Goal: Task Accomplishment & Management: Manage account settings

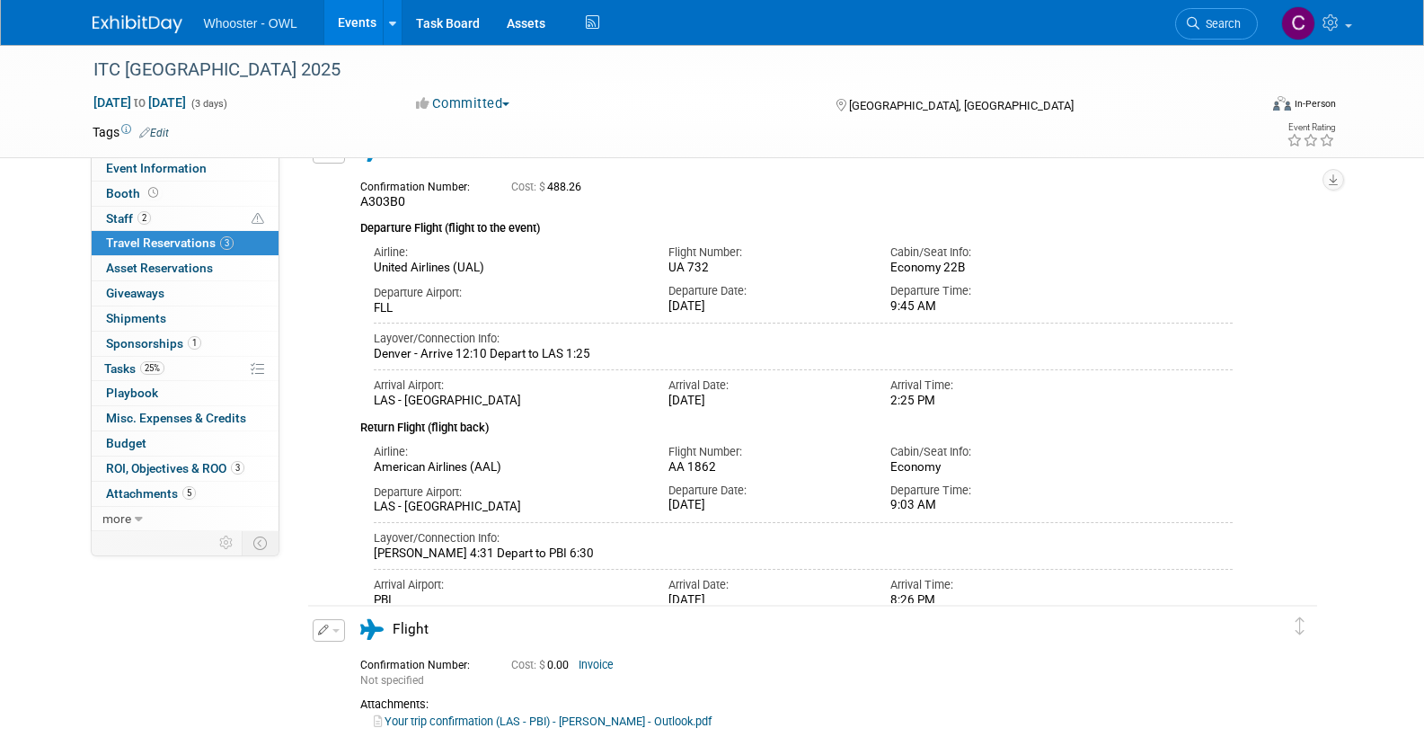
click at [343, 24] on link "Events" at bounding box center [357, 22] width 66 height 45
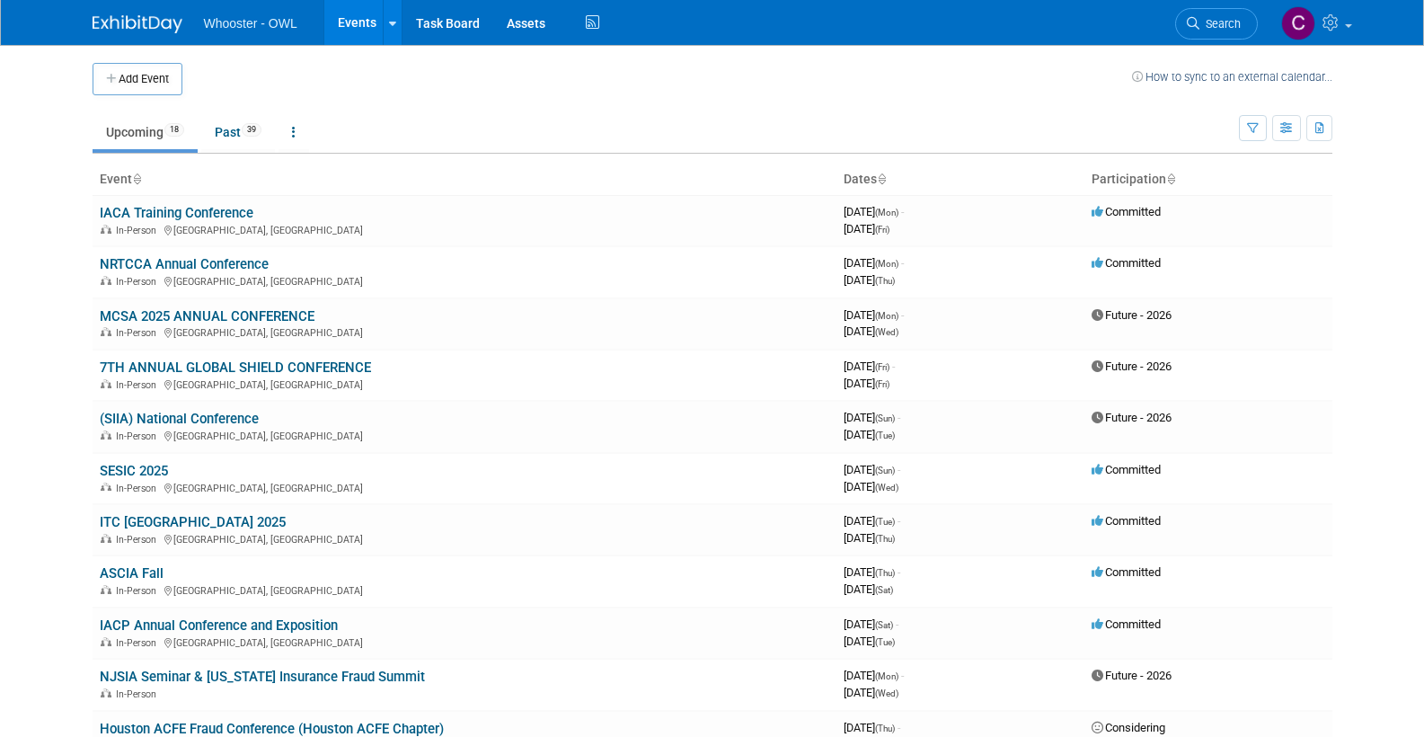
click at [236, 130] on link "Past 39" at bounding box center [238, 132] width 74 height 34
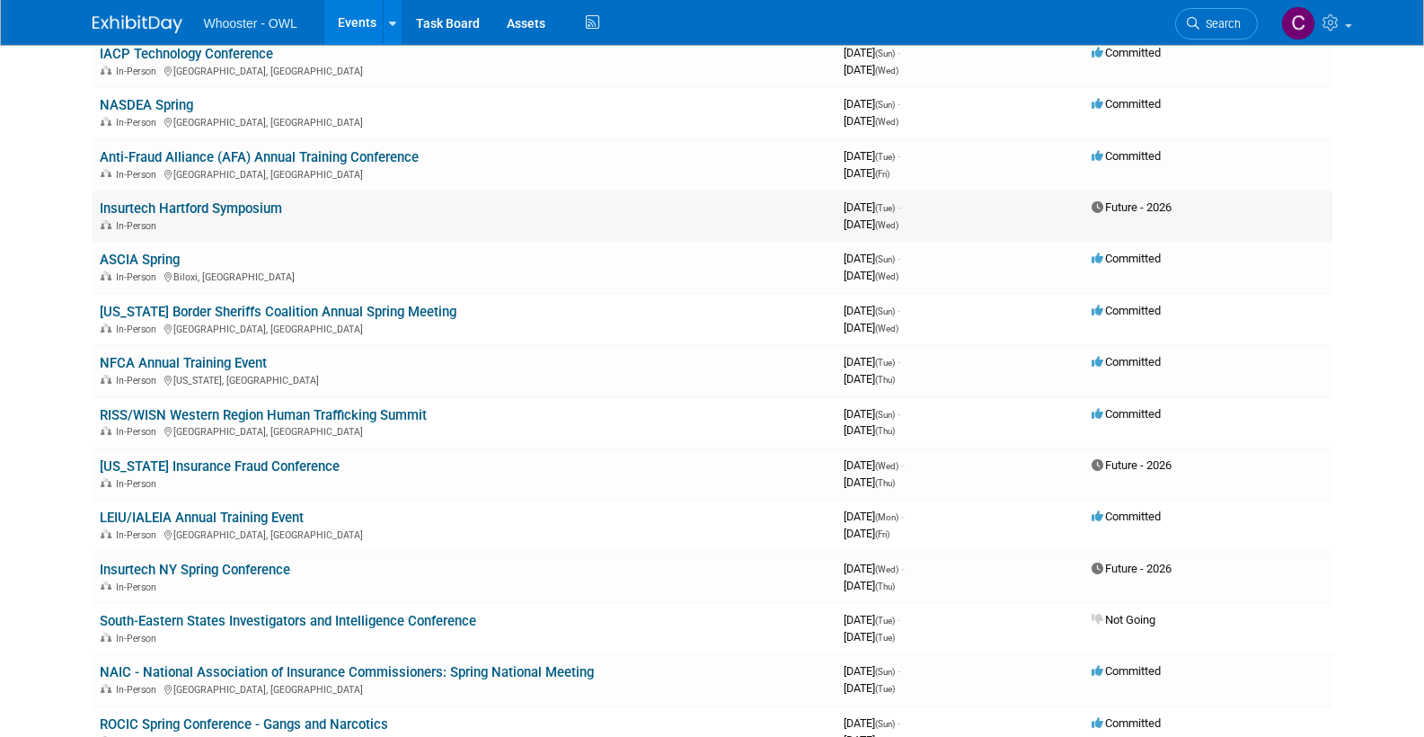
scroll to position [1304, 0]
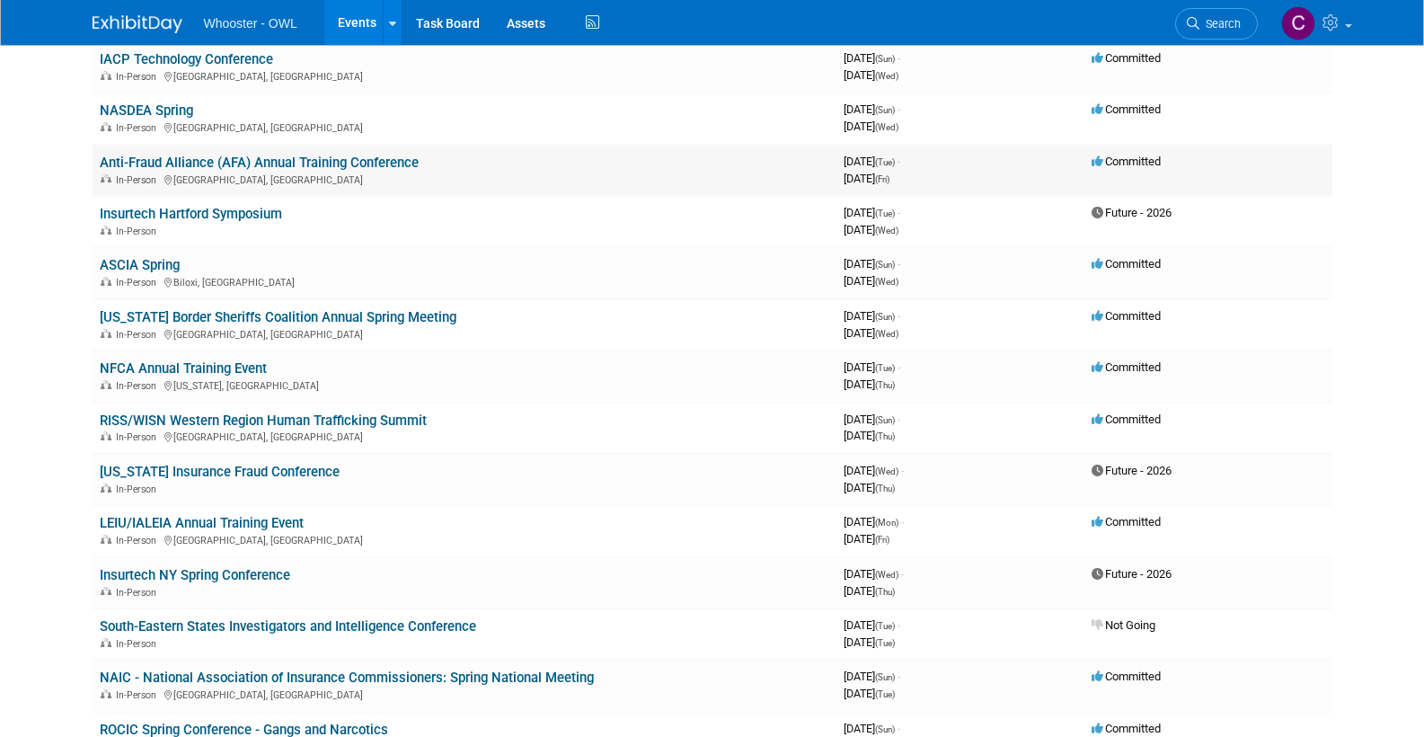
click at [243, 155] on link "Anti-Fraud Alliance (AFA) Annual Training Conference" at bounding box center [259, 163] width 319 height 16
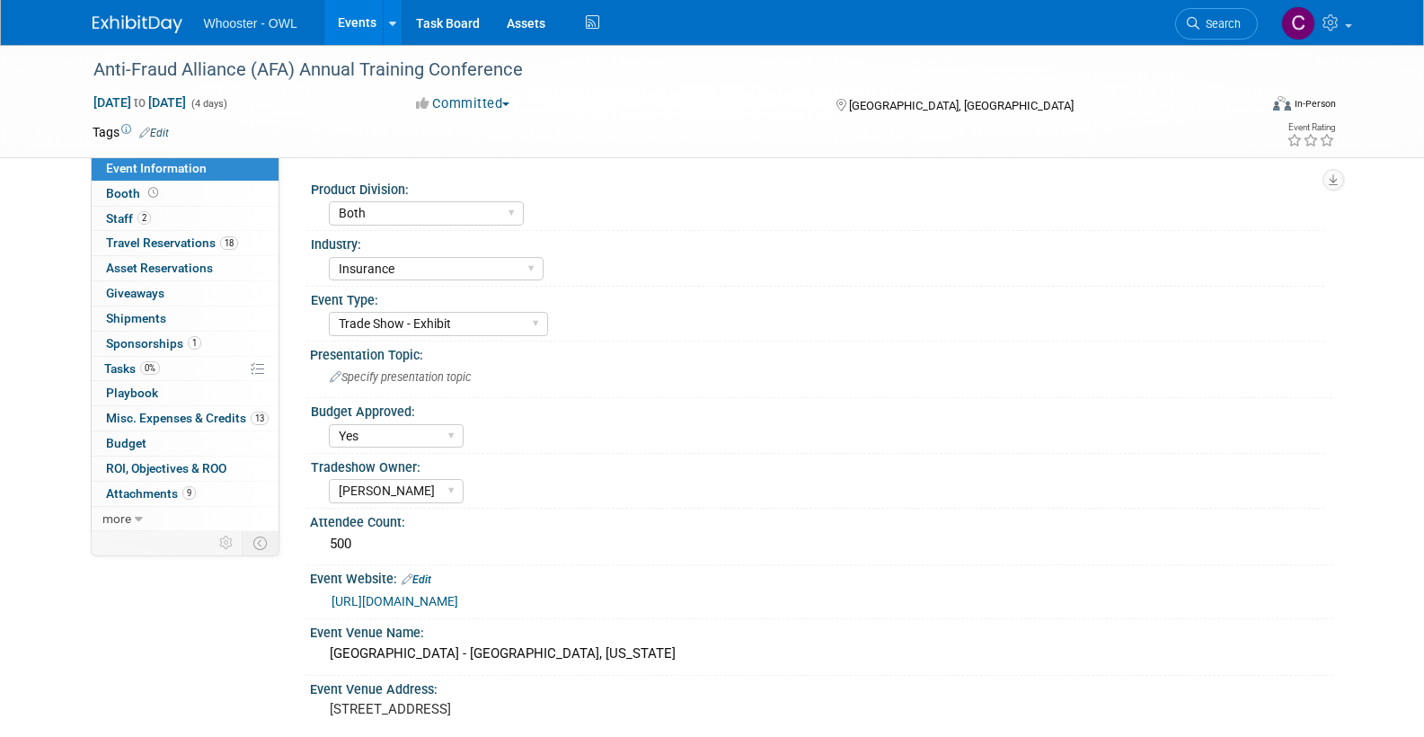
select select "Both"
select select "Insurance"
select select "Trade Show - Exhibit"
select select "Yes"
select select "[PERSON_NAME]"
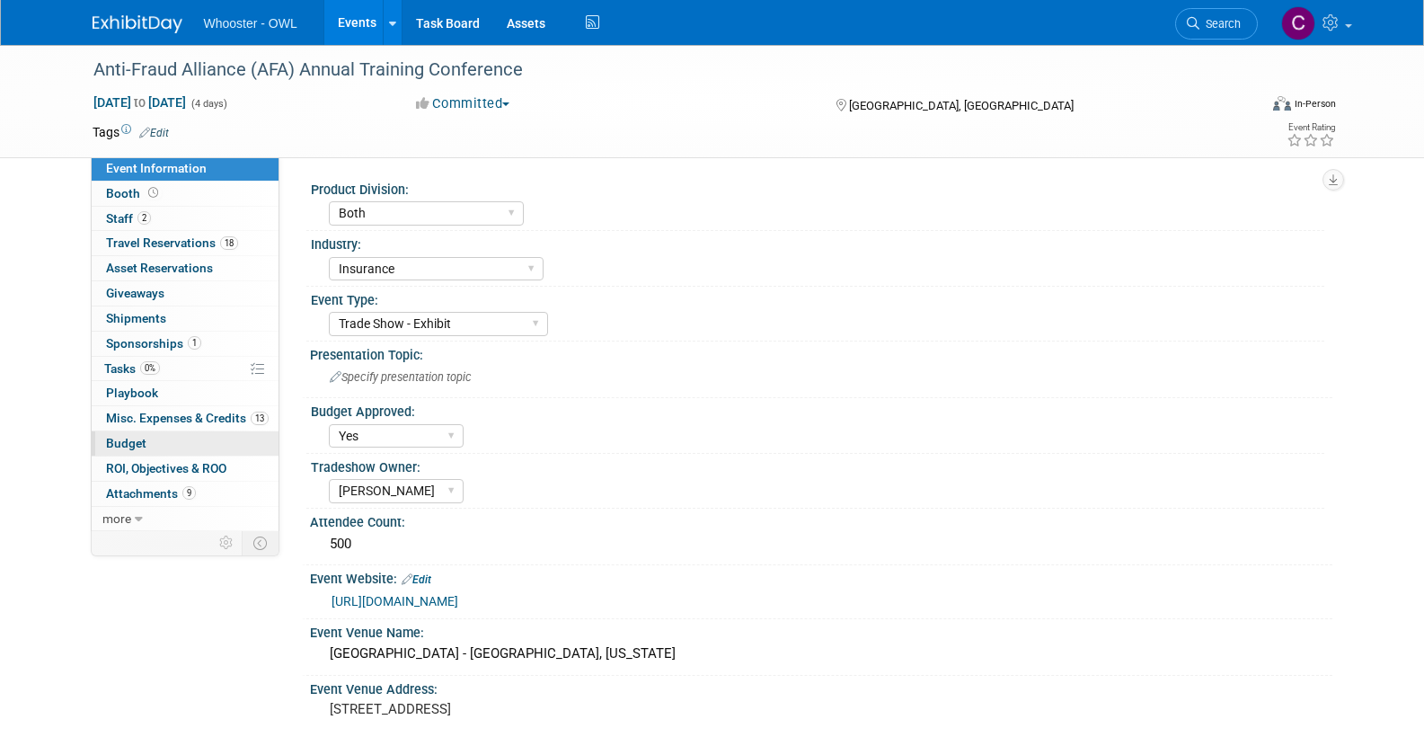
click at [131, 436] on span "Budget" at bounding box center [126, 443] width 40 height 14
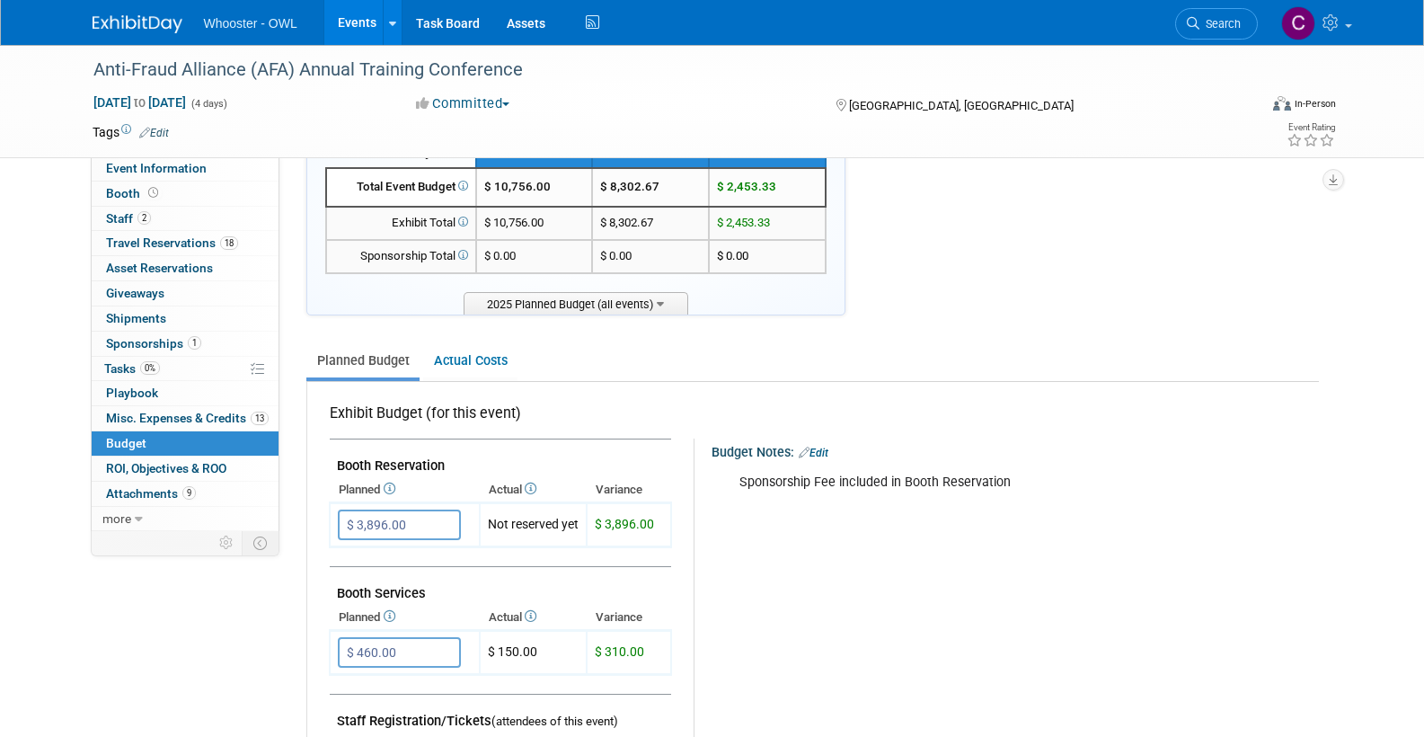
scroll to position [74, 0]
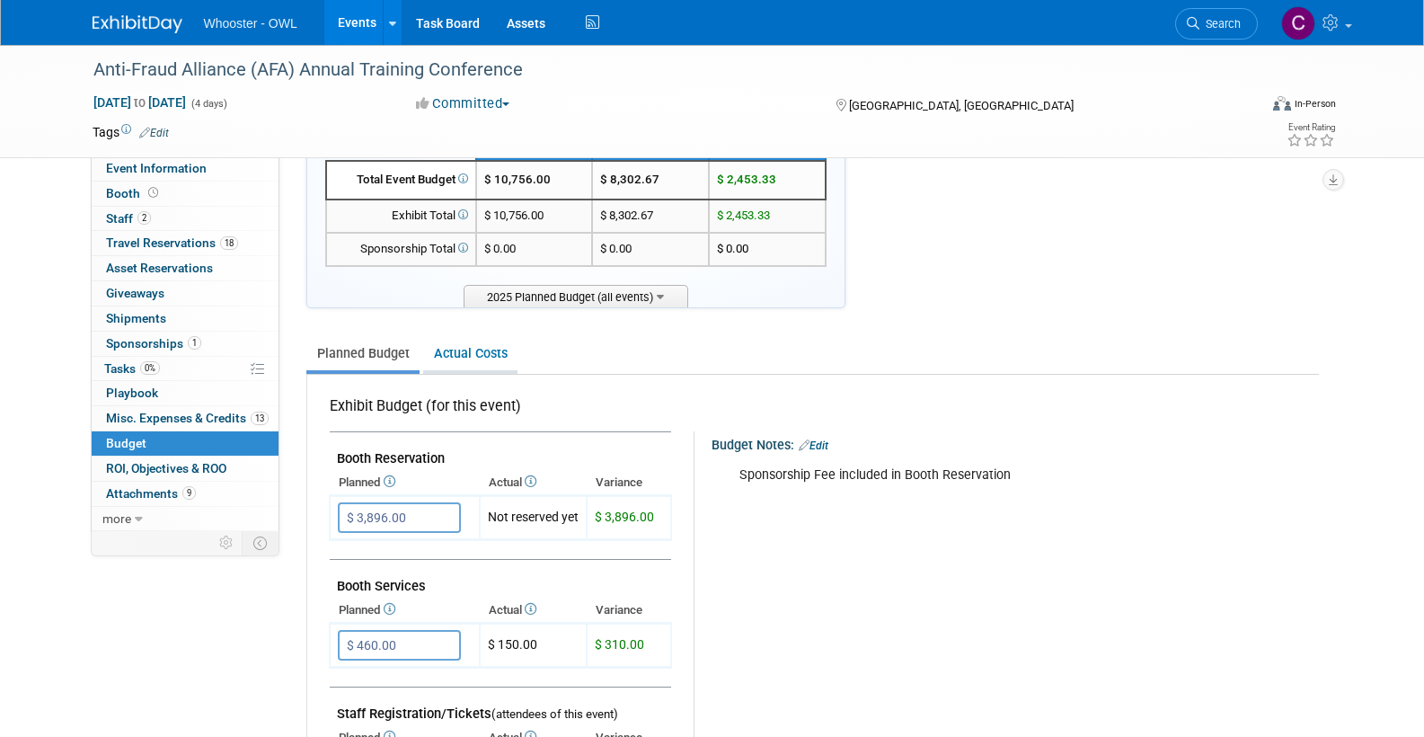
click at [476, 341] on link "Actual Costs" at bounding box center [470, 353] width 94 height 33
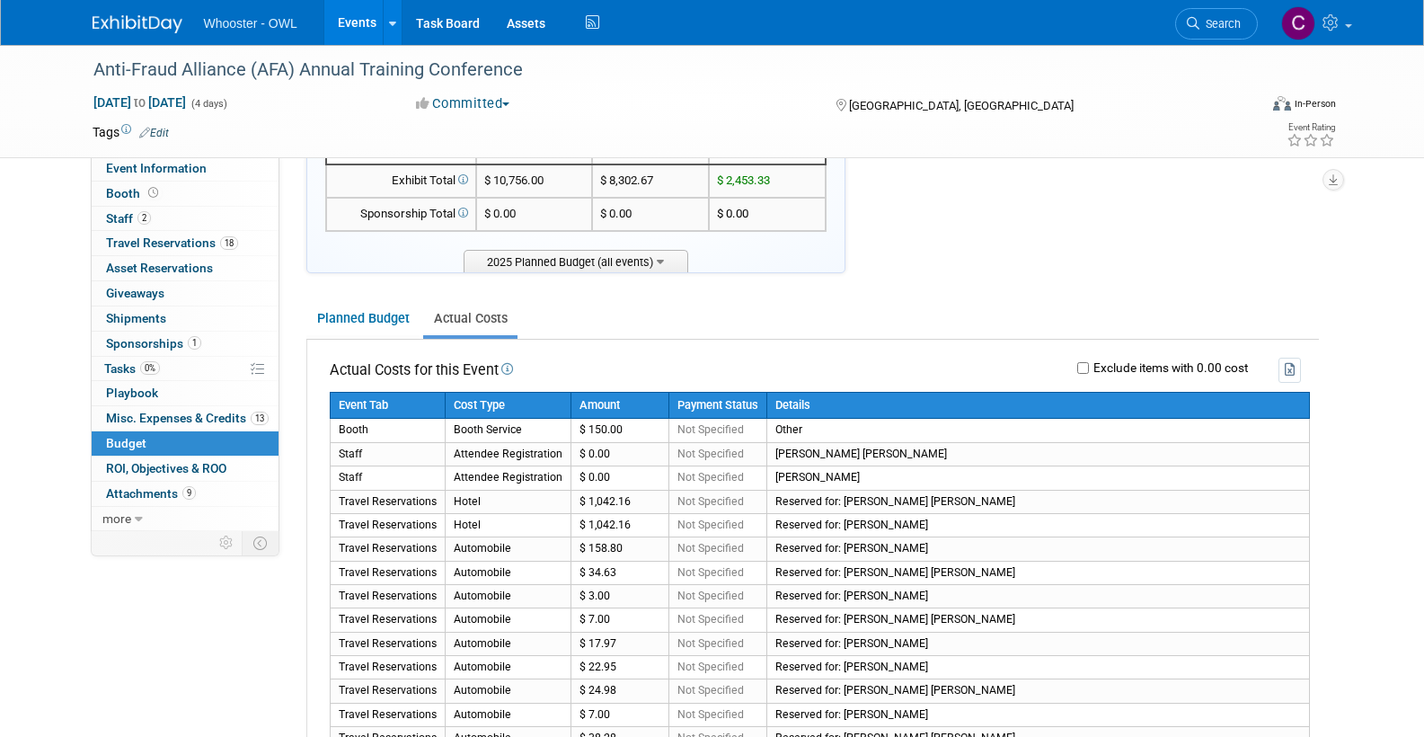
scroll to position [108, 0]
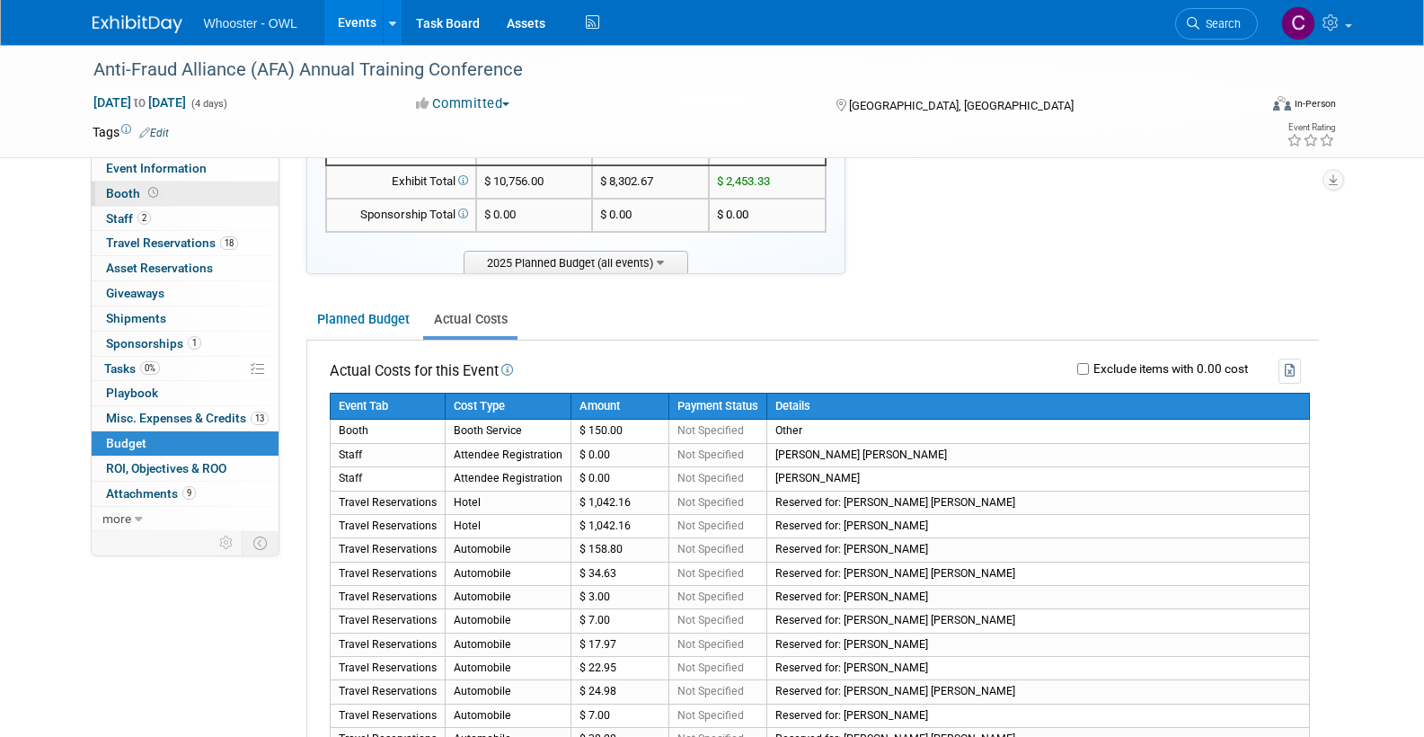
click at [120, 188] on span "Booth" at bounding box center [134, 193] width 56 height 14
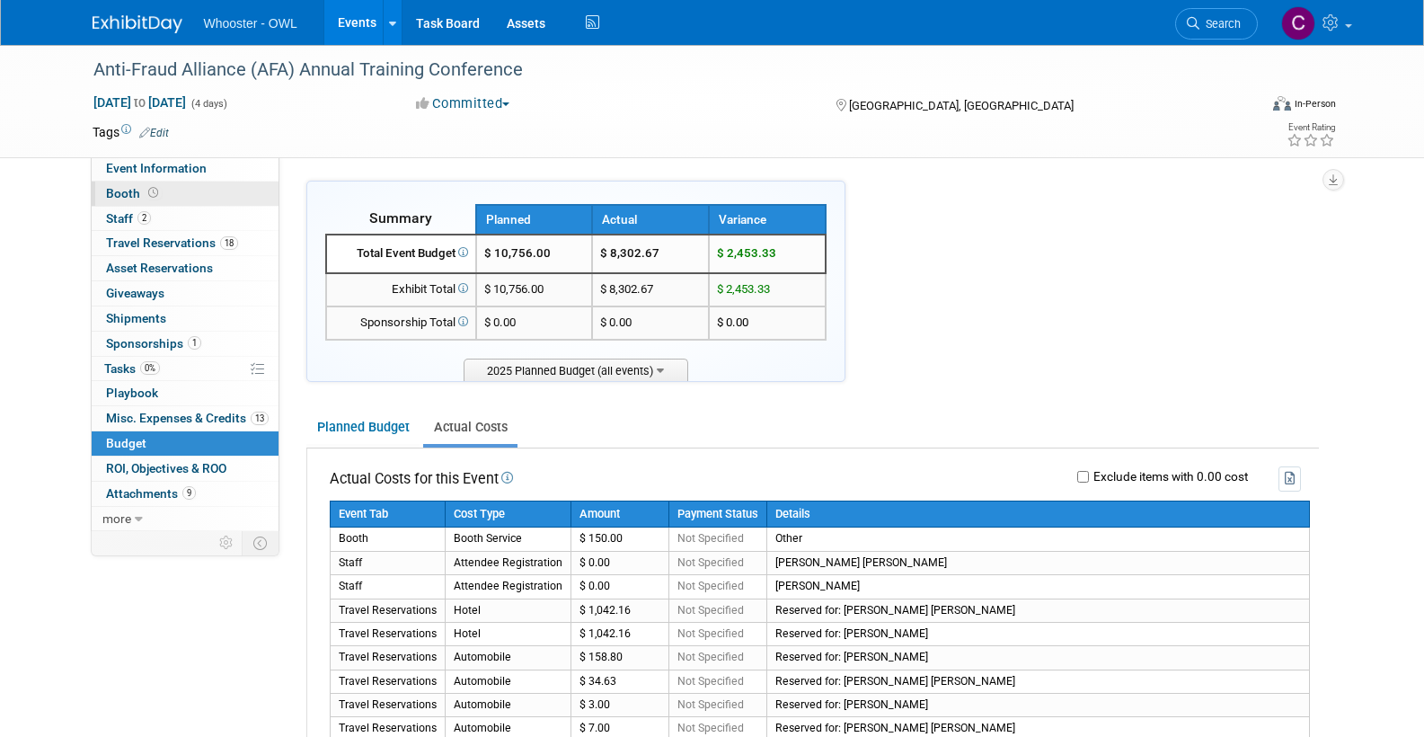
select select "Yes"
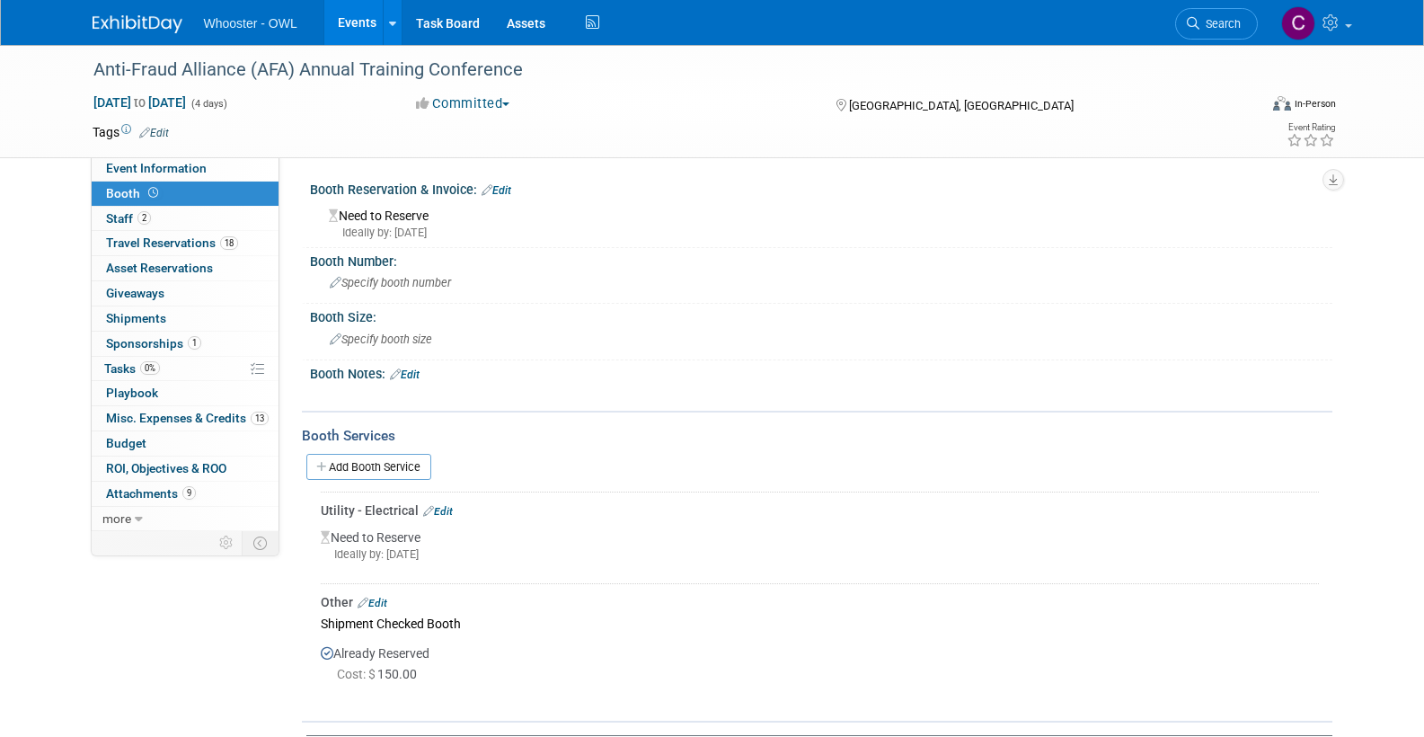
click at [508, 189] on link "Edit" at bounding box center [497, 190] width 30 height 13
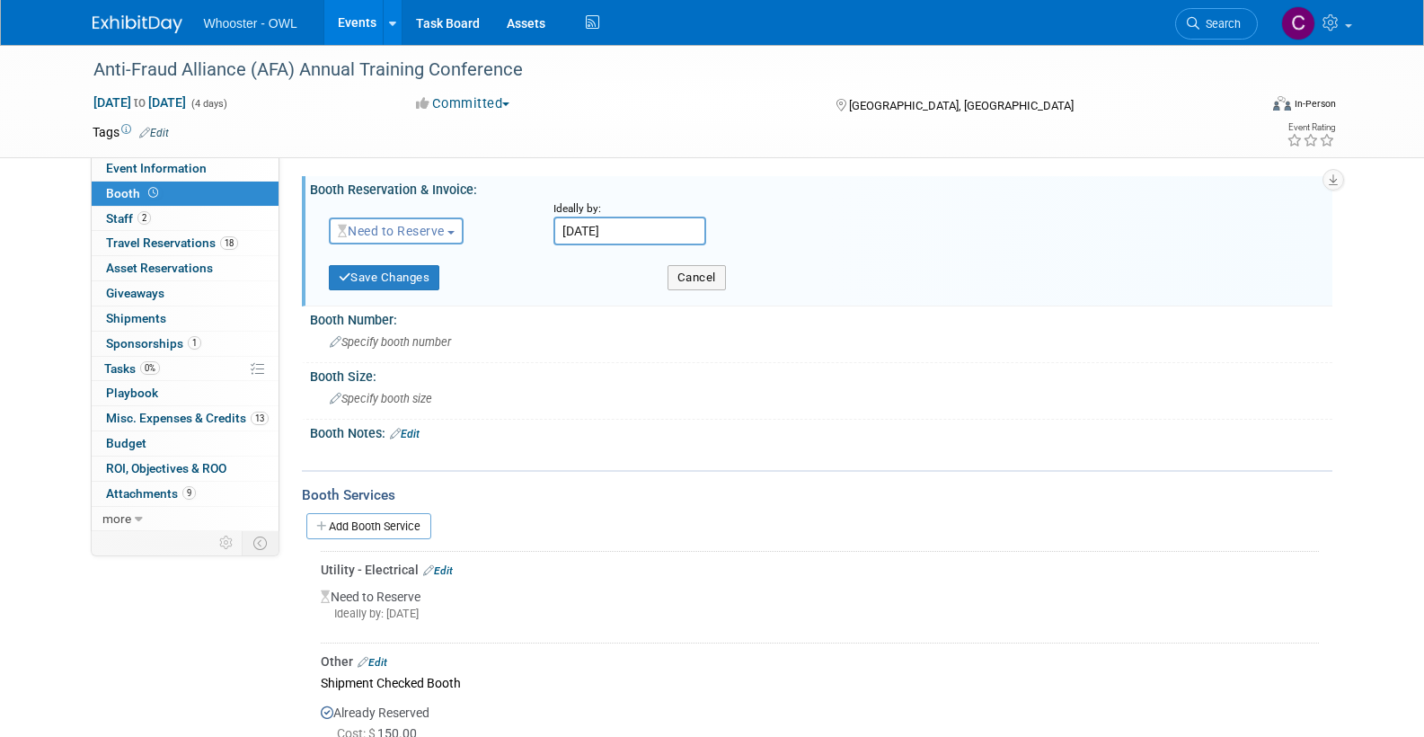
click at [405, 230] on span "Need to Reserve" at bounding box center [391, 231] width 107 height 14
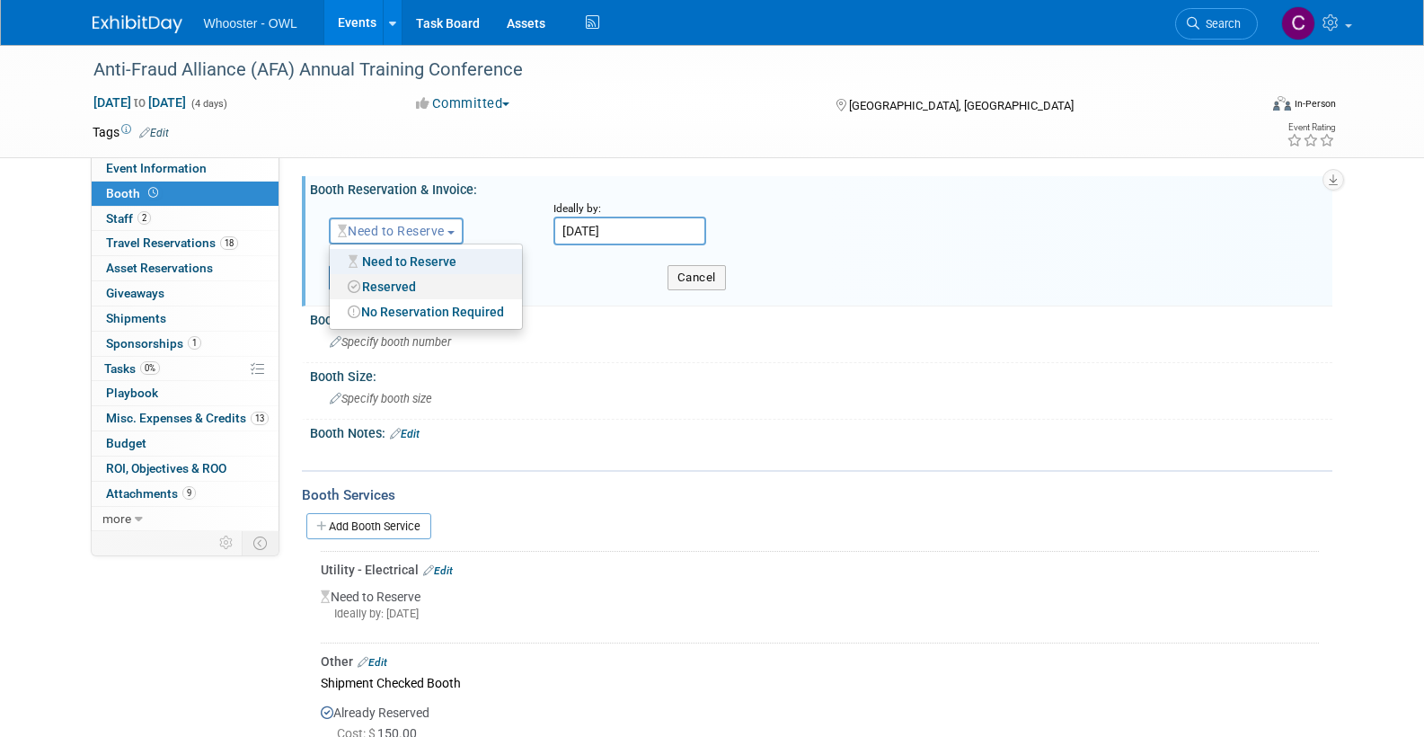
click at [409, 285] on link "Reserved" at bounding box center [426, 286] width 192 height 25
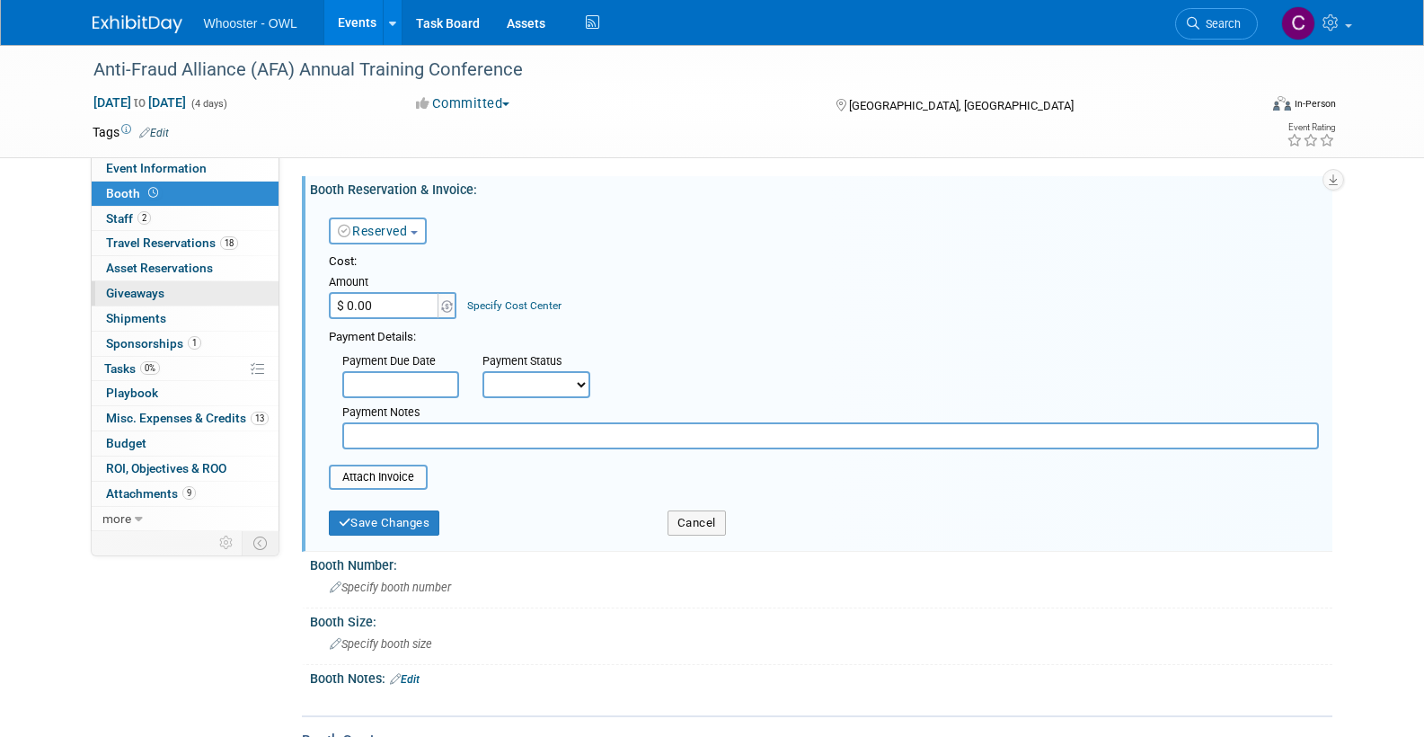
click at [136, 286] on span "Giveaways 0" at bounding box center [135, 293] width 58 height 14
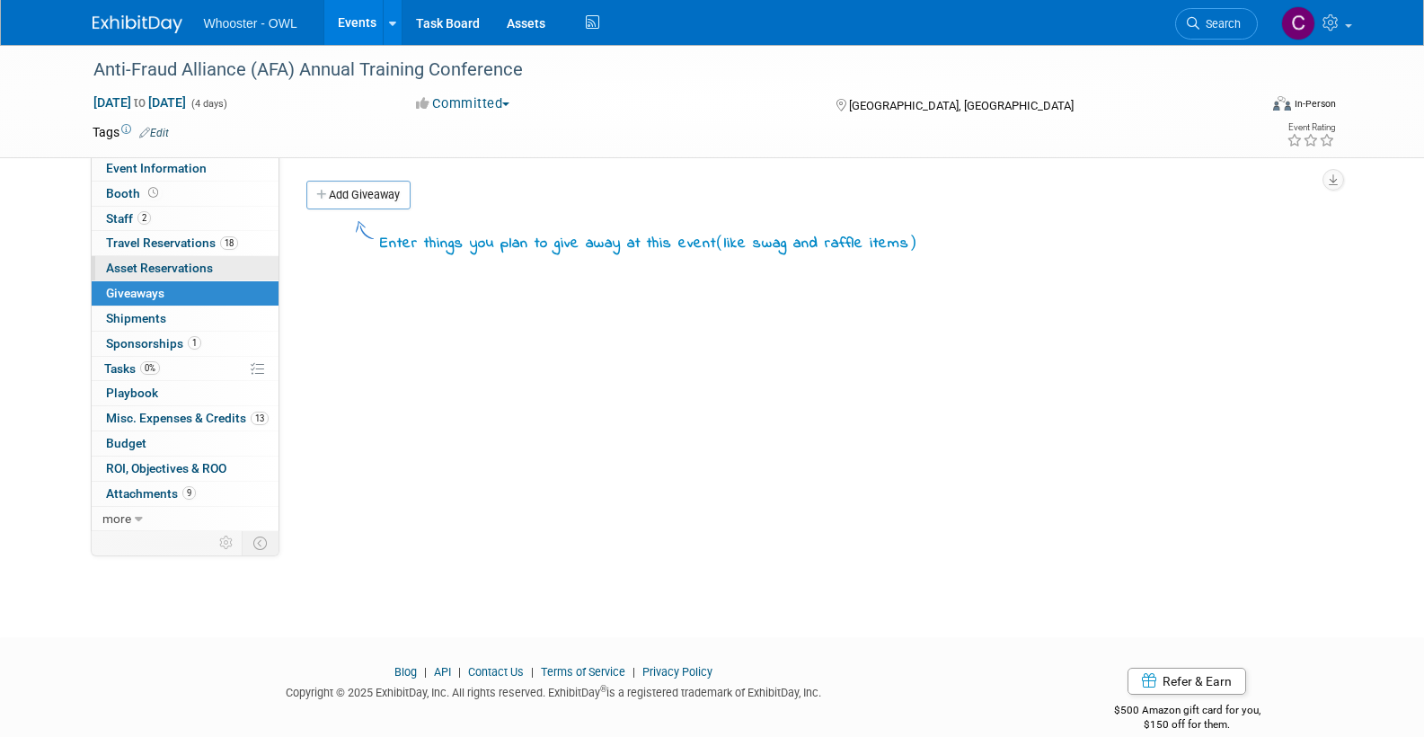
click at [160, 263] on span "Asset Reservations 0" at bounding box center [159, 268] width 107 height 14
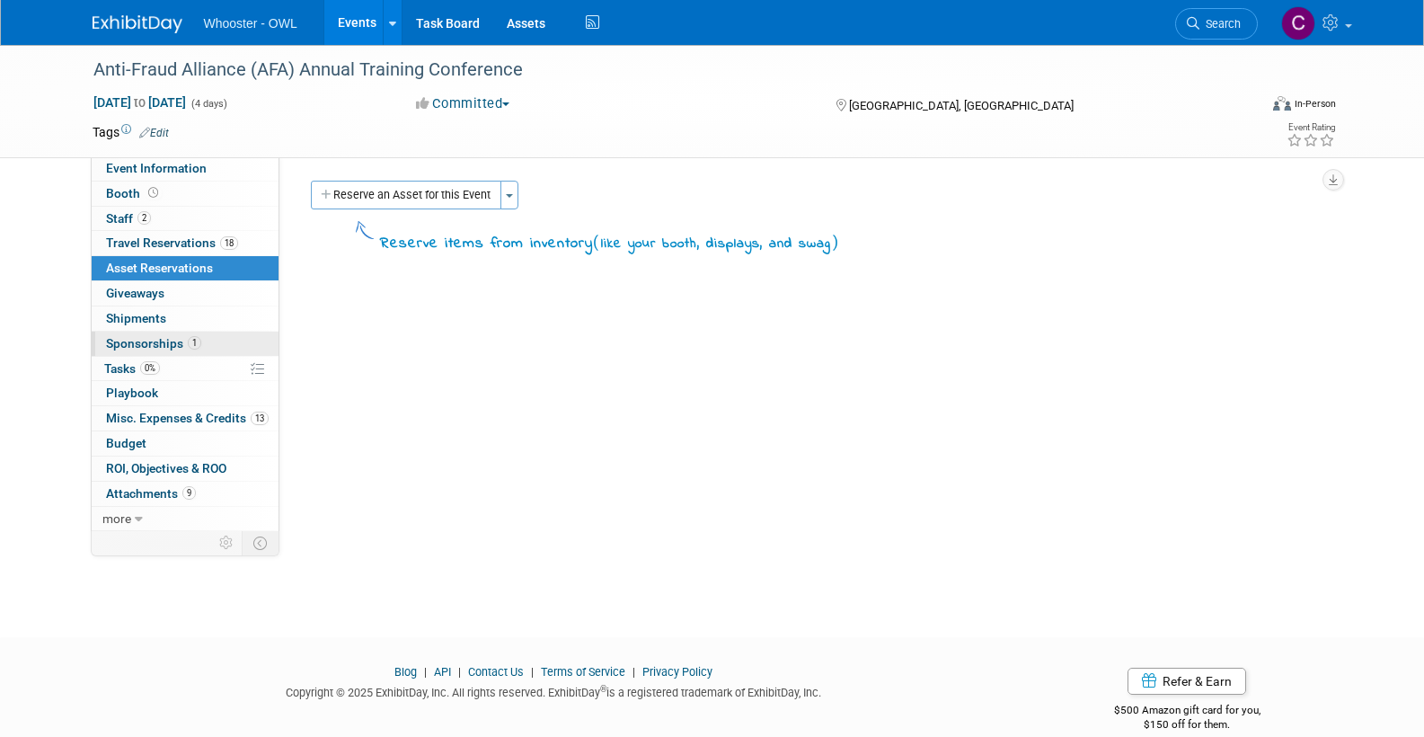
click at [149, 338] on span "Sponsorships 1" at bounding box center [153, 343] width 95 height 14
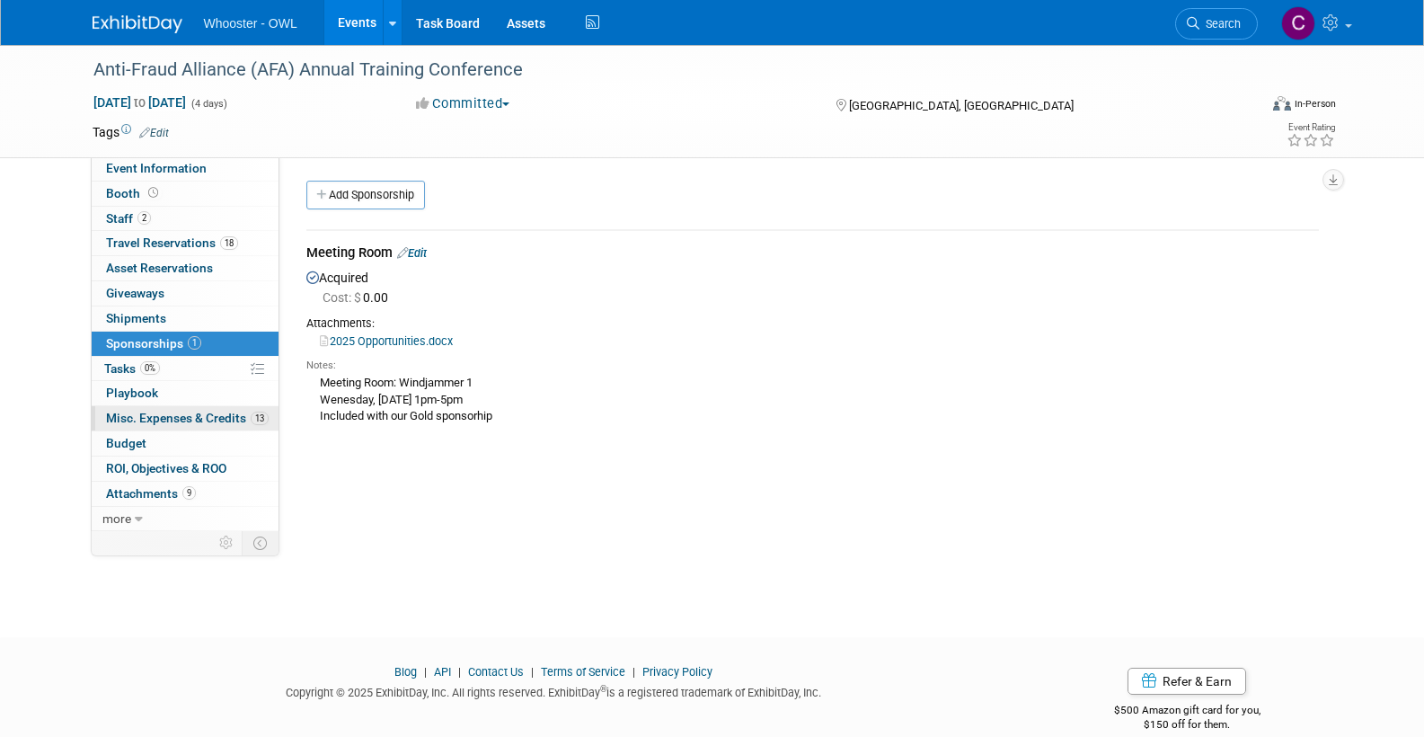
click at [152, 412] on span "Misc. Expenses & Credits 13" at bounding box center [187, 418] width 163 height 14
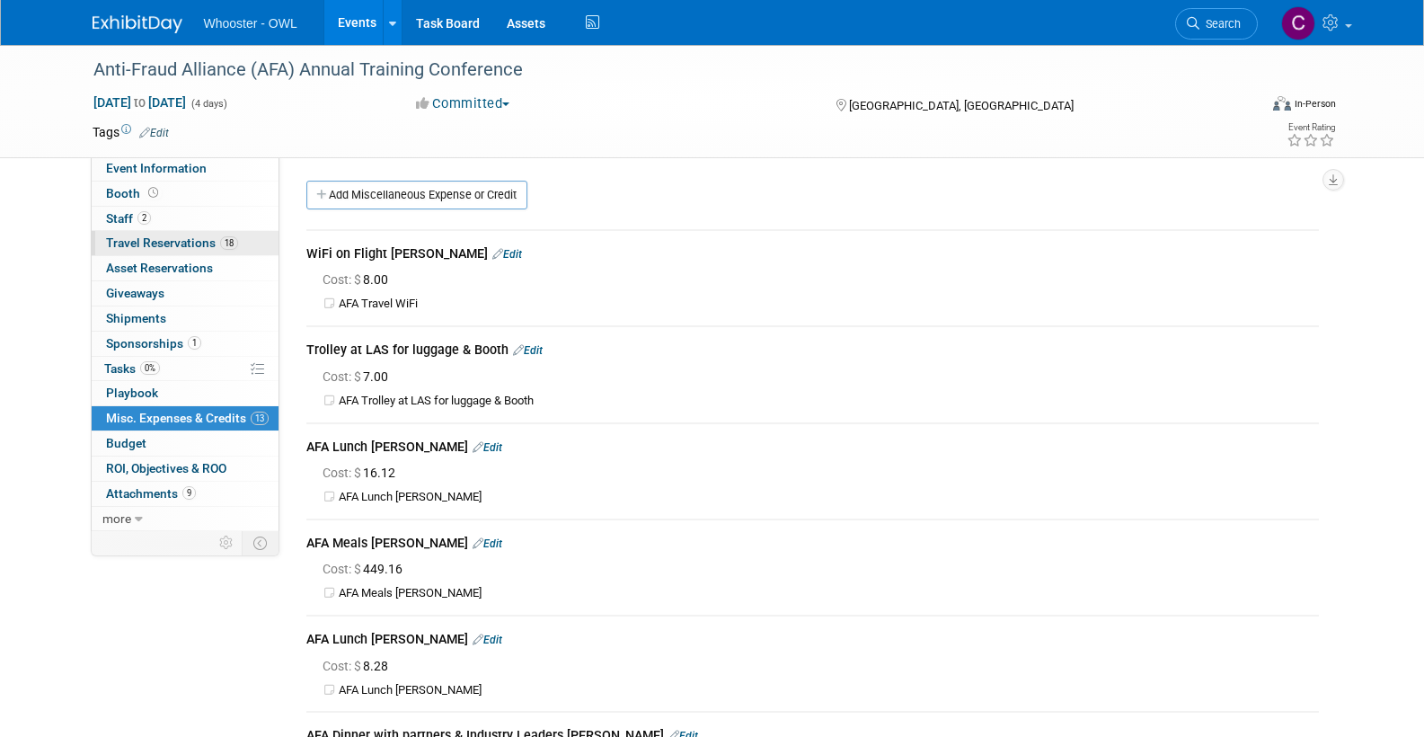
click at [144, 240] on span "Travel Reservations 18" at bounding box center [172, 242] width 132 height 14
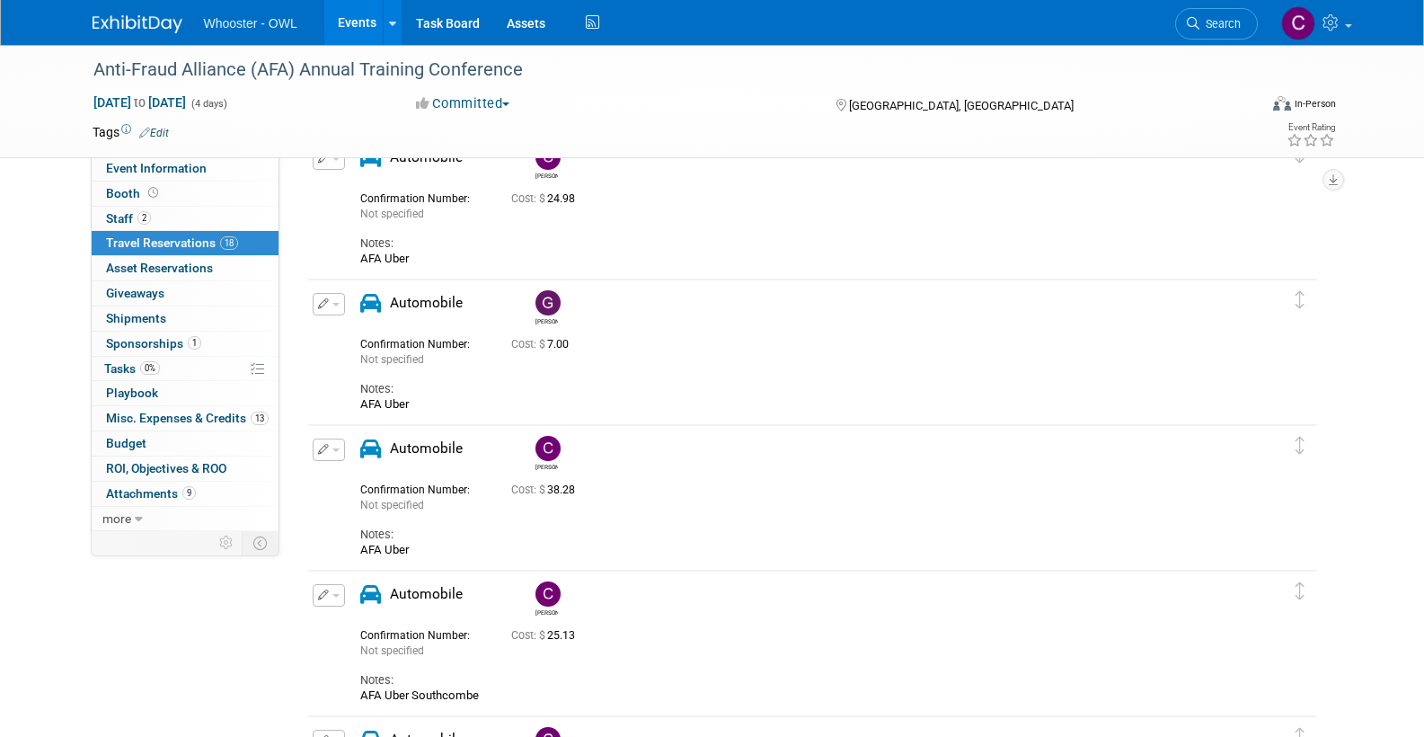
scroll to position [1266, 0]
click at [182, 413] on span "Misc. Expenses & Credits 13" at bounding box center [187, 418] width 163 height 14
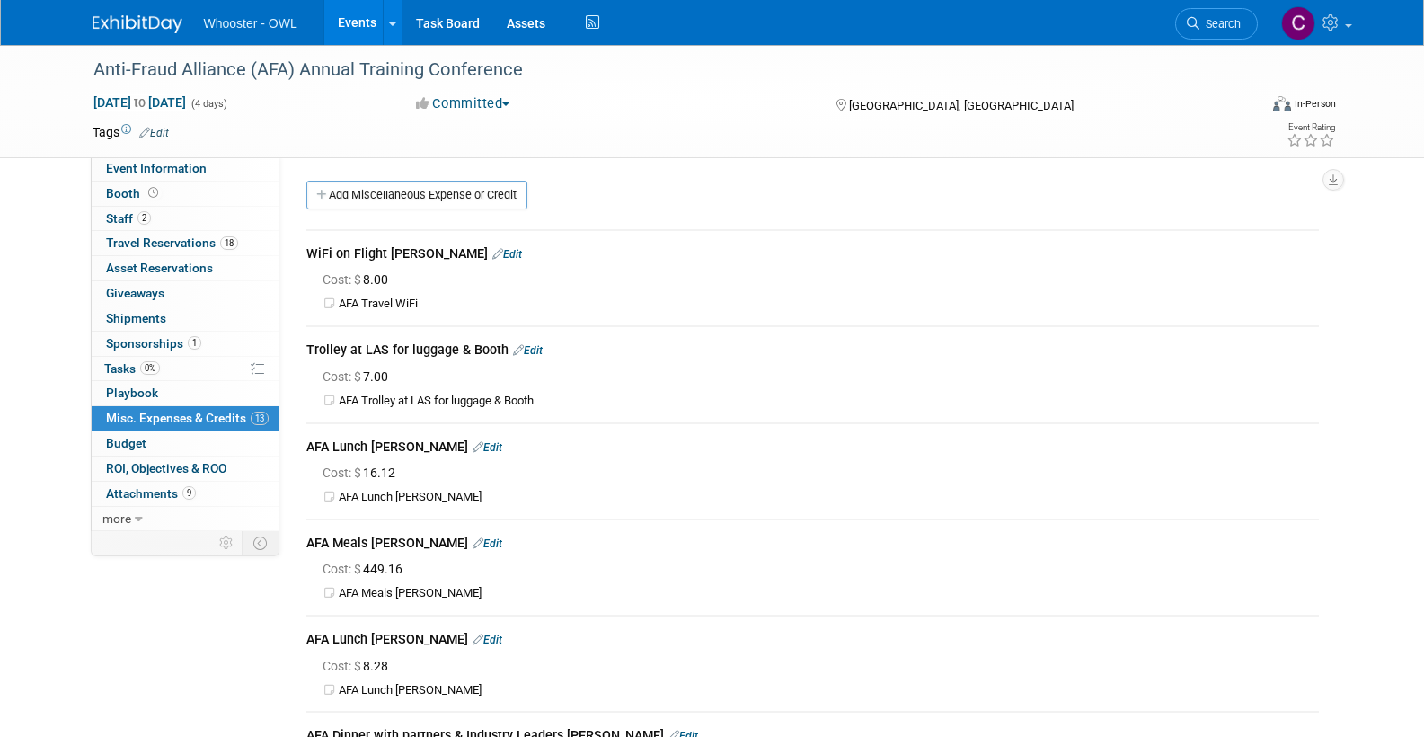
scroll to position [0, 0]
click at [128, 242] on span "Travel Reservations 18" at bounding box center [172, 242] width 132 height 14
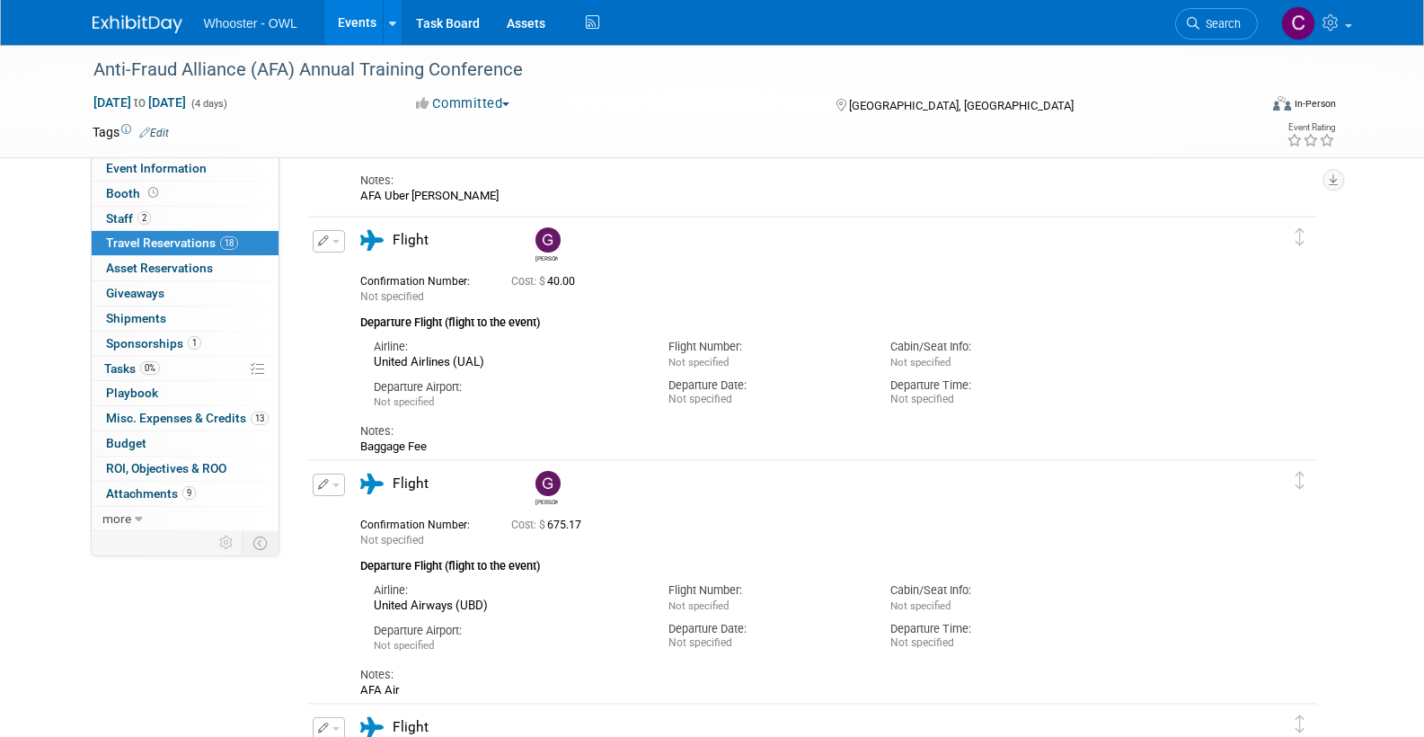
scroll to position [2058, 0]
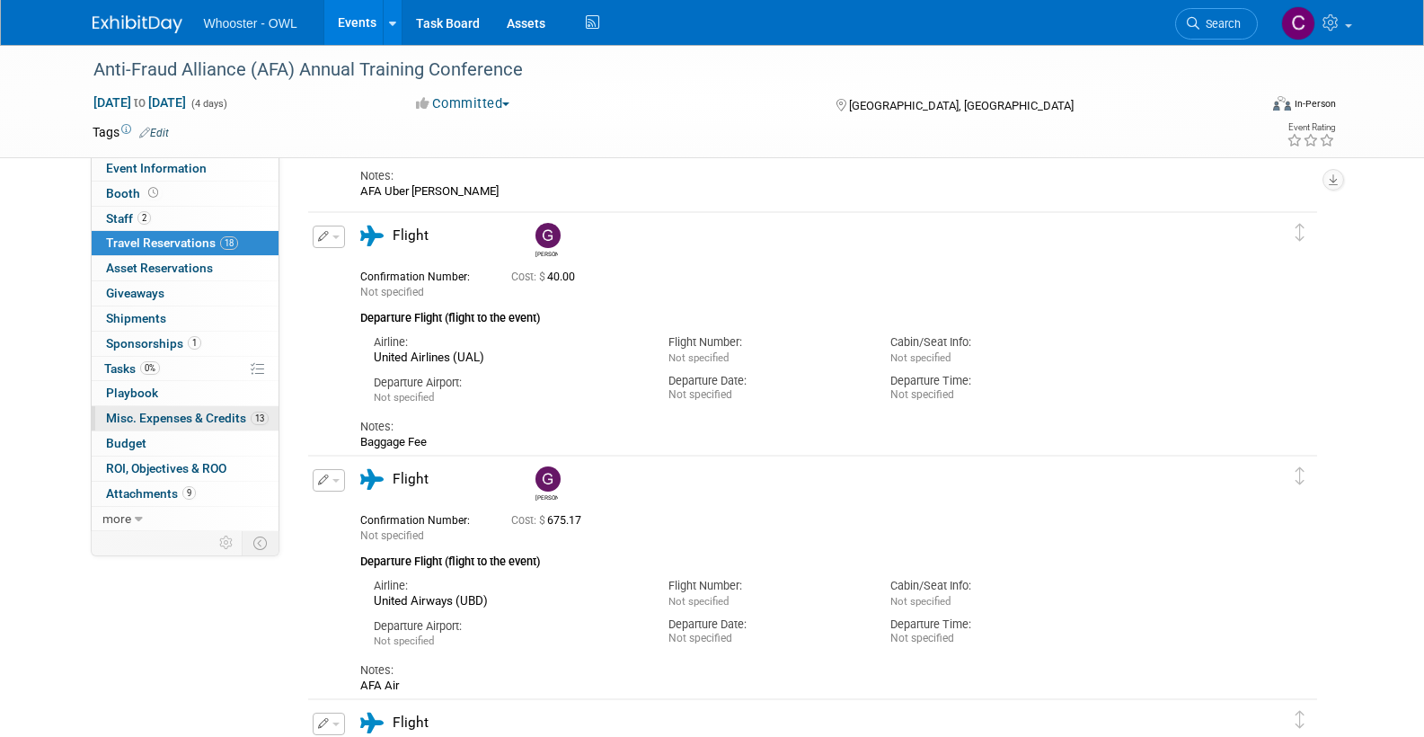
click at [182, 411] on span "Misc. Expenses & Credits 13" at bounding box center [187, 418] width 163 height 14
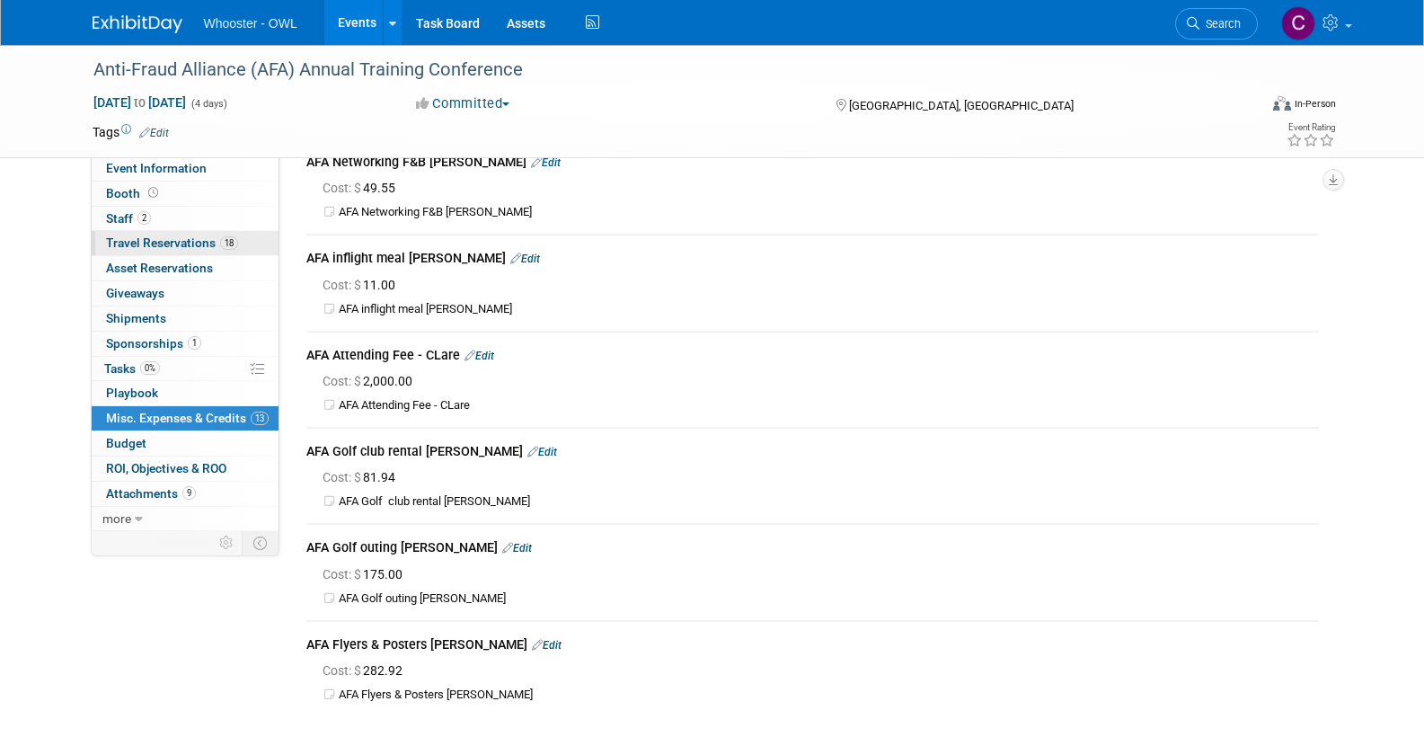
scroll to position [763, 0]
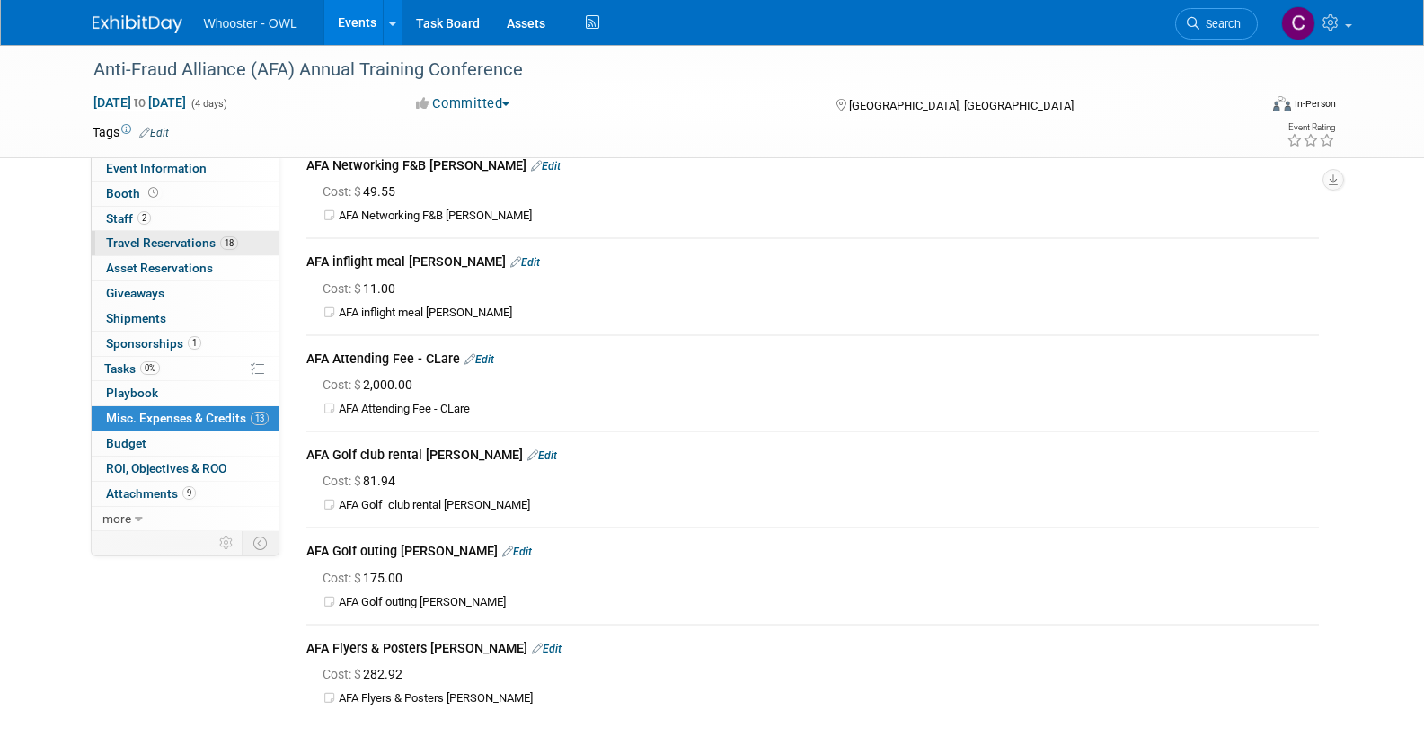
click at [174, 238] on span "Travel Reservations 18" at bounding box center [172, 242] width 132 height 14
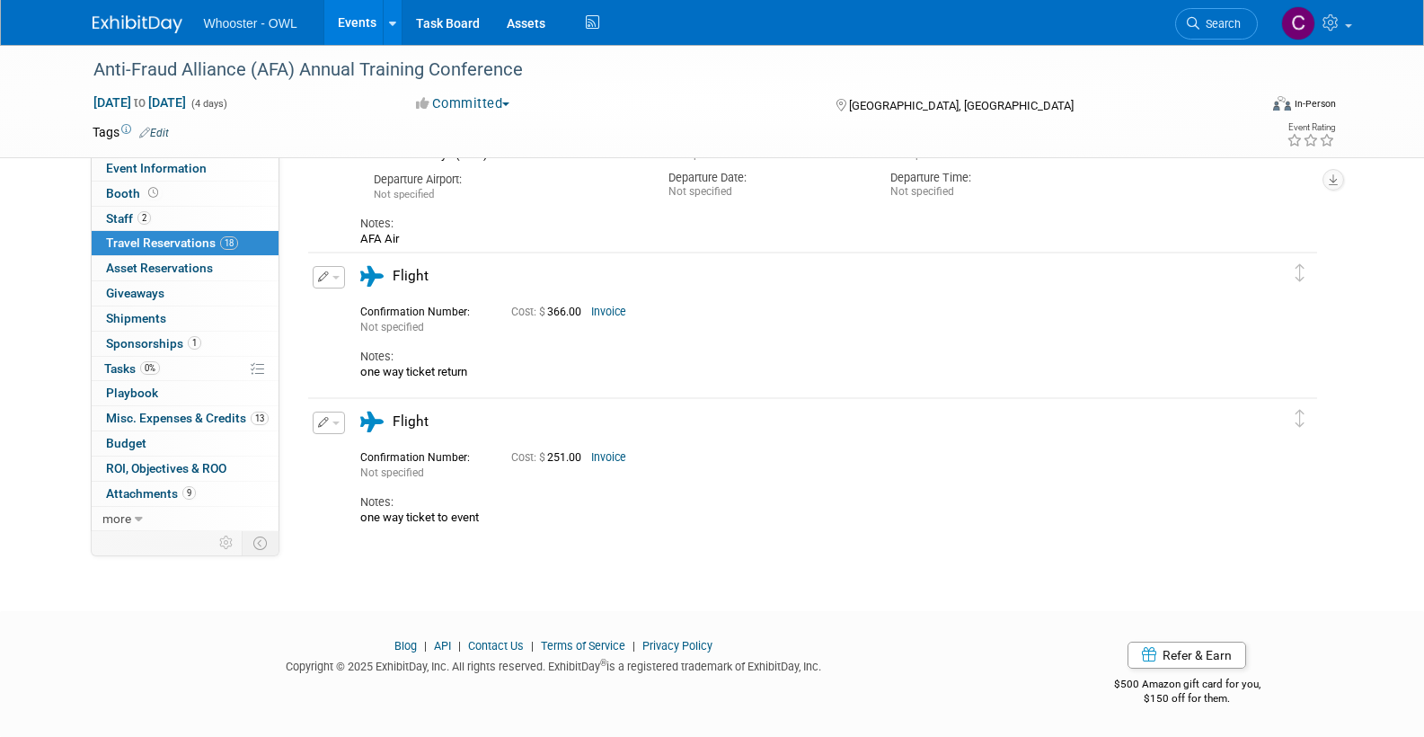
scroll to position [2505, 0]
click at [165, 411] on span "Misc. Expenses & Credits 13" at bounding box center [187, 418] width 163 height 14
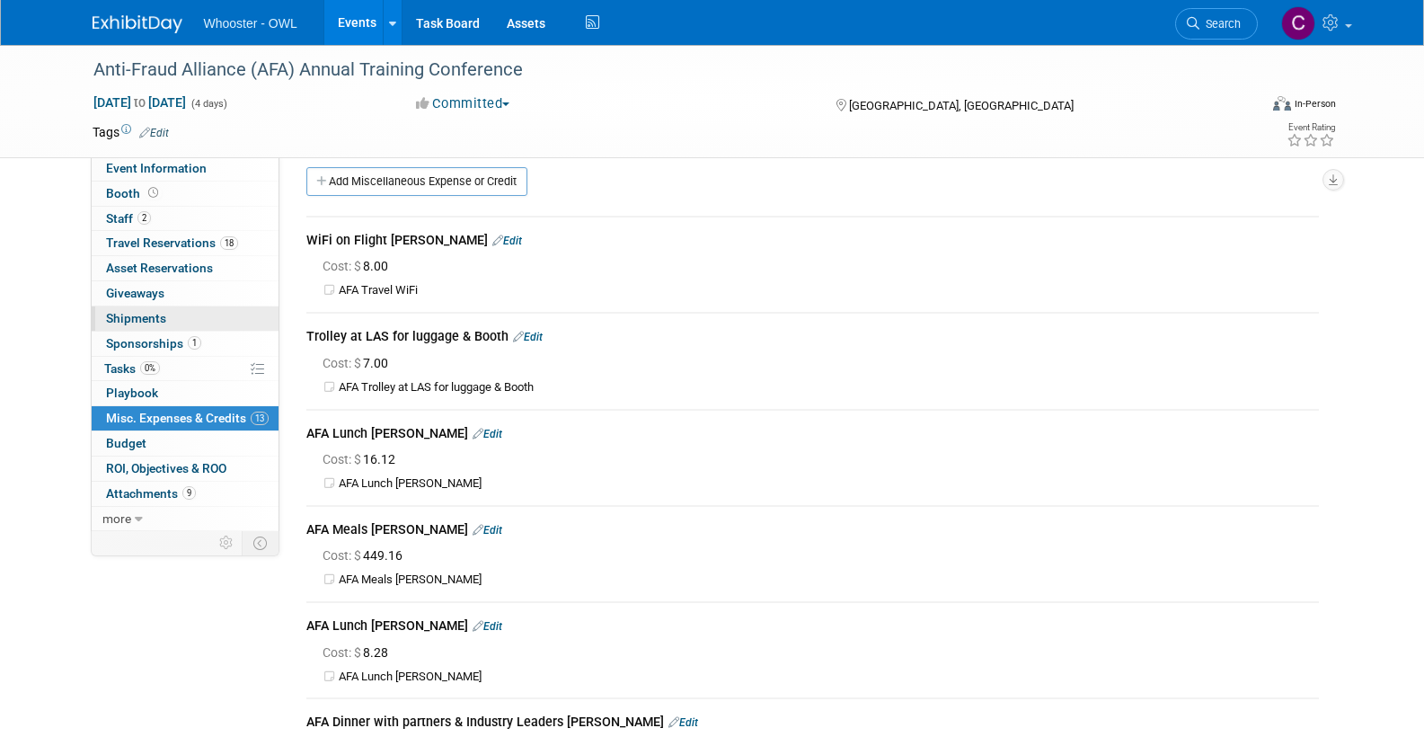
scroll to position [7, 0]
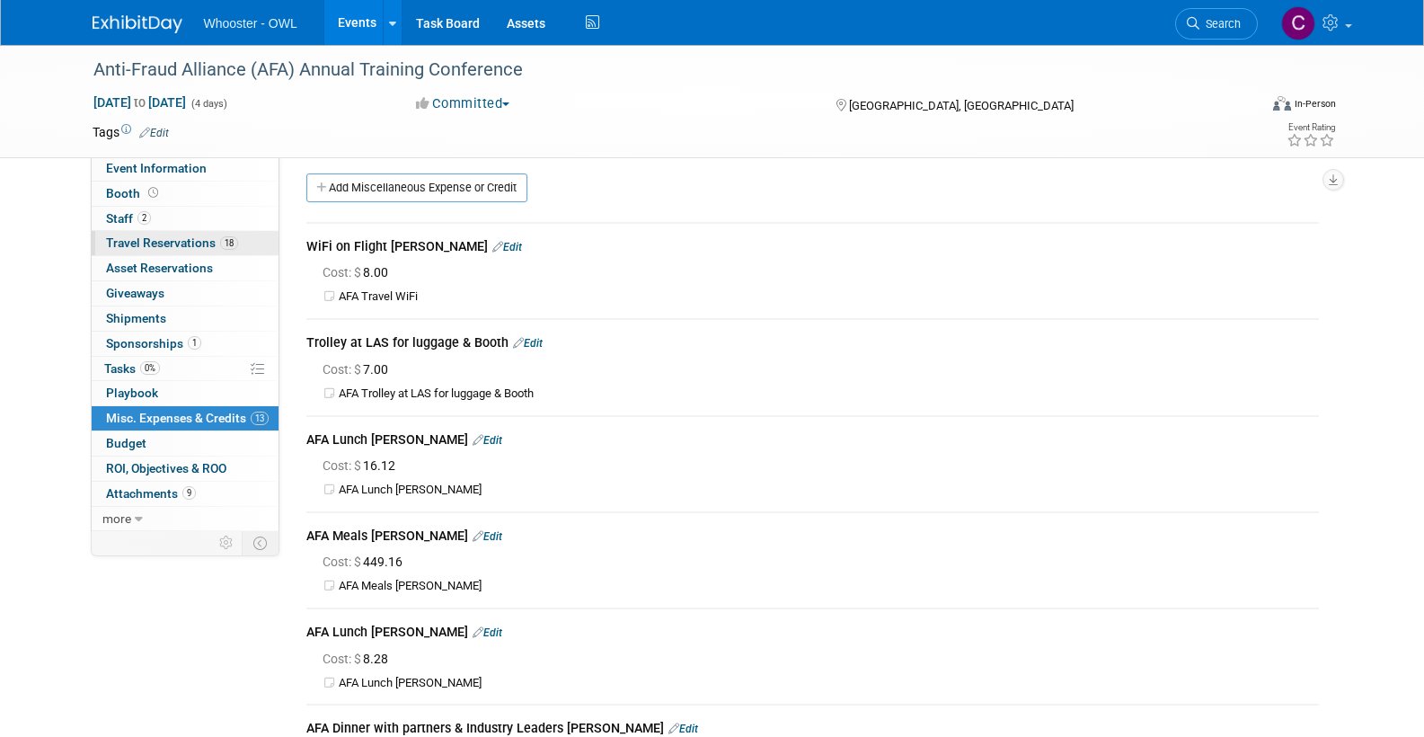
click at [155, 239] on span "Travel Reservations 18" at bounding box center [172, 242] width 132 height 14
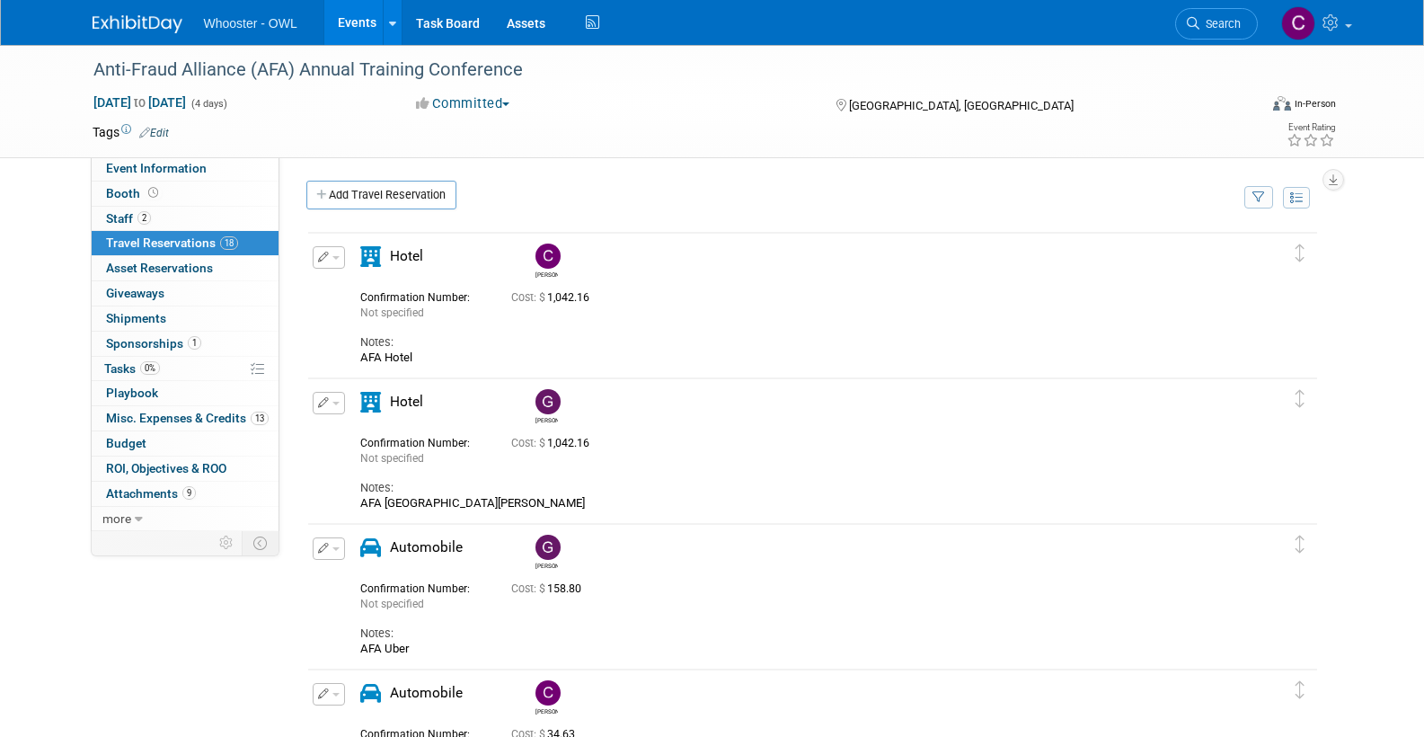
scroll to position [0, 0]
click at [157, 413] on span "Misc. Expenses & Credits 13" at bounding box center [187, 418] width 163 height 14
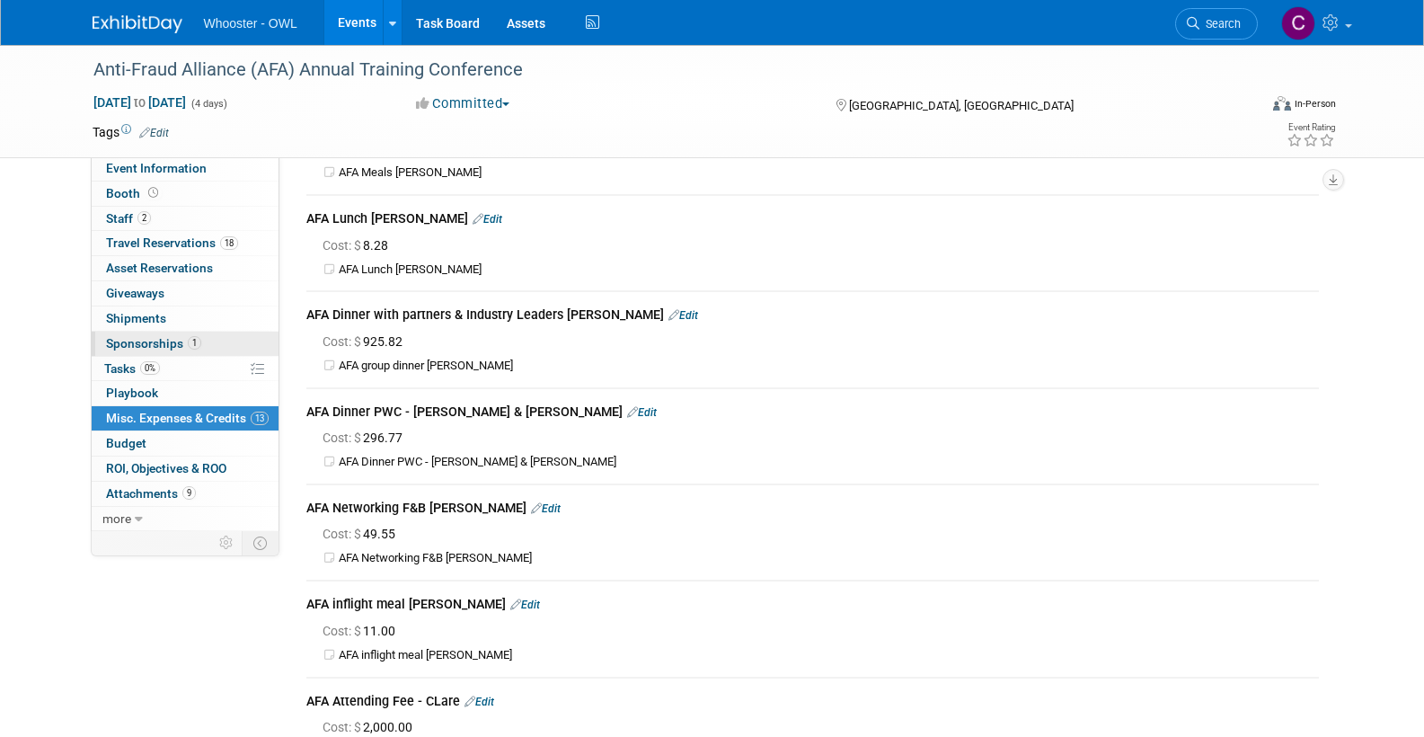
scroll to position [423, 0]
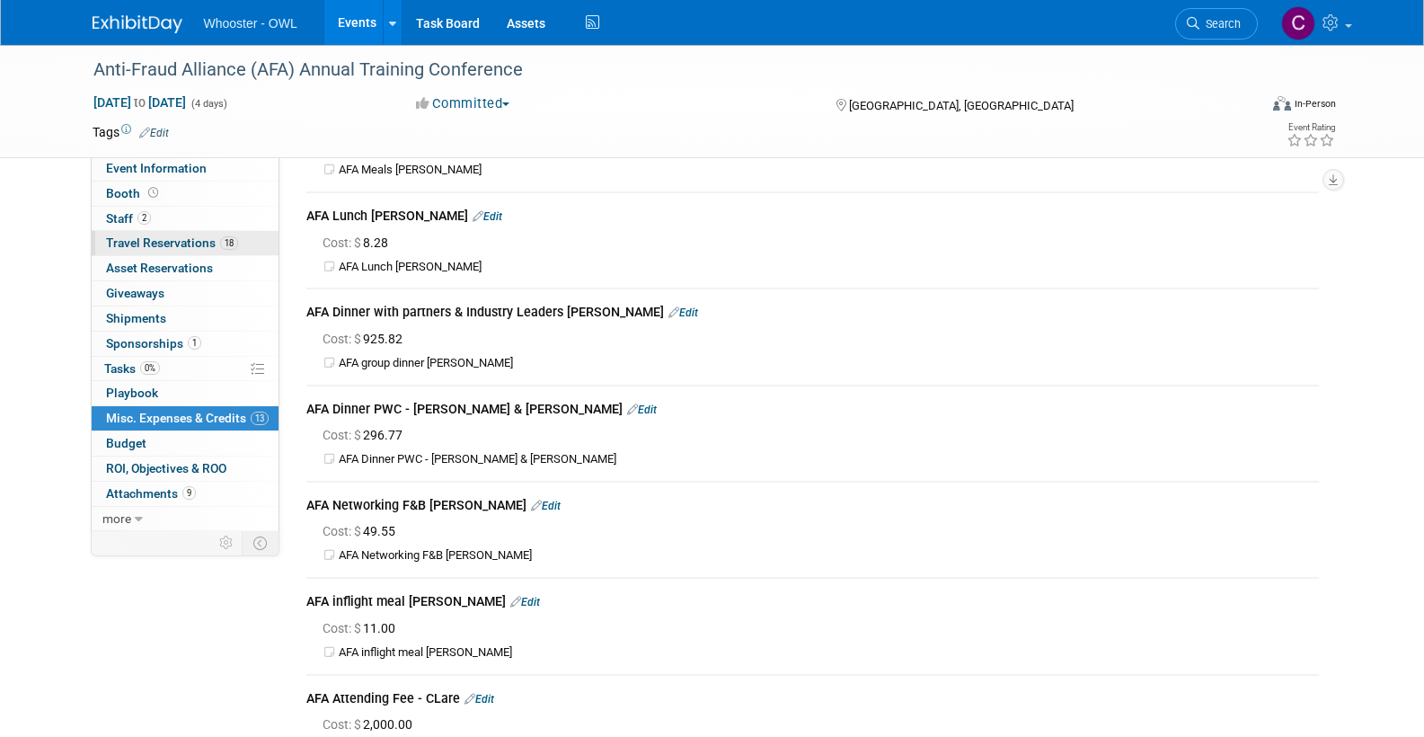
click at [143, 239] on span "Travel Reservations 18" at bounding box center [172, 242] width 132 height 14
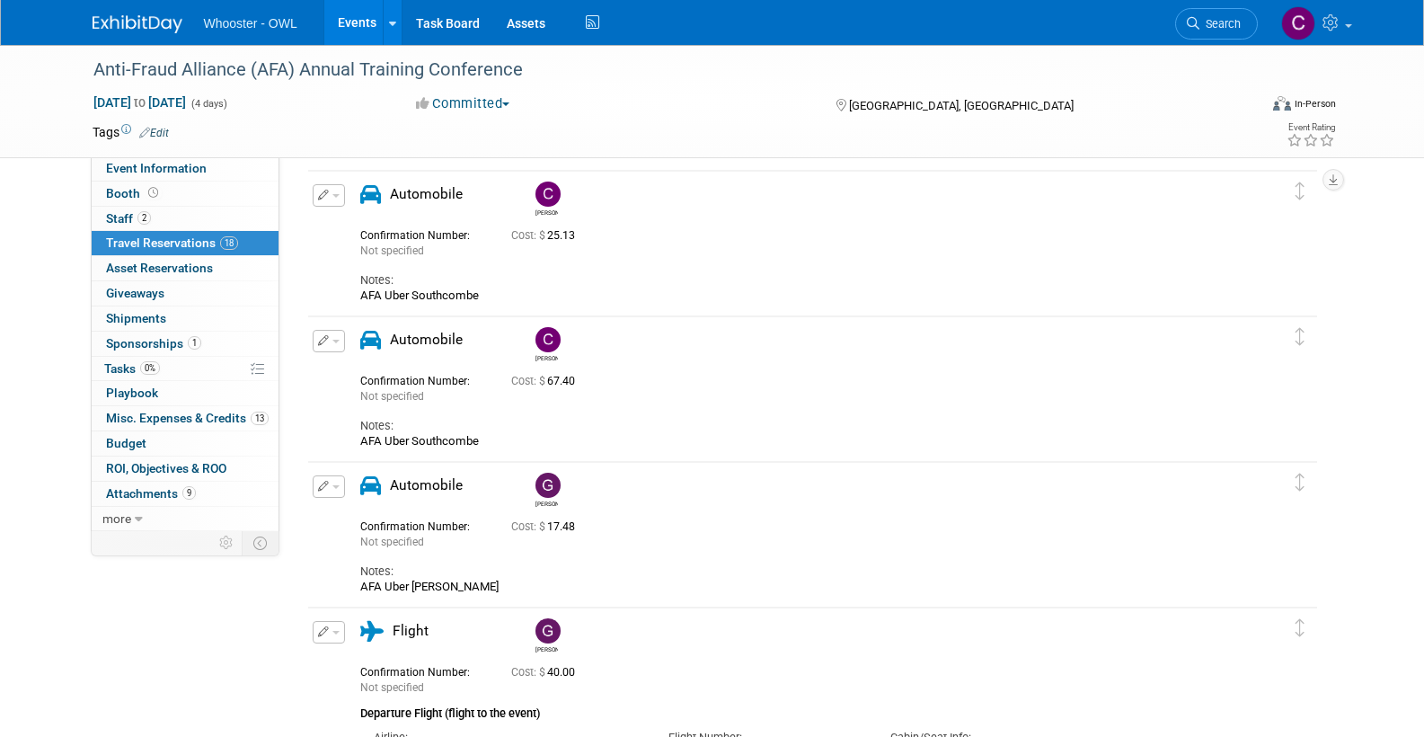
scroll to position [1666, 0]
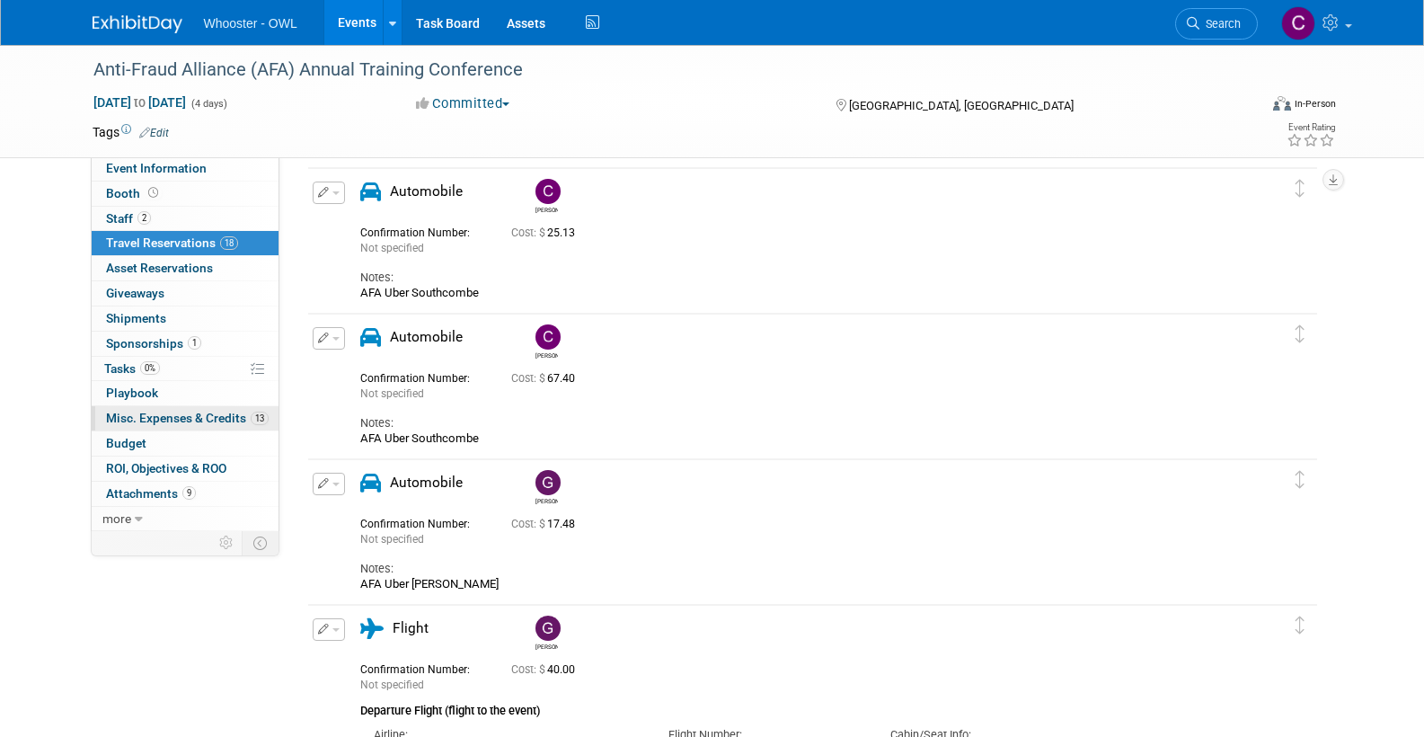
click at [131, 411] on span "Misc. Expenses & Credits 13" at bounding box center [187, 418] width 163 height 14
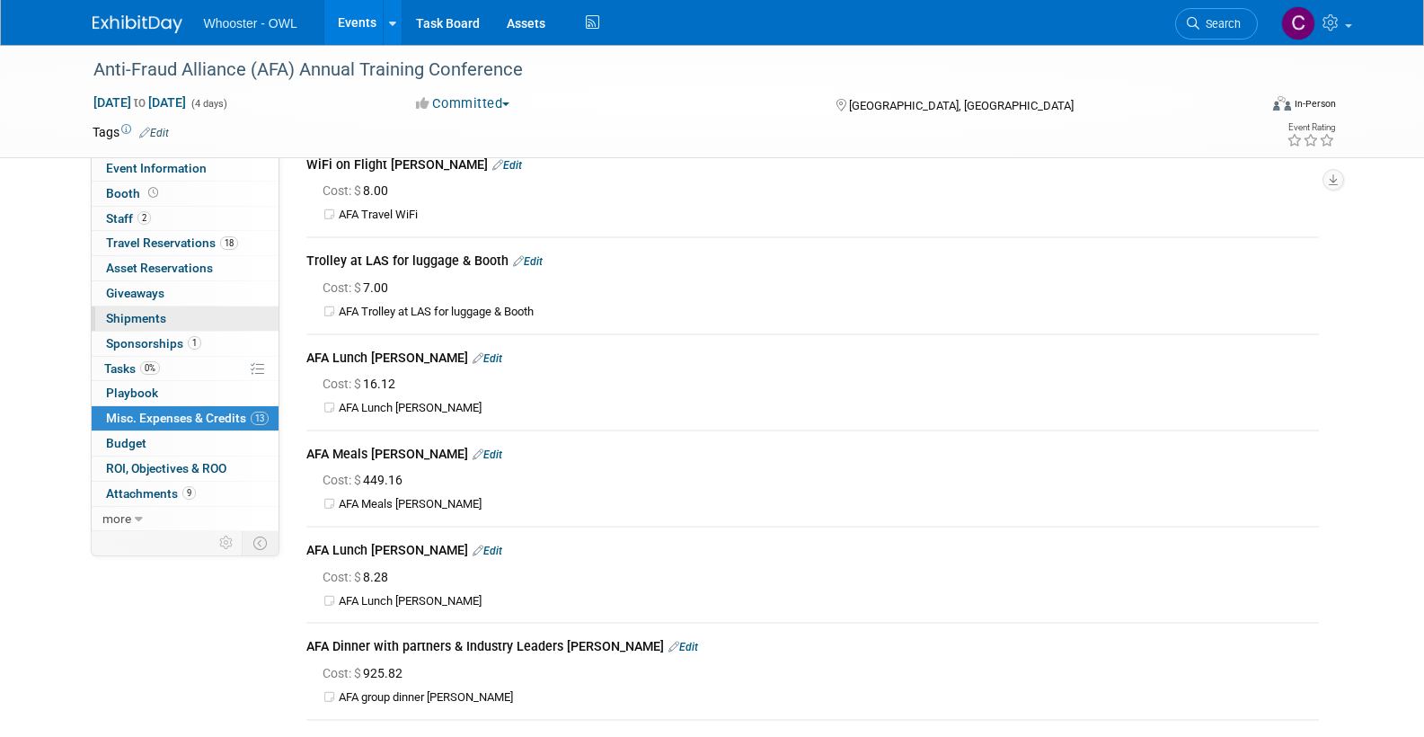
scroll to position [88, 0]
click at [149, 237] on span "Travel Reservations 18" at bounding box center [172, 242] width 132 height 14
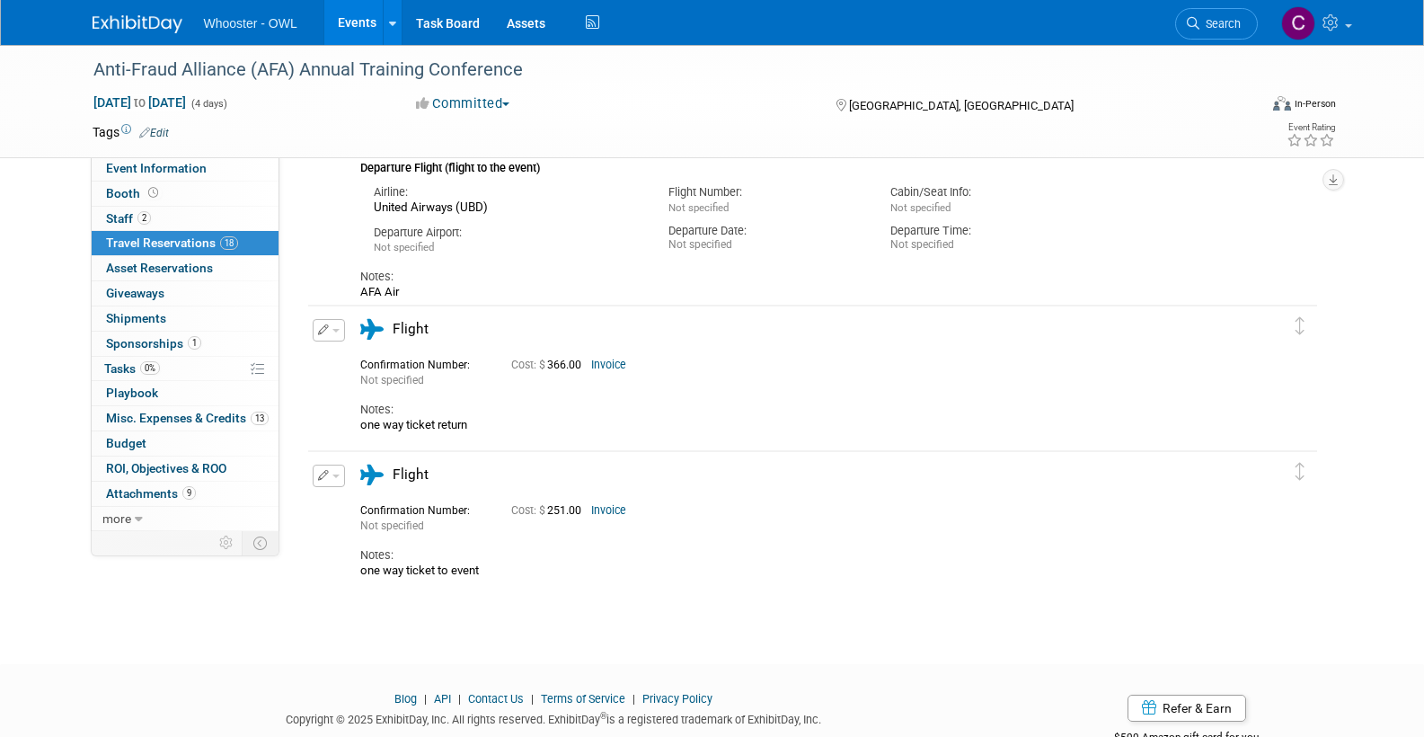
scroll to position [2452, 0]
click at [164, 411] on span "Misc. Expenses & Credits 13" at bounding box center [187, 418] width 163 height 14
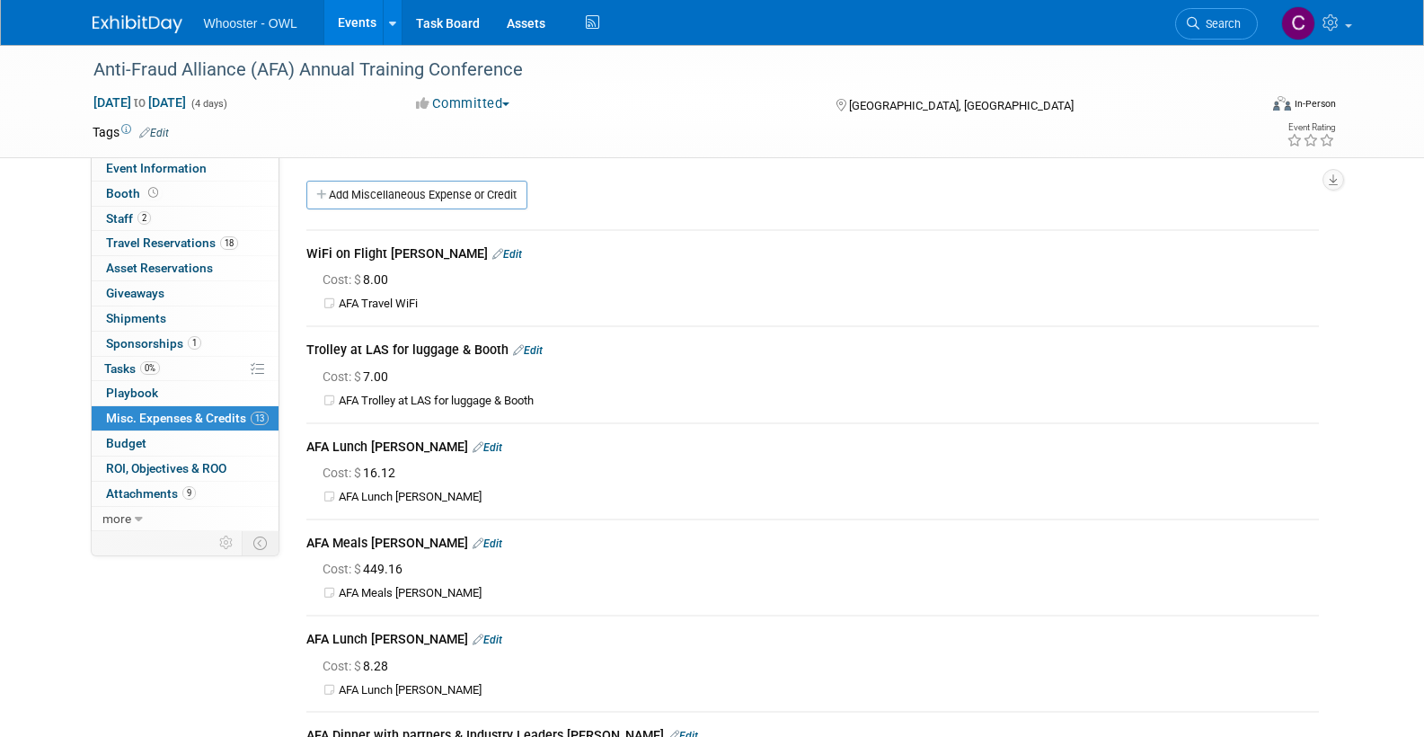
scroll to position [1, 0]
click at [401, 188] on link "Add Miscellaneous Expense or Credit" at bounding box center [416, 194] width 221 height 29
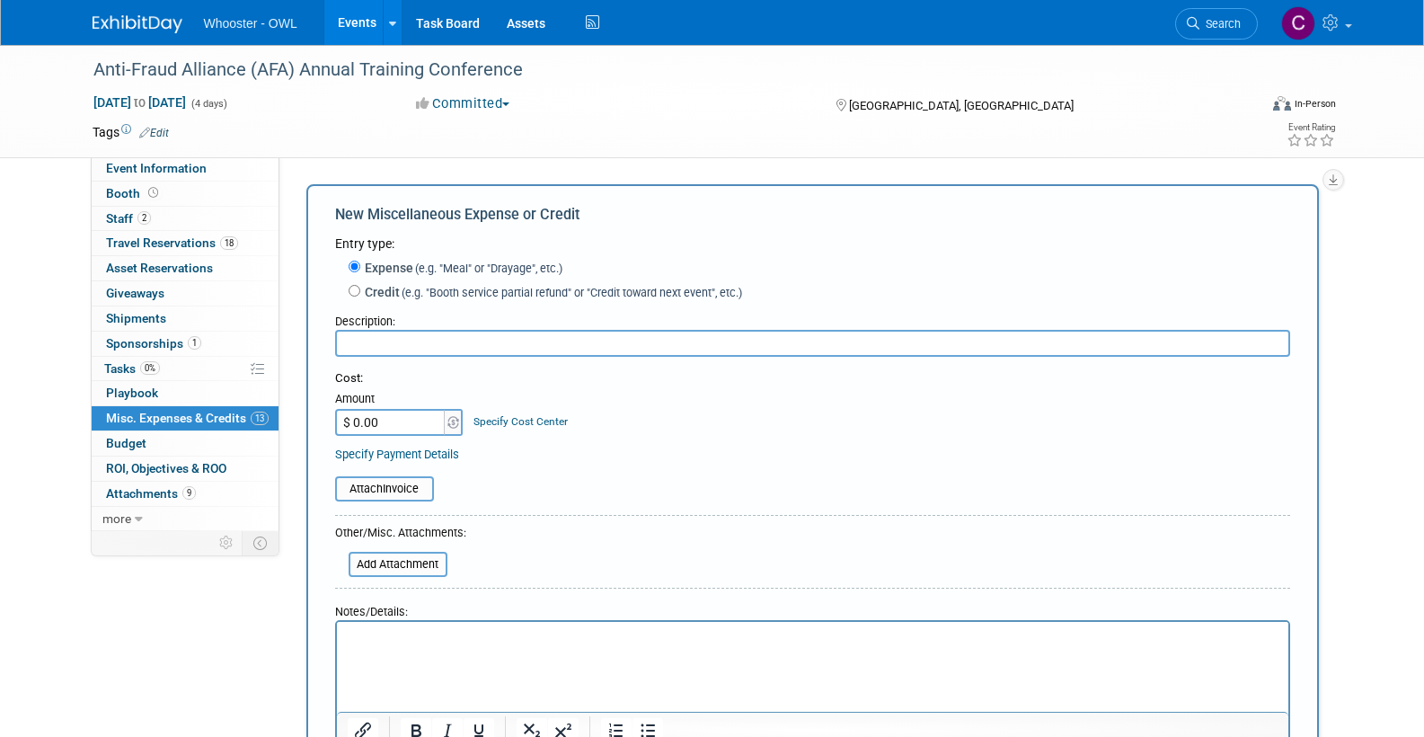
scroll to position [0, 0]
click at [421, 331] on input "text" at bounding box center [812, 343] width 955 height 27
type input "Checking booth on aircraft"
click at [381, 419] on input "$ 0.00" at bounding box center [391, 422] width 112 height 27
type input "$ 150.00"
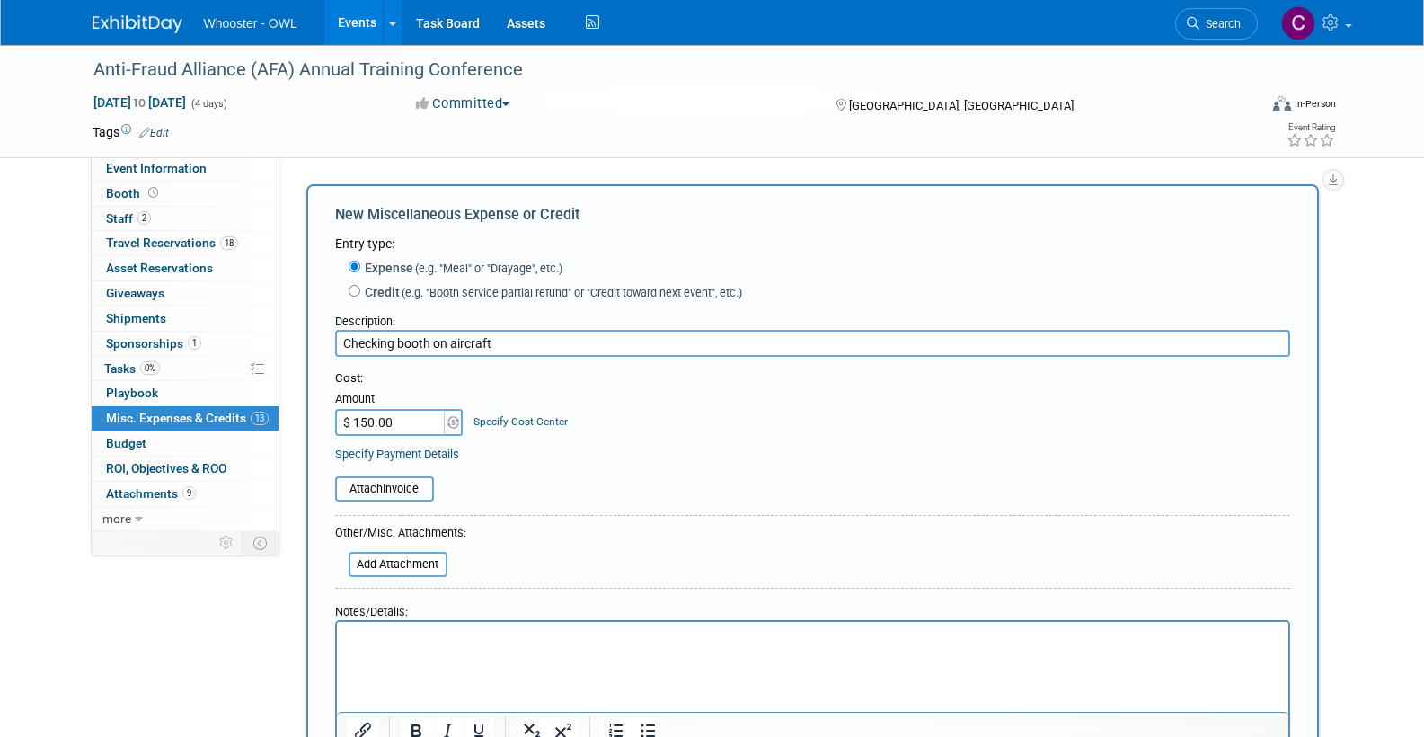
click at [524, 562] on form "Entry type: Expense (e.g. "Meal" or "Drayage", etc.) Credit (e.g. "Booth servic…" at bounding box center [812, 519] width 955 height 570
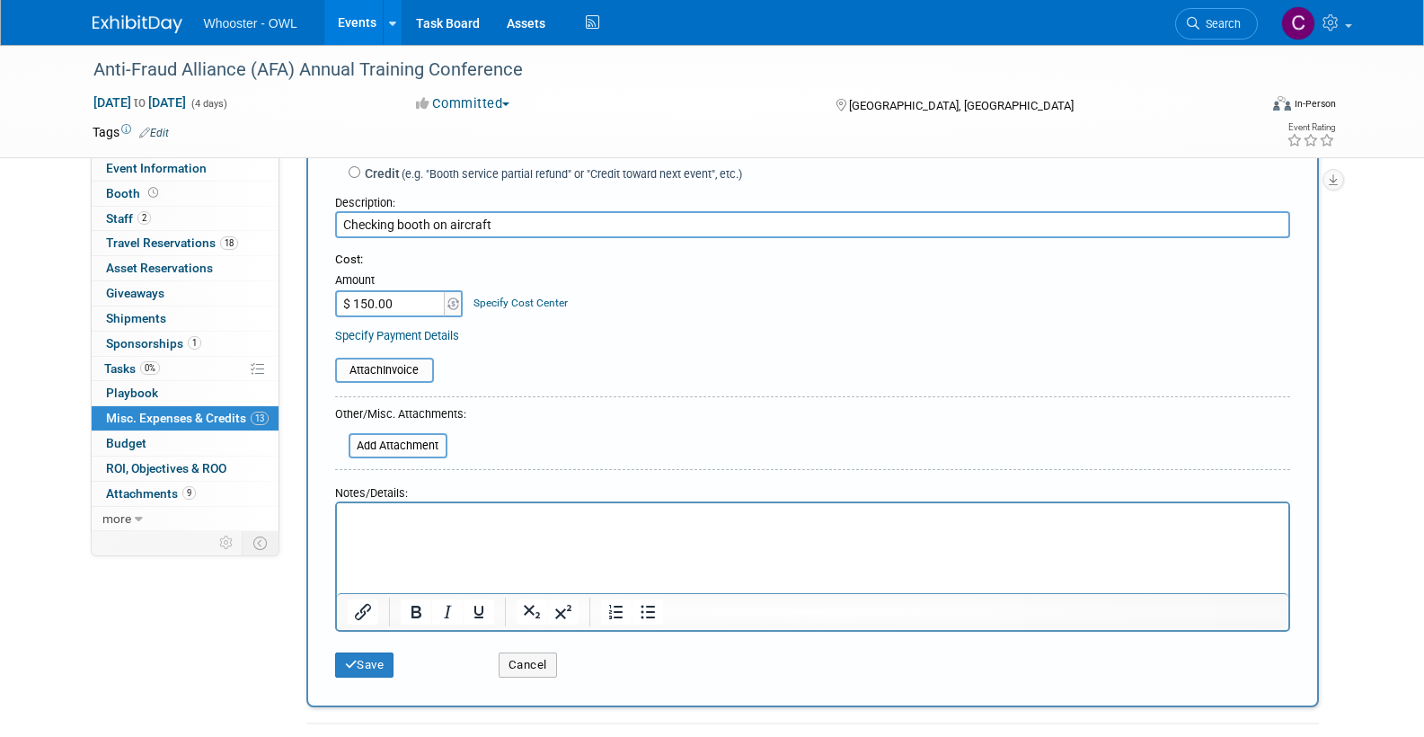
scroll to position [141, 0]
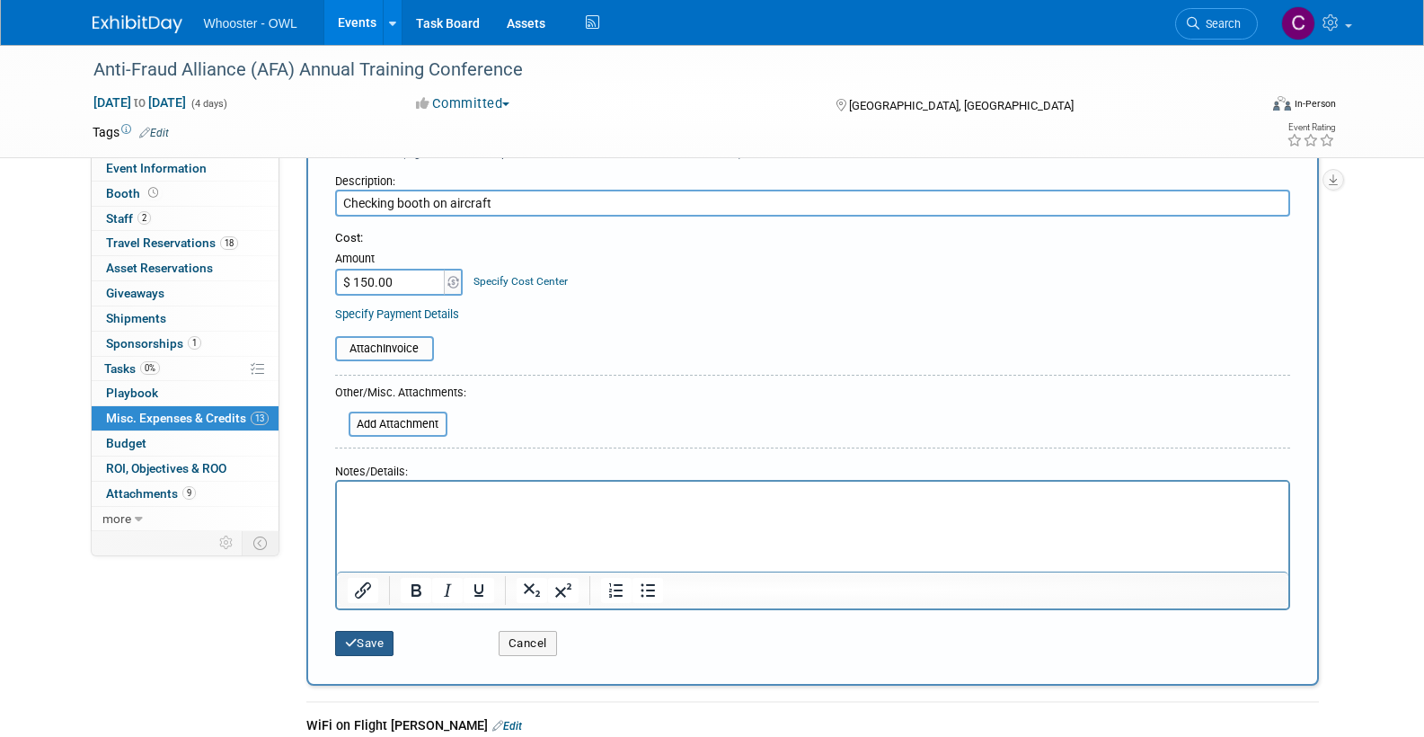
click at [359, 638] on button "Save" at bounding box center [364, 643] width 59 height 25
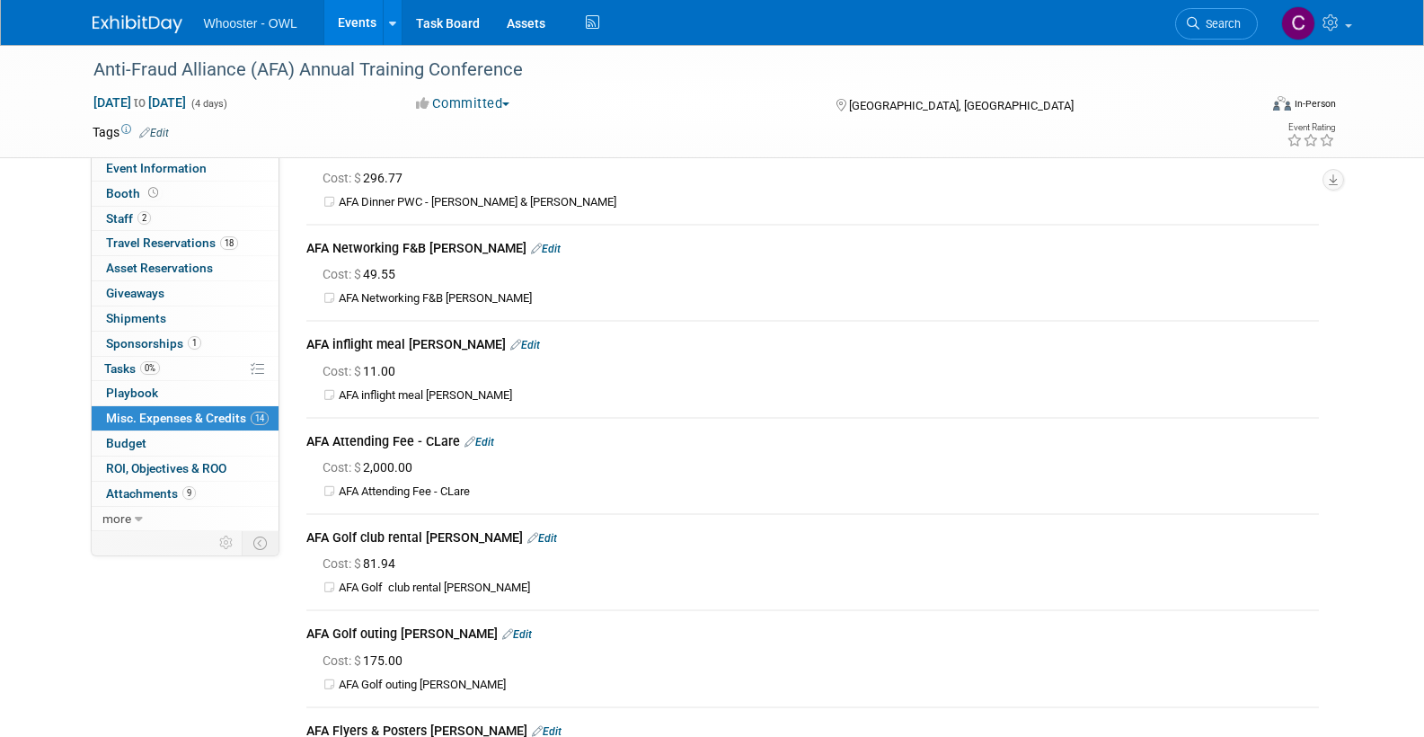
scroll to position [1001, 0]
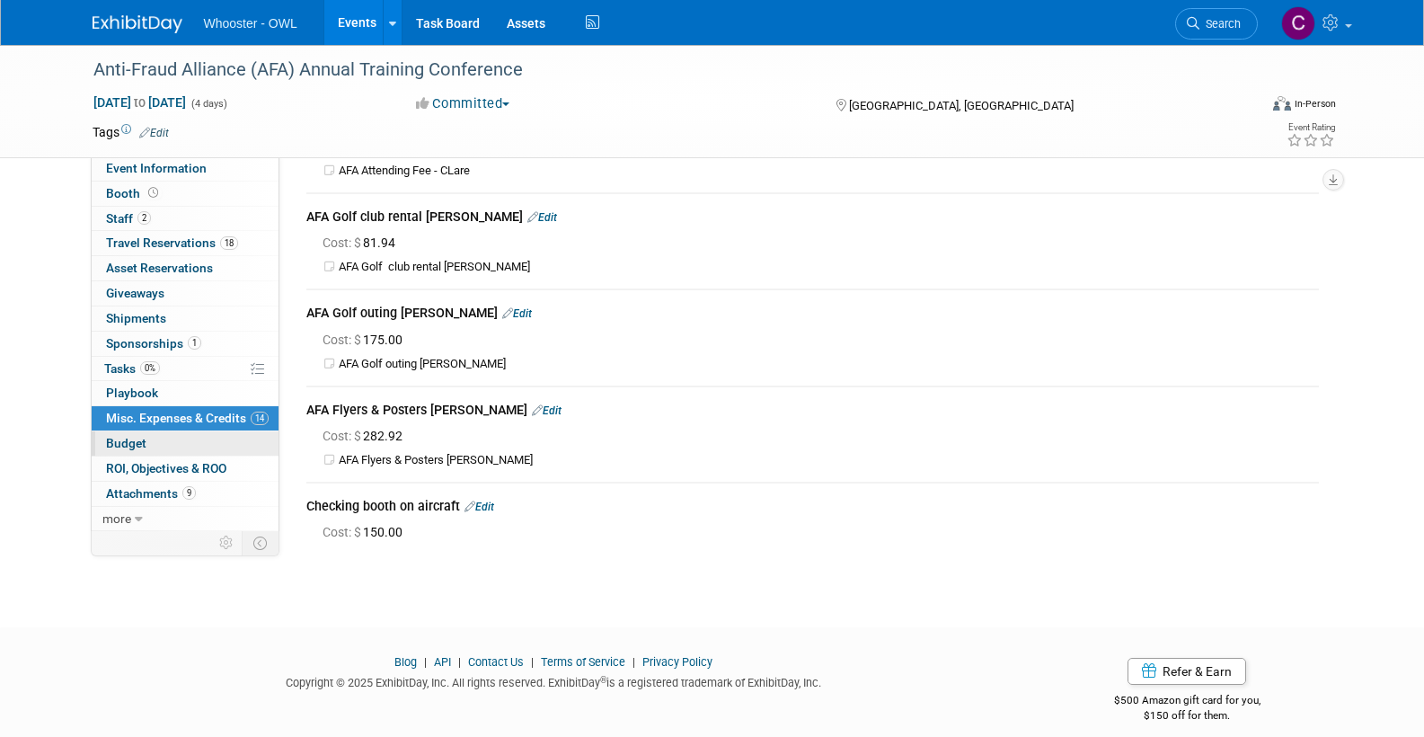
click at [130, 436] on span "Budget" at bounding box center [126, 443] width 40 height 14
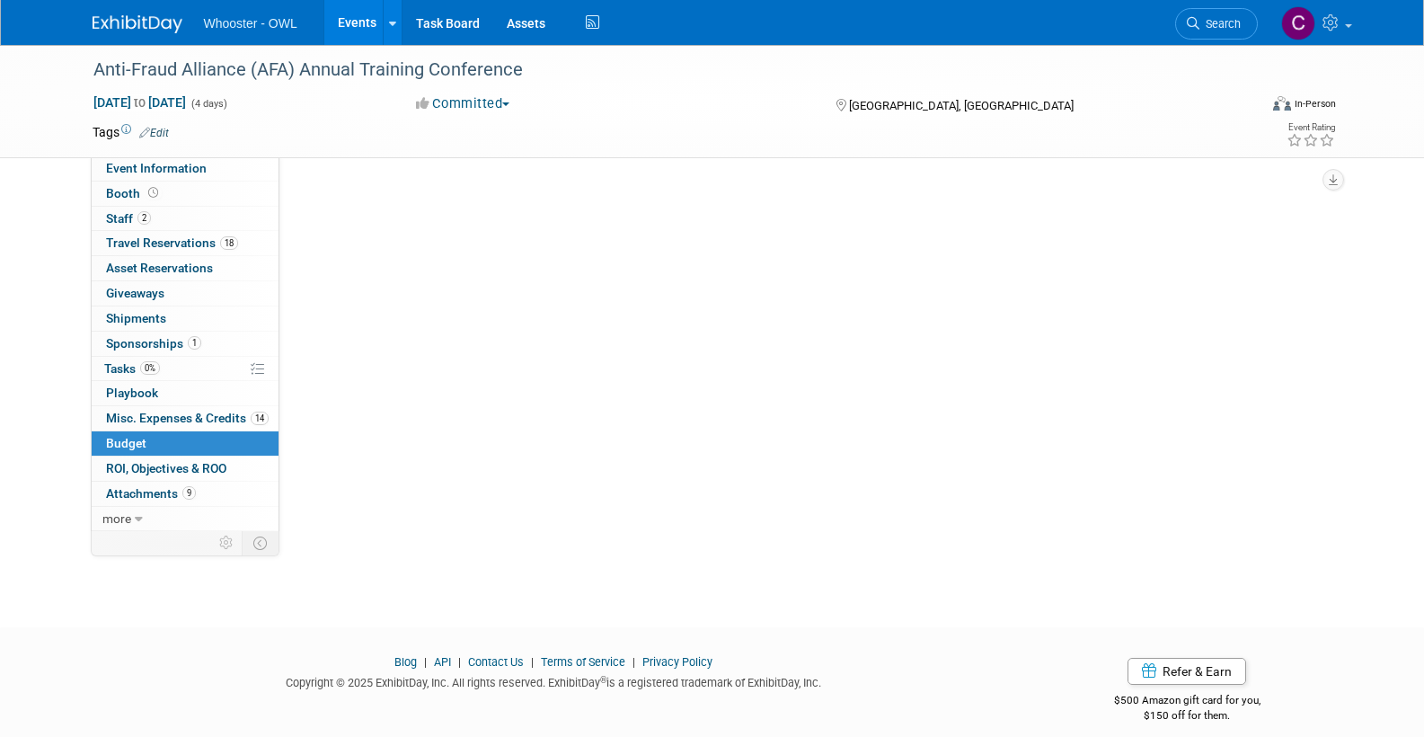
scroll to position [0, 0]
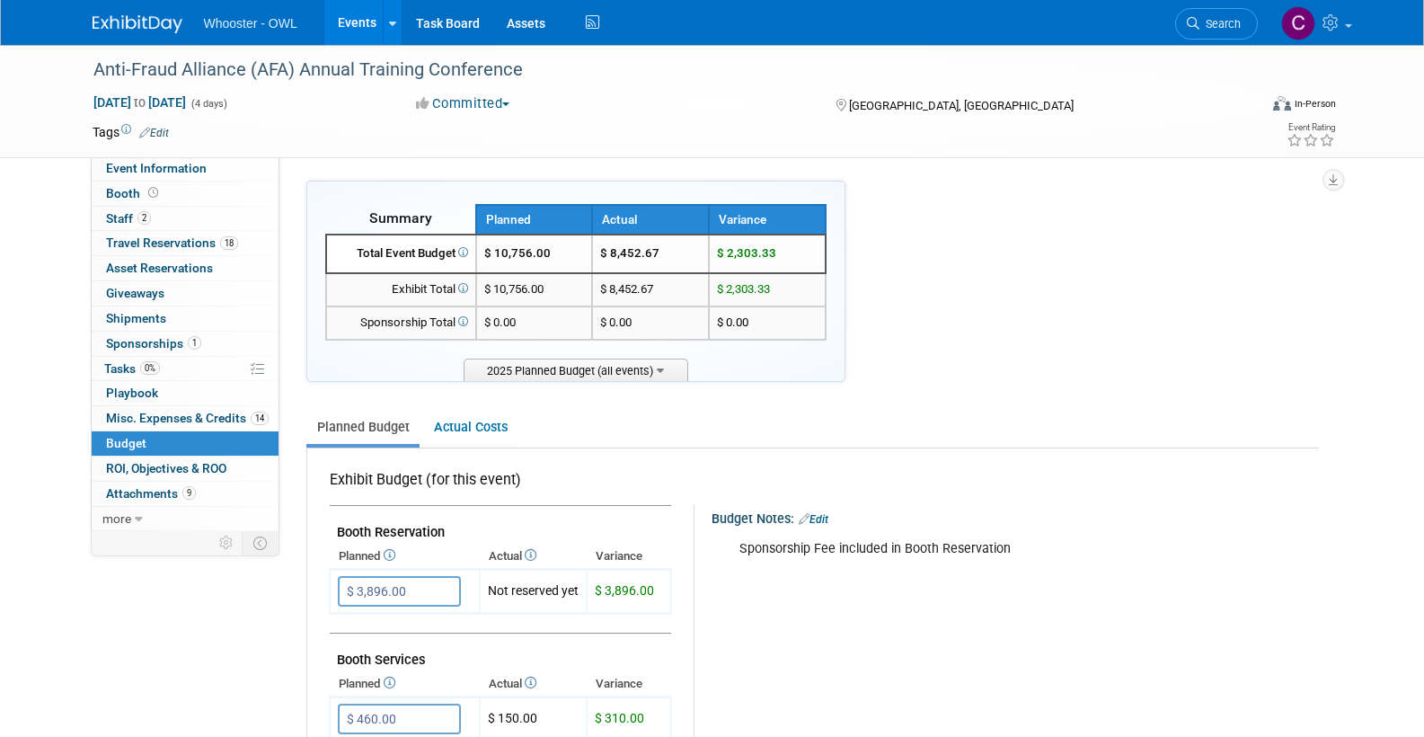
drag, startPoint x: 490, startPoint y: 419, endPoint x: 663, endPoint y: 499, distance: 190.9
click at [490, 419] on link "Actual Costs" at bounding box center [470, 427] width 94 height 33
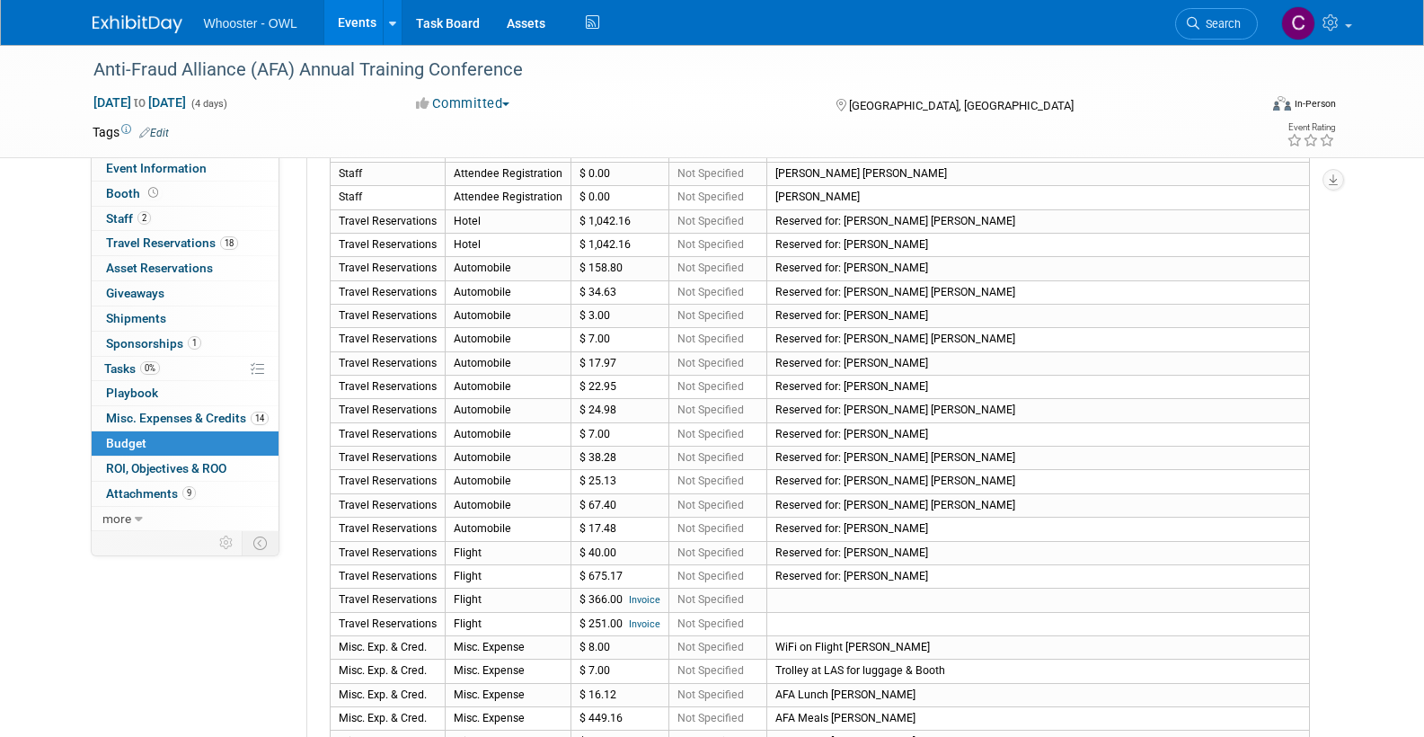
scroll to position [283, 0]
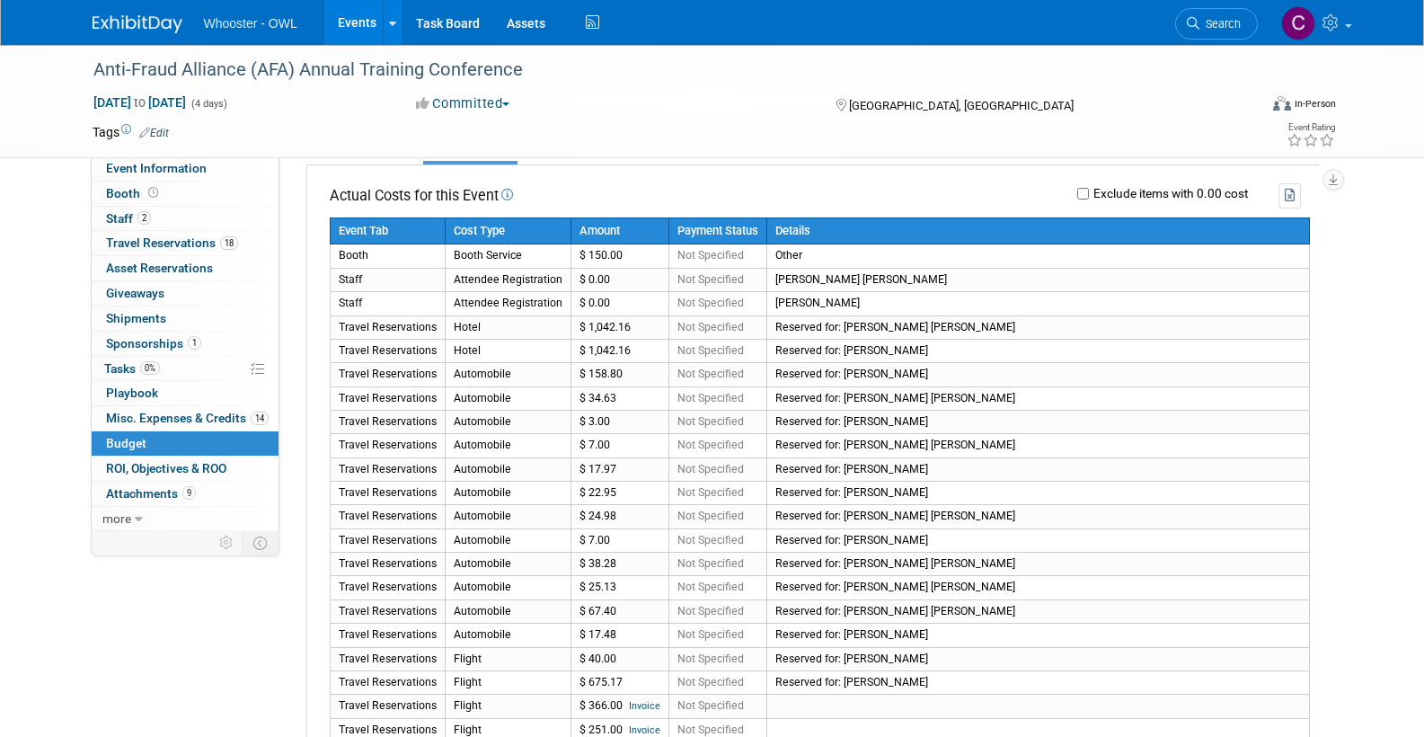
click at [130, 411] on span "Misc. Expenses & Credits 14" at bounding box center [187, 418] width 163 height 14
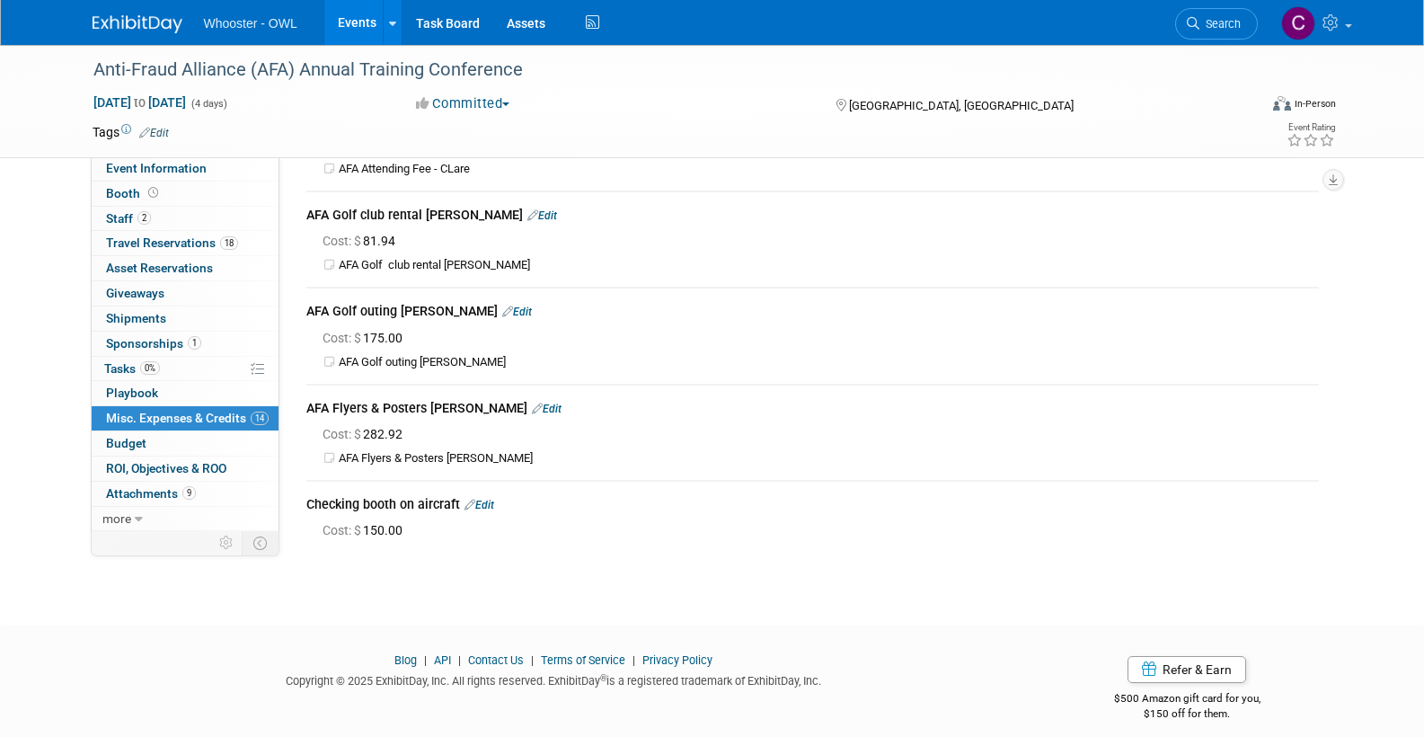
scroll to position [1001, 0]
click at [493, 500] on link "Edit" at bounding box center [479, 506] width 30 height 13
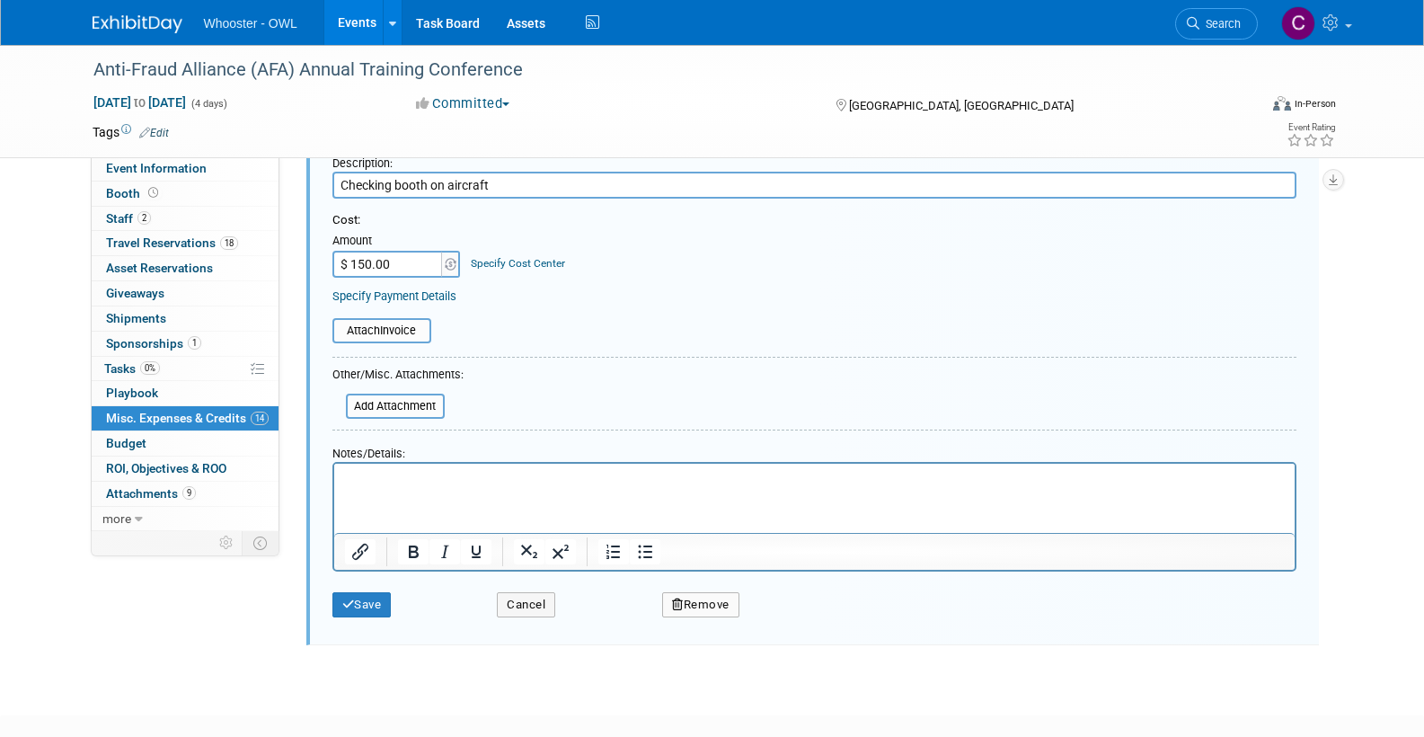
scroll to position [1424, 0]
click at [716, 594] on button "Remove" at bounding box center [700, 606] width 77 height 25
click at [786, 607] on link "Yes" at bounding box center [800, 621] width 52 height 29
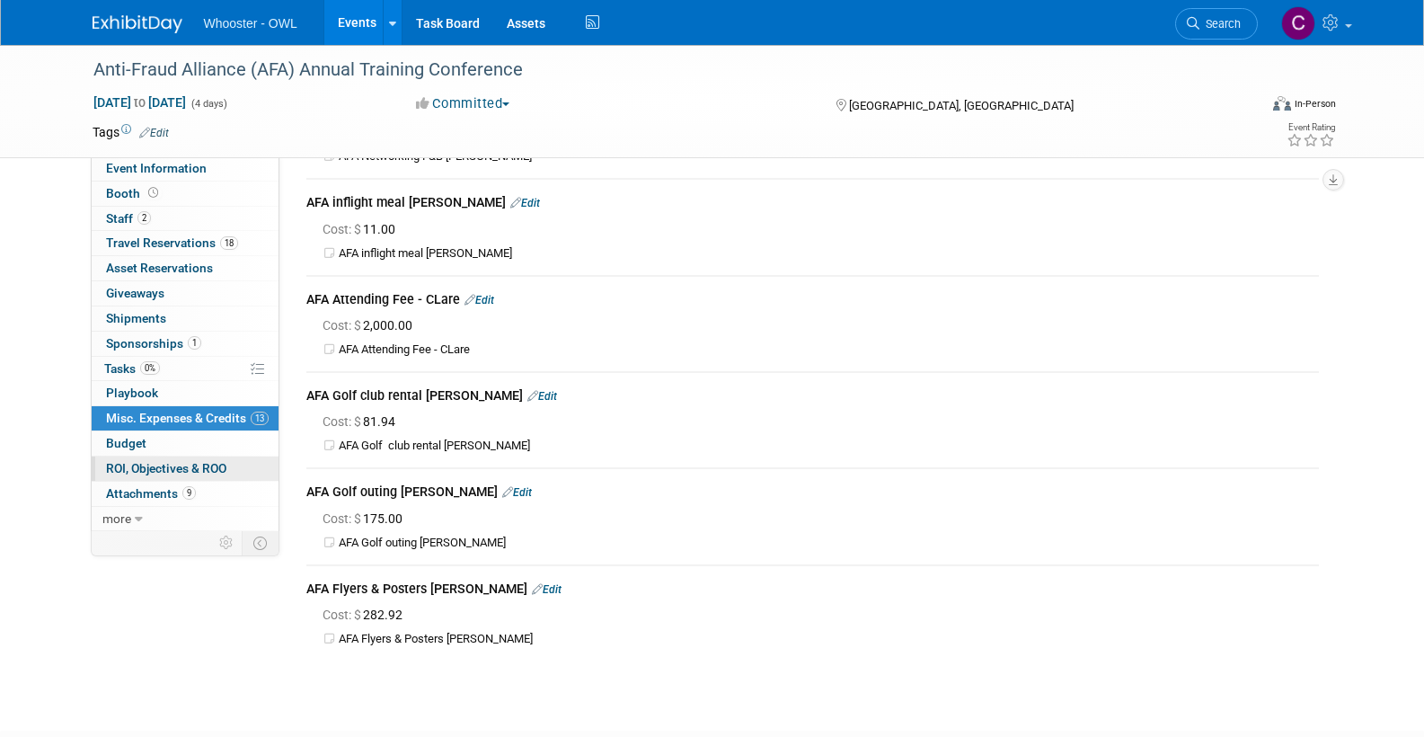
scroll to position [832, 0]
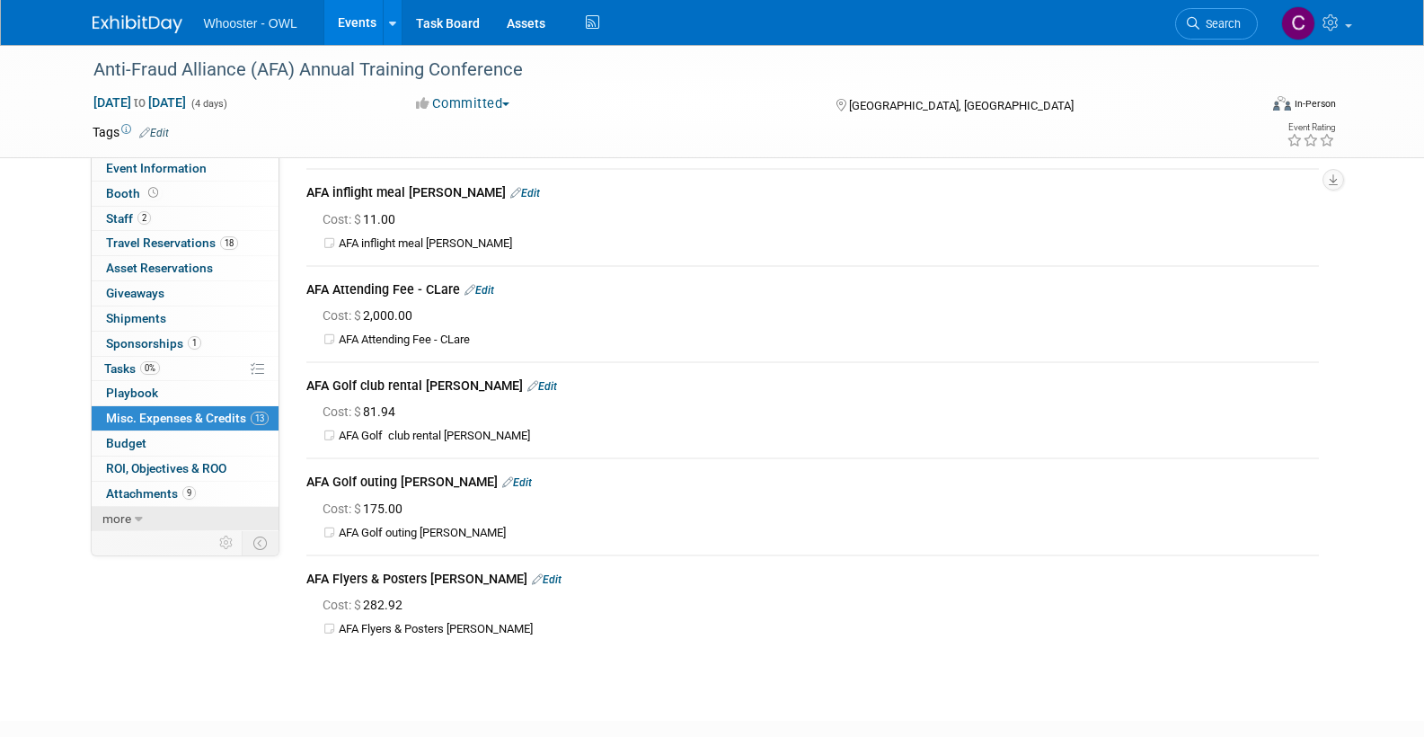
click at [118, 511] on span "more" at bounding box center [116, 518] width 29 height 14
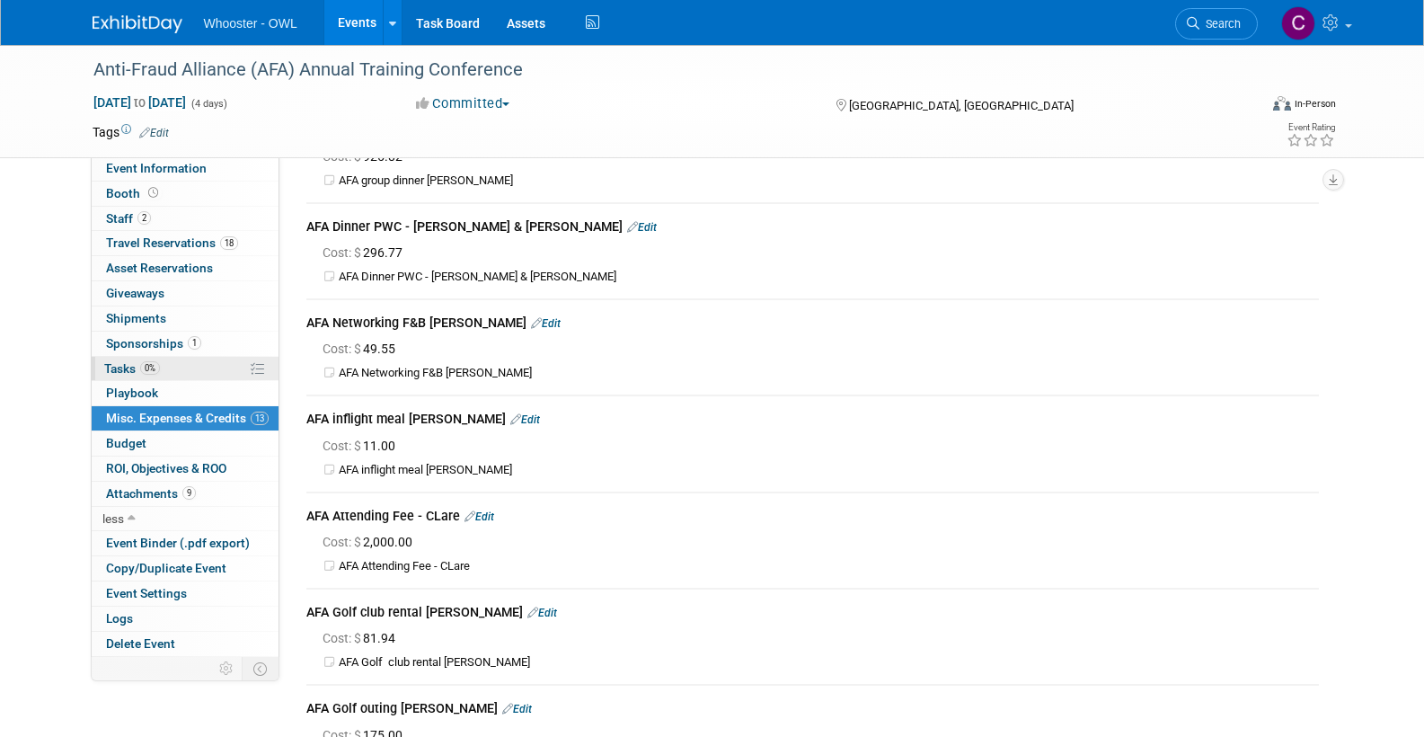
scroll to position [605, 0]
click at [147, 311] on span "Shipments 0" at bounding box center [136, 318] width 60 height 14
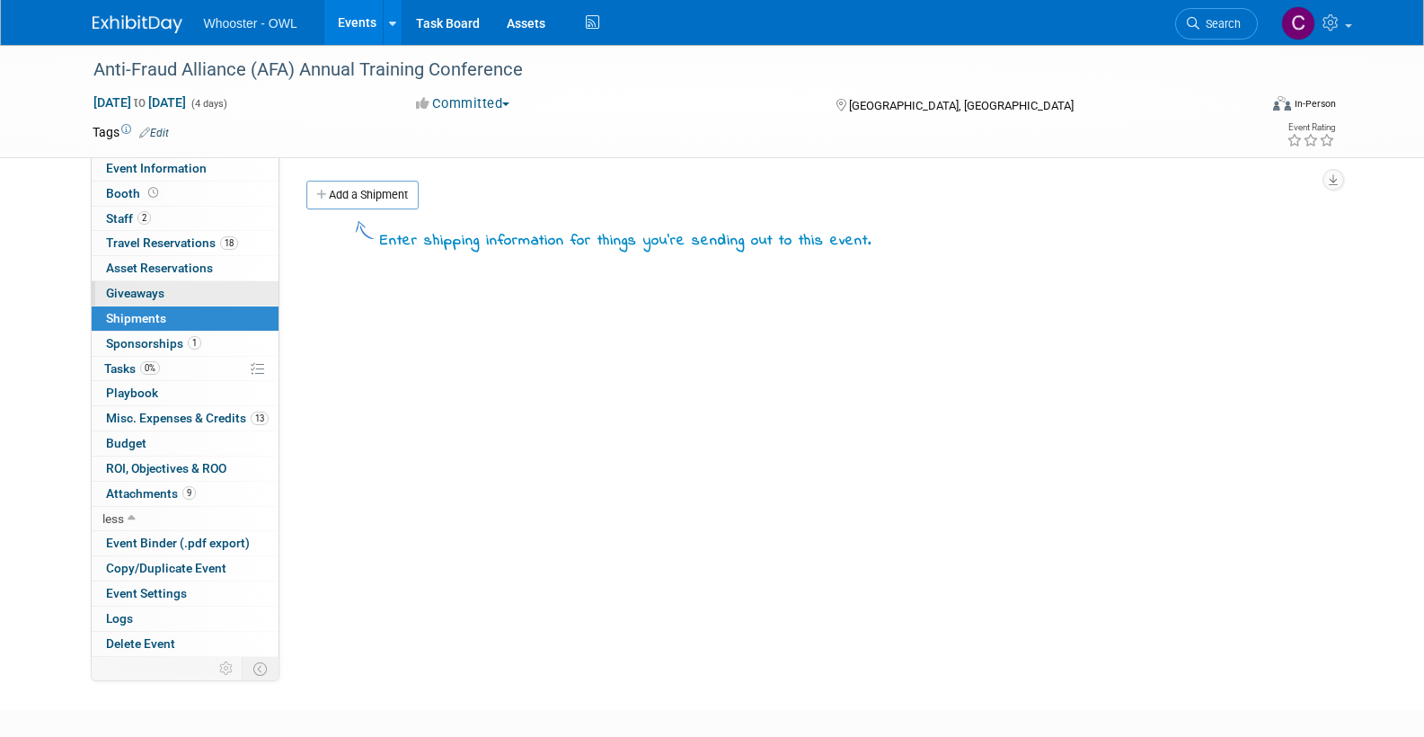
click at [120, 286] on span "Giveaways 0" at bounding box center [135, 293] width 58 height 14
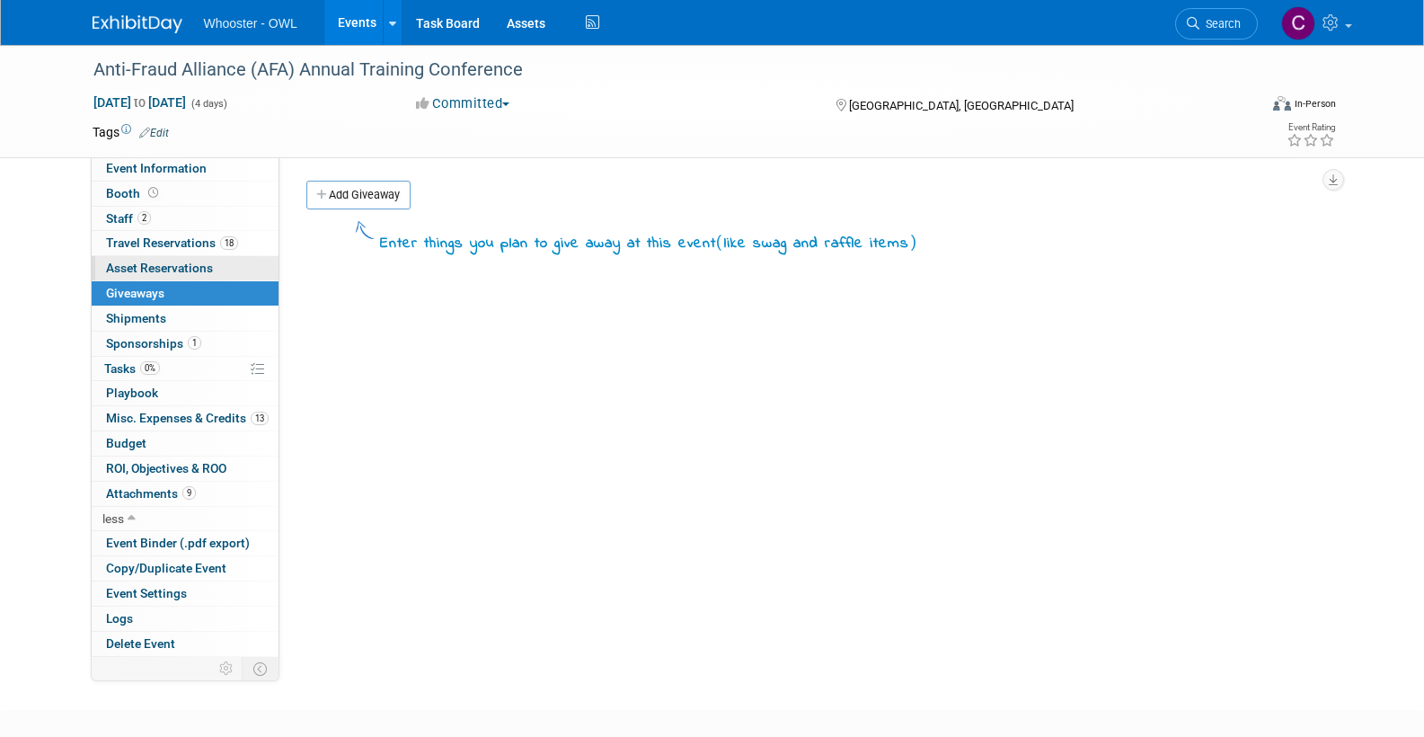
click at [126, 261] on span "Asset Reservations 0" at bounding box center [159, 268] width 107 height 14
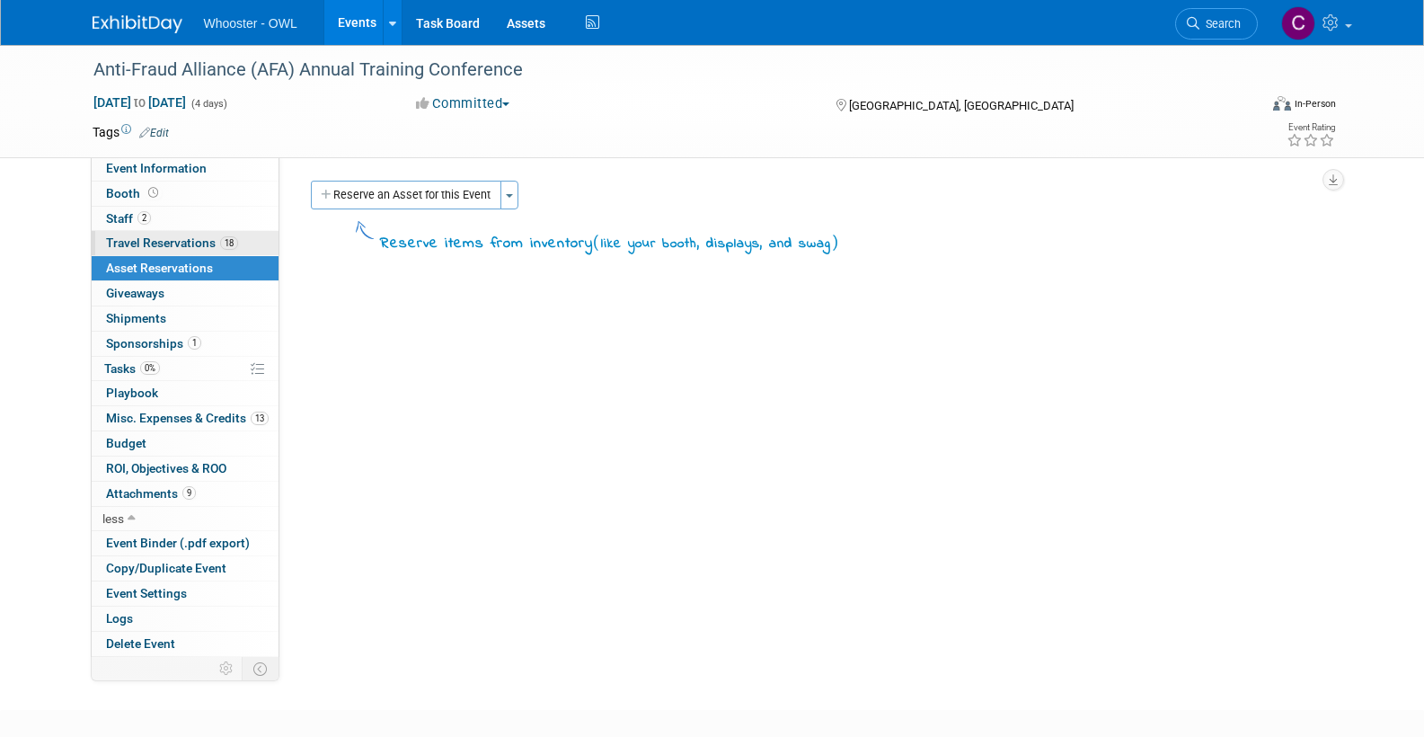
click at [139, 231] on link "18 Travel Reservations 18" at bounding box center [185, 243] width 187 height 24
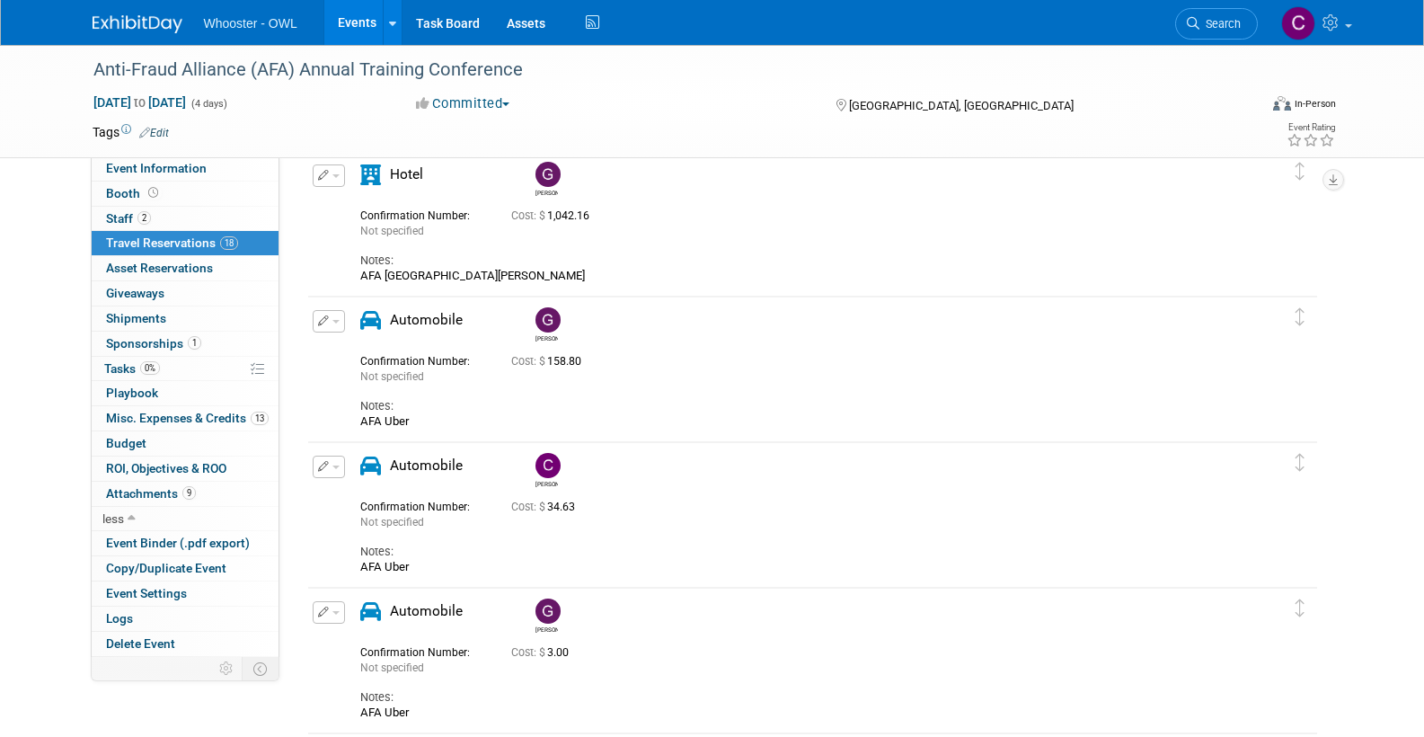
scroll to position [225, 0]
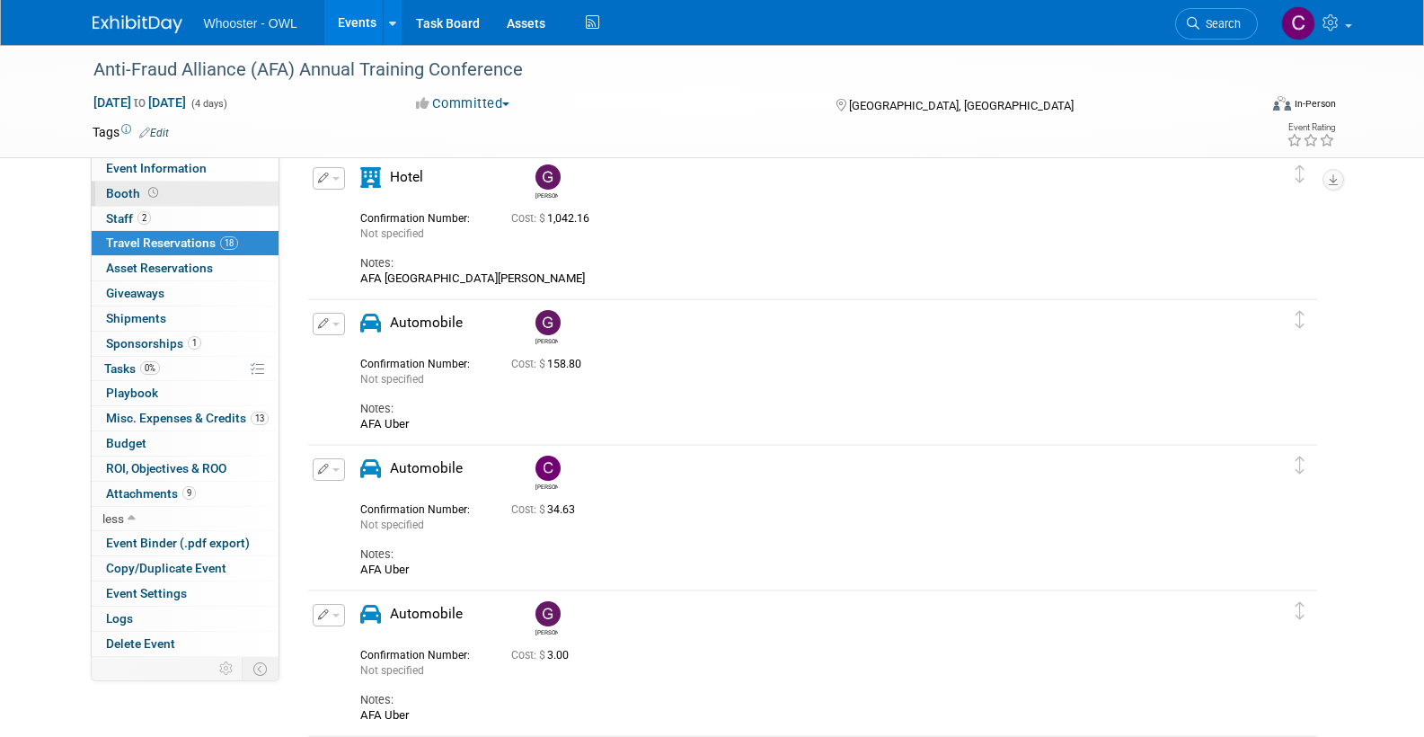
click at [129, 193] on span "Booth" at bounding box center [134, 193] width 56 height 14
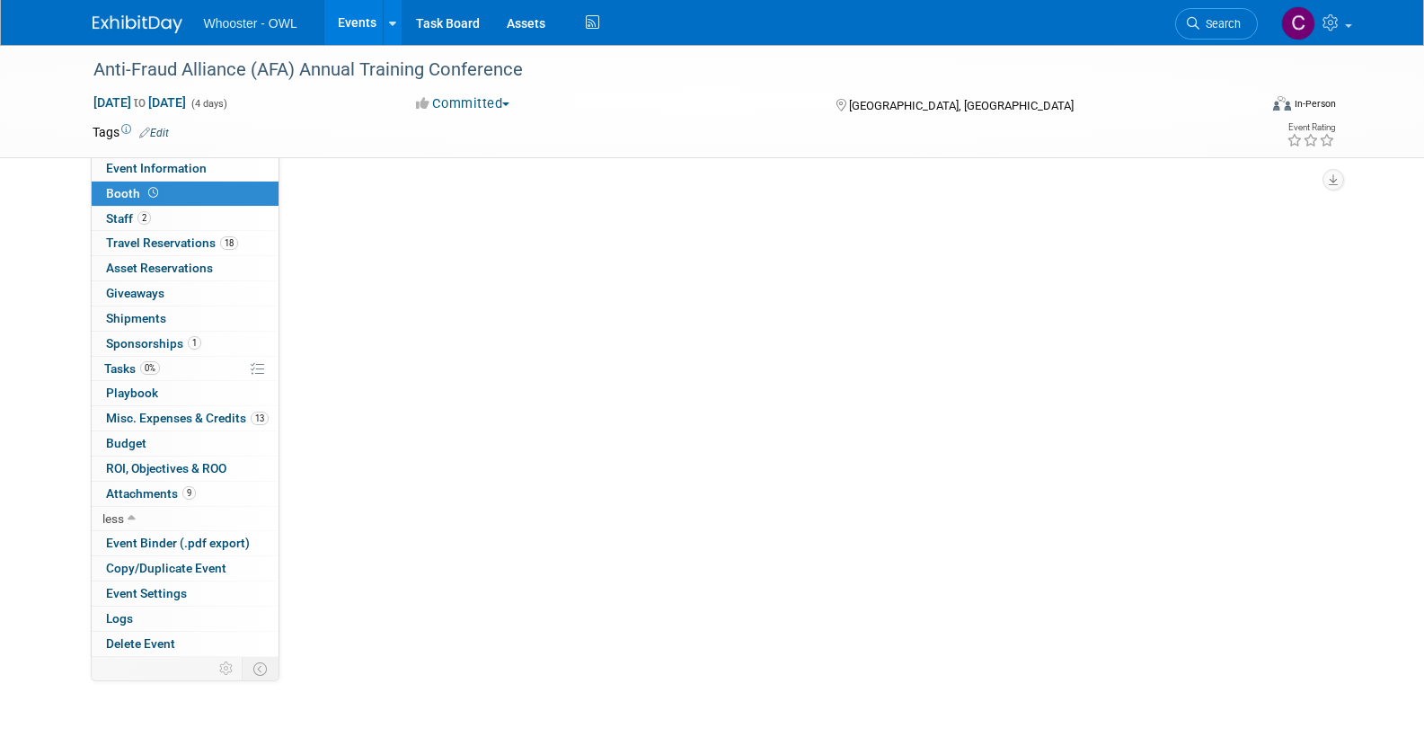
scroll to position [0, 0]
select select "Yes"
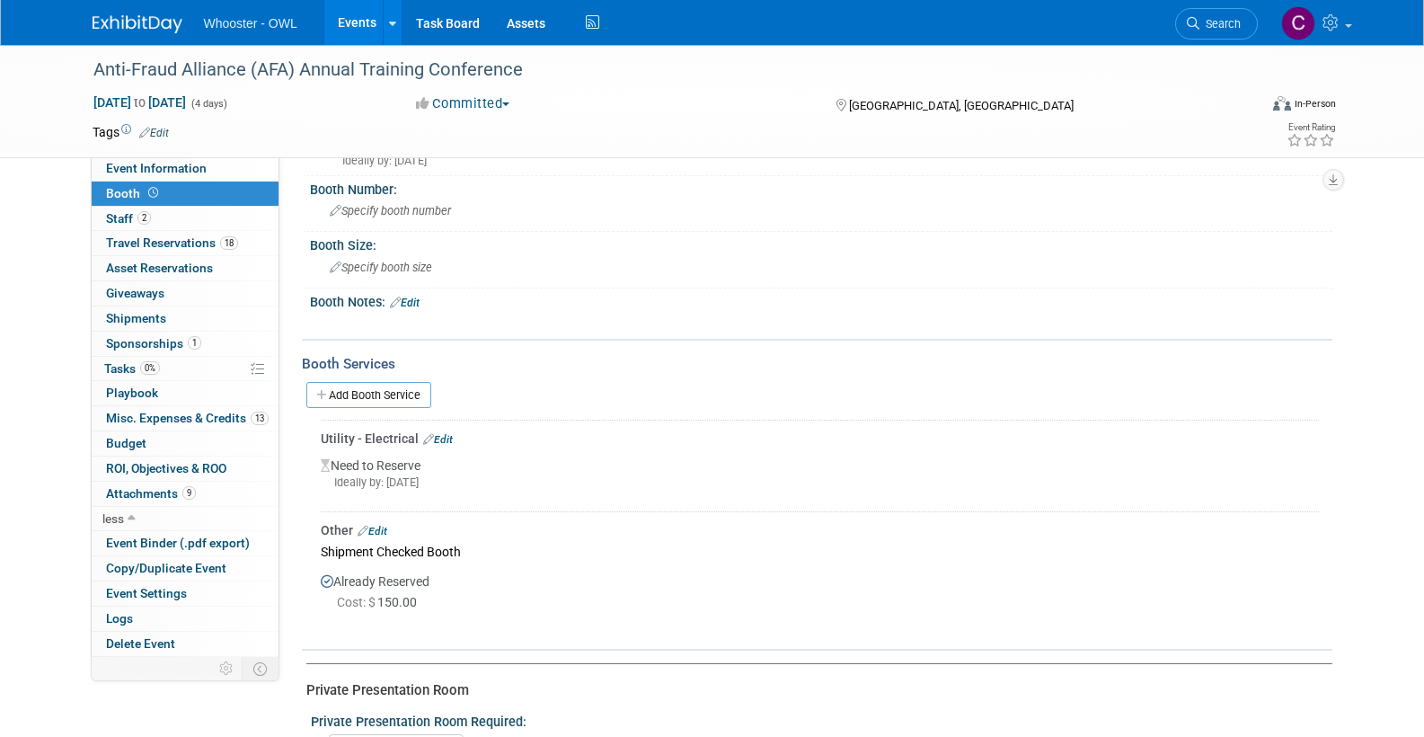
scroll to position [72, 0]
click at [151, 314] on span "Shipments 0" at bounding box center [136, 318] width 60 height 14
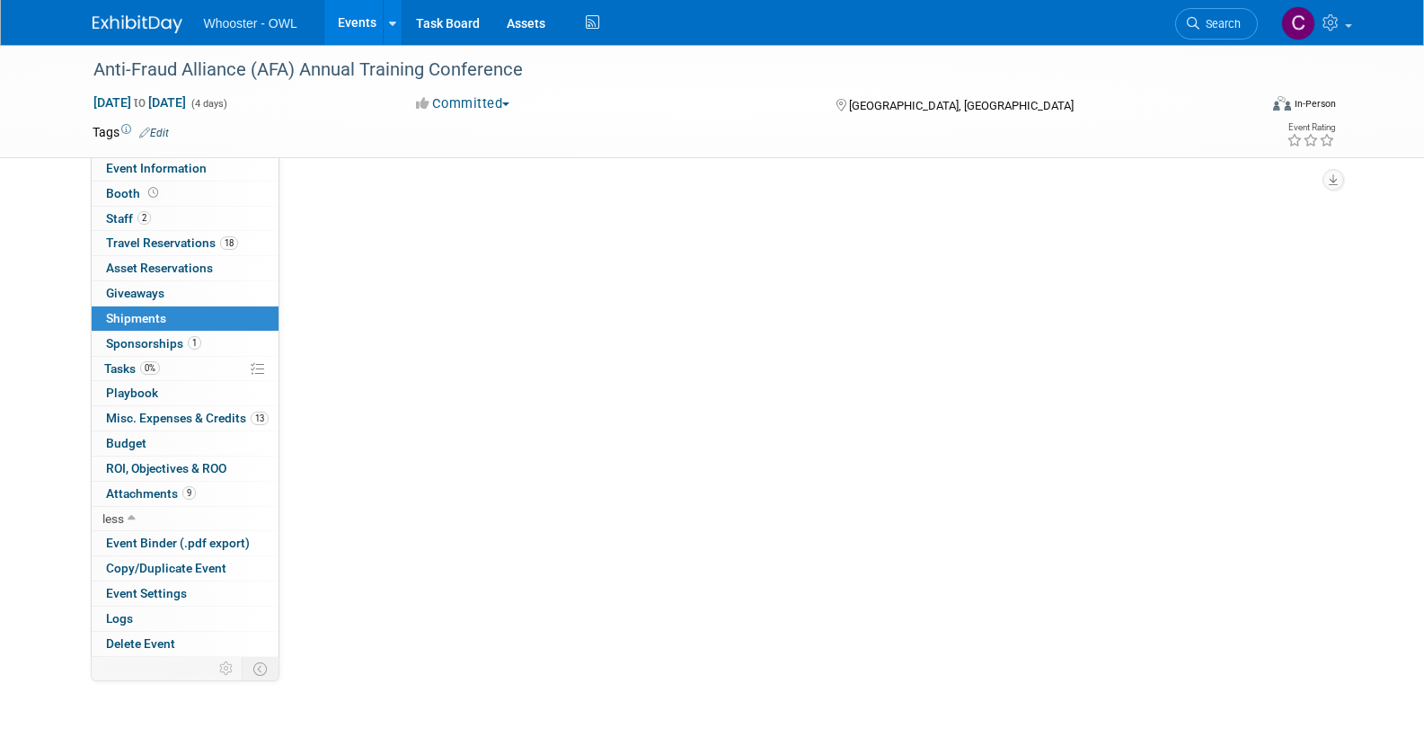
scroll to position [0, 0]
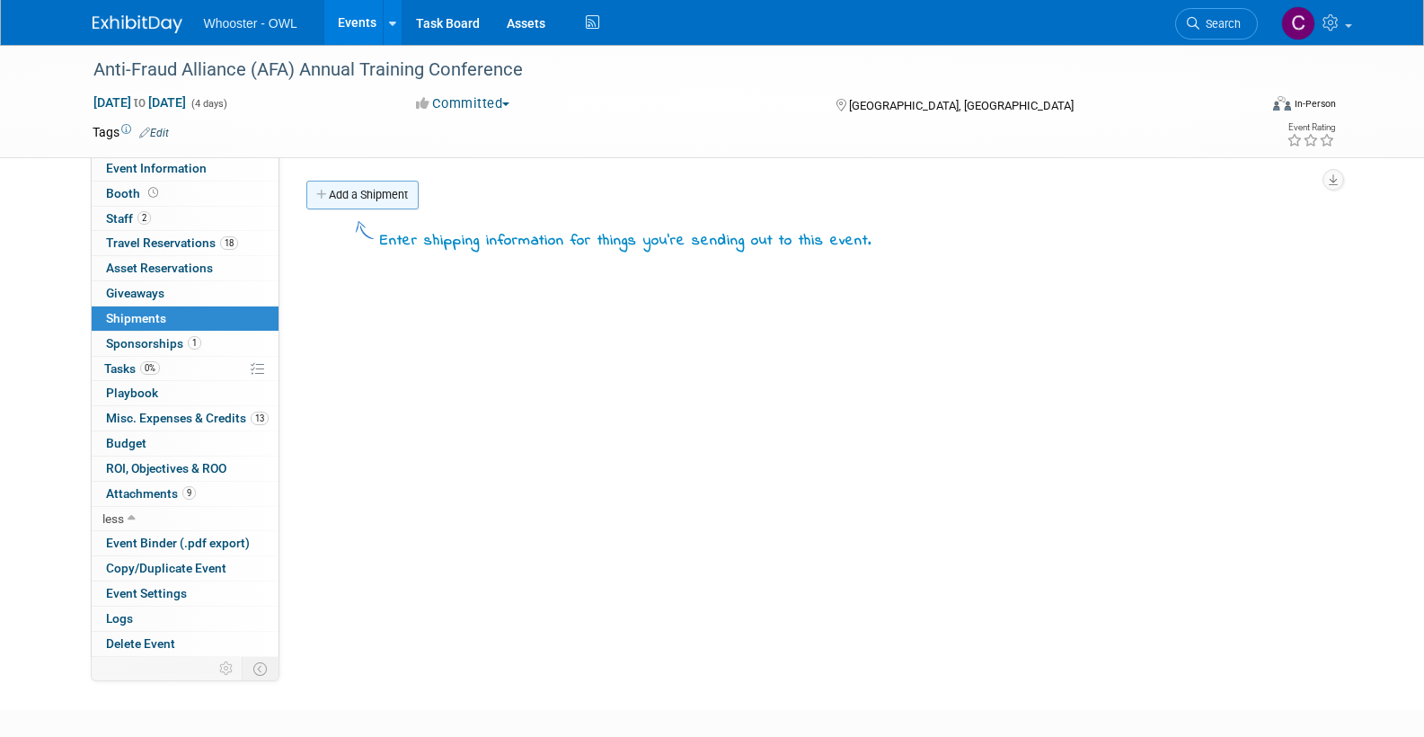
click at [344, 189] on link "Add a Shipment" at bounding box center [362, 195] width 112 height 29
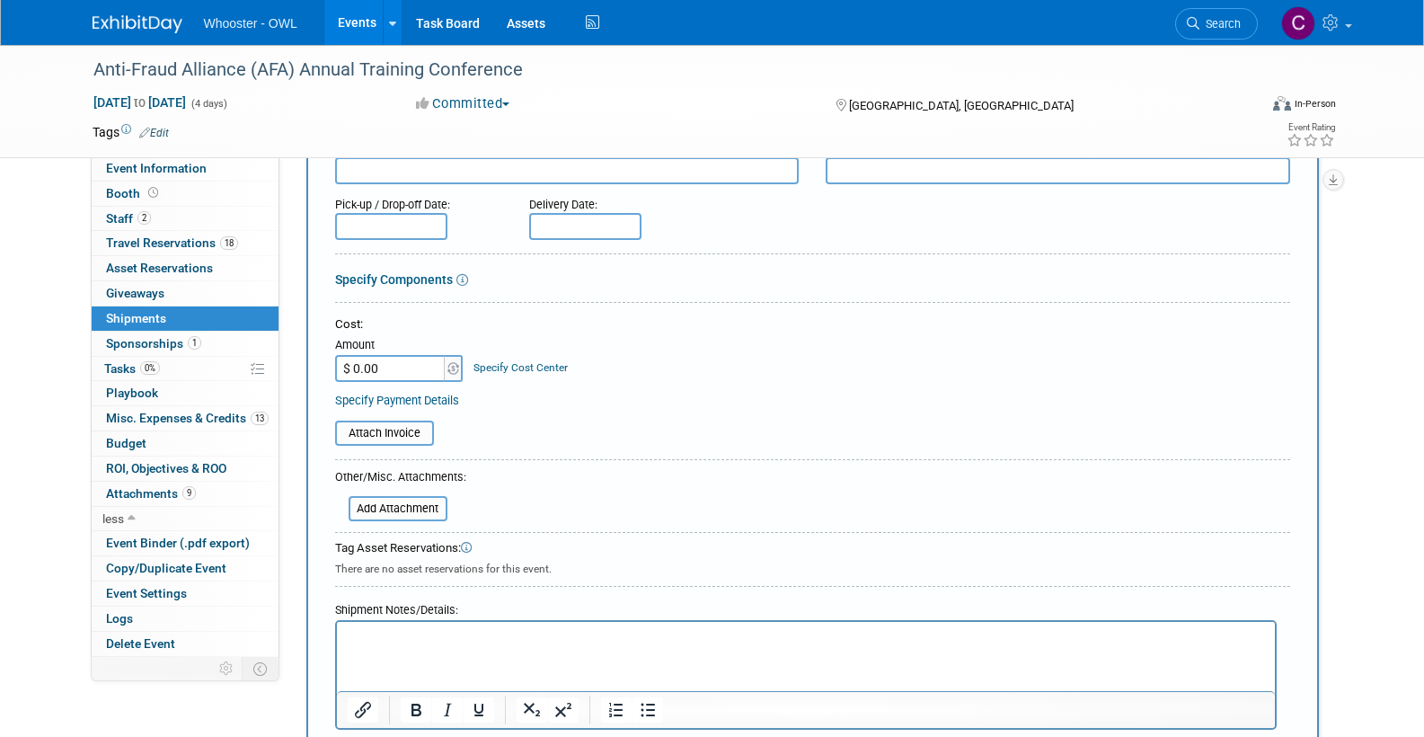
scroll to position [197, 0]
click at [181, 411] on span "Misc. Expenses & Credits 13" at bounding box center [187, 418] width 163 height 14
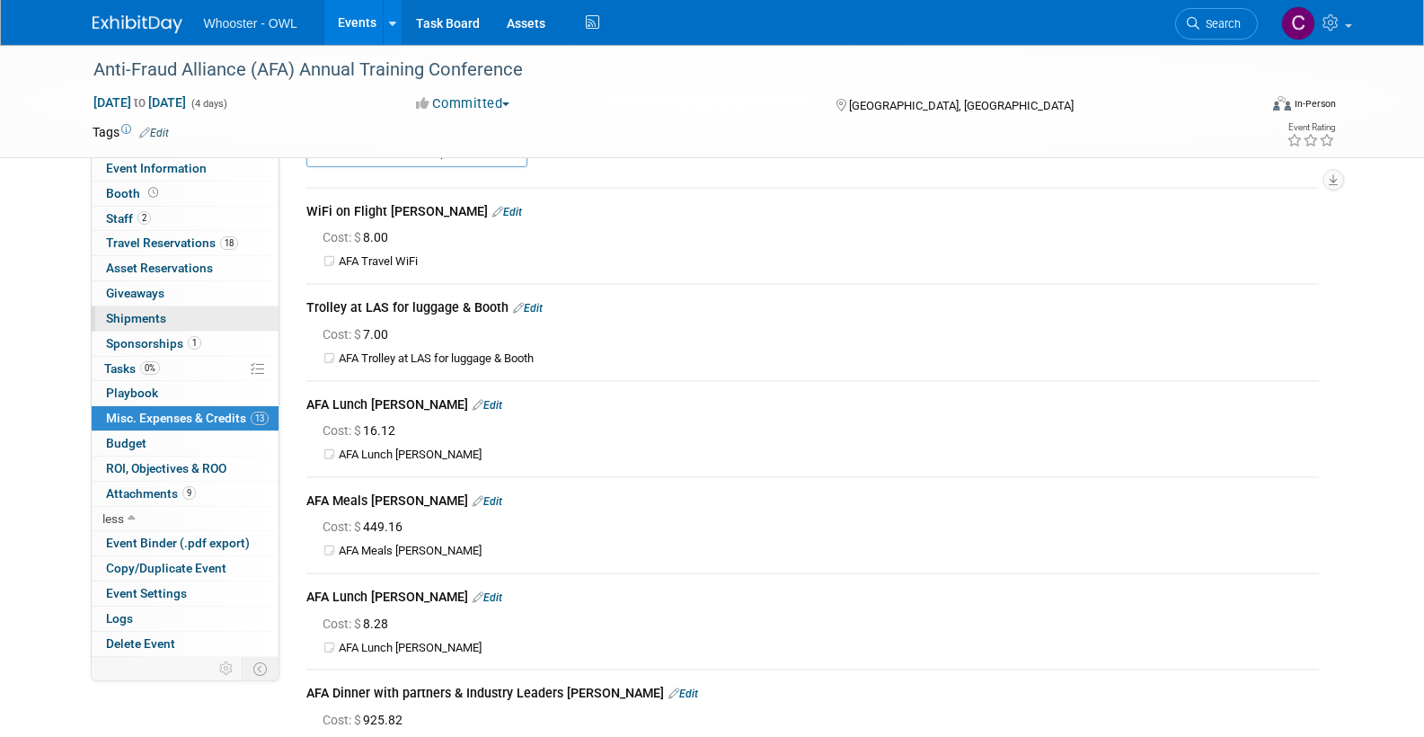
scroll to position [40, 0]
click at [173, 242] on span "Travel Reservations 18" at bounding box center [172, 242] width 132 height 14
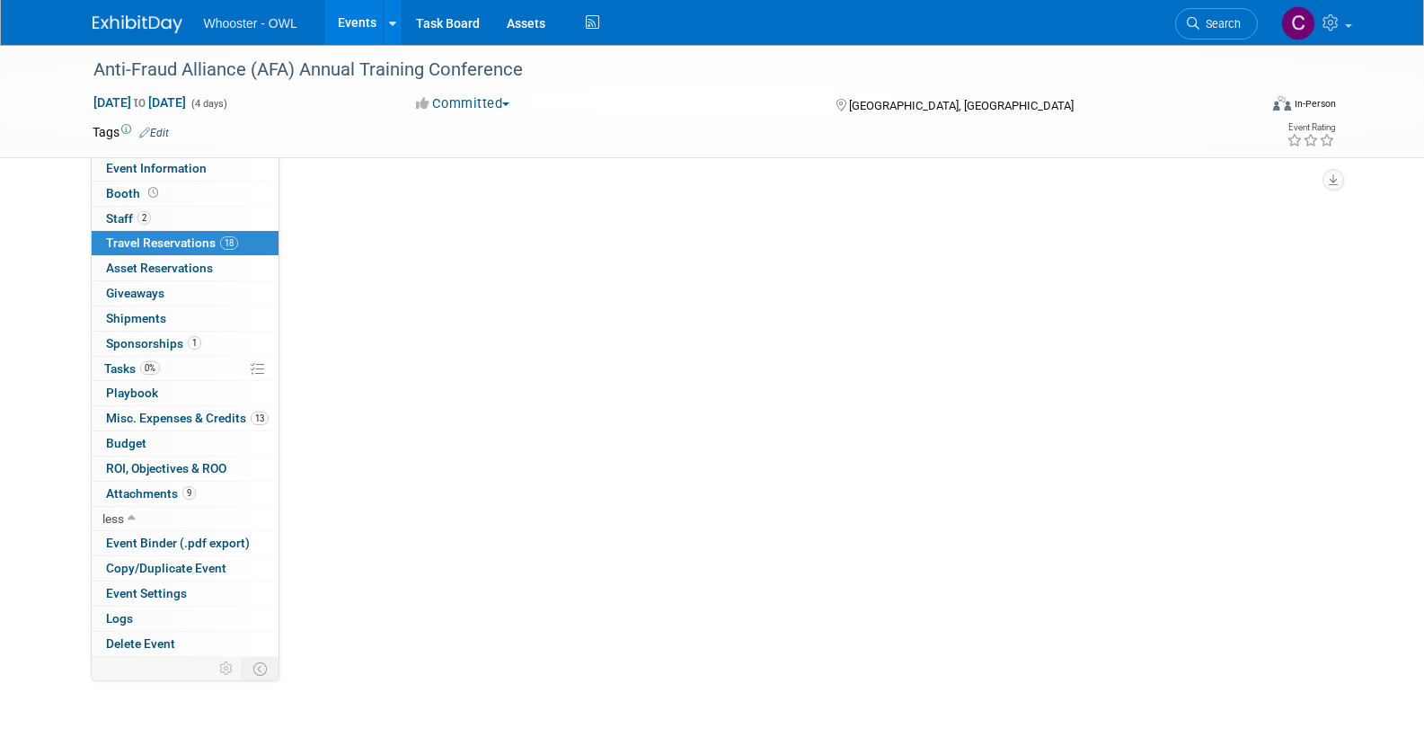
scroll to position [0, 0]
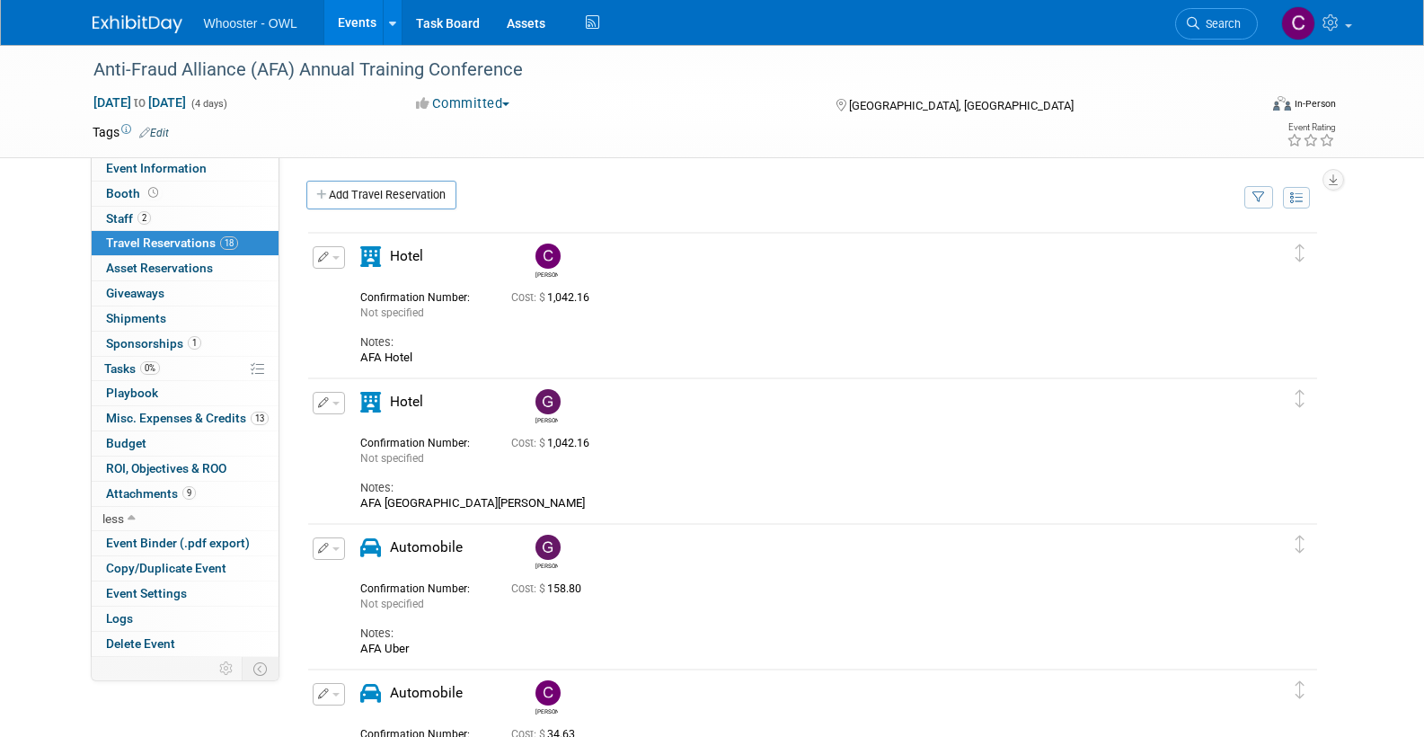
click at [165, 411] on span "Misc. Expenses & Credits 13" at bounding box center [187, 418] width 163 height 14
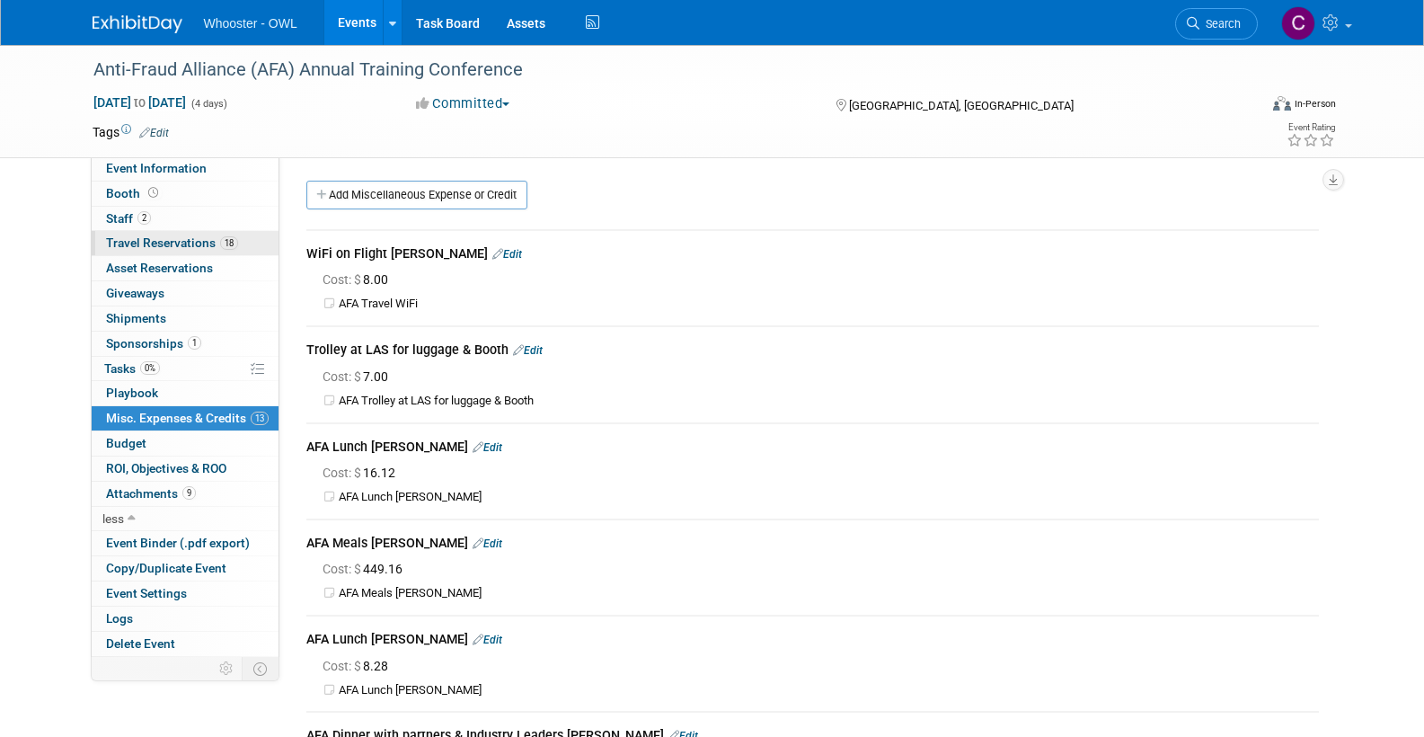
click at [155, 235] on span "Travel Reservations 18" at bounding box center [172, 242] width 132 height 14
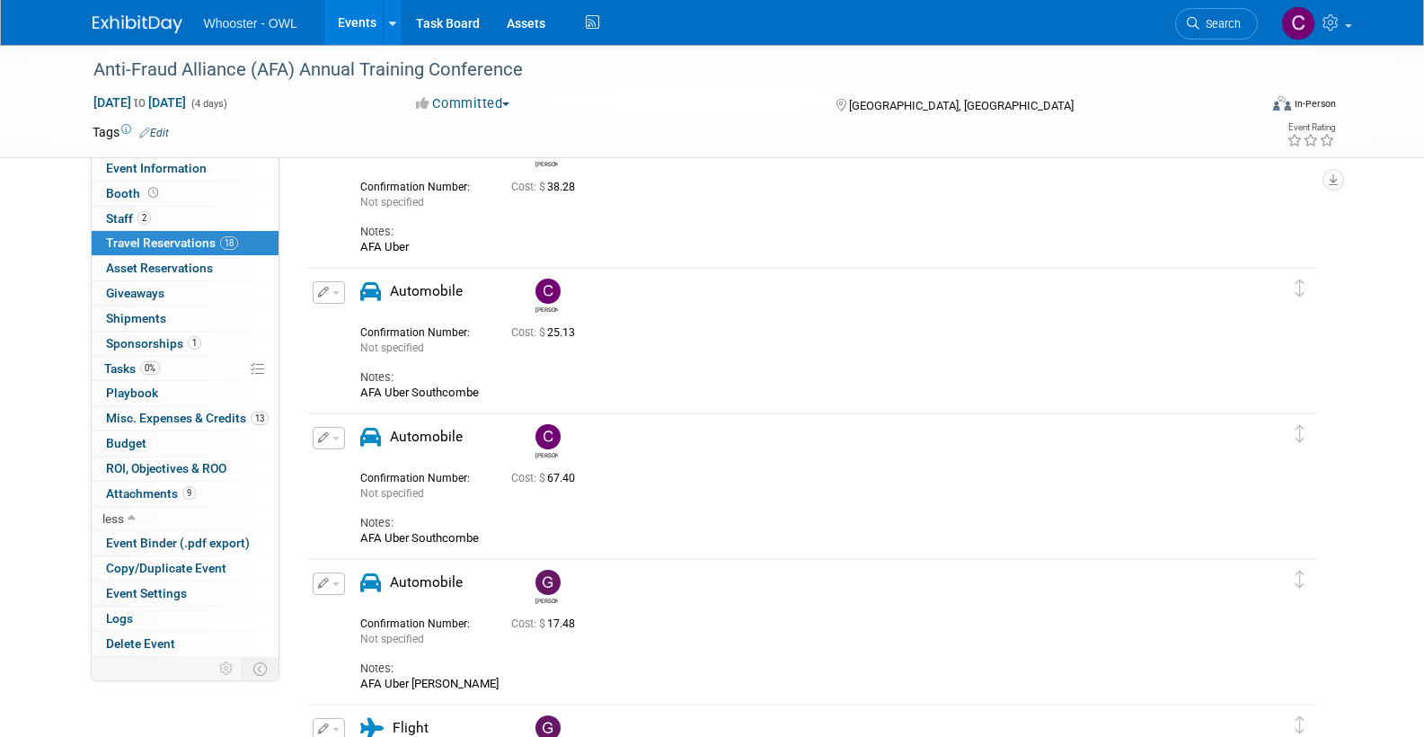
scroll to position [1542, 0]
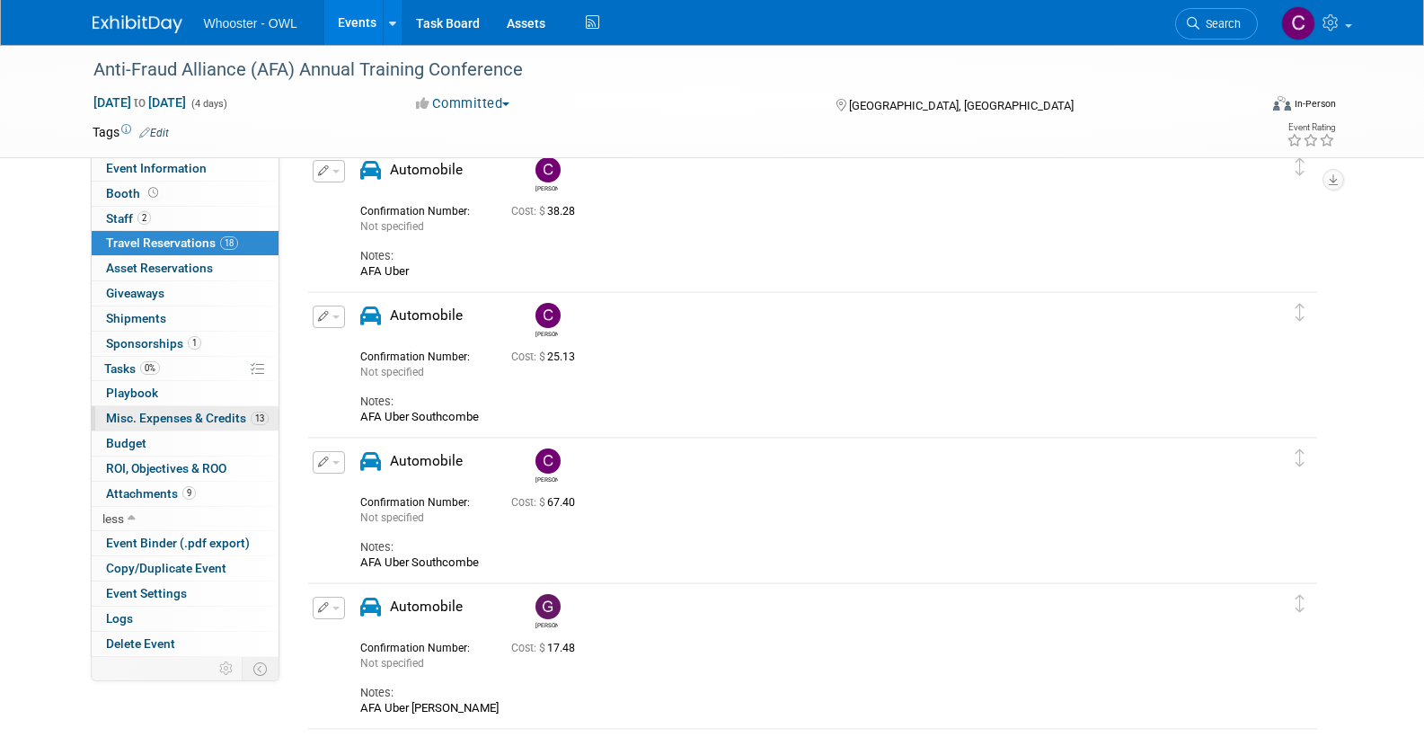
click at [165, 411] on span "Misc. Expenses & Credits 13" at bounding box center [187, 418] width 163 height 14
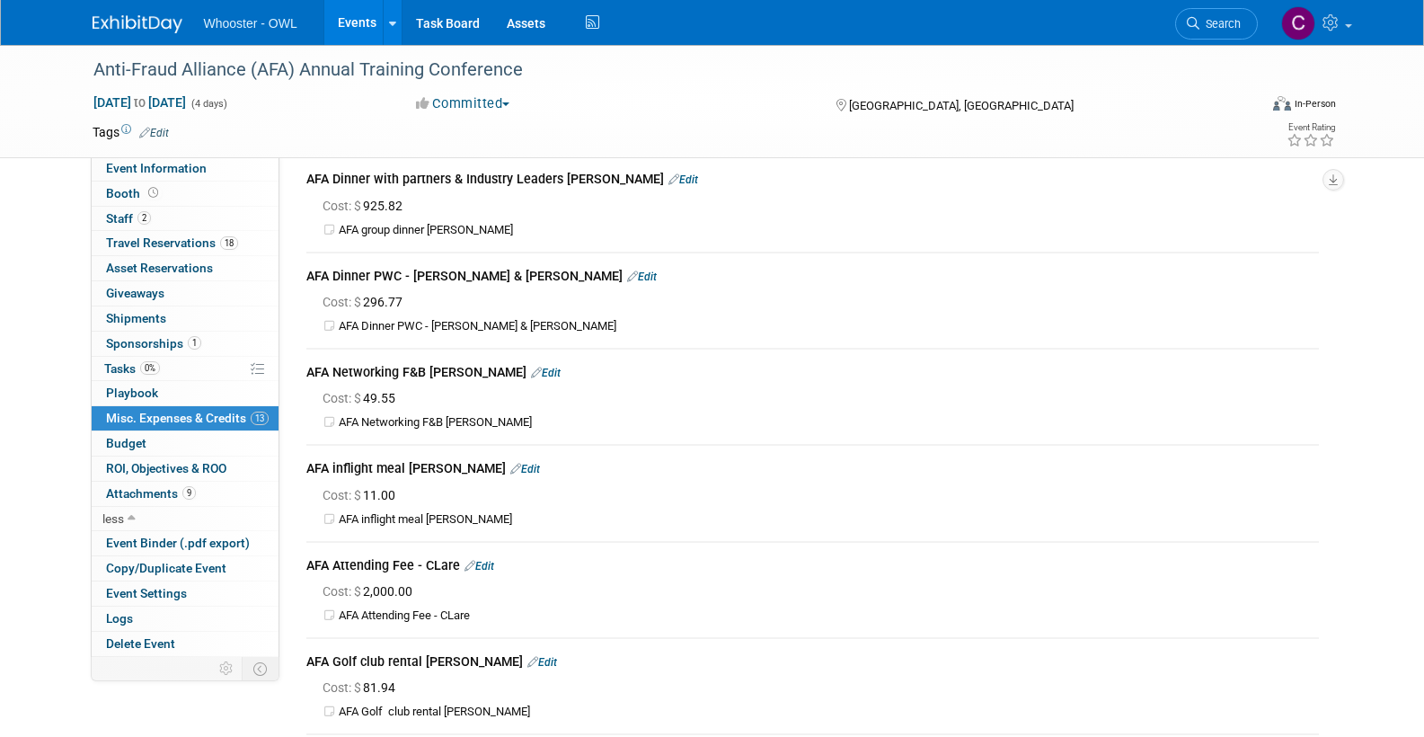
scroll to position [538, 0]
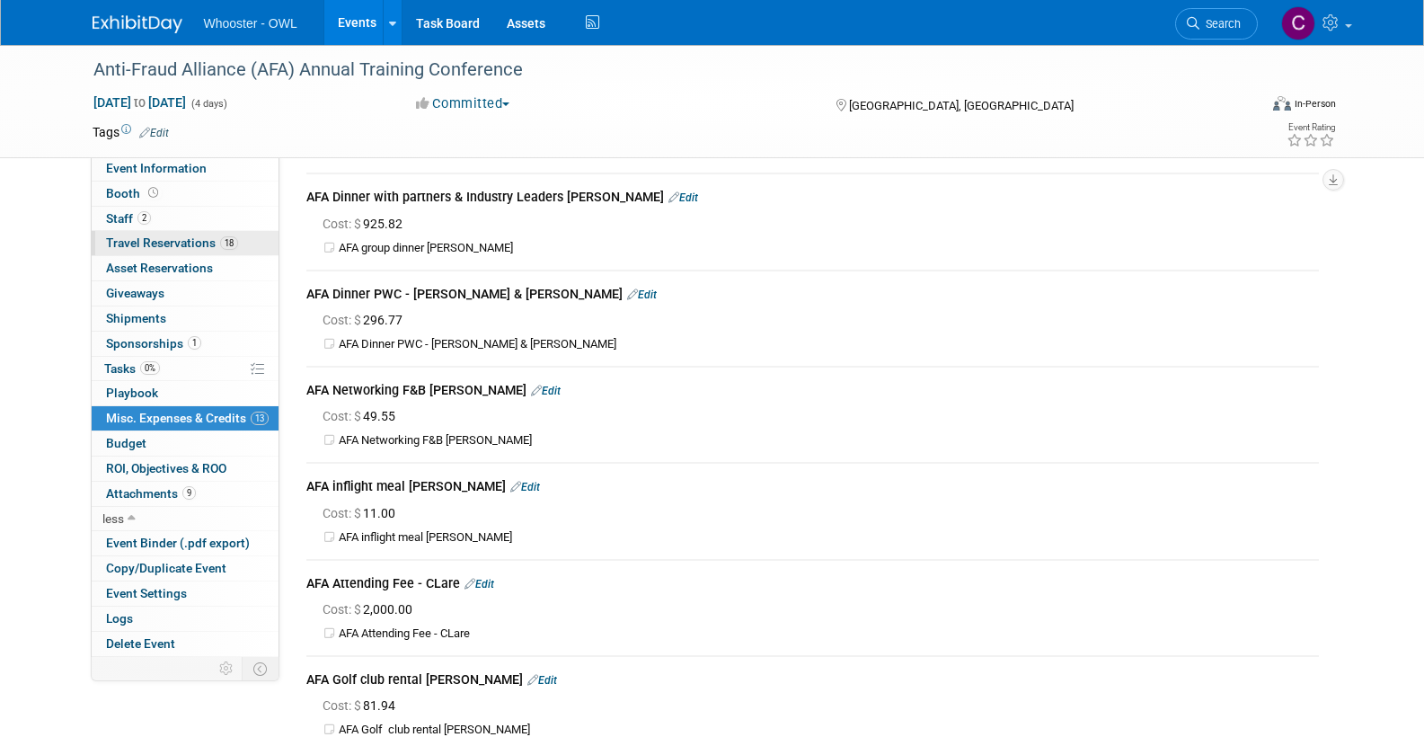
click at [162, 238] on span "Travel Reservations 18" at bounding box center [172, 242] width 132 height 14
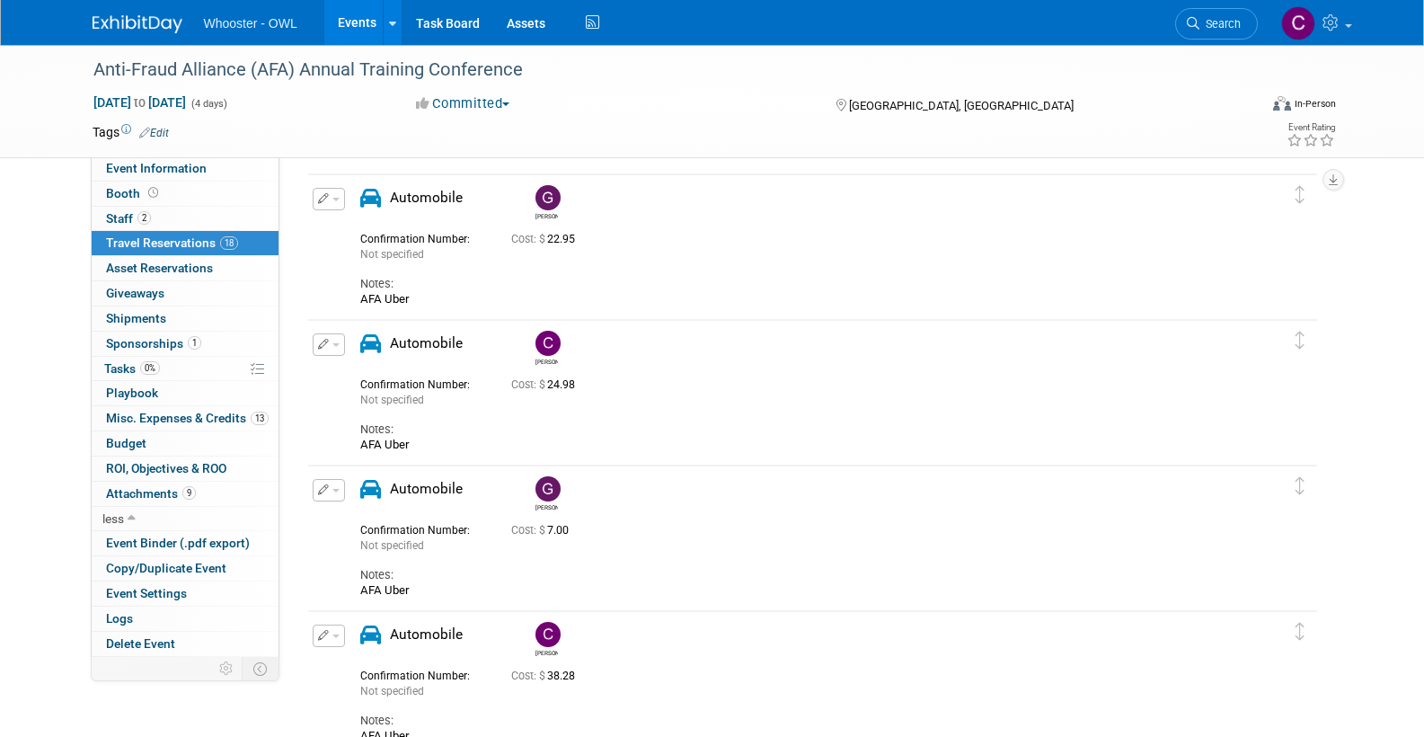
scroll to position [1080, 0]
click at [168, 411] on span "Misc. Expenses & Credits 13" at bounding box center [187, 418] width 163 height 14
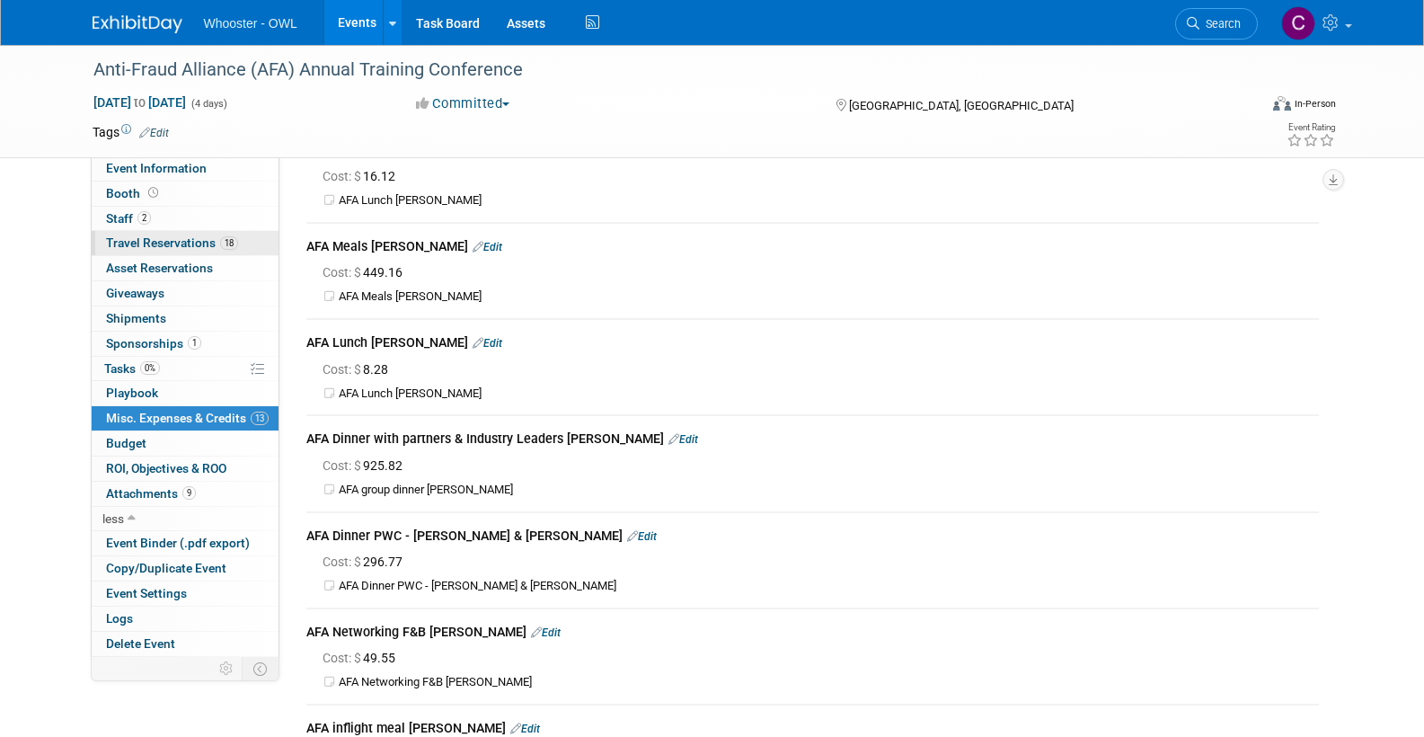
scroll to position [296, 0]
click at [171, 241] on span "Travel Reservations 18" at bounding box center [172, 242] width 132 height 14
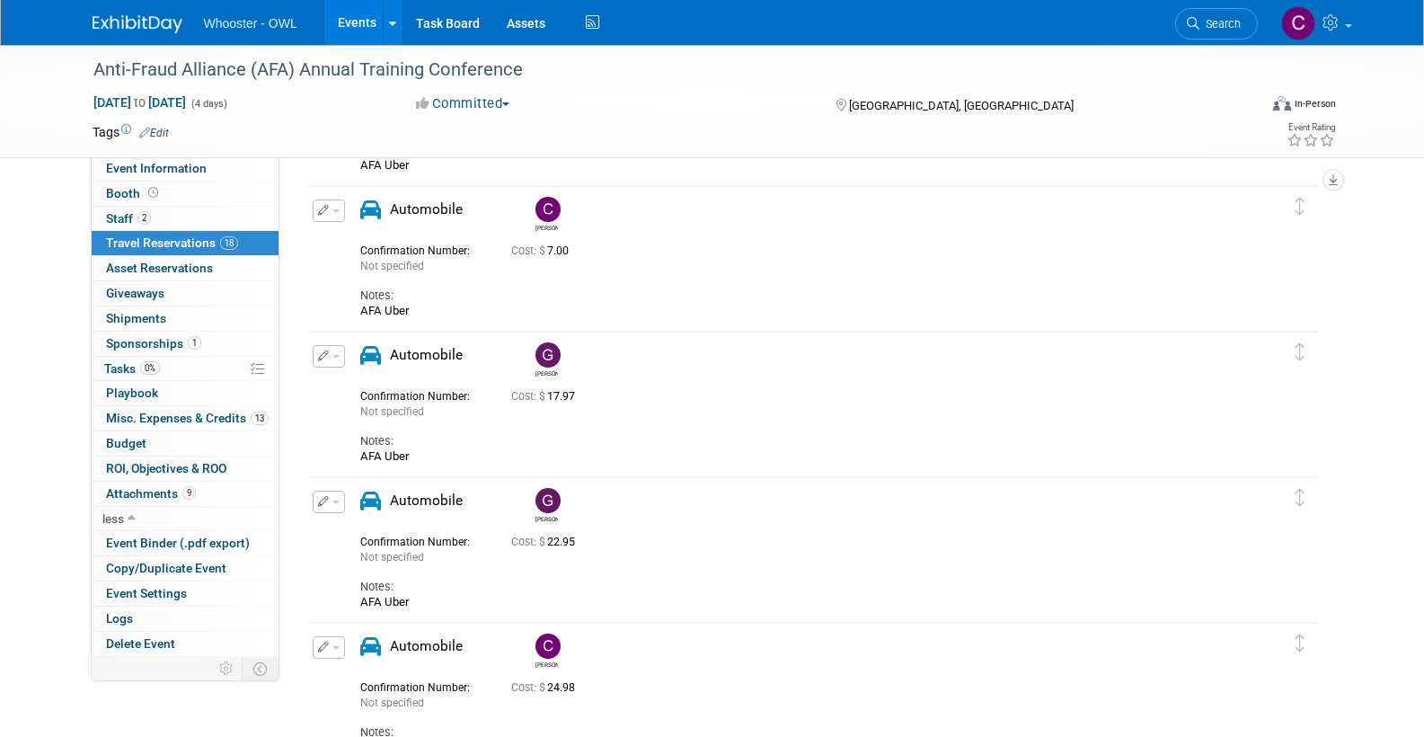
scroll to position [774, 0]
click at [175, 411] on span "Misc. Expenses & Credits 13" at bounding box center [187, 418] width 163 height 14
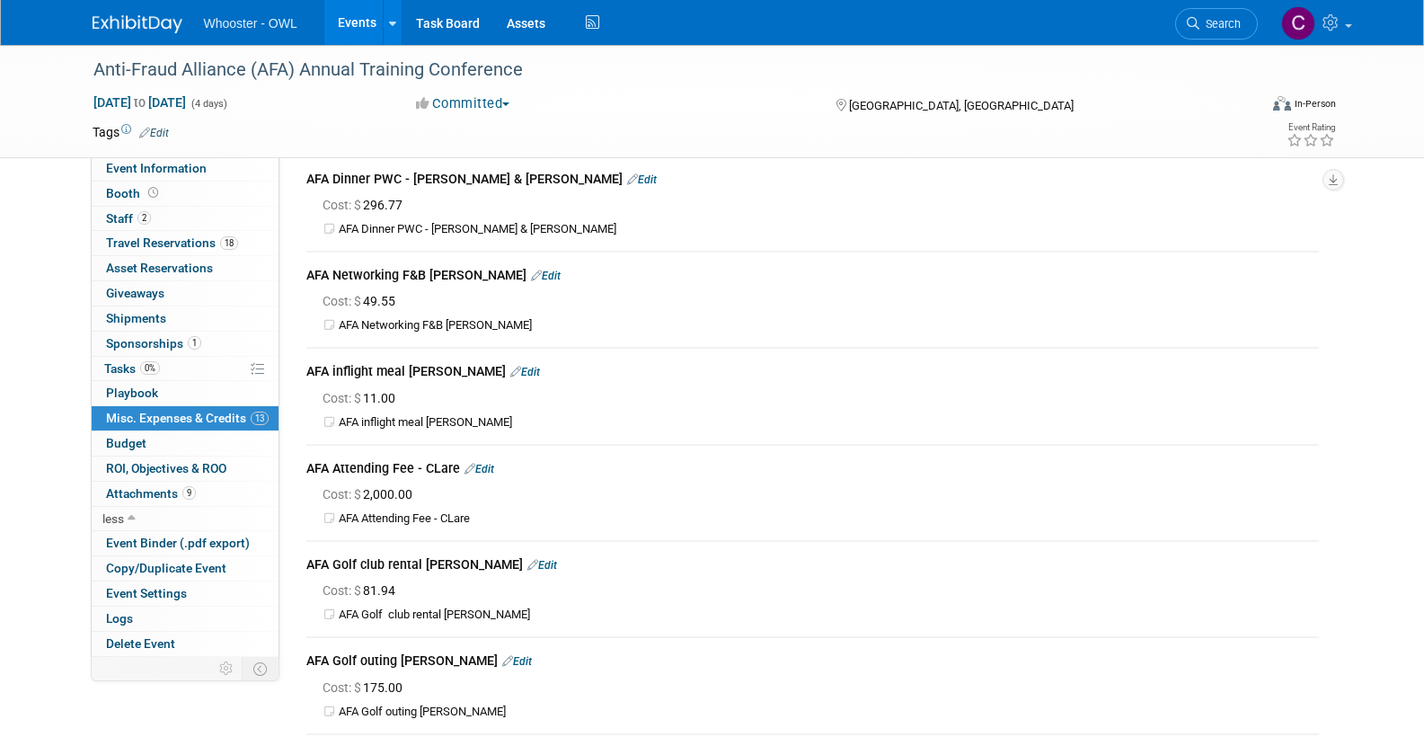
scroll to position [662, 0]
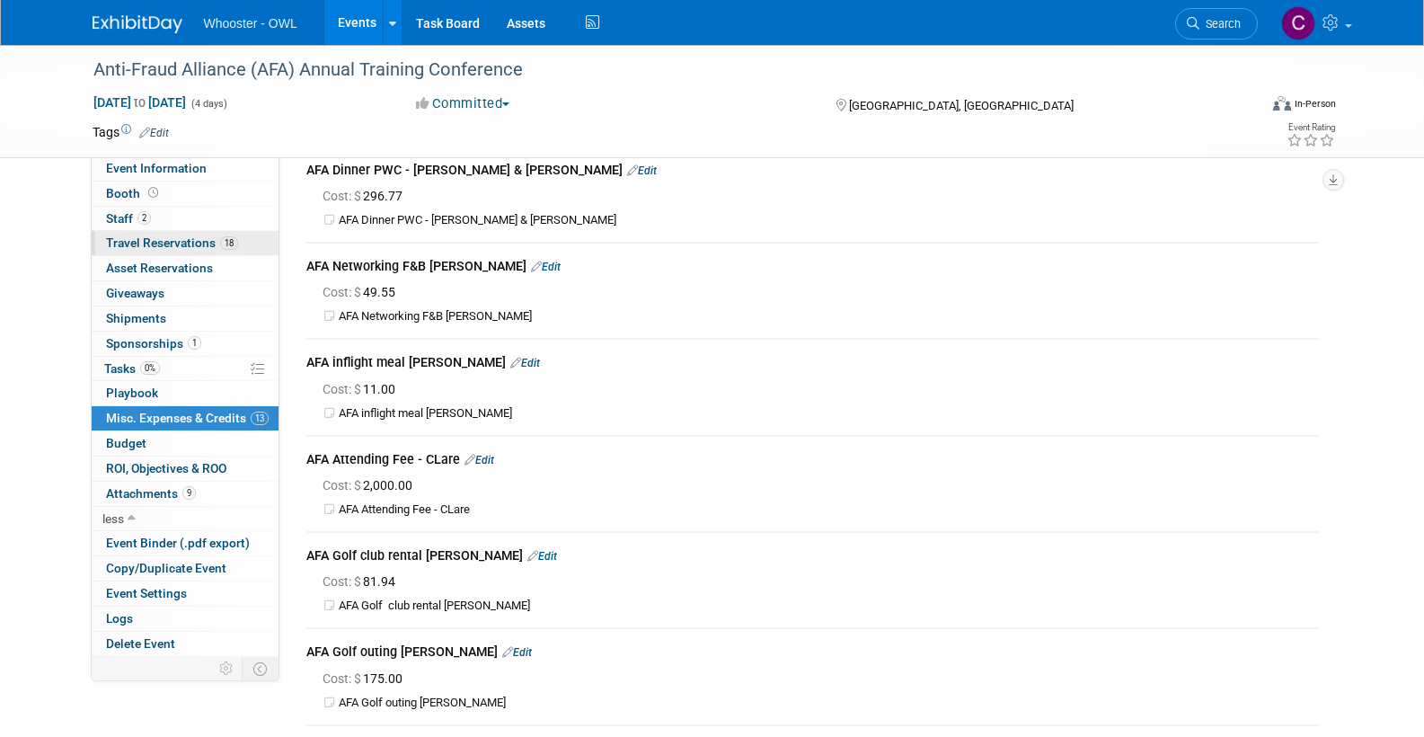
click at [164, 241] on span "Travel Reservations 18" at bounding box center [172, 242] width 132 height 14
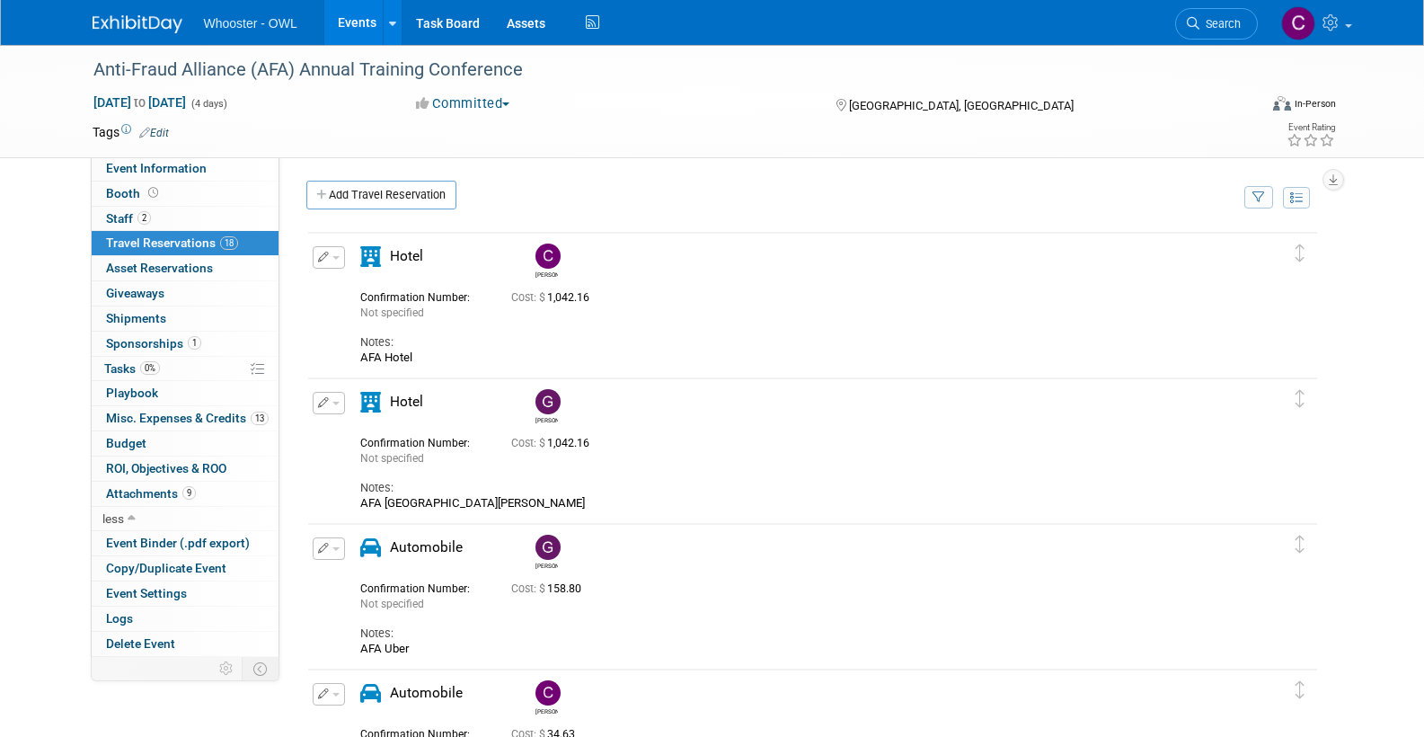
scroll to position [8, 0]
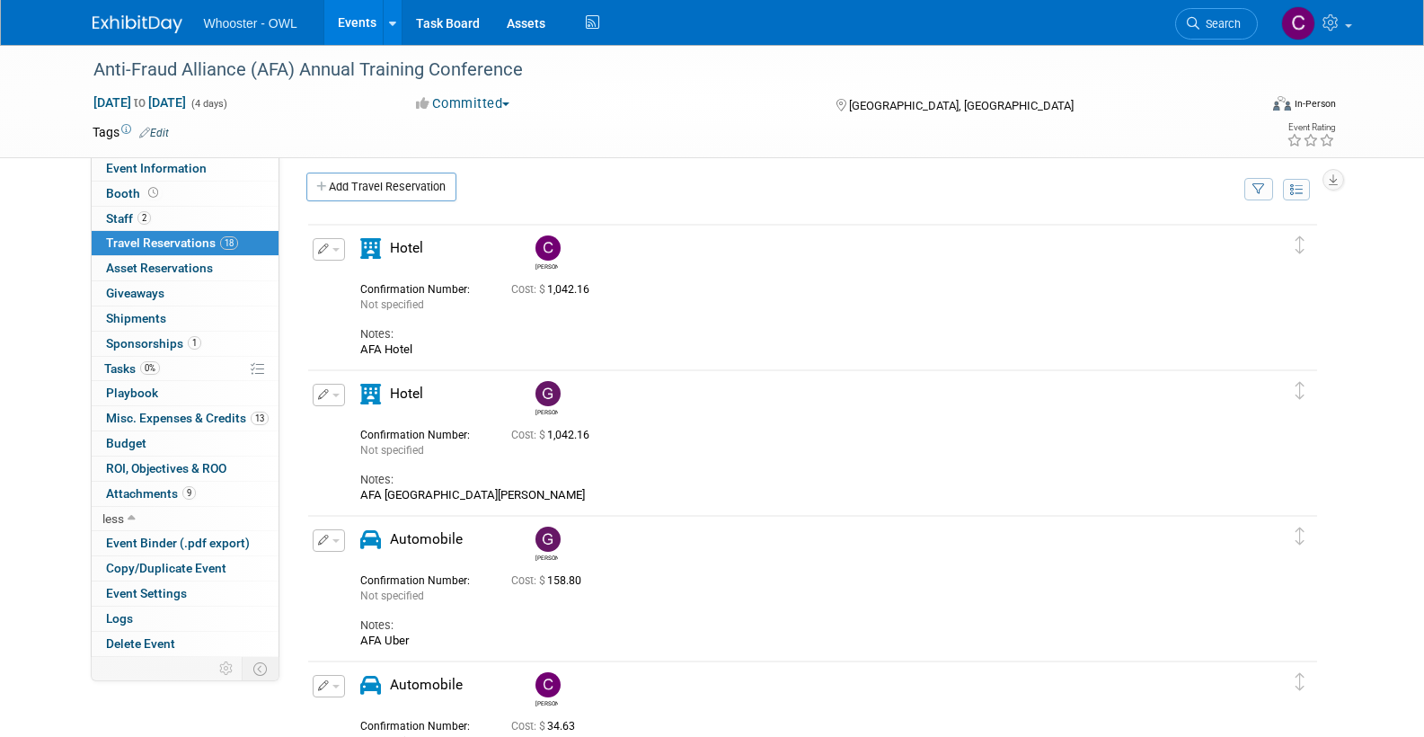
click at [150, 411] on span "Misc. Expenses & Credits 13" at bounding box center [187, 418] width 163 height 14
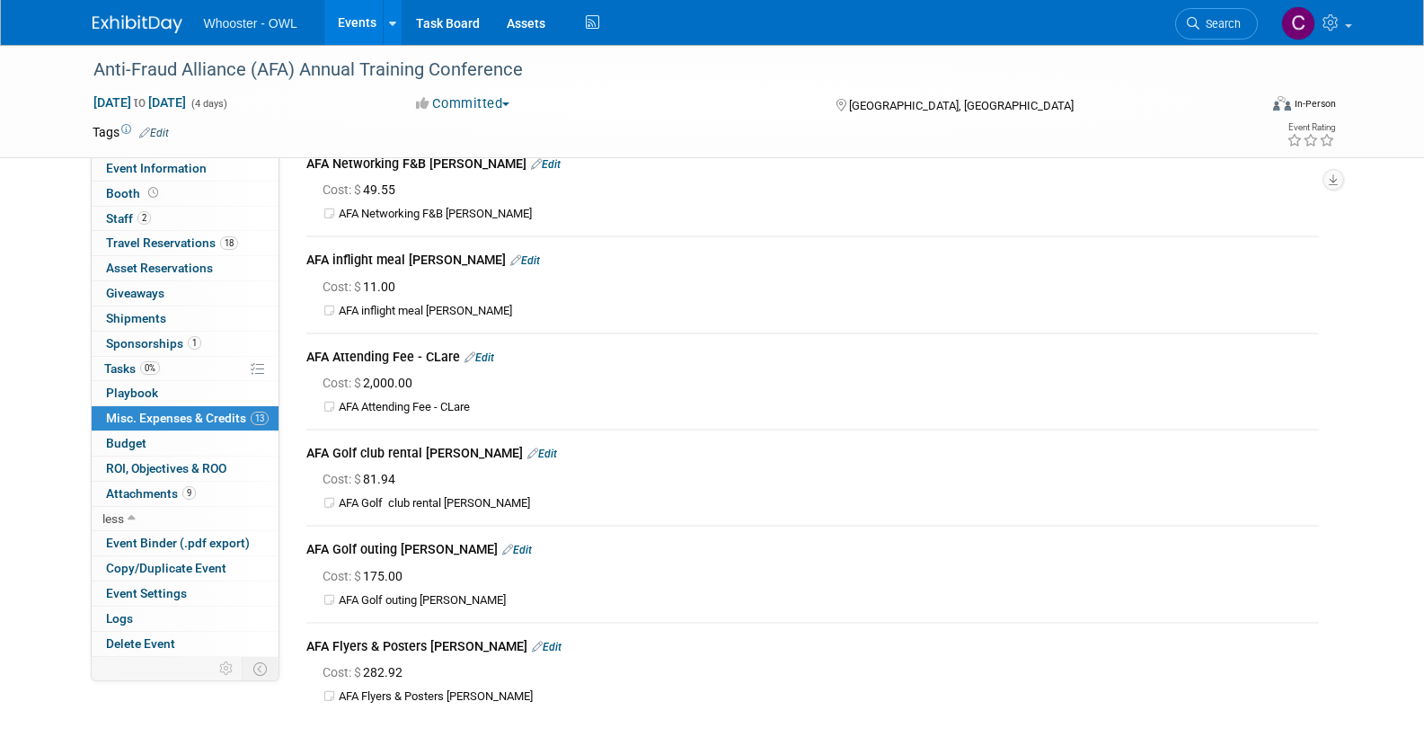
scroll to position [767, 0]
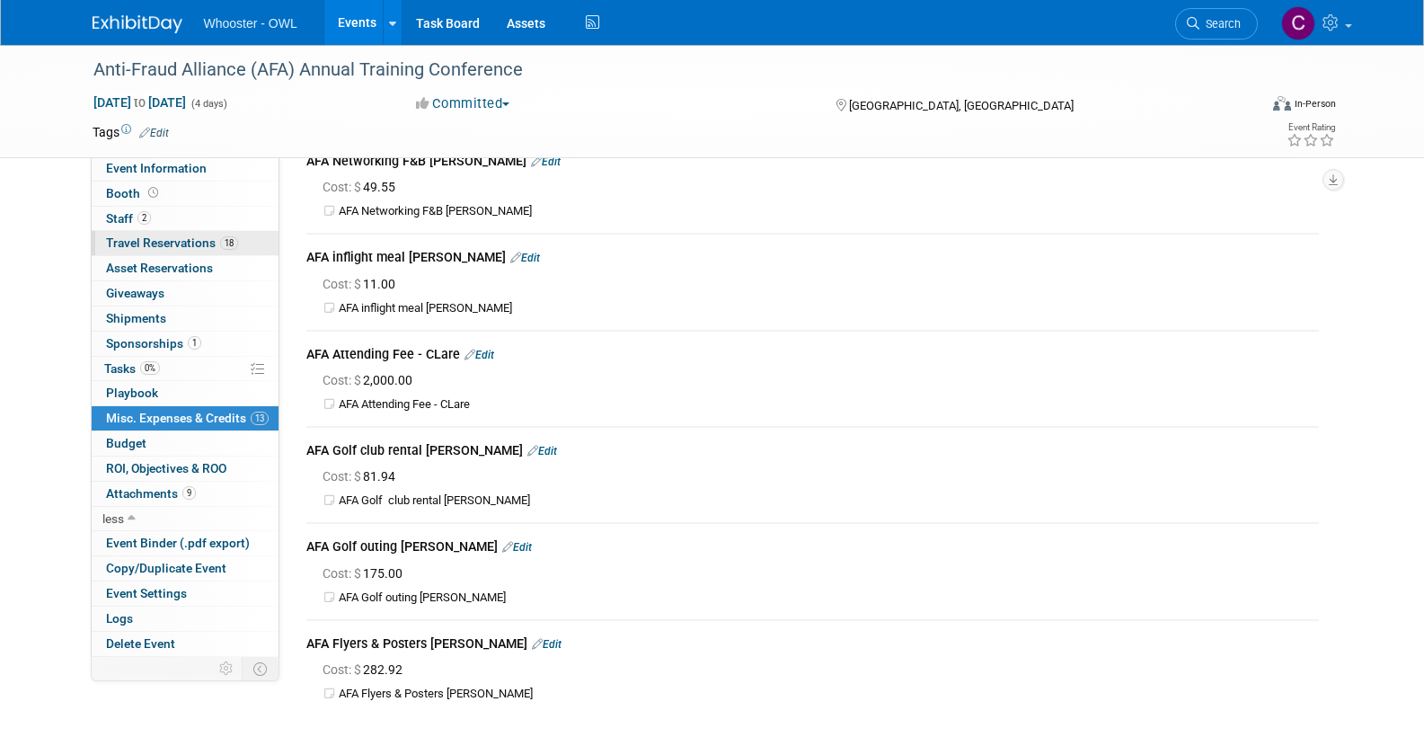
click at [164, 235] on span "Travel Reservations 18" at bounding box center [172, 242] width 132 height 14
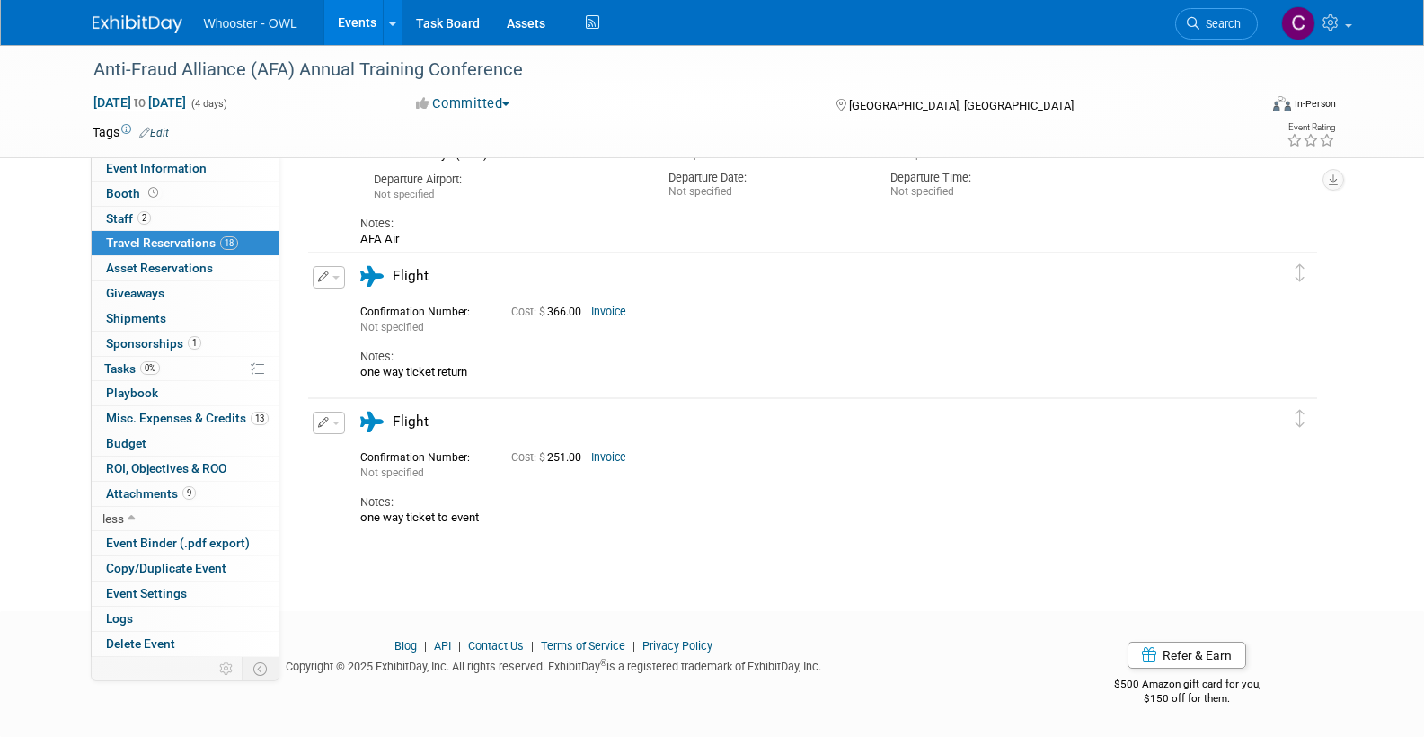
scroll to position [2505, 0]
click at [161, 411] on span "Misc. Expenses & Credits 13" at bounding box center [187, 418] width 163 height 14
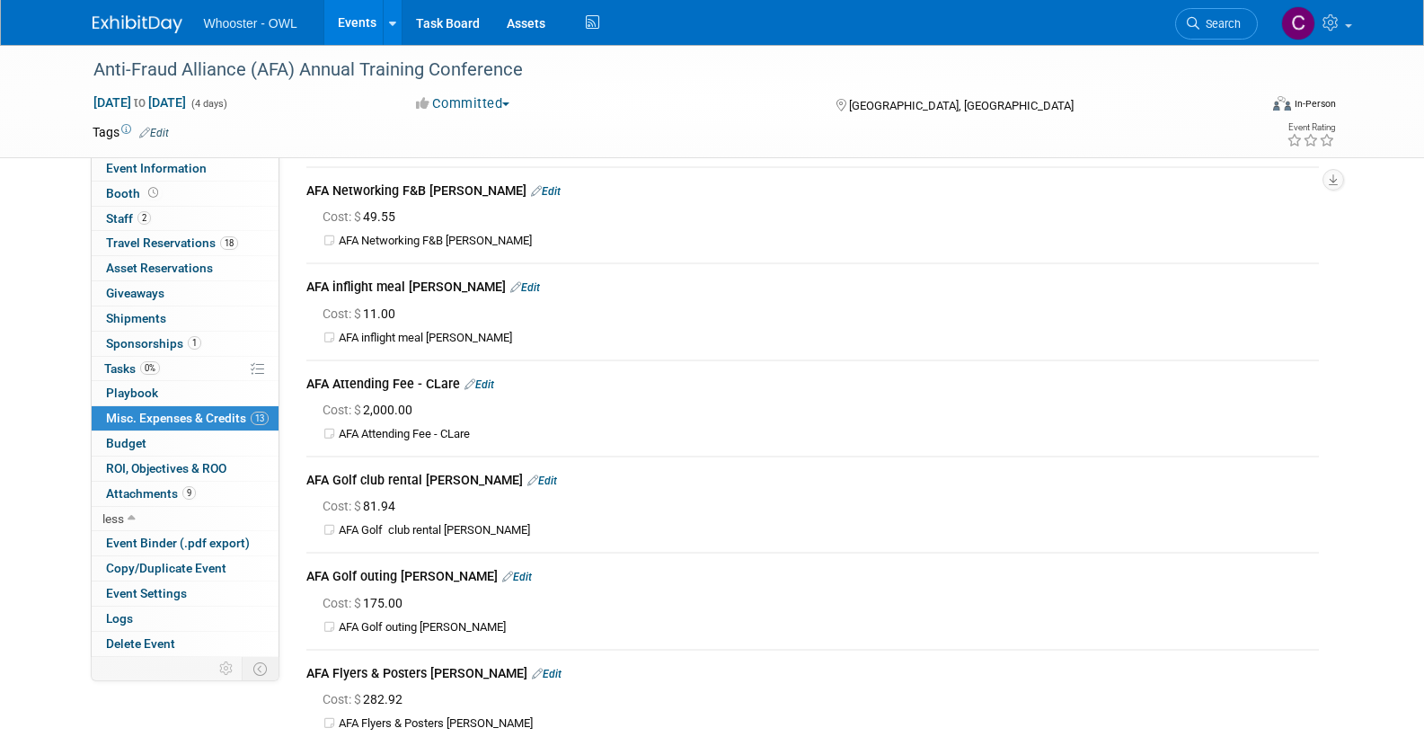
scroll to position [721, 0]
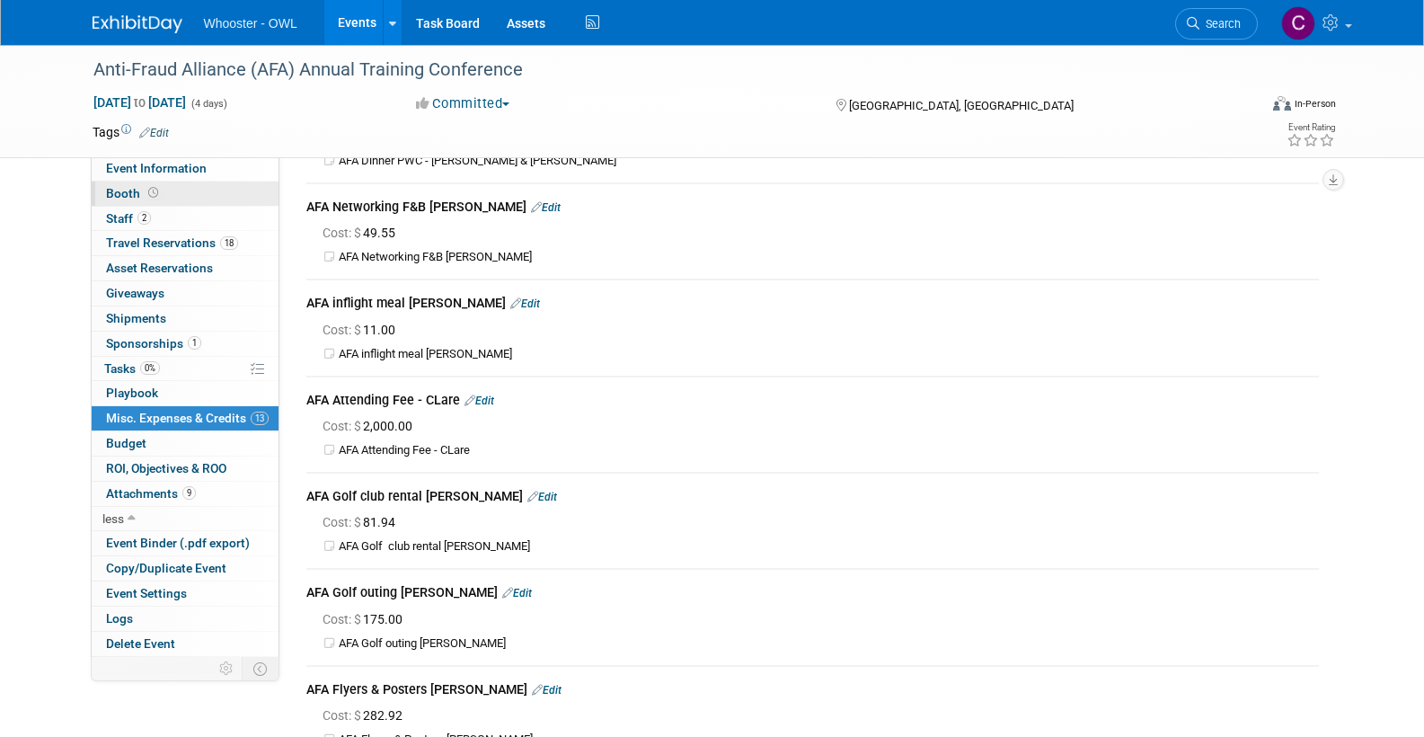
click at [123, 187] on span "Booth" at bounding box center [134, 193] width 56 height 14
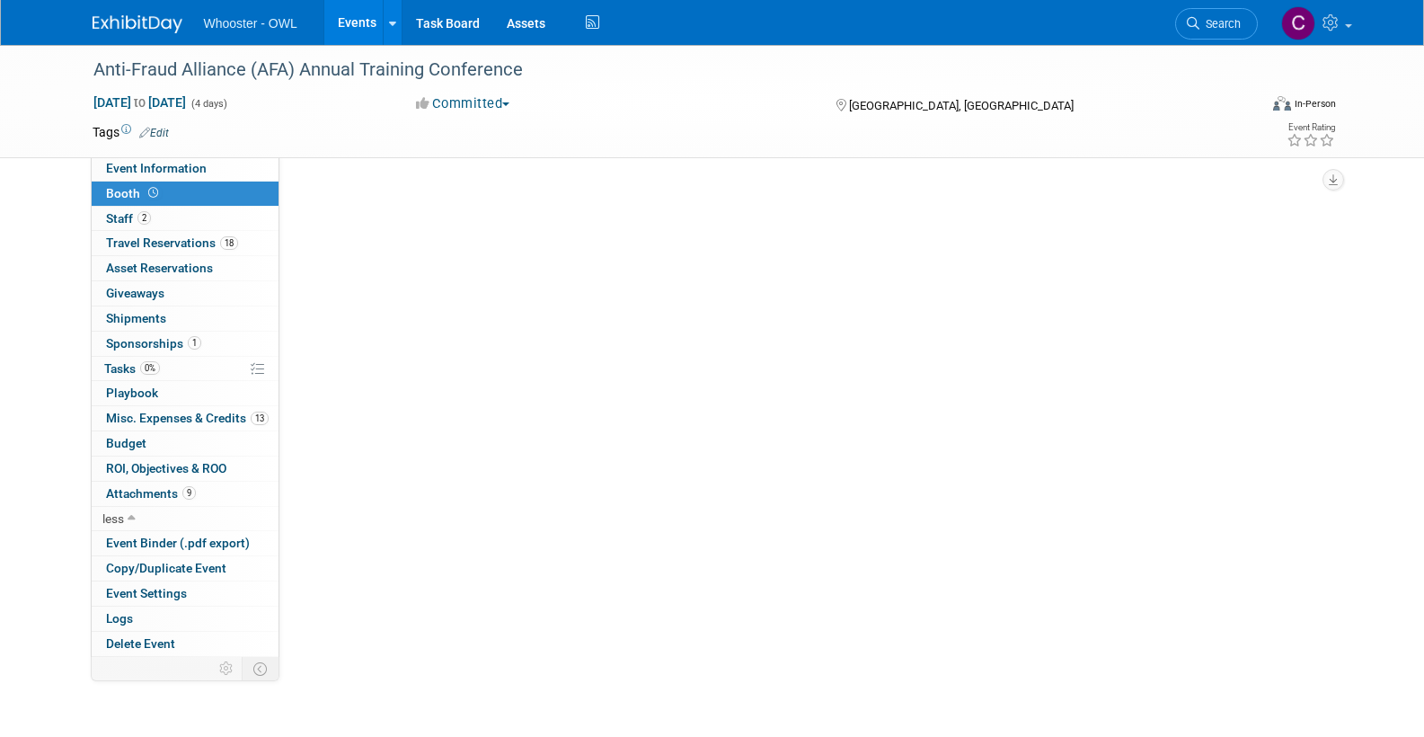
scroll to position [0, 0]
select select "Yes"
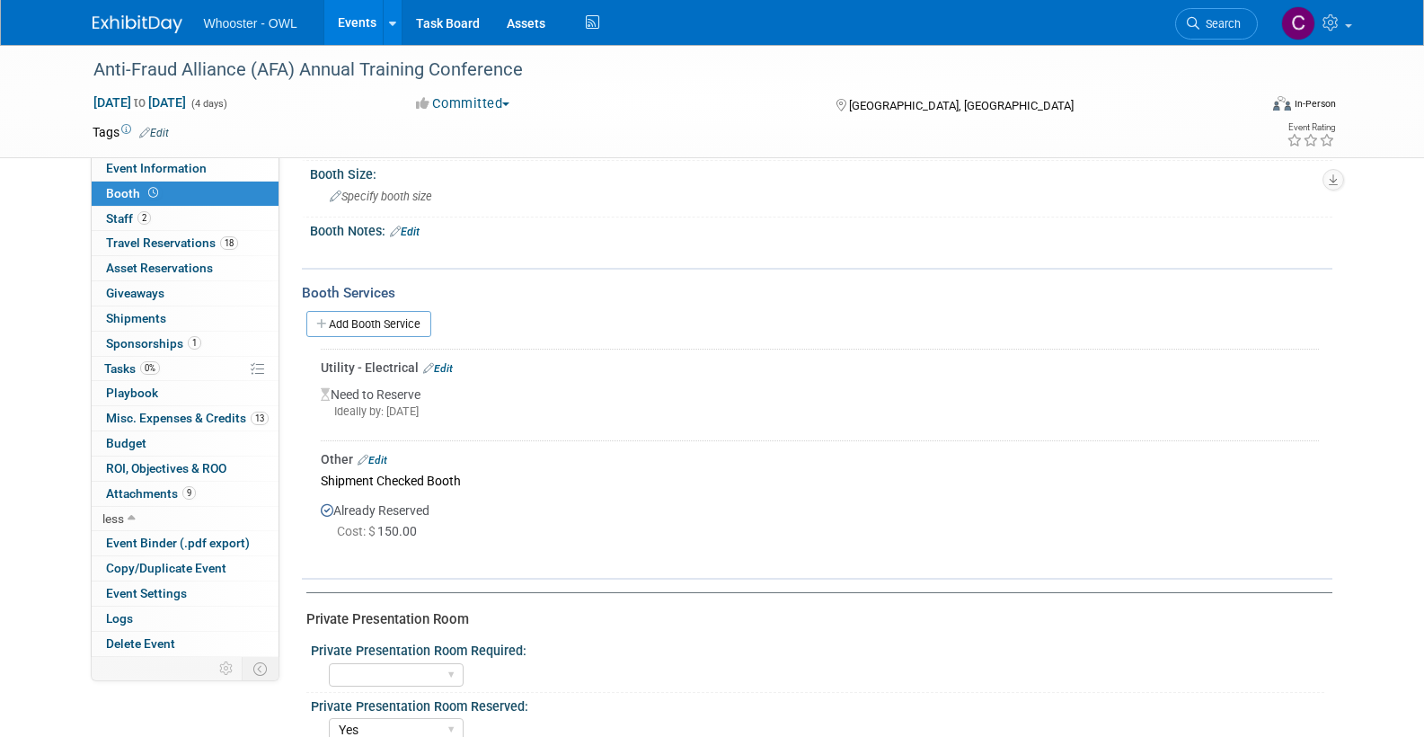
scroll to position [142, 0]
click at [121, 436] on span "Budget" at bounding box center [126, 443] width 40 height 14
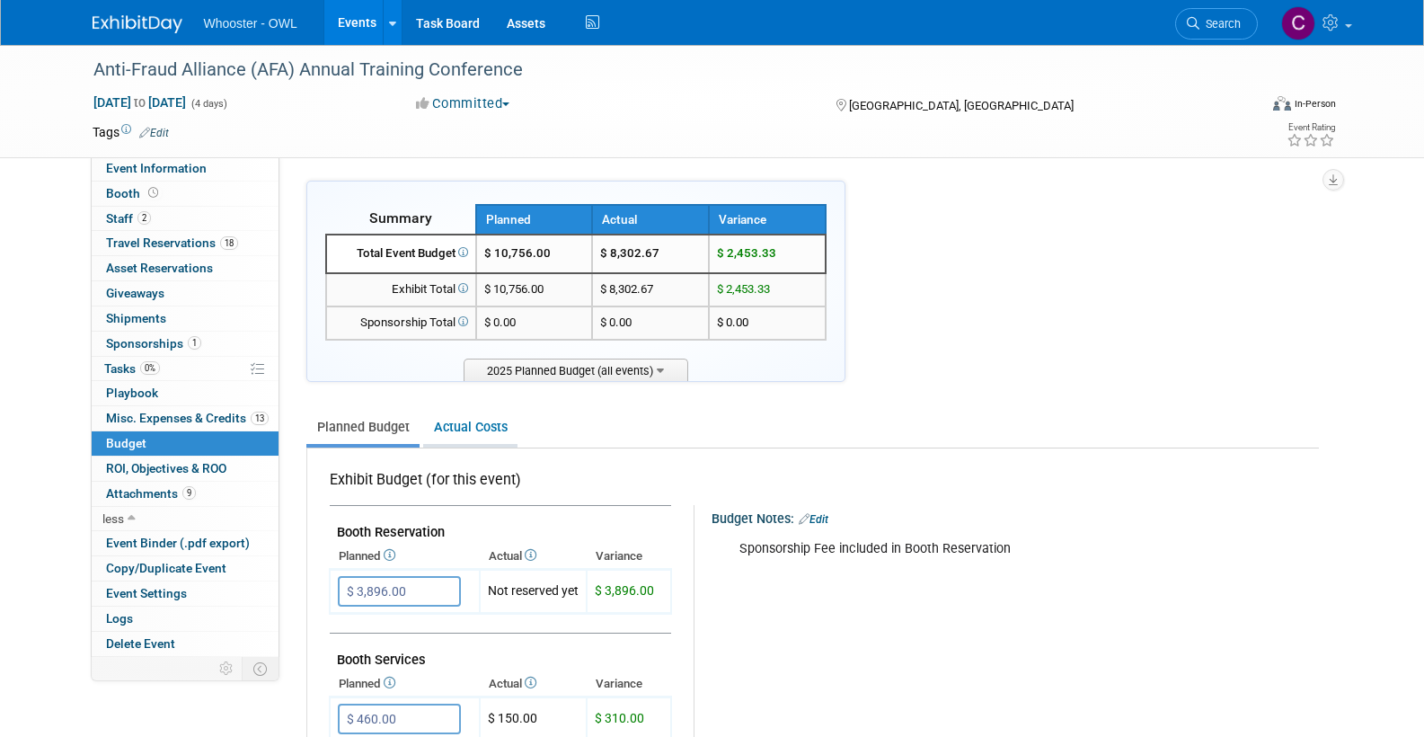
click at [463, 424] on link "Actual Costs" at bounding box center [470, 427] width 94 height 33
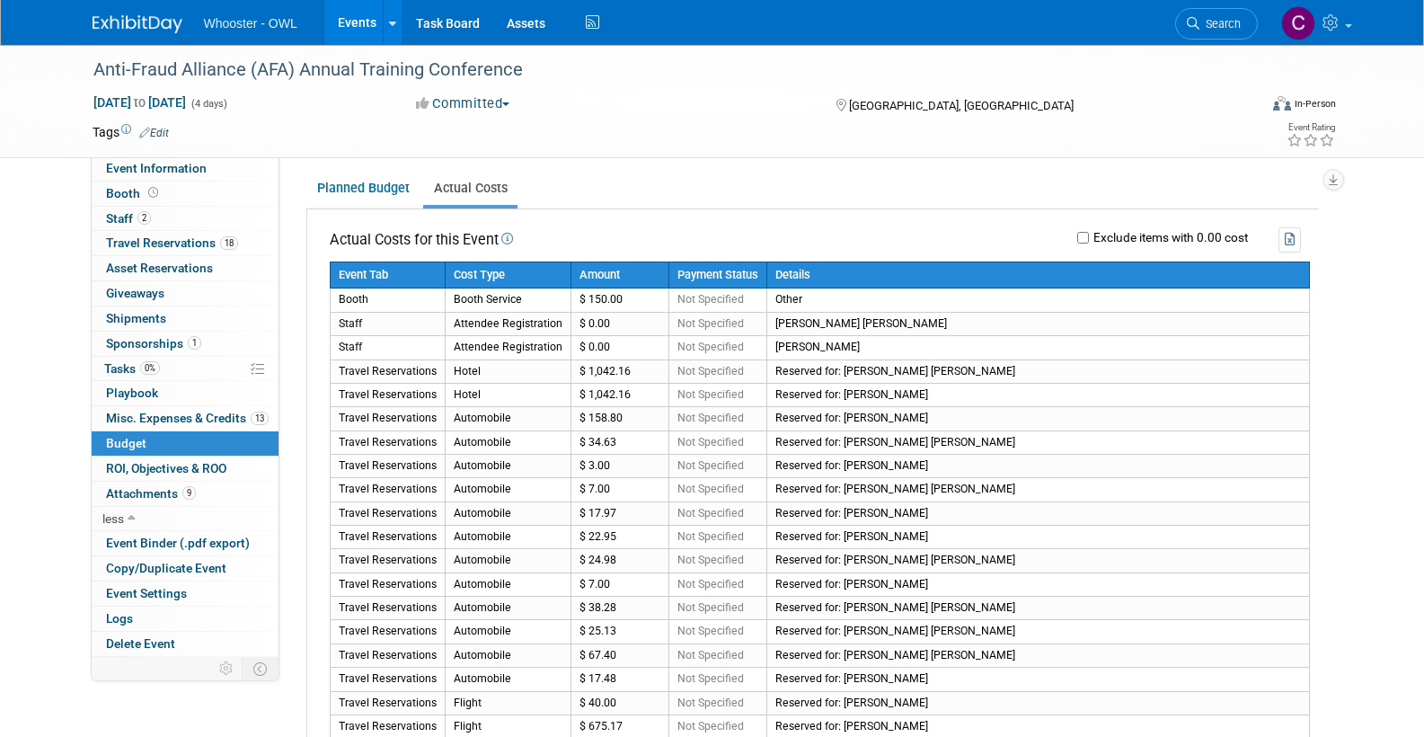
scroll to position [233, 0]
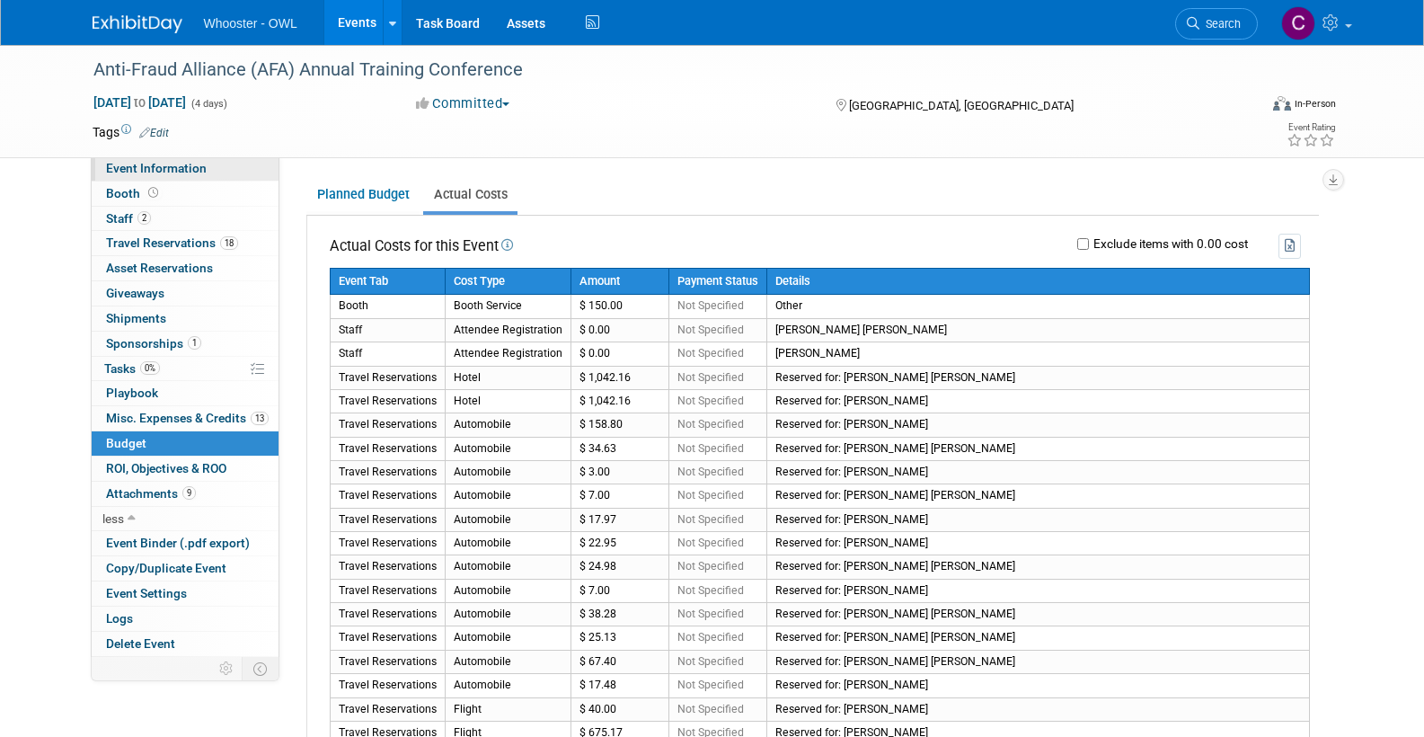
click at [137, 166] on span "Event Information" at bounding box center [156, 168] width 101 height 14
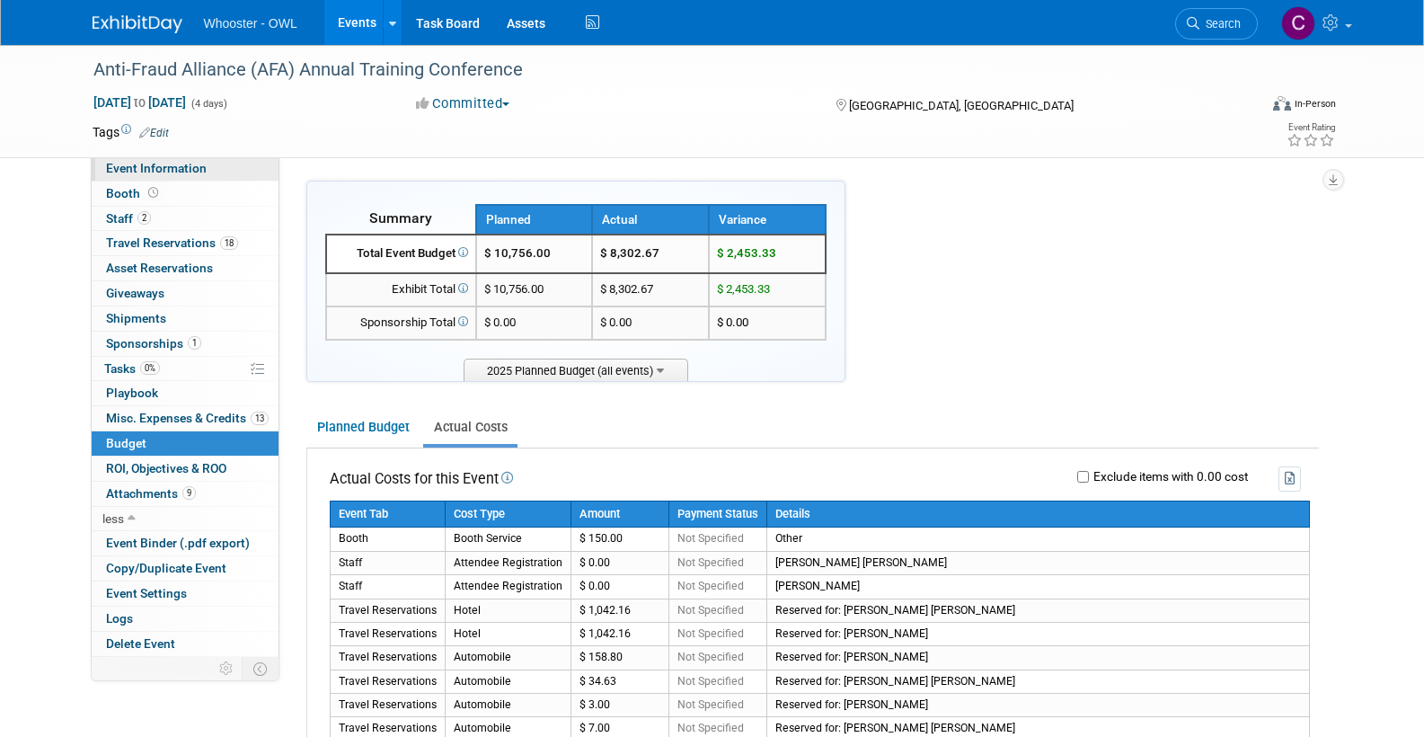
select select "Both"
select select "Insurance"
select select "Trade Show - Exhibit"
select select "Yes"
select select "[PERSON_NAME]"
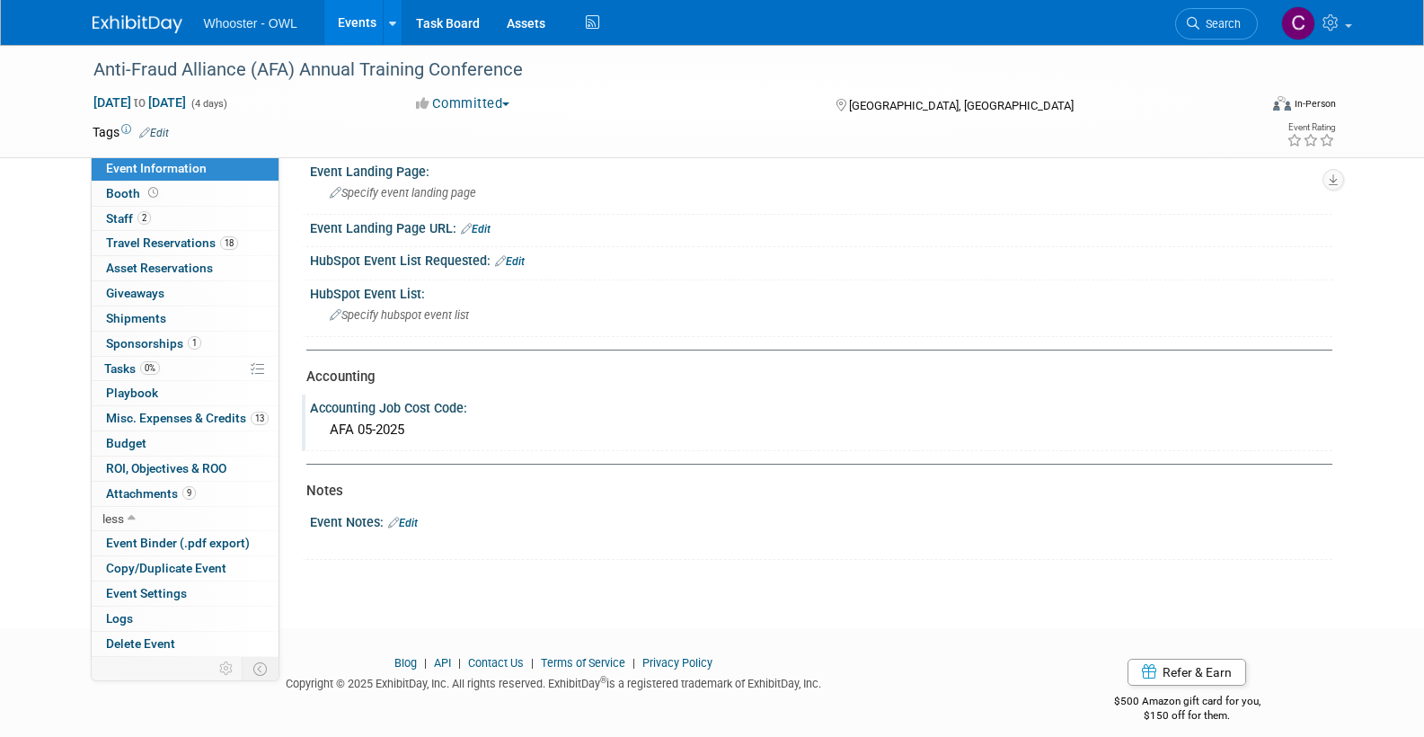
scroll to position [1079, 0]
click at [132, 192] on span "Booth" at bounding box center [134, 193] width 56 height 14
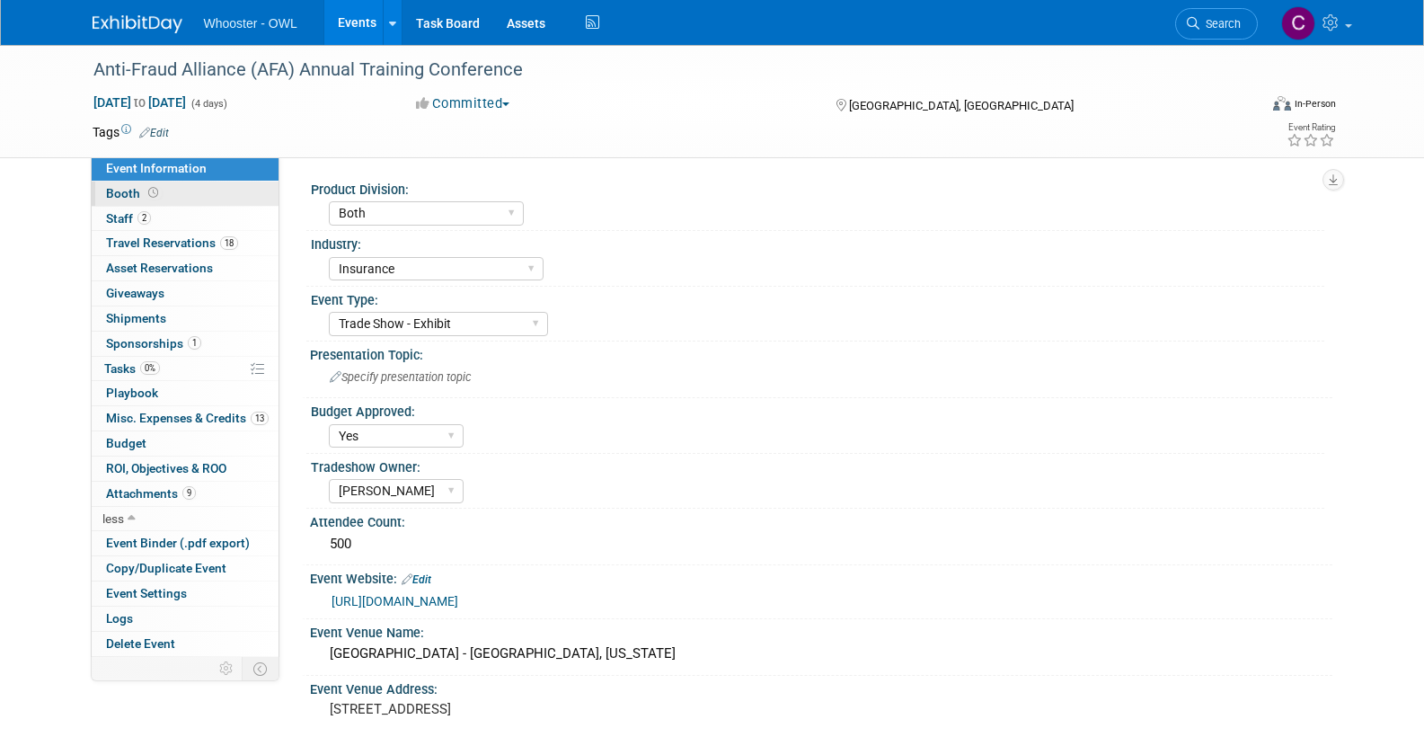
select select "Yes"
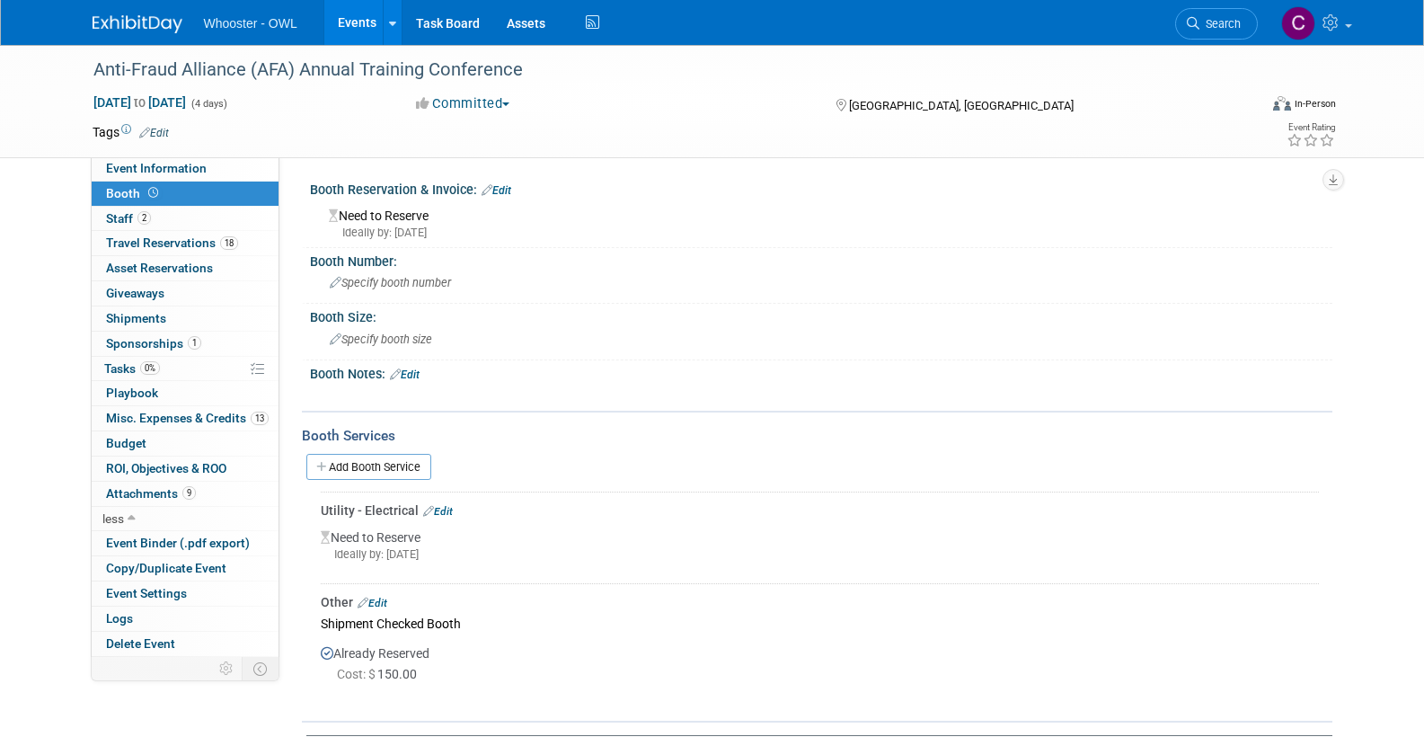
click at [501, 182] on div "Booth Reservation & Invoice: Edit" at bounding box center [821, 187] width 1022 height 23
click at [508, 190] on link "Edit" at bounding box center [497, 190] width 30 height 13
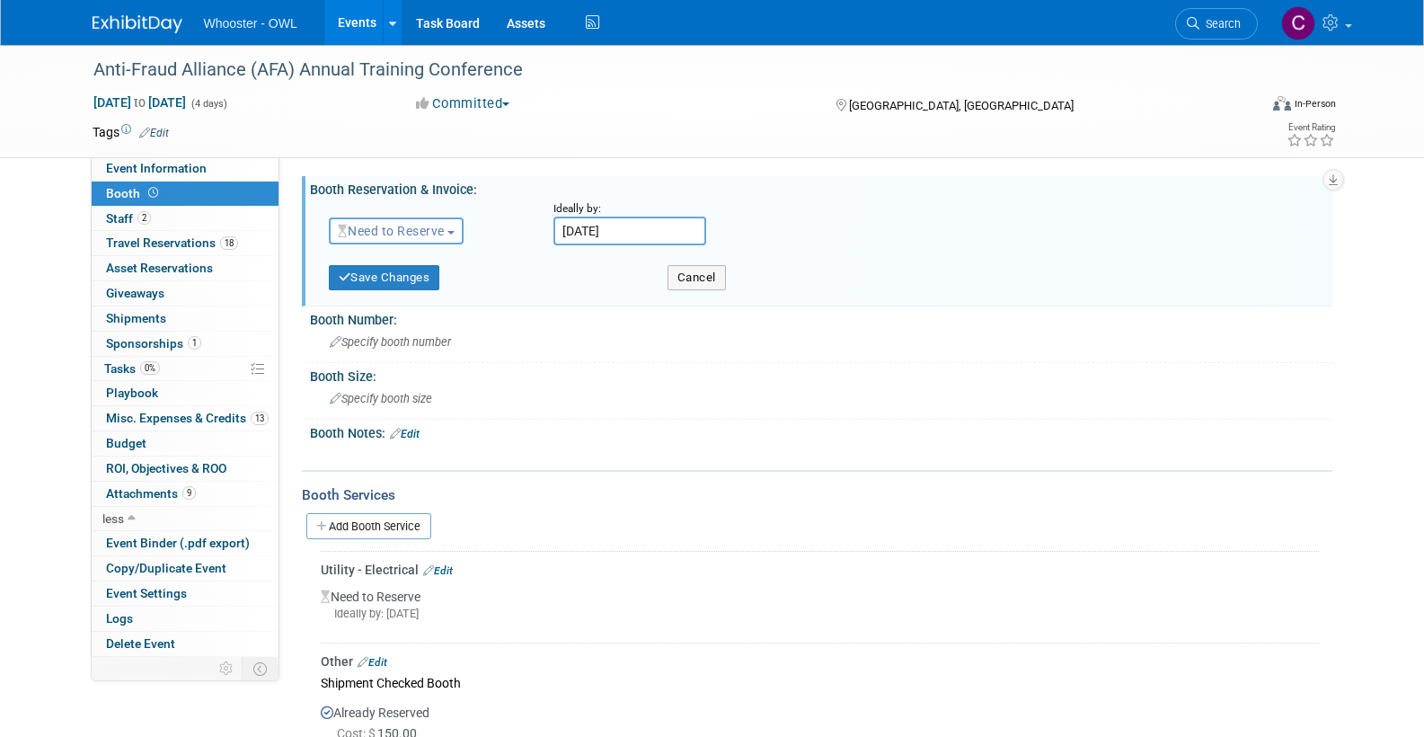
click at [405, 226] on span "Need to Reserve" at bounding box center [391, 231] width 107 height 14
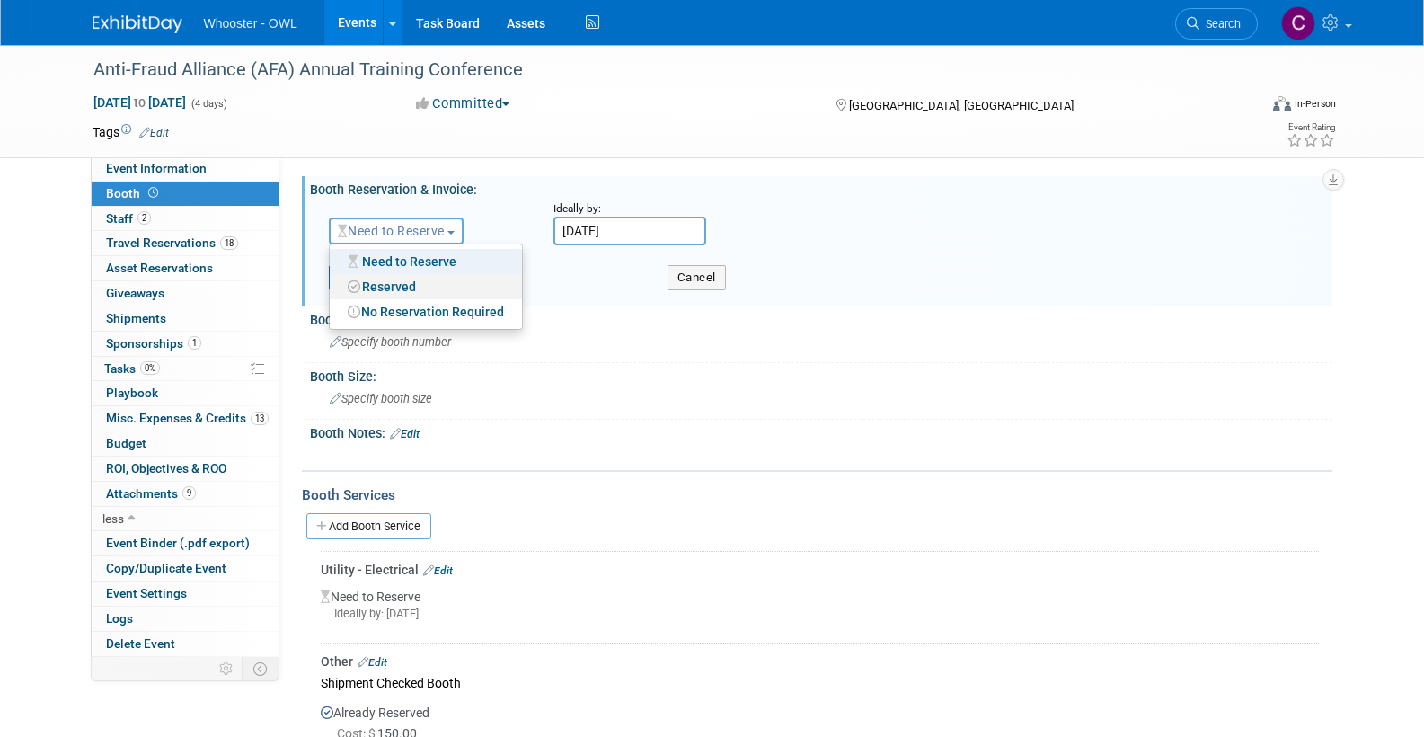
click at [402, 282] on link "Reserved" at bounding box center [426, 286] width 192 height 25
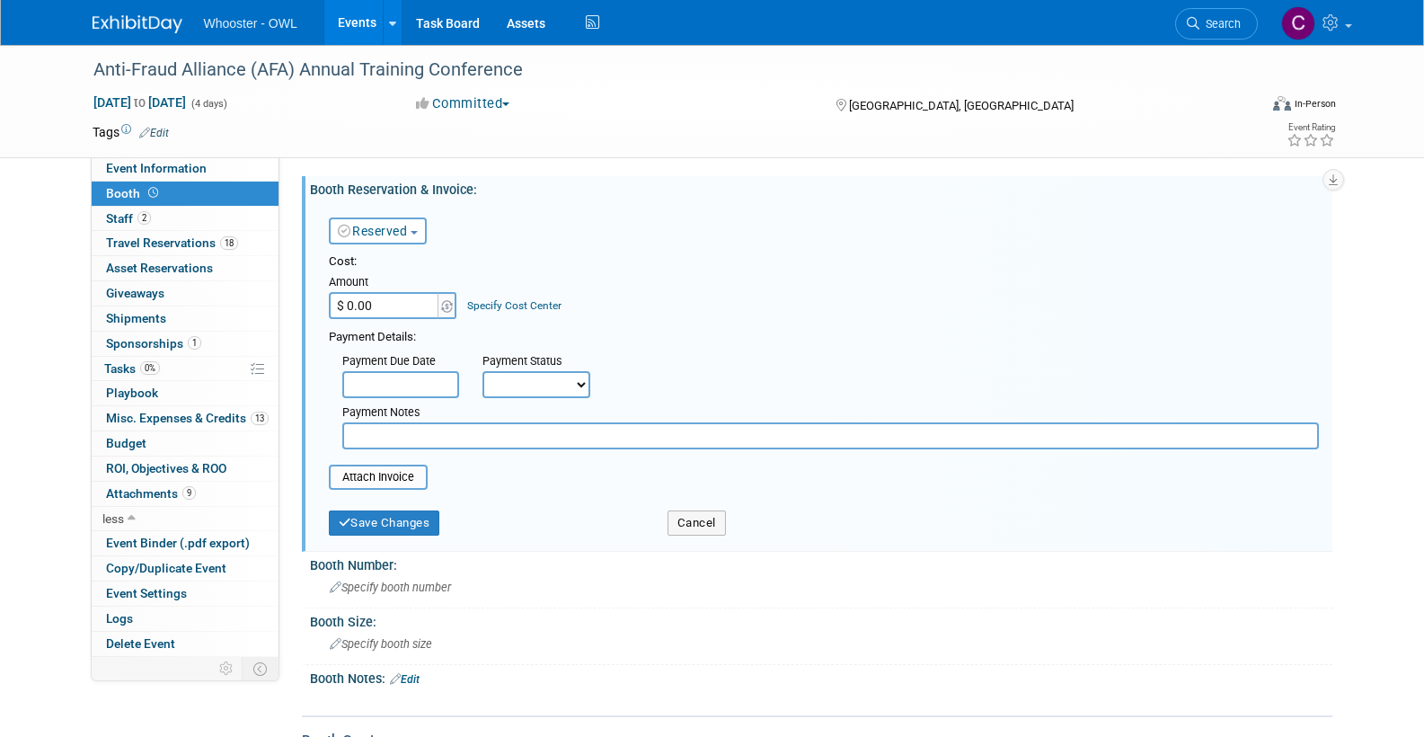
click at [384, 299] on input "$ 0.00" at bounding box center [385, 305] width 112 height 27
type input "$ 896.25"
select select "1"
click at [392, 510] on button "Save Changes" at bounding box center [384, 522] width 111 height 25
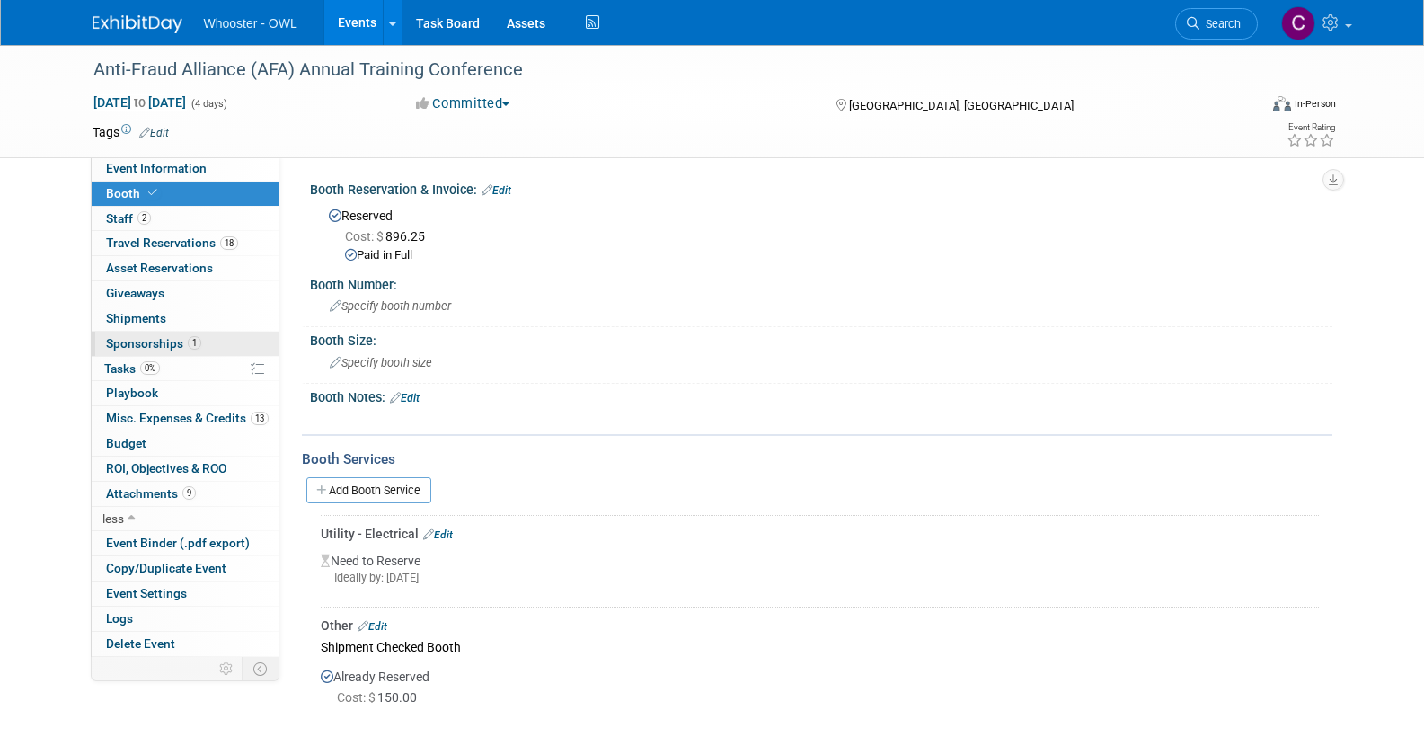
click at [146, 336] on span "Sponsorships 1" at bounding box center [153, 343] width 95 height 14
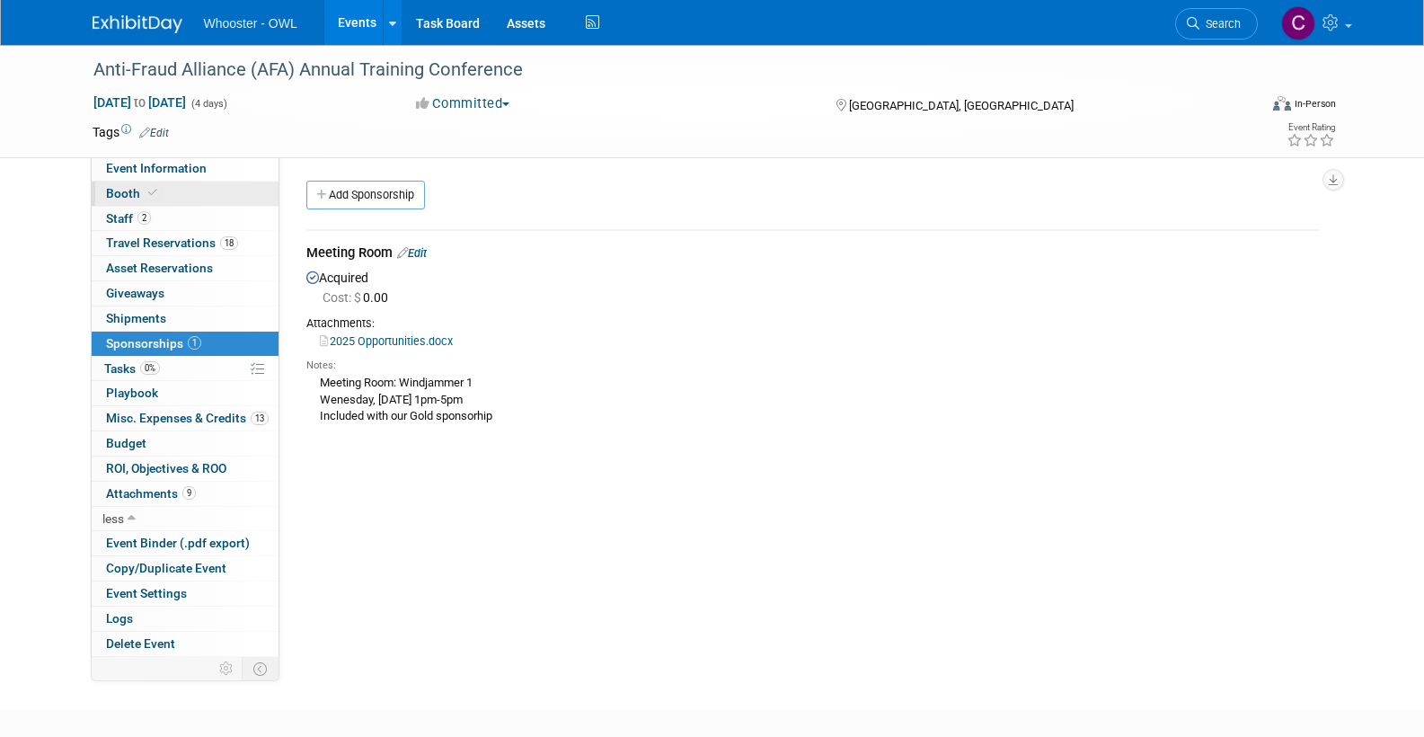
click at [119, 188] on span "Booth" at bounding box center [133, 193] width 55 height 14
select select "Yes"
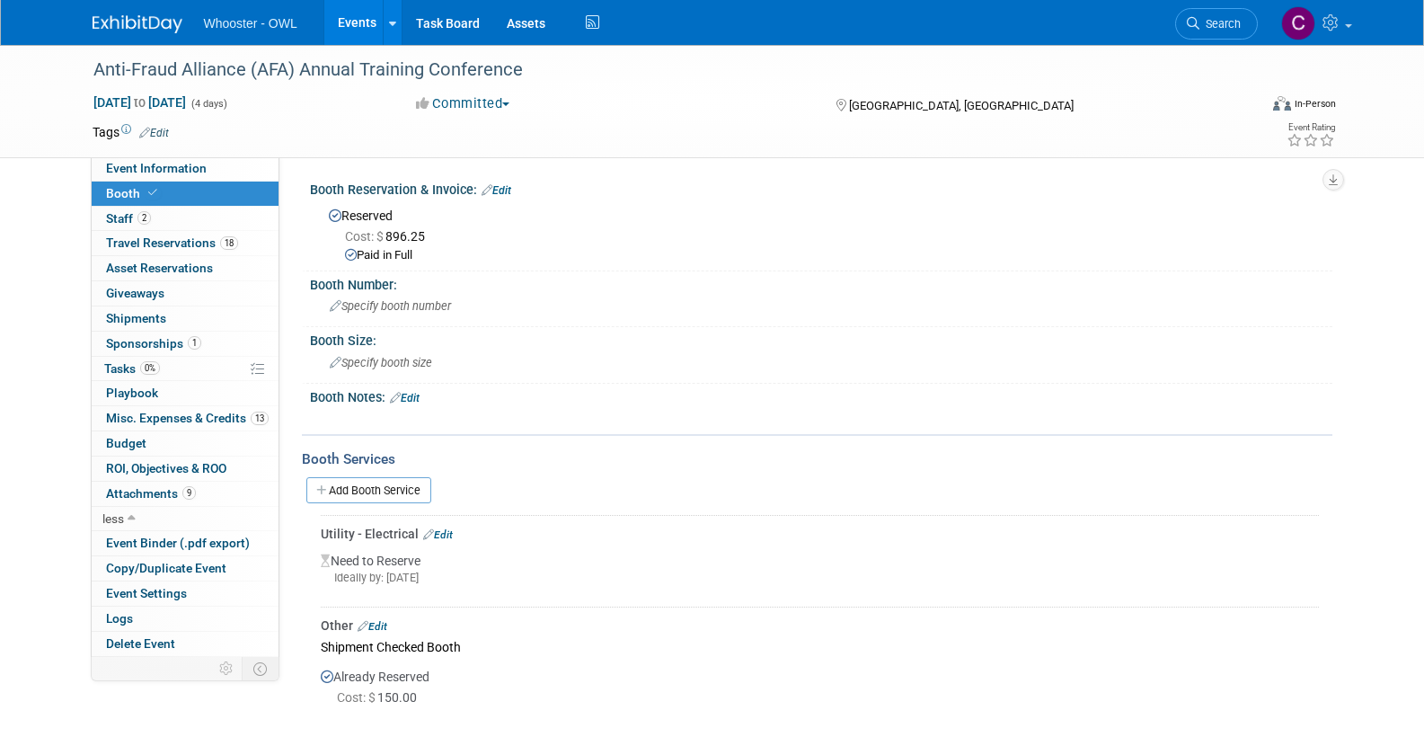
click at [448, 528] on link "Edit" at bounding box center [438, 534] width 30 height 13
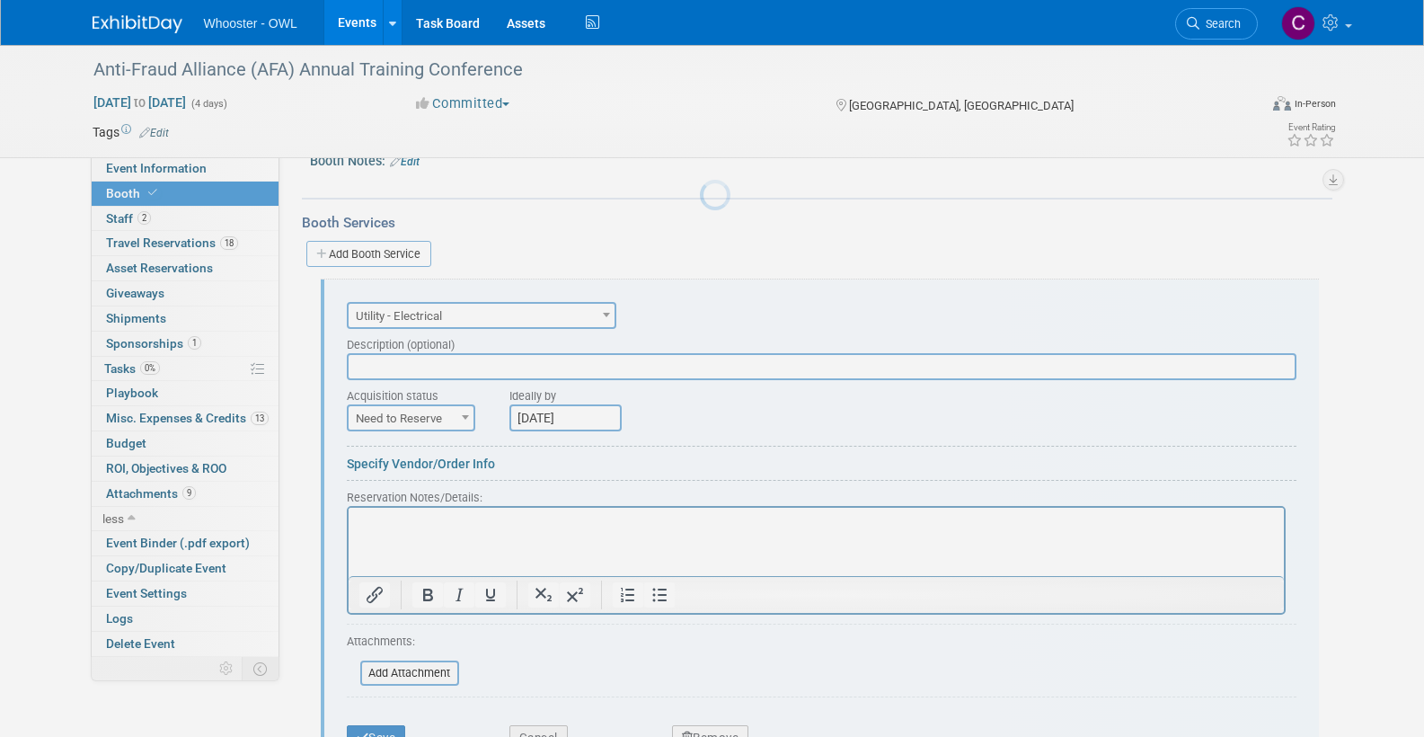
scroll to position [307, 0]
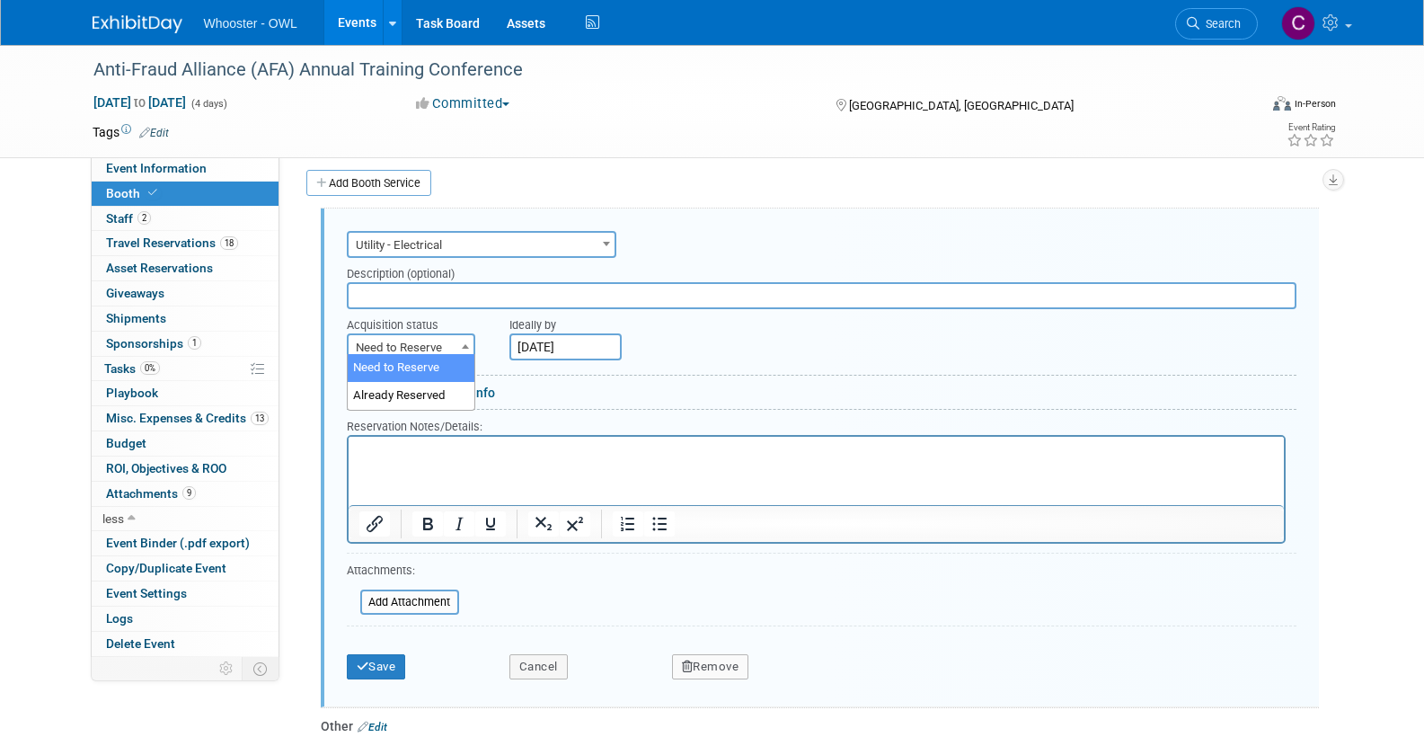
click at [452, 335] on span "Need to Reserve" at bounding box center [411, 347] width 125 height 25
click at [492, 329] on div "Acquisition status Need to Reserve Already Reserved Need to Reserve" at bounding box center [414, 334] width 163 height 51
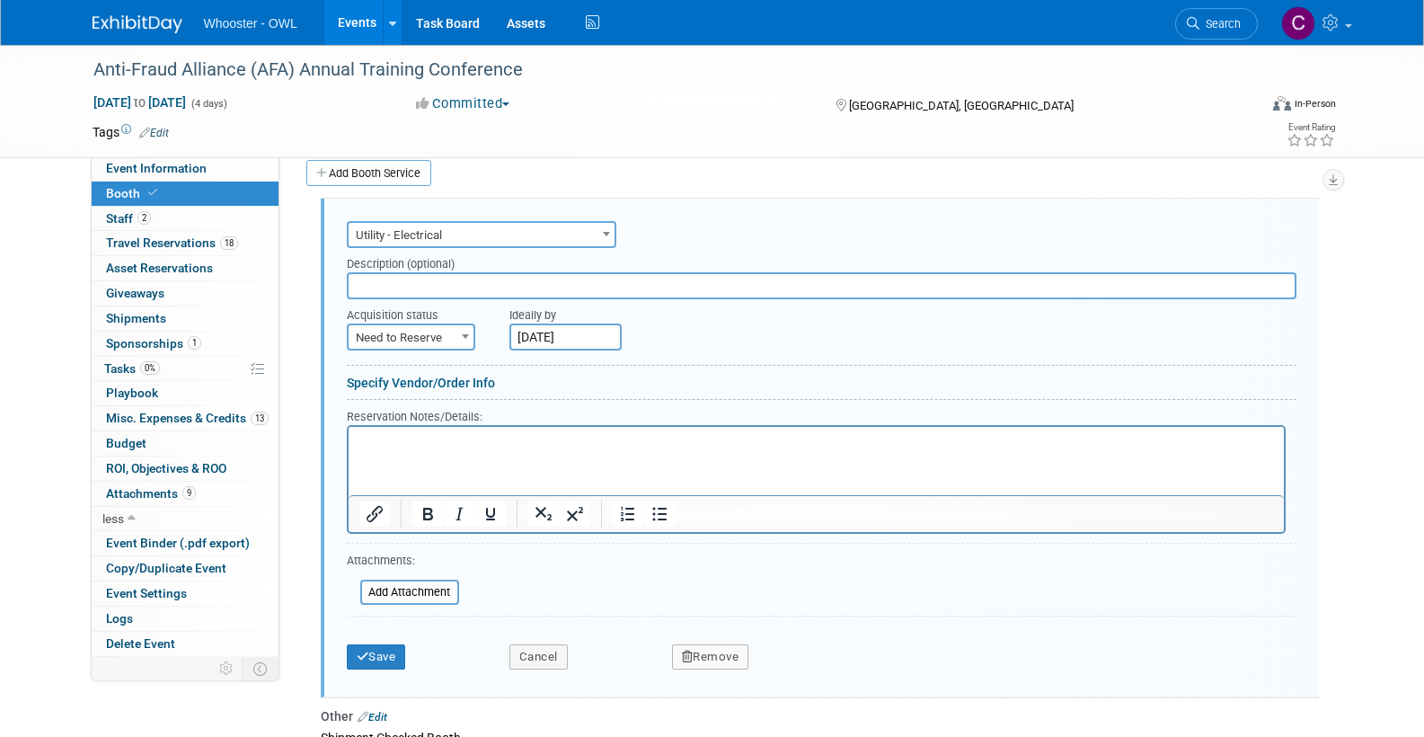
scroll to position [318, 0]
click at [701, 648] on button "Remove" at bounding box center [710, 655] width 77 height 25
click at [816, 656] on link "Yes" at bounding box center [810, 670] width 52 height 29
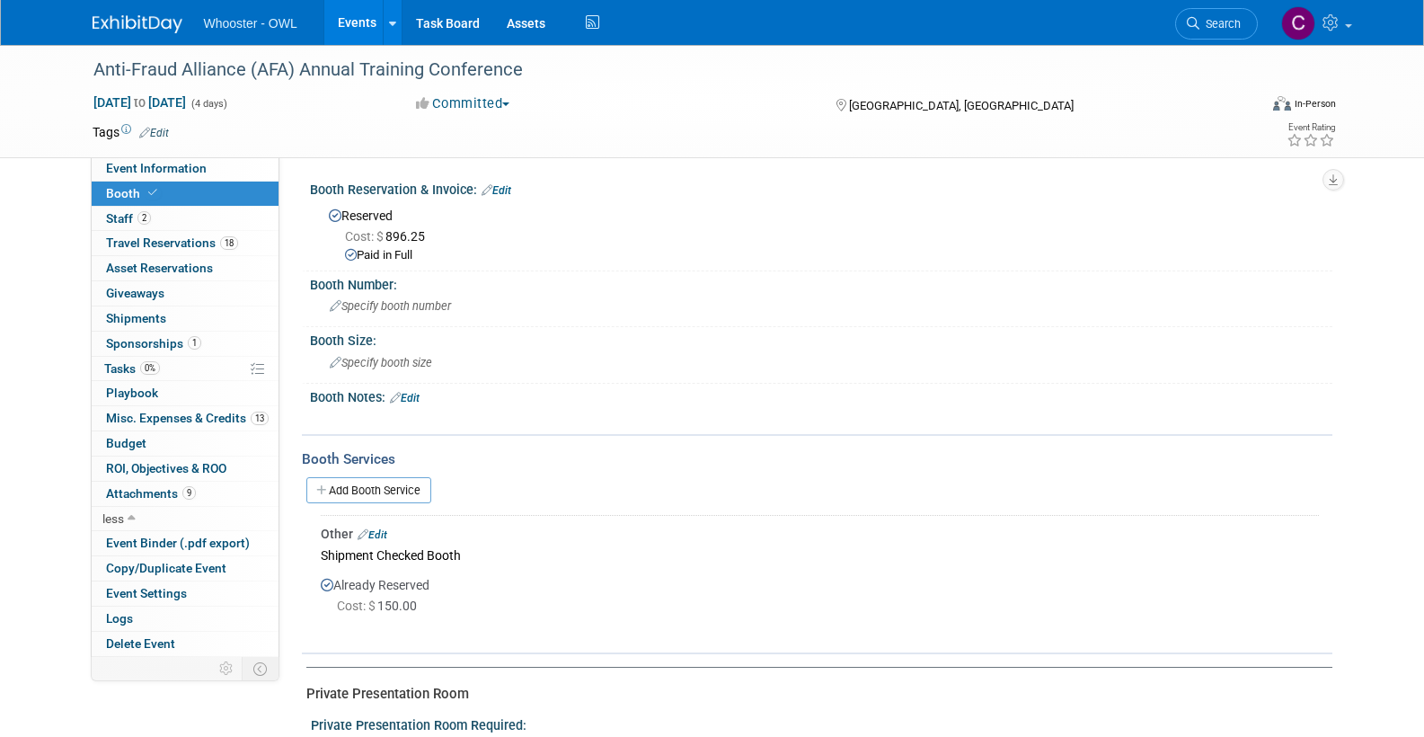
scroll to position [0, 0]
click at [371, 358] on span "Specify booth size" at bounding box center [381, 362] width 102 height 13
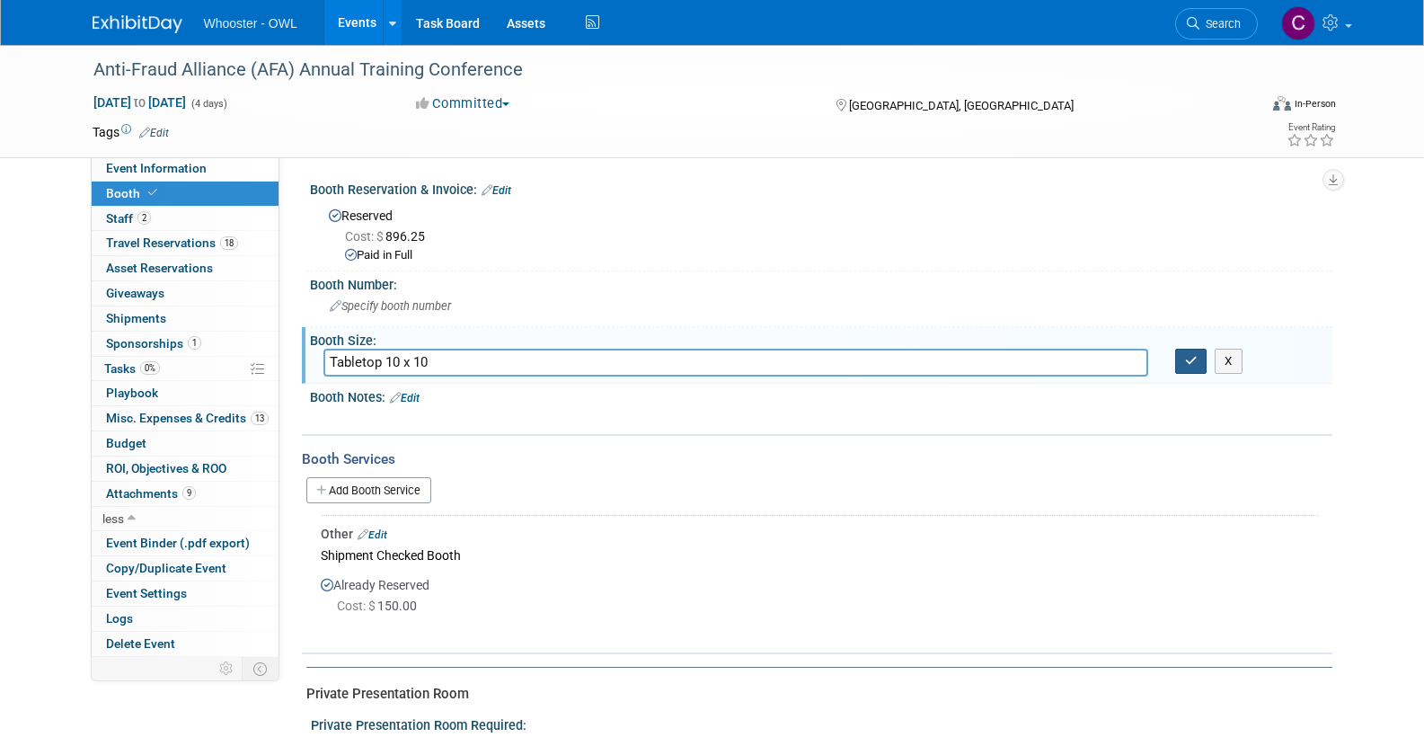
type input "Tabletop 10 x 10"
click at [1189, 358] on icon "button" at bounding box center [1191, 361] width 13 height 12
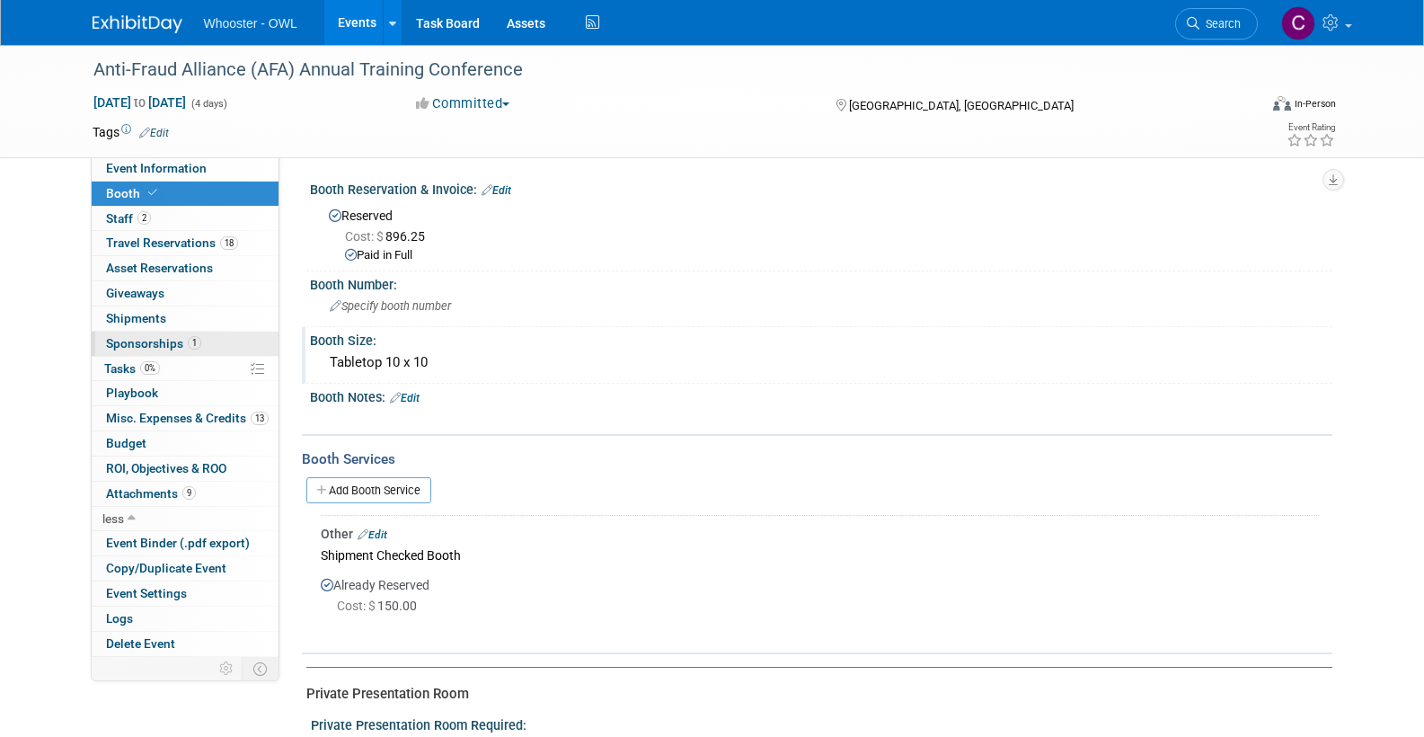
click at [143, 339] on span "Sponsorships 1" at bounding box center [153, 343] width 95 height 14
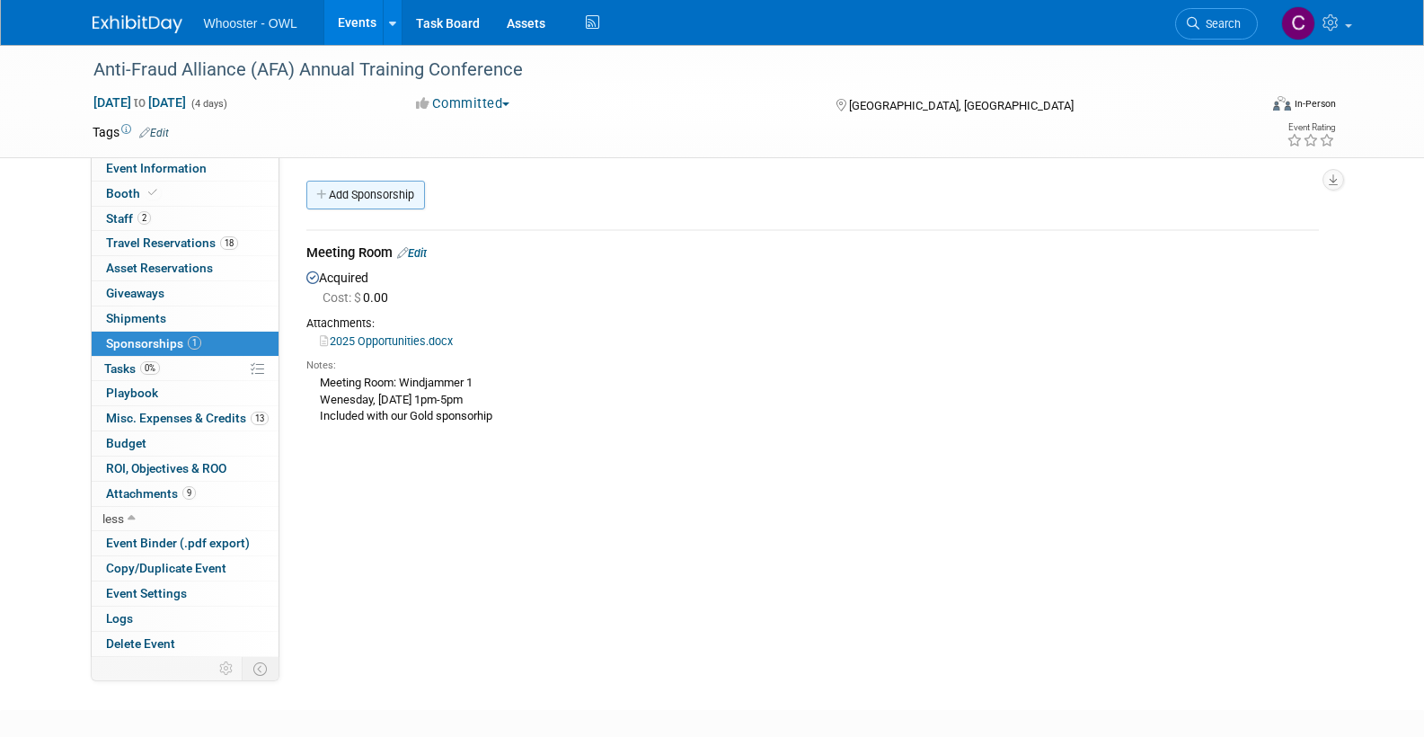
click at [373, 182] on link "Add Sponsorship" at bounding box center [365, 195] width 119 height 29
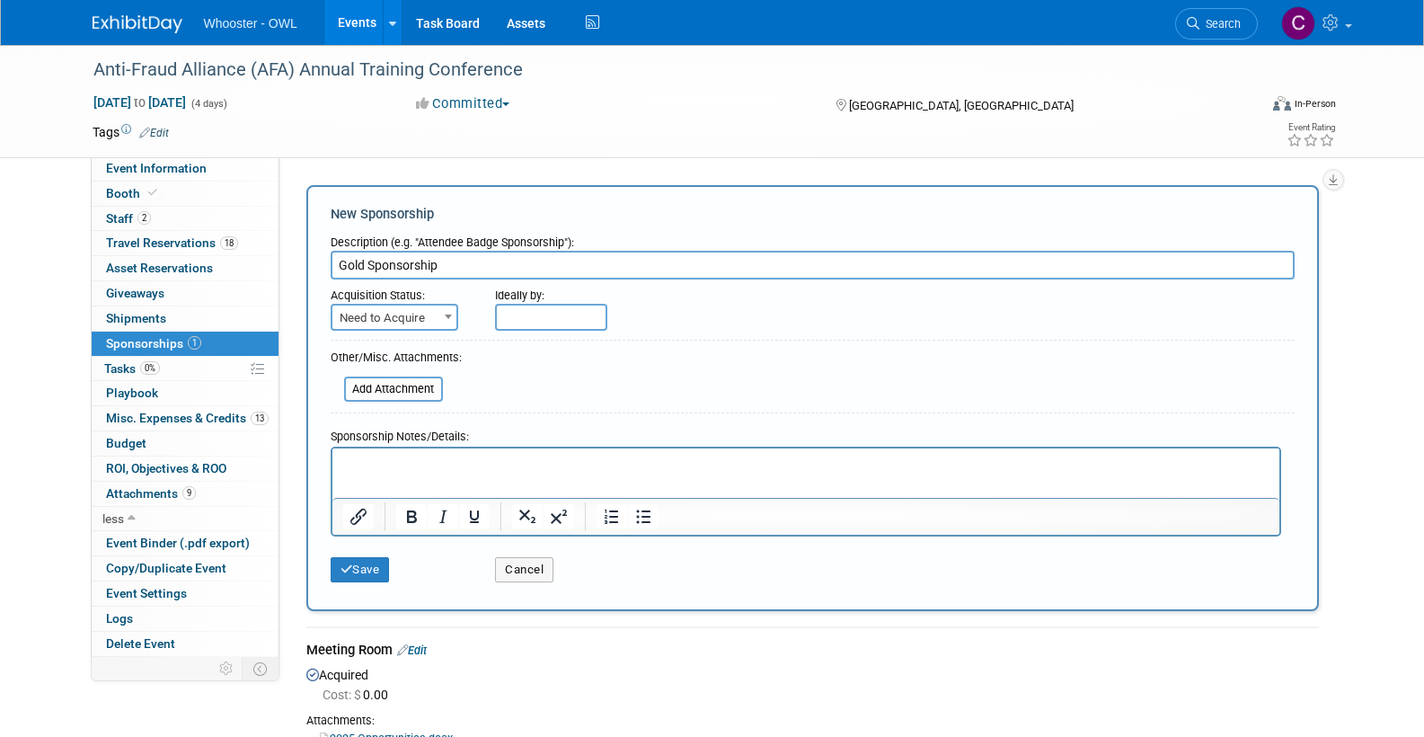
type input "Gold Sponsorship"
click at [412, 311] on span "Need to Acquire" at bounding box center [394, 317] width 124 height 25
select select "2"
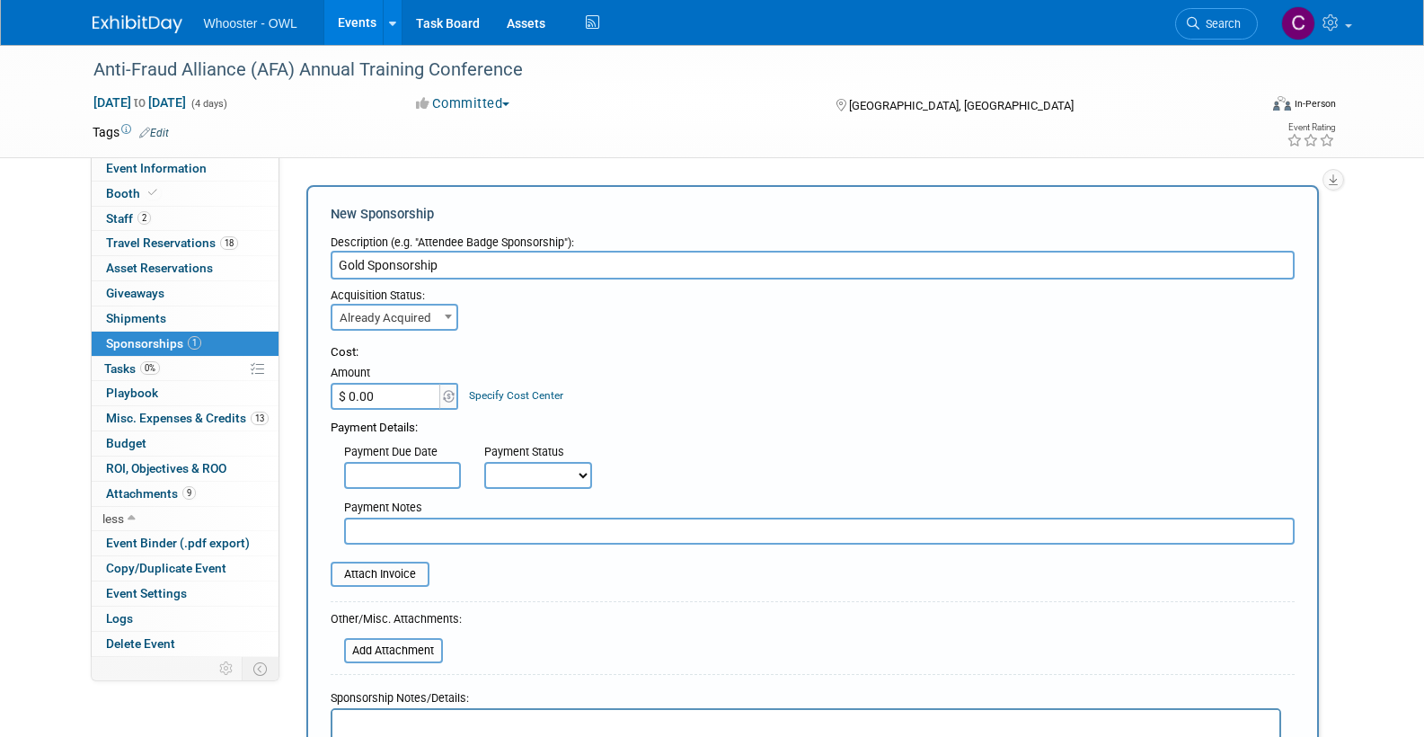
click at [395, 389] on input "$ 0.00" at bounding box center [387, 396] width 112 height 27
type input "$ 3,000.00"
select select "1"
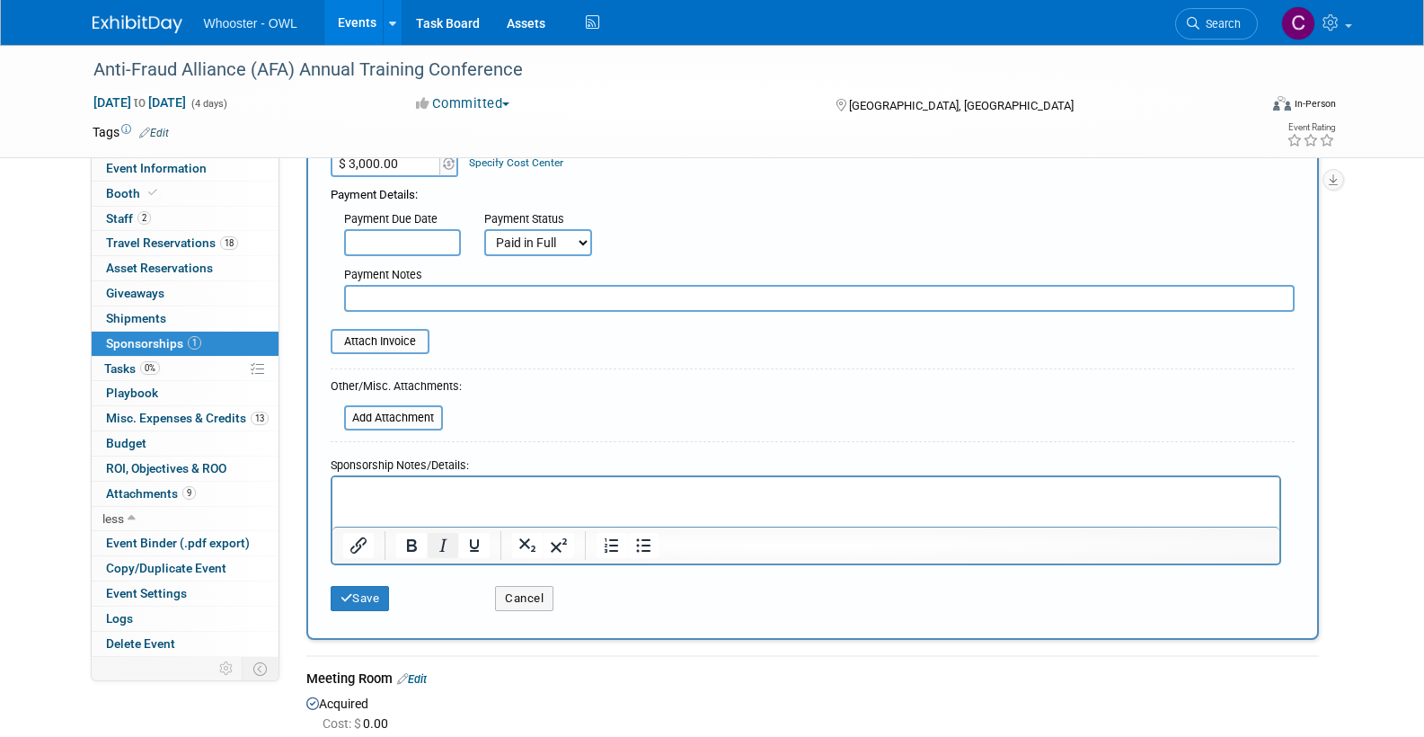
scroll to position [234, 0]
click at [359, 588] on button "Save" at bounding box center [360, 597] width 59 height 25
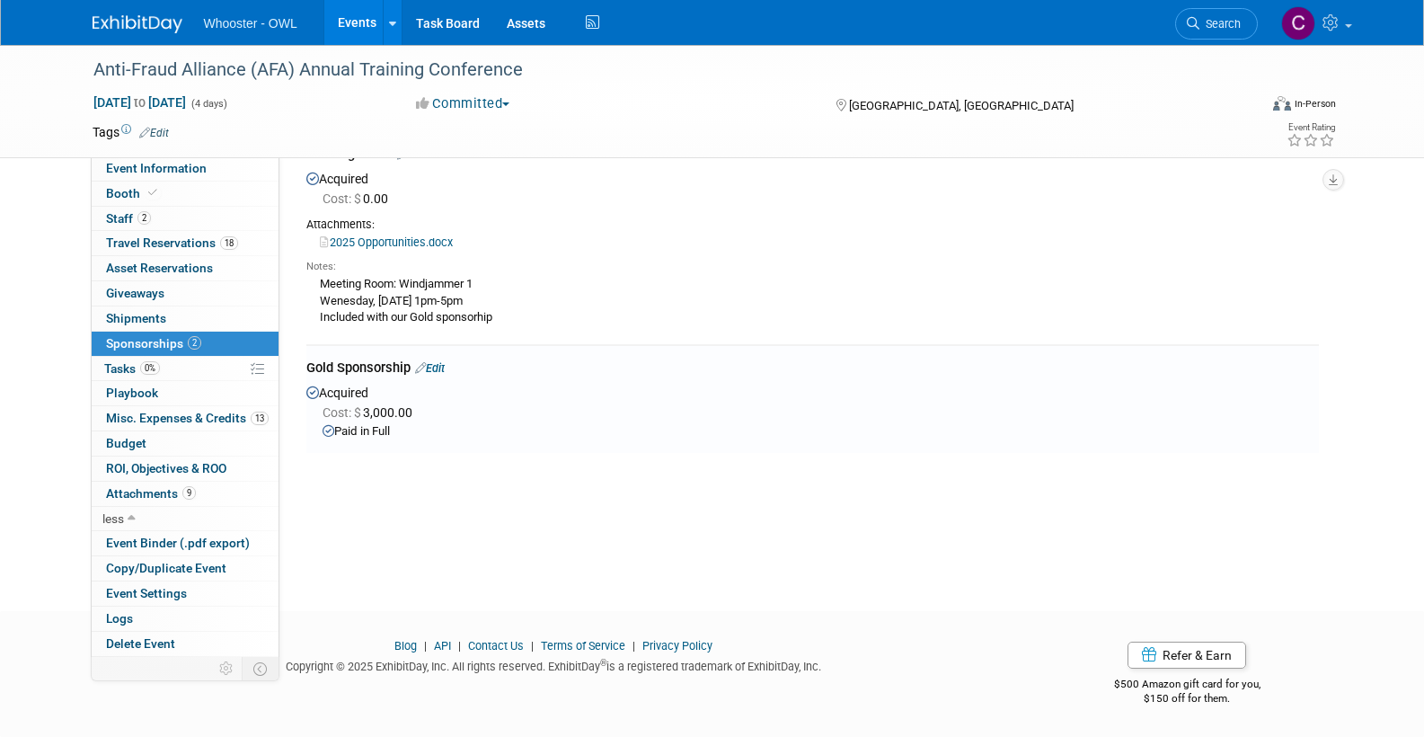
scroll to position [99, 0]
click at [125, 436] on span "Budget" at bounding box center [126, 443] width 40 height 14
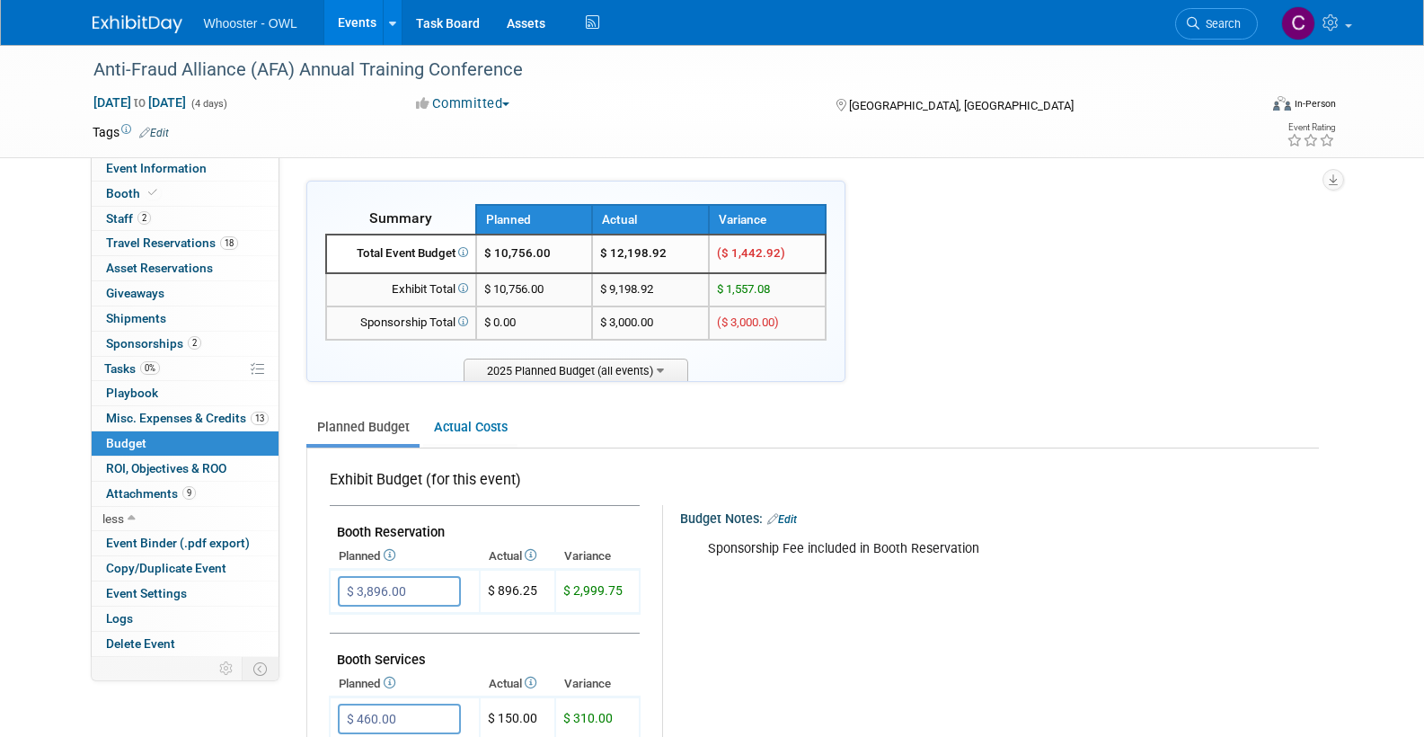
scroll to position [0, 0]
click at [477, 422] on link "Actual Costs" at bounding box center [470, 427] width 94 height 33
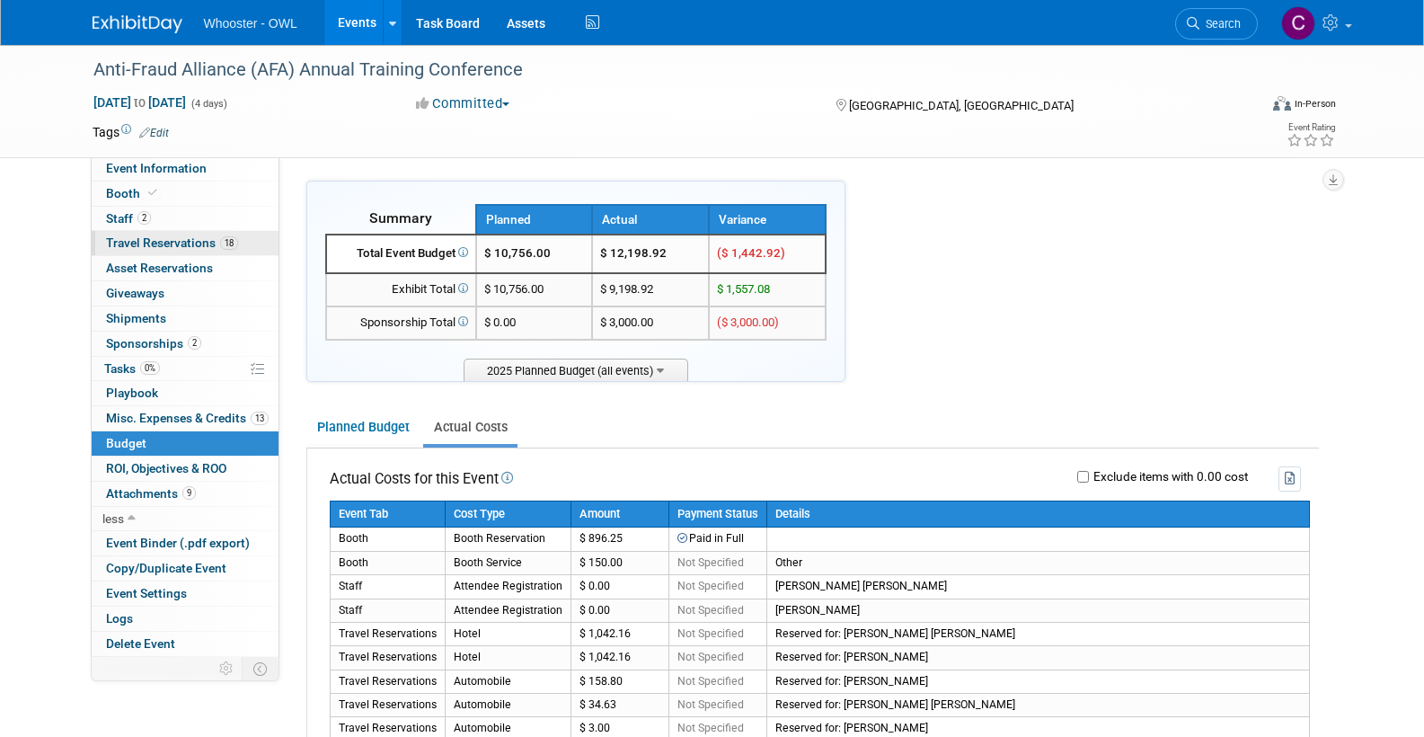
click at [151, 240] on span "Travel Reservations 18" at bounding box center [172, 242] width 132 height 14
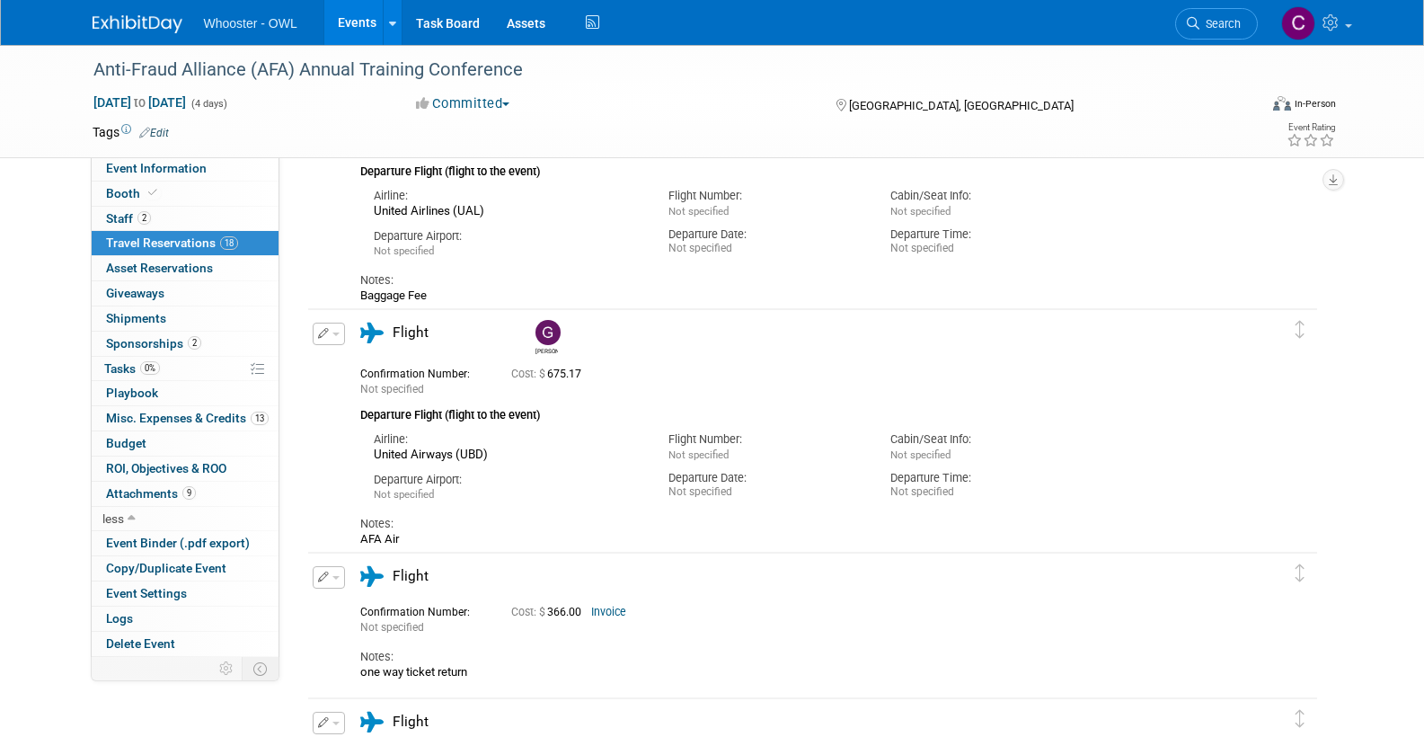
scroll to position [2207, 0]
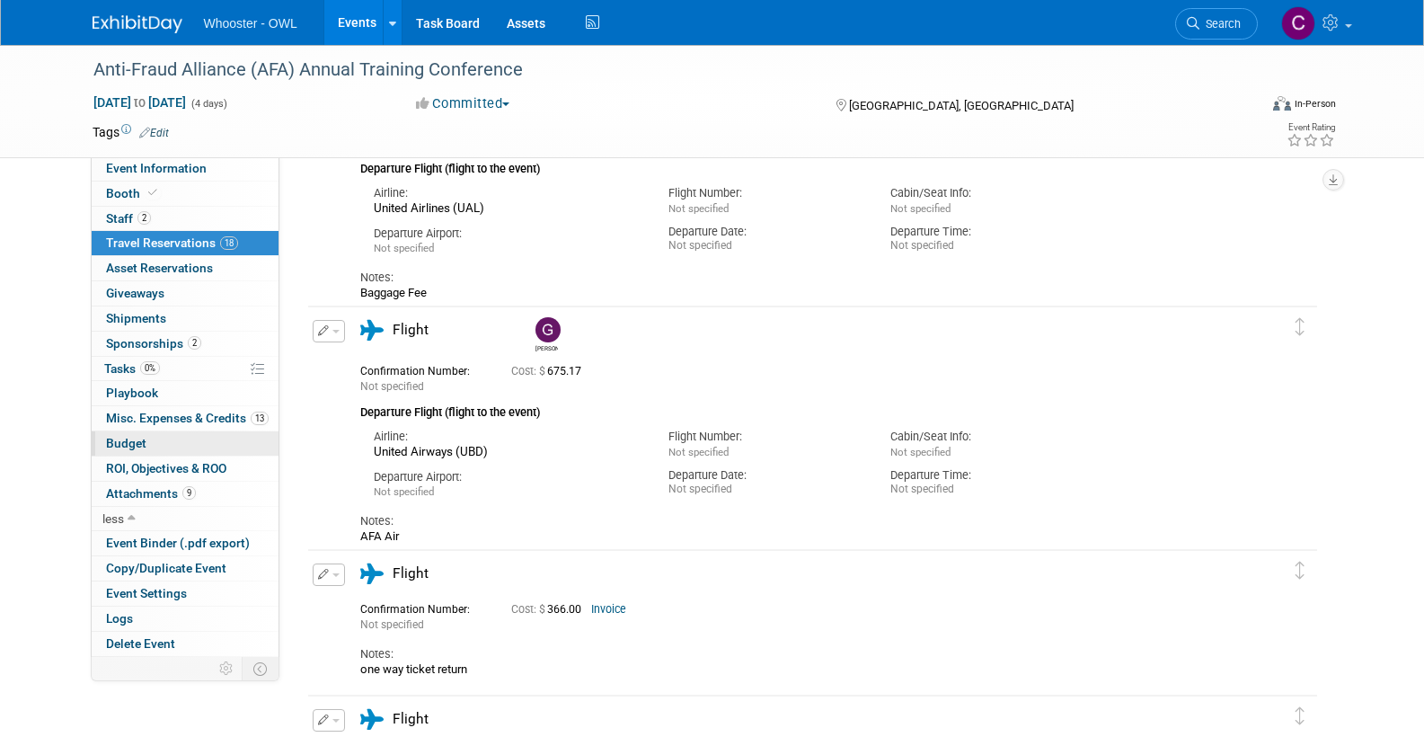
click at [132, 436] on span "Budget" at bounding box center [126, 443] width 40 height 14
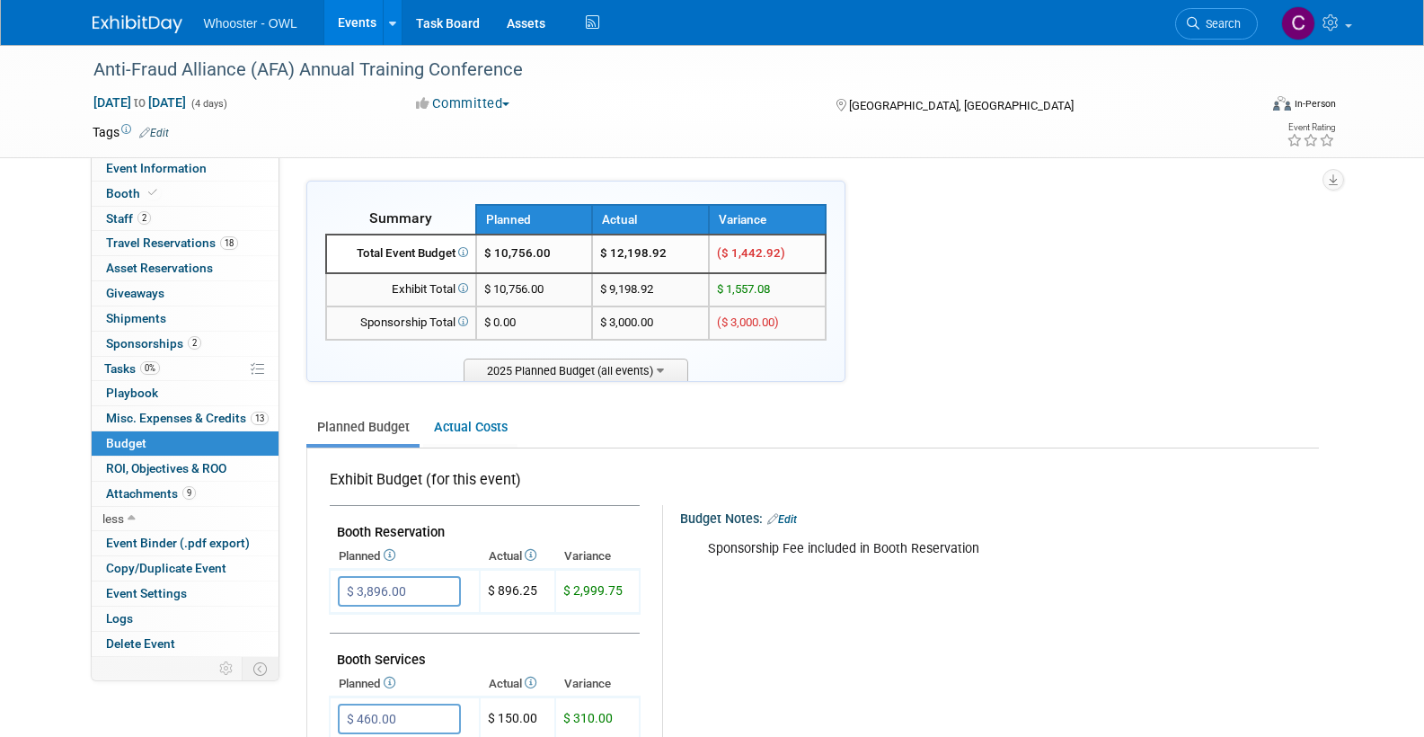
click at [364, 23] on link "Events" at bounding box center [357, 22] width 66 height 45
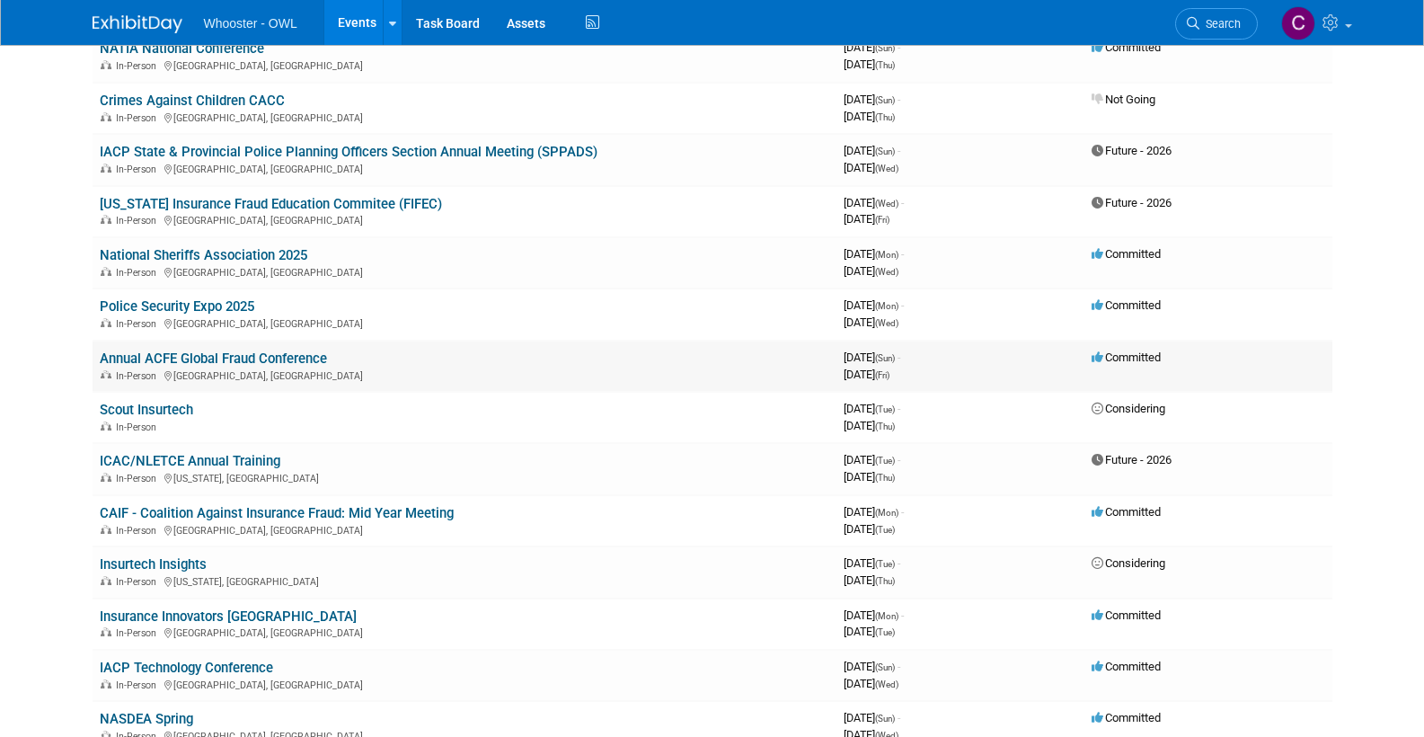
scroll to position [697, 0]
click at [234, 504] on link "CAIF - Coalition Against Insurance Fraud: Mid Year Meeting" at bounding box center [277, 512] width 354 height 16
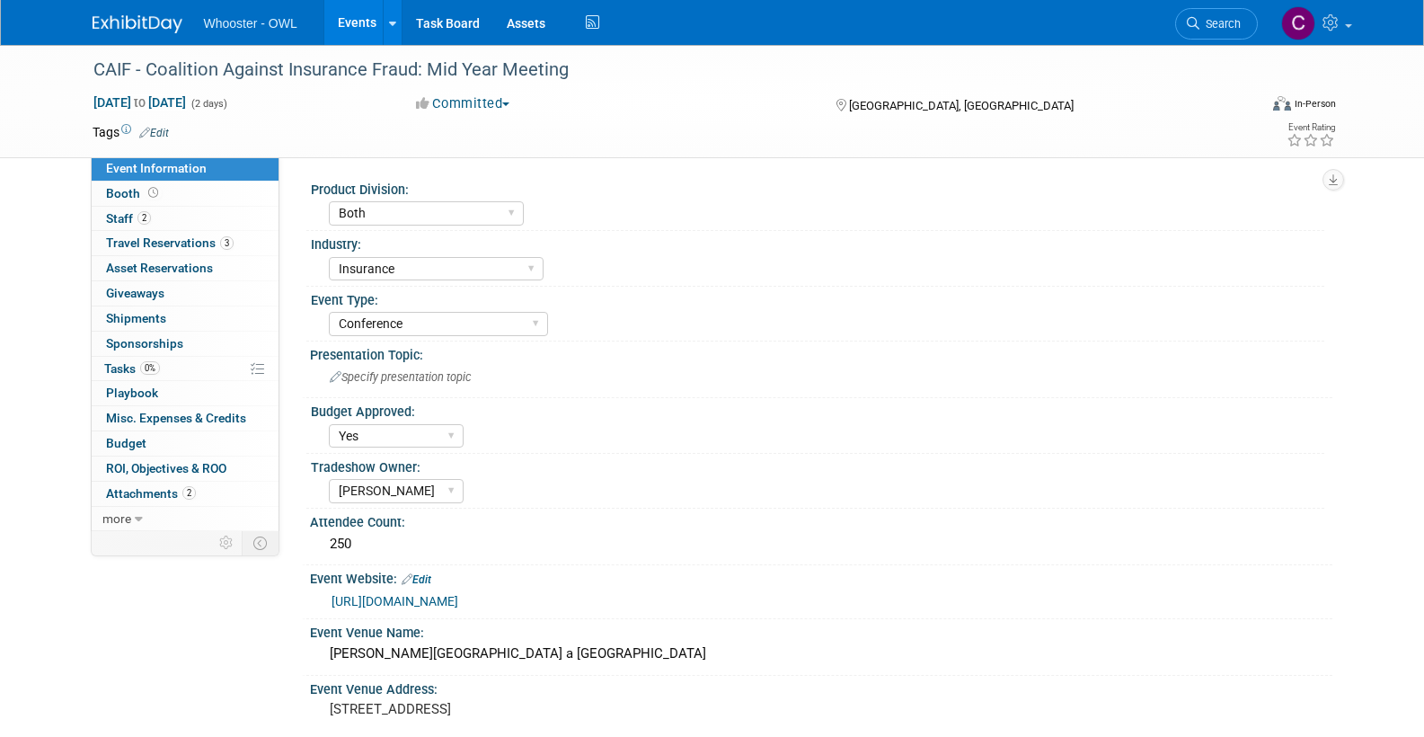
select select "Both"
select select "Insurance"
select select "Conference"
select select "Yes"
select select "Clare Southcombe"
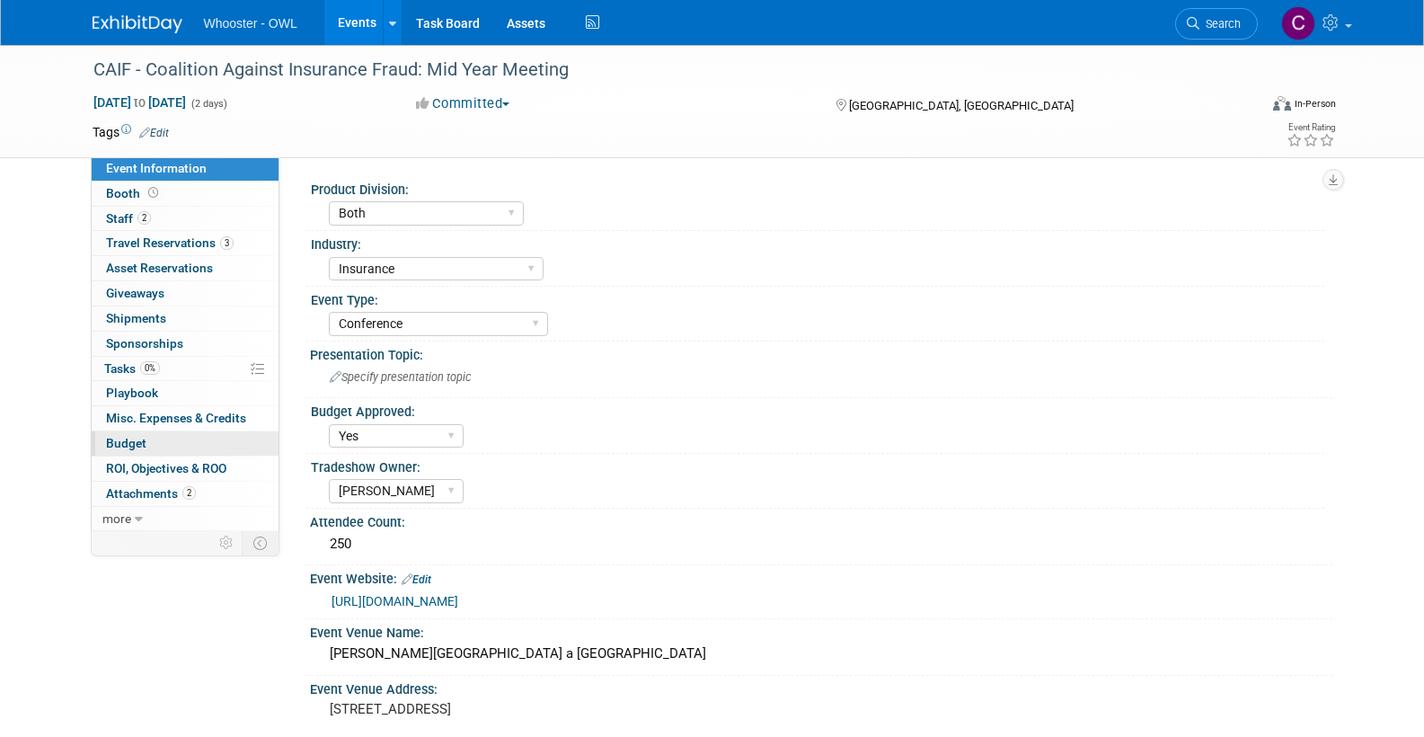
click at [125, 436] on span "Budget" at bounding box center [126, 443] width 40 height 14
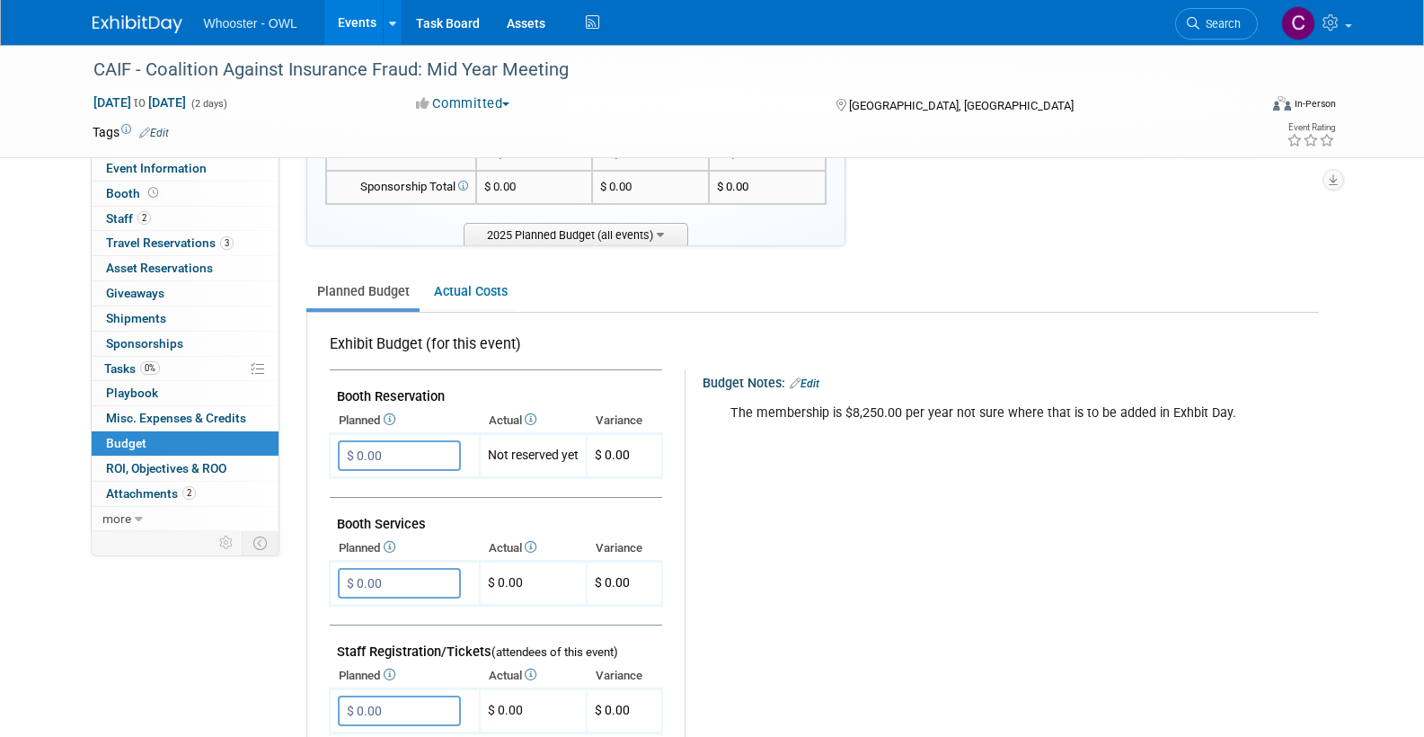
scroll to position [137, 0]
click at [457, 279] on link "Actual Costs" at bounding box center [470, 289] width 94 height 33
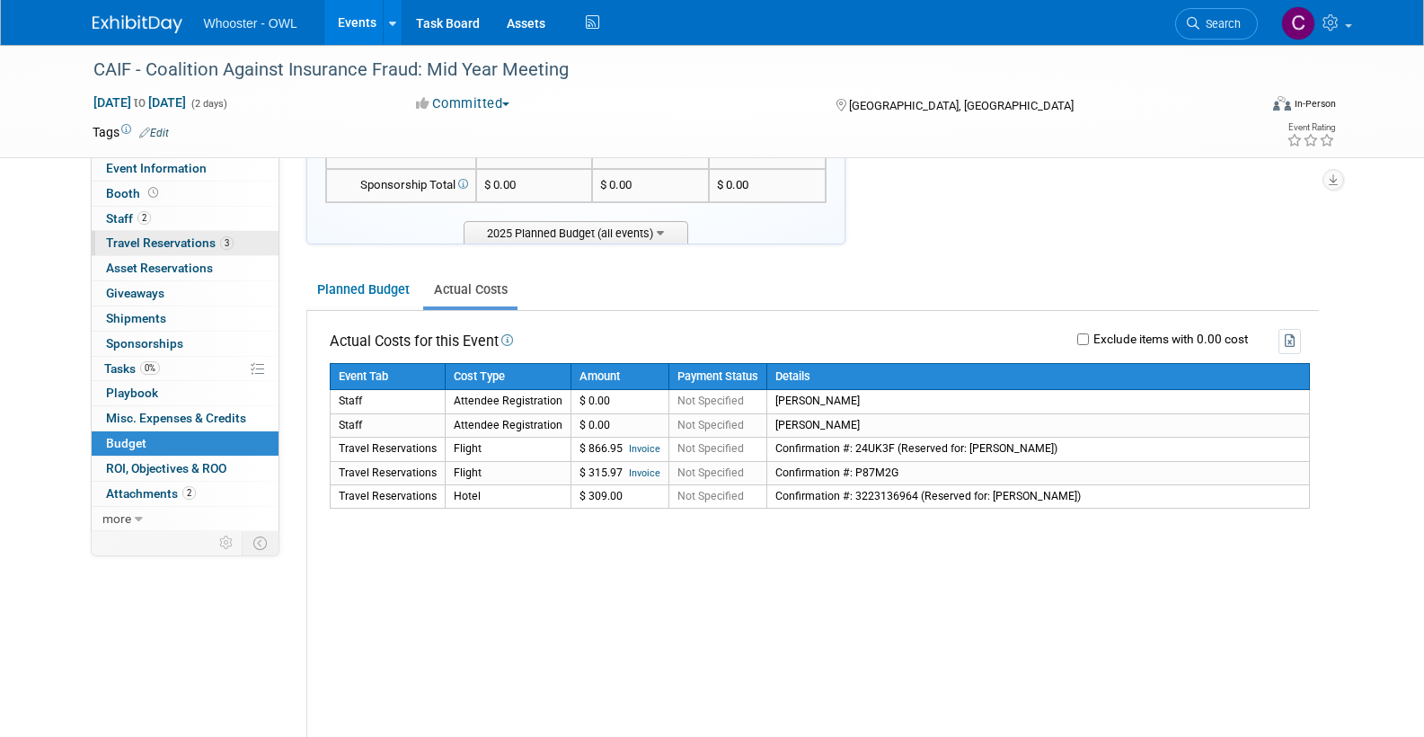
click at [147, 243] on span "Travel Reservations 3" at bounding box center [170, 242] width 128 height 14
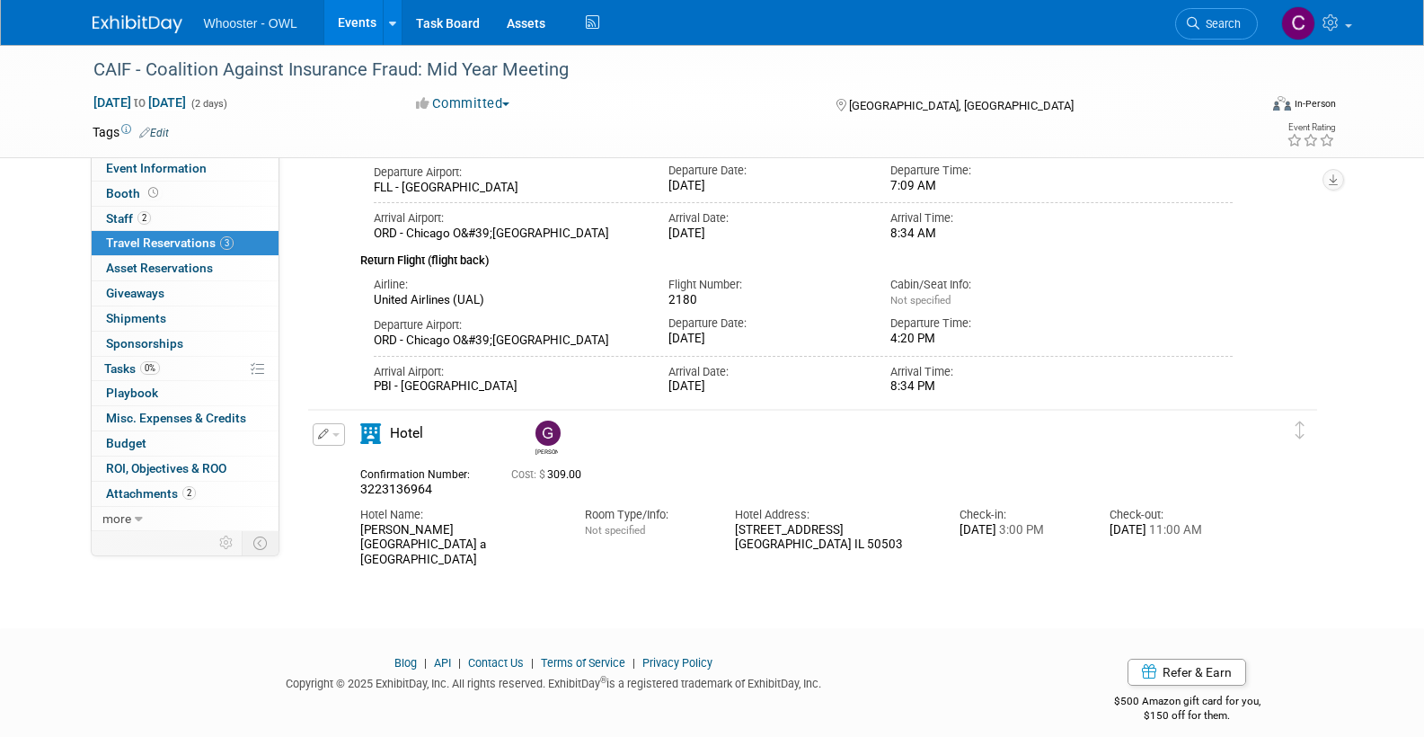
scroll to position [620, 0]
click at [128, 436] on span "Budget" at bounding box center [126, 443] width 40 height 14
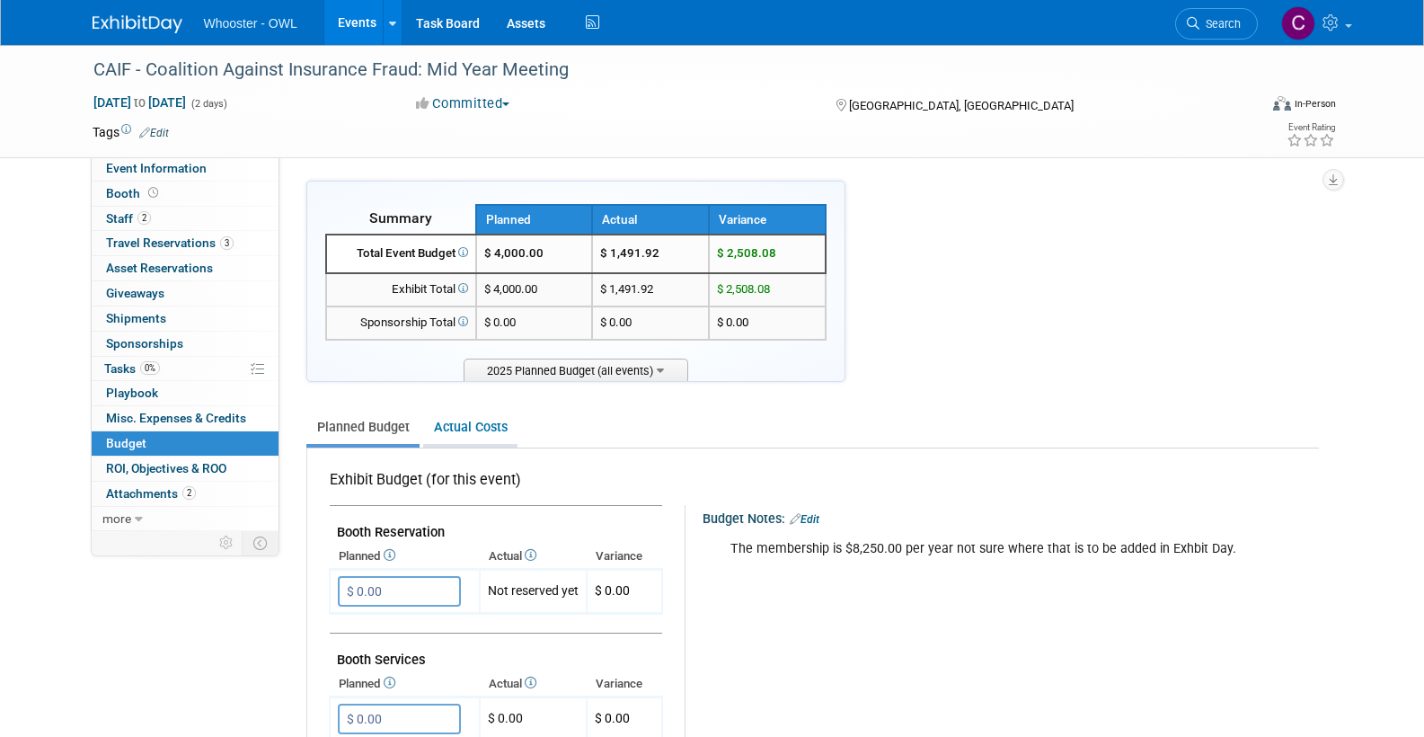
click at [470, 416] on link "Actual Costs" at bounding box center [470, 427] width 94 height 33
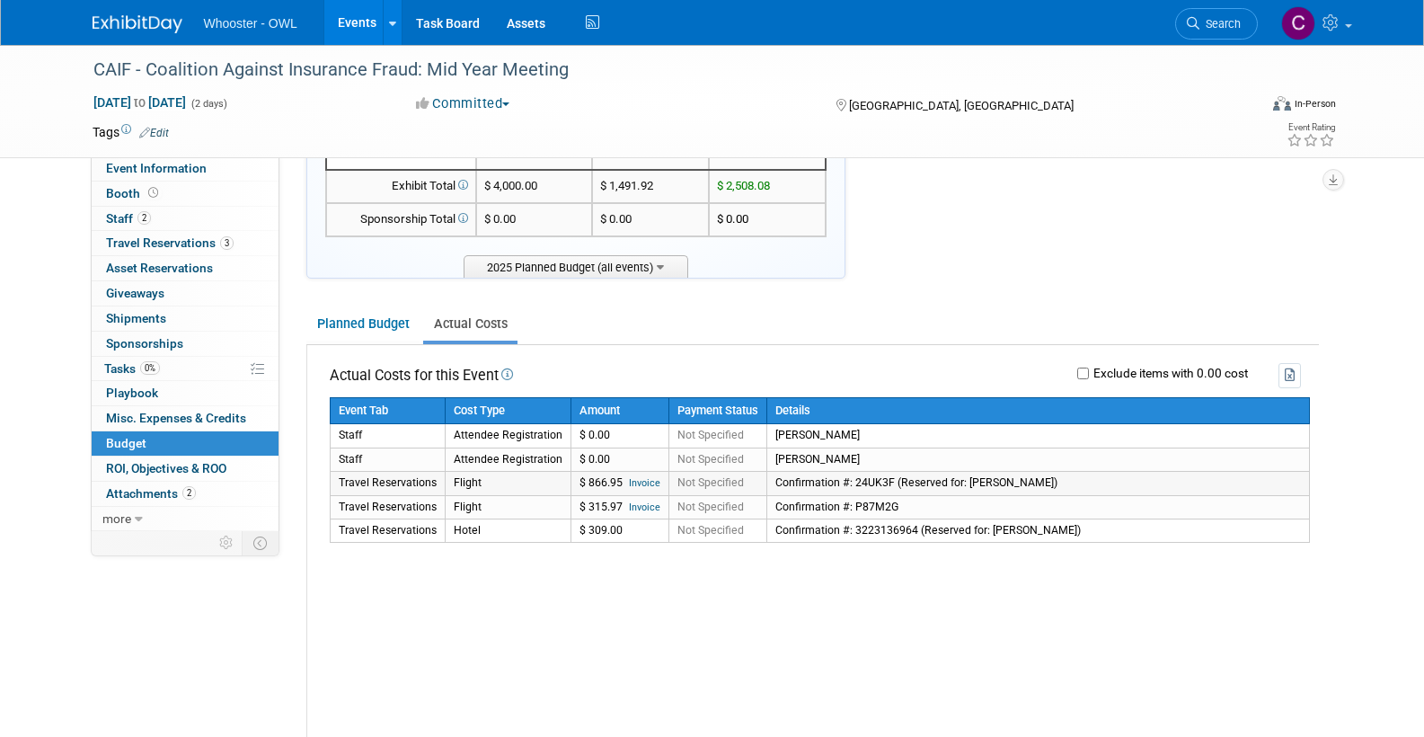
scroll to position [102, 0]
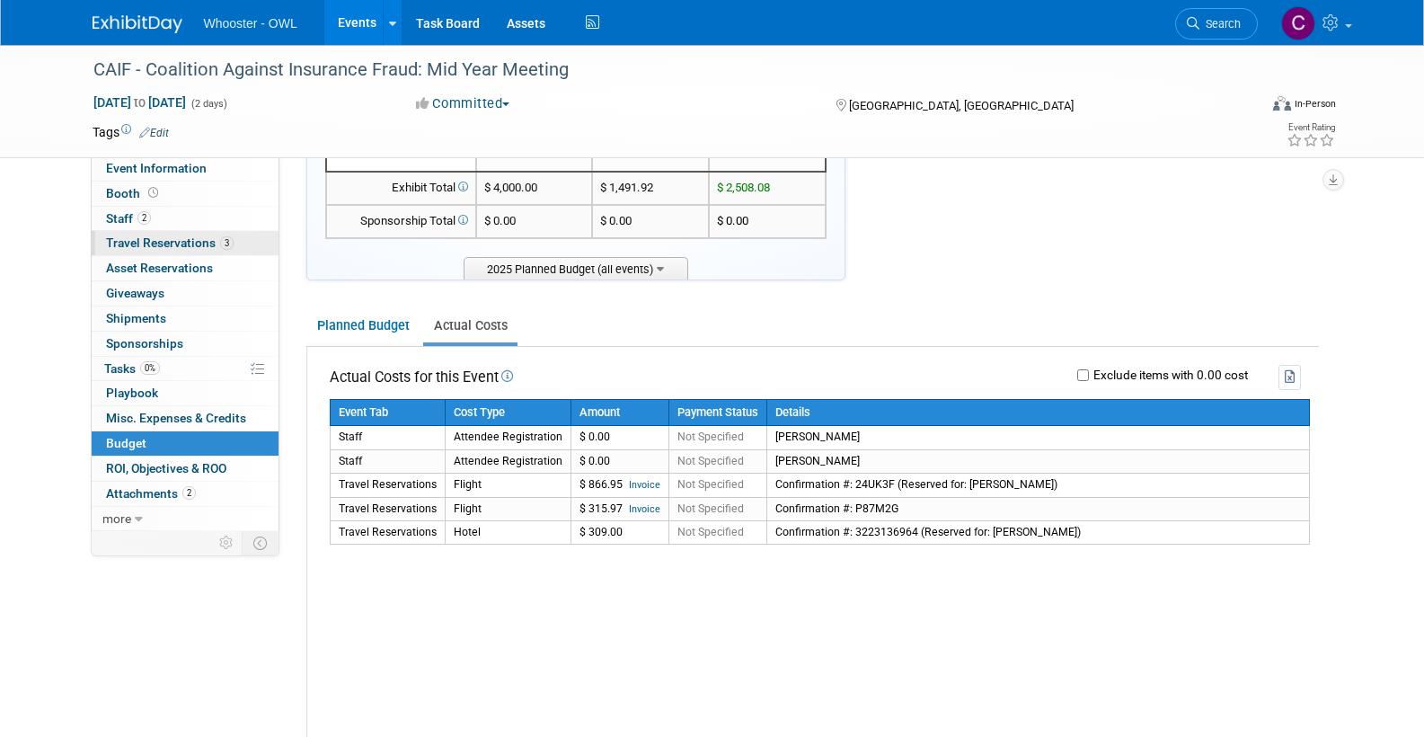
click at [149, 235] on span "Travel Reservations 3" at bounding box center [170, 242] width 128 height 14
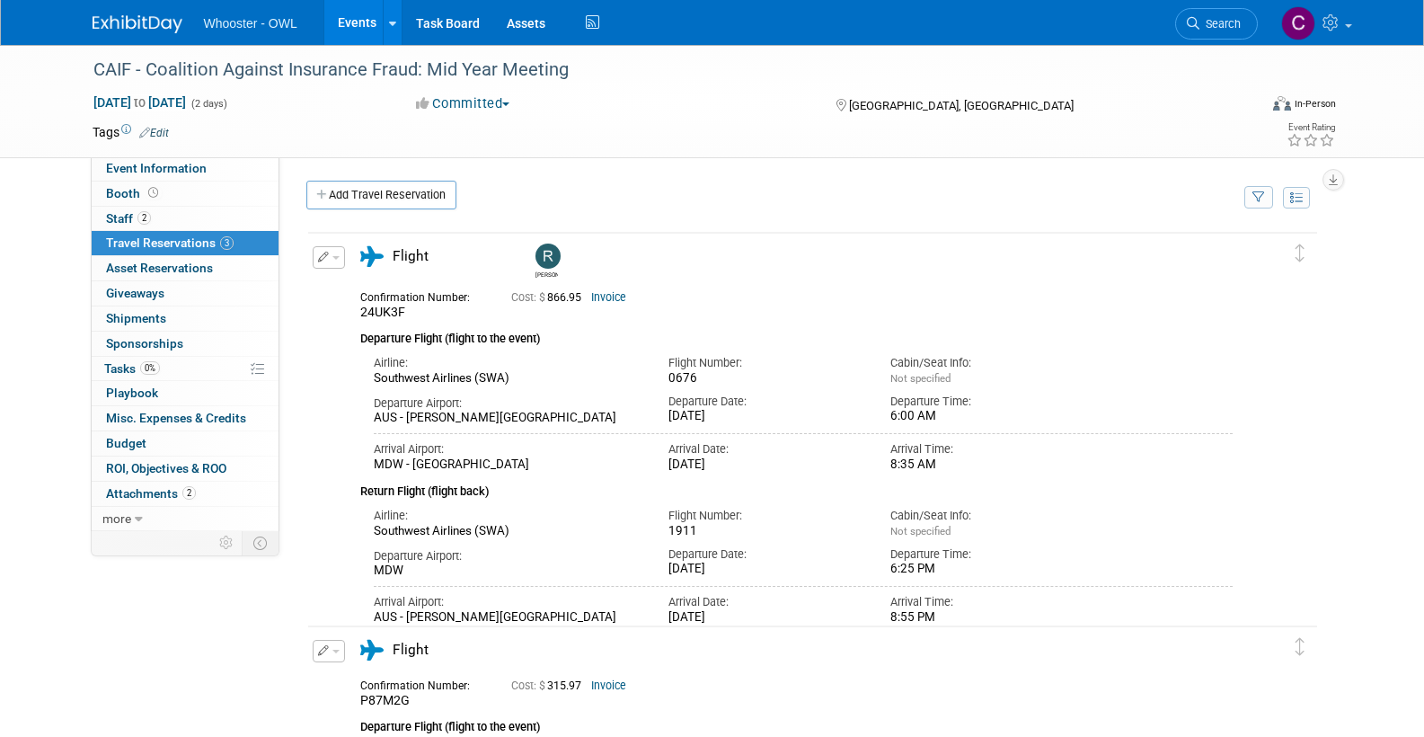
click at [387, 188] on link "Add Travel Reservation" at bounding box center [381, 195] width 150 height 29
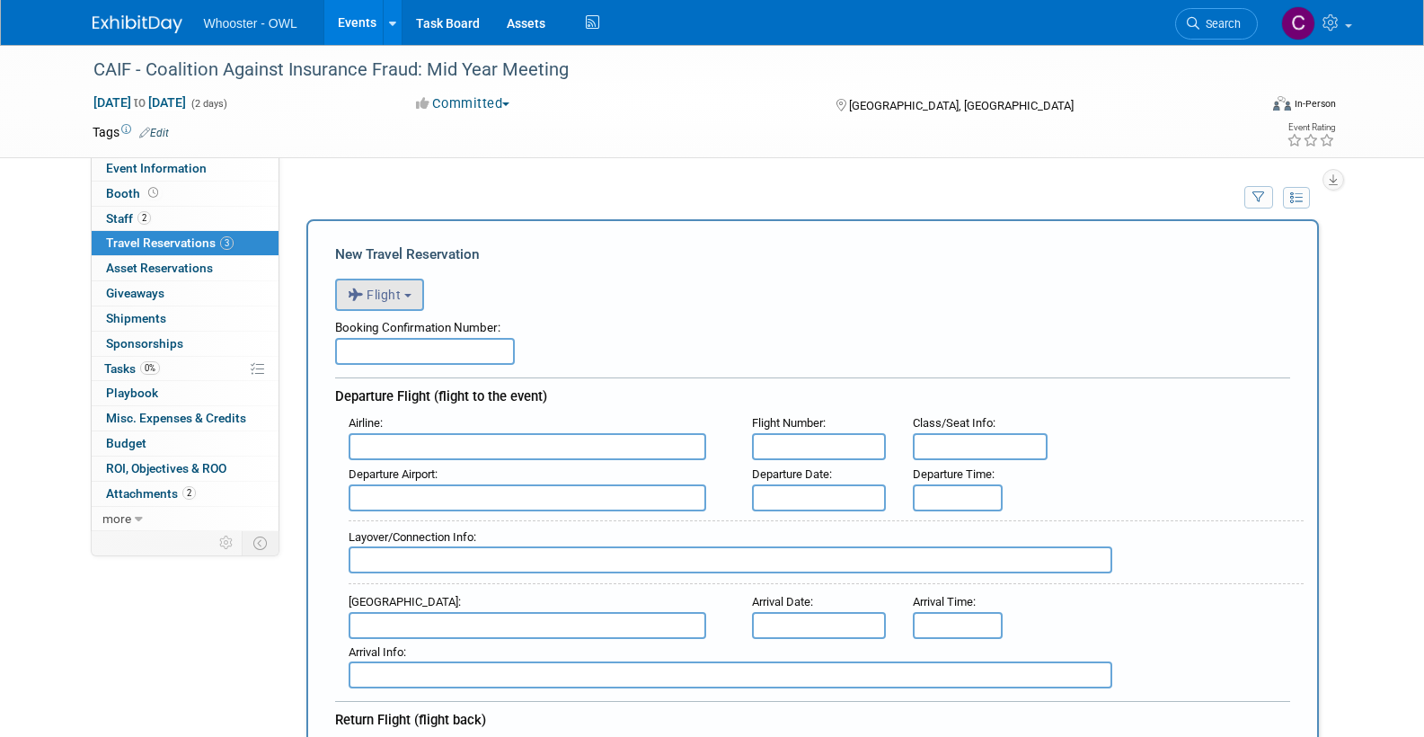
click at [393, 294] on span "Flight" at bounding box center [375, 294] width 54 height 14
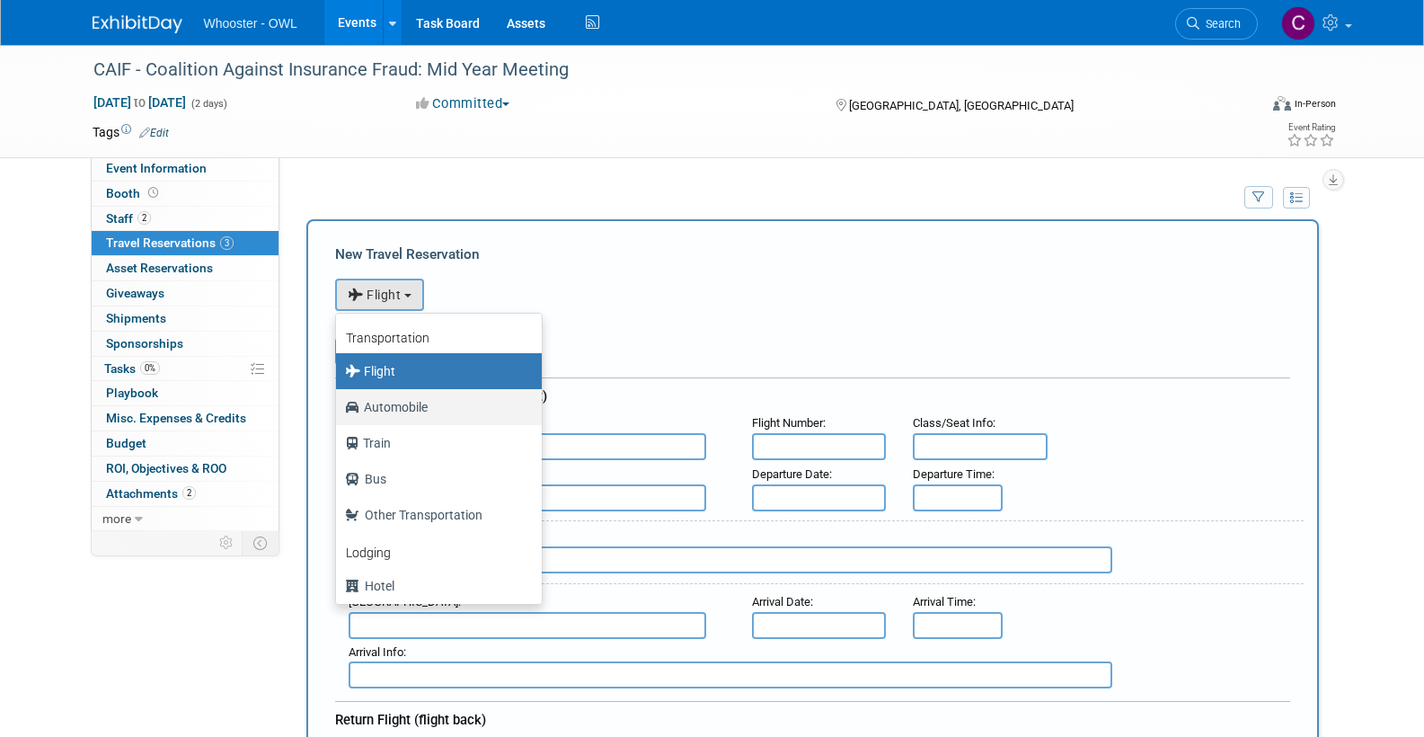
click at [395, 405] on label "Automobile" at bounding box center [434, 407] width 179 height 29
click at [339, 405] on input "Automobile" at bounding box center [333, 405] width 12 height 12
select select "4"
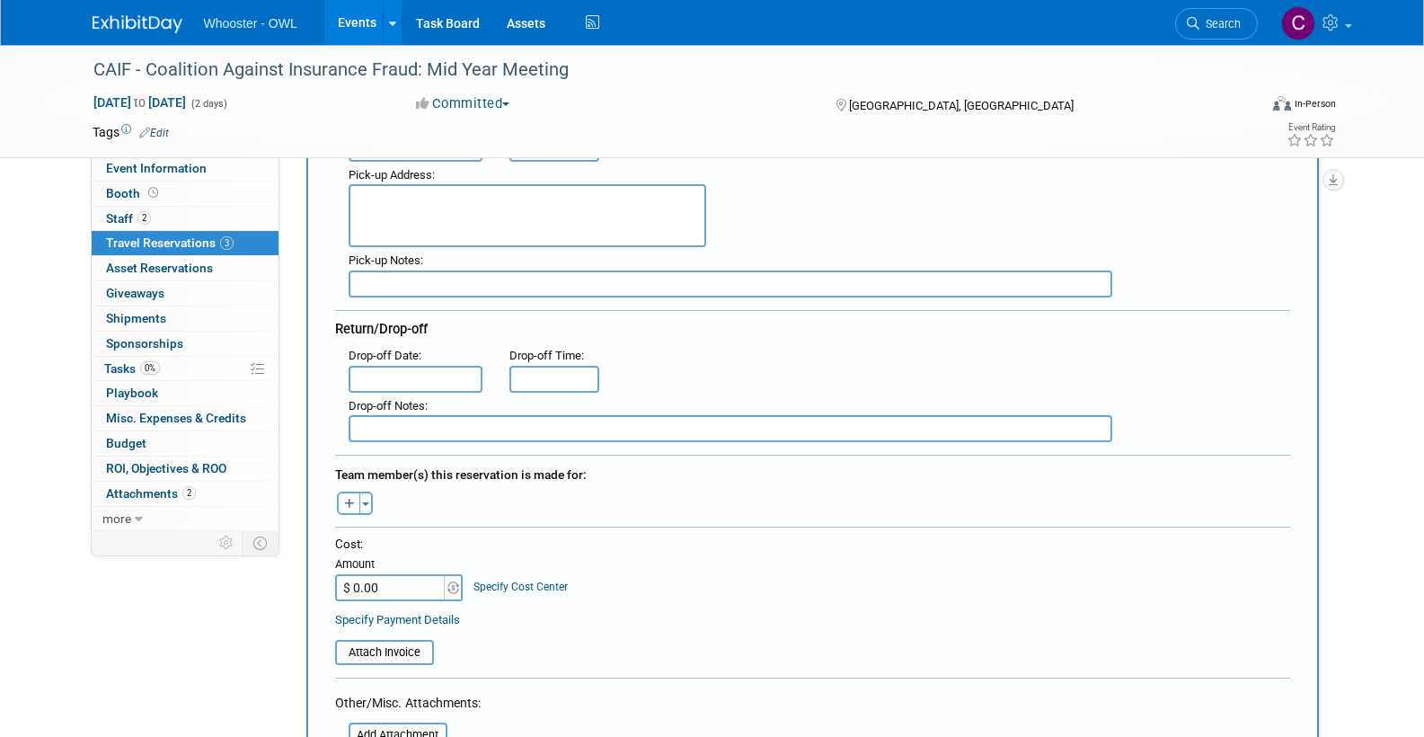
scroll to position [367, 0]
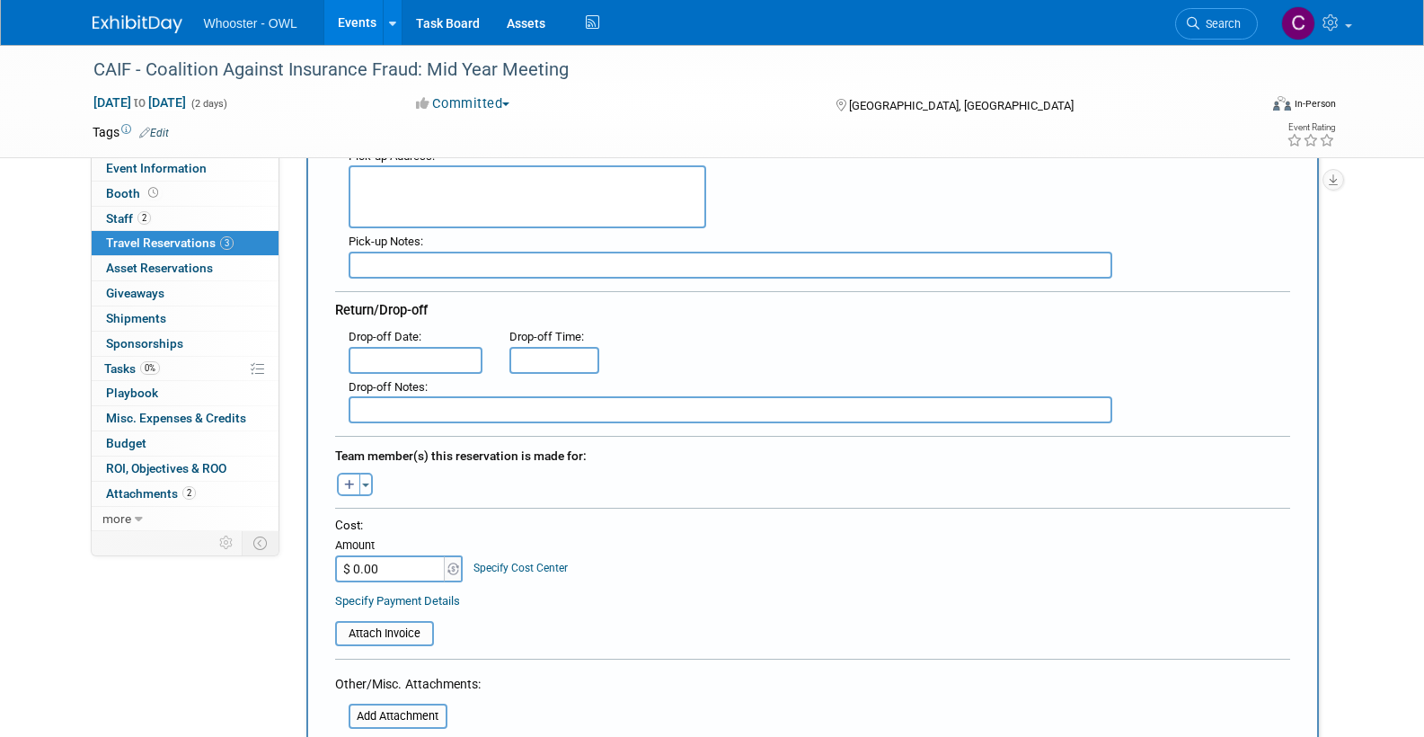
type input "Uber"
click at [402, 571] on input "$ 0.00" at bounding box center [391, 568] width 112 height 27
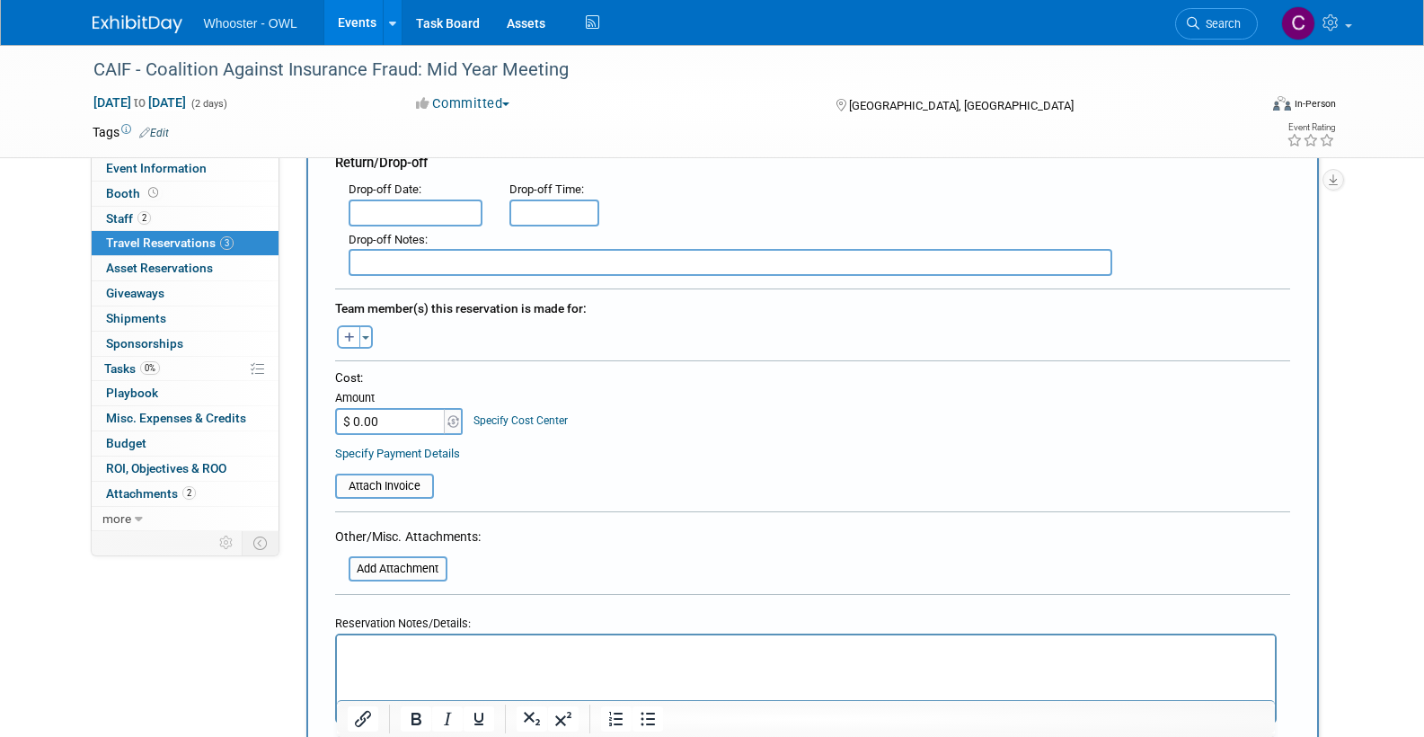
scroll to position [533, 0]
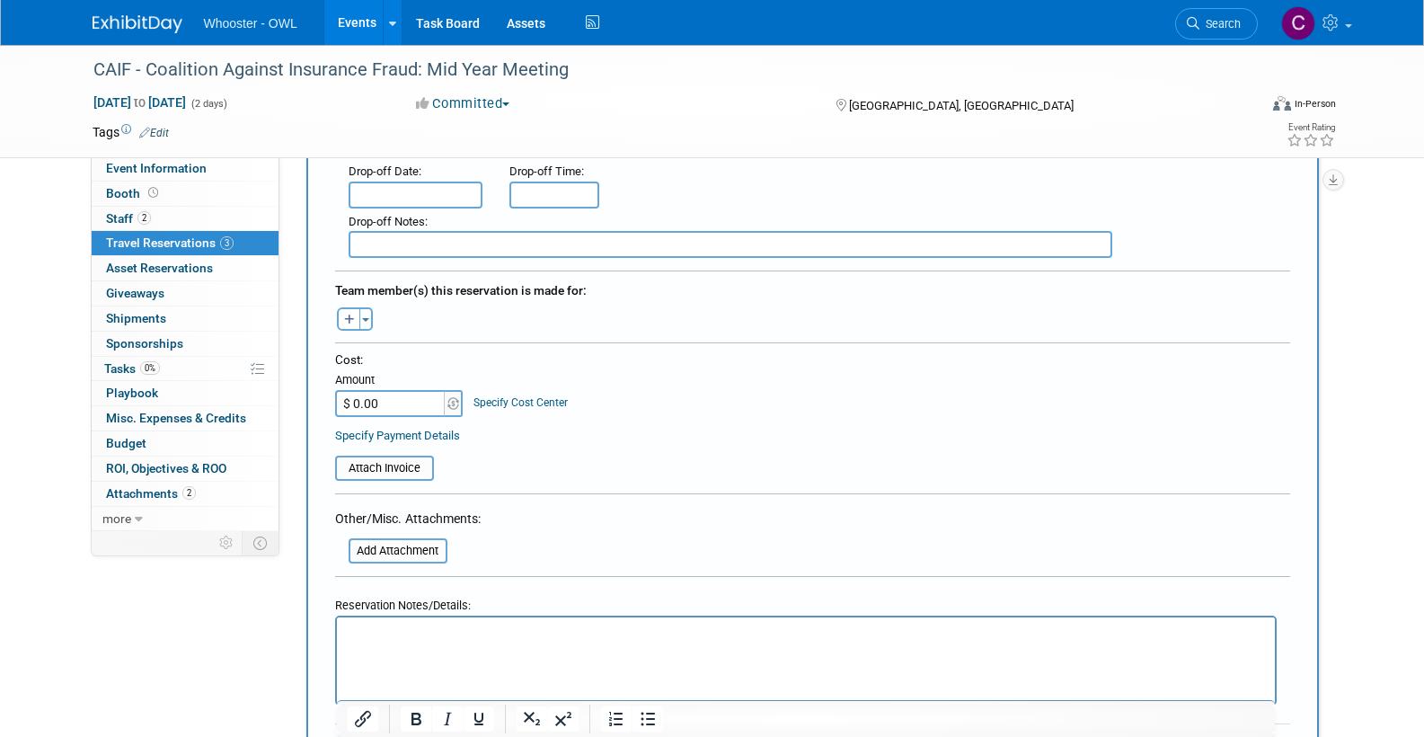
click at [363, 629] on p "Rich Text Area. Press ALT-0 for help." at bounding box center [805, 633] width 917 height 19
click at [380, 402] on input "$ 0.00" at bounding box center [391, 403] width 112 height 27
type input "$ 7.06"
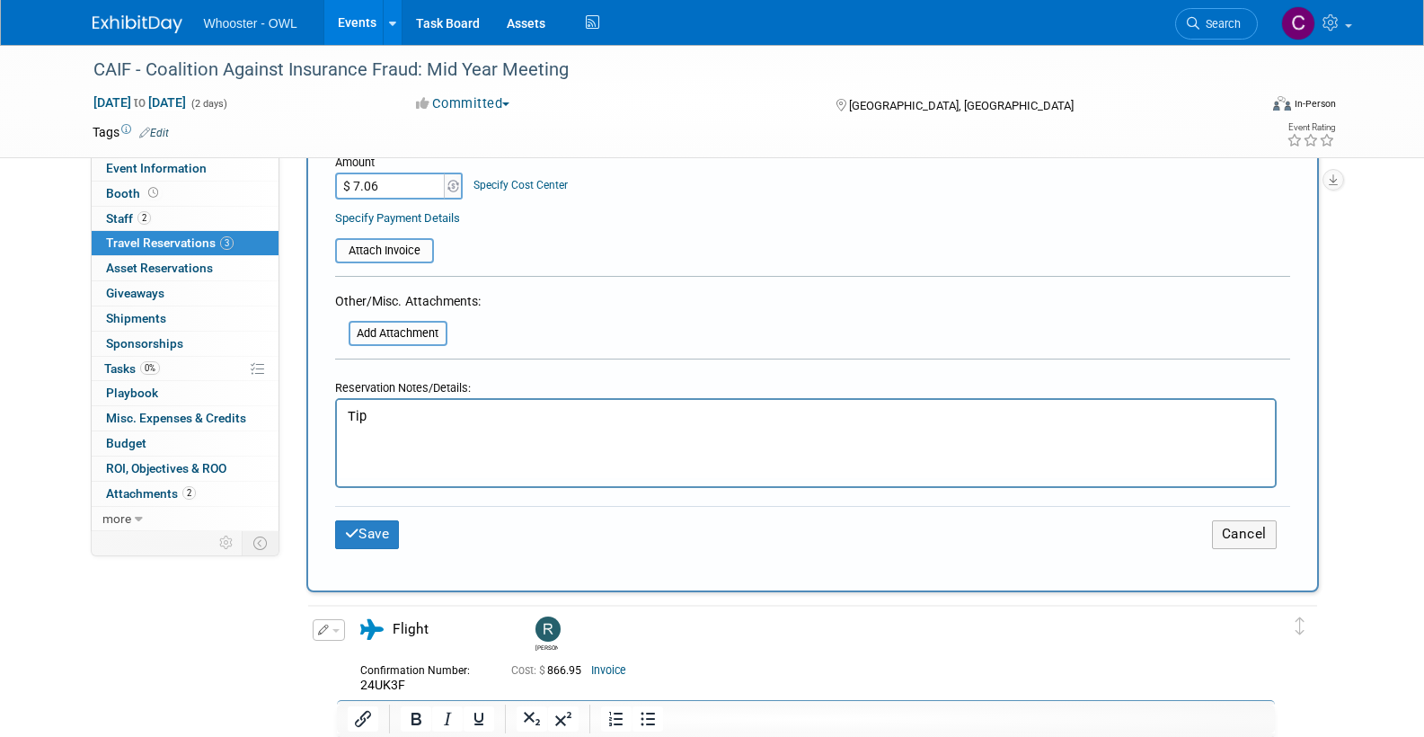
scroll to position [753, 0]
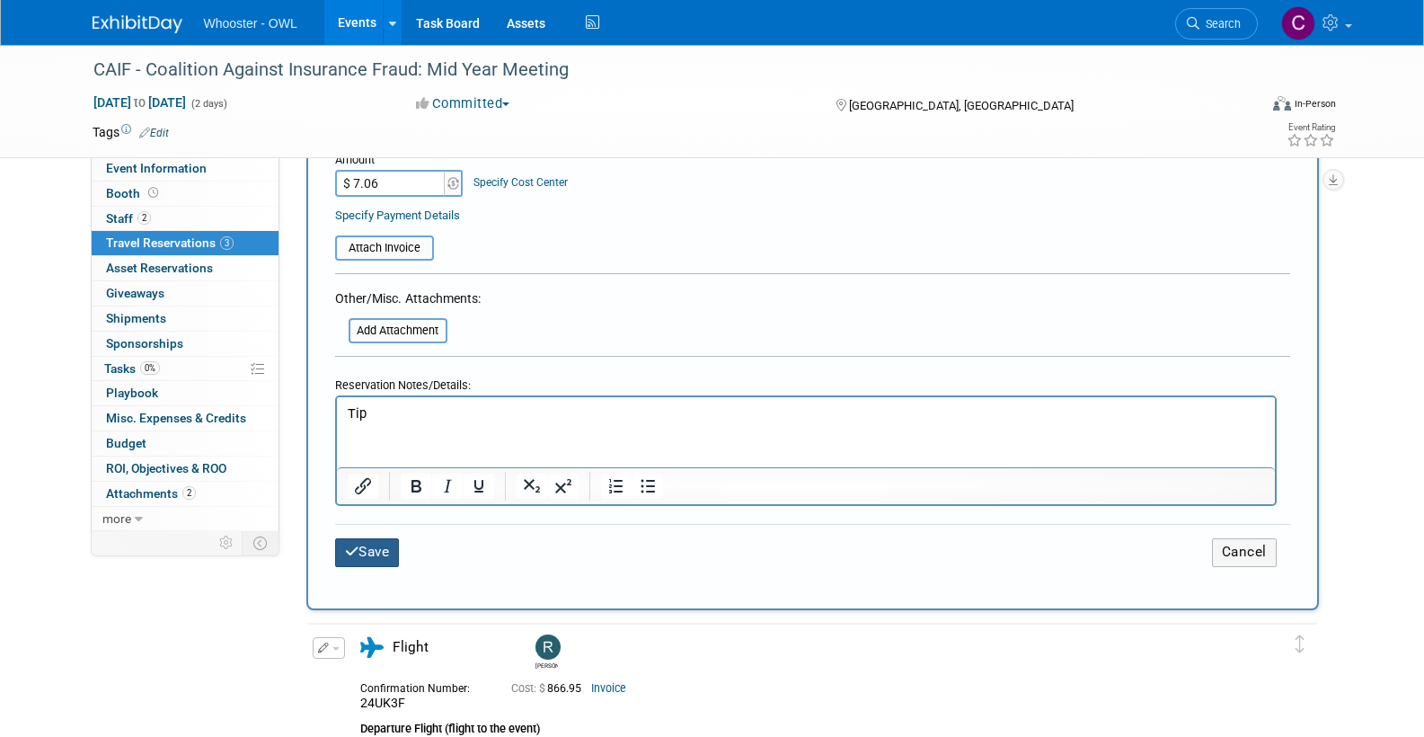
click at [376, 542] on button "Save" at bounding box center [367, 552] width 65 height 28
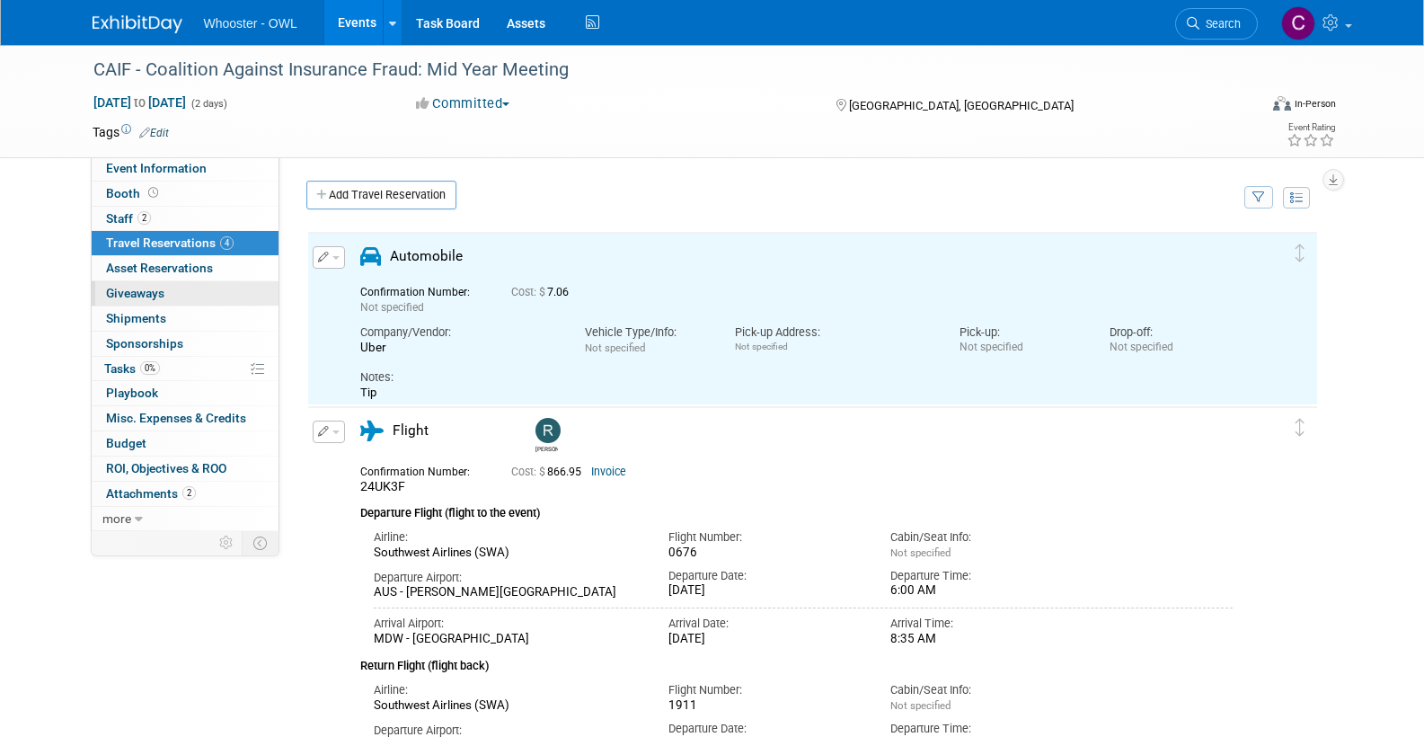
scroll to position [0, 0]
click at [352, 196] on link "Add Travel Reservation" at bounding box center [381, 195] width 150 height 29
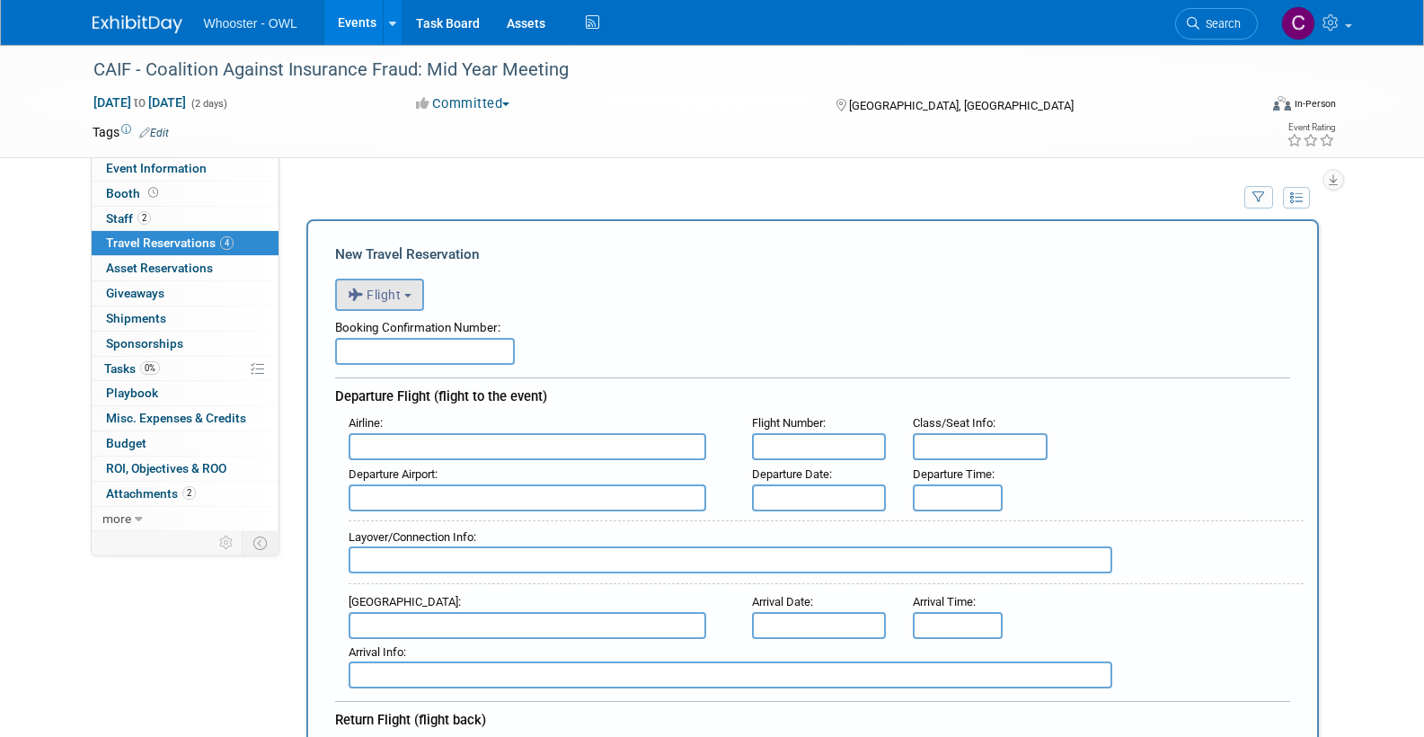
click at [388, 291] on span "Flight" at bounding box center [375, 294] width 54 height 14
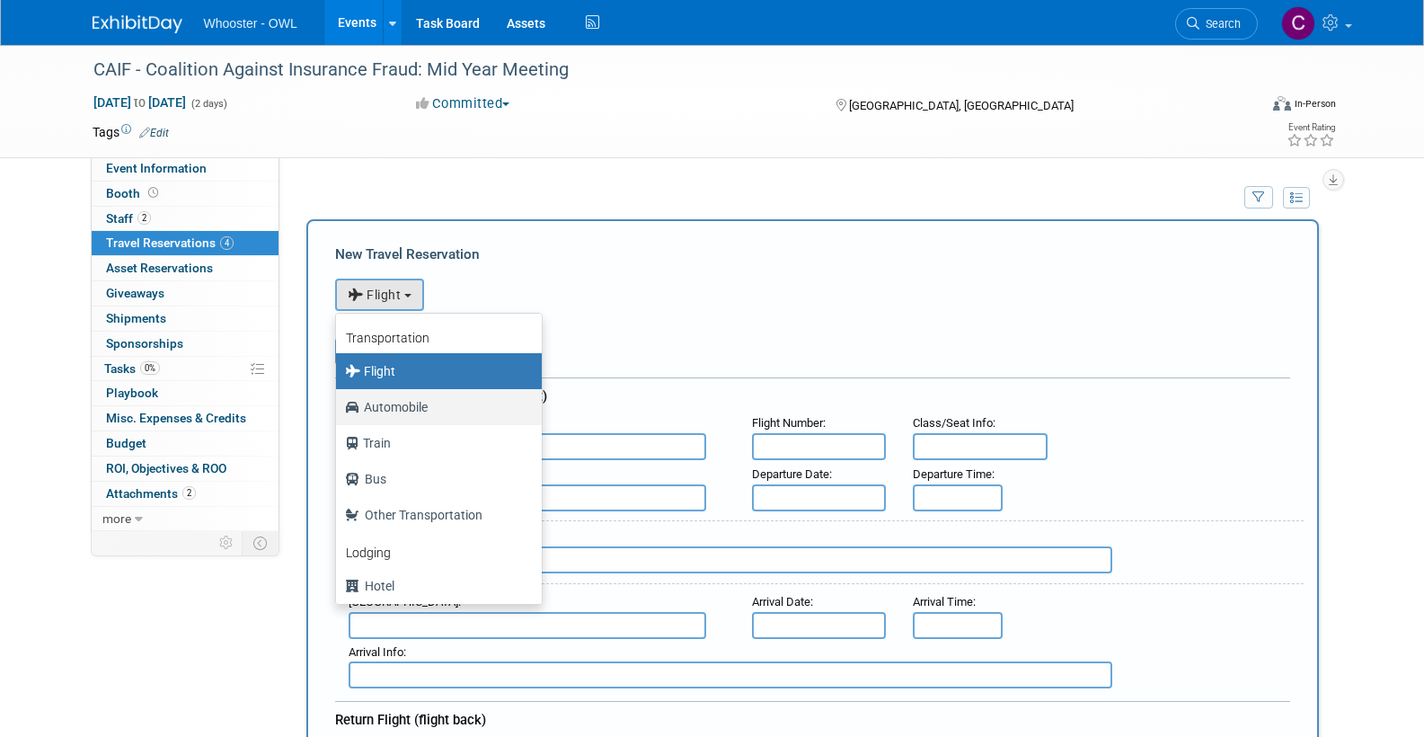
click at [394, 403] on label "Automobile" at bounding box center [434, 407] width 179 height 29
click at [339, 403] on input "Automobile" at bounding box center [333, 405] width 12 height 12
select select "4"
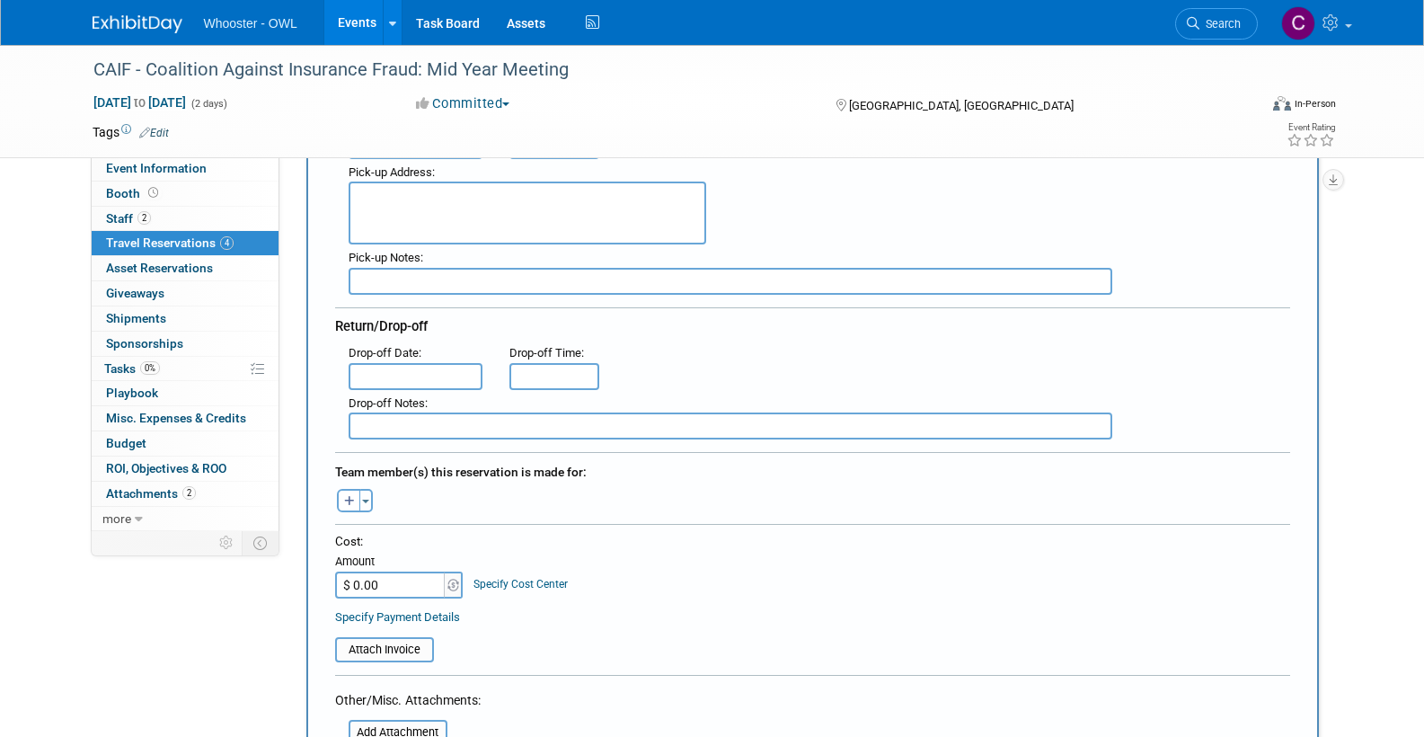
scroll to position [354, 0]
type input "Uber"
click at [357, 577] on input "$ 0.00" at bounding box center [391, 582] width 112 height 27
type input "$ 51.69"
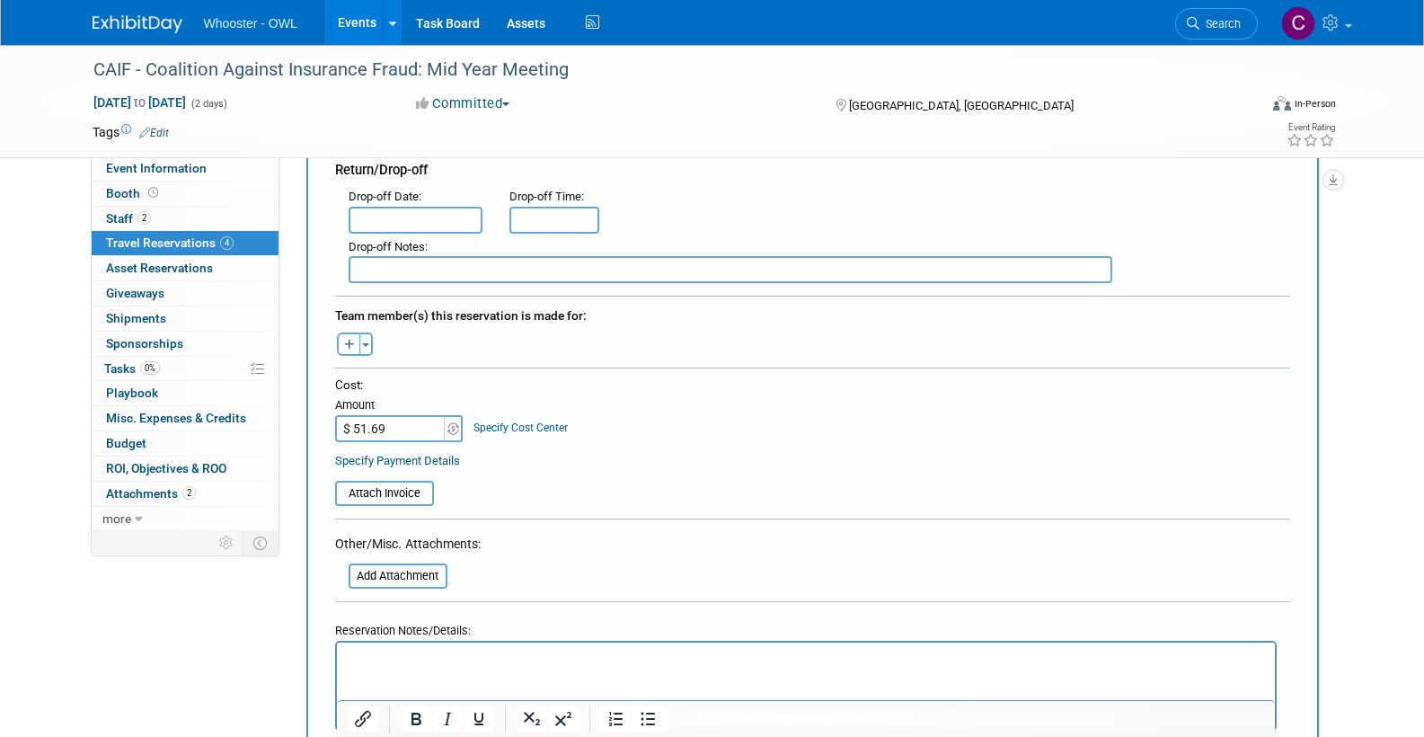
scroll to position [508, 0]
click at [503, 654] on p "Rich Text Area. Press ALT-0 for help." at bounding box center [805, 658] width 917 height 19
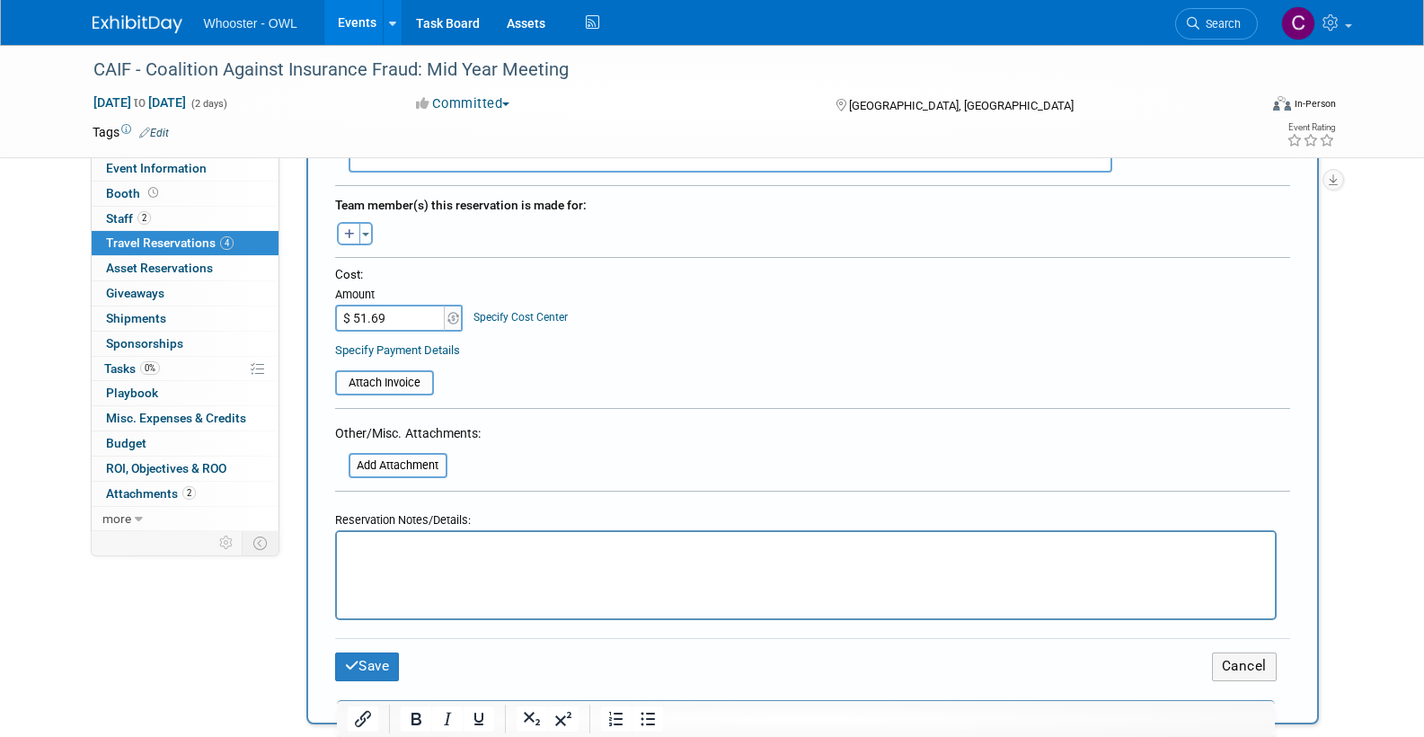
scroll to position [619, 0]
click at [366, 652] on button "Save" at bounding box center [367, 665] width 65 height 28
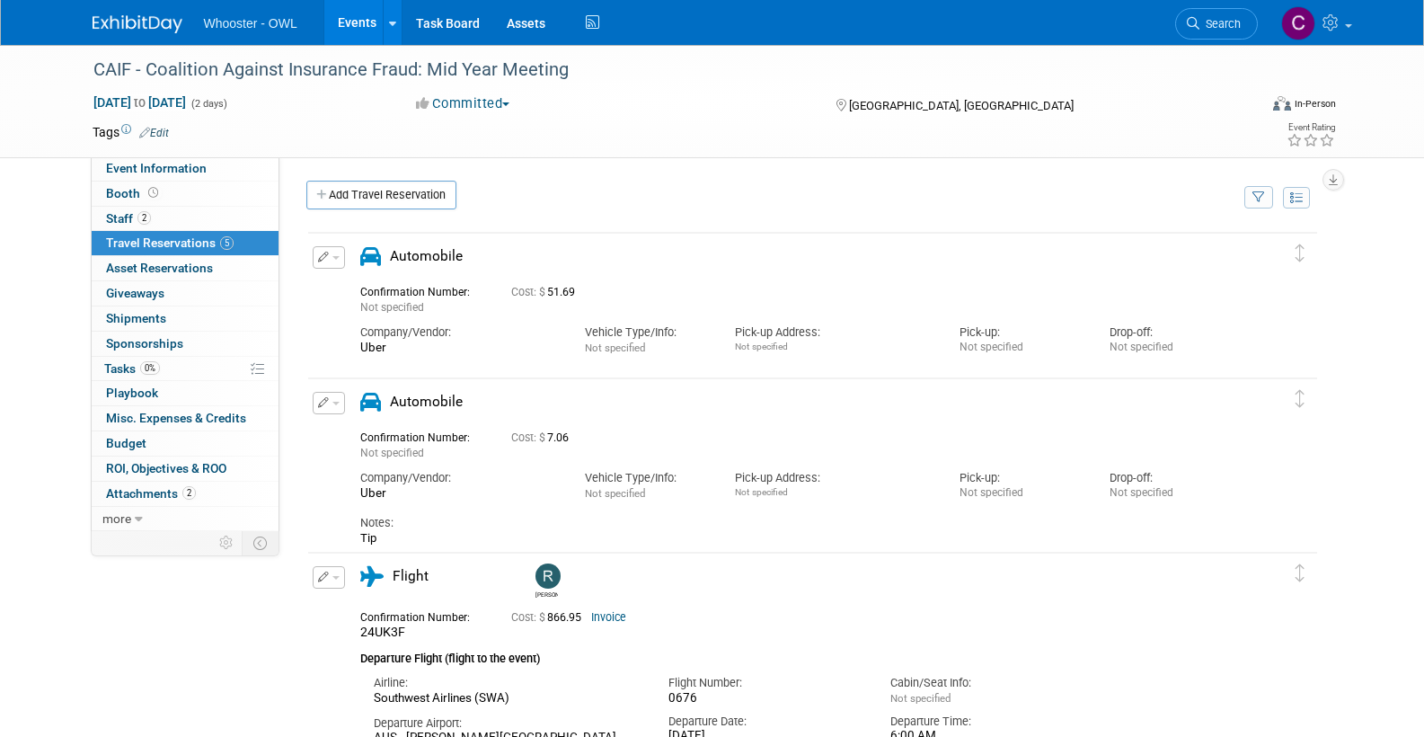
scroll to position [0, 0]
click at [408, 196] on link "Add Travel Reservation" at bounding box center [381, 195] width 150 height 29
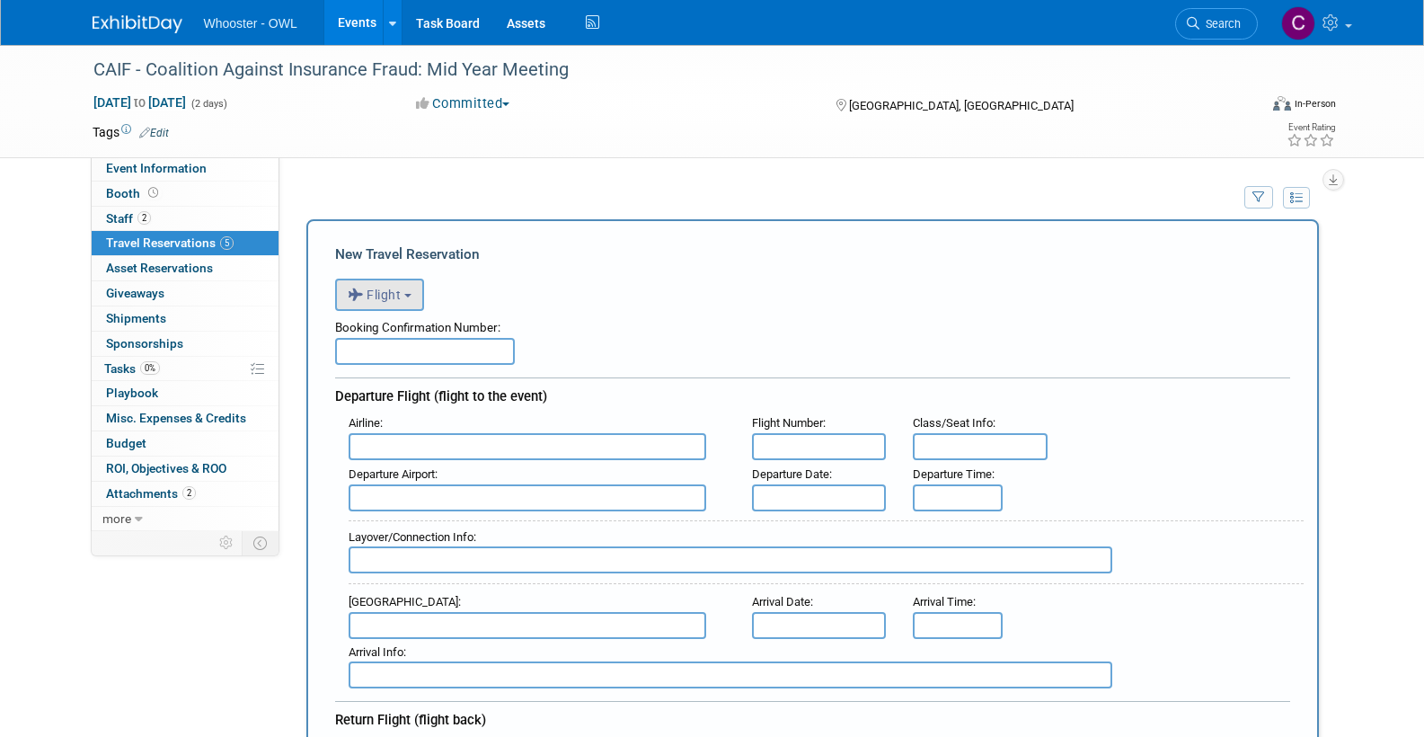
click at [393, 290] on span "Flight" at bounding box center [375, 294] width 54 height 14
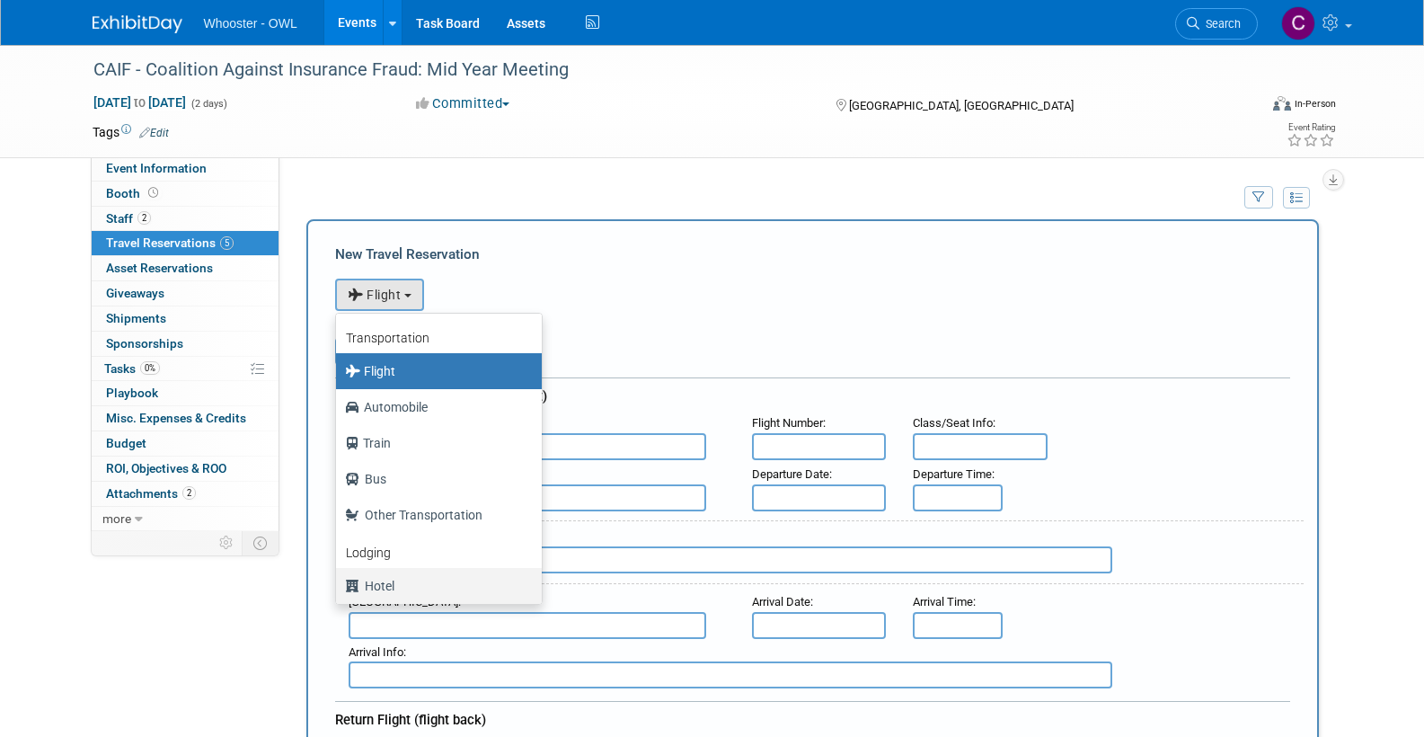
click at [376, 581] on label "Hotel" at bounding box center [434, 585] width 179 height 29
click at [339, 581] on input "Hotel" at bounding box center [333, 584] width 12 height 12
select select "6"
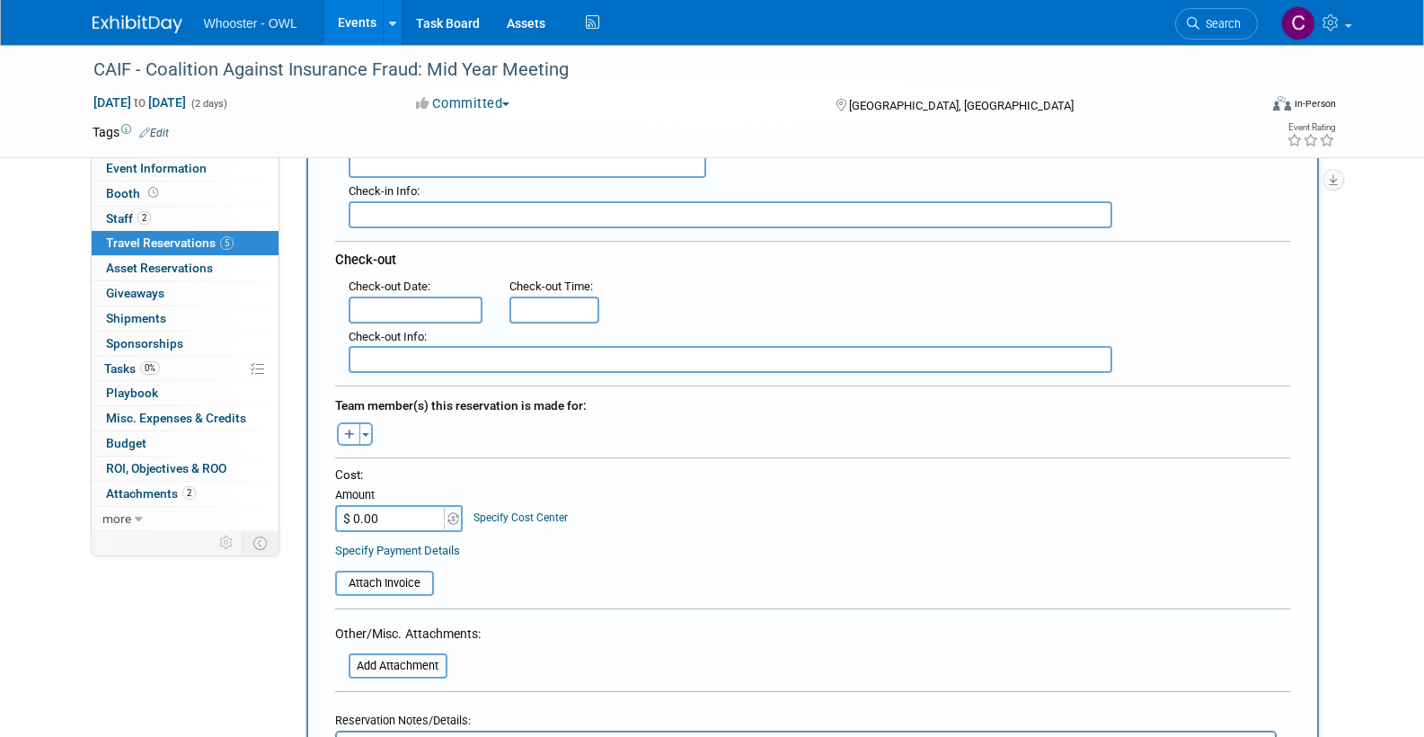
scroll to position [427, 0]
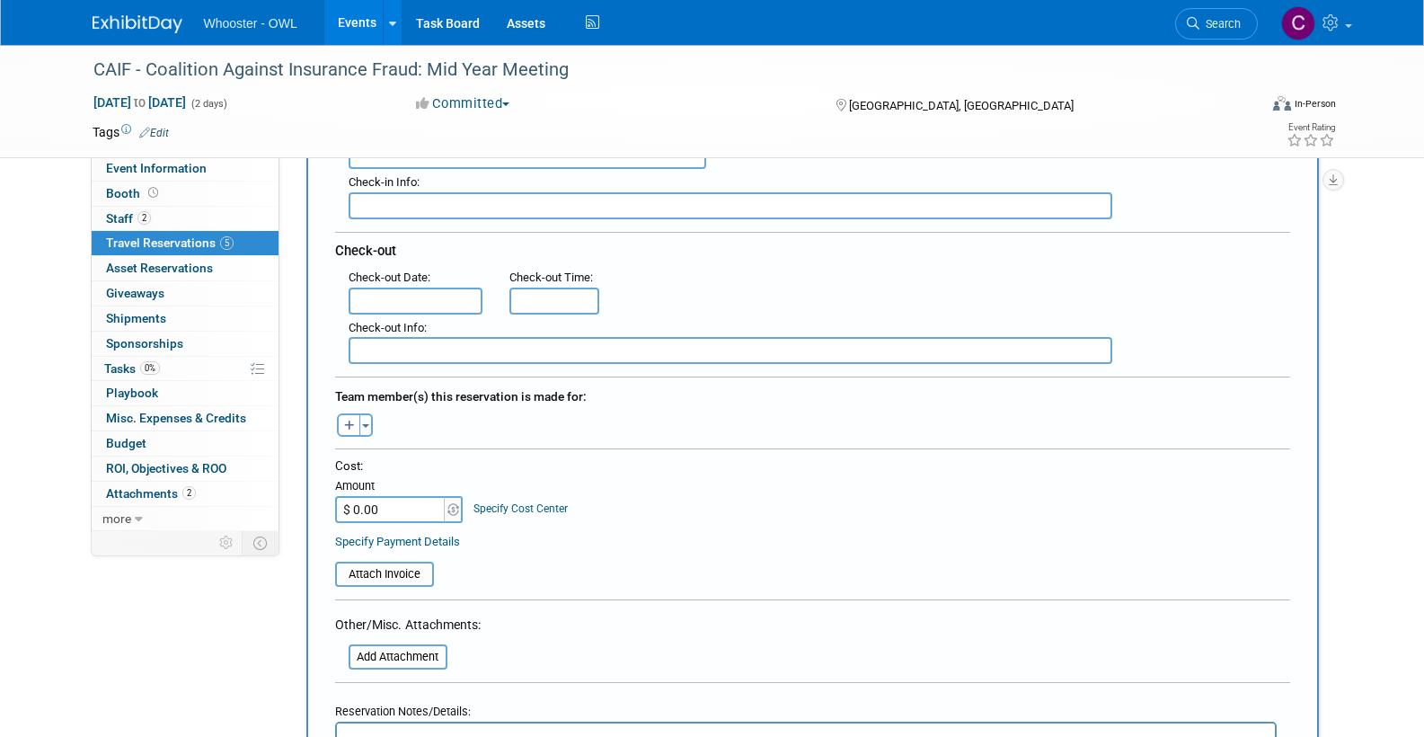
click at [377, 505] on input "$ 0.00" at bounding box center [391, 509] width 112 height 27
type input "$ 53.77"
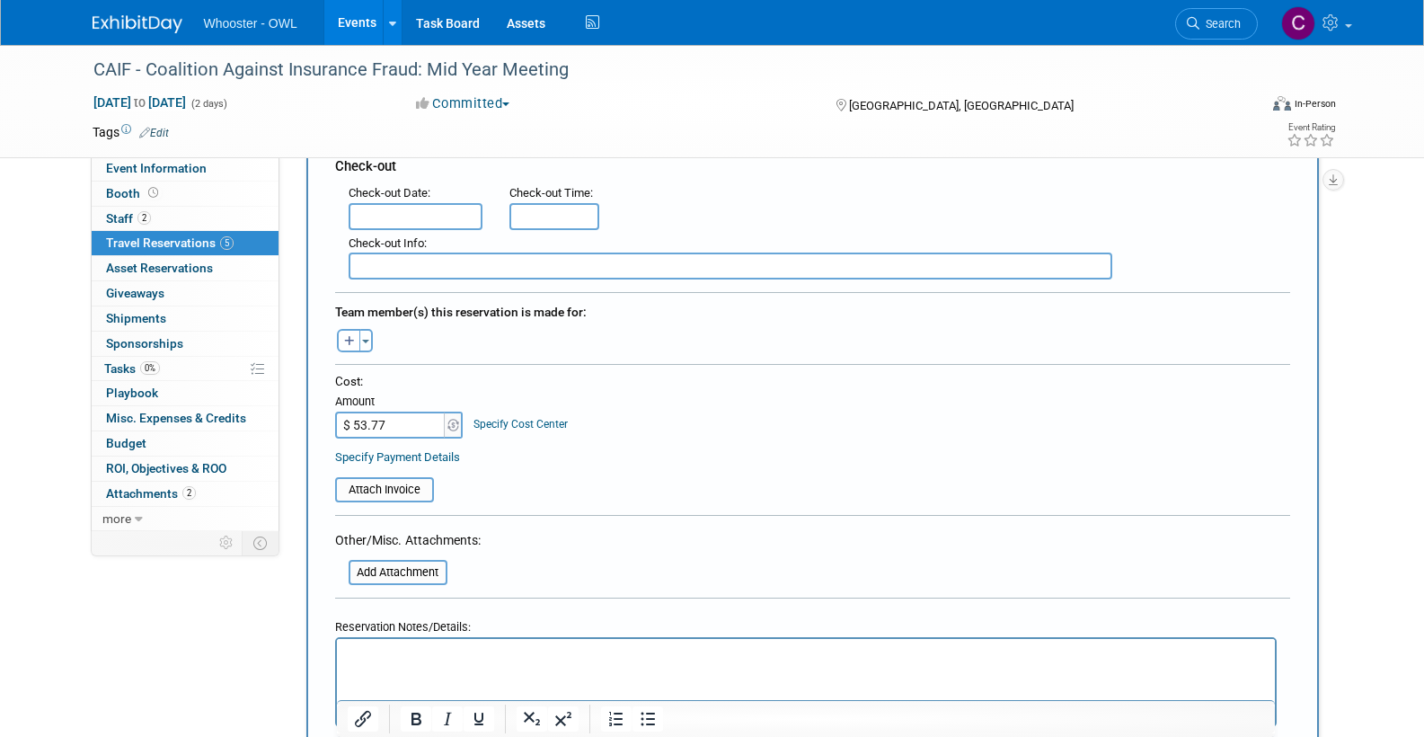
scroll to position [524, 0]
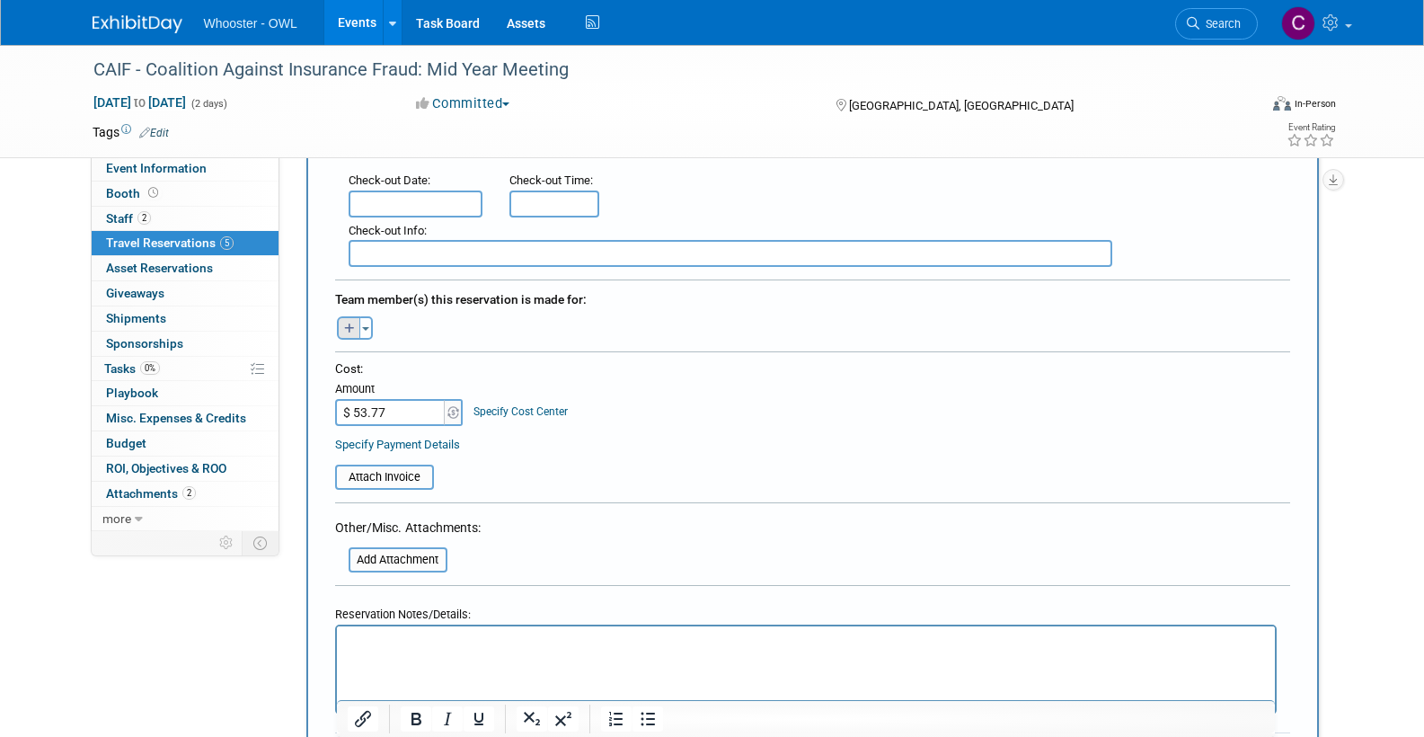
click at [350, 323] on icon "button" at bounding box center [349, 329] width 11 height 12
select select
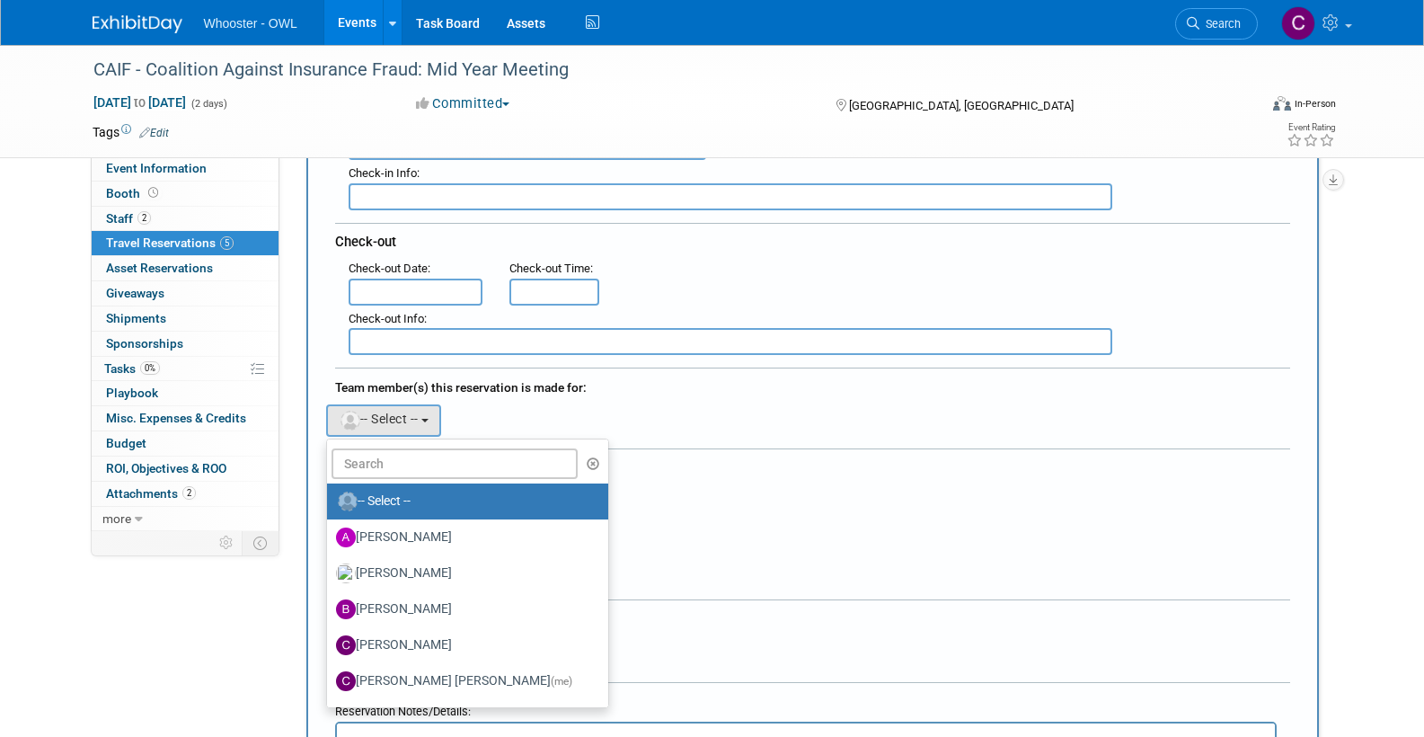
scroll to position [437, 0]
click at [399, 458] on input "text" at bounding box center [455, 462] width 247 height 31
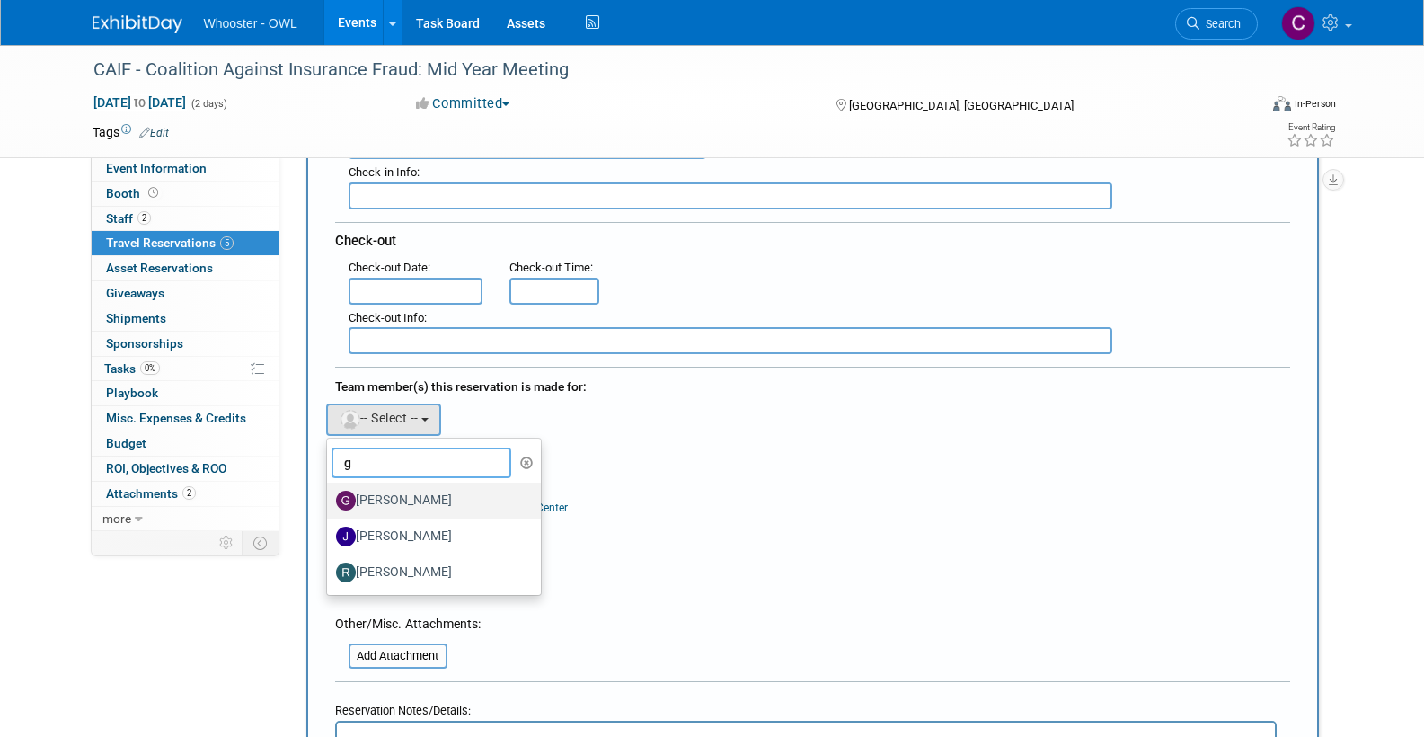
type input "g"
click at [418, 491] on label "[PERSON_NAME]" at bounding box center [430, 500] width 188 height 29
click at [330, 492] on input "[PERSON_NAME]" at bounding box center [324, 498] width 12 height 12
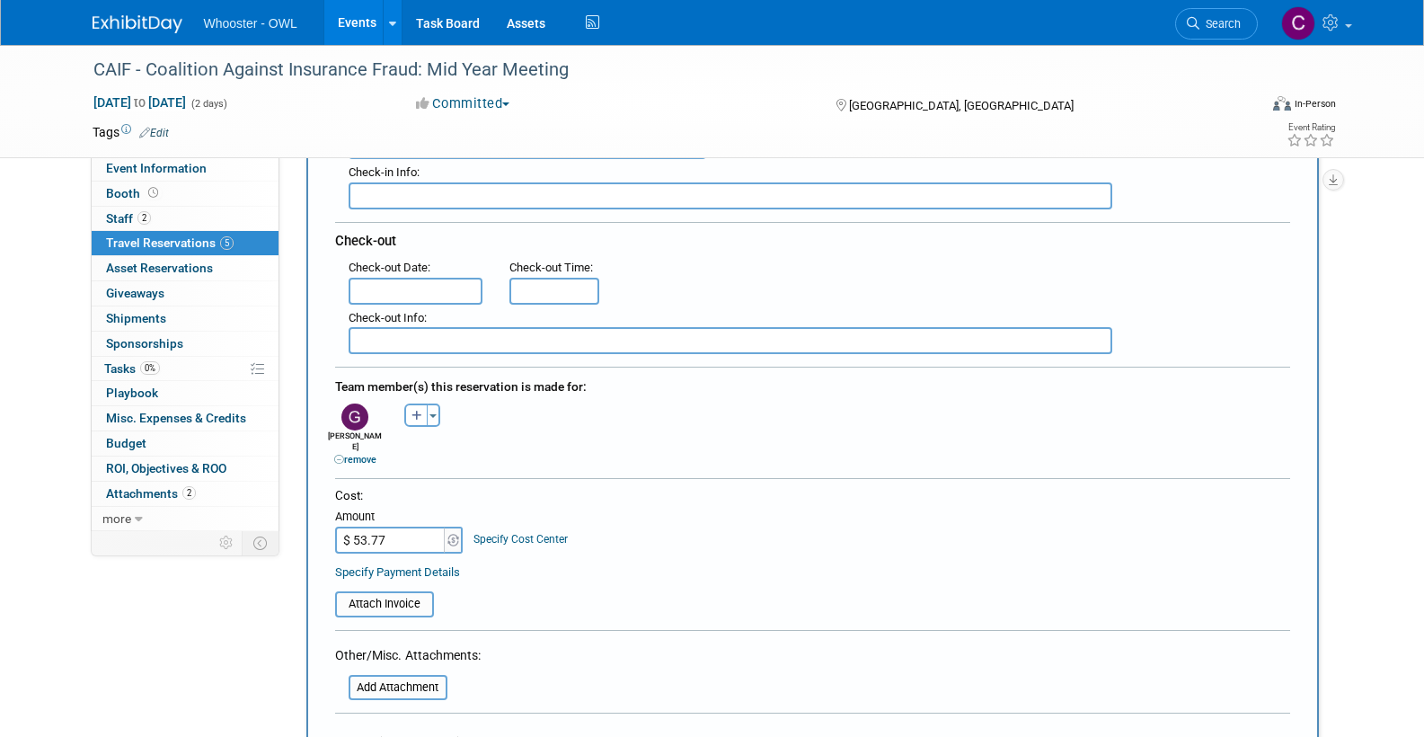
click at [727, 575] on table "Attach Invoice" at bounding box center [812, 595] width 955 height 41
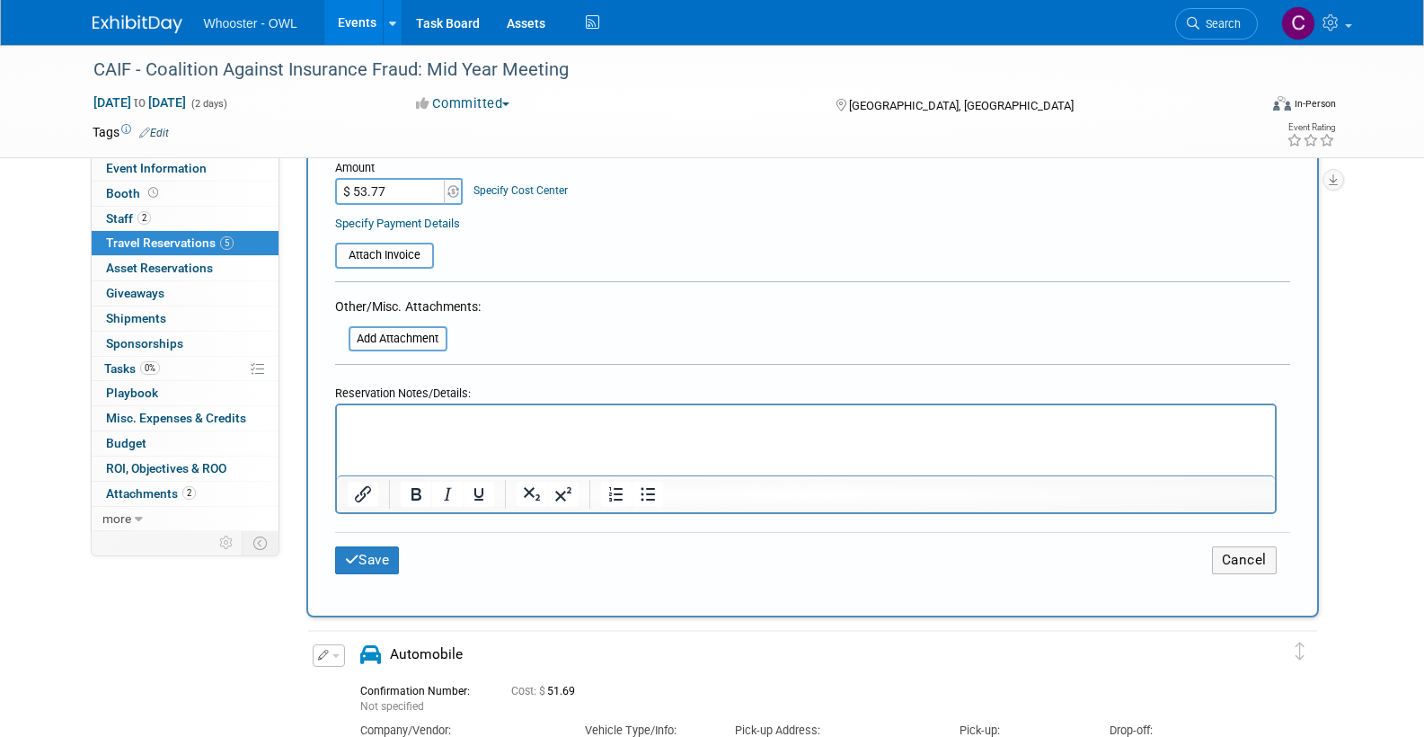
scroll to position [789, 0]
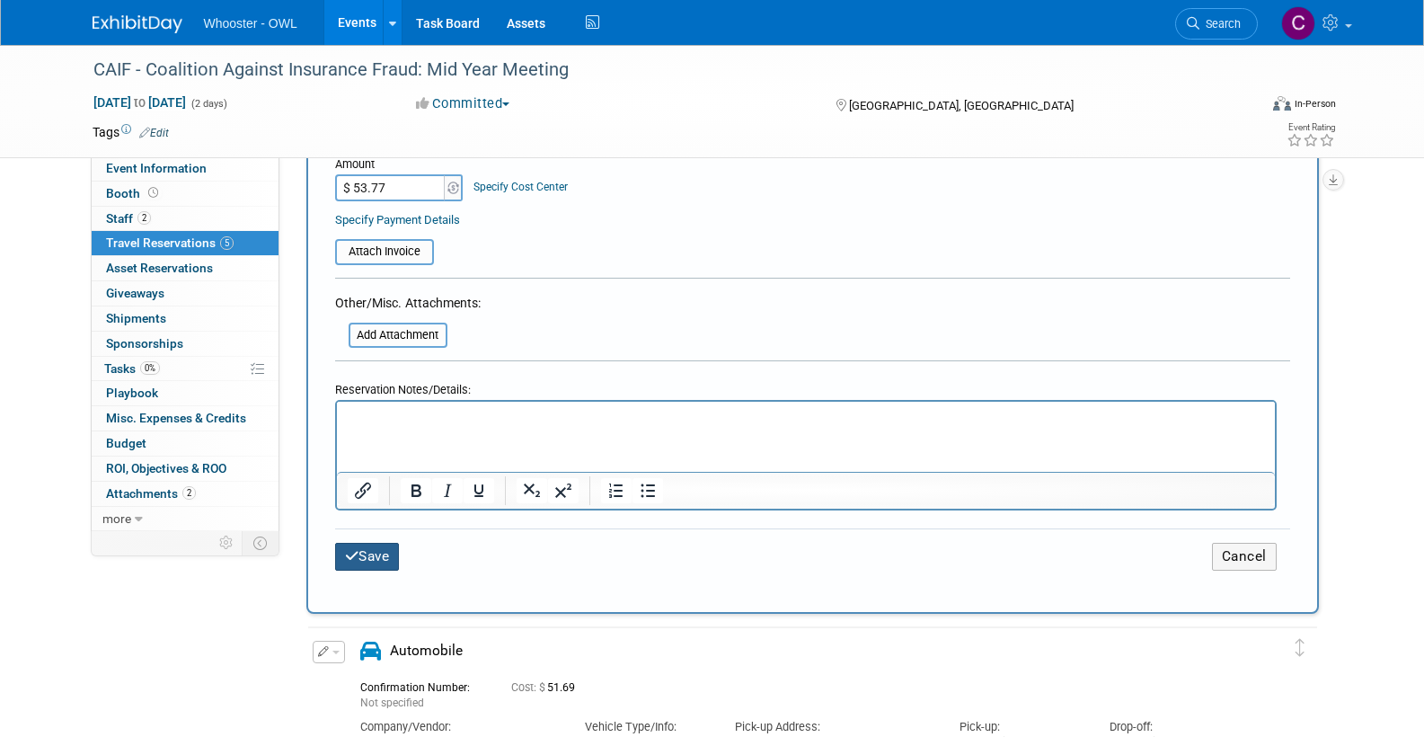
click at [388, 543] on button "Save" at bounding box center [367, 557] width 65 height 28
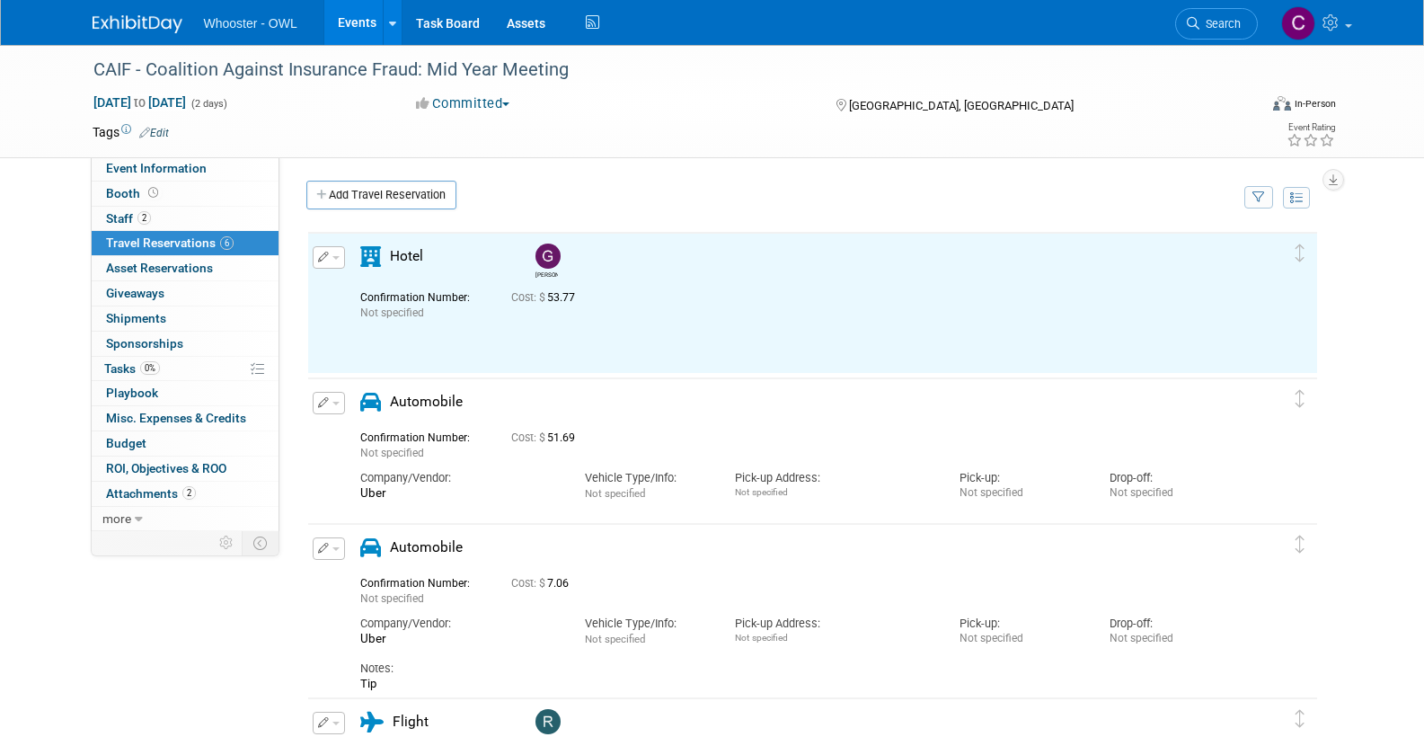
scroll to position [0, 0]
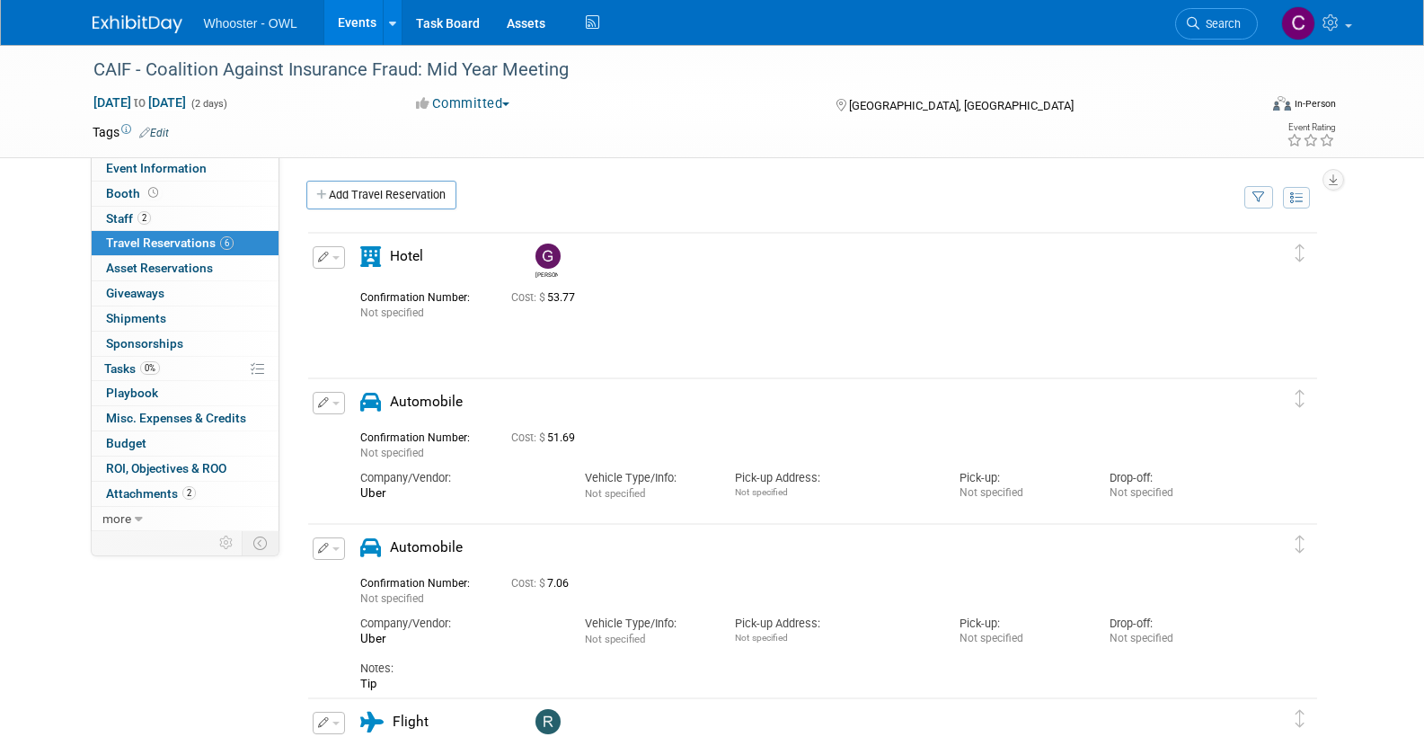
click at [326, 399] on icon "button" at bounding box center [324, 402] width 12 height 11
click at [357, 426] on button "Edit Reservation" at bounding box center [390, 434] width 152 height 26
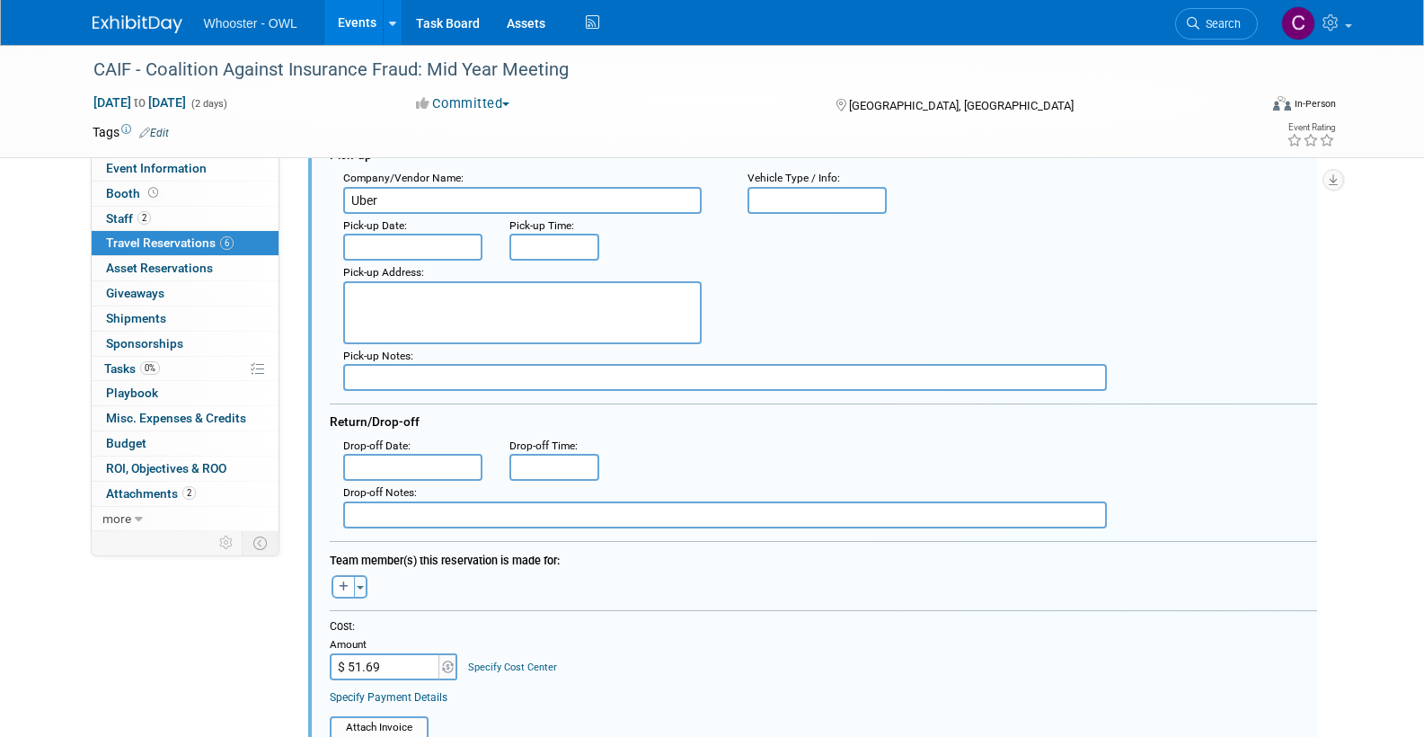
scroll to position [513, 0]
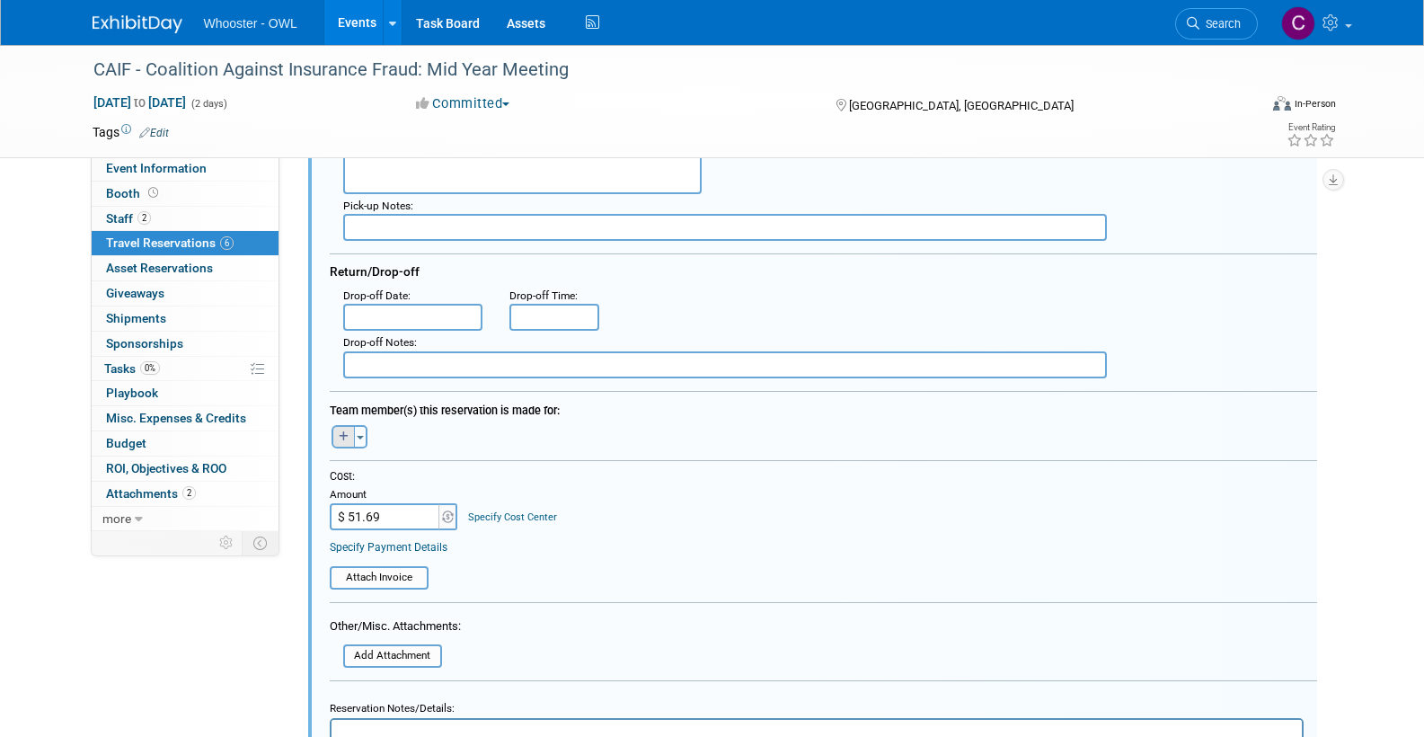
click at [348, 439] on button "button" at bounding box center [343, 436] width 23 height 23
select select
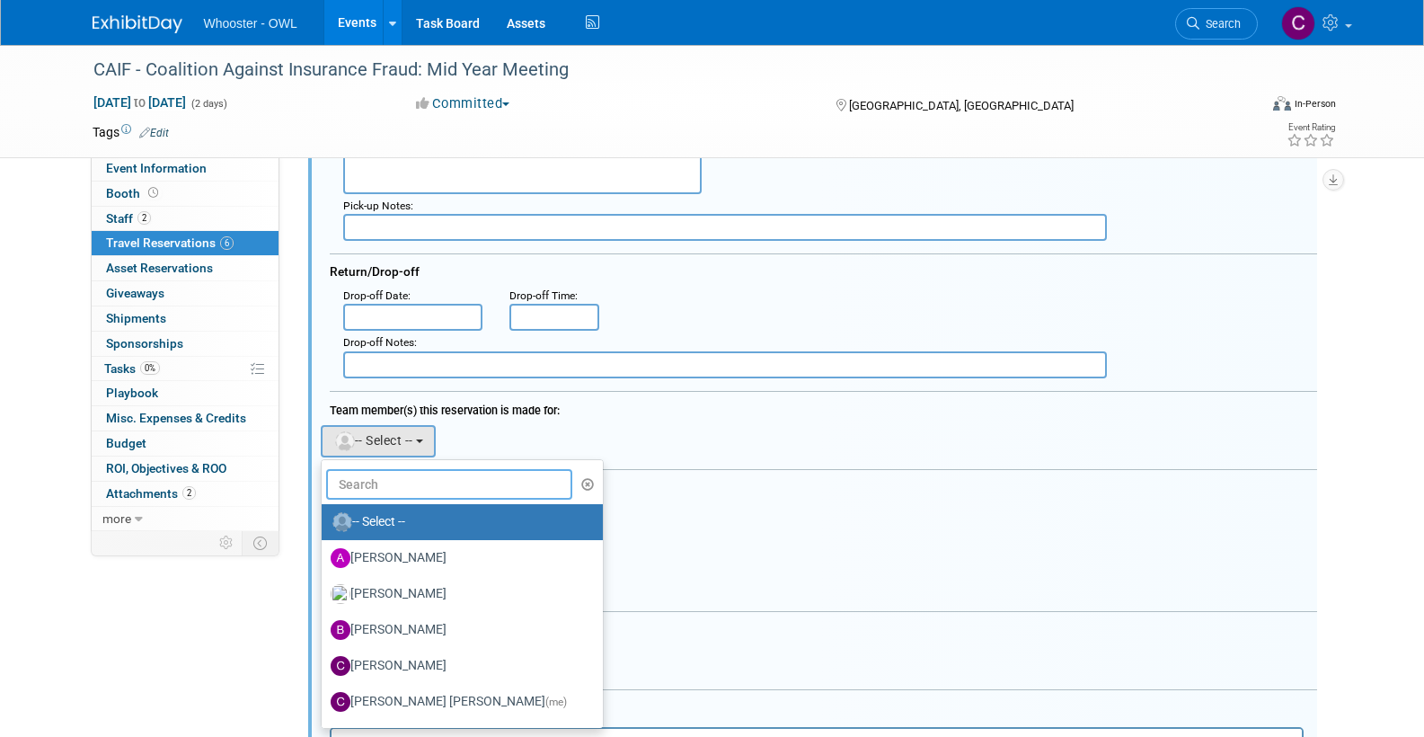
click at [376, 483] on input "text" at bounding box center [449, 484] width 247 height 31
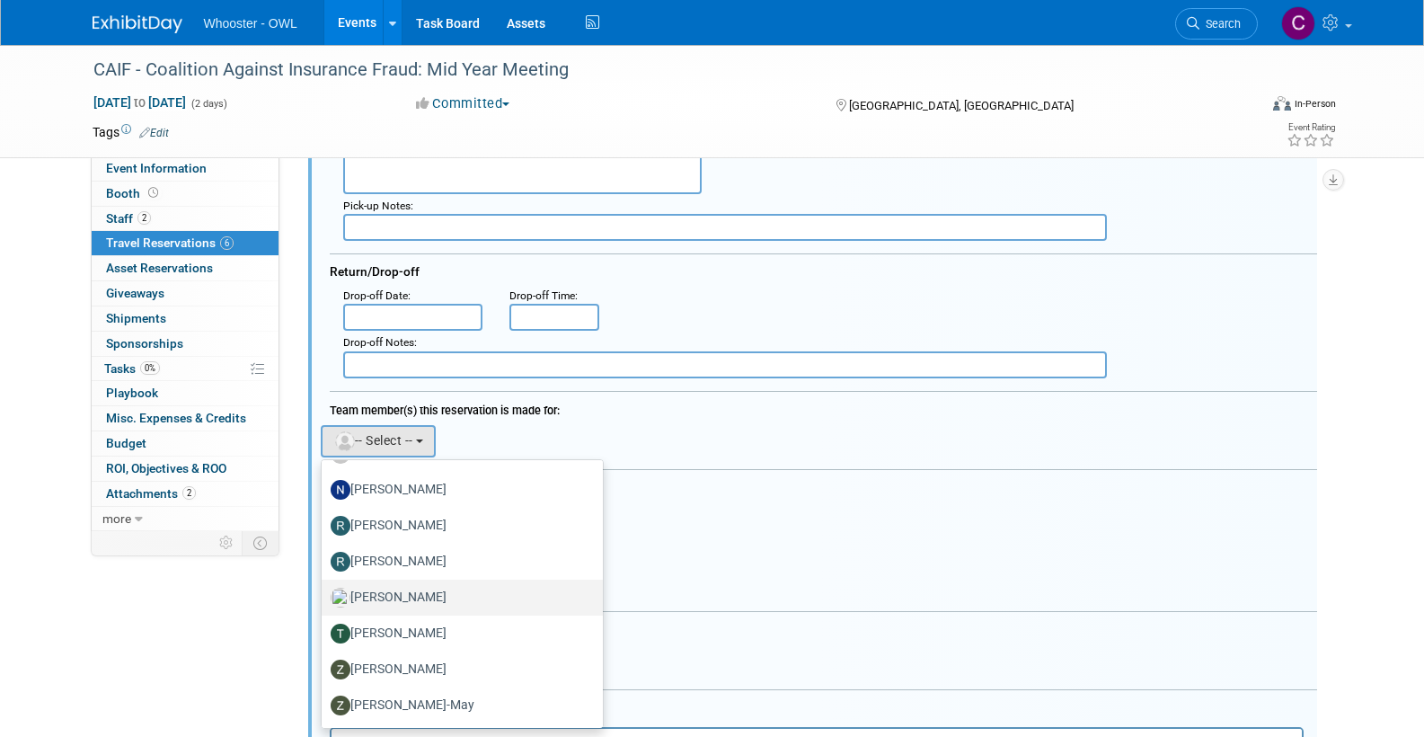
scroll to position [392, 0]
type input "r"
click at [413, 520] on label "[PERSON_NAME]" at bounding box center [458, 525] width 254 height 29
click at [324, 520] on input "[PERSON_NAME]" at bounding box center [319, 523] width 12 height 12
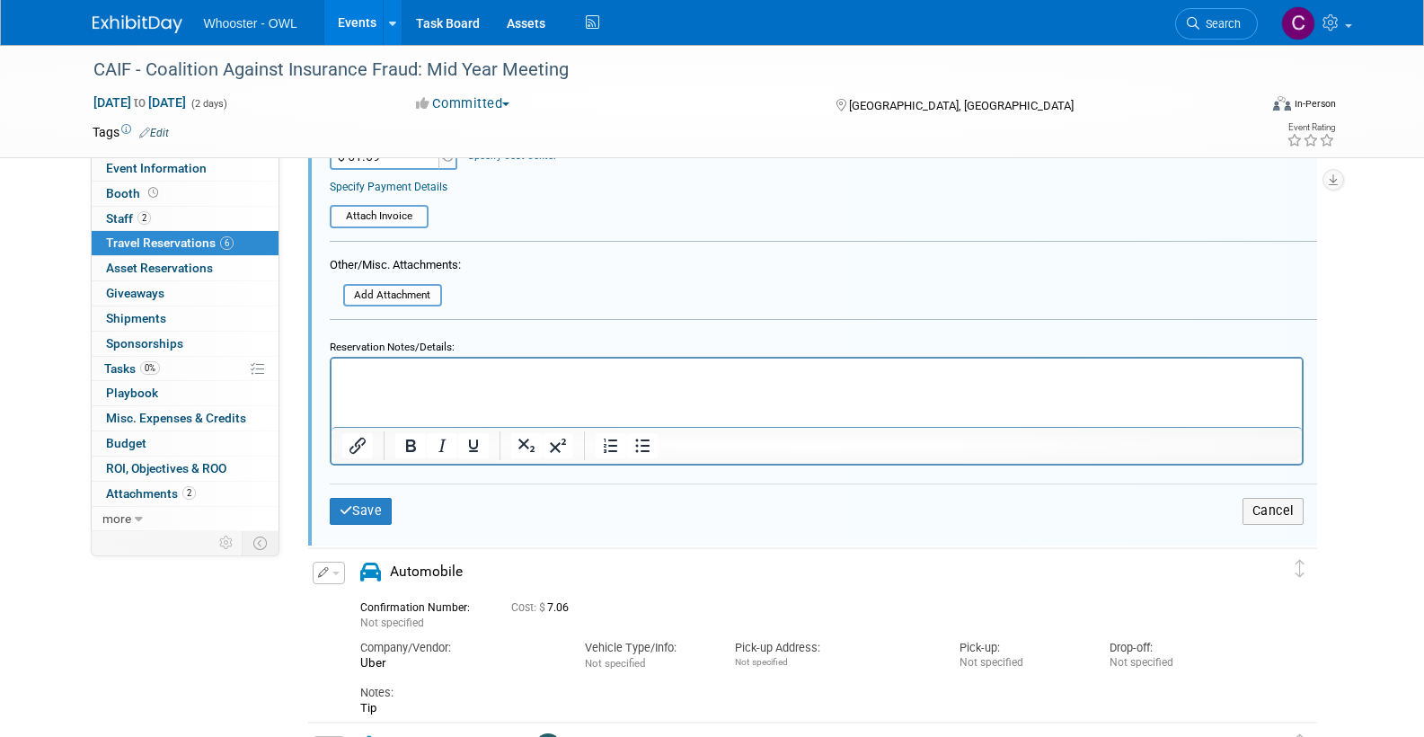
scroll to position [912, 0]
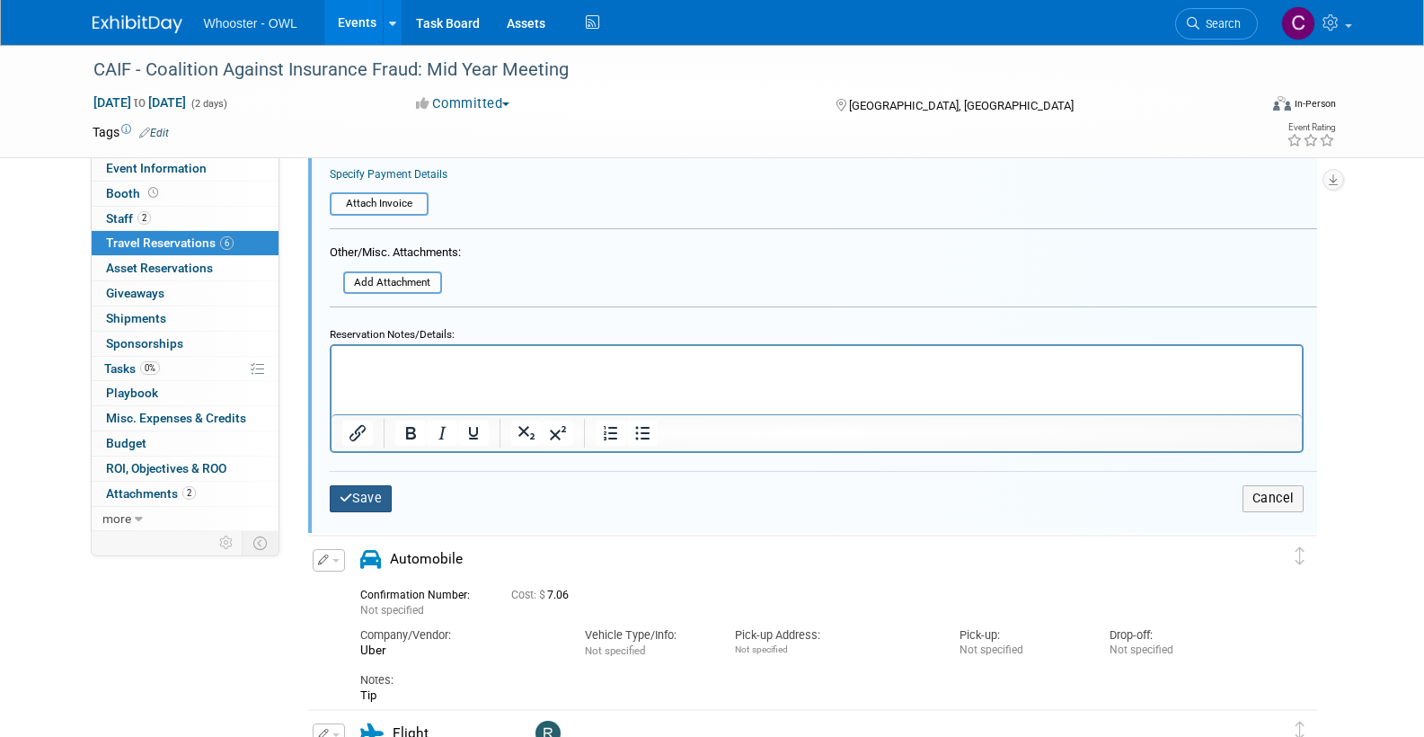
click at [367, 485] on button "Save" at bounding box center [361, 498] width 63 height 26
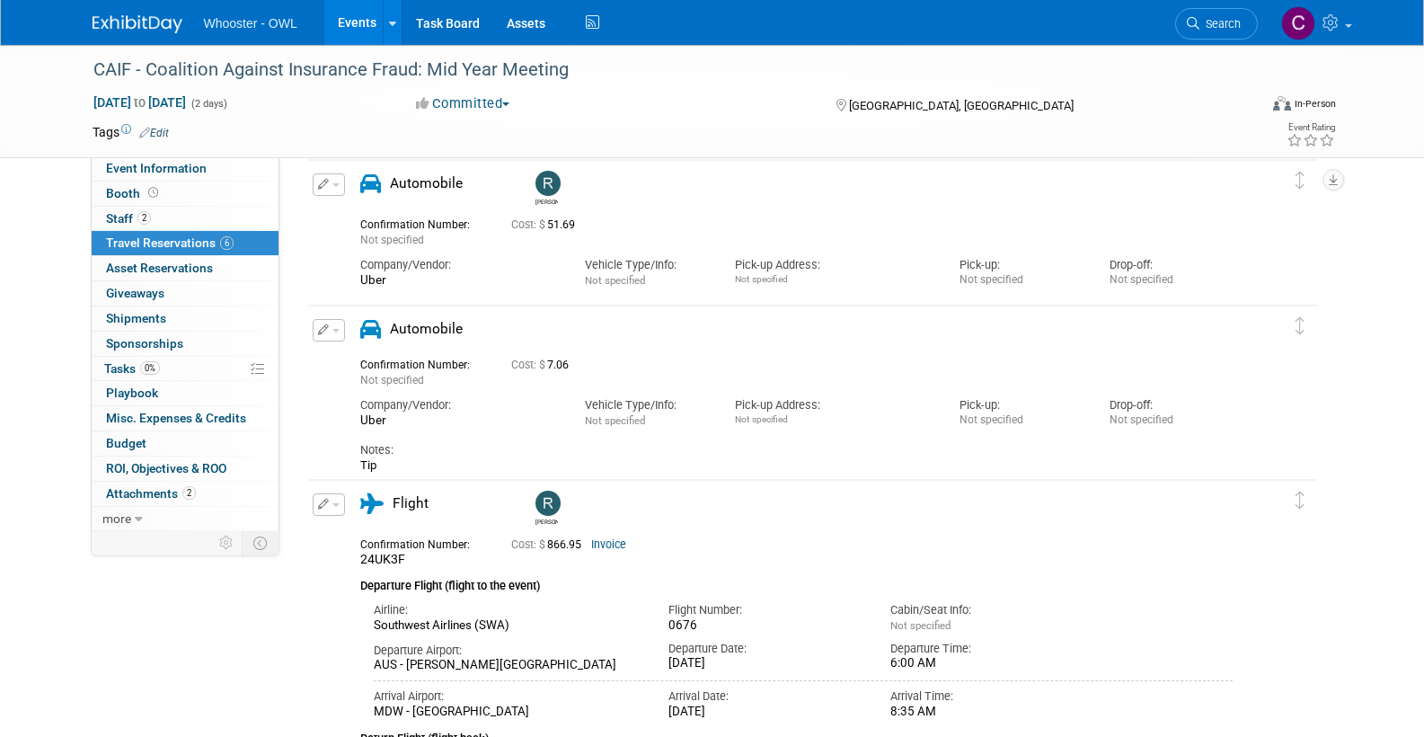
scroll to position [220, 0]
click at [323, 325] on icon "button" at bounding box center [324, 328] width 12 height 11
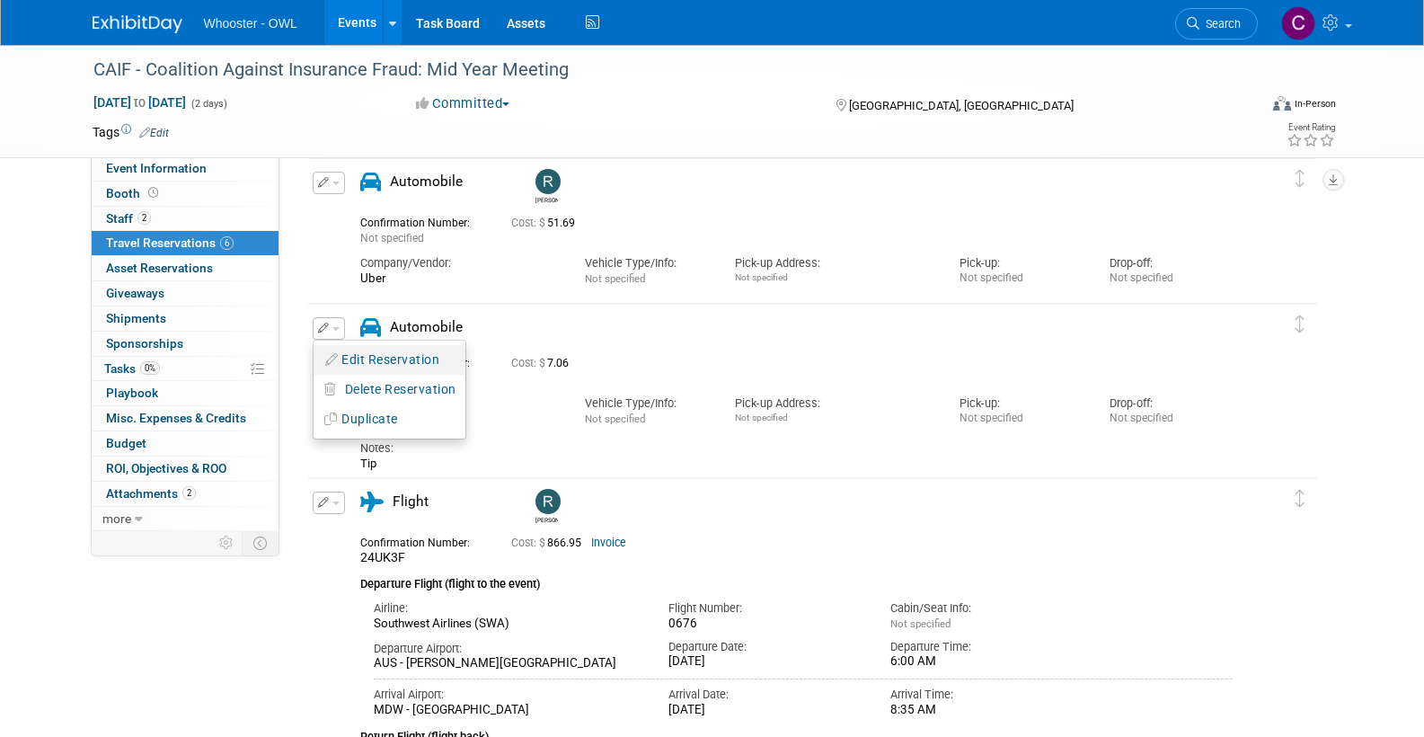
click at [356, 357] on button "Edit Reservation" at bounding box center [390, 360] width 152 height 26
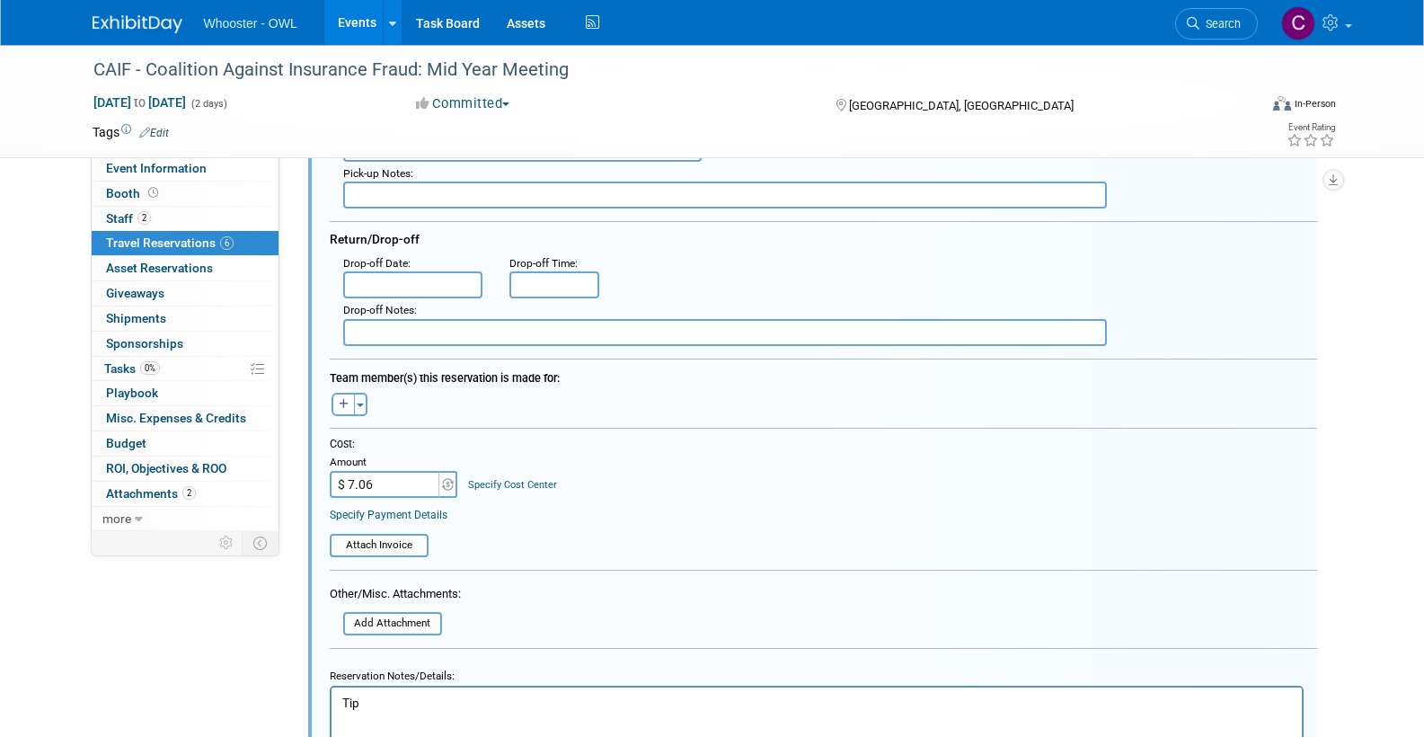
scroll to position [721, 0]
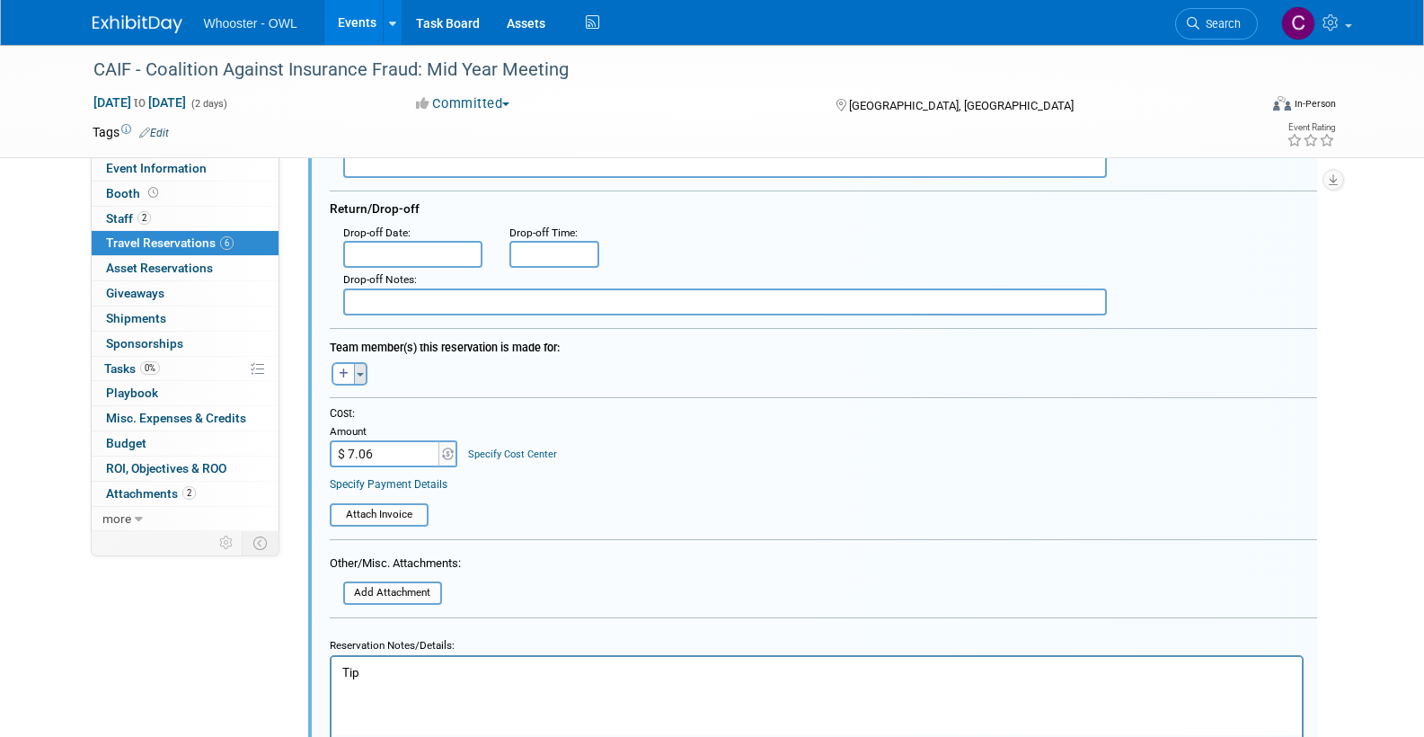
click at [354, 367] on button "Toggle Dropdown" at bounding box center [360, 373] width 13 height 23
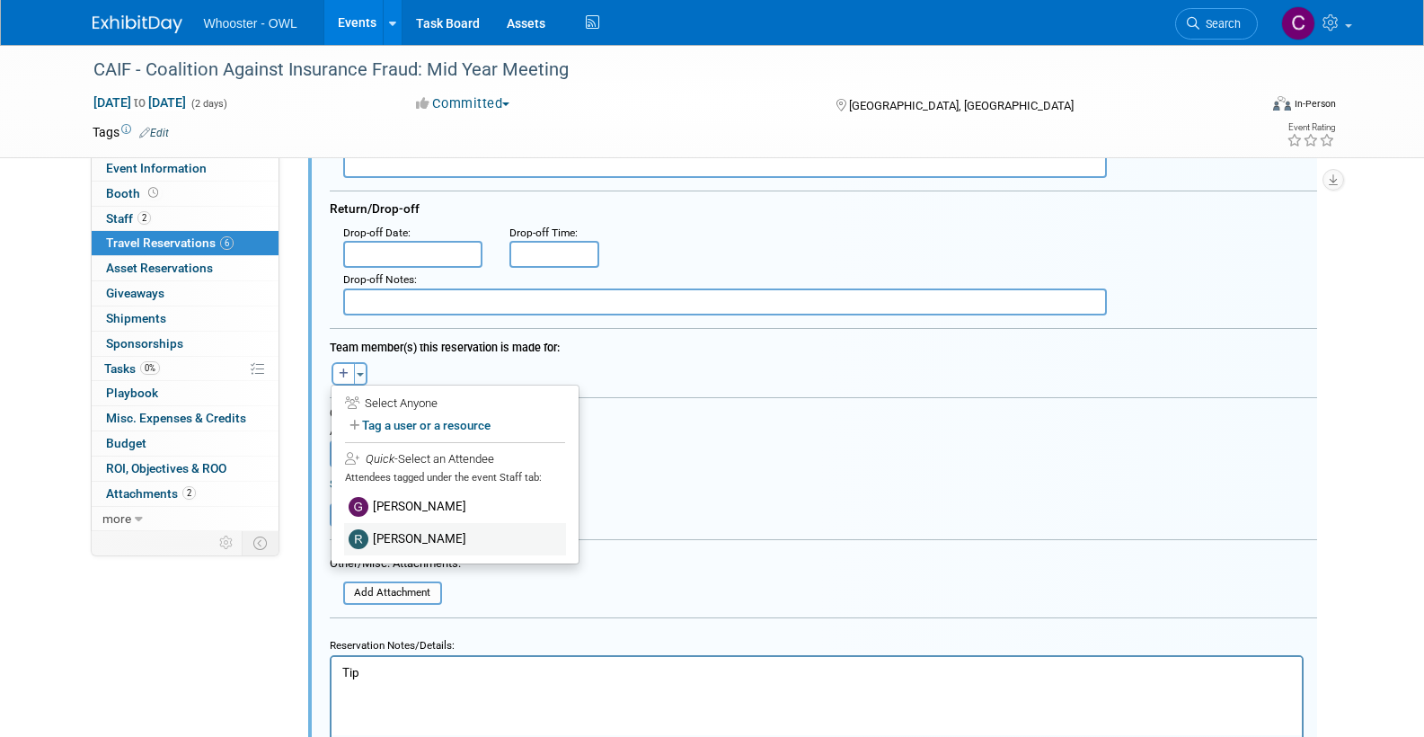
click at [399, 529] on label "[PERSON_NAME]" at bounding box center [455, 539] width 222 height 32
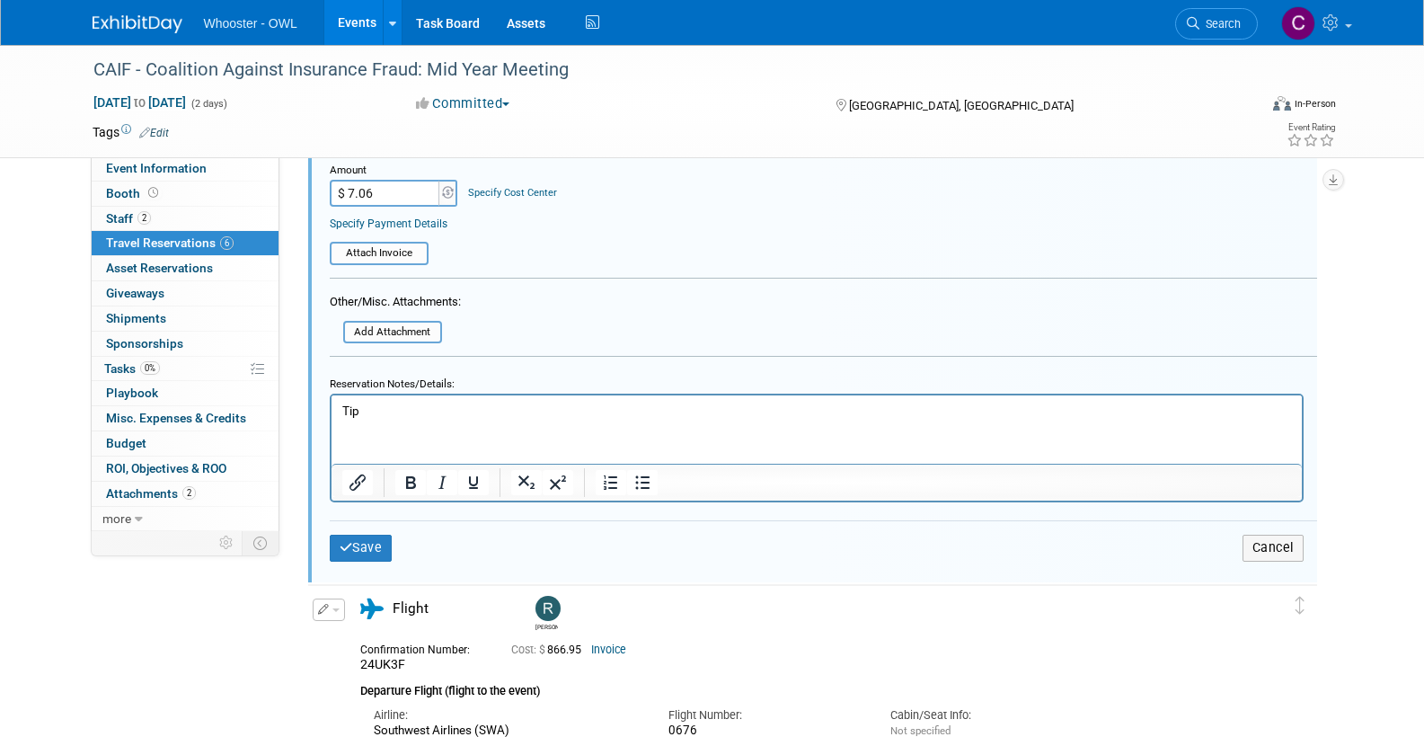
scroll to position [1039, 0]
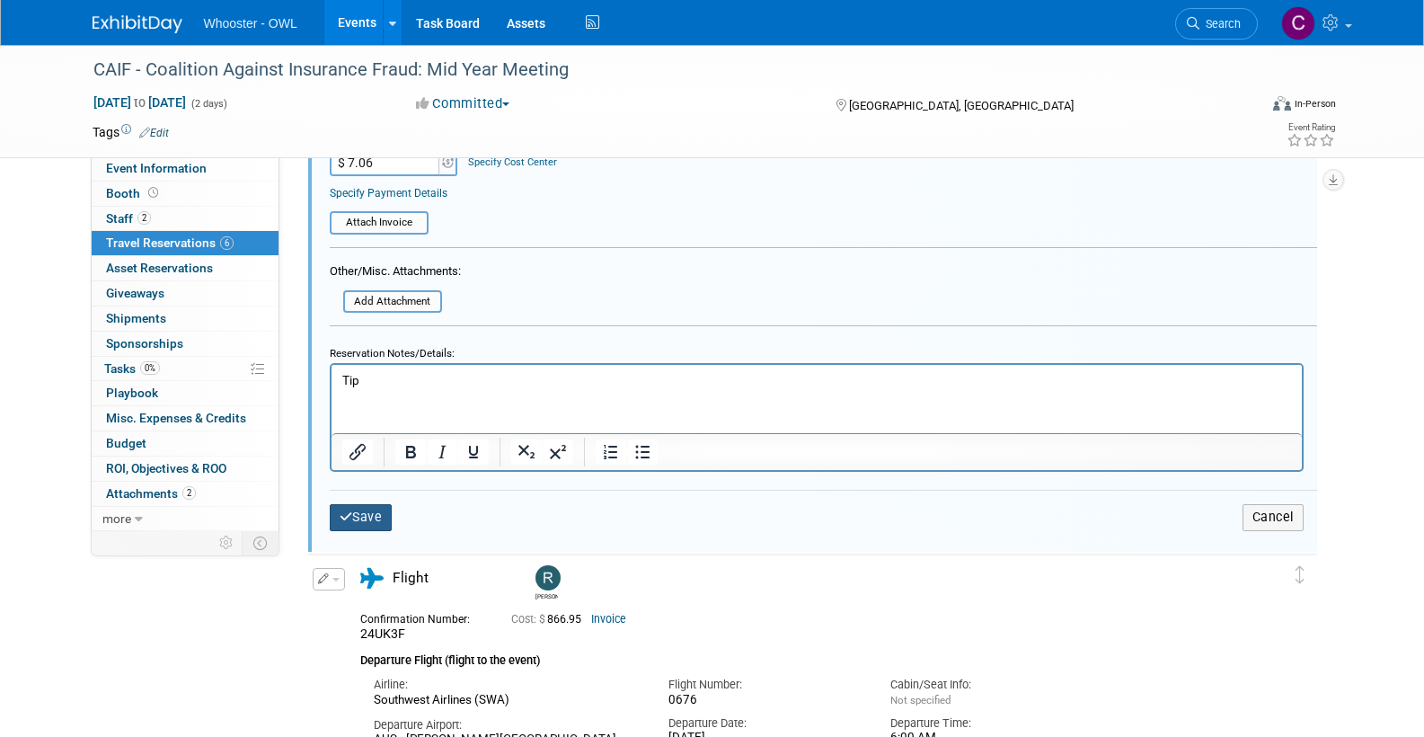
click at [366, 504] on button "Save" at bounding box center [361, 517] width 63 height 26
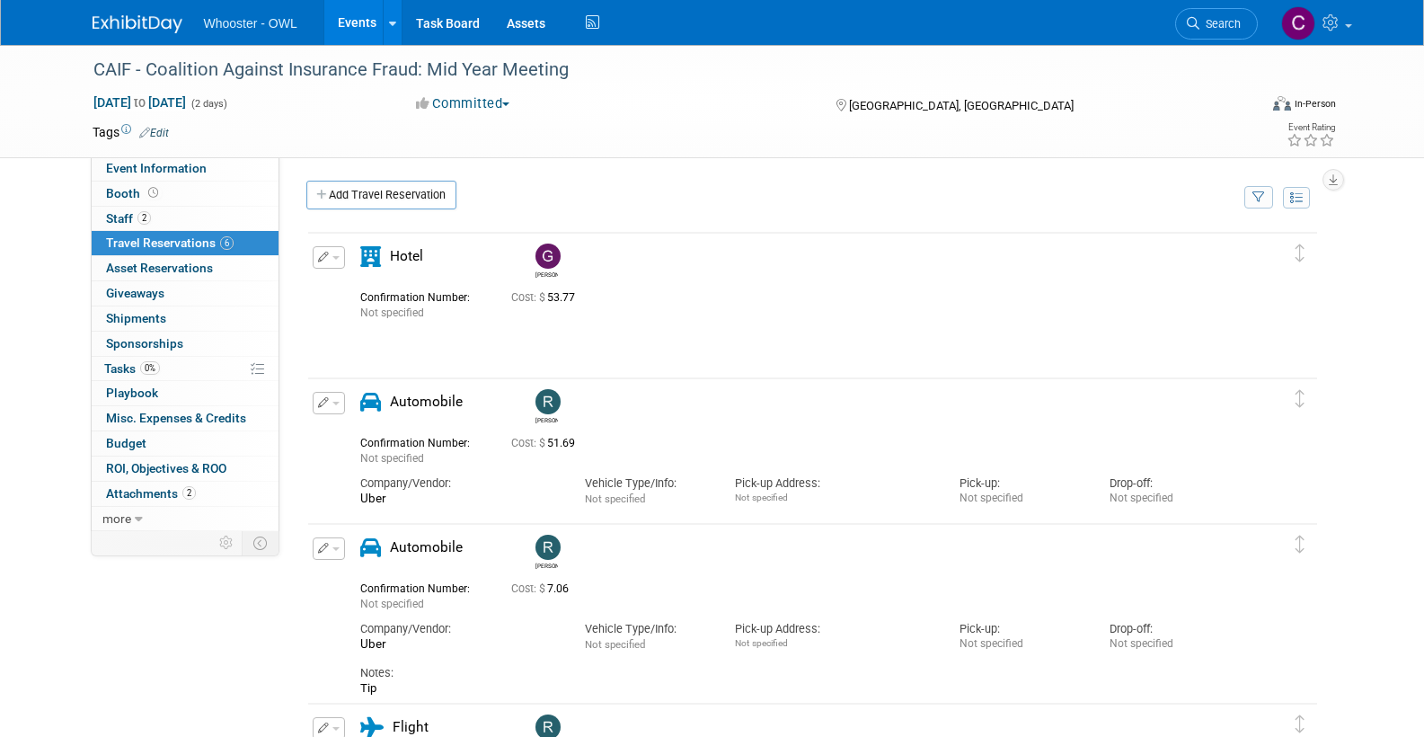
scroll to position [0, 0]
click at [354, 190] on link "Add Travel Reservation" at bounding box center [381, 195] width 150 height 29
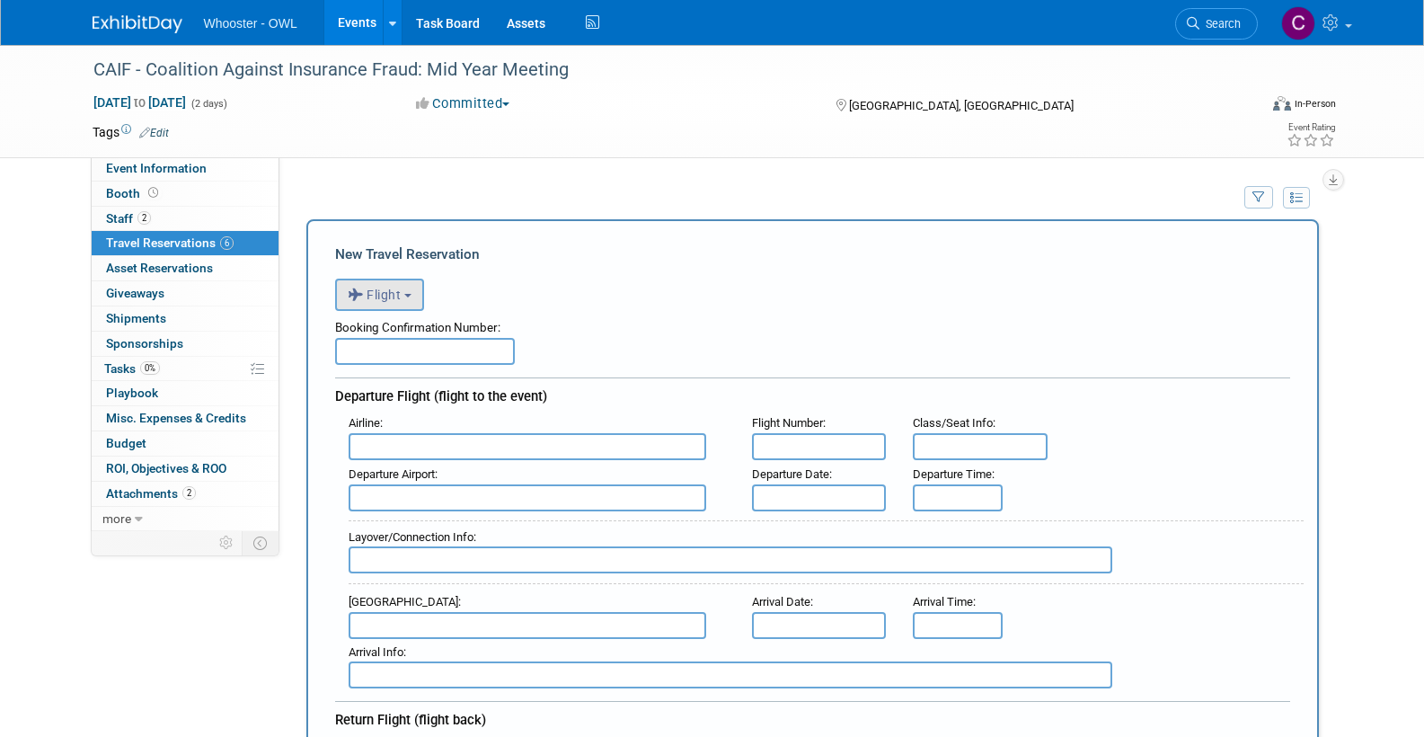
click at [384, 297] on span "Flight" at bounding box center [375, 294] width 54 height 14
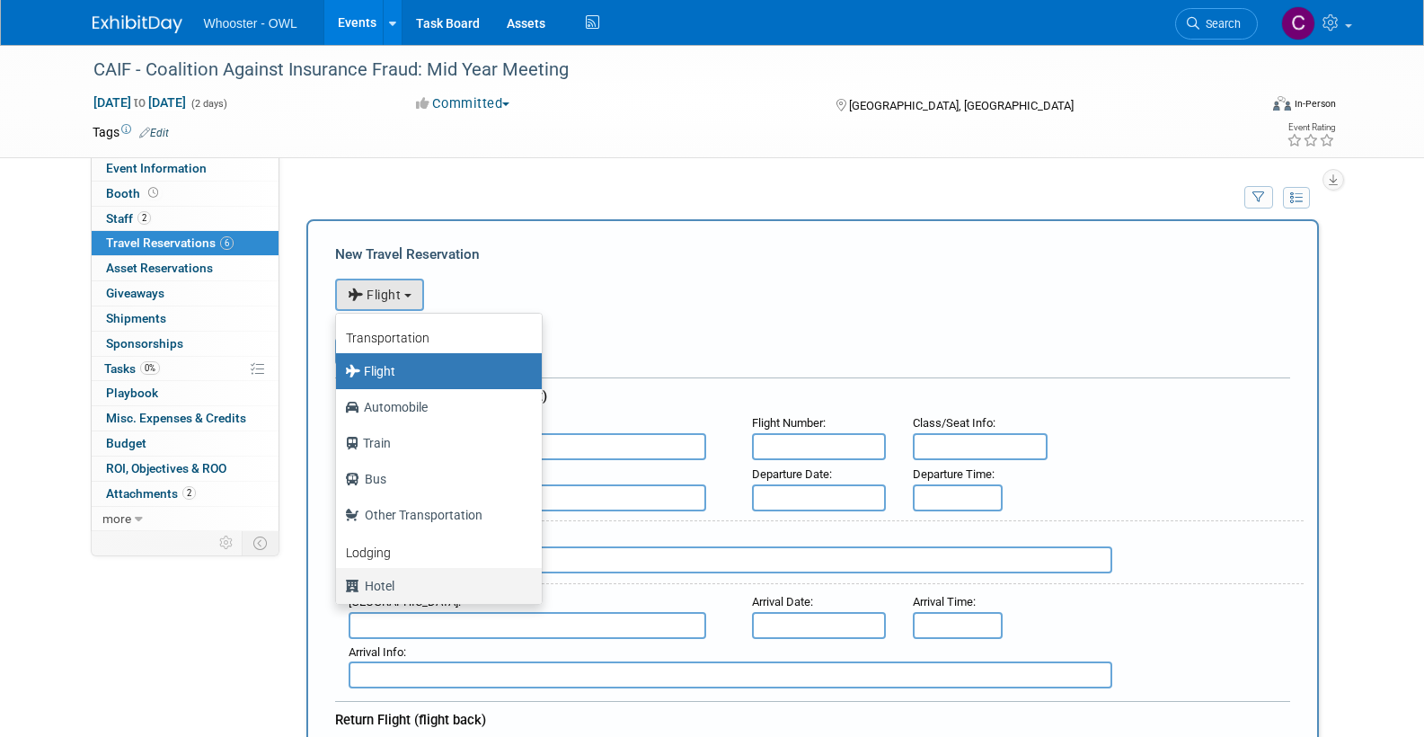
click at [390, 582] on label "Hotel" at bounding box center [434, 585] width 179 height 29
click at [339, 582] on input "Hotel" at bounding box center [333, 584] width 12 height 12
select select "6"
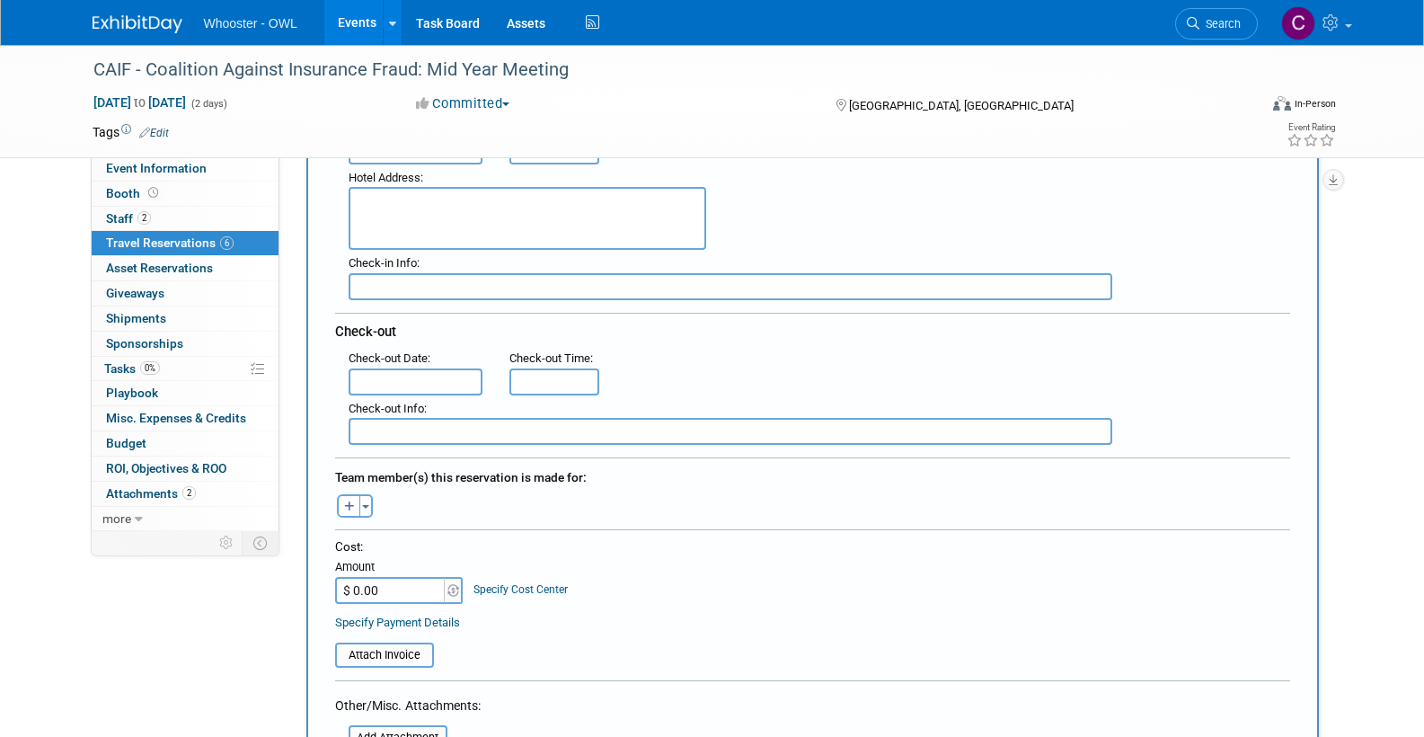
scroll to position [368, 0]
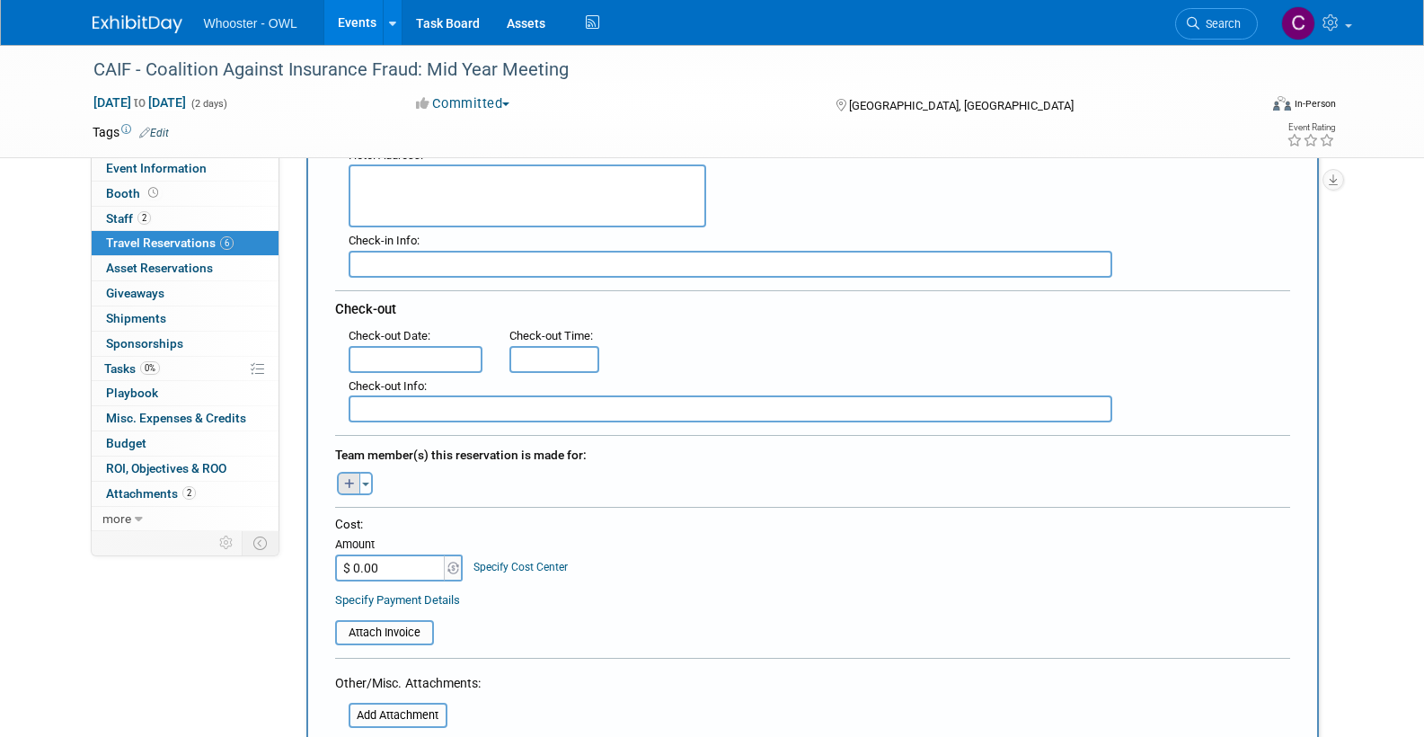
type input "Palmer House Hilton"
click at [347, 479] on icon "button" at bounding box center [349, 485] width 11 height 12
select select
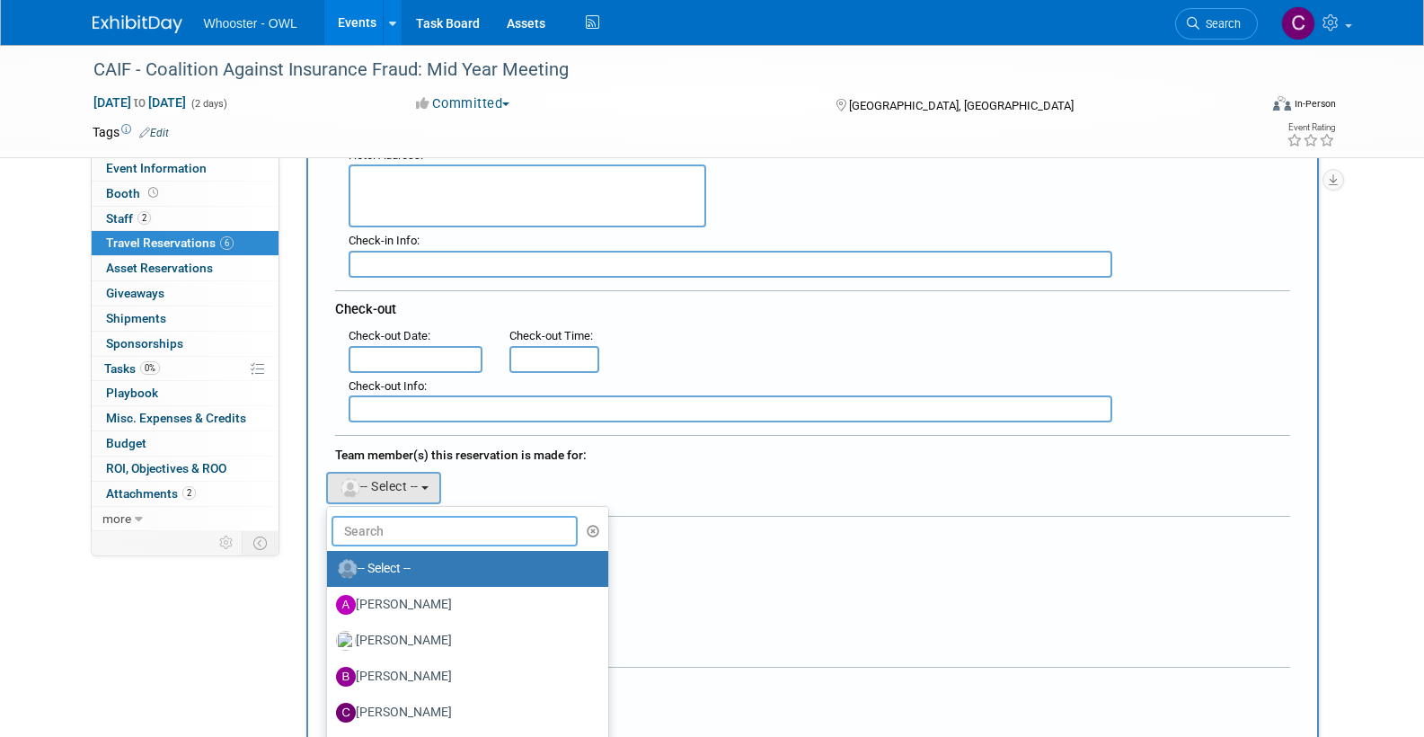
click at [404, 529] on input "text" at bounding box center [455, 531] width 247 height 31
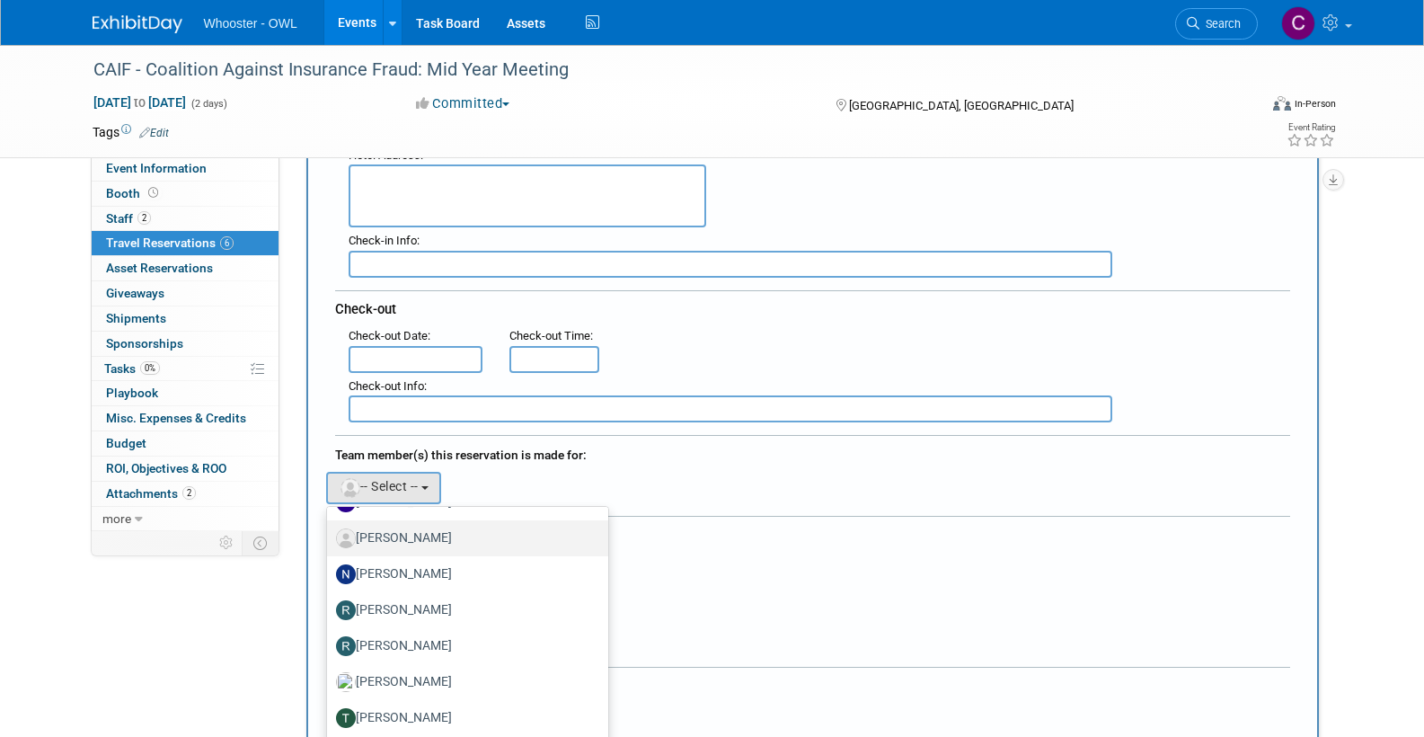
scroll to position [357, 0]
type input "r"
click at [417, 601] on label "Richard Spradley" at bounding box center [463, 607] width 254 height 29
click at [330, 601] on input "Richard Spradley" at bounding box center [324, 605] width 12 height 12
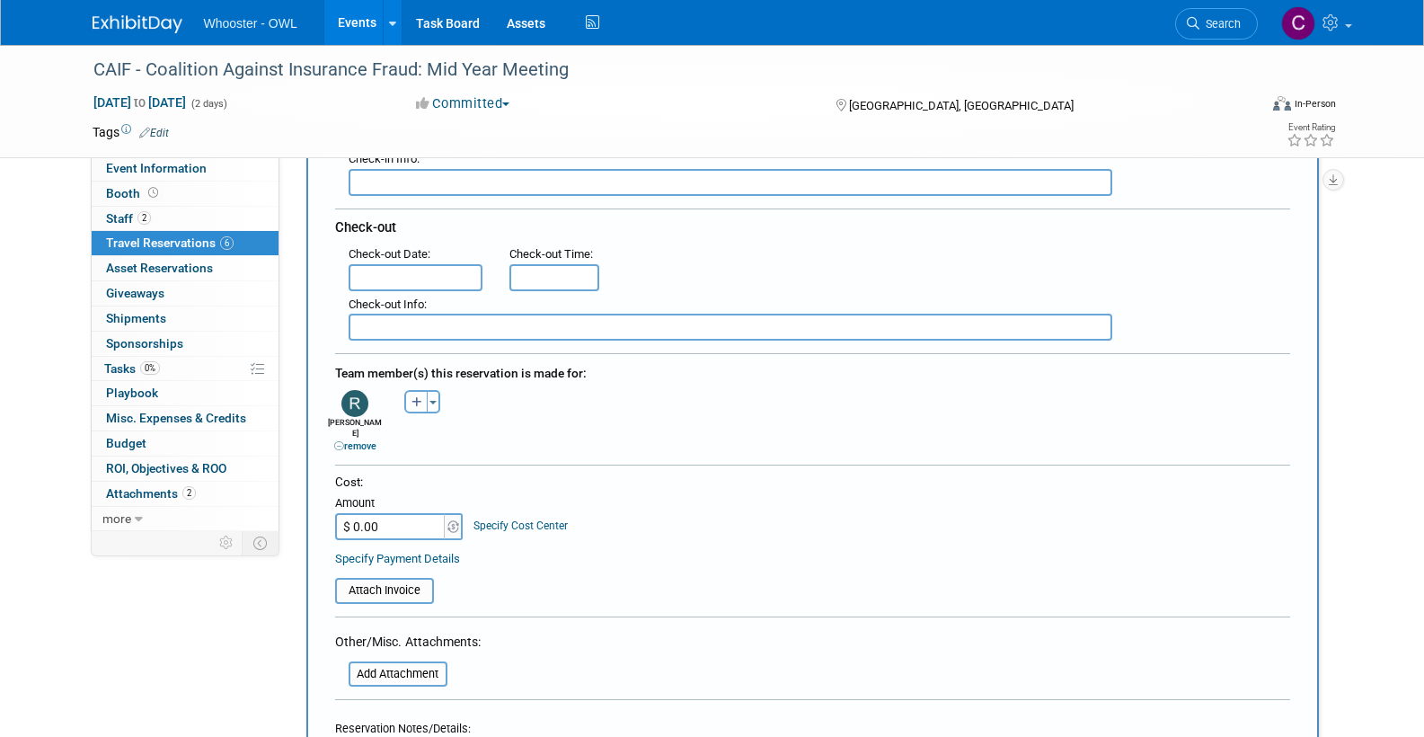
scroll to position [457, 0]
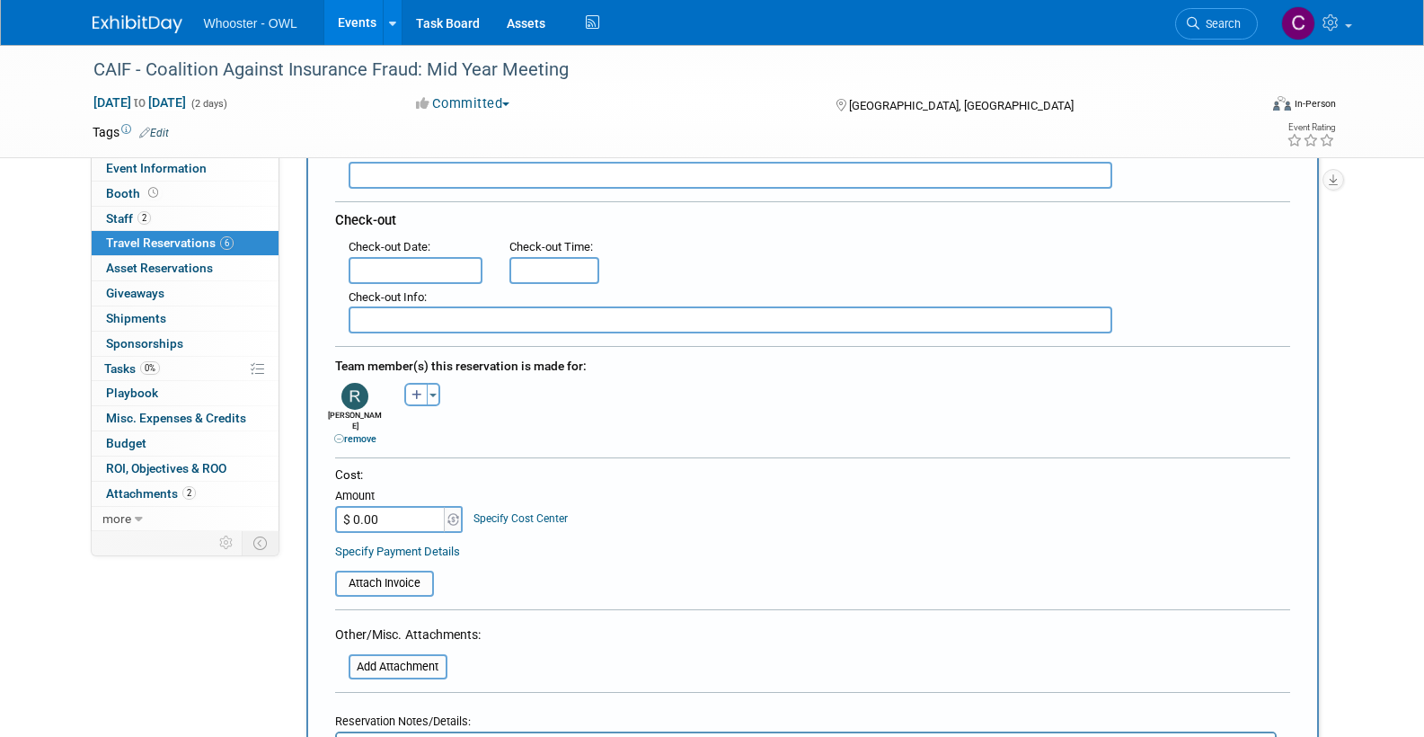
click at [386, 510] on input "$ 0.00" at bounding box center [391, 519] width 112 height 27
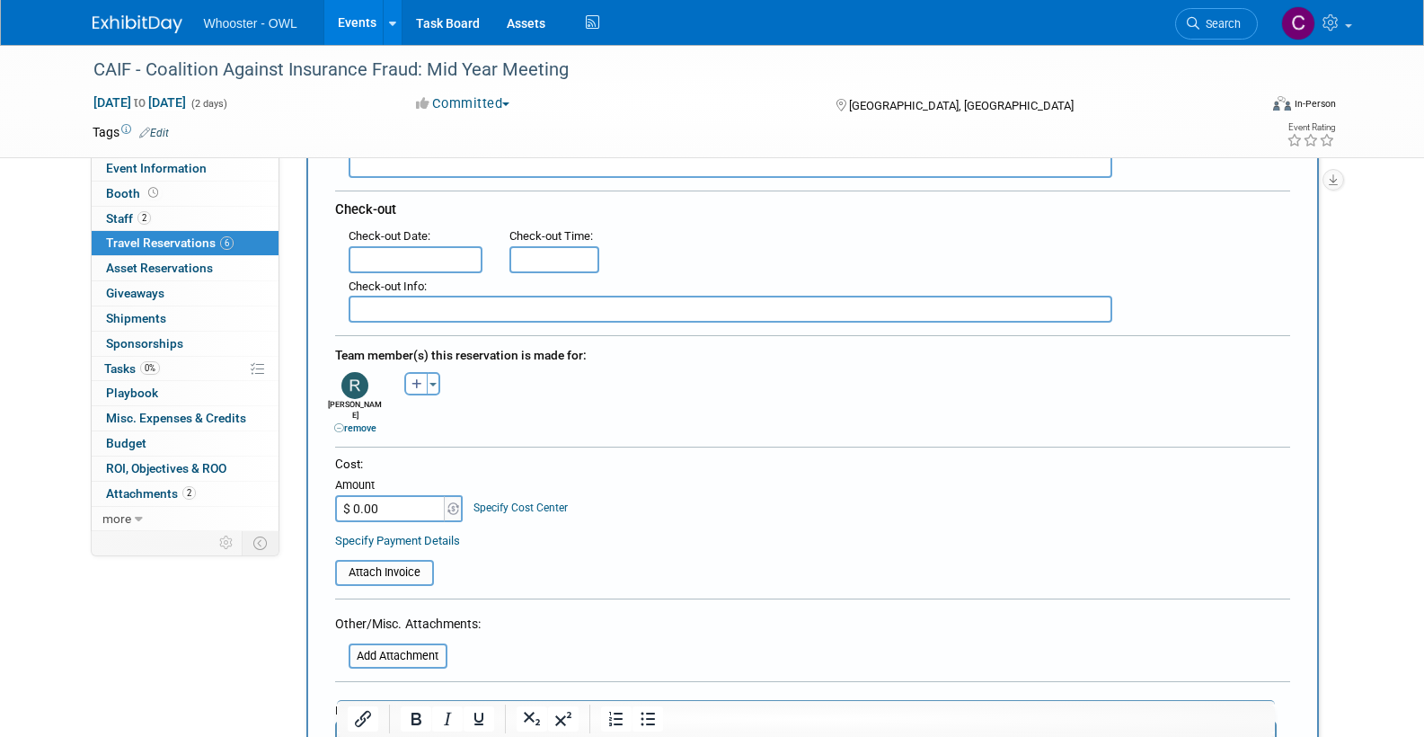
scroll to position [473, 0]
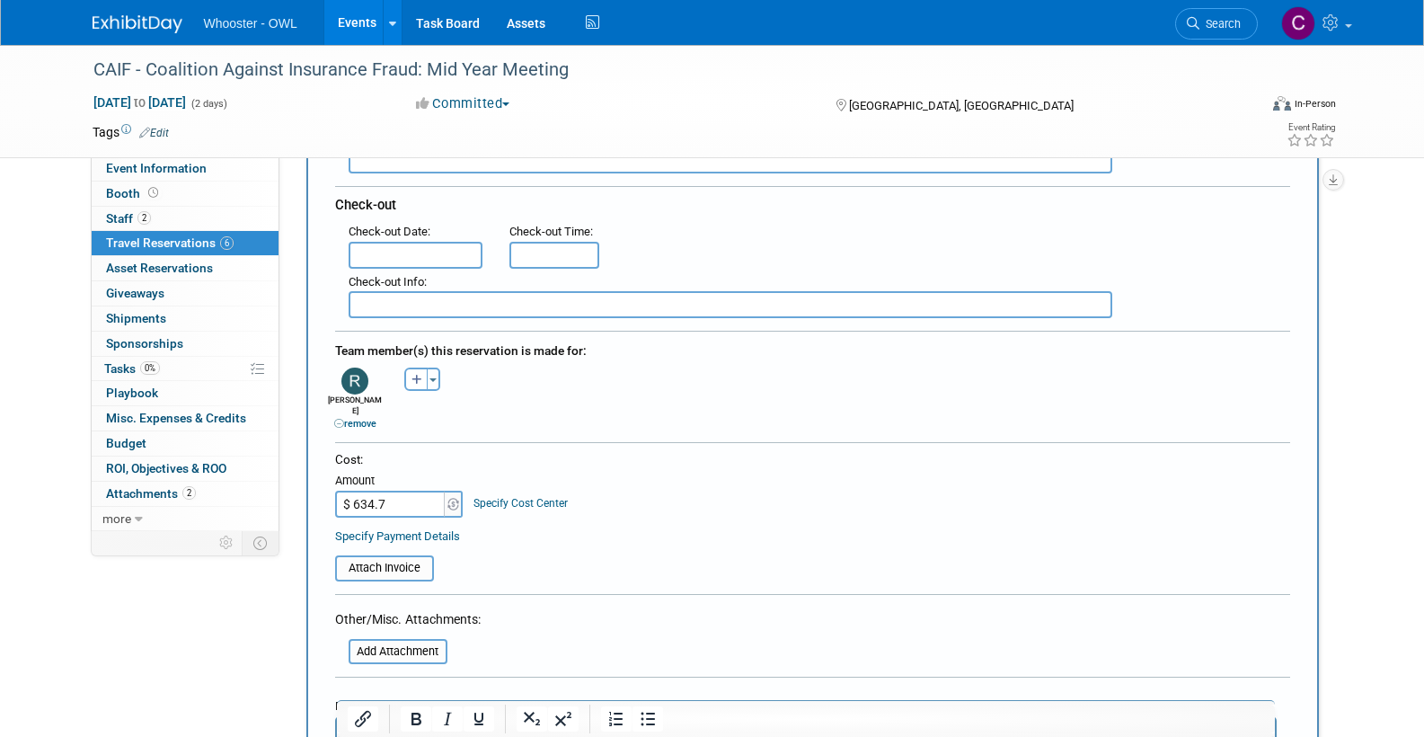
type input "$ 634.71"
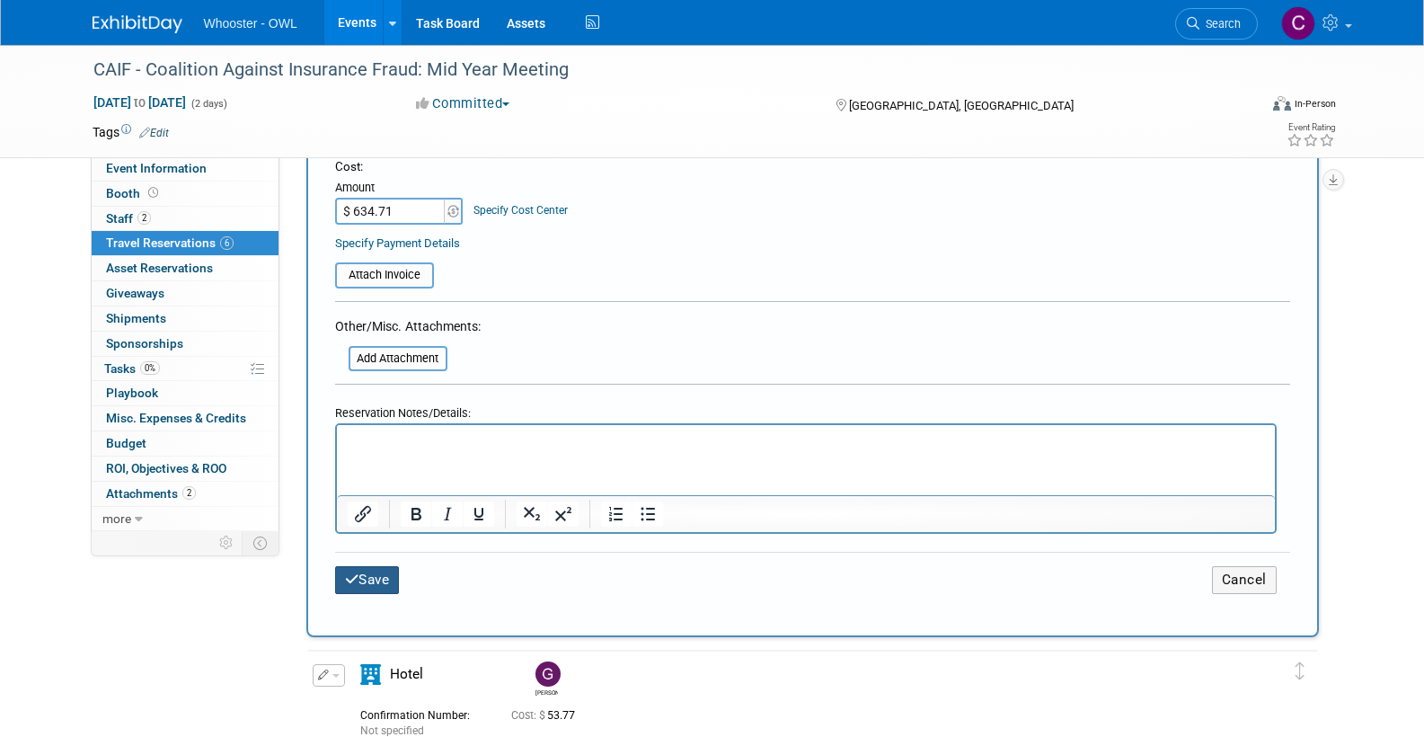
scroll to position [769, 0]
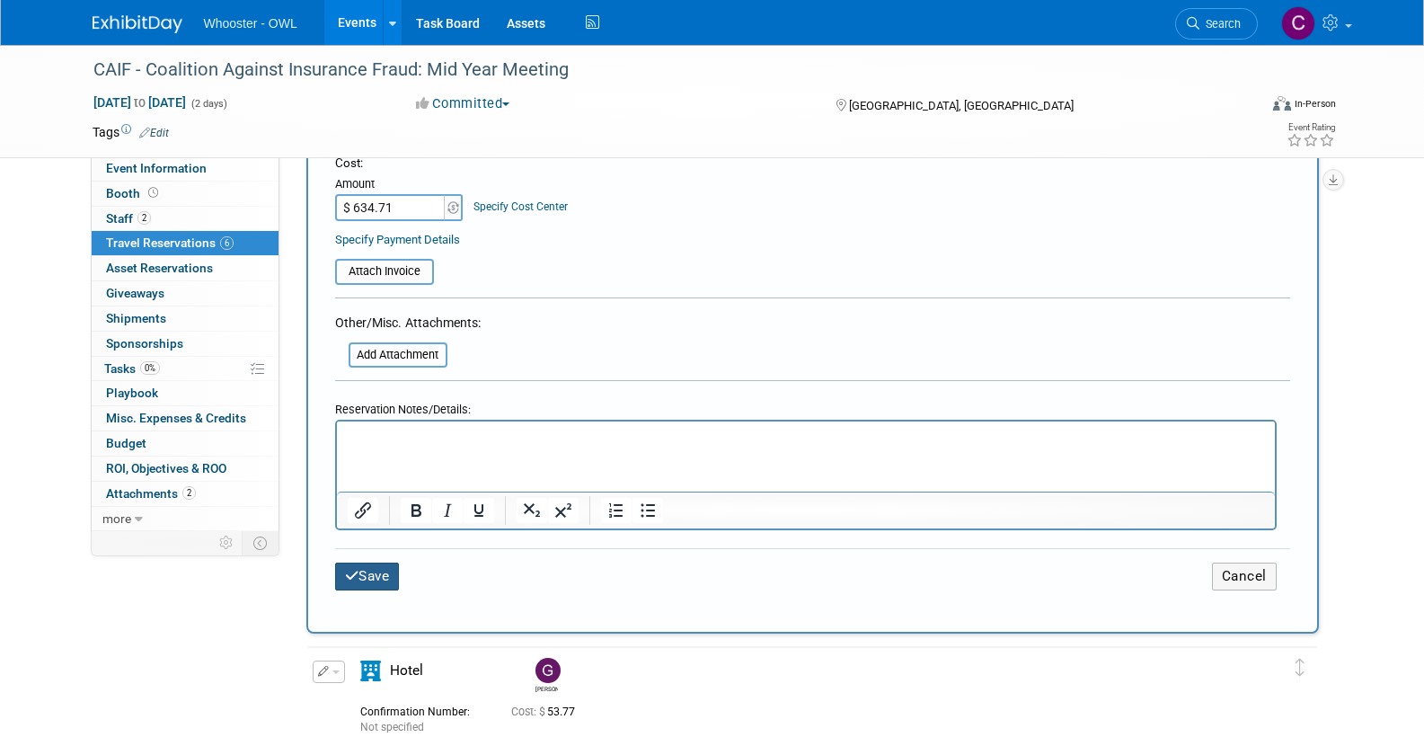
click at [366, 562] on button "Save" at bounding box center [367, 576] width 65 height 28
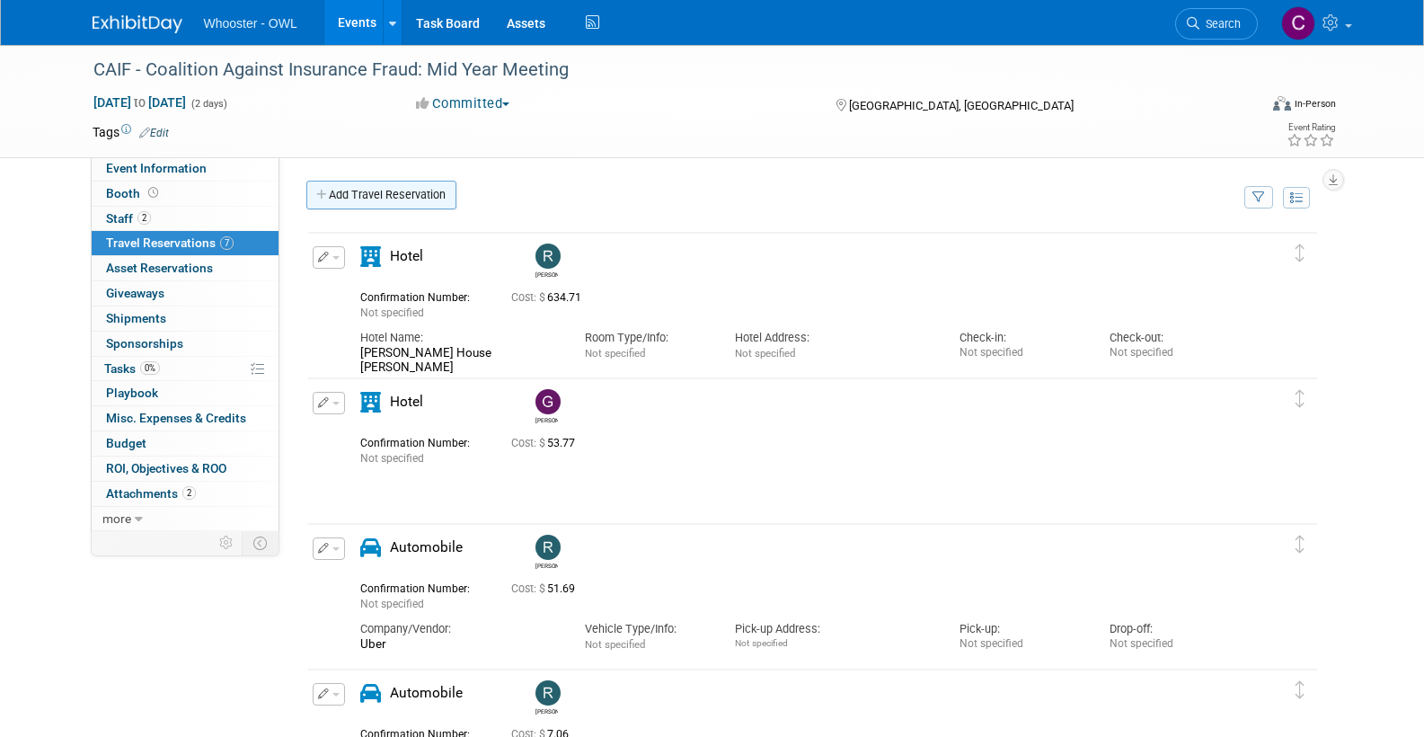
scroll to position [0, 0]
click at [347, 200] on link "Add Travel Reservation" at bounding box center [381, 195] width 150 height 29
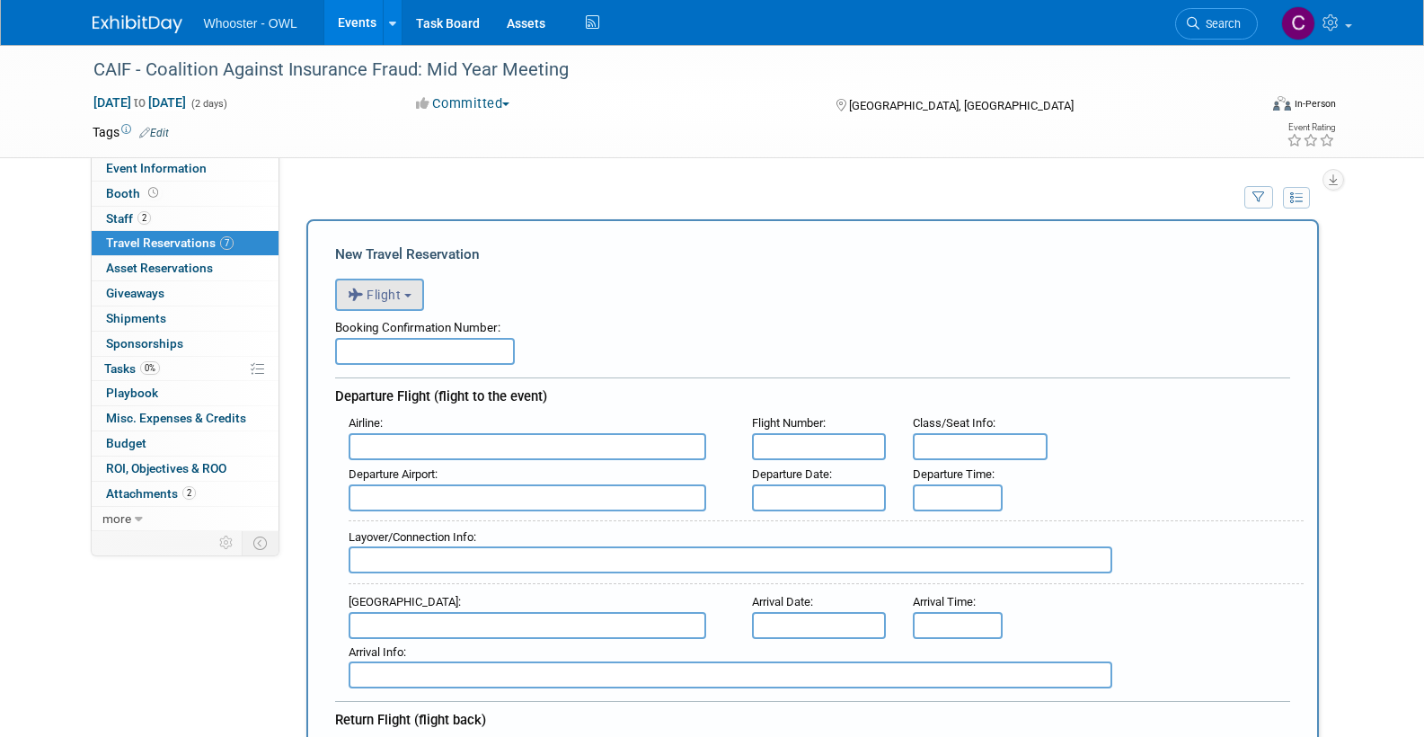
click at [371, 291] on span "Flight" at bounding box center [375, 294] width 54 height 14
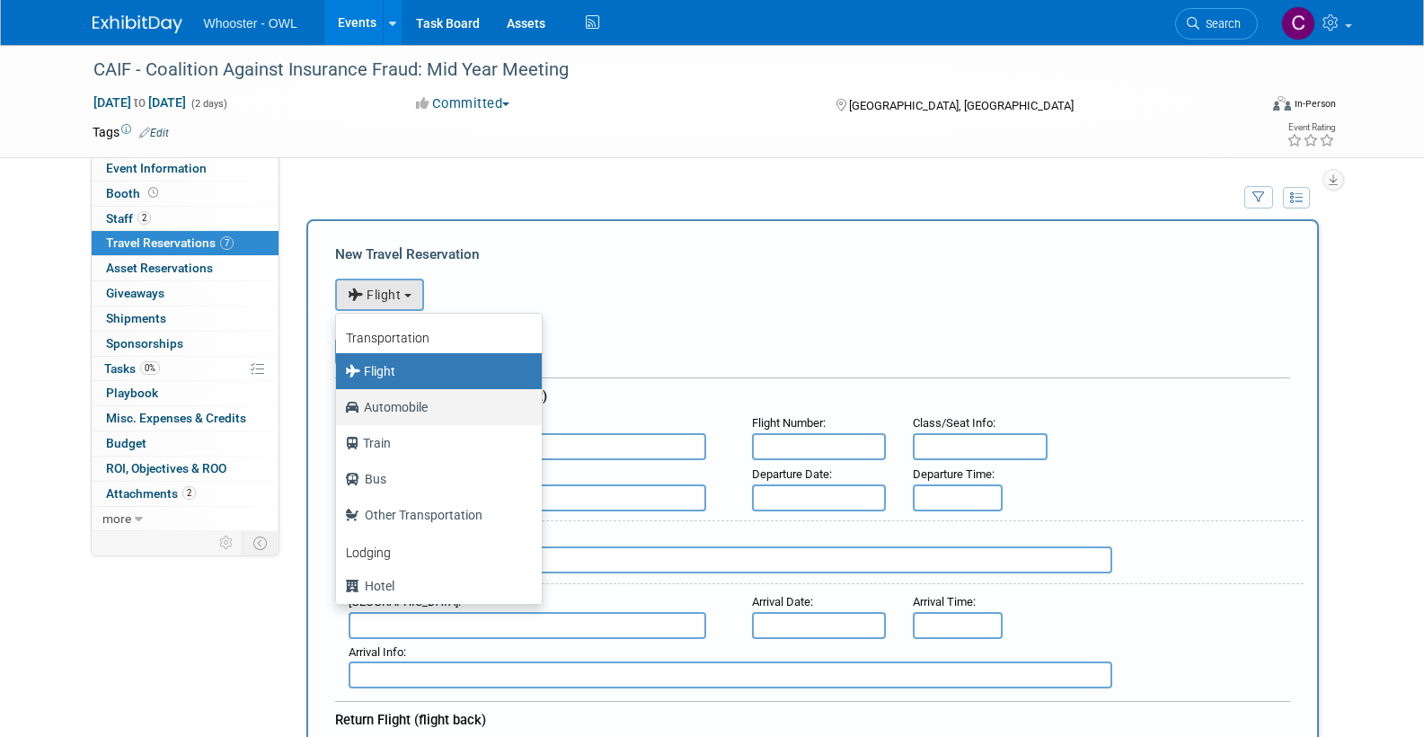
click at [391, 404] on label "Automobile" at bounding box center [434, 407] width 179 height 29
click at [339, 404] on input "Automobile" at bounding box center [333, 405] width 12 height 12
select select "4"
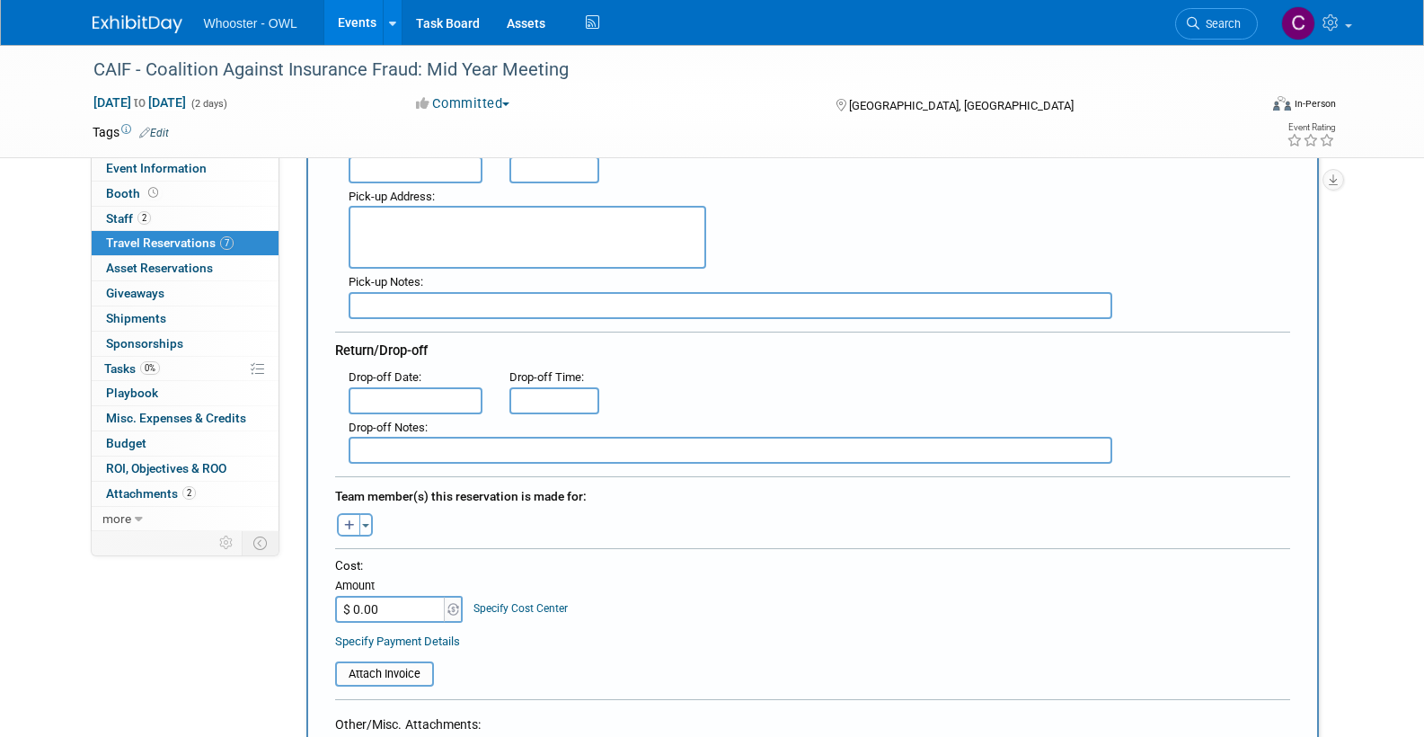
scroll to position [328, 0]
click at [353, 519] on icon "button" at bounding box center [349, 525] width 11 height 12
select select
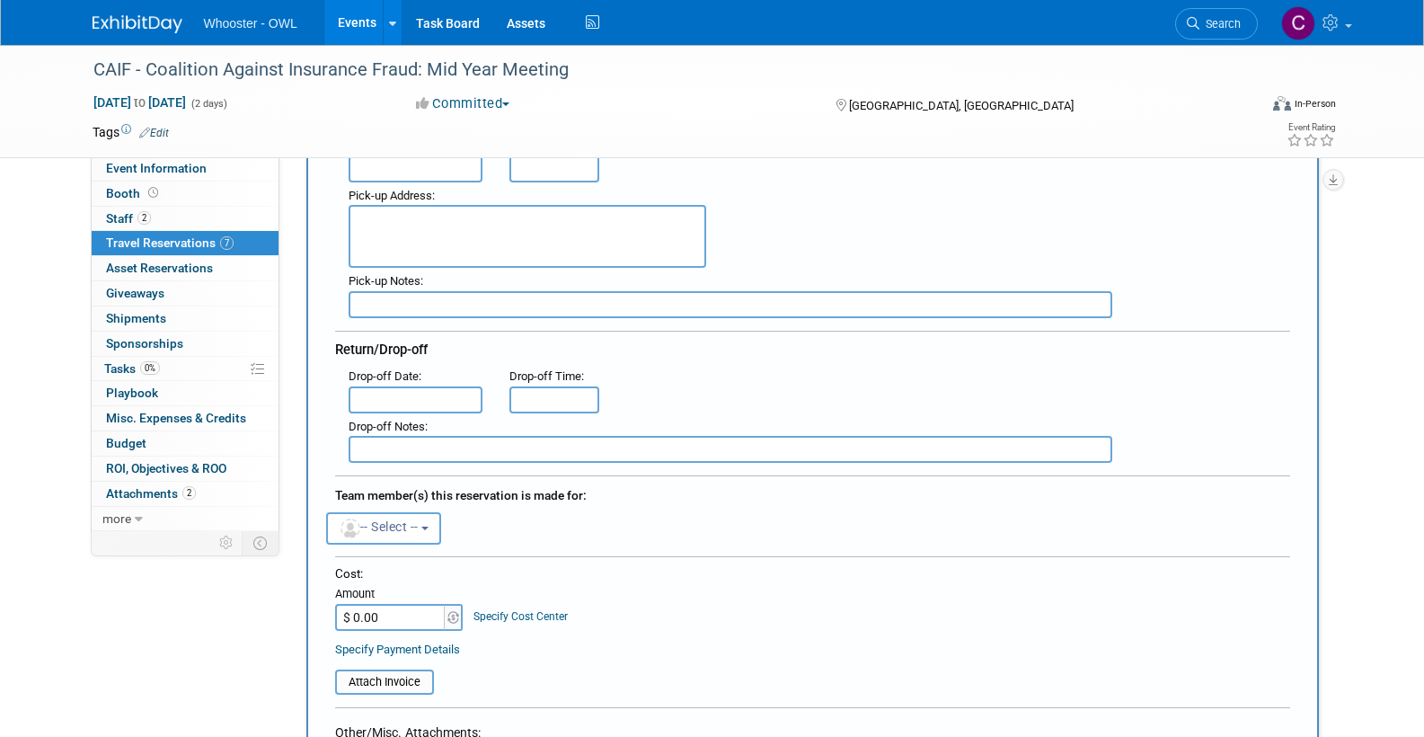
scroll to position [0, 0]
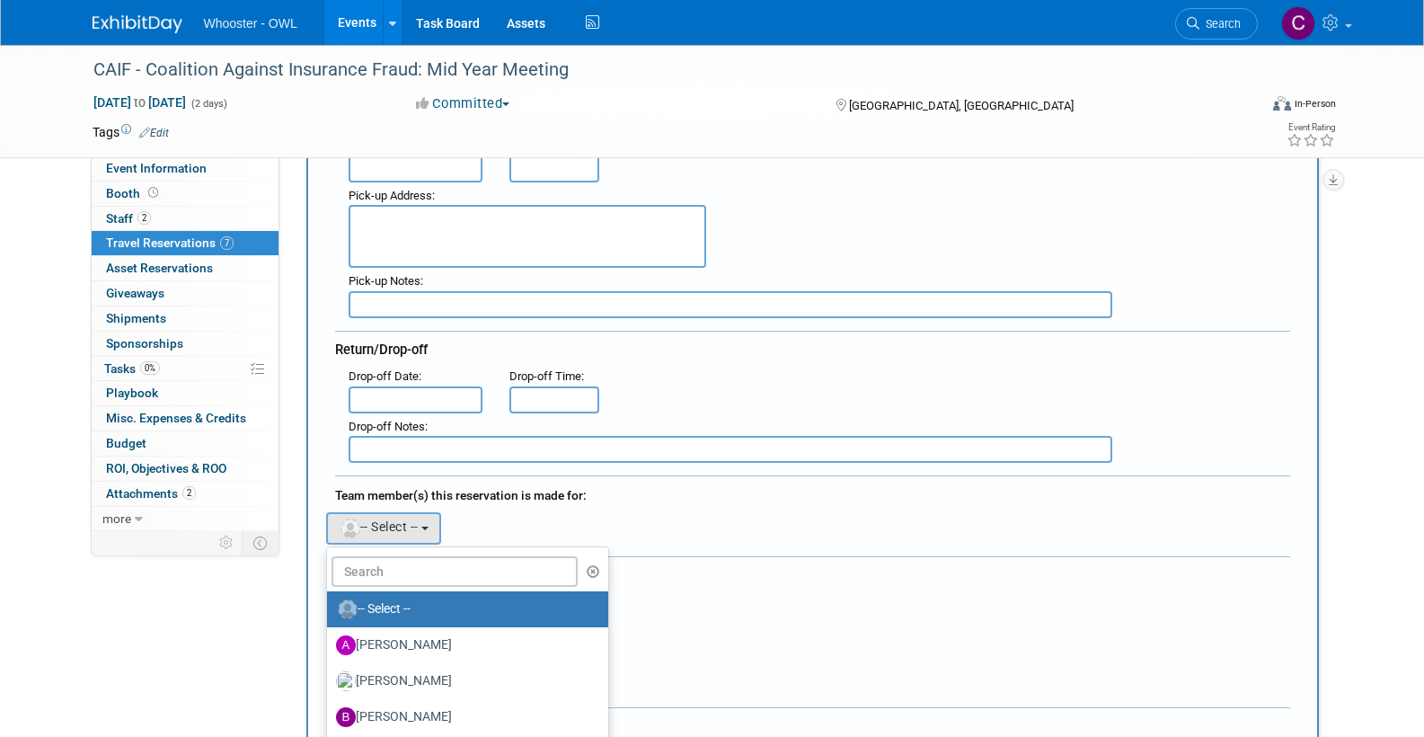
click at [672, 534] on div "Abe remove Blake remove Blake remove" at bounding box center [813, 526] width 982 height 37
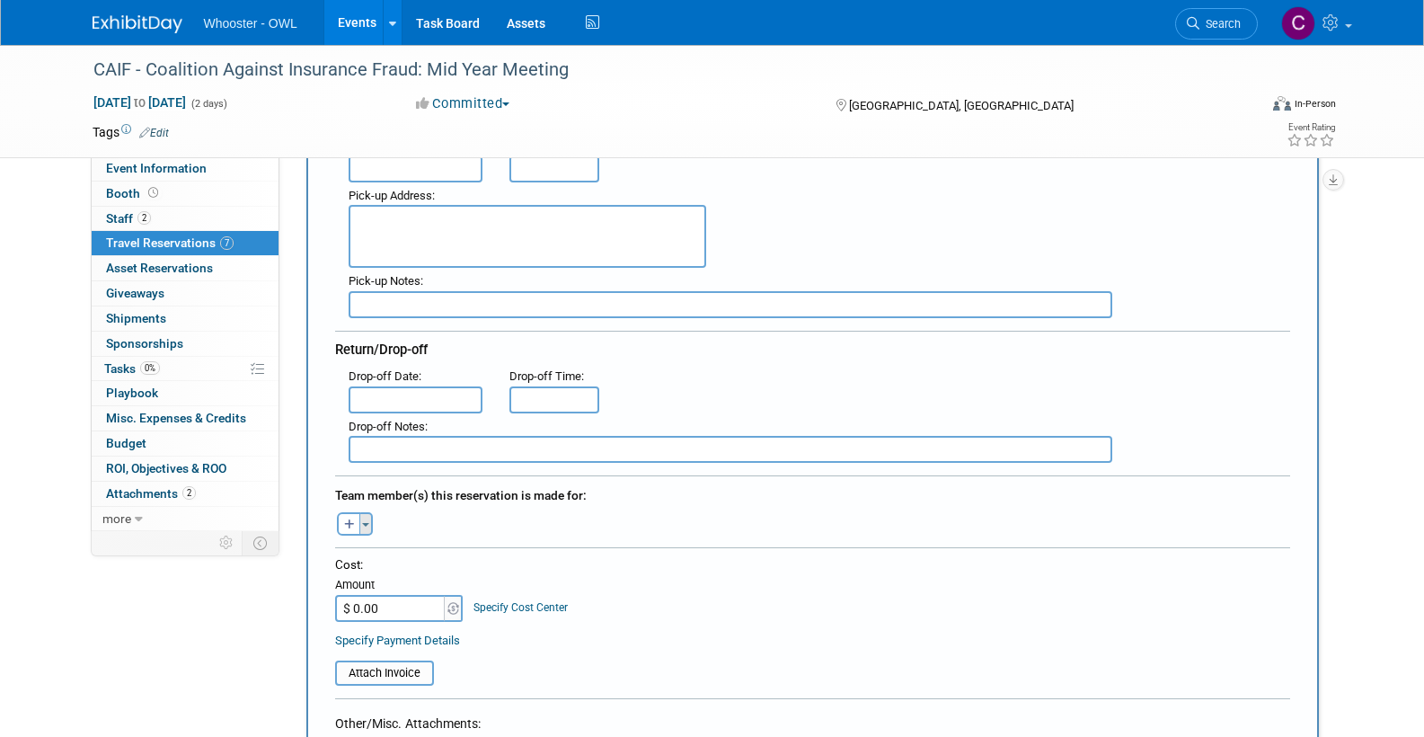
click at [366, 515] on button "Toggle Dropdown" at bounding box center [365, 523] width 13 height 23
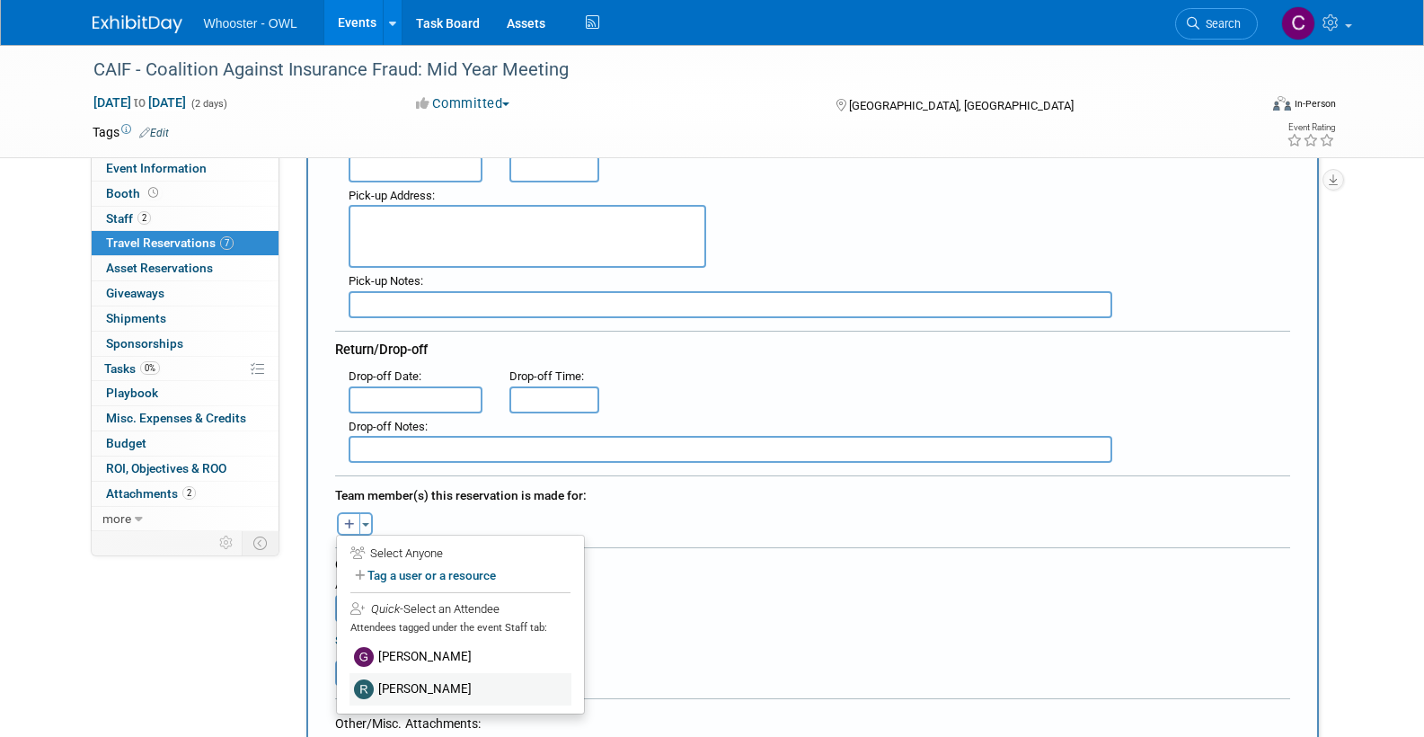
click at [429, 675] on label "[PERSON_NAME]" at bounding box center [460, 689] width 222 height 32
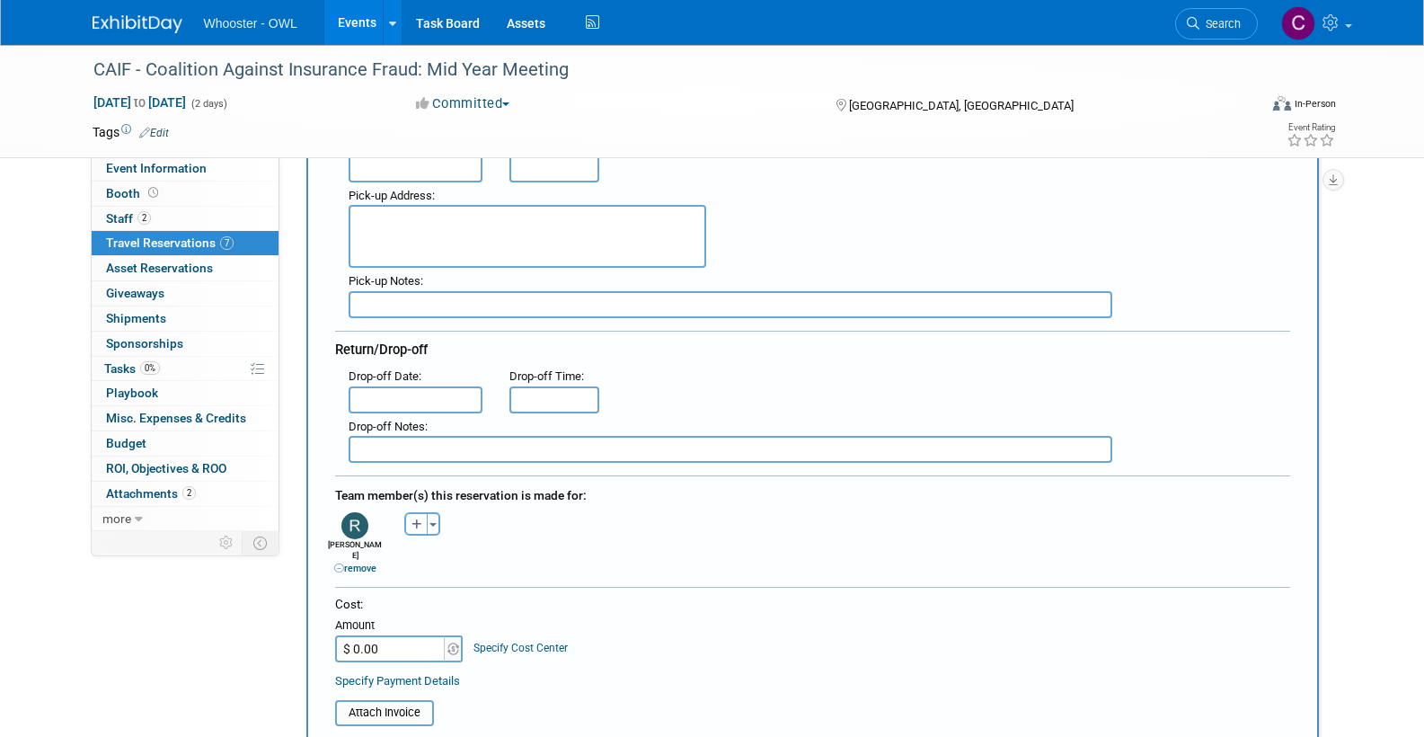
scroll to position [357, 0]
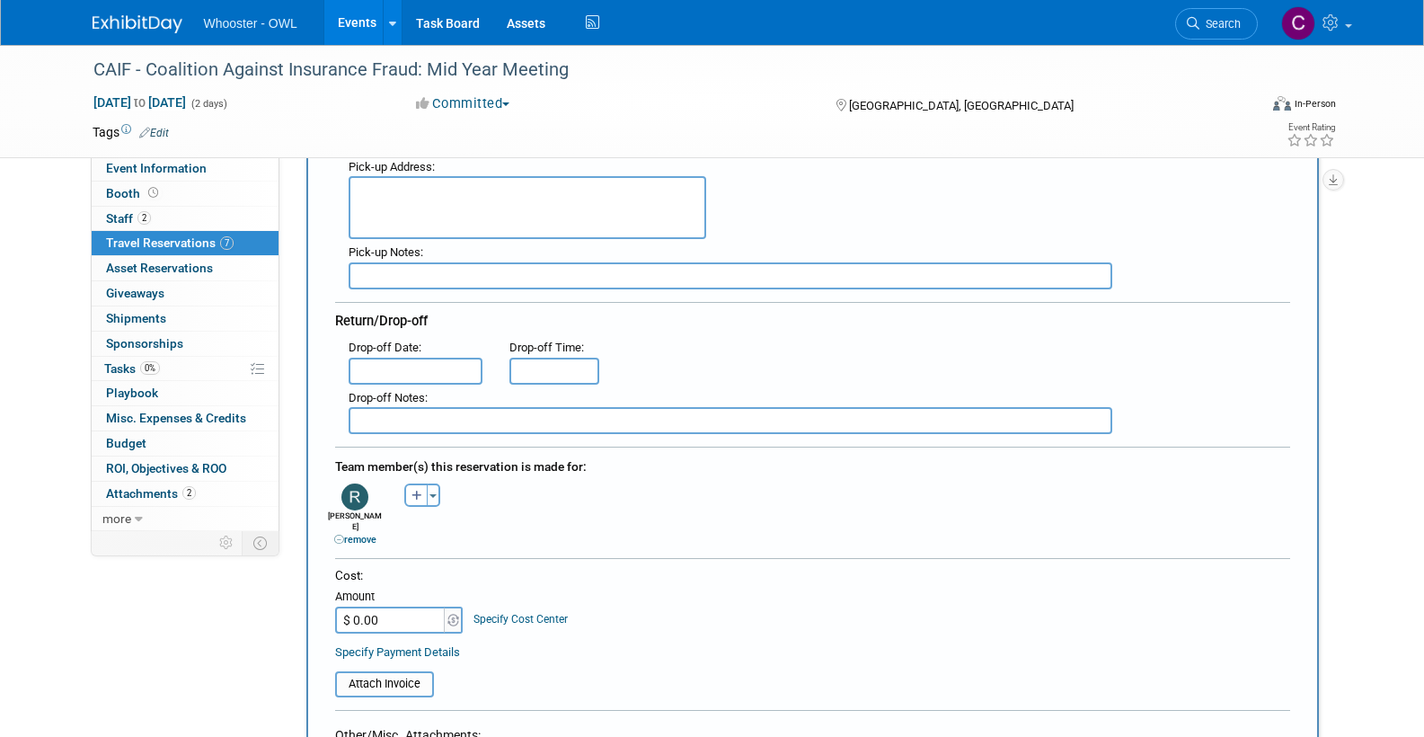
click at [403, 606] on input "$ 0.00" at bounding box center [391, 619] width 112 height 27
type input "$ 7.94"
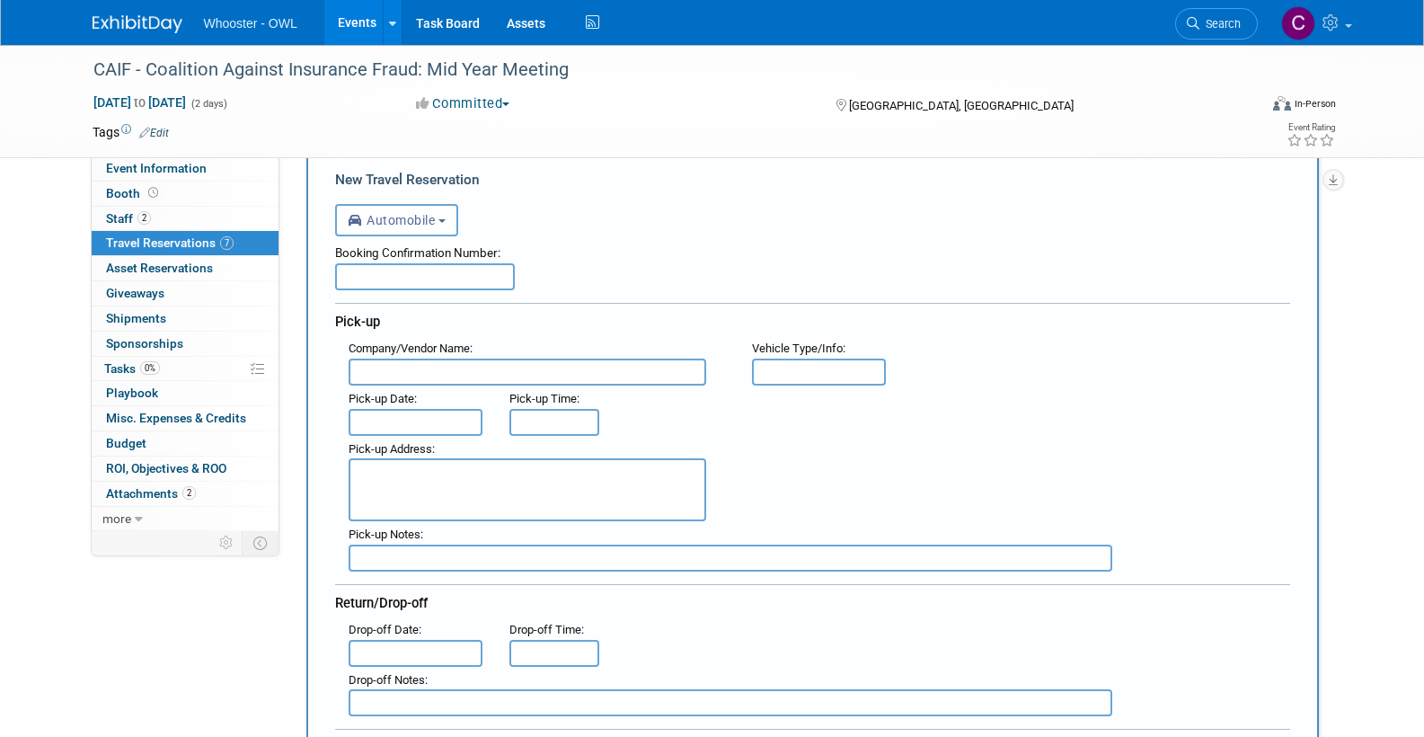
scroll to position [74, 0]
type input "Uber"
click at [915, 610] on div "Return/Drop-off" at bounding box center [812, 601] width 955 height 32
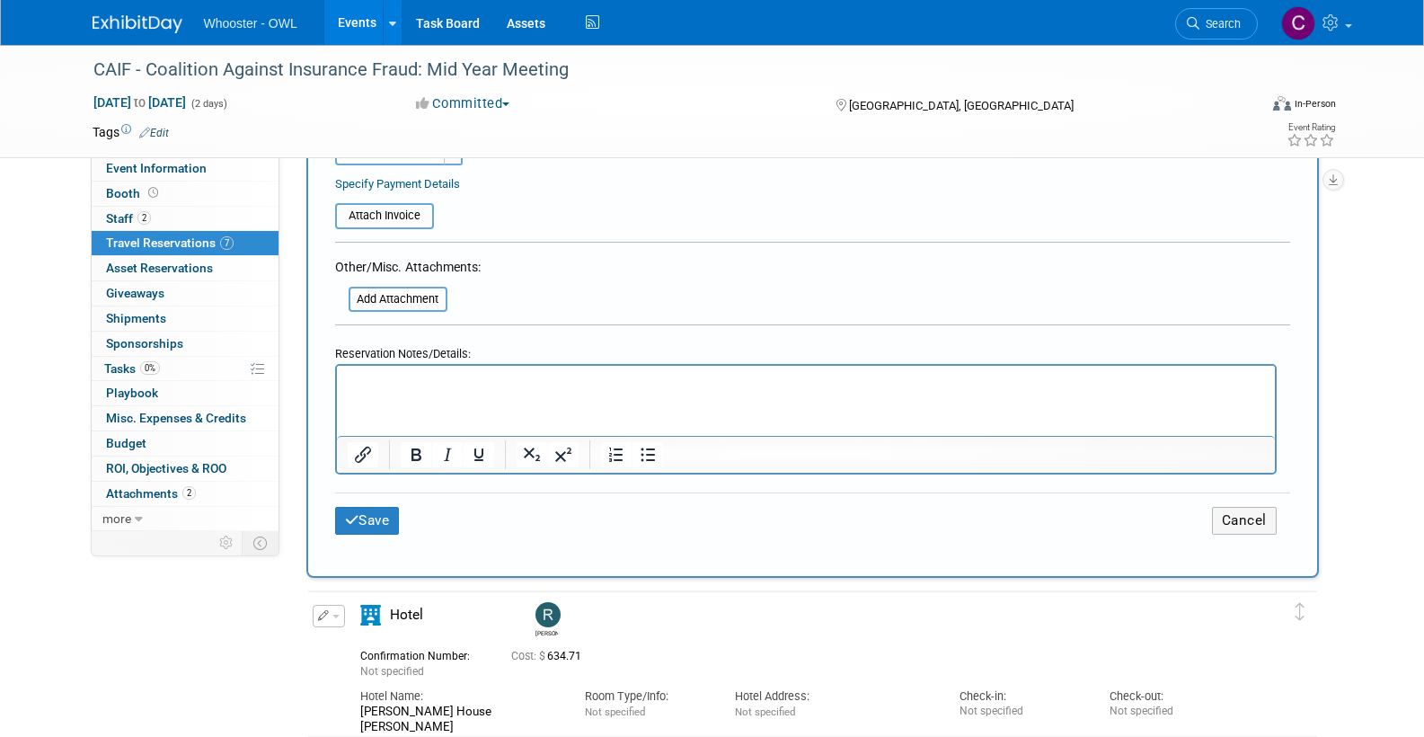
scroll to position [826, 0]
click at [367, 506] on button "Save" at bounding box center [367, 520] width 65 height 28
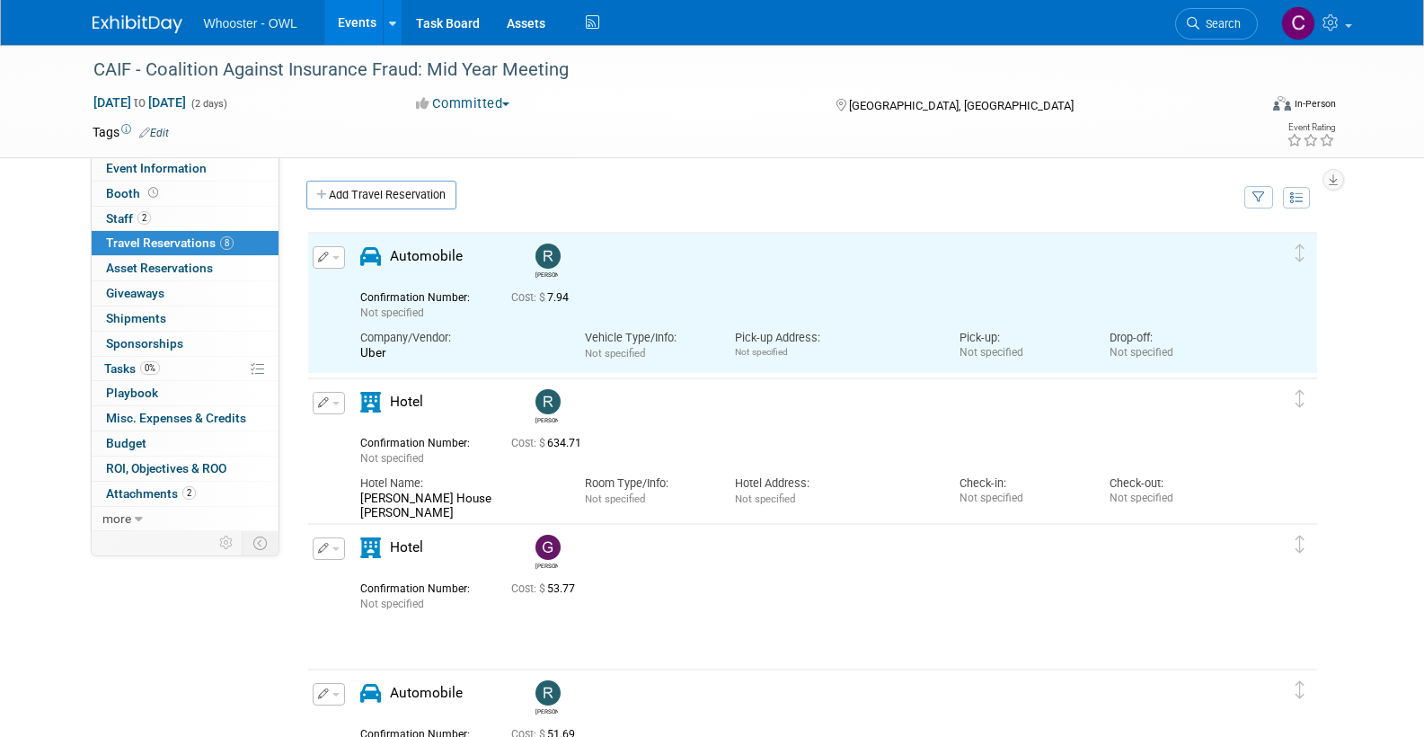
scroll to position [0, 0]
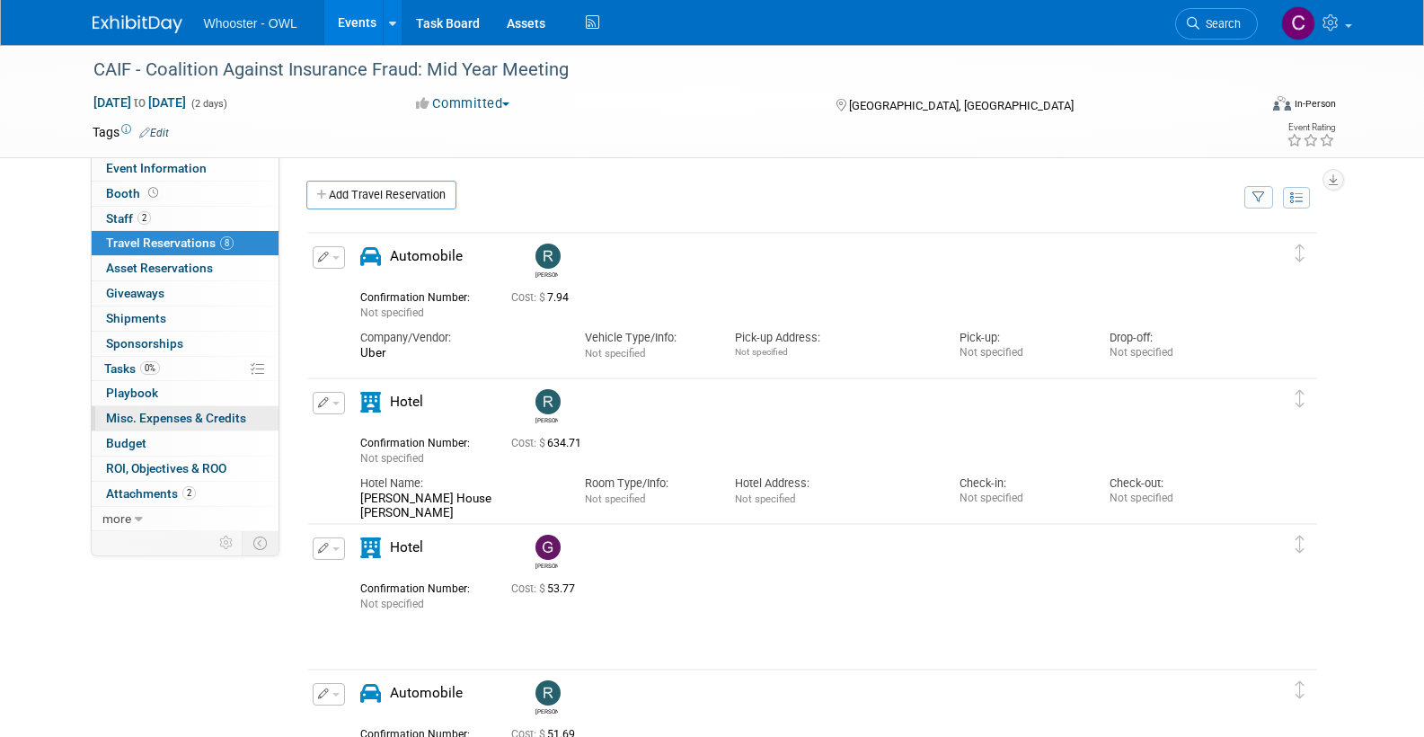
click at [192, 411] on span "Misc. Expenses & Credits 0" at bounding box center [176, 418] width 140 height 14
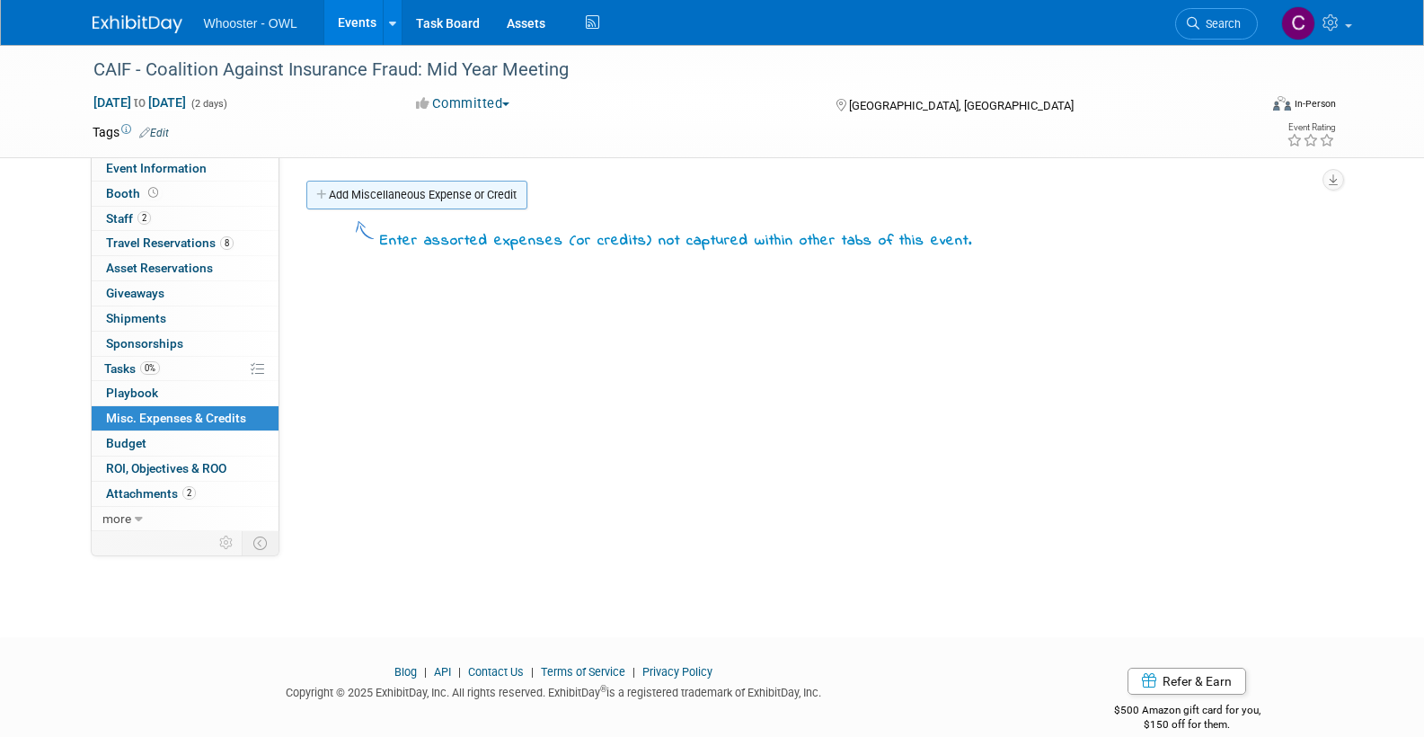
click at [402, 187] on link "Add Miscellaneous Expense or Credit" at bounding box center [416, 195] width 221 height 29
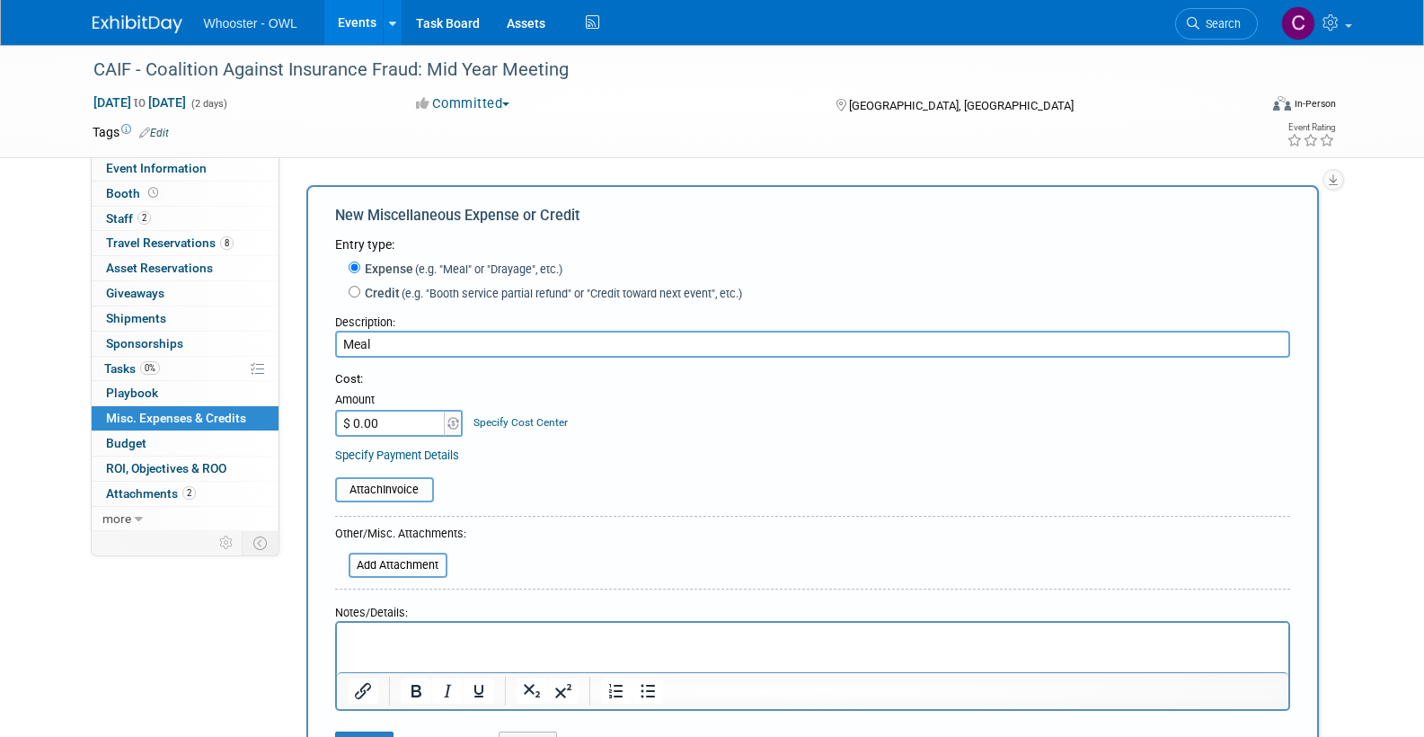
type input "Meal"
click at [390, 411] on input "$ 0.00" at bounding box center [391, 423] width 112 height 27
type input "$ 14.20"
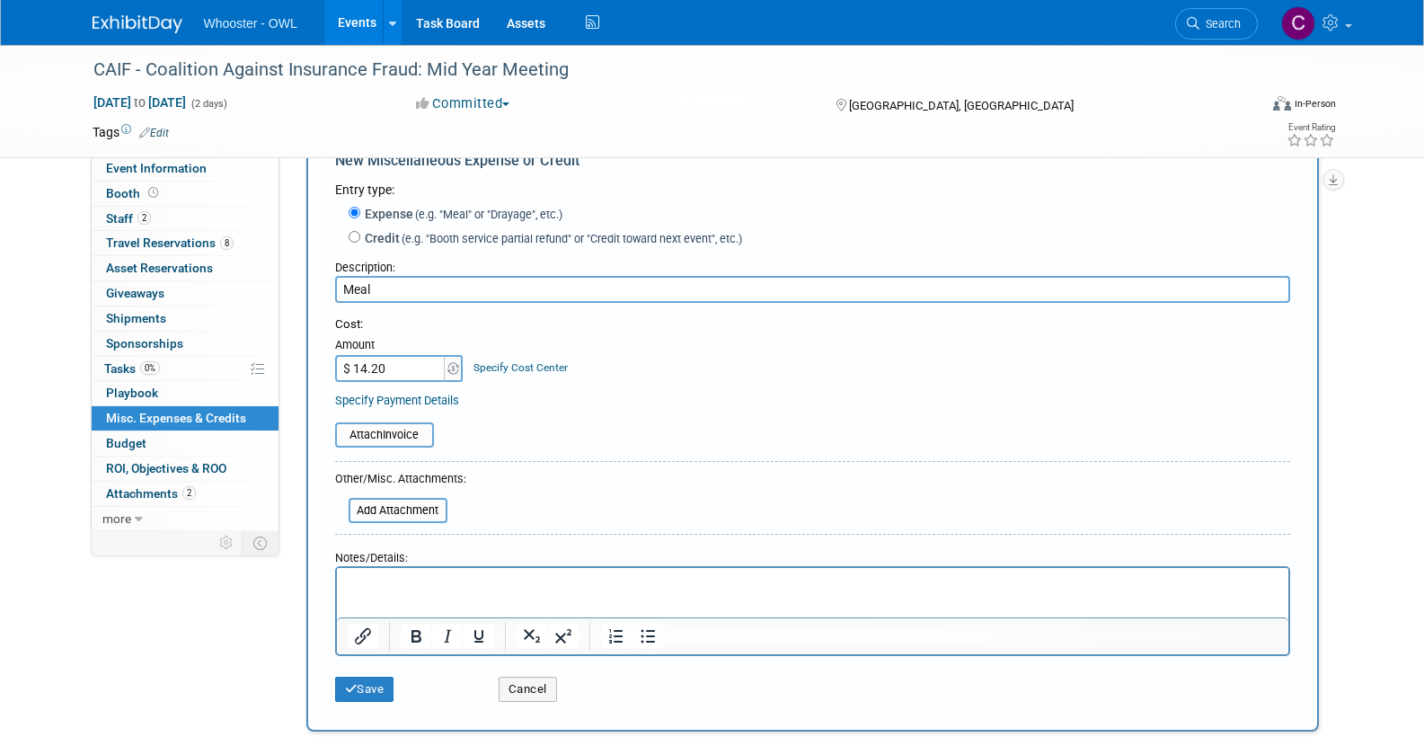
click at [357, 581] on p "Rich Text Area. Press ALT-0 for help." at bounding box center [812, 584] width 931 height 18
click at [365, 680] on button "Save" at bounding box center [364, 688] width 59 height 25
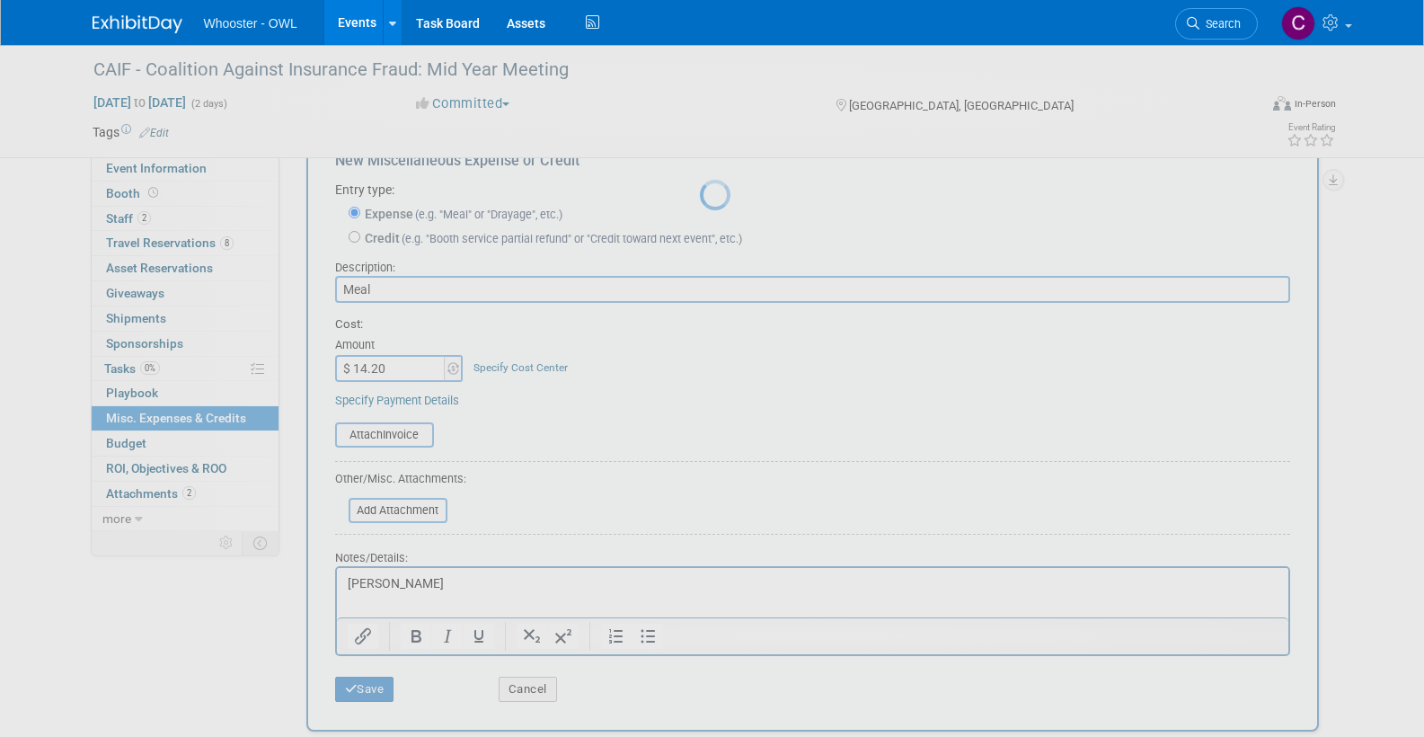
scroll to position [26, 0]
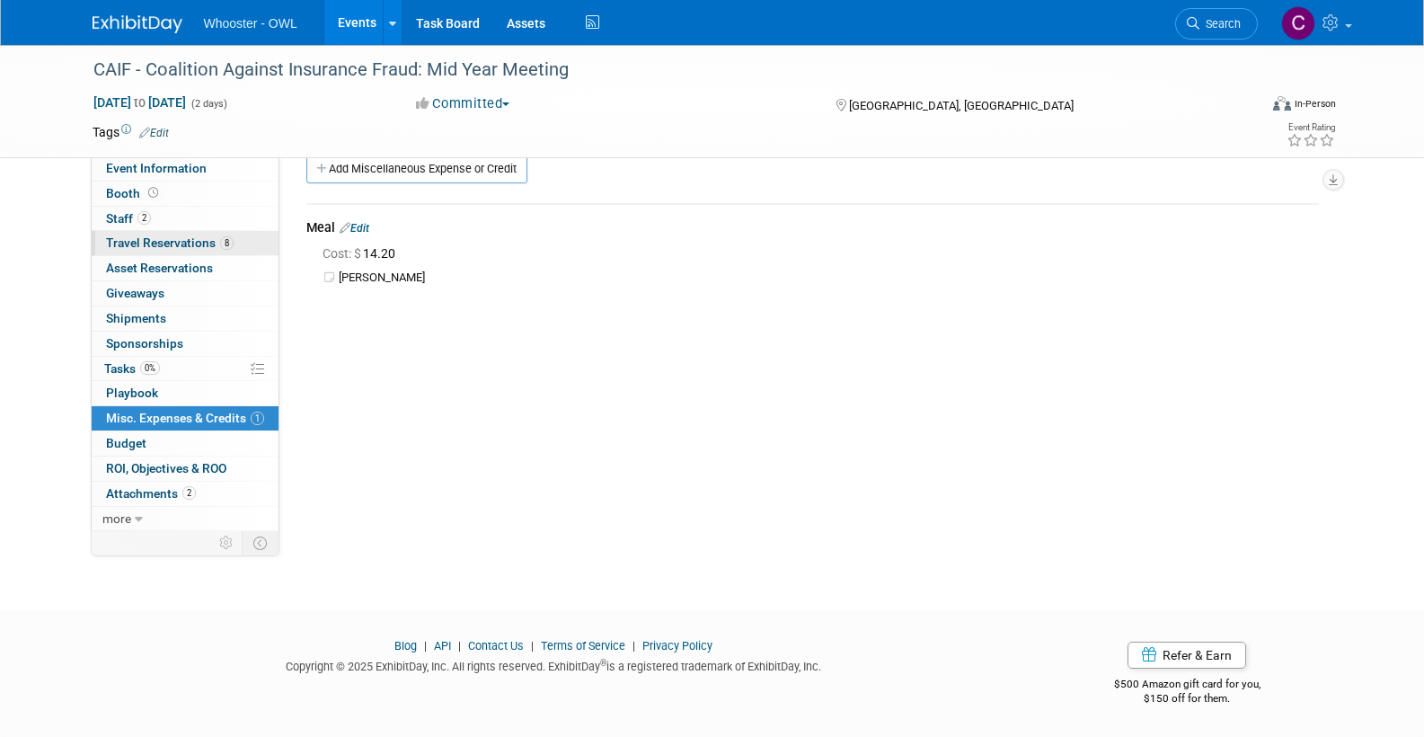
click at [158, 235] on span "Travel Reservations 8" at bounding box center [170, 242] width 128 height 14
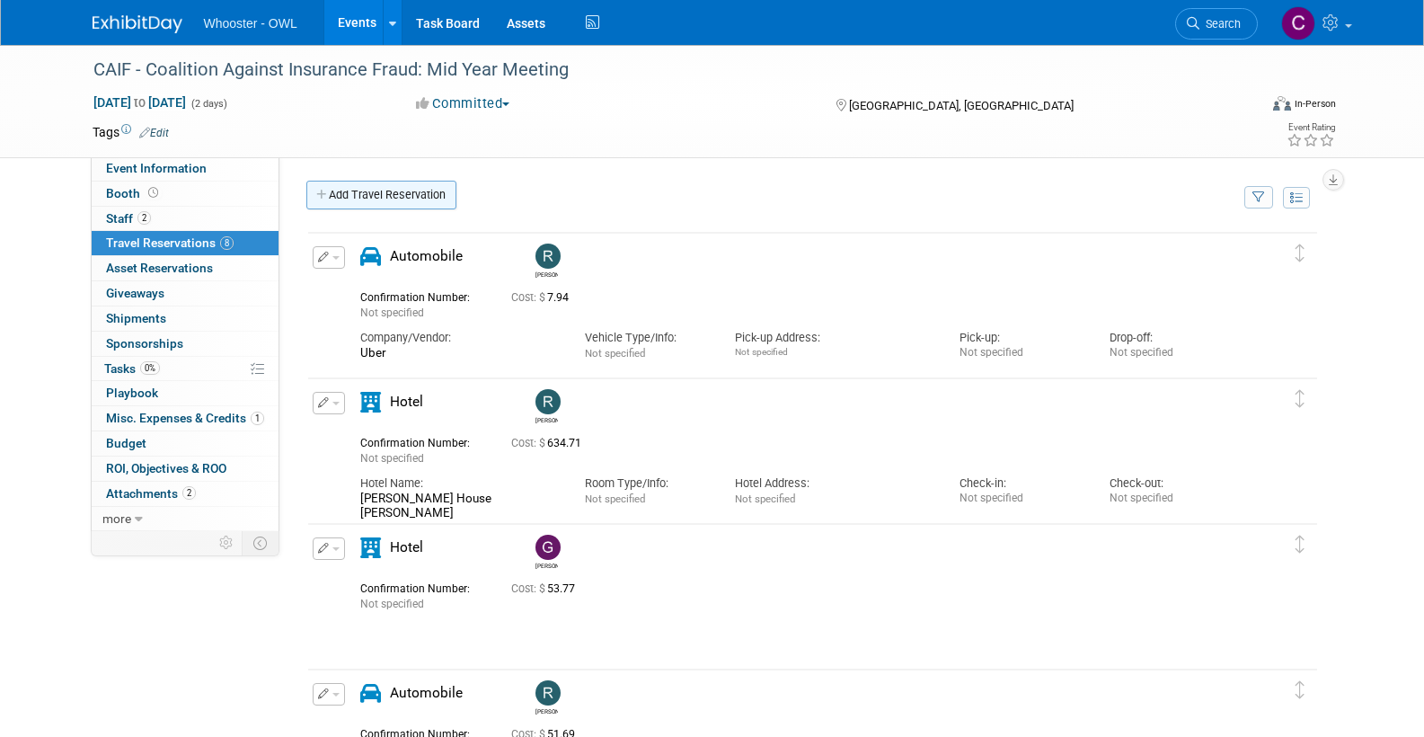
scroll to position [0, 0]
click at [392, 198] on link "Add Travel Reservation" at bounding box center [381, 195] width 150 height 29
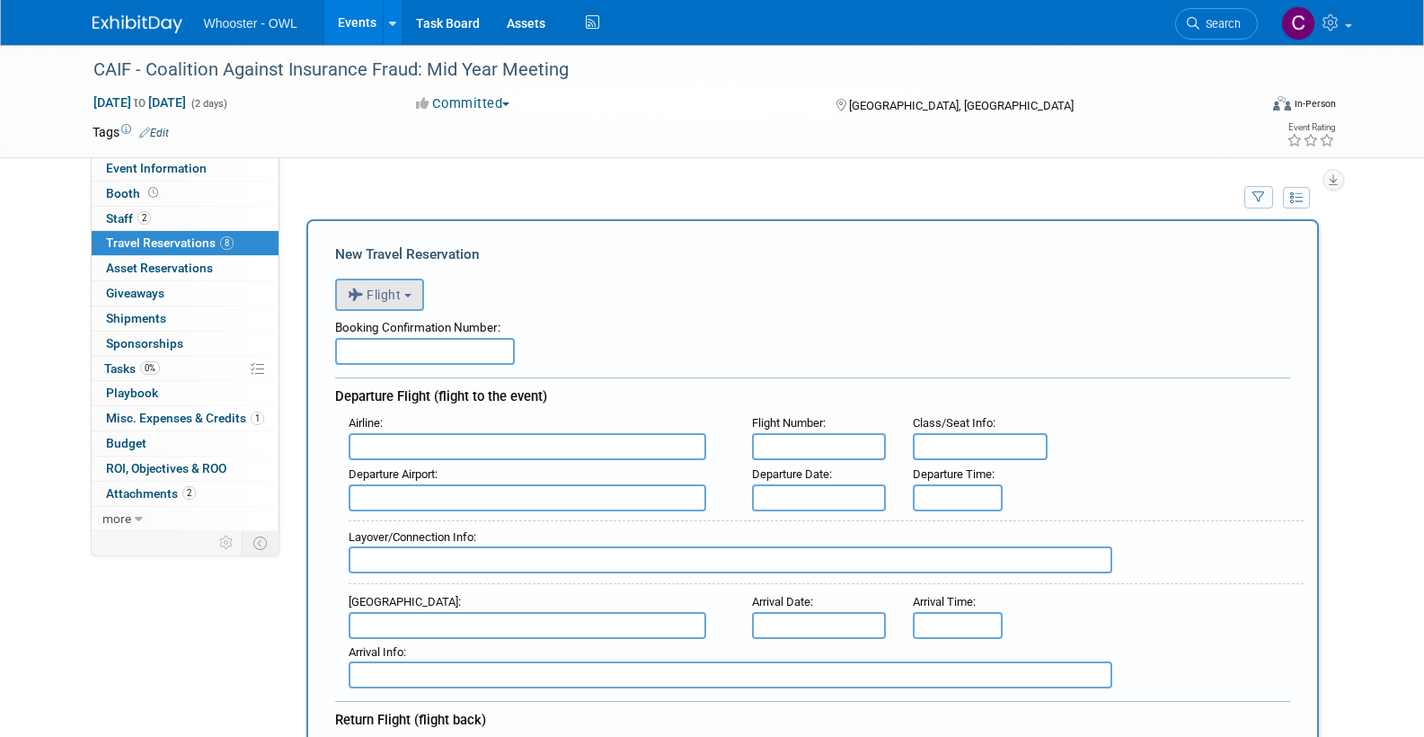
click at [372, 288] on span "Flight" at bounding box center [375, 294] width 54 height 14
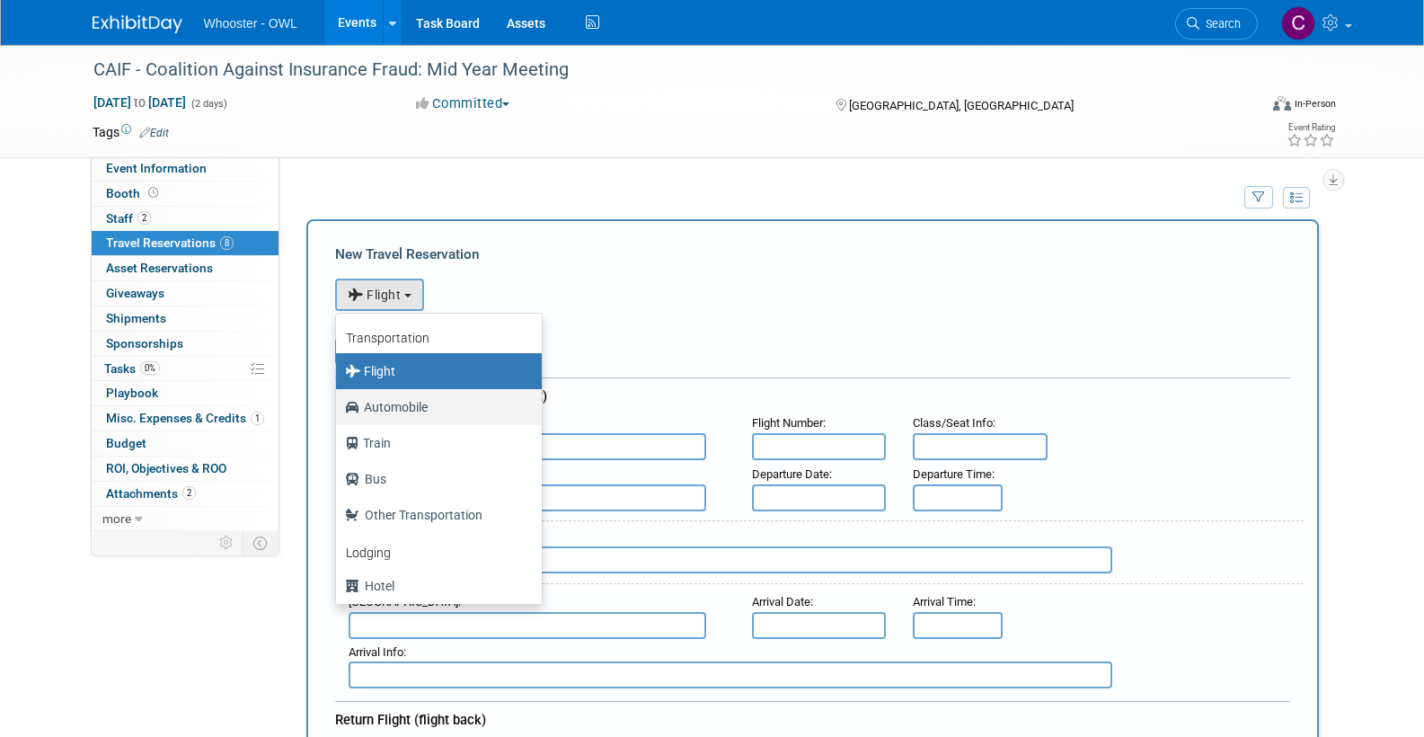
click at [403, 404] on label "Automobile" at bounding box center [434, 407] width 179 height 29
click at [339, 404] on input "Automobile" at bounding box center [333, 405] width 12 height 12
select select "4"
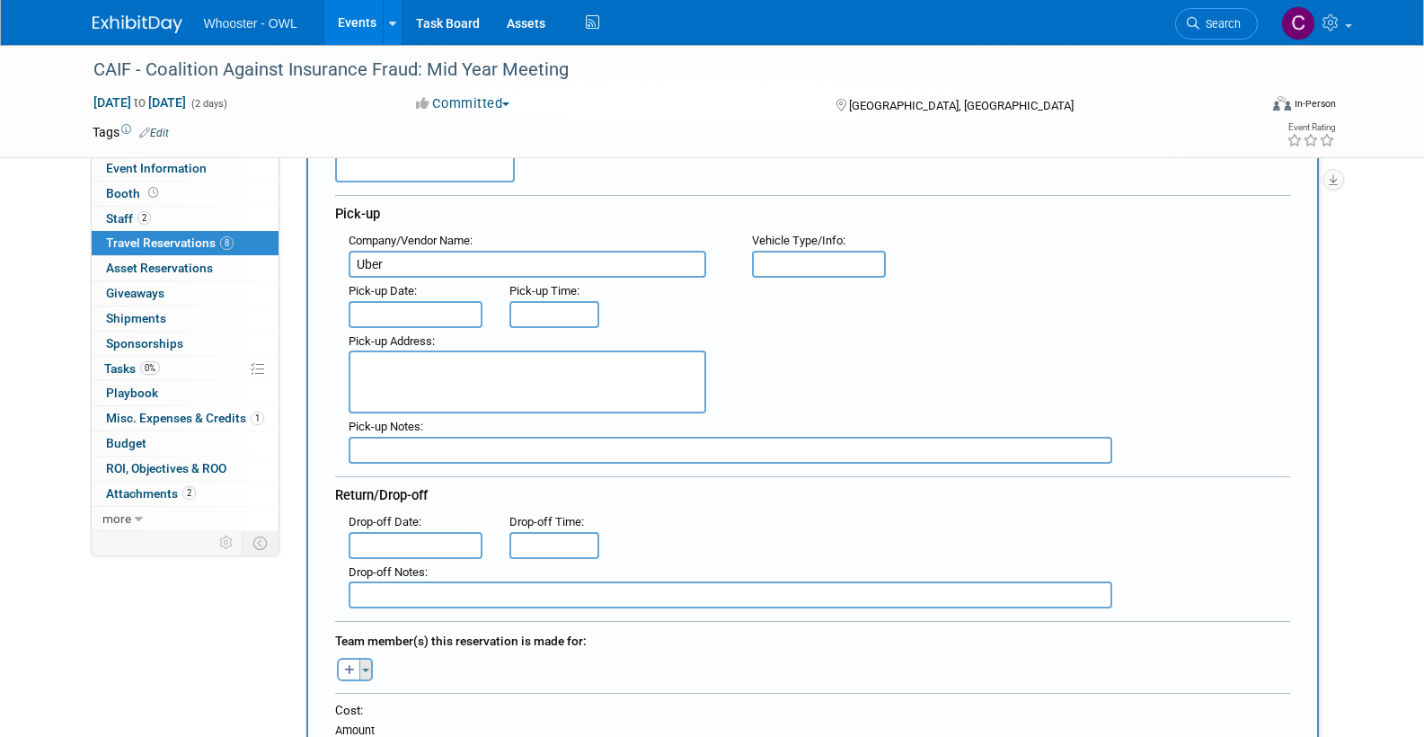
type input "Uber"
click at [370, 659] on button "Toggle Dropdown" at bounding box center [365, 669] width 13 height 23
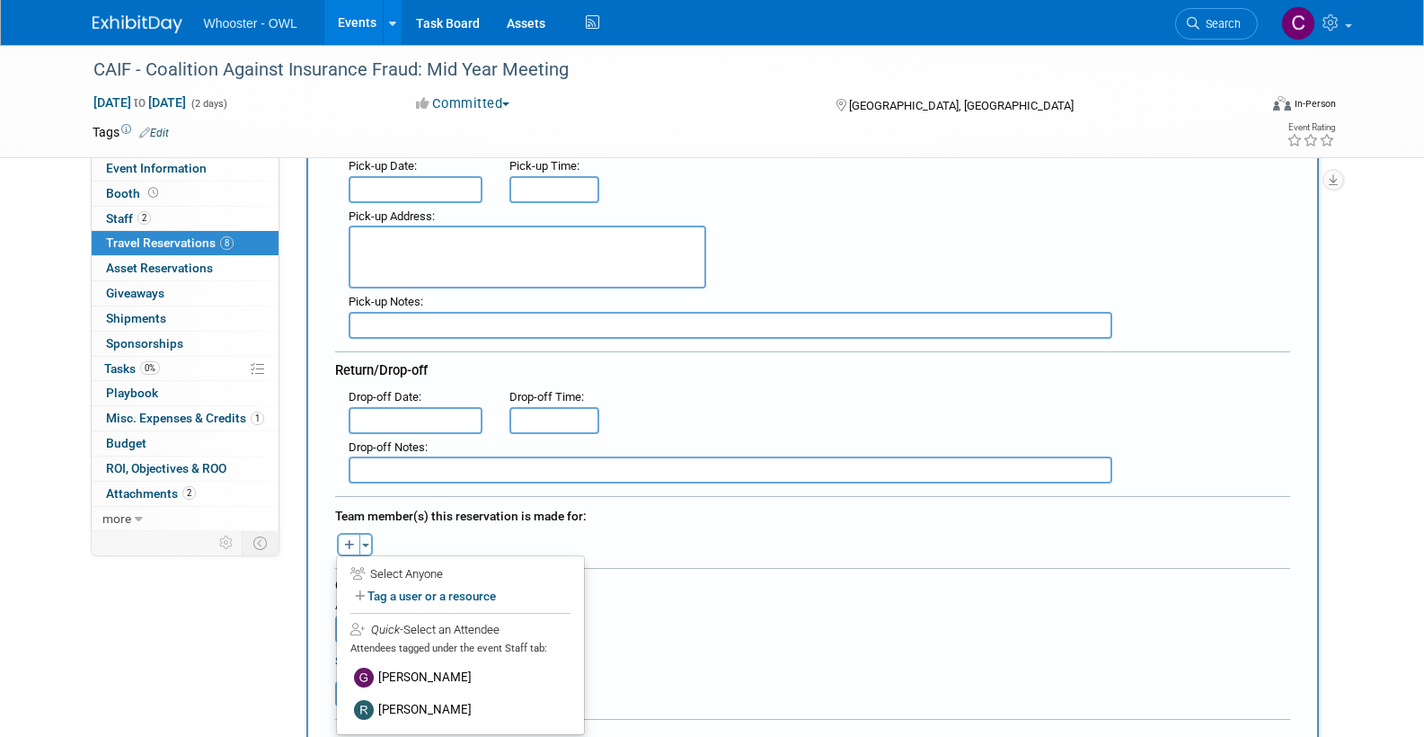
scroll to position [309, 0]
click at [407, 667] on label "[PERSON_NAME]" at bounding box center [460, 675] width 222 height 32
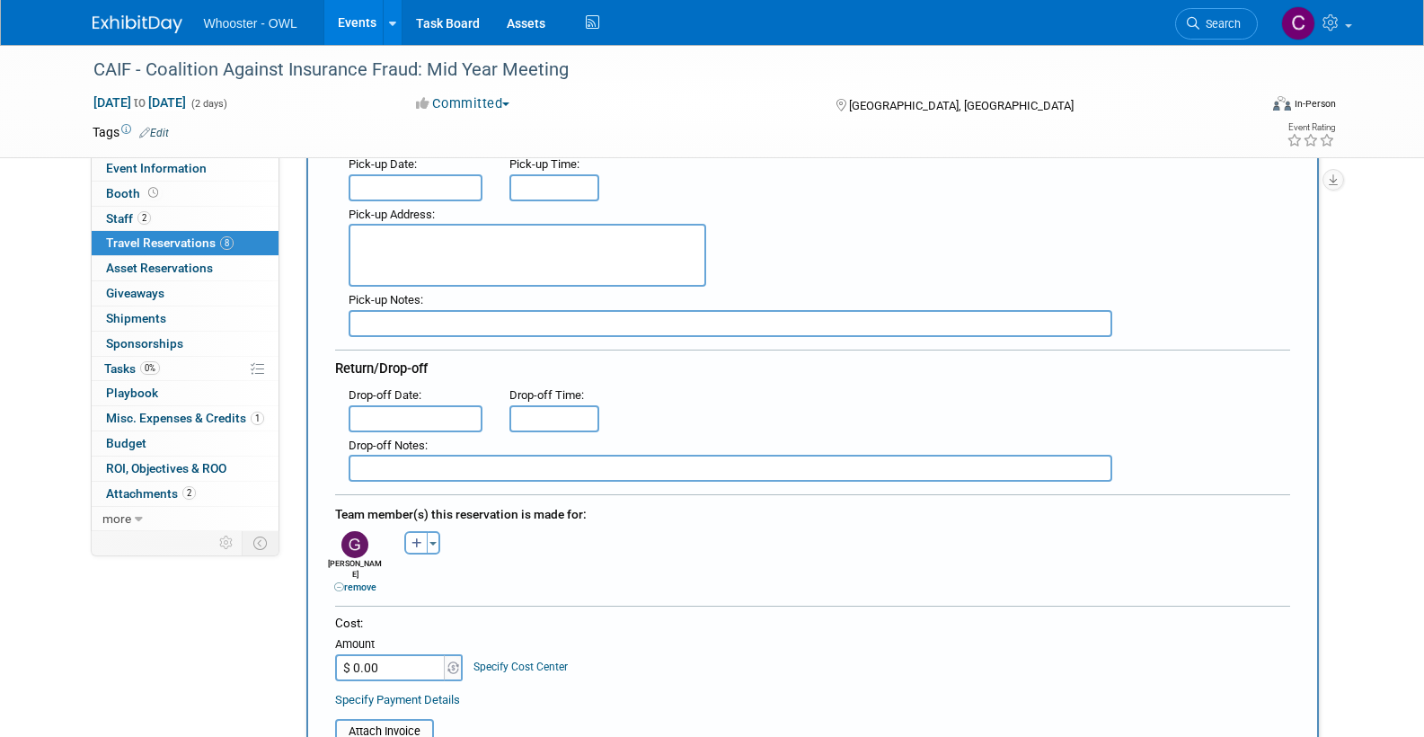
click at [378, 654] on input "$ 0.00" at bounding box center [391, 667] width 112 height 27
type input "$ 57.29"
click at [653, 667] on div "Cost: Amount $ 57.29 Specify Cost Center Cost Center -- Not Specified --" at bounding box center [812, 660] width 955 height 93
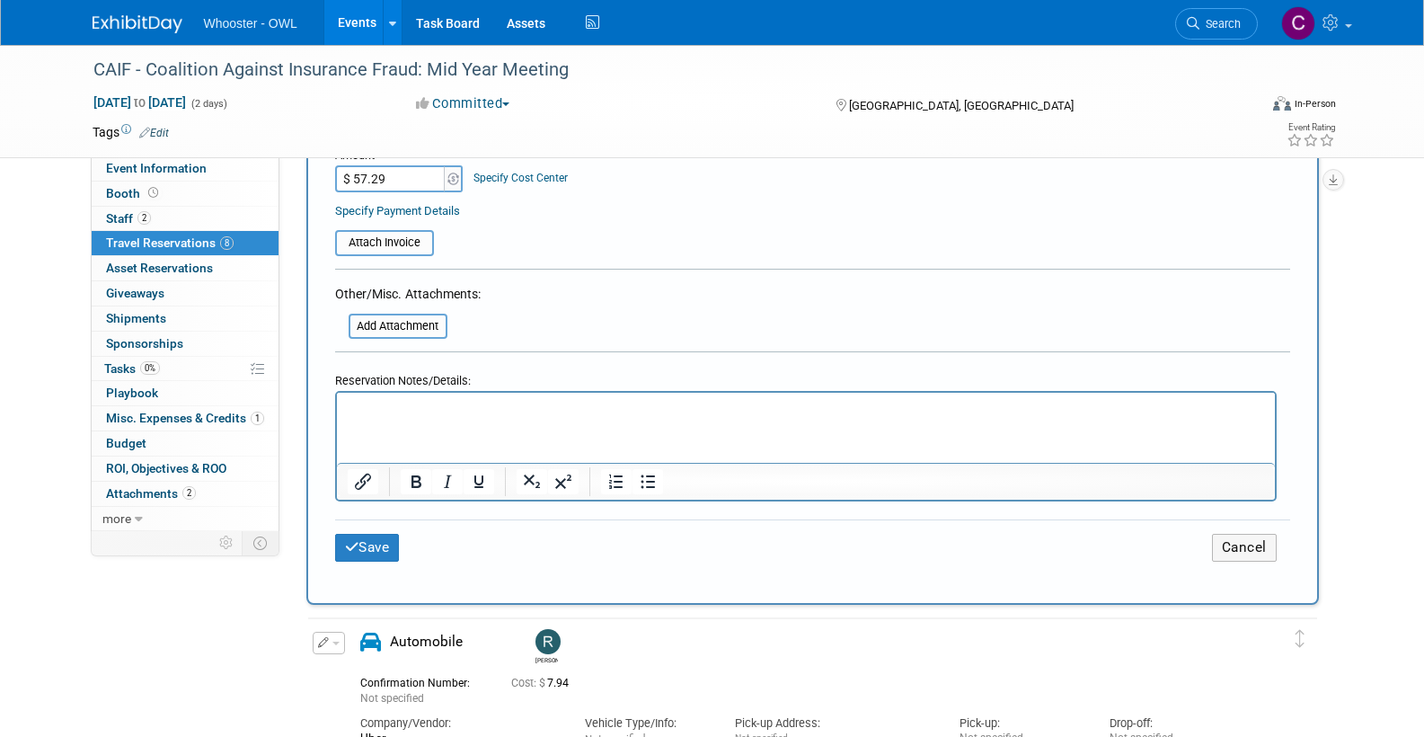
scroll to position [803, 0]
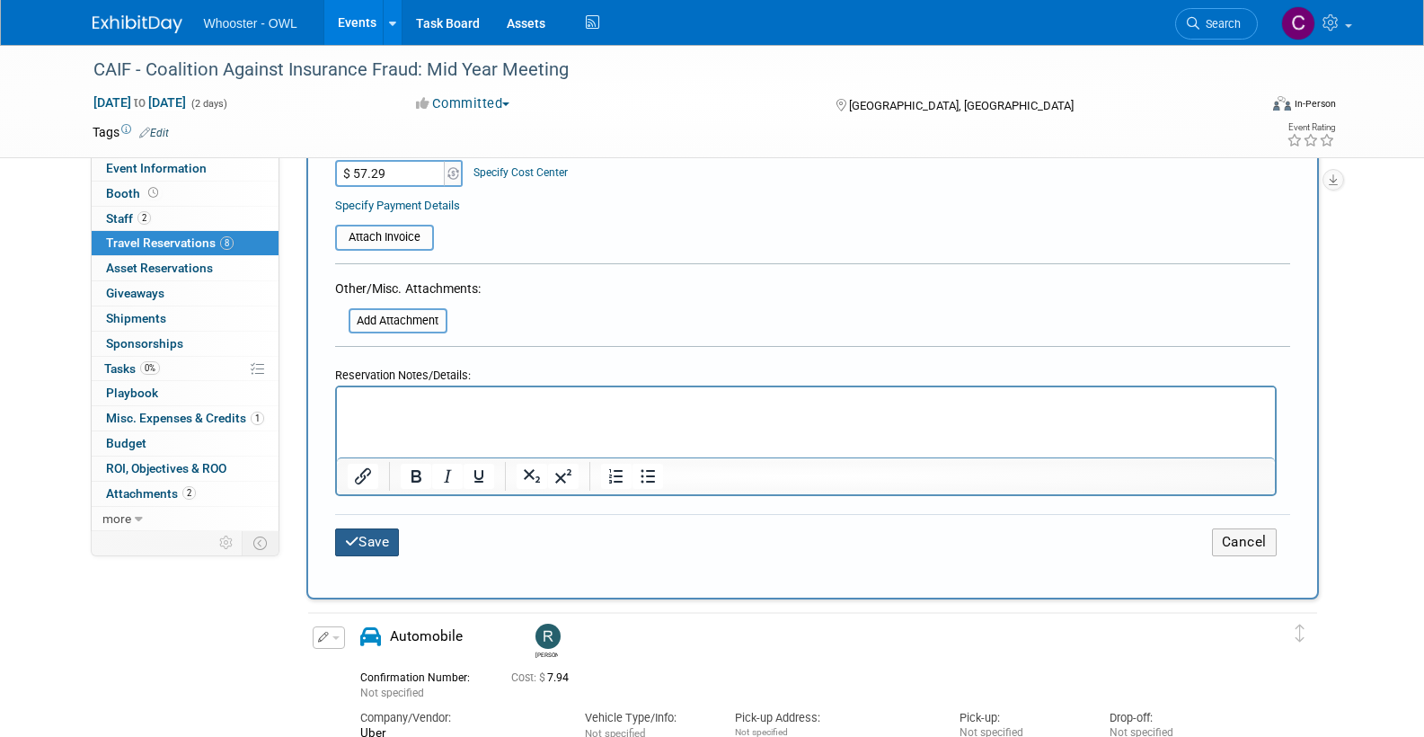
click at [369, 529] on button "Save" at bounding box center [367, 542] width 65 height 28
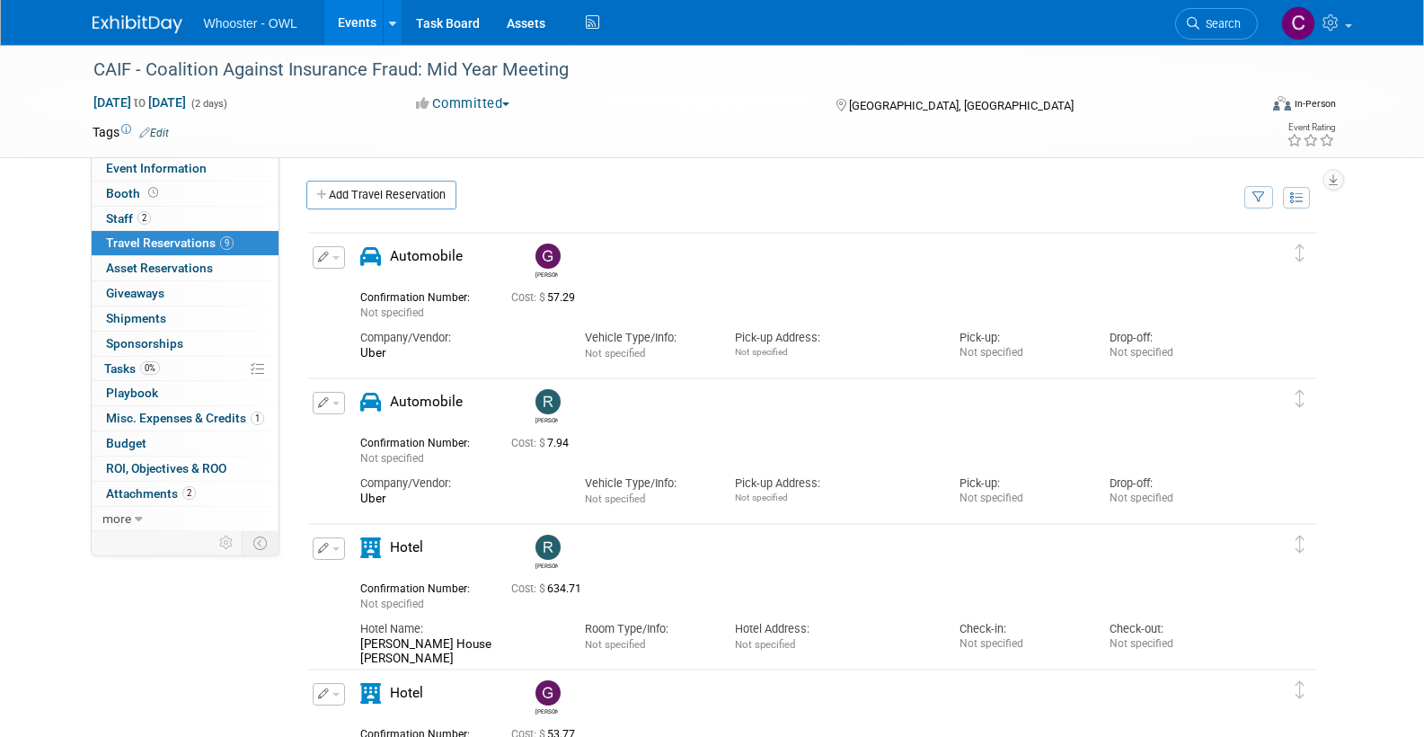
scroll to position [0, 0]
click at [381, 201] on link "Add Travel Reservation" at bounding box center [381, 195] width 150 height 29
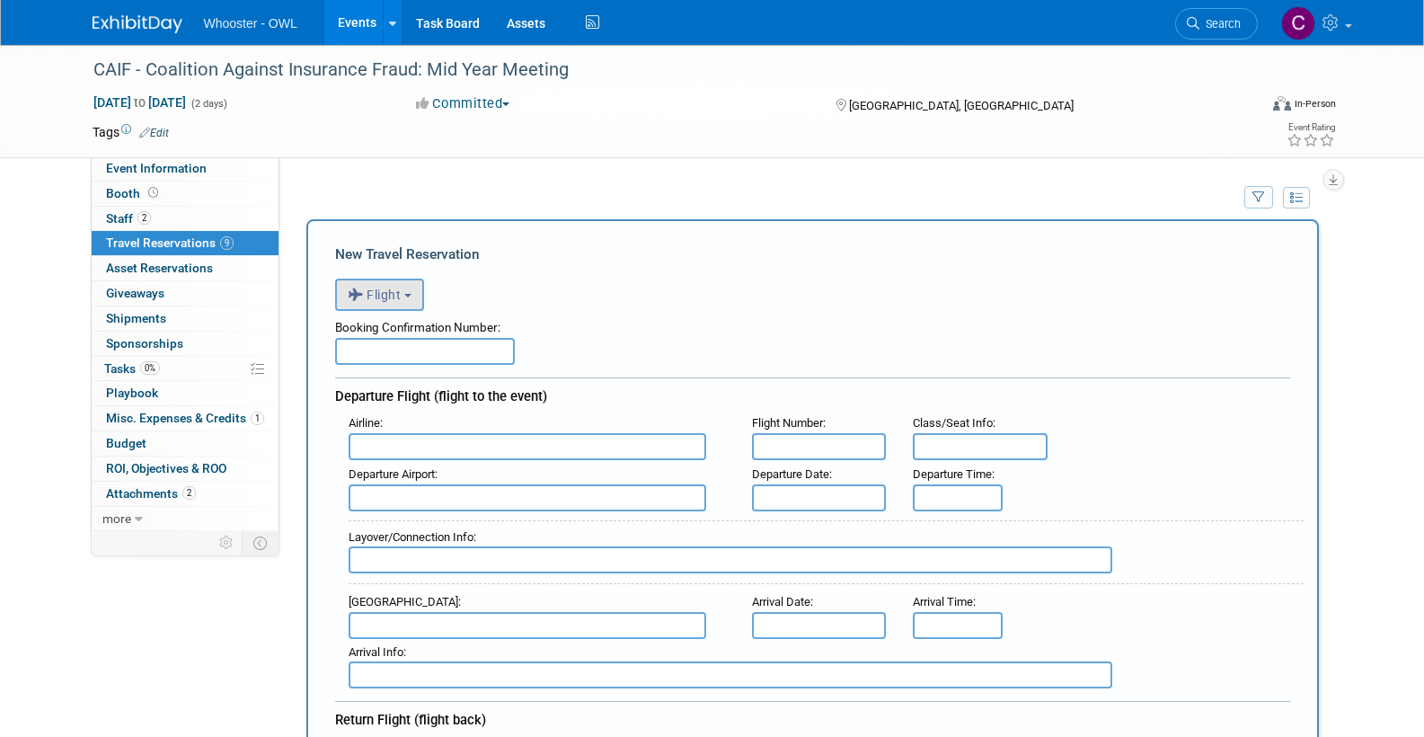
click at [394, 288] on span "Flight" at bounding box center [375, 294] width 54 height 14
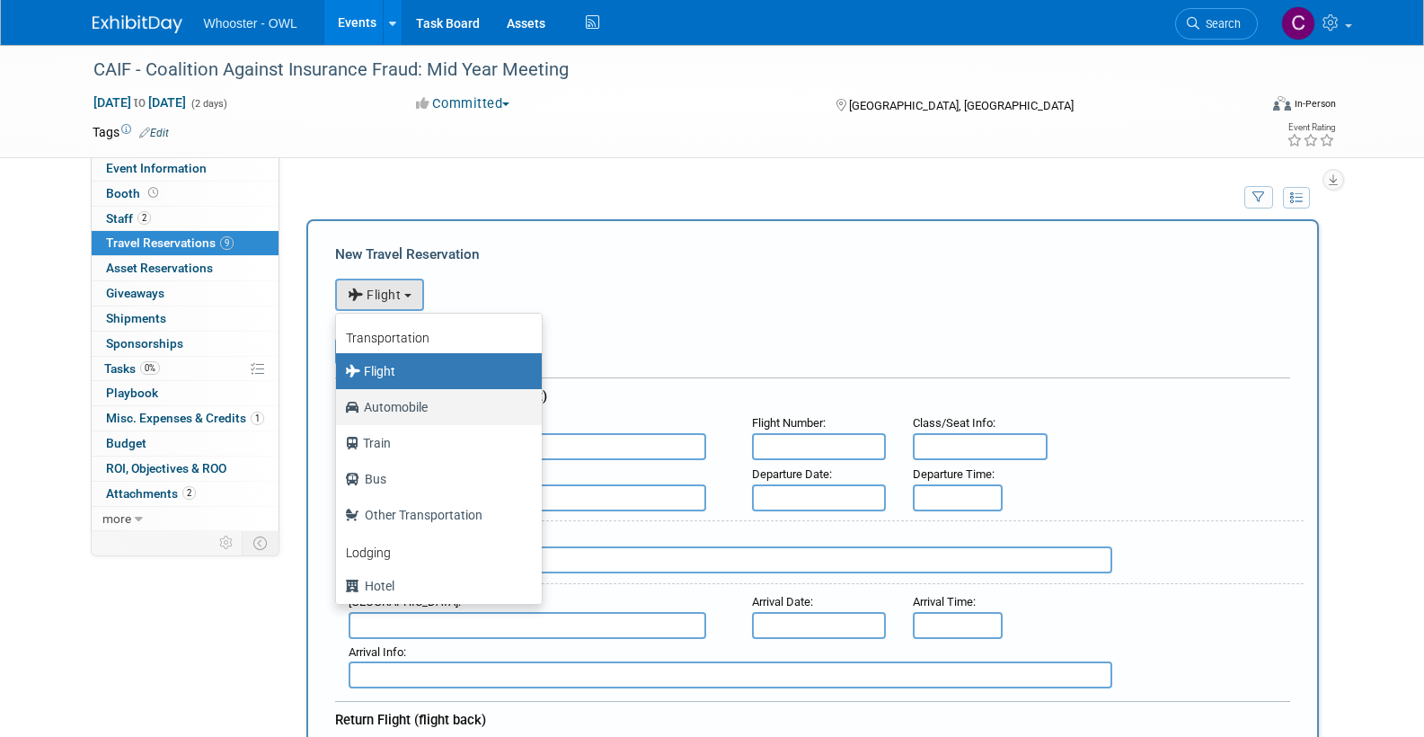
click at [409, 402] on label "Automobile" at bounding box center [434, 407] width 179 height 29
click at [339, 402] on input "Automobile" at bounding box center [333, 405] width 12 height 12
select select "4"
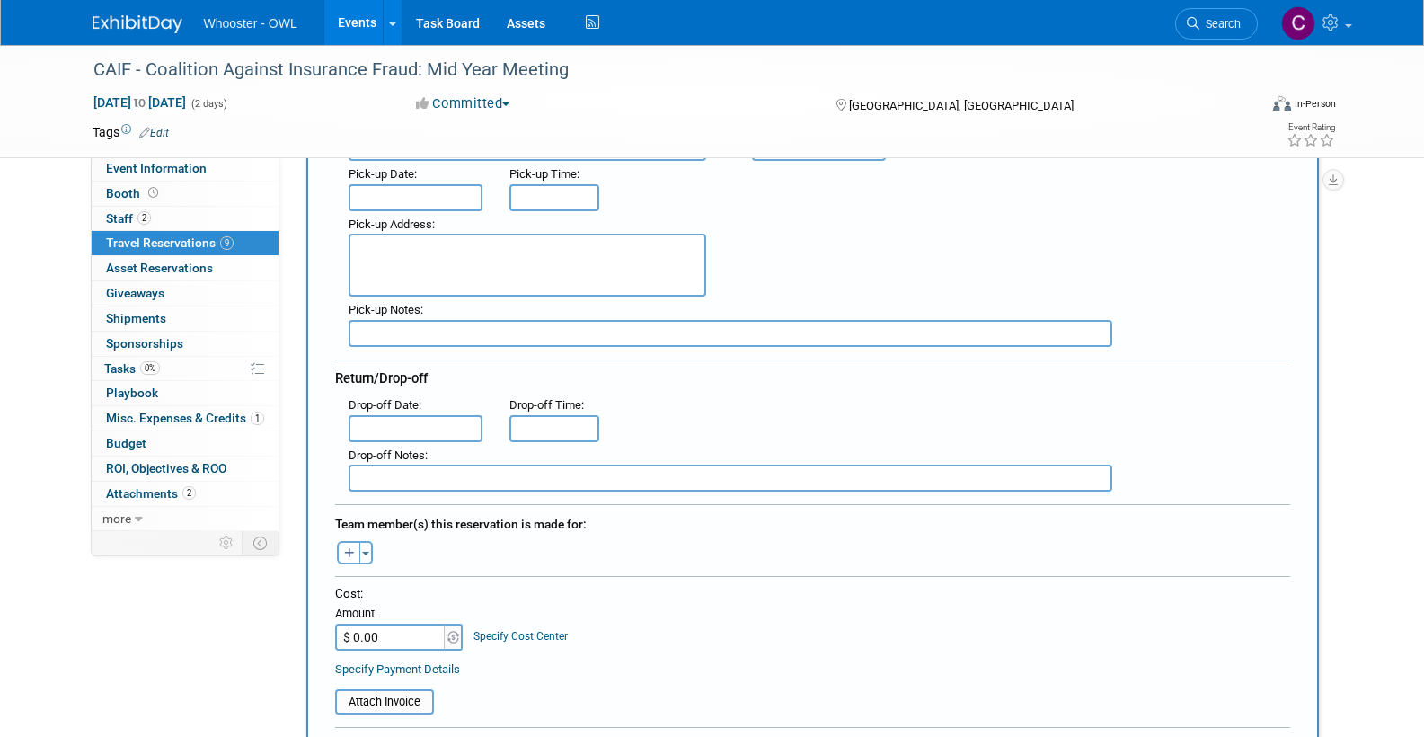
scroll to position [298, 0]
type input "Uber"
click at [369, 546] on button "Toggle Dropdown" at bounding box center [365, 553] width 13 height 23
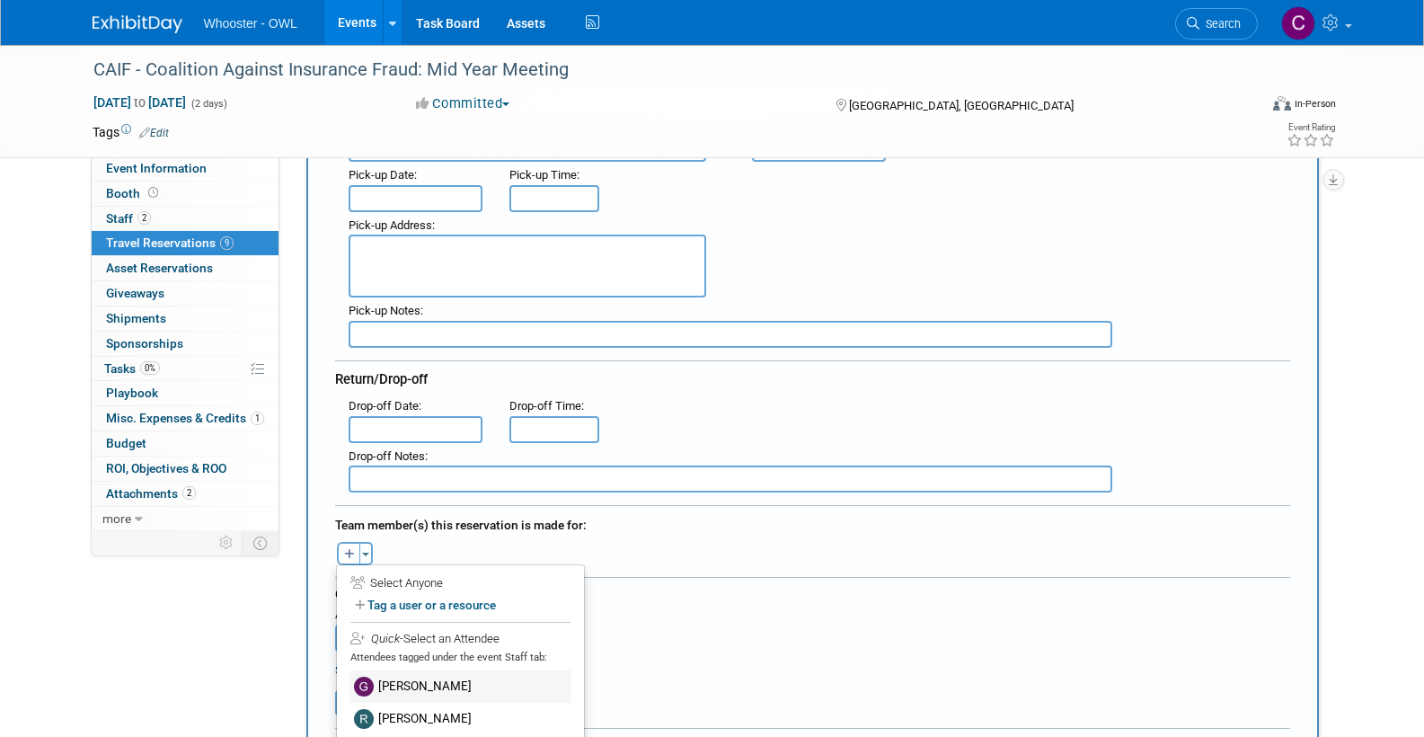
click at [425, 676] on label "[PERSON_NAME]" at bounding box center [460, 686] width 222 height 32
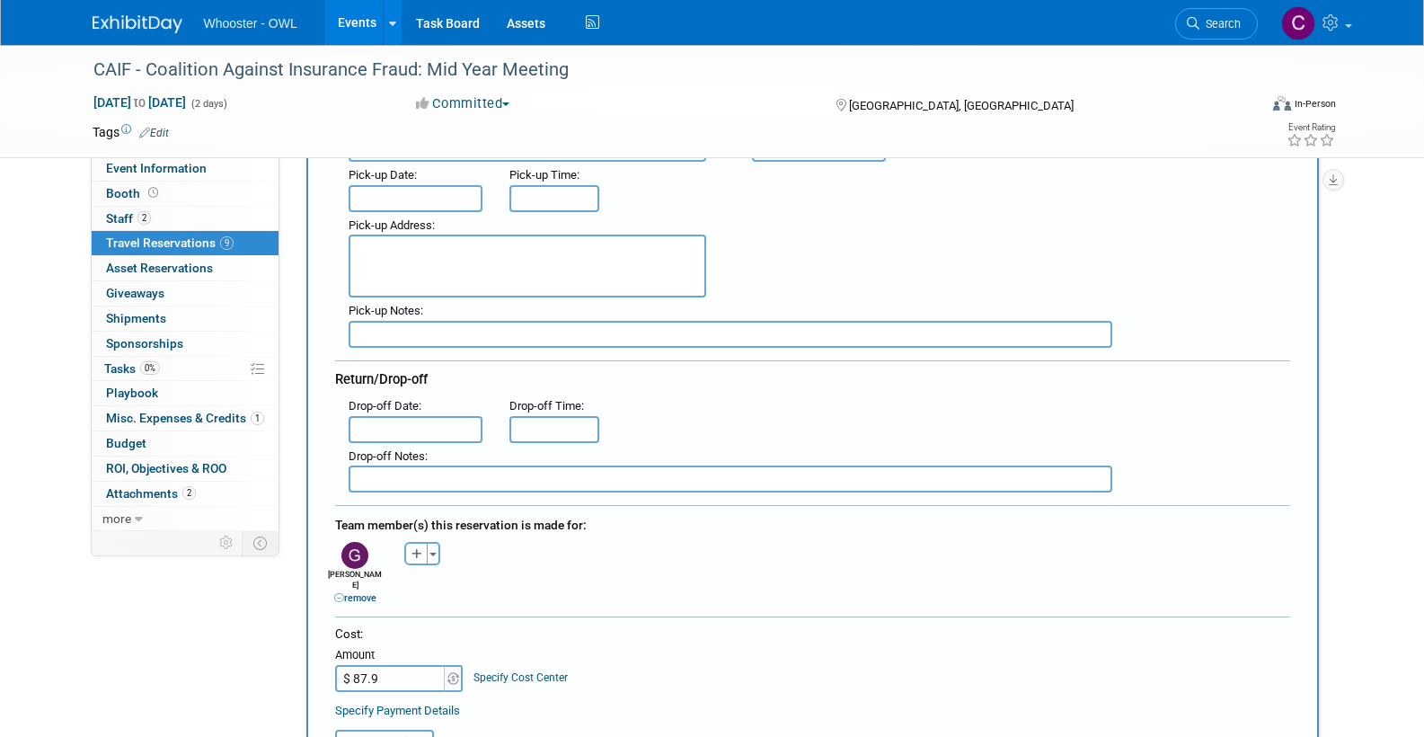
type input "$ 87.90"
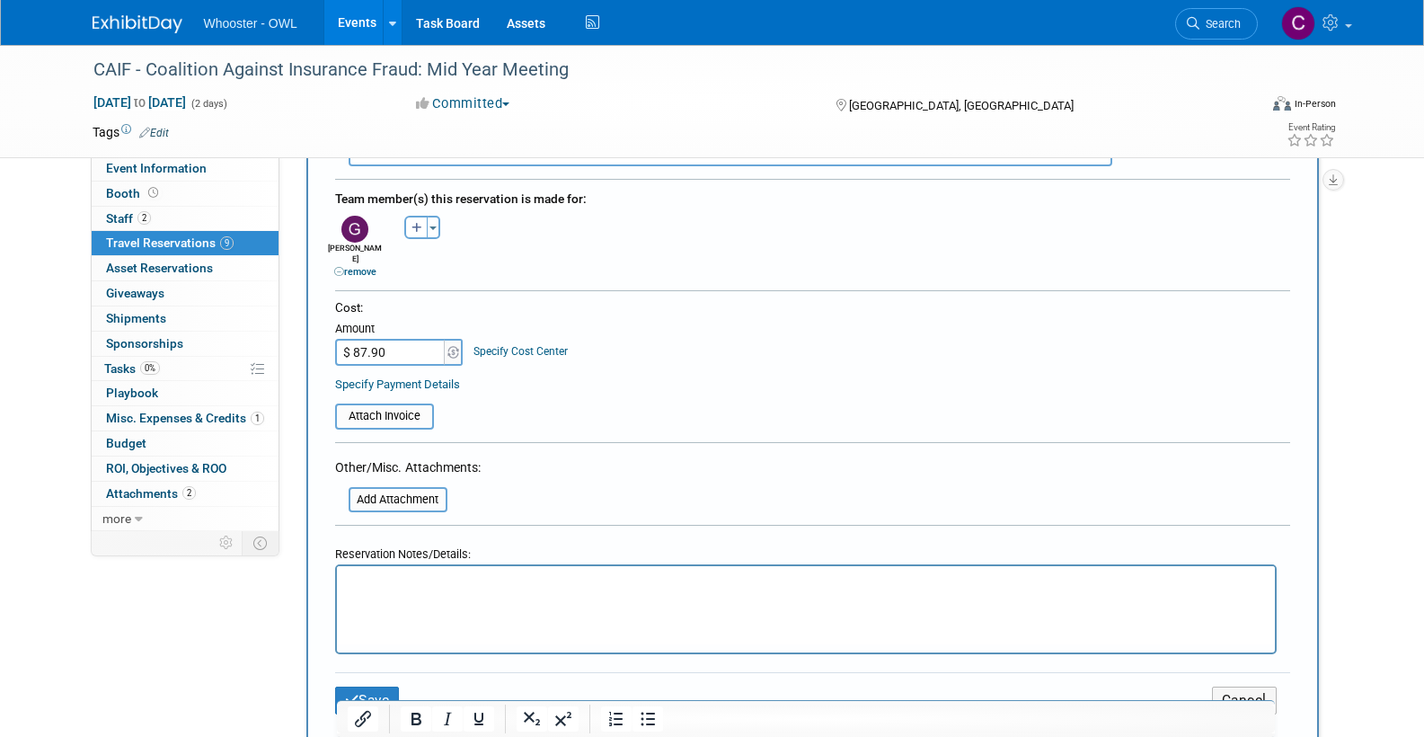
scroll to position [676, 0]
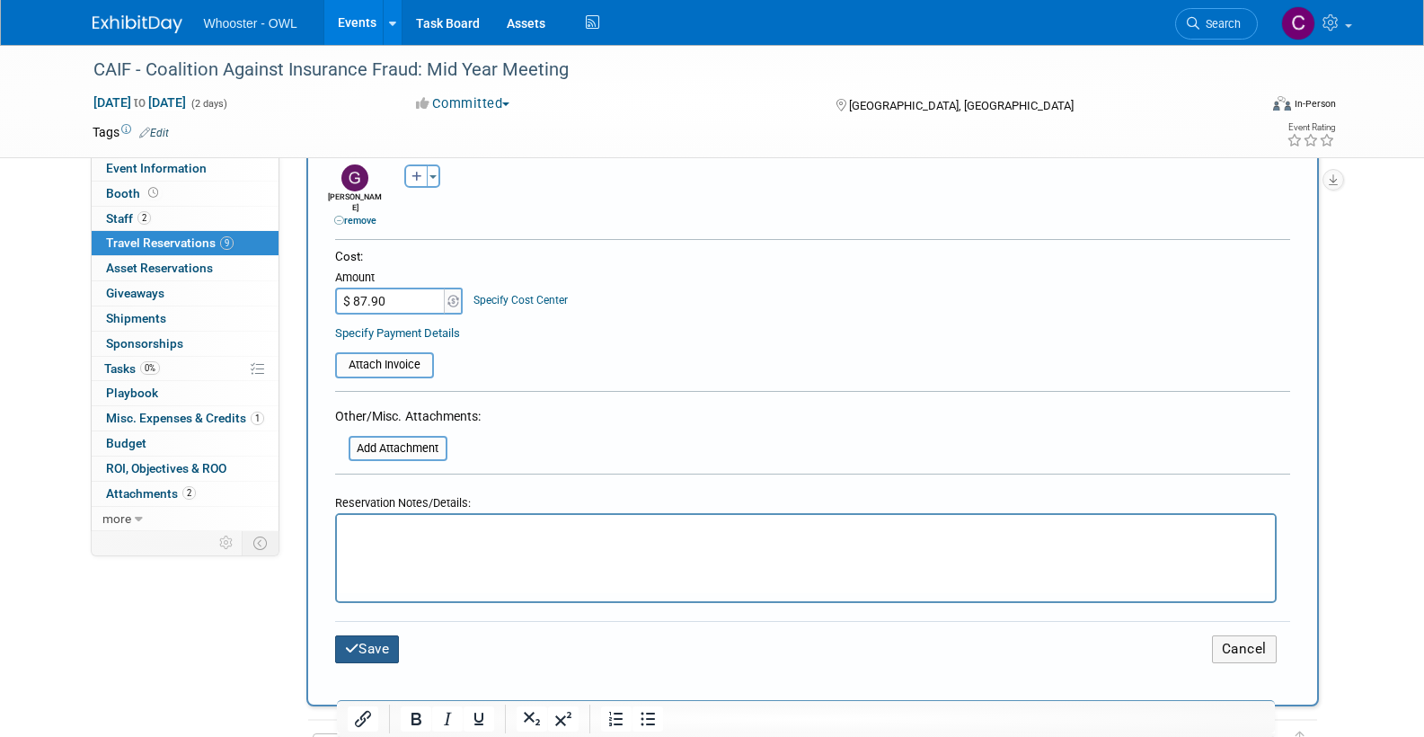
click at [385, 635] on button "Save" at bounding box center [367, 649] width 65 height 28
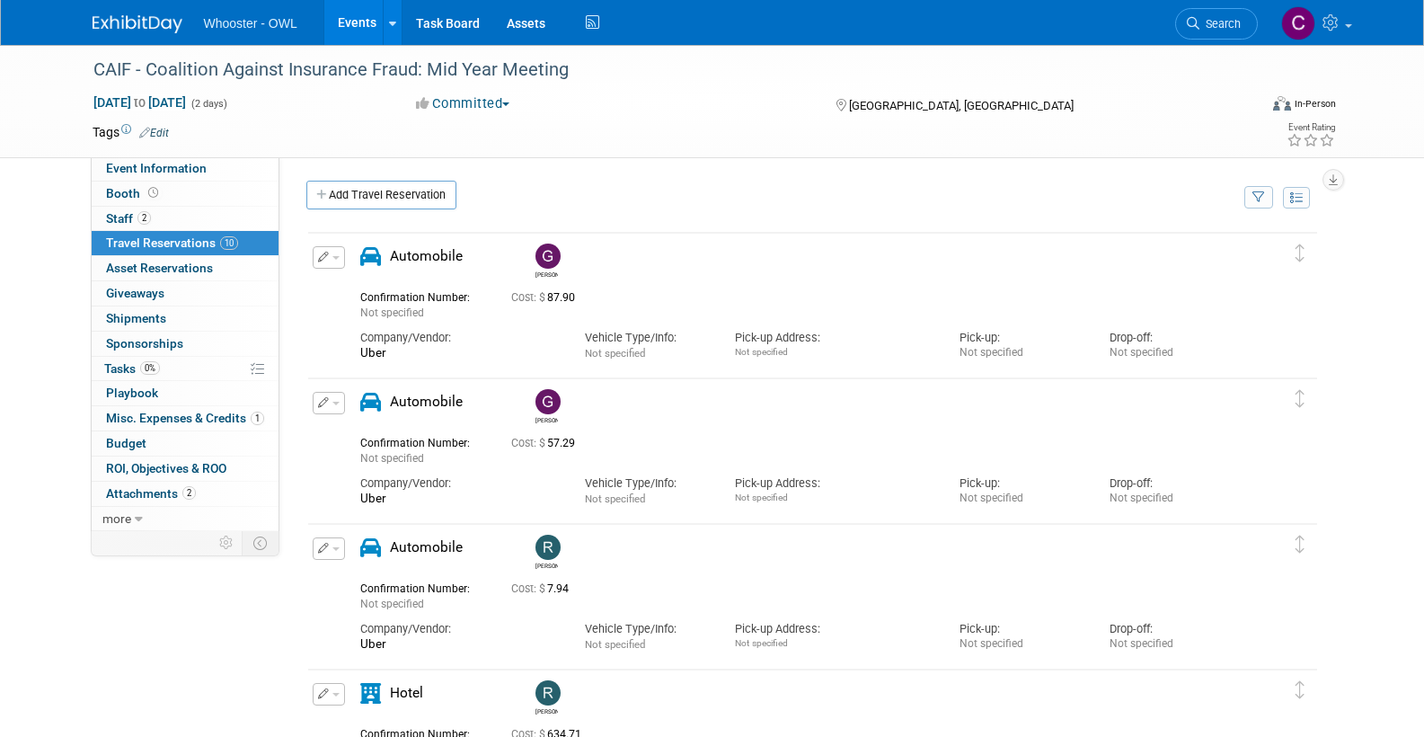
scroll to position [0, 0]
click at [391, 194] on link "Add Travel Reservation" at bounding box center [381, 195] width 150 height 29
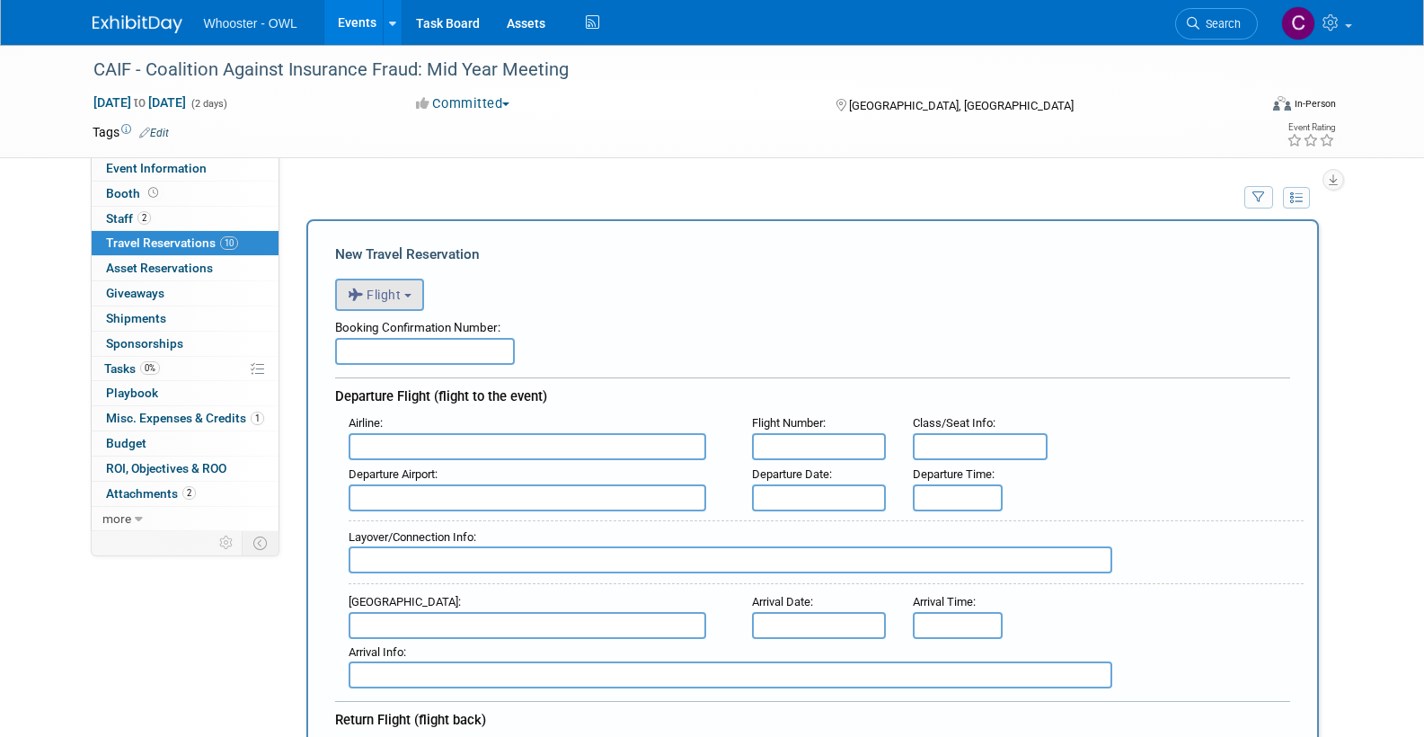
click at [385, 285] on button "Flight" at bounding box center [379, 295] width 89 height 32
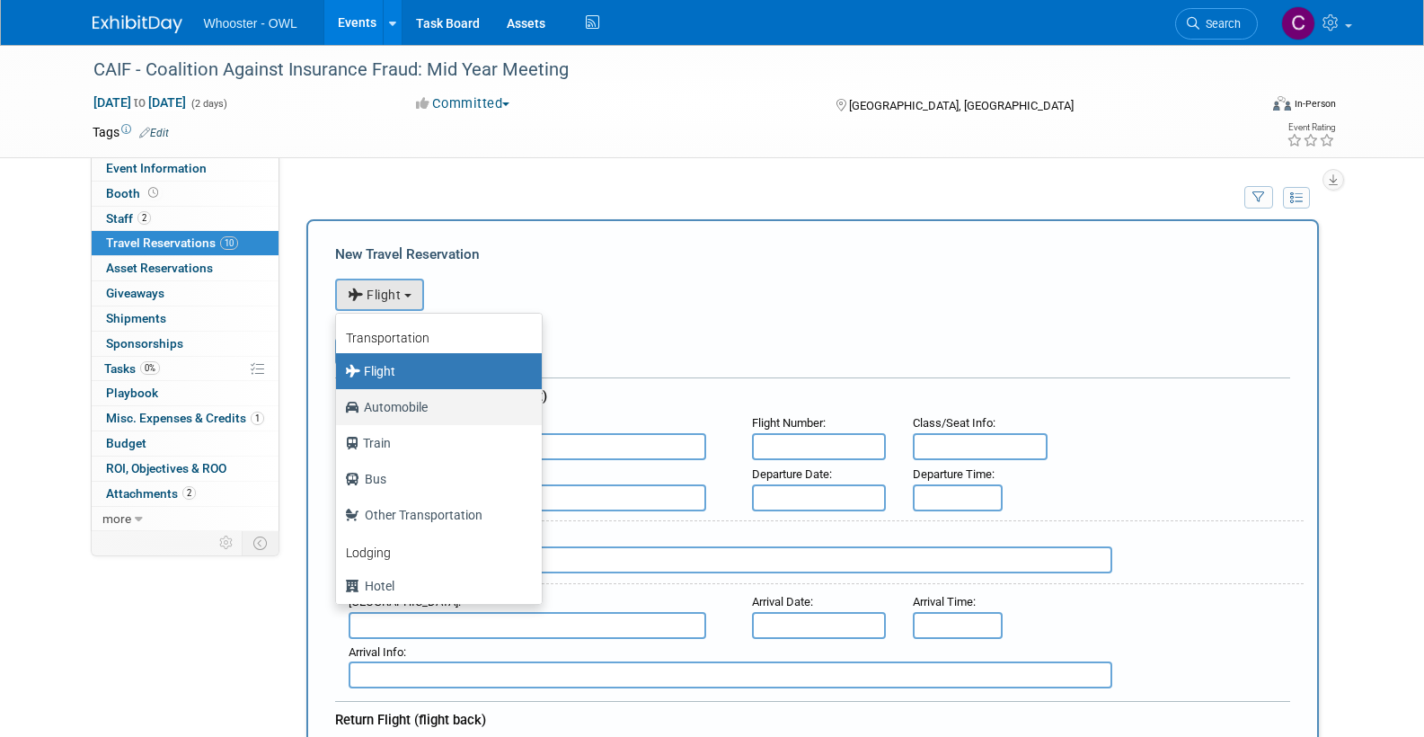
click at [401, 409] on label "Automobile" at bounding box center [434, 407] width 179 height 29
click at [339, 409] on input "Automobile" at bounding box center [333, 405] width 12 height 12
select select "4"
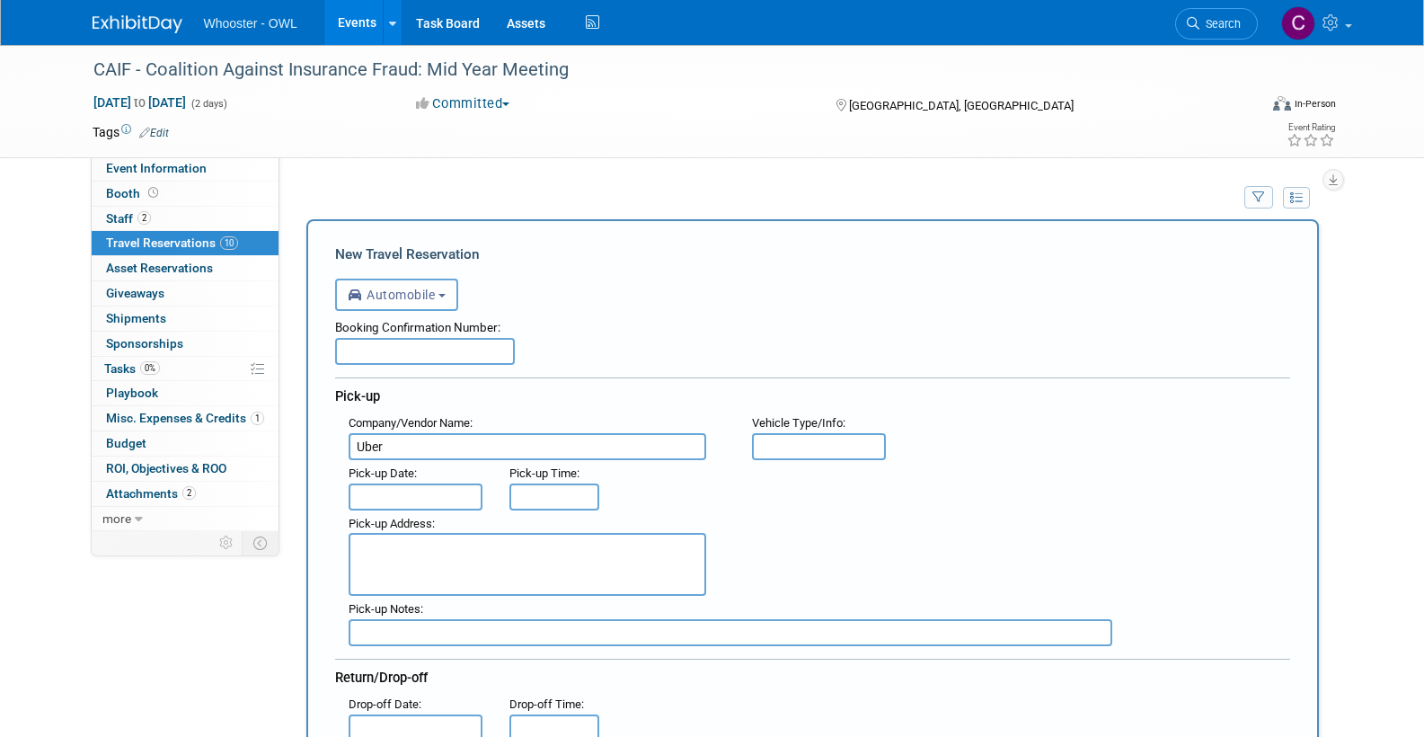
scroll to position [213, 0]
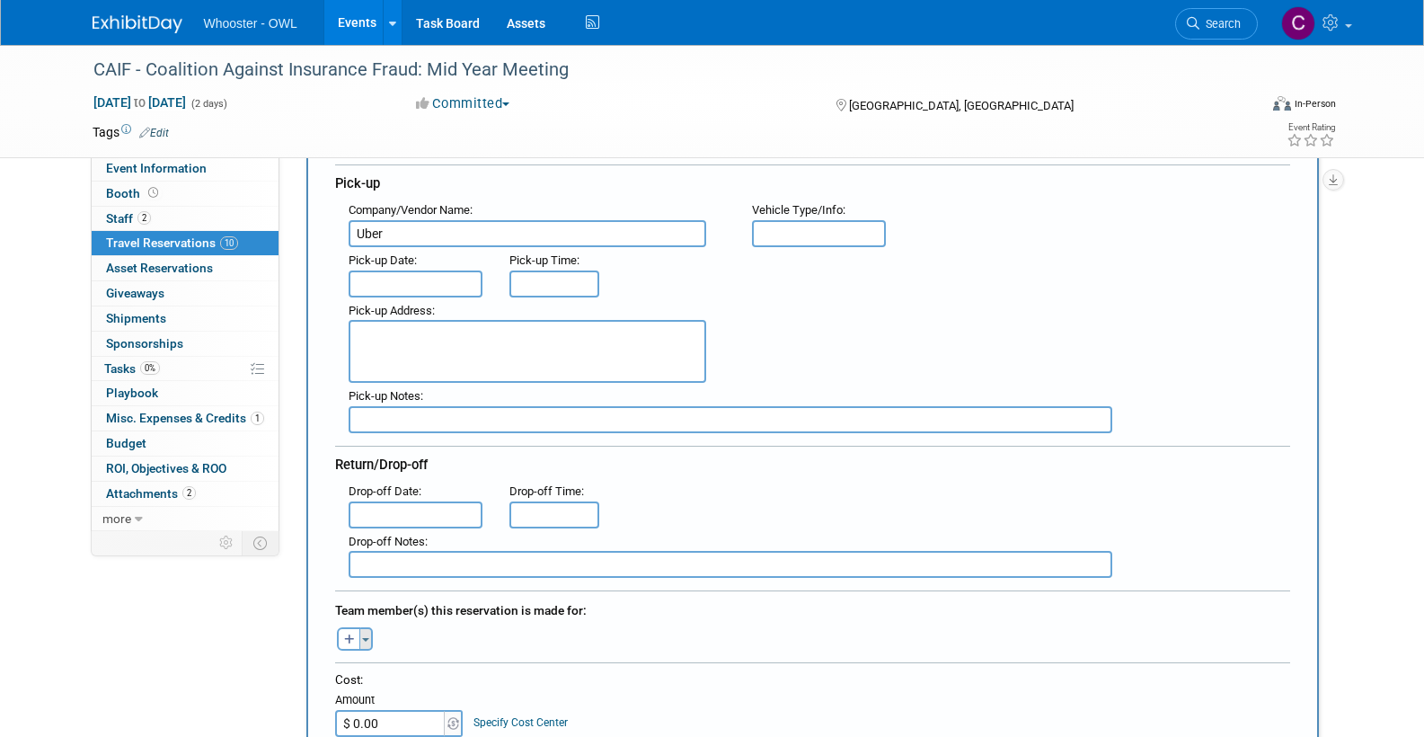
type input "Uber"
click at [368, 630] on button "Toggle Dropdown" at bounding box center [365, 638] width 13 height 23
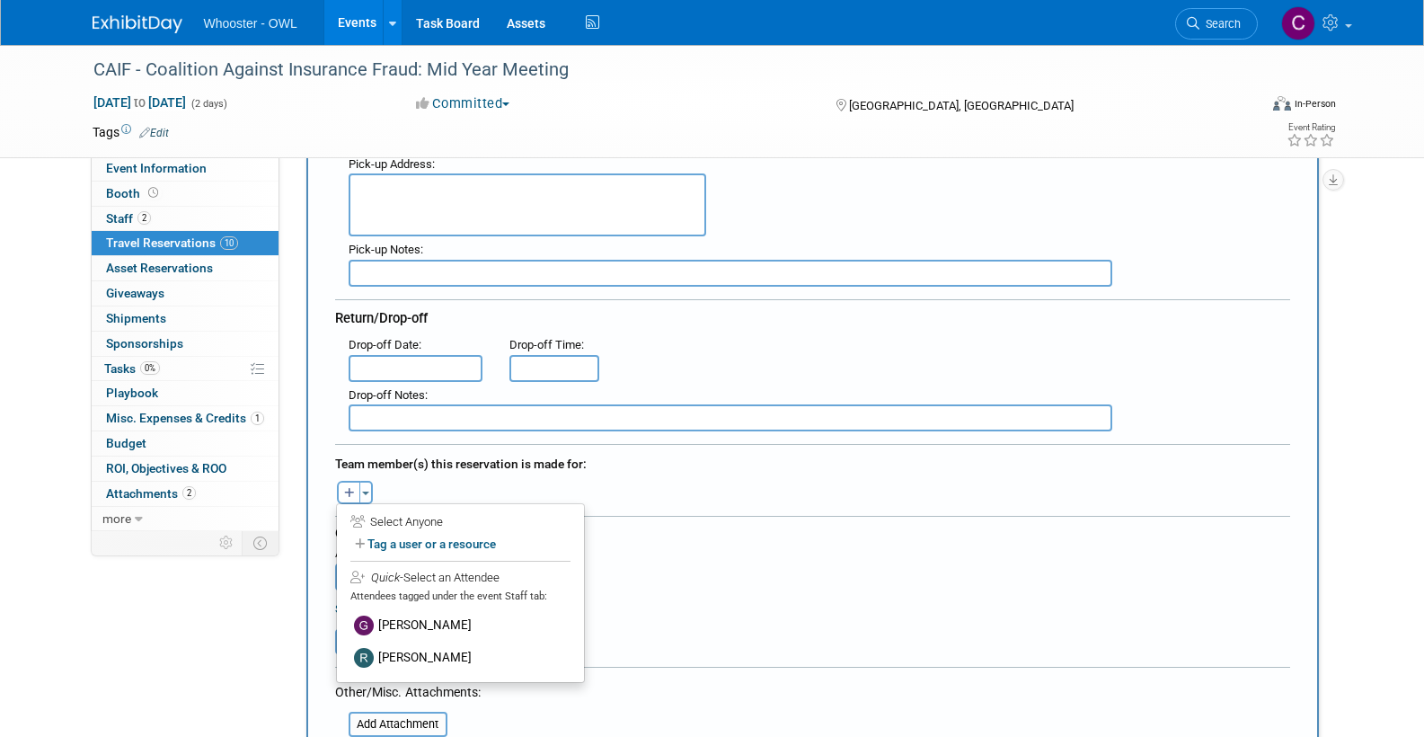
scroll to position [363, 0]
click at [406, 614] on label "[PERSON_NAME]" at bounding box center [460, 622] width 222 height 32
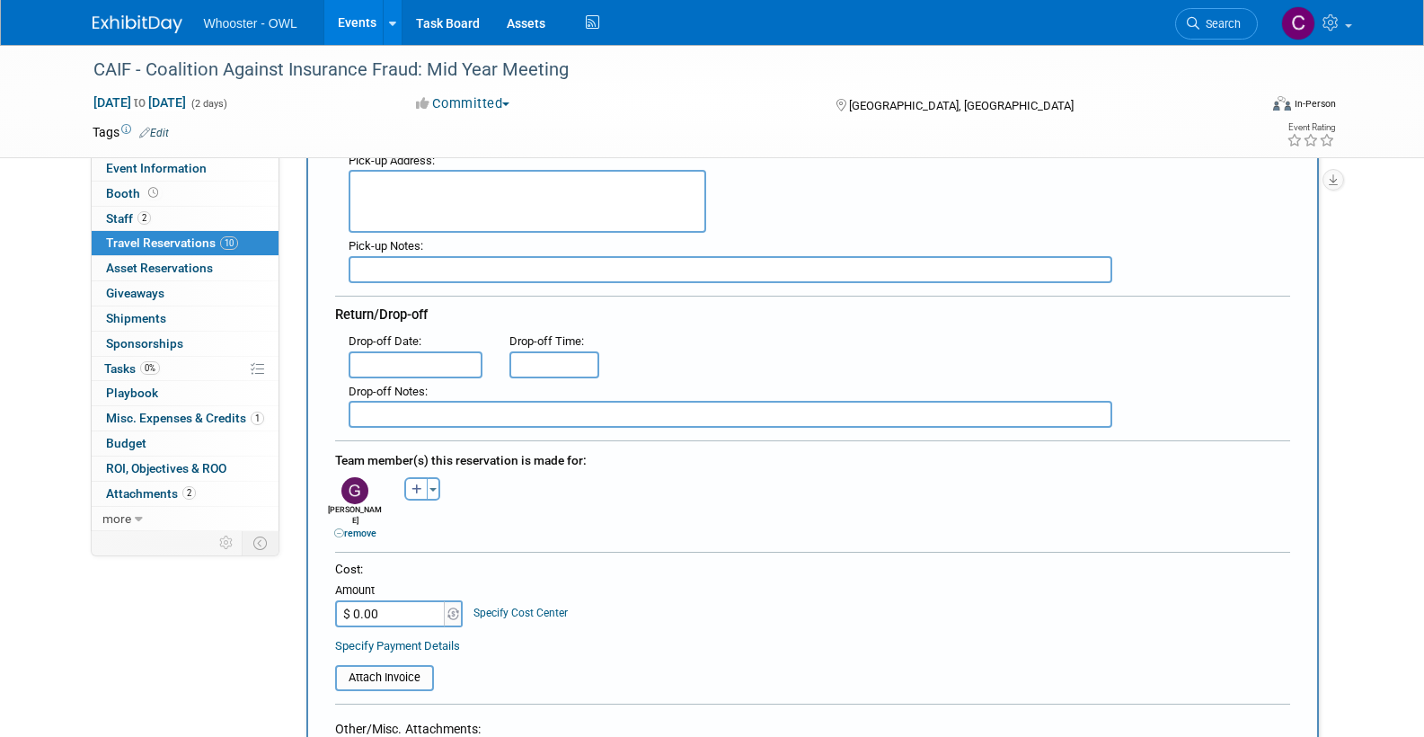
click at [401, 602] on input "$ 0.00" at bounding box center [391, 613] width 112 height 27
type input "$ 17.58"
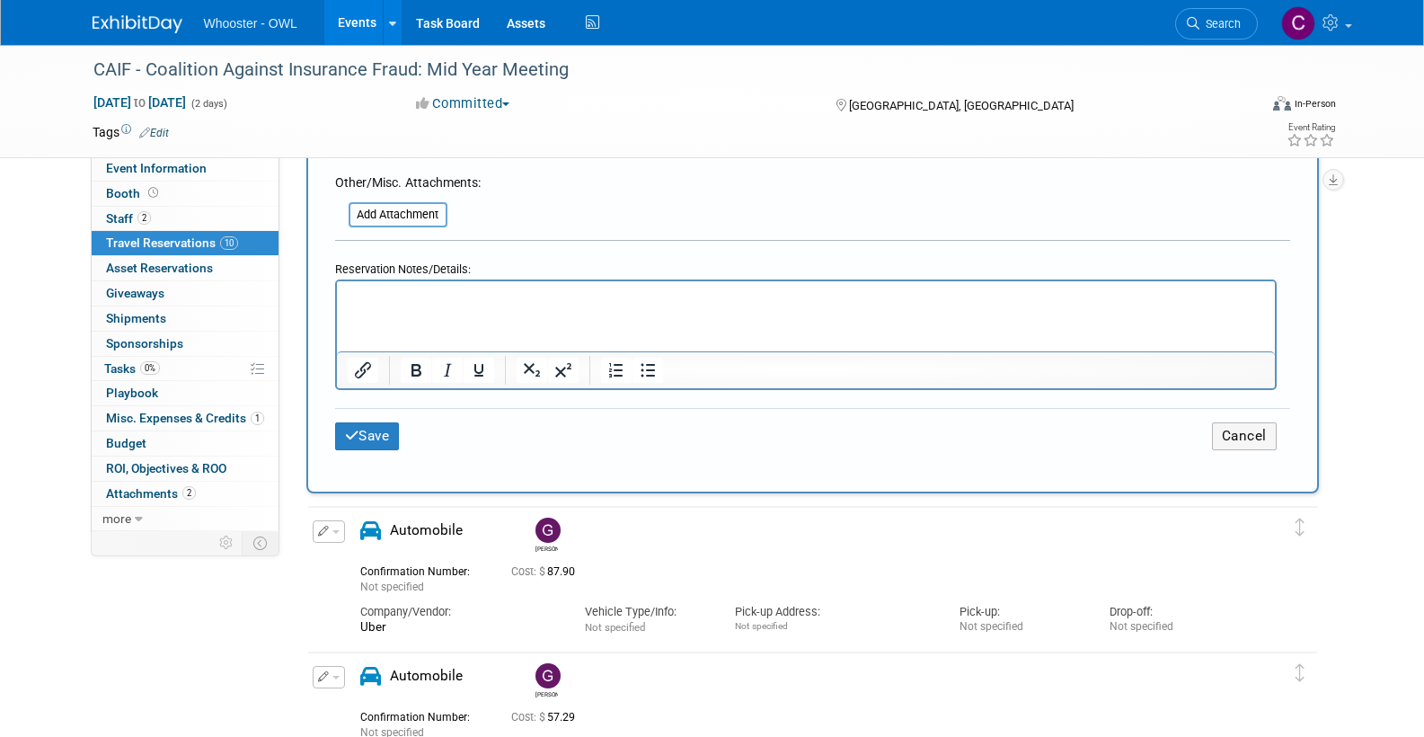
scroll to position [918, 0]
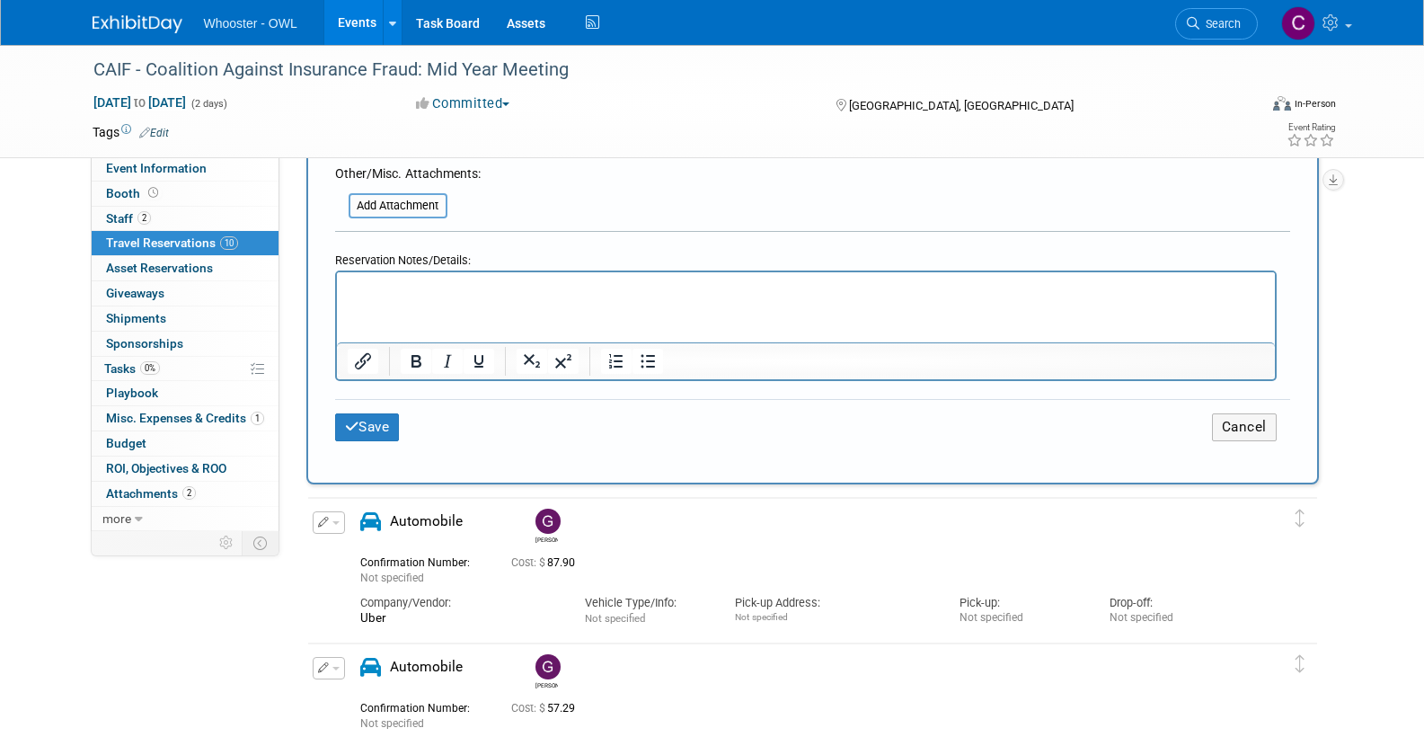
click at [369, 413] on button "Save" at bounding box center [367, 427] width 65 height 28
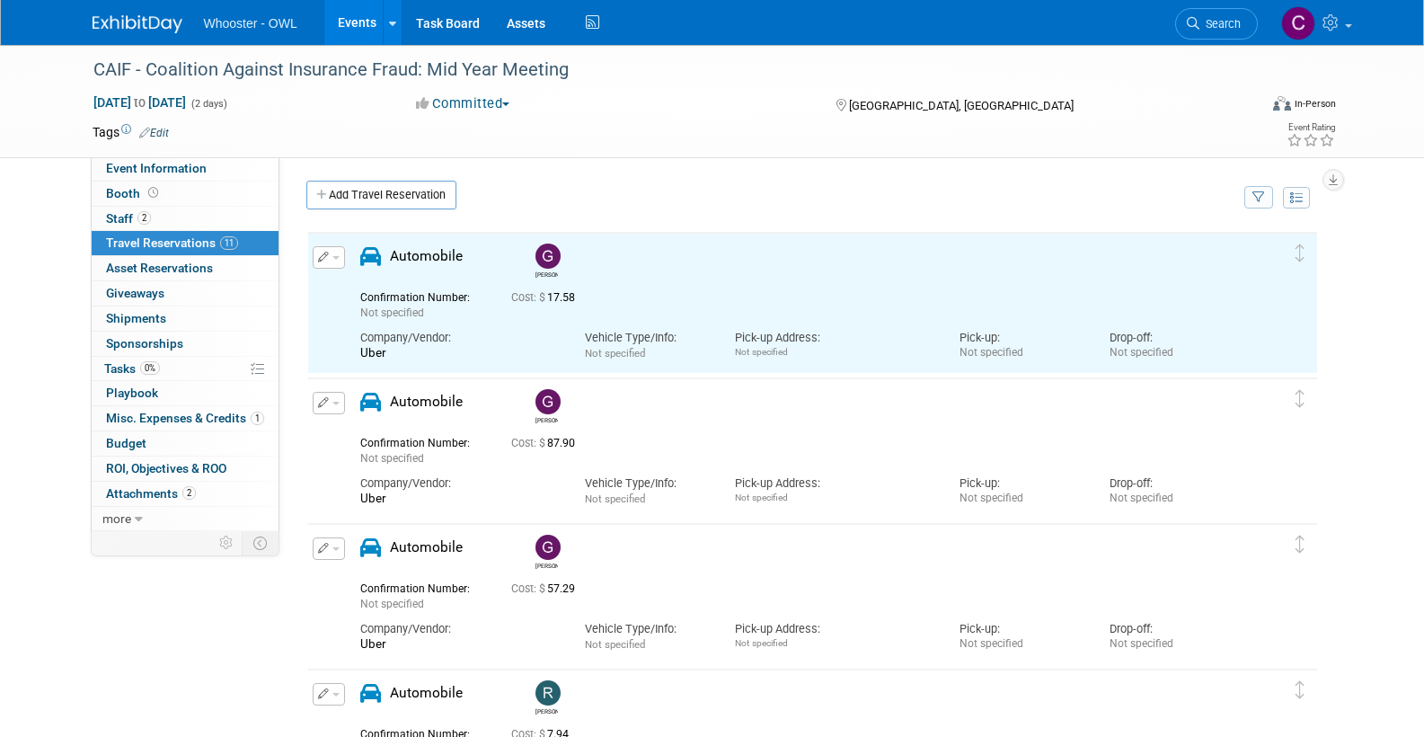
scroll to position [0, 0]
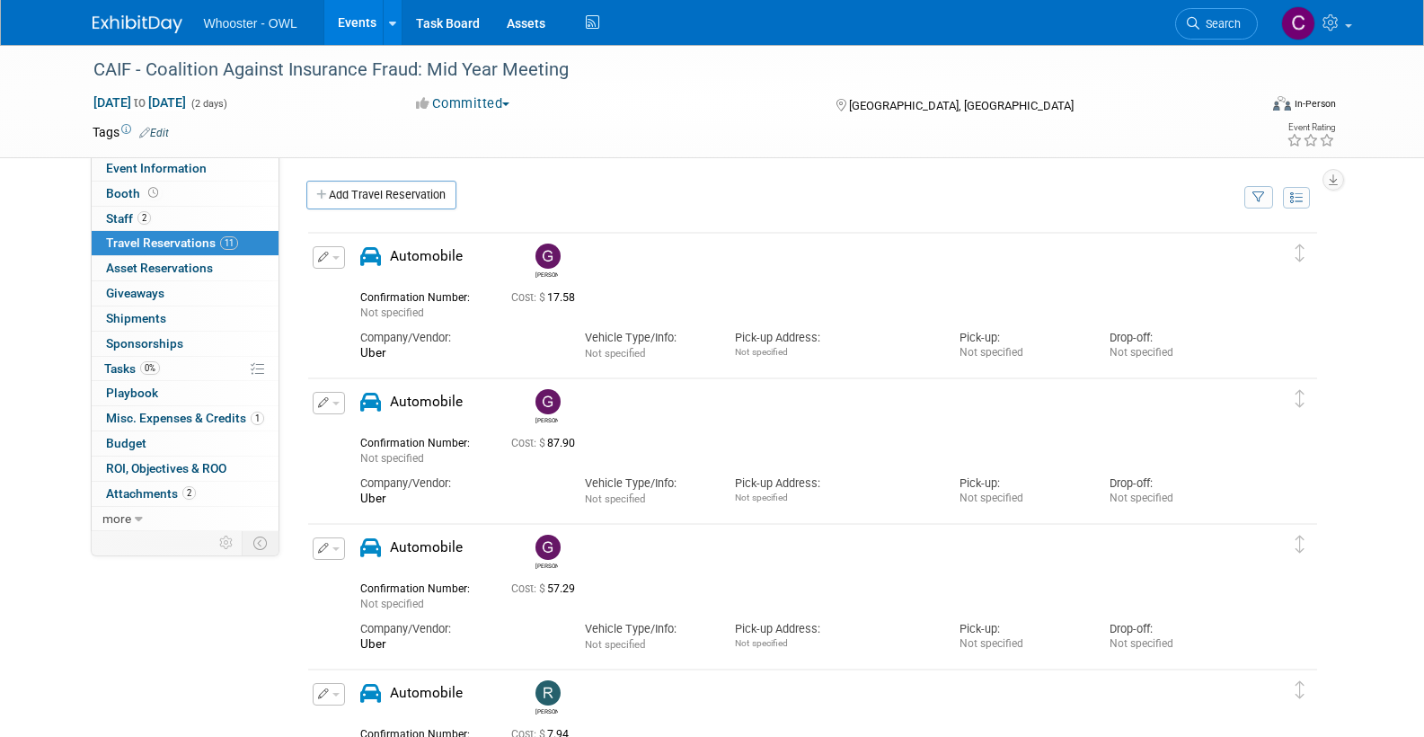
click at [166, 411] on span "Misc. Expenses & Credits 1" at bounding box center [185, 418] width 158 height 14
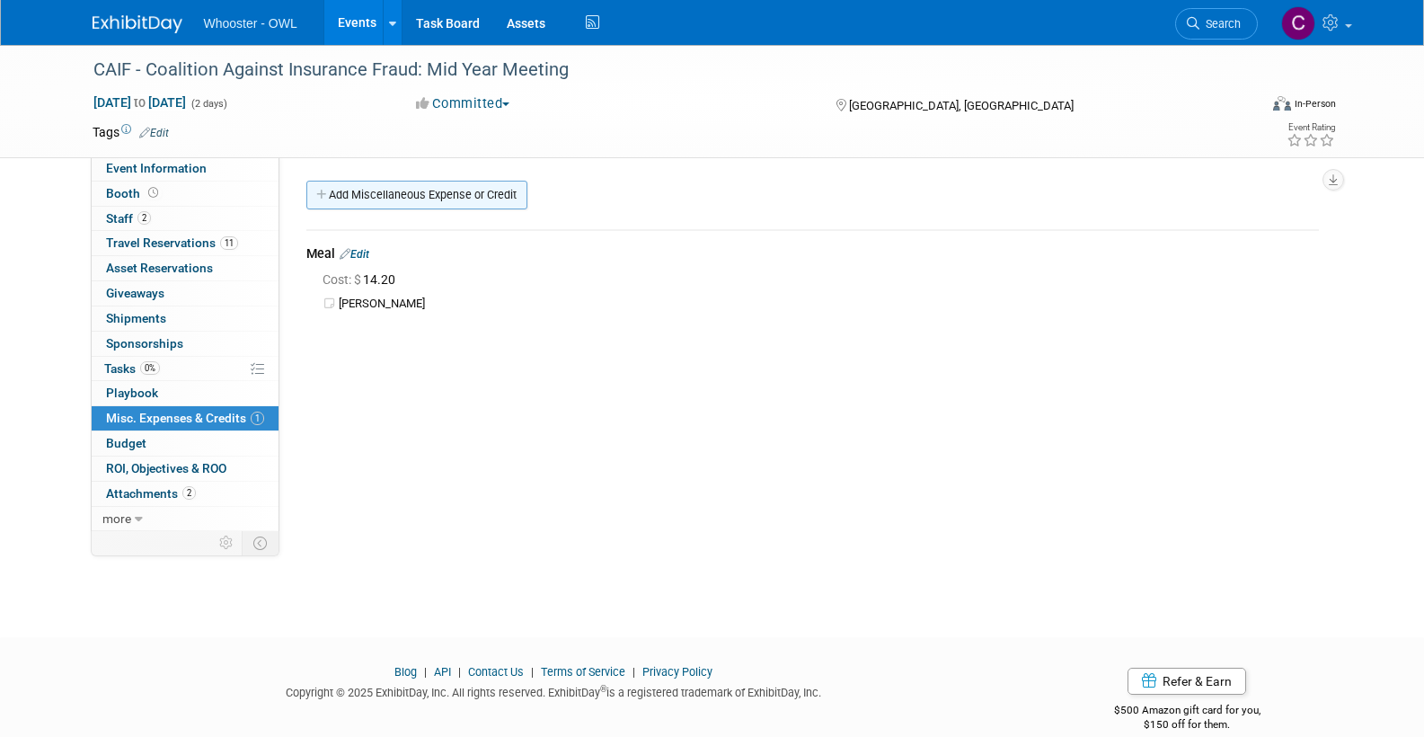
click at [411, 204] on link "Add Miscellaneous Expense or Credit" at bounding box center [416, 195] width 221 height 29
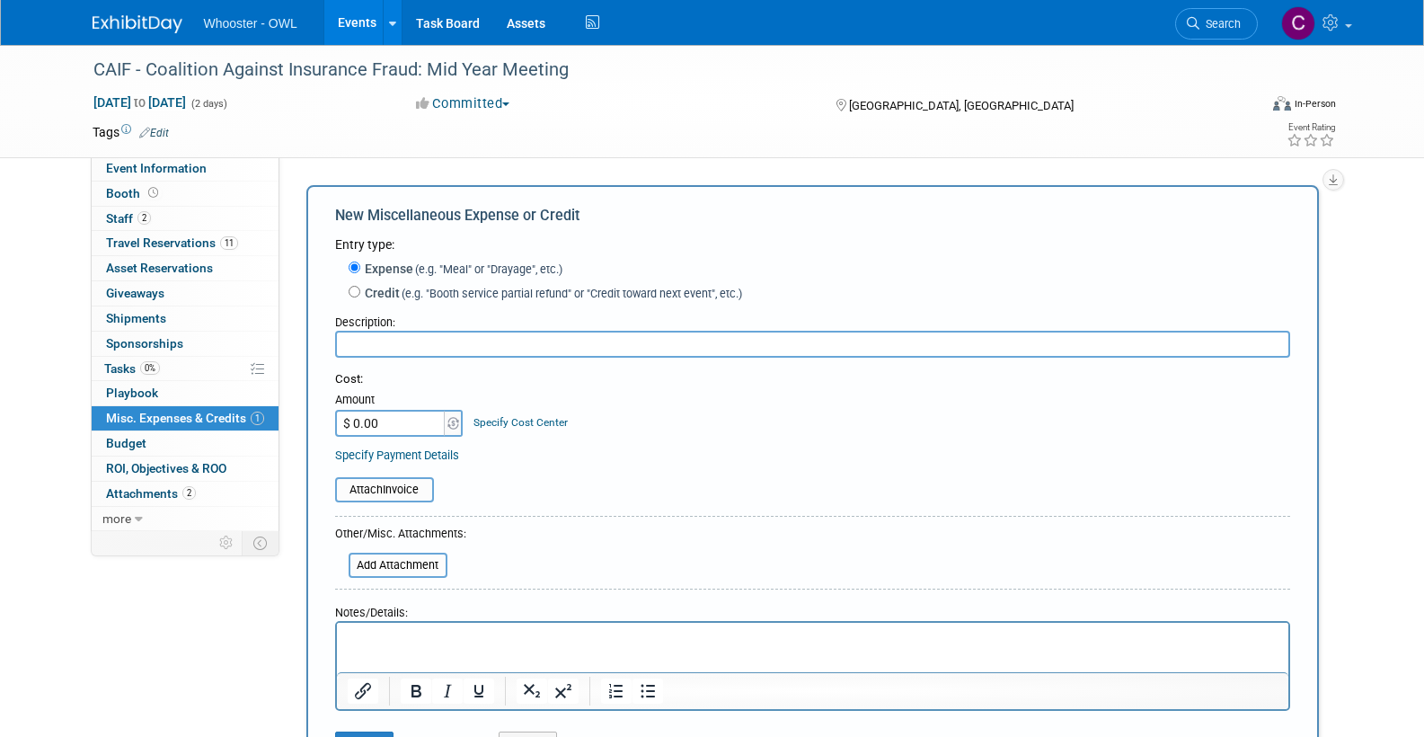
click at [392, 410] on input "$ 0.00" at bounding box center [391, 423] width 112 height 27
type input "$ 87.46"
click at [404, 333] on input "text" at bounding box center [812, 344] width 955 height 27
type input "N"
type input "E"
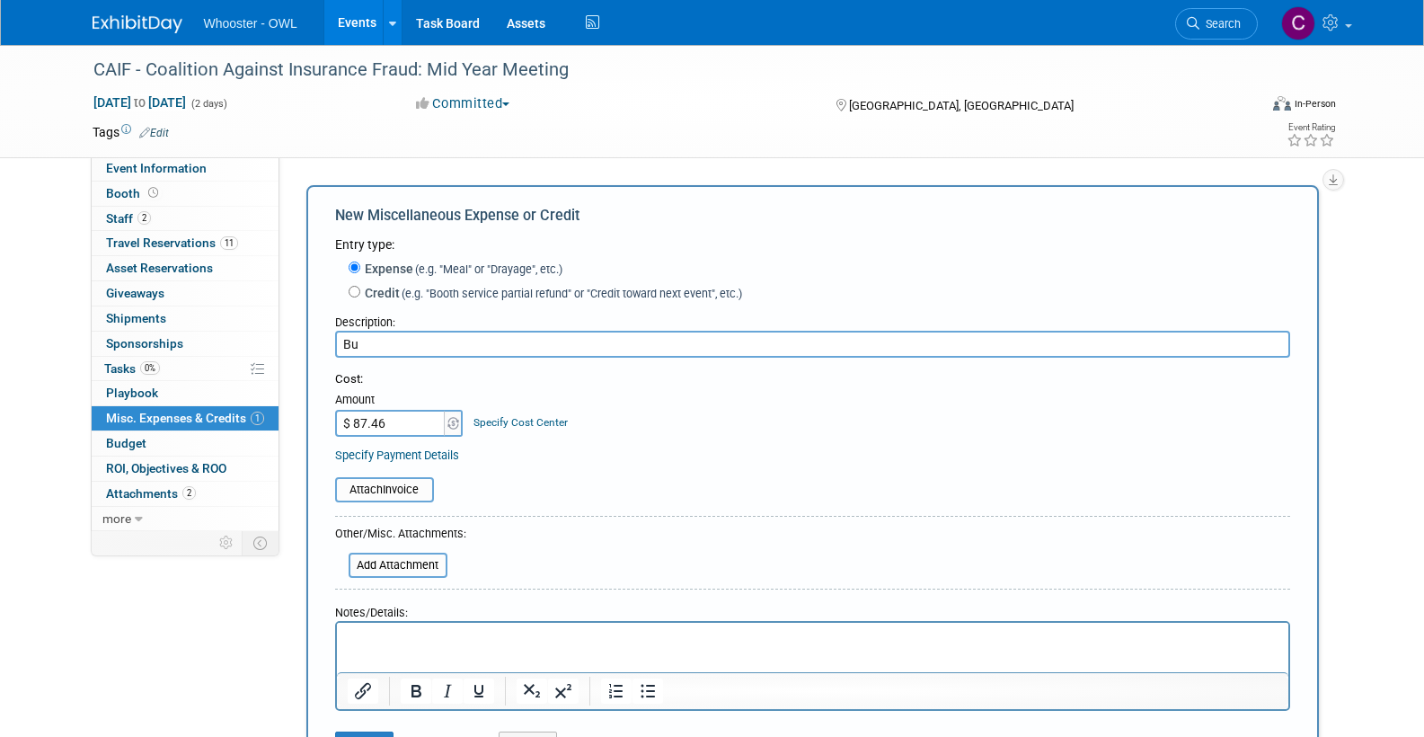
type input "B"
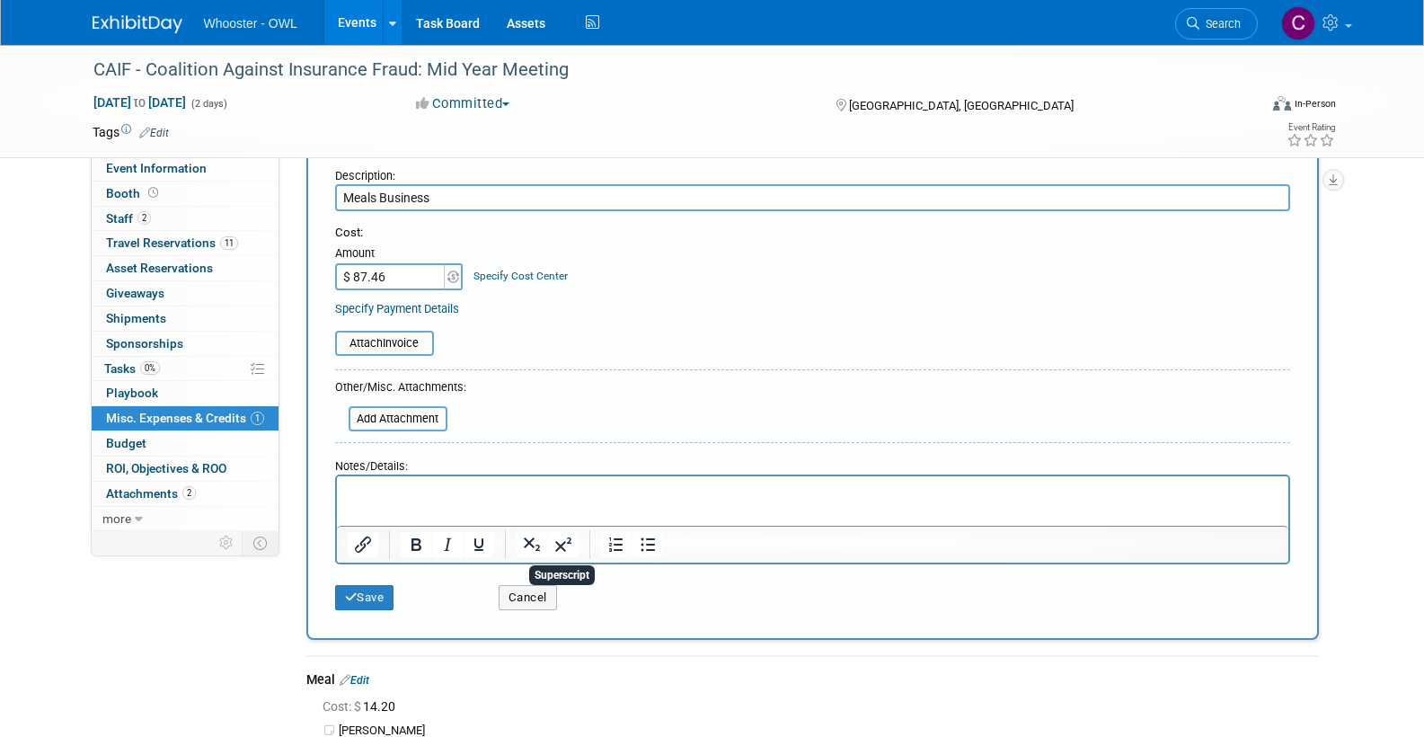
scroll to position [149, 0]
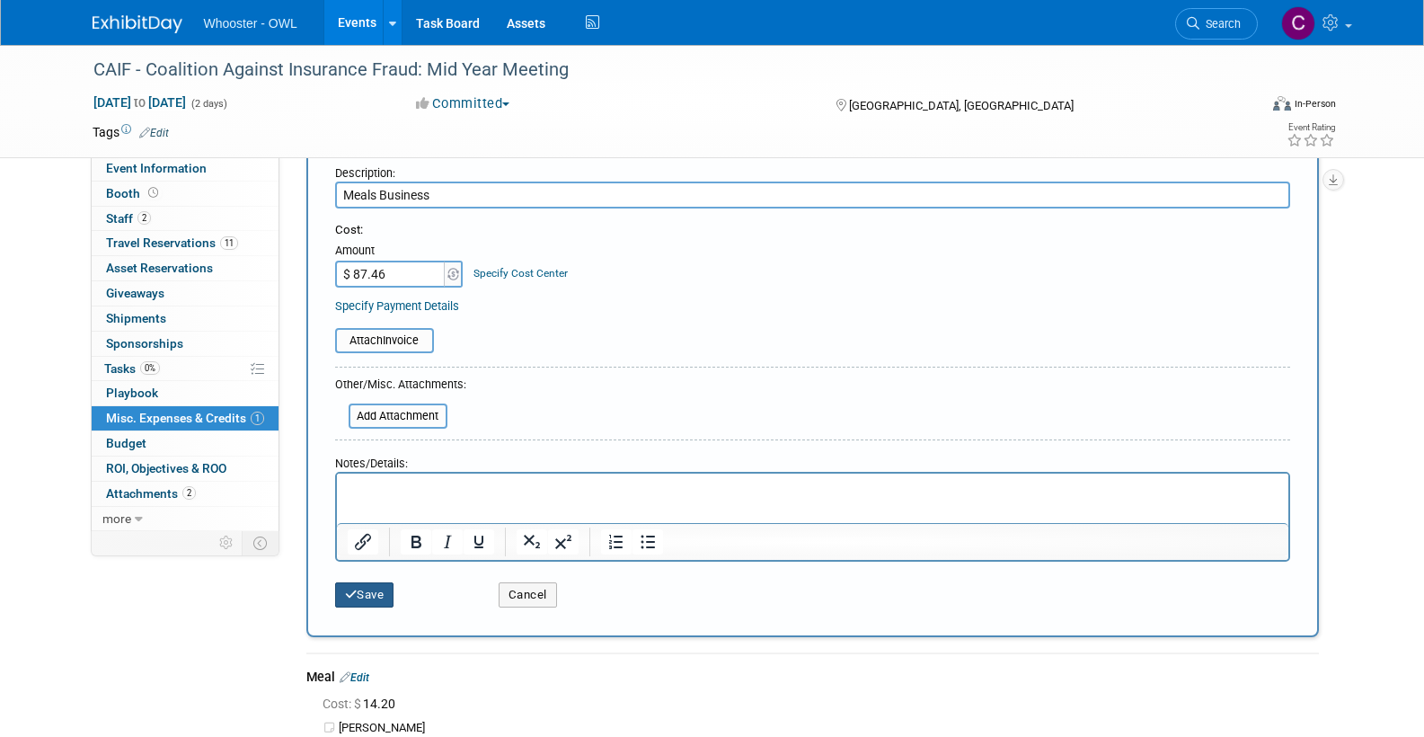
type input "Meals Business"
click at [369, 583] on button "Save" at bounding box center [364, 594] width 59 height 25
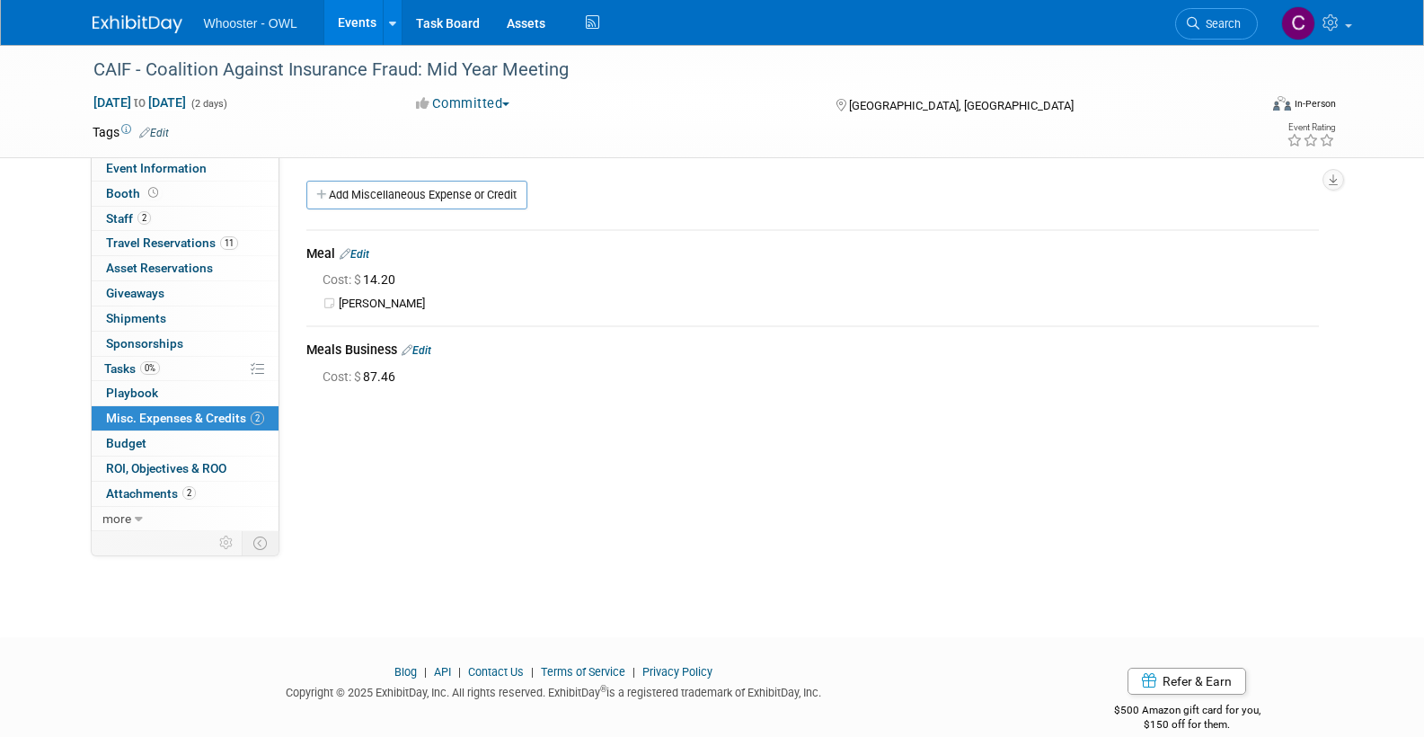
scroll to position [0, 0]
click at [406, 194] on link "Add Miscellaneous Expense or Credit" at bounding box center [416, 195] width 221 height 29
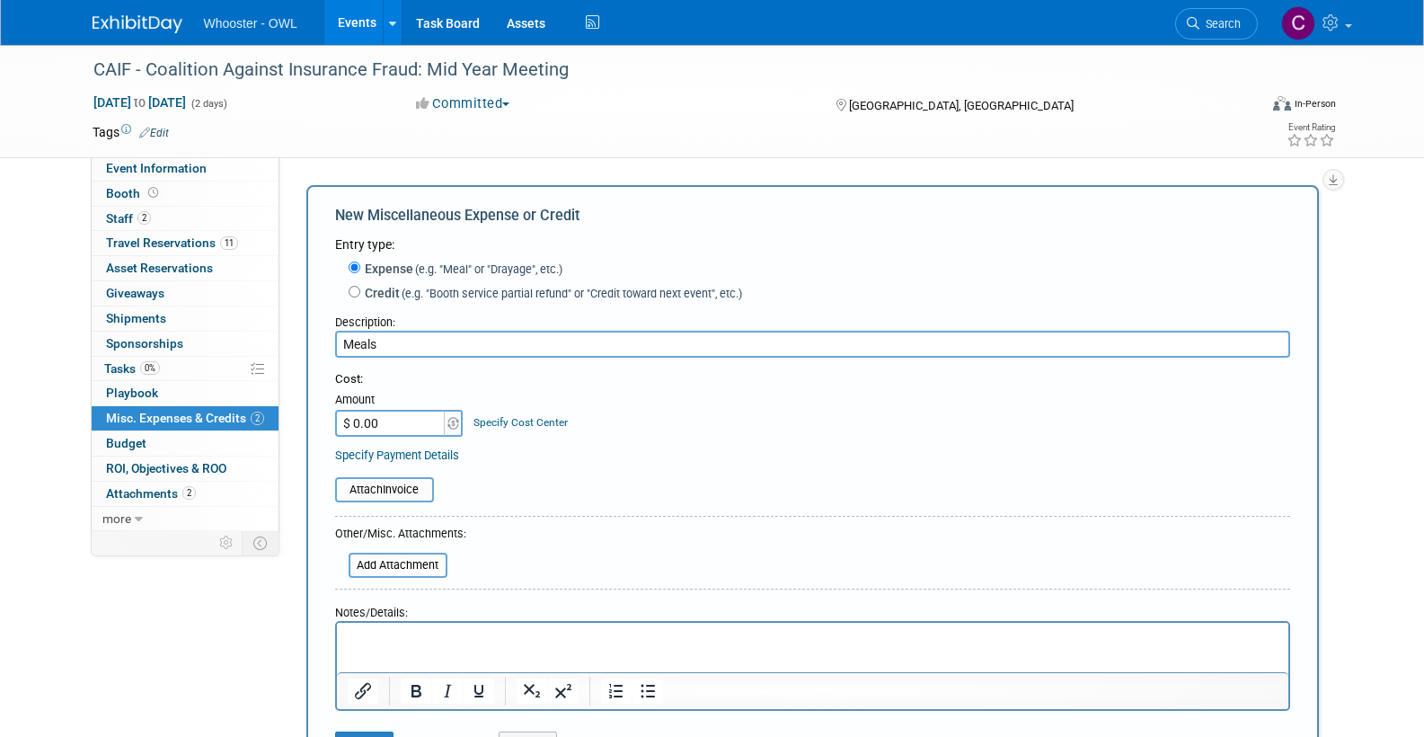
type input "Meals"
click at [396, 415] on input "$ 0.00" at bounding box center [391, 423] width 112 height 27
type input "$ 4.87"
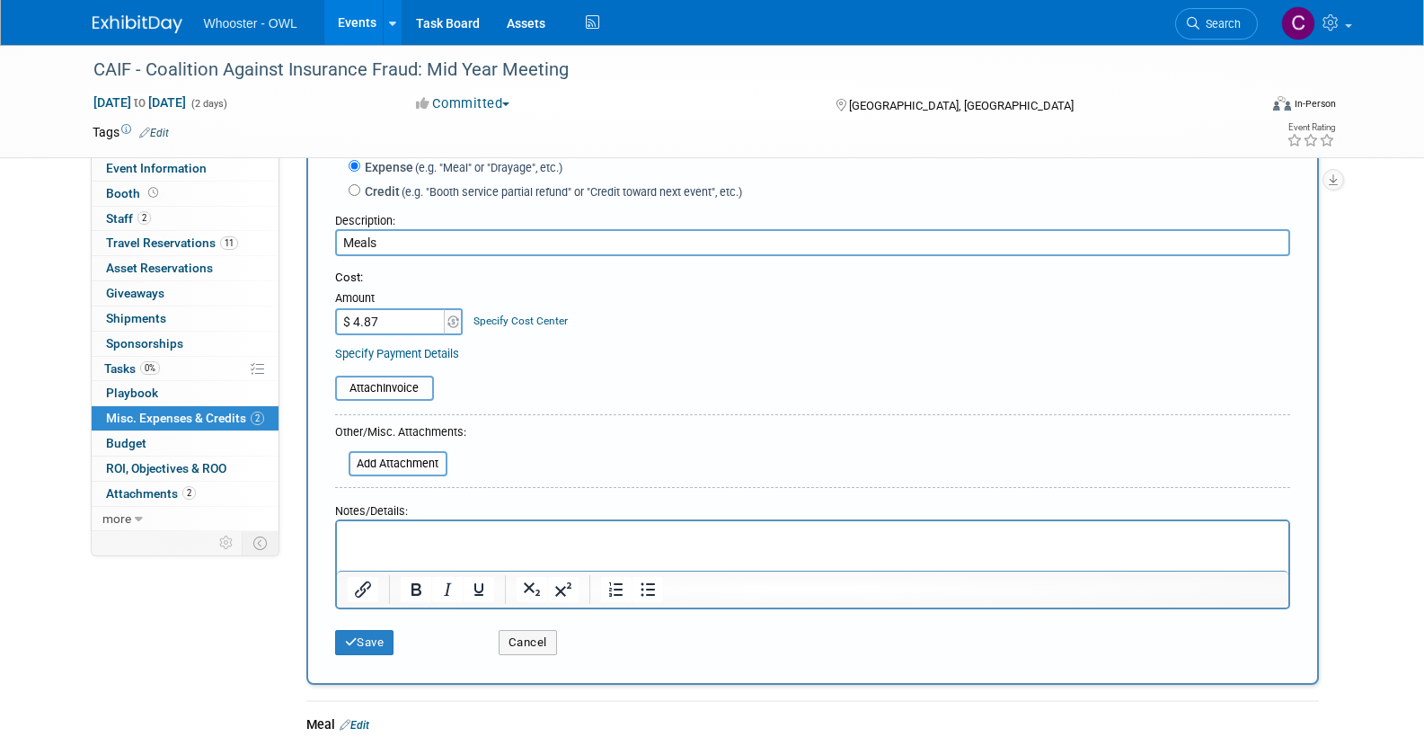
scroll to position [103, 0]
click at [483, 535] on p "Rich Text Area. Press ALT-0 for help." at bounding box center [812, 535] width 931 height 18
click at [357, 628] on button "Save" at bounding box center [364, 640] width 59 height 25
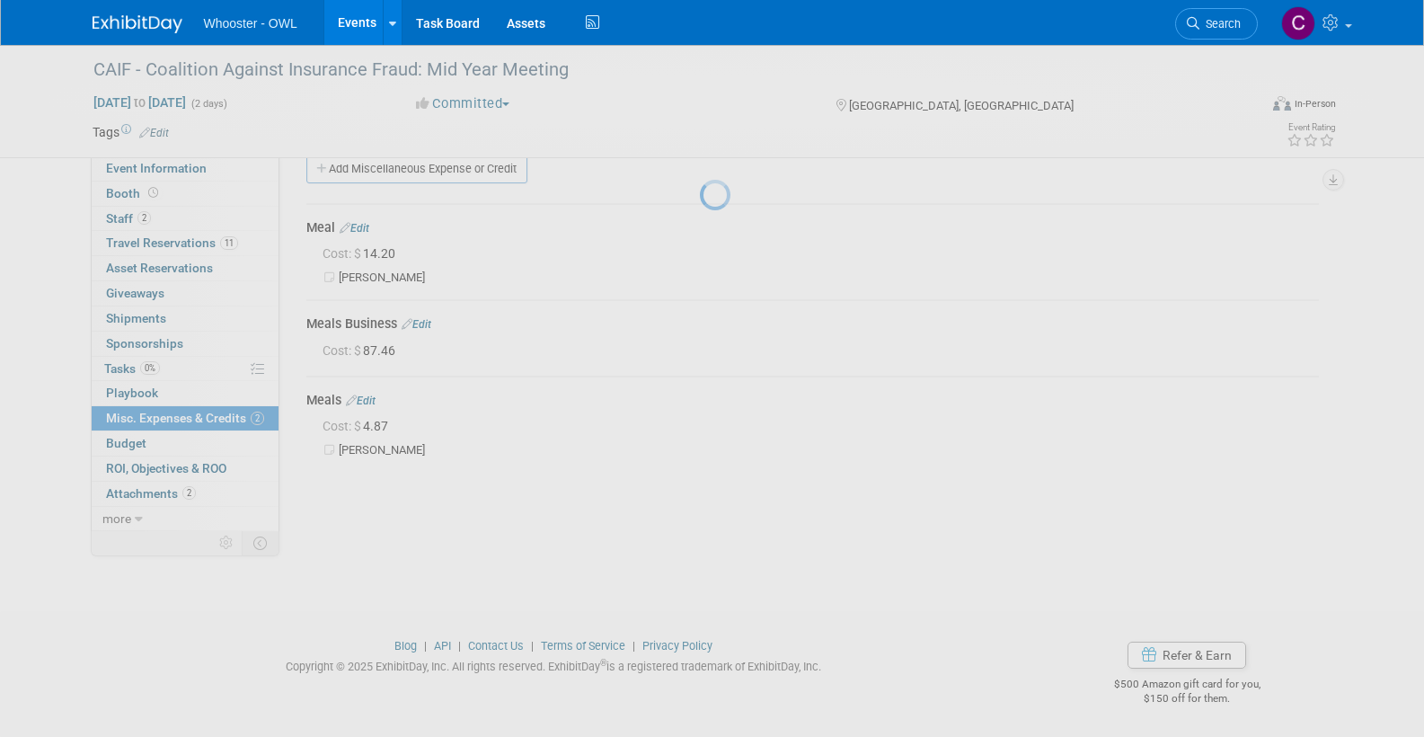
scroll to position [26, 0]
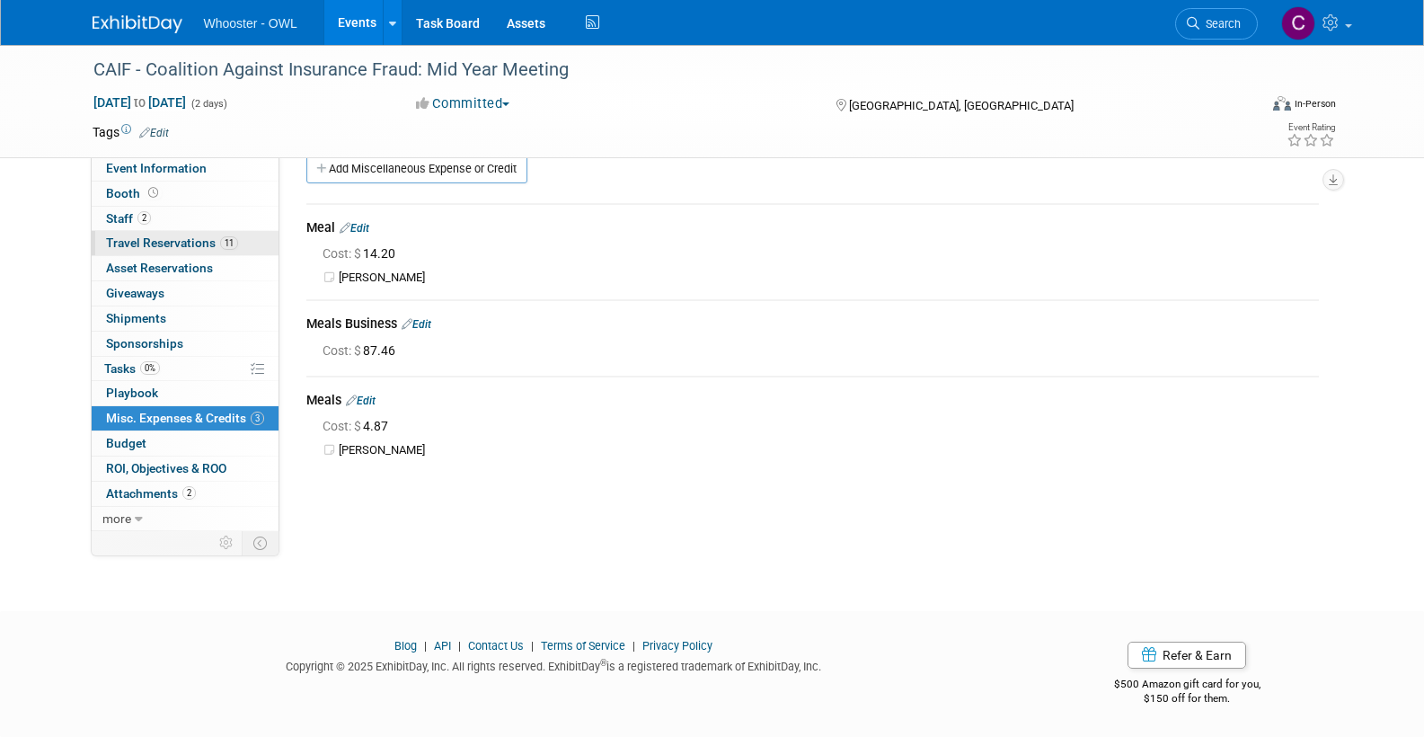
click at [164, 241] on span "Travel Reservations 11" at bounding box center [172, 242] width 132 height 14
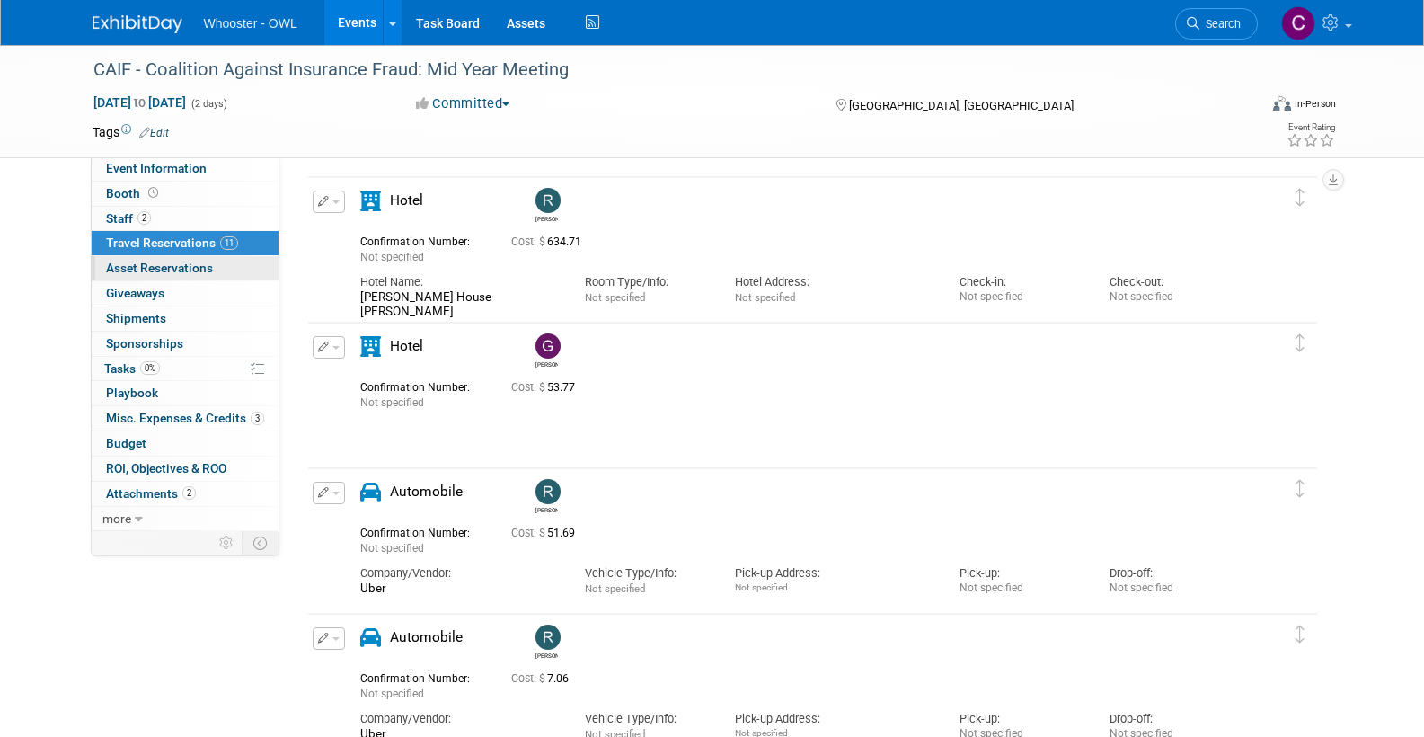
scroll to position [634, 0]
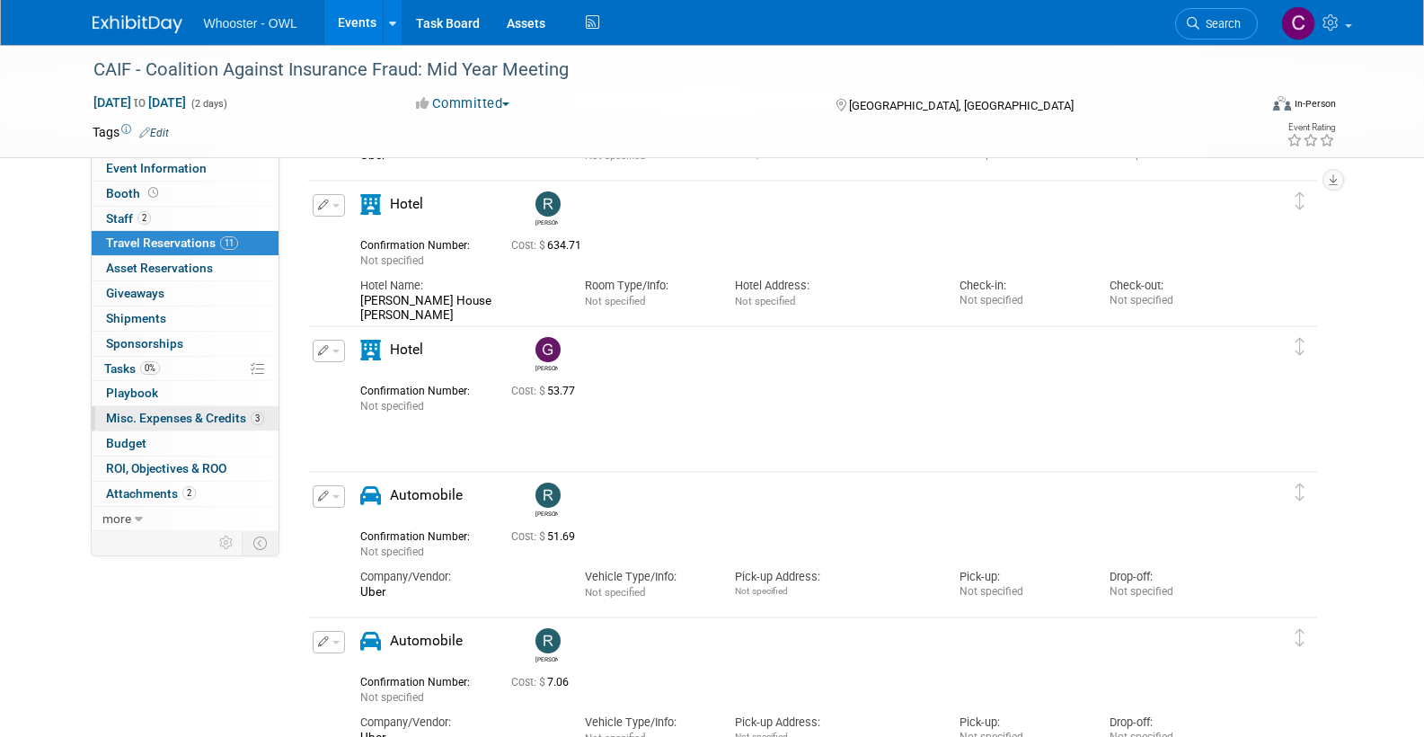
click at [175, 411] on span "Misc. Expenses & Credits 3" at bounding box center [185, 418] width 158 height 14
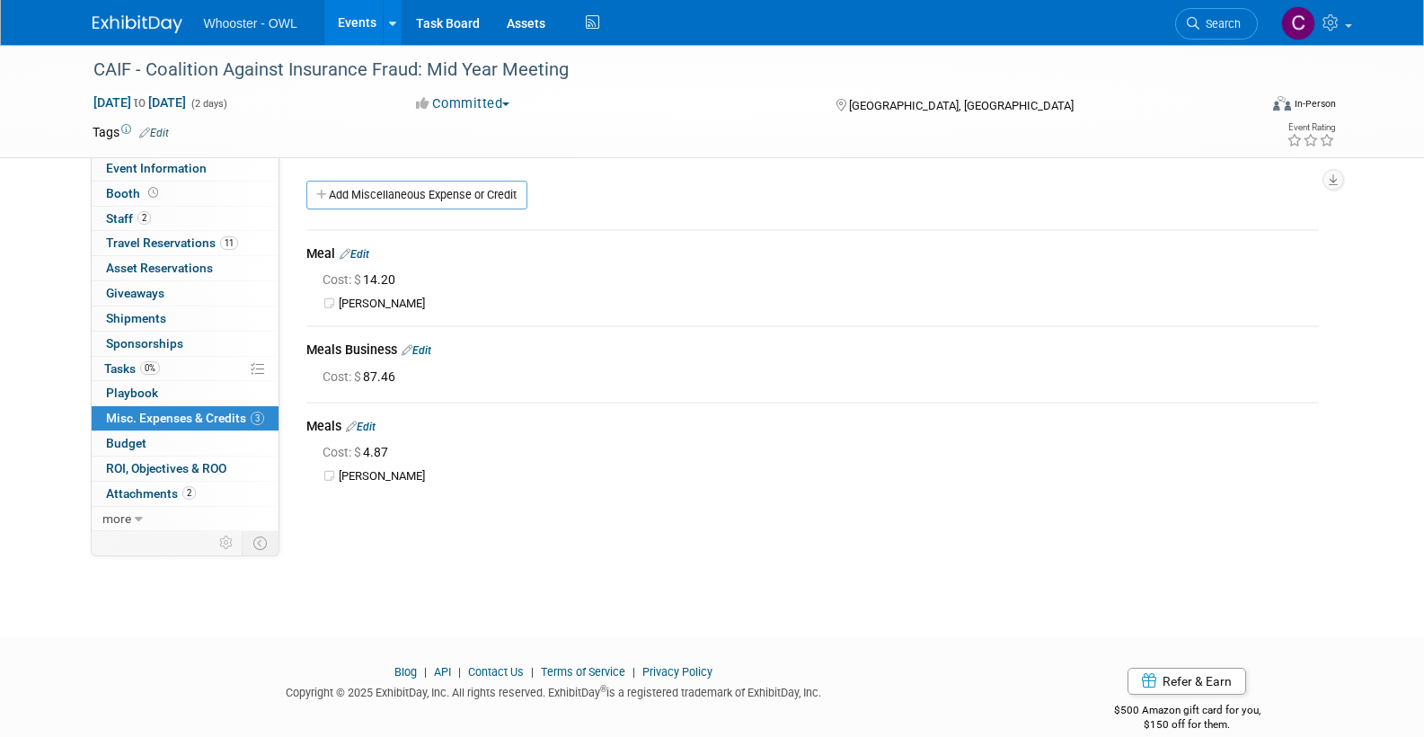
scroll to position [0, 0]
click at [374, 191] on link "Add Miscellaneous Expense or Credit" at bounding box center [416, 195] width 221 height 29
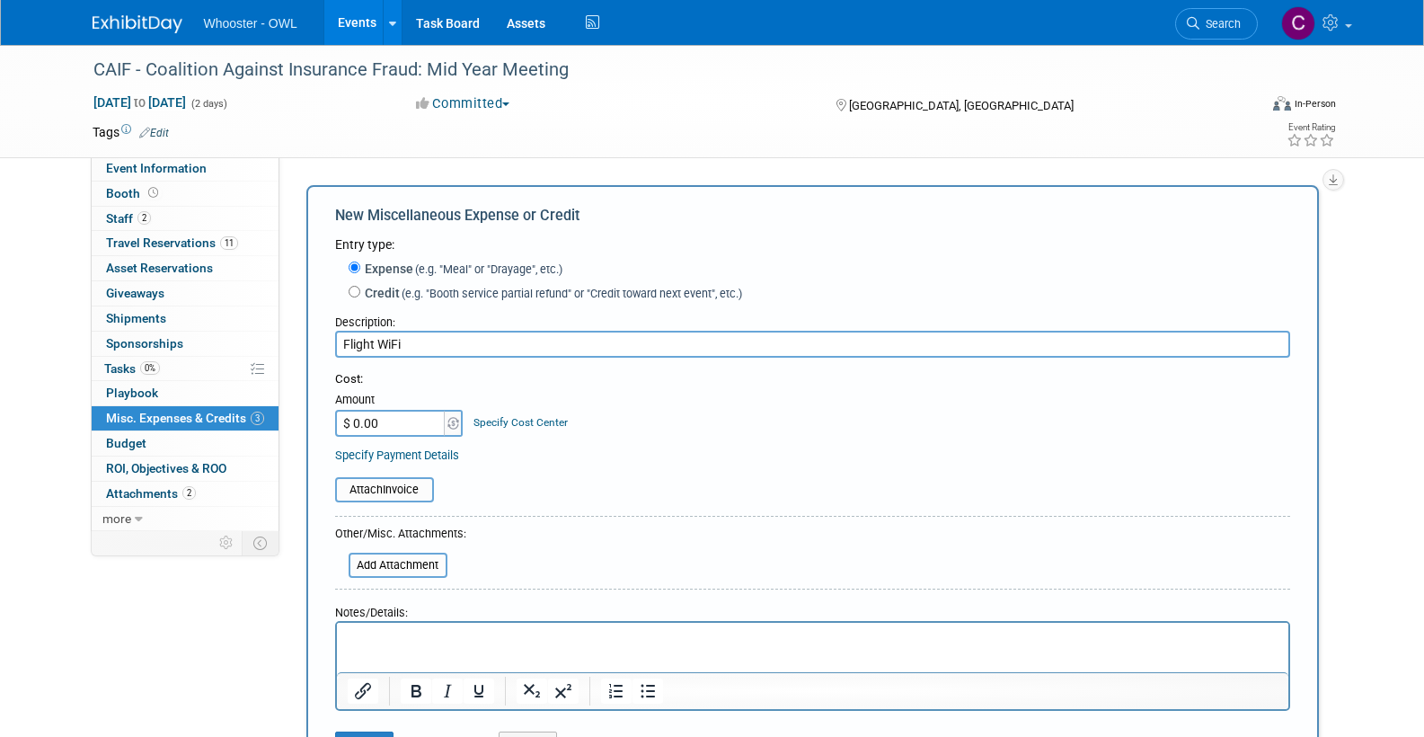
type input "Flight WiFi"
click at [383, 418] on input "$ 0.00" at bounding box center [391, 423] width 112 height 27
type input "$ 8.00"
click at [385, 635] on p "Rich Text Area. Press ALT-0 for help." at bounding box center [812, 639] width 931 height 18
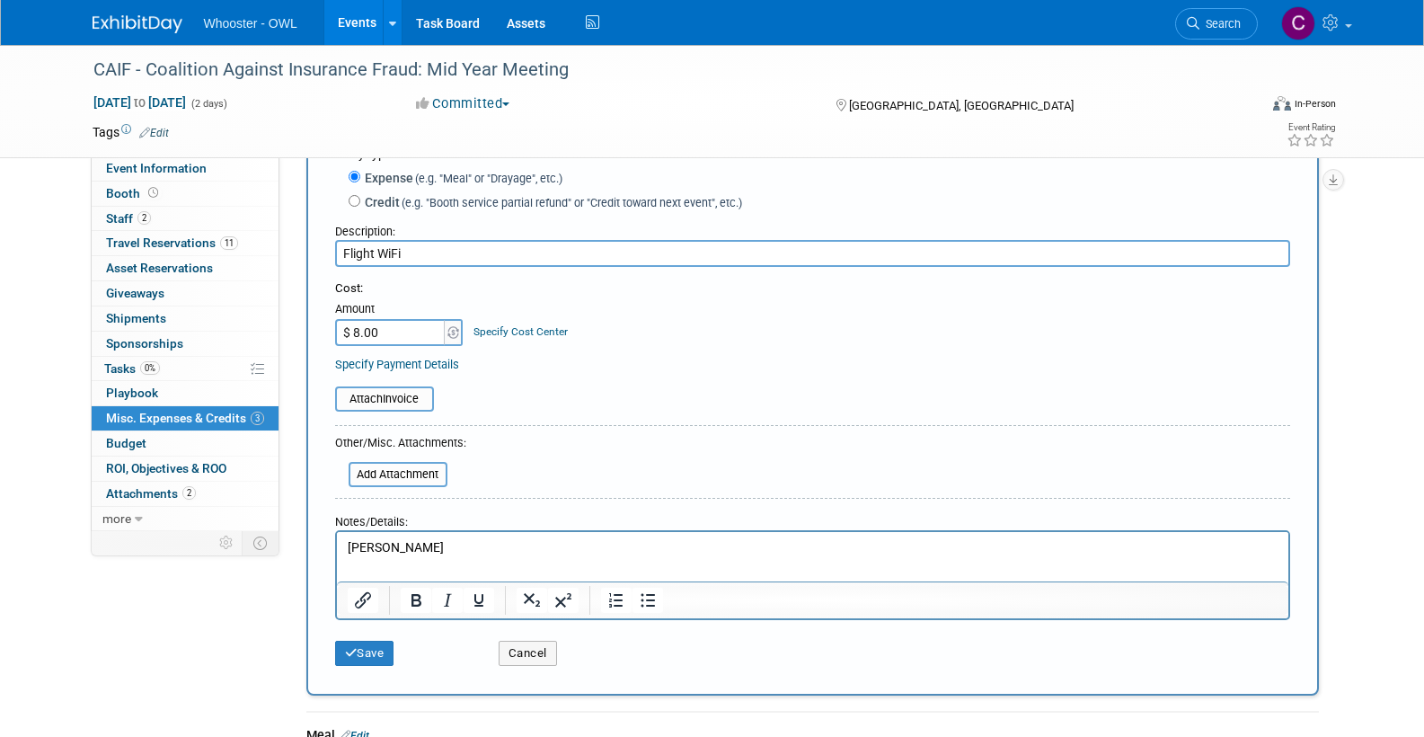
scroll to position [111, 0]
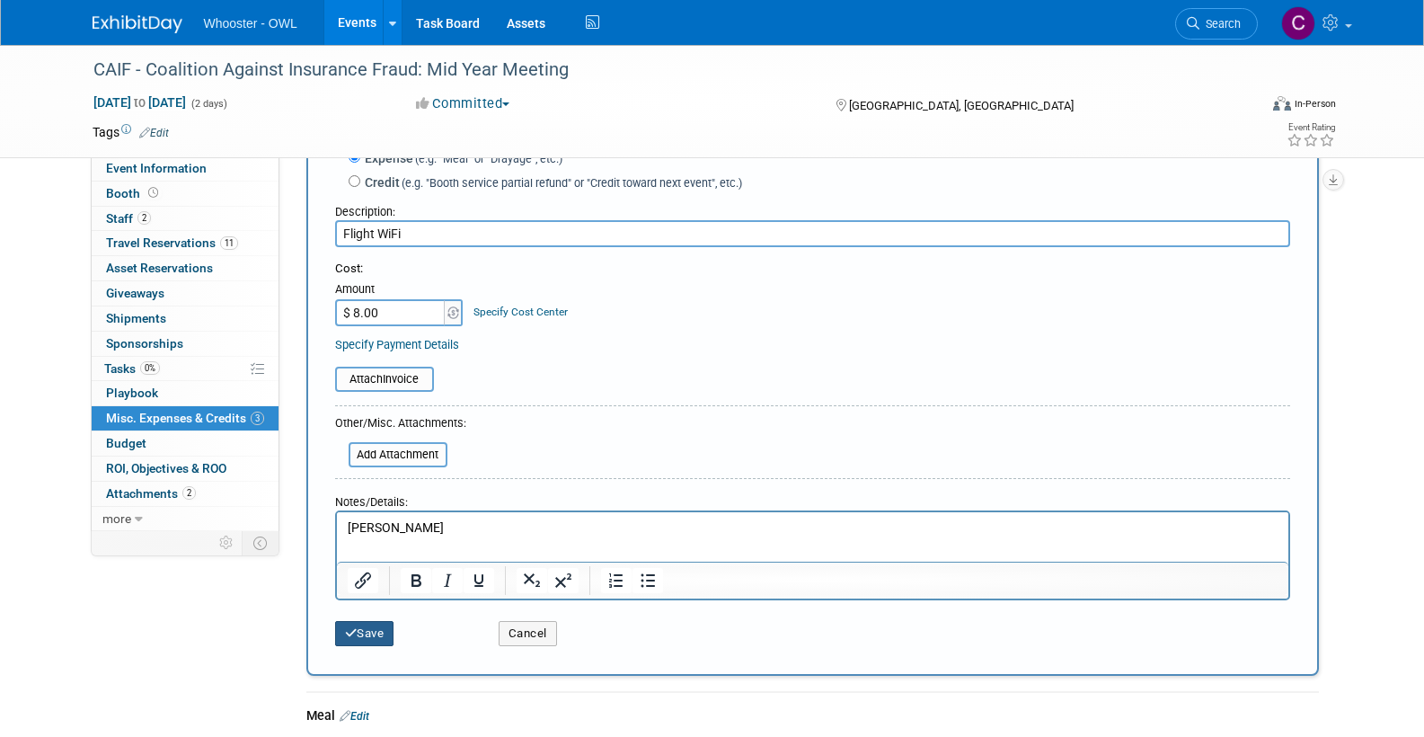
click at [362, 621] on button "Save" at bounding box center [364, 633] width 59 height 25
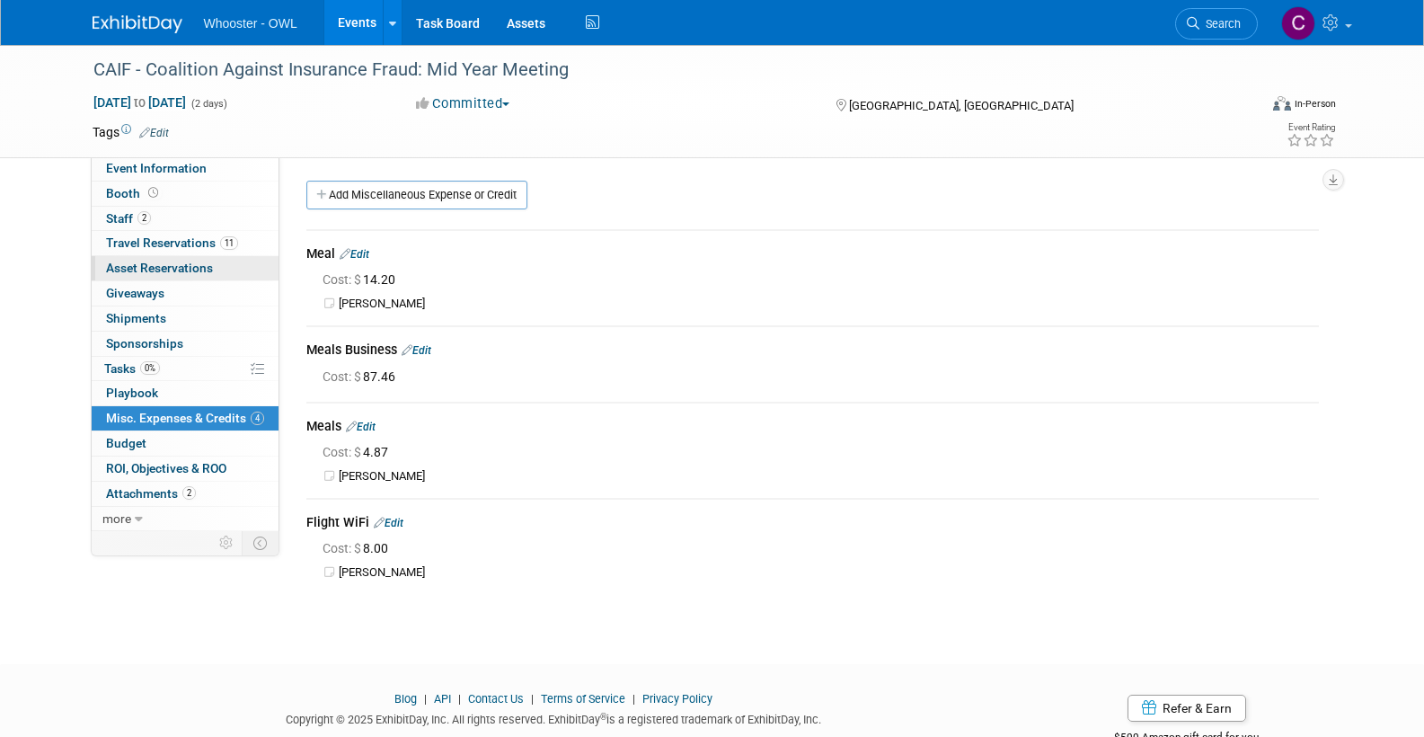
scroll to position [0, 0]
click at [146, 236] on span "Travel Reservations 11" at bounding box center [172, 242] width 132 height 14
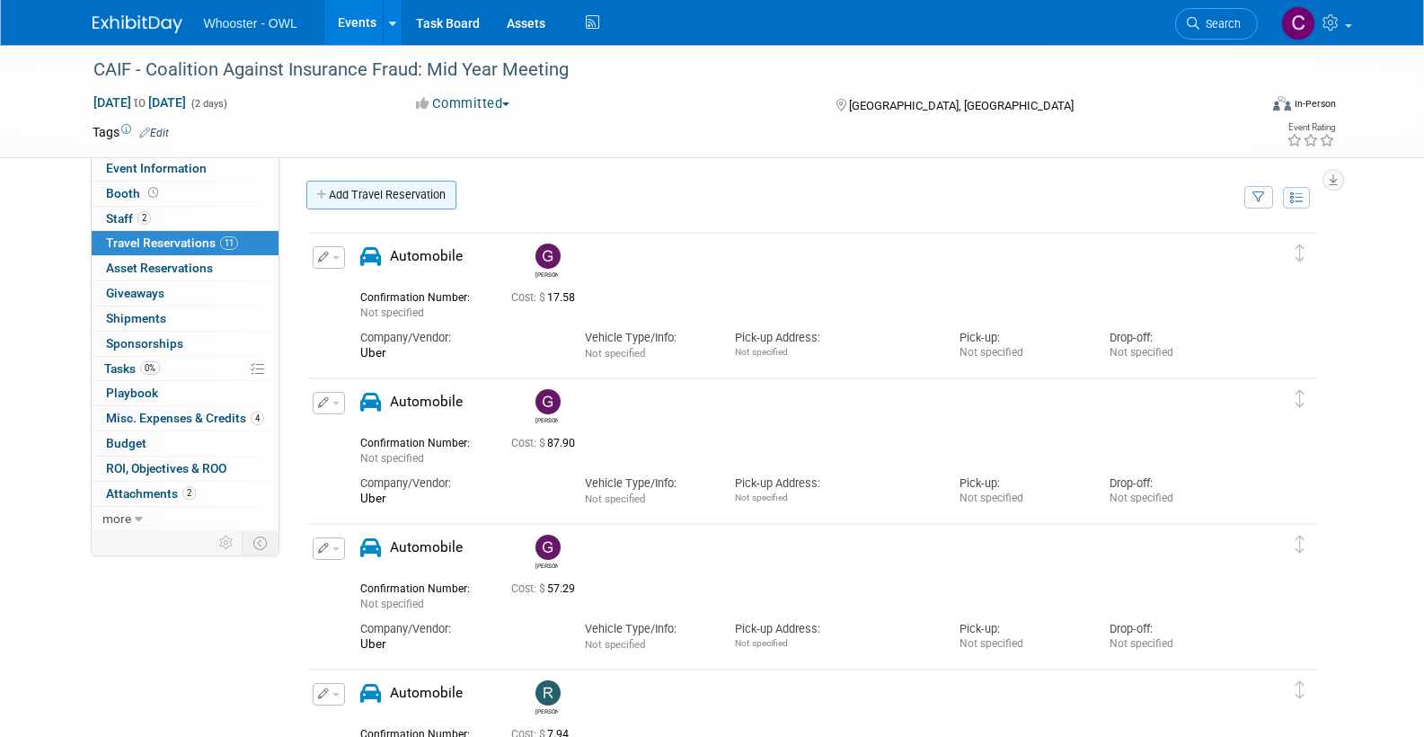
click at [401, 189] on link "Add Travel Reservation" at bounding box center [381, 195] width 150 height 29
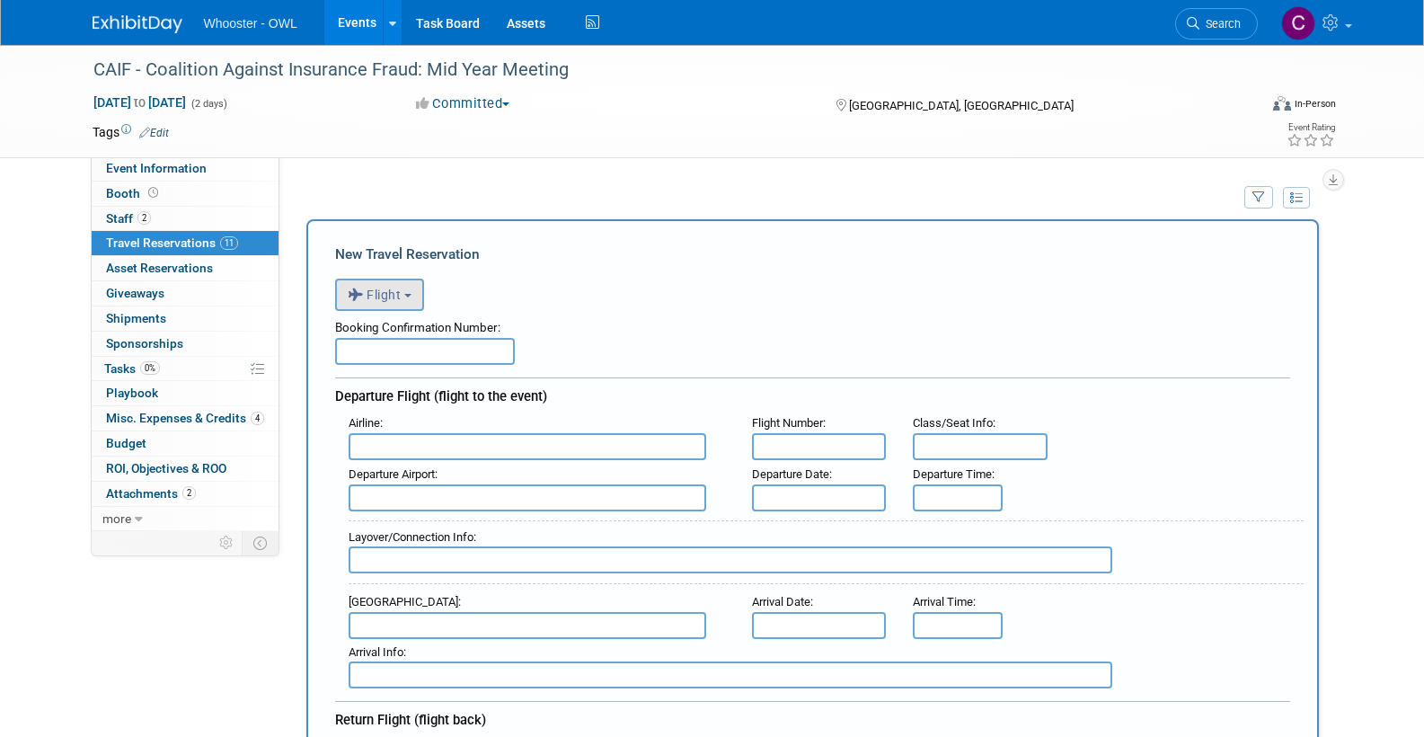
click at [416, 291] on button "Flight" at bounding box center [379, 295] width 89 height 32
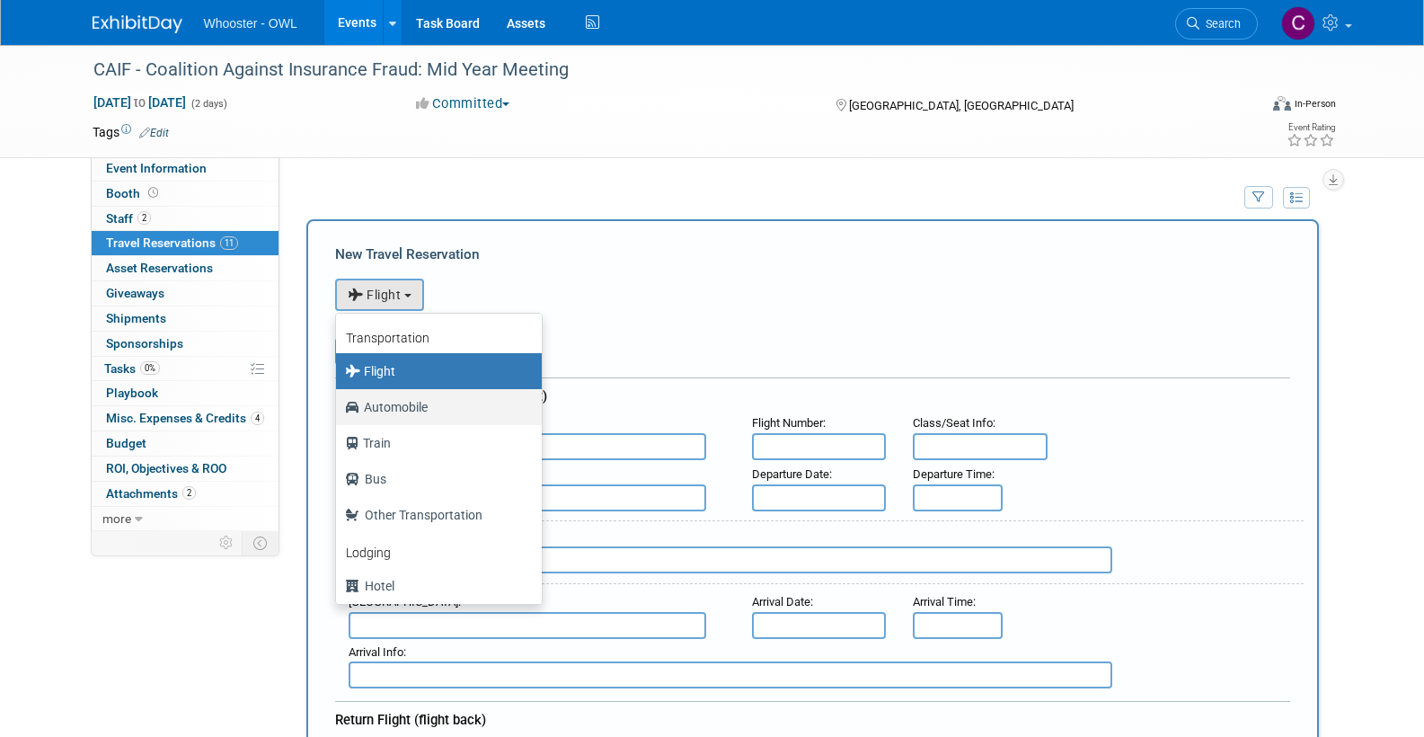
click at [394, 405] on label "Automobile" at bounding box center [434, 407] width 179 height 29
click at [339, 405] on input "Automobile" at bounding box center [333, 405] width 12 height 12
select select "4"
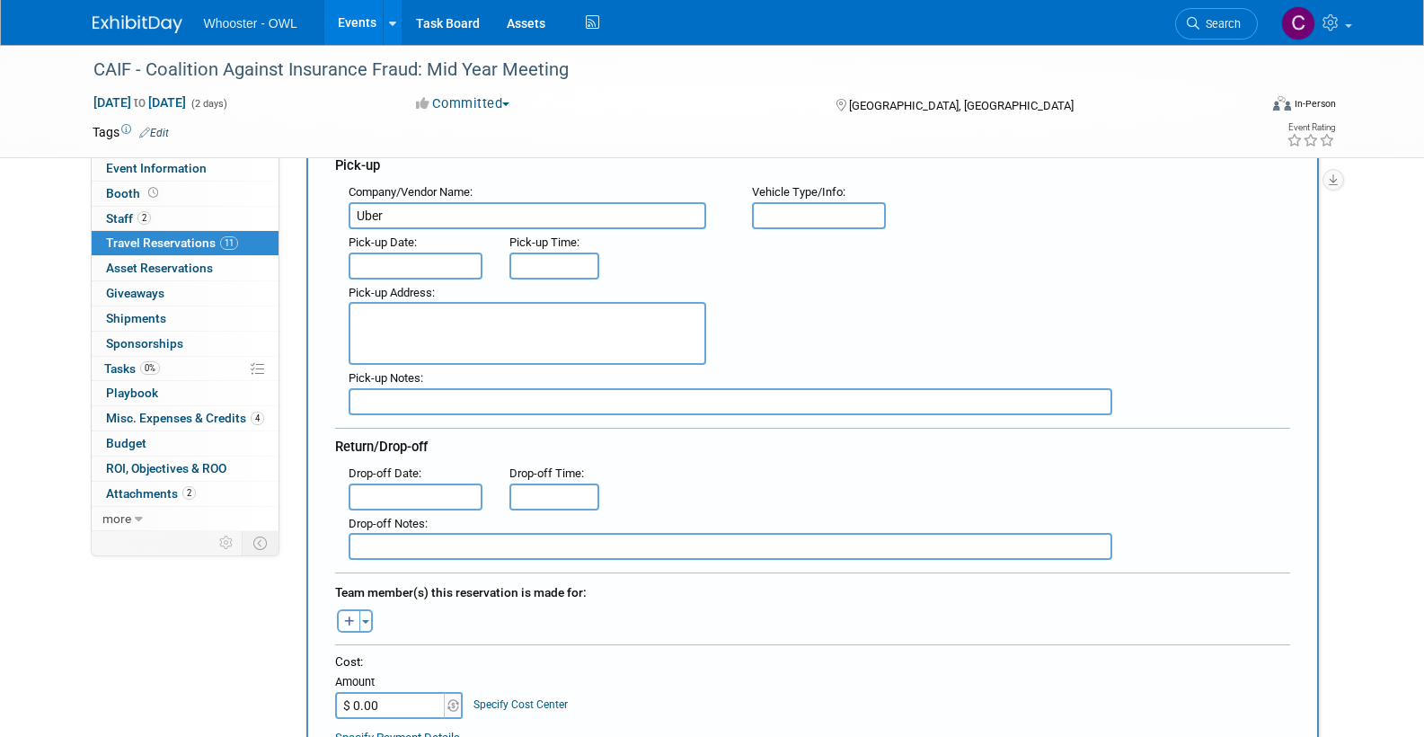
scroll to position [239, 0]
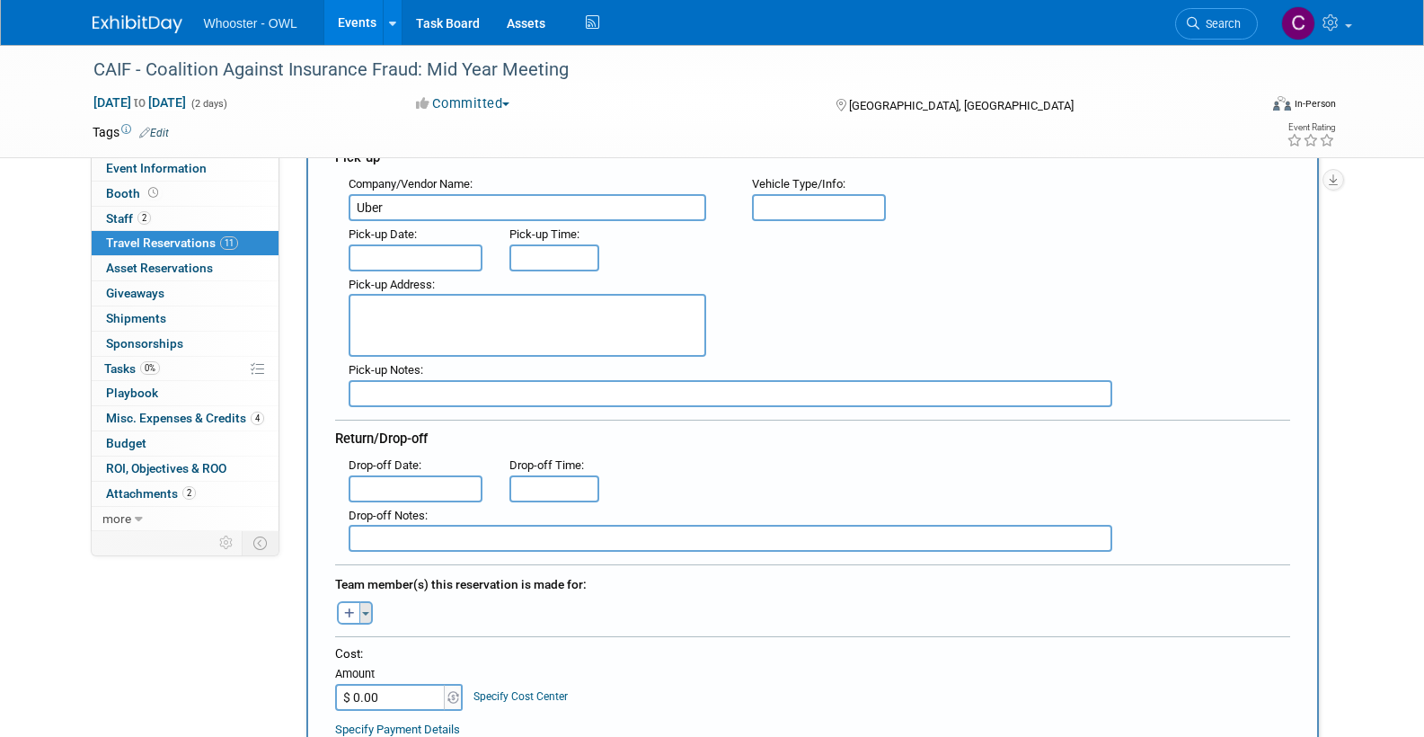
type input "Uber"
click at [366, 604] on button "Toggle Dropdown" at bounding box center [365, 612] width 13 height 23
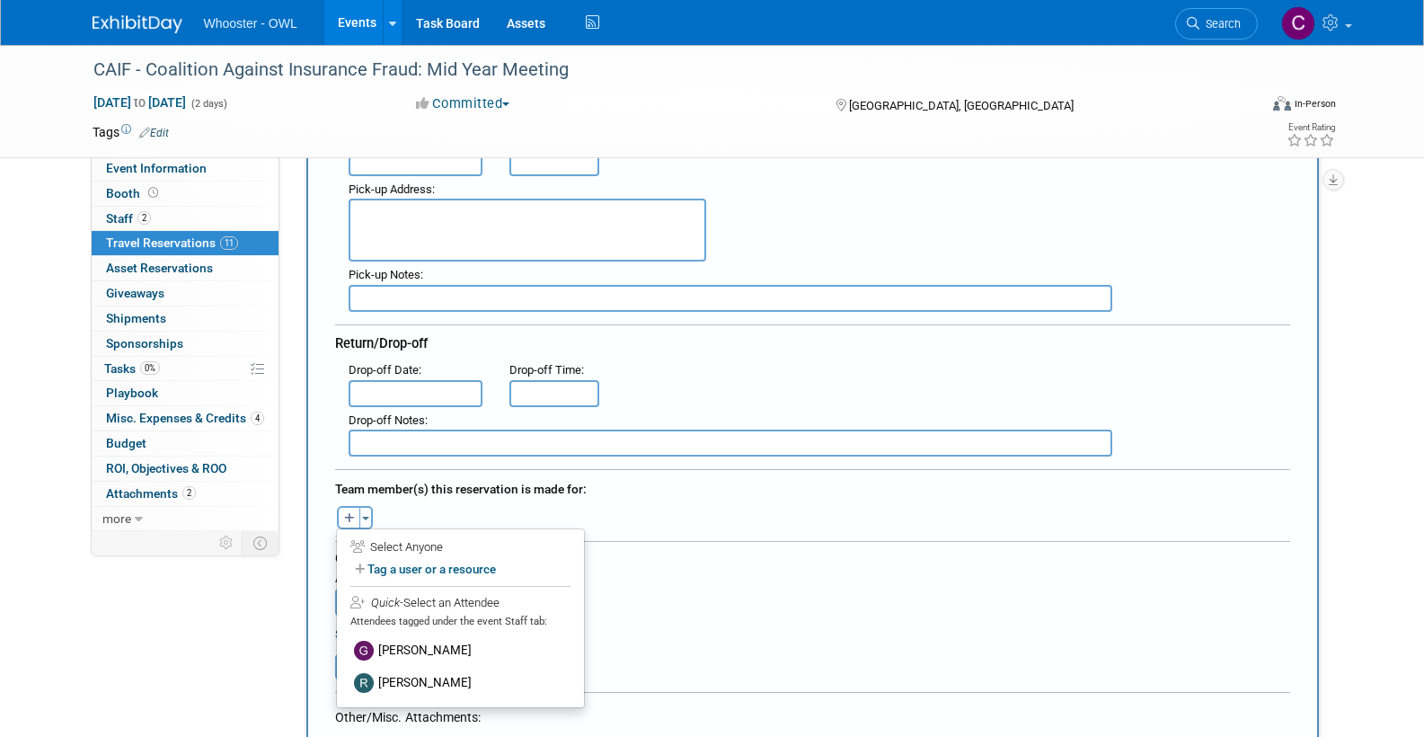
scroll to position [335, 0]
click at [423, 642] on label "[PERSON_NAME]" at bounding box center [460, 649] width 222 height 32
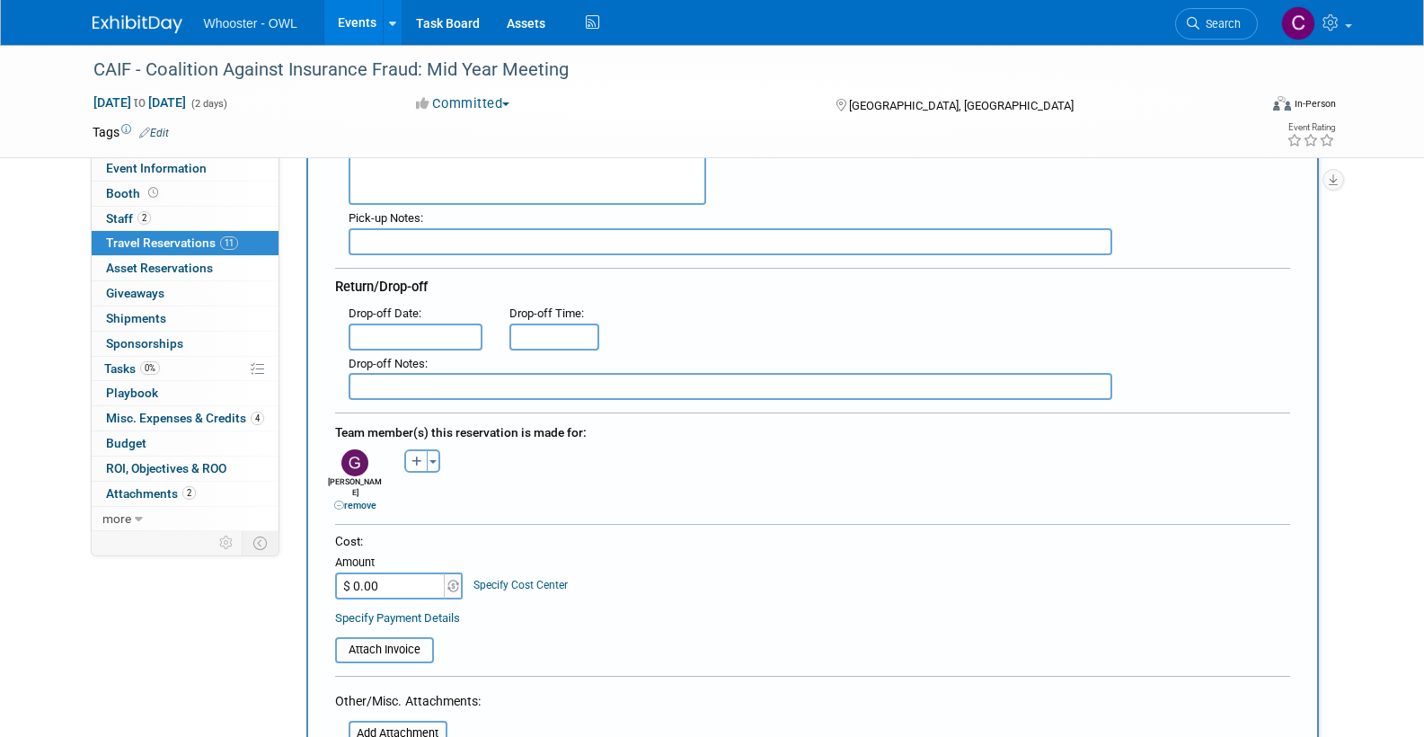
scroll to position [394, 0]
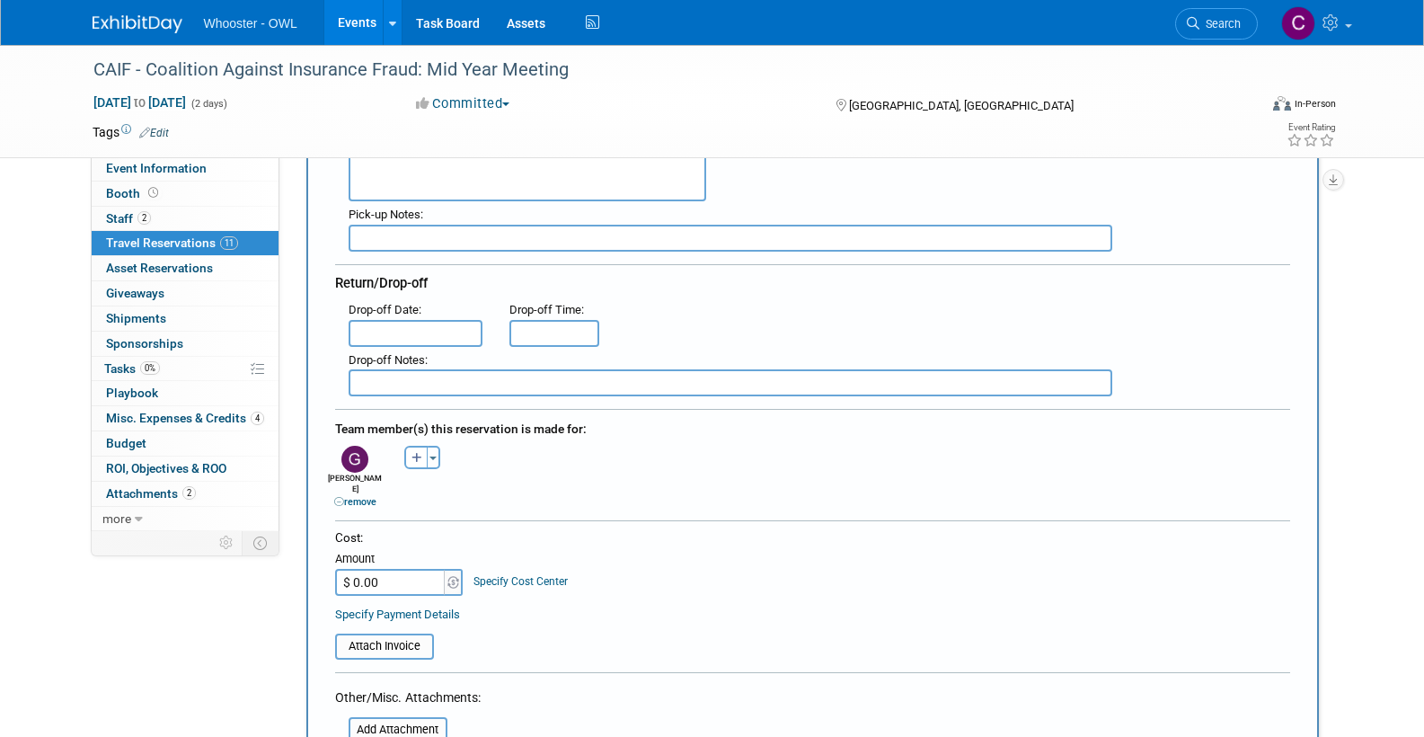
click at [397, 569] on input "$ 0.00" at bounding box center [391, 582] width 112 height 27
type input "$ 93.32"
click at [636, 617] on table "Attach Invoice" at bounding box center [812, 637] width 955 height 41
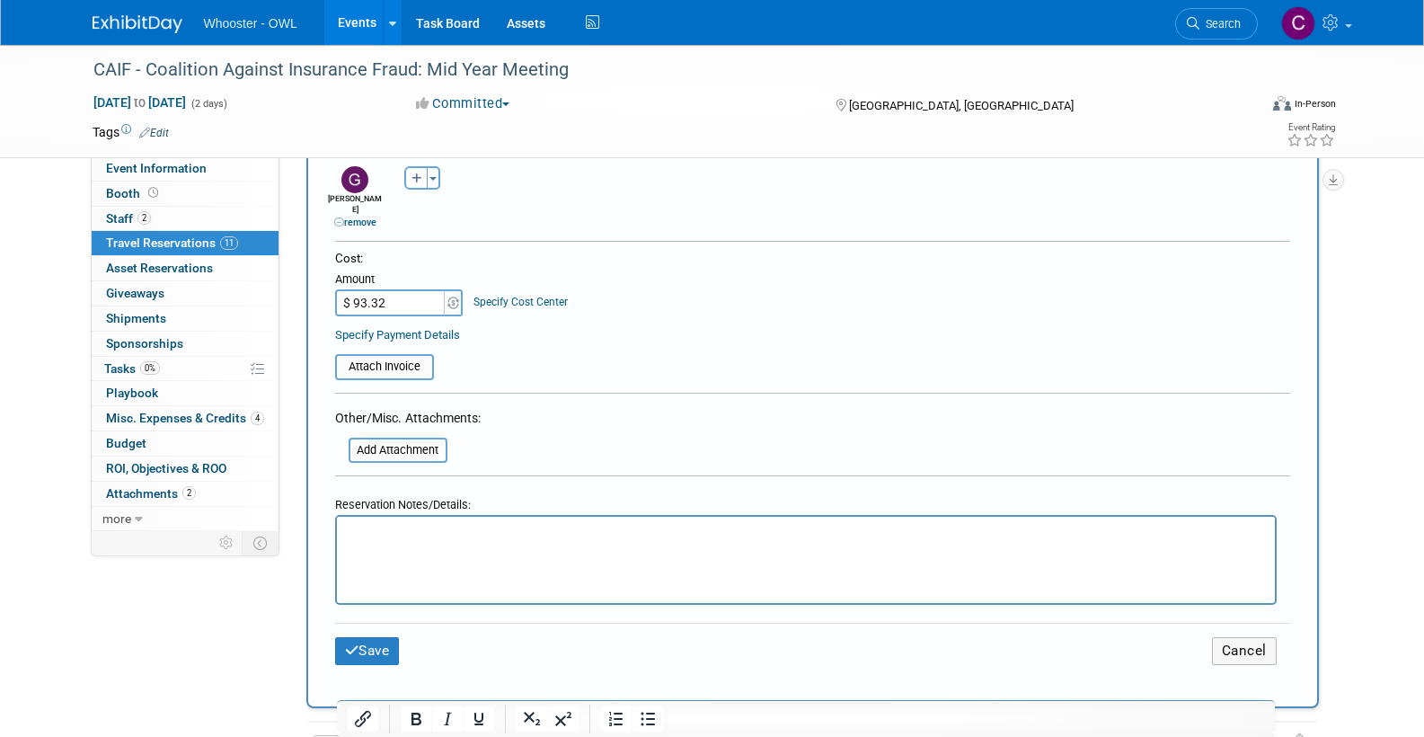
scroll to position [685, 0]
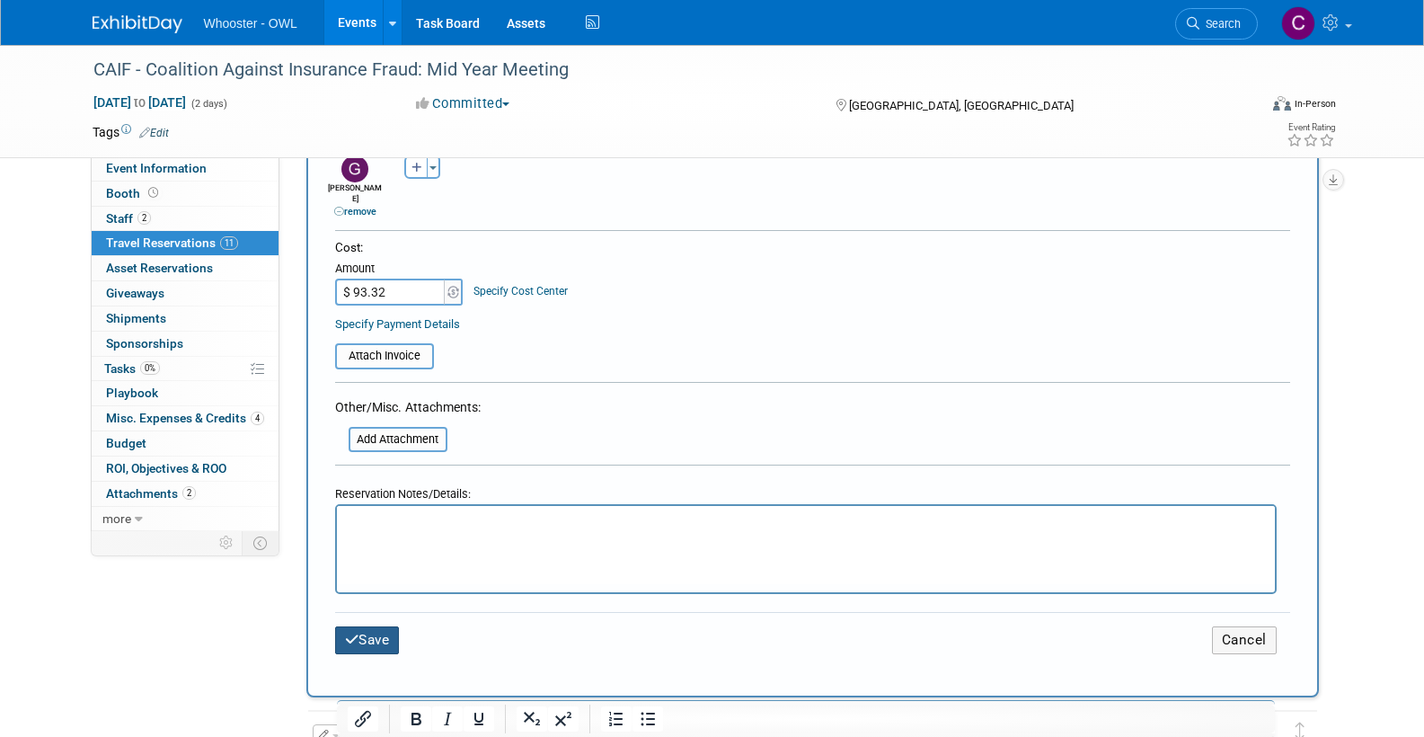
click at [367, 626] on button "Save" at bounding box center [367, 640] width 65 height 28
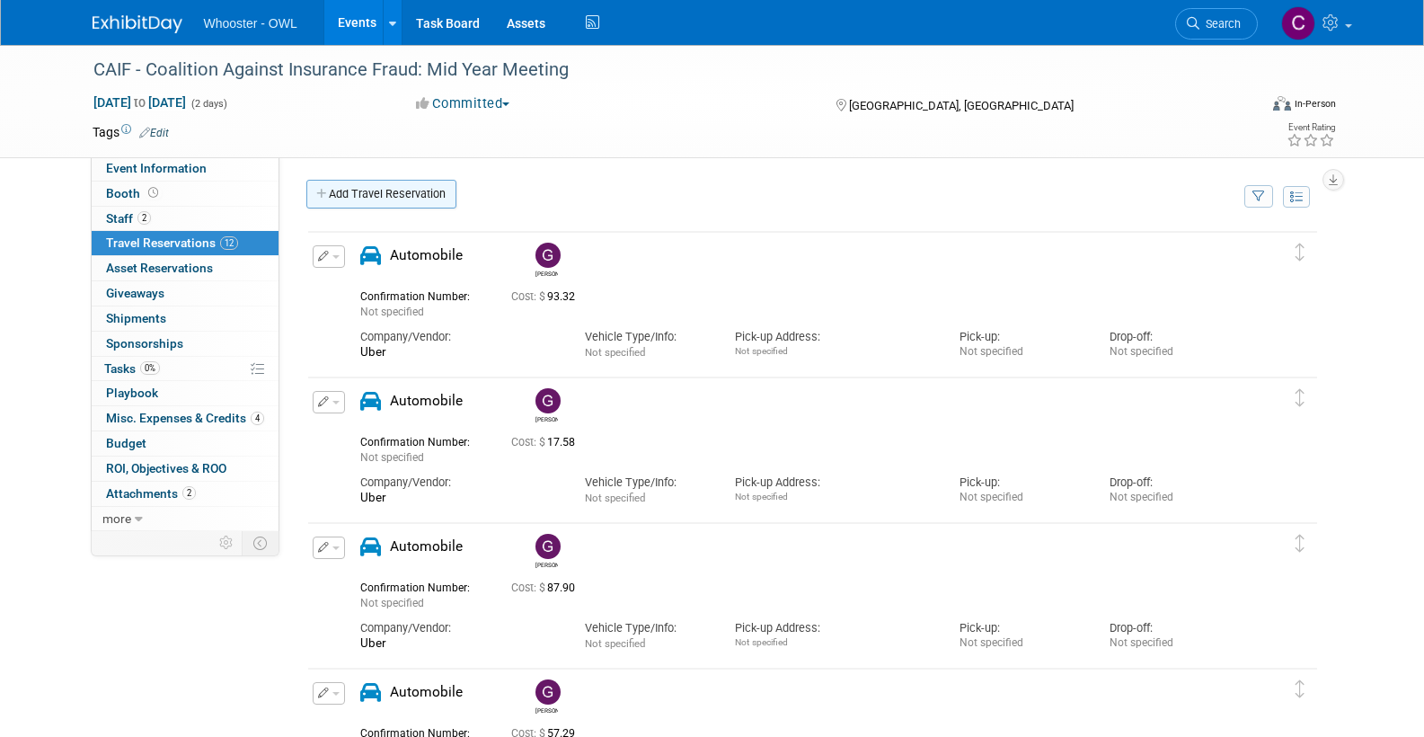
scroll to position [3, 0]
click at [167, 411] on span "Misc. Expenses & Credits 4" at bounding box center [185, 418] width 158 height 14
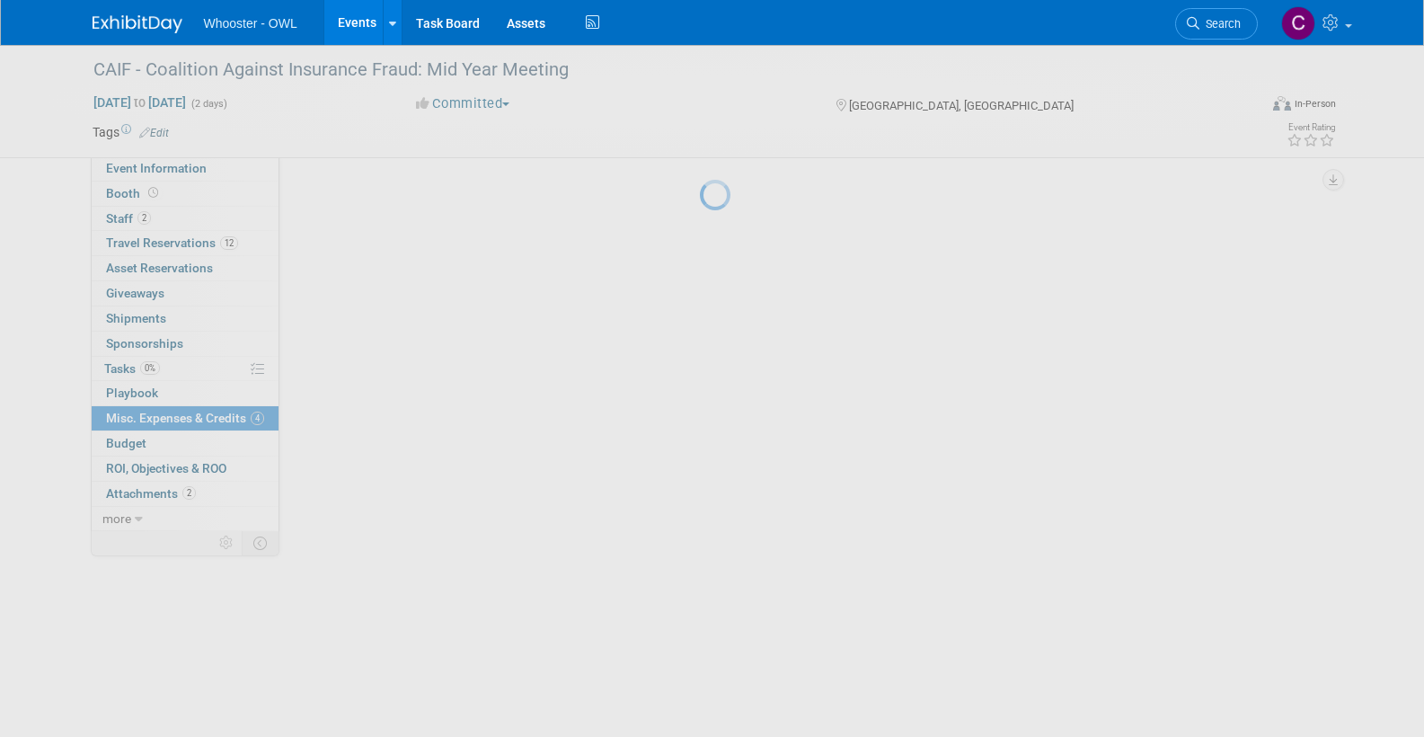
scroll to position [0, 0]
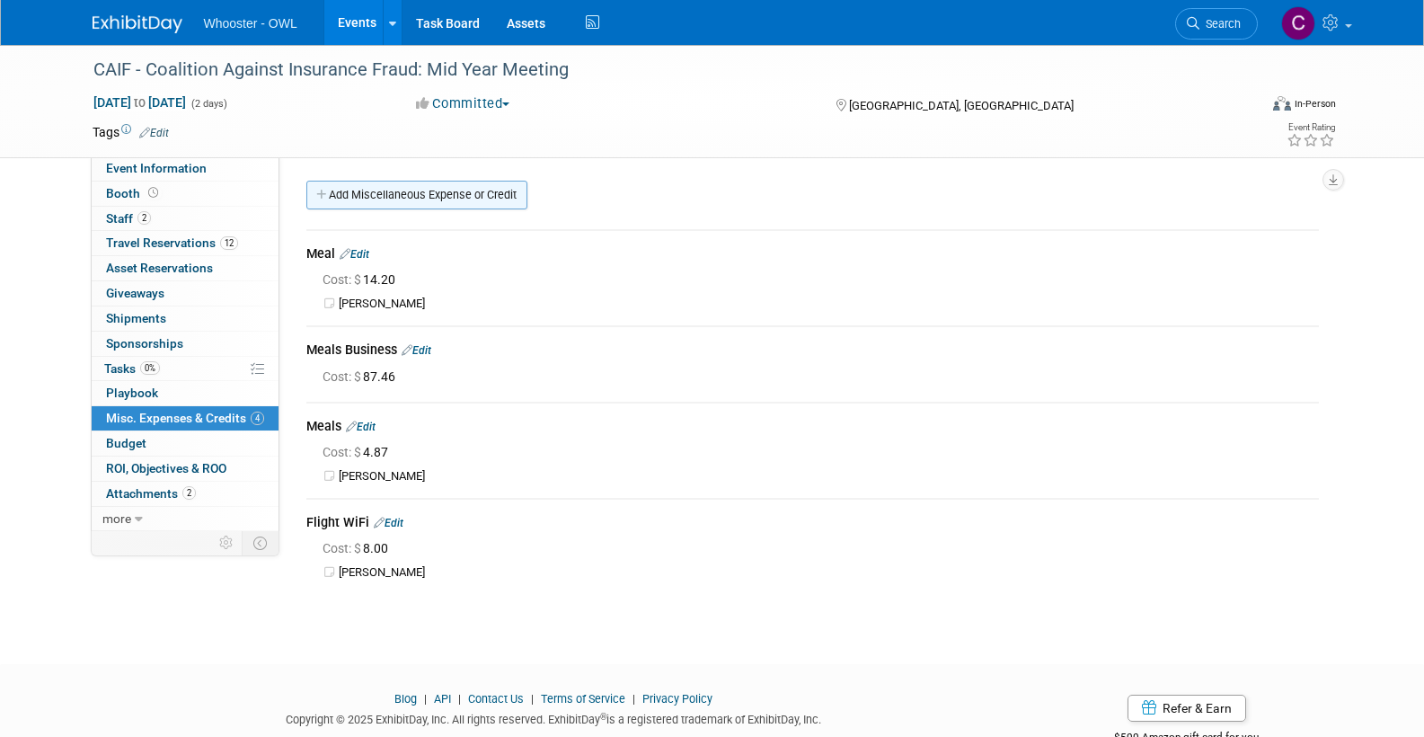
click at [393, 190] on link "Add Miscellaneous Expense or Credit" at bounding box center [416, 195] width 221 height 29
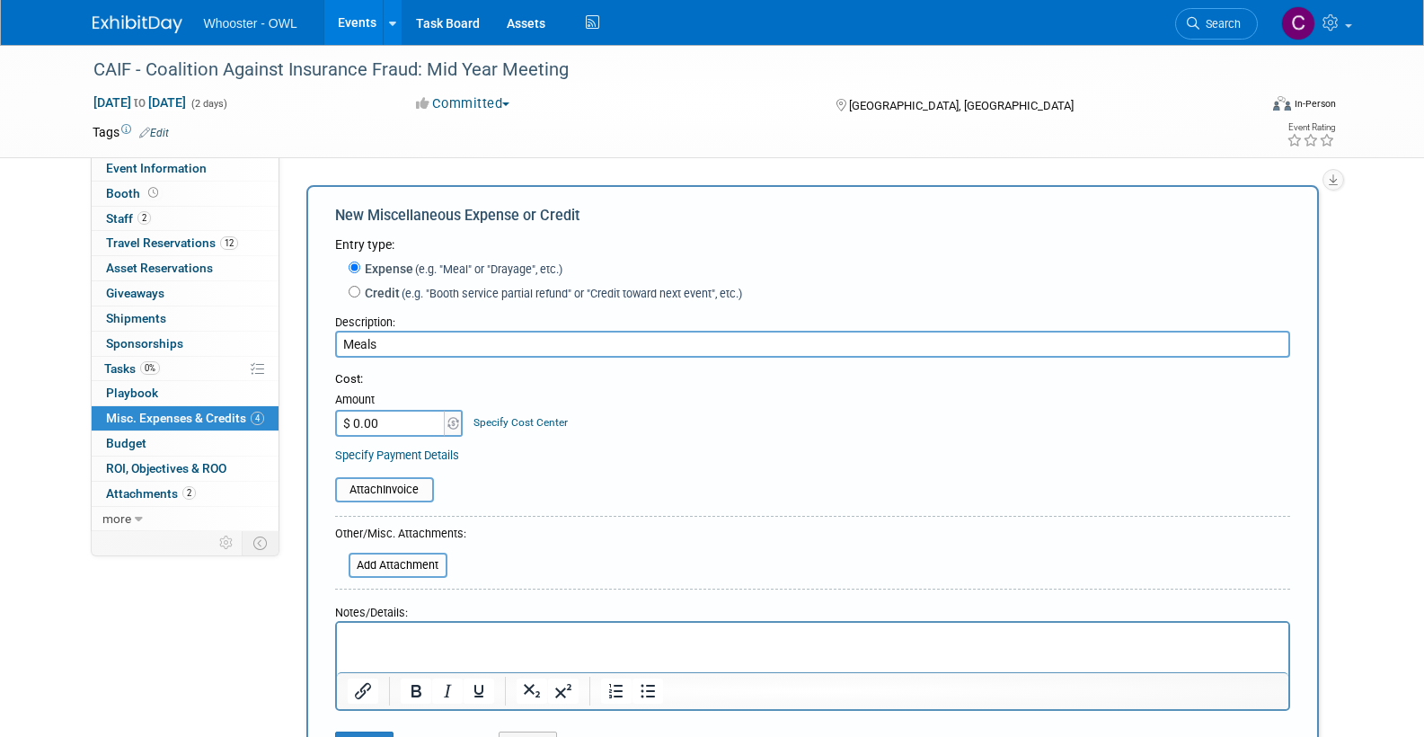
type input "Meals"
click at [403, 410] on input "$ 0.00" at bounding box center [391, 423] width 112 height 27
type input "$ 32.19"
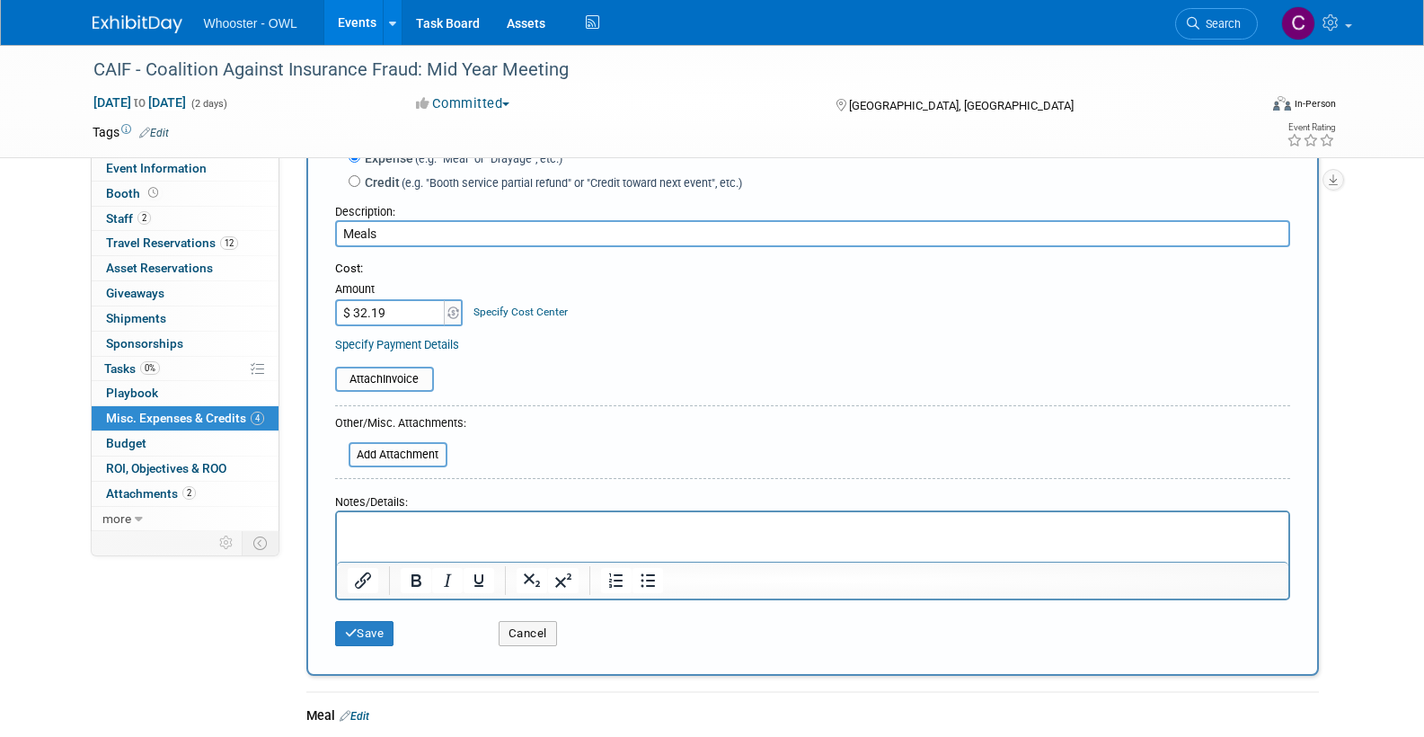
scroll to position [143, 0]
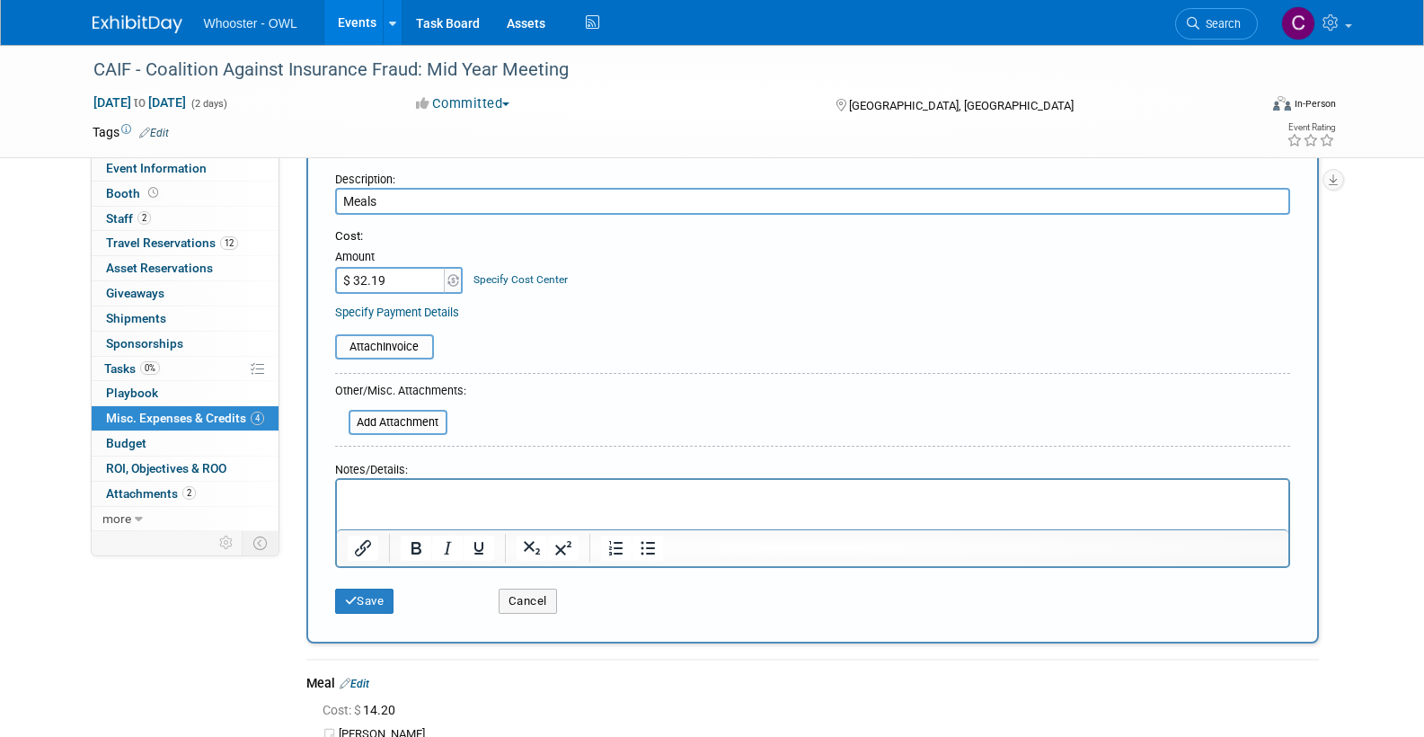
click at [380, 500] on p "Rich Text Area. Press ALT-0 for help." at bounding box center [812, 496] width 931 height 18
click at [359, 593] on button "Save" at bounding box center [364, 600] width 59 height 25
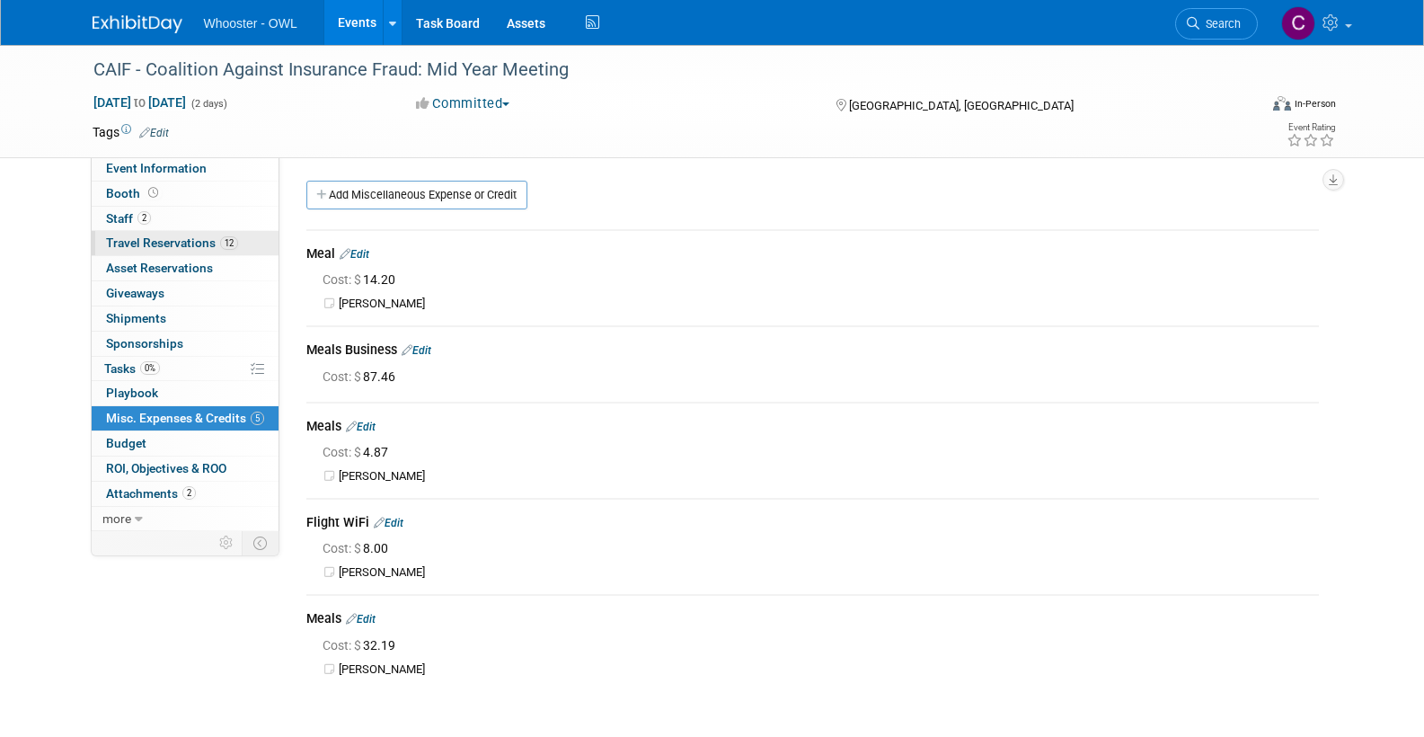
scroll to position [0, 0]
click at [191, 237] on span "Travel Reservations 12" at bounding box center [172, 242] width 132 height 14
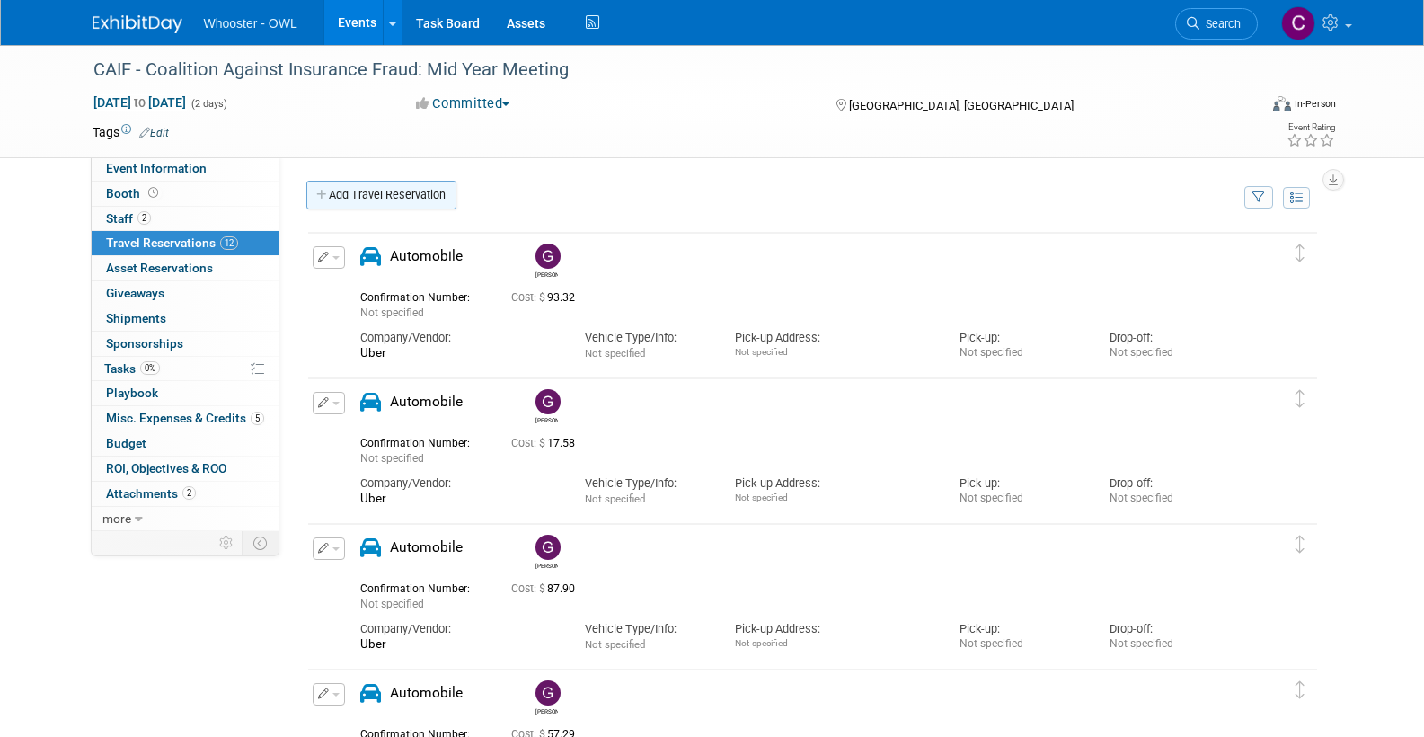
click at [418, 195] on link "Add Travel Reservation" at bounding box center [381, 195] width 150 height 29
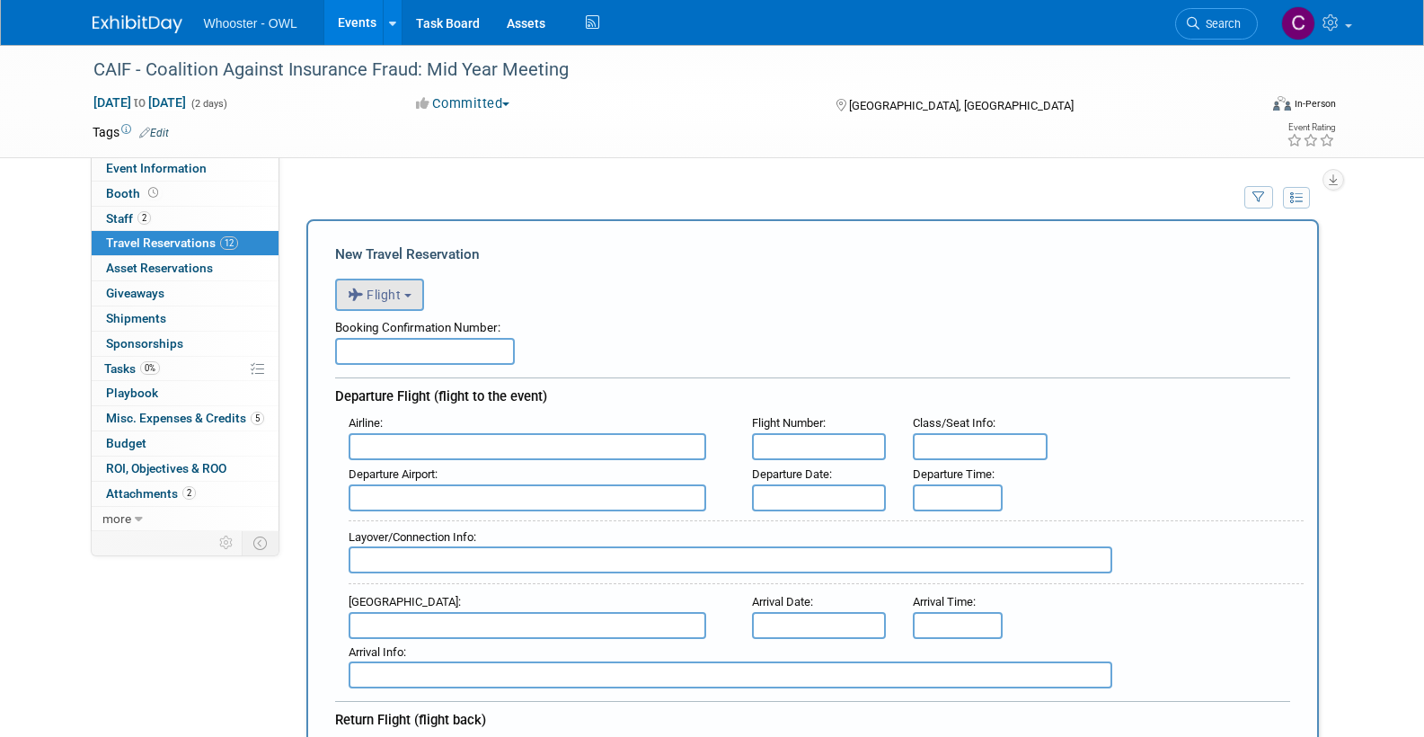
click at [380, 295] on span "Flight" at bounding box center [375, 294] width 54 height 14
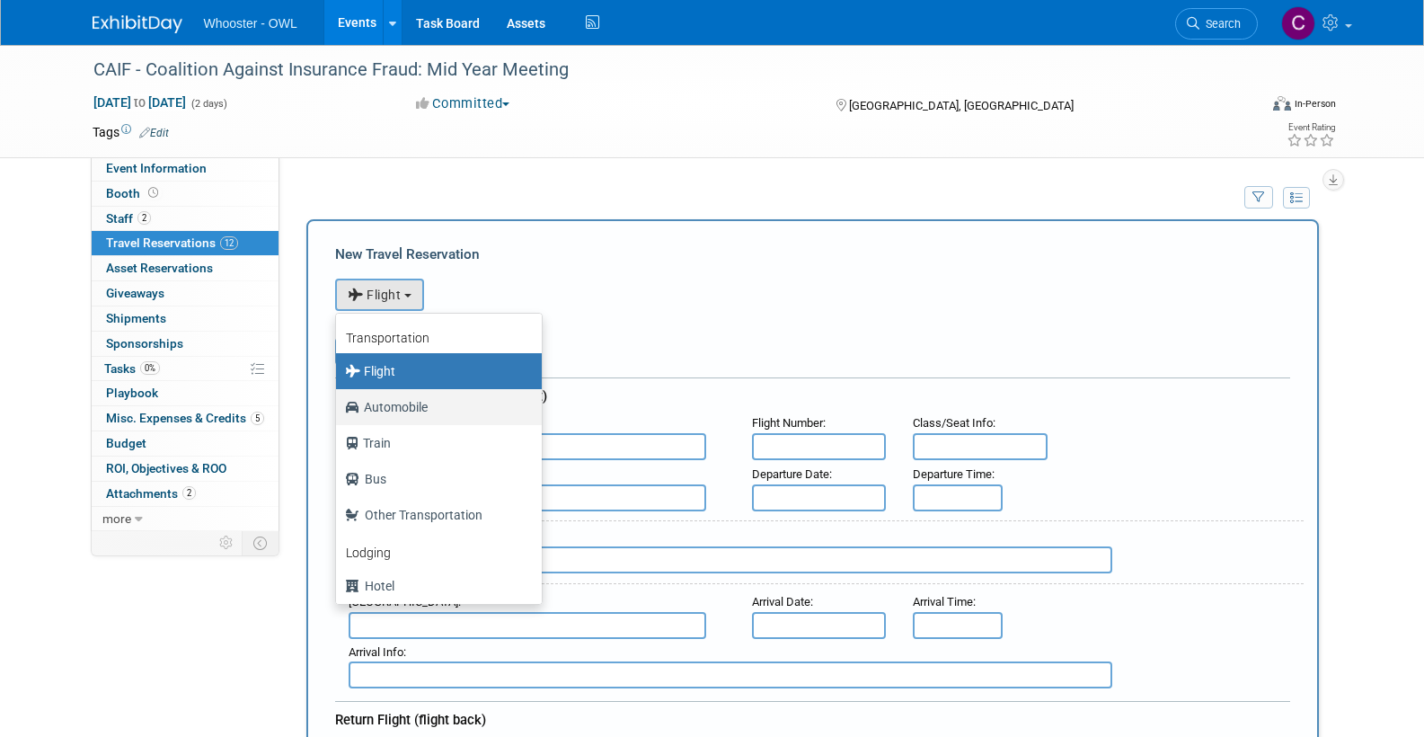
click at [392, 403] on label "Automobile" at bounding box center [434, 407] width 179 height 29
click at [339, 403] on input "Automobile" at bounding box center [333, 405] width 12 height 12
select select "4"
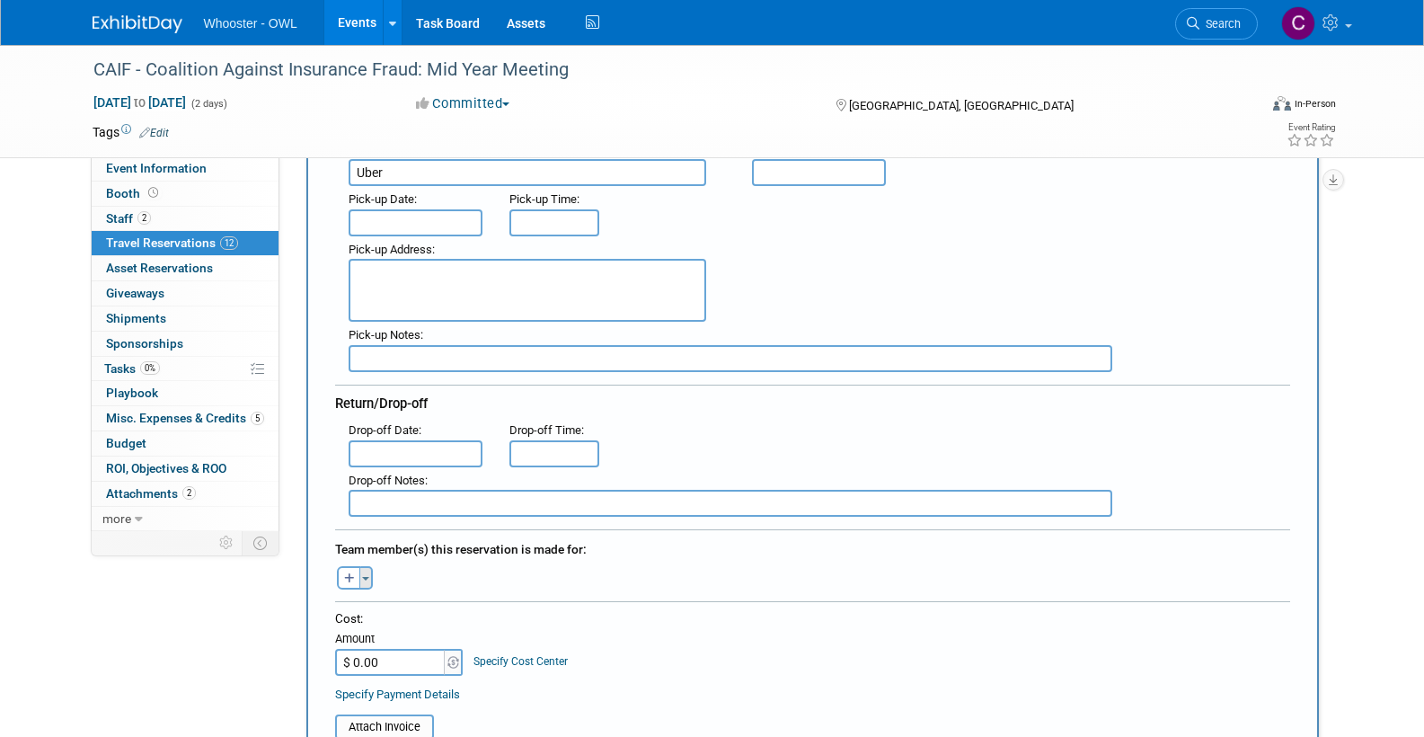
type input "Uber"
click at [364, 566] on button "Toggle Dropdown" at bounding box center [365, 577] width 13 height 23
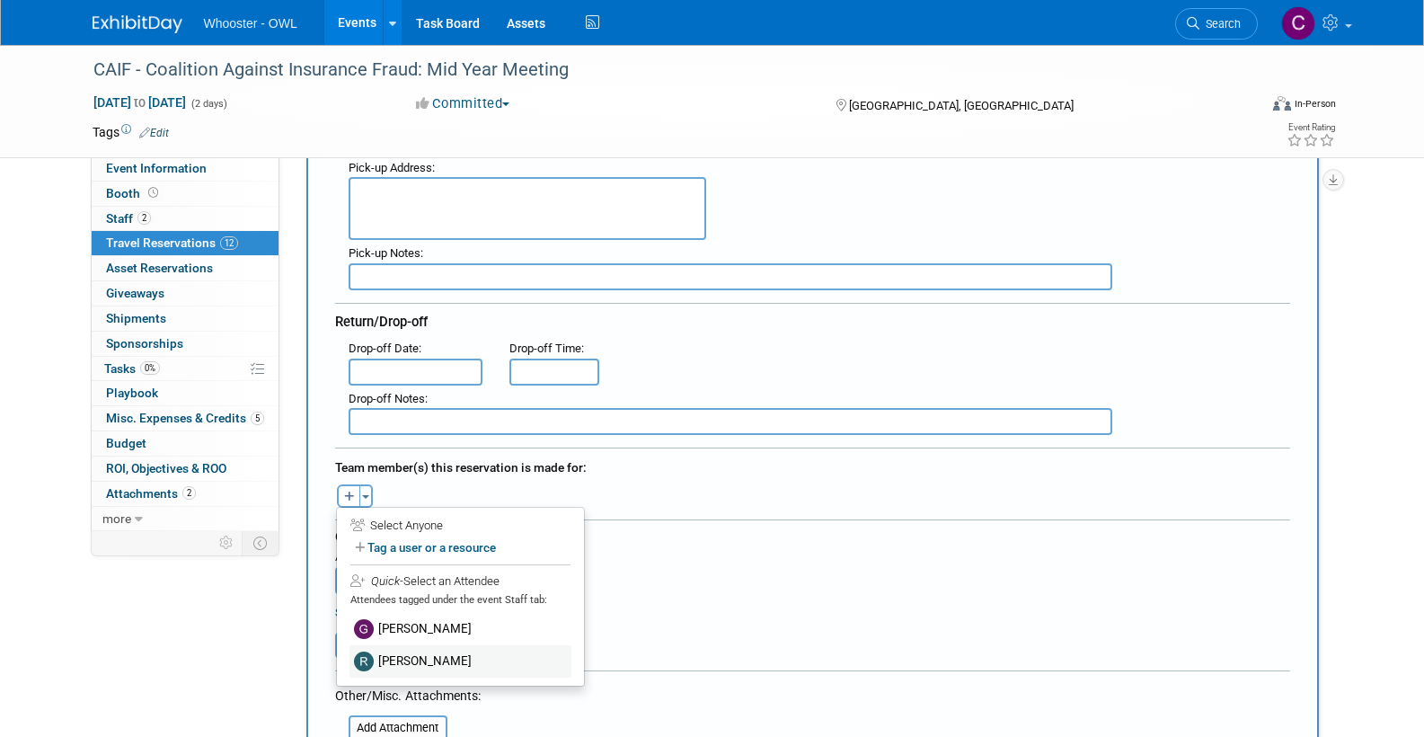
scroll to position [361, 0]
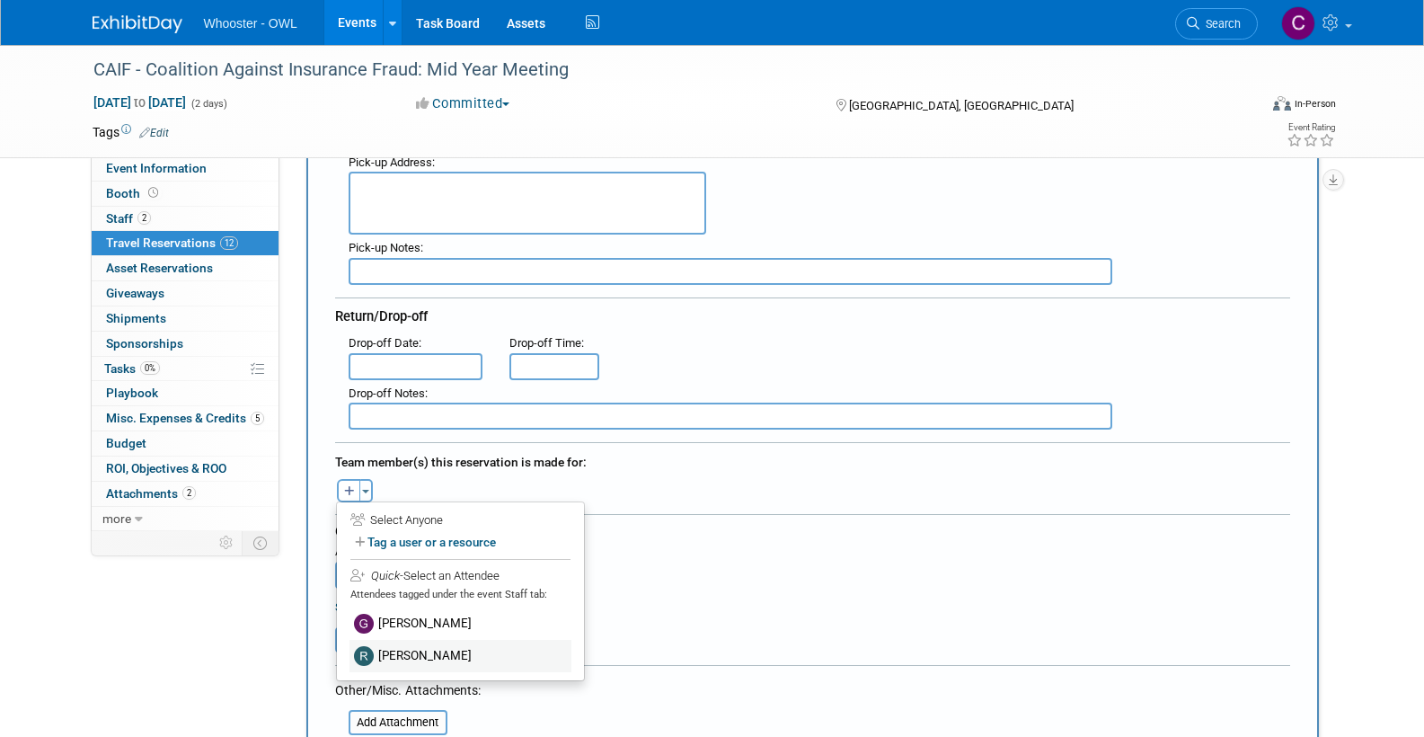
click at [393, 644] on label "Richard Spradley" at bounding box center [460, 656] width 222 height 32
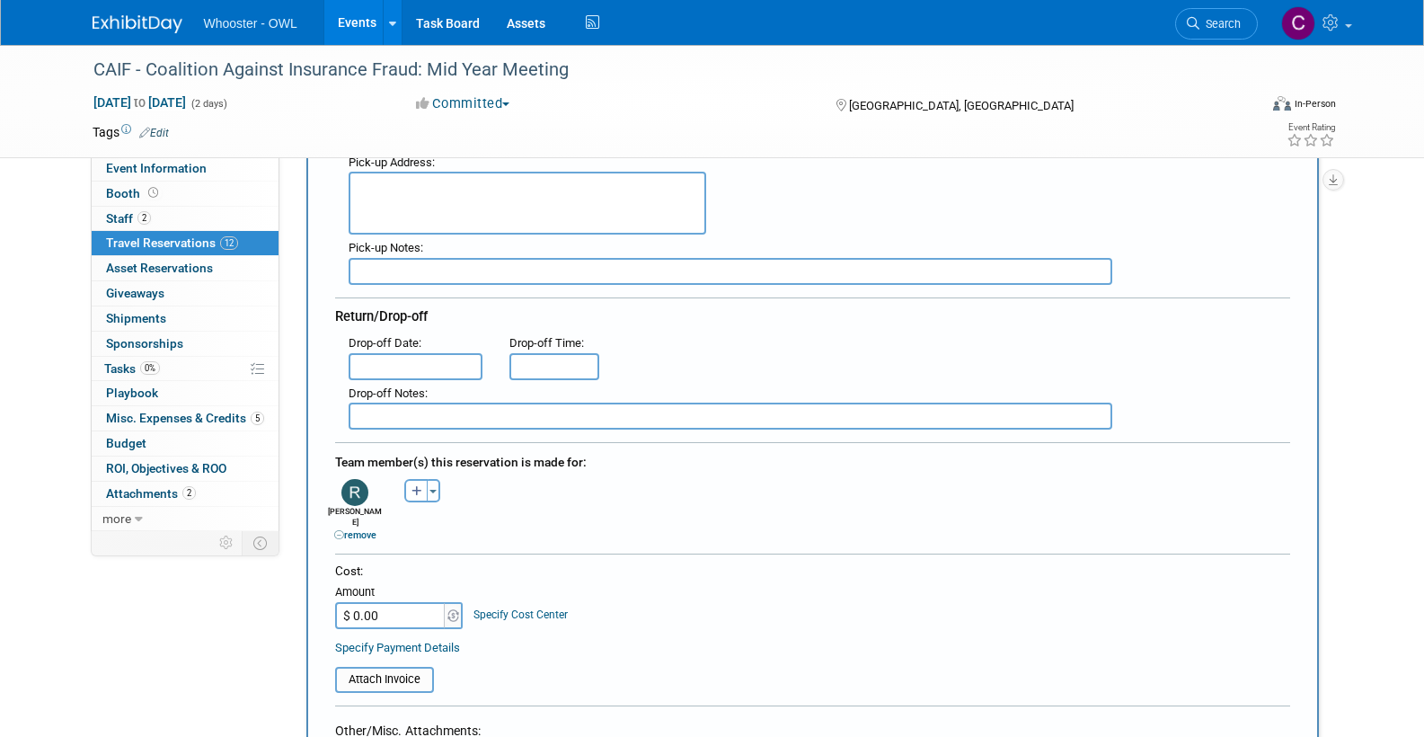
click at [386, 602] on input "$ 0.00" at bounding box center [391, 615] width 112 height 27
type input "$ 61.96"
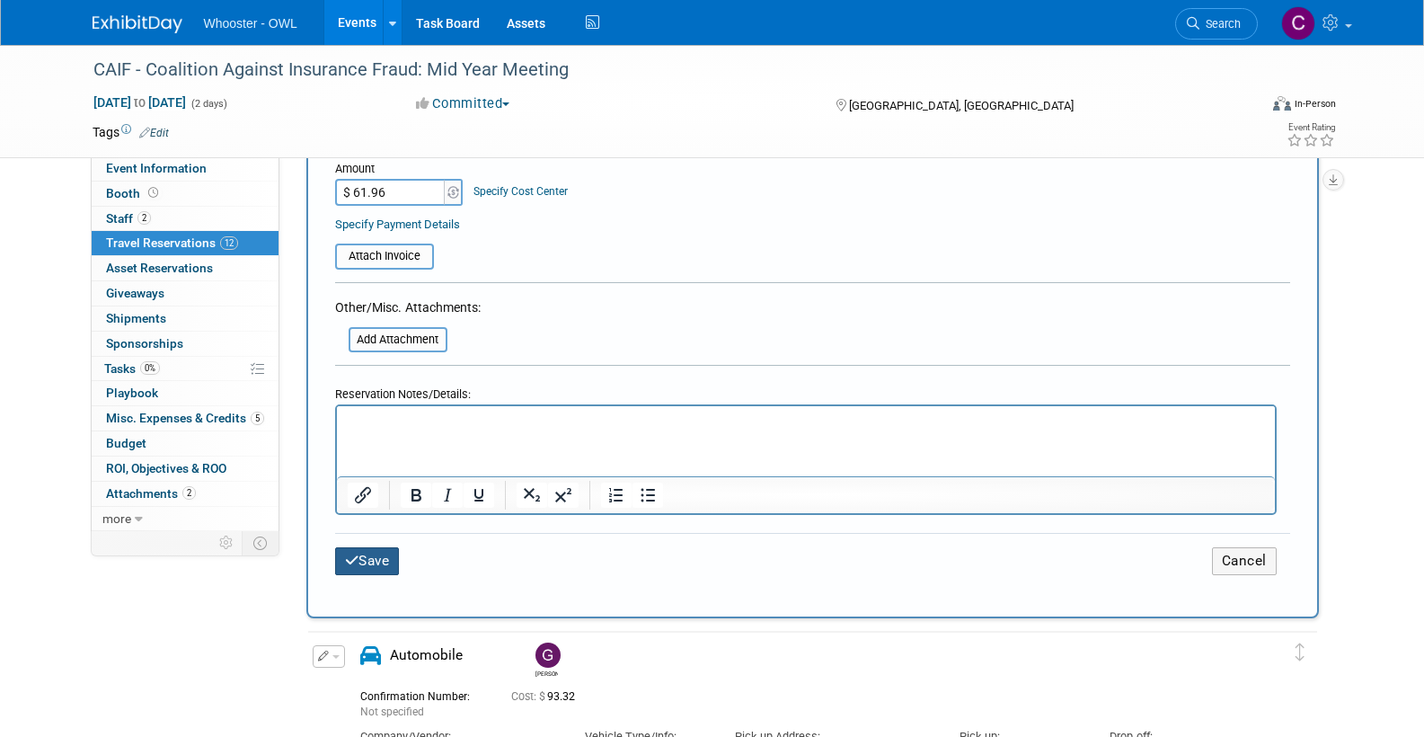
scroll to position [793, 0]
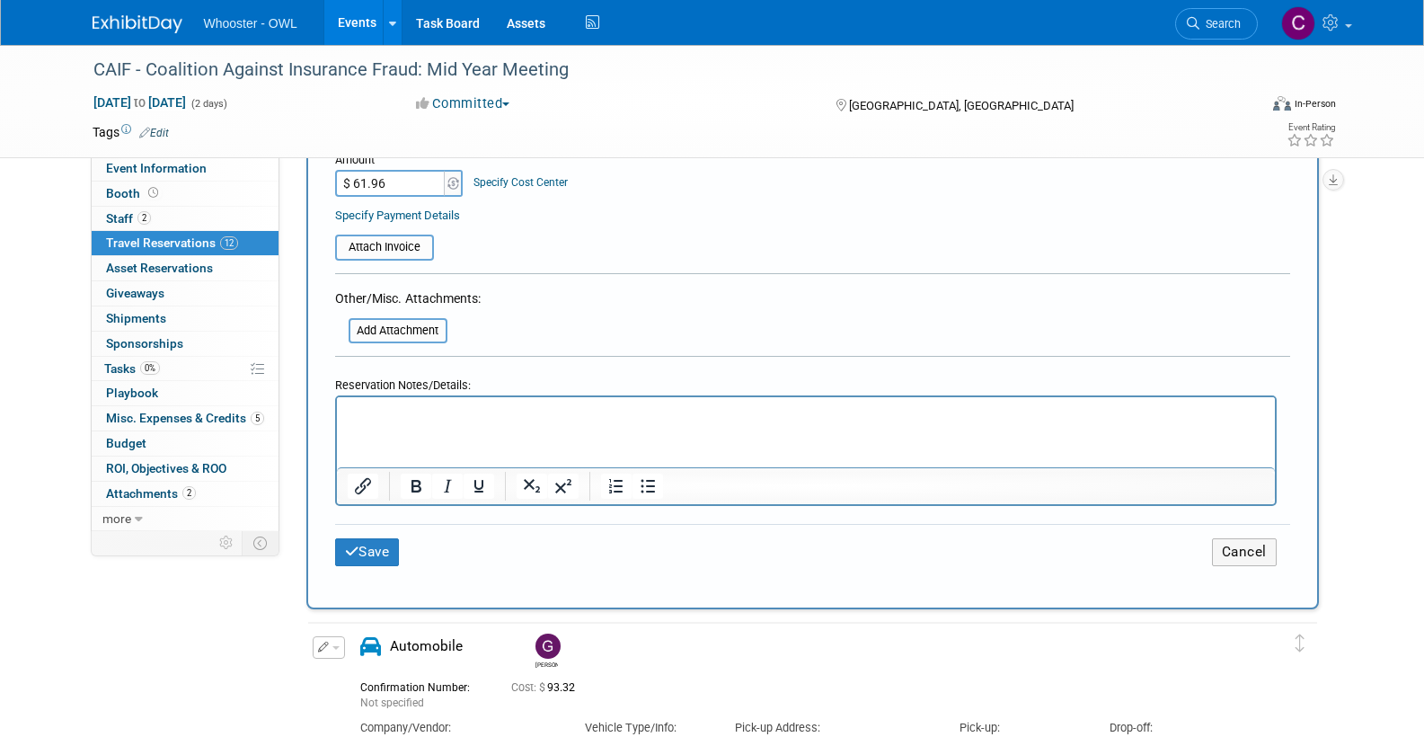
click at [386, 538] on button "Save" at bounding box center [367, 552] width 65 height 28
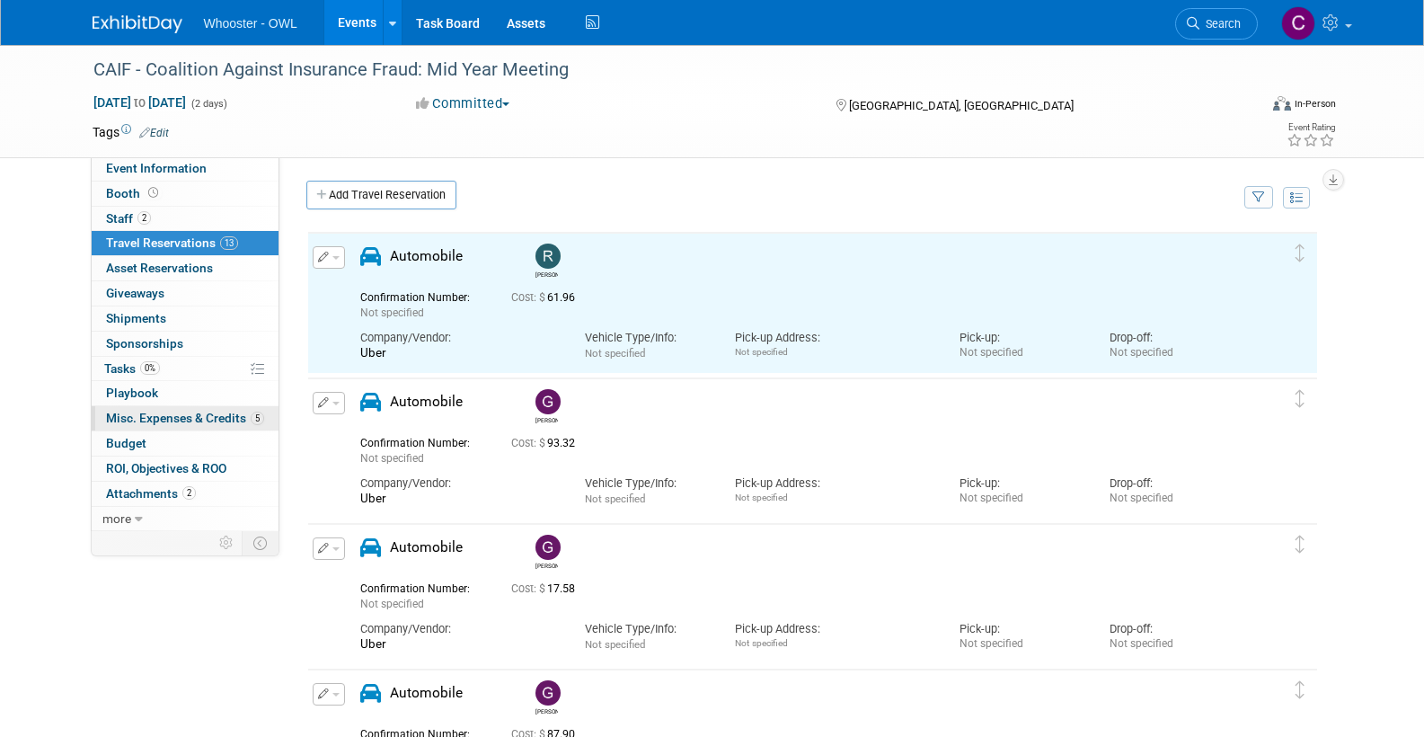
scroll to position [0, 0]
click at [158, 406] on link "5 Misc. Expenses & Credits 5" at bounding box center [185, 418] width 187 height 24
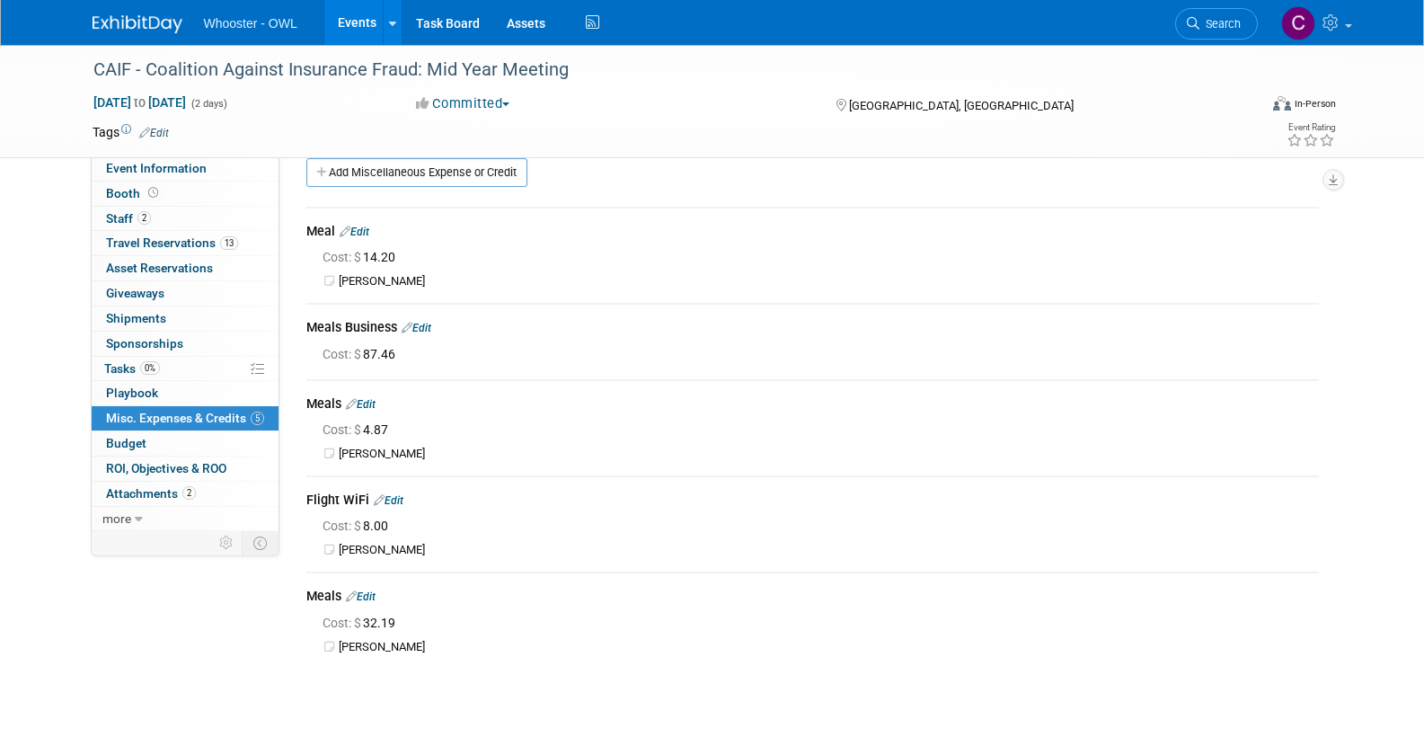
scroll to position [41, 0]
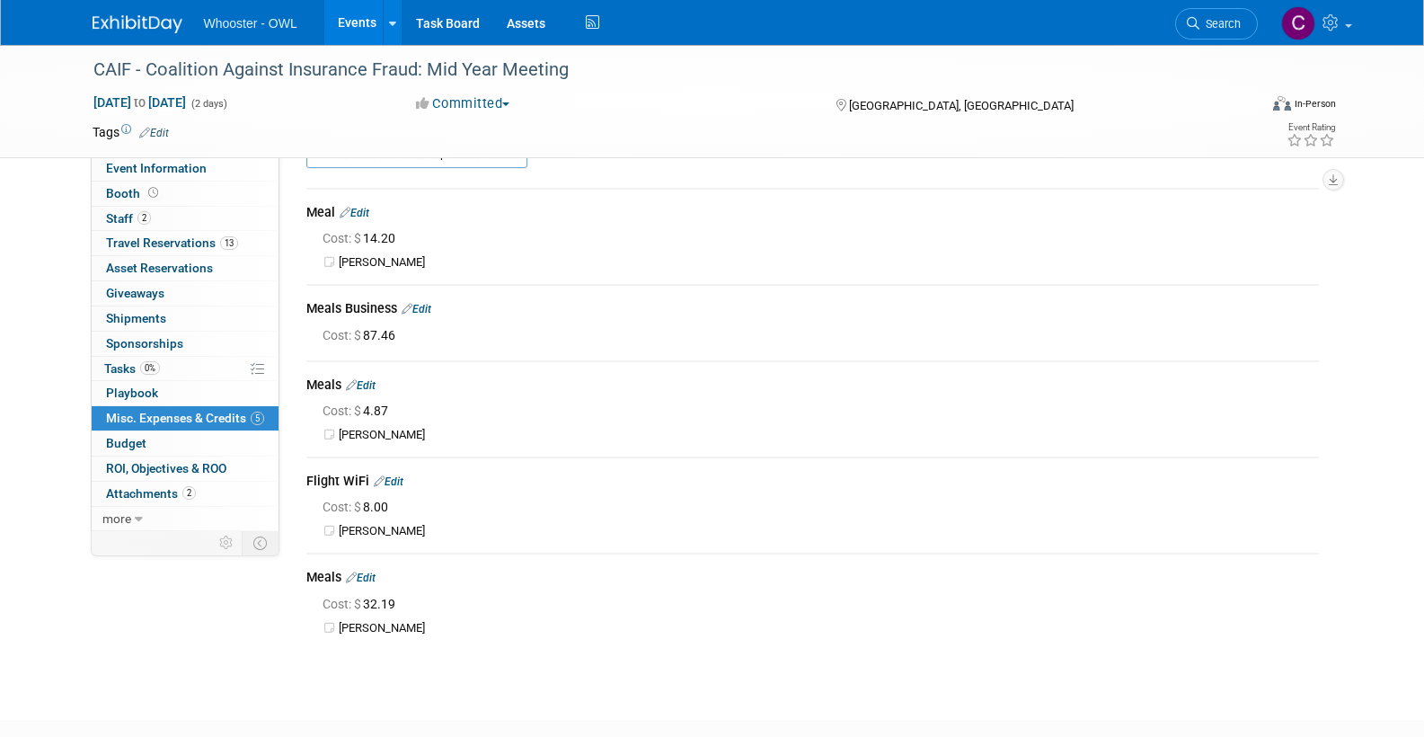
click at [367, 210] on link "Edit" at bounding box center [355, 213] width 30 height 13
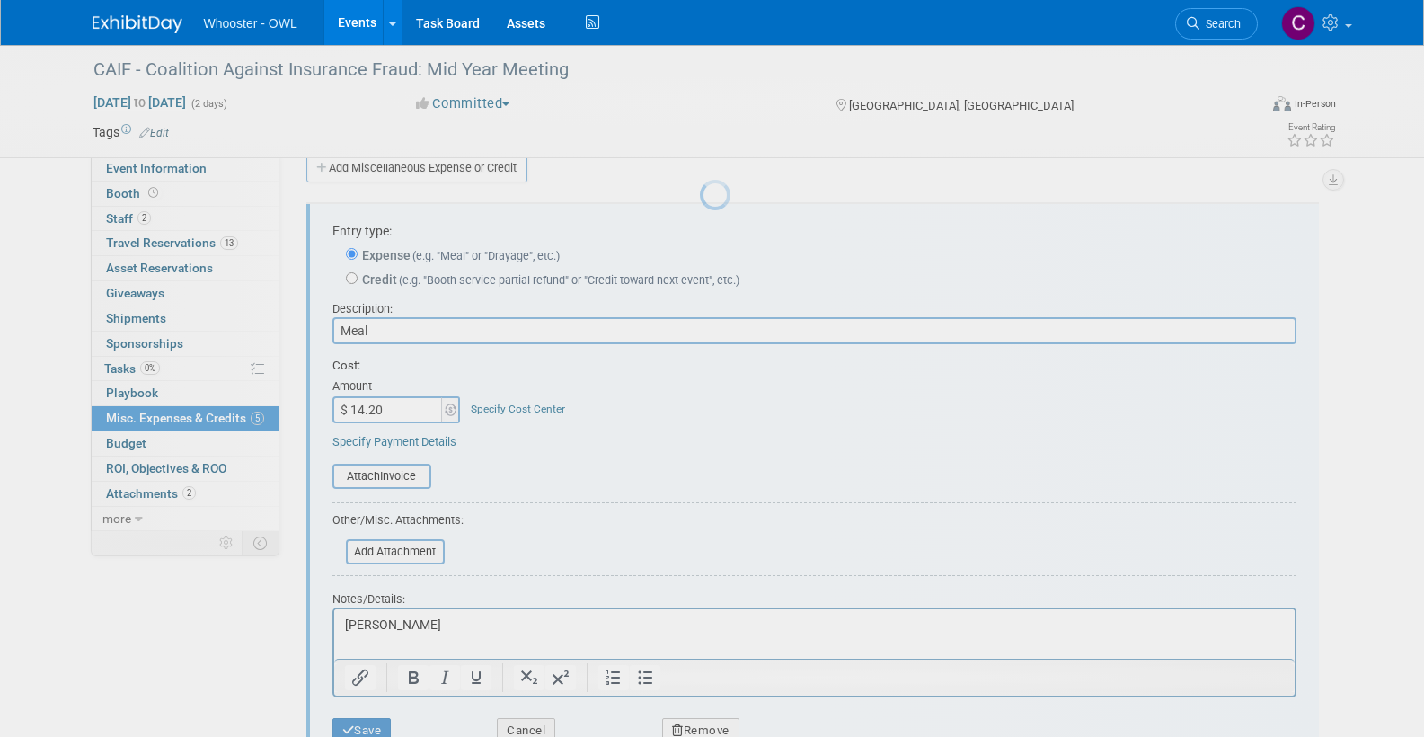
scroll to position [26, 0]
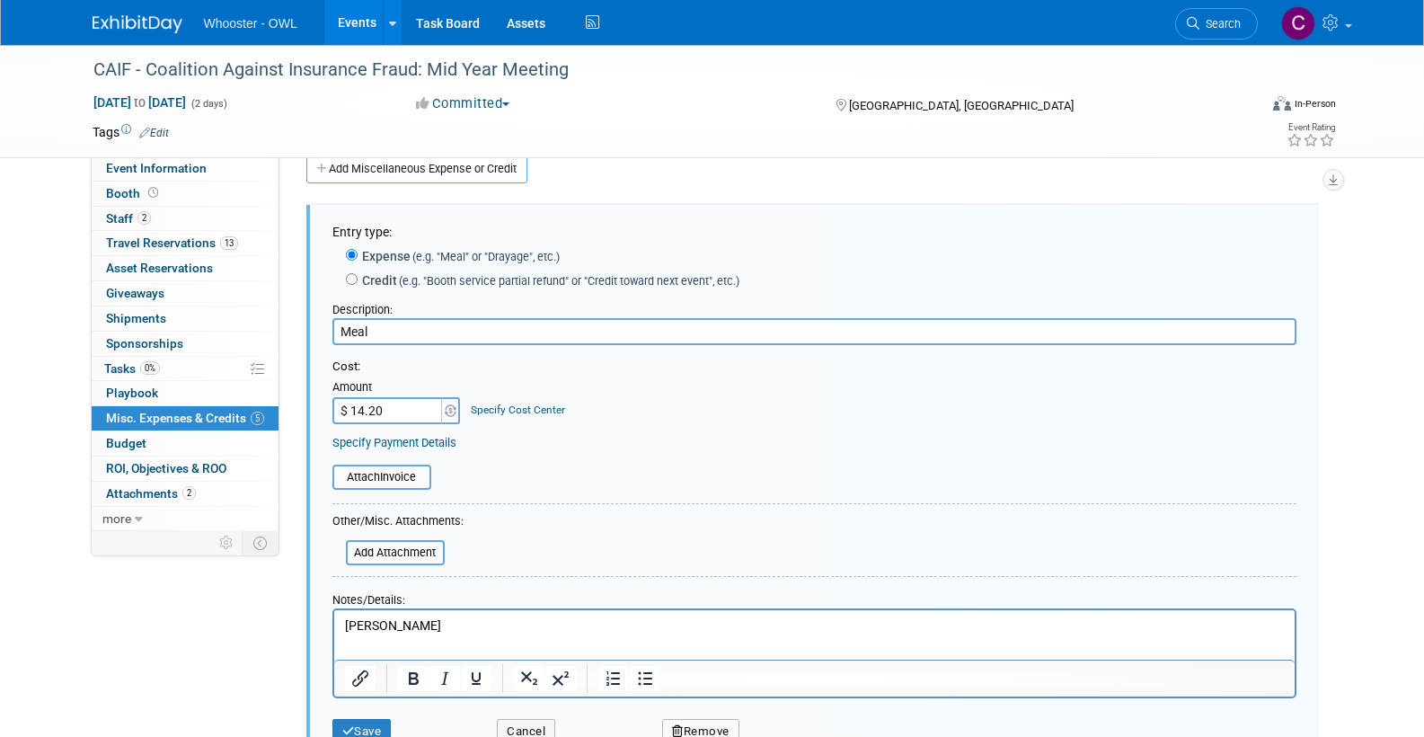
click at [408, 622] on p "Richard" at bounding box center [814, 626] width 940 height 18
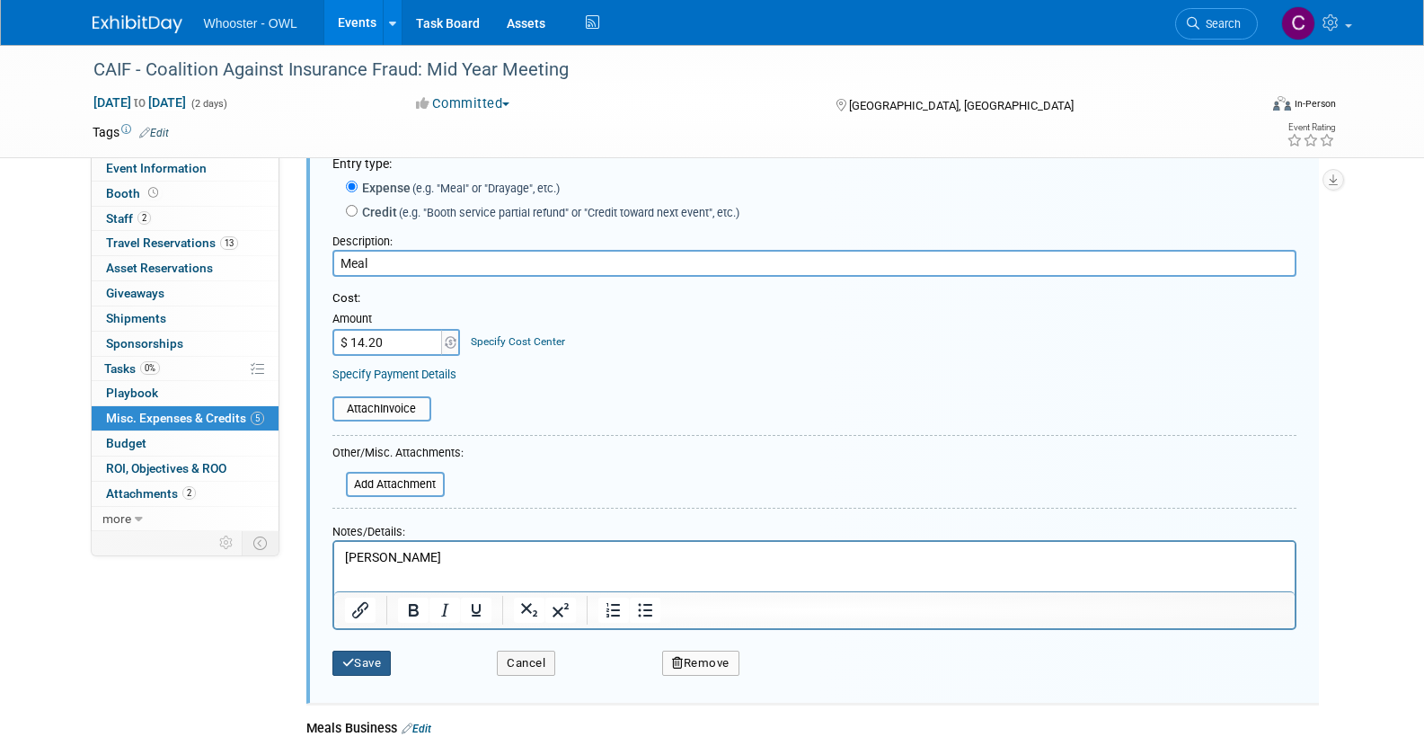
click at [376, 657] on button "Save" at bounding box center [361, 662] width 59 height 25
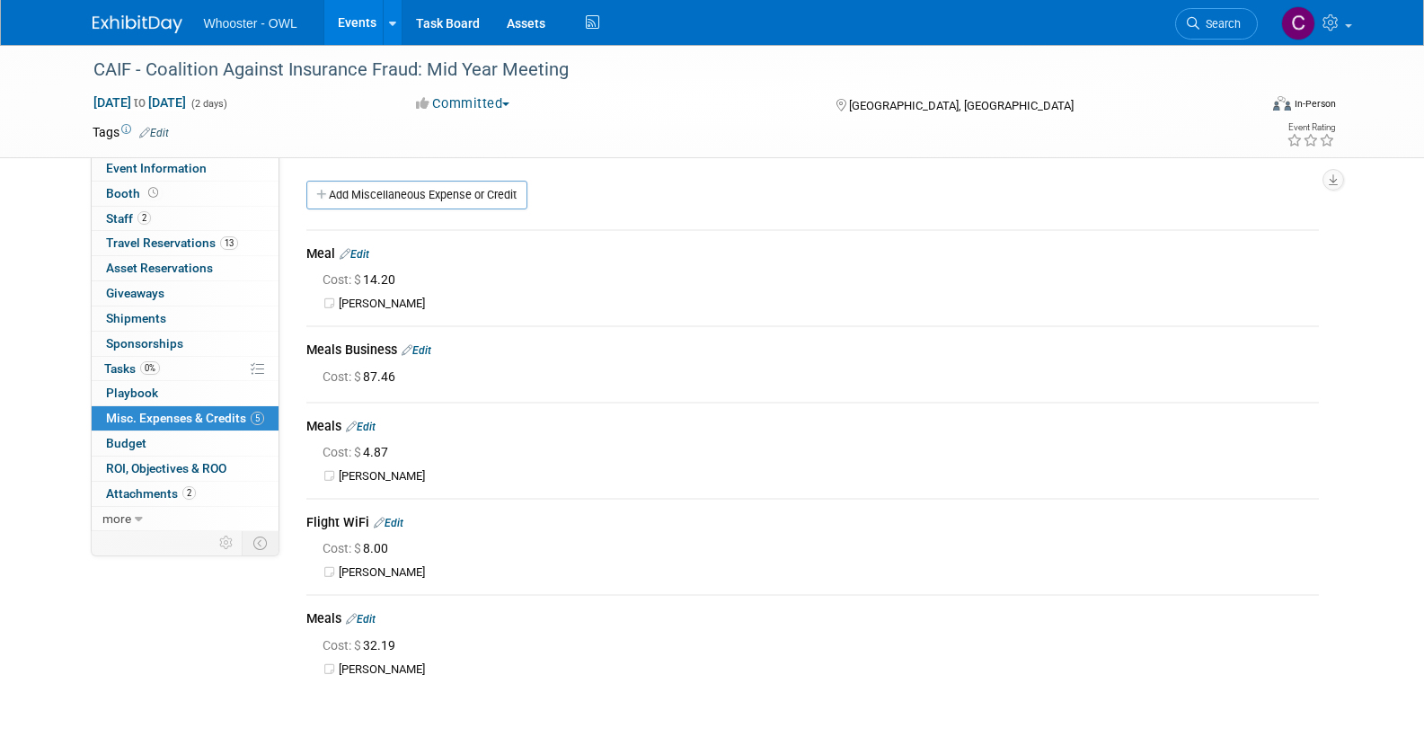
scroll to position [0, 0]
click at [374, 425] on link "Edit" at bounding box center [361, 426] width 30 height 13
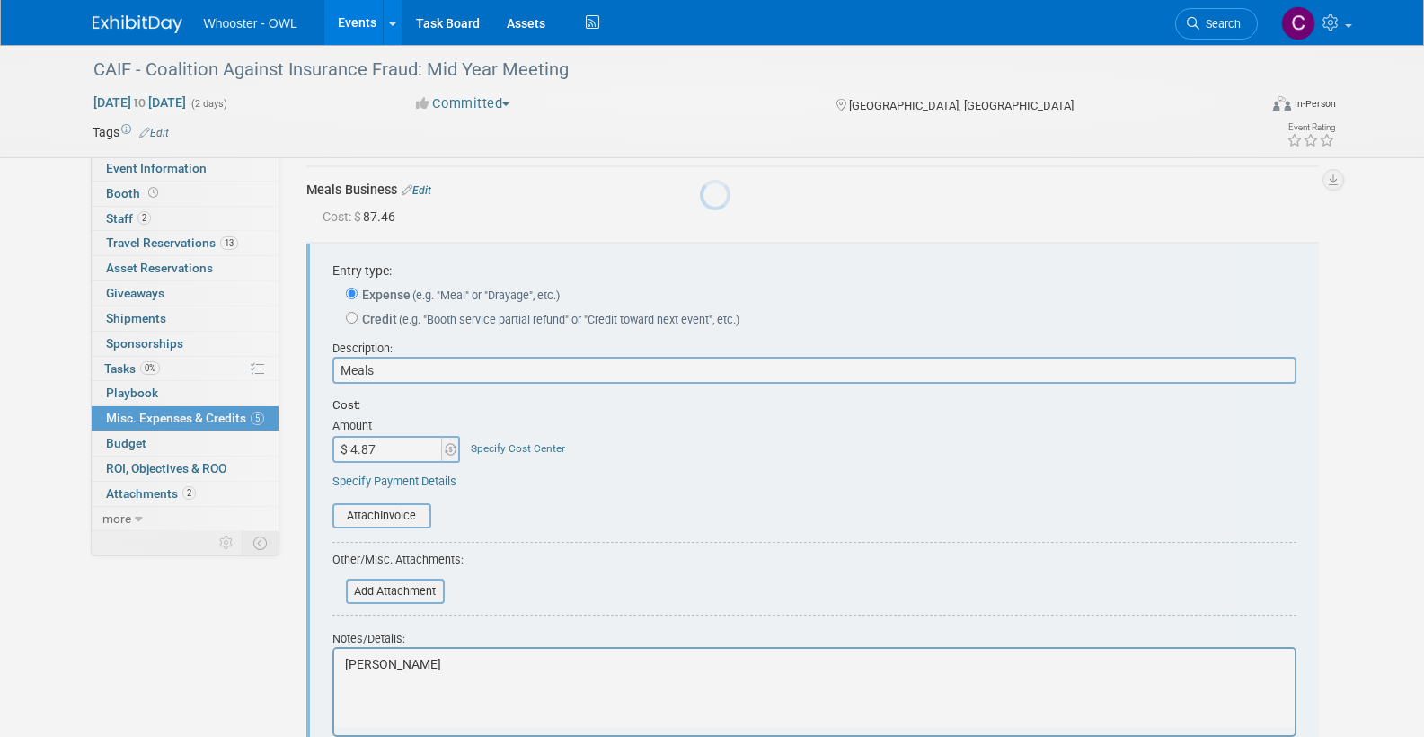
scroll to position [197, 0]
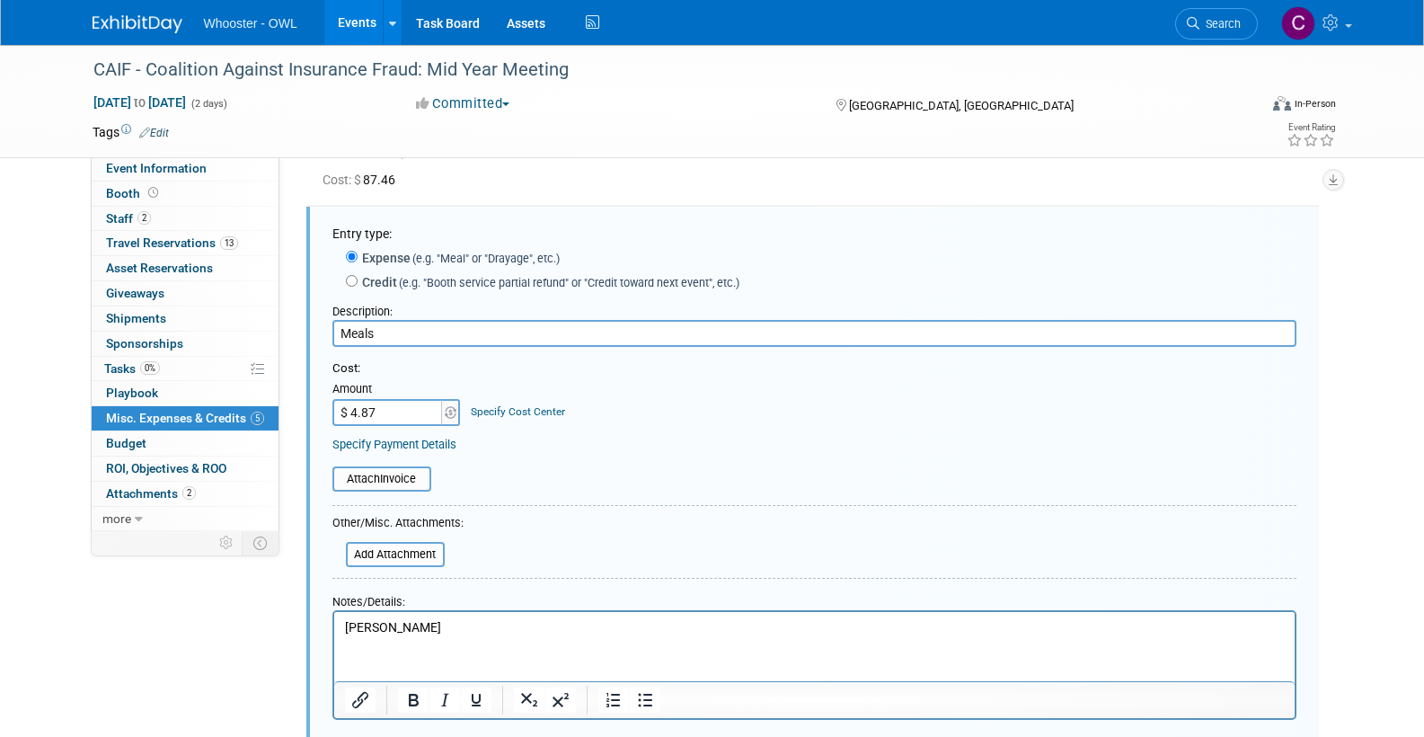
click at [410, 614] on html "Richard" at bounding box center [813, 624] width 960 height 25
click at [407, 627] on p "Richard" at bounding box center [814, 628] width 940 height 18
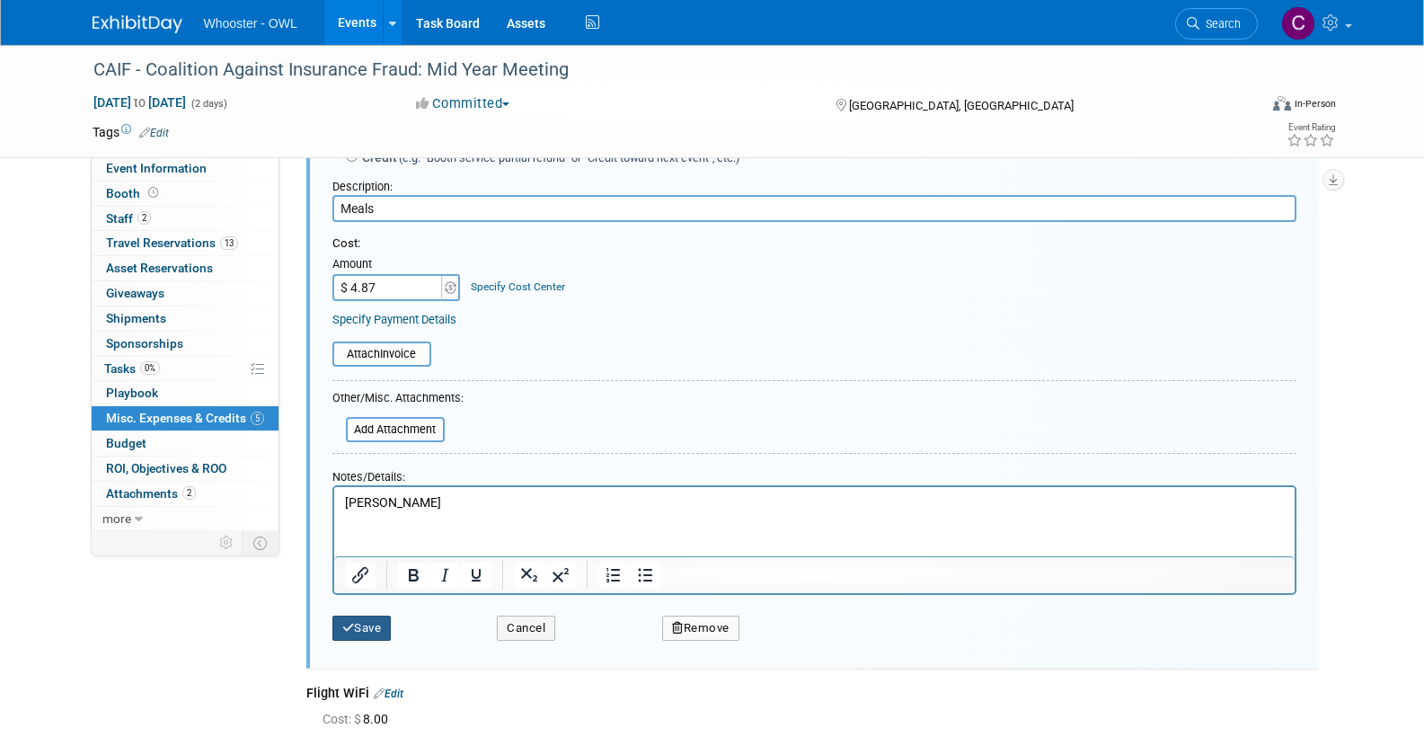
click at [359, 616] on button "Save" at bounding box center [361, 627] width 59 height 25
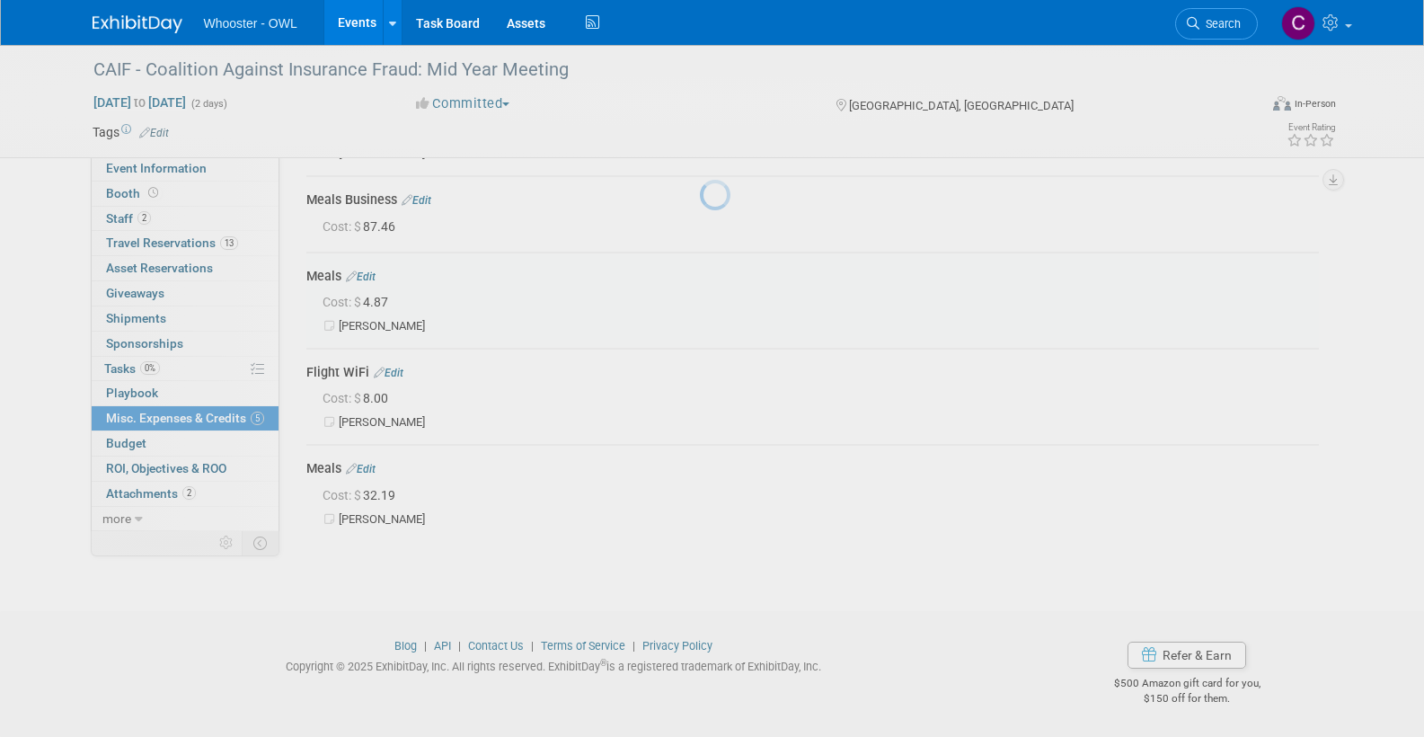
scroll to position [144, 0]
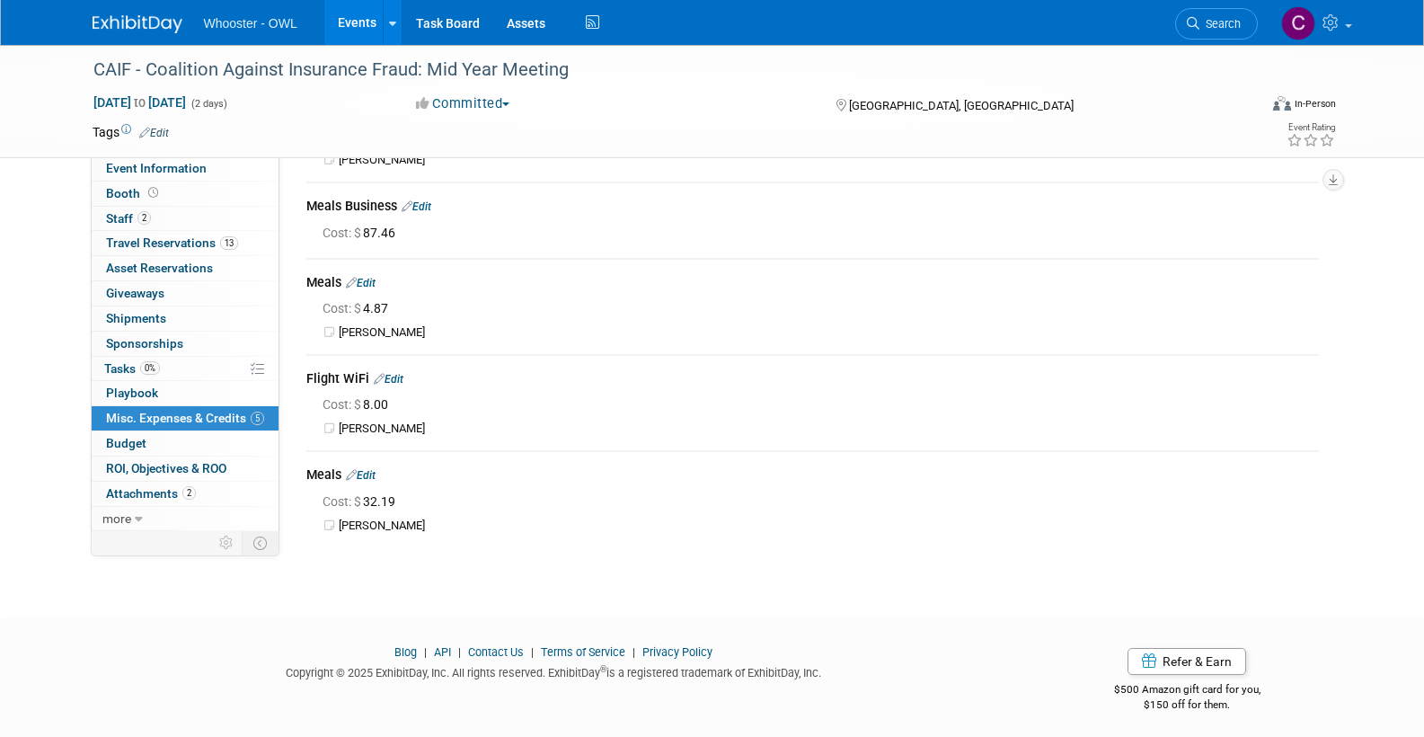
click at [391, 373] on link "Edit" at bounding box center [389, 379] width 30 height 13
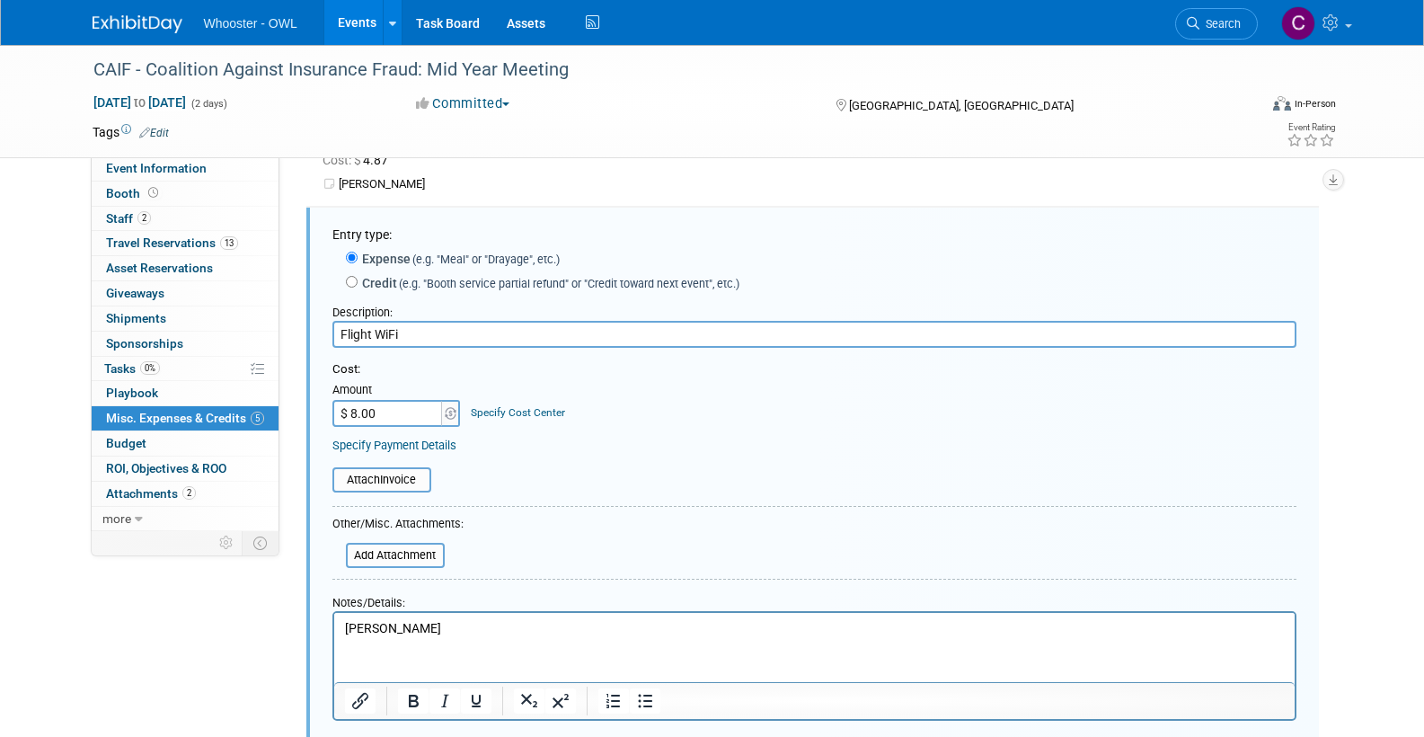
scroll to position [0, 0]
click at [397, 623] on p "Gary" at bounding box center [814, 629] width 940 height 18
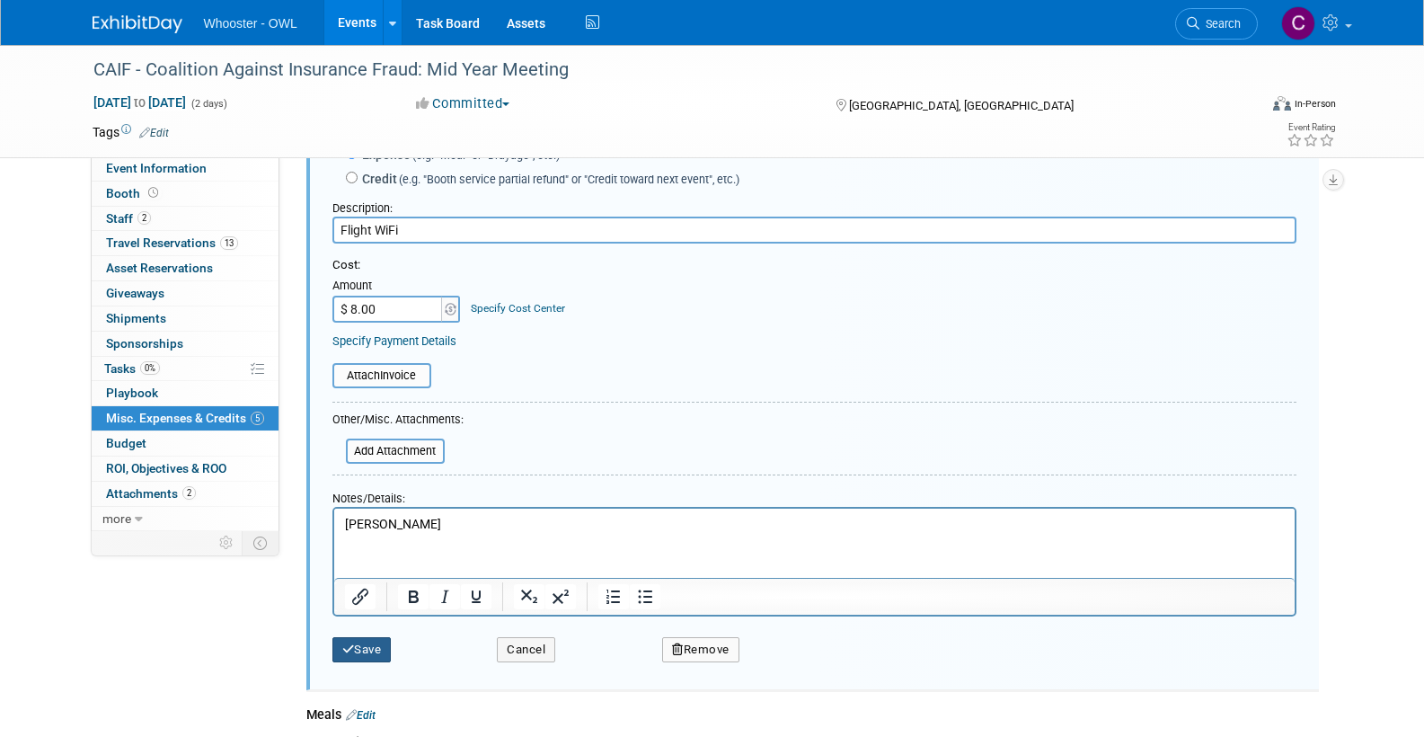
click at [356, 638] on button "Save" at bounding box center [361, 649] width 59 height 25
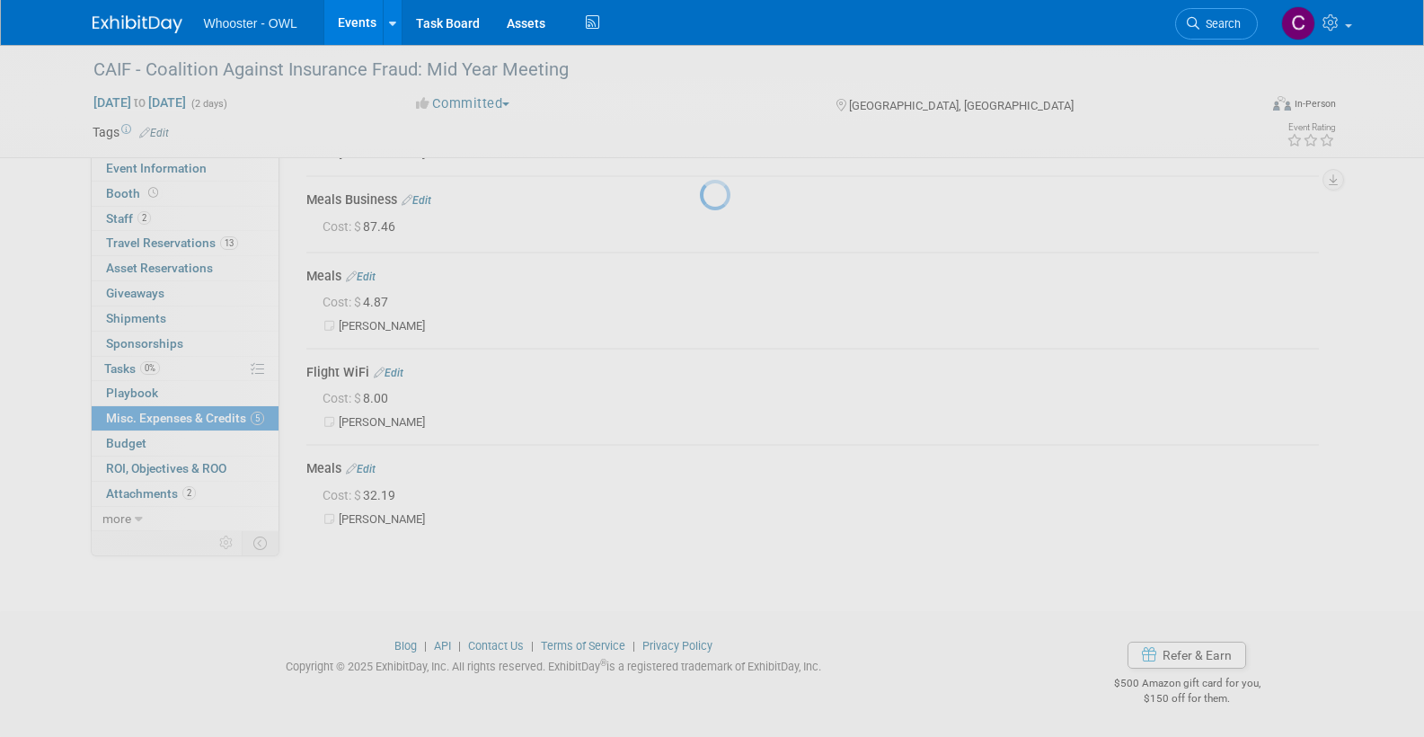
scroll to position [144, 0]
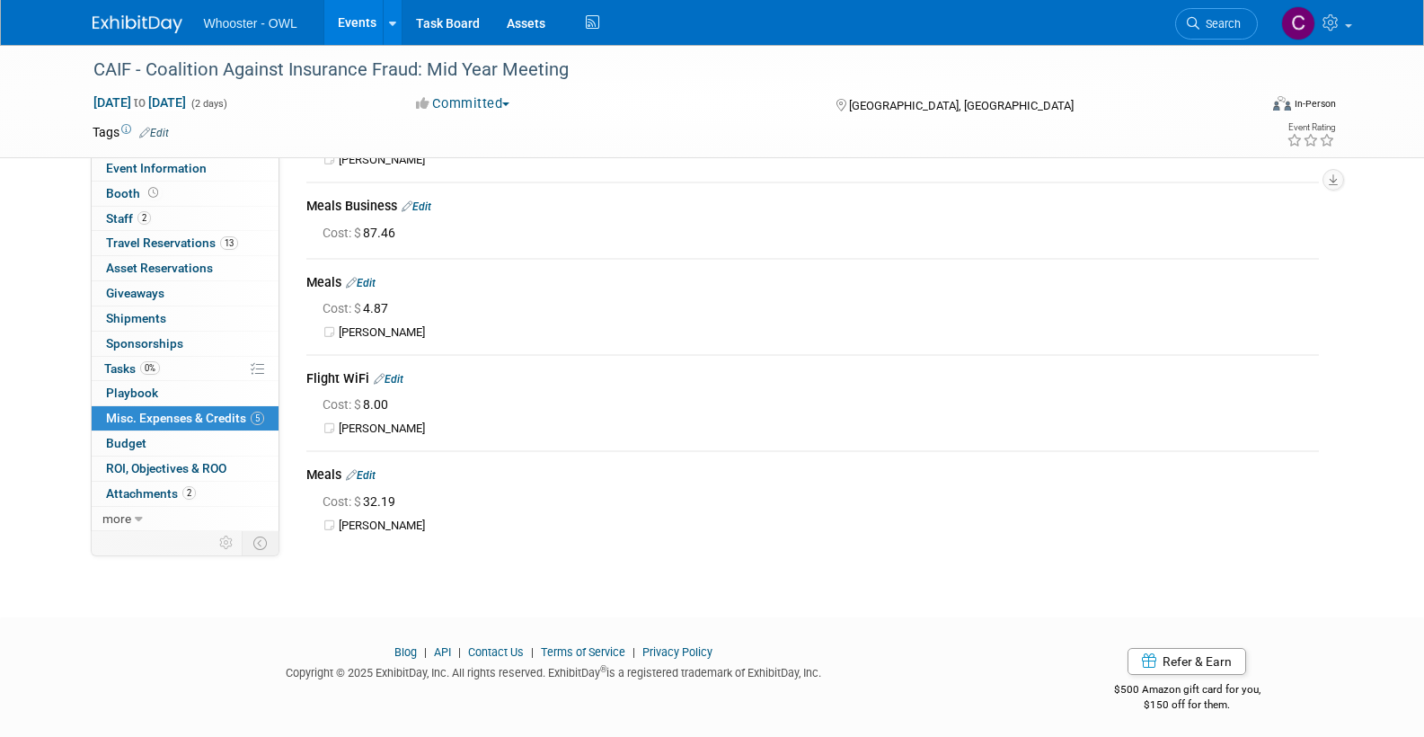
click at [376, 473] on link "Edit" at bounding box center [361, 475] width 30 height 13
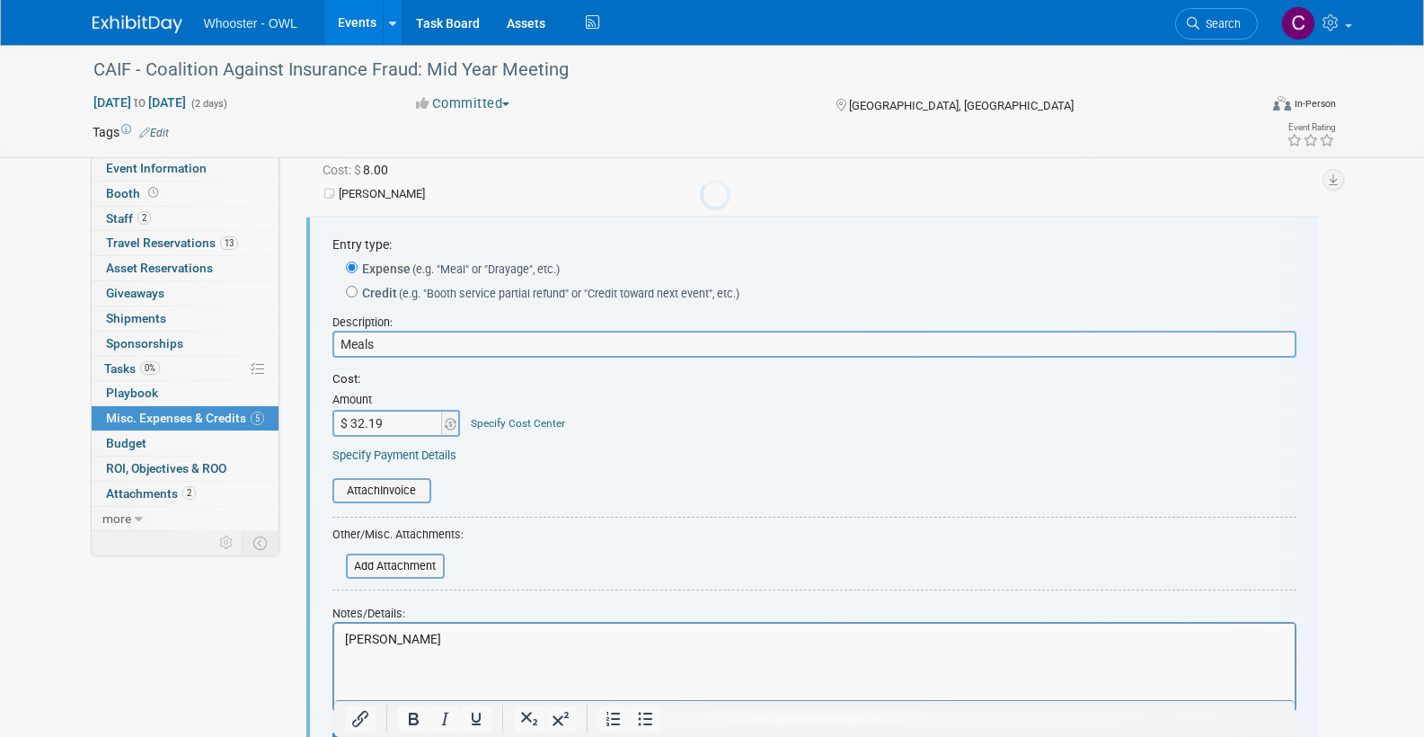
scroll to position [0, 0]
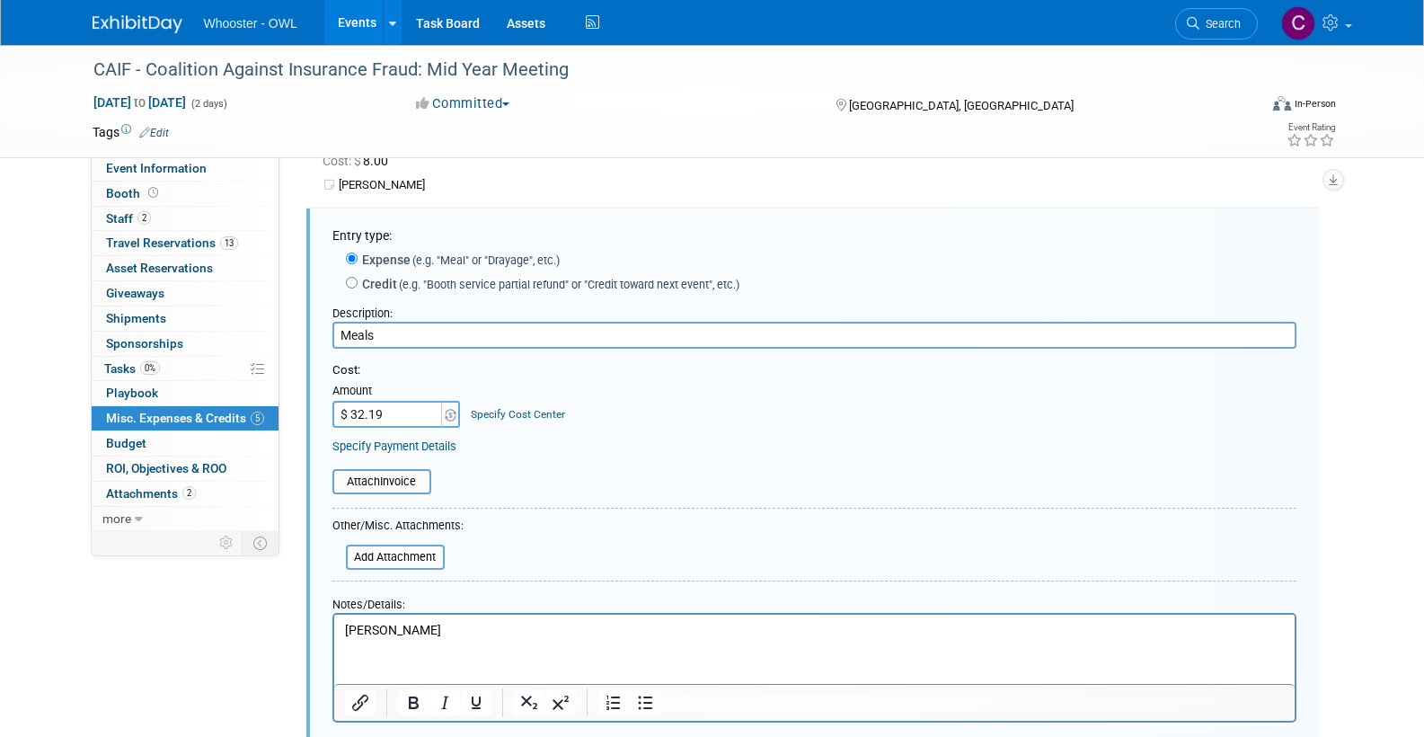
click at [417, 624] on p "Richard" at bounding box center [814, 630] width 940 height 18
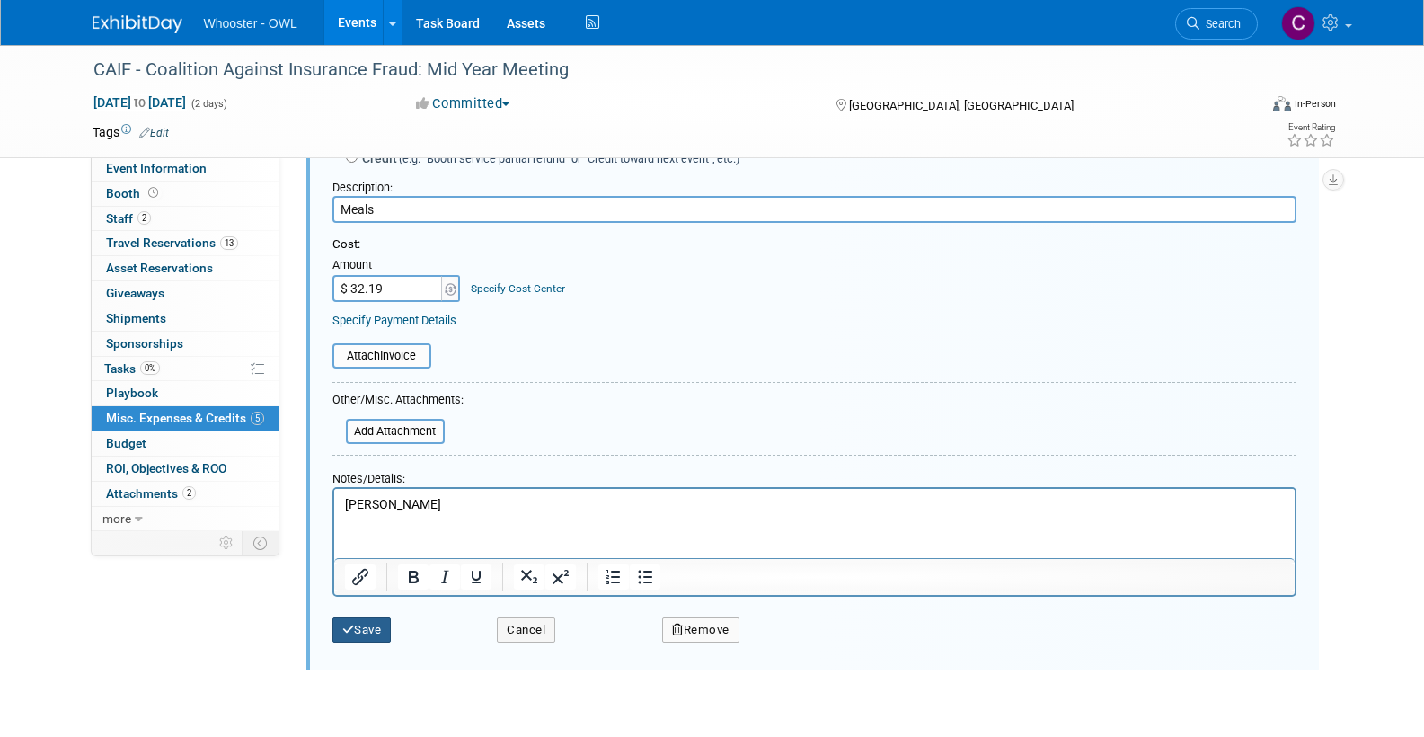
click at [362, 618] on button "Save" at bounding box center [361, 629] width 59 height 25
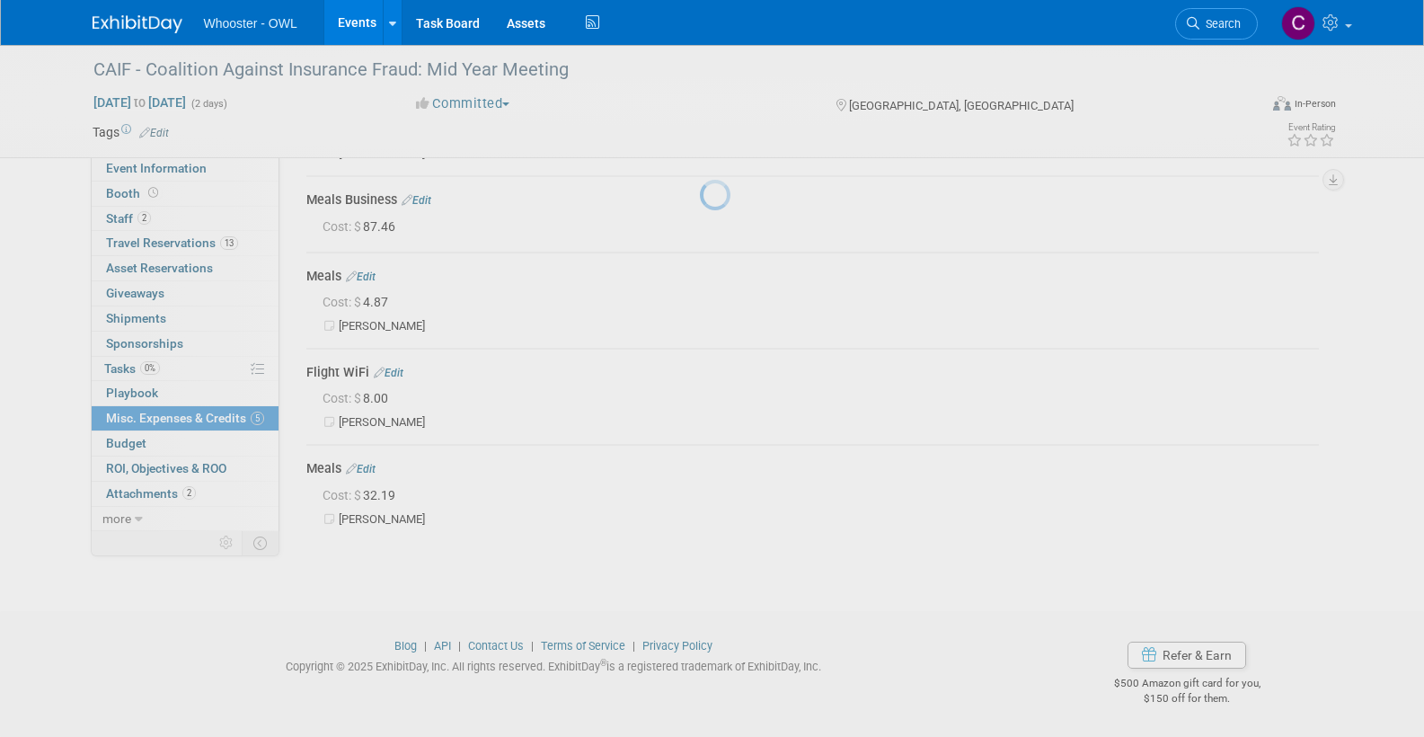
scroll to position [144, 0]
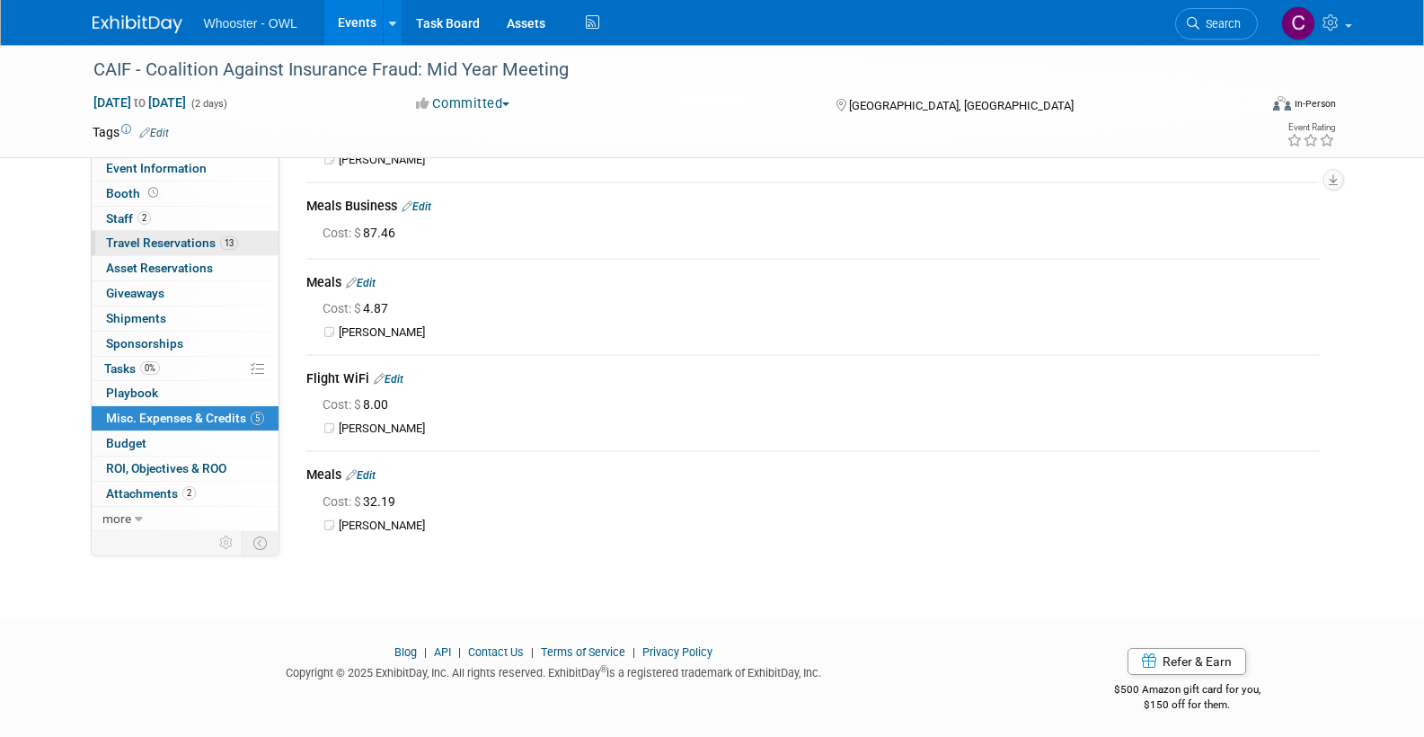
click at [171, 232] on link "13 Travel Reservations 13" at bounding box center [185, 243] width 187 height 24
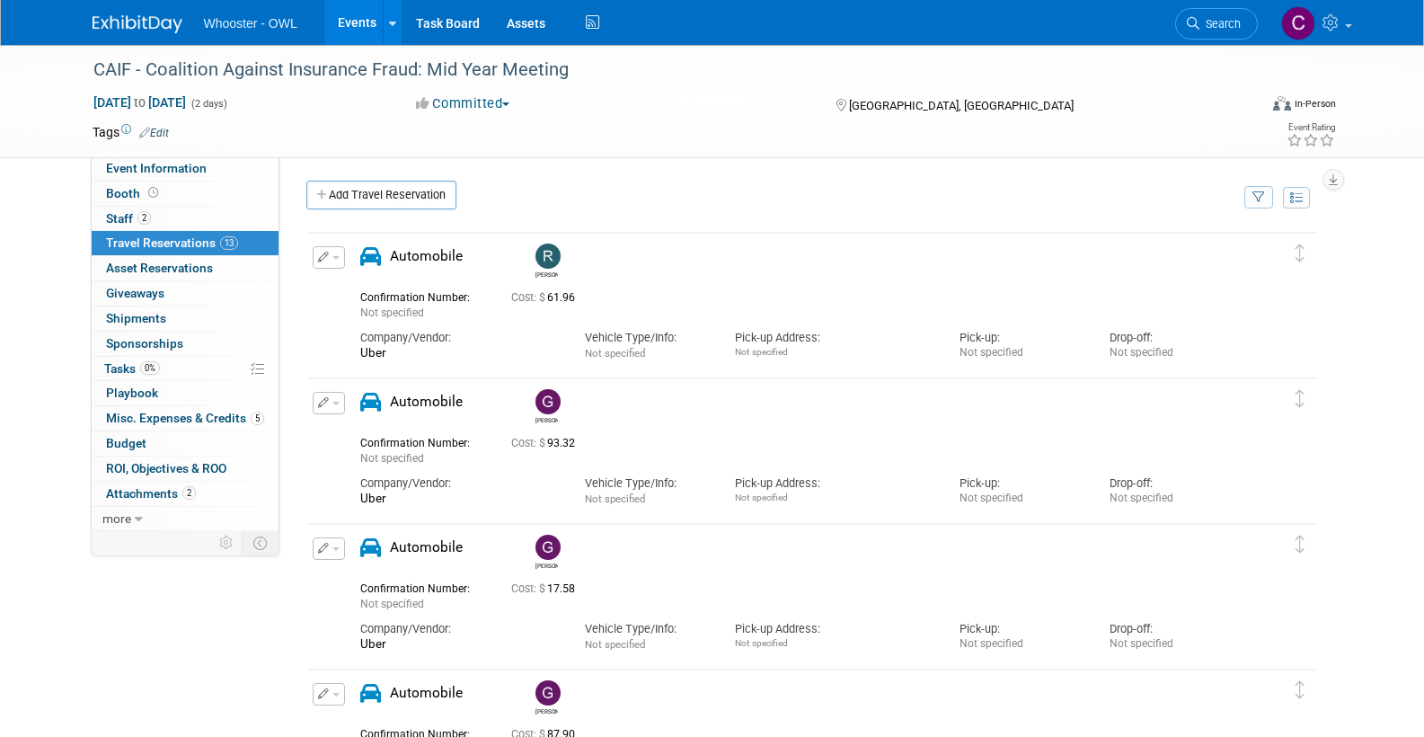
scroll to position [0, 0]
click at [396, 197] on link "Add Travel Reservation" at bounding box center [381, 195] width 150 height 29
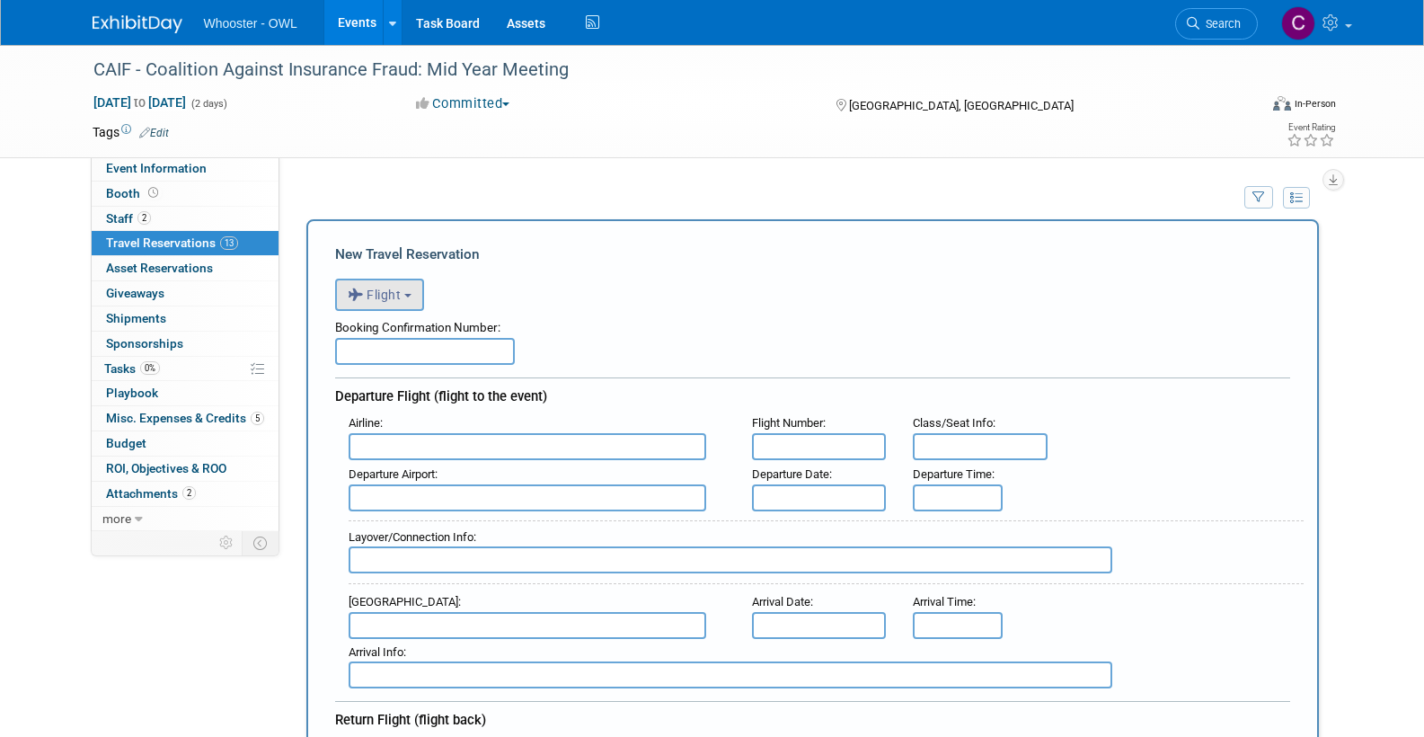
click at [408, 292] on button "Flight" at bounding box center [379, 295] width 89 height 32
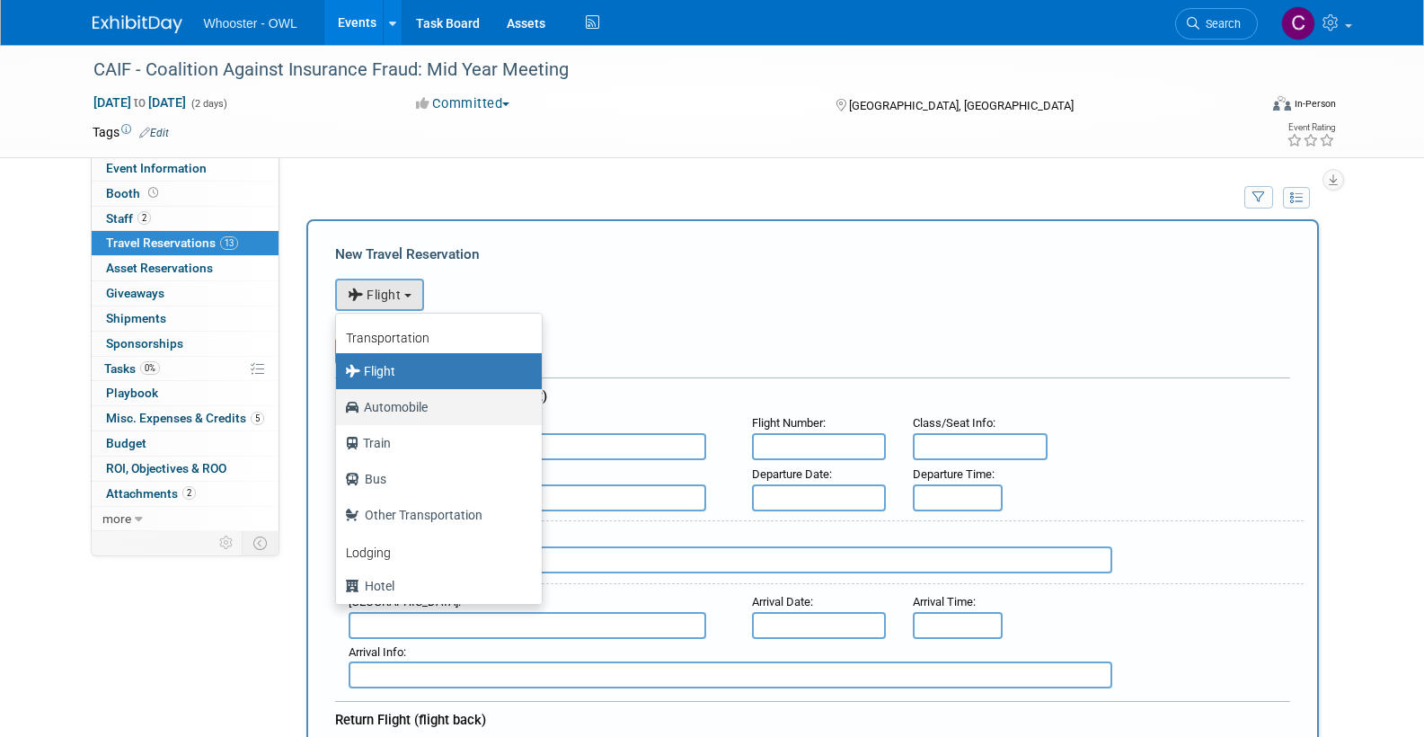
click at [394, 401] on label "Automobile" at bounding box center [434, 407] width 179 height 29
click at [339, 401] on input "Automobile" at bounding box center [333, 405] width 12 height 12
select select "4"
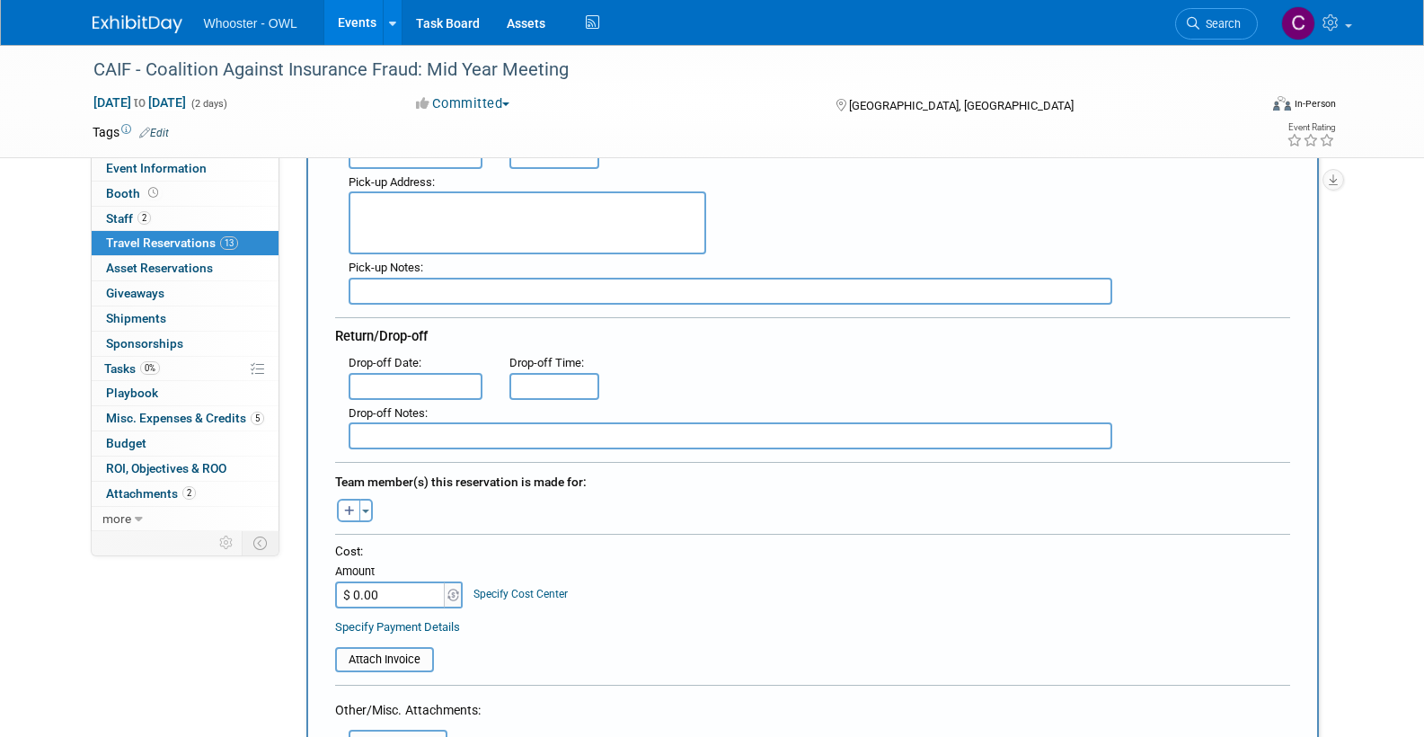
scroll to position [357, 0]
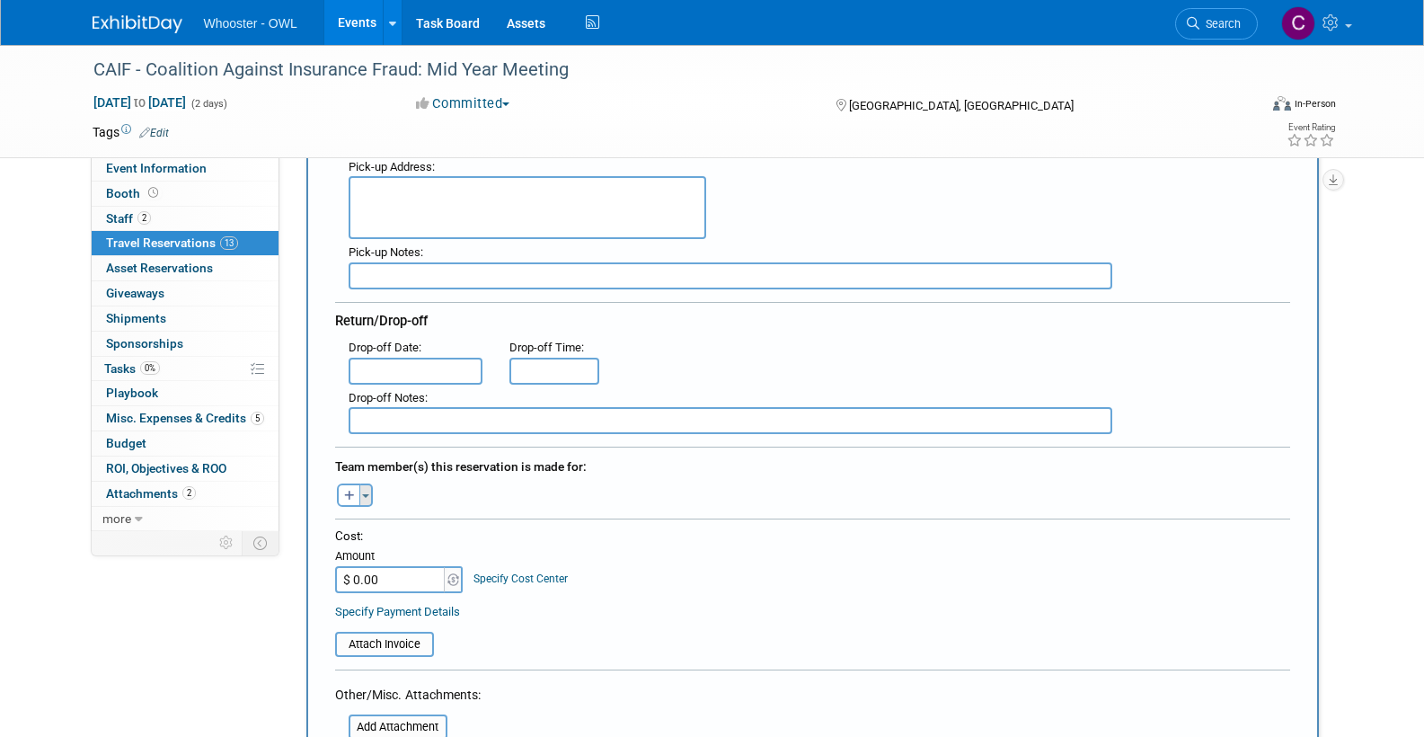
type input "Uber"
click at [368, 486] on button "Toggle Dropdown" at bounding box center [365, 494] width 13 height 23
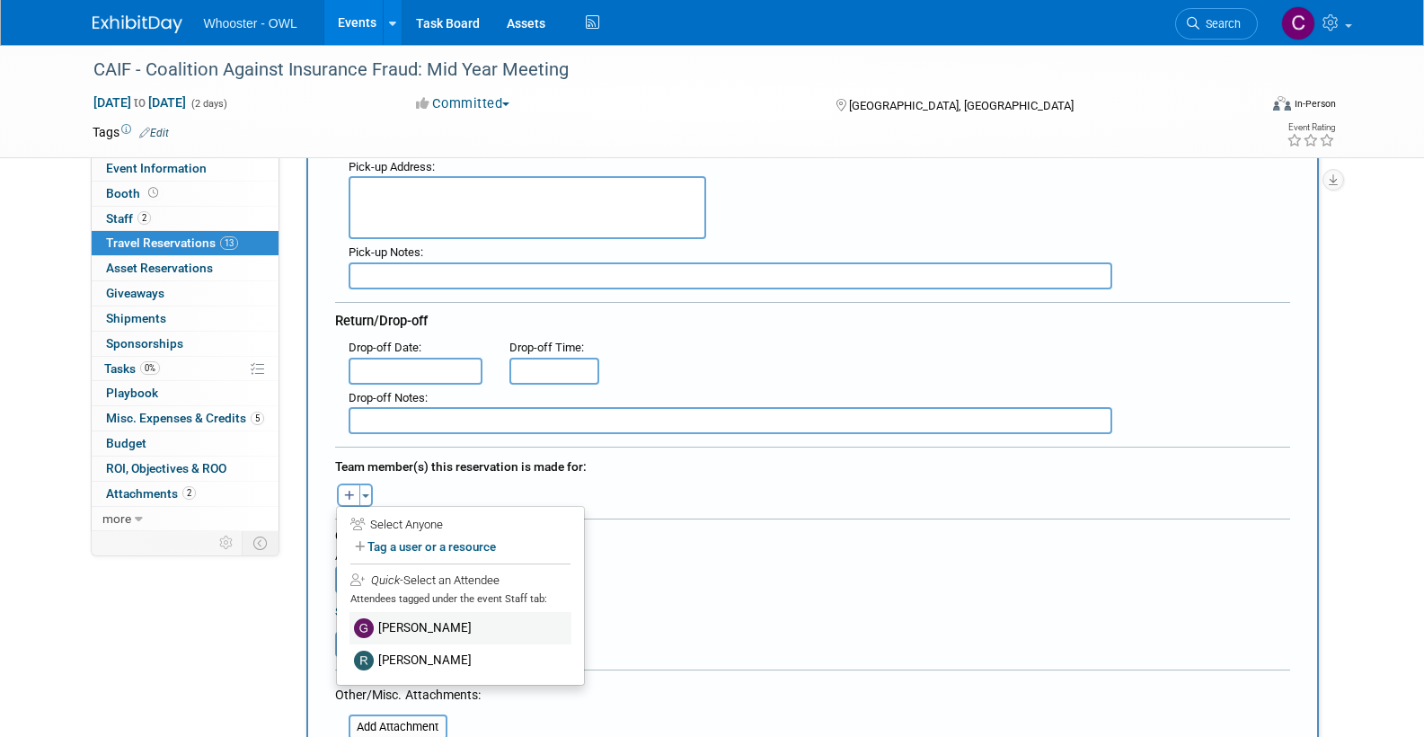
scroll to position [0, 0]
click at [431, 654] on label "[PERSON_NAME]" at bounding box center [460, 660] width 222 height 32
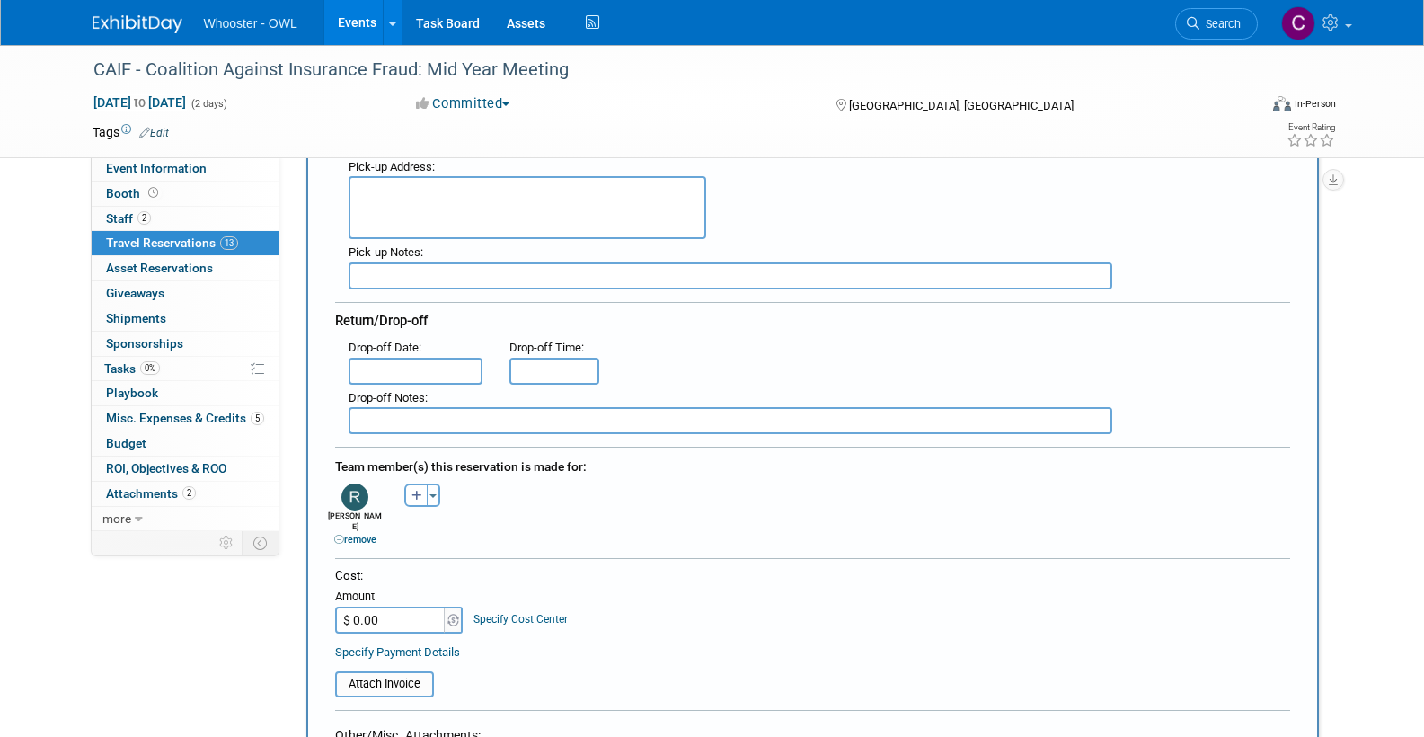
click at [385, 606] on input "$ 0.00" at bounding box center [391, 619] width 112 height 27
type input "$ 70.14"
click at [621, 655] on table "Attach Invoice" at bounding box center [812, 675] width 955 height 41
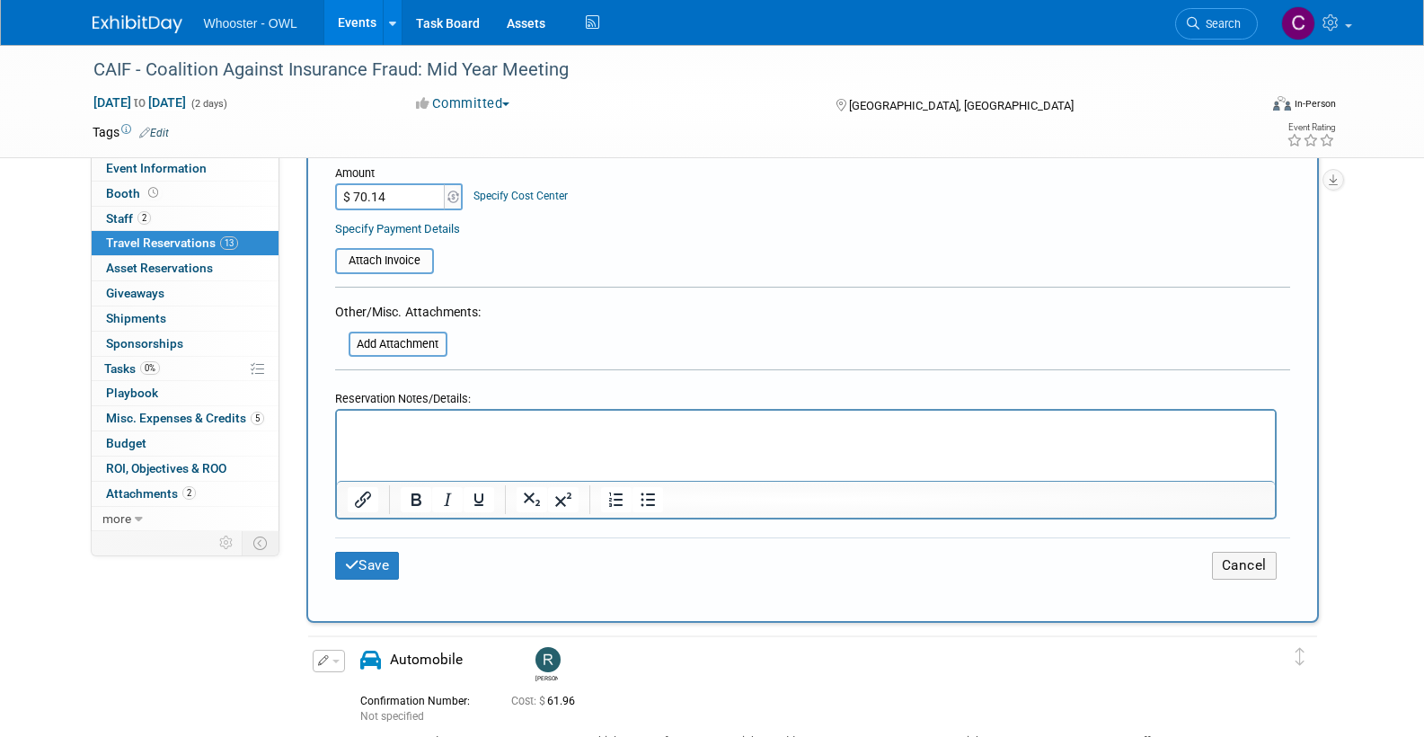
scroll to position [784, 0]
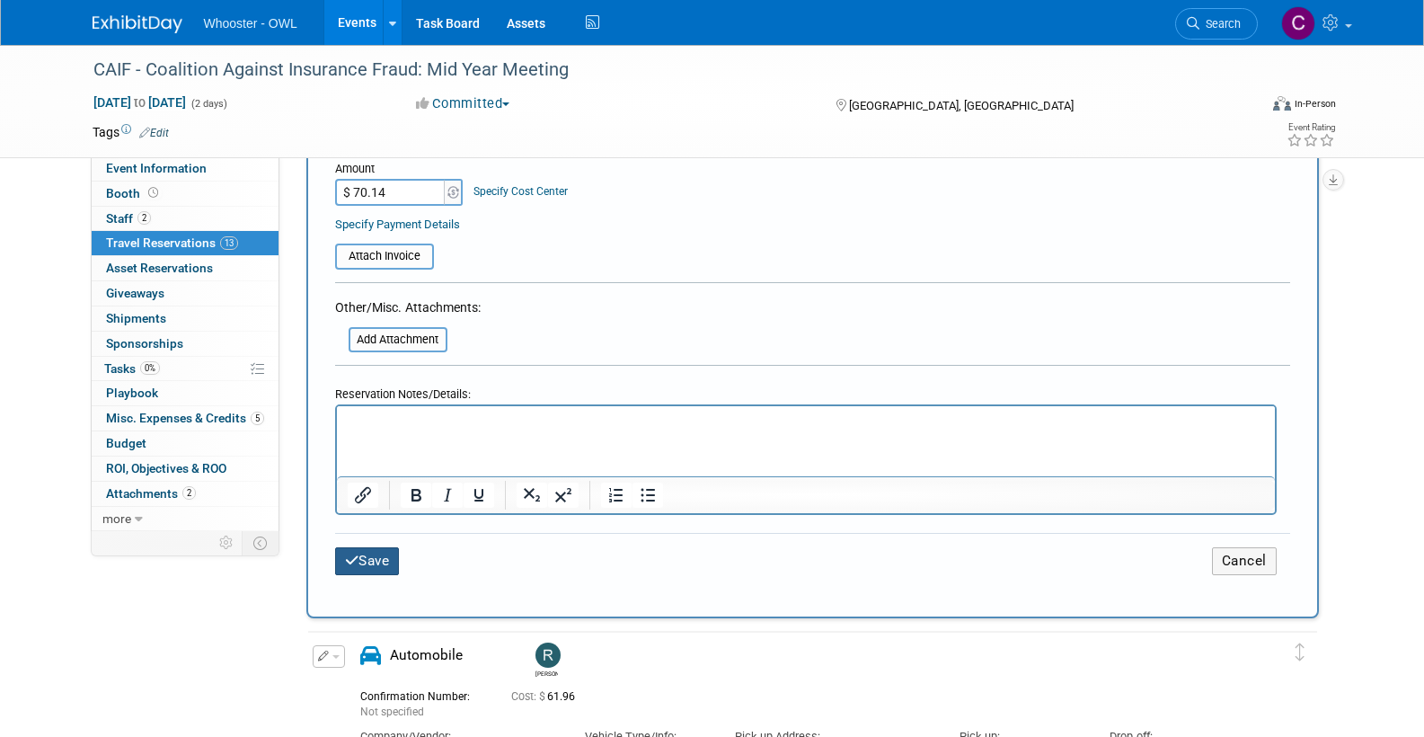
click at [373, 547] on button "Save" at bounding box center [367, 561] width 65 height 28
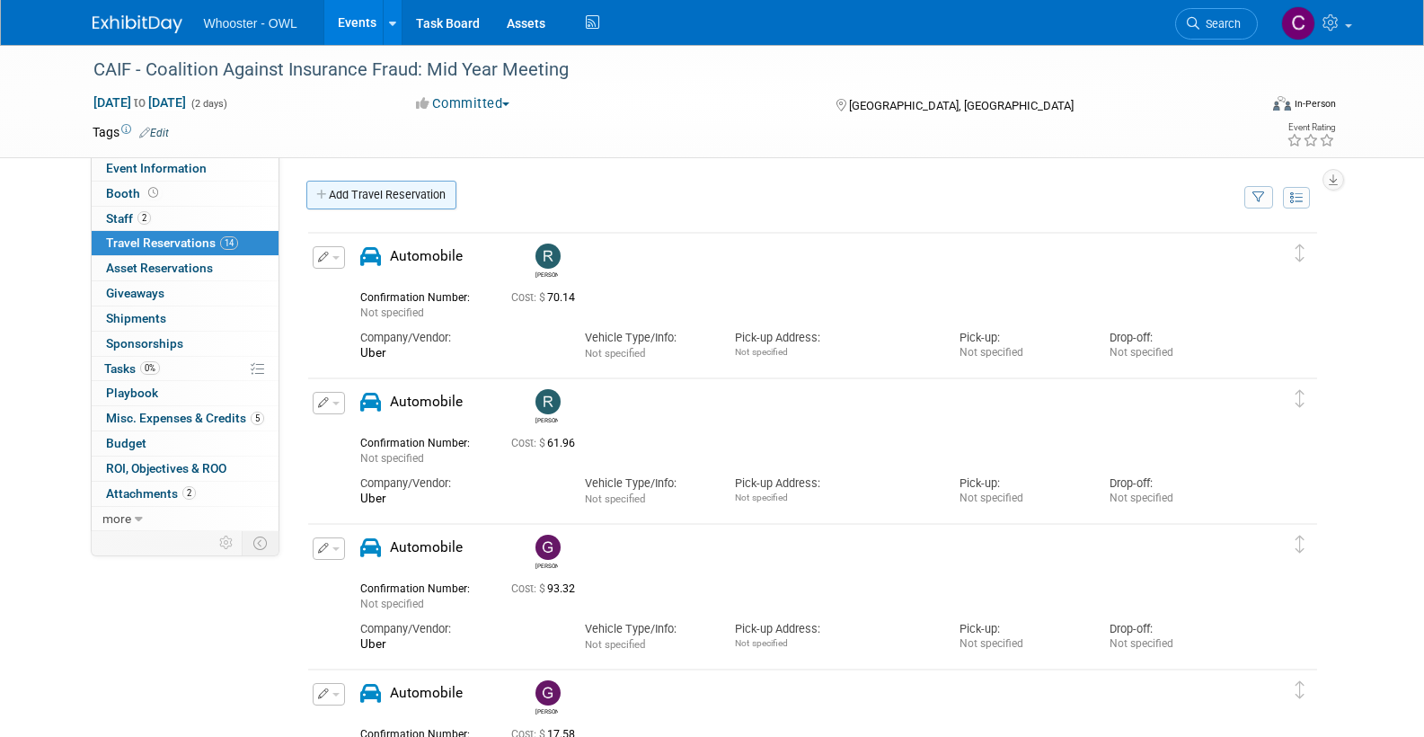
scroll to position [0, 0]
click at [371, 197] on link "Add Travel Reservation" at bounding box center [381, 195] width 150 height 29
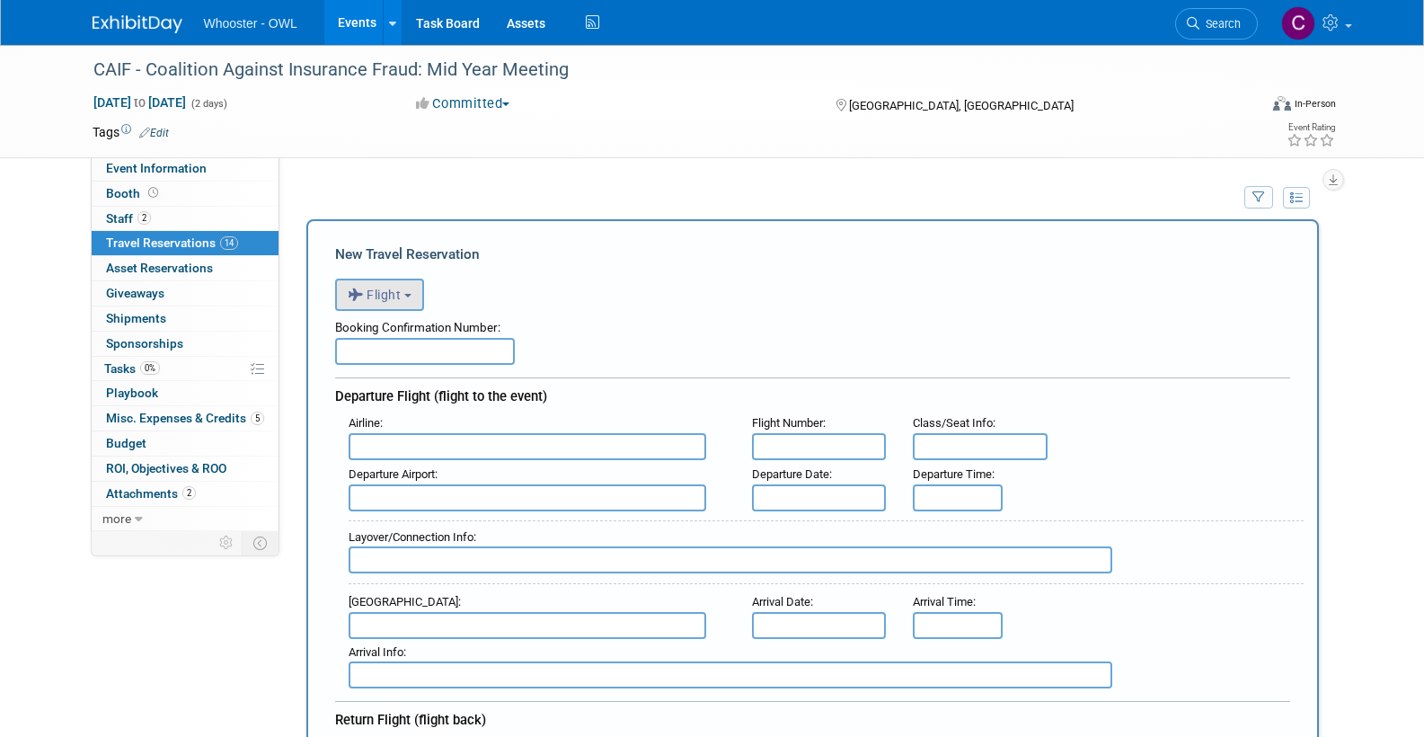
click at [385, 299] on span "Flight" at bounding box center [375, 294] width 54 height 14
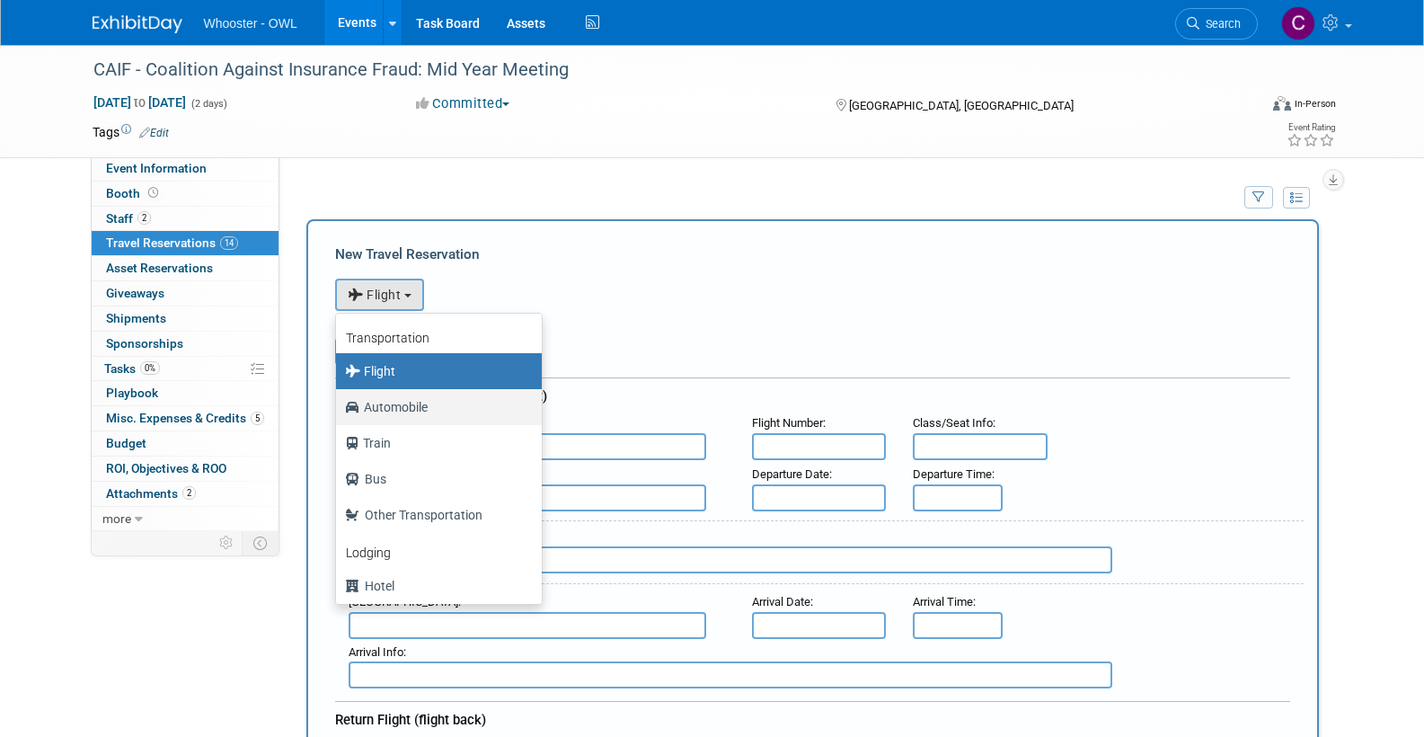
click at [405, 398] on label "Automobile" at bounding box center [434, 407] width 179 height 29
click at [339, 399] on input "Automobile" at bounding box center [333, 405] width 12 height 12
select select "4"
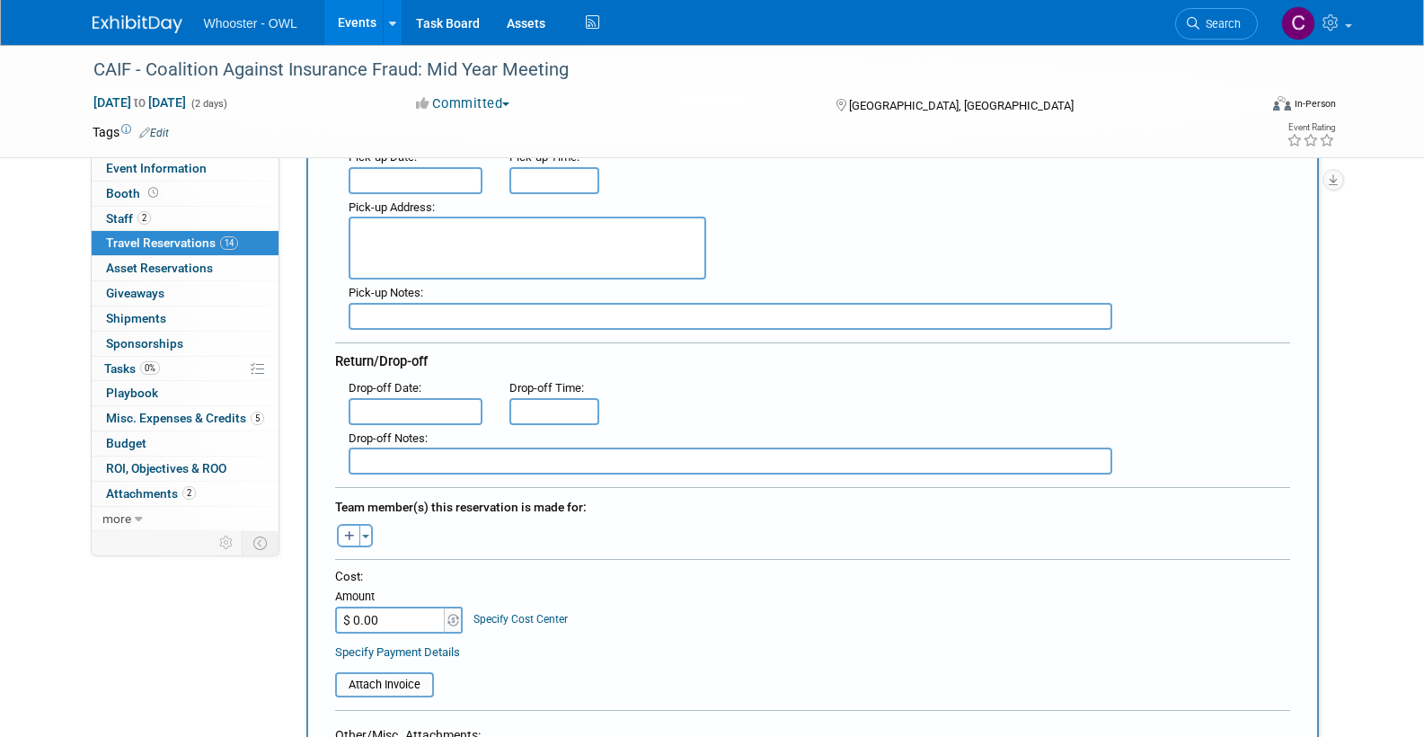
scroll to position [319, 0]
type input "Uber"
click at [368, 521] on button "Toggle Dropdown" at bounding box center [365, 532] width 13 height 23
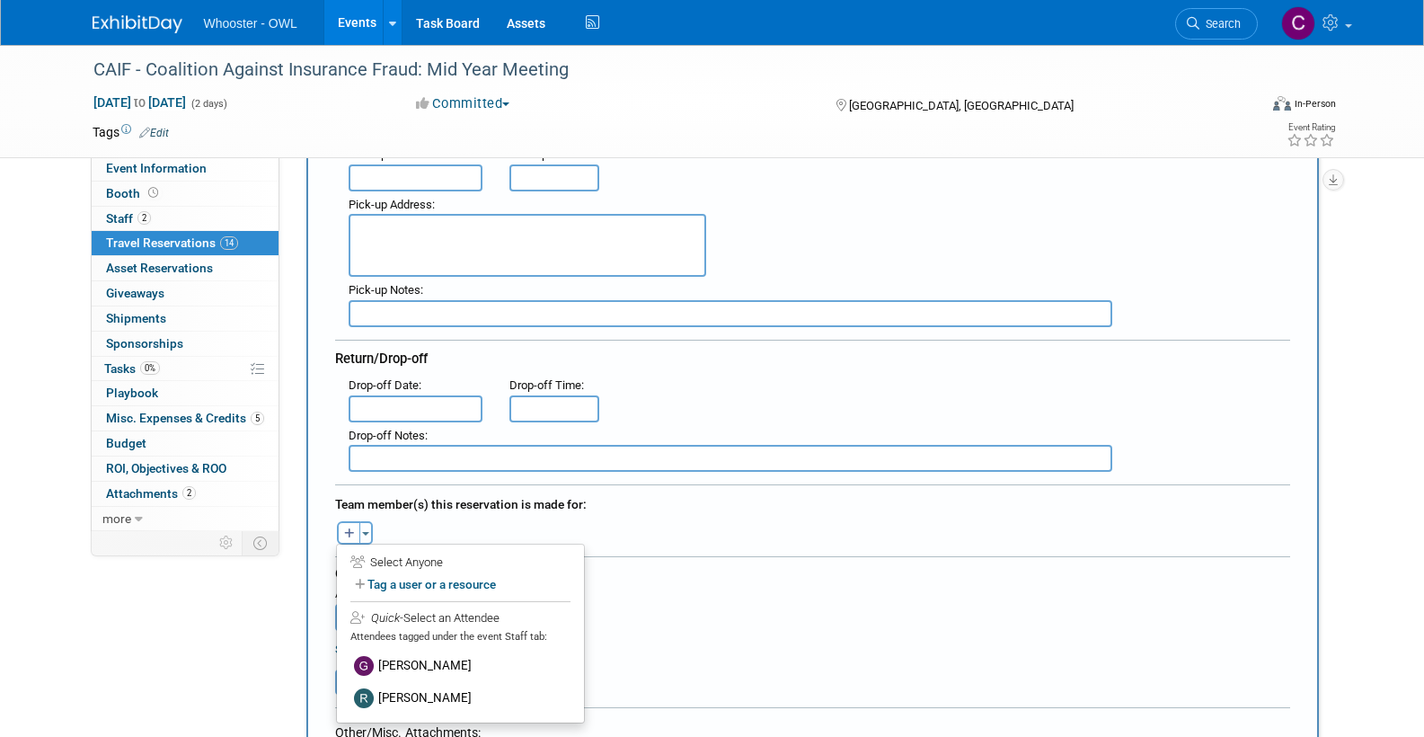
scroll to position [0, 0]
click at [413, 656] on label "Gary LaFond" at bounding box center [460, 666] width 222 height 32
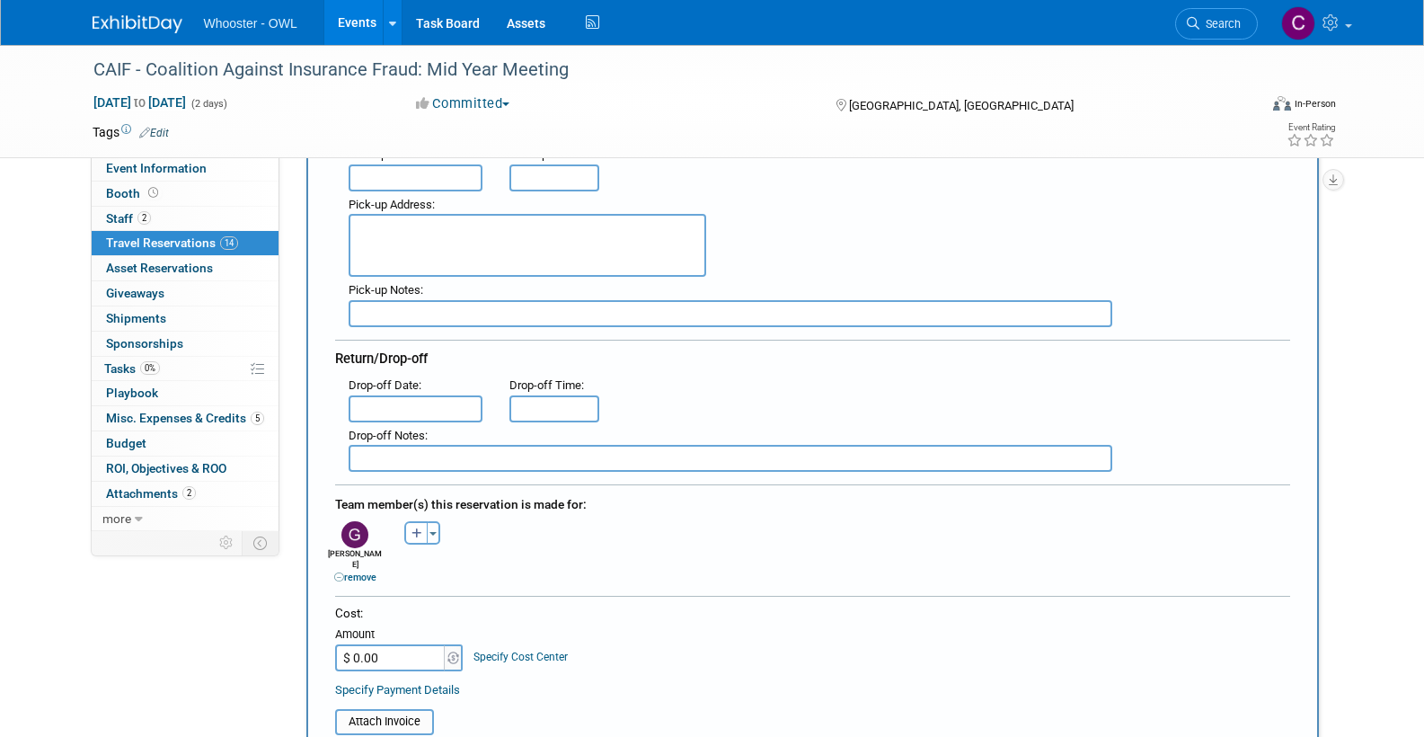
click at [403, 644] on input "$ 0.00" at bounding box center [391, 657] width 112 height 27
type input "$ 112.16"
click at [119, 436] on span "Budget" at bounding box center [126, 443] width 40 height 14
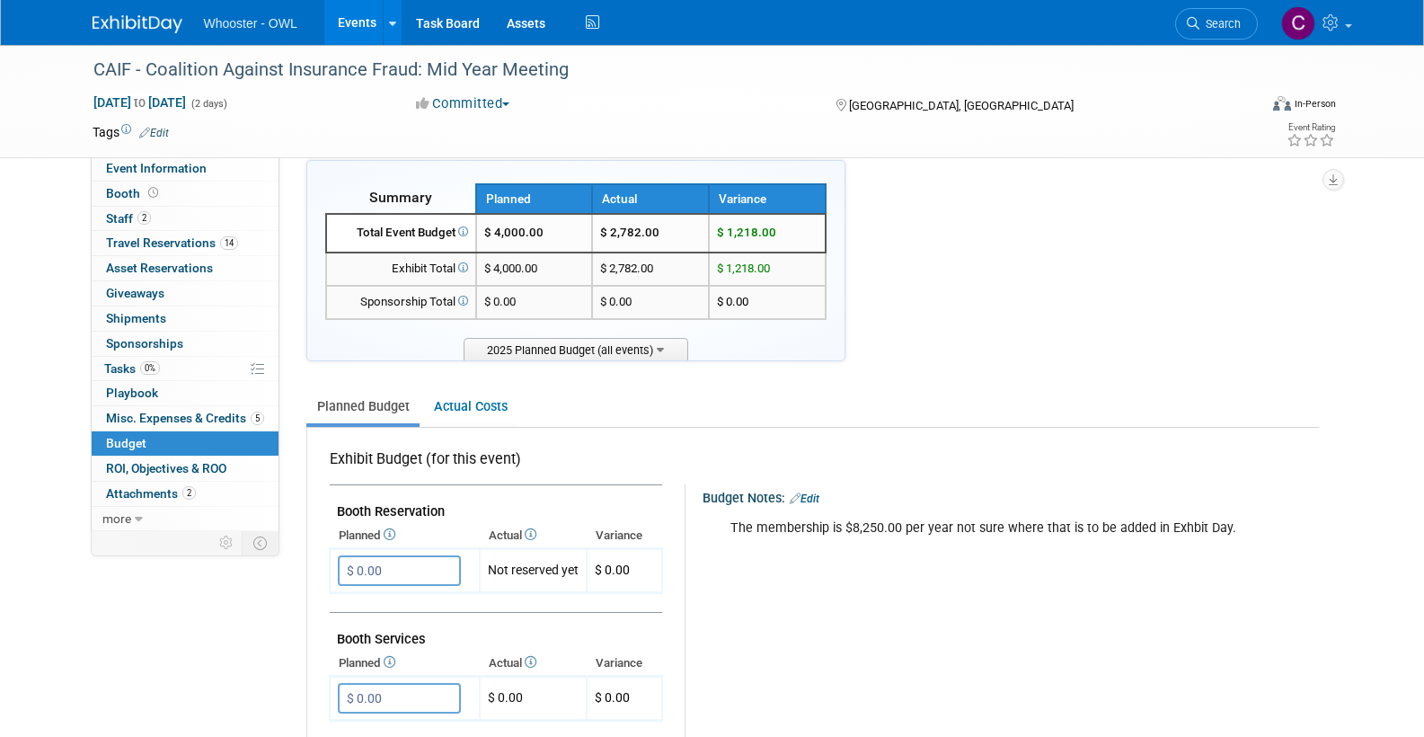
scroll to position [22, 0]
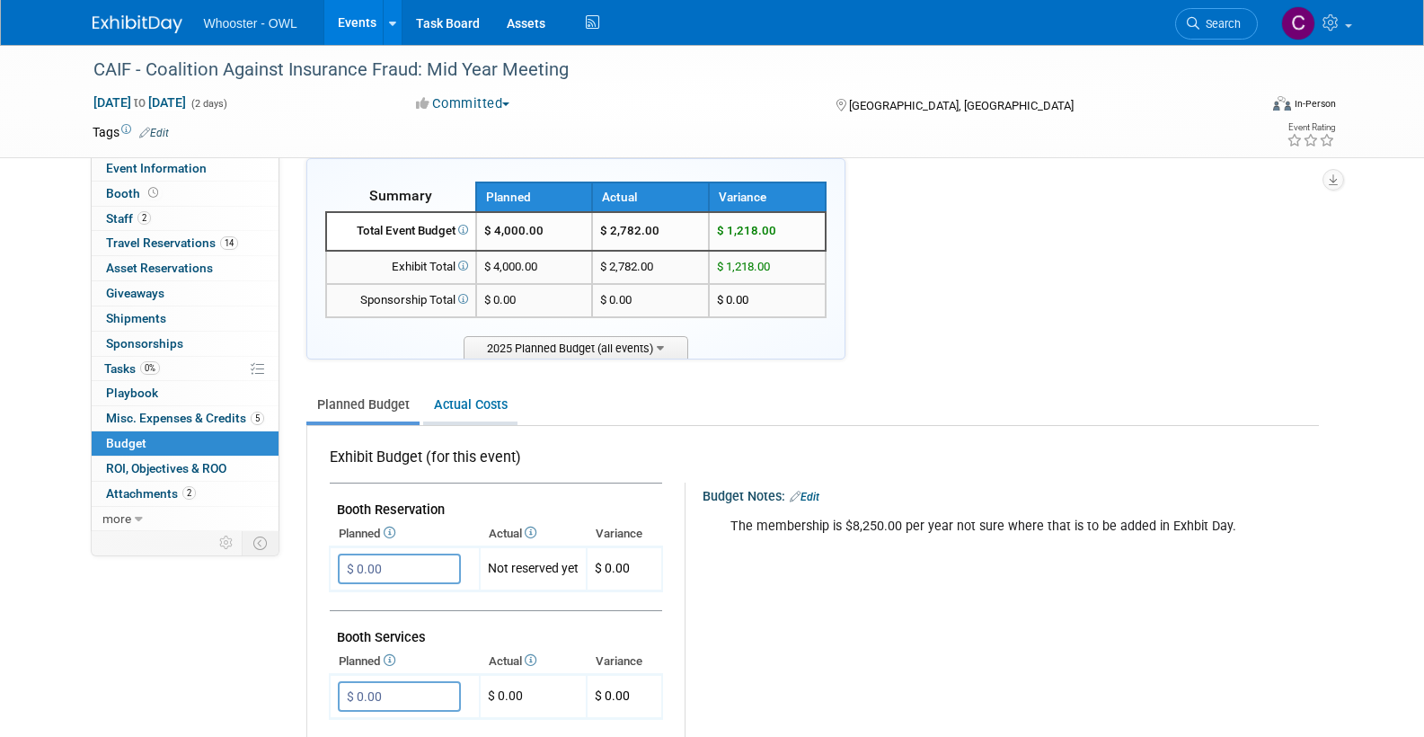
click at [446, 397] on link "Actual Costs" at bounding box center [470, 404] width 94 height 33
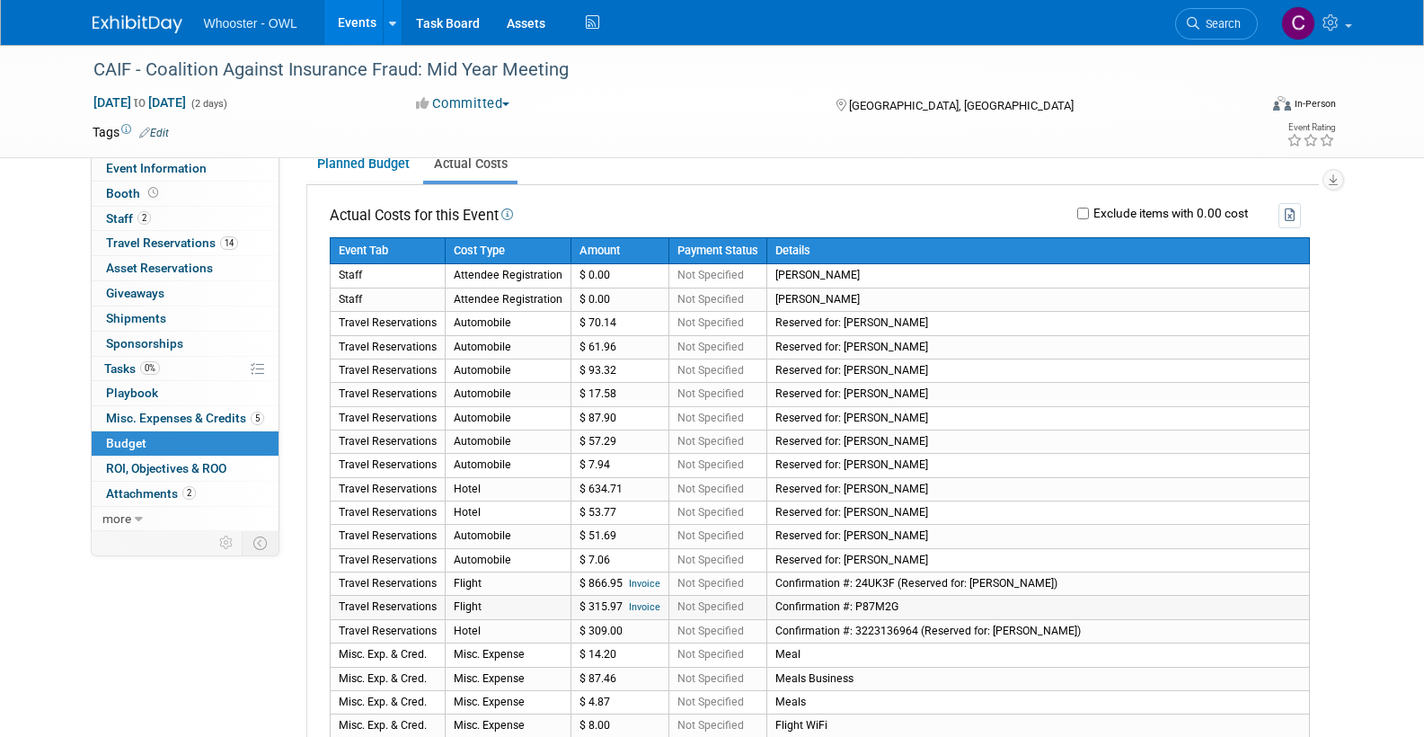
scroll to position [265, 0]
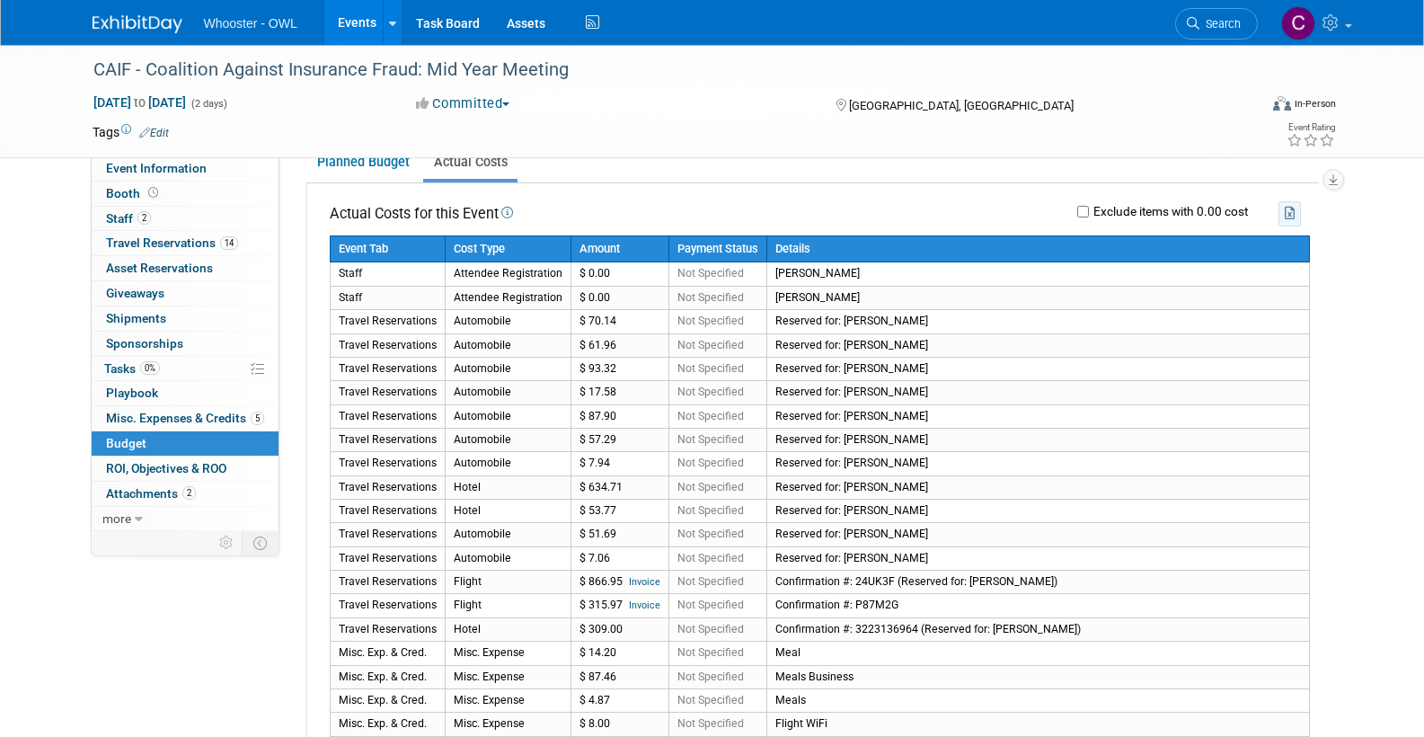
click at [1286, 209] on icon "button" at bounding box center [1291, 213] width 12 height 13
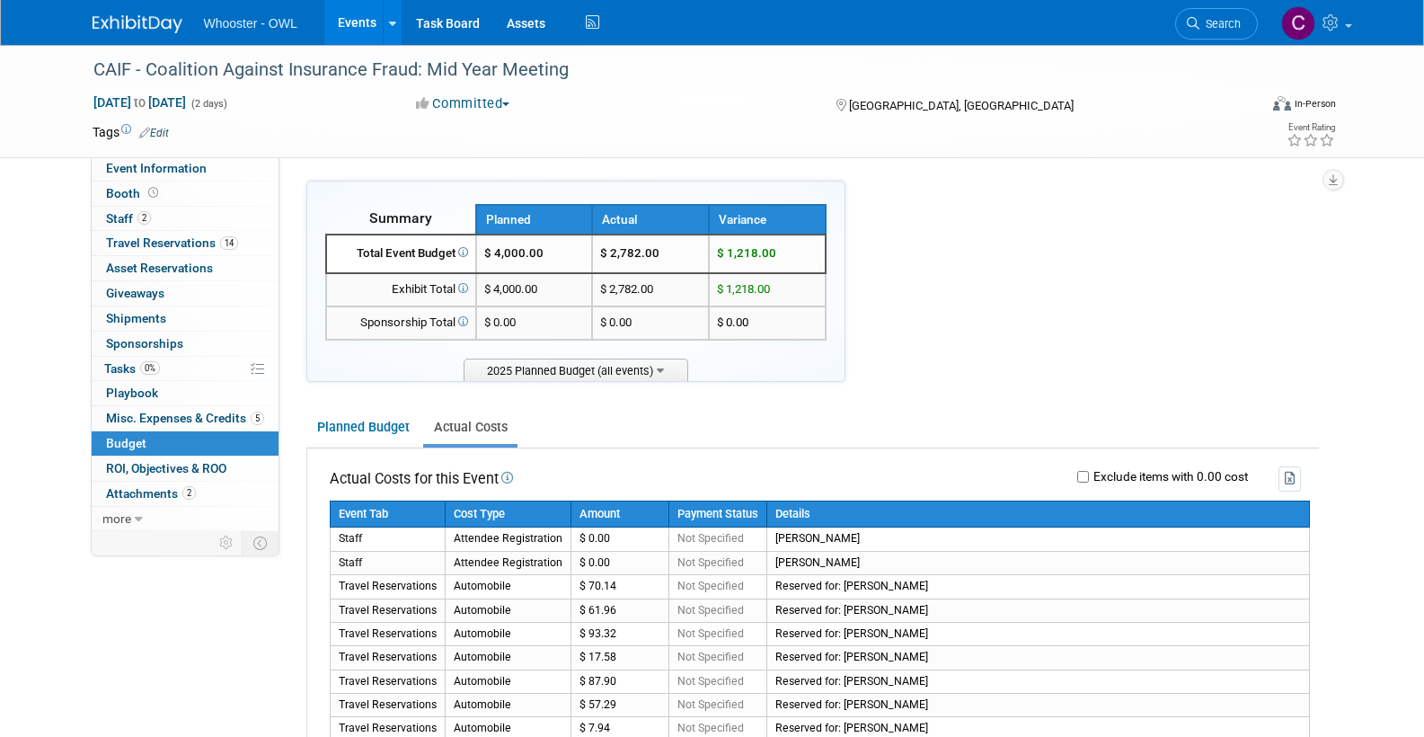
scroll to position [0, 0]
drag, startPoint x: 156, startPoint y: 240, endPoint x: 174, endPoint y: 251, distance: 21.0
click at [156, 240] on span "Travel Reservations 14" at bounding box center [172, 242] width 132 height 14
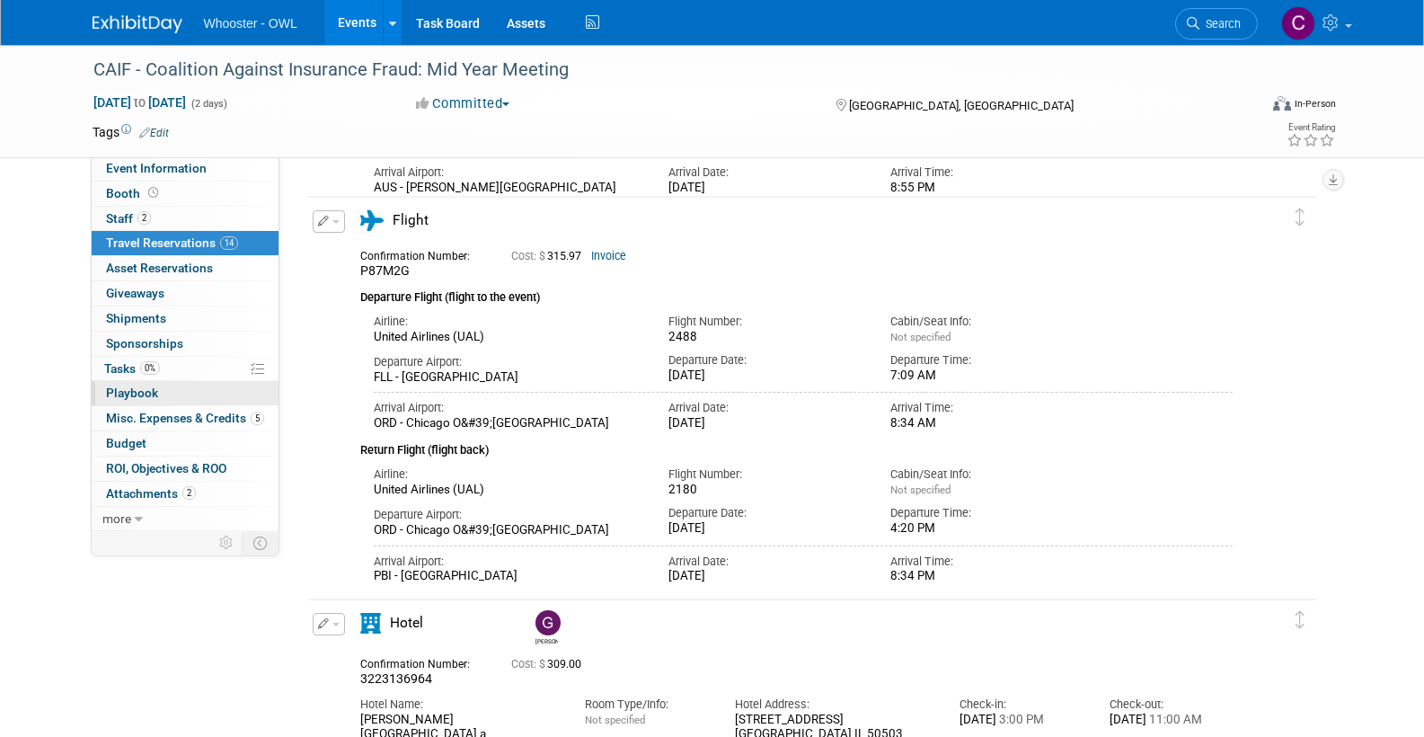
scroll to position [2064, 0]
click at [126, 436] on span "Budget" at bounding box center [126, 443] width 40 height 14
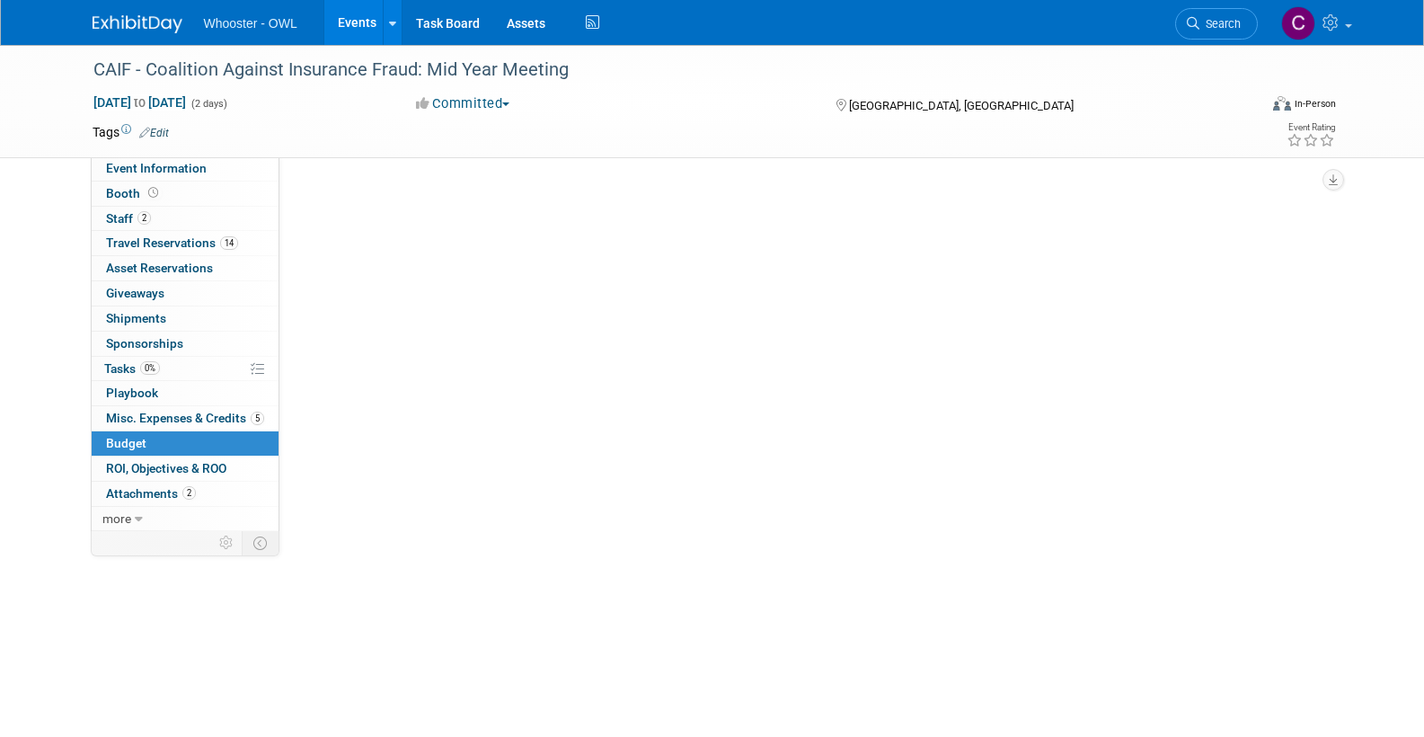
scroll to position [0, 0]
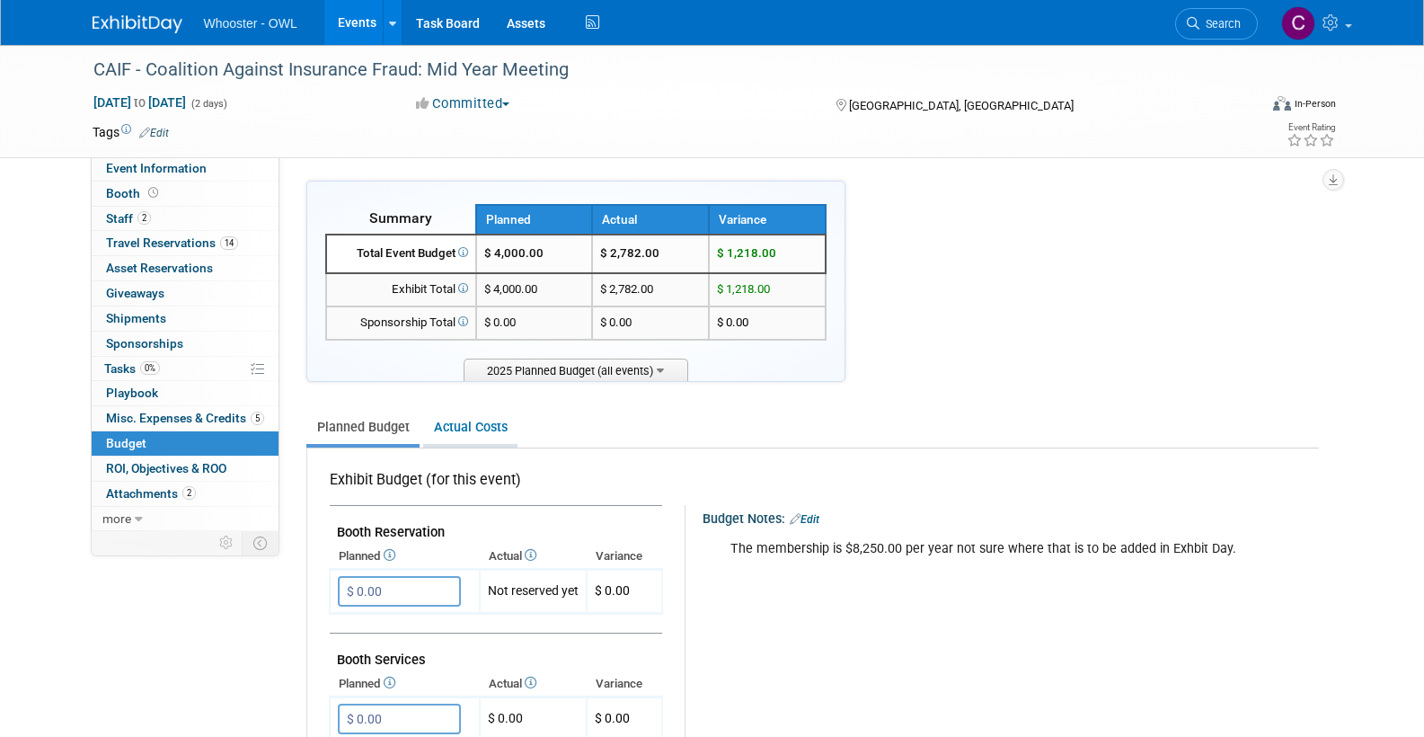
drag, startPoint x: 483, startPoint y: 427, endPoint x: 497, endPoint y: 430, distance: 13.9
click at [483, 427] on link "Actual Costs" at bounding box center [470, 427] width 94 height 33
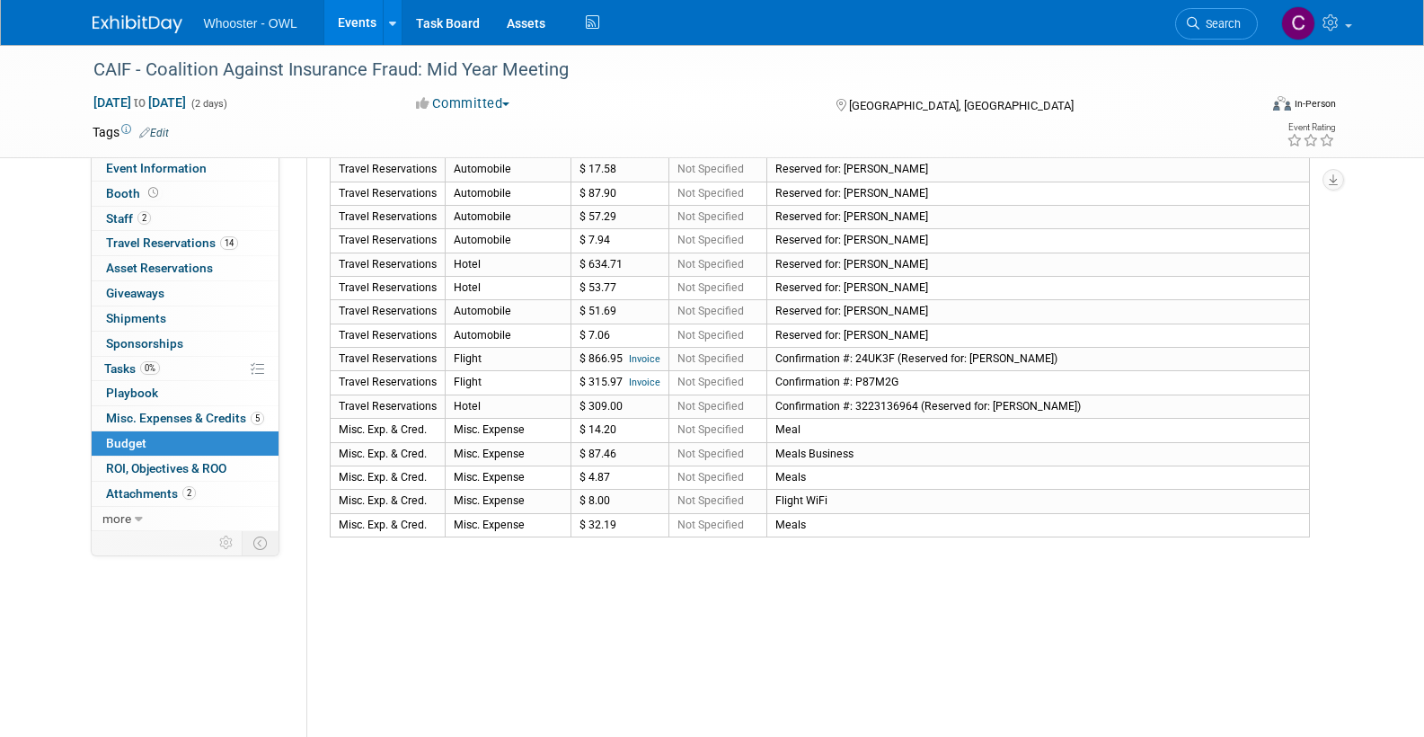
scroll to position [485, 0]
click at [161, 411] on span "Misc. Expenses & Credits 5" at bounding box center [185, 418] width 158 height 14
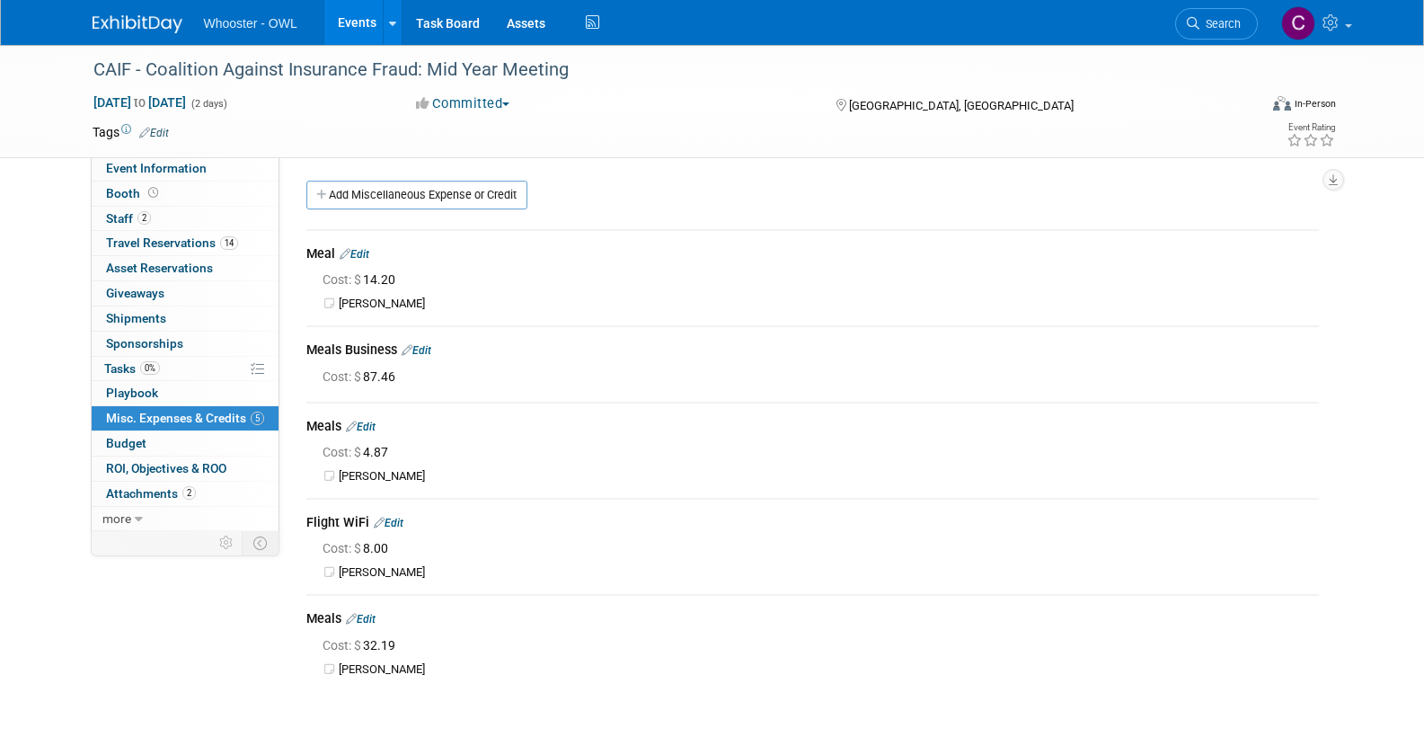
click at [431, 347] on link "Edit" at bounding box center [417, 350] width 30 height 13
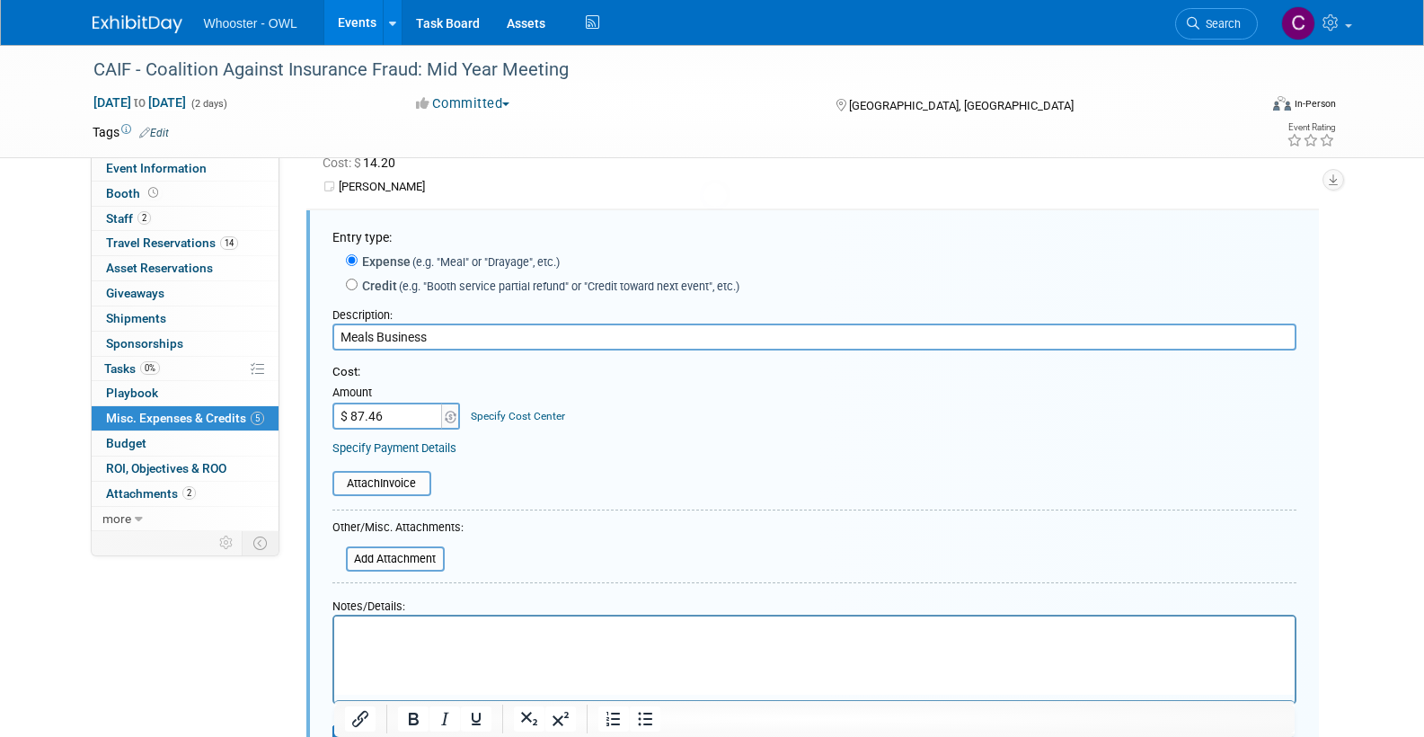
scroll to position [121, 0]
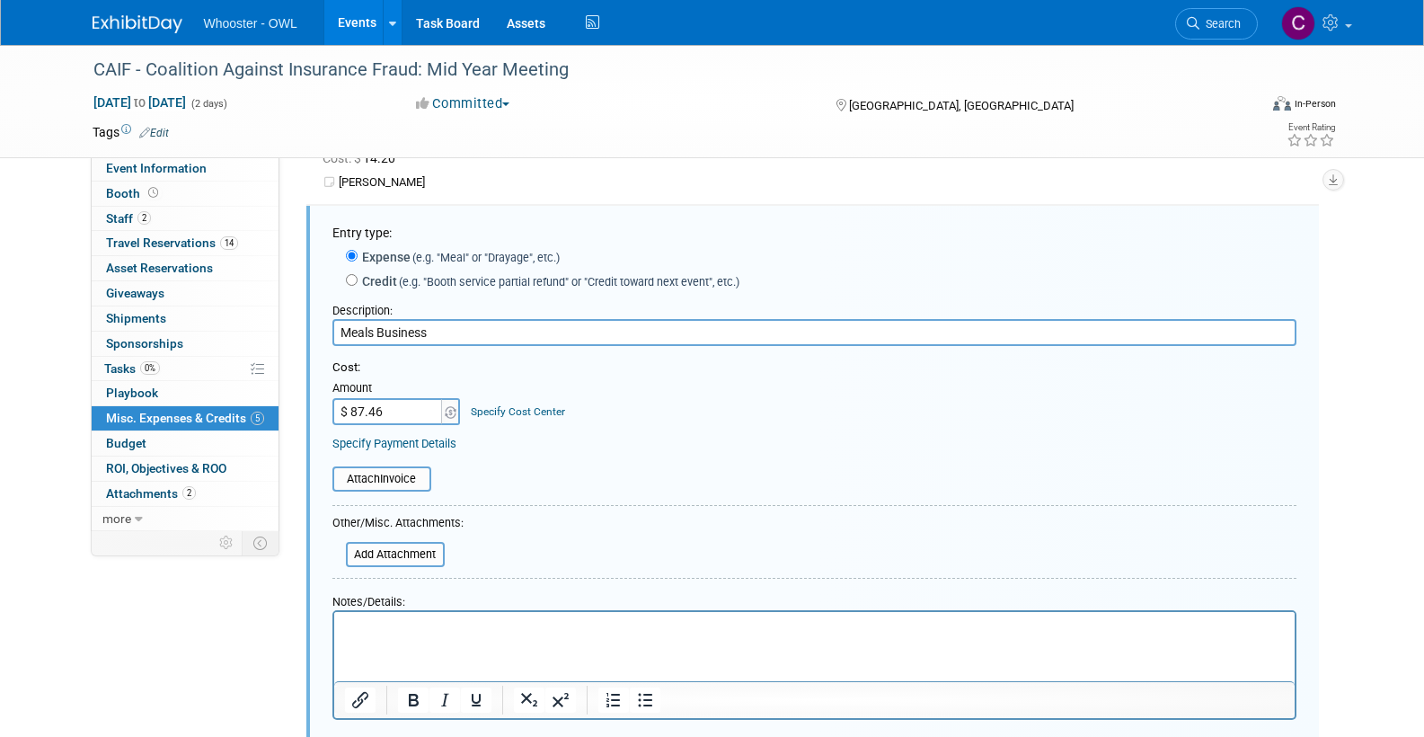
click at [393, 407] on input "$ 87.46" at bounding box center [388, 411] width 112 height 27
type input "$ 87.64"
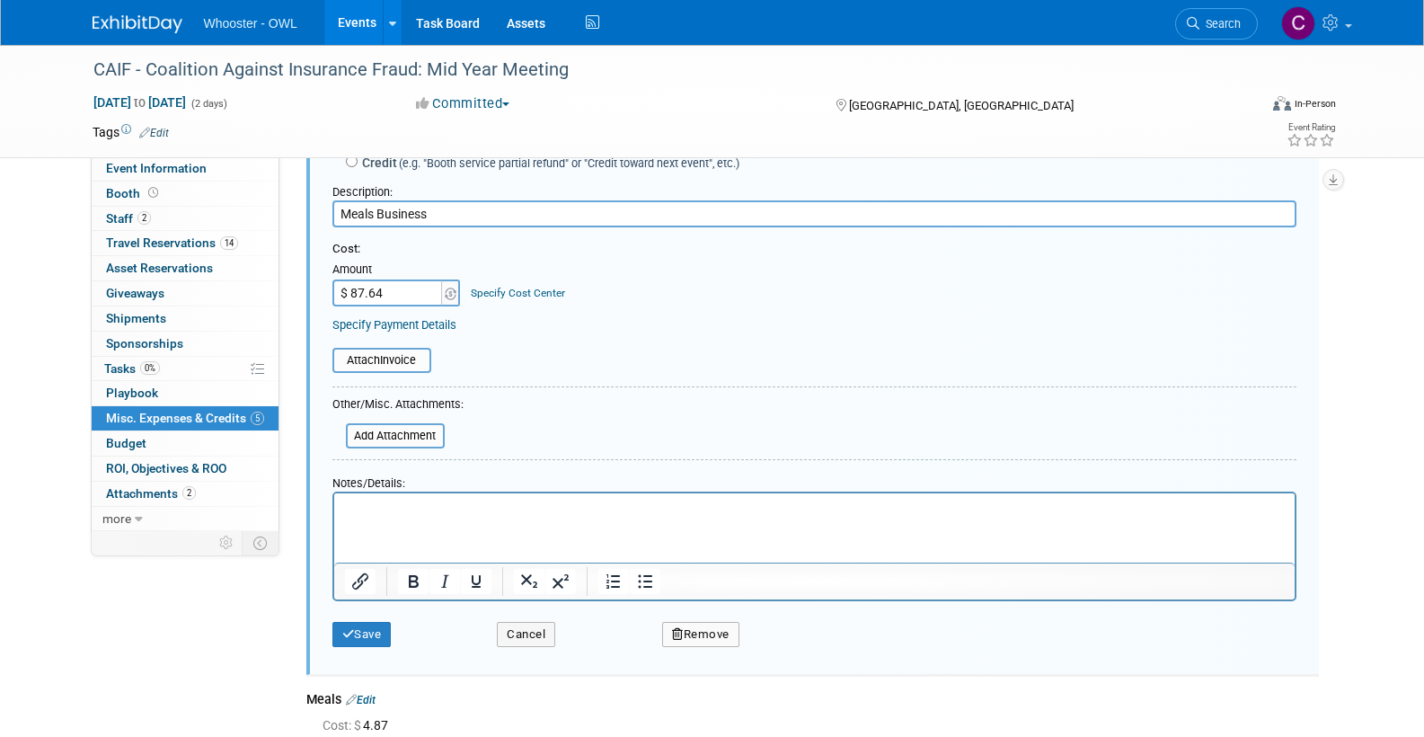
scroll to position [266, 0]
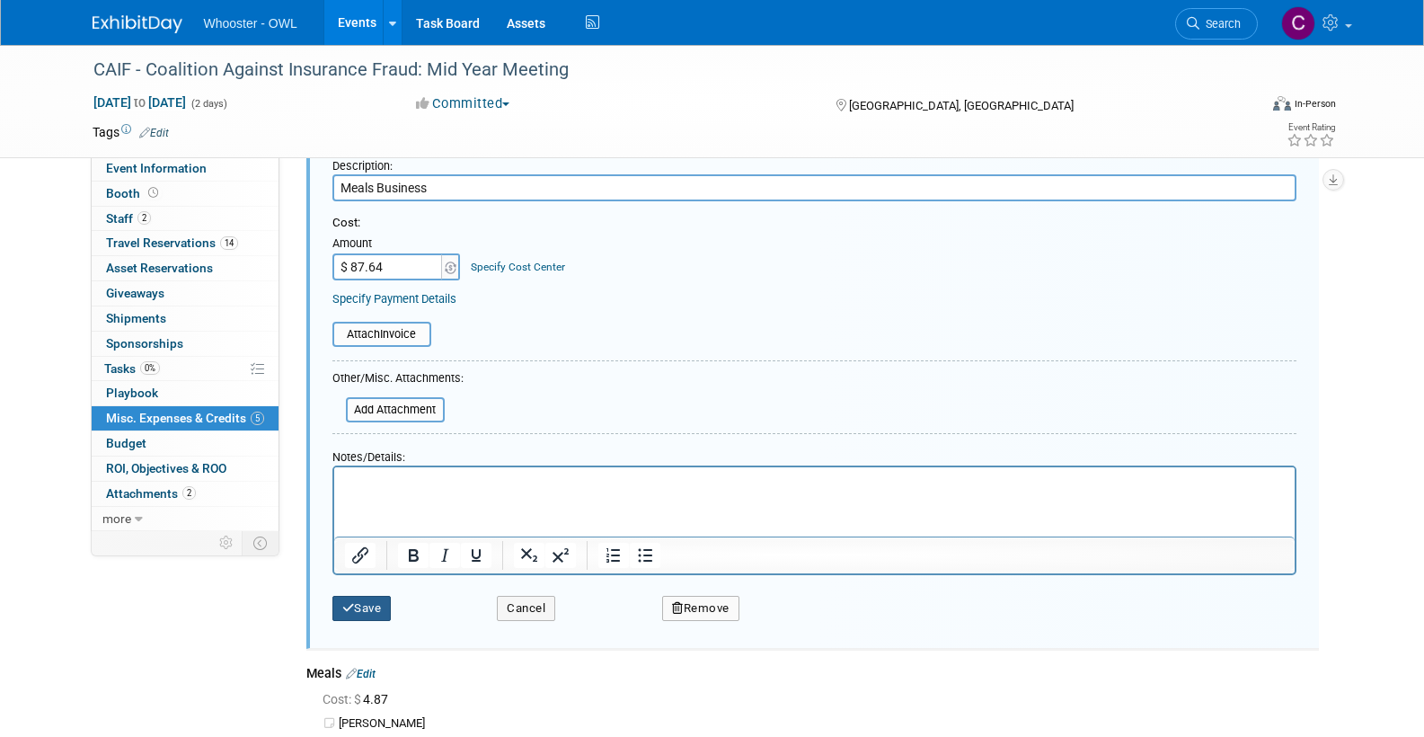
click at [362, 596] on button "Save" at bounding box center [361, 608] width 59 height 25
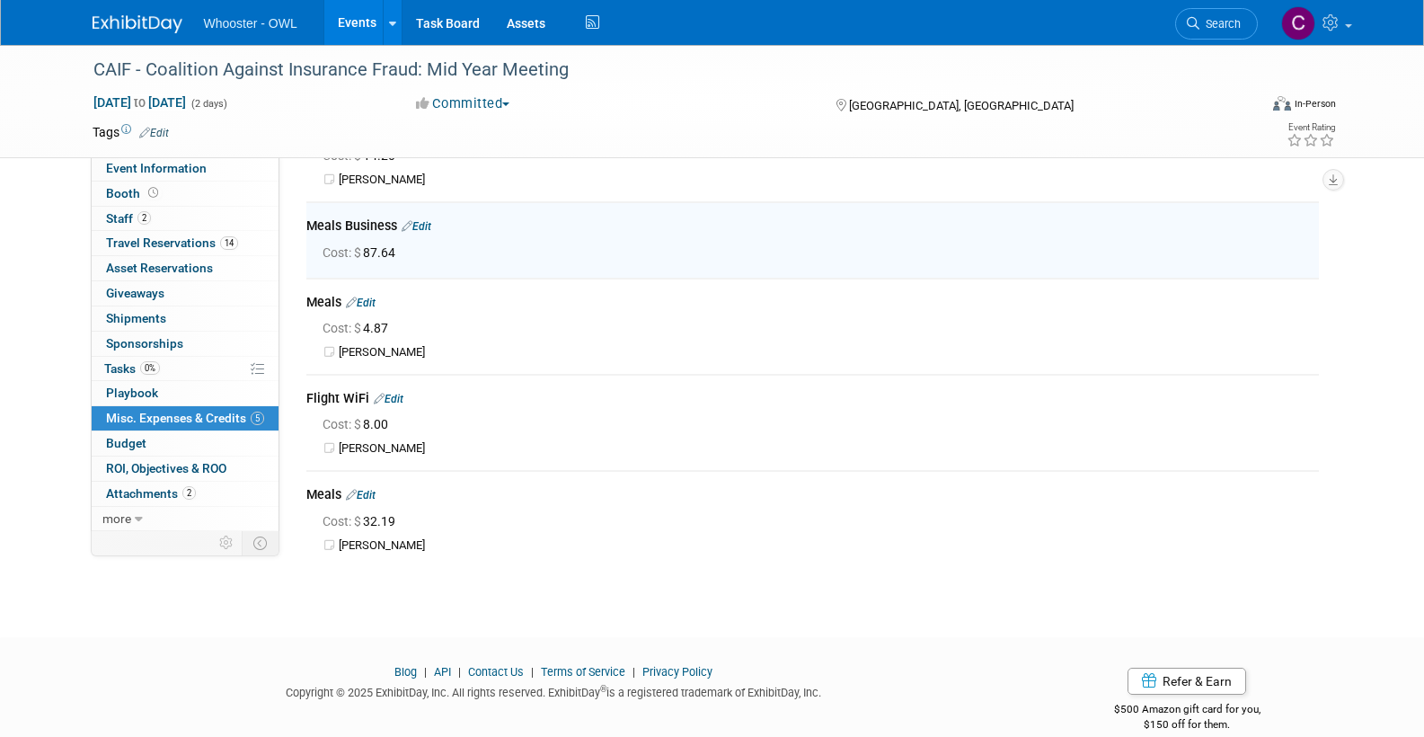
scroll to position [121, 0]
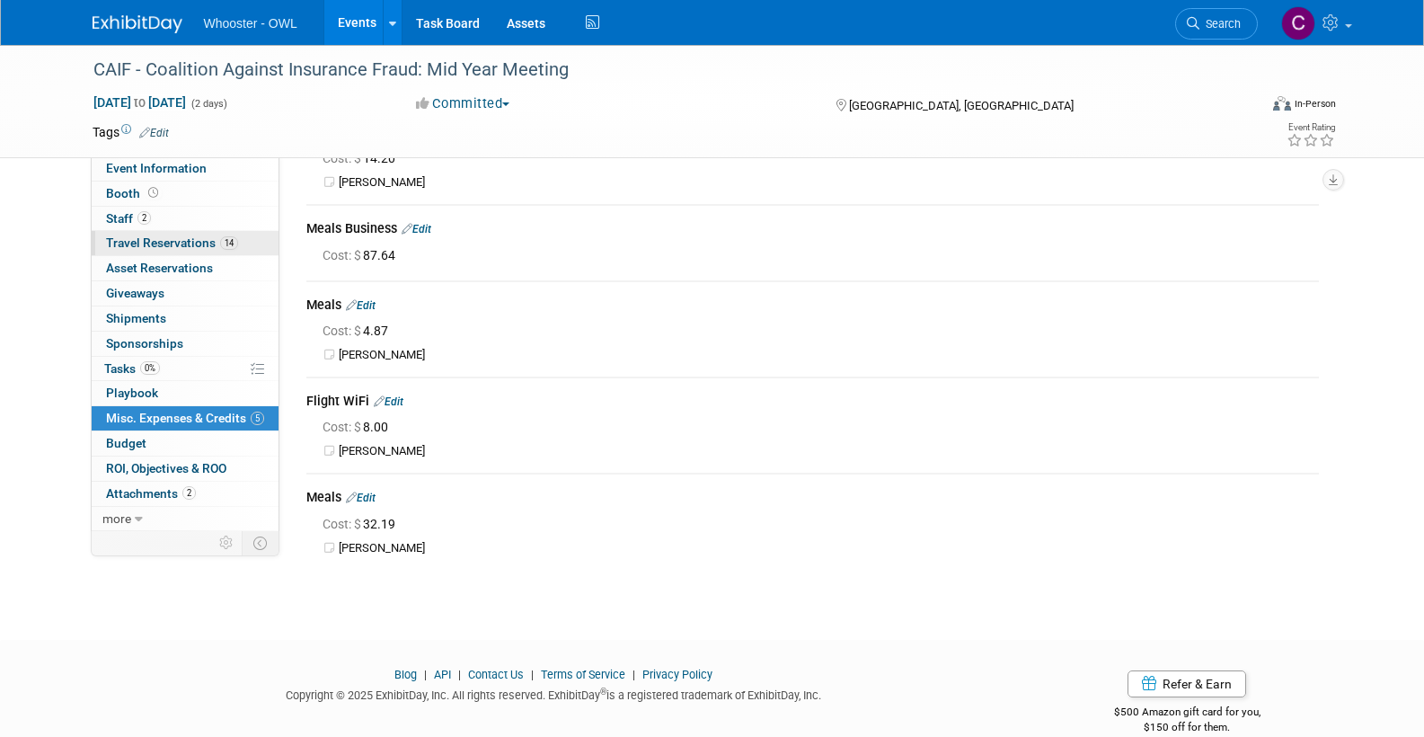
click at [165, 236] on span "Travel Reservations 14" at bounding box center [172, 242] width 132 height 14
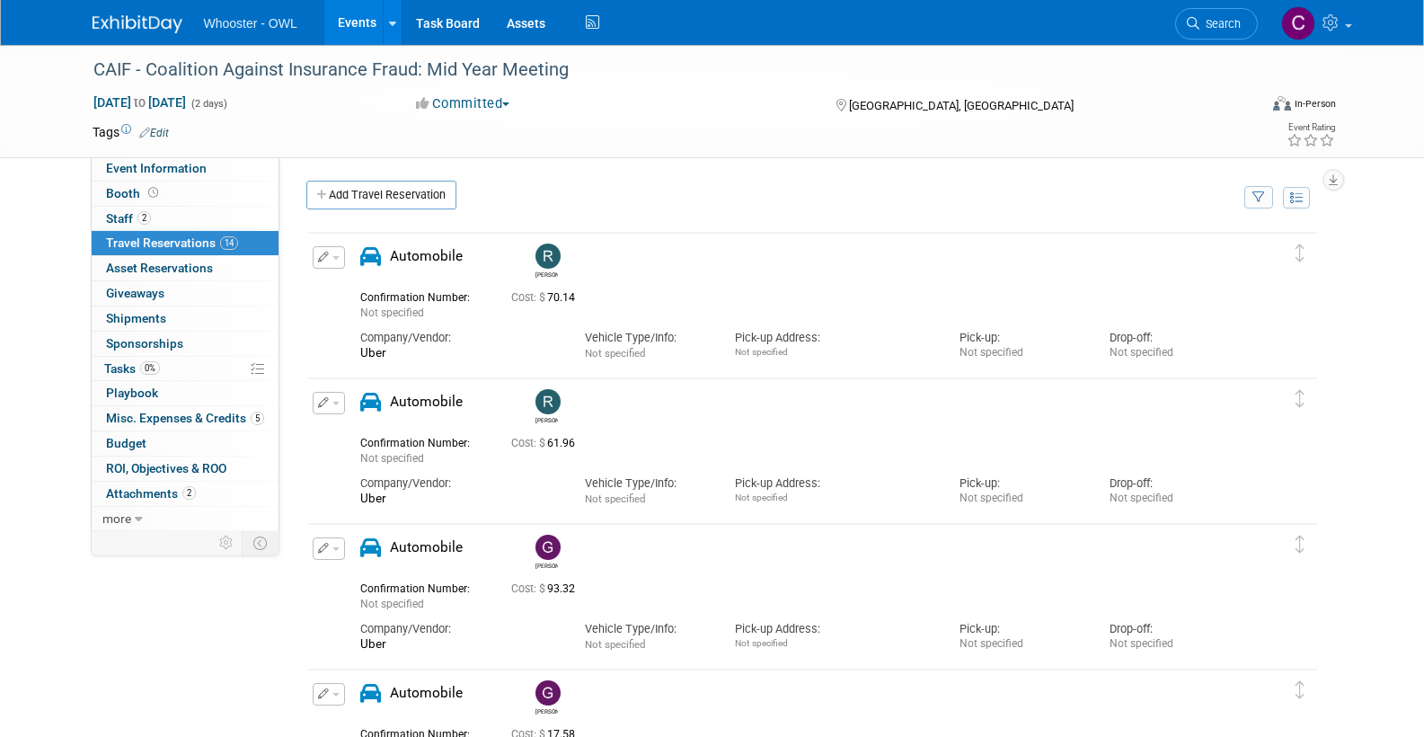
scroll to position [0, 0]
click at [395, 193] on link "Add Travel Reservation" at bounding box center [381, 195] width 150 height 29
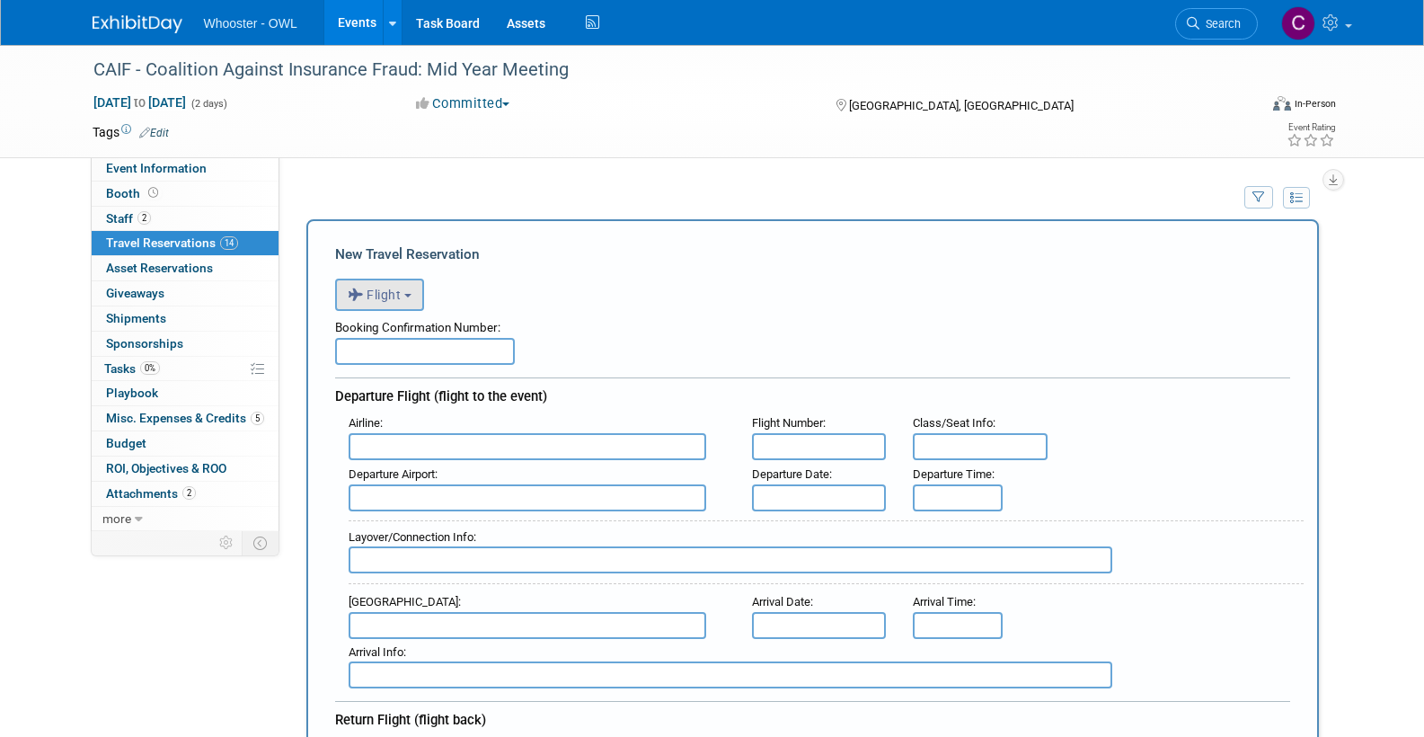
click at [393, 299] on span "Flight" at bounding box center [375, 294] width 54 height 14
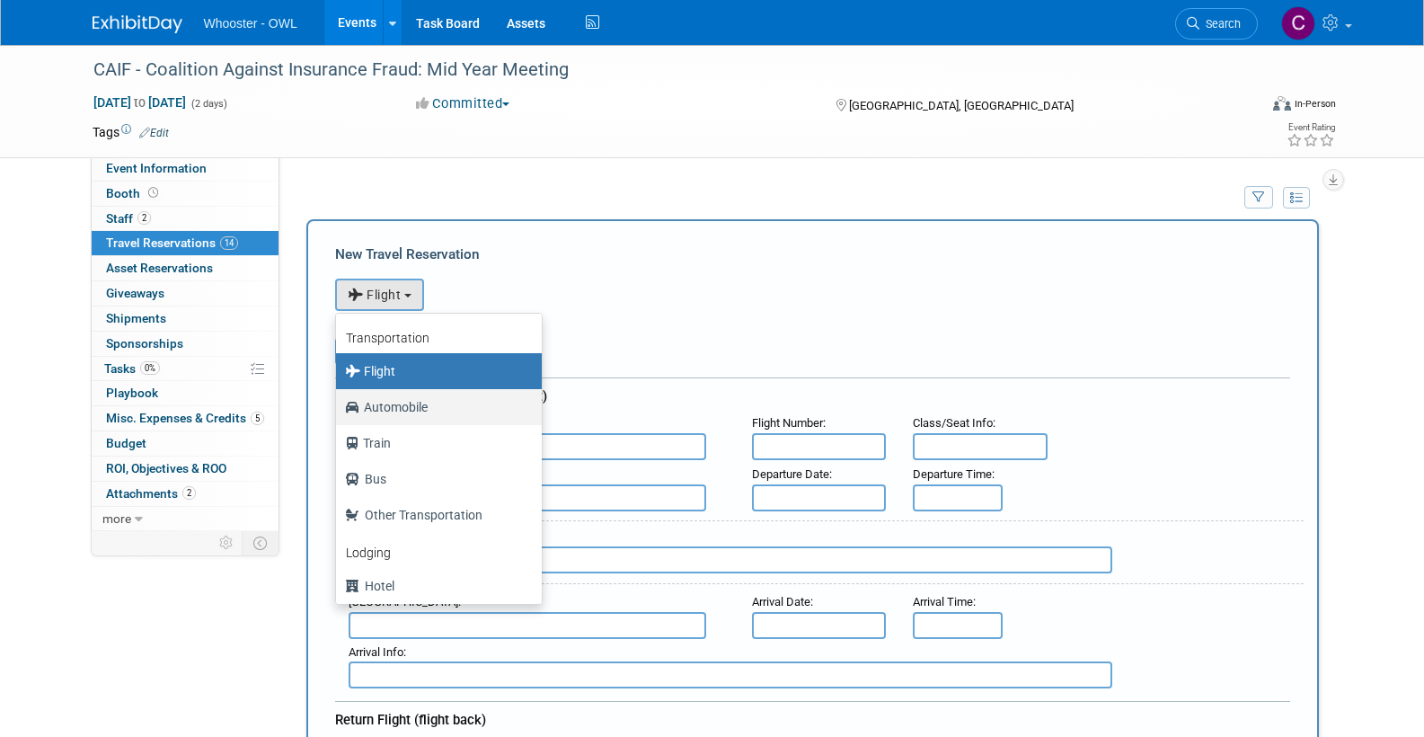
click at [407, 405] on label "Automobile" at bounding box center [434, 407] width 179 height 29
click at [339, 405] on input "Automobile" at bounding box center [333, 405] width 12 height 12
select select "4"
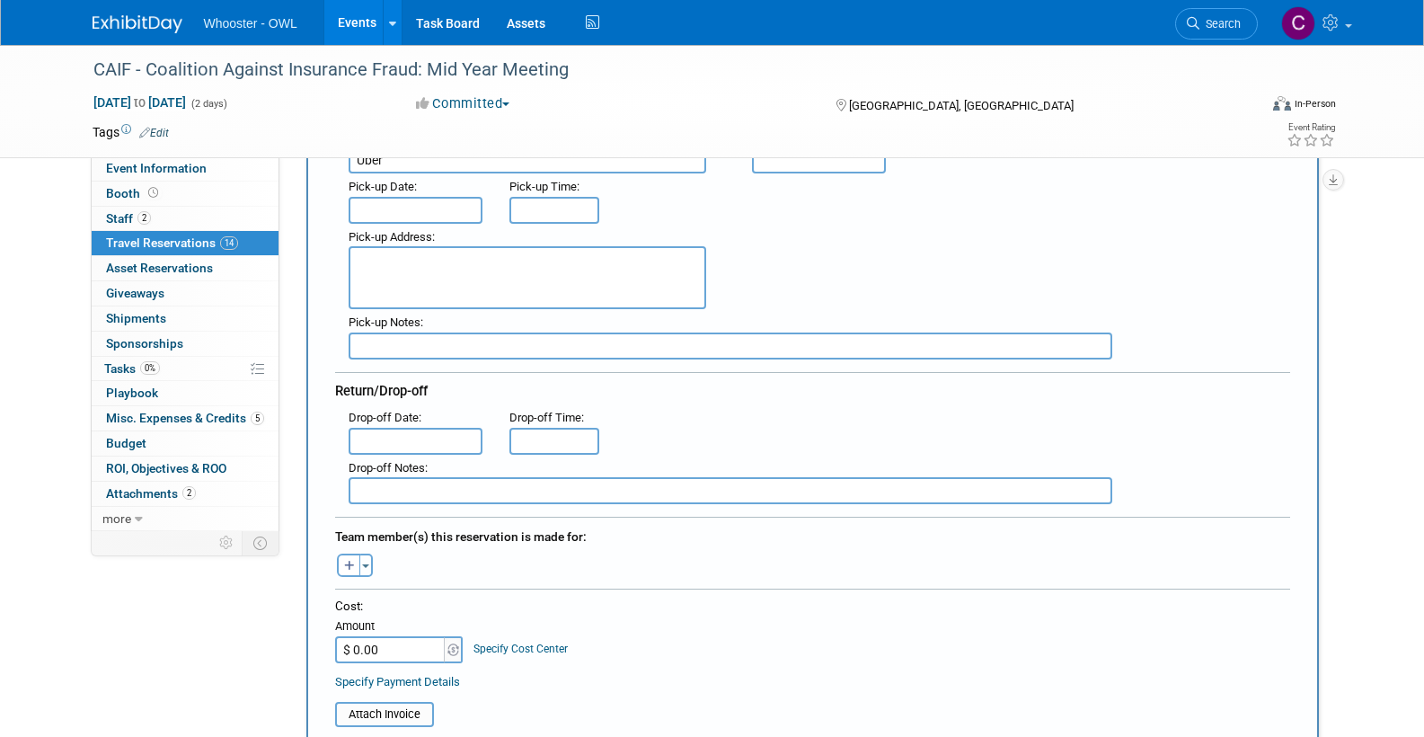
scroll to position [299, 0]
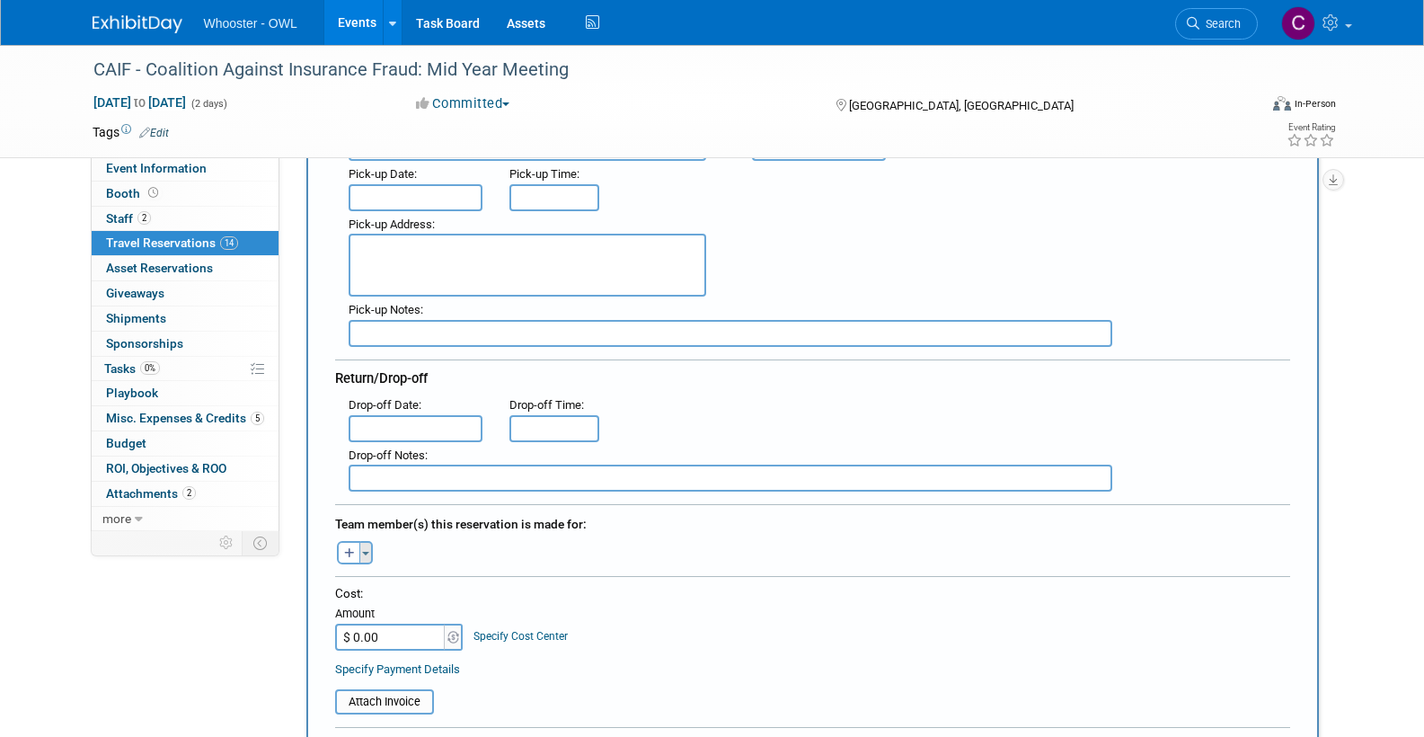
type input "Uber"
click at [367, 552] on span "button" at bounding box center [365, 554] width 7 height 4
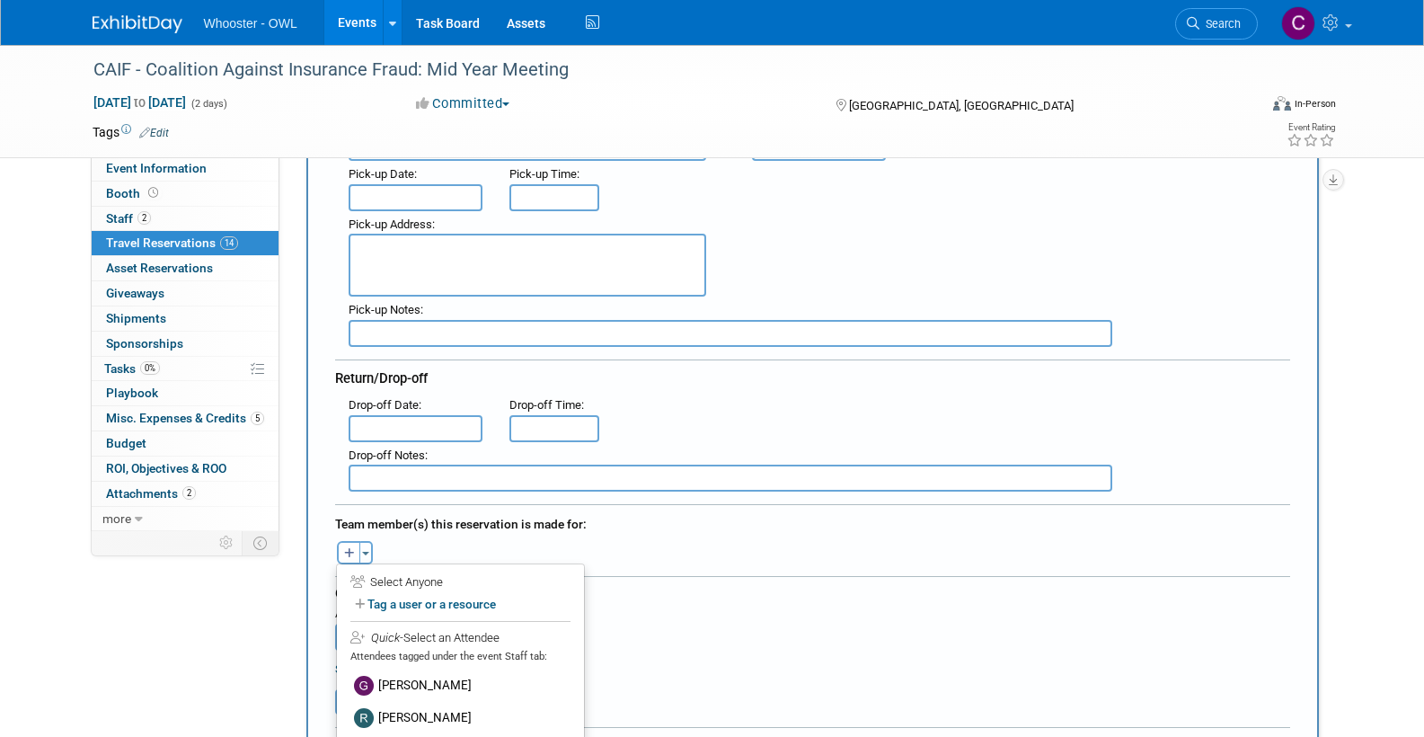
drag, startPoint x: 428, startPoint y: 676, endPoint x: 511, endPoint y: 681, distance: 83.7
click at [428, 676] on label "[PERSON_NAME]" at bounding box center [460, 685] width 222 height 32
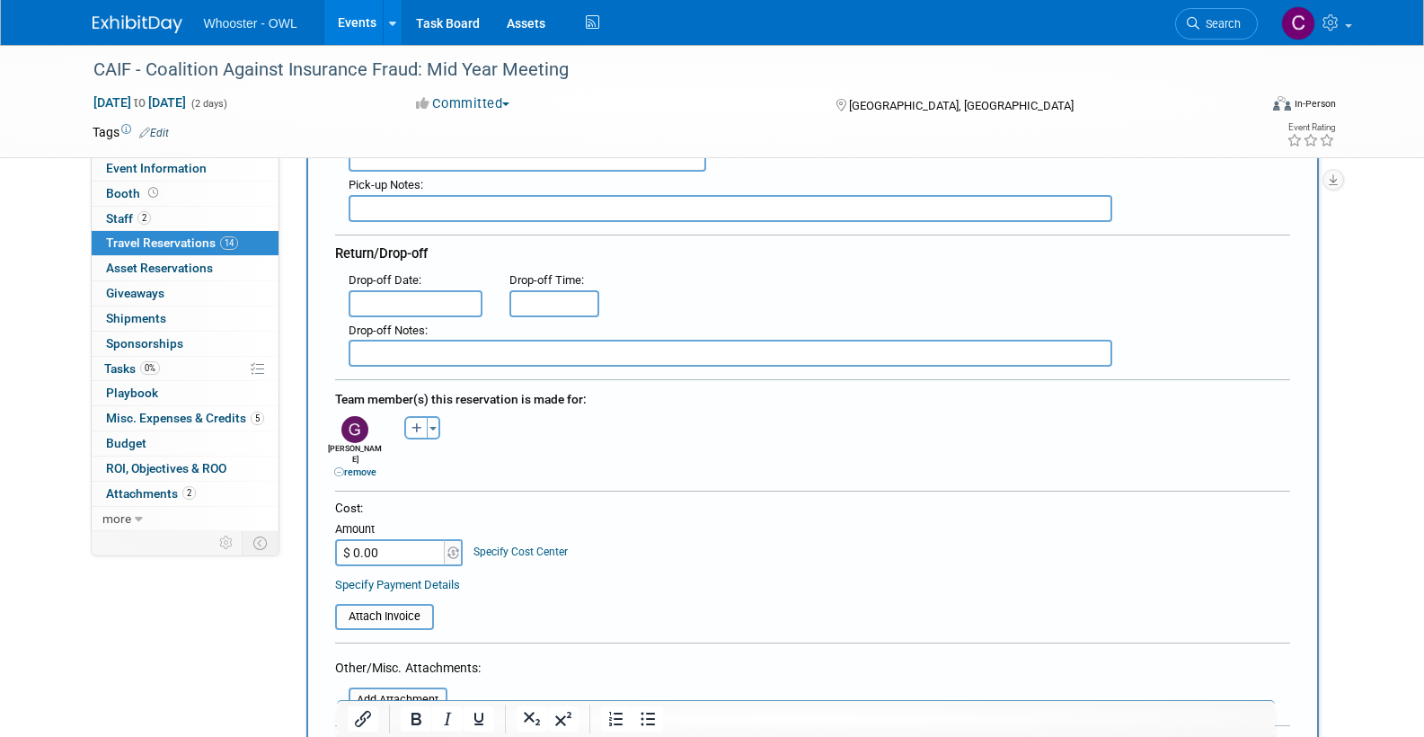
scroll to position [478, 0]
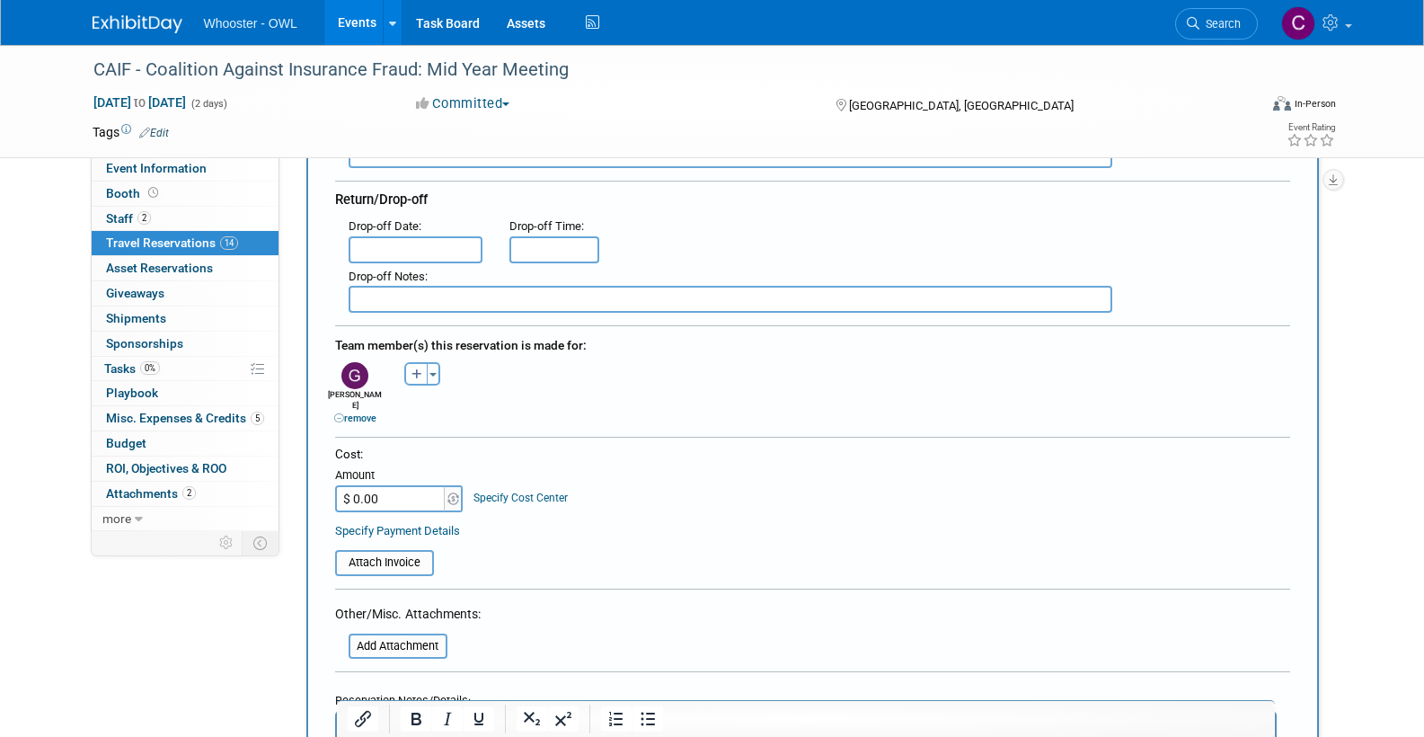
click at [419, 487] on input "$ 0.00" at bounding box center [391, 498] width 112 height 27
type input "$ 112.16"
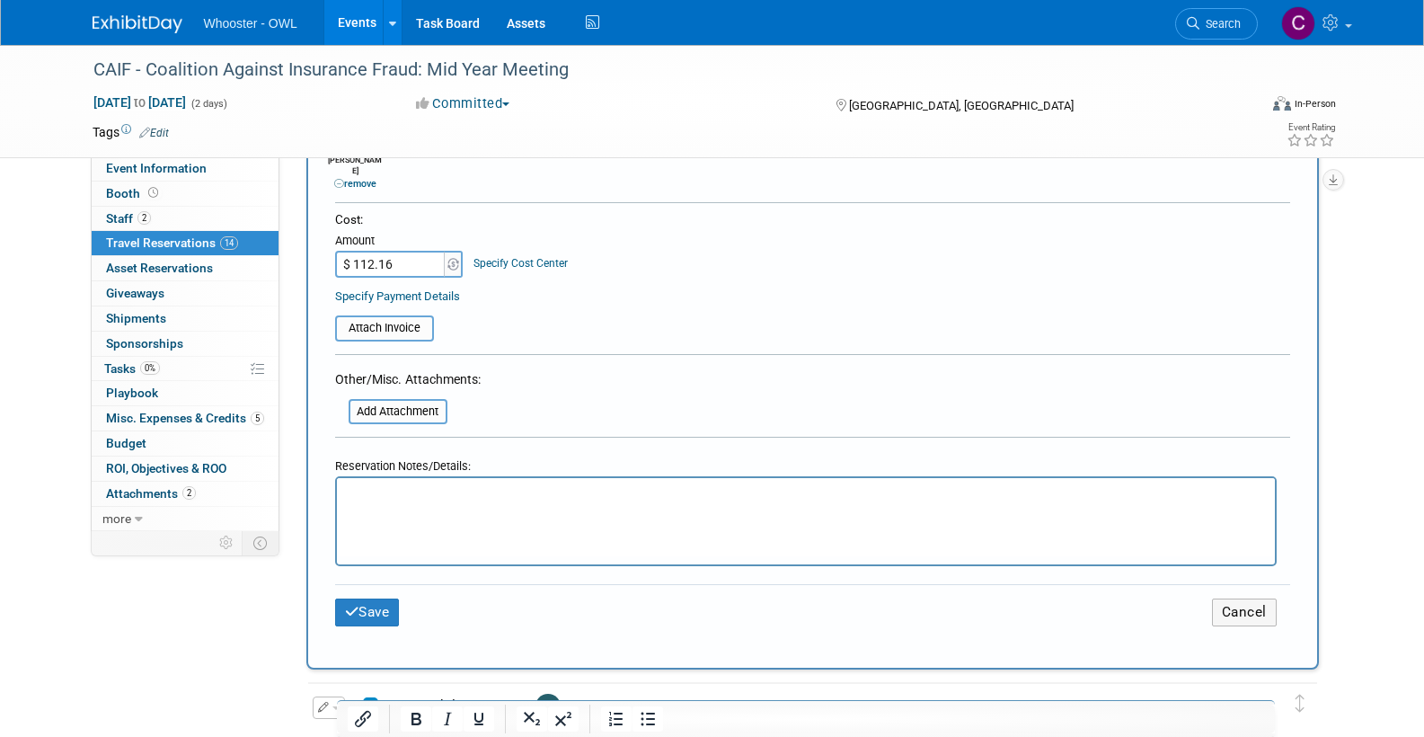
scroll to position [713, 0]
click at [394, 597] on button "Save" at bounding box center [367, 611] width 65 height 28
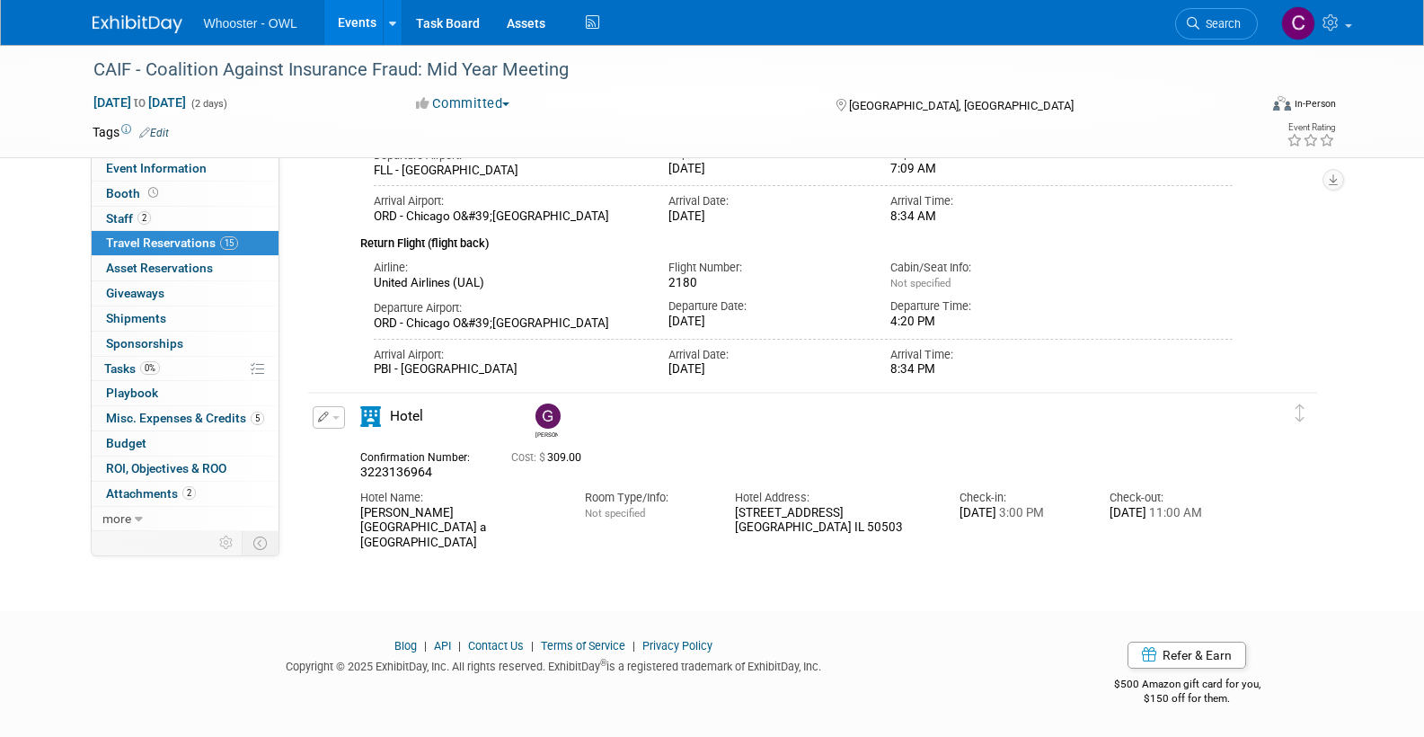
scroll to position [2417, 0]
click at [128, 436] on span "Budget" at bounding box center [126, 443] width 40 height 14
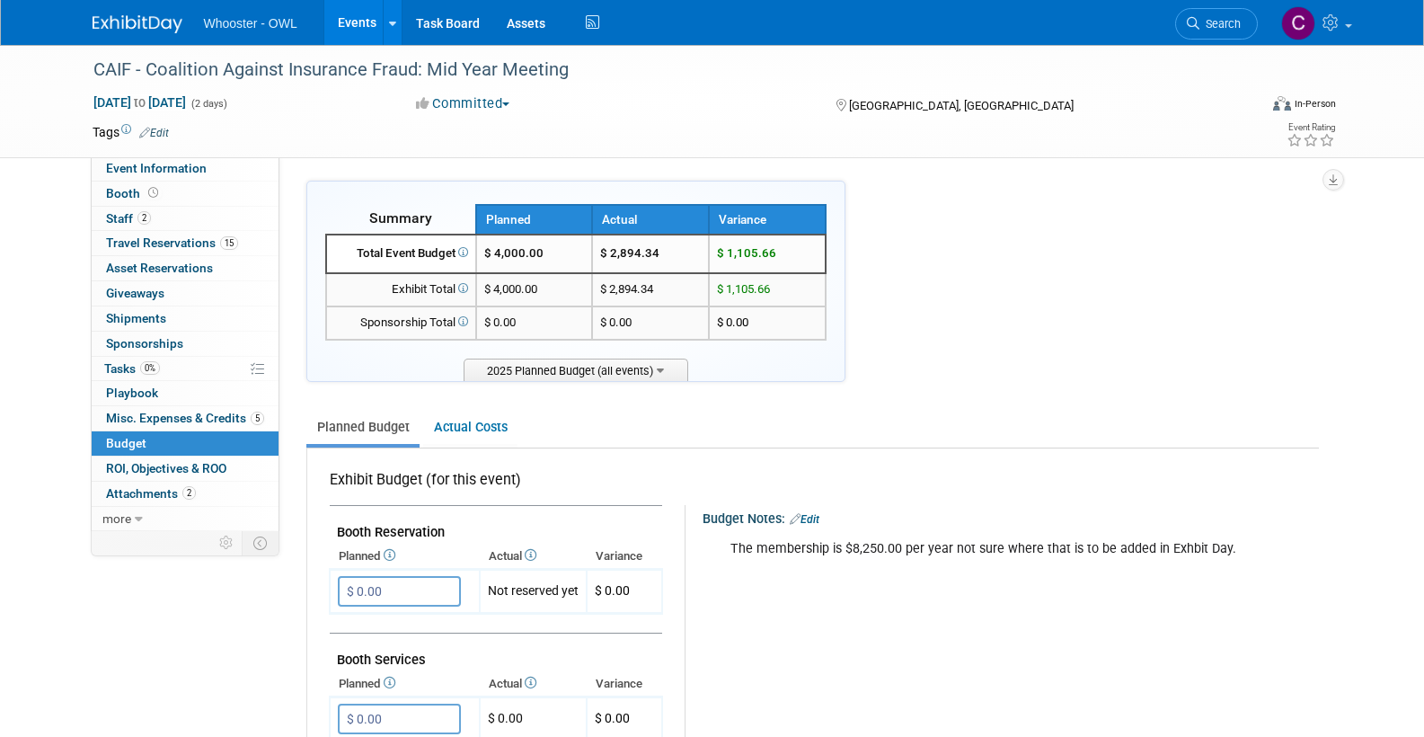
scroll to position [0, 0]
drag, startPoint x: 471, startPoint y: 423, endPoint x: 585, endPoint y: 464, distance: 121.3
click at [471, 423] on link "Actual Costs" at bounding box center [470, 427] width 94 height 33
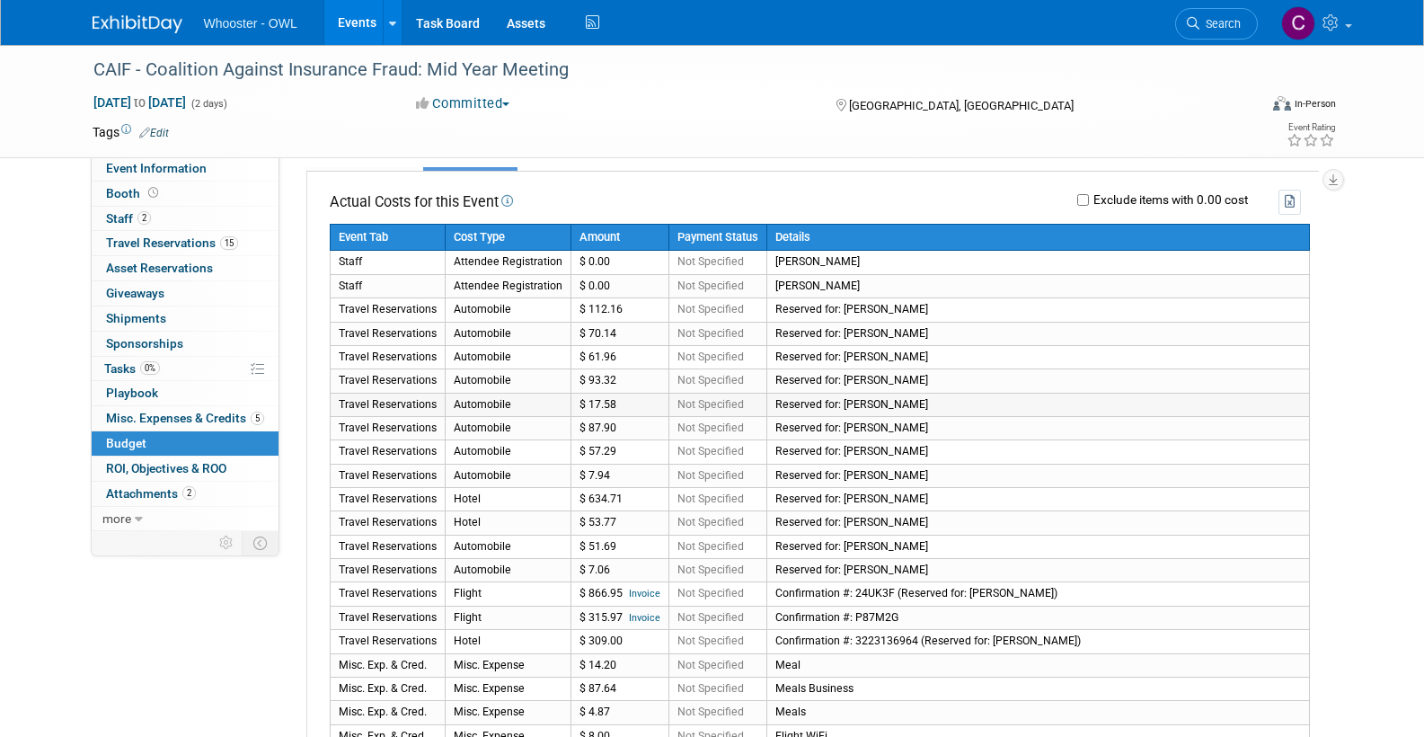
scroll to position [277, 0]
click at [355, 16] on link "Events" at bounding box center [357, 22] width 66 height 45
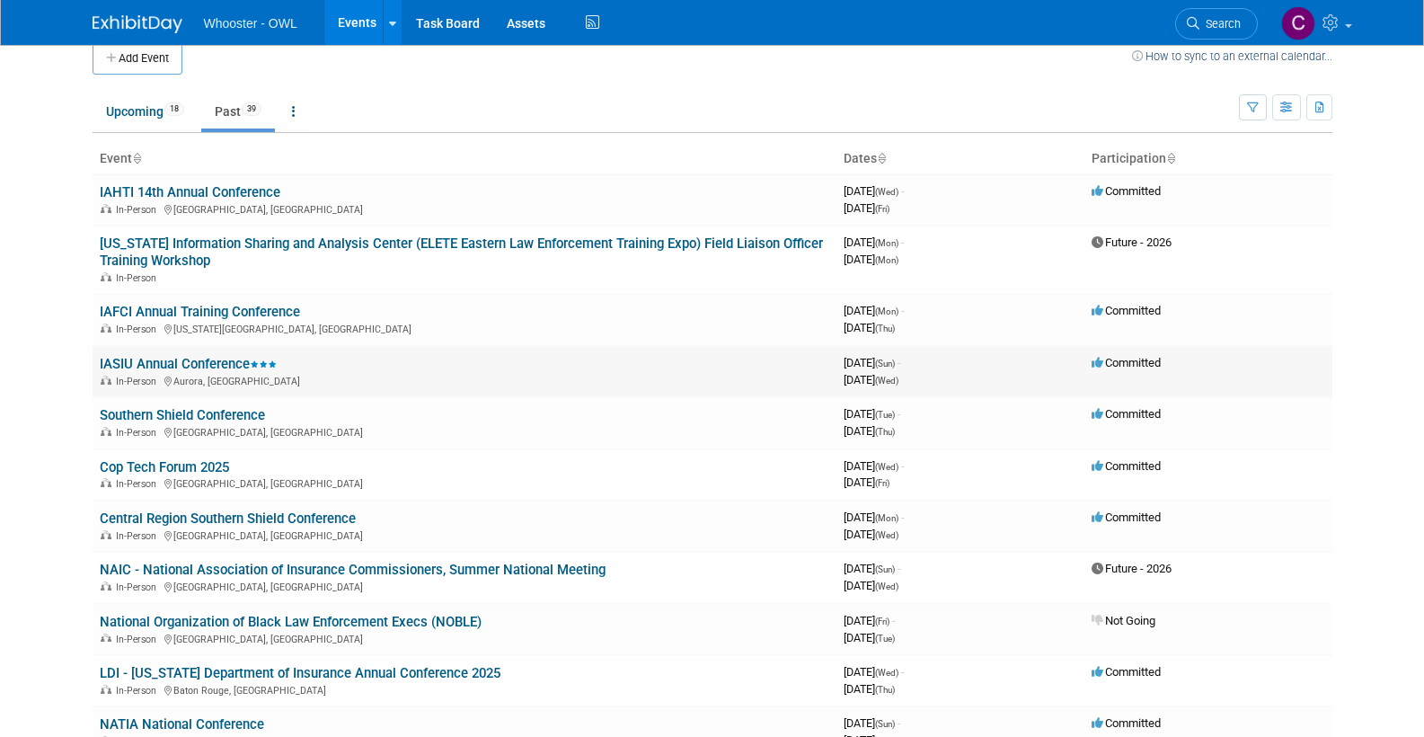
scroll to position [26, 0]
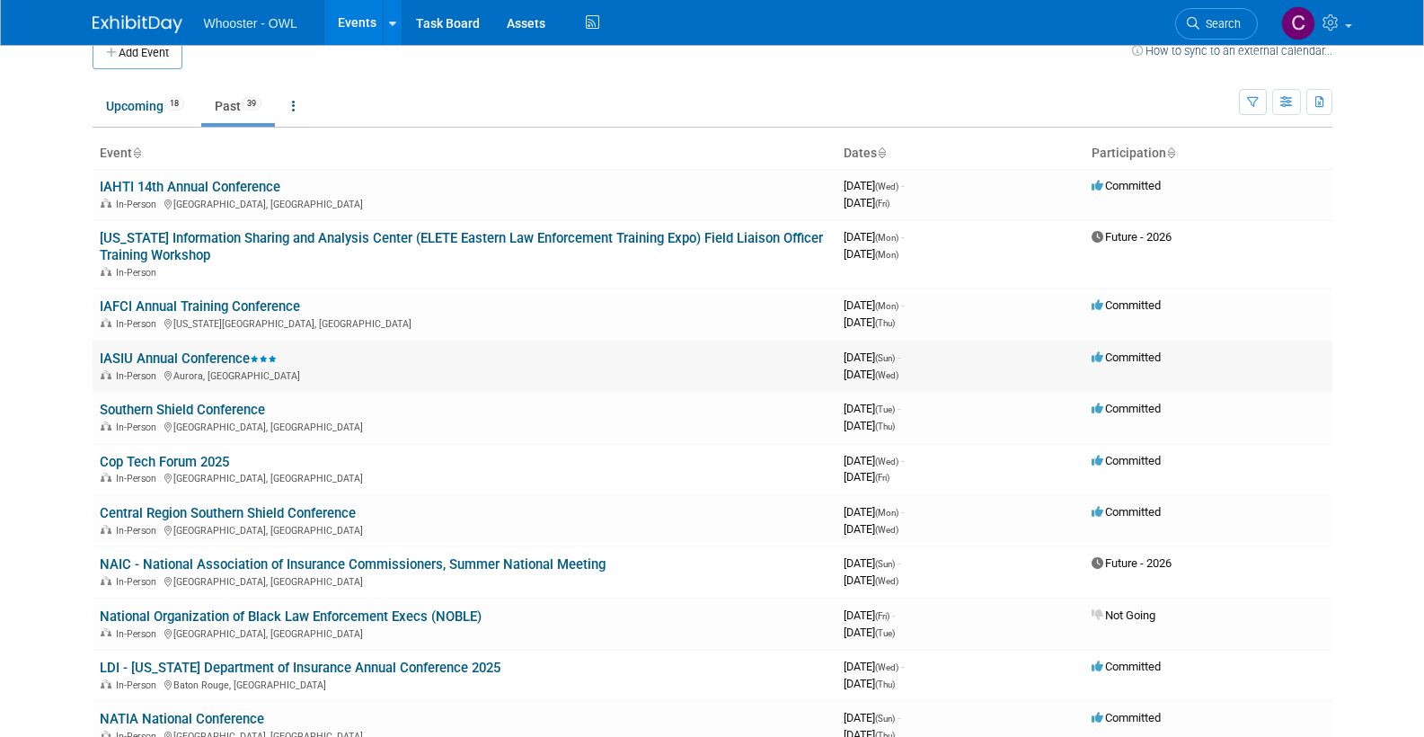
click at [185, 350] on link "IASIU Annual Conference" at bounding box center [188, 358] width 177 height 16
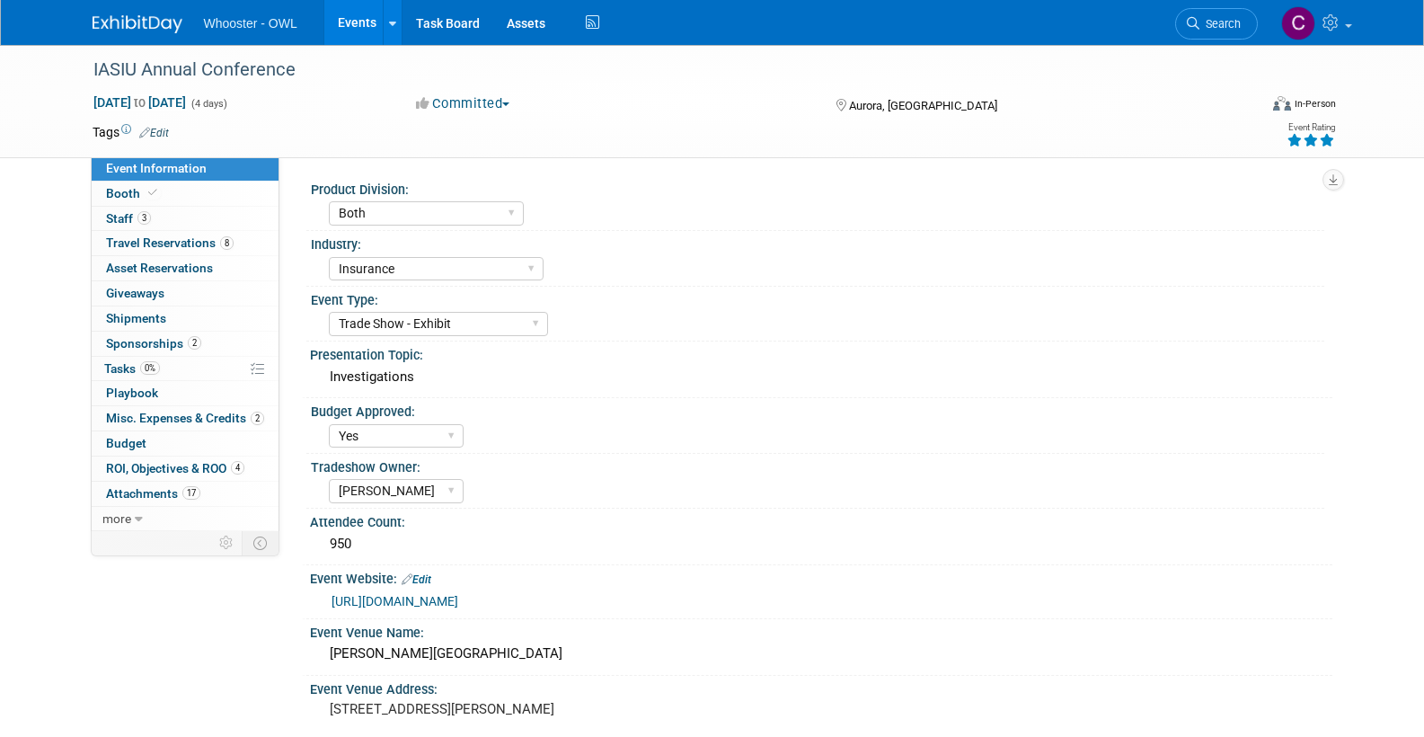
select select "Both"
select select "Insurance"
select select "Trade Show - Exhibit"
select select "Yes"
select select "[PERSON_NAME]"
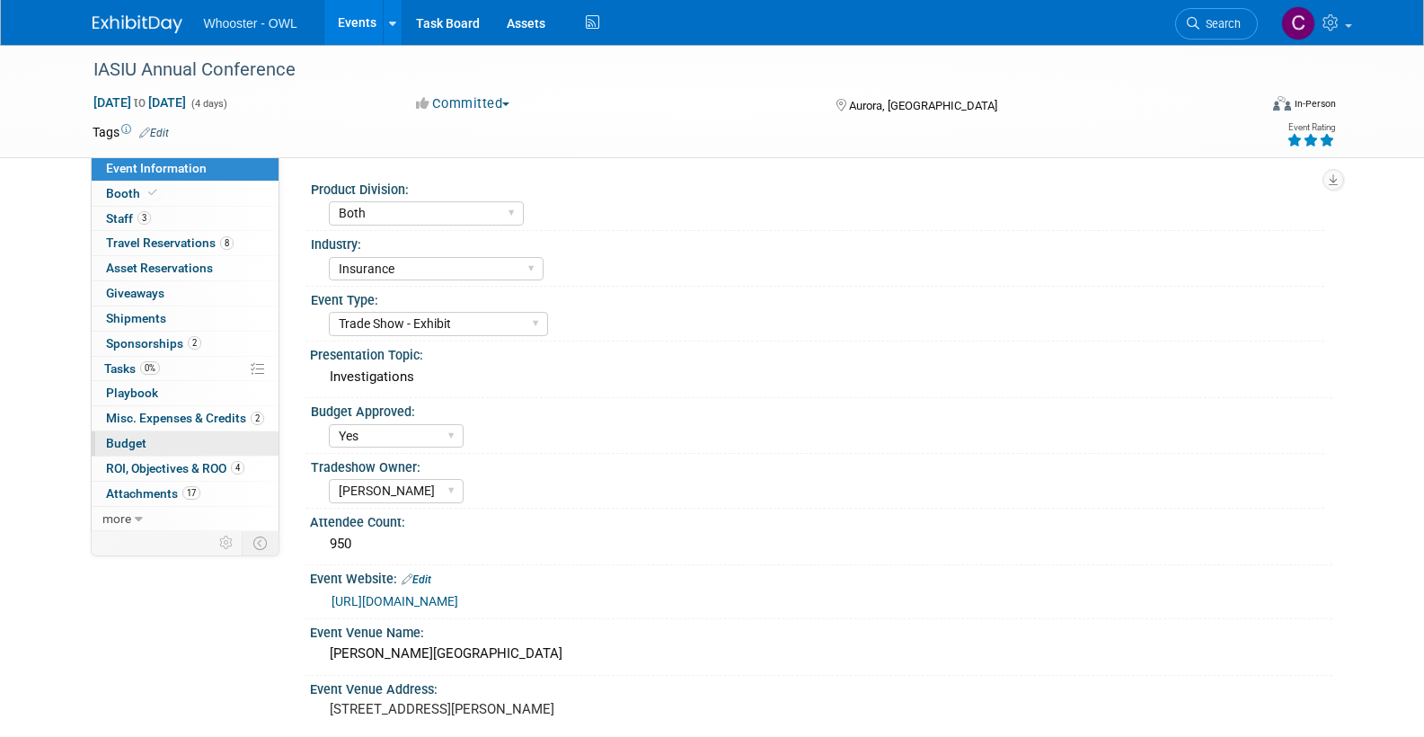
click at [132, 436] on span "Budget" at bounding box center [126, 443] width 40 height 14
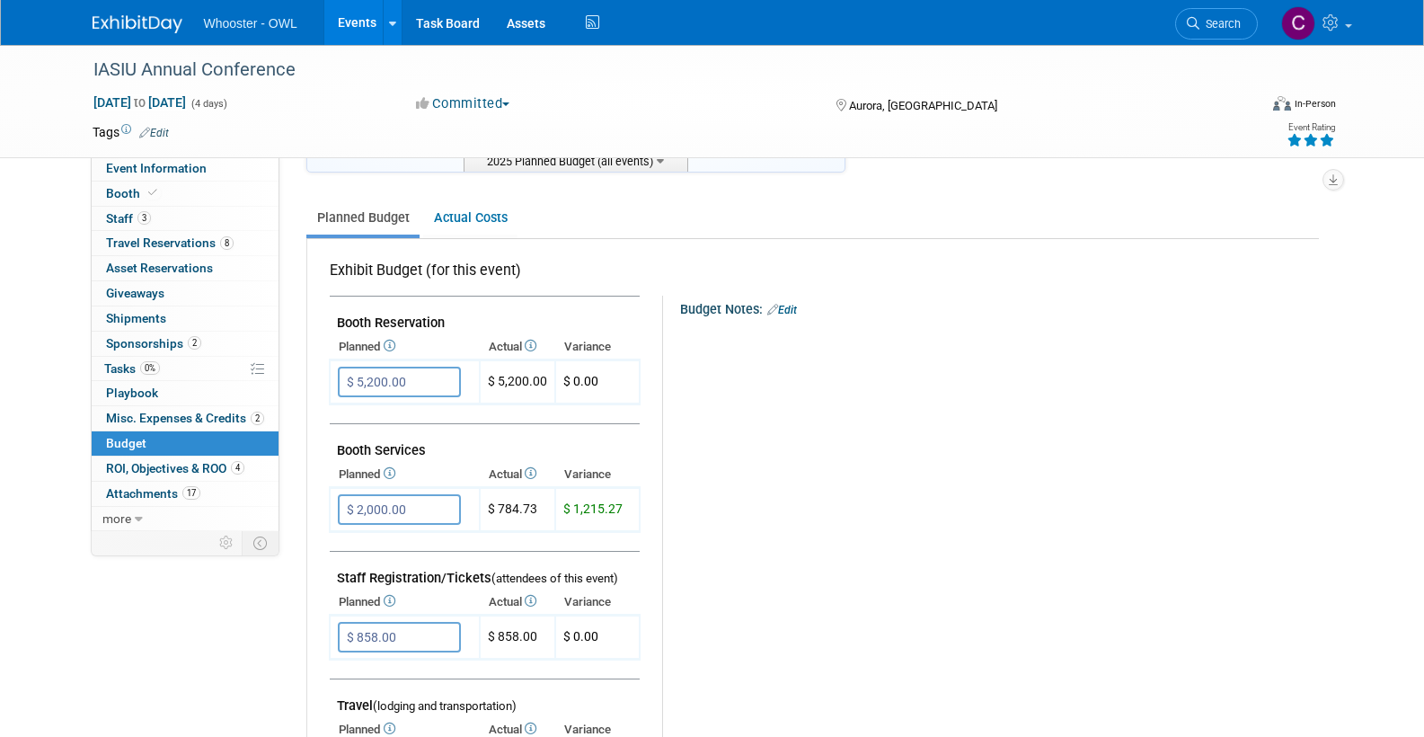
scroll to position [212, 0]
click at [478, 205] on link "Actual Costs" at bounding box center [470, 215] width 94 height 33
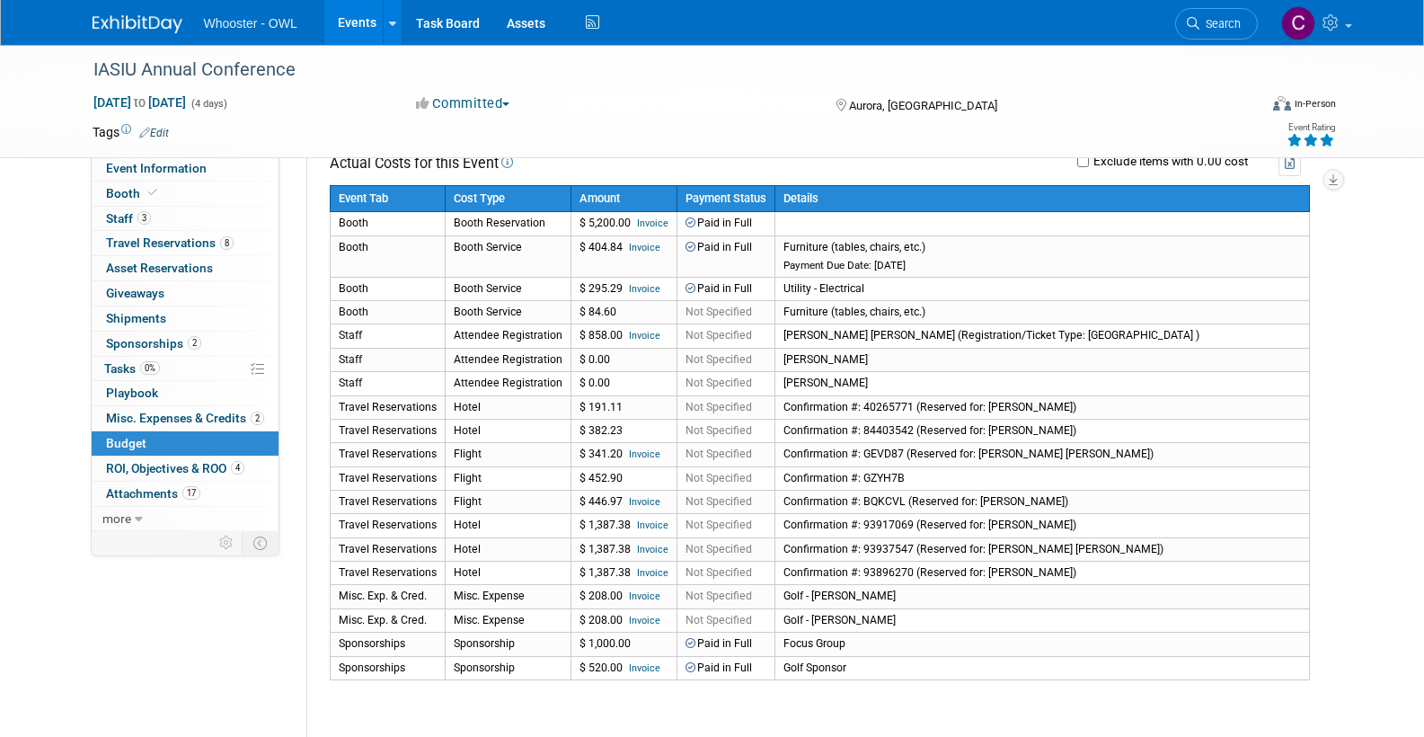
scroll to position [315, 0]
click at [145, 339] on span "Sponsorships 2" at bounding box center [153, 343] width 95 height 14
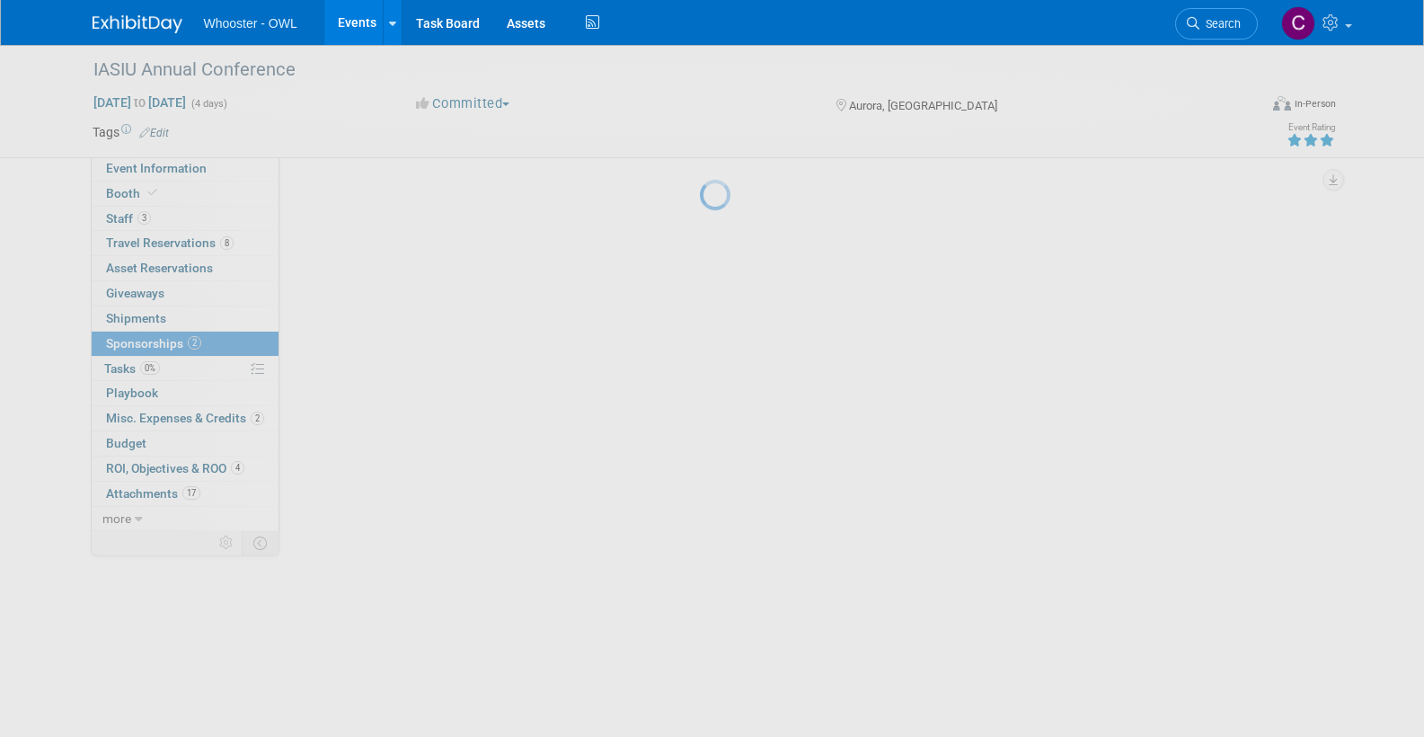
scroll to position [0, 0]
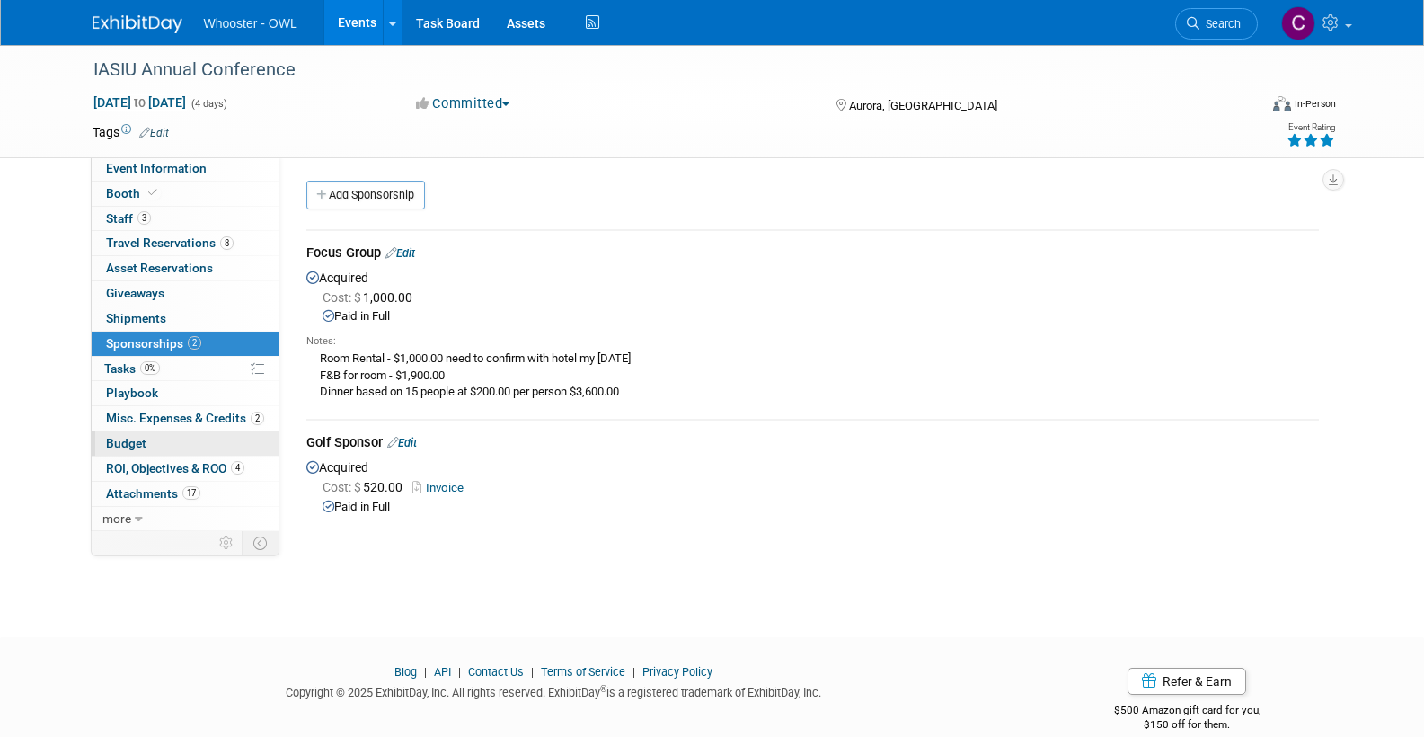
click at [133, 436] on span "Budget" at bounding box center [126, 443] width 40 height 14
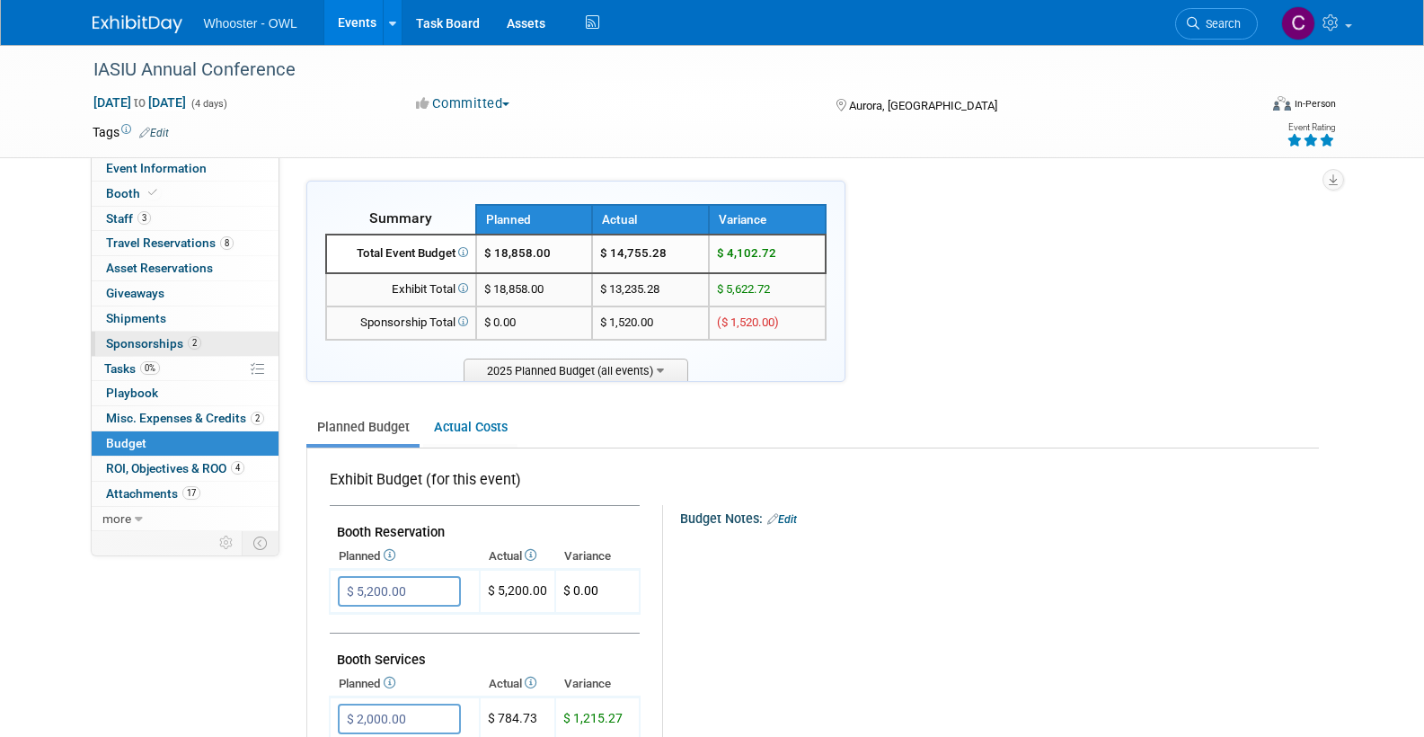
click at [147, 337] on span "Sponsorships 2" at bounding box center [153, 343] width 95 height 14
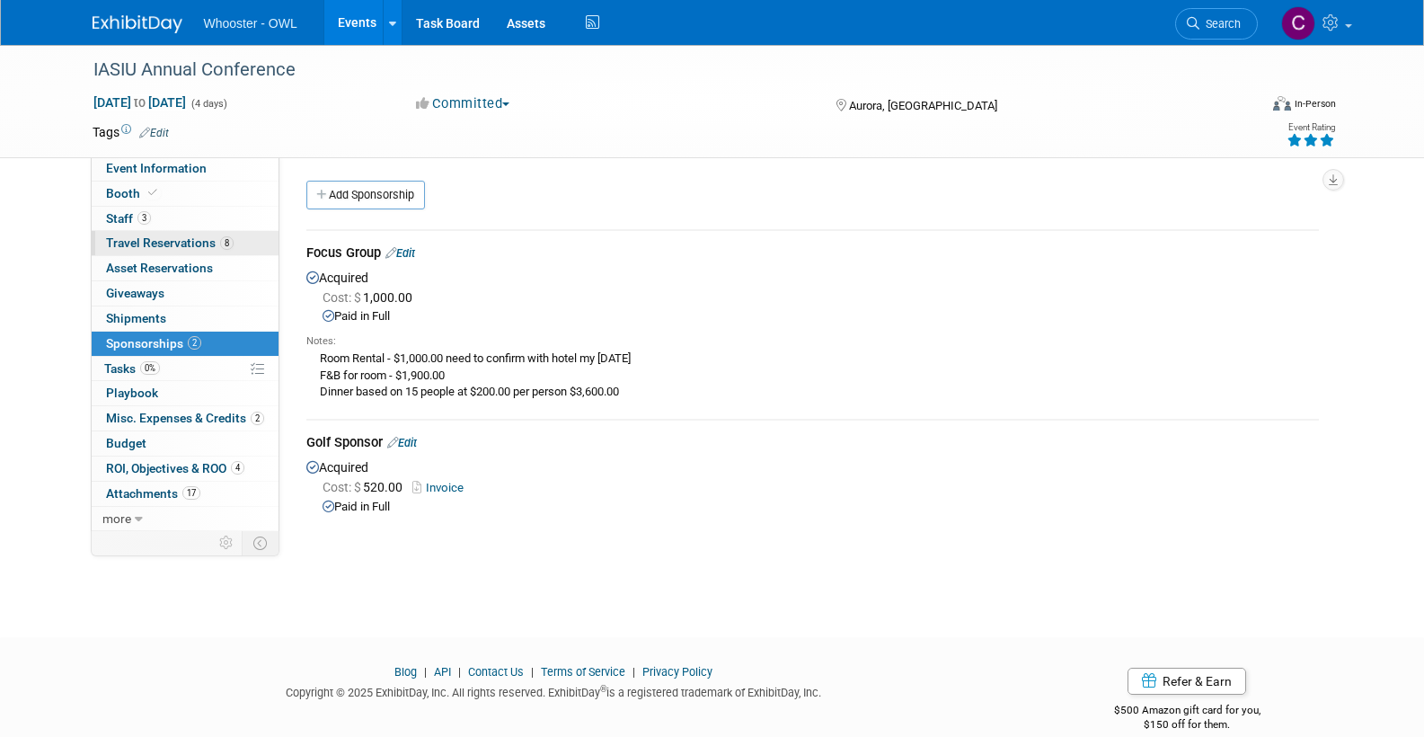
click at [152, 236] on span "Travel Reservations 8" at bounding box center [170, 242] width 128 height 14
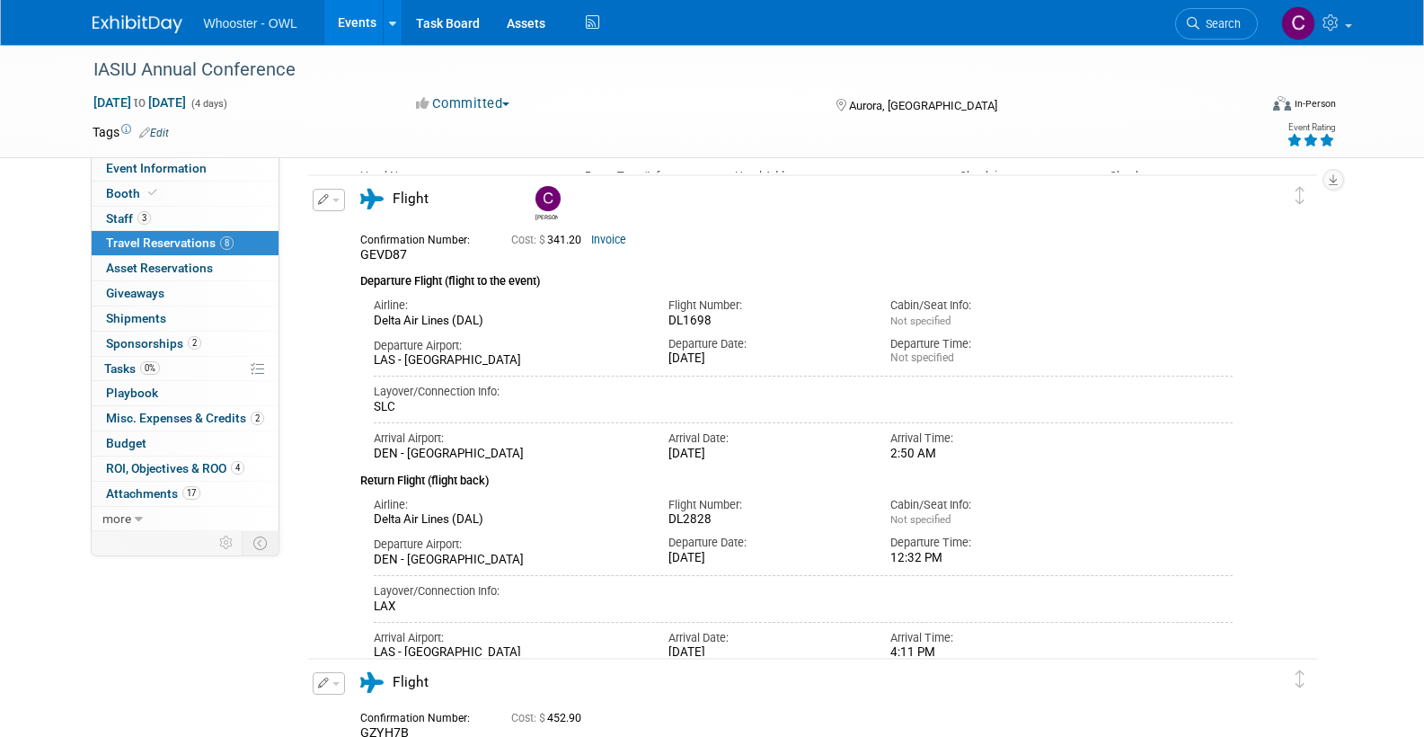
scroll to position [398, 0]
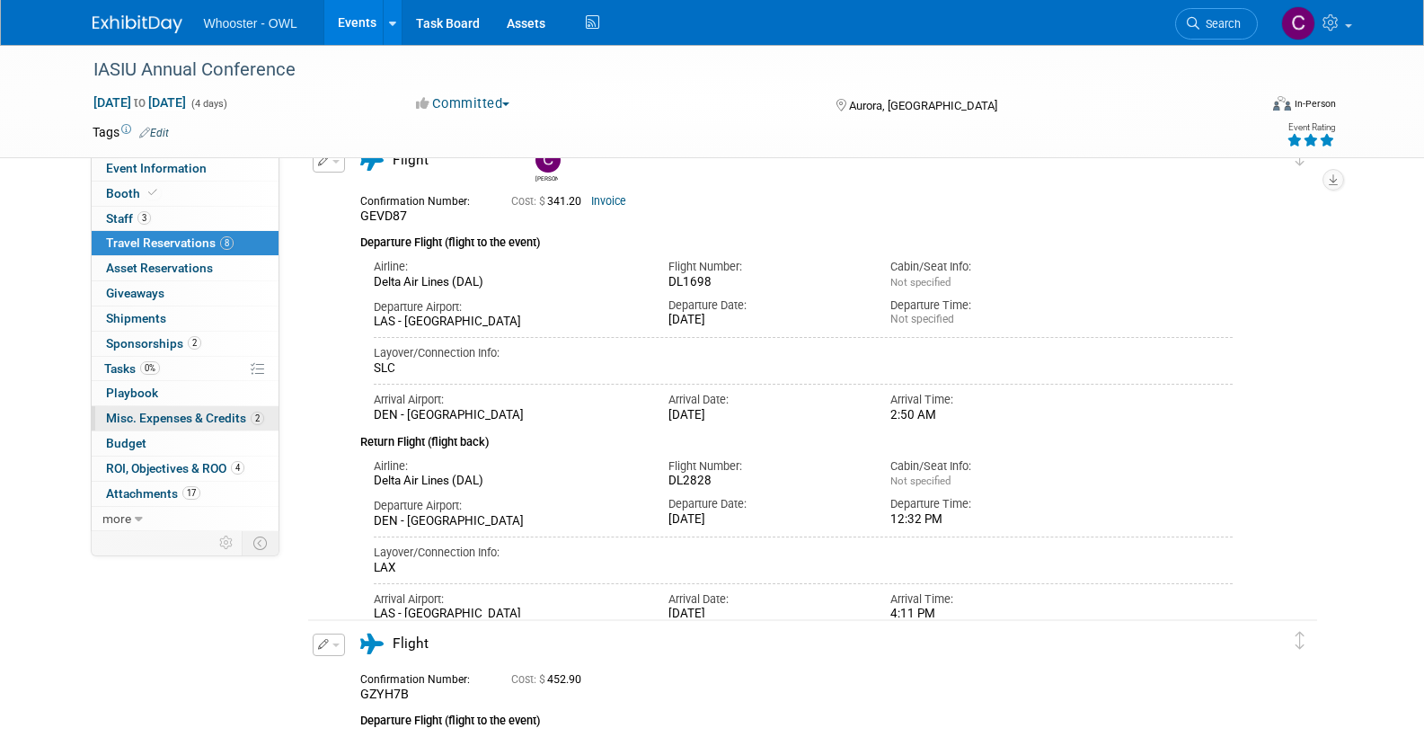
click at [176, 411] on span "Misc. Expenses & Credits 2" at bounding box center [185, 418] width 158 height 14
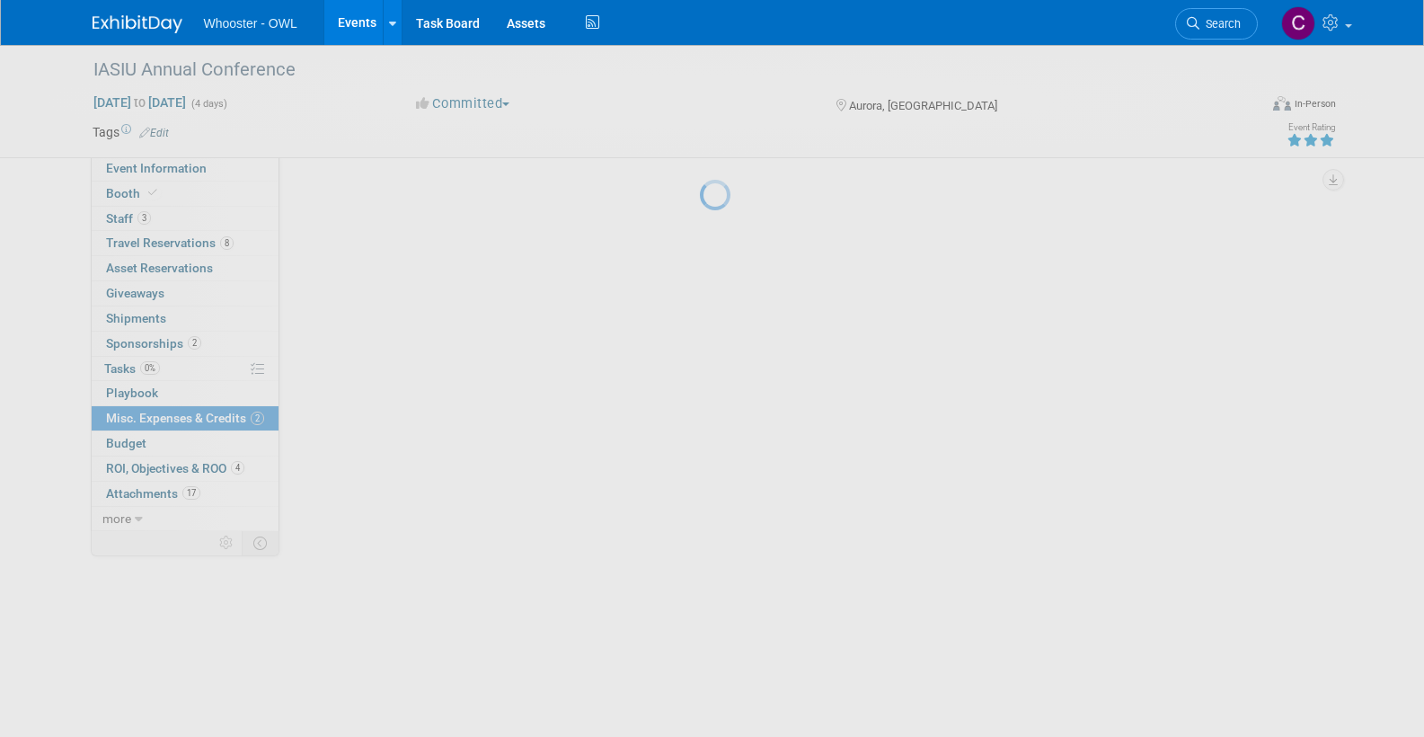
scroll to position [0, 0]
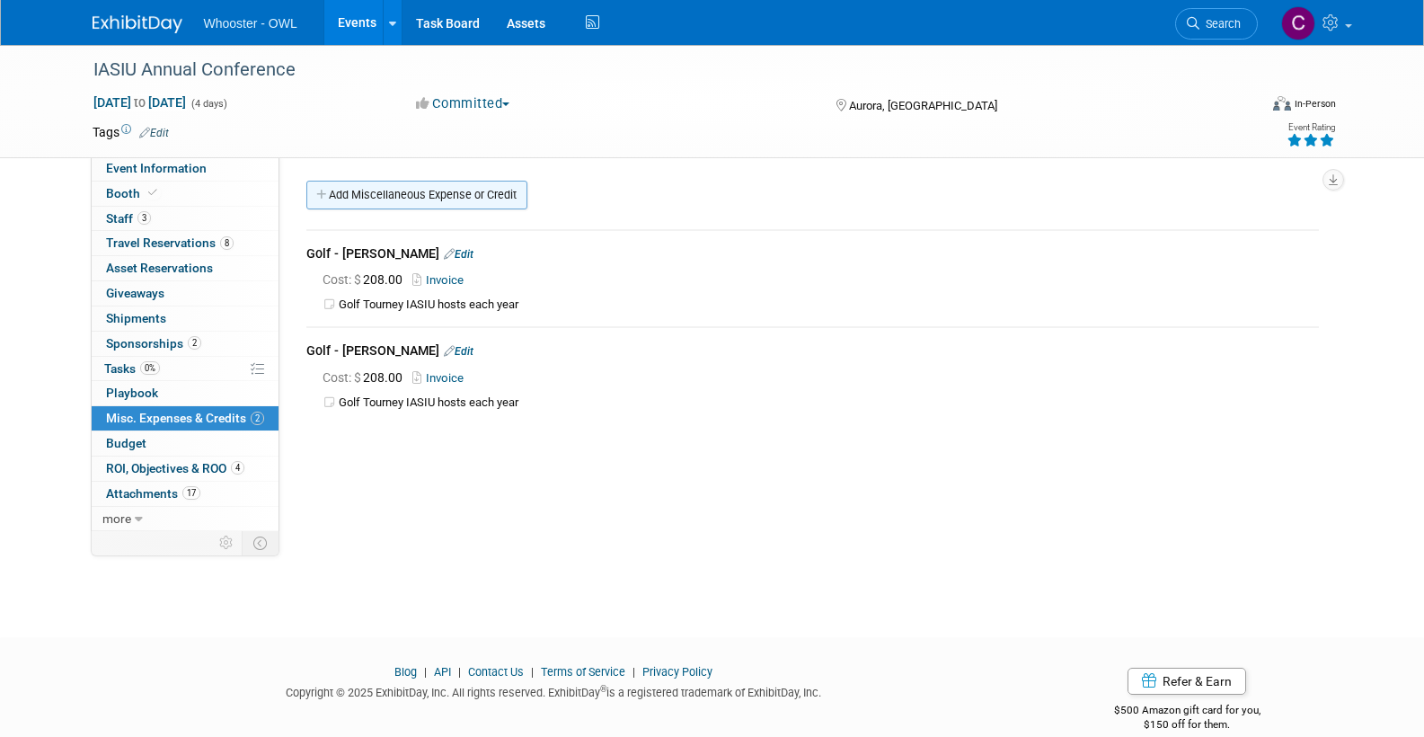
click at [411, 194] on link "Add Miscellaneous Expense or Credit" at bounding box center [416, 195] width 221 height 29
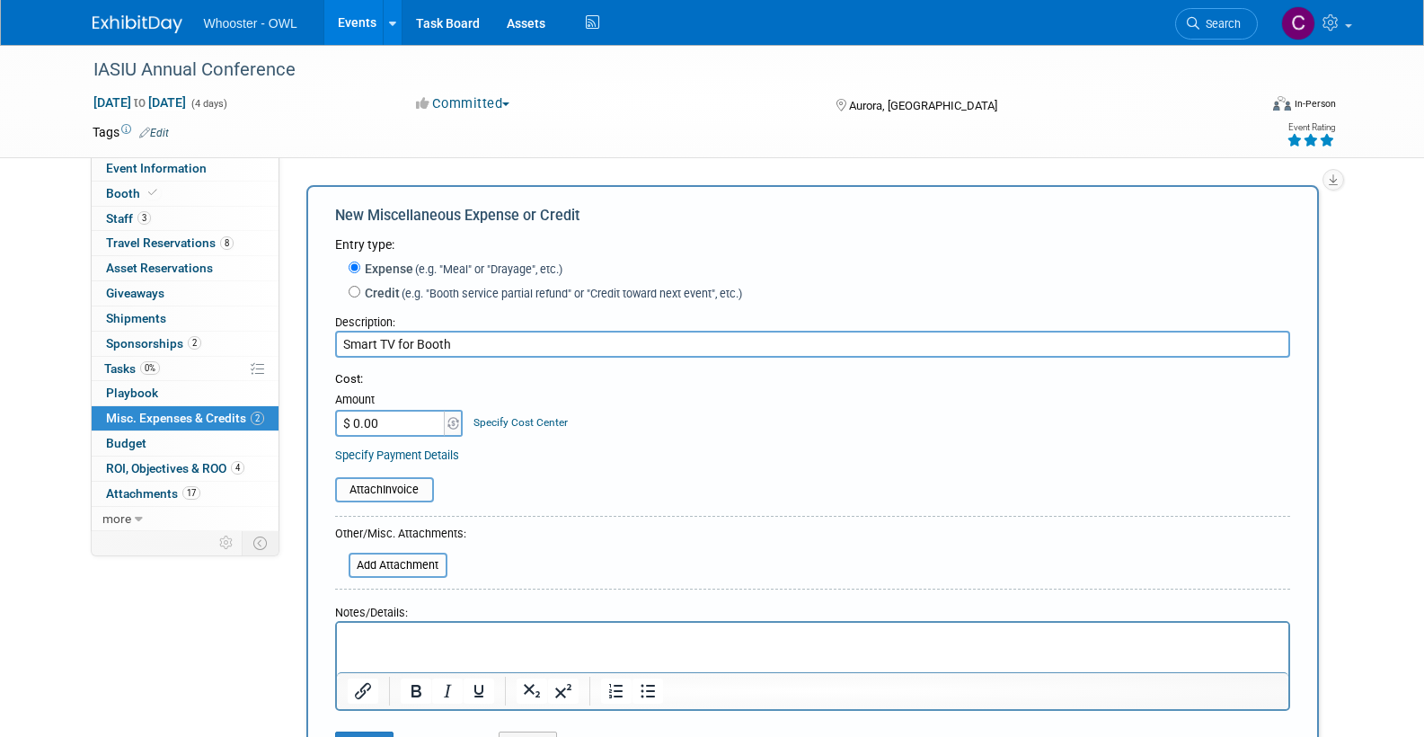
type input "Smart TV for Booth"
click at [395, 420] on input "$ 0.00" at bounding box center [391, 423] width 112 height 27
type input "$ 195.57"
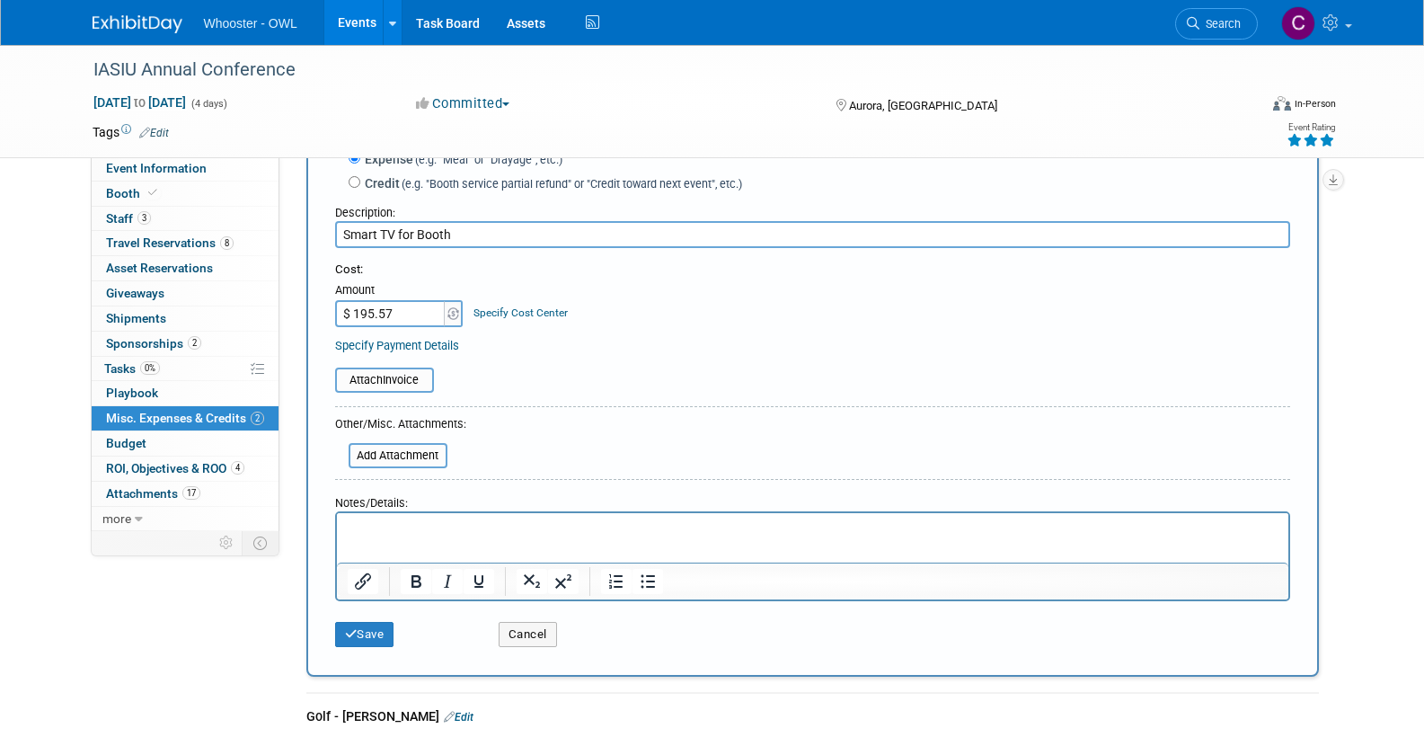
scroll to position [111, 0]
click at [368, 623] on button "Save" at bounding box center [364, 633] width 59 height 25
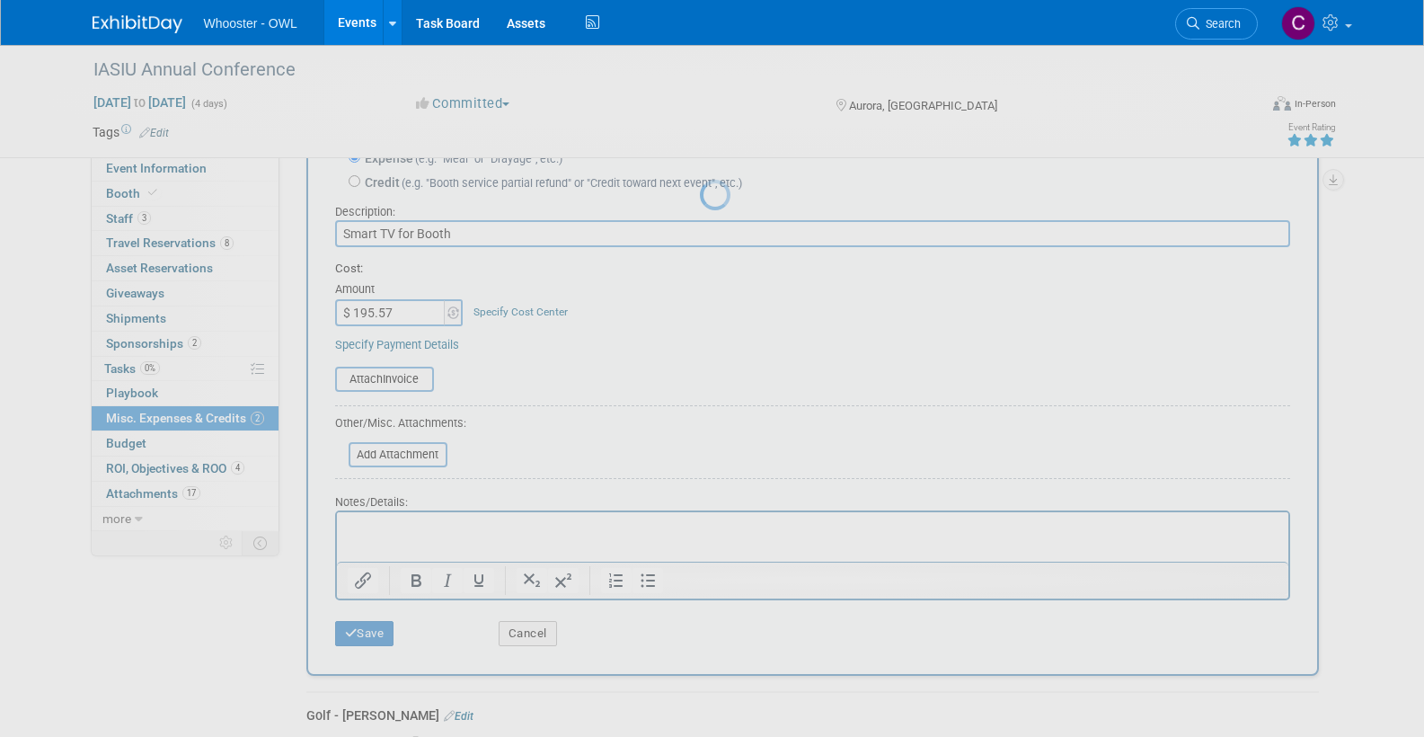
scroll to position [26, 0]
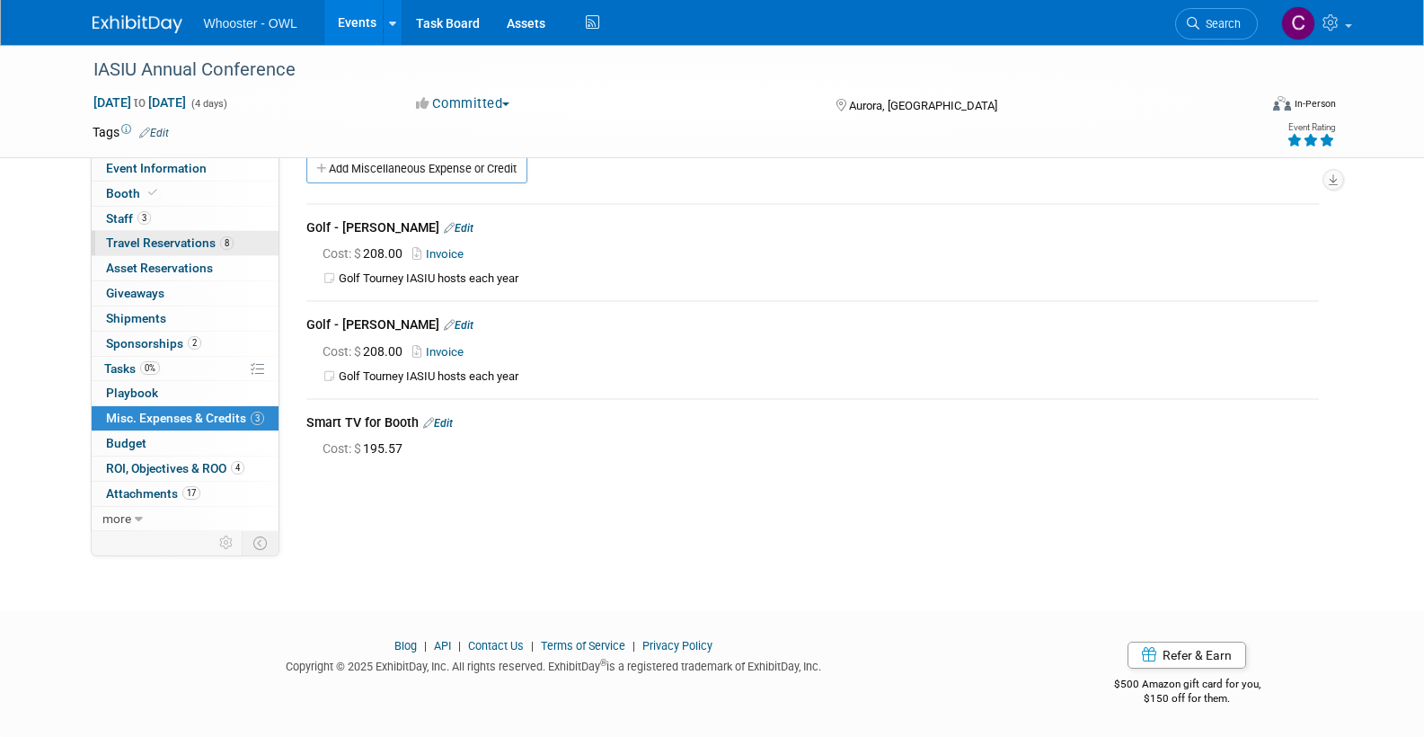
click at [156, 238] on span "Travel Reservations 8" at bounding box center [170, 242] width 128 height 14
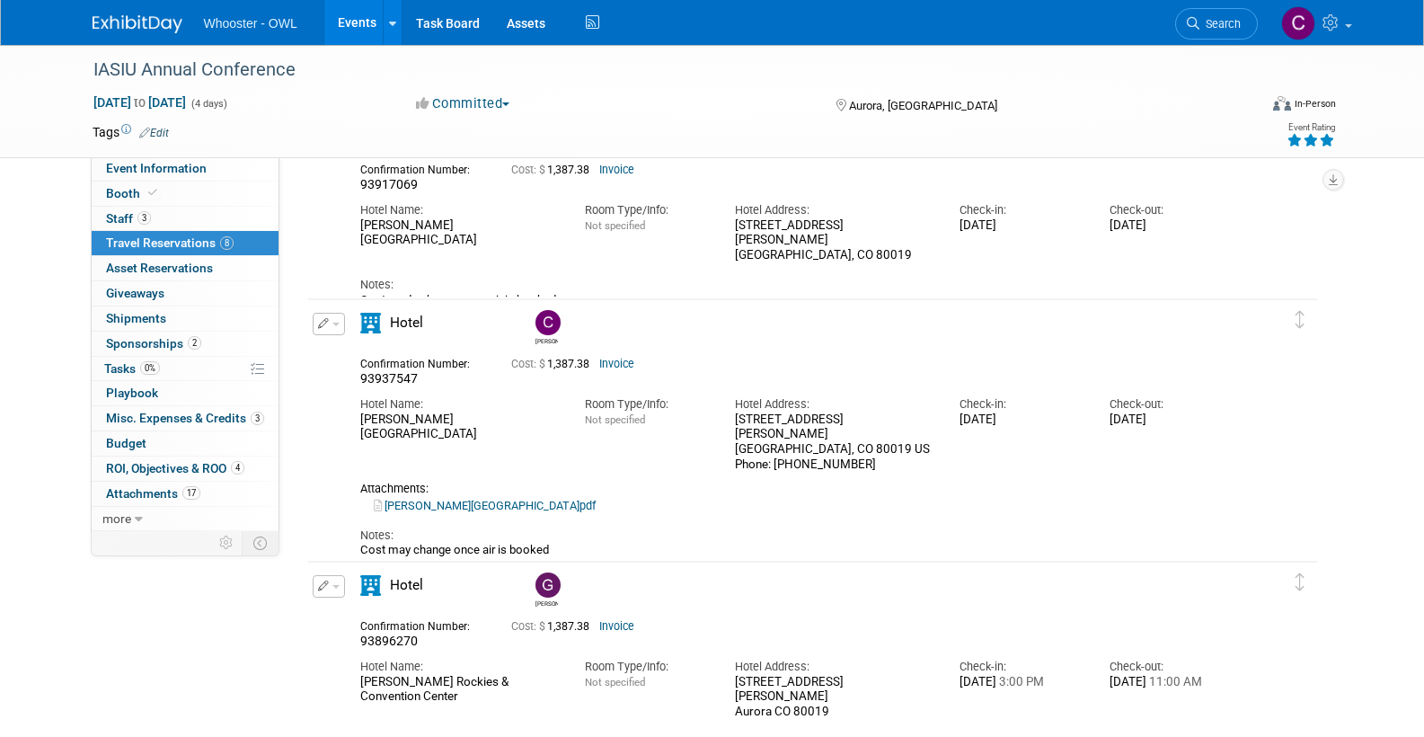
scroll to position [1748, 0]
click at [325, 319] on icon "button" at bounding box center [324, 323] width 12 height 11
click at [364, 347] on button "Edit Reservation" at bounding box center [390, 355] width 152 height 26
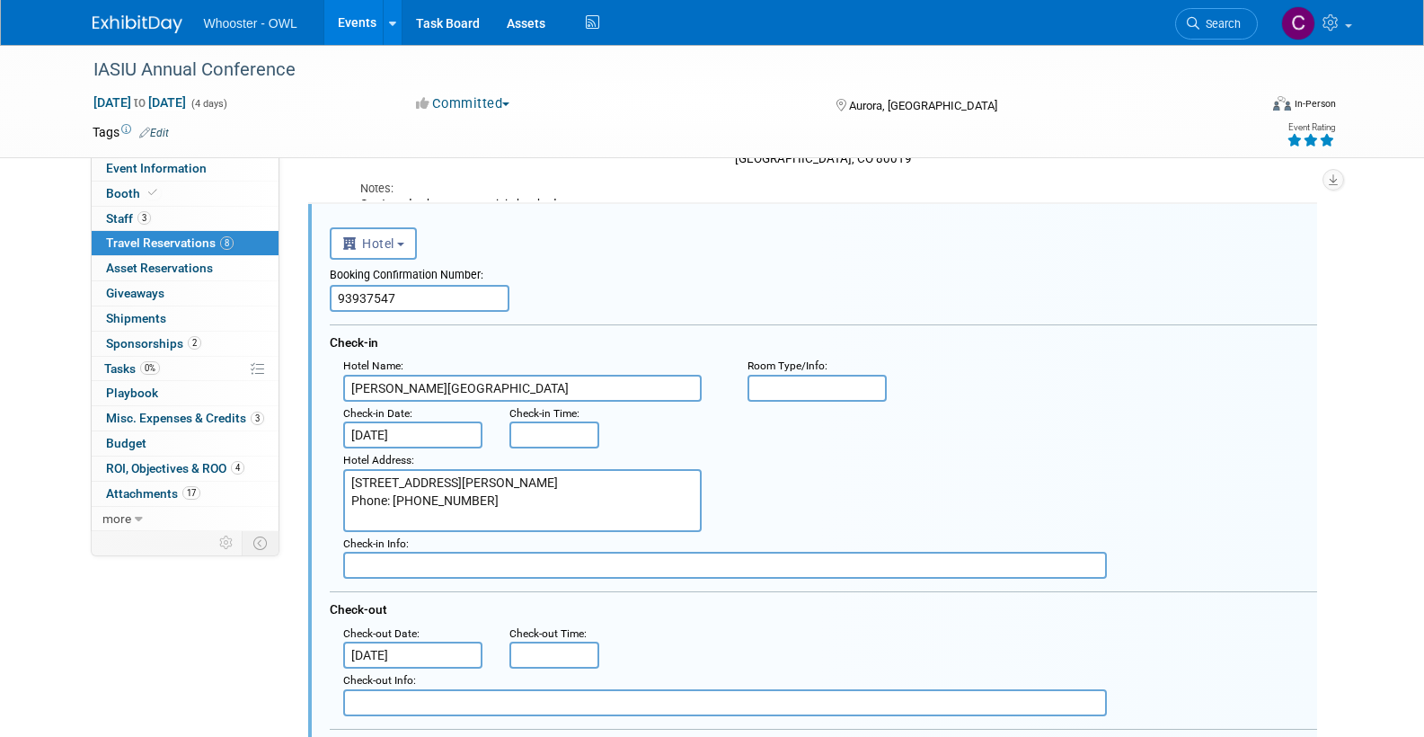
scroll to position [0, 0]
click at [441, 646] on input "Aug 29, 2025" at bounding box center [413, 654] width 140 height 27
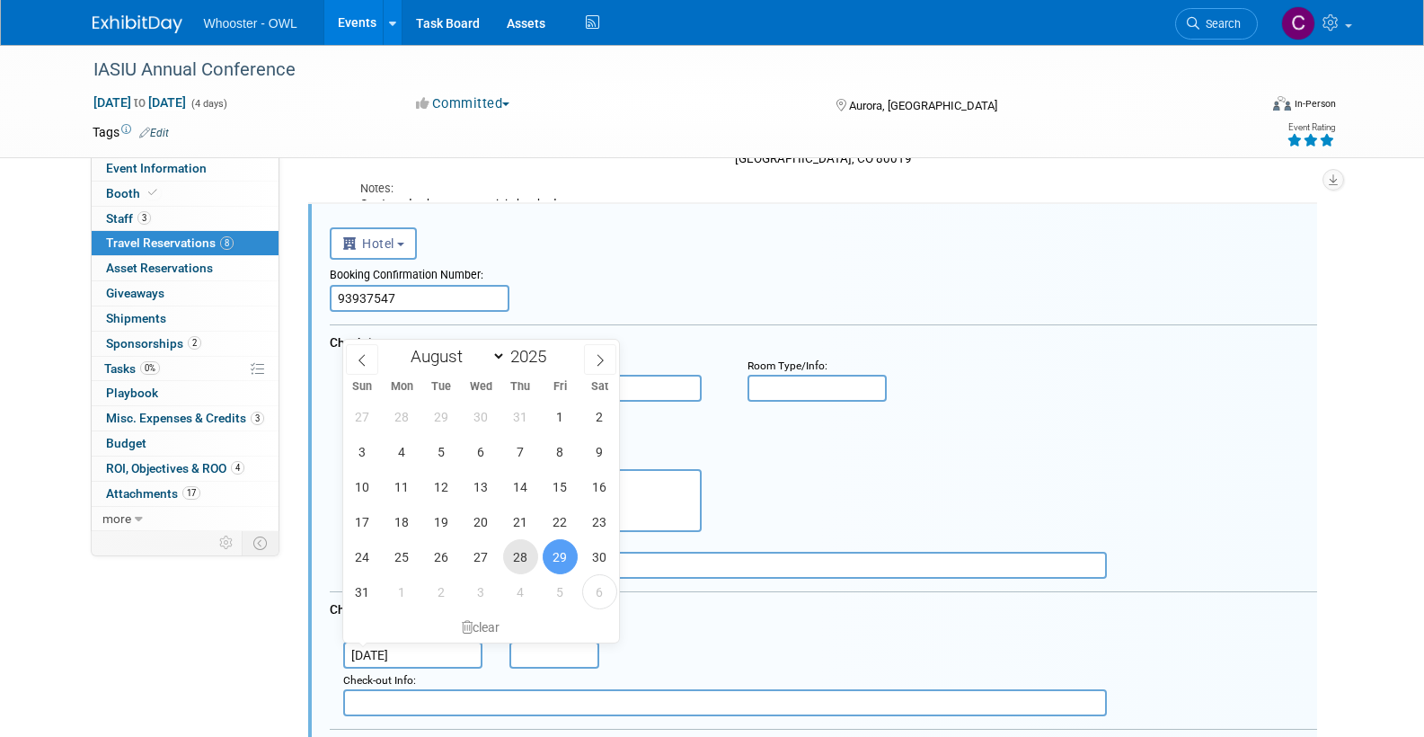
click at [505, 557] on span "28" at bounding box center [520, 556] width 35 height 35
type input "Aug 28, 2025"
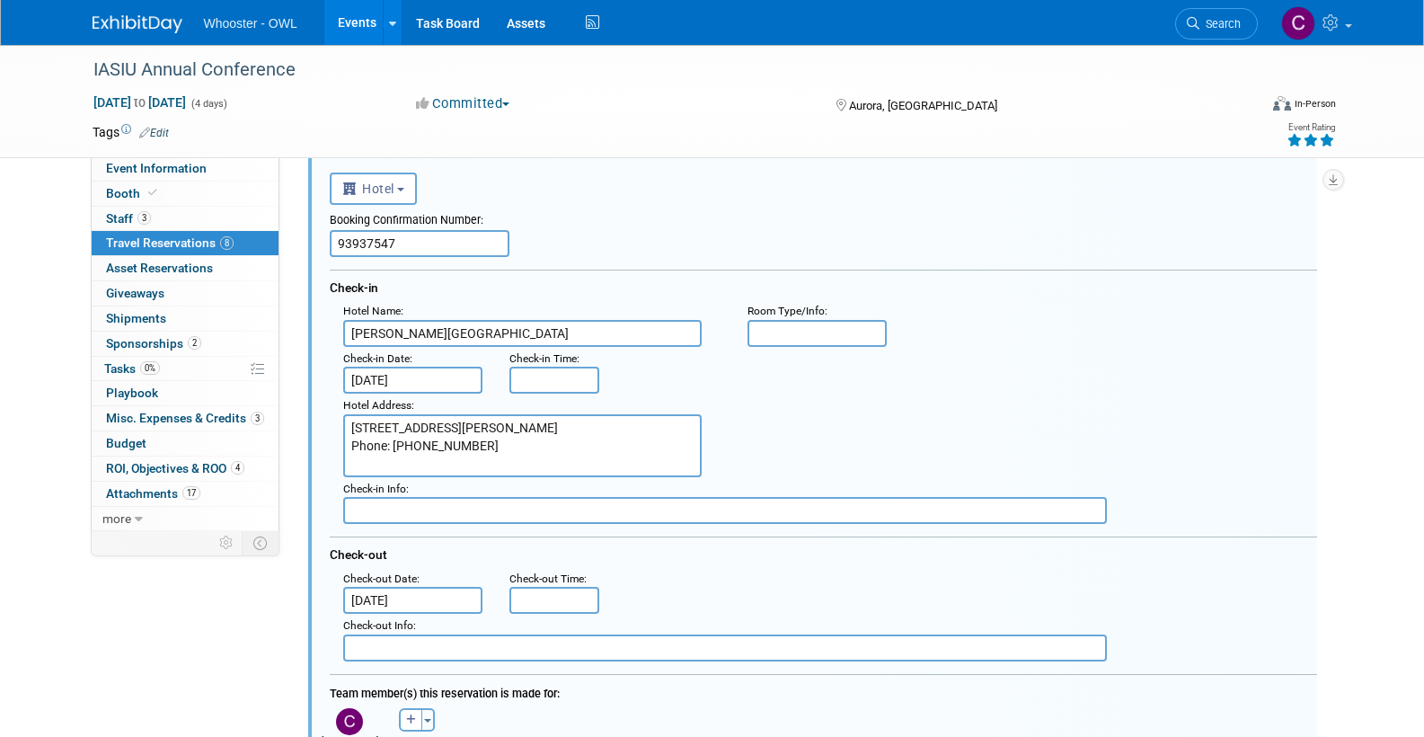
scroll to position [1886, 0]
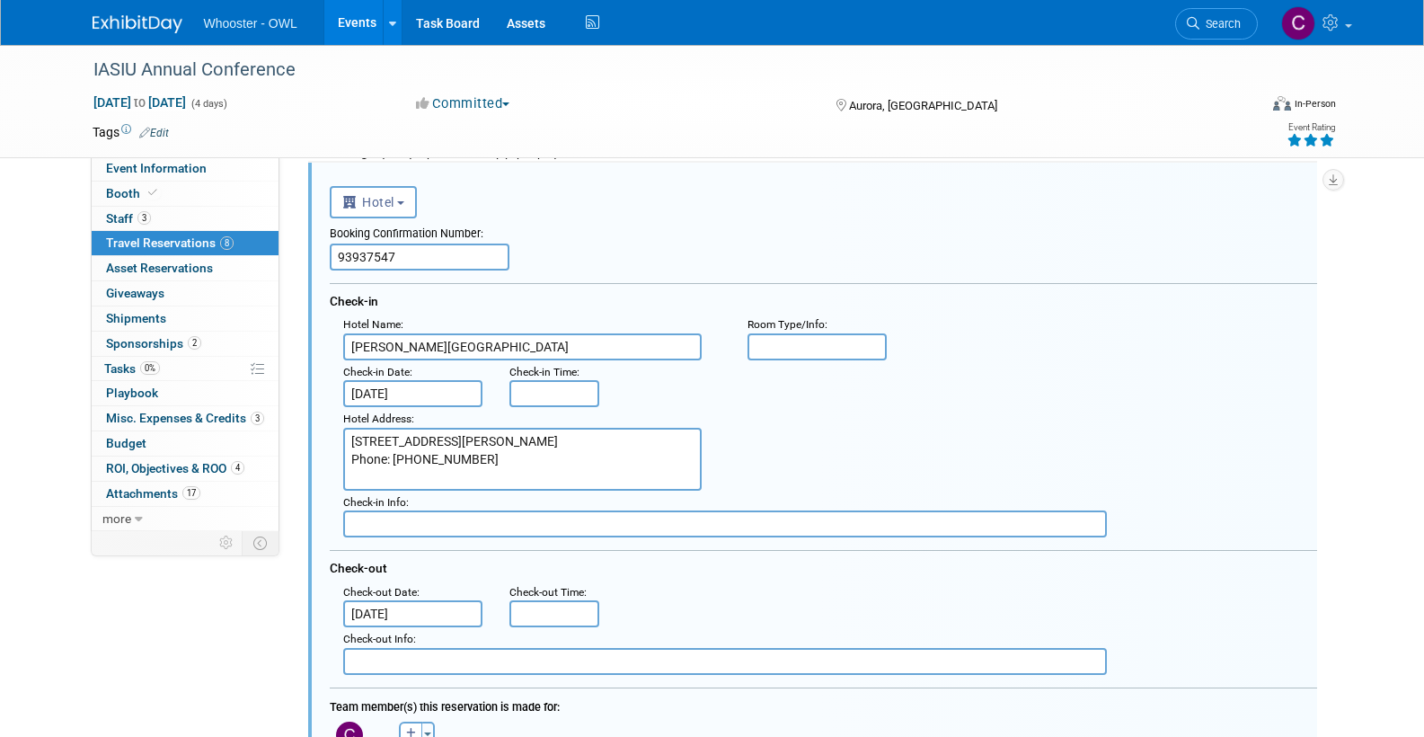
click at [405, 390] on input "Aug 22, 2025" at bounding box center [413, 393] width 140 height 27
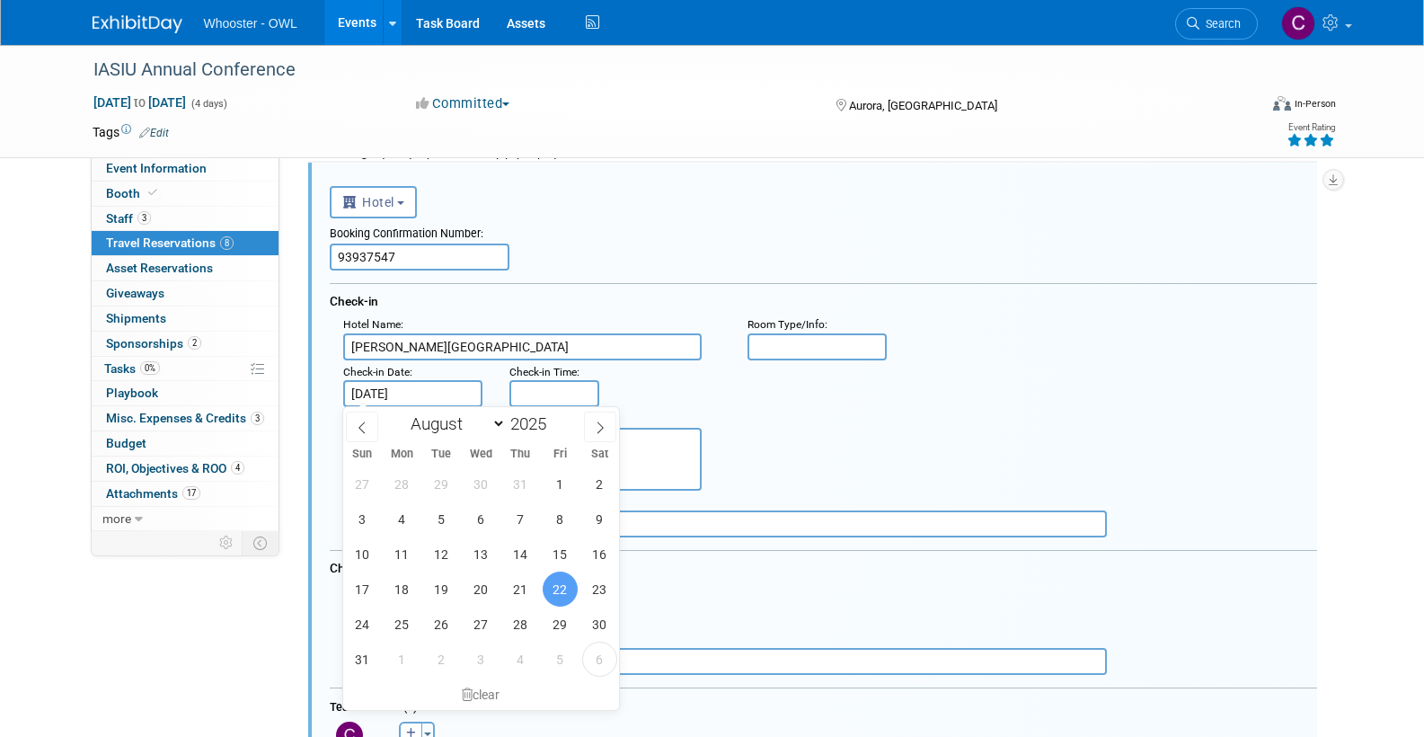
click at [558, 588] on span "22" at bounding box center [560, 588] width 35 height 35
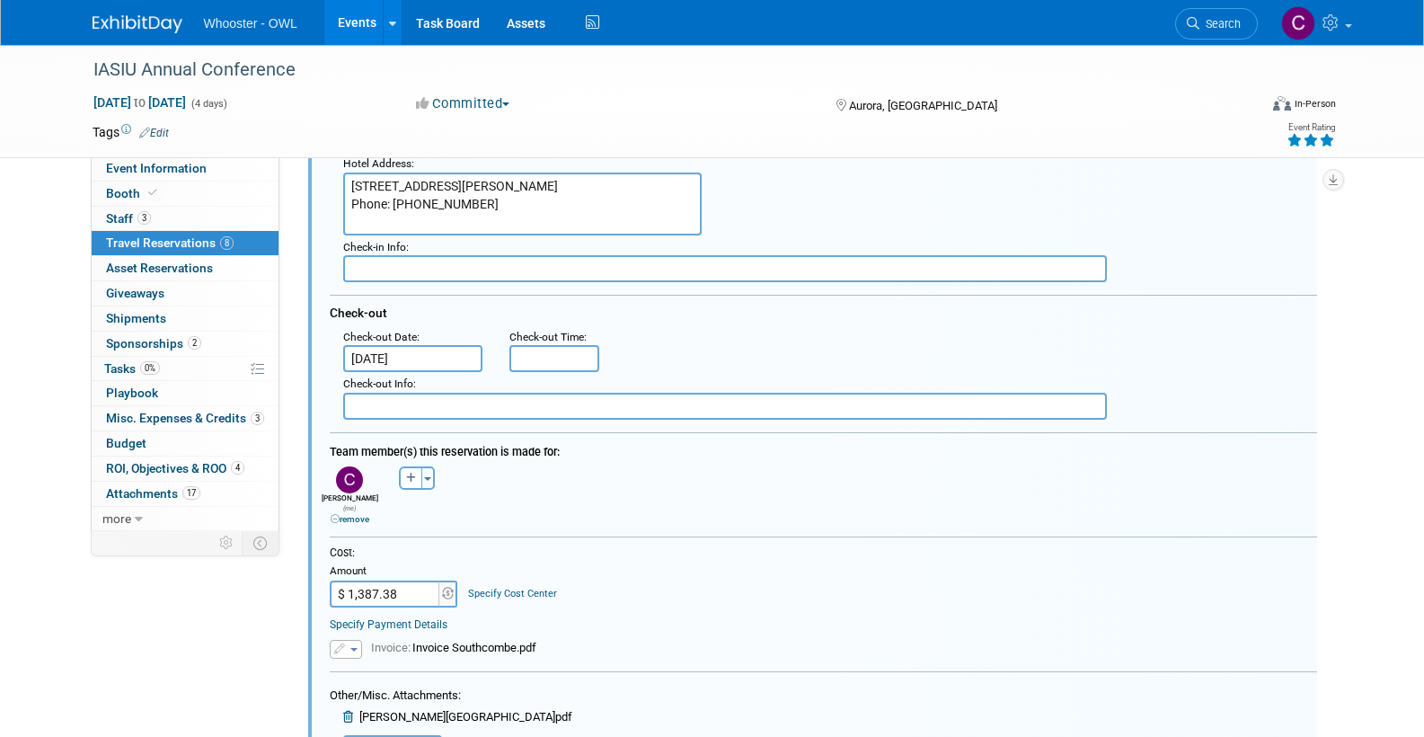
scroll to position [2140, 0]
click at [415, 581] on input "$ 1,387.38" at bounding box center [386, 594] width 112 height 27
type input "$ 1,047.53"
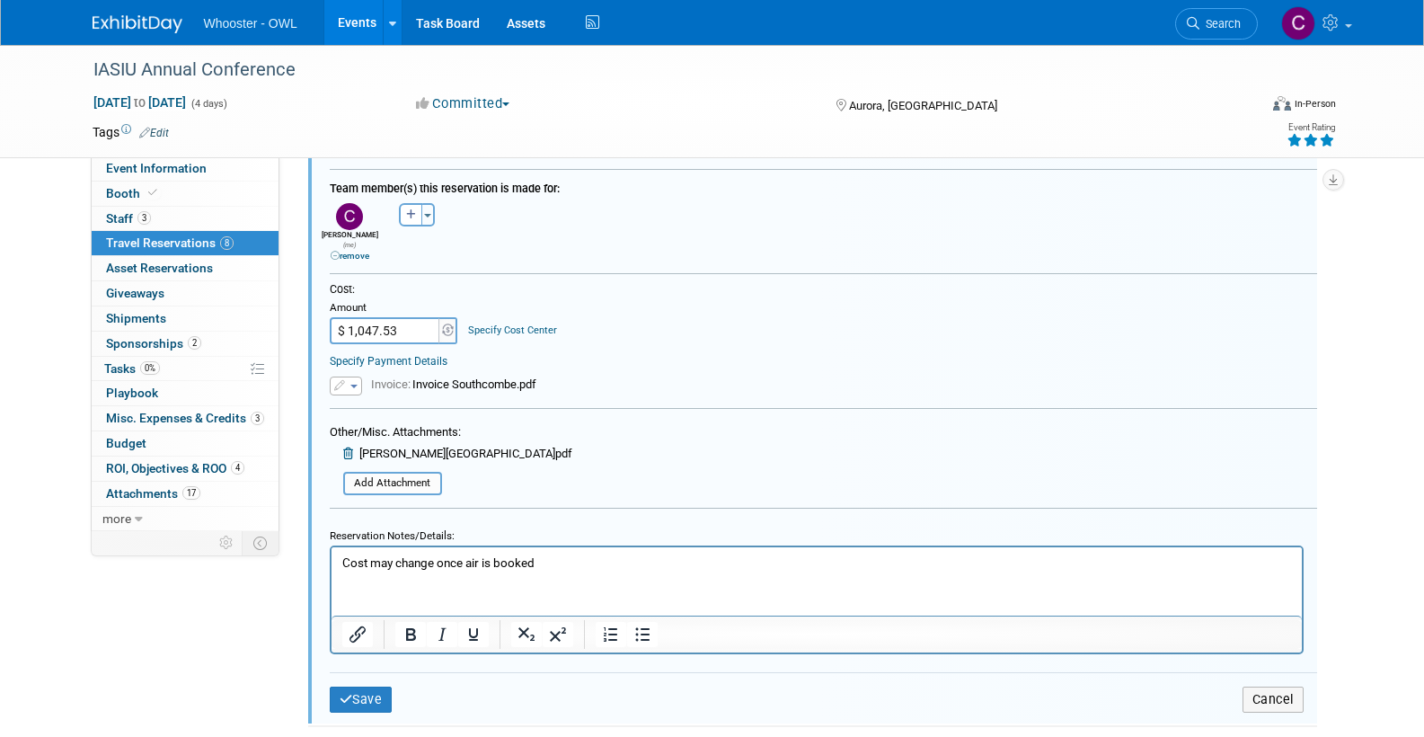
scroll to position [2431, 0]
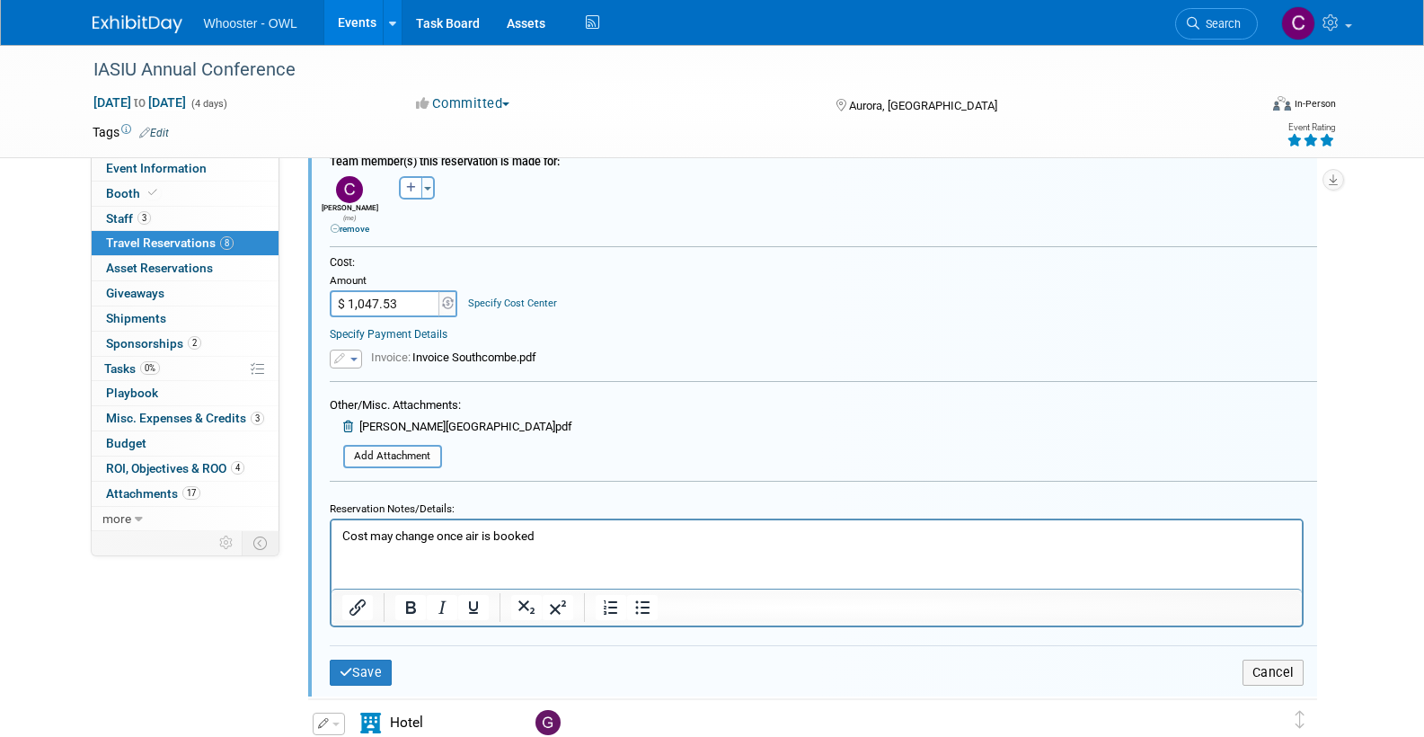
click at [371, 659] on button "Save" at bounding box center [361, 672] width 63 height 26
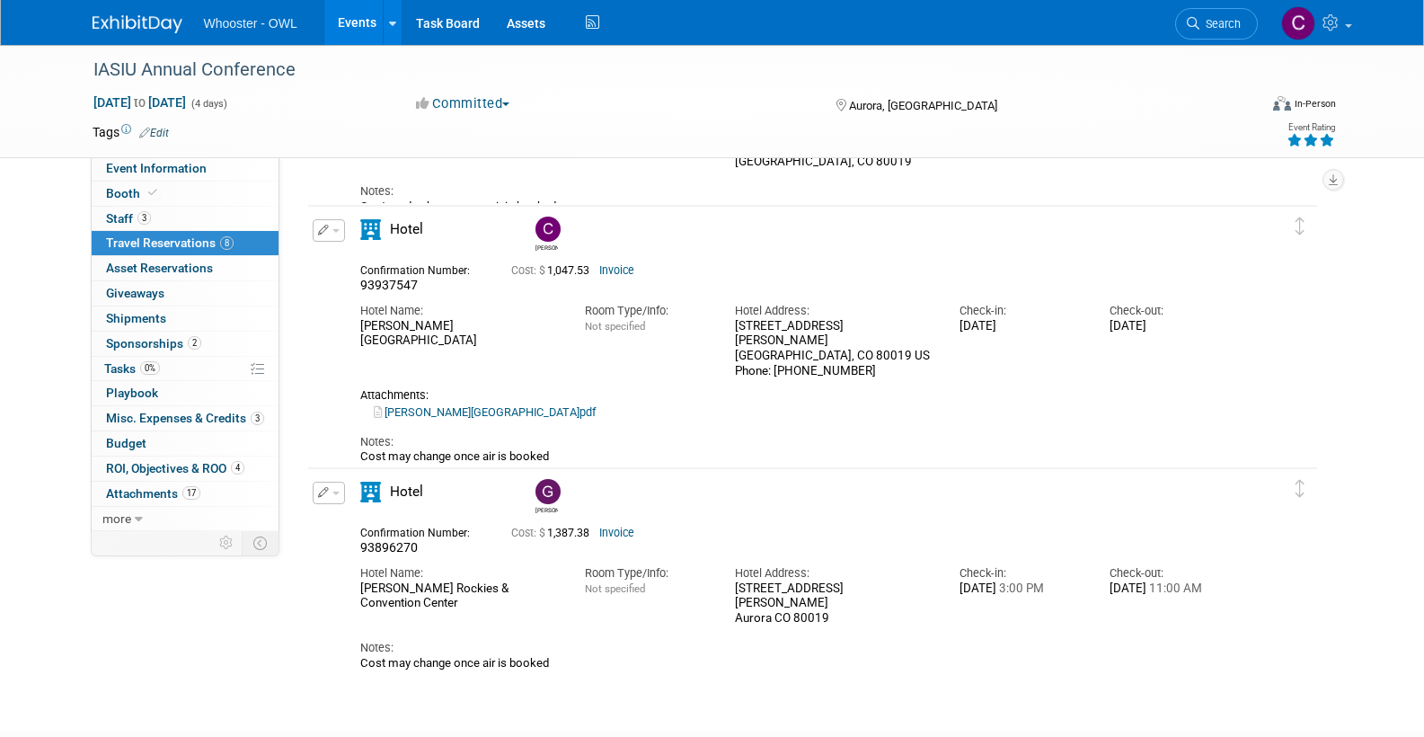
scroll to position [1844, 0]
click at [338, 225] on button "button" at bounding box center [329, 228] width 32 height 22
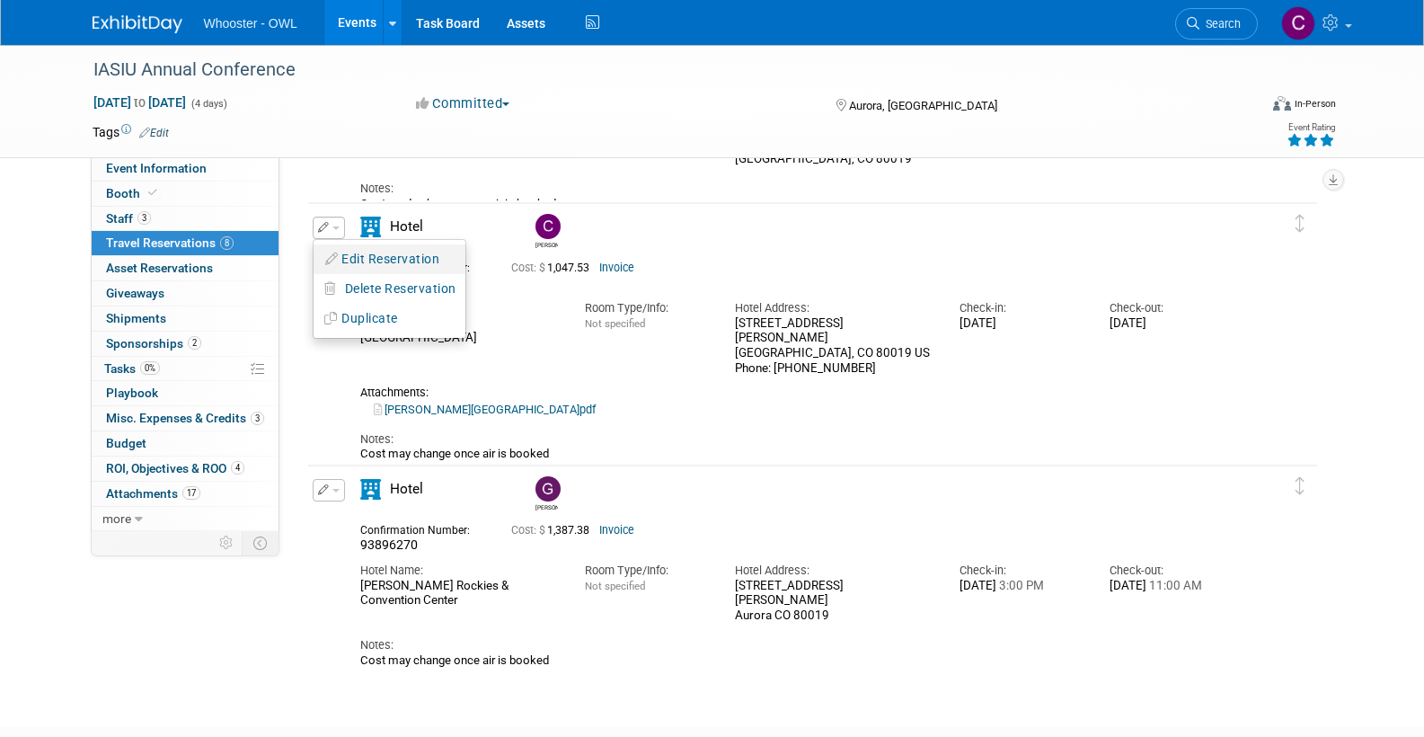
click at [369, 252] on button "Edit Reservation" at bounding box center [390, 259] width 152 height 26
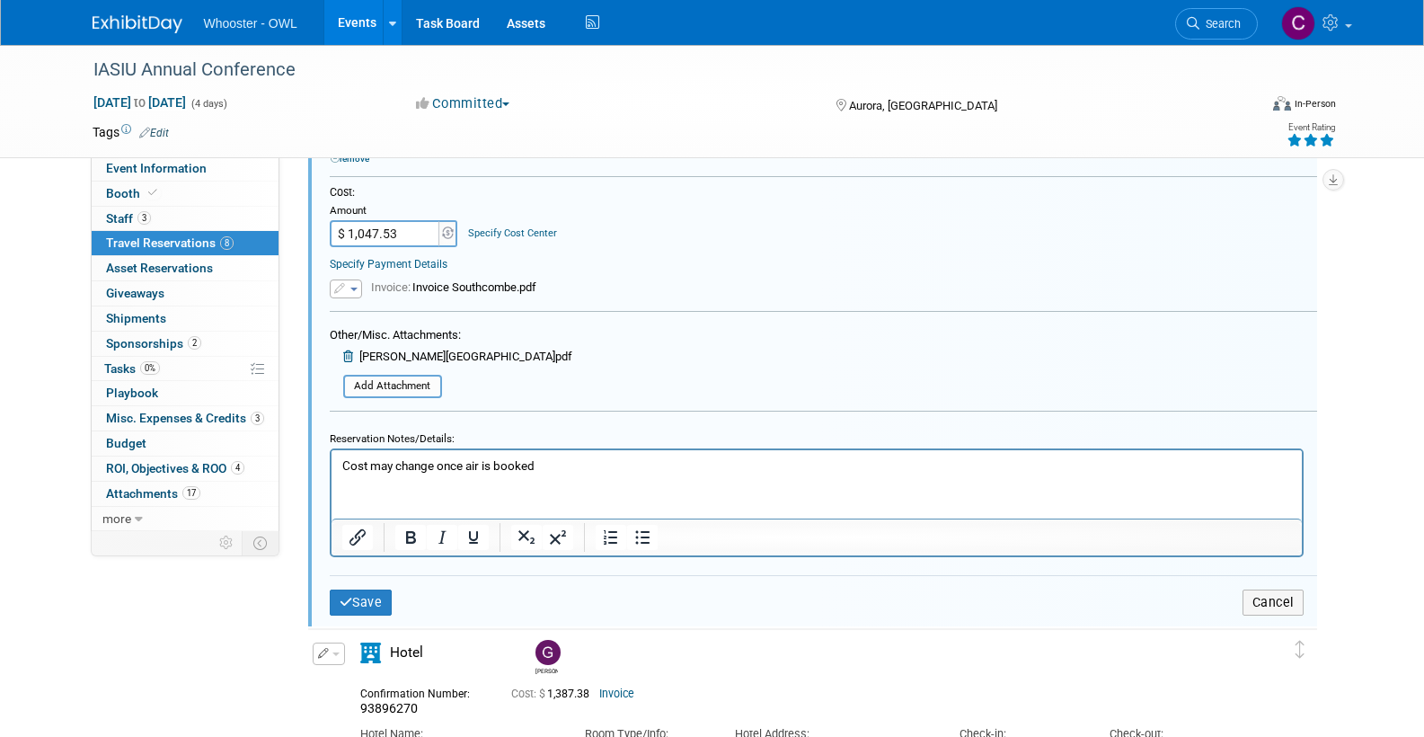
scroll to position [2522, 0]
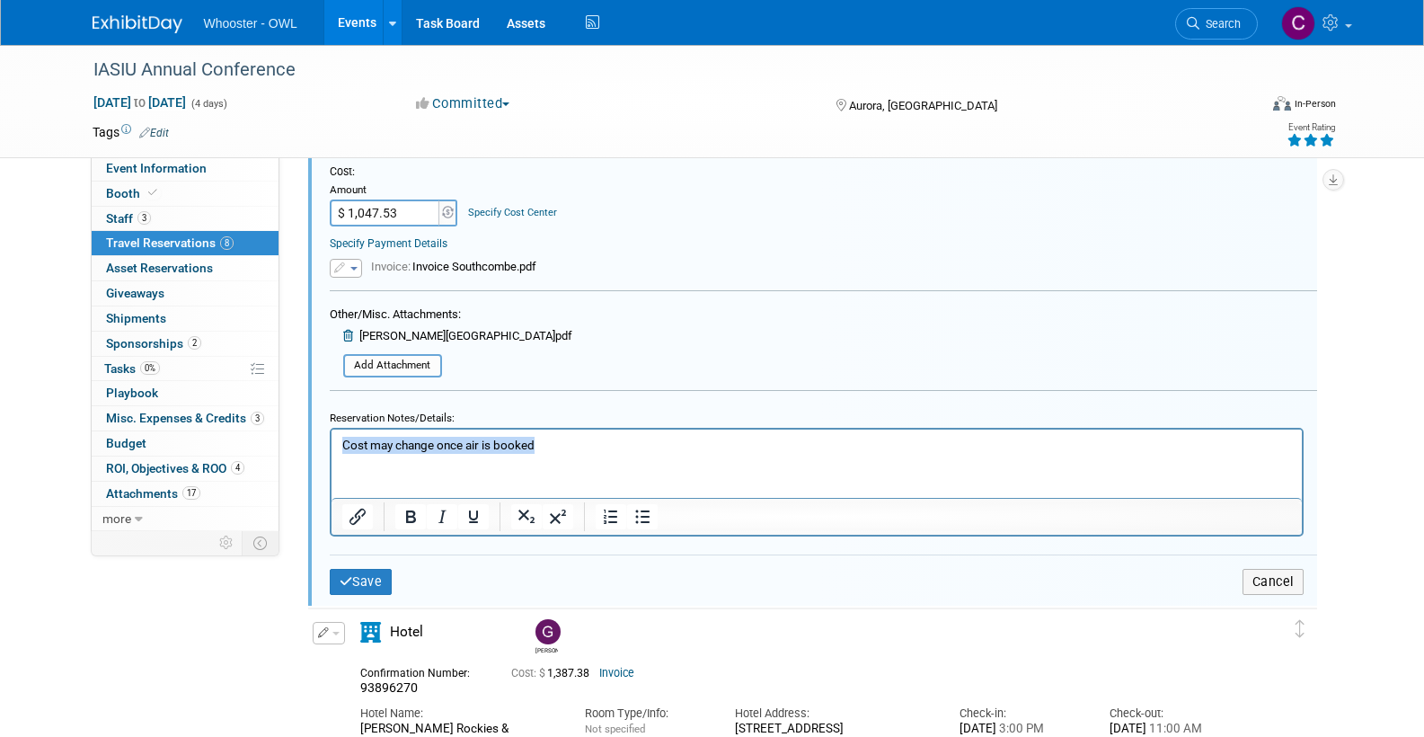
drag, startPoint x: 548, startPoint y: 445, endPoint x: 324, endPoint y: 434, distance: 224.0
click at [331, 434] on html "Cost may change once air is booked" at bounding box center [816, 441] width 970 height 24
click at [363, 569] on button "Save" at bounding box center [361, 582] width 63 height 26
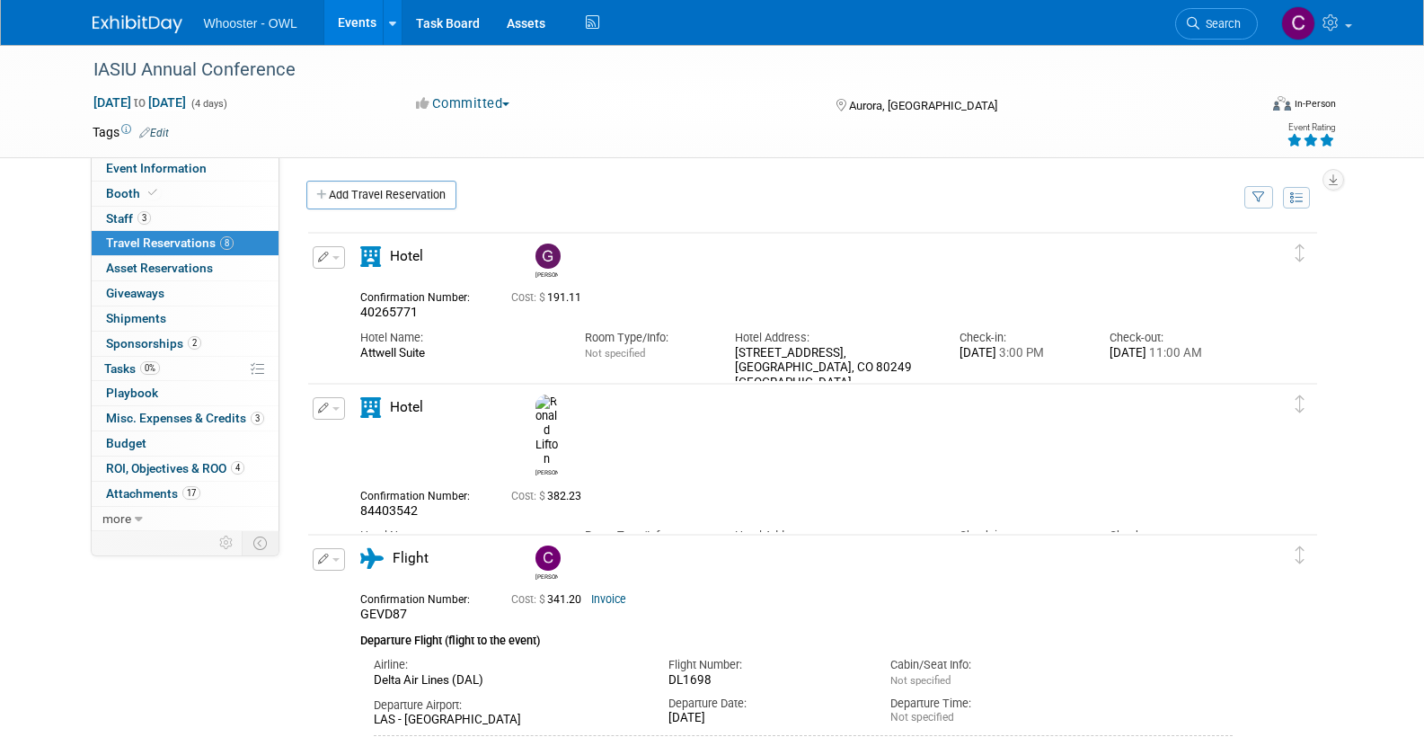
scroll to position [0, 0]
click at [374, 191] on link "Add Travel Reservation" at bounding box center [381, 195] width 150 height 29
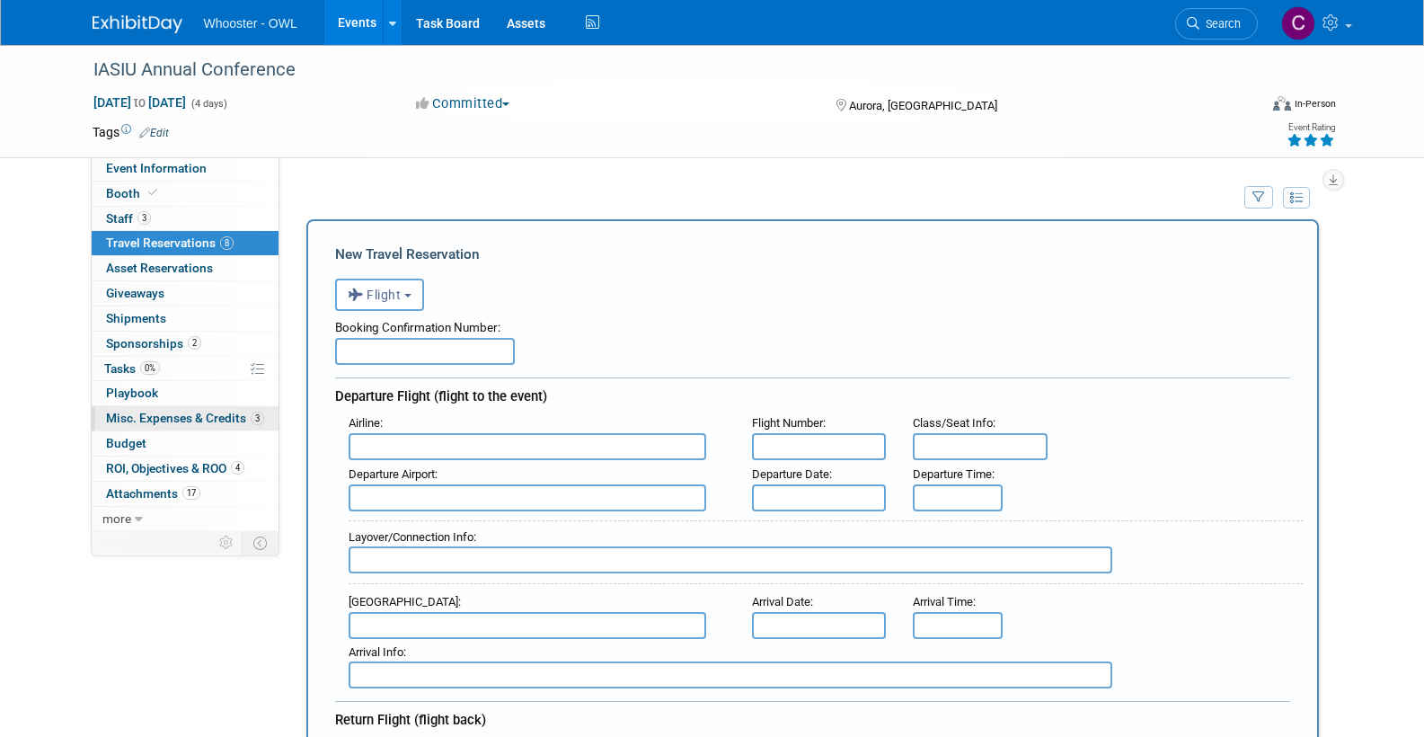
click at [176, 411] on span "Misc. Expenses & Credits 3" at bounding box center [185, 418] width 158 height 14
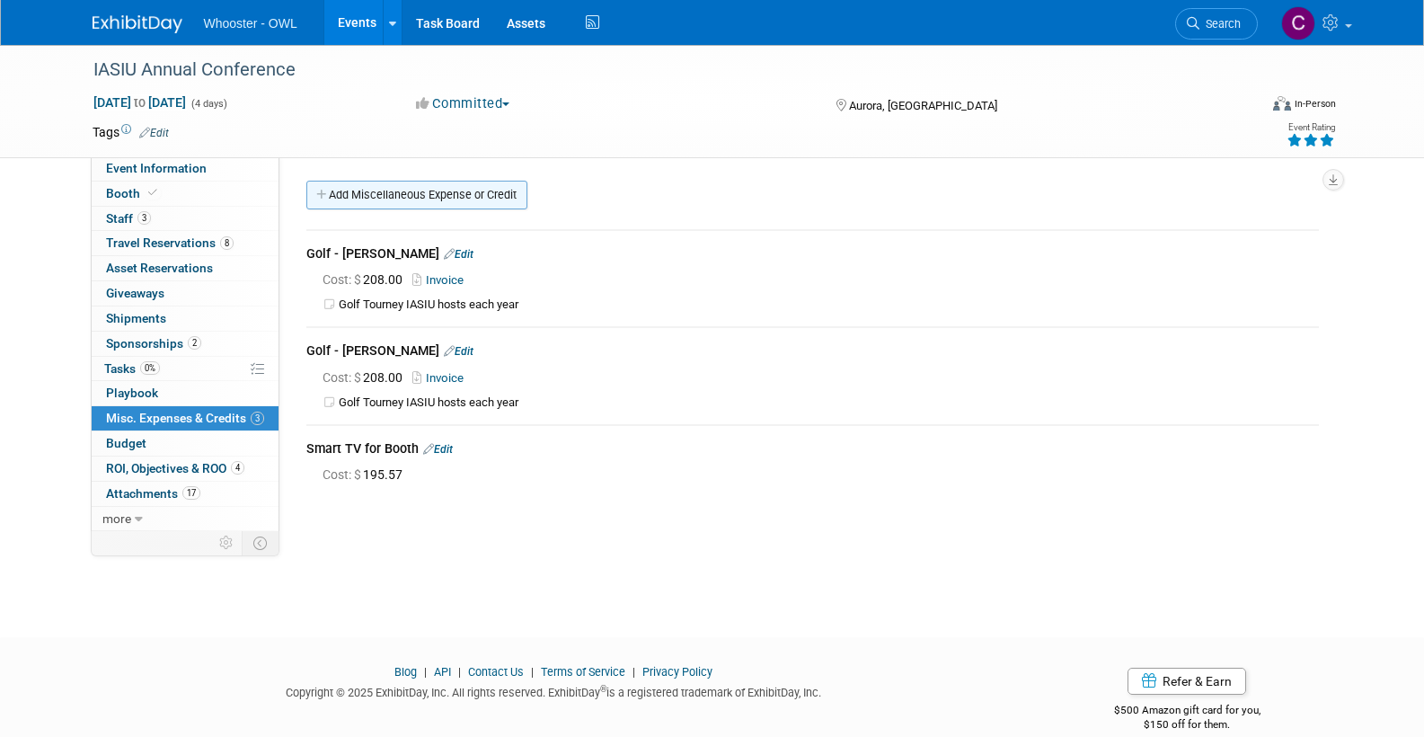
click at [429, 189] on link "Add Miscellaneous Expense or Credit" at bounding box center [416, 195] width 221 height 29
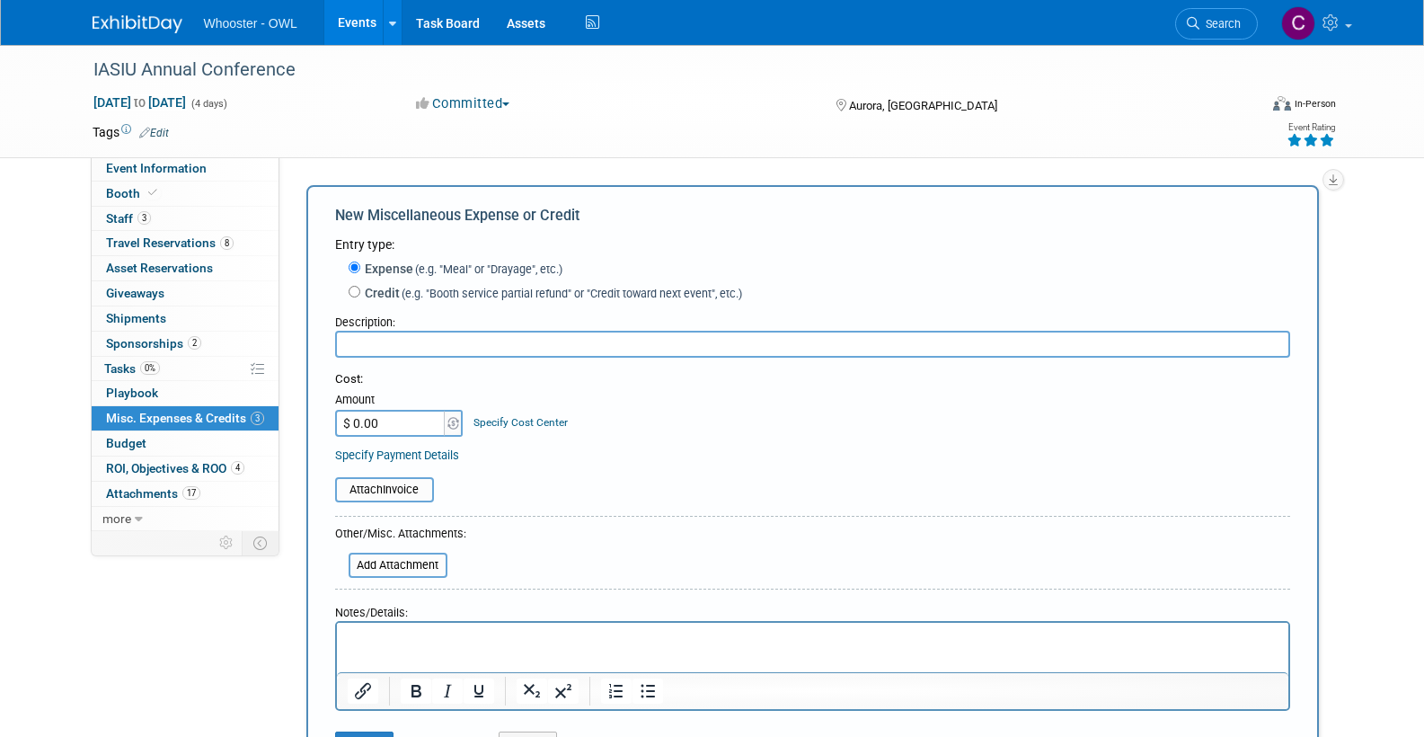
click at [354, 288] on input "Credit (e.g. "Booth service partial refund" or "Credit toward next event", etc.)" at bounding box center [355, 292] width 12 height 12
radio input "true"
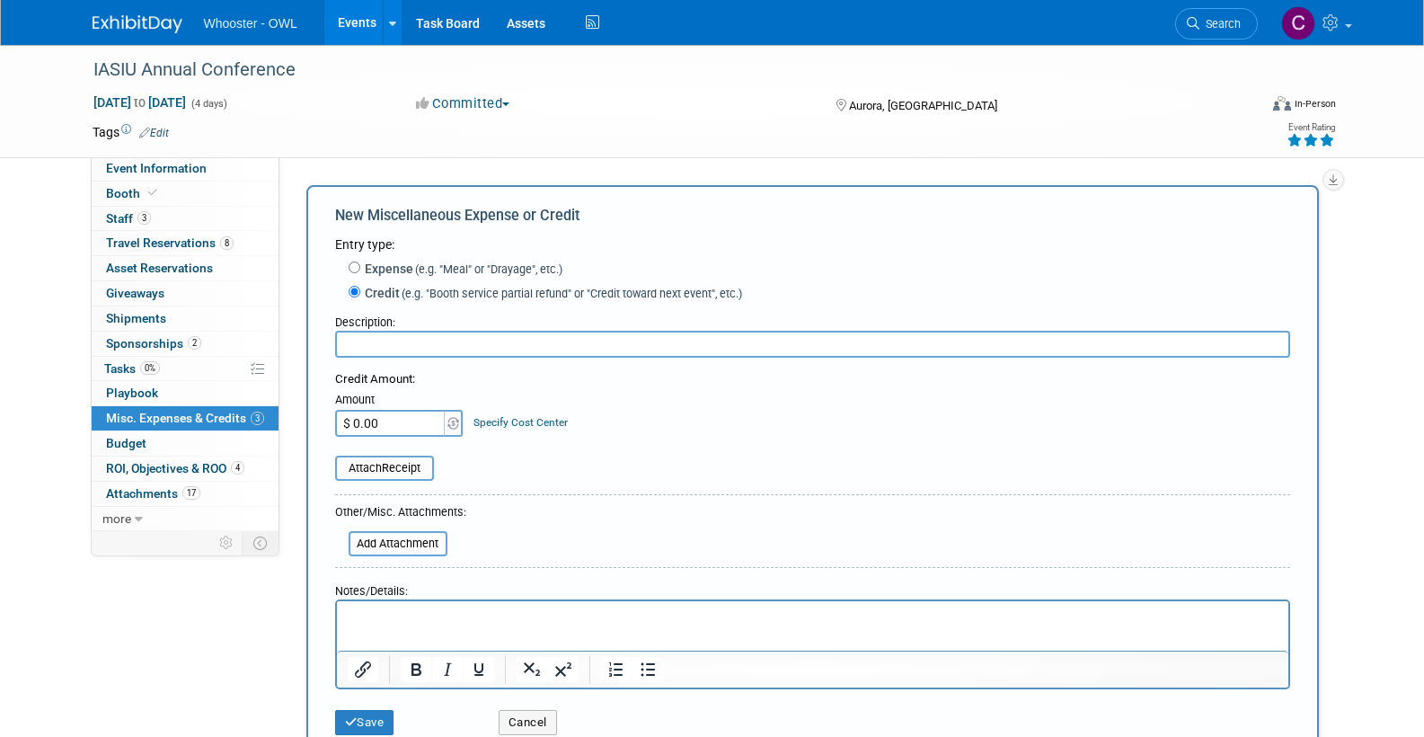
click at [385, 417] on input "$ 0.00" at bounding box center [391, 423] width 112 height 27
type input "$ 2,088.03"
click at [359, 337] on input "text" at bounding box center [812, 344] width 955 height 27
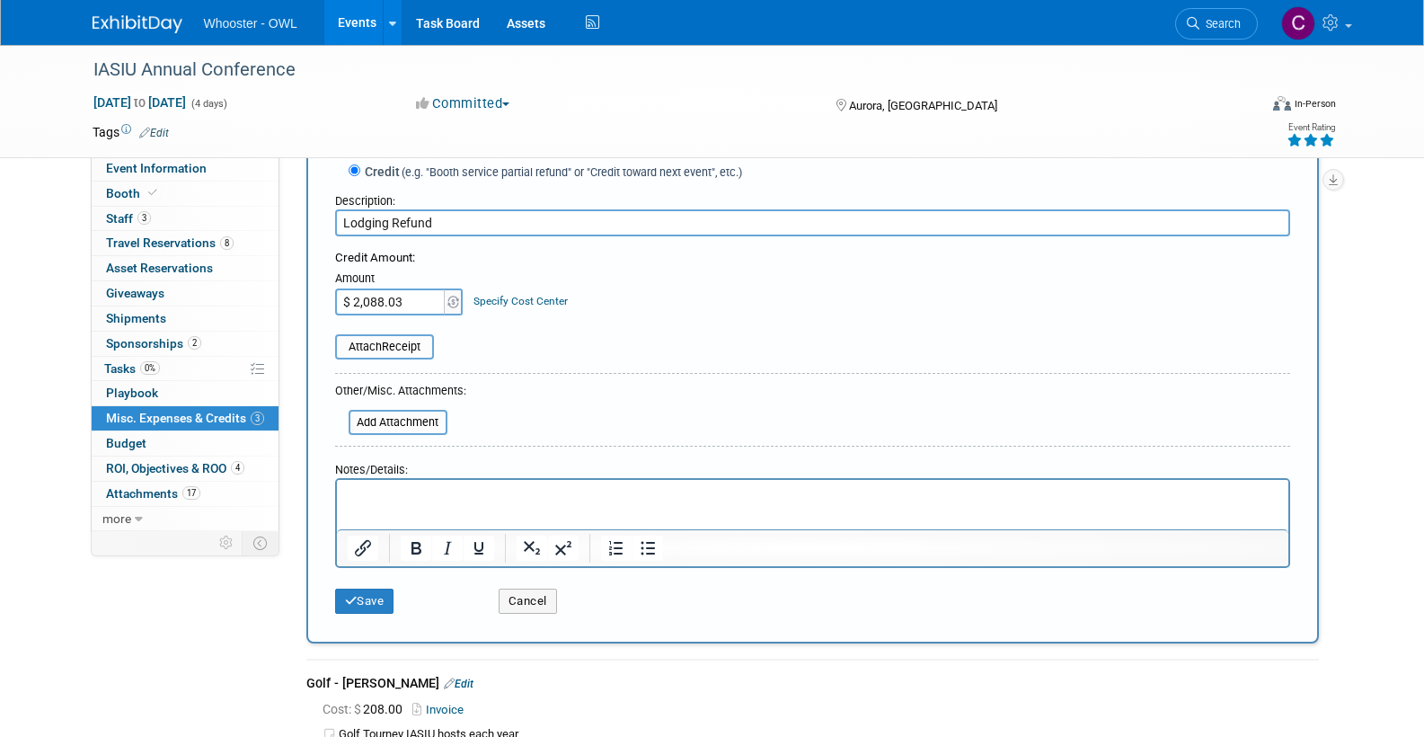
scroll to position [123, 0]
type input "Lodging Refund"
click at [390, 484] on p "Rich Text Area. Press ALT-0 for help." at bounding box center [812, 493] width 931 height 18
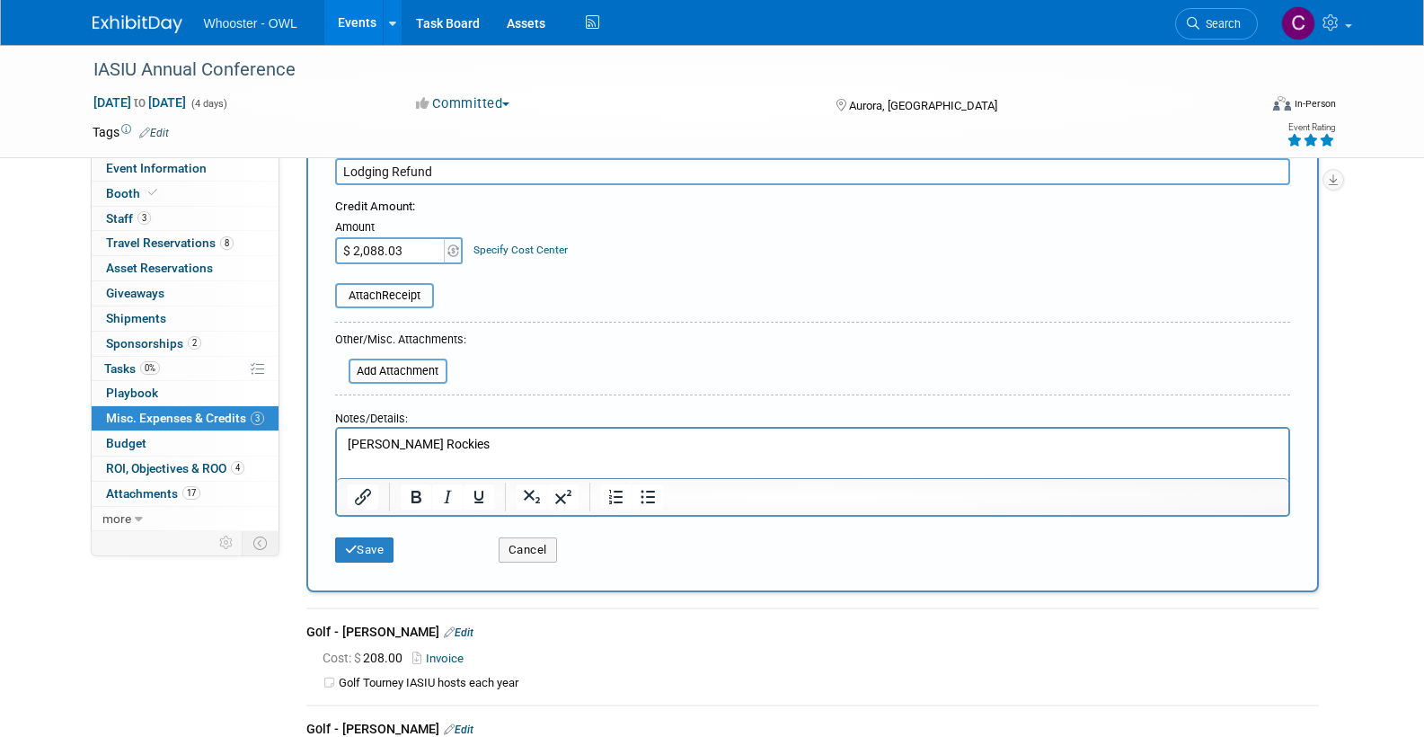
scroll to position [177, 0]
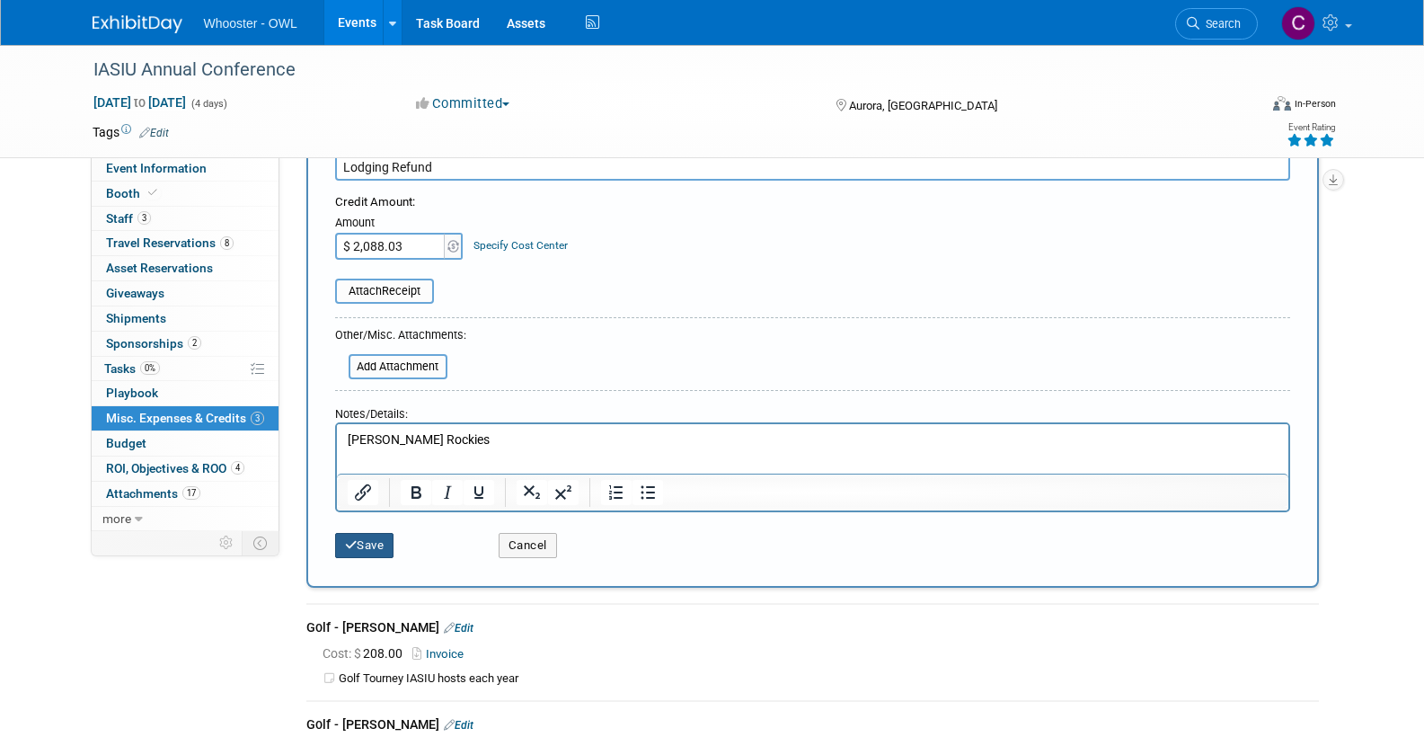
click at [363, 533] on button "Save" at bounding box center [364, 545] width 59 height 25
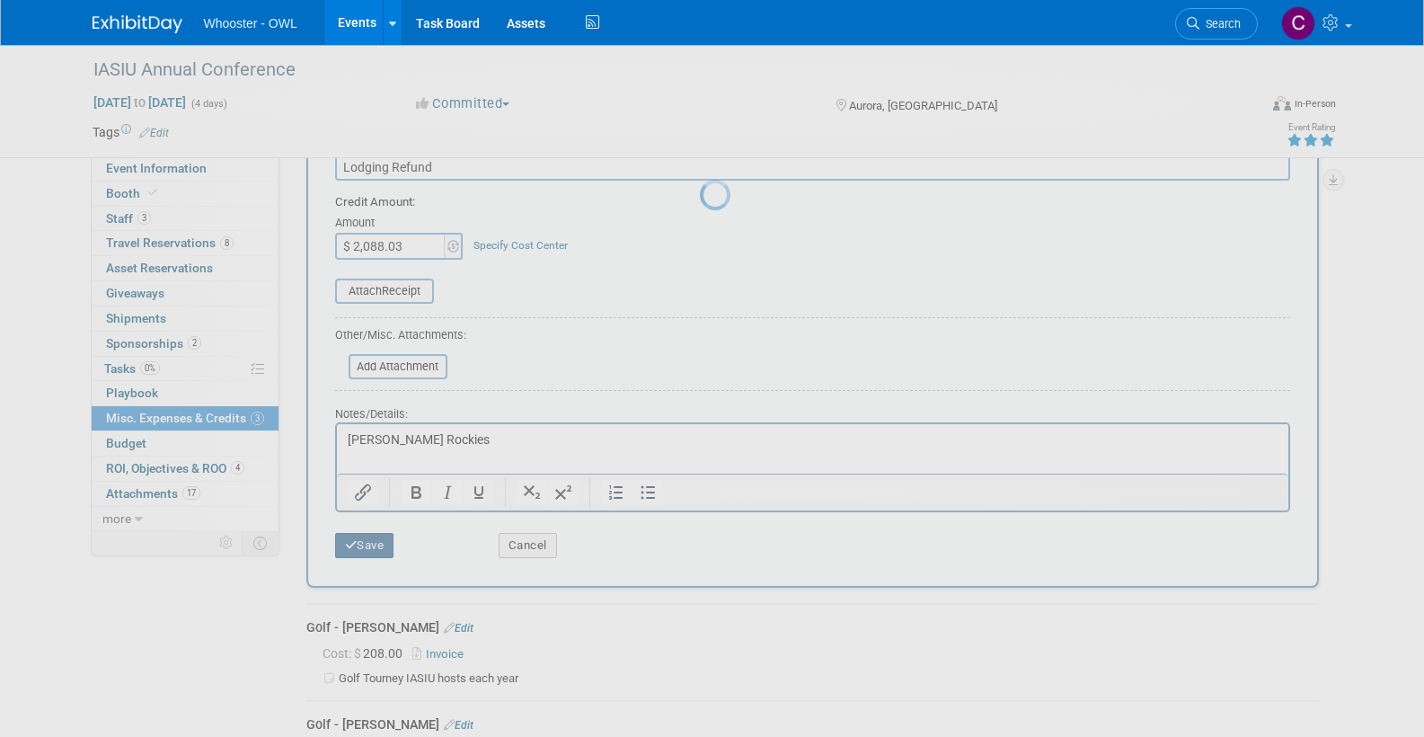
scroll to position [48, 0]
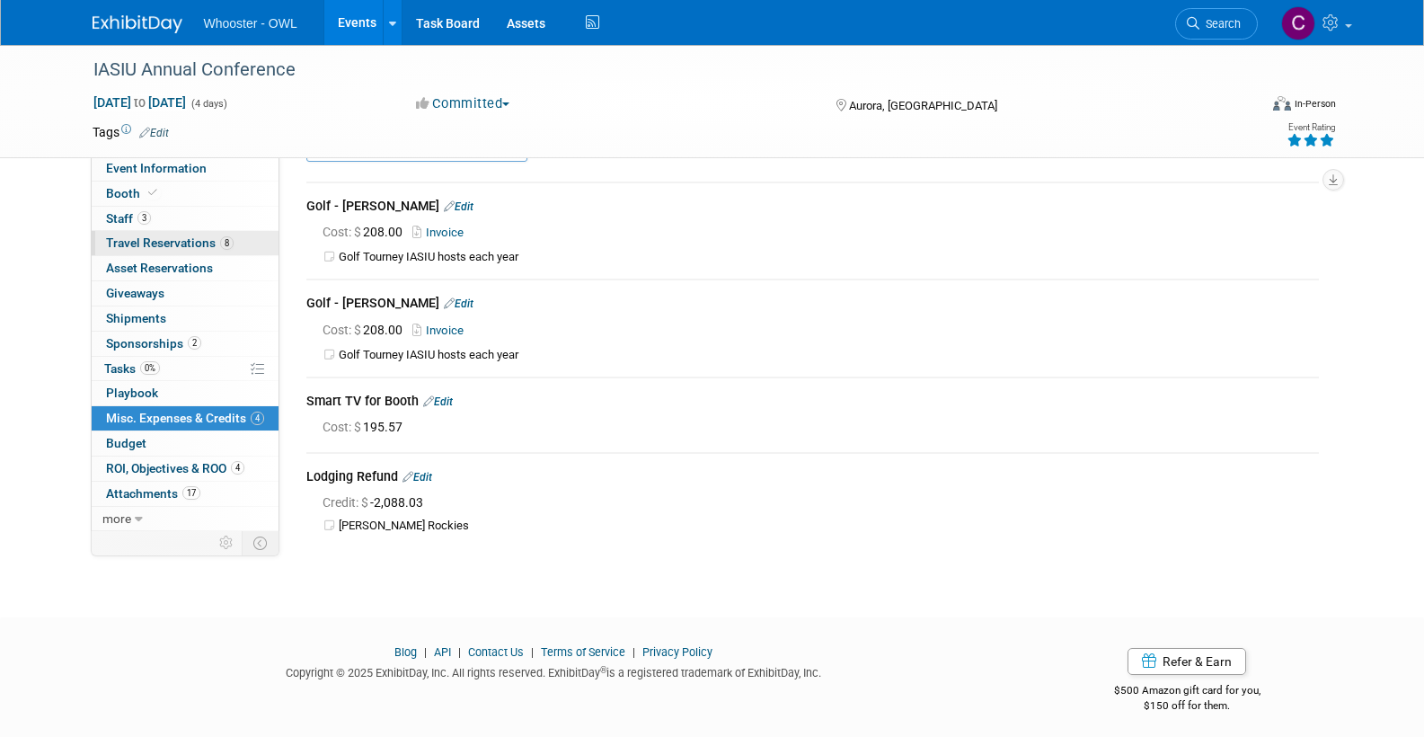
click at [161, 239] on span "Travel Reservations 8" at bounding box center [170, 242] width 128 height 14
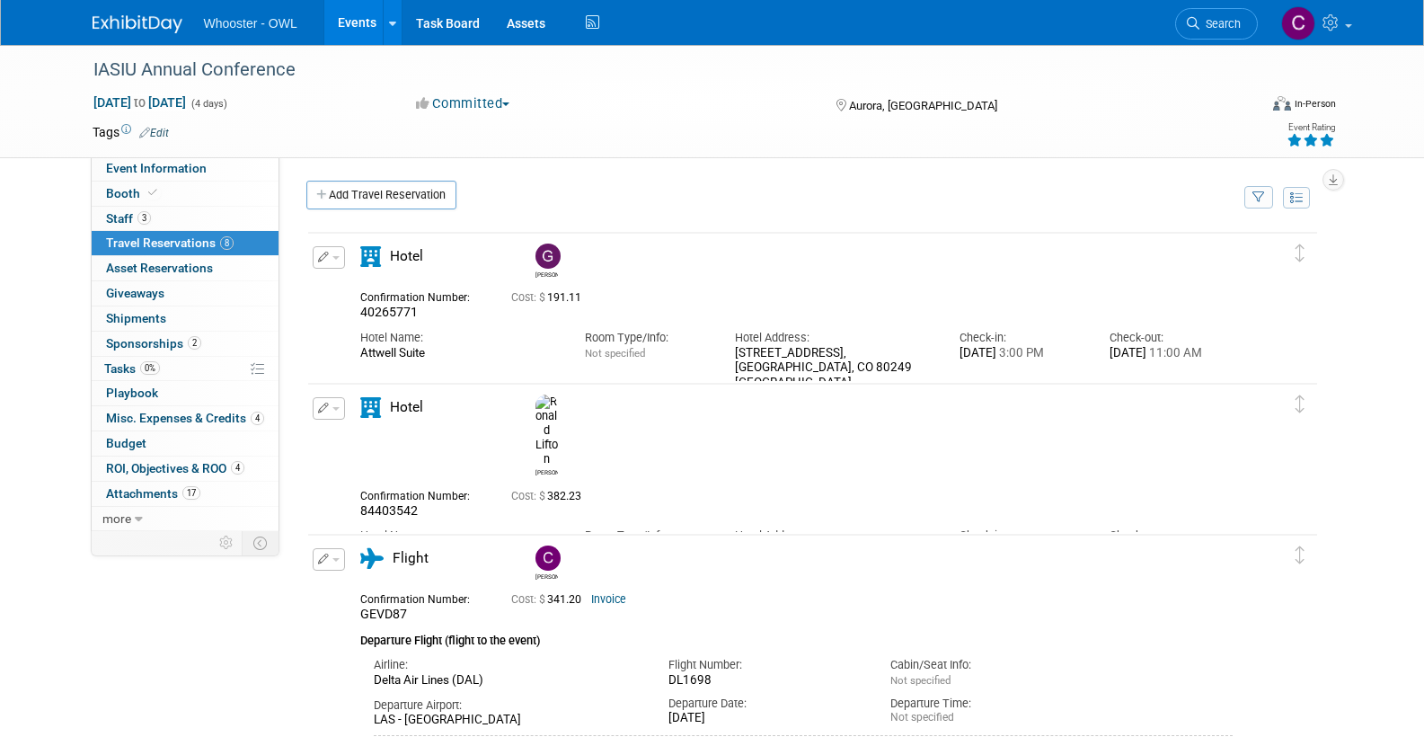
scroll to position [0, 0]
click at [376, 198] on link "Add Travel Reservation" at bounding box center [381, 195] width 150 height 29
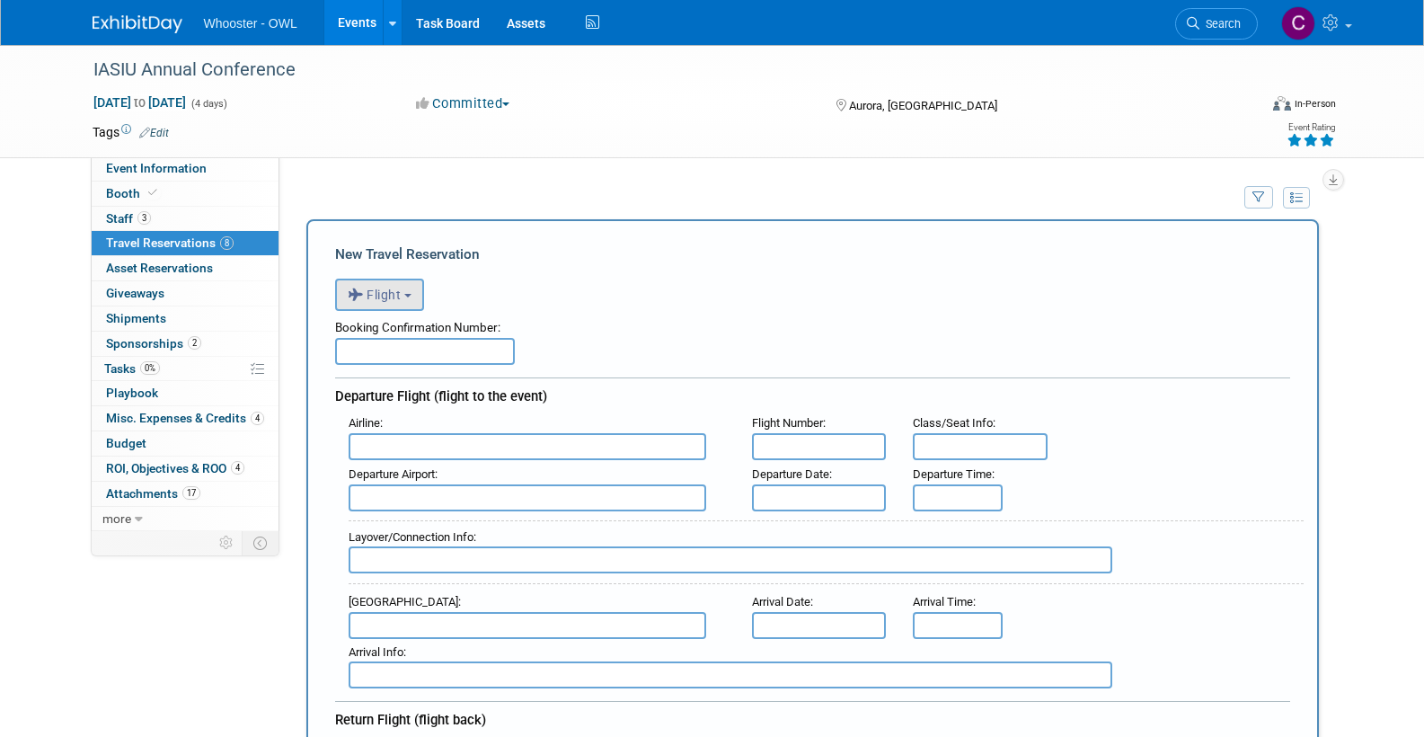
click at [404, 292] on button "Flight" at bounding box center [379, 295] width 89 height 32
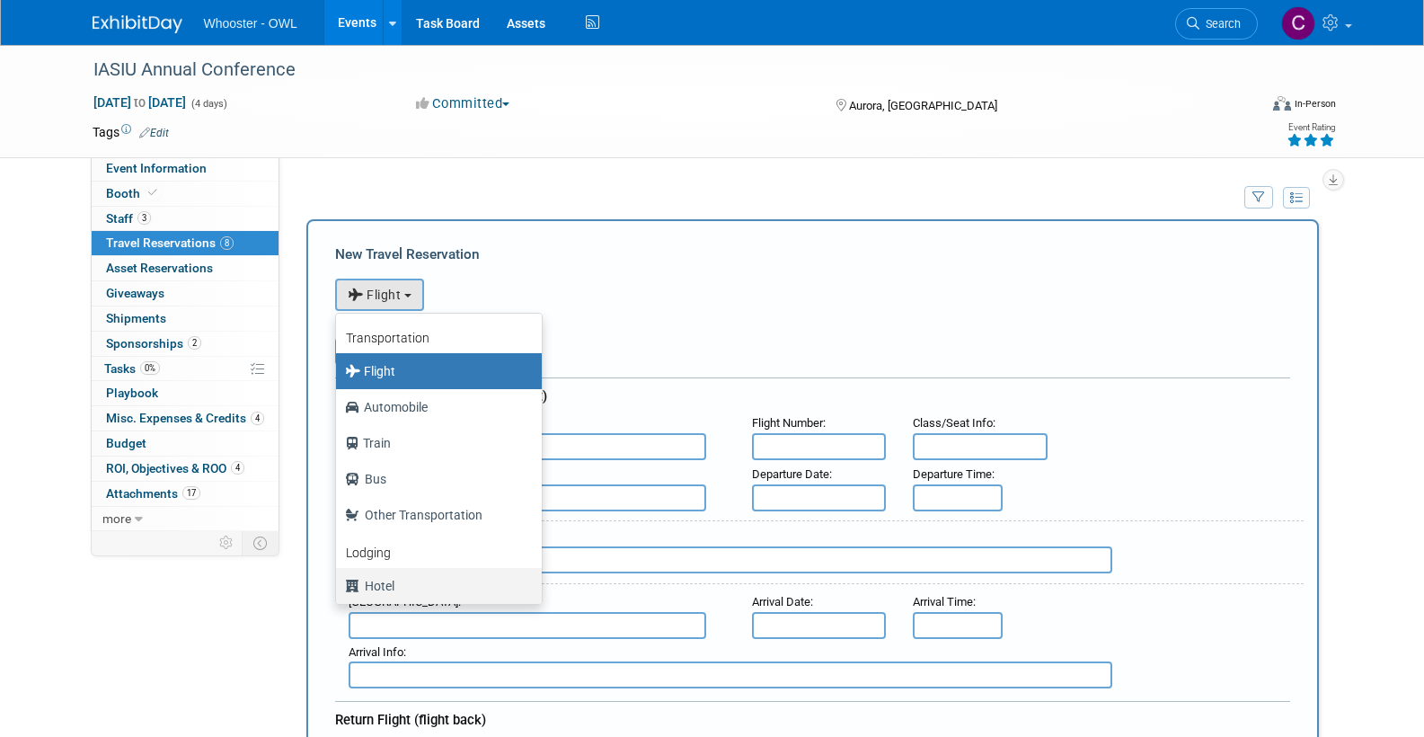
click at [389, 585] on label "Hotel" at bounding box center [434, 585] width 179 height 29
click at [339, 585] on input "Hotel" at bounding box center [333, 584] width 12 height 12
select select "6"
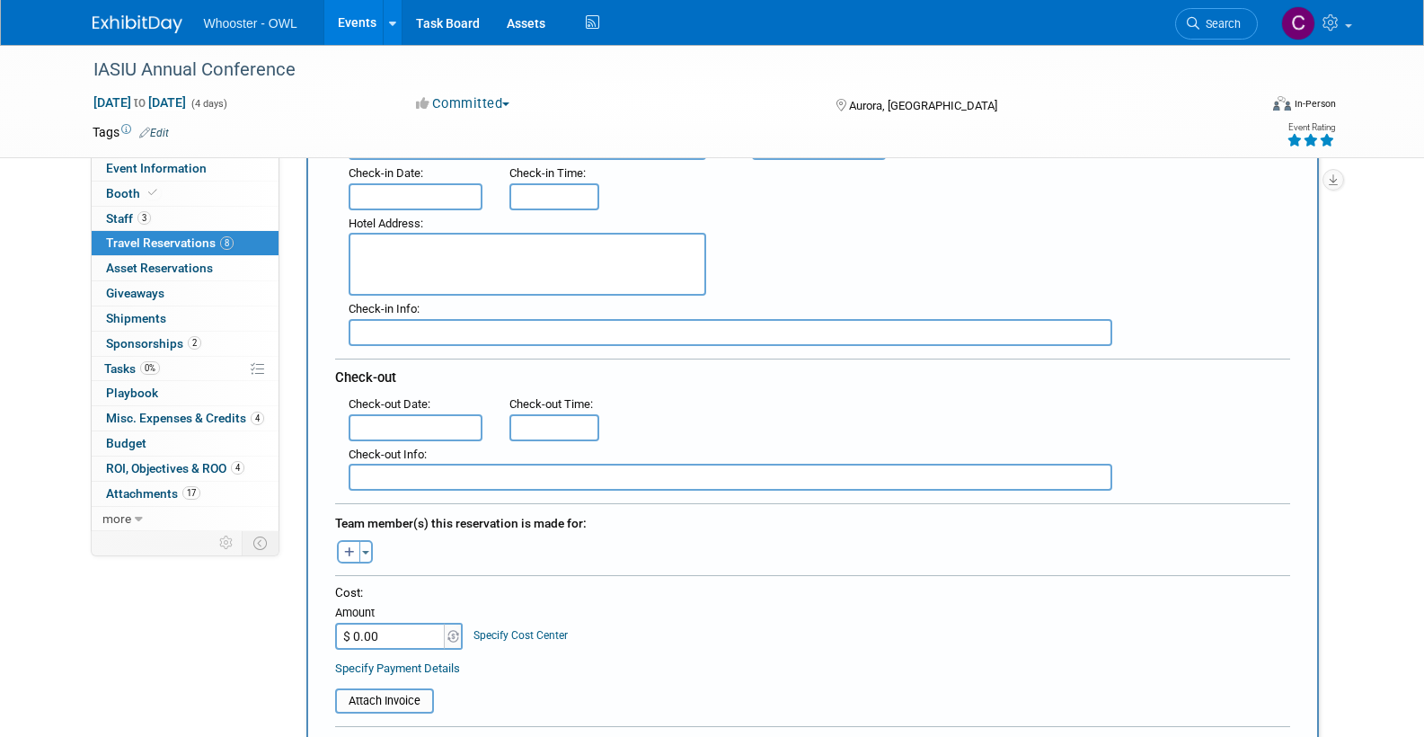
scroll to position [330, 0]
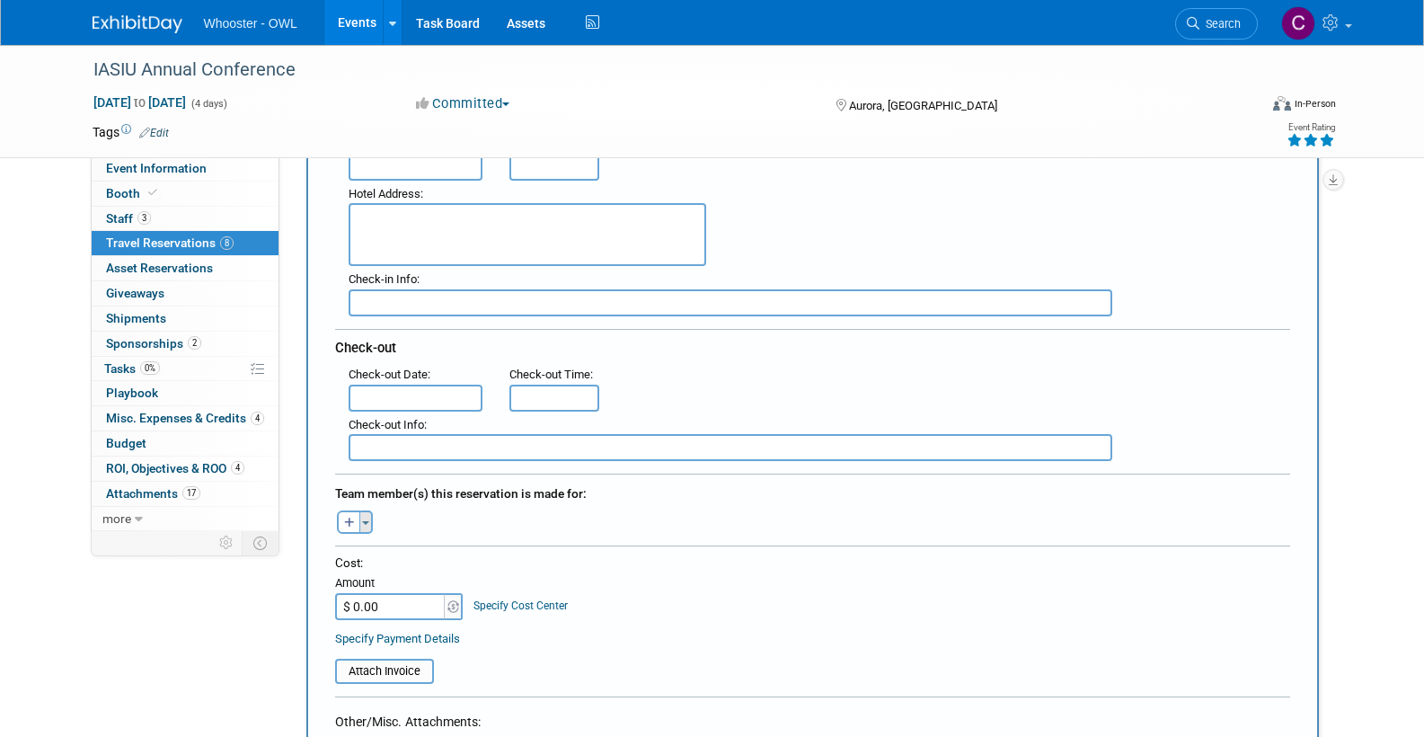
type input "Gaylord"
click at [365, 514] on button "Toggle Dropdown" at bounding box center [365, 521] width 13 height 23
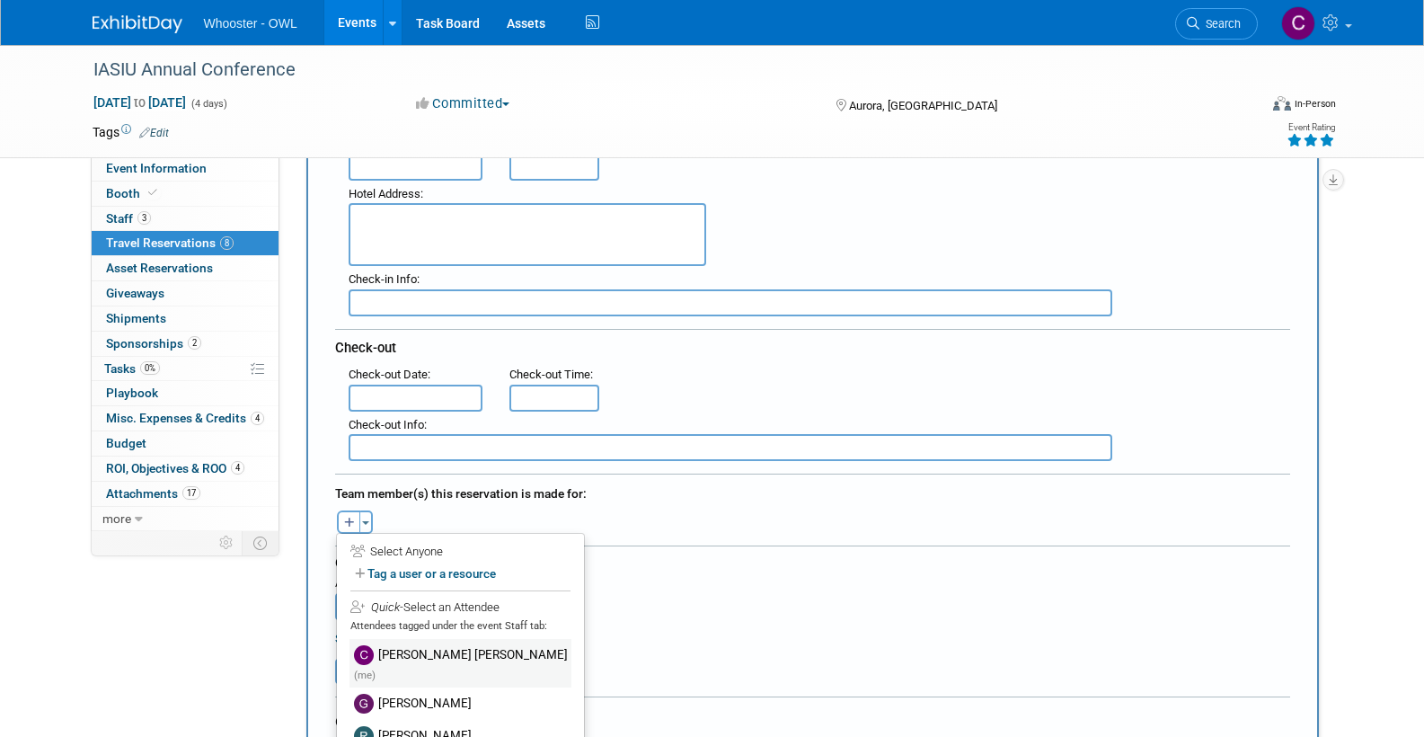
click at [411, 650] on label "Clare Louise Southcombe (me)" at bounding box center [460, 663] width 222 height 48
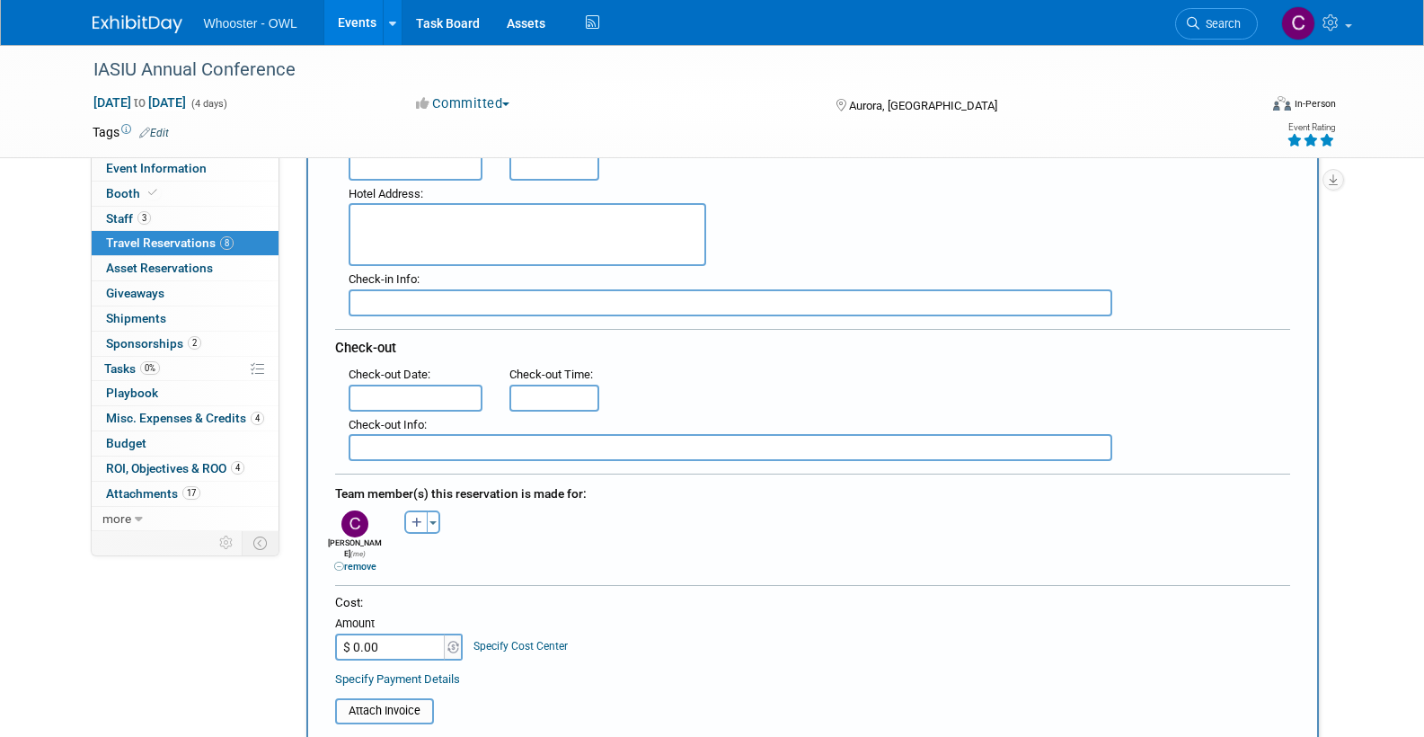
click at [377, 641] on input "$ 0.00" at bounding box center [391, 646] width 112 height 27
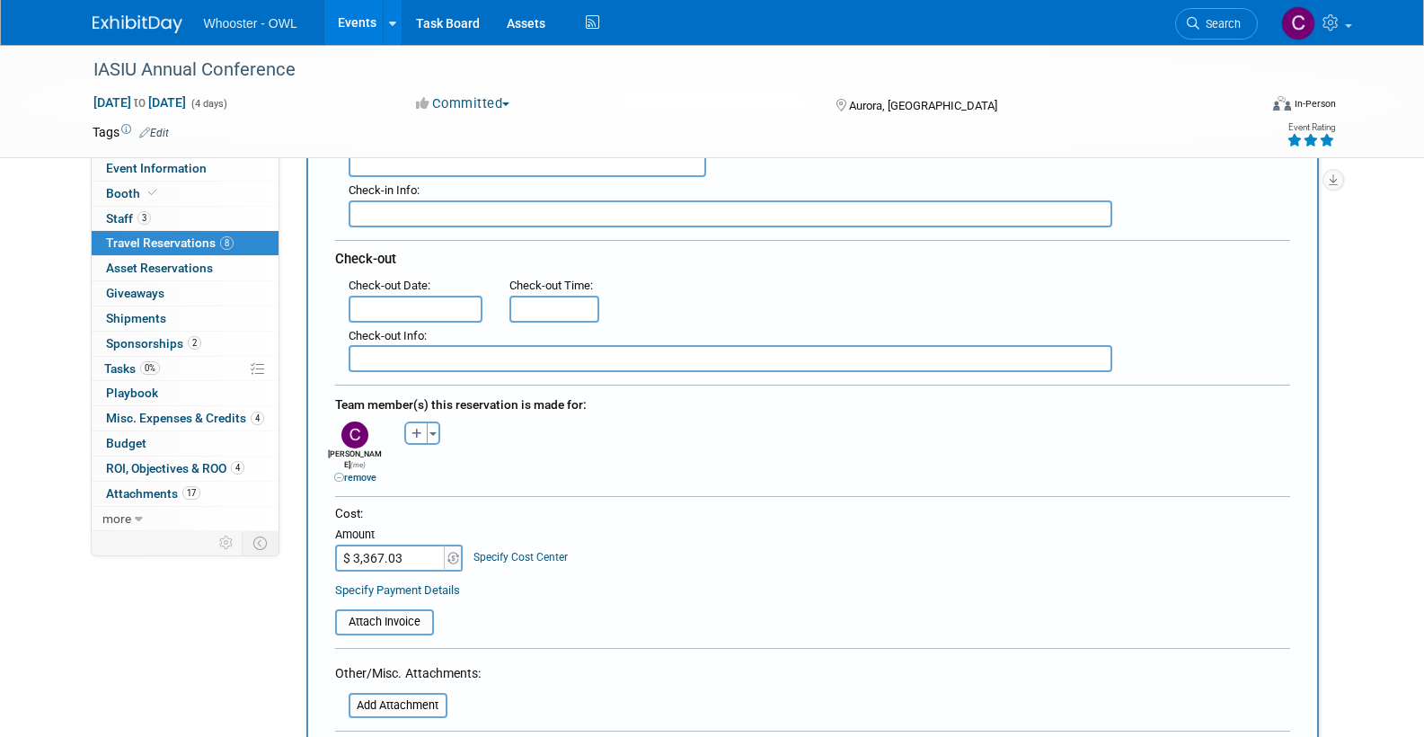
scroll to position [465, 0]
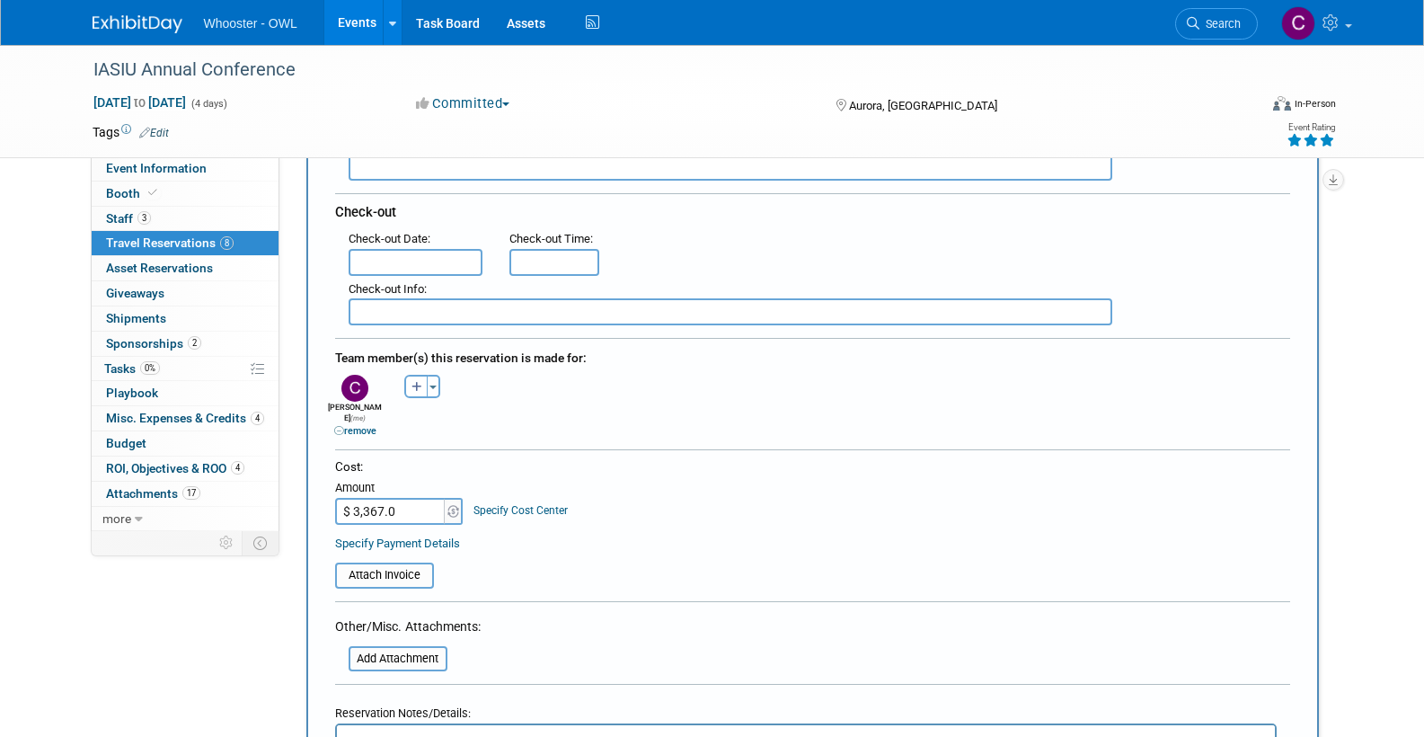
type input "$ 3,367.05"
click at [617, 534] on div "Specify Payment Details" at bounding box center [812, 543] width 955 height 19
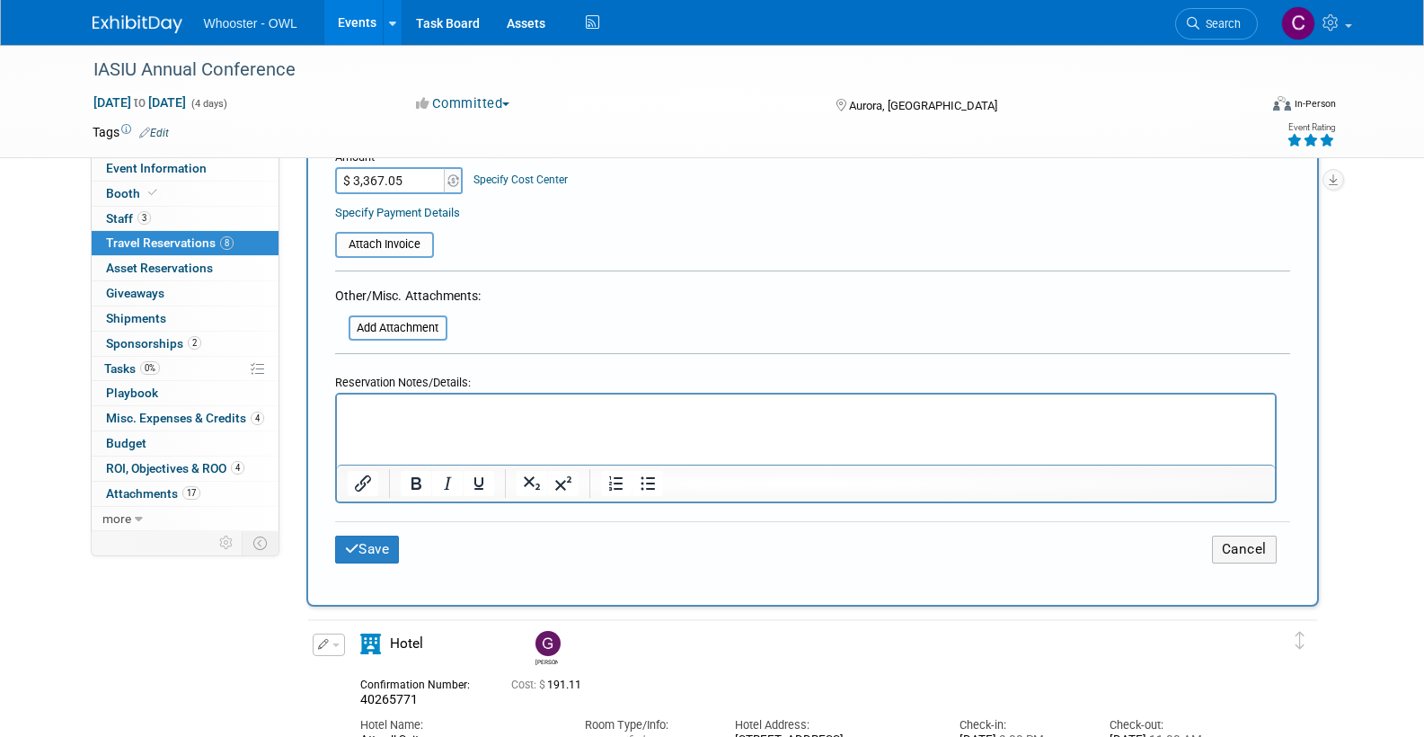
scroll to position [799, 0]
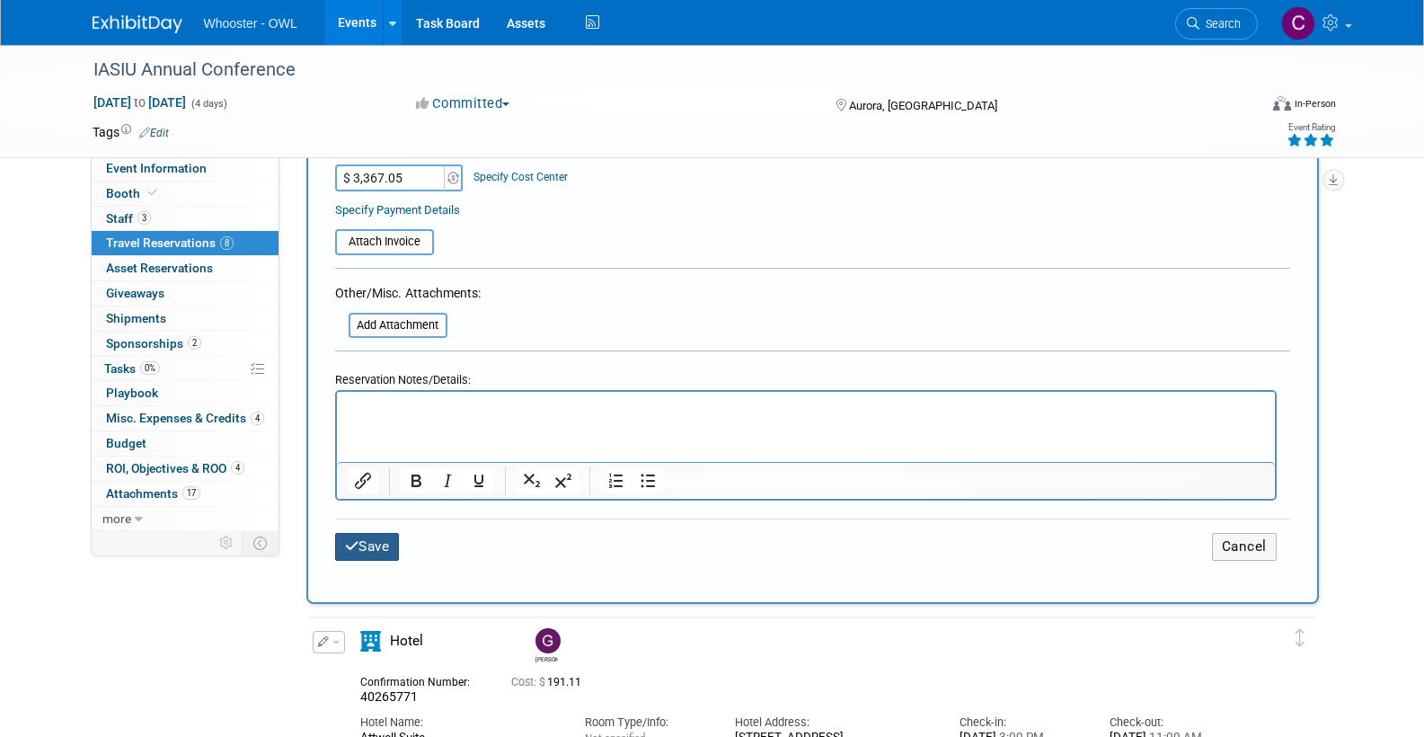
click at [369, 535] on button "Save" at bounding box center [367, 547] width 65 height 28
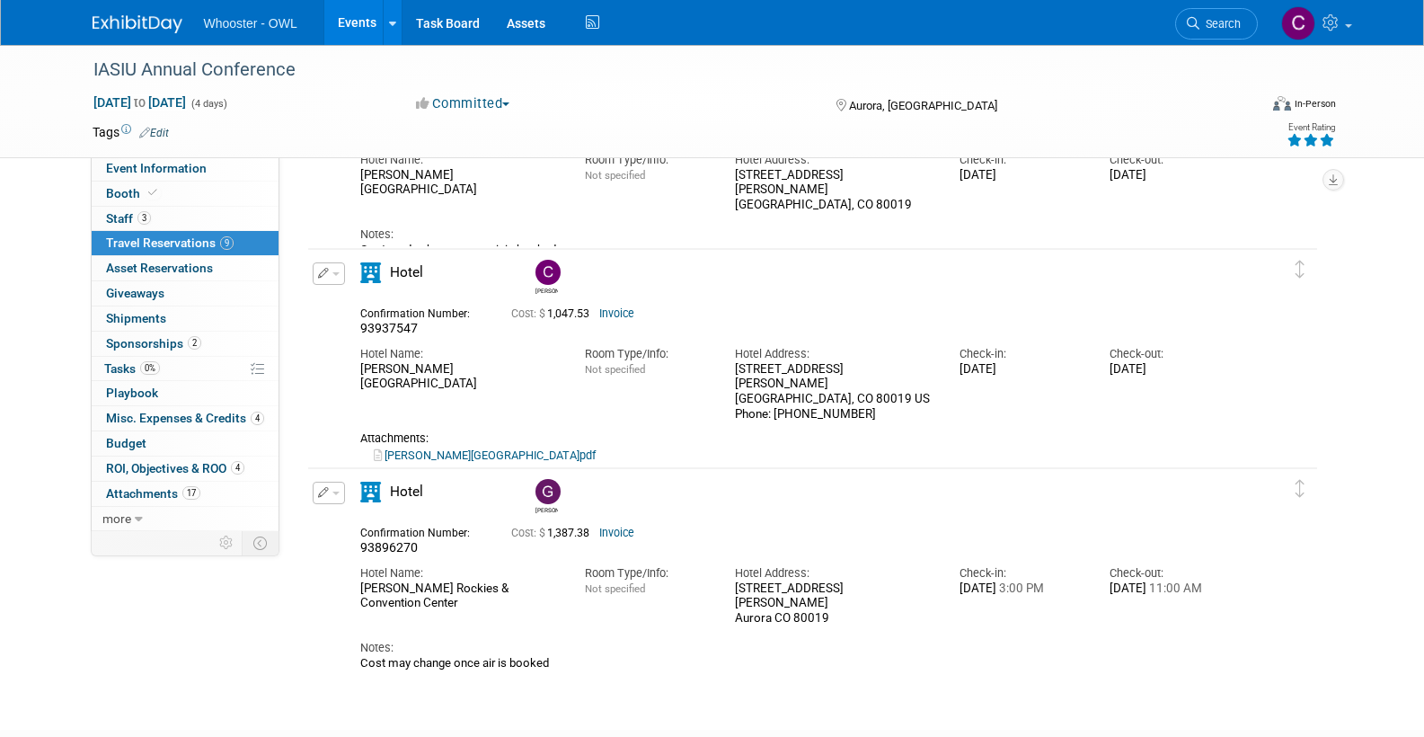
scroll to position [1957, 0]
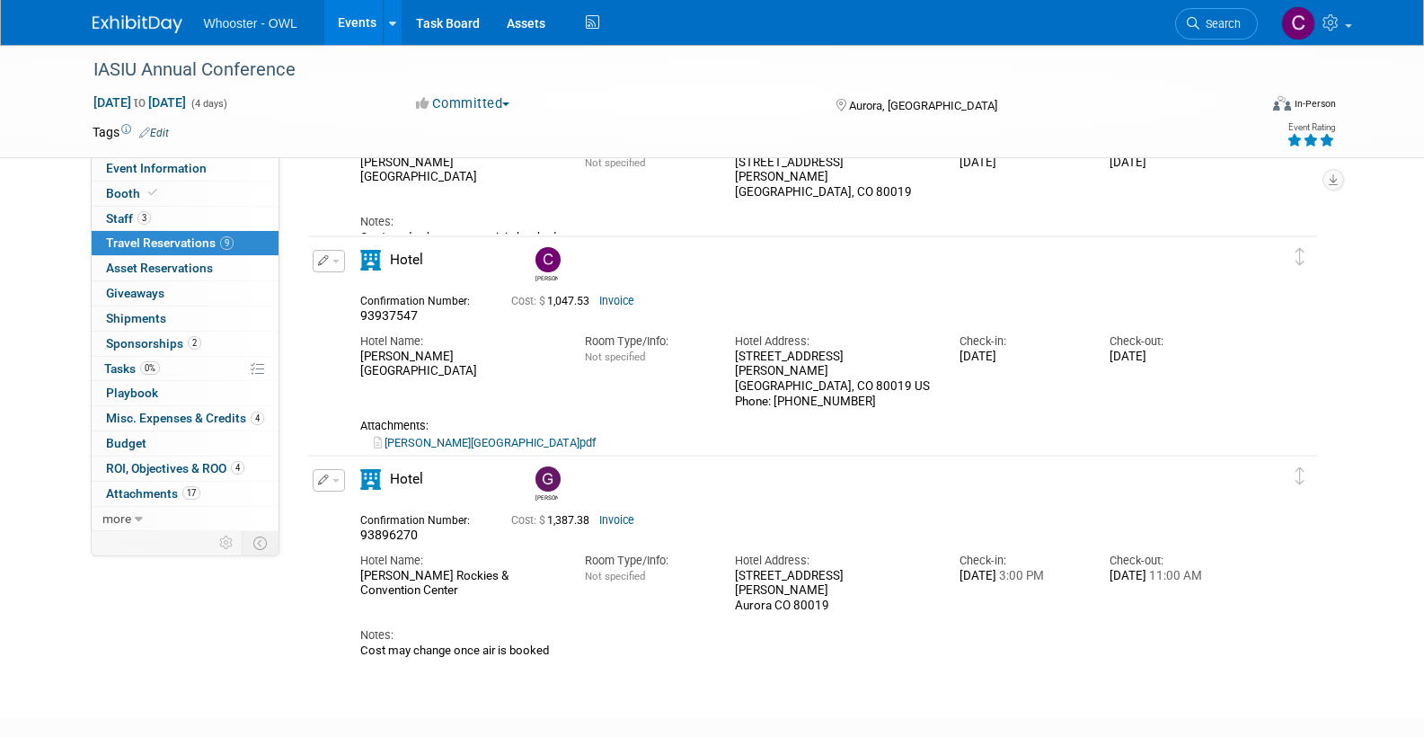
click at [323, 481] on icon "button" at bounding box center [324, 479] width 12 height 11
click at [391, 506] on button "Edit Reservation" at bounding box center [390, 512] width 152 height 26
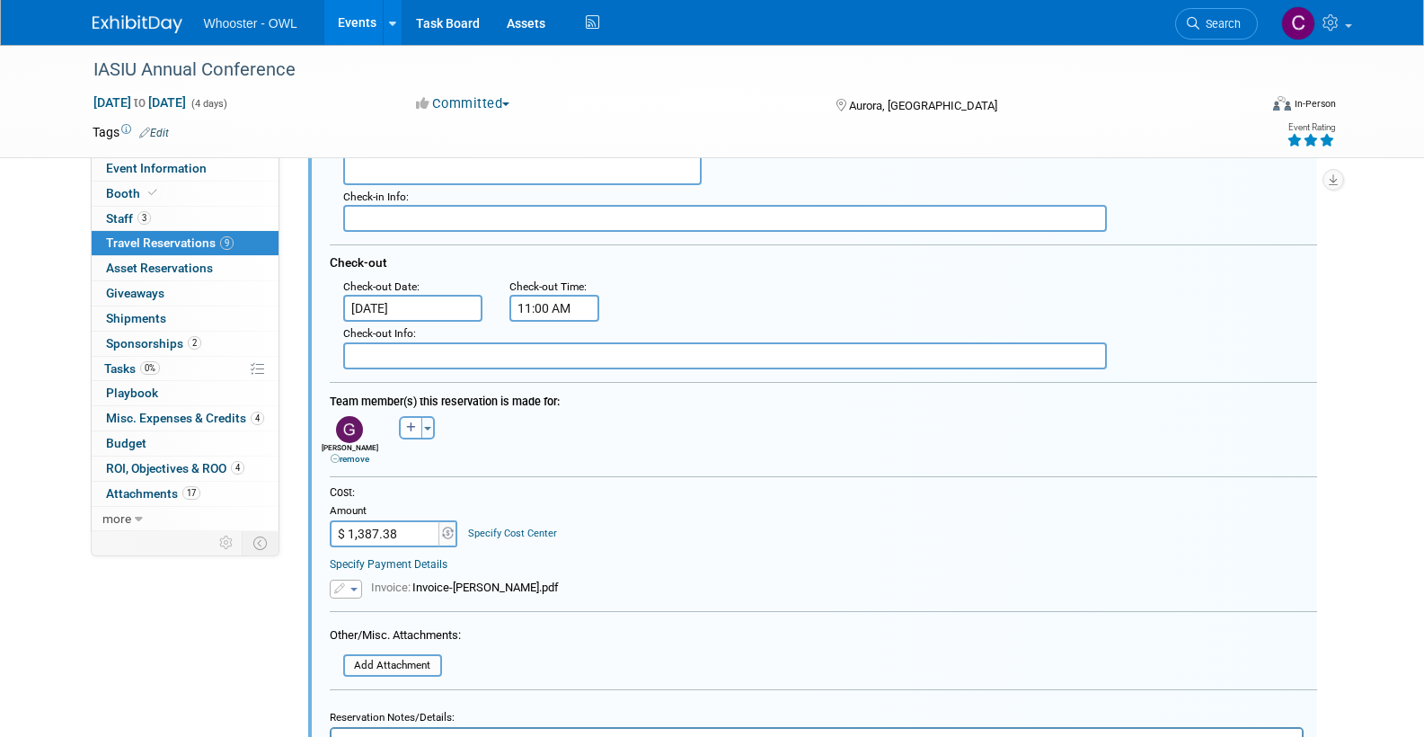
scroll to position [2580, 0]
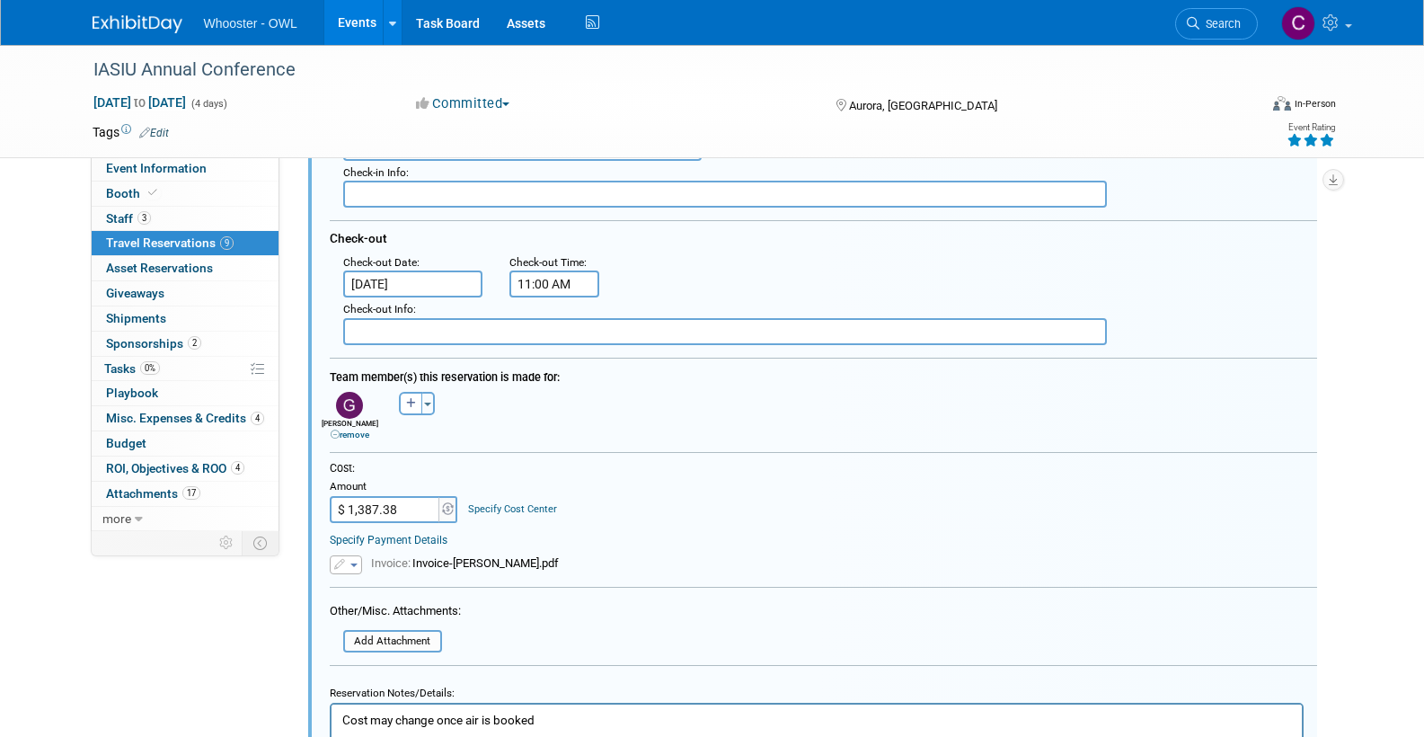
click at [421, 506] on input "$ 1,387.38" at bounding box center [386, 509] width 112 height 27
type input "$ 830.91"
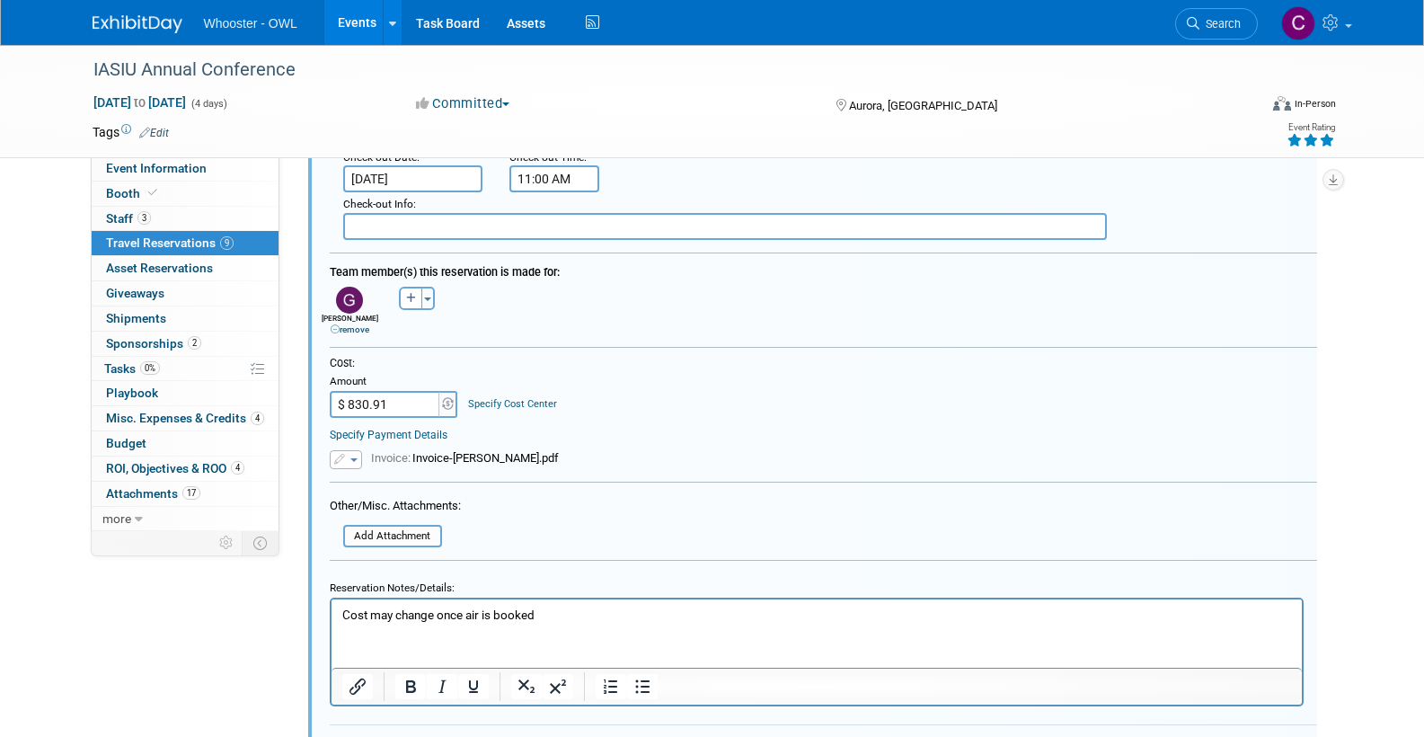
scroll to position [2706, 0]
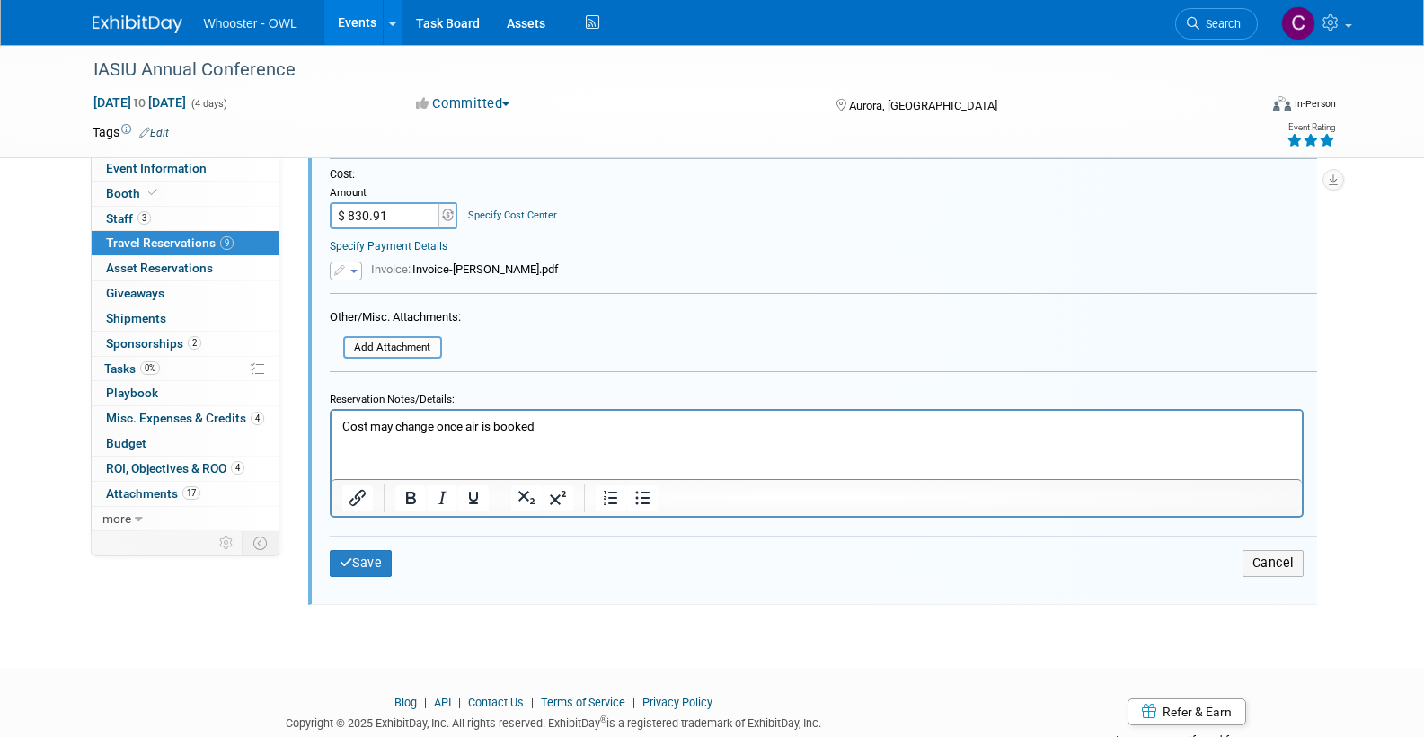
click at [368, 550] on button "Save" at bounding box center [361, 563] width 63 height 26
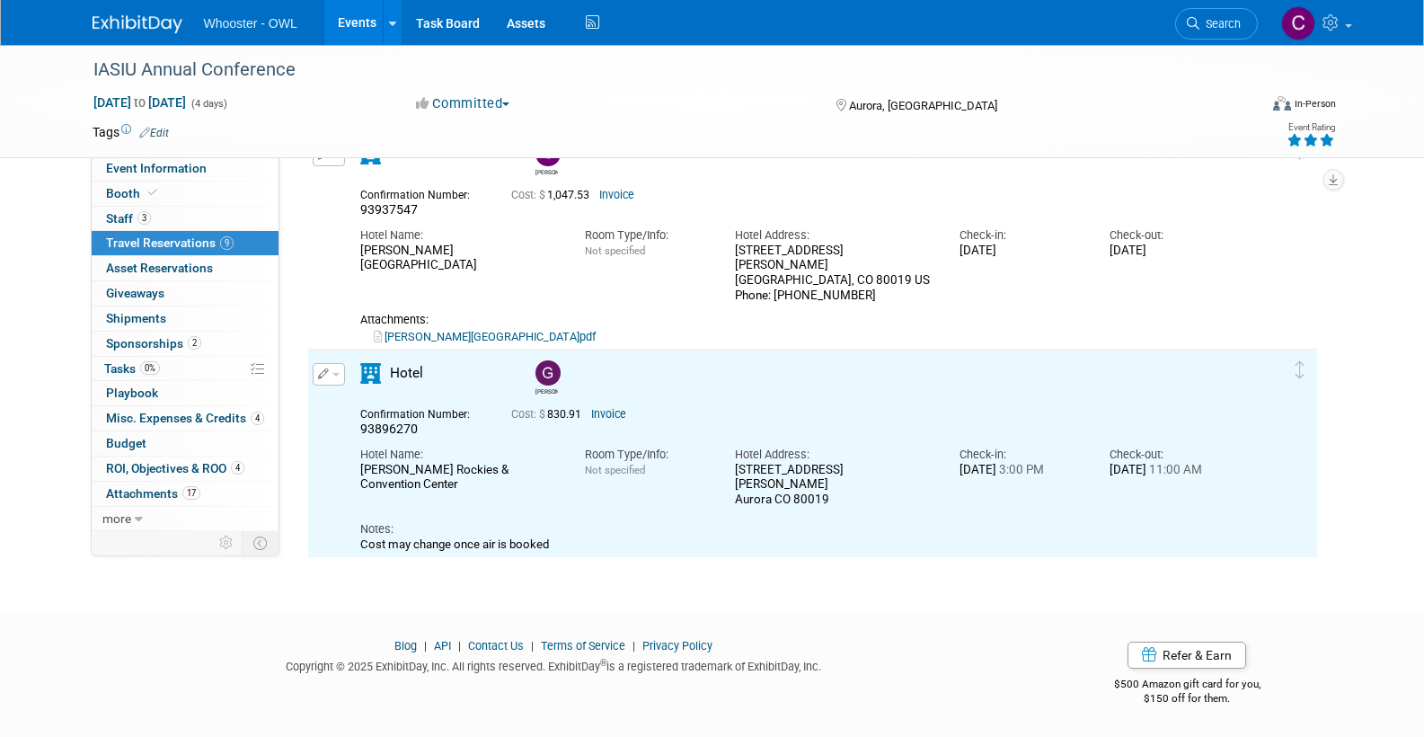
scroll to position [0, 0]
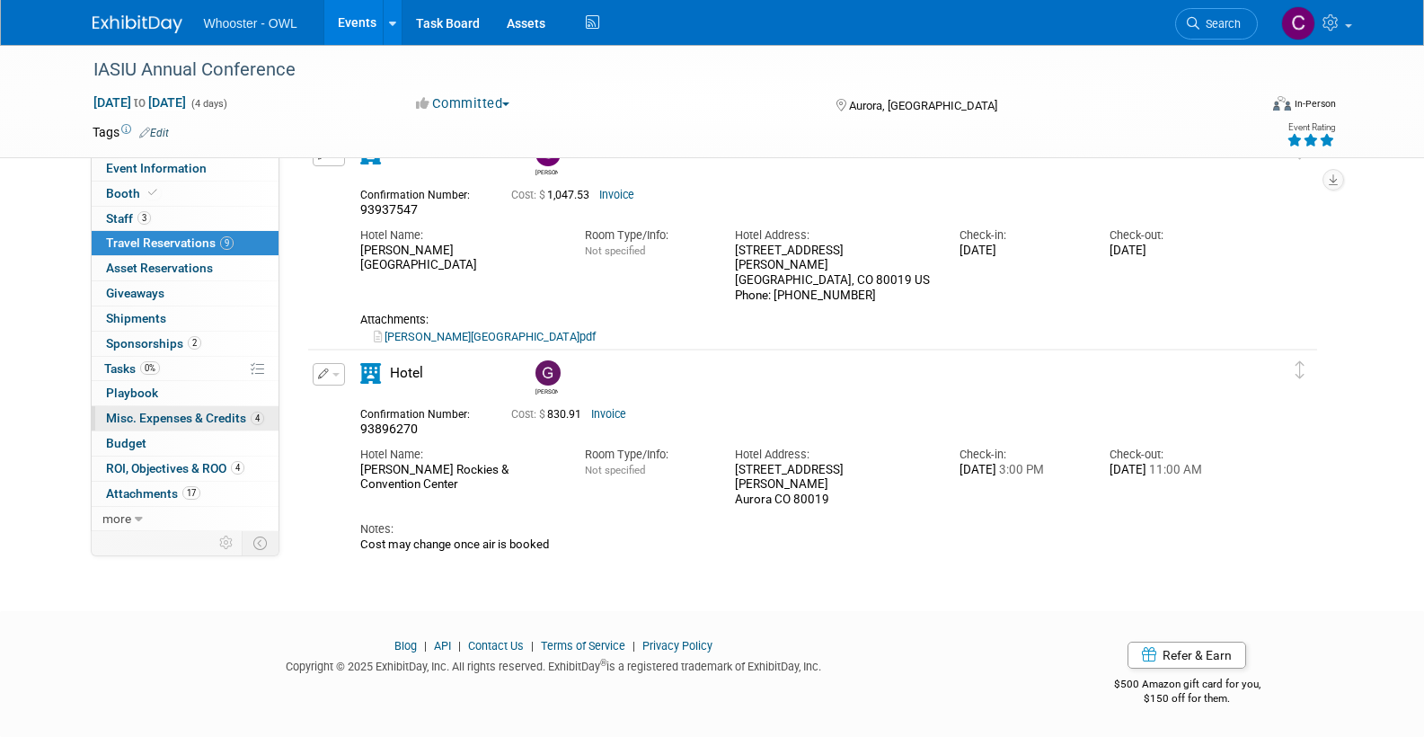
click at [180, 411] on span "Misc. Expenses & Credits 4" at bounding box center [185, 418] width 158 height 14
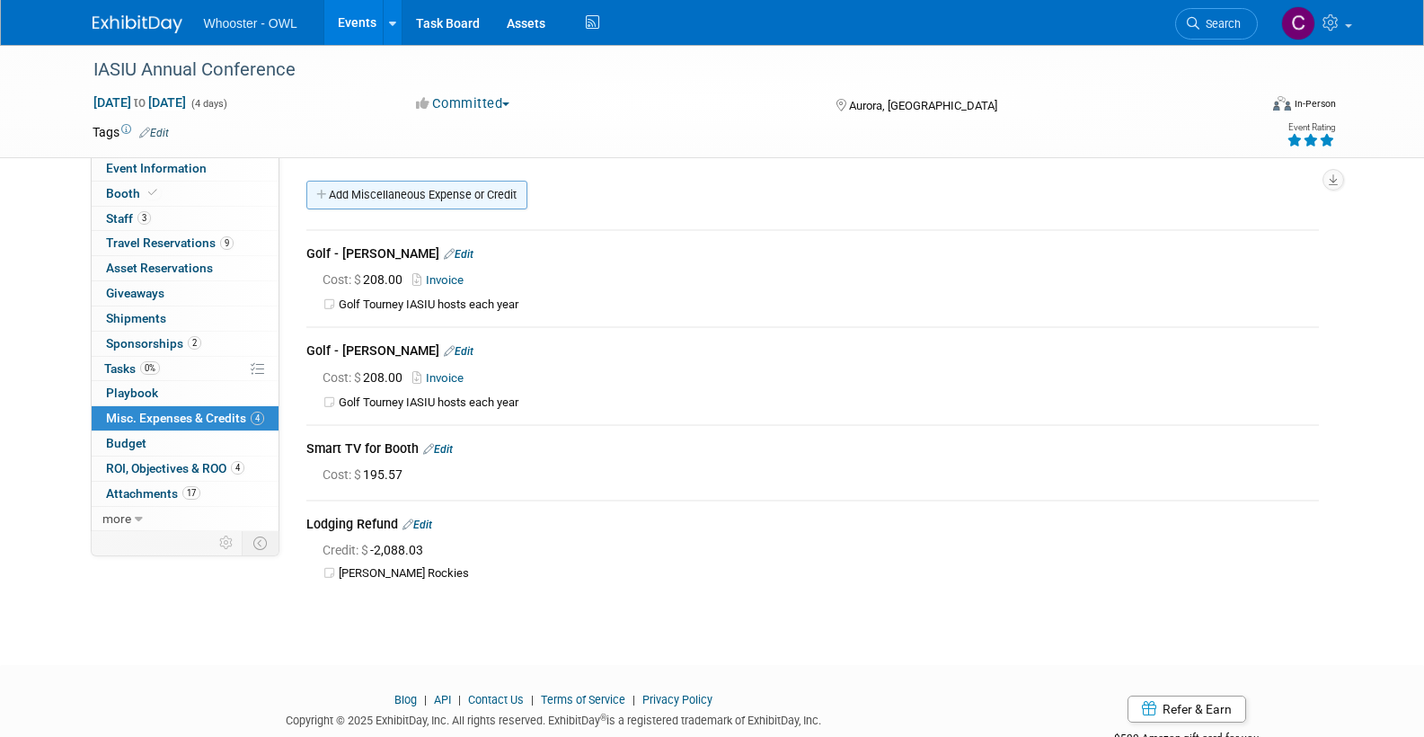
click at [408, 195] on link "Add Miscellaneous Expense or Credit" at bounding box center [416, 195] width 221 height 29
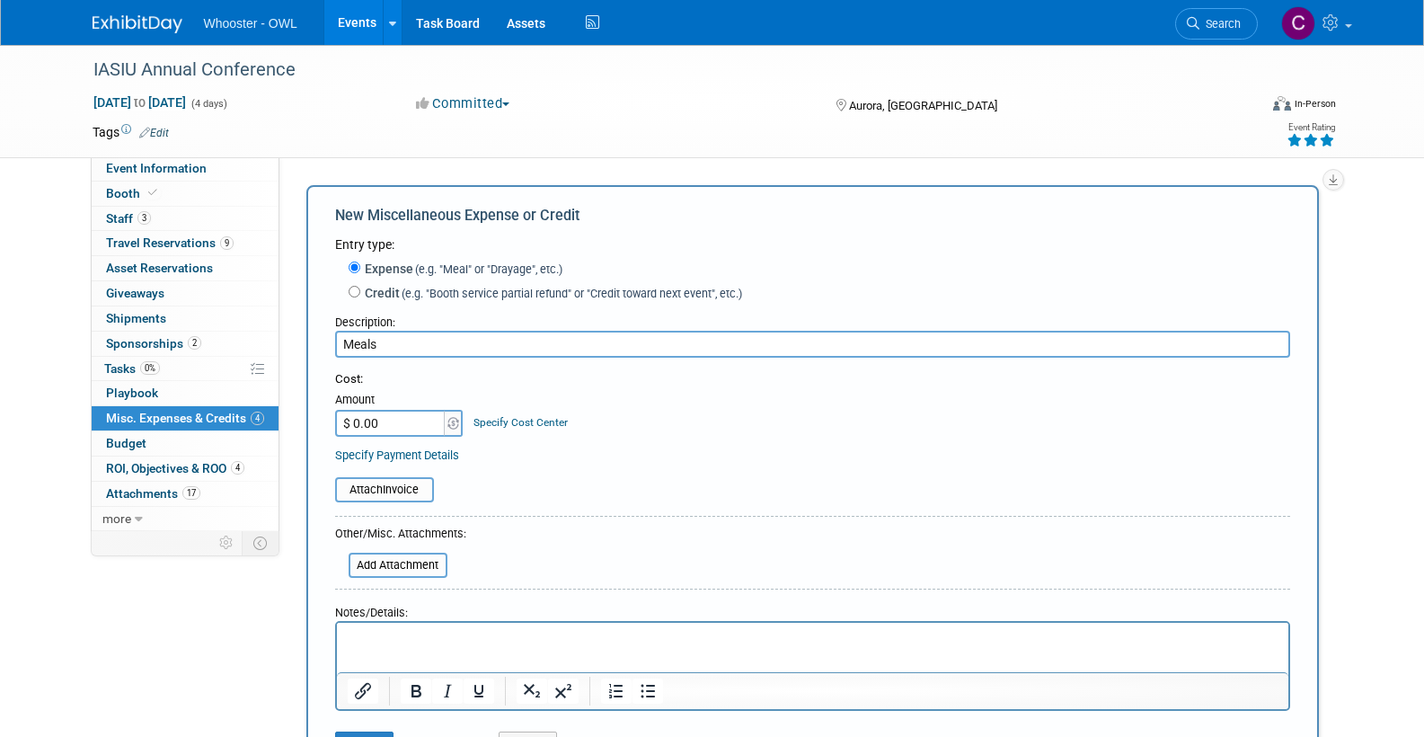
type input "Meals"
type input "$ 38.01"
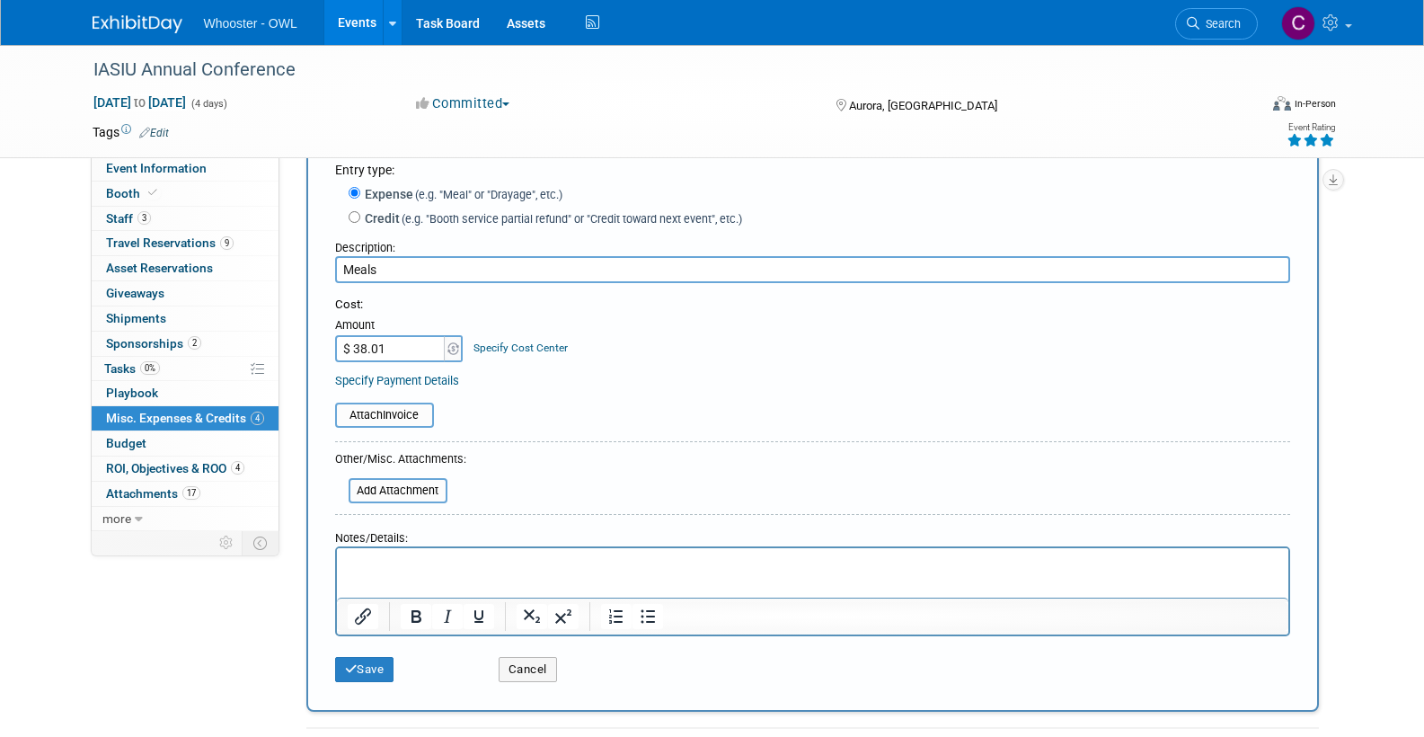
click at [391, 557] on p "Rich Text Area. Press ALT-0 for help." at bounding box center [812, 564] width 931 height 18
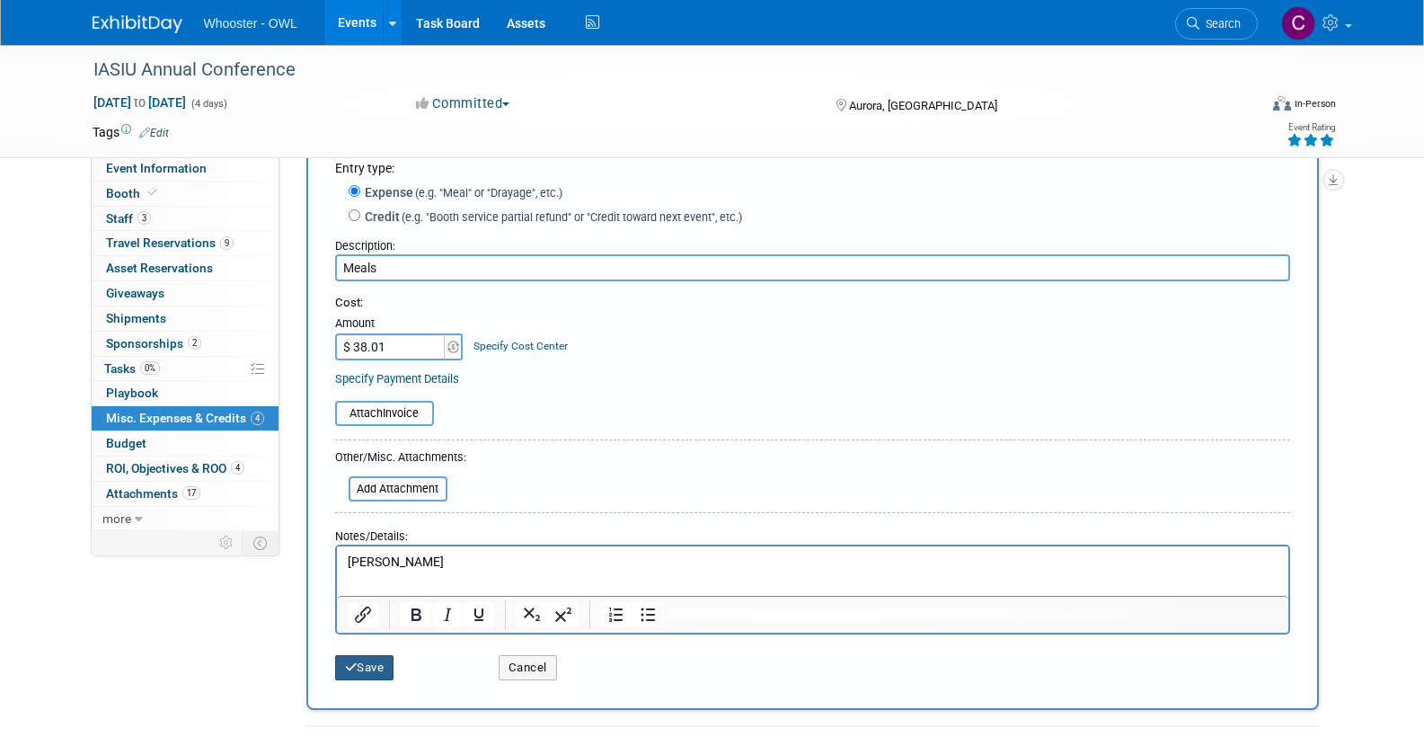
click at [371, 655] on button "Save" at bounding box center [364, 667] width 59 height 25
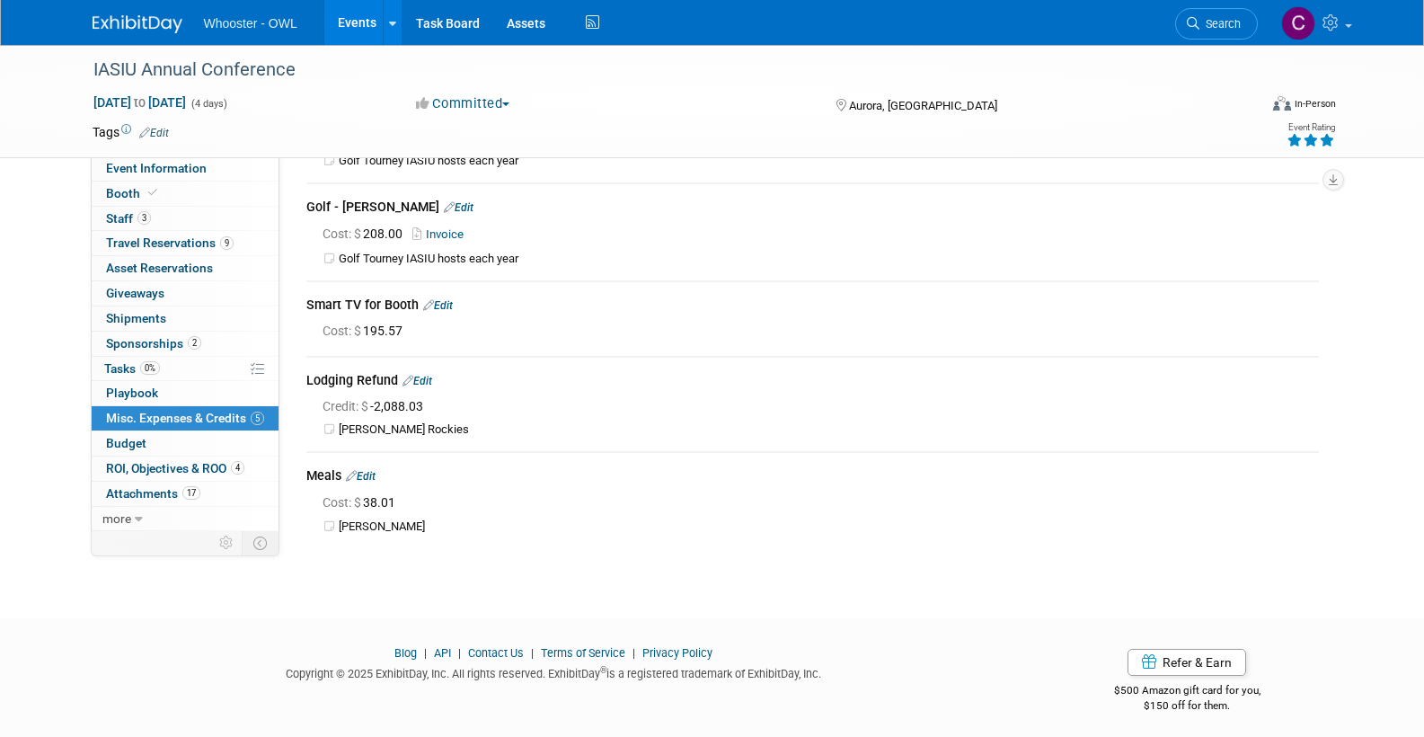
scroll to position [143, 0]
click at [132, 190] on span "Booth" at bounding box center [133, 193] width 55 height 14
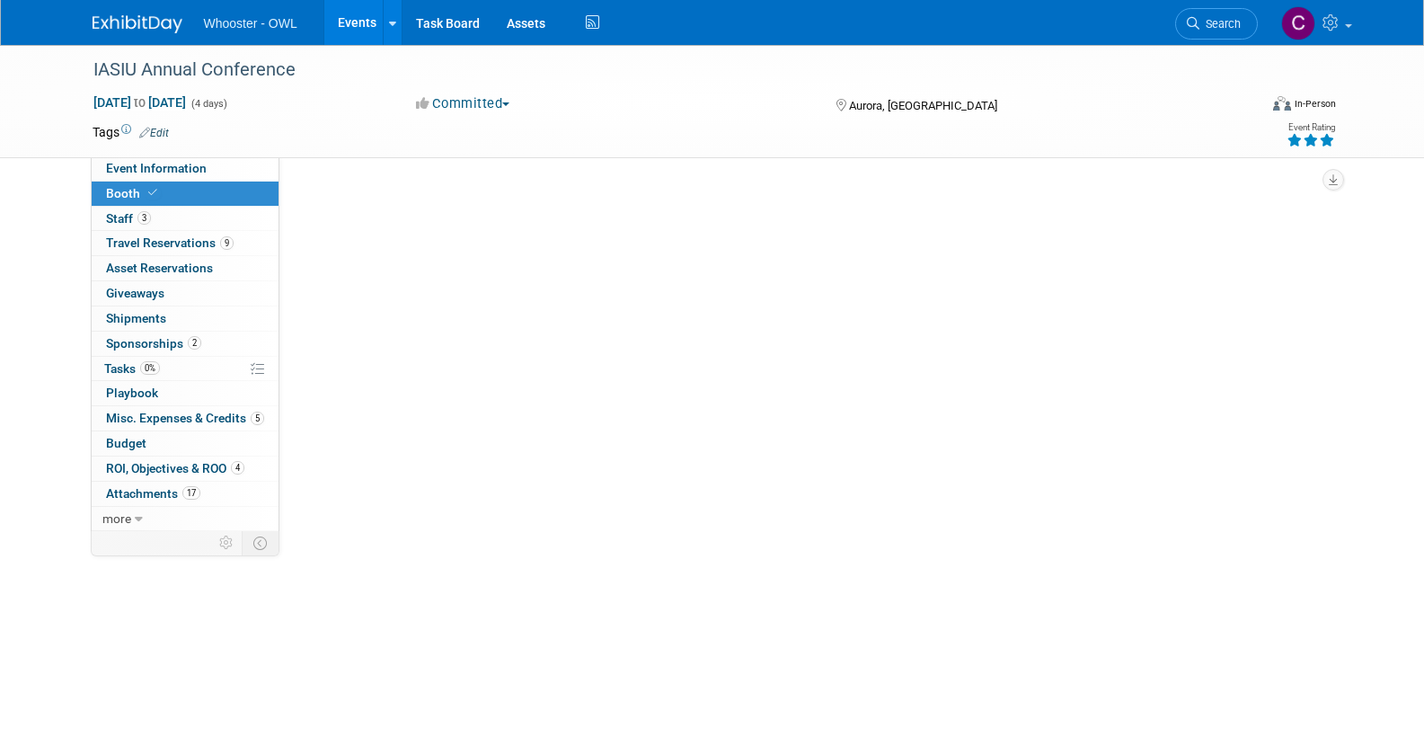
select select "Yes"
select select "No"
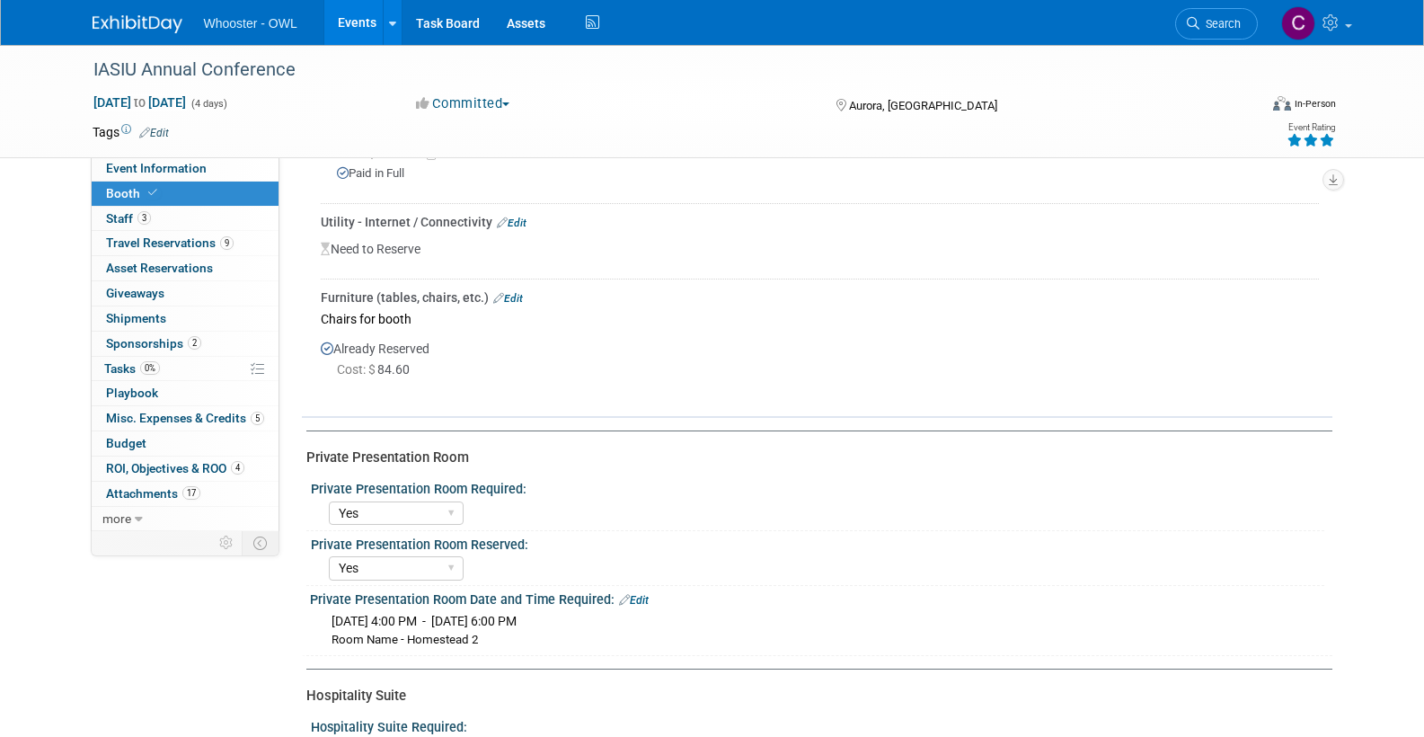
scroll to position [611, 0]
click at [154, 336] on span "Sponsorships 2" at bounding box center [153, 343] width 95 height 14
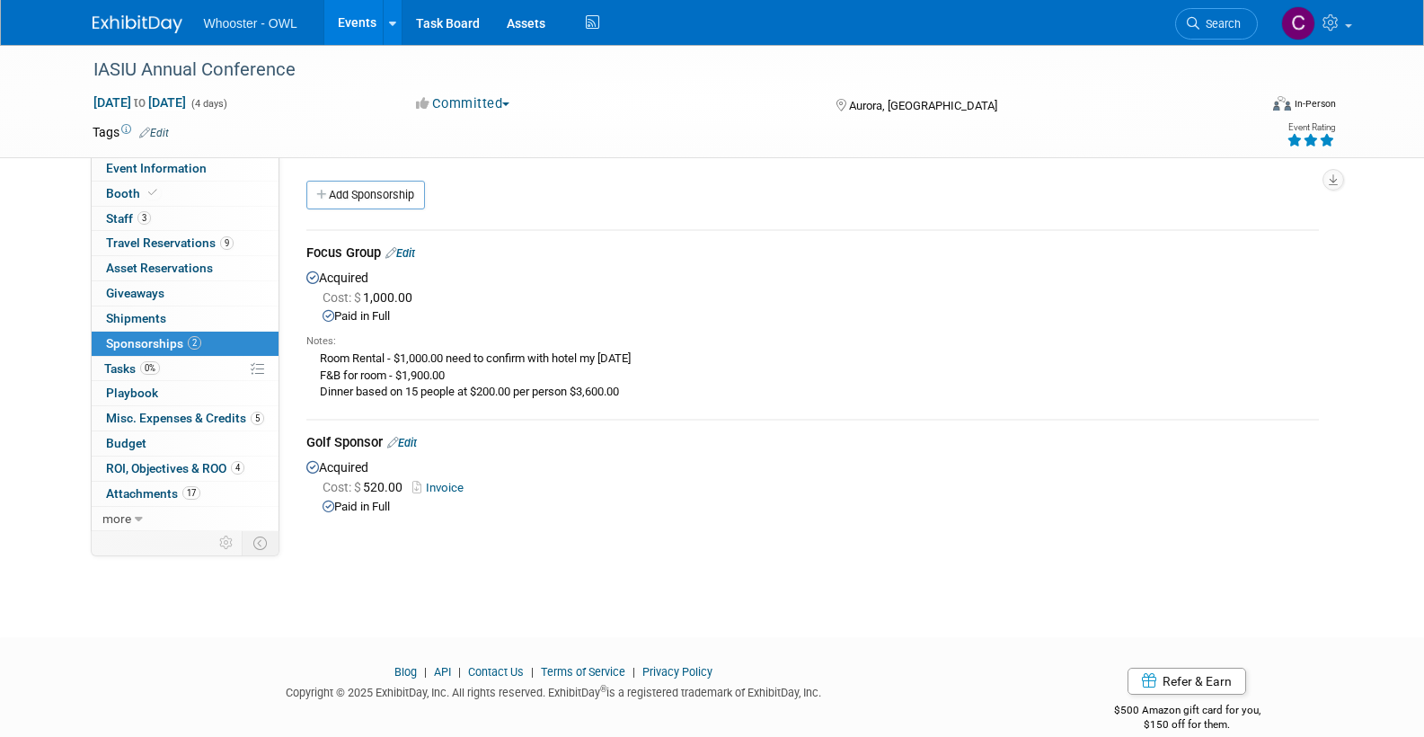
scroll to position [0, 0]
click at [385, 196] on link "Add Sponsorship" at bounding box center [365, 195] width 119 height 29
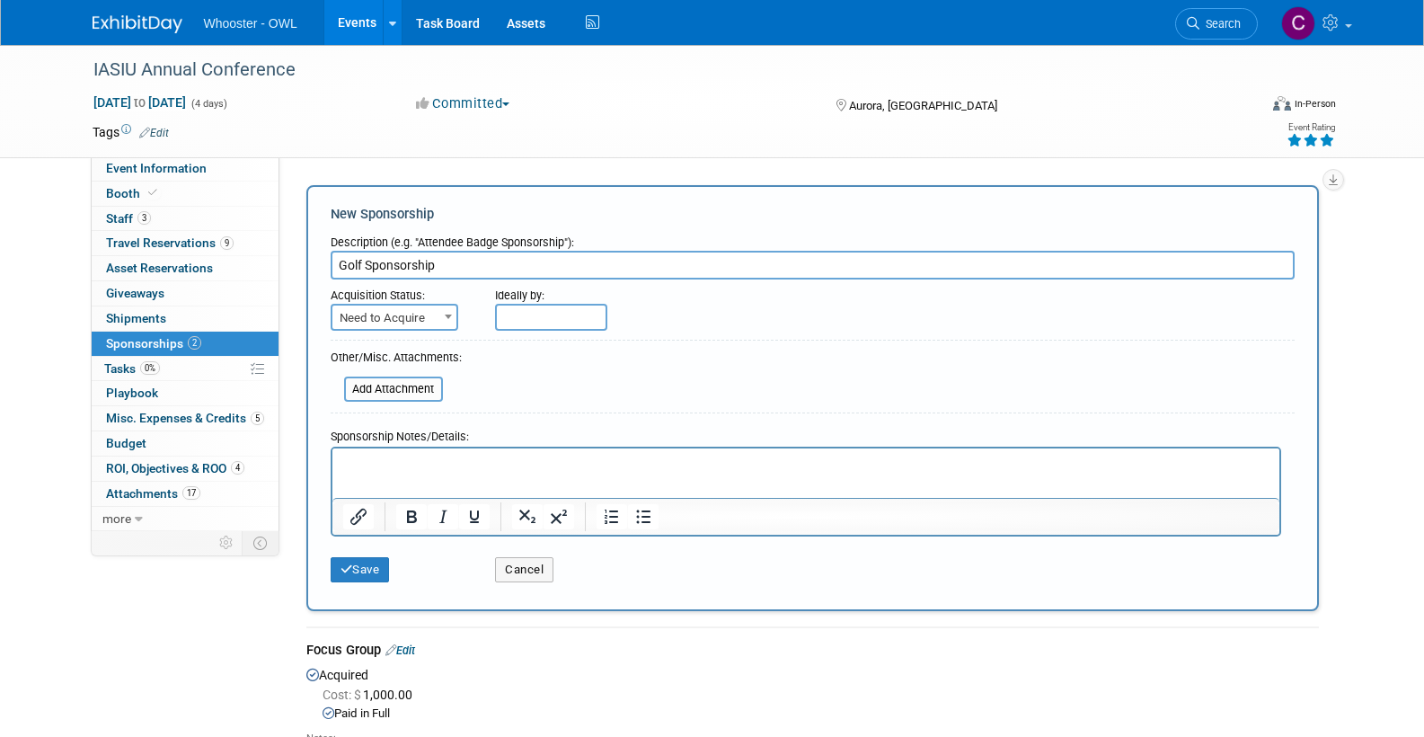
type input "Golf Sponsorship"
click at [414, 311] on span "Need to Acquire" at bounding box center [394, 317] width 124 height 25
select select "2"
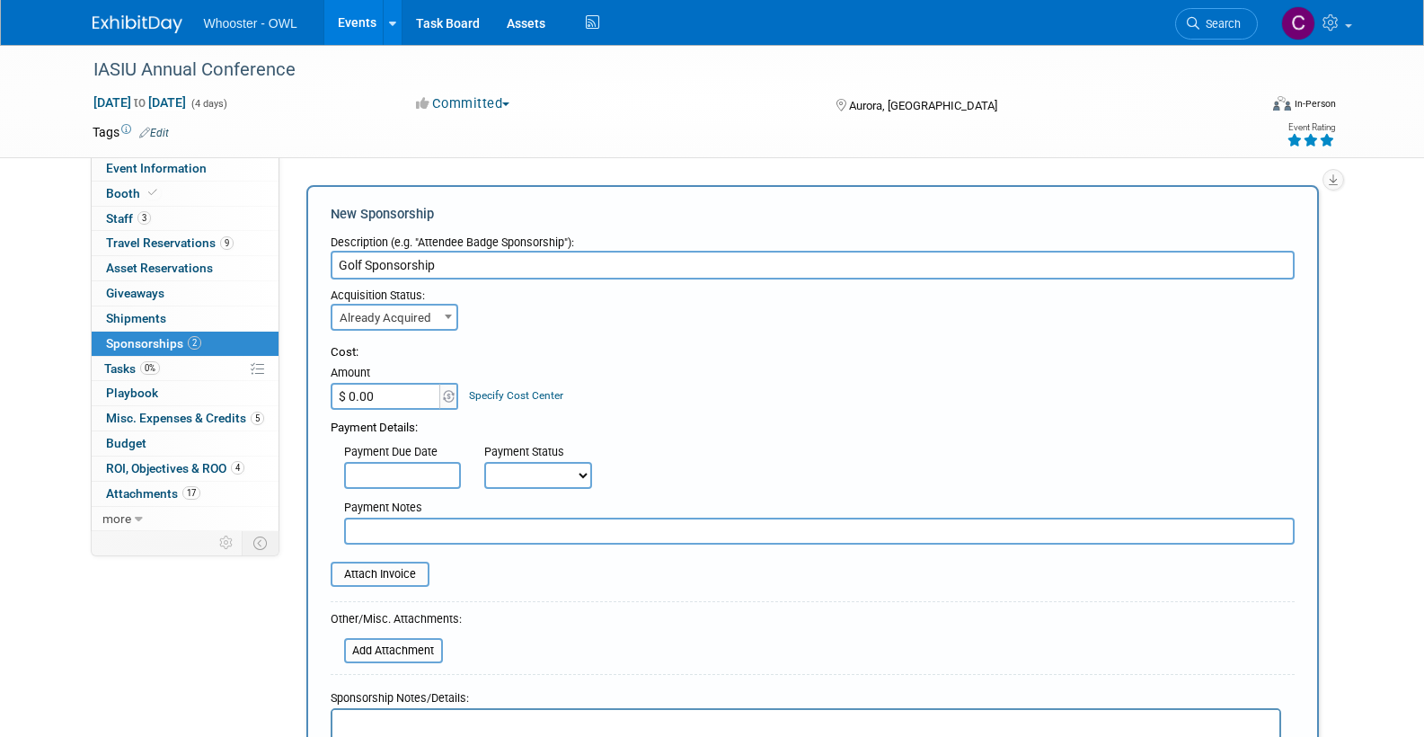
click at [392, 393] on input "$ 0.00" at bounding box center [387, 396] width 112 height 27
type input "$ 70.00"
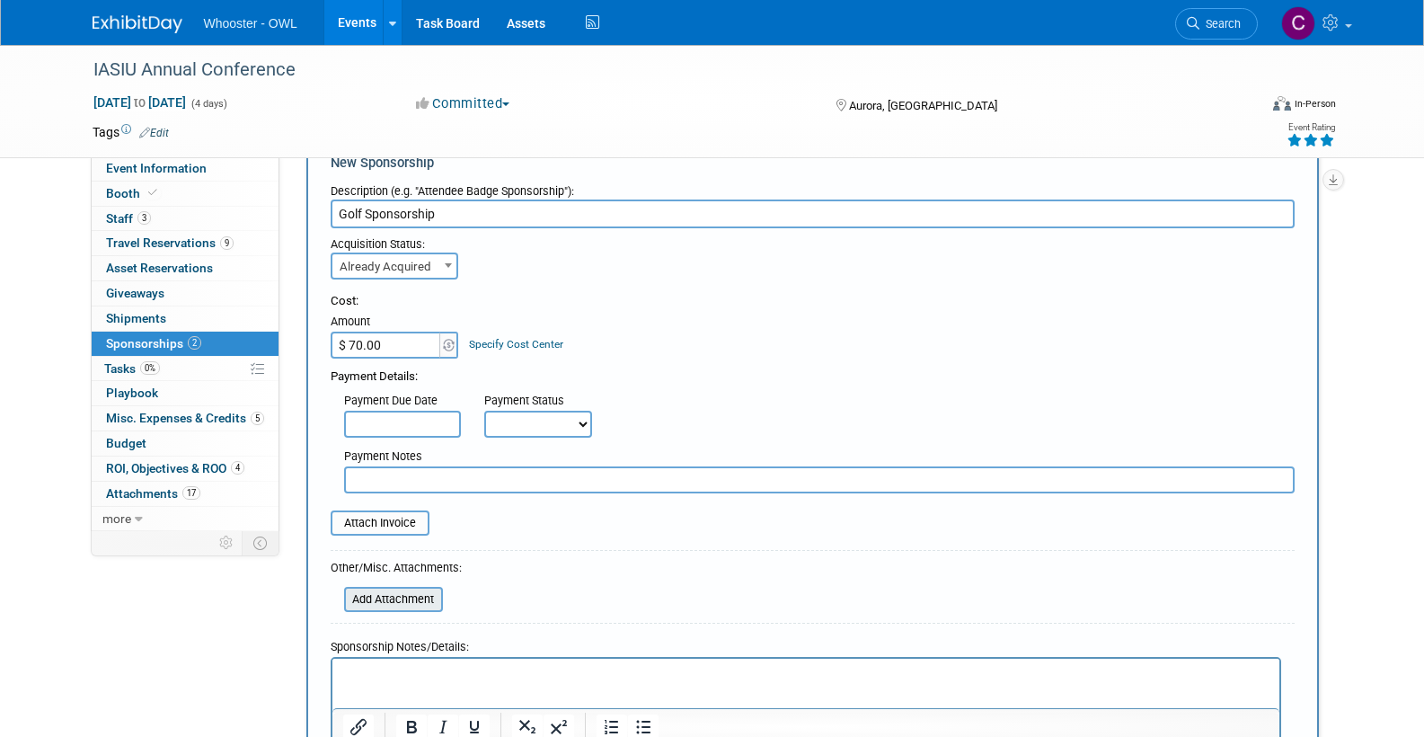
scroll to position [73, 0]
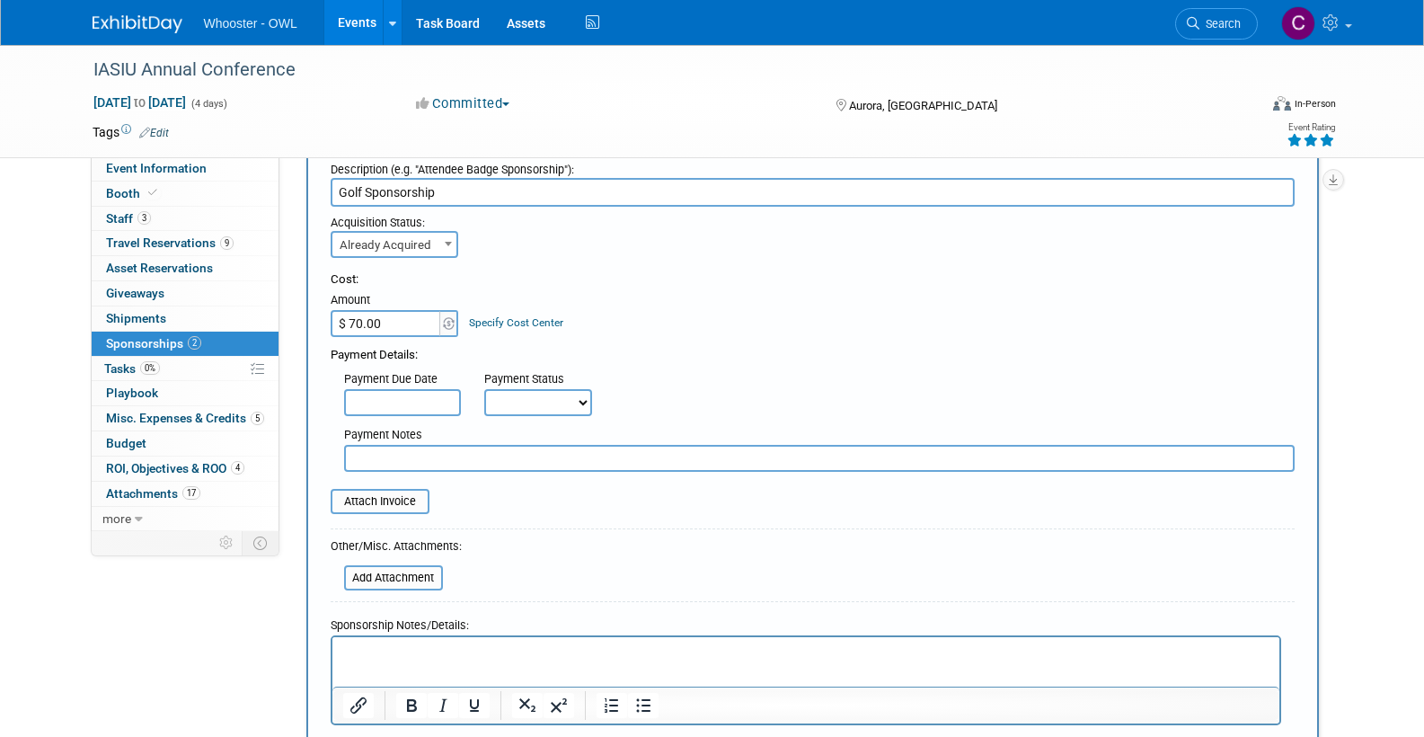
click at [364, 654] on p "Rich Text Area. Press ALT-0 for help." at bounding box center [805, 652] width 926 height 18
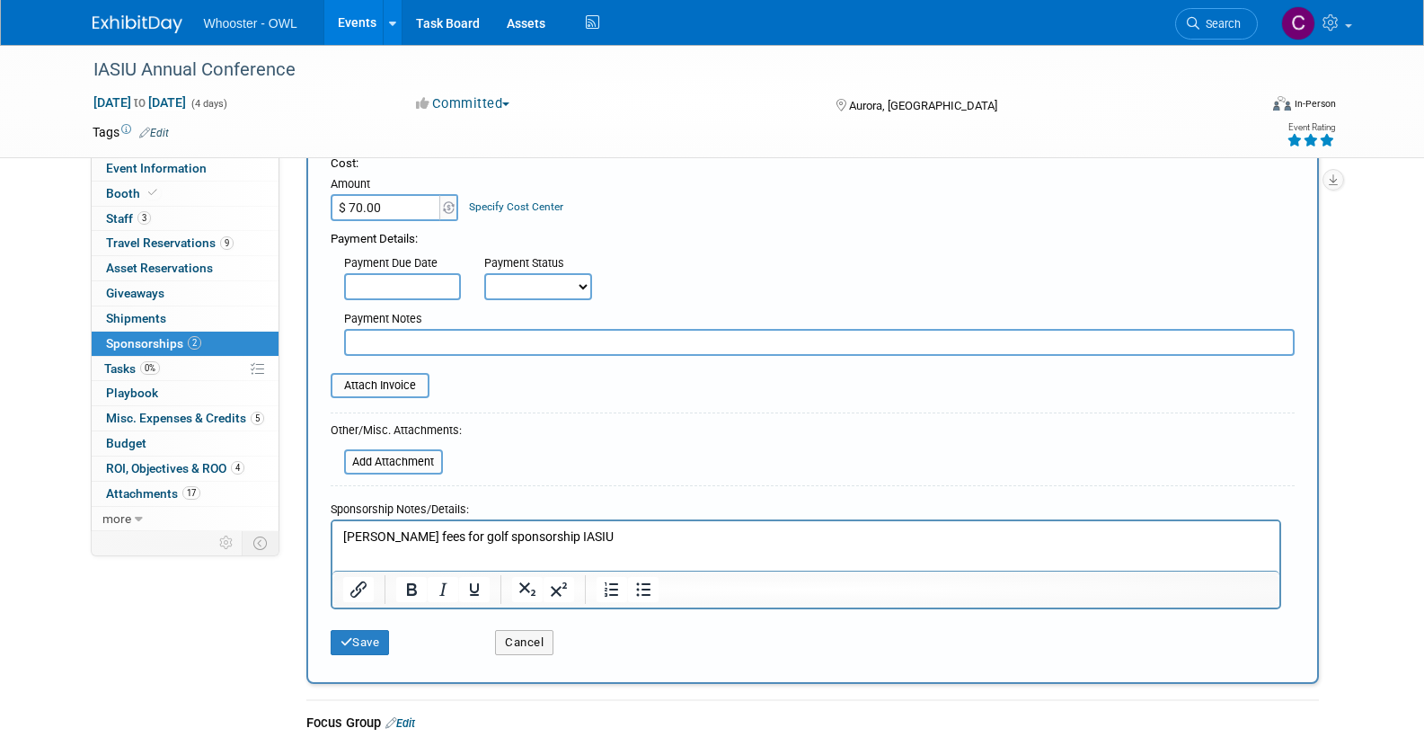
scroll to position [191, 0]
select select "1"
click at [362, 632] on button "Save" at bounding box center [360, 639] width 59 height 25
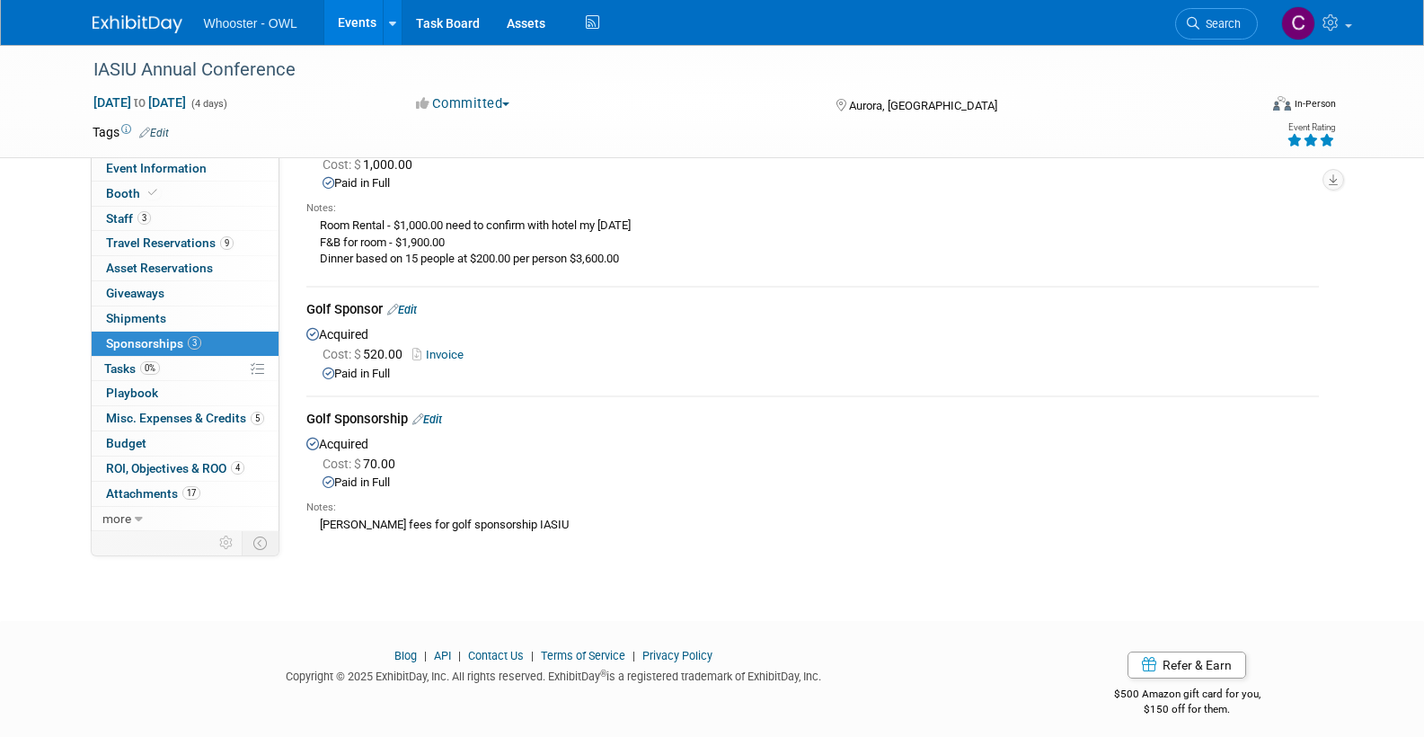
scroll to position [132, 0]
click at [164, 411] on span "Misc. Expenses & Credits 5" at bounding box center [185, 418] width 158 height 14
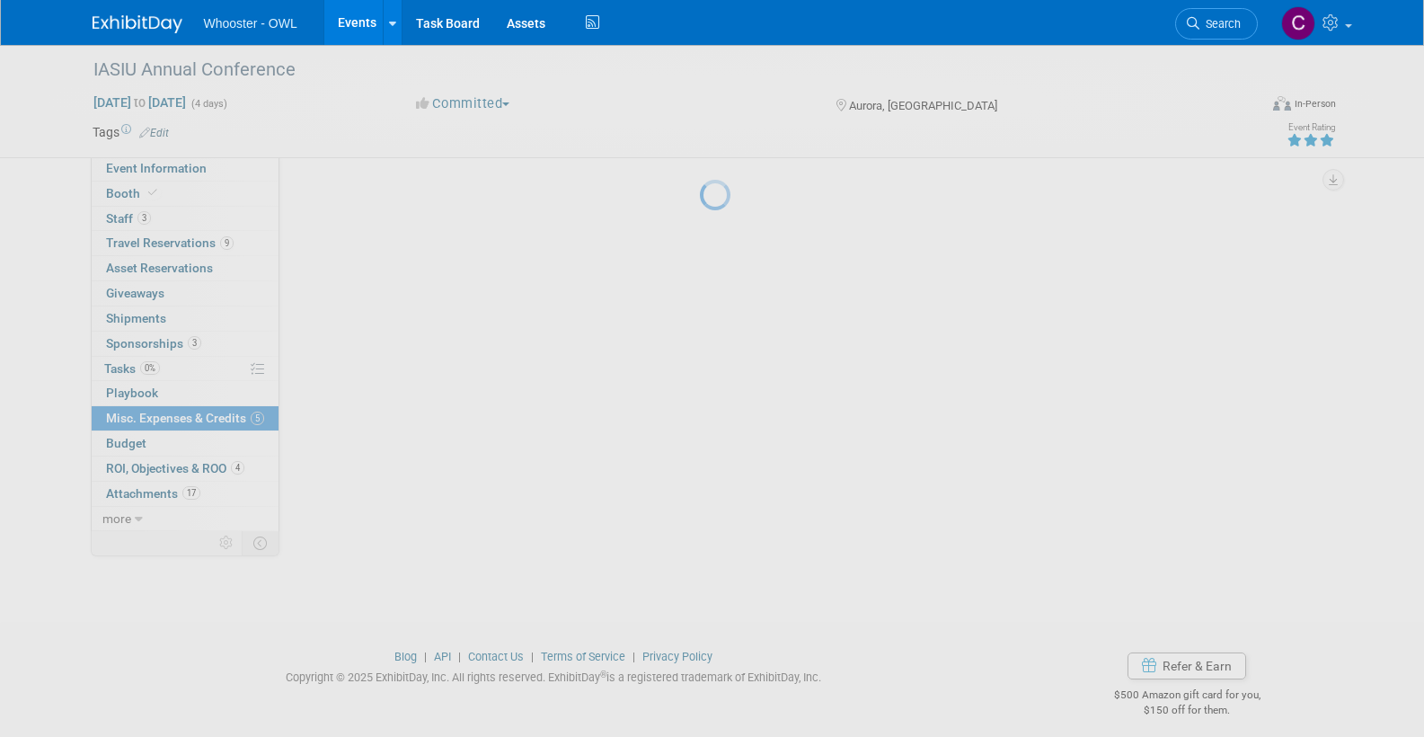
scroll to position [0, 0]
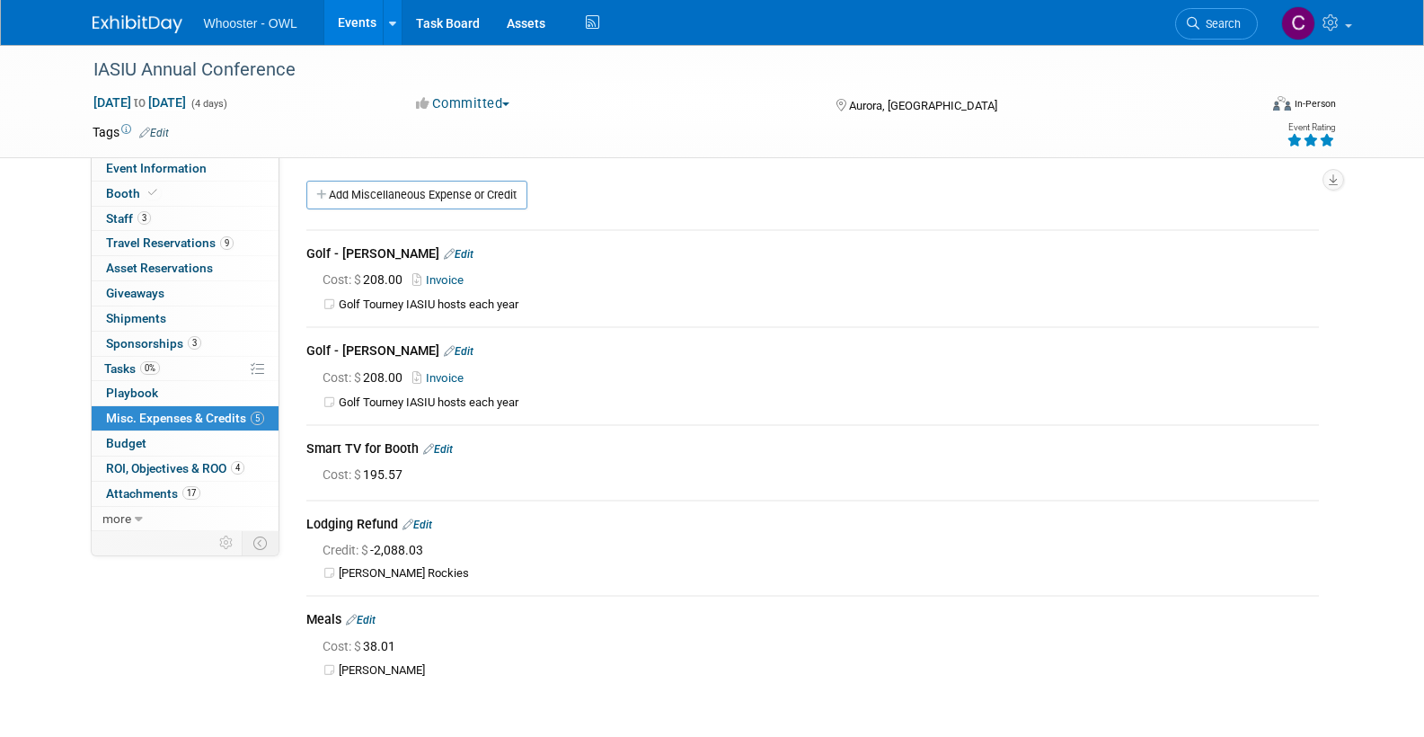
click at [407, 195] on link "Add Miscellaneous Expense or Credit" at bounding box center [416, 195] width 221 height 29
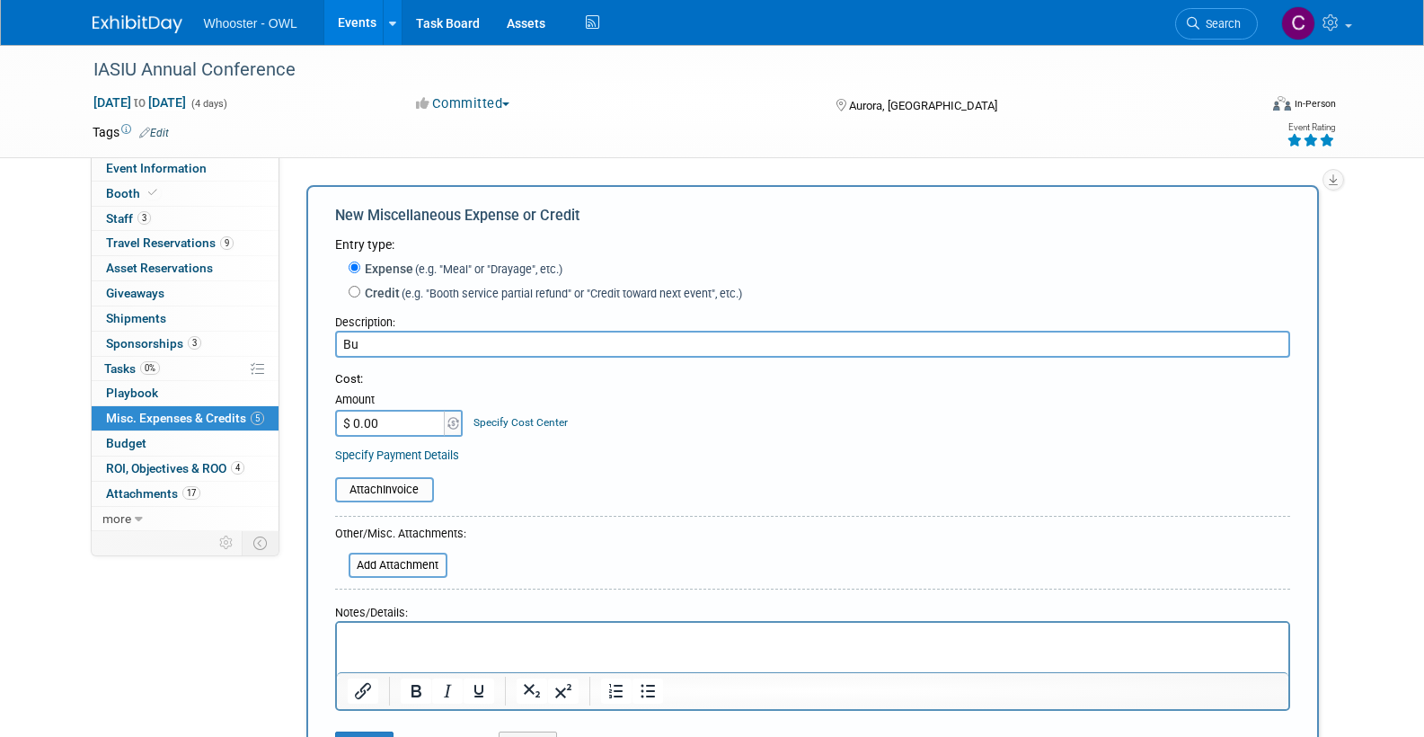
type input "B"
type input "Meals Business"
click at [387, 411] on input "$ 0.00" at bounding box center [391, 423] width 112 height 27
type input "$ 36.38"
click at [373, 636] on p "Rich Text Area. Press ALT-0 for help." at bounding box center [812, 639] width 931 height 18
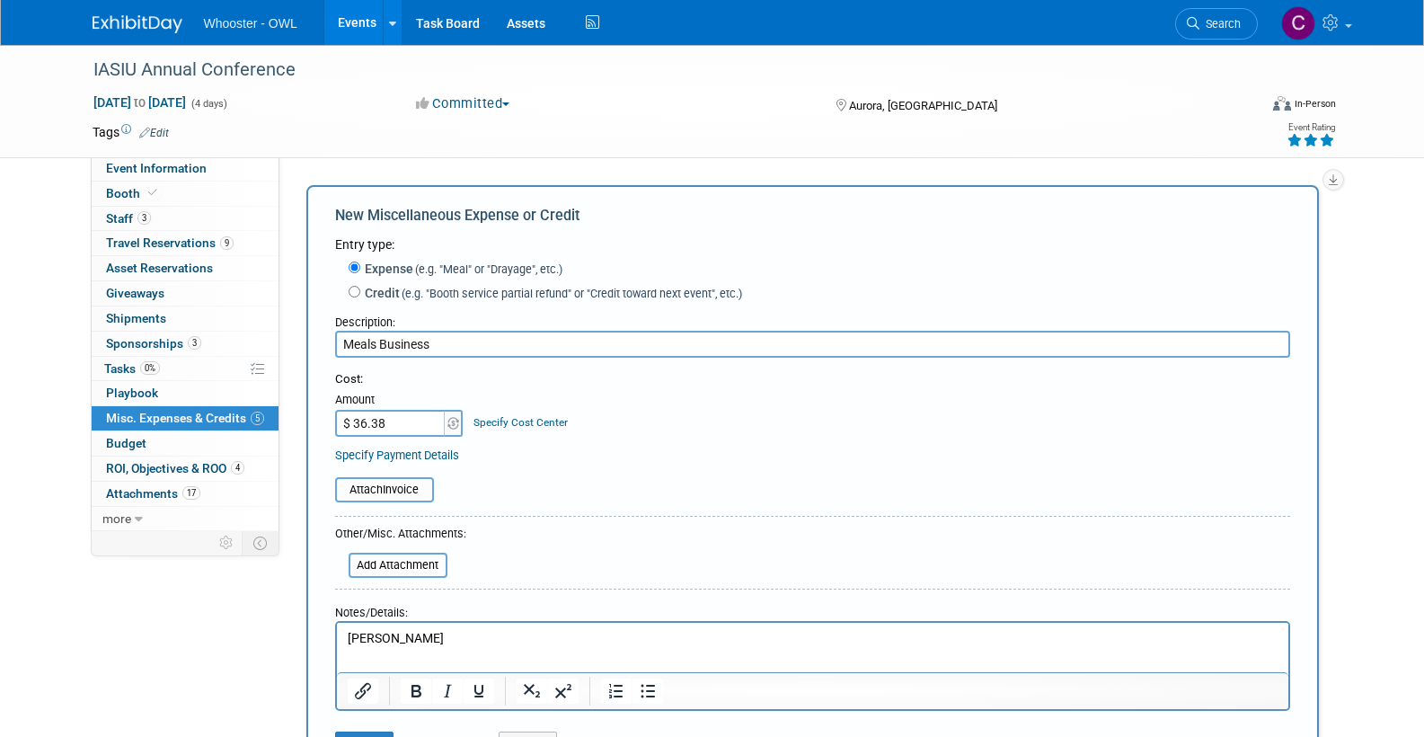
click at [464, 629] on html "[PERSON_NAME]" at bounding box center [811, 635] width 951 height 25
click at [456, 632] on p "[PERSON_NAME]" at bounding box center [812, 639] width 931 height 18
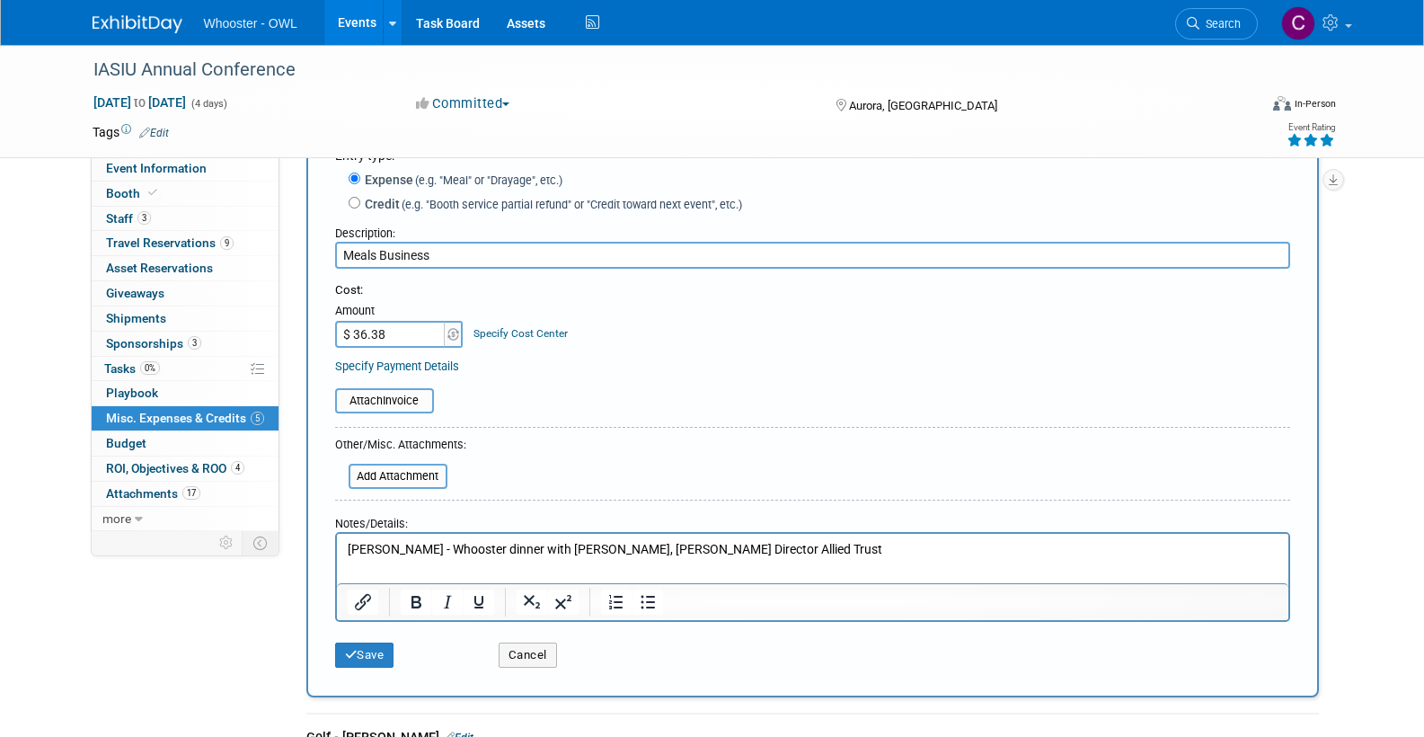
scroll to position [103, 0]
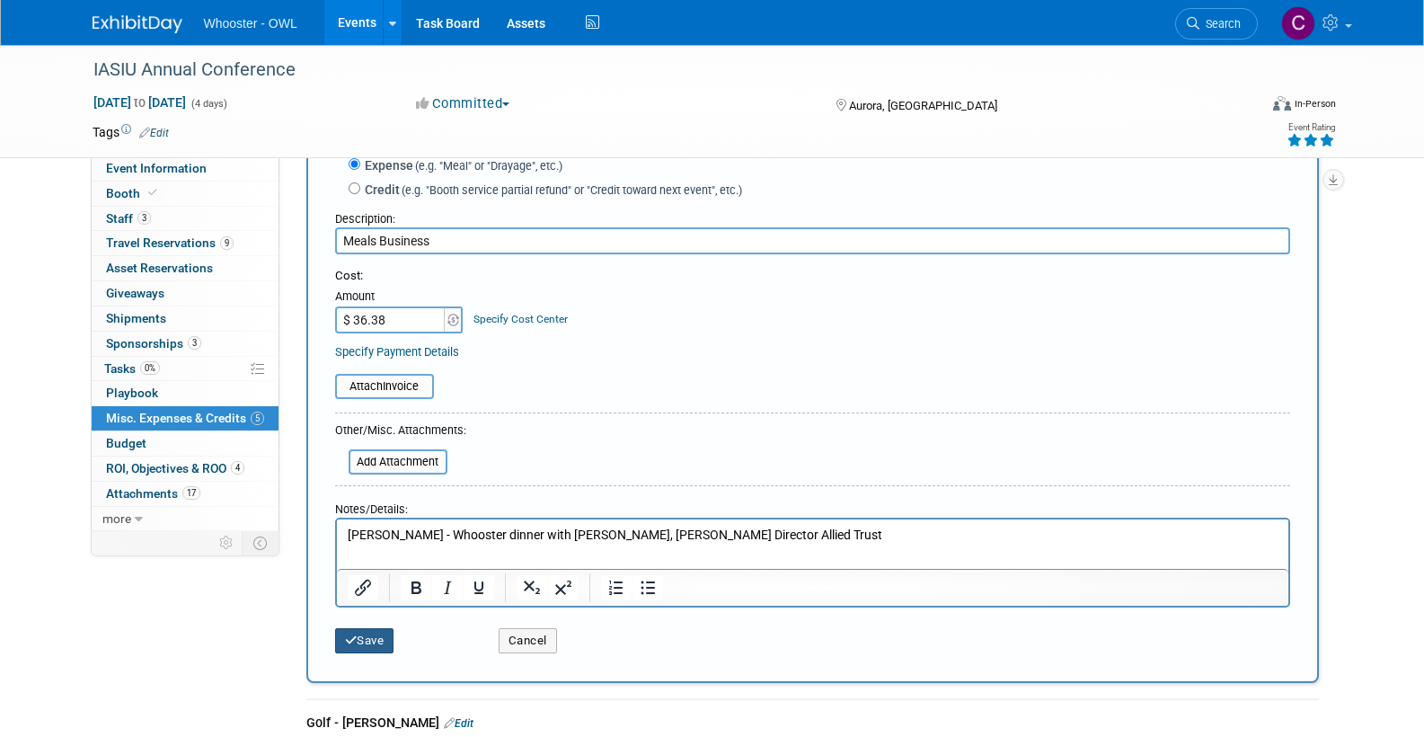
click at [371, 634] on button "Save" at bounding box center [364, 640] width 59 height 25
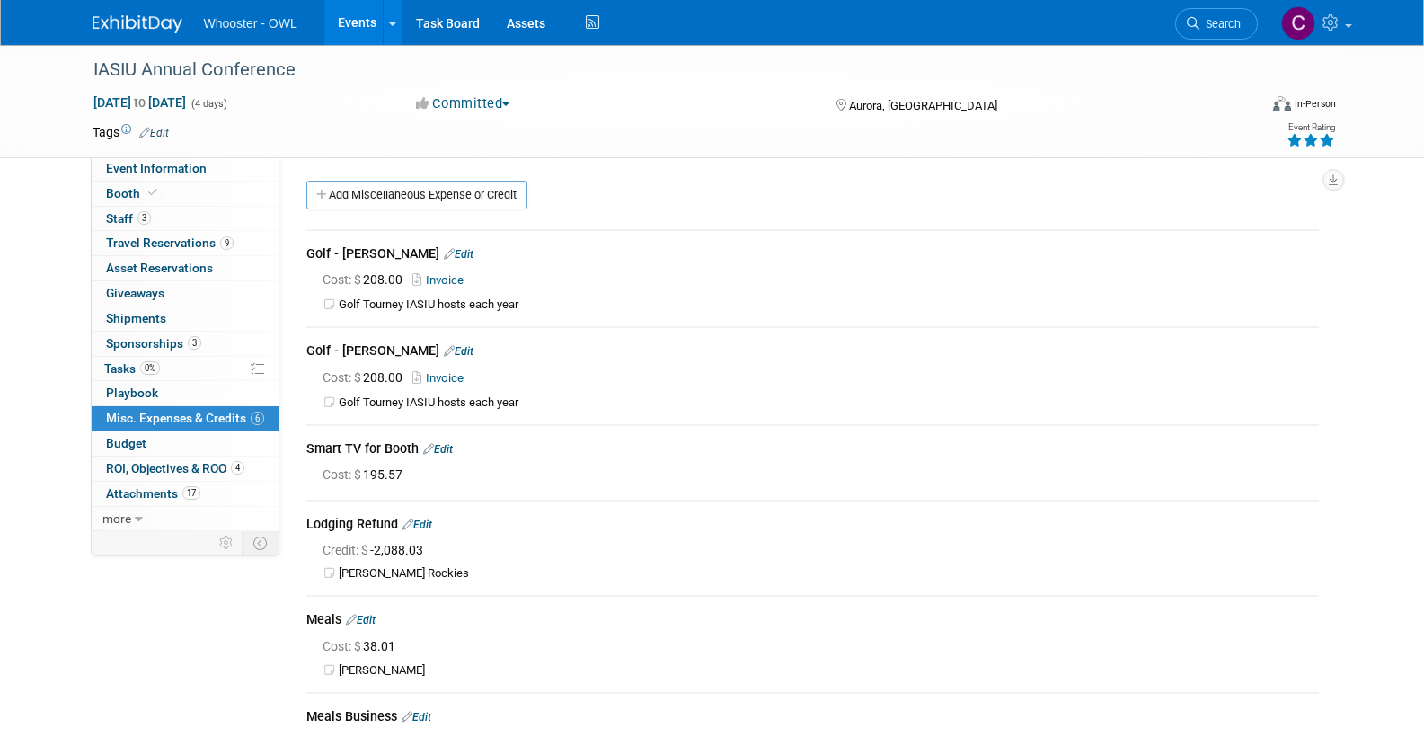
scroll to position [19, 0]
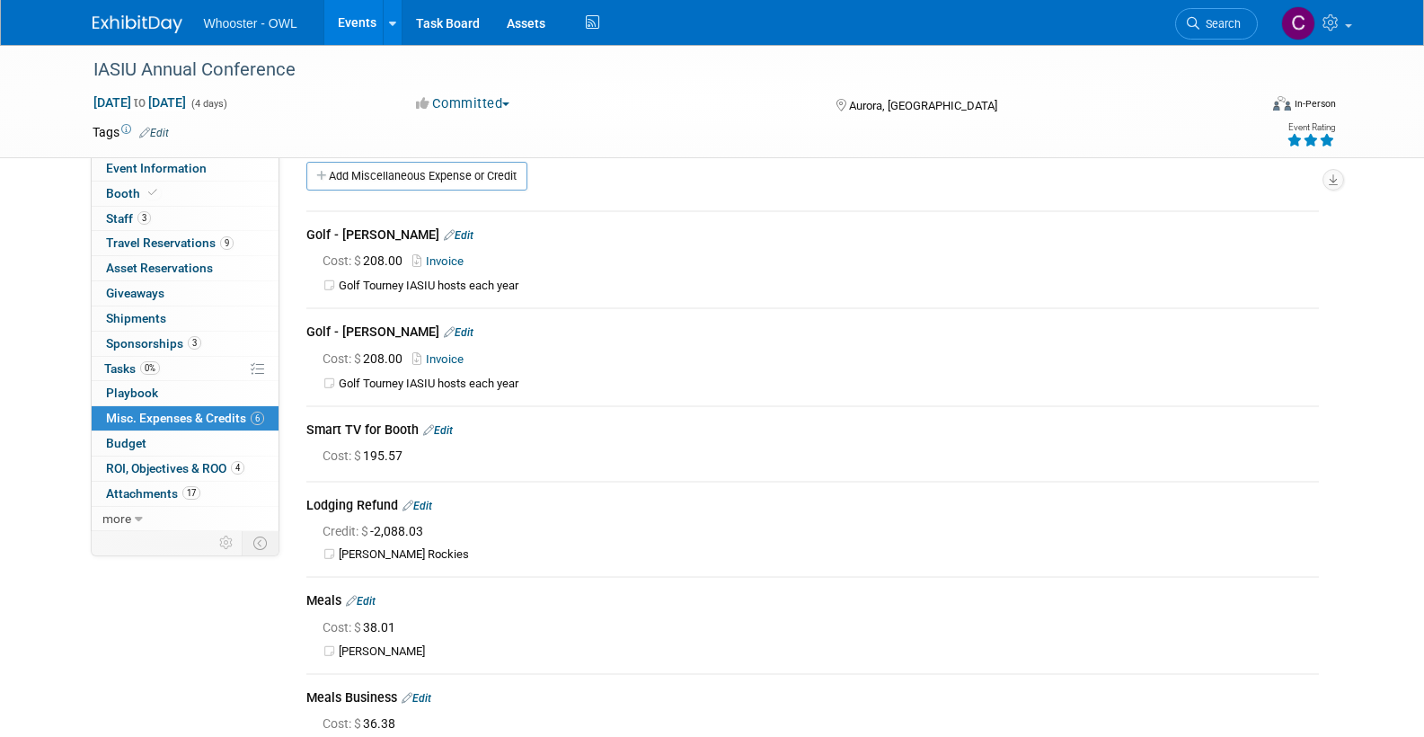
click at [388, 172] on link "Add Miscellaneous Expense or Credit" at bounding box center [416, 176] width 221 height 29
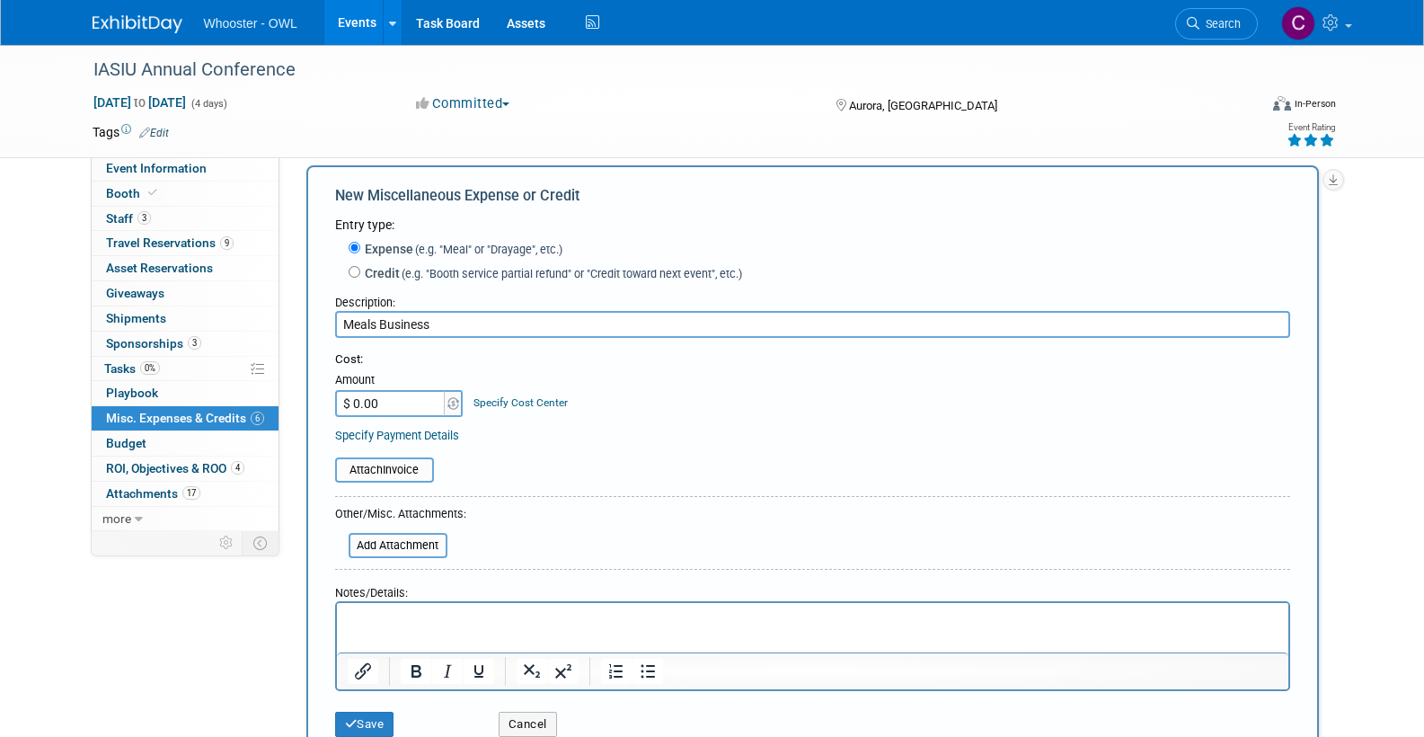
scroll to position [20, 0]
type input "Meals Business"
click at [382, 617] on p "Rich Text Area. Press ALT-0 for help." at bounding box center [812, 619] width 931 height 18
click at [413, 395] on input "$ 0.00" at bounding box center [391, 403] width 112 height 27
type input "$ 109.14"
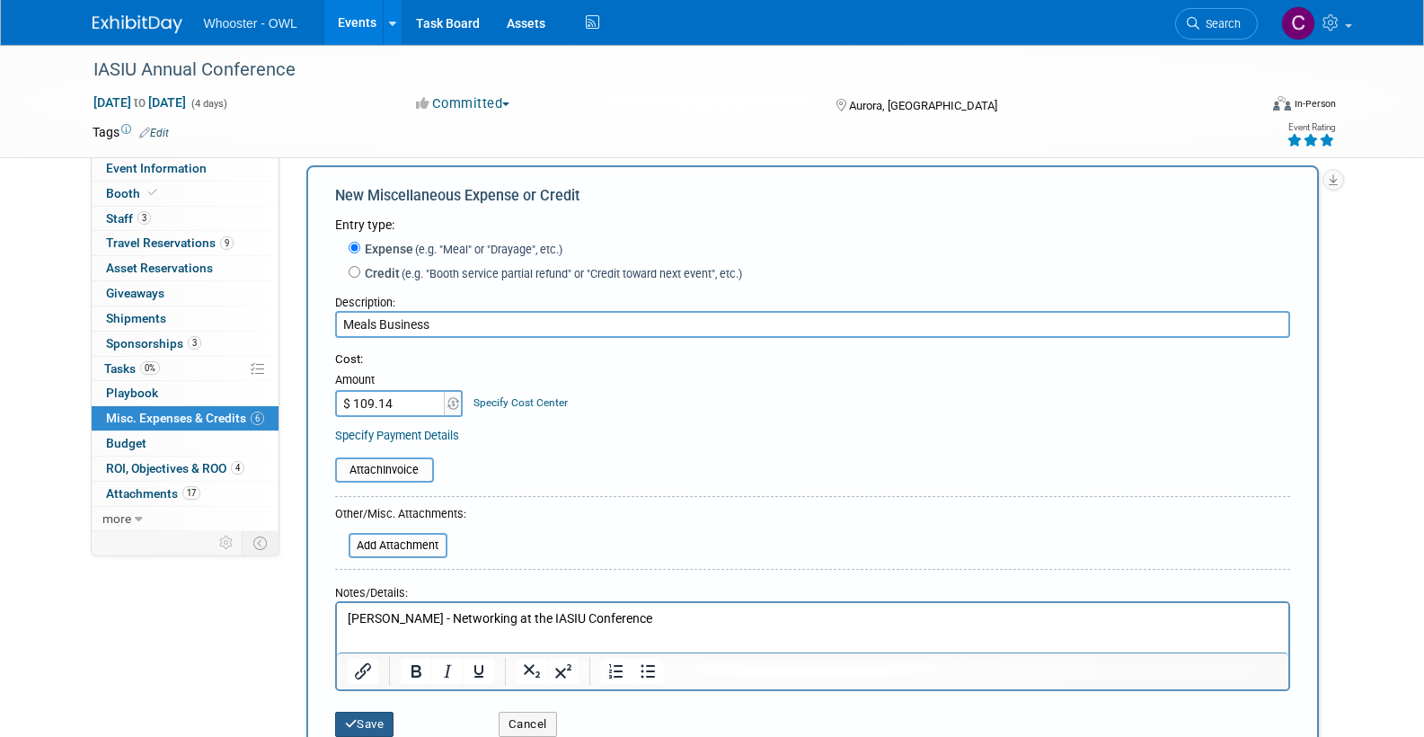
click at [372, 712] on button "Save" at bounding box center [364, 724] width 59 height 25
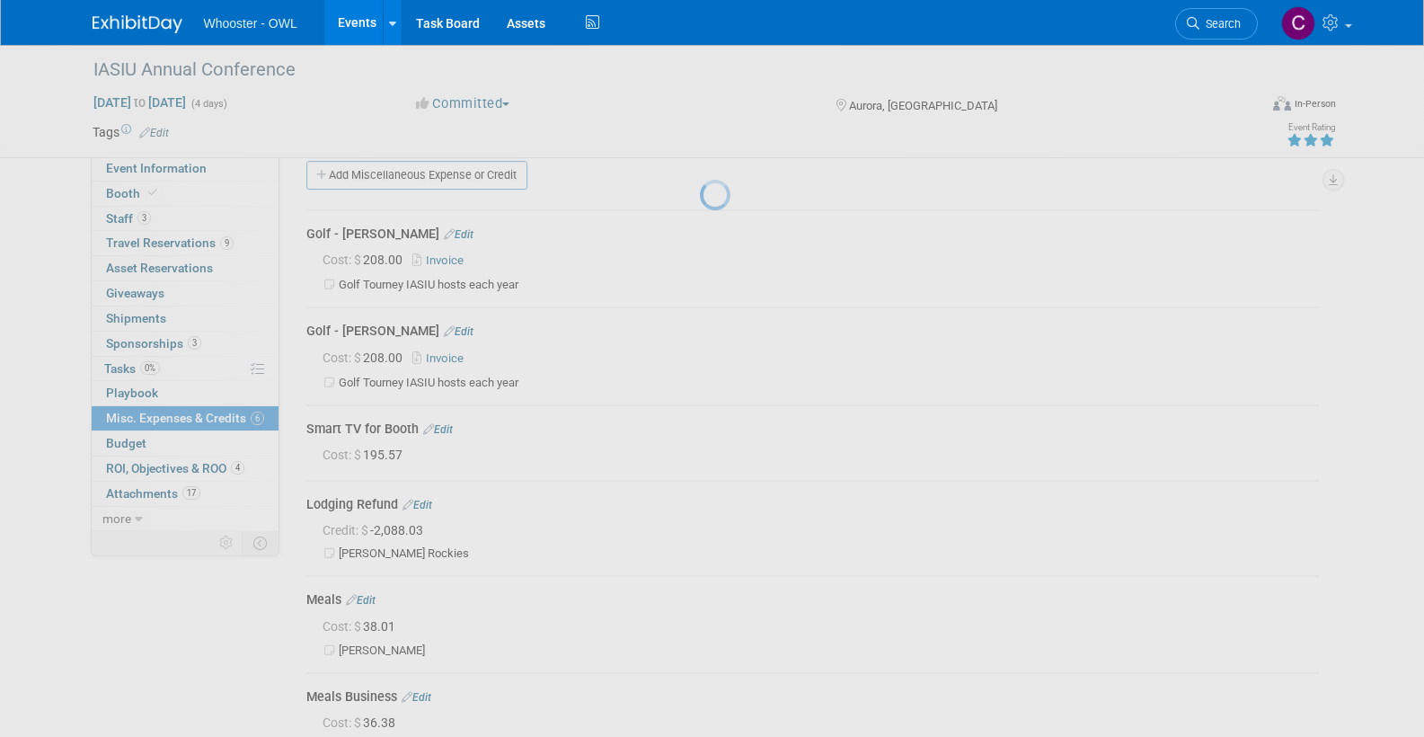
scroll to position [333, 0]
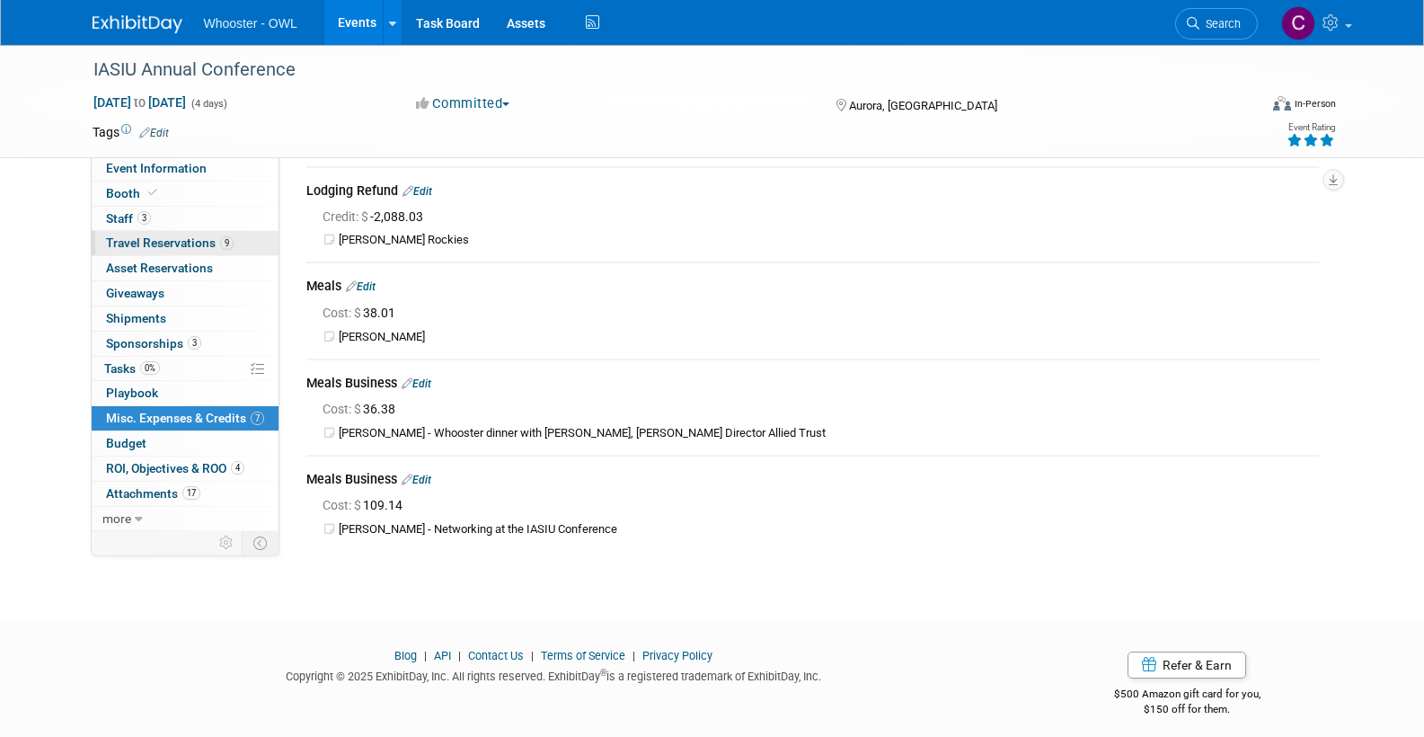
click at [170, 235] on span "Travel Reservations 9" at bounding box center [170, 242] width 128 height 14
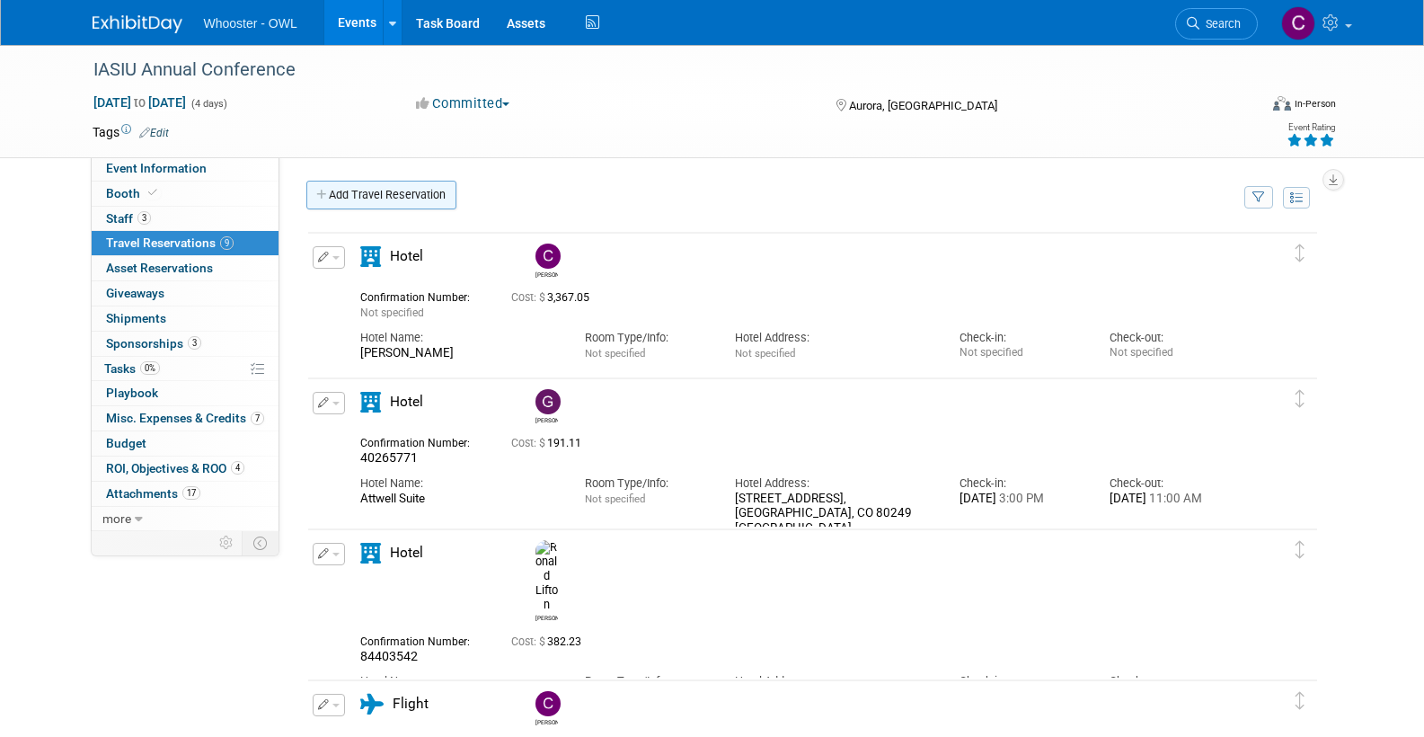
scroll to position [0, 0]
click at [381, 184] on link "Add Travel Reservation" at bounding box center [381, 195] width 150 height 29
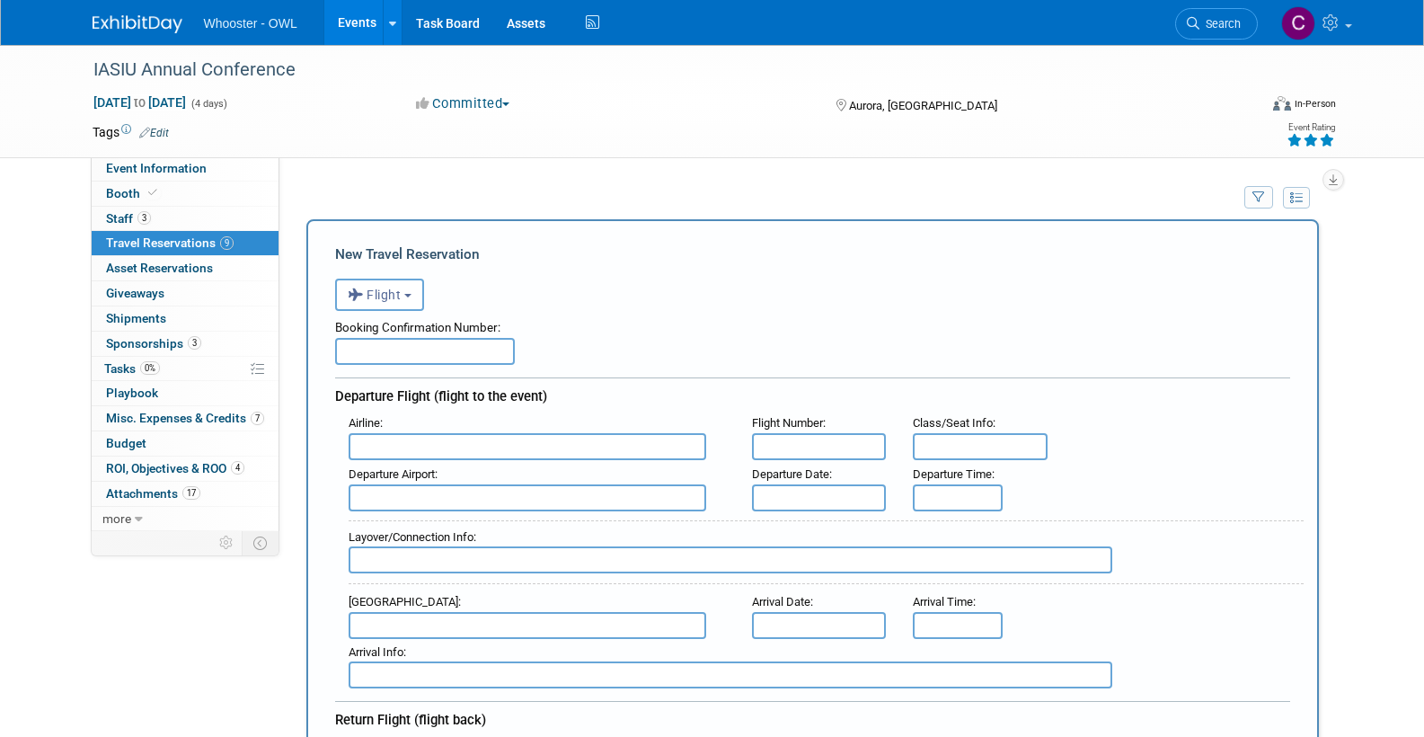
click at [158, 411] on span "Misc. Expenses & Credits 7" at bounding box center [185, 418] width 158 height 14
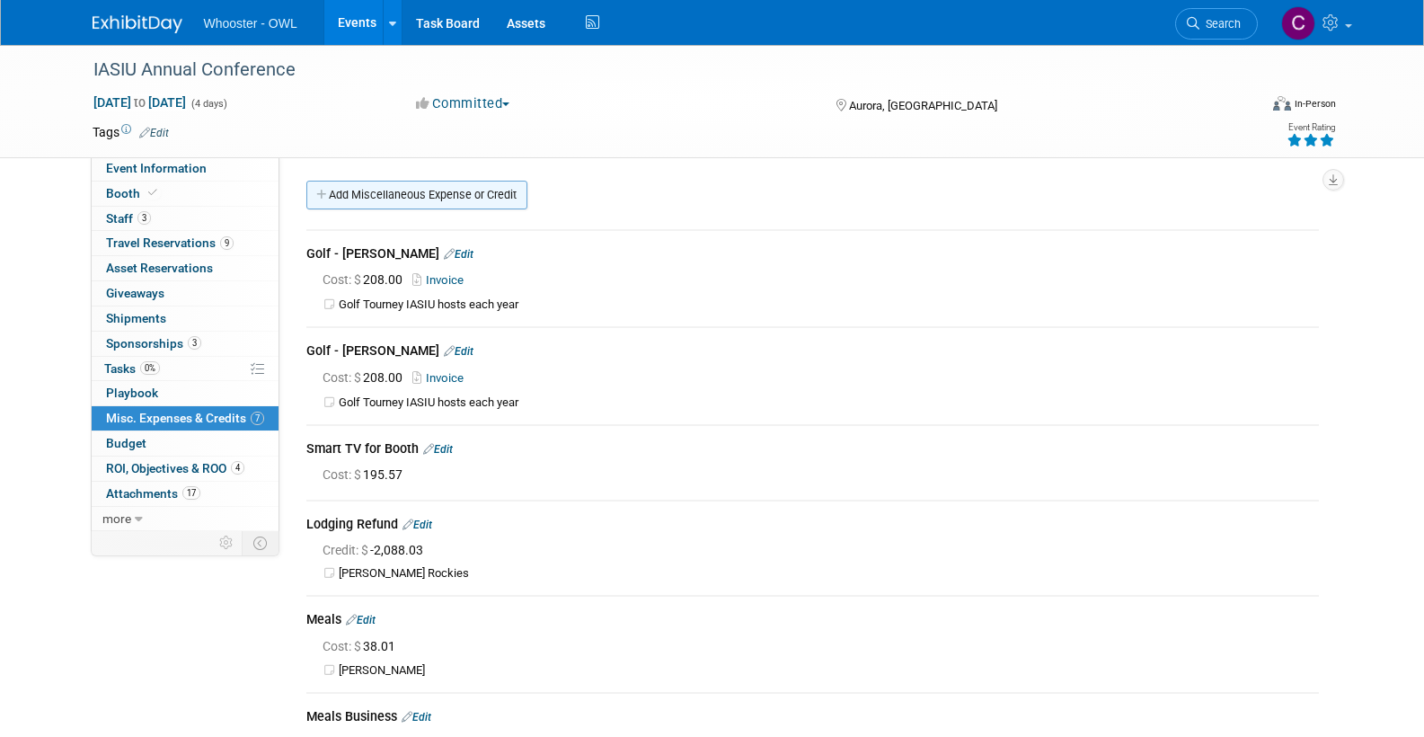
click at [384, 199] on link "Add Miscellaneous Expense or Credit" at bounding box center [416, 195] width 221 height 29
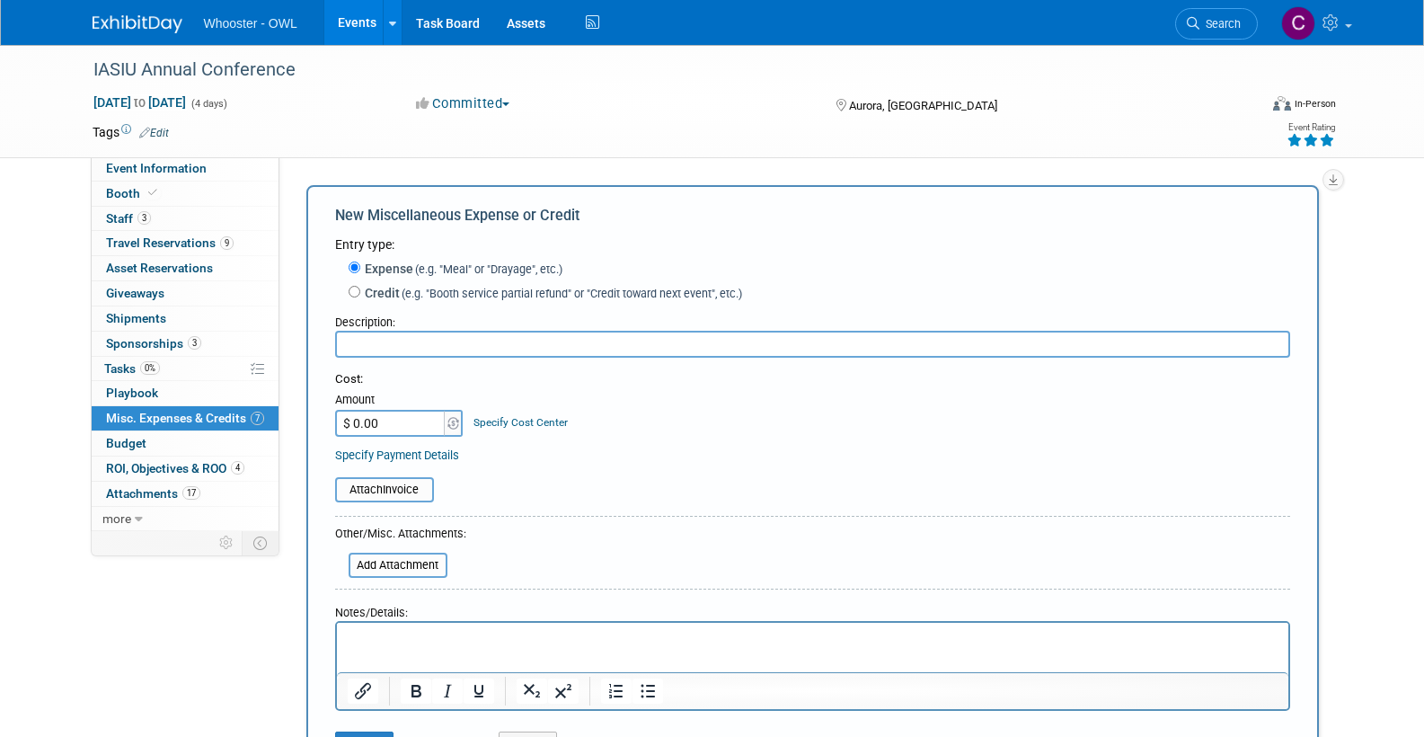
type input "C"
type input "Baggage - Checked bag"
click at [357, 420] on input "$ 0.00" at bounding box center [391, 423] width 112 height 27
type input "$ 40.00"
click at [405, 624] on html at bounding box center [811, 635] width 951 height 25
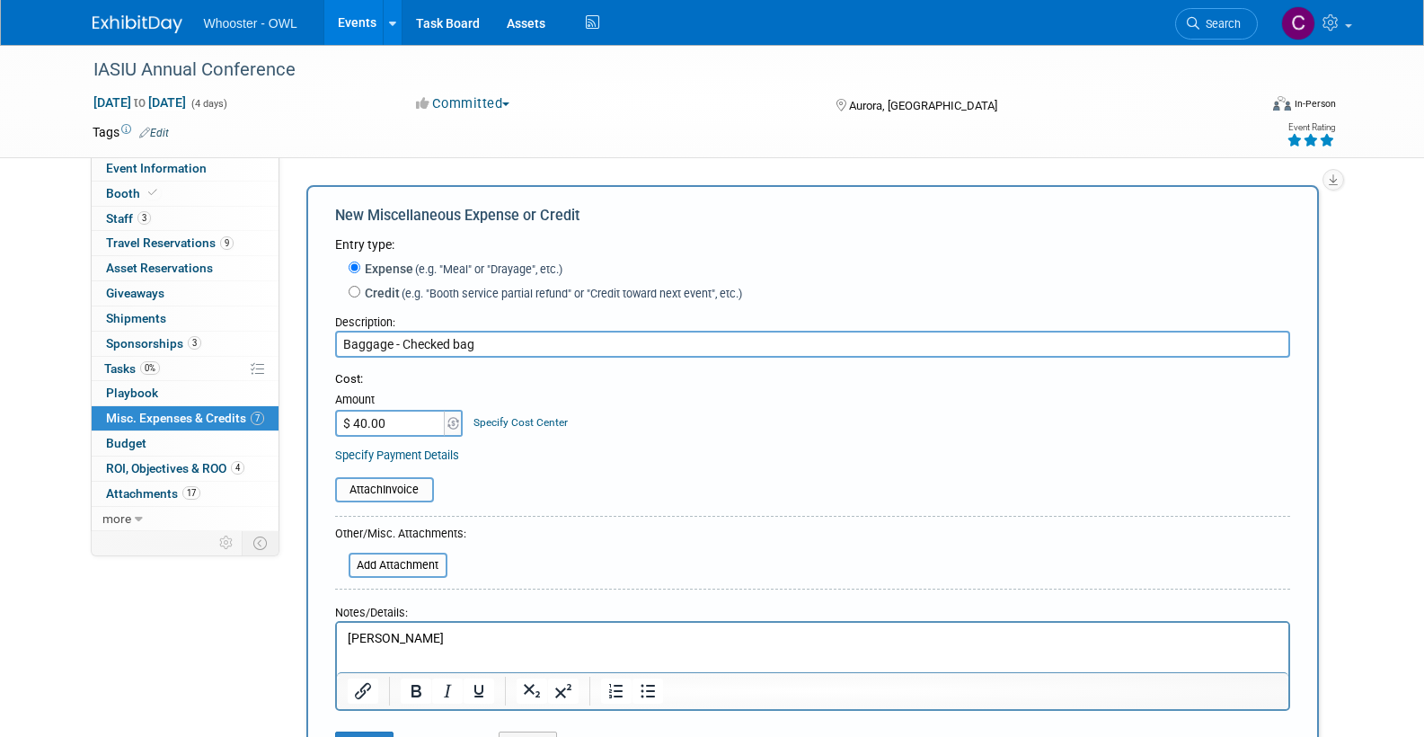
scroll to position [106, 0]
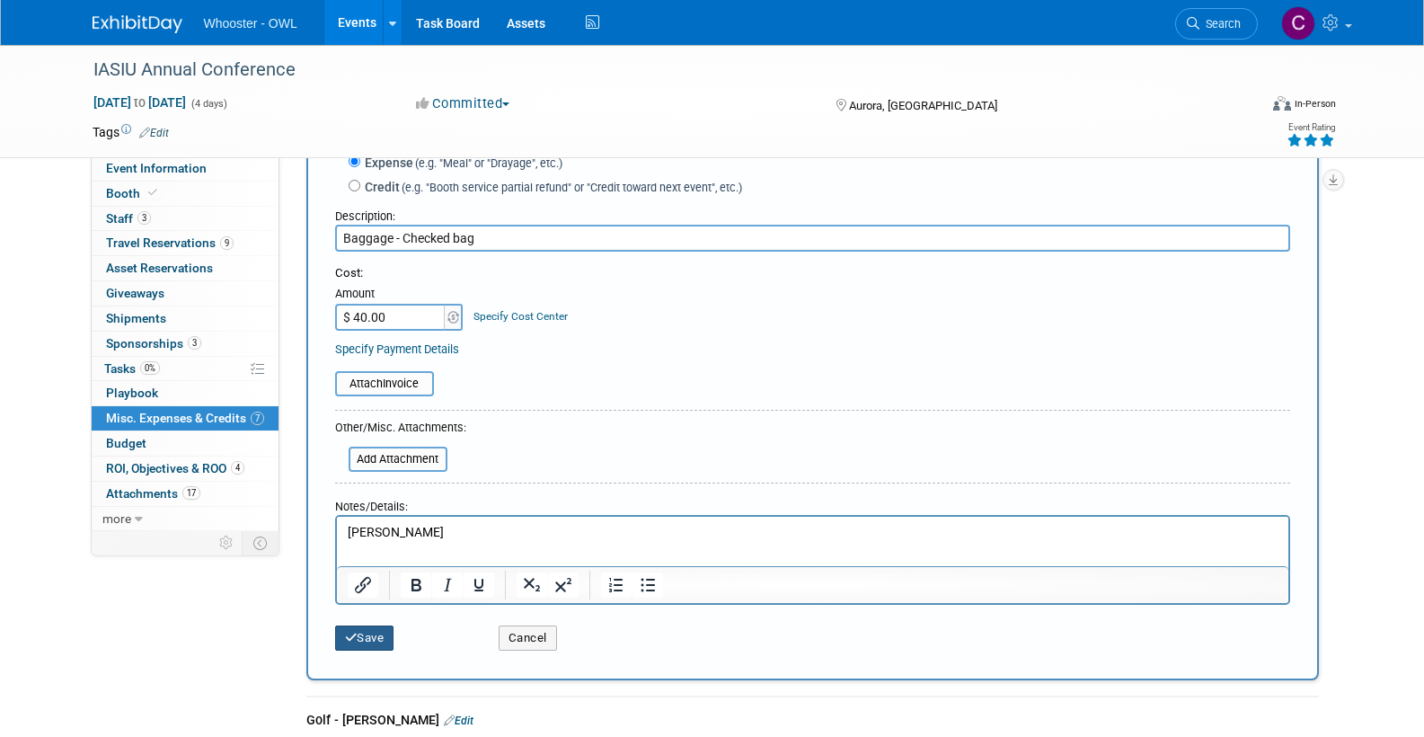
click at [374, 625] on button "Save" at bounding box center [364, 637] width 59 height 25
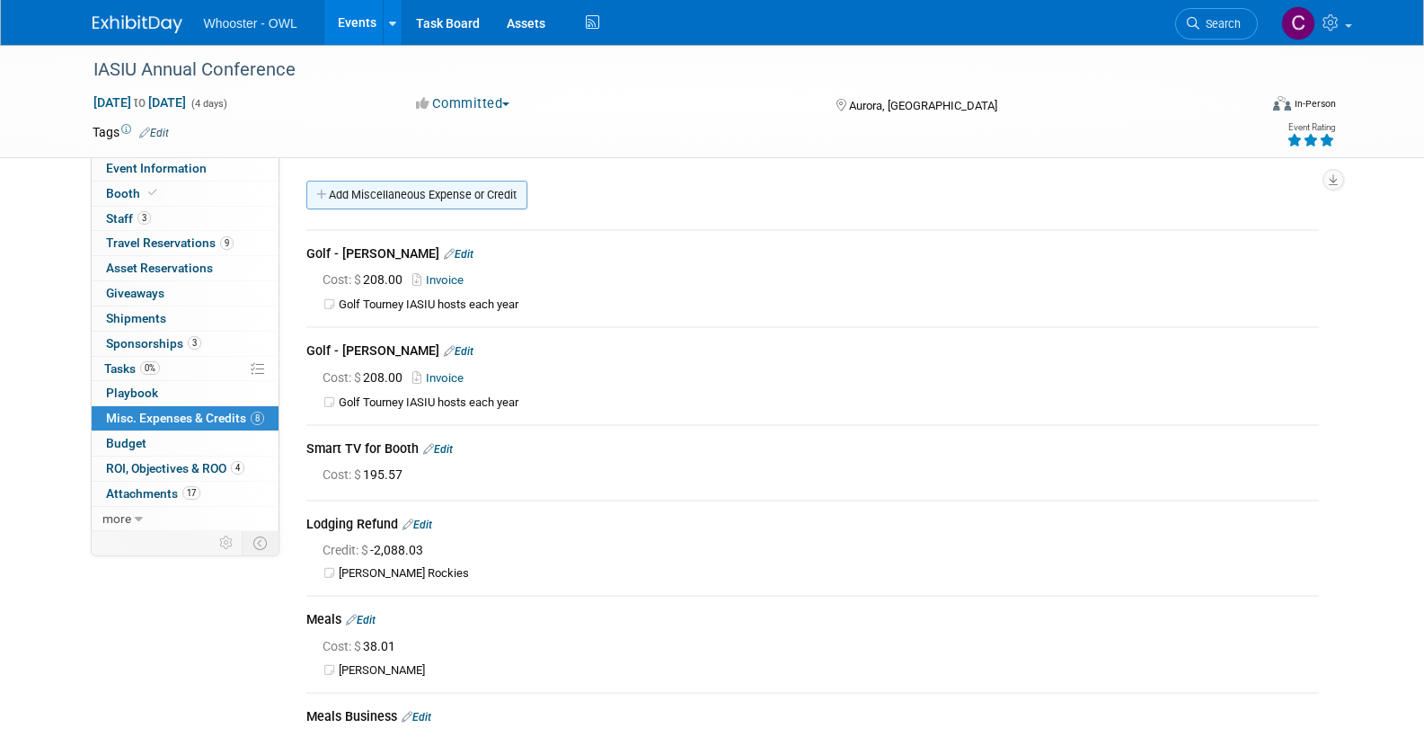
scroll to position [0, 1]
click at [115, 187] on span "Booth" at bounding box center [133, 193] width 55 height 14
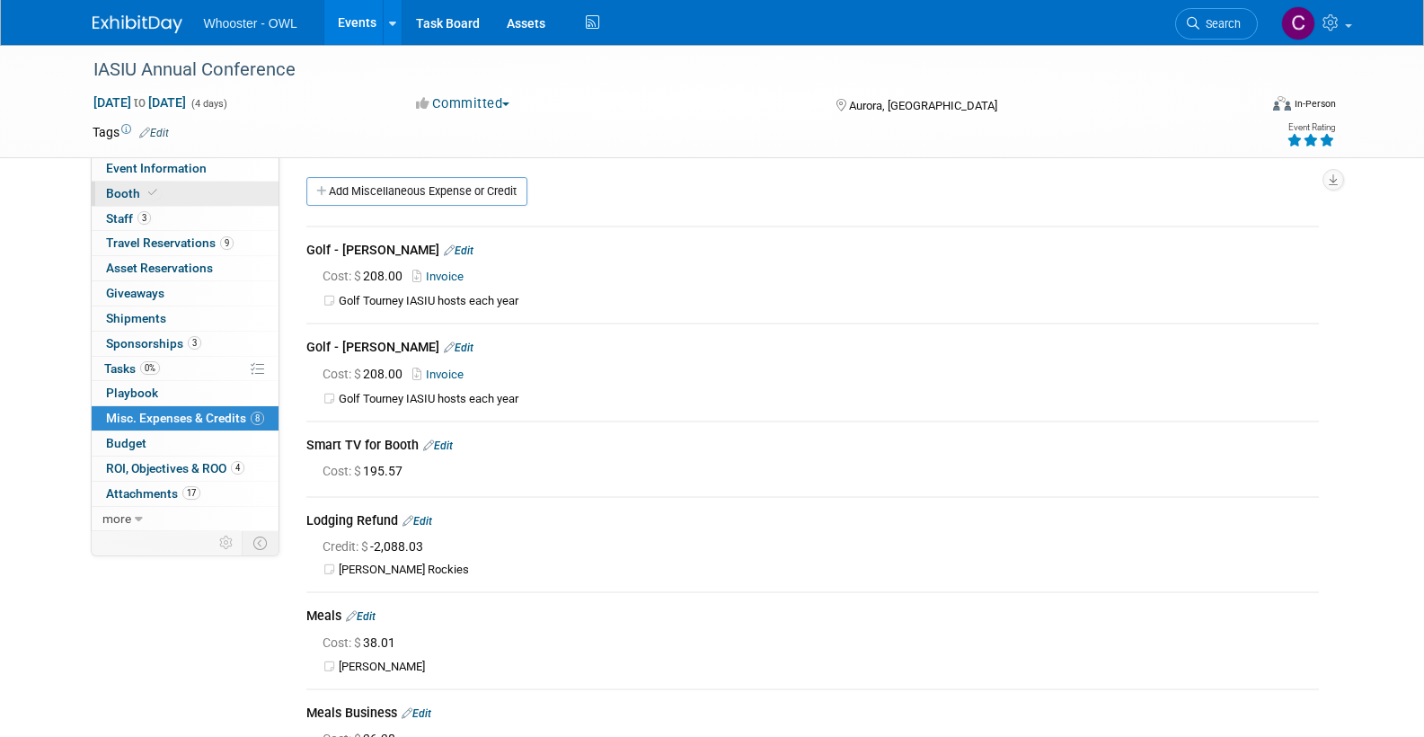
select select "Yes"
select select "No"
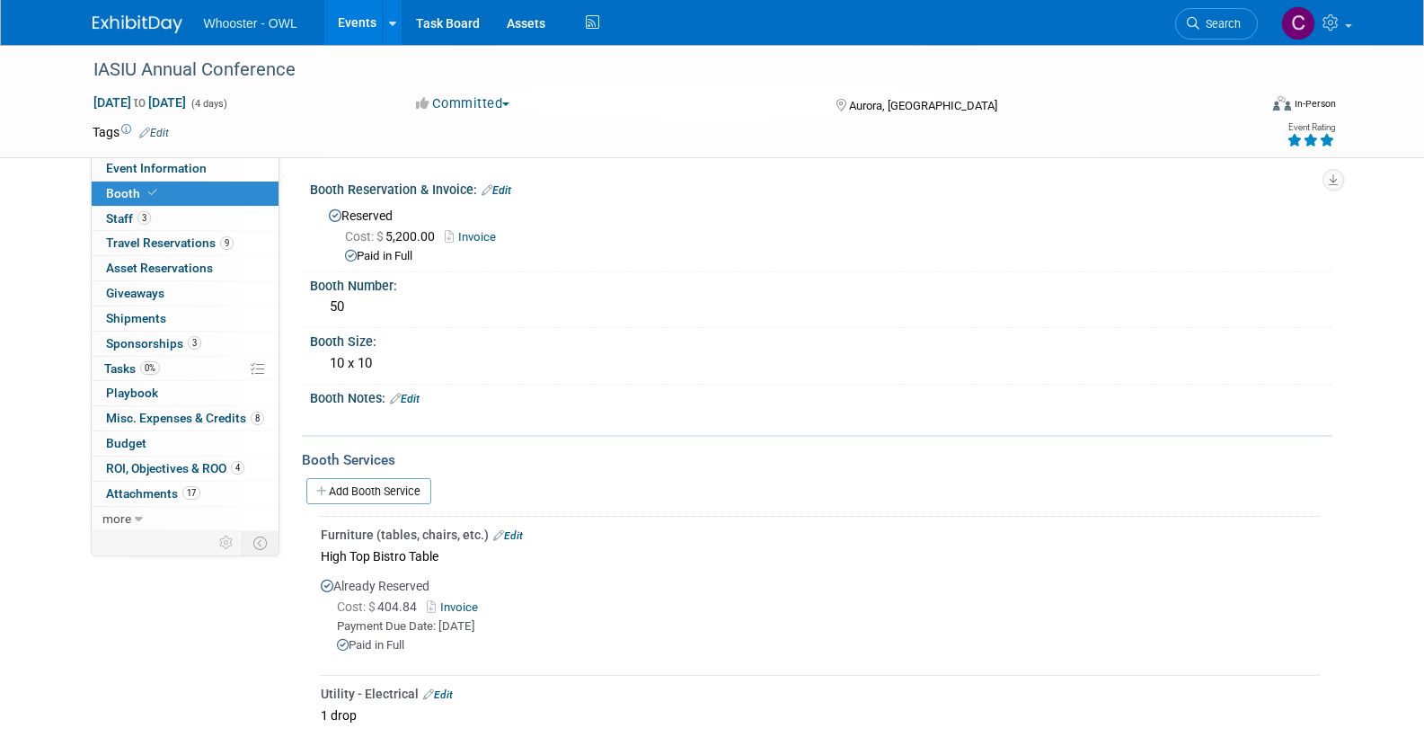
scroll to position [0, 0]
click at [361, 482] on link "Add Booth Service" at bounding box center [368, 491] width 125 height 26
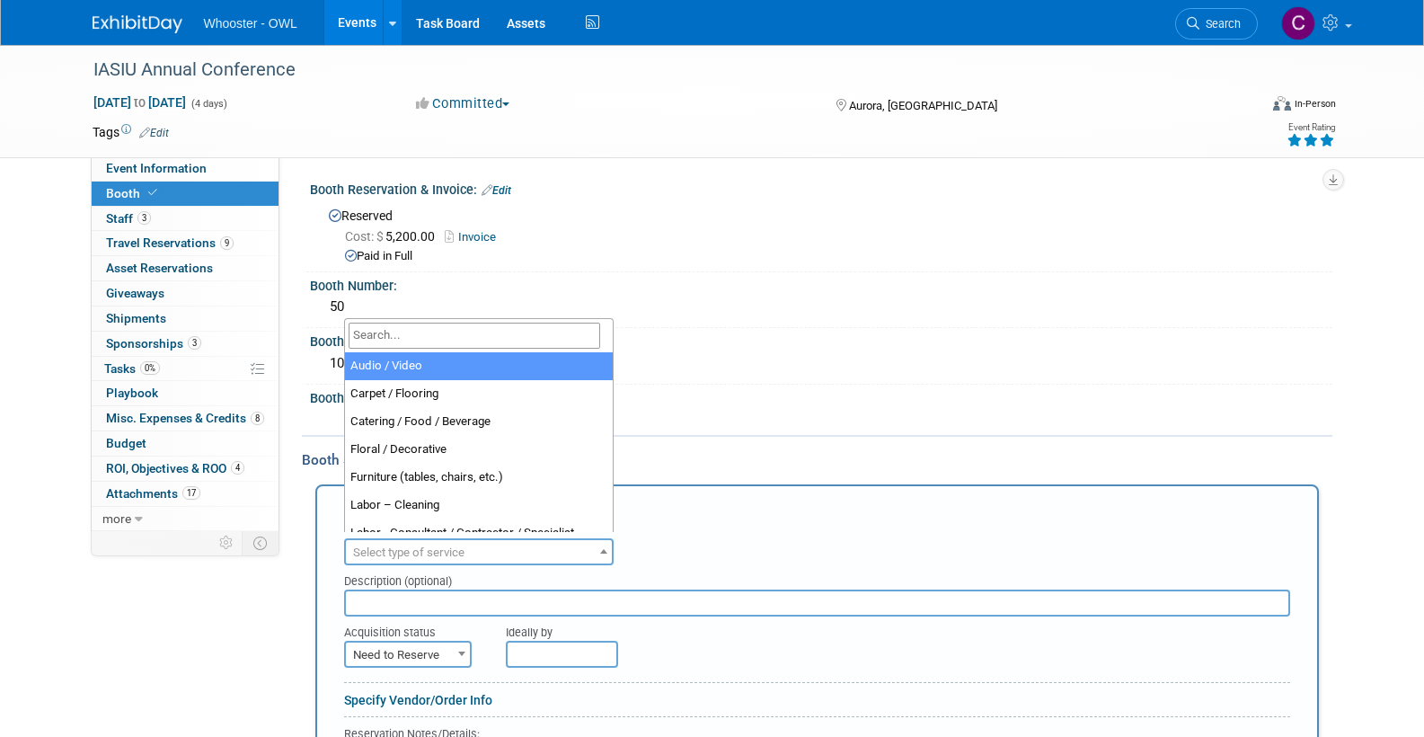
click at [508, 544] on span "Select type of service" at bounding box center [479, 552] width 266 height 25
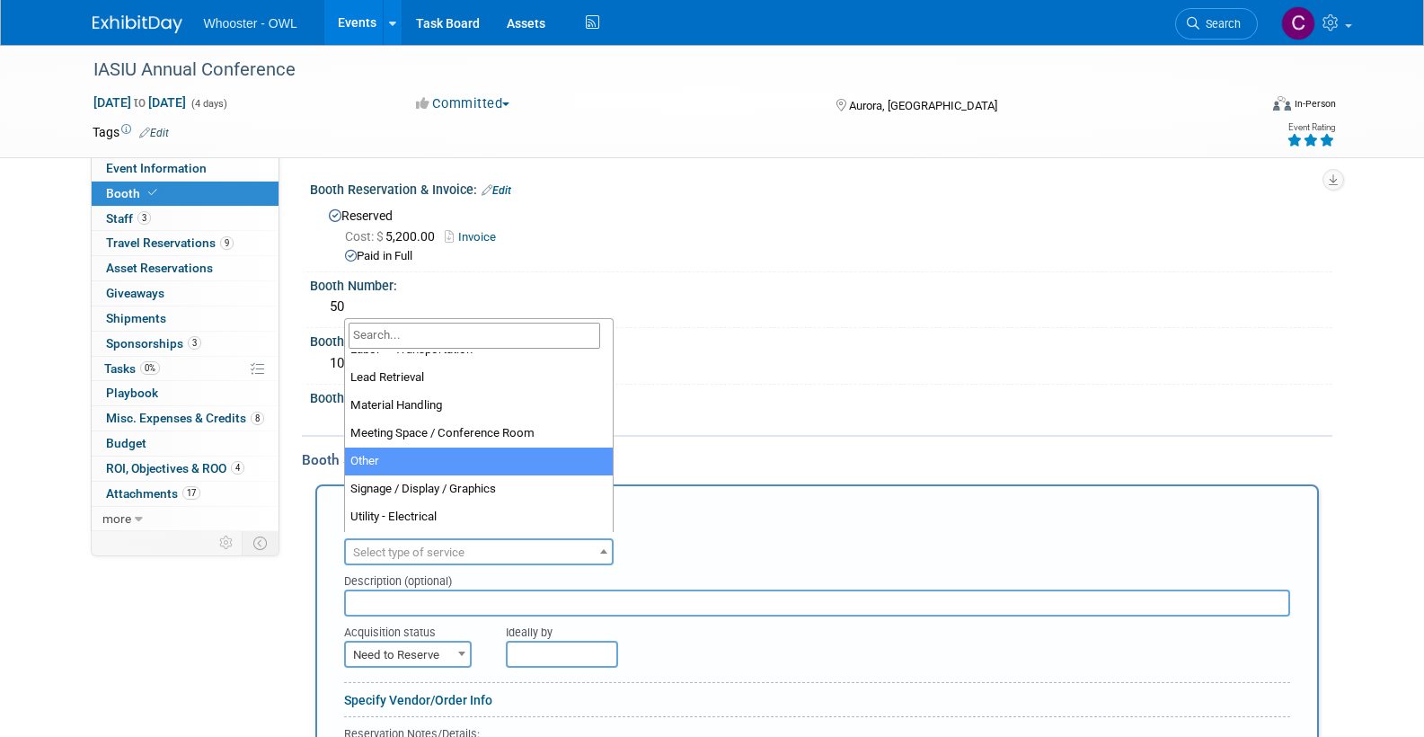
scroll to position [381, 0]
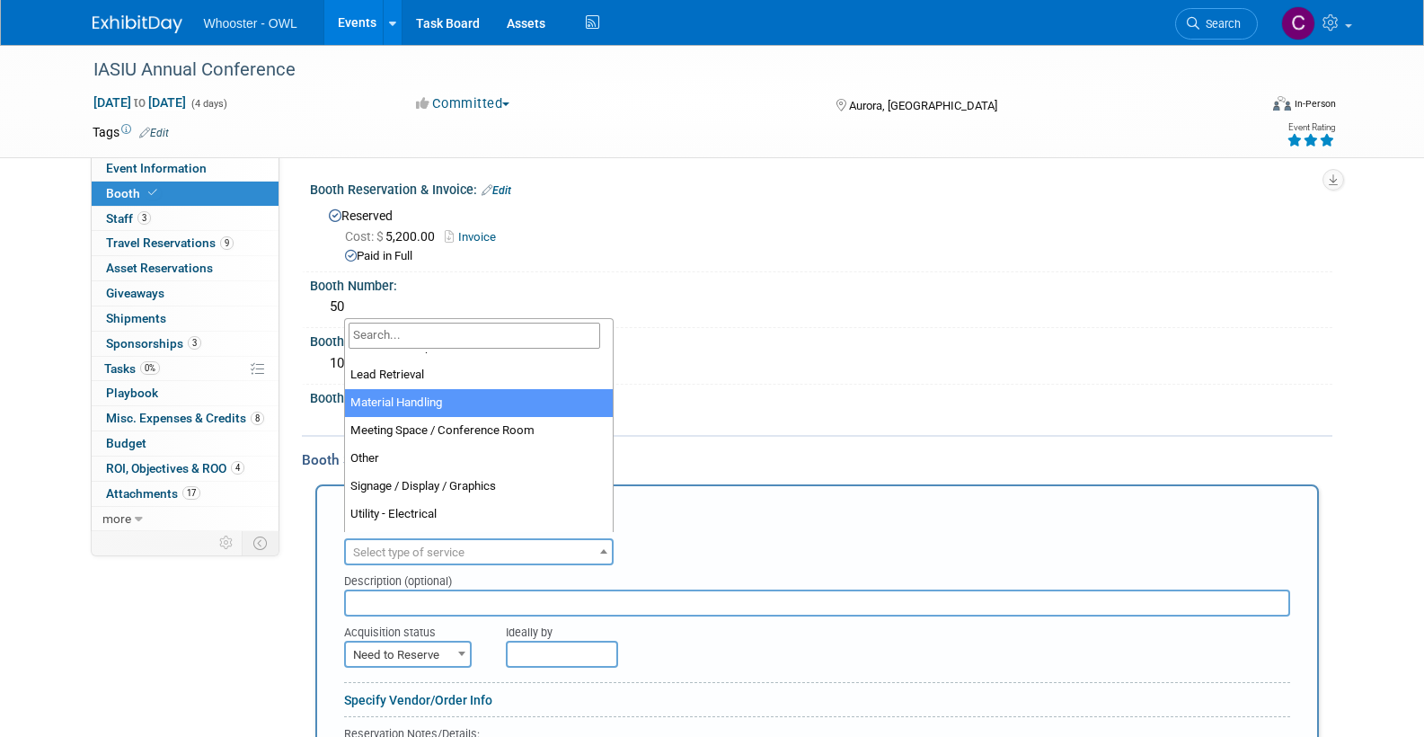
select select "10"
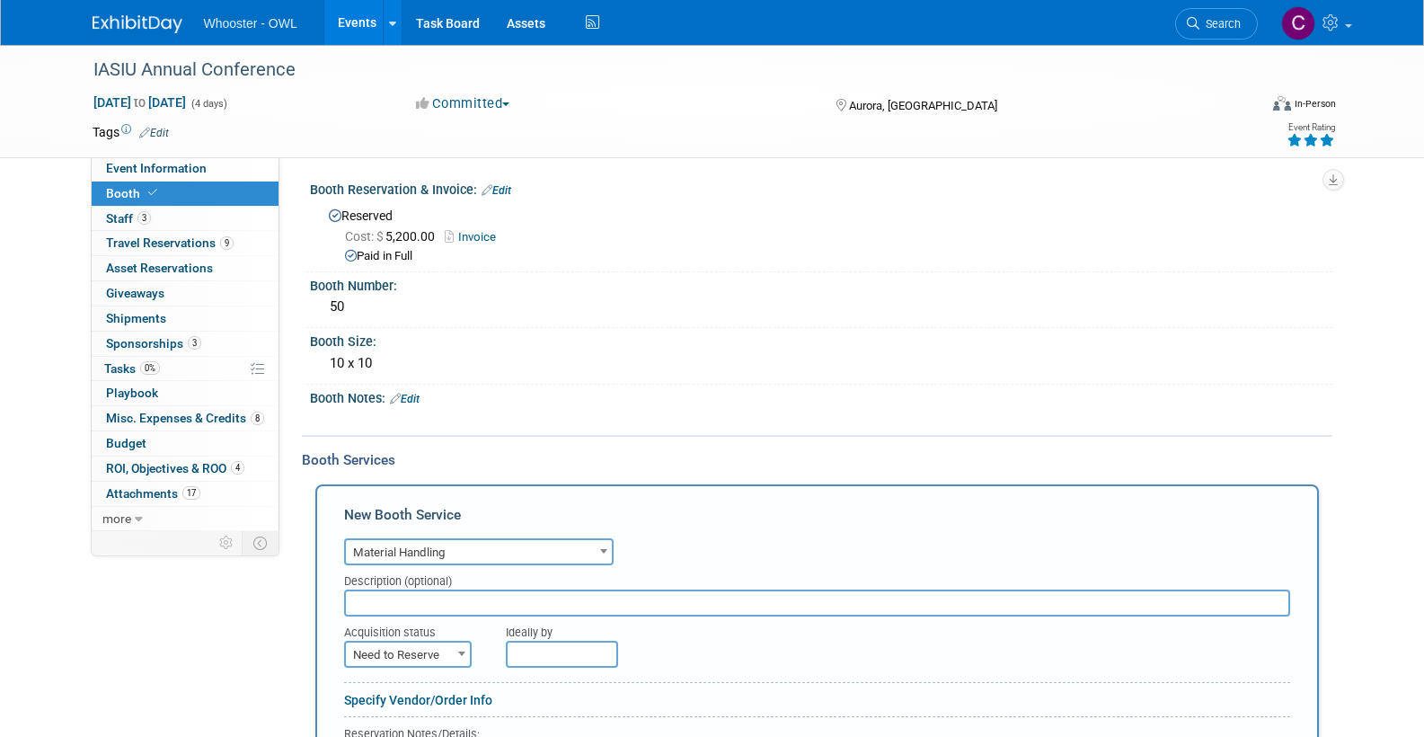
click at [410, 597] on input "text" at bounding box center [817, 602] width 946 height 27
paste input "Clare Louise Southcombe - FedEx Receiving Charges"
drag, startPoint x: 505, startPoint y: 597, endPoint x: 343, endPoint y: 596, distance: 161.7
click at [344, 596] on input "Clare Louise Southcombe - FedEx Receiving Charges" at bounding box center [817, 602] width 946 height 27
type input "FedEx Receiving Charges"
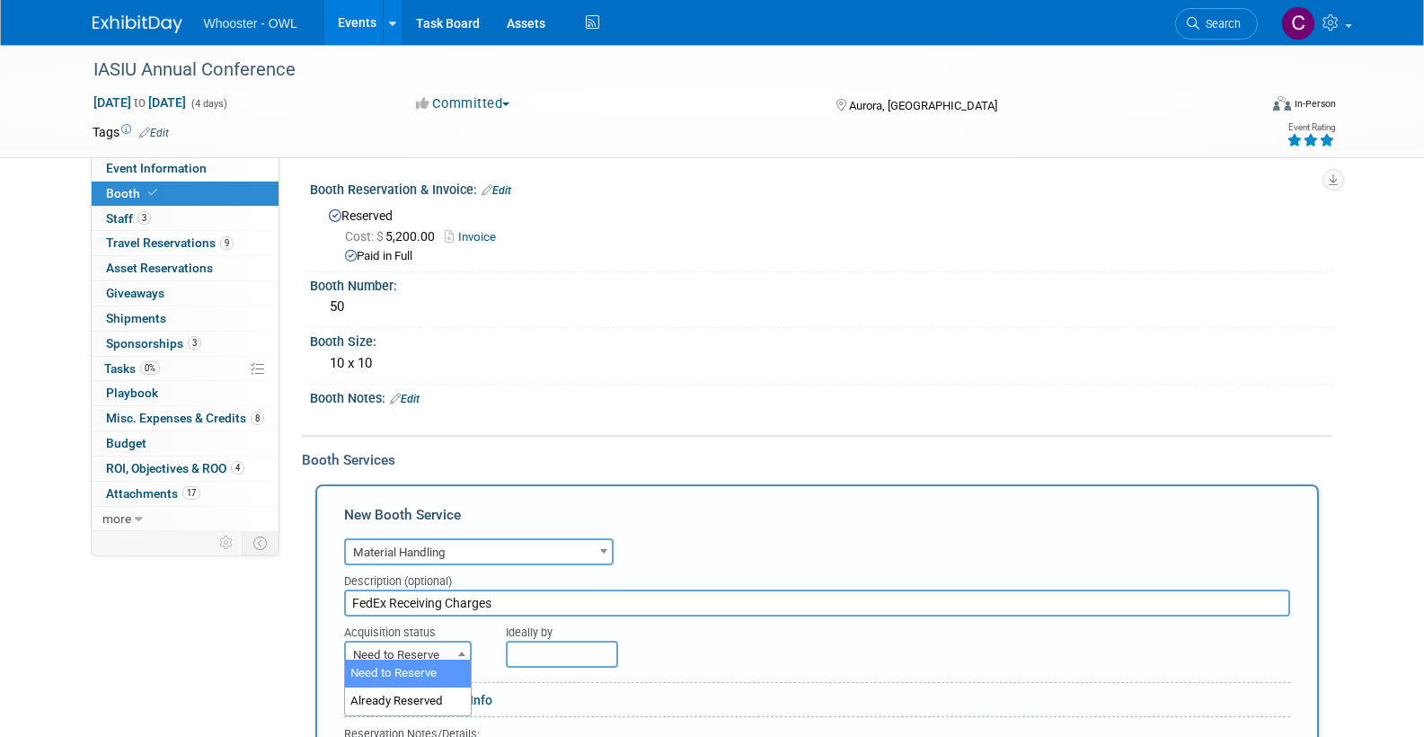
click at [385, 645] on span "Need to Reserve" at bounding box center [408, 654] width 124 height 25
select select "2"
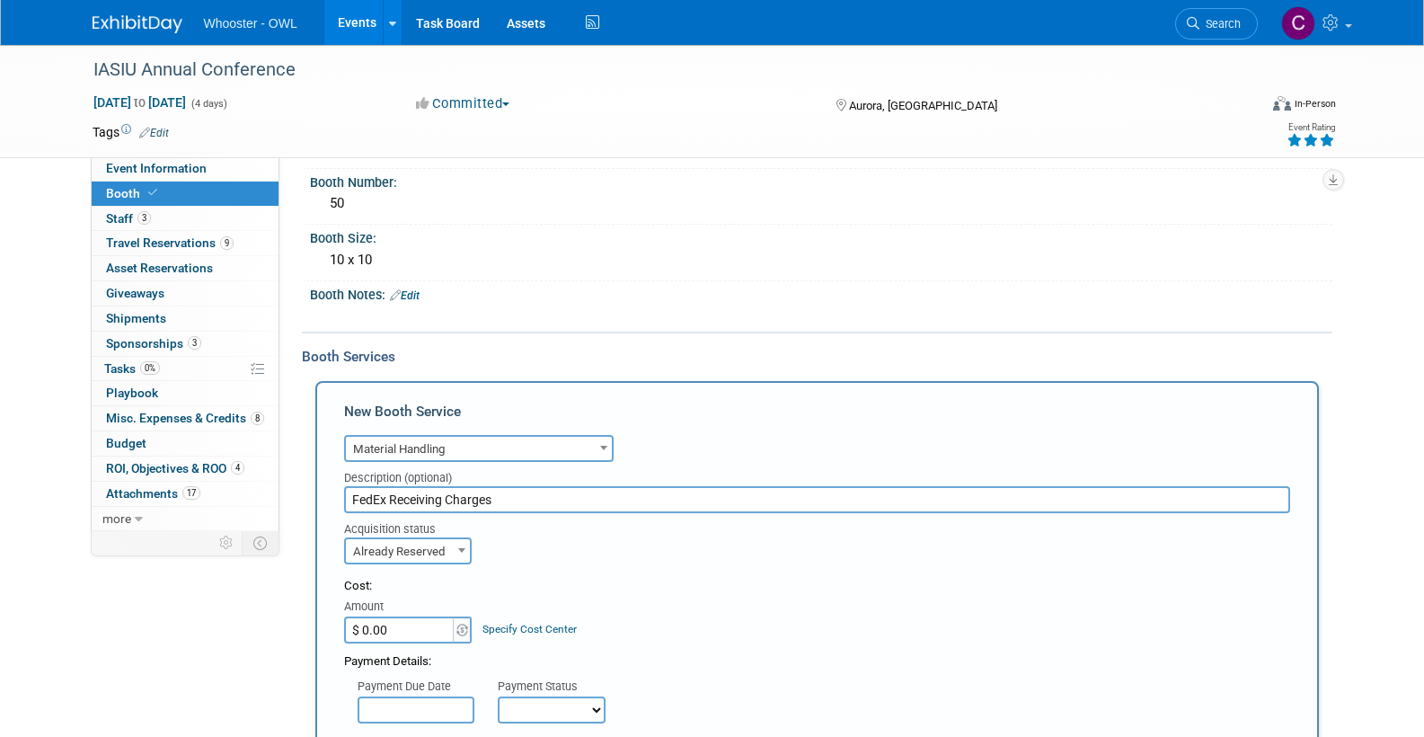
scroll to position [104, 0]
click at [367, 623] on input "$ 0.00" at bounding box center [400, 628] width 112 height 27
type input "$ 65.00"
click at [756, 577] on div "Cost:" at bounding box center [817, 585] width 946 height 17
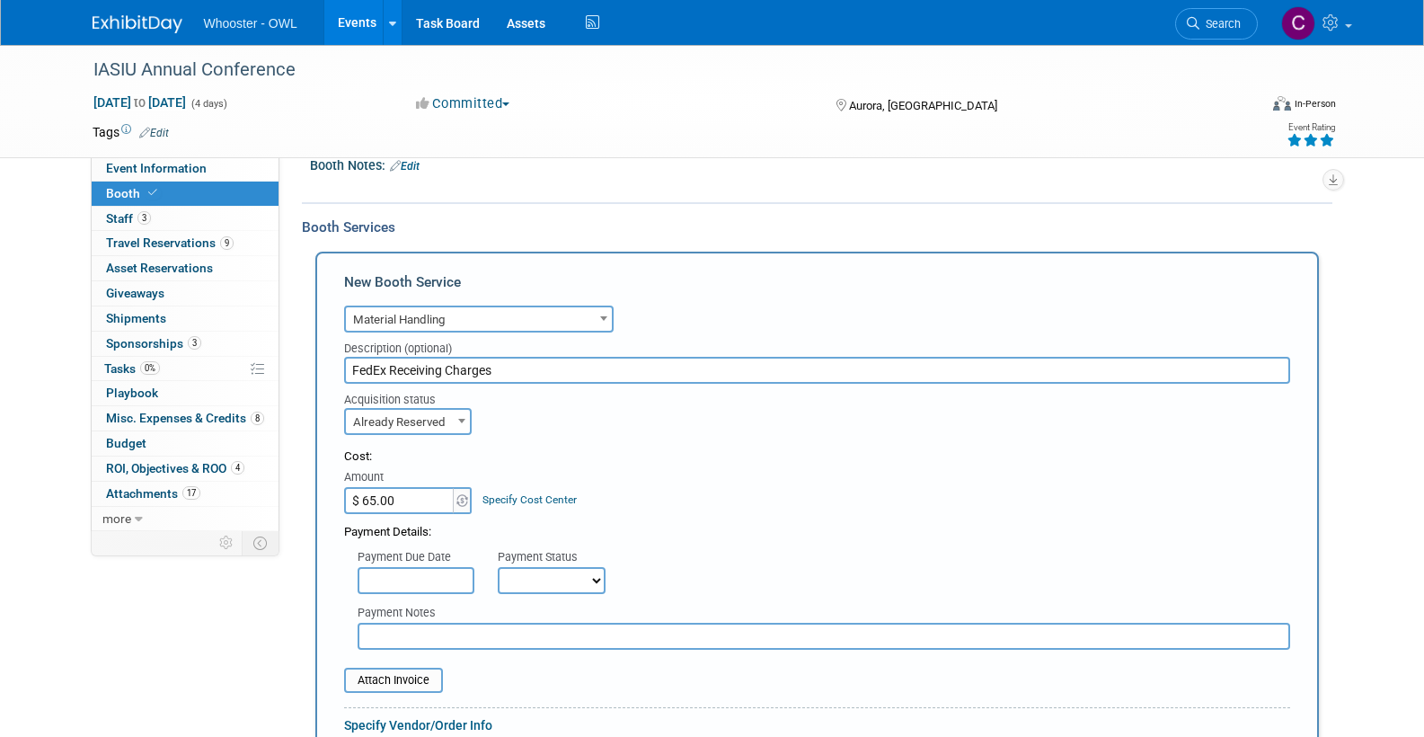
scroll to position [265, 0]
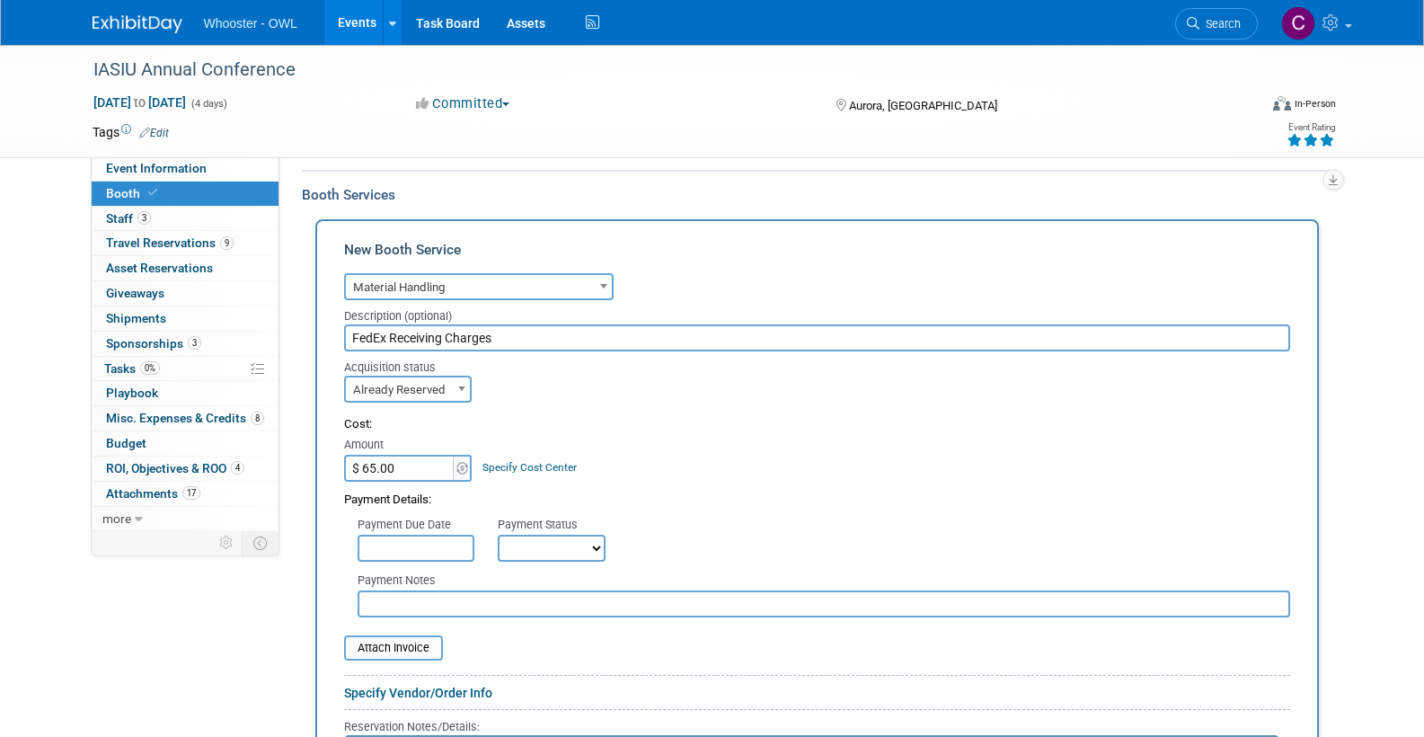
select select "1"
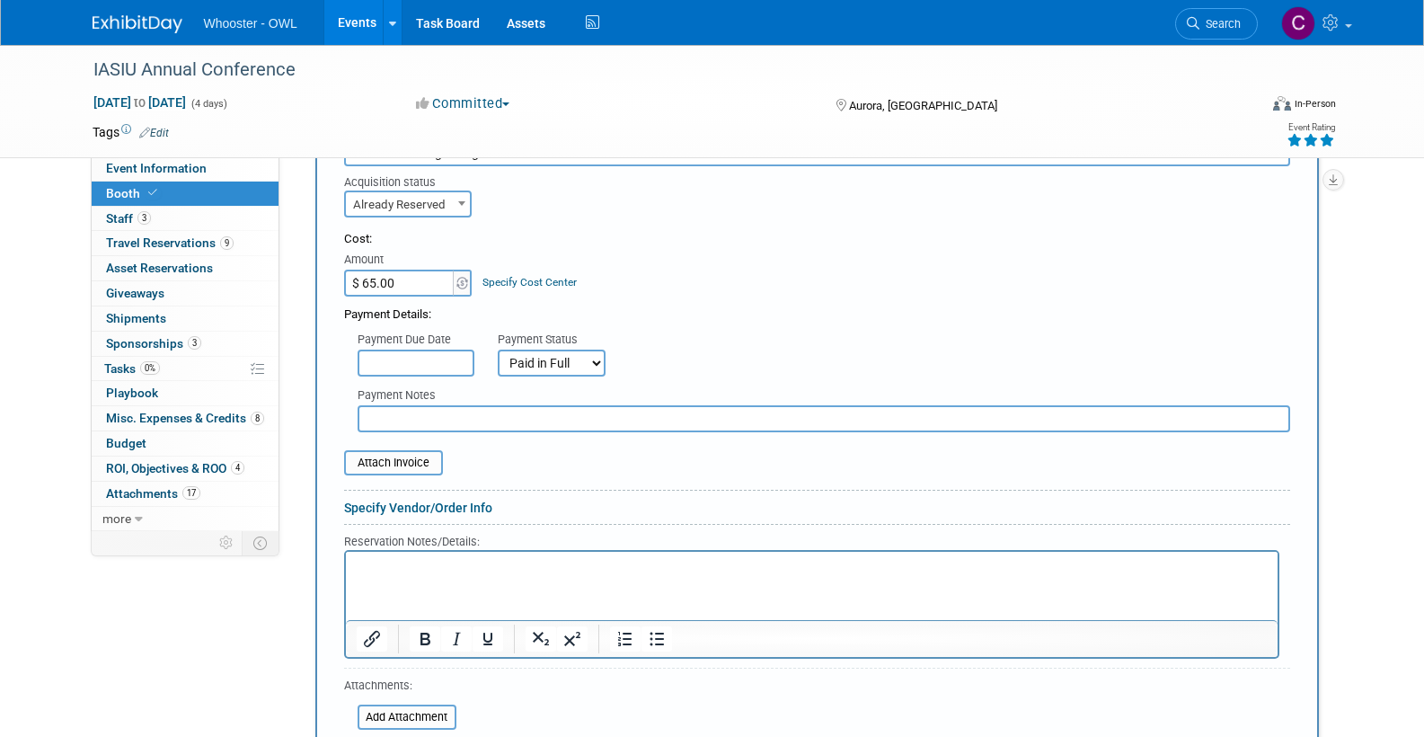
scroll to position [455, 0]
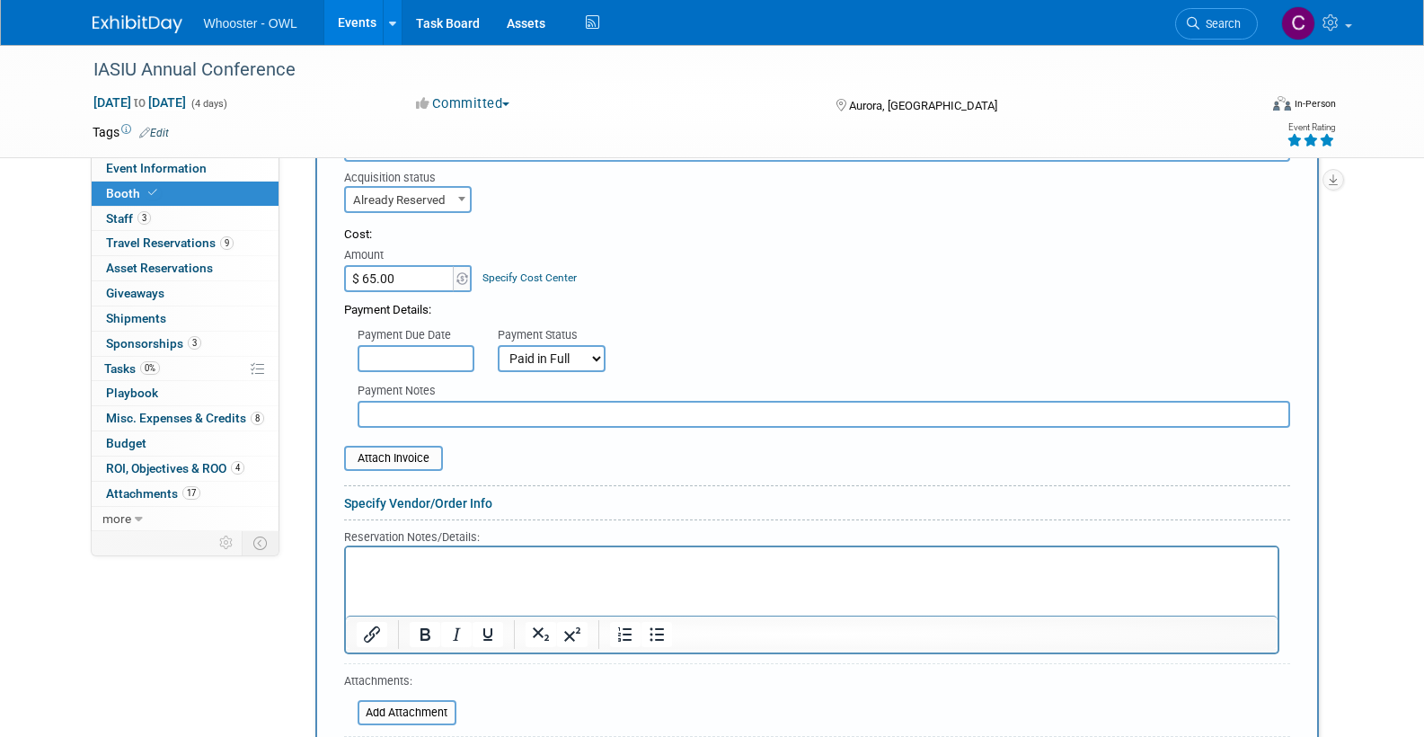
click at [375, 565] on p "Rich Text Area. Press ALT-0 for help." at bounding box center [811, 561] width 911 height 17
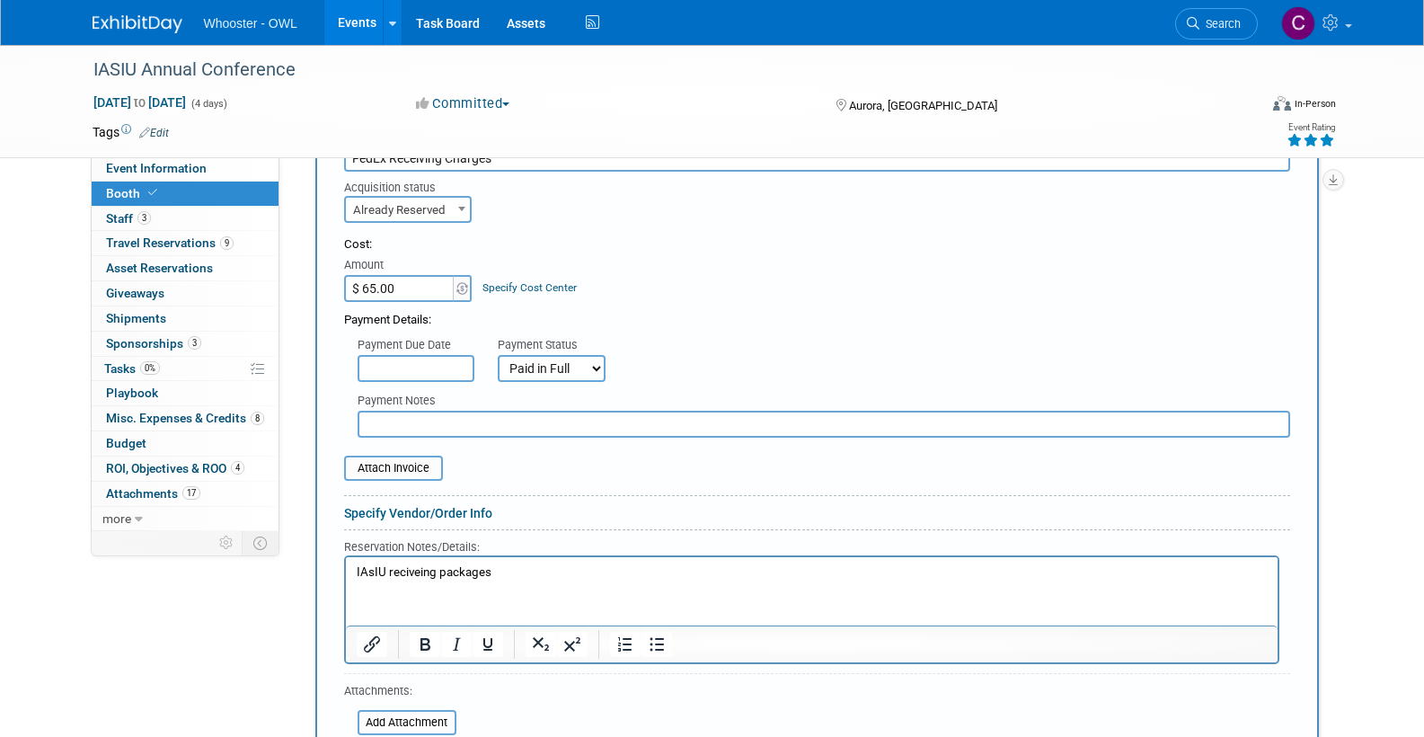
scroll to position [440, 0]
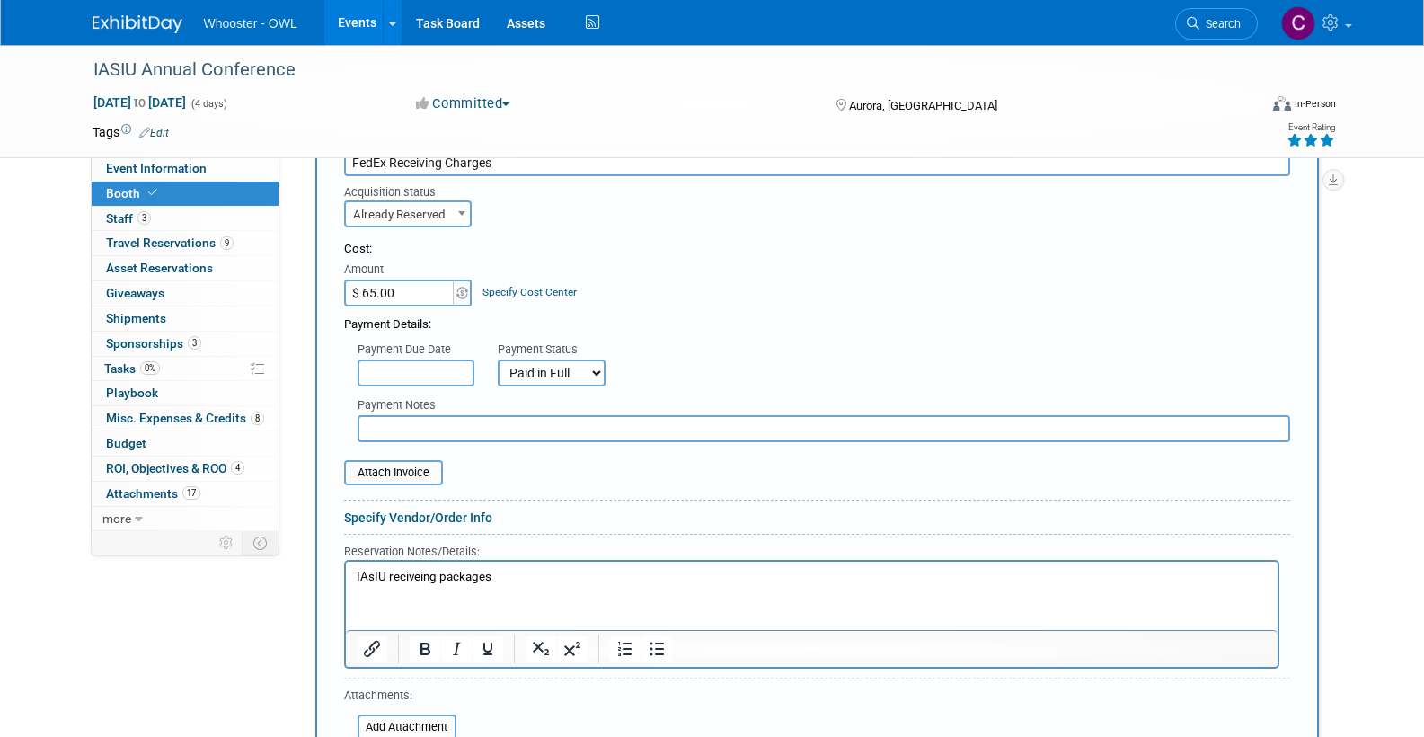
drag, startPoint x: 402, startPoint y: 580, endPoint x: 416, endPoint y: 599, distance: 23.2
click at [402, 580] on p "IAsIU reciveing packages" at bounding box center [811, 576] width 911 height 17
drag, startPoint x: 427, startPoint y: 576, endPoint x: 428, endPoint y: 597, distance: 21.6
click at [427, 576] on p "IAsIU receiveing packages" at bounding box center [811, 576] width 911 height 17
click at [544, 688] on form "Audio / Video Carpet / Flooring Catering / Food / Beverage Floral / Decorative …" at bounding box center [817, 453] width 946 height 720
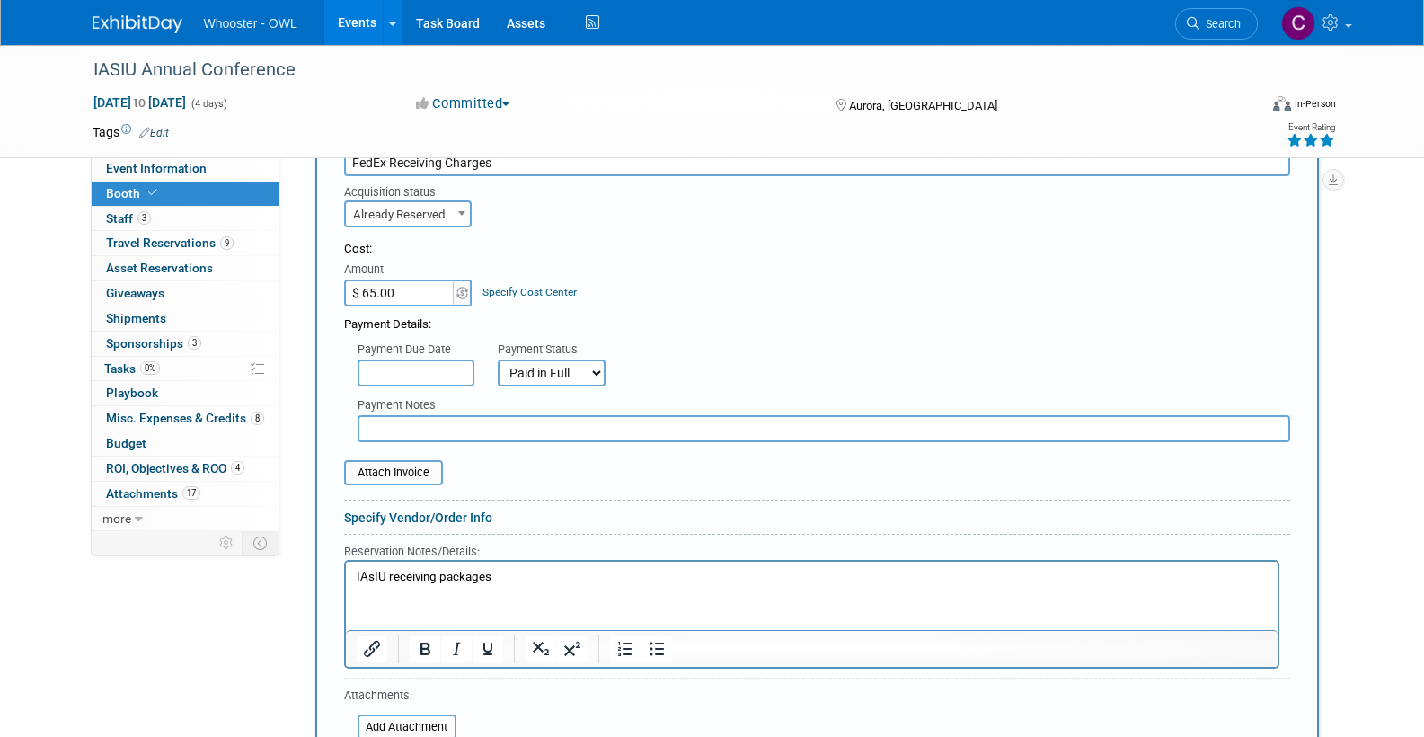
scroll to position [614, 0]
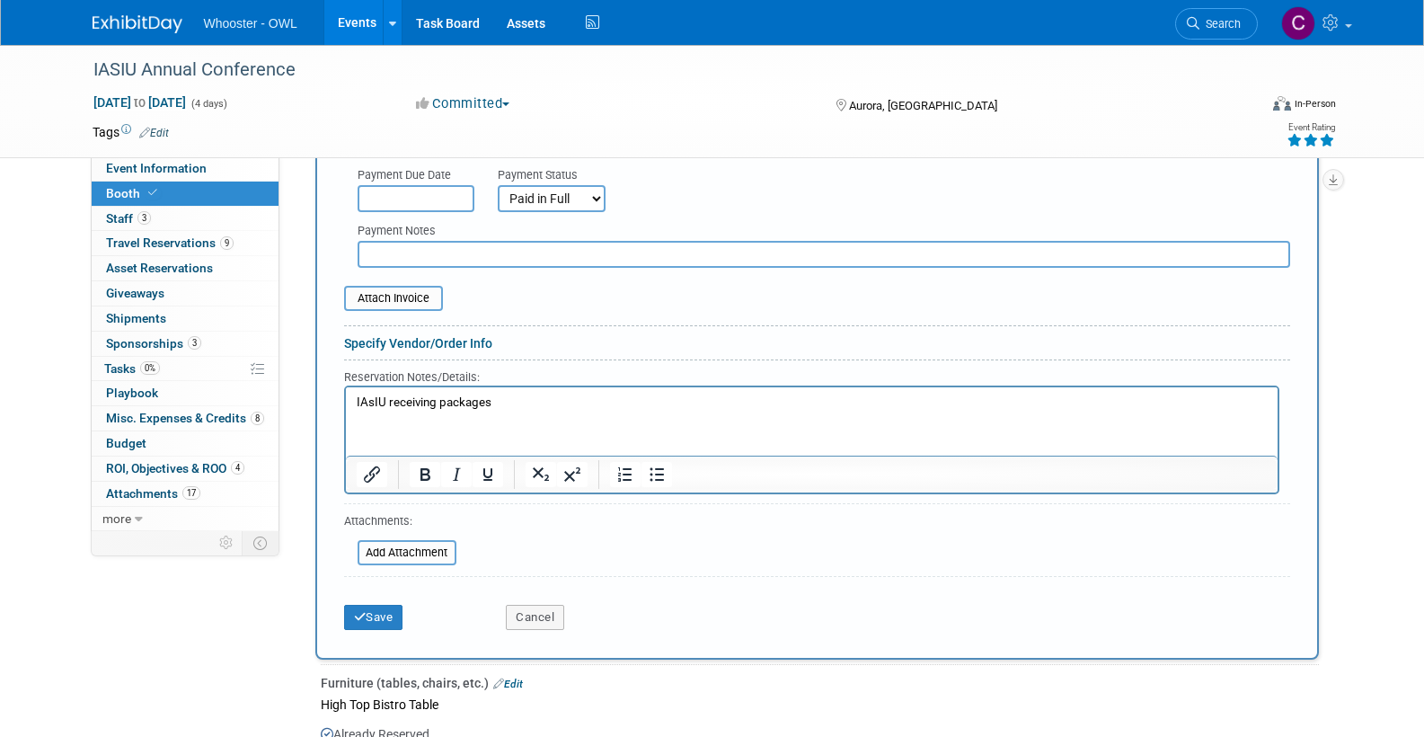
drag, startPoint x: 383, startPoint y: 402, endPoint x: 393, endPoint y: 438, distance: 37.3
click at [384, 408] on p "IAsIU receiving packages" at bounding box center [811, 401] width 911 height 17
click at [382, 402] on p "IAsIU receiving packages" at bounding box center [811, 401] width 911 height 17
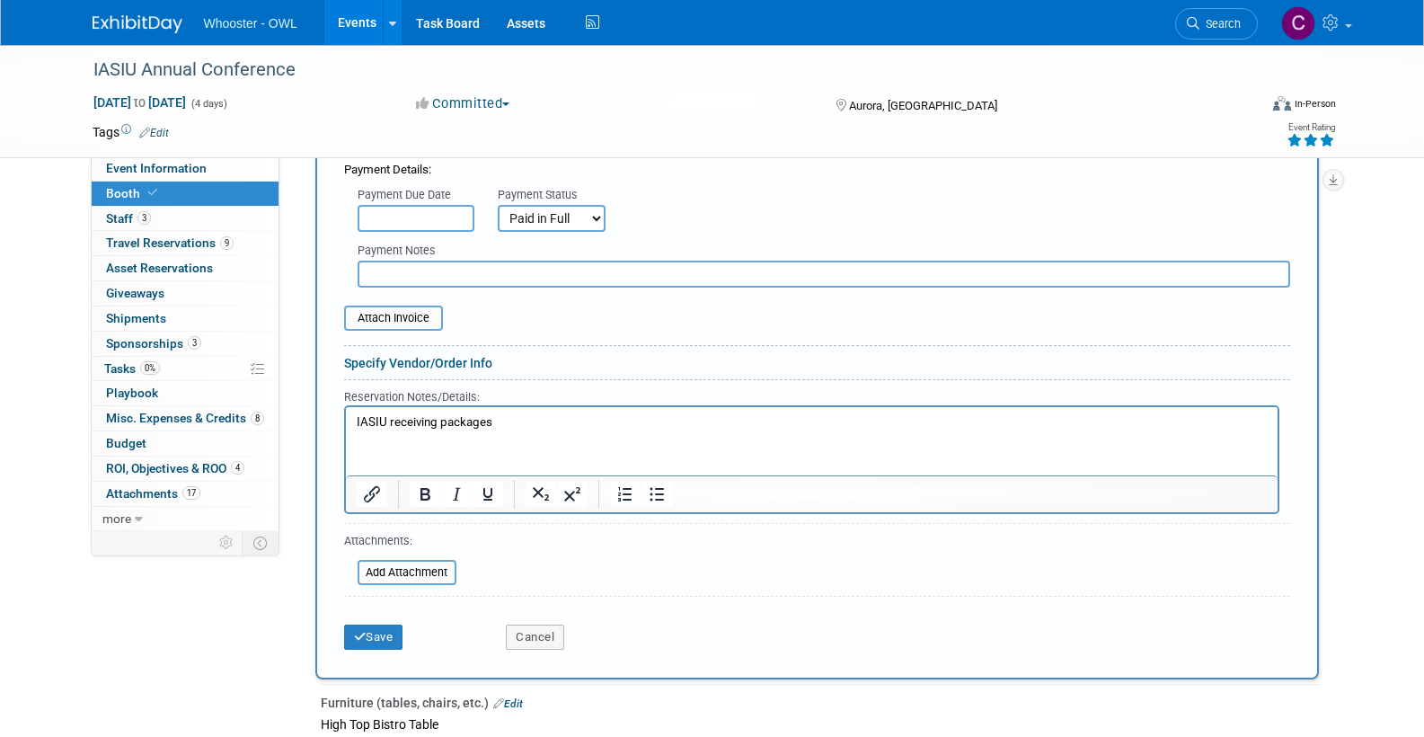
scroll to position [597, 0]
click at [380, 623] on button "Save" at bounding box center [373, 635] width 59 height 25
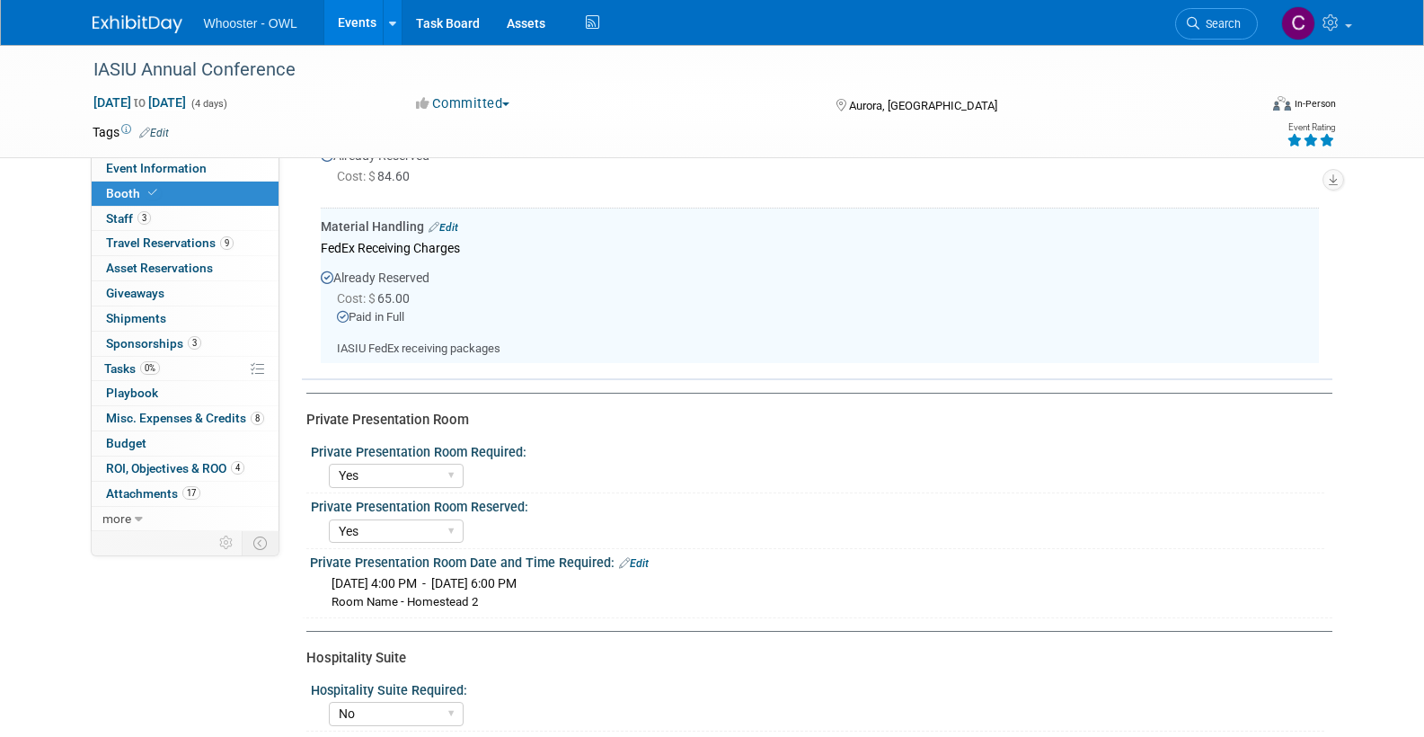
scroll to position [814, 0]
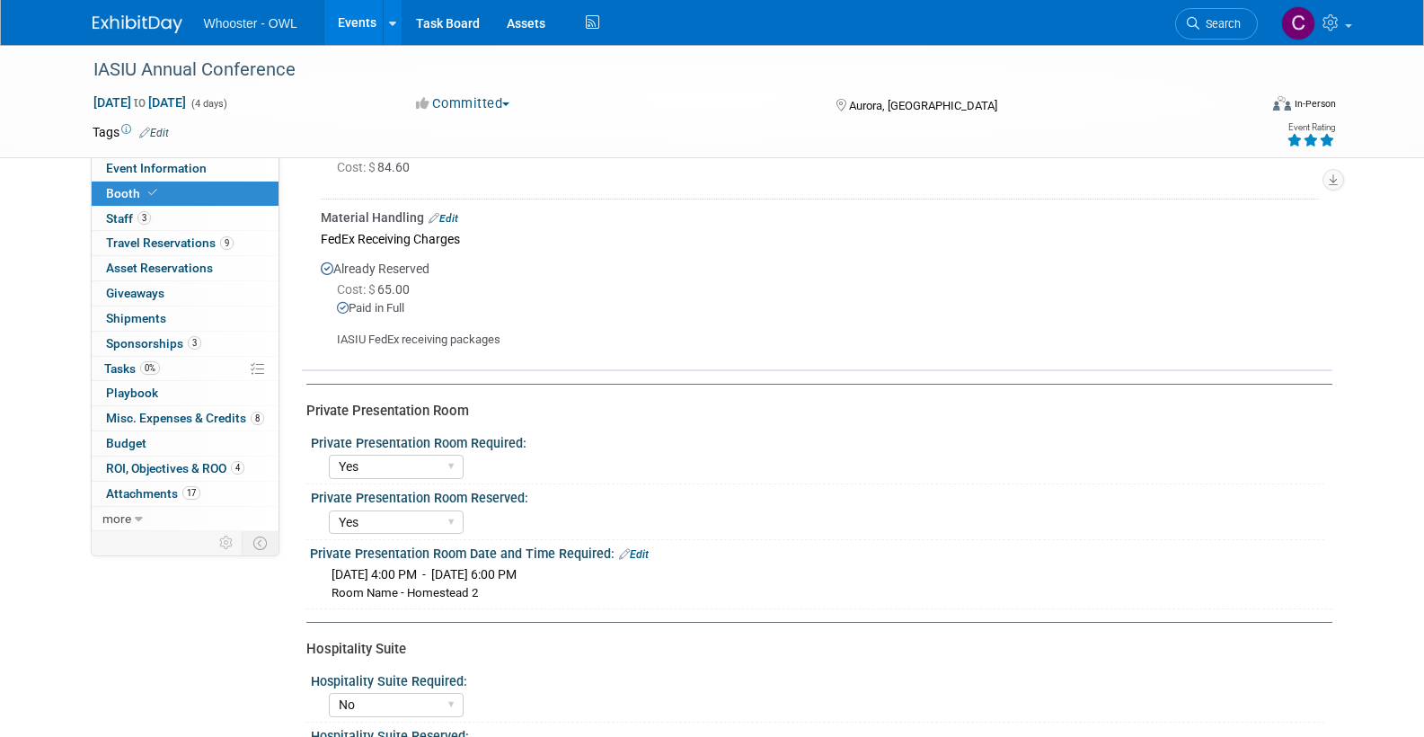
click at [178, 411] on span "Misc. Expenses & Credits 8" at bounding box center [185, 418] width 158 height 14
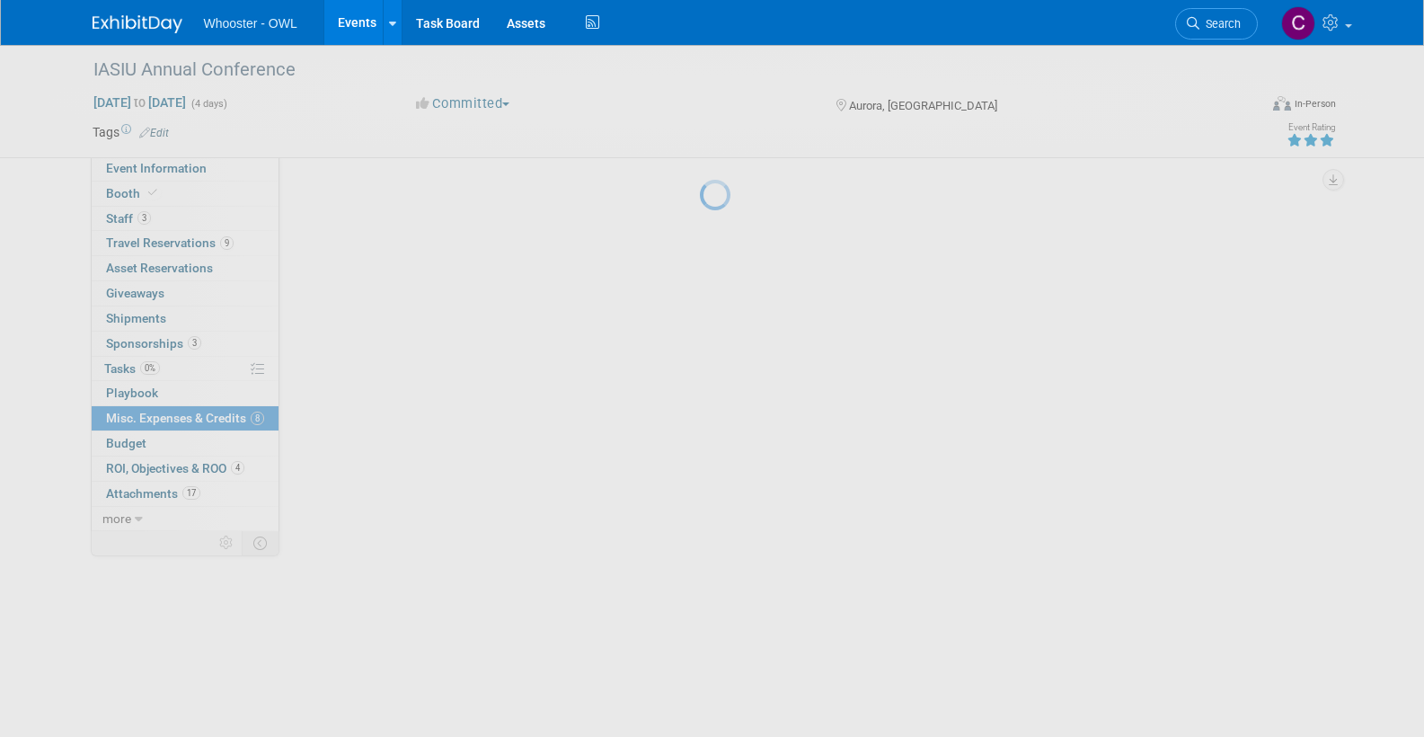
scroll to position [0, 0]
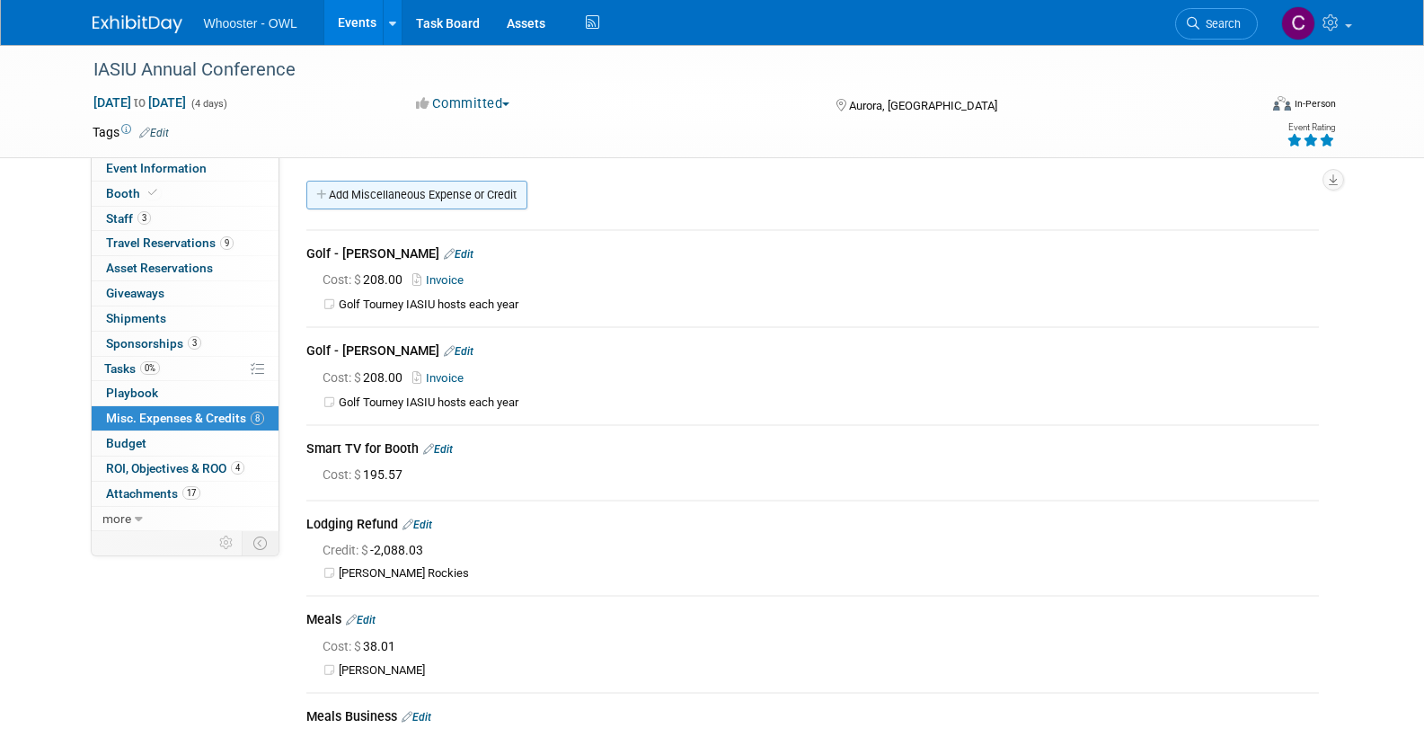
click at [443, 195] on link "Add Miscellaneous Expense or Credit" at bounding box center [416, 195] width 221 height 29
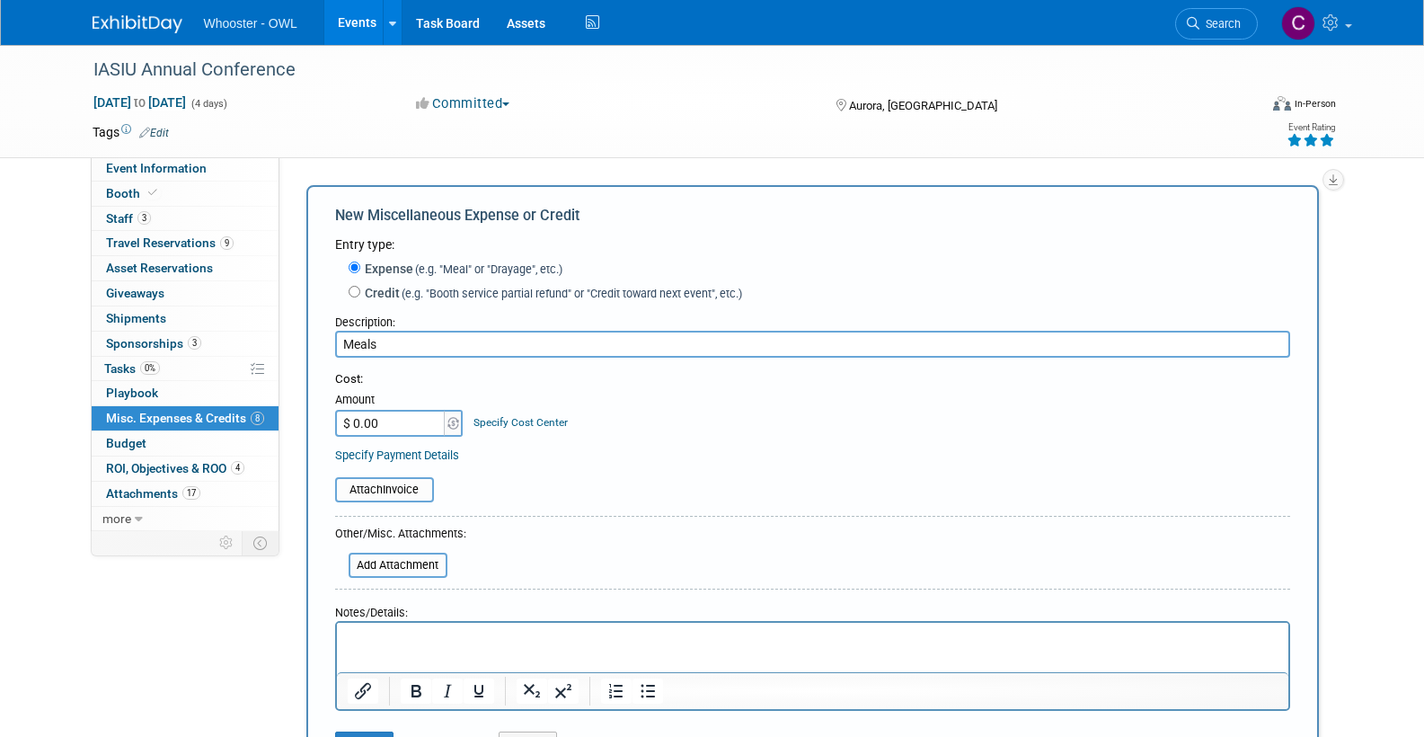
type input "Meals"
click at [360, 418] on input "$ 0.00" at bounding box center [391, 423] width 112 height 27
type input "$ 39.15"
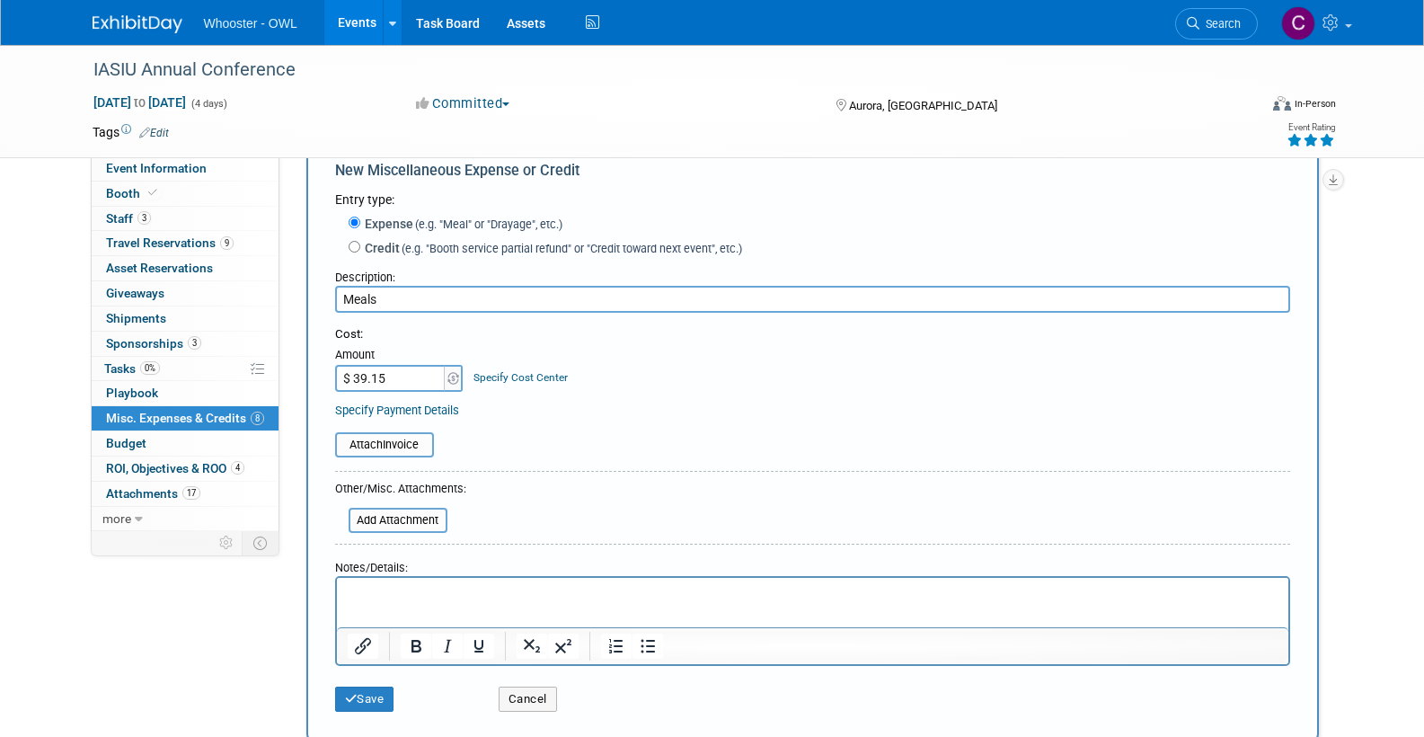
scroll to position [63, 0]
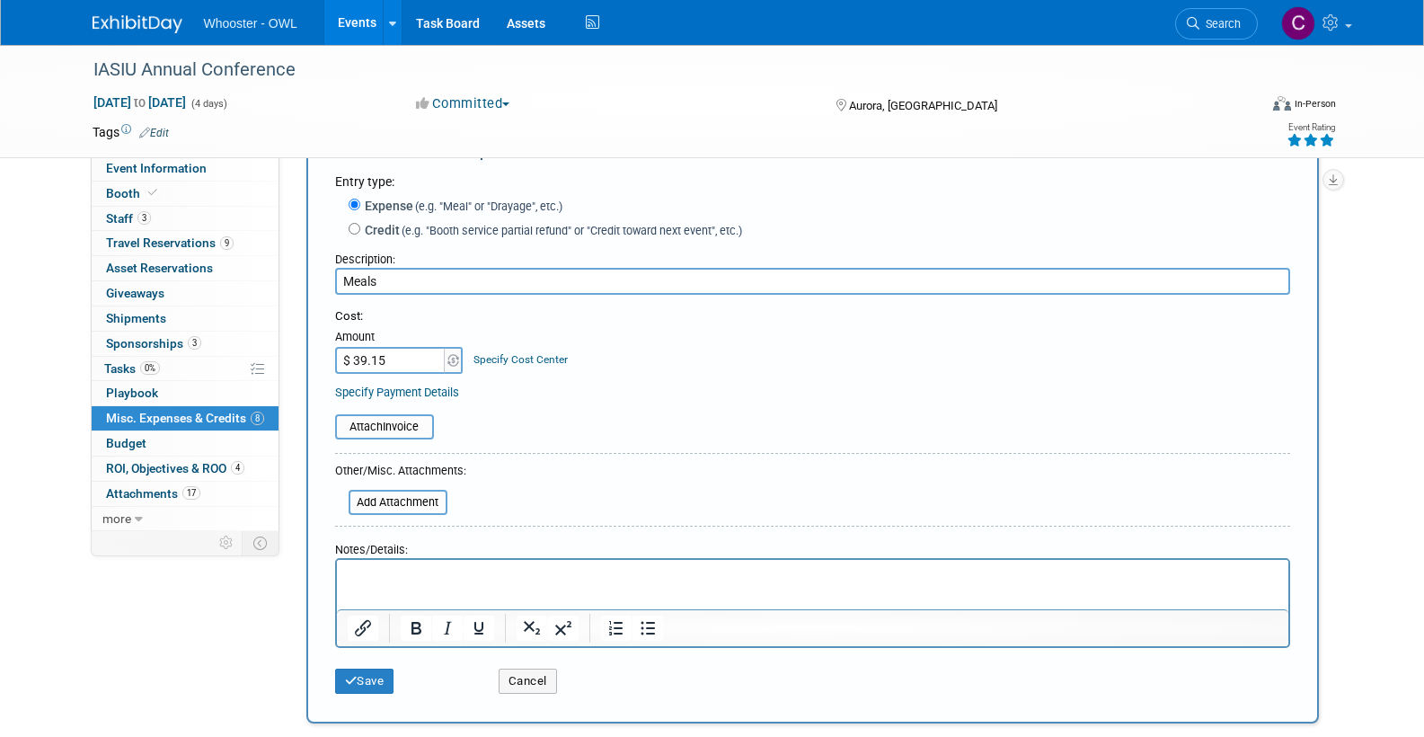
click at [360, 569] on p "Rich Text Area. Press ALT-0 for help." at bounding box center [812, 576] width 931 height 18
click at [364, 673] on button "Save" at bounding box center [364, 680] width 59 height 25
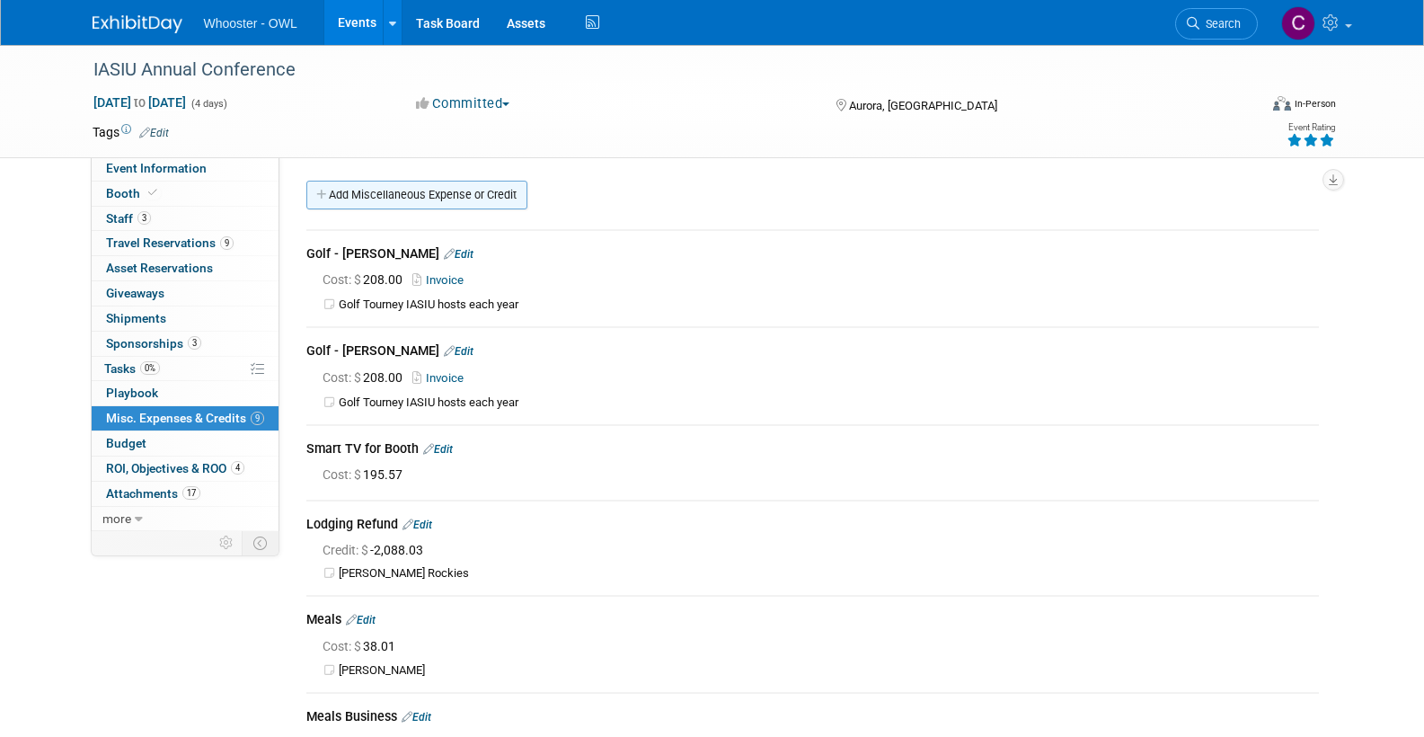
scroll to position [0, 0]
click at [386, 192] on link "Add Miscellaneous Expense or Credit" at bounding box center [416, 195] width 221 height 29
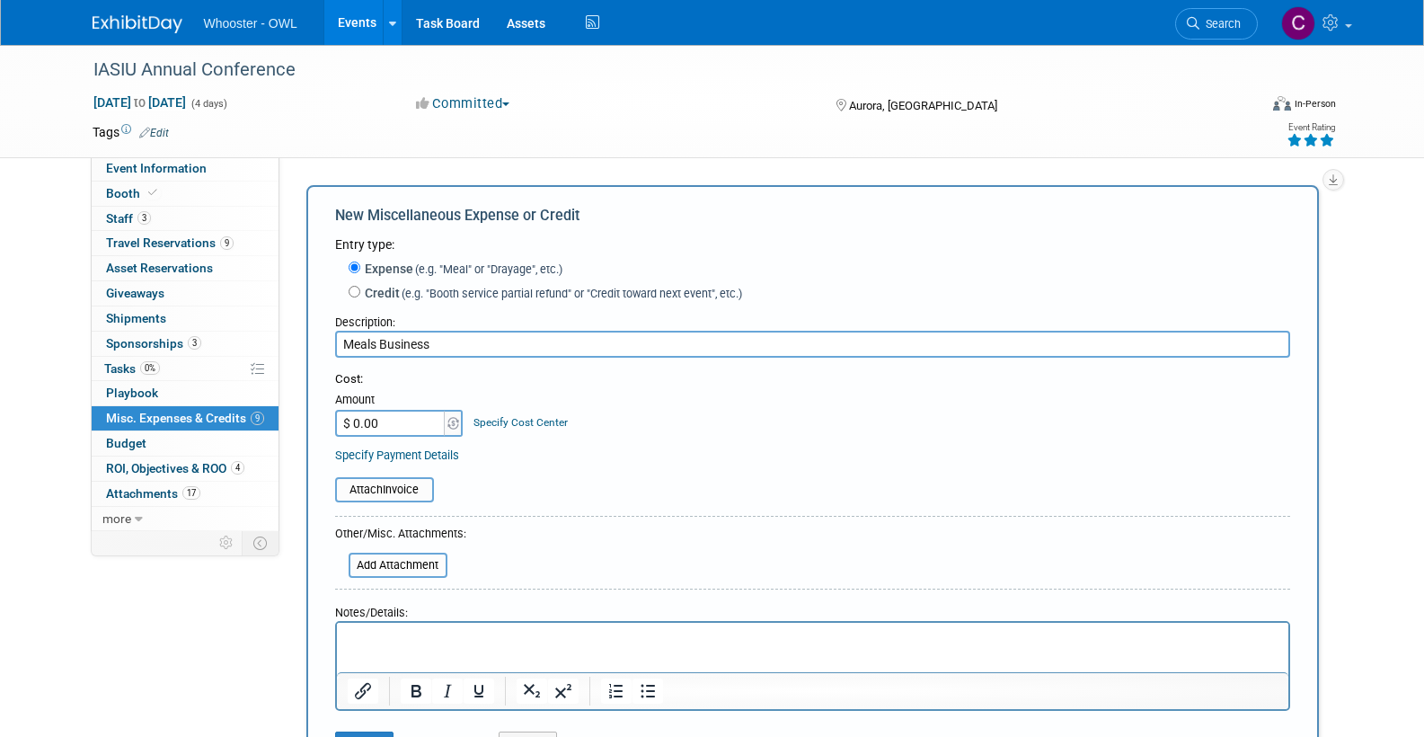
type input "Meals Business"
click at [357, 418] on input "$ 0.00" at bounding box center [391, 423] width 112 height 27
type input "$ 120.91"
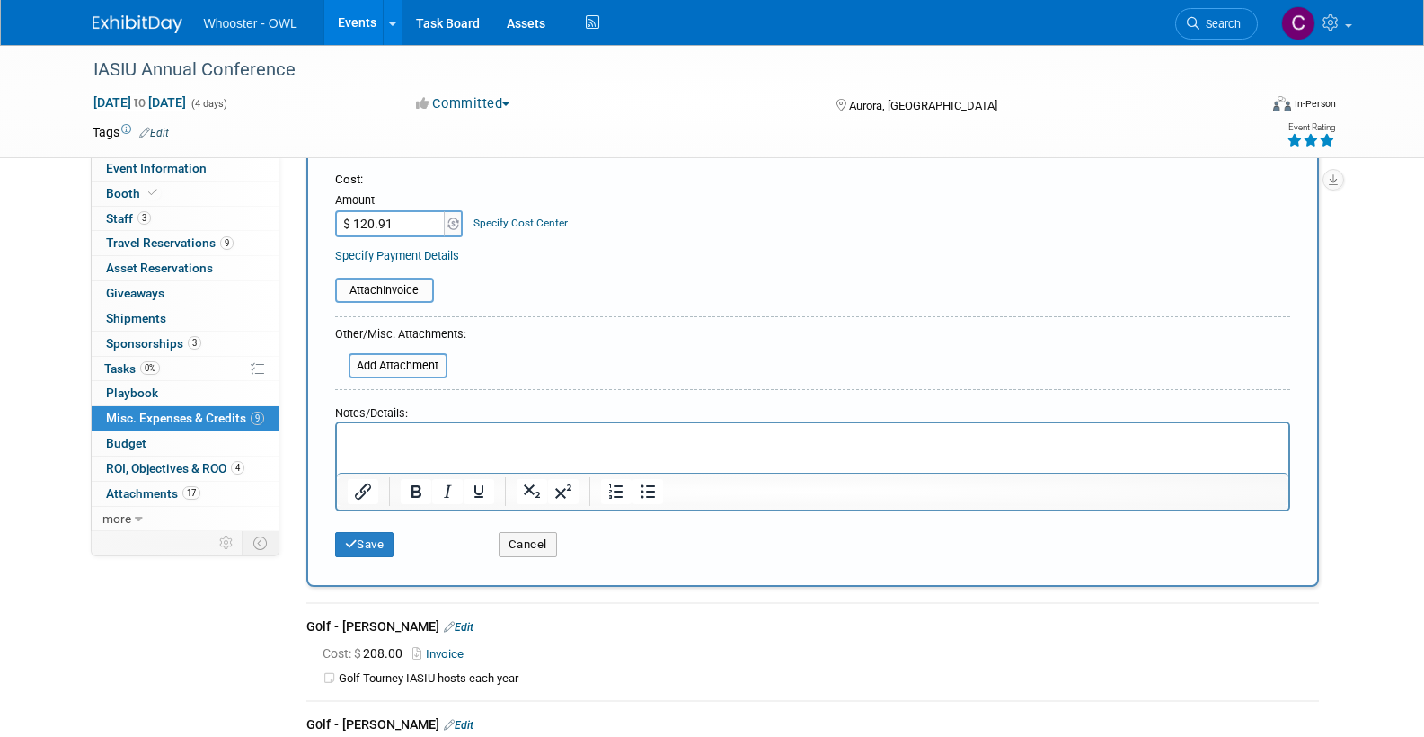
scroll to position [202, 0]
click at [367, 423] on html at bounding box center [811, 432] width 951 height 25
click at [354, 535] on icon "submit" at bounding box center [351, 541] width 13 height 12
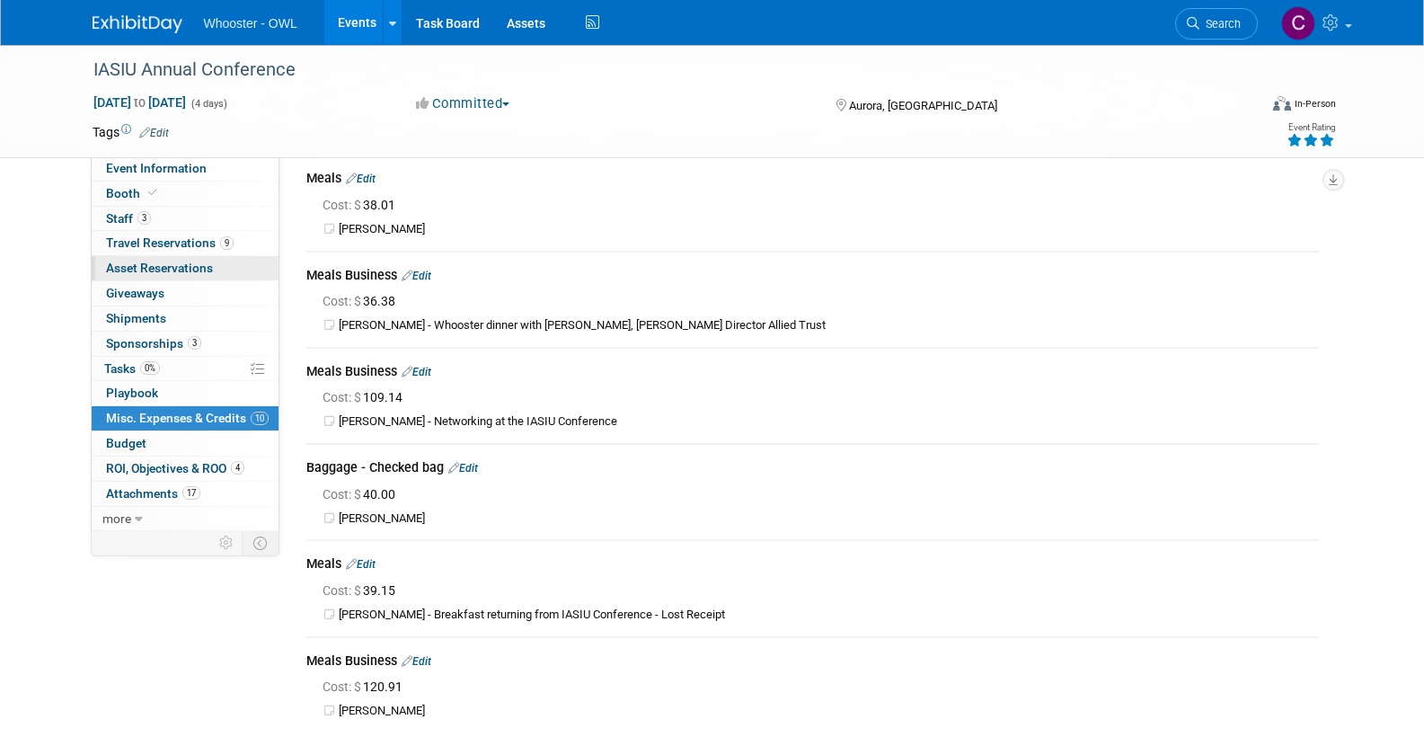
scroll to position [438, 0]
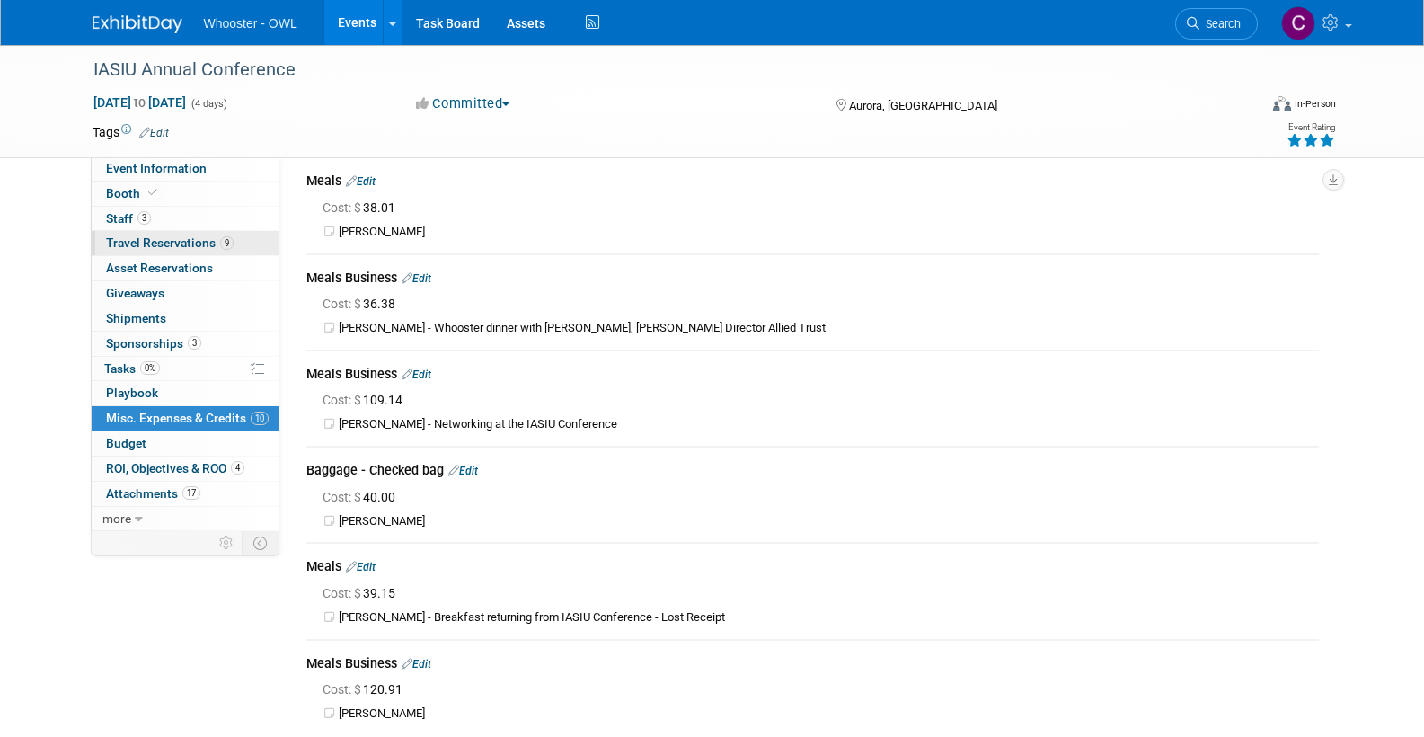
click at [139, 235] on span "Travel Reservations 9" at bounding box center [170, 242] width 128 height 14
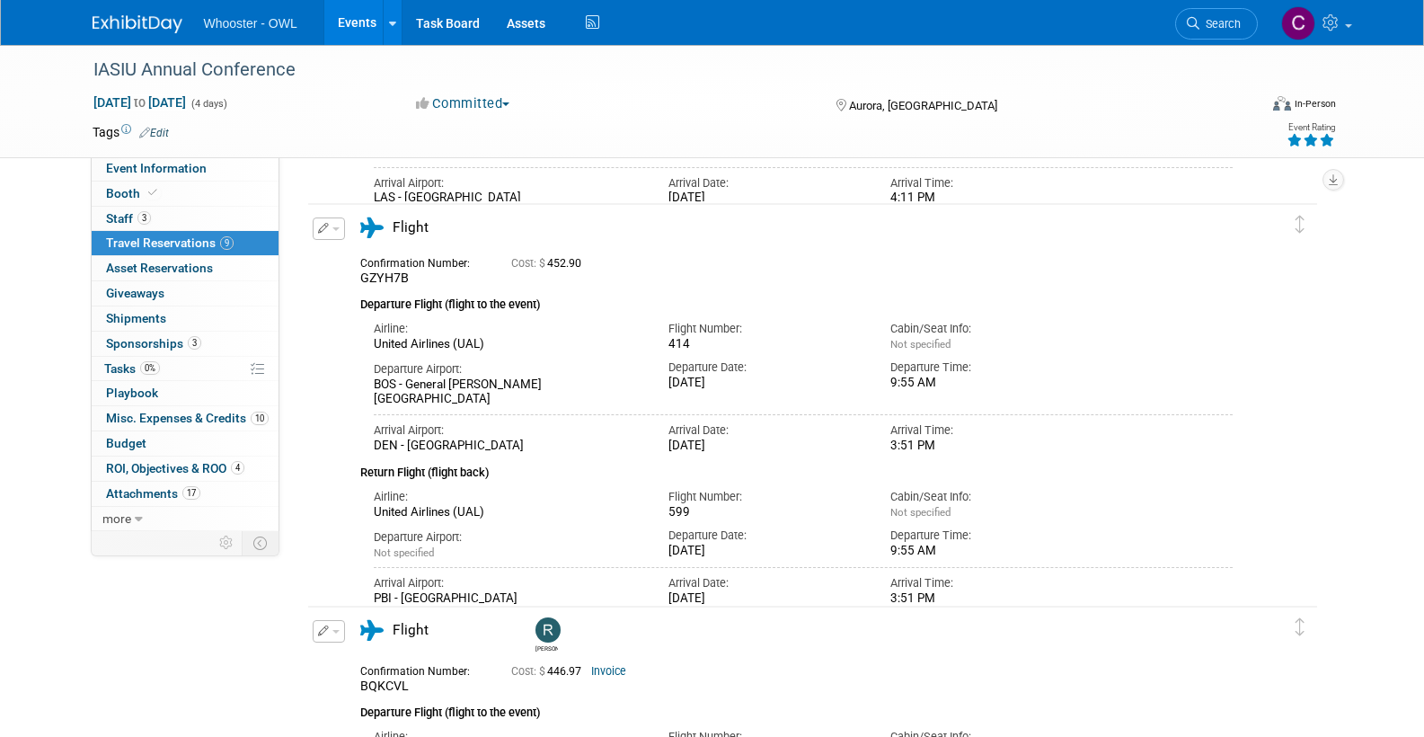
scroll to position [959, 0]
click at [161, 411] on span "Misc. Expenses & Credits 10" at bounding box center [187, 418] width 163 height 14
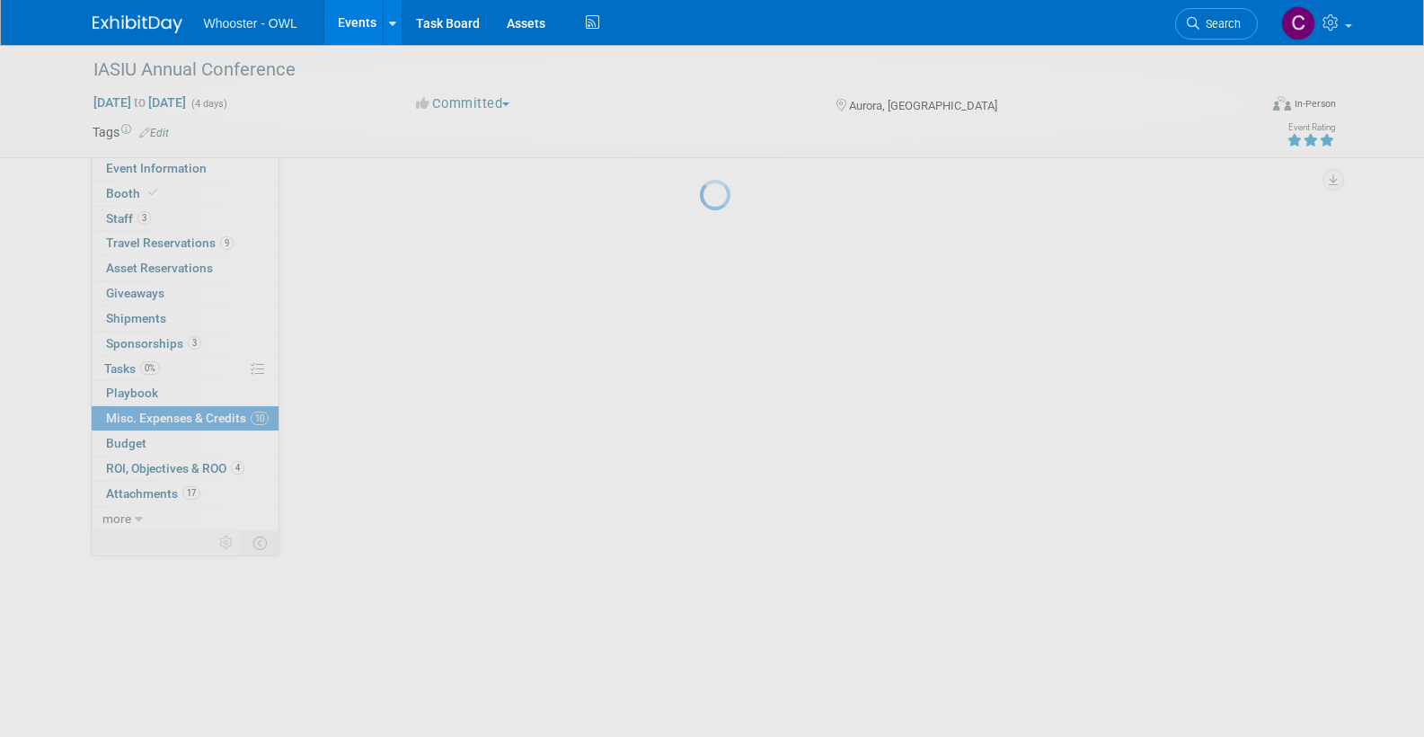
scroll to position [0, 0]
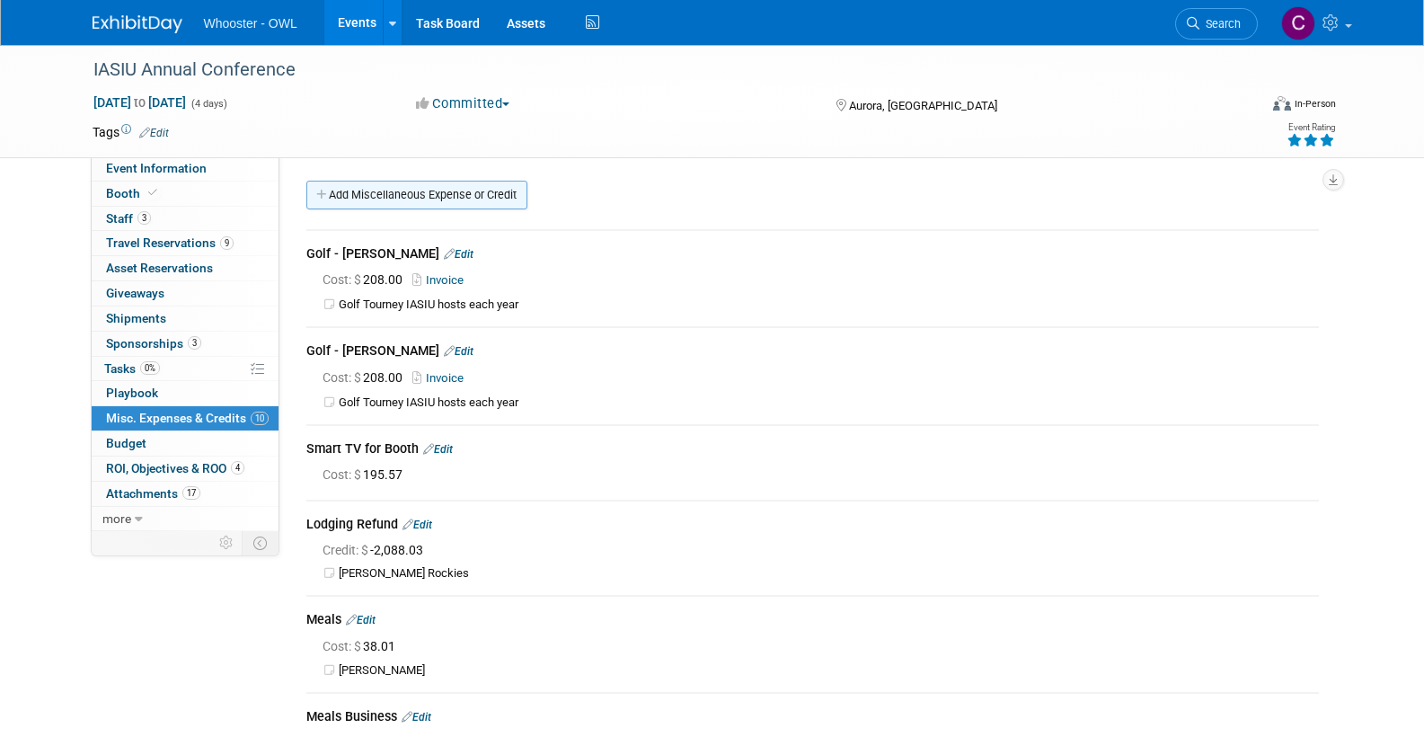
click at [406, 196] on link "Add Miscellaneous Expense or Credit" at bounding box center [416, 195] width 221 height 29
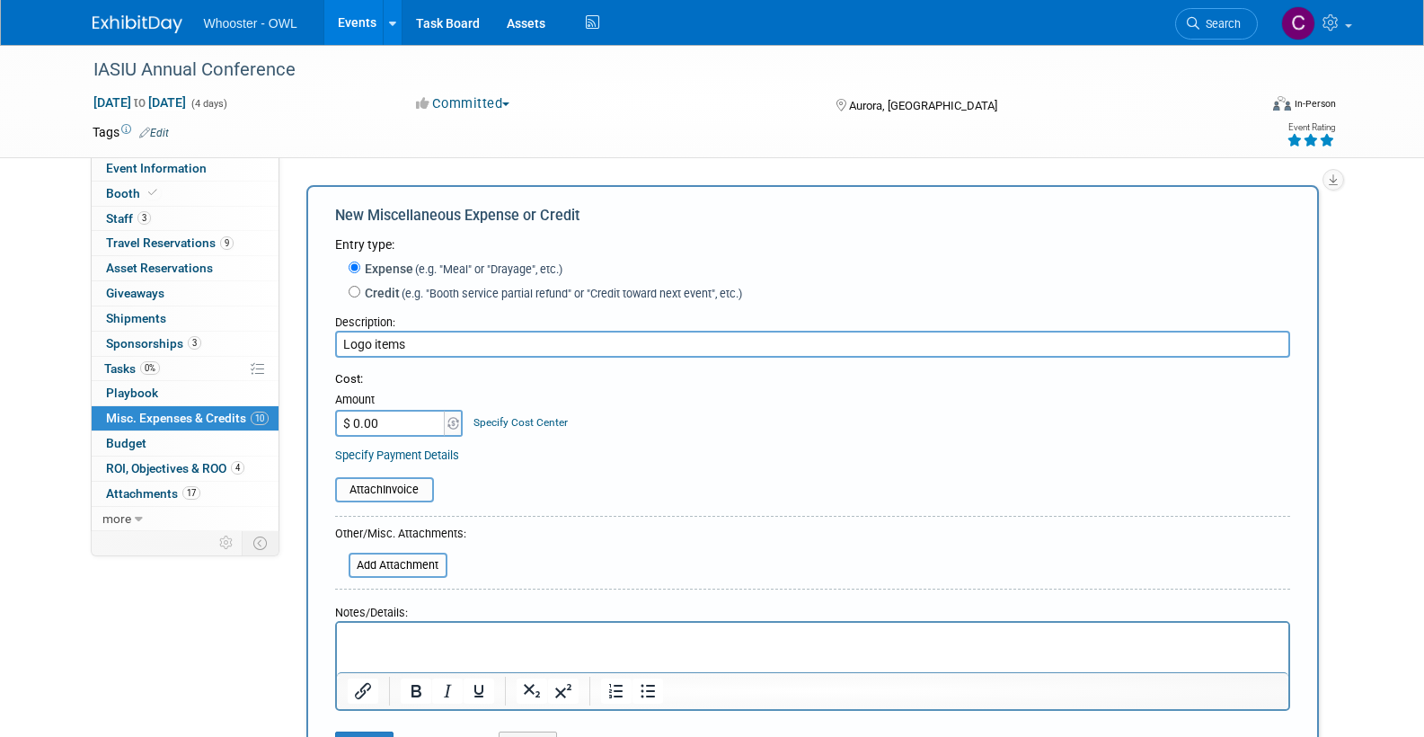
type input "Logo items"
click at [387, 418] on input "$ 0.00" at bounding box center [391, 423] width 112 height 27
type input "$ 435.50"
click at [440, 342] on input "Logo items" at bounding box center [812, 344] width 955 height 27
type input "Logo items for Richard Spradley"
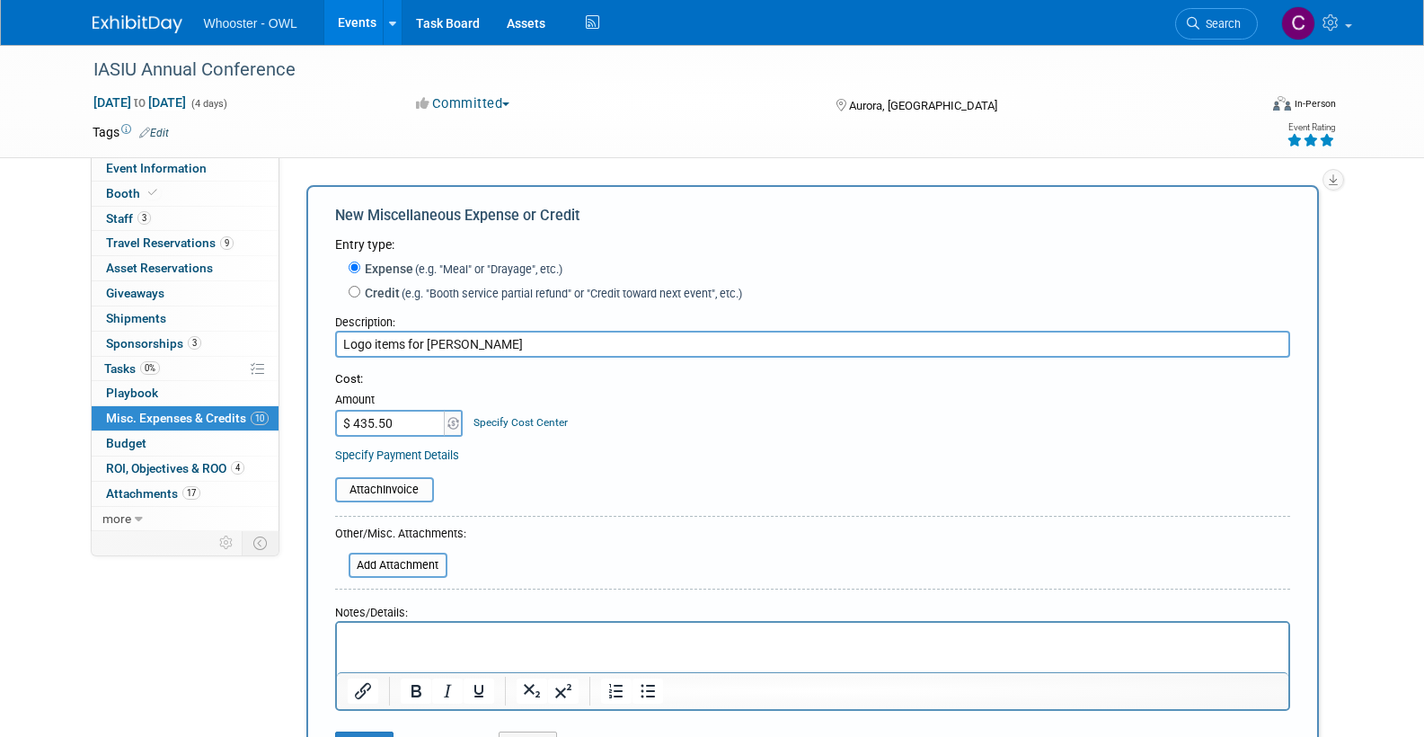
click at [362, 631] on p "Rich Text Area. Press ALT-0 for help." at bounding box center [812, 639] width 931 height 18
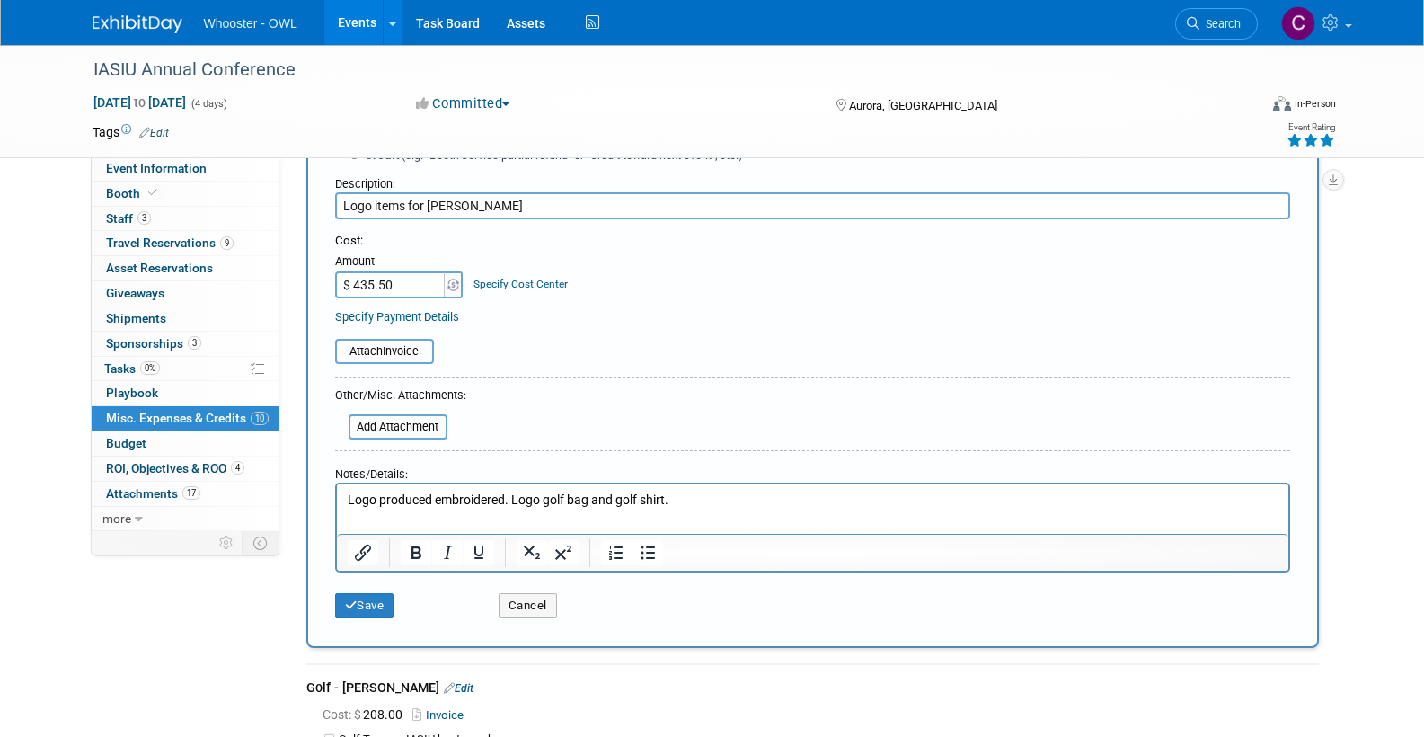
scroll to position [137, 0]
click at [373, 594] on button "Save" at bounding box center [364, 606] width 59 height 25
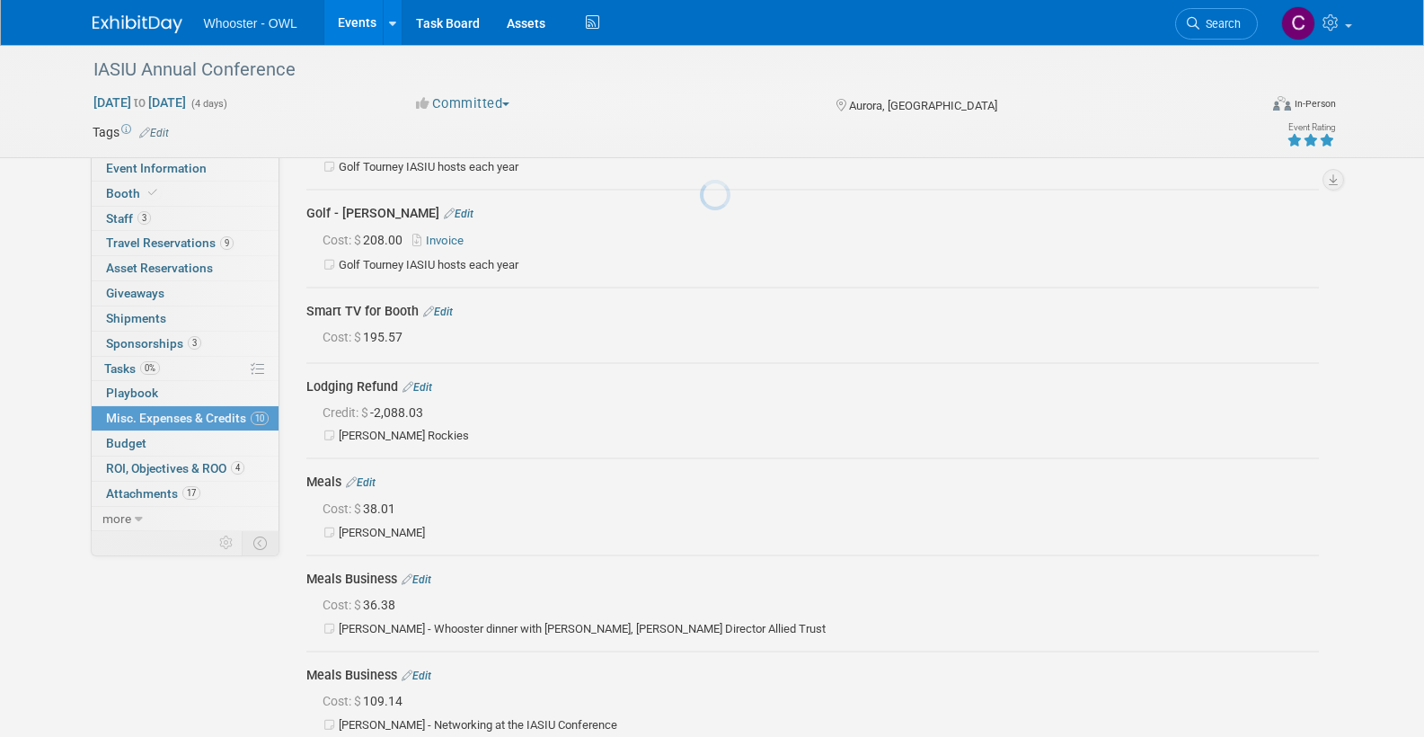
scroll to position [714, 0]
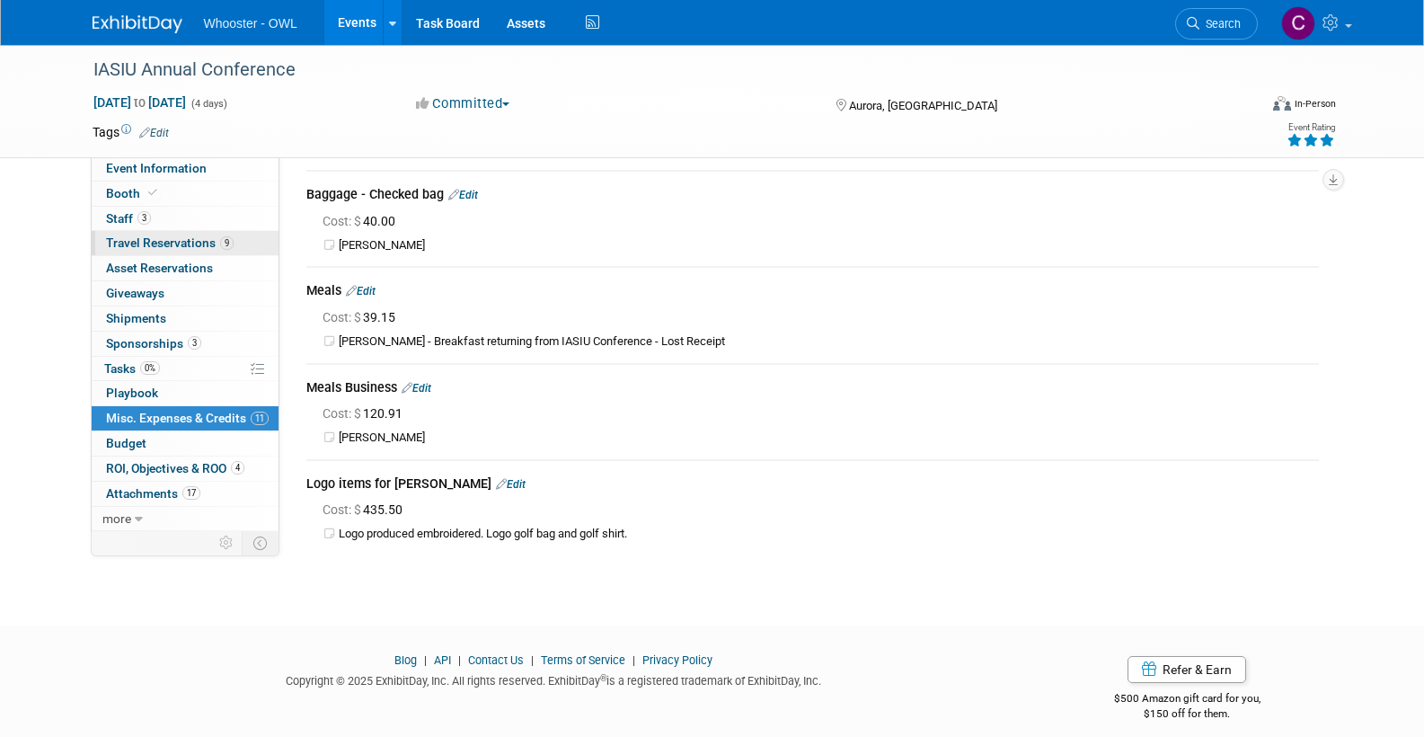
click at [142, 235] on span "Travel Reservations 9" at bounding box center [170, 242] width 128 height 14
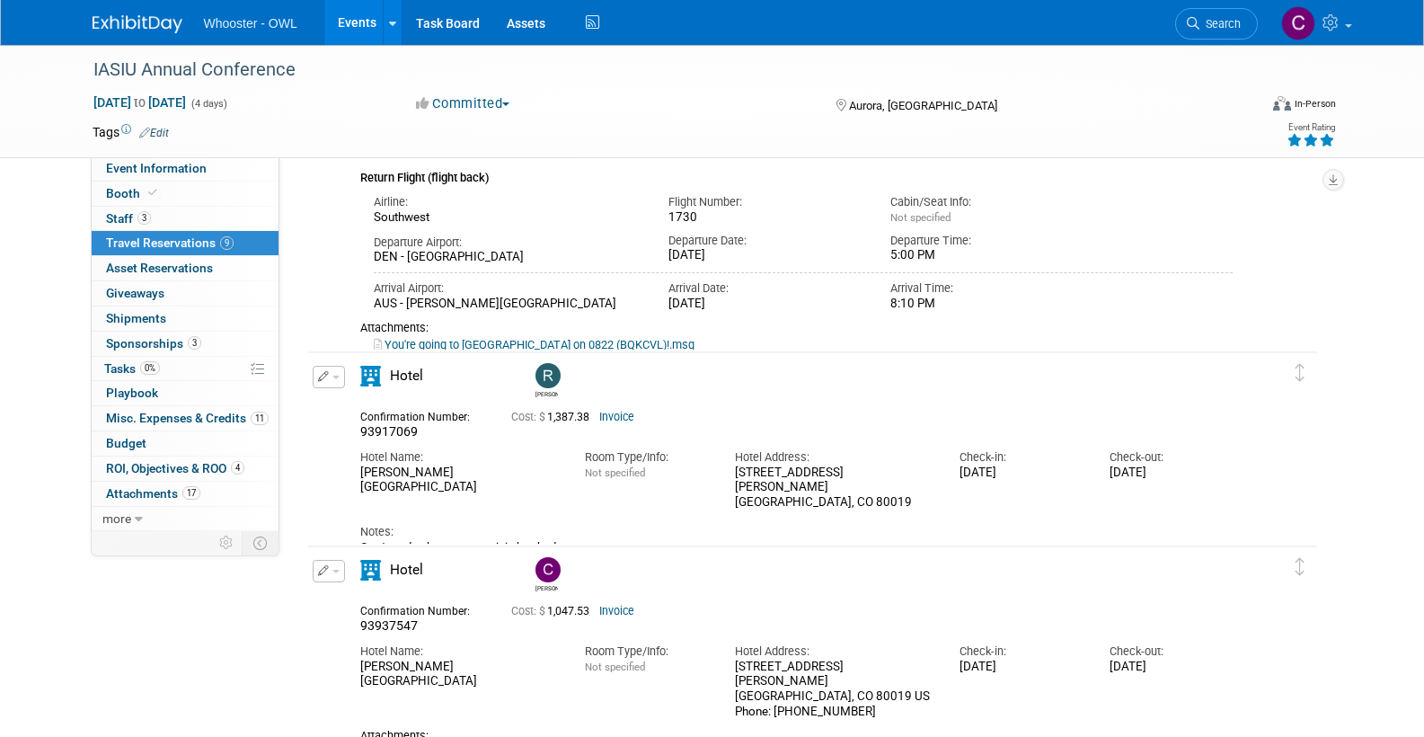
scroll to position [1655, 0]
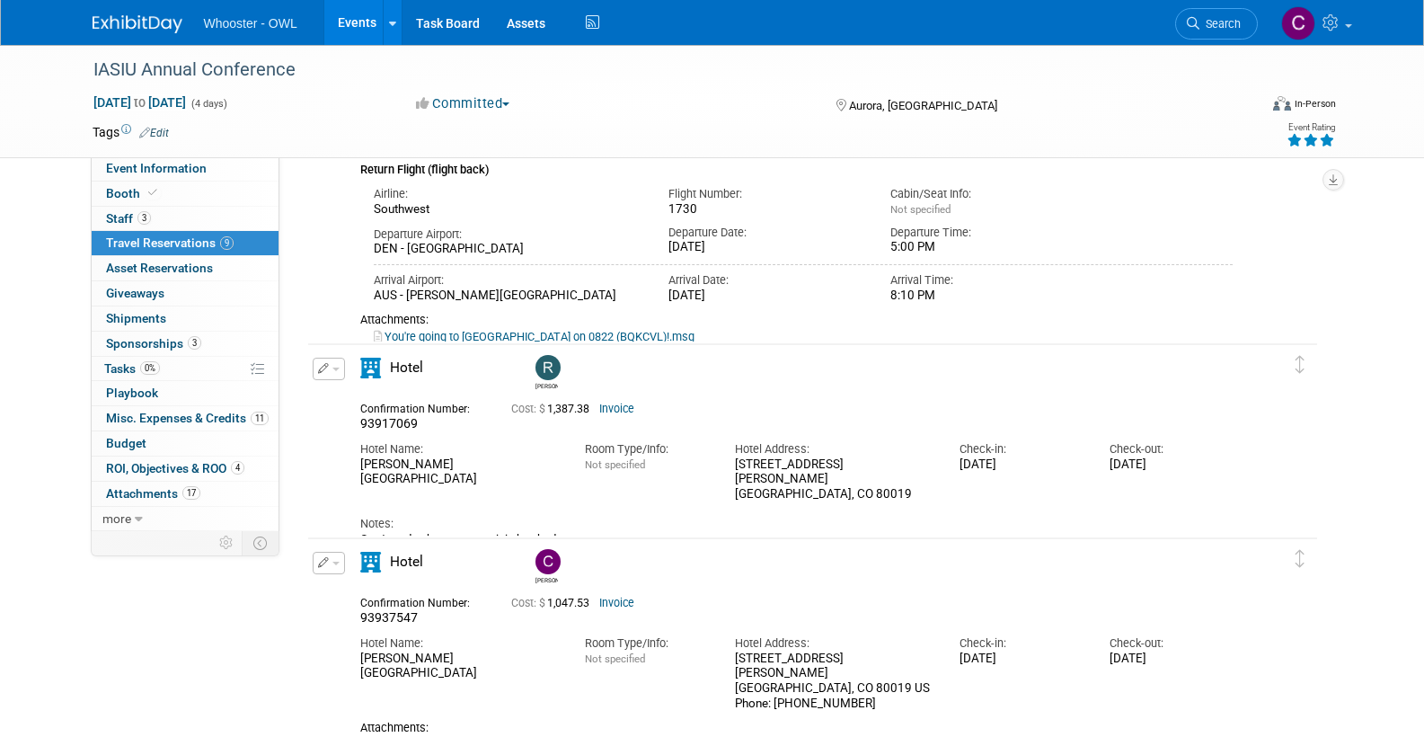
click at [333, 370] on span "button" at bounding box center [335, 369] width 7 height 4
click at [368, 399] on button "Edit Reservation" at bounding box center [390, 400] width 152 height 26
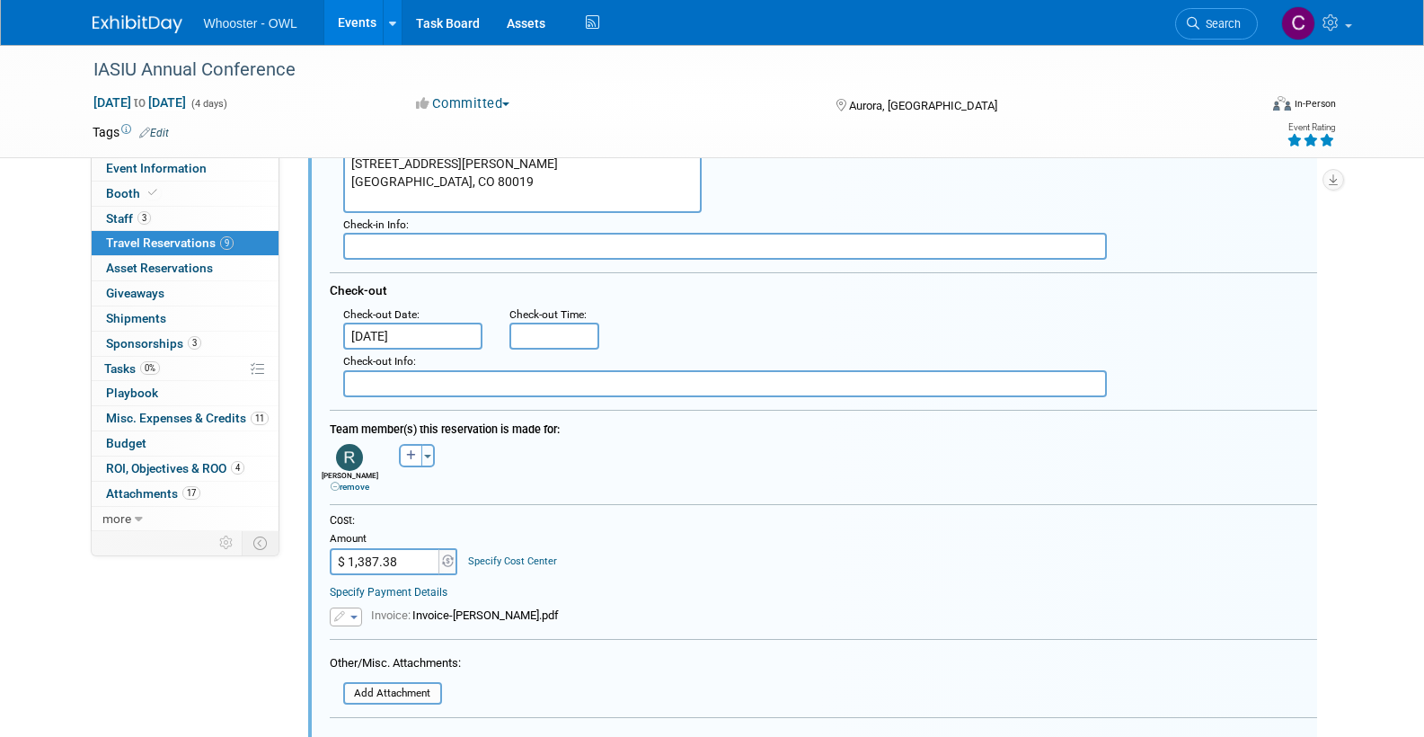
scroll to position [2116, 0]
drag, startPoint x: 344, startPoint y: 552, endPoint x: 314, endPoint y: 550, distance: 30.6
type input "$ 224.37"
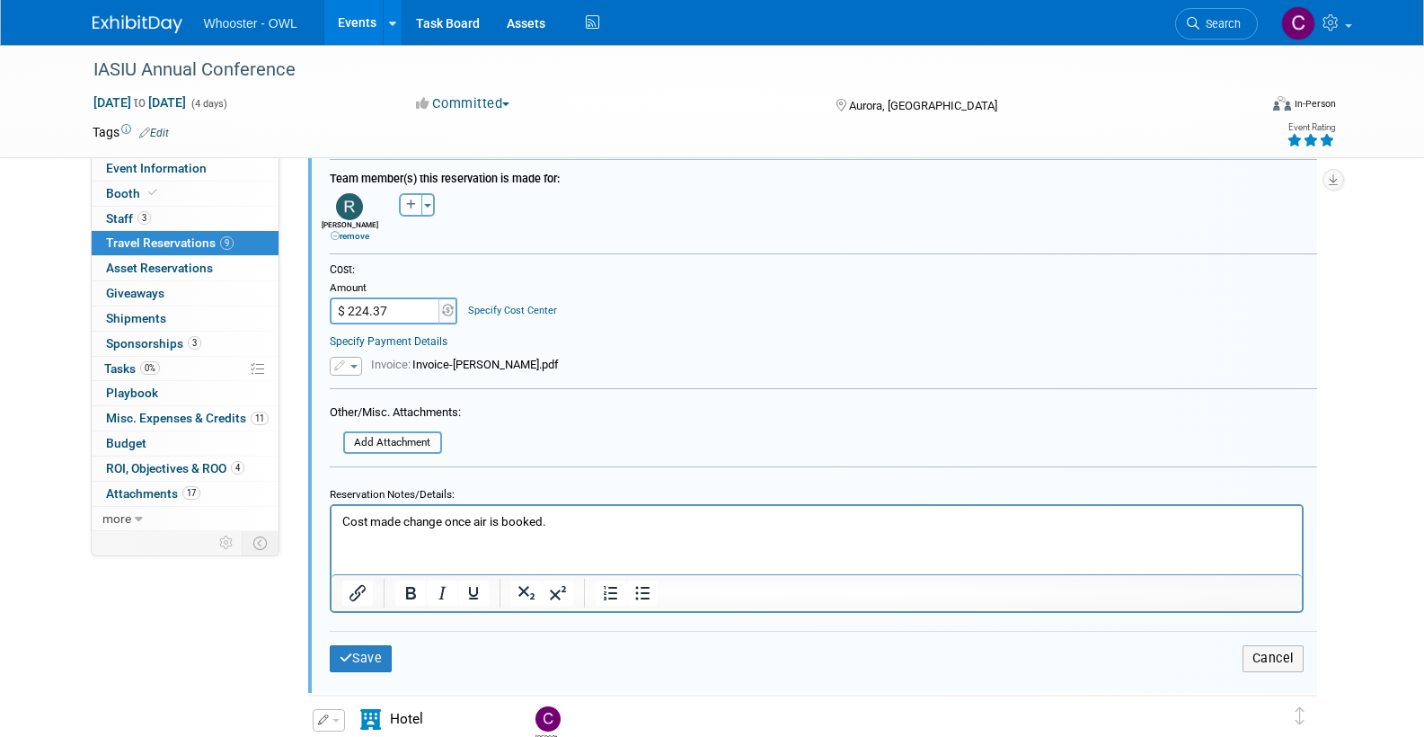
scroll to position [2364, 0]
drag, startPoint x: 582, startPoint y: 523, endPoint x: 335, endPoint y: 508, distance: 247.5
click at [335, 508] on html "Cost made change once air is booked." at bounding box center [816, 520] width 970 height 24
click at [365, 656] on button "Save" at bounding box center [361, 660] width 63 height 26
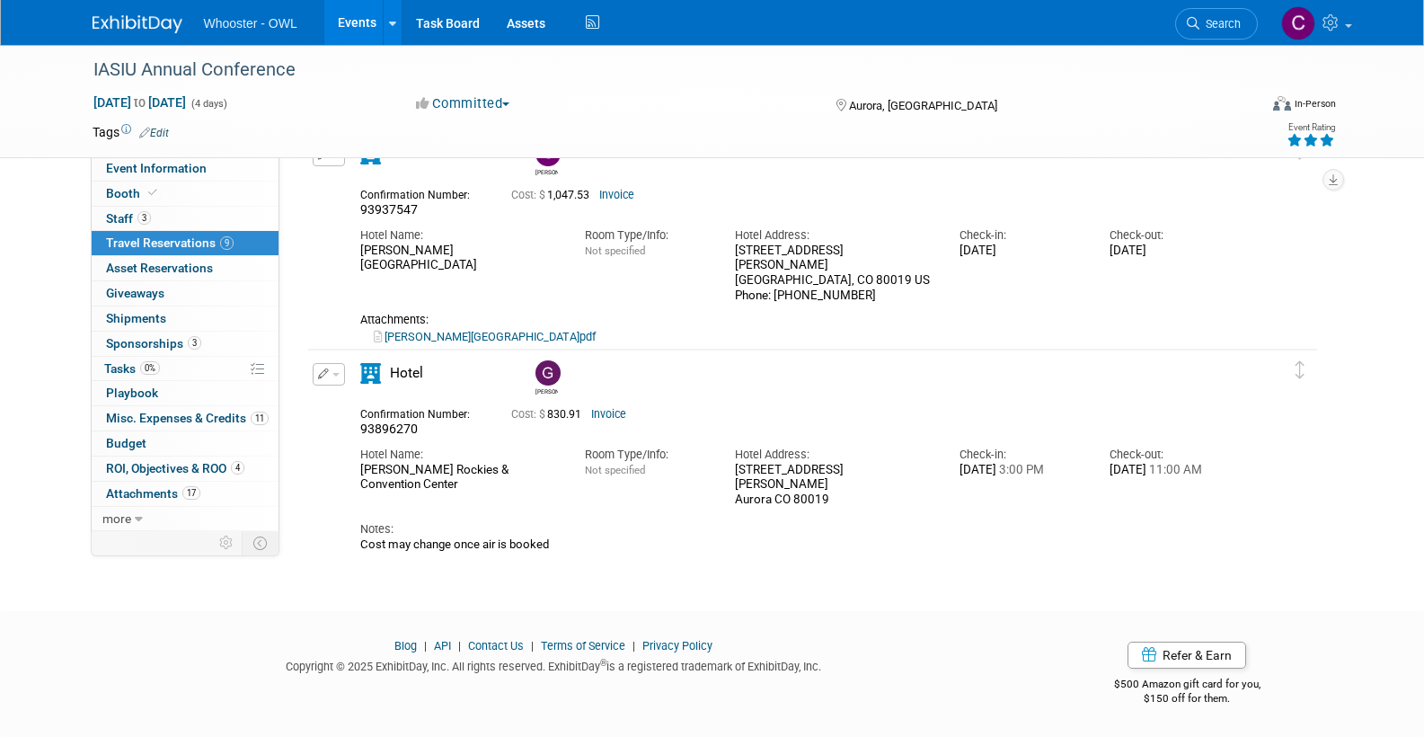
scroll to position [2063, 0]
click at [338, 374] on span "button" at bounding box center [335, 375] width 7 height 4
click at [385, 464] on button "Duplicate" at bounding box center [390, 465] width 152 height 26
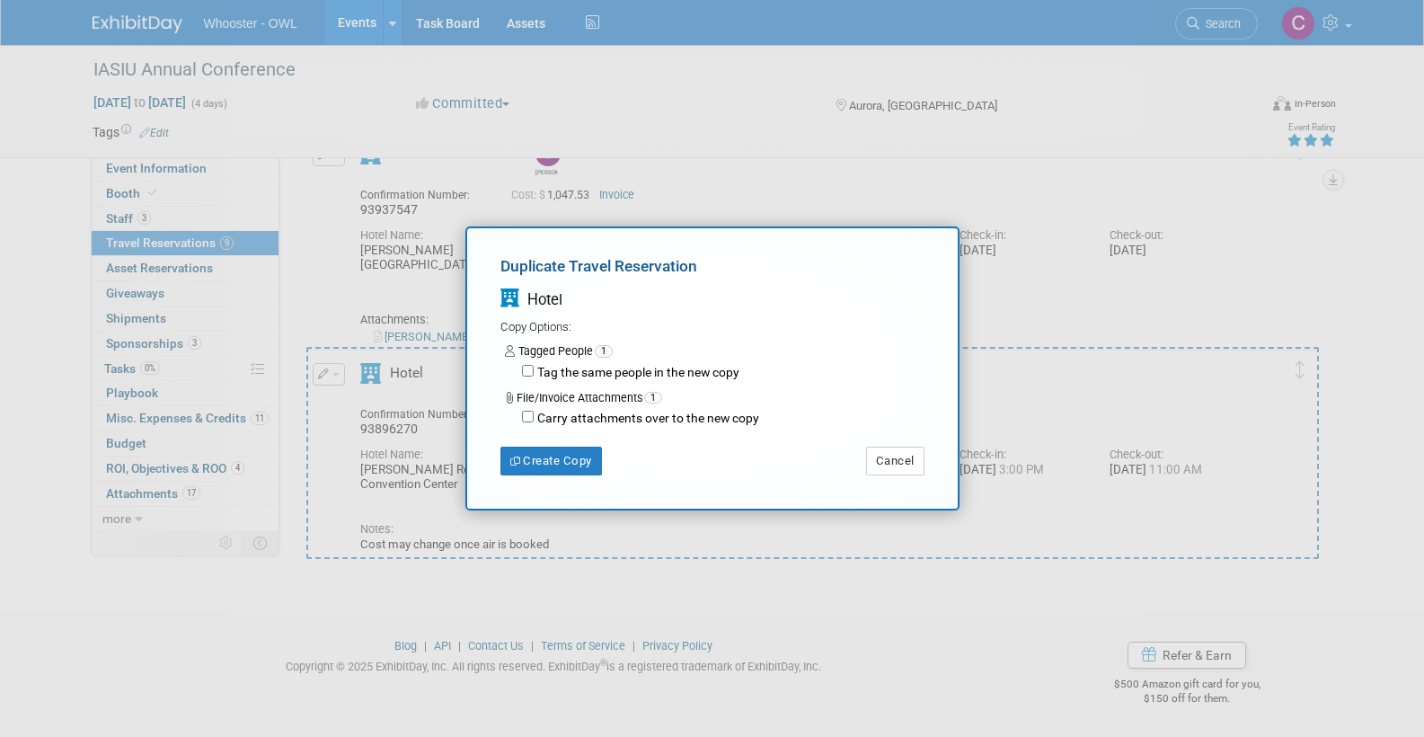
click at [527, 372] on input "Tag the same people in the new copy" at bounding box center [528, 371] width 12 height 12
checkbox input "true"
click at [559, 456] on button "Create Copy" at bounding box center [551, 460] width 102 height 29
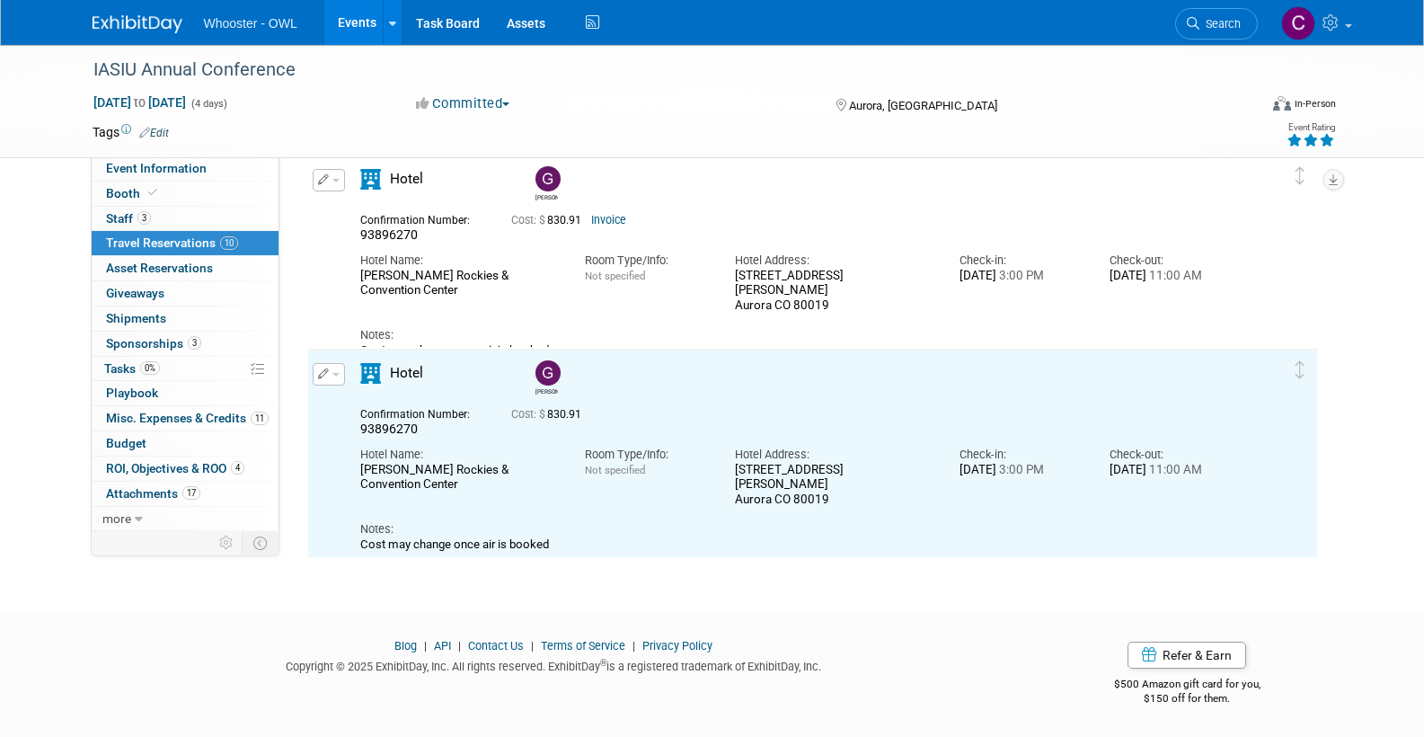
scroll to position [0, 0]
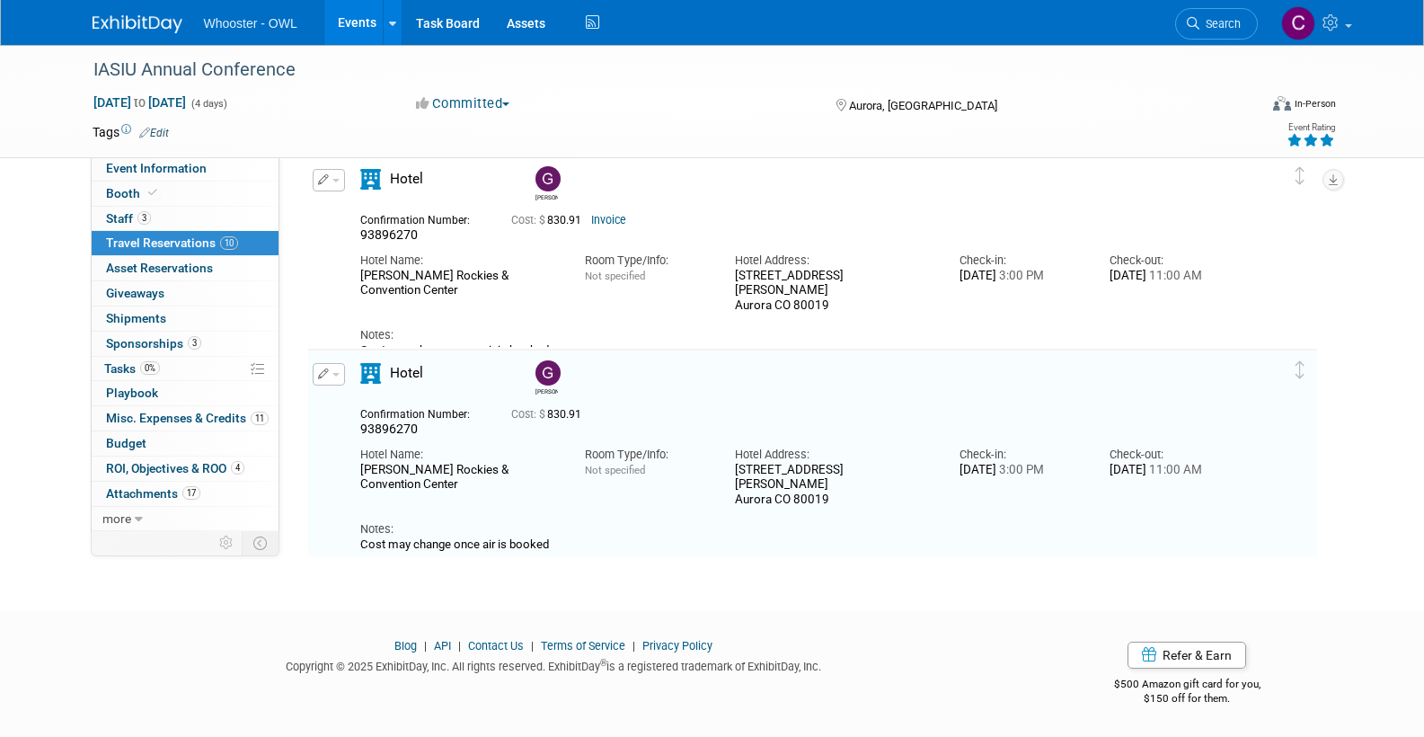
click at [328, 372] on icon "button" at bounding box center [324, 373] width 12 height 11
click at [358, 404] on button "Edit Reservation" at bounding box center [390, 406] width 152 height 26
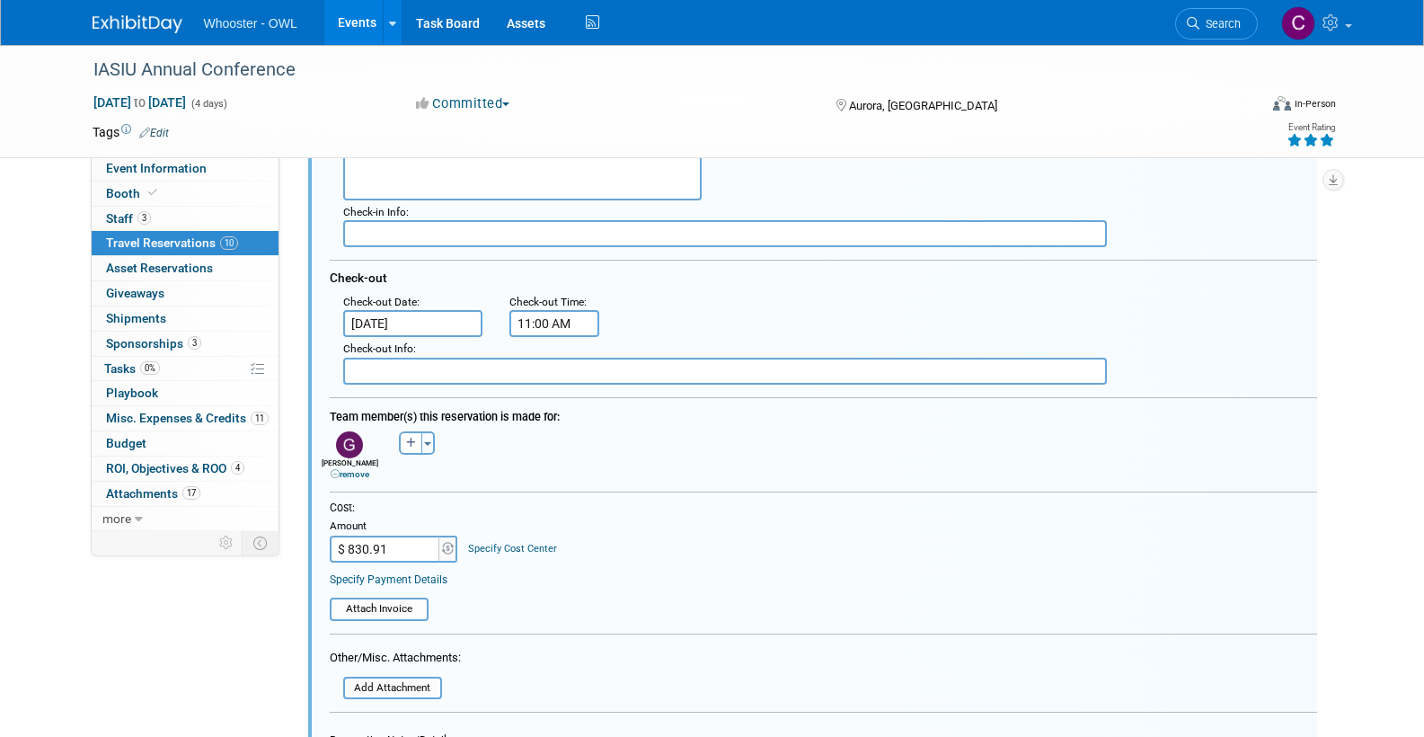
scroll to position [2738, 0]
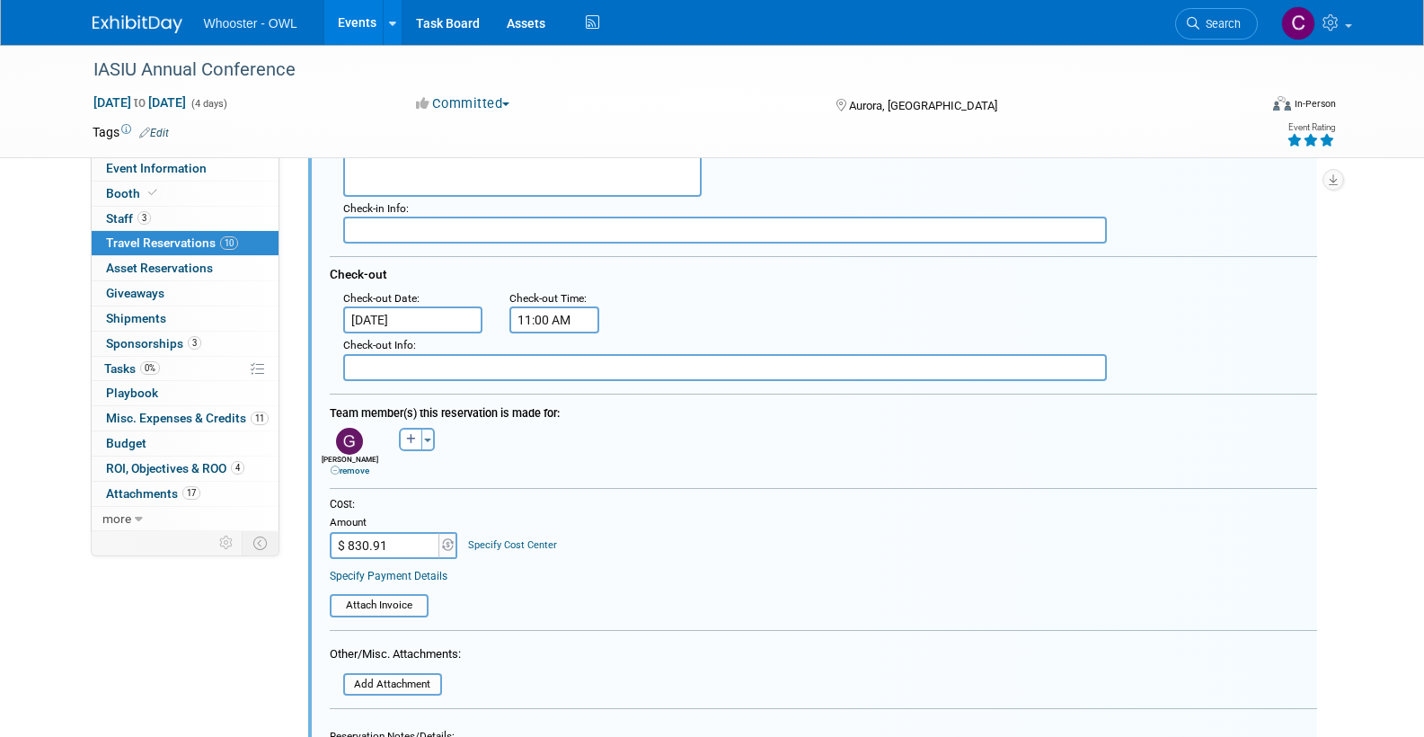
click at [408, 532] on input "$ 830.91" at bounding box center [386, 545] width 112 height 27
click at [399, 536] on input "$ 830.91" at bounding box center [386, 545] width 112 height 27
type input "$ 224.37"
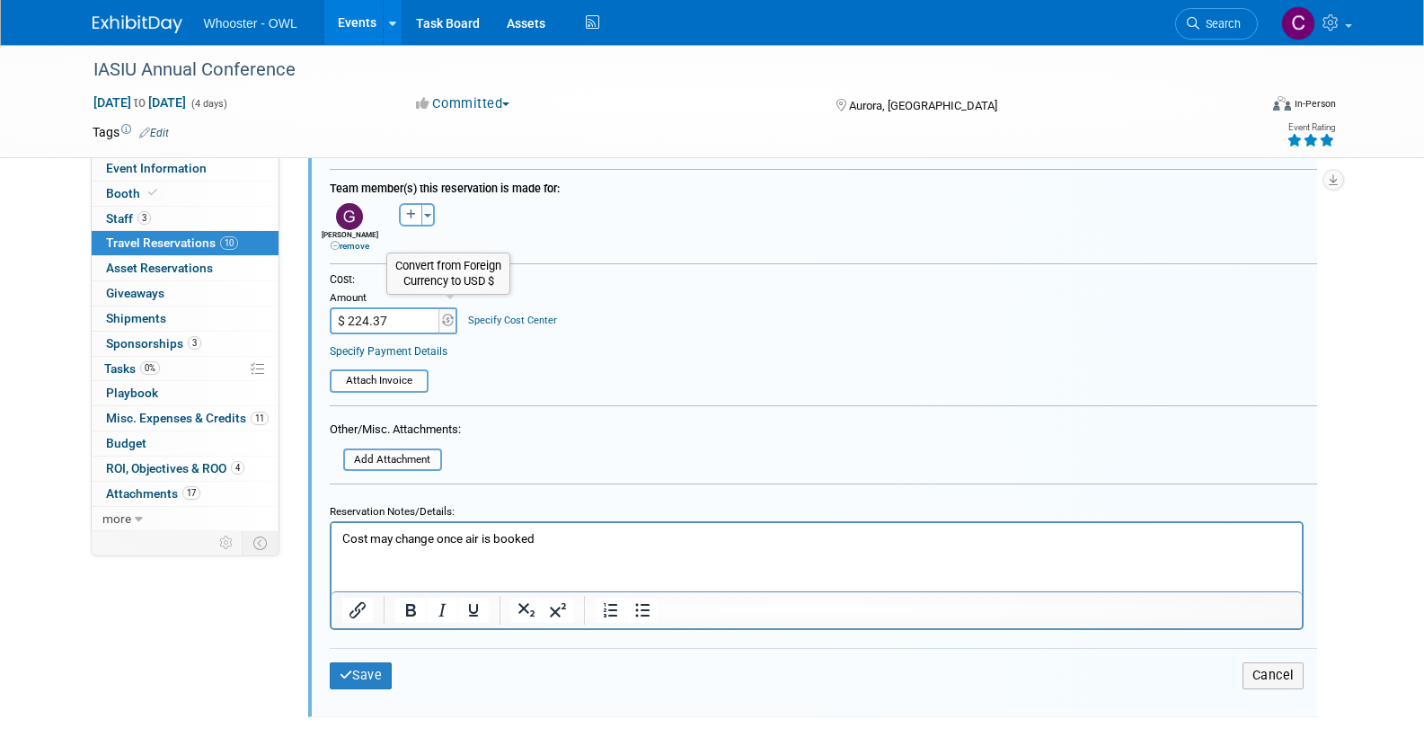
scroll to position [2965, 0]
drag, startPoint x: 549, startPoint y: 535, endPoint x: 341, endPoint y: 535, distance: 207.5
click at [341, 535] on p "Cost may change once air is booked" at bounding box center [816, 536] width 950 height 17
click at [362, 666] on button "Save" at bounding box center [361, 673] width 63 height 26
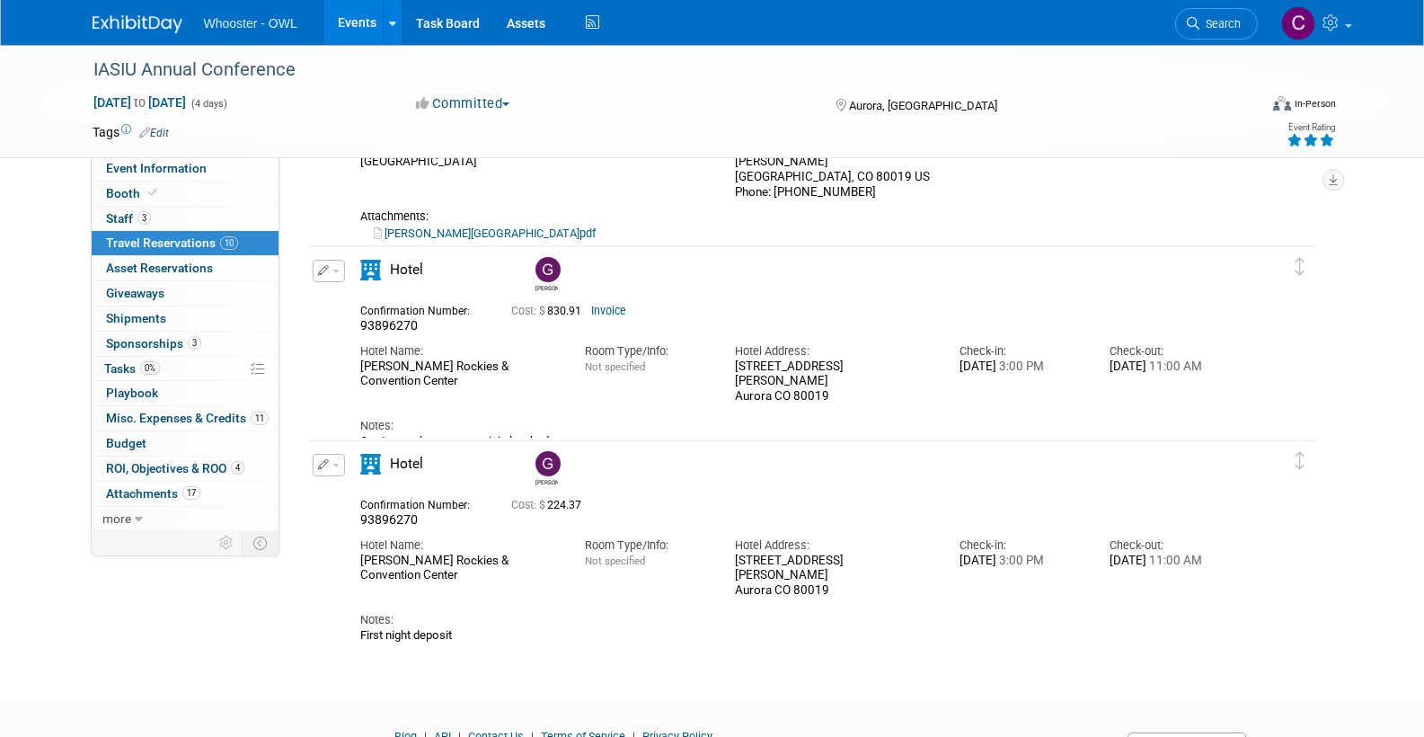
scroll to position [2168, 0]
click at [336, 268] on span "button" at bounding box center [335, 270] width 7 height 4
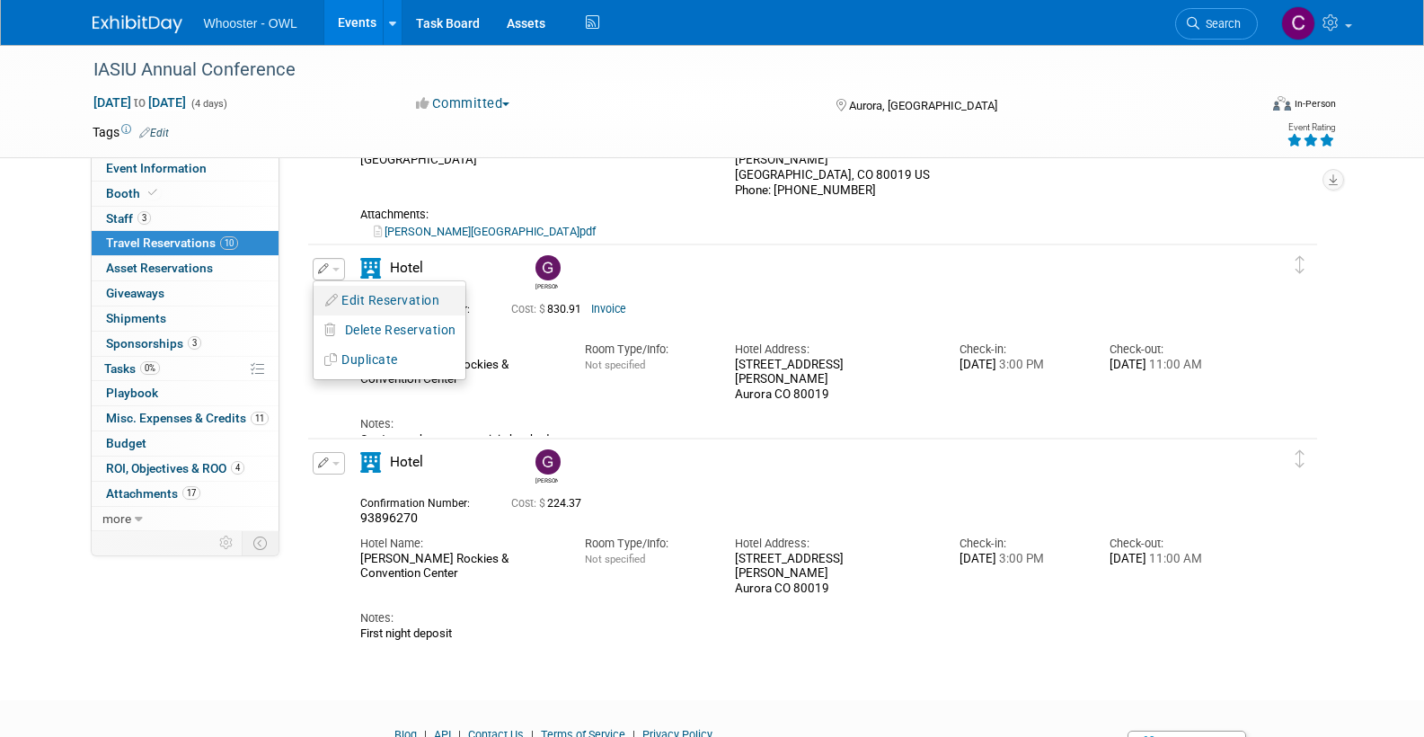
click at [378, 298] on button "Edit Reservation" at bounding box center [390, 300] width 152 height 26
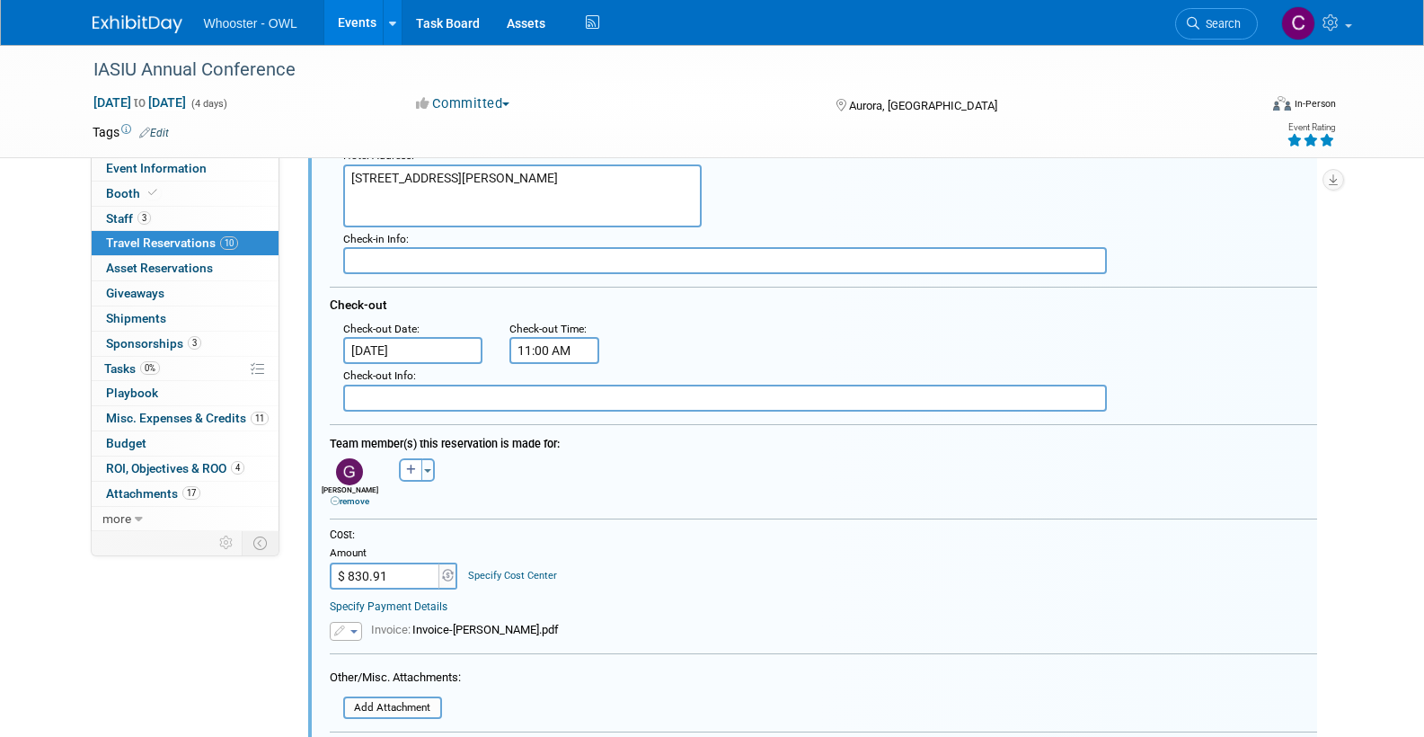
scroll to position [0, 0]
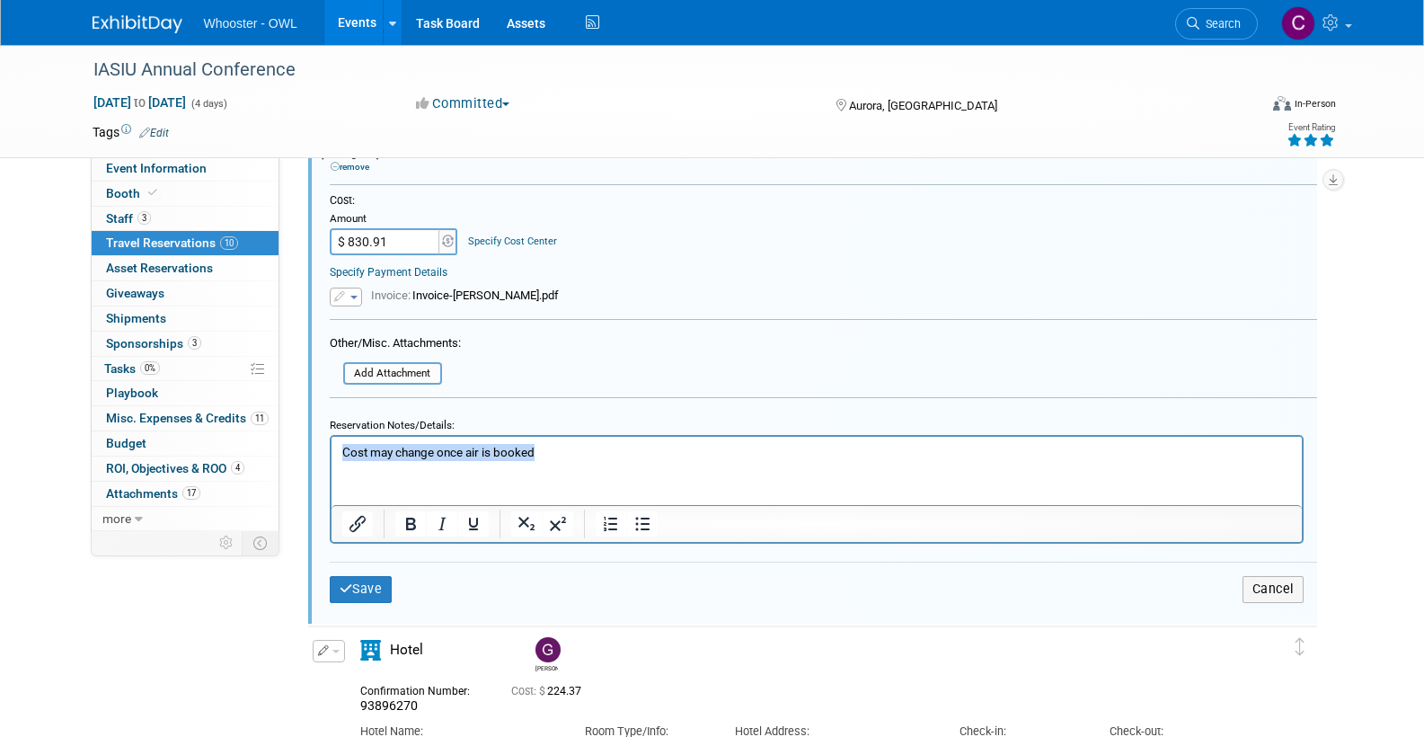
drag, startPoint x: 547, startPoint y: 451, endPoint x: 328, endPoint y: 452, distance: 219.2
click at [331, 450] on html "Cost may change once air is booked" at bounding box center [816, 449] width 970 height 24
click at [365, 586] on button "Save" at bounding box center [361, 591] width 63 height 26
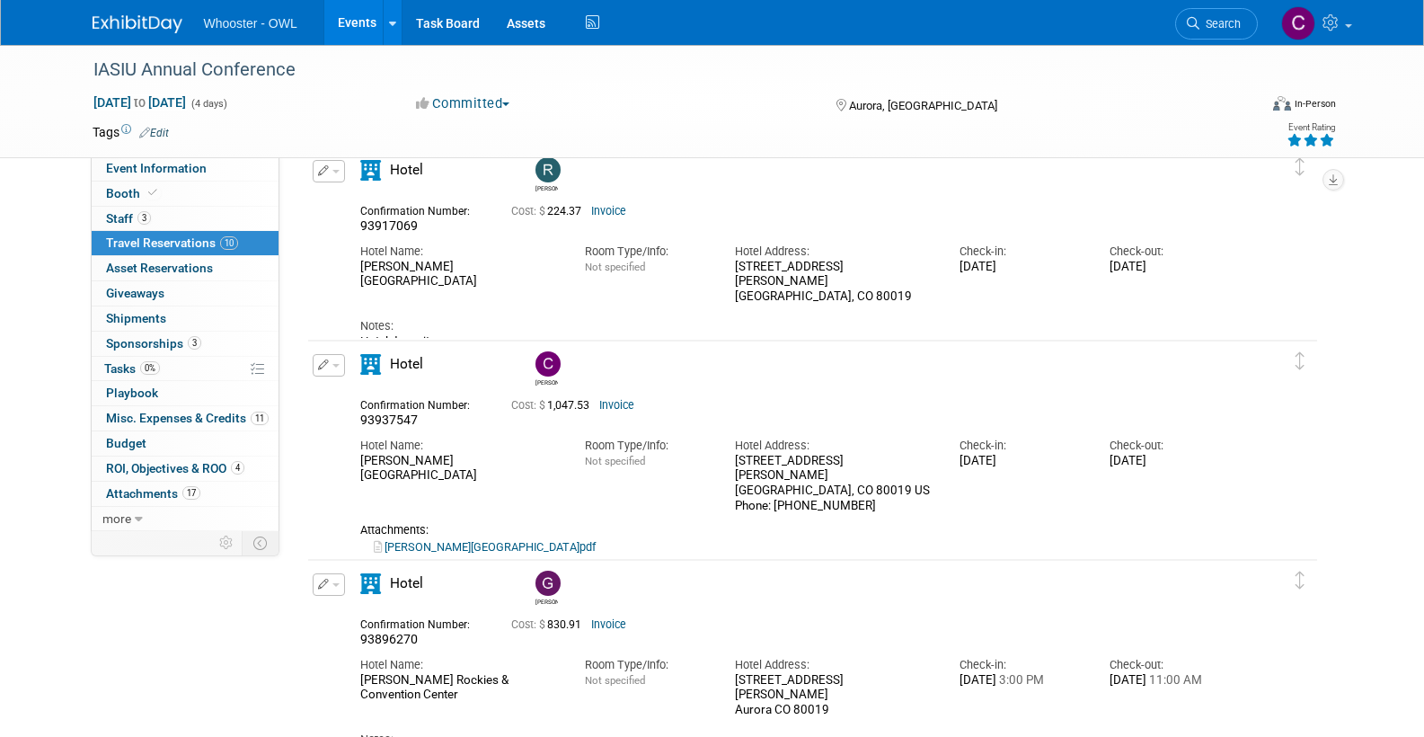
scroll to position [1868, 0]
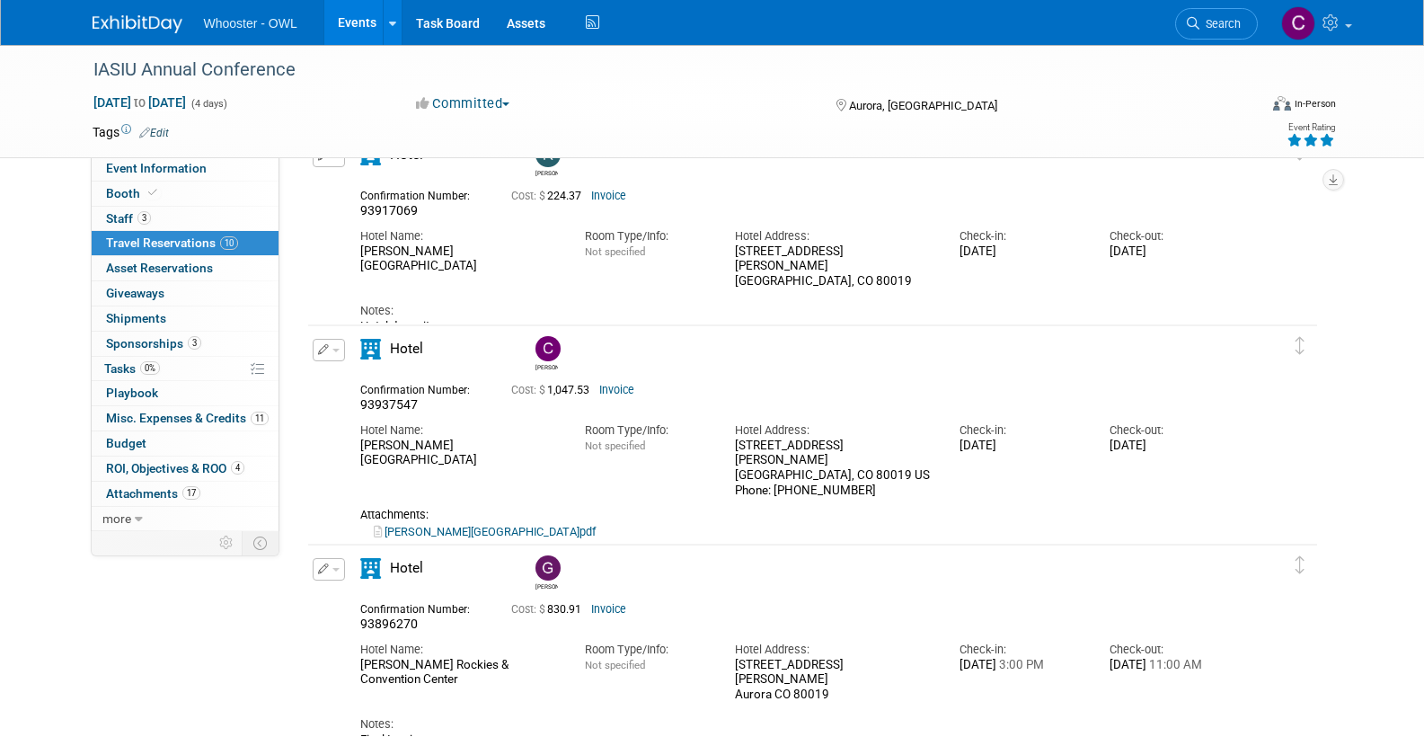
click at [332, 346] on button "button" at bounding box center [329, 350] width 32 height 22
click at [362, 436] on button "Duplicate" at bounding box center [390, 441] width 152 height 26
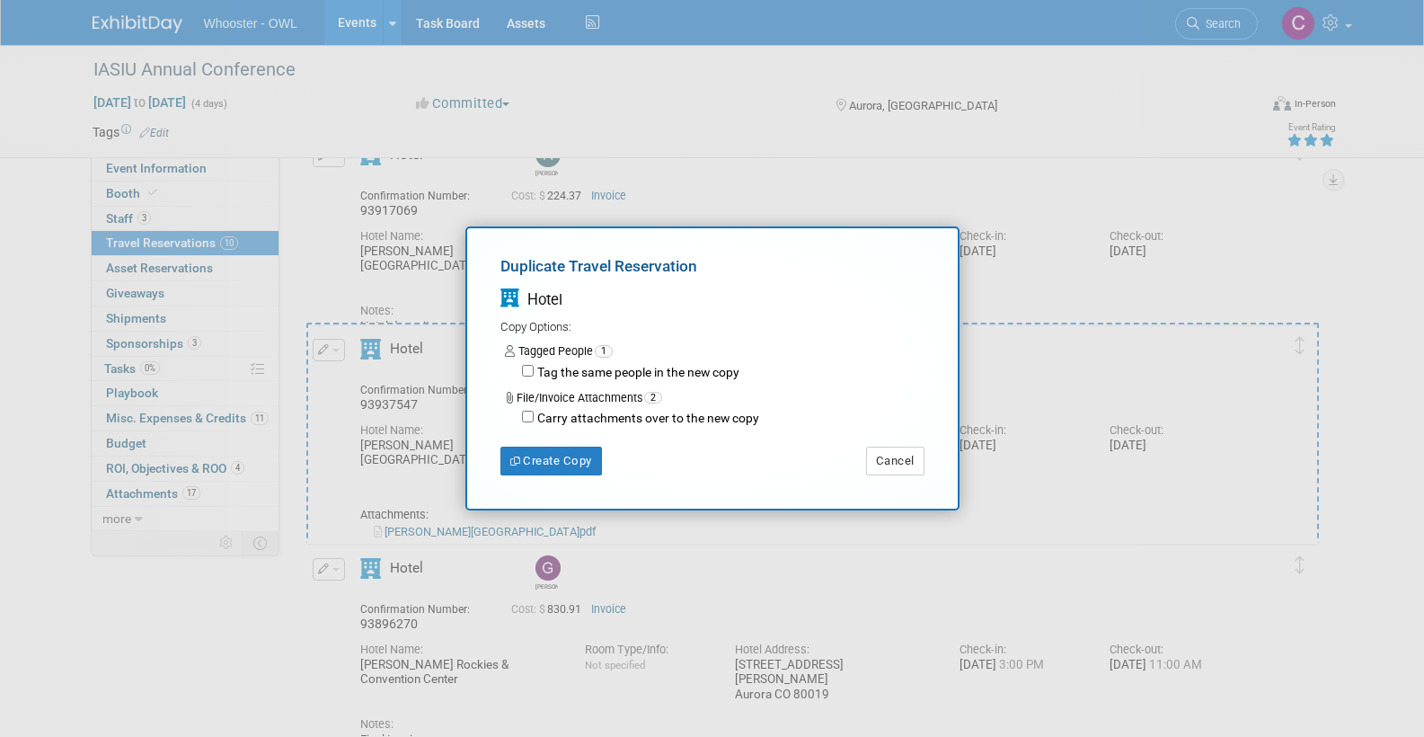
click at [526, 372] on input "Tag the same people in the new copy" at bounding box center [528, 371] width 12 height 12
checkbox input "true"
click at [568, 464] on button "Create Copy" at bounding box center [551, 460] width 102 height 29
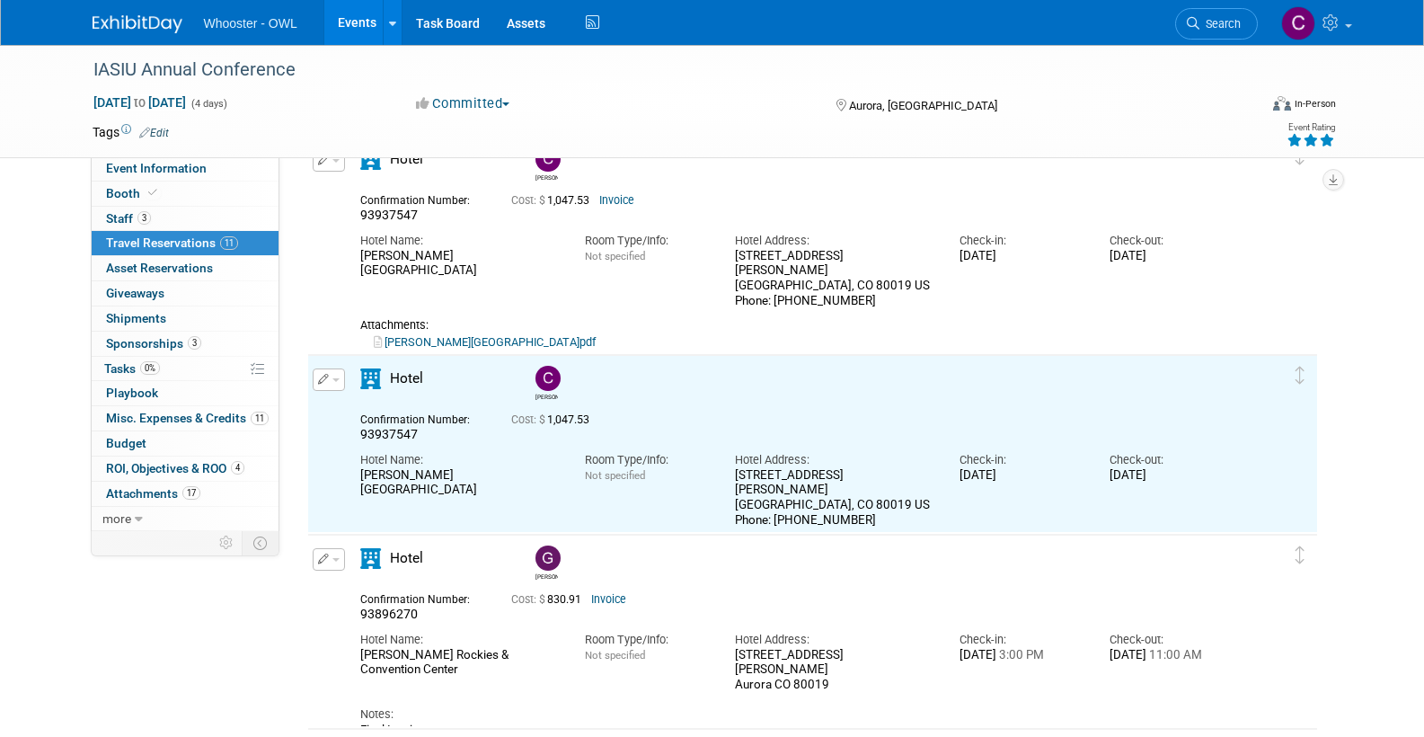
scroll to position [0, 0]
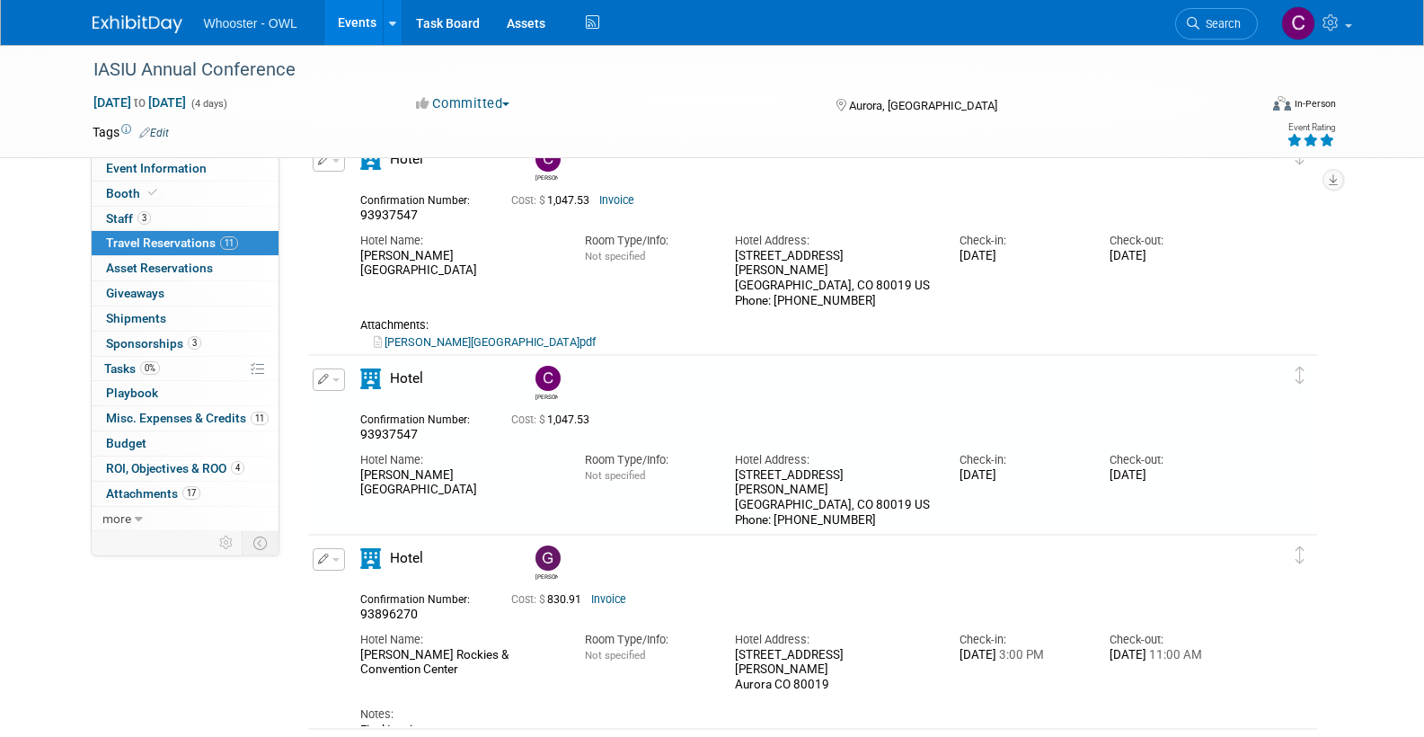
click at [335, 380] on span "button" at bounding box center [335, 380] width 7 height 4
click at [358, 407] on button "Edit Reservation" at bounding box center [390, 411] width 152 height 26
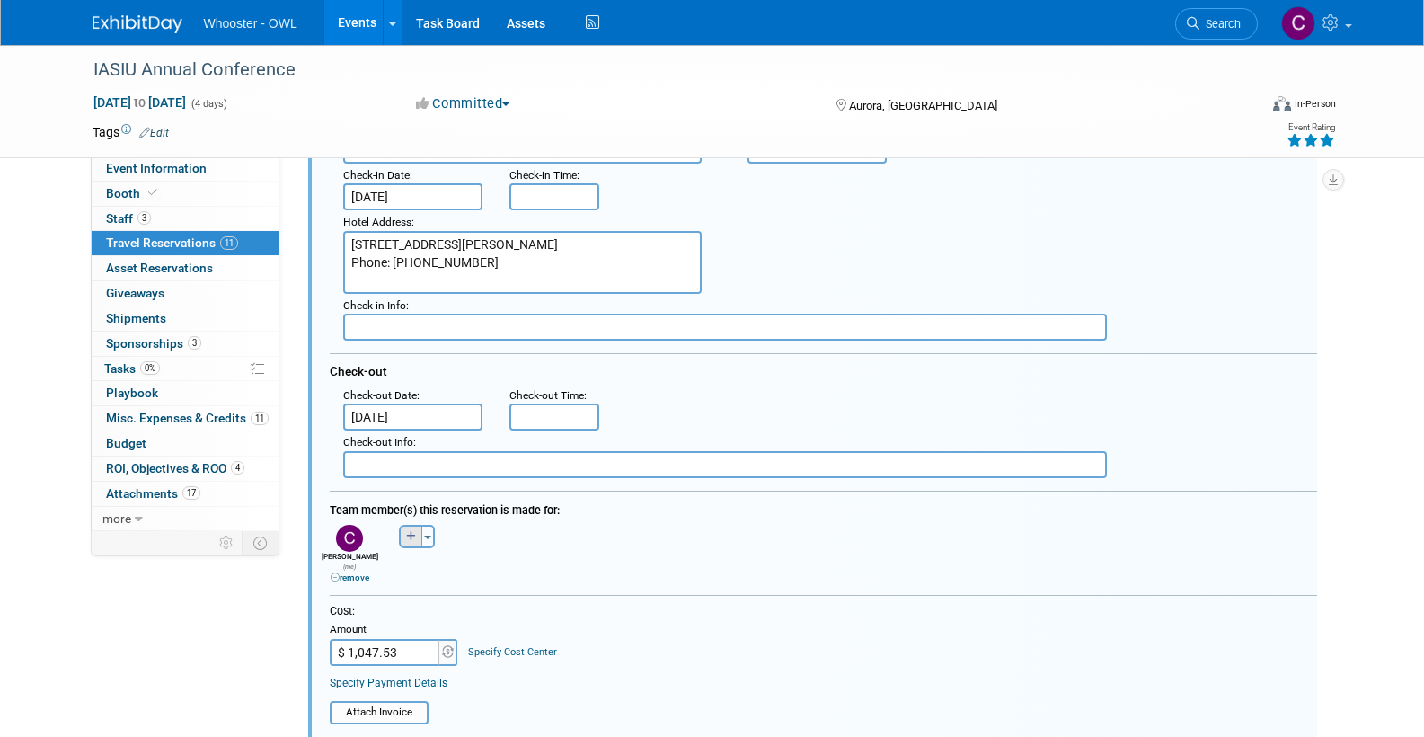
scroll to position [2452, 0]
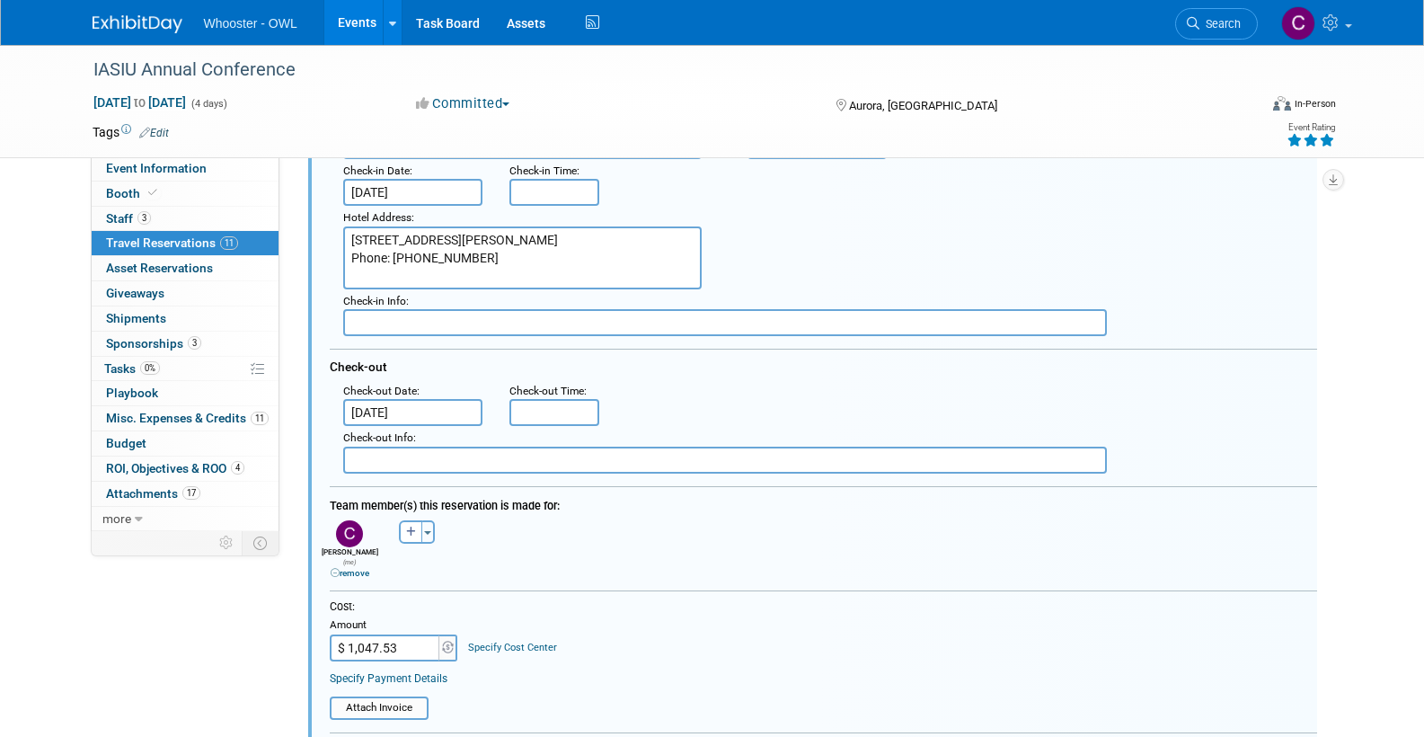
drag, startPoint x: 405, startPoint y: 633, endPoint x: 316, endPoint y: 632, distance: 88.9
click at [316, 632] on div "Cost: Amount $ 1,047.53 Specify Cost Center Cost Center -- Not Specified --" at bounding box center [823, 659] width 1014 height 120
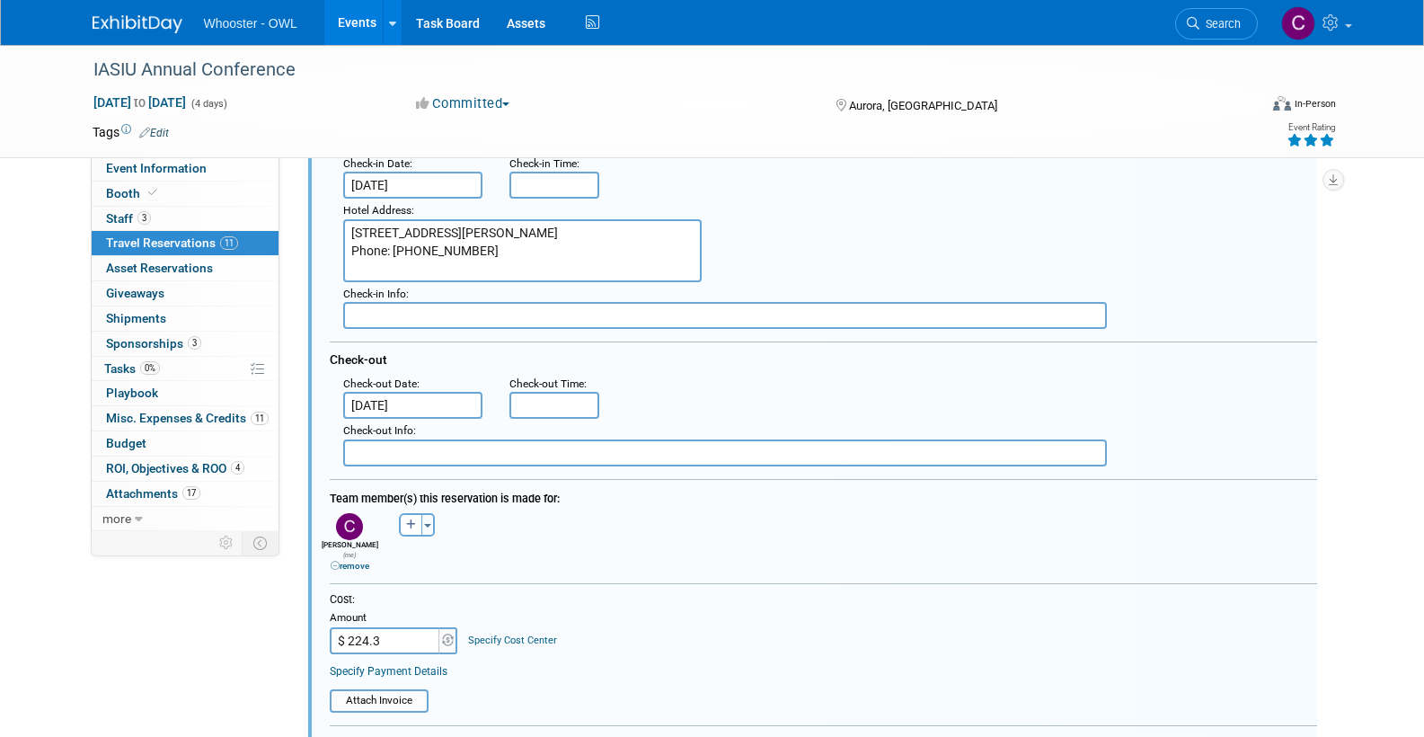
type input "$ 224.37"
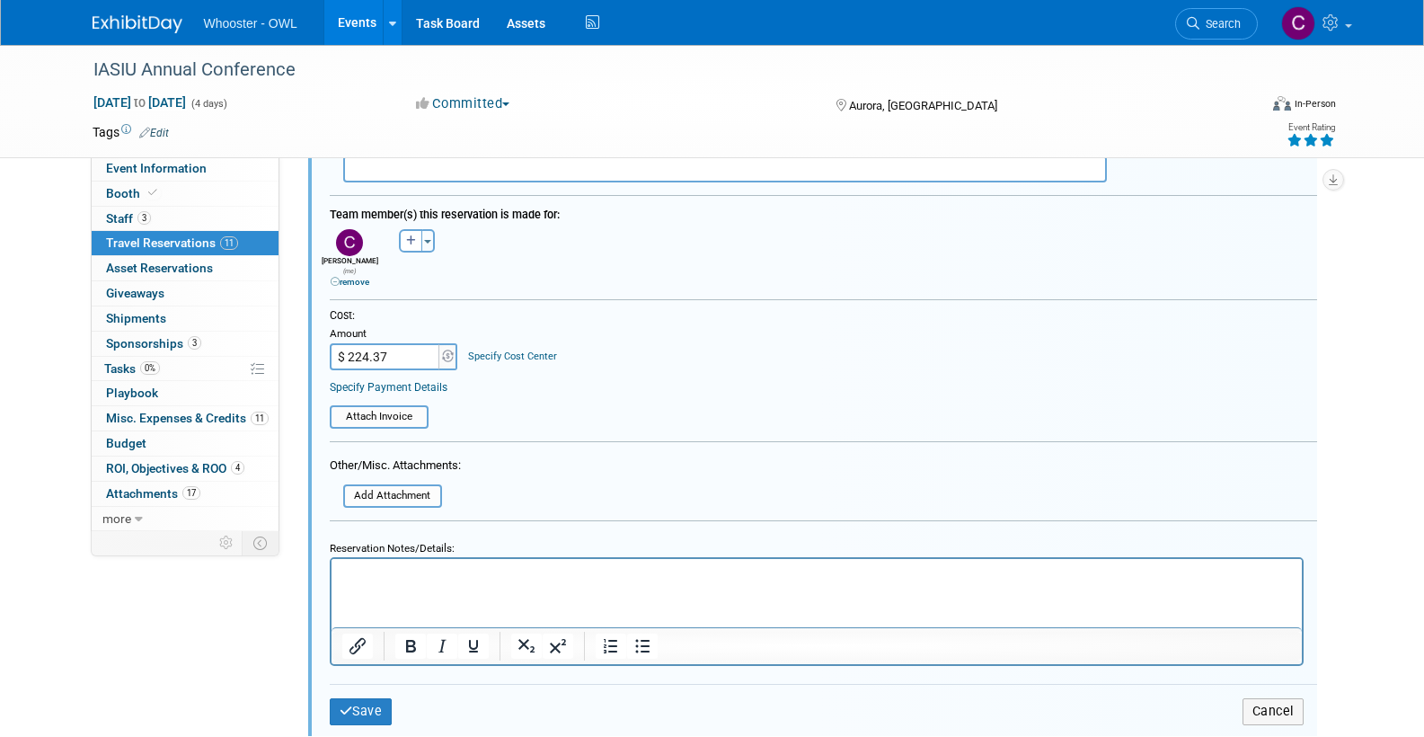
scroll to position [2749, 1]
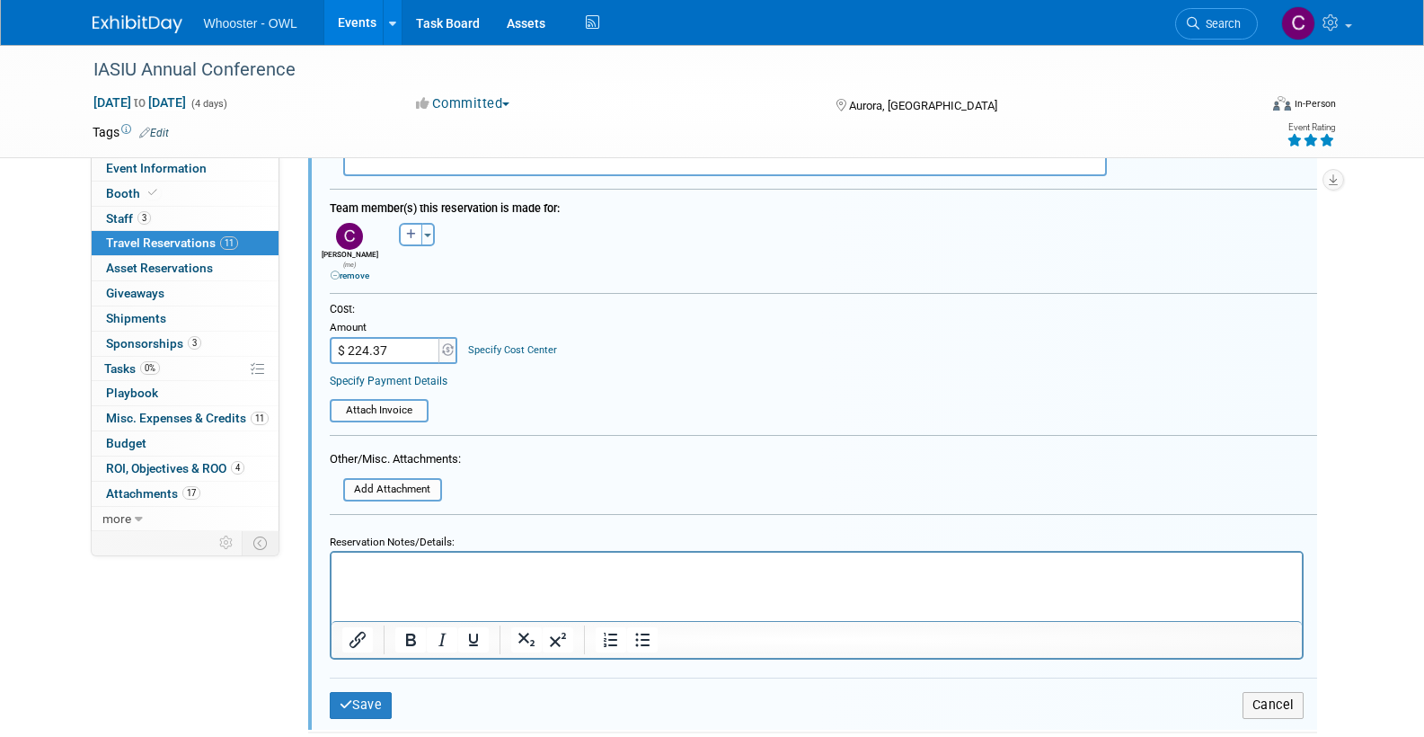
click at [364, 577] on html at bounding box center [816, 565] width 970 height 24
click at [365, 692] on button "Save" at bounding box center [361, 705] width 63 height 26
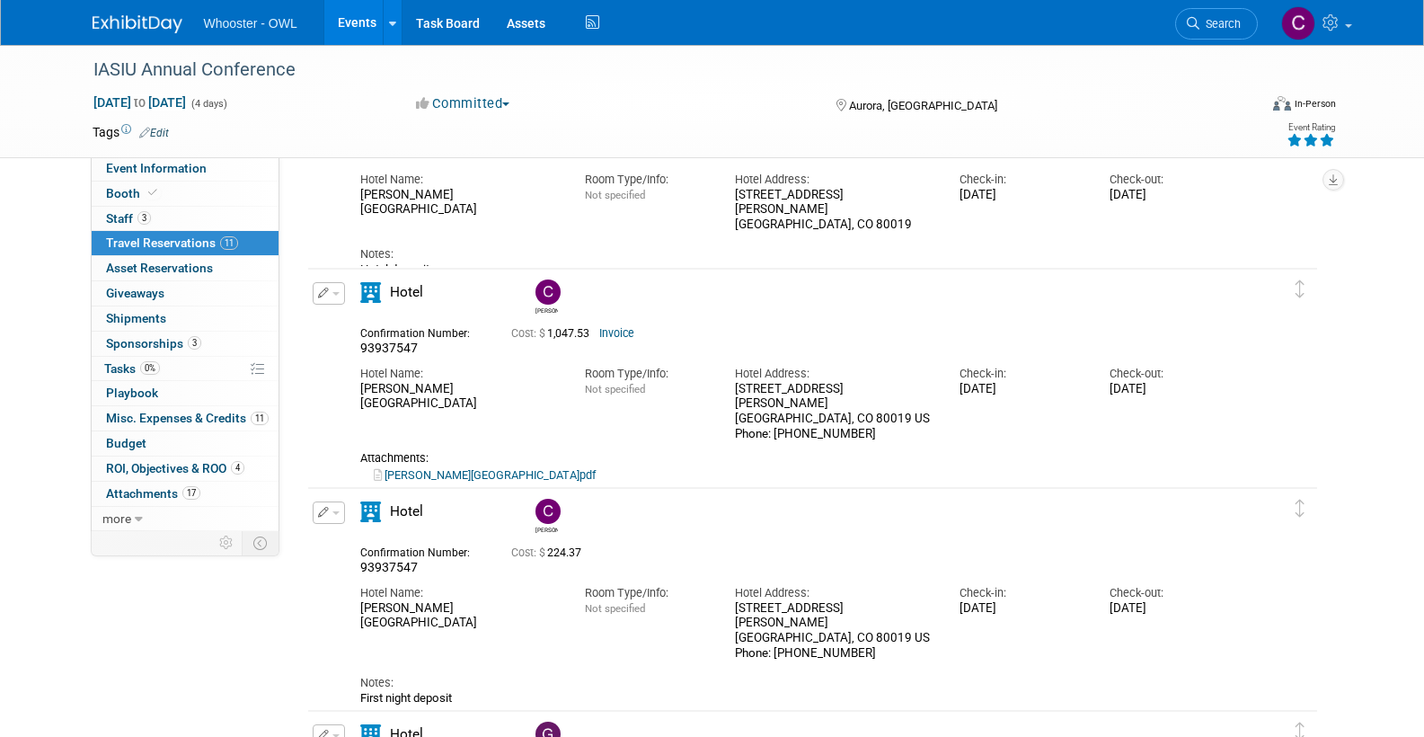
scroll to position [1914, 0]
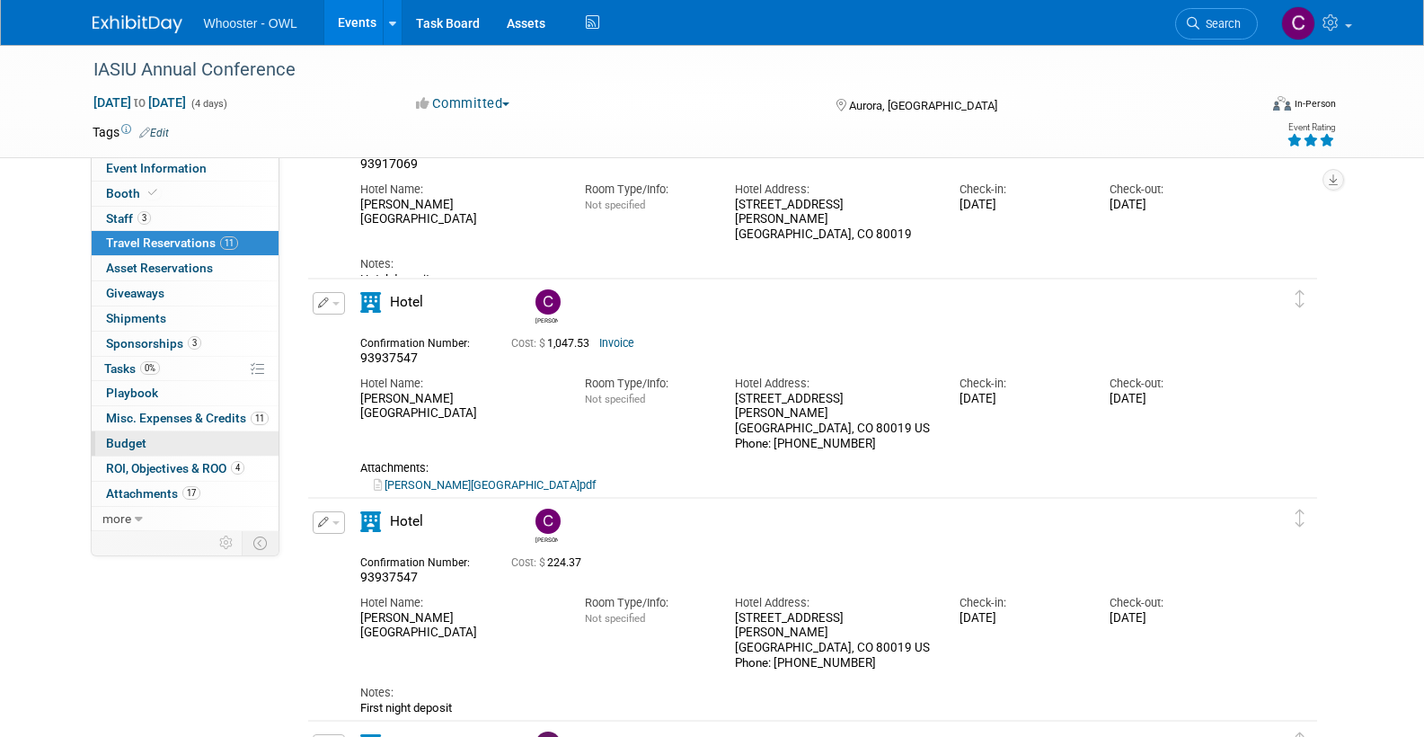
click at [135, 436] on span "Budget" at bounding box center [126, 443] width 40 height 14
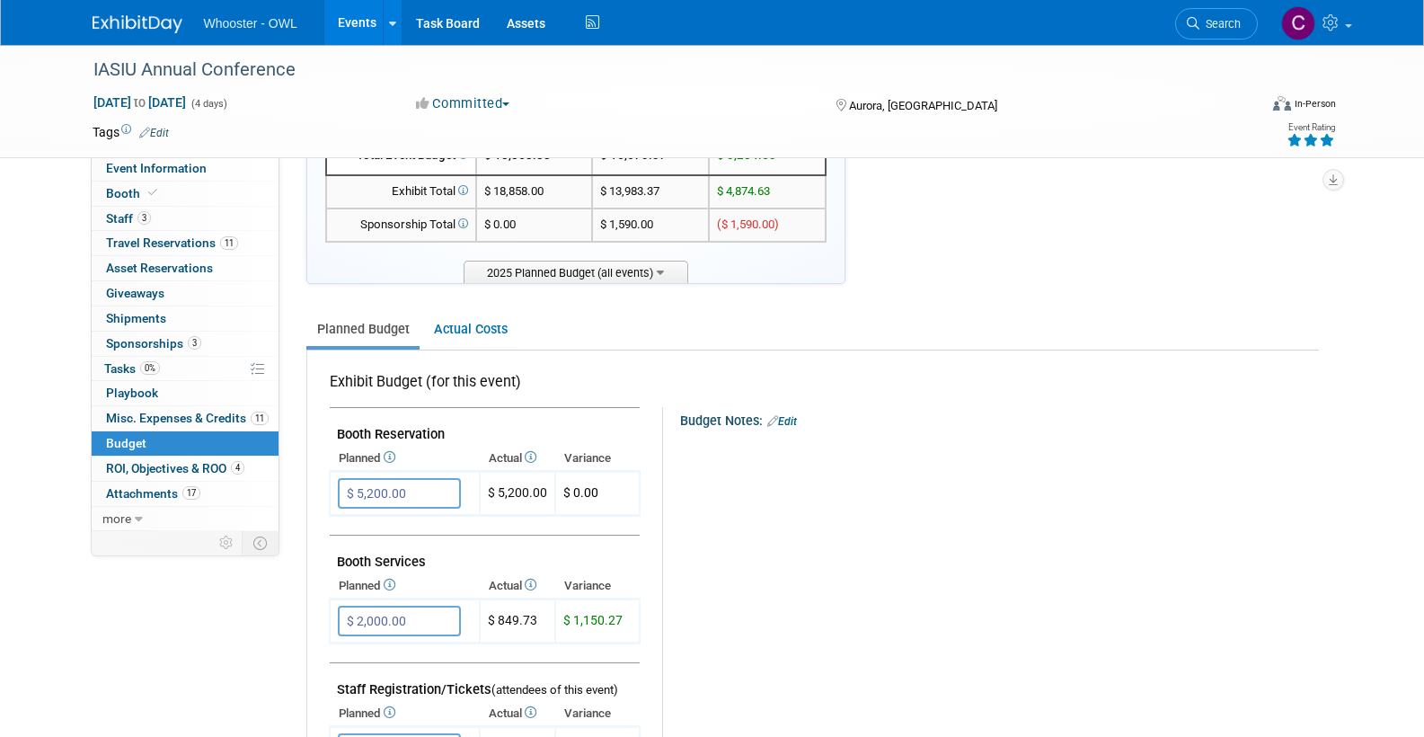
scroll to position [97, 0]
click at [487, 324] on link "Actual Costs" at bounding box center [470, 330] width 94 height 33
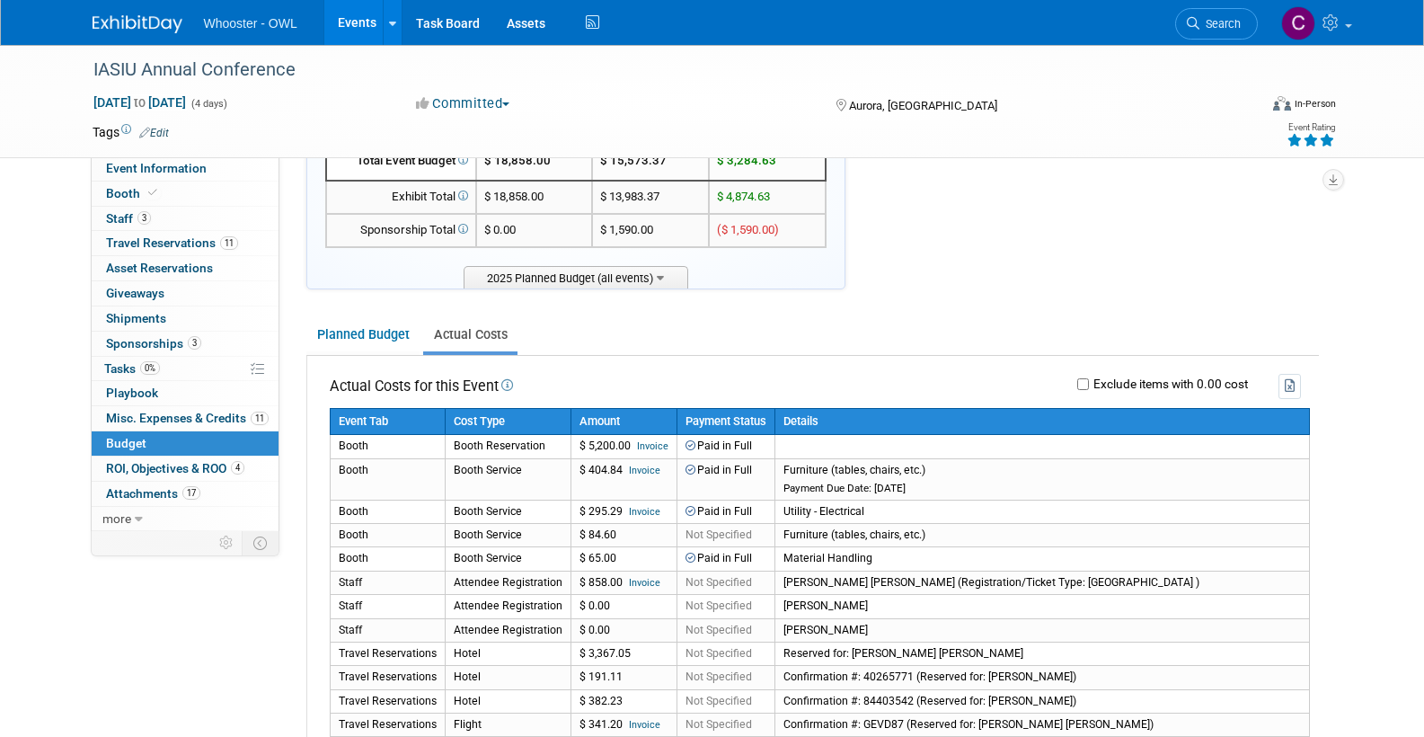
scroll to position [100, 0]
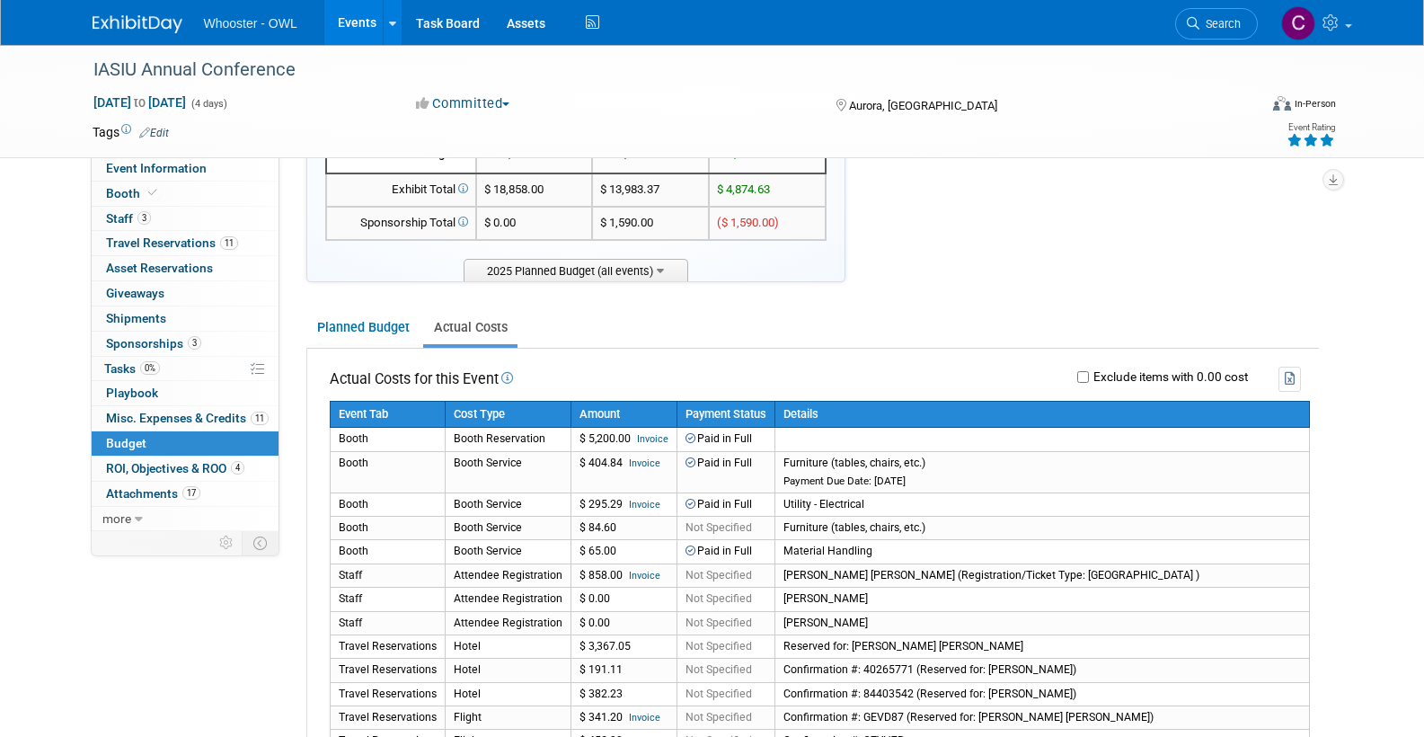
click at [352, 17] on link "Events" at bounding box center [357, 22] width 66 height 45
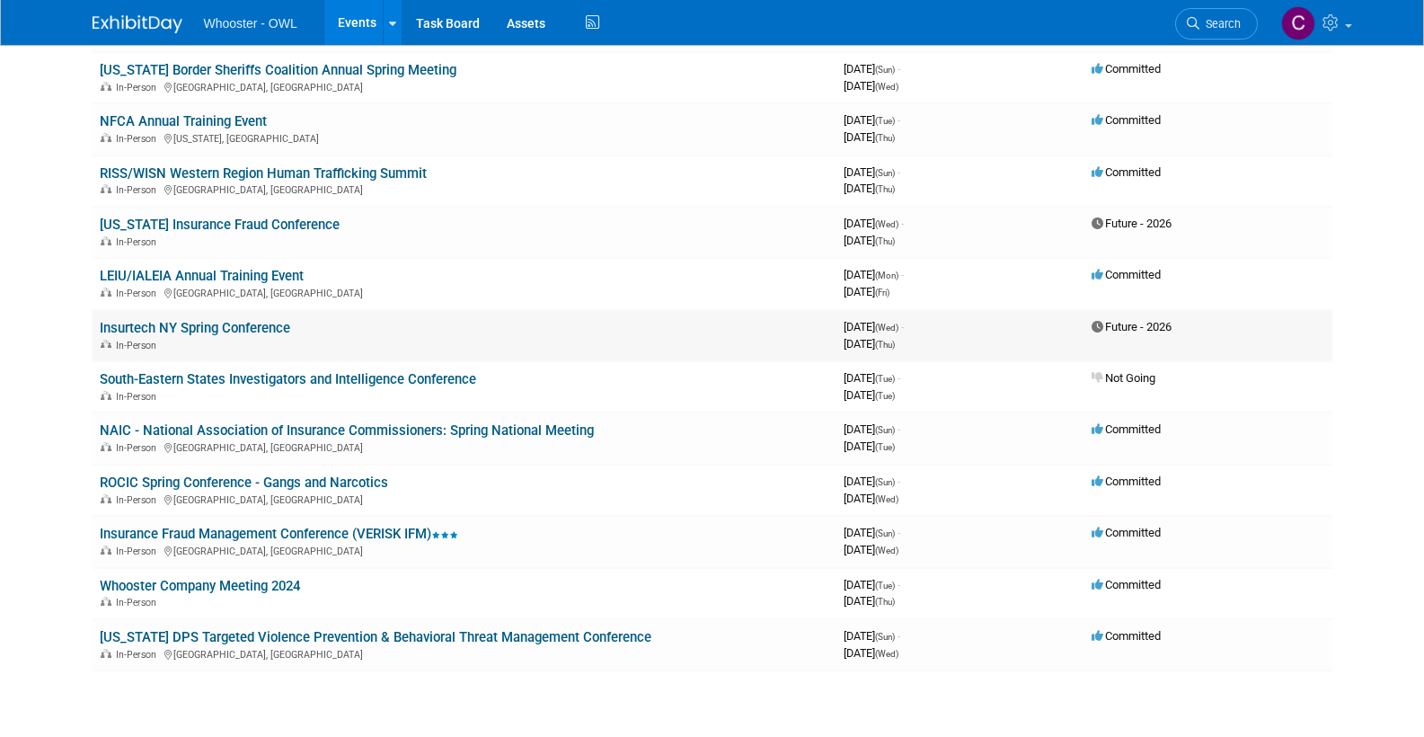
scroll to position [1557, 0]
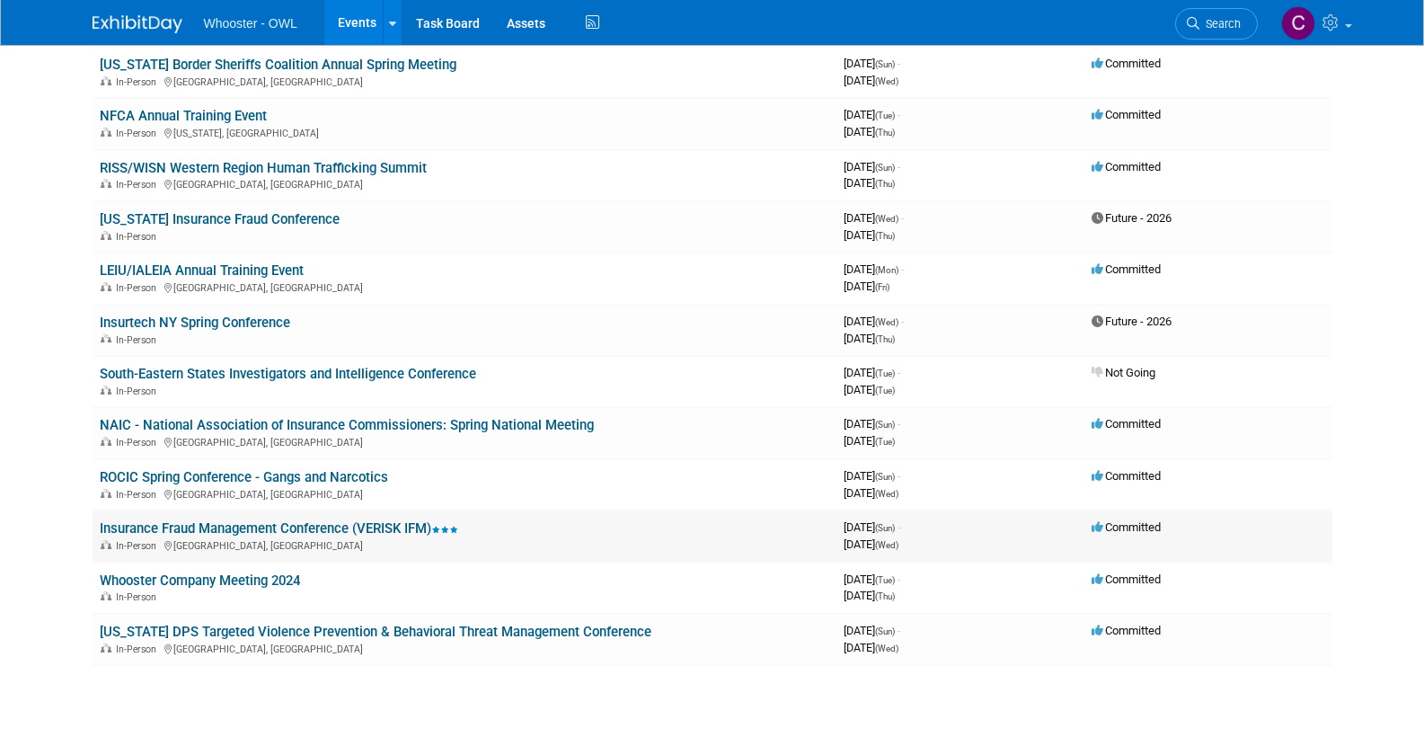
click at [237, 520] on link "Insurance Fraud Management Conference (VERISK IFM)" at bounding box center [279, 528] width 358 height 16
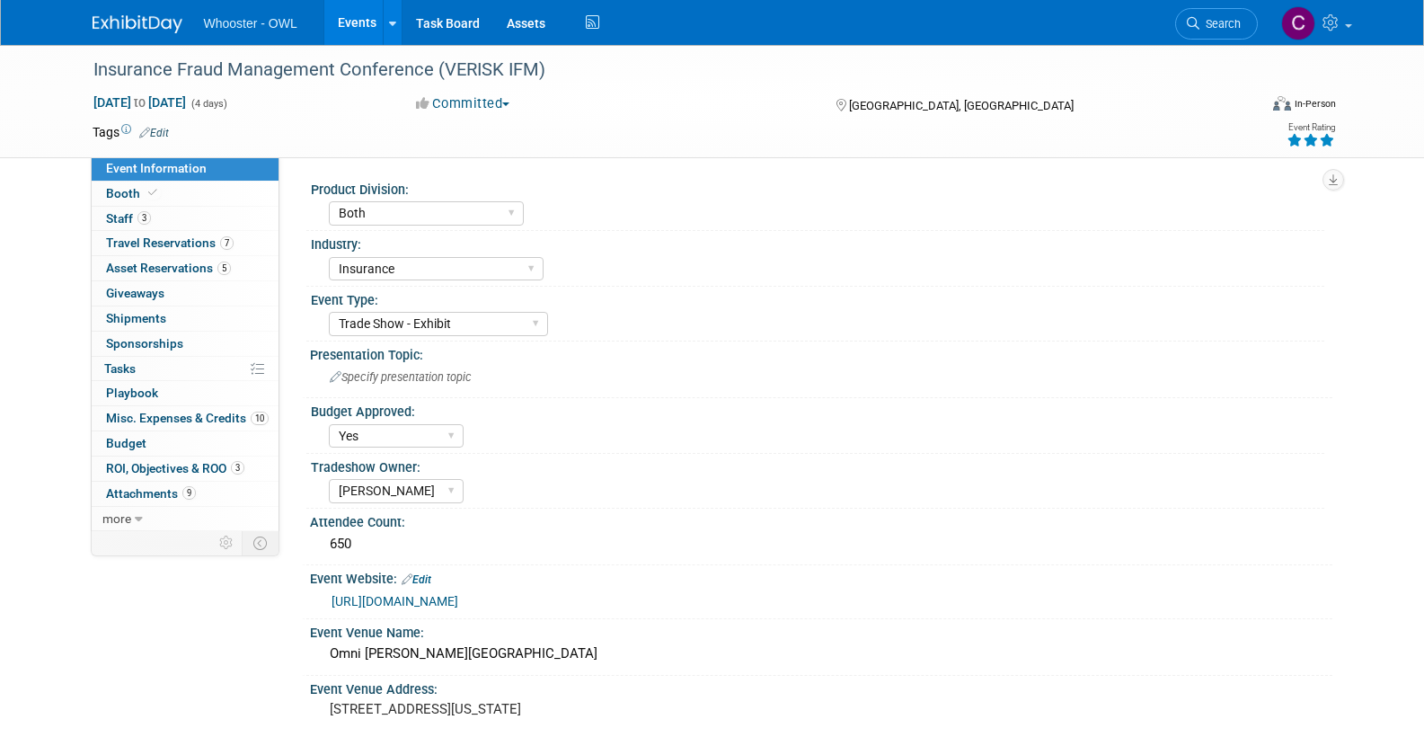
select select "Both"
select select "Insurance"
select select "Trade Show - Exhibit"
select select "Yes"
select select "[PERSON_NAME]"
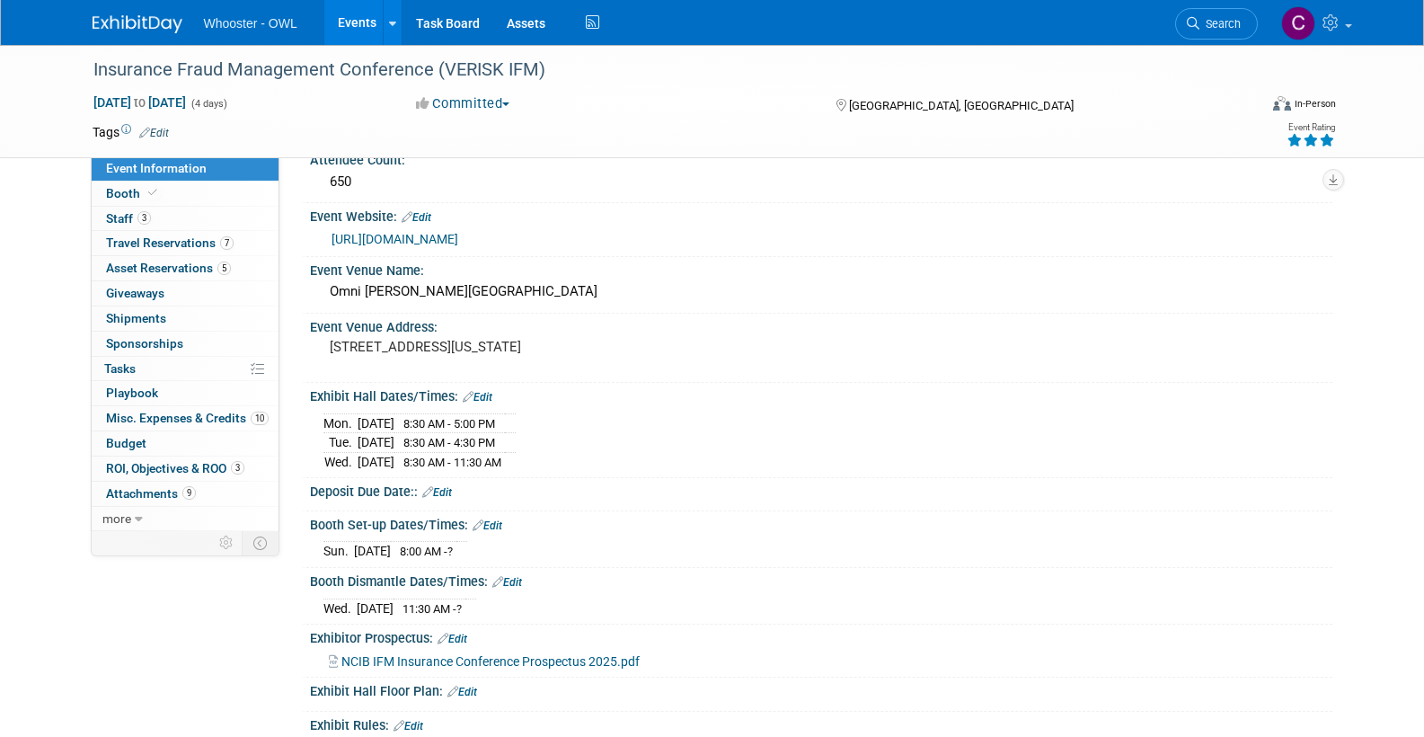
scroll to position [362, 0]
click at [144, 437] on span "Budget" at bounding box center [126, 443] width 40 height 14
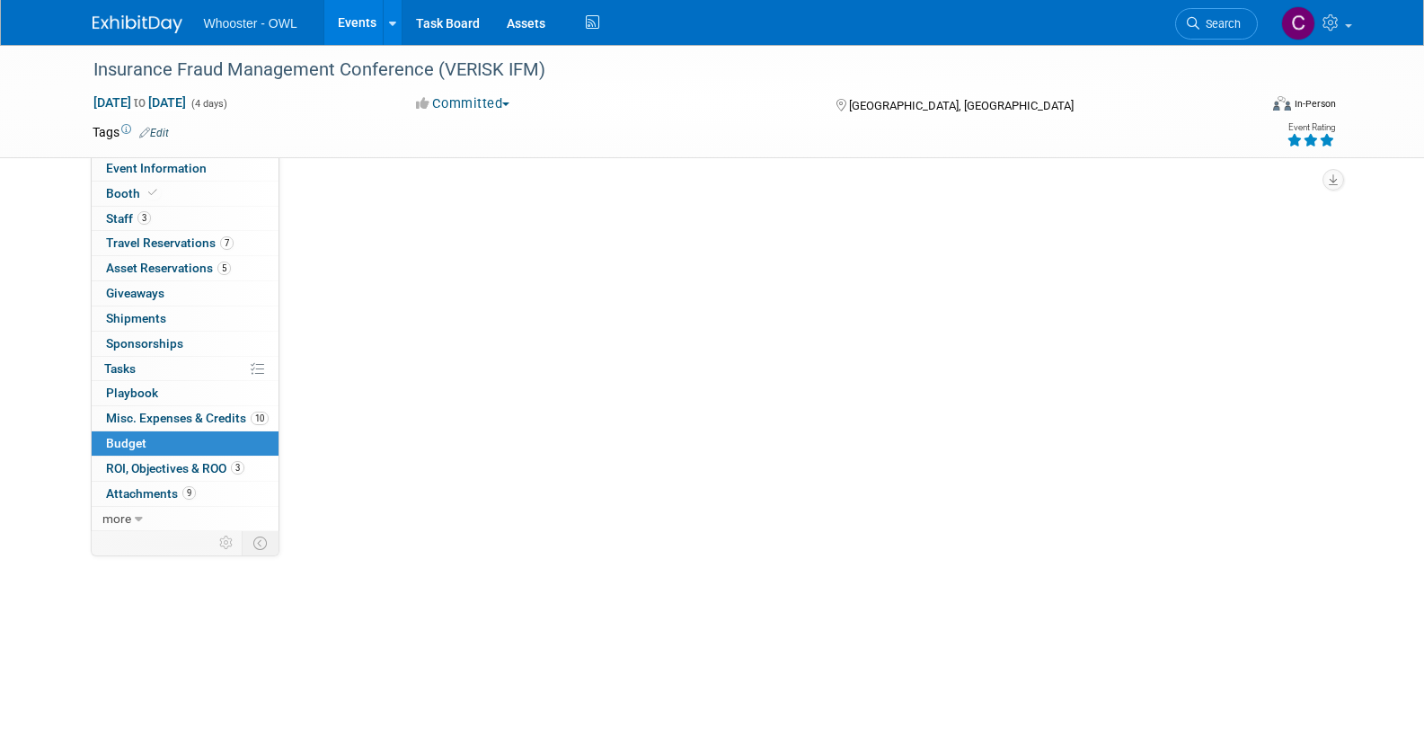
scroll to position [0, 0]
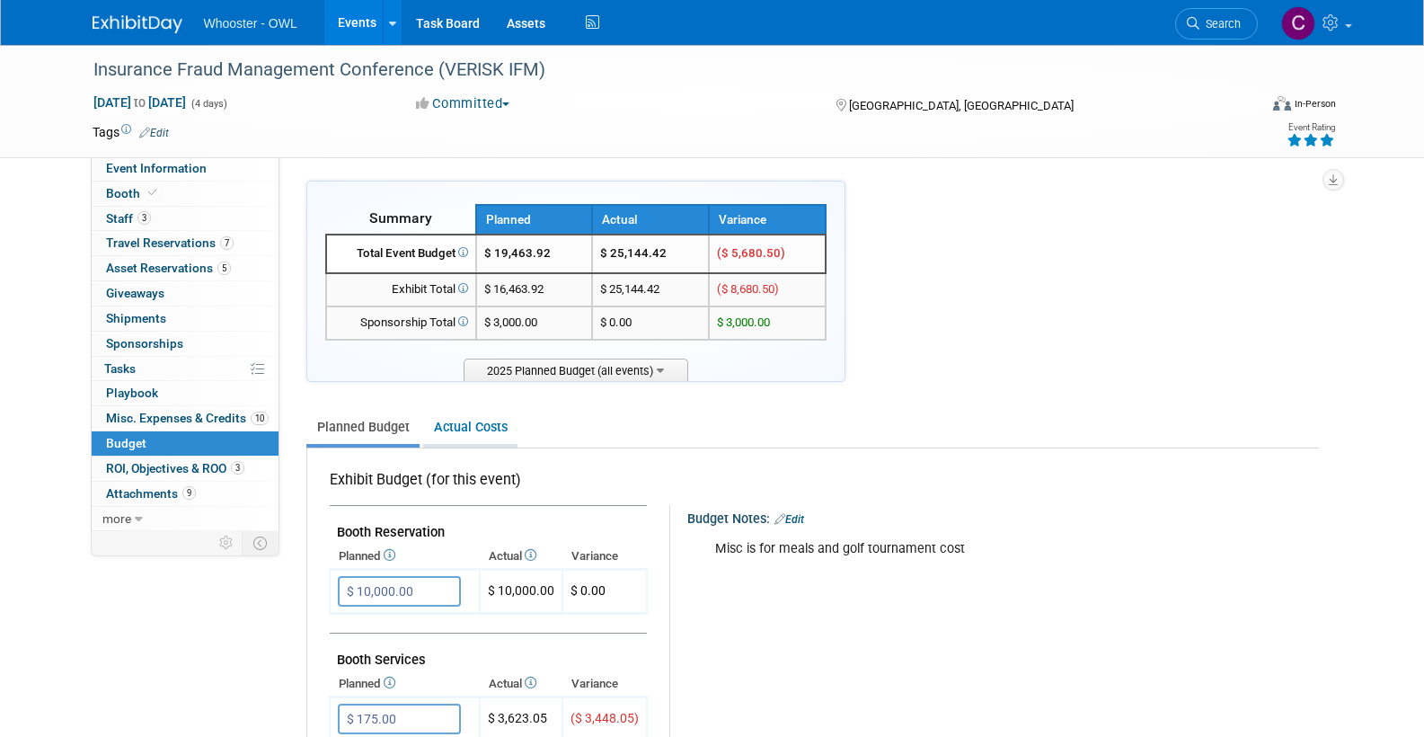
click at [479, 420] on link "Actual Costs" at bounding box center [470, 427] width 94 height 33
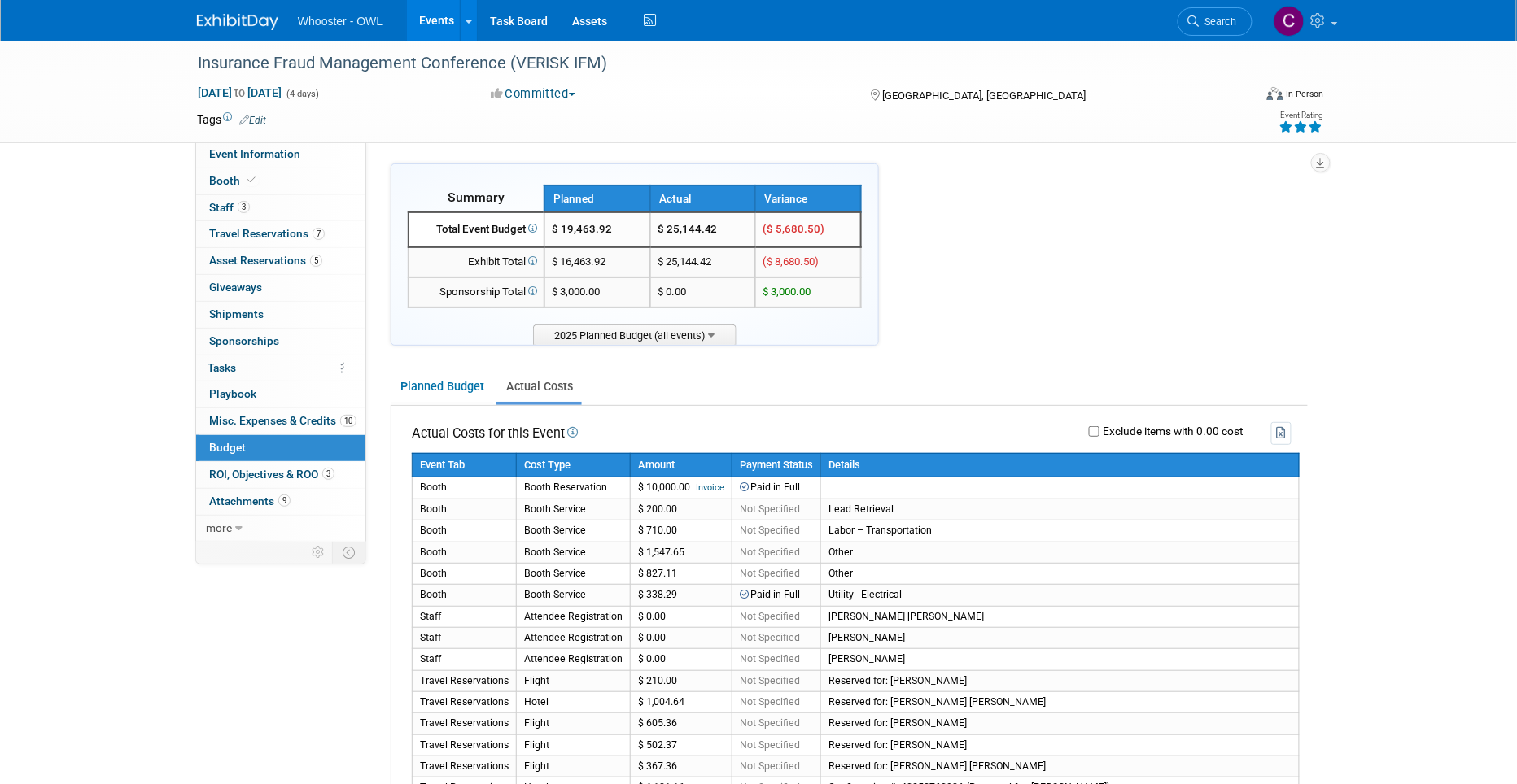
click at [519, 380] on link "Actual Costs" at bounding box center [539, 387] width 85 height 30
click at [228, 176] on span "Booth" at bounding box center [234, 180] width 50 height 13
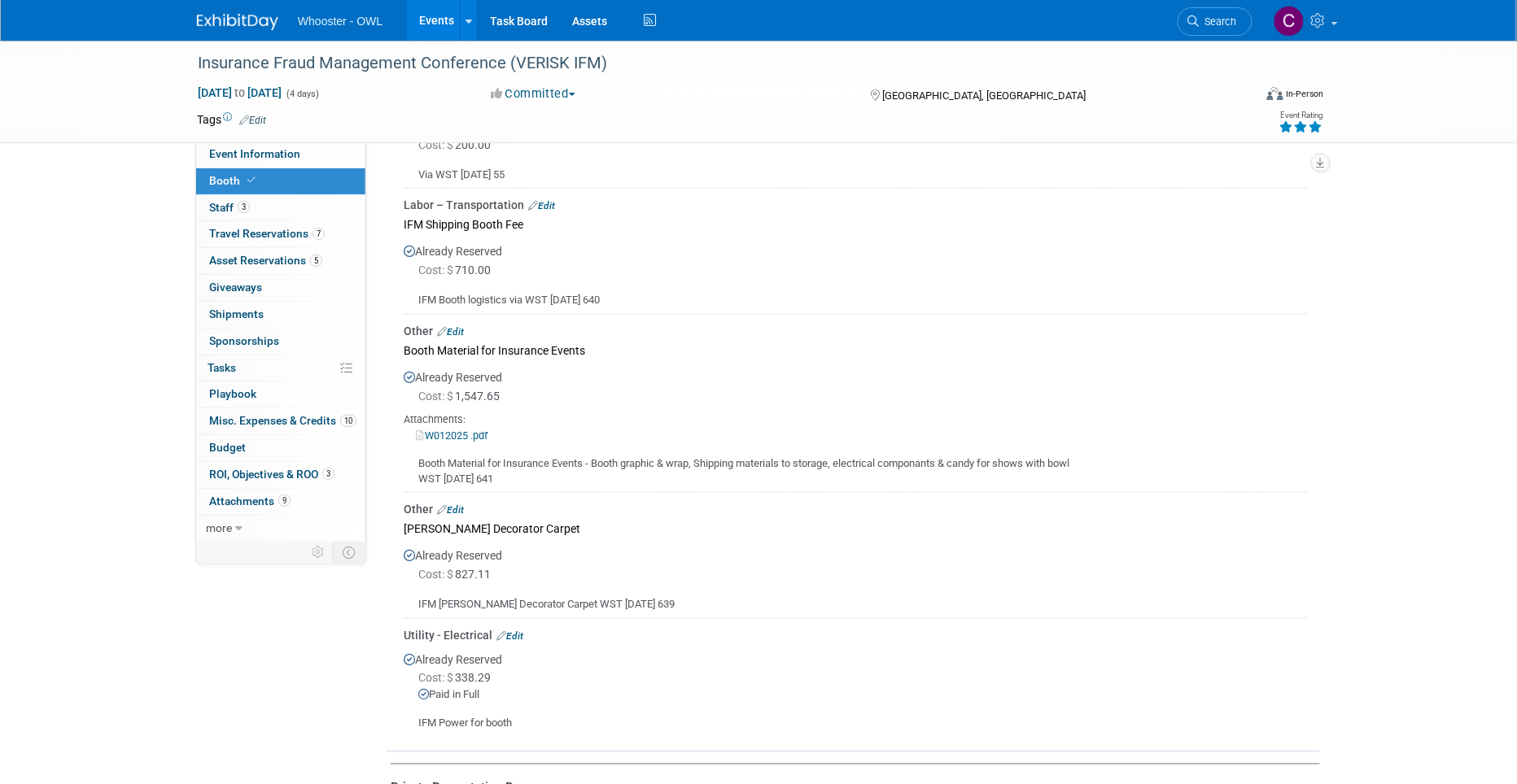
scroll to position [406, 0]
click at [453, 427] on link "W012025 .pdf" at bounding box center [451, 433] width 72 height 12
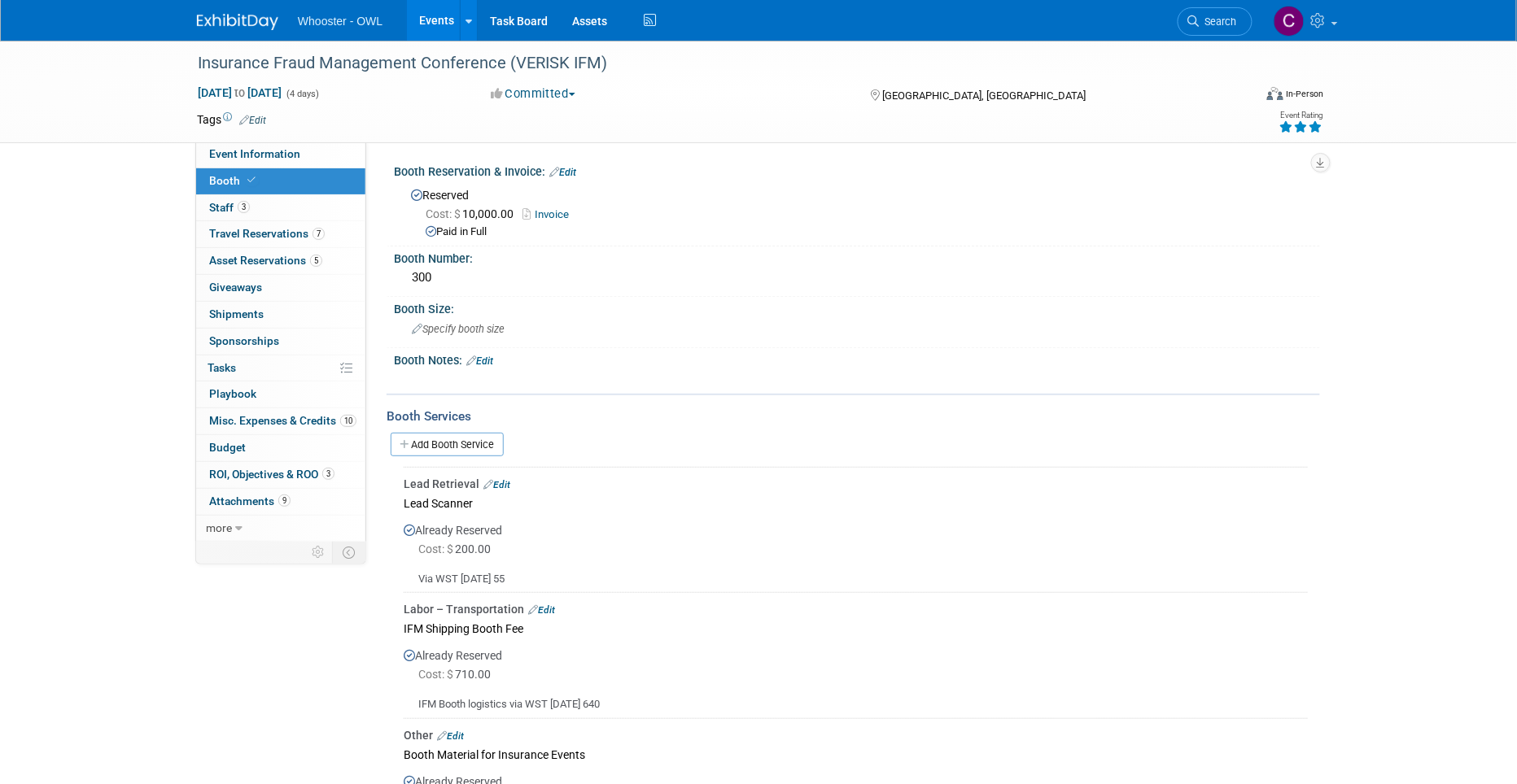
scroll to position [0, 0]
click at [550, 208] on link "Invoice" at bounding box center [550, 214] width 54 height 12
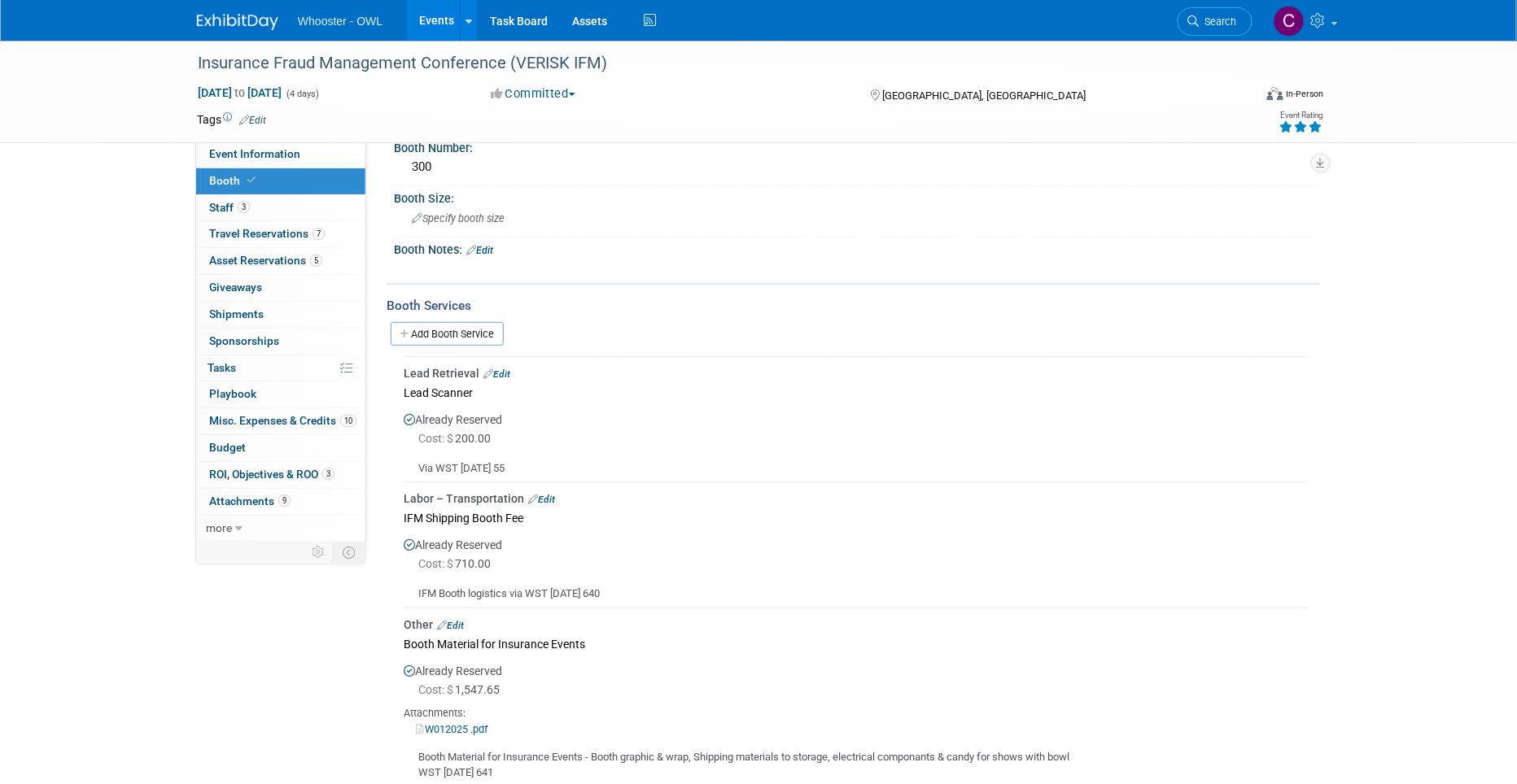
scroll to position [112, 0]
click at [543, 577] on div "IFM Booth logistics via WST [DATE] 640" at bounding box center [856, 586] width 904 height 28
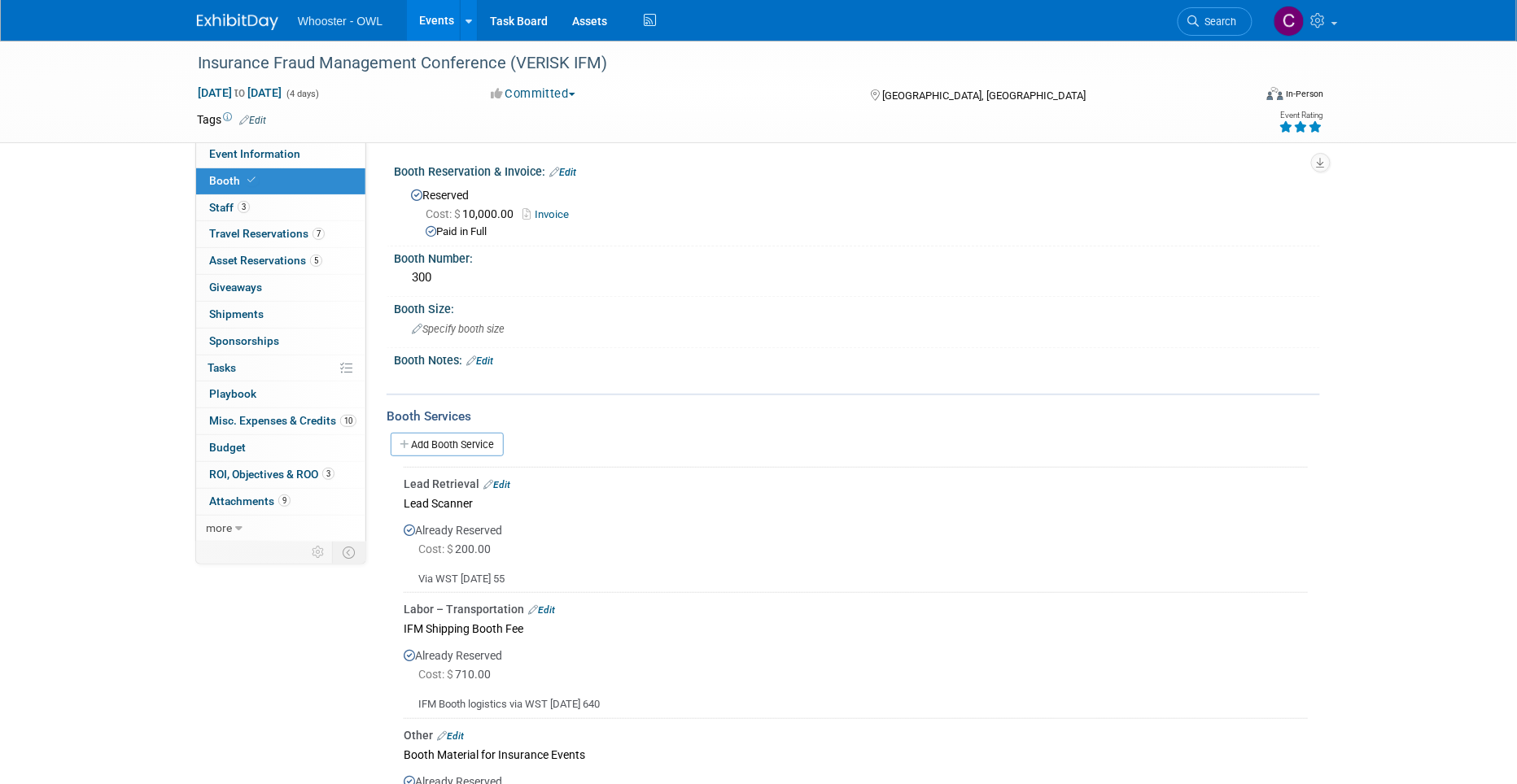
scroll to position [0, 0]
click at [261, 416] on span "Misc. Expenses & Credits 10" at bounding box center [283, 420] width 148 height 13
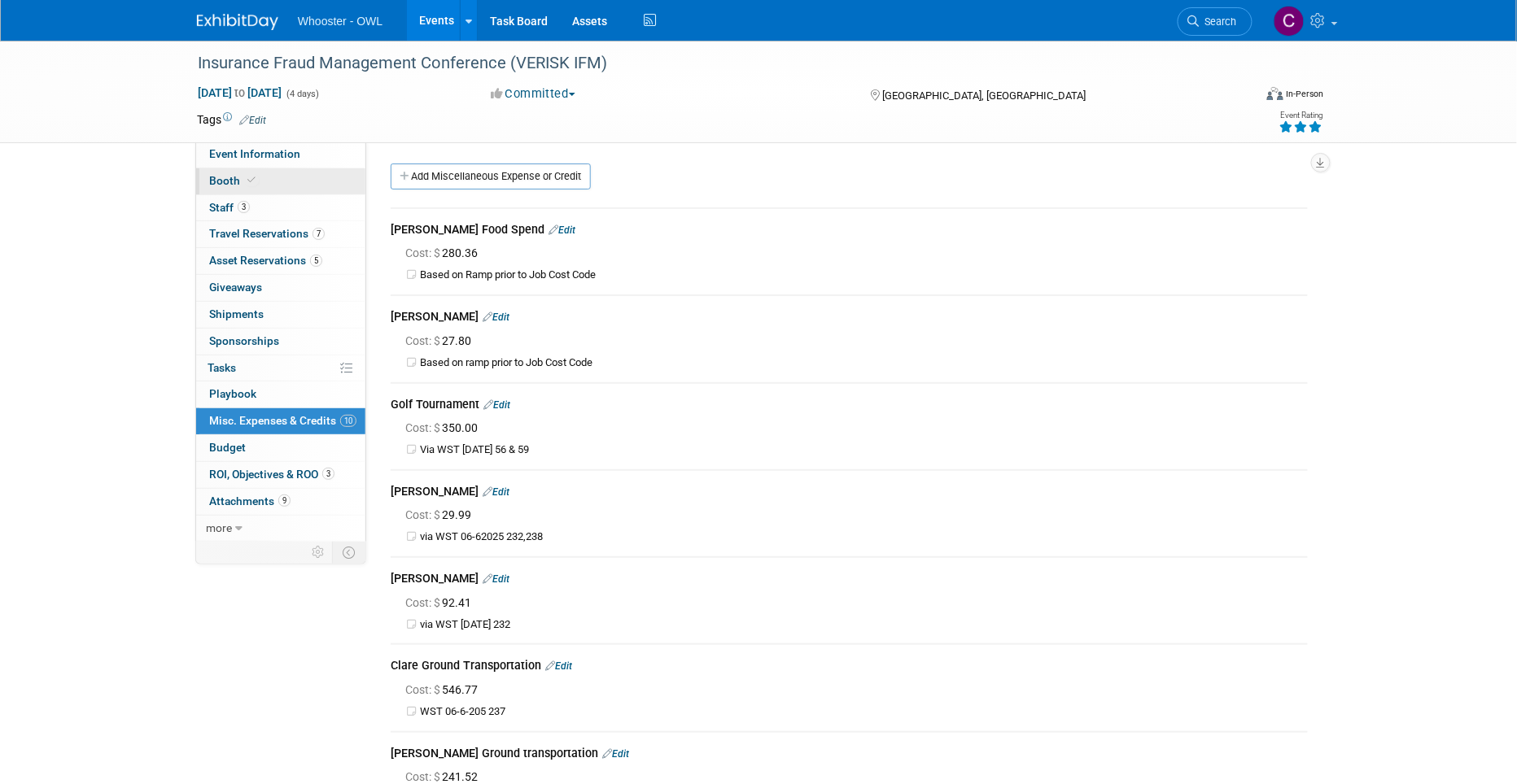
click at [220, 177] on span "Booth" at bounding box center [234, 180] width 50 height 13
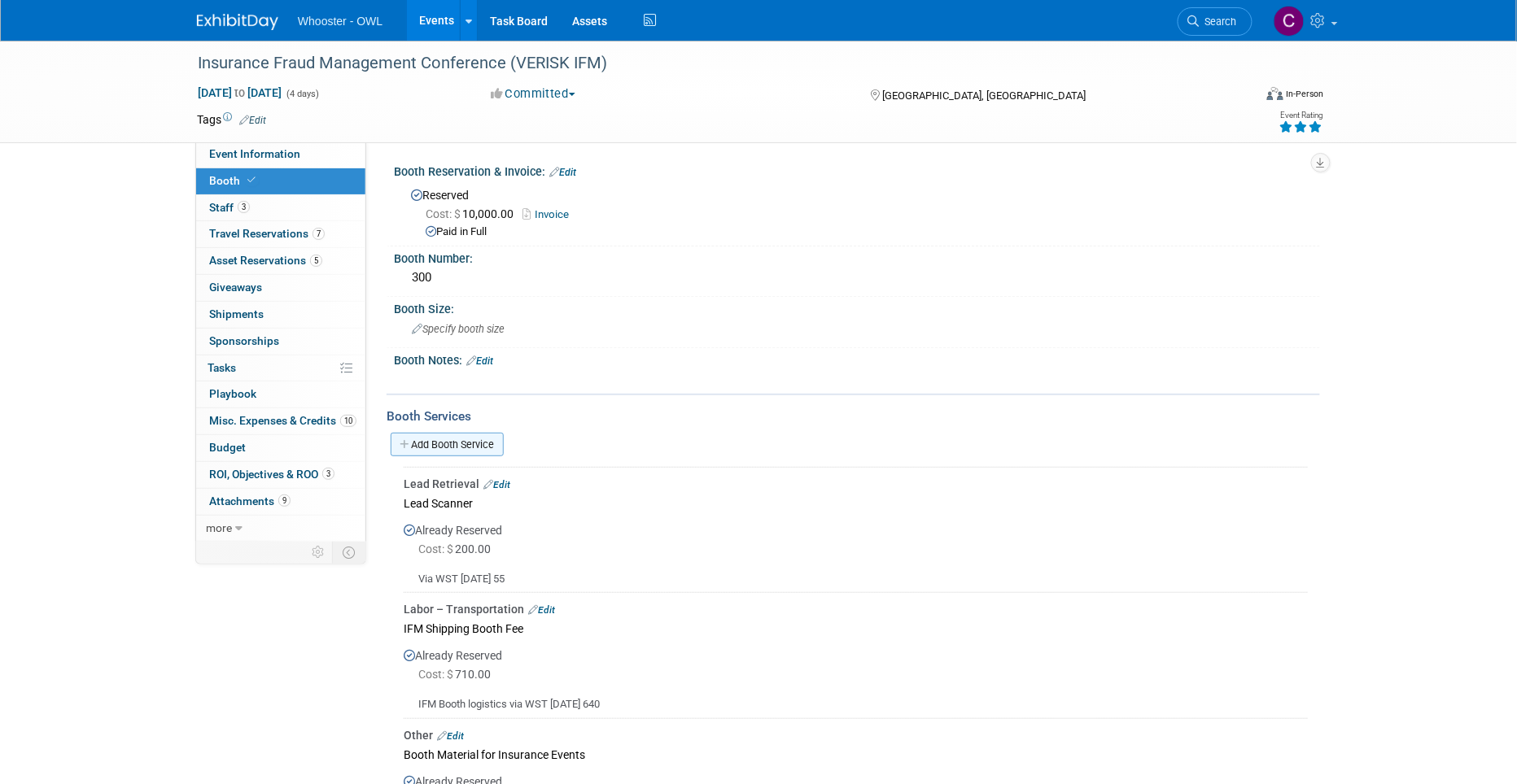
click at [465, 436] on link "Add Booth Service" at bounding box center [446, 445] width 113 height 24
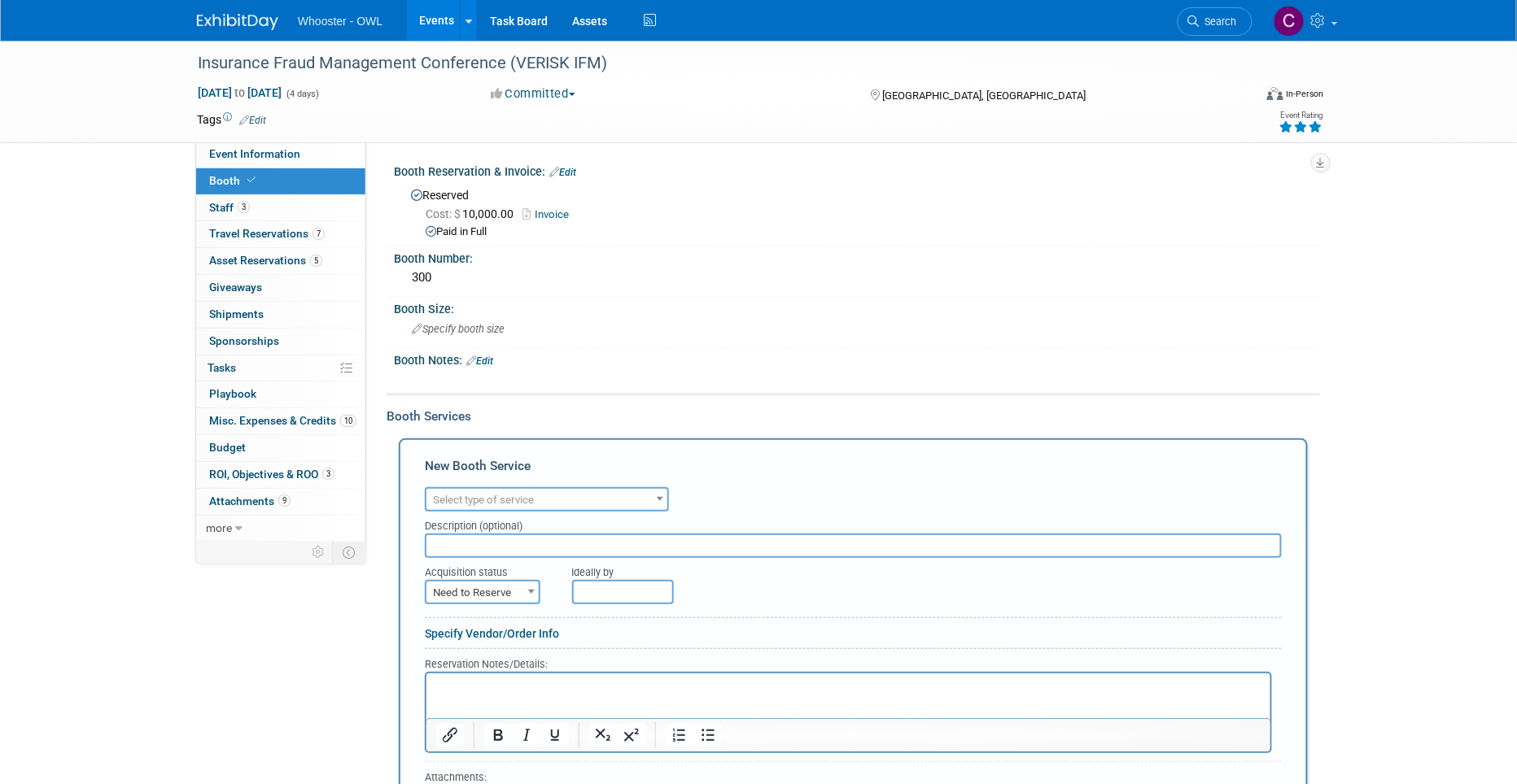
click at [496, 493] on span "Select type of service" at bounding box center [483, 499] width 101 height 12
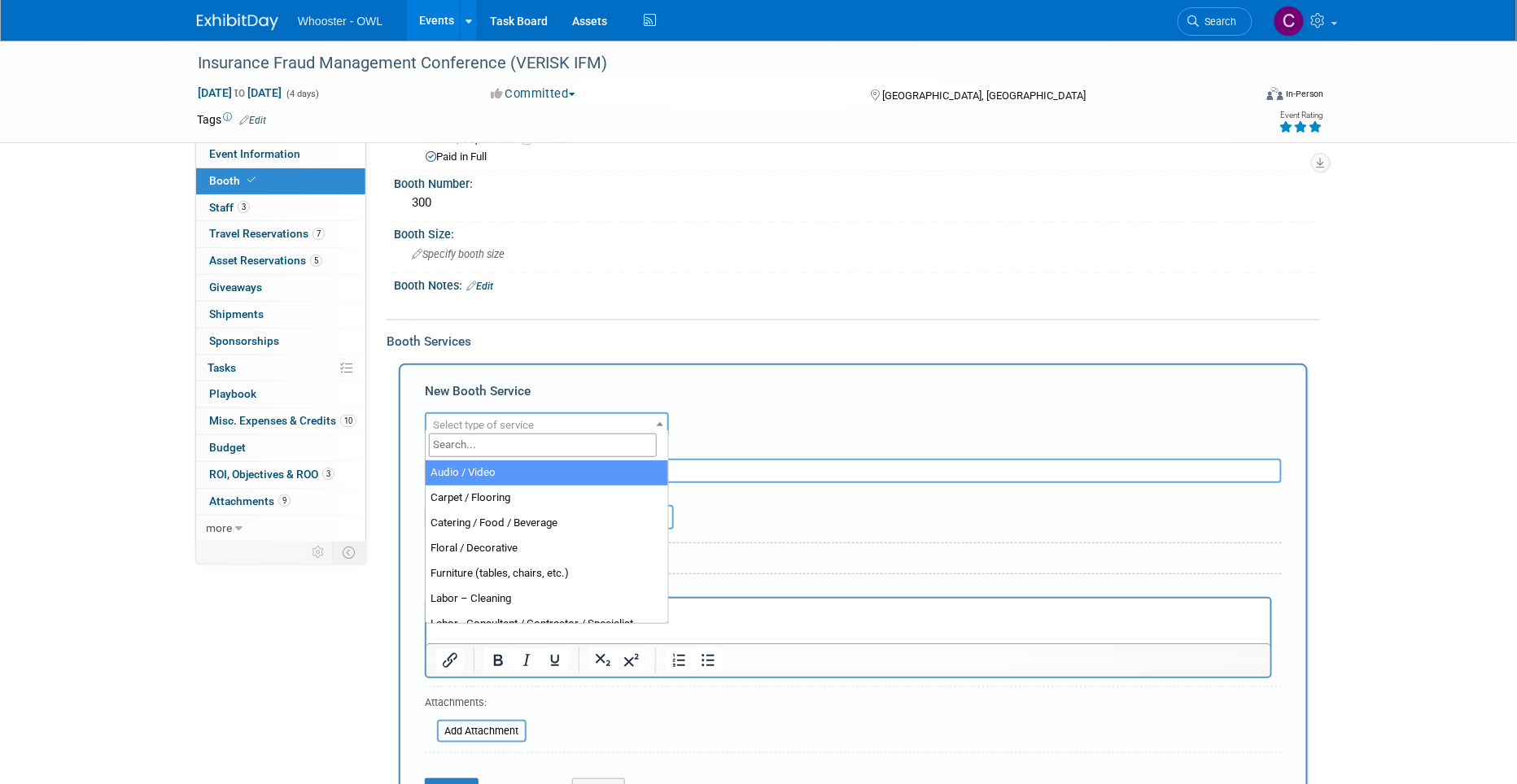
select select "2"
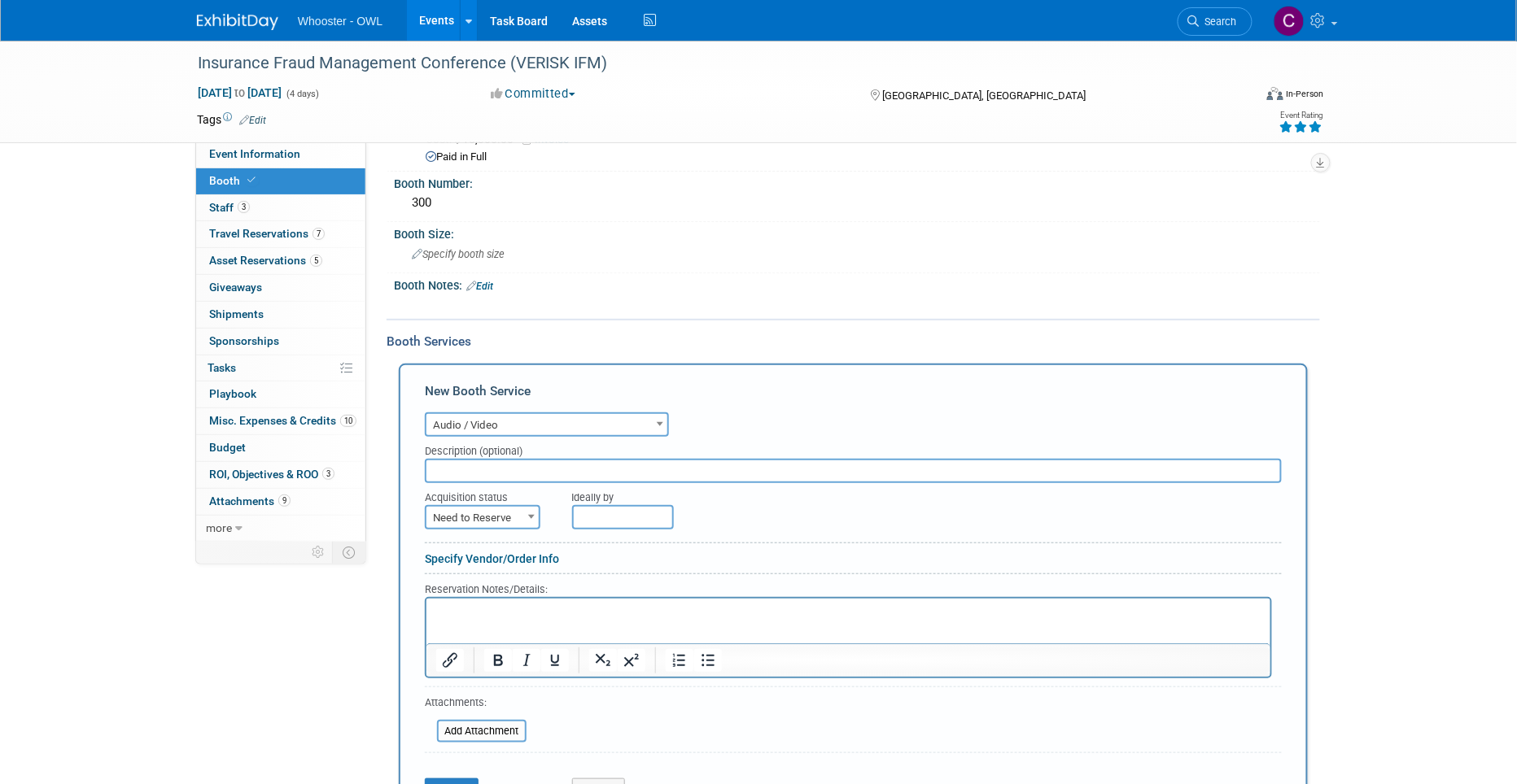
click at [463, 463] on input "text" at bounding box center [853, 471] width 857 height 24
type input "Smart TV"
click at [484, 507] on span "Need to Reserve" at bounding box center [483, 518] width 112 height 23
select select "2"
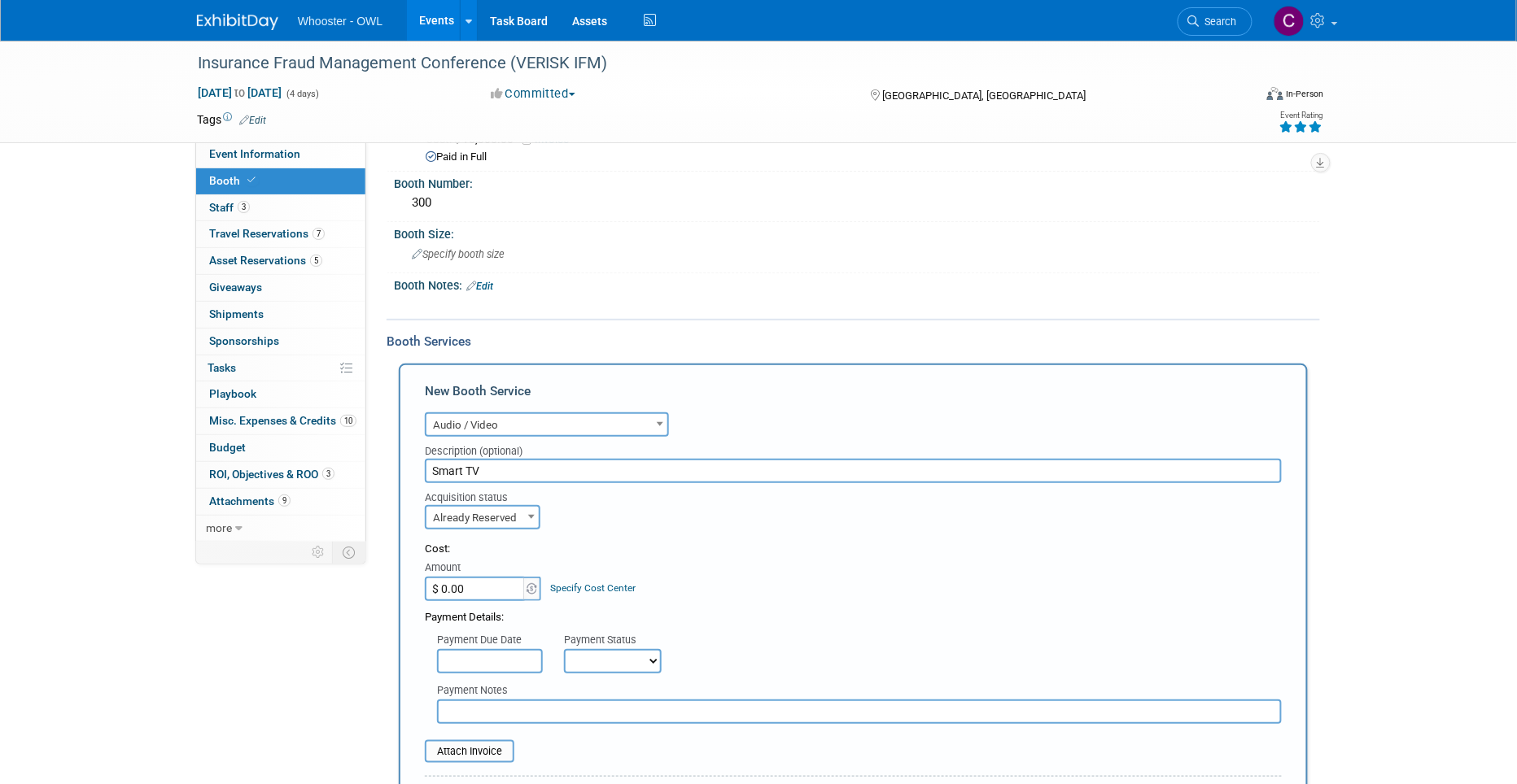
click at [477, 577] on input "$ 0.00" at bounding box center [475, 588] width 101 height 24
type input "$ 106.28"
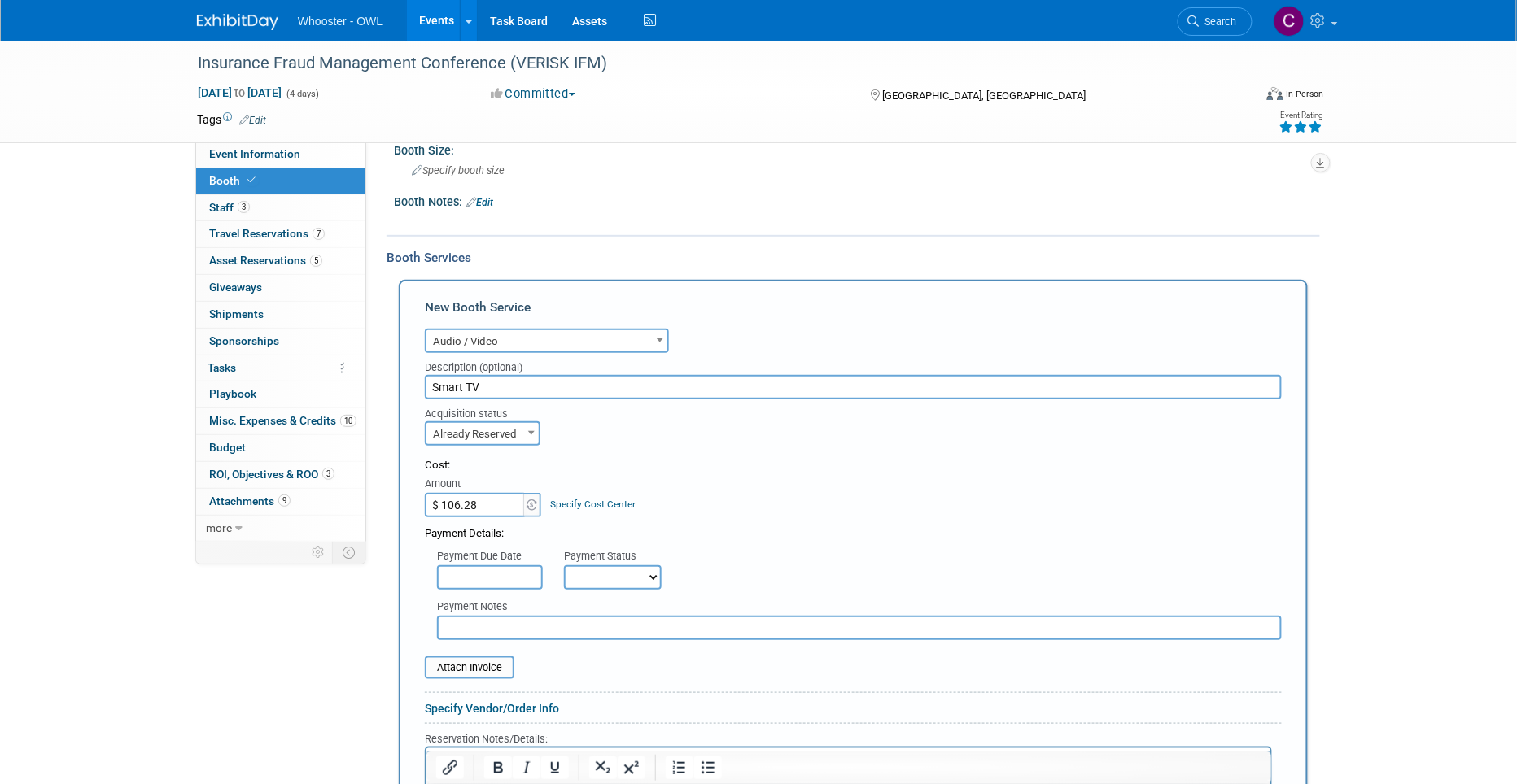
select select "1"
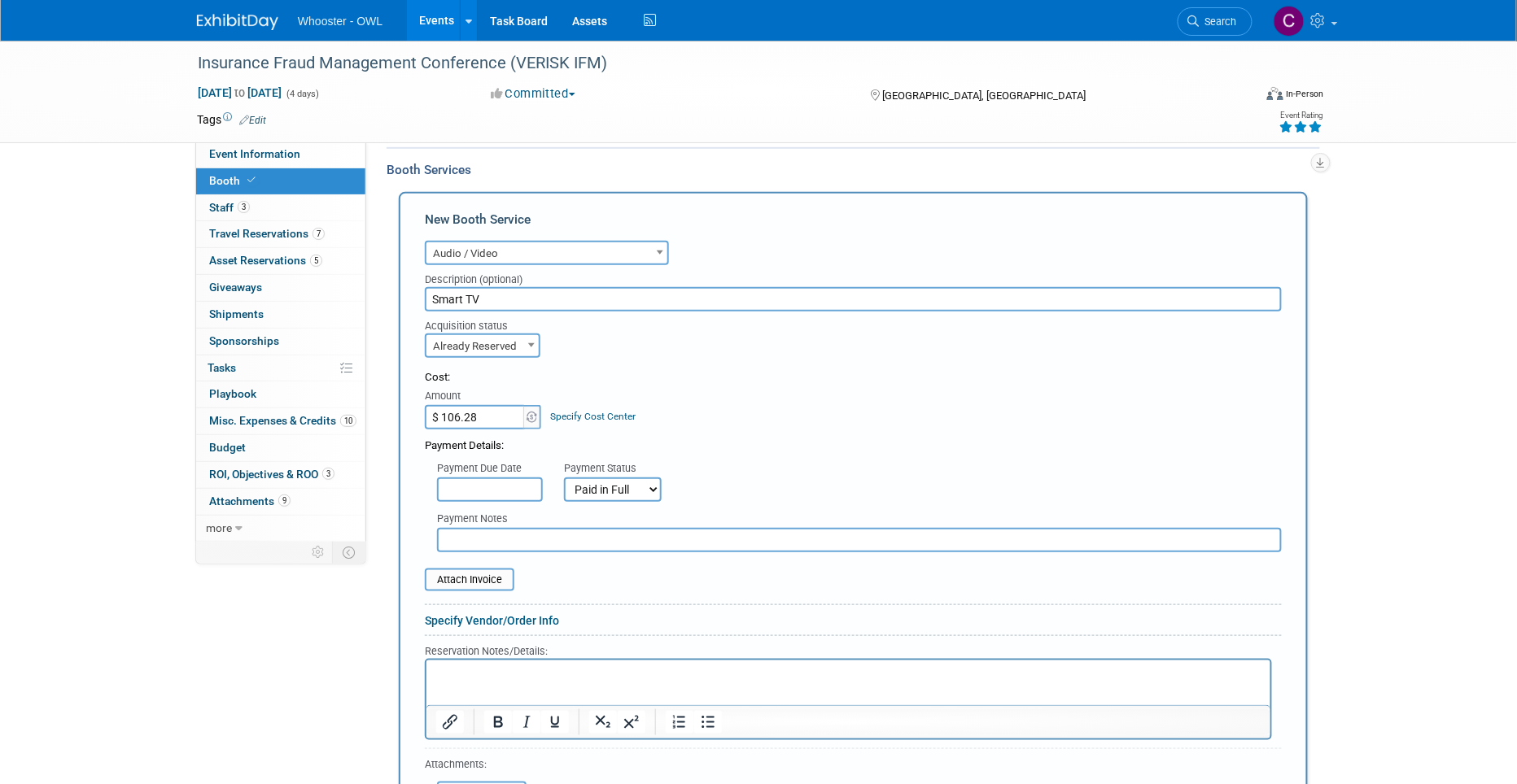
scroll to position [286, 0]
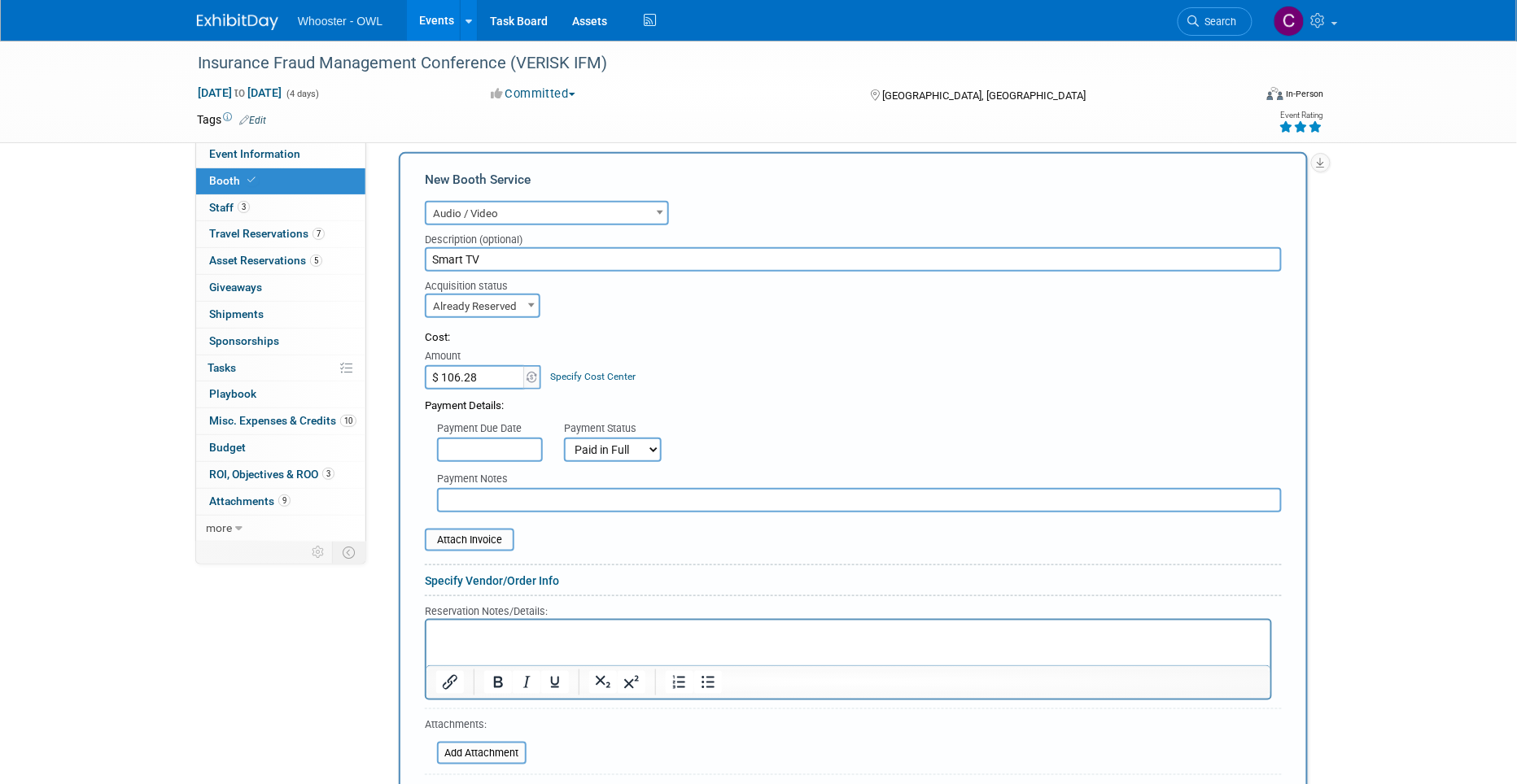
click at [457, 629] on p "Rich Text Area. Press ALT-0 for help." at bounding box center [848, 634] width 825 height 15
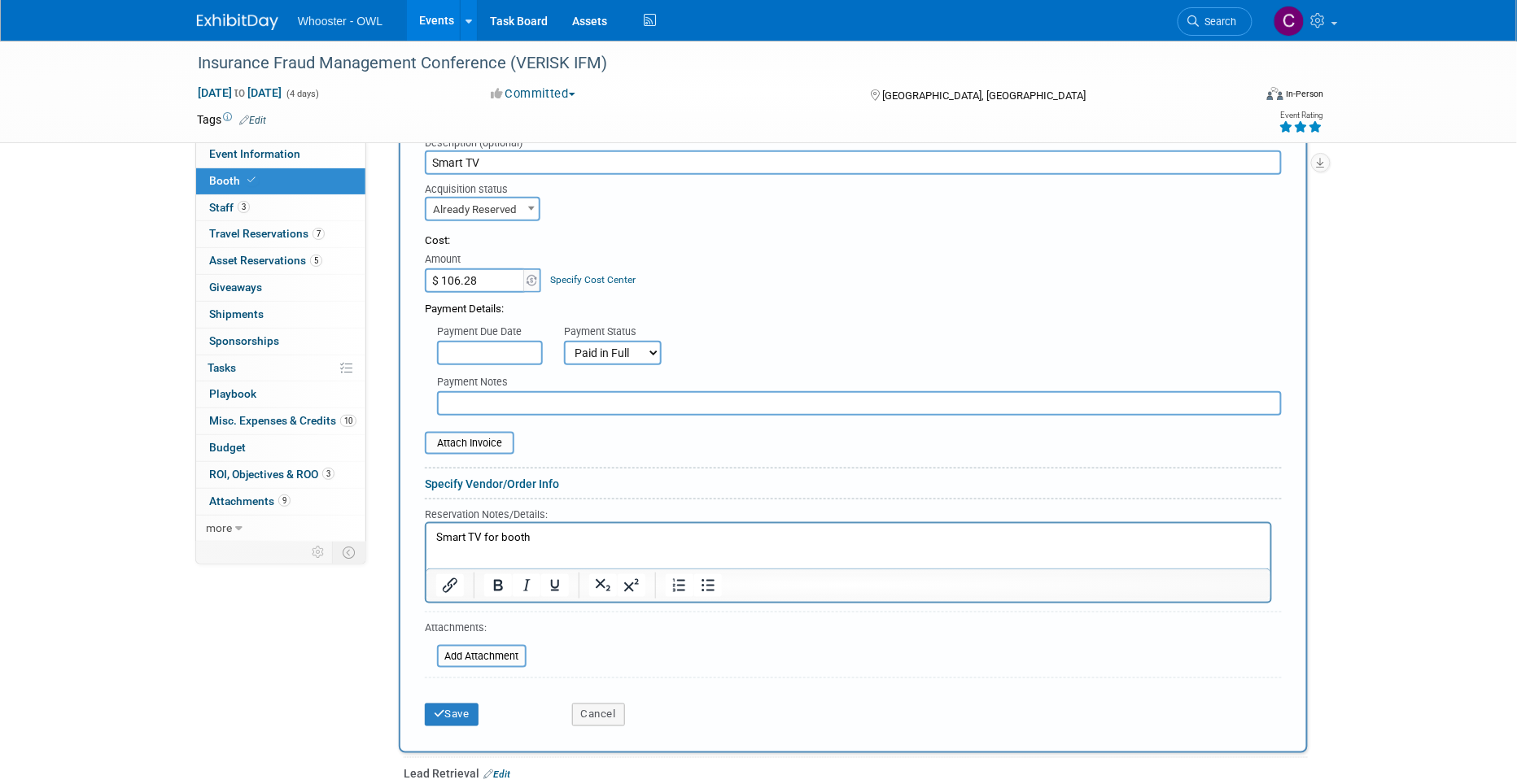
scroll to position [382, 0]
click at [455, 666] on button "Save" at bounding box center [451, 715] width 53 height 23
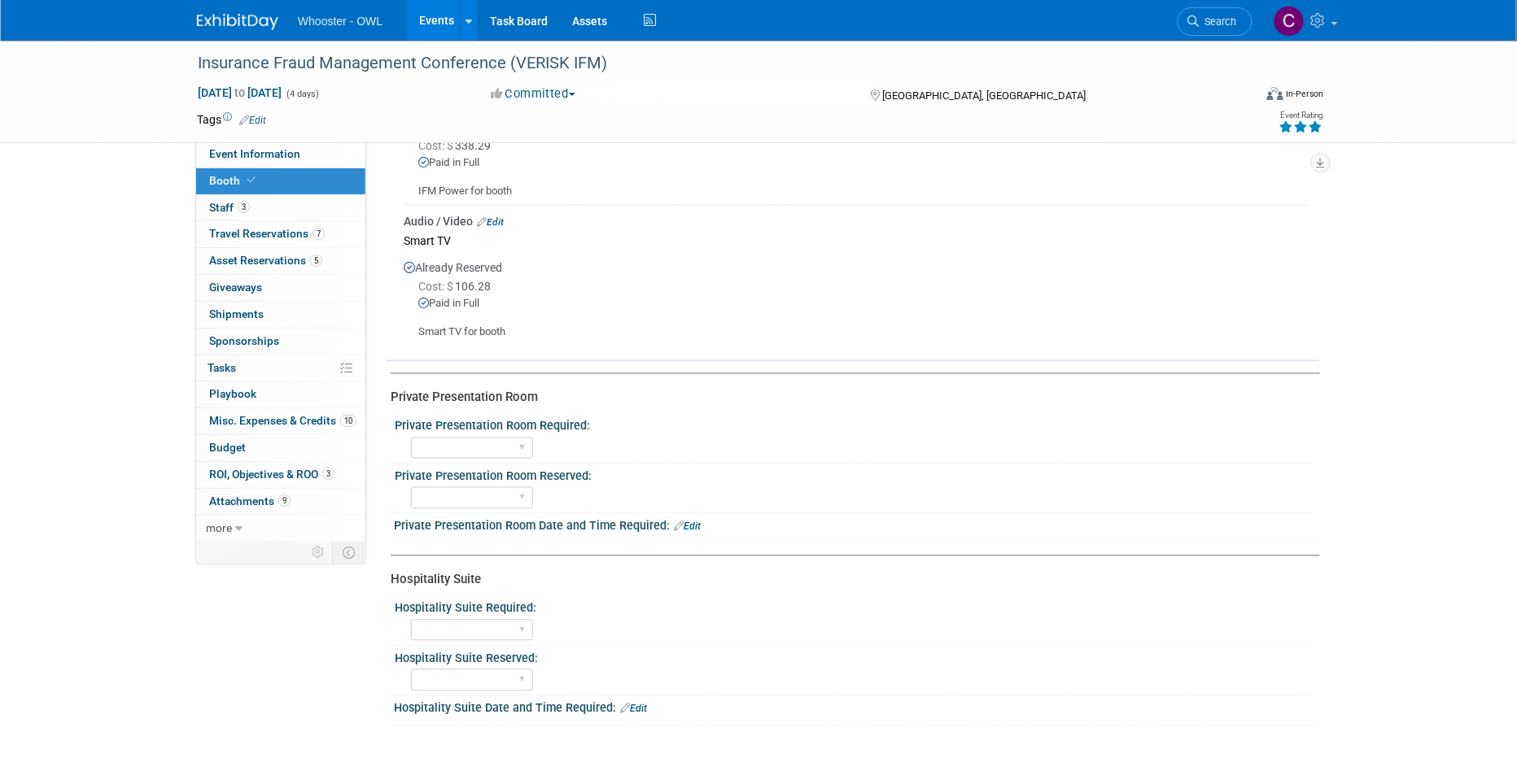
scroll to position [933, 0]
click at [247, 227] on span "Travel Reservations 7" at bounding box center [267, 234] width 116 height 13
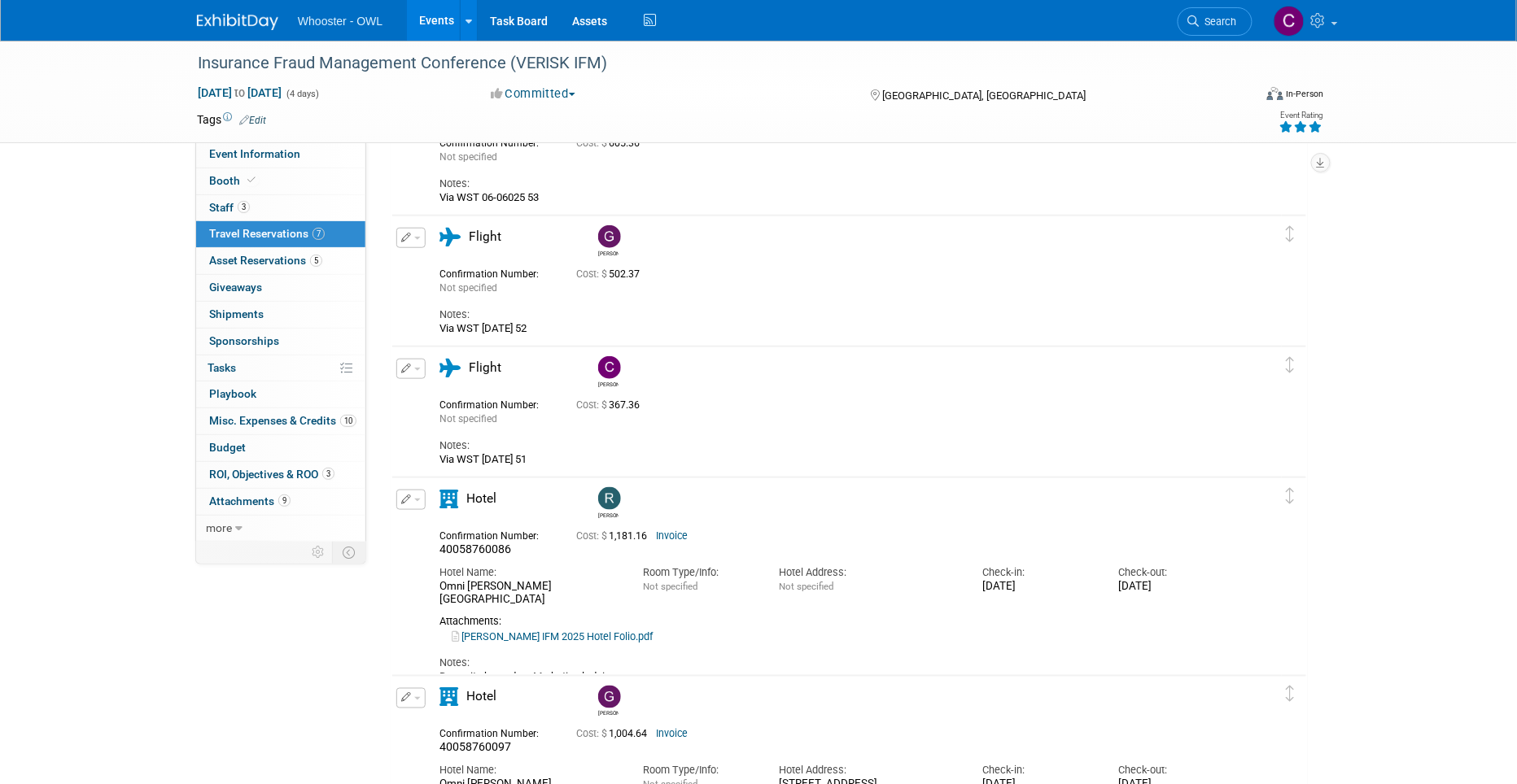
scroll to position [418, 0]
click at [551, 631] on link "[PERSON_NAME] IFM 2025 Hotel Folio.pdf" at bounding box center [552, 636] width 201 height 12
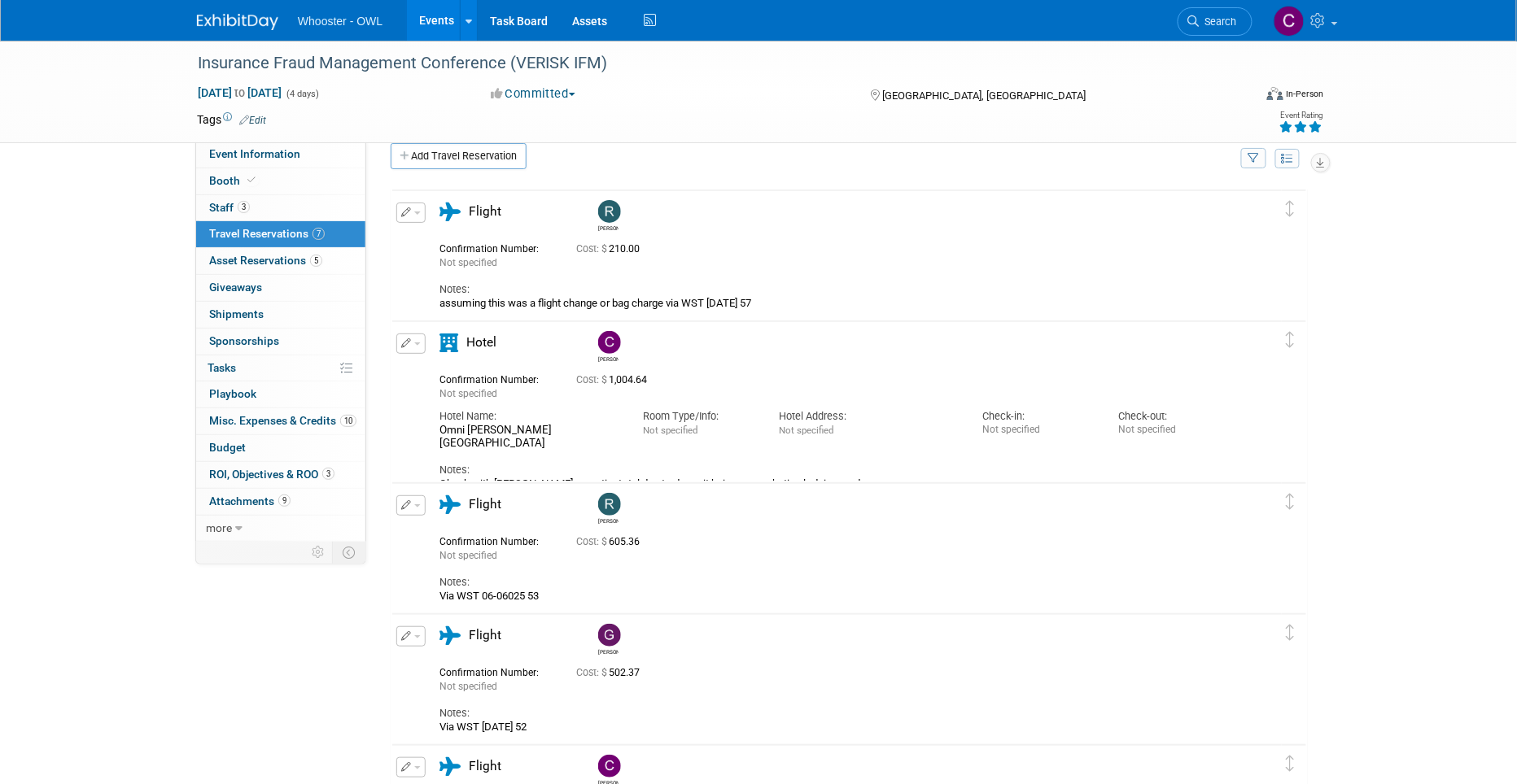
scroll to position [36, 0]
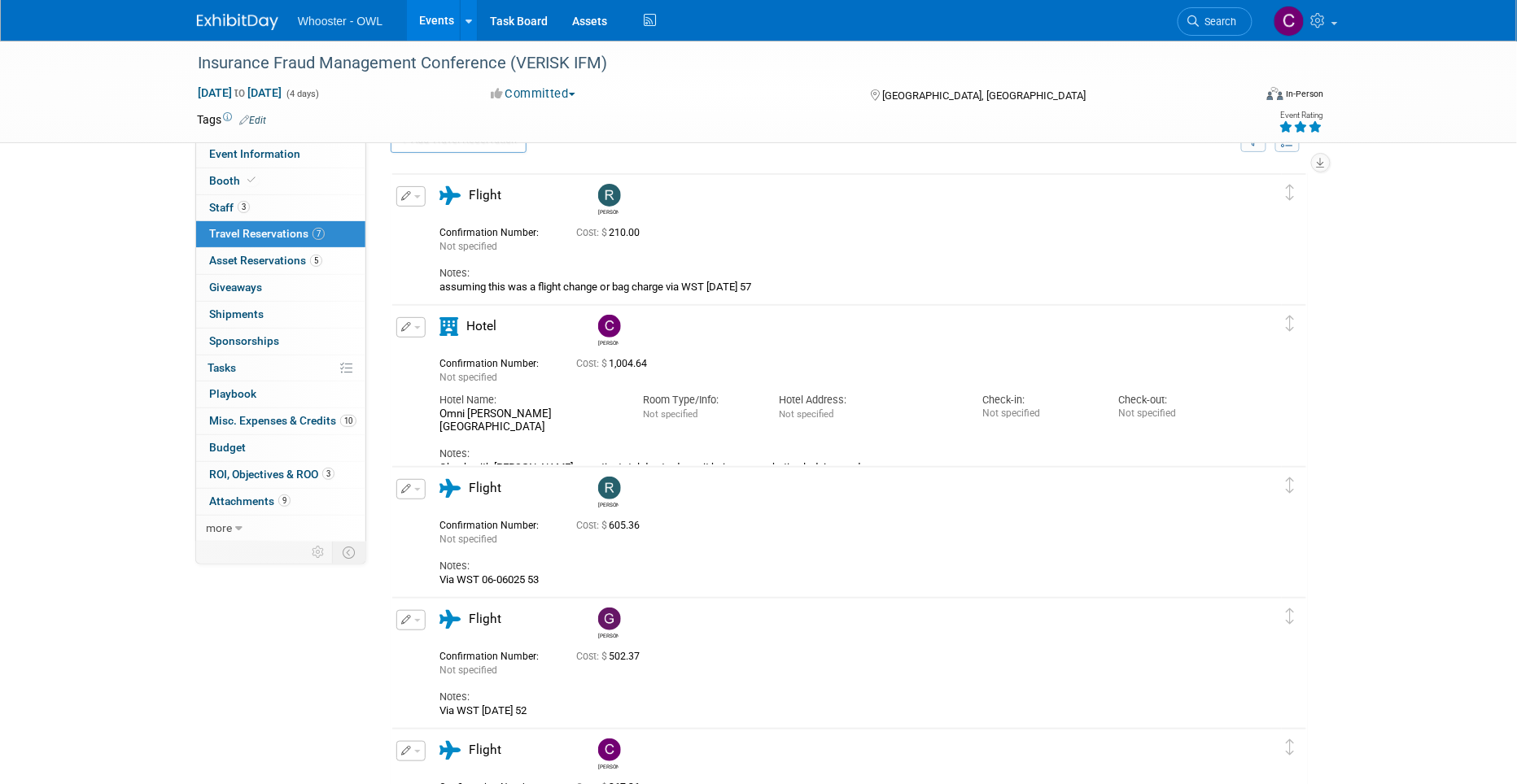
click at [259, 424] on span "Misc. Expenses & Credits 10" at bounding box center [283, 420] width 148 height 13
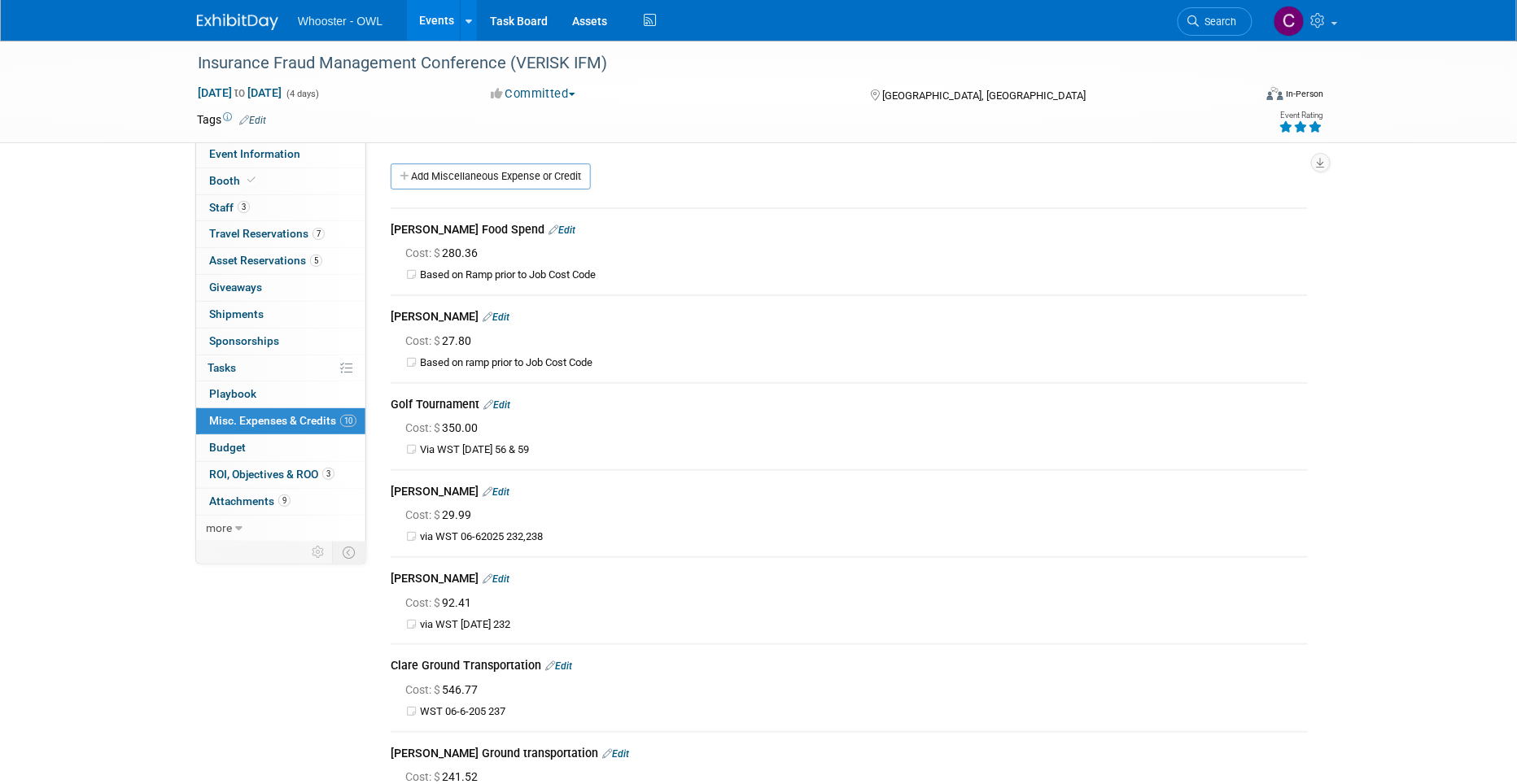
scroll to position [0, 0]
click at [432, 12] on link "Events" at bounding box center [437, 20] width 60 height 41
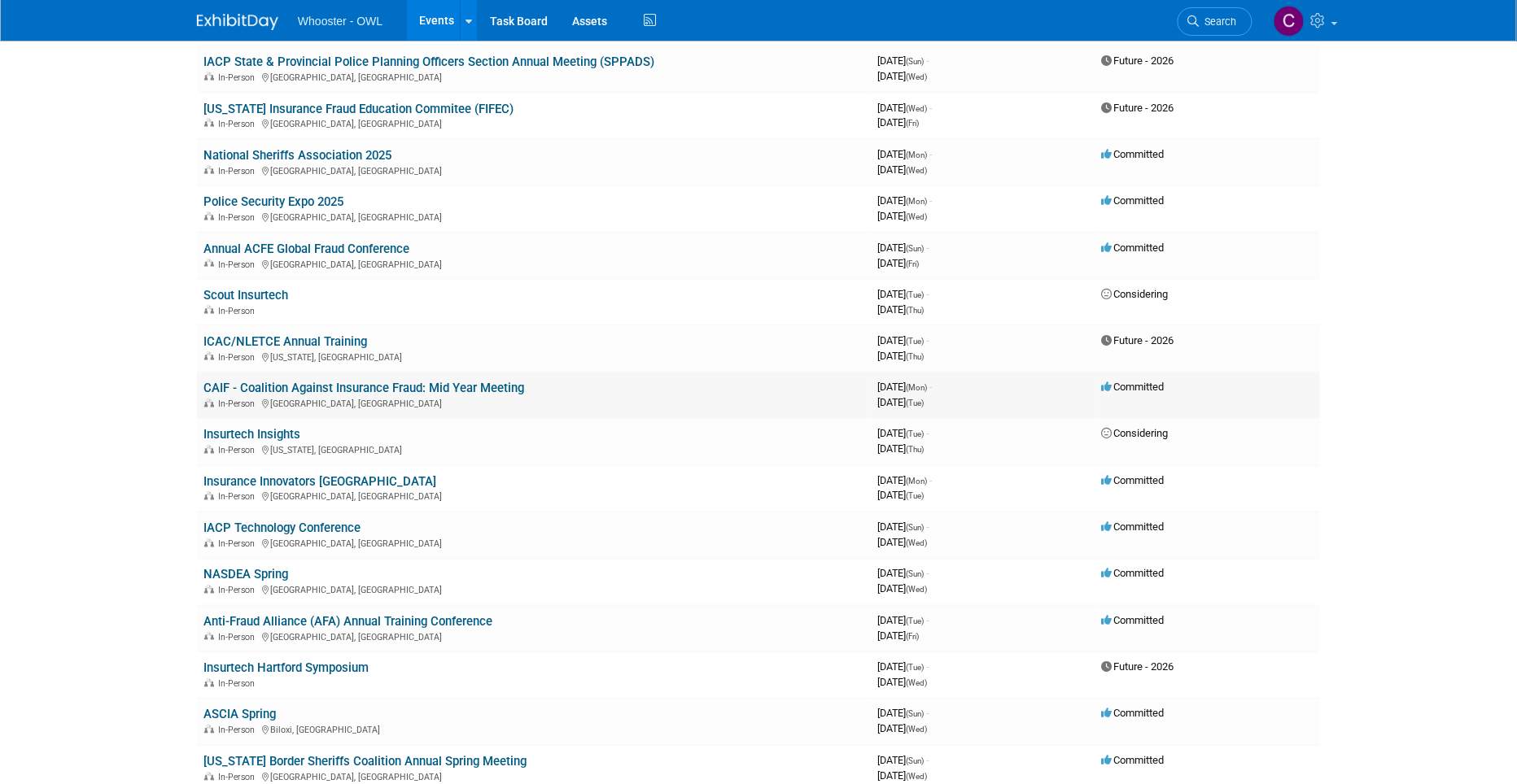
scroll to position [707, 0]
click at [285, 474] on link "Insurance Innovators [GEOGRAPHIC_DATA]" at bounding box center [320, 482] width 233 height 14
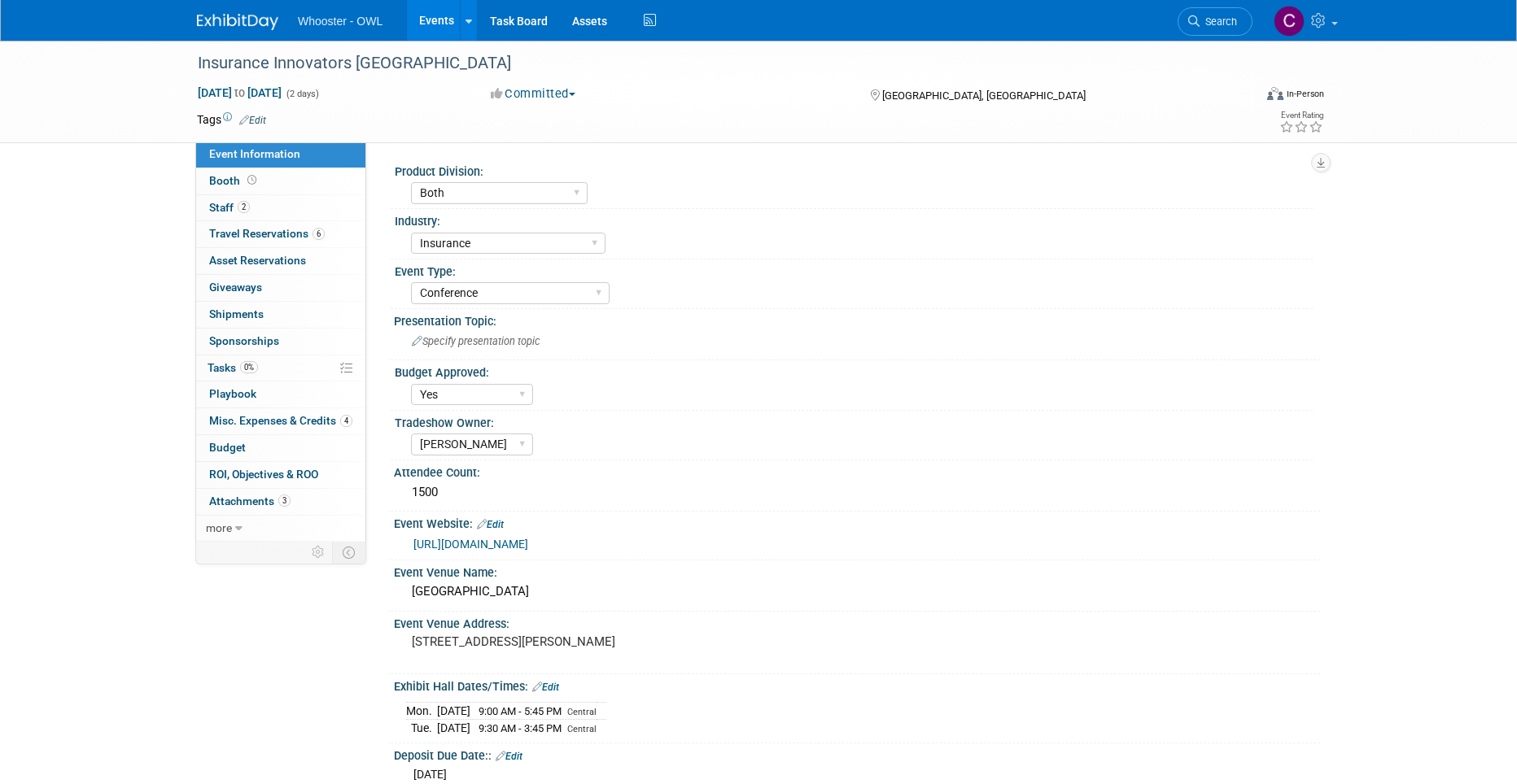
select select "Both"
select select "Insurance"
select select "Conference"
select select "Yes"
select select "[PERSON_NAME]"
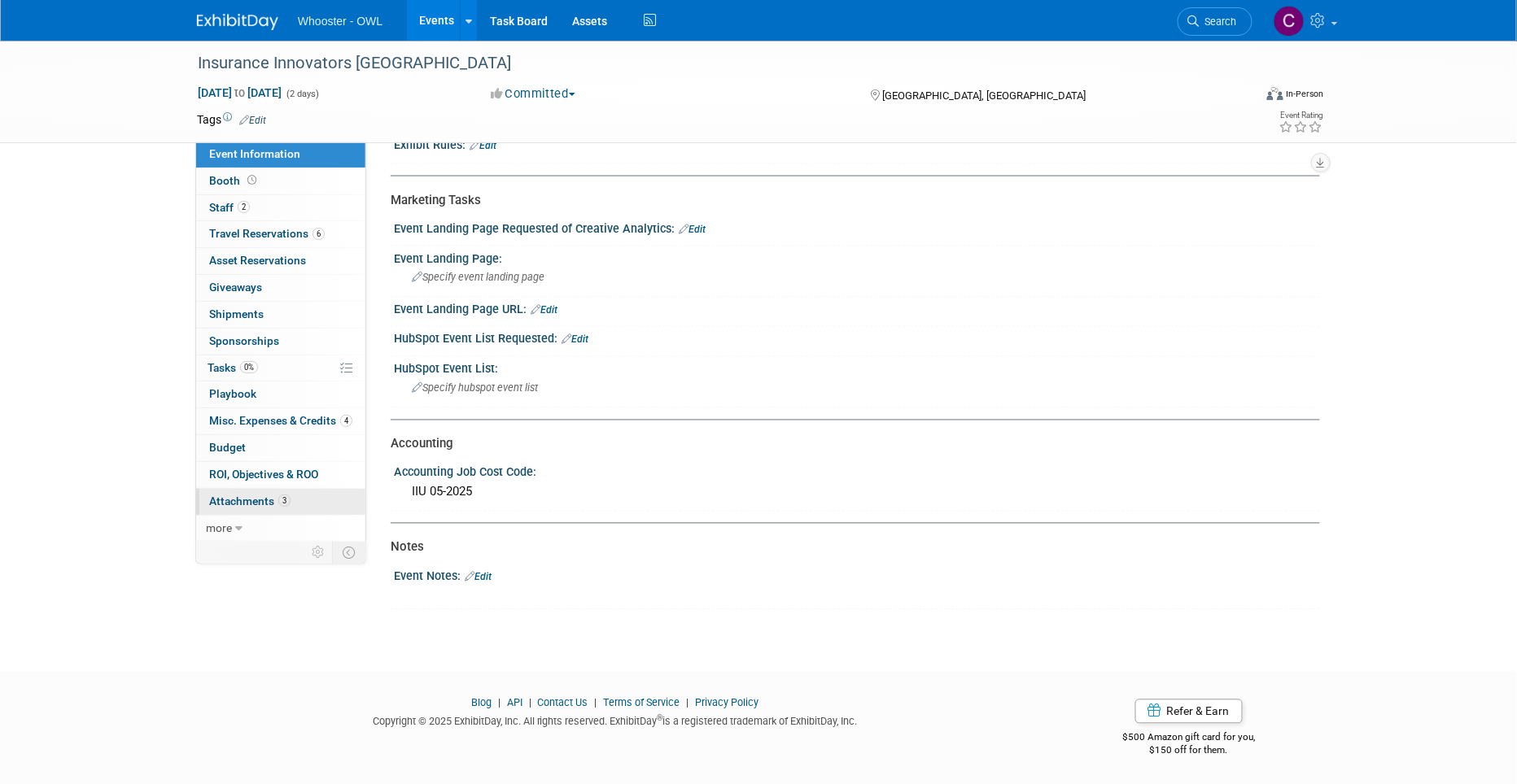
scroll to position [803, 0]
click at [229, 444] on span "Budget" at bounding box center [227, 447] width 36 height 13
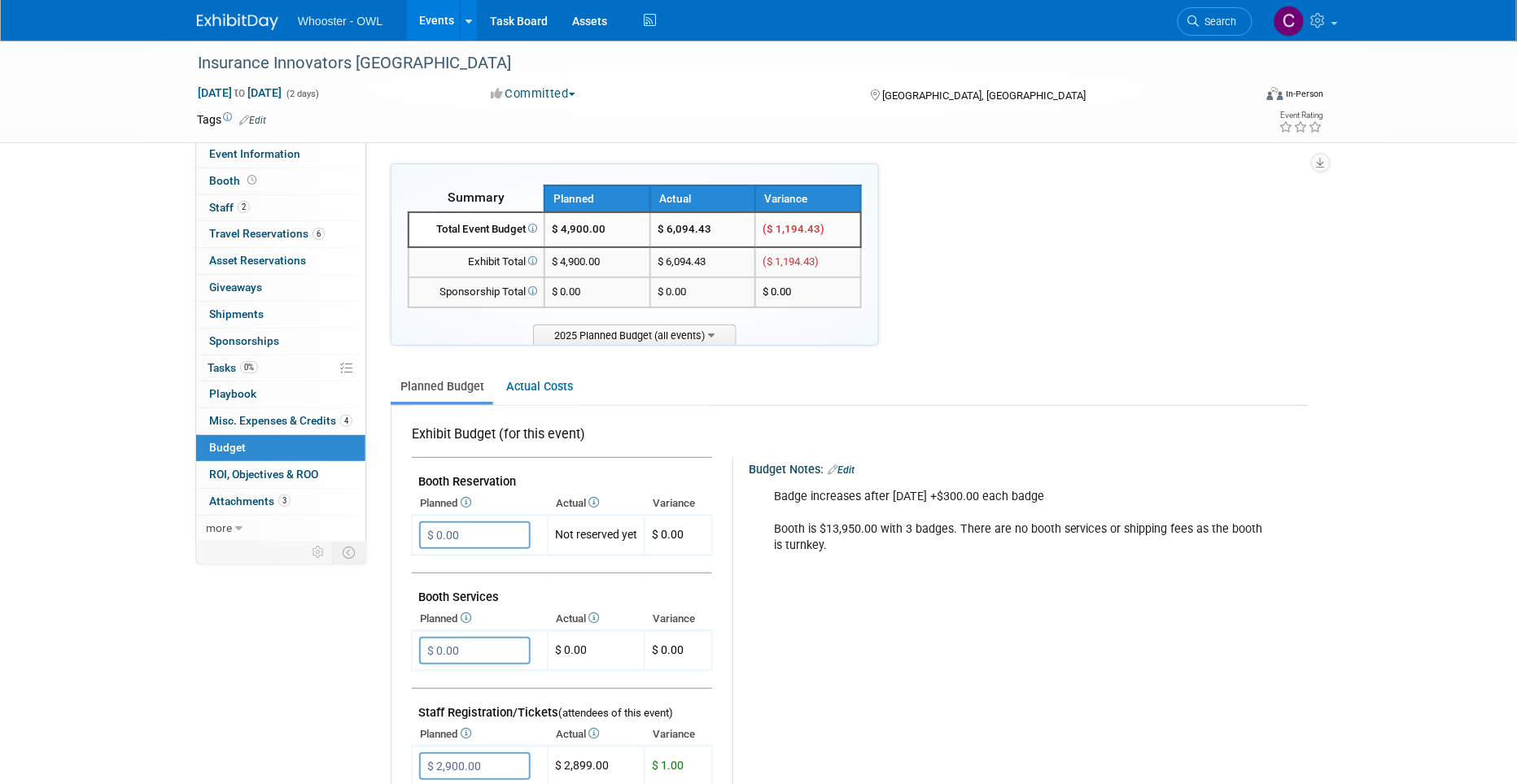
drag, startPoint x: 550, startPoint y: 380, endPoint x: 616, endPoint y: 432, distance: 84.0
click at [550, 380] on link "Actual Costs" at bounding box center [539, 387] width 85 height 30
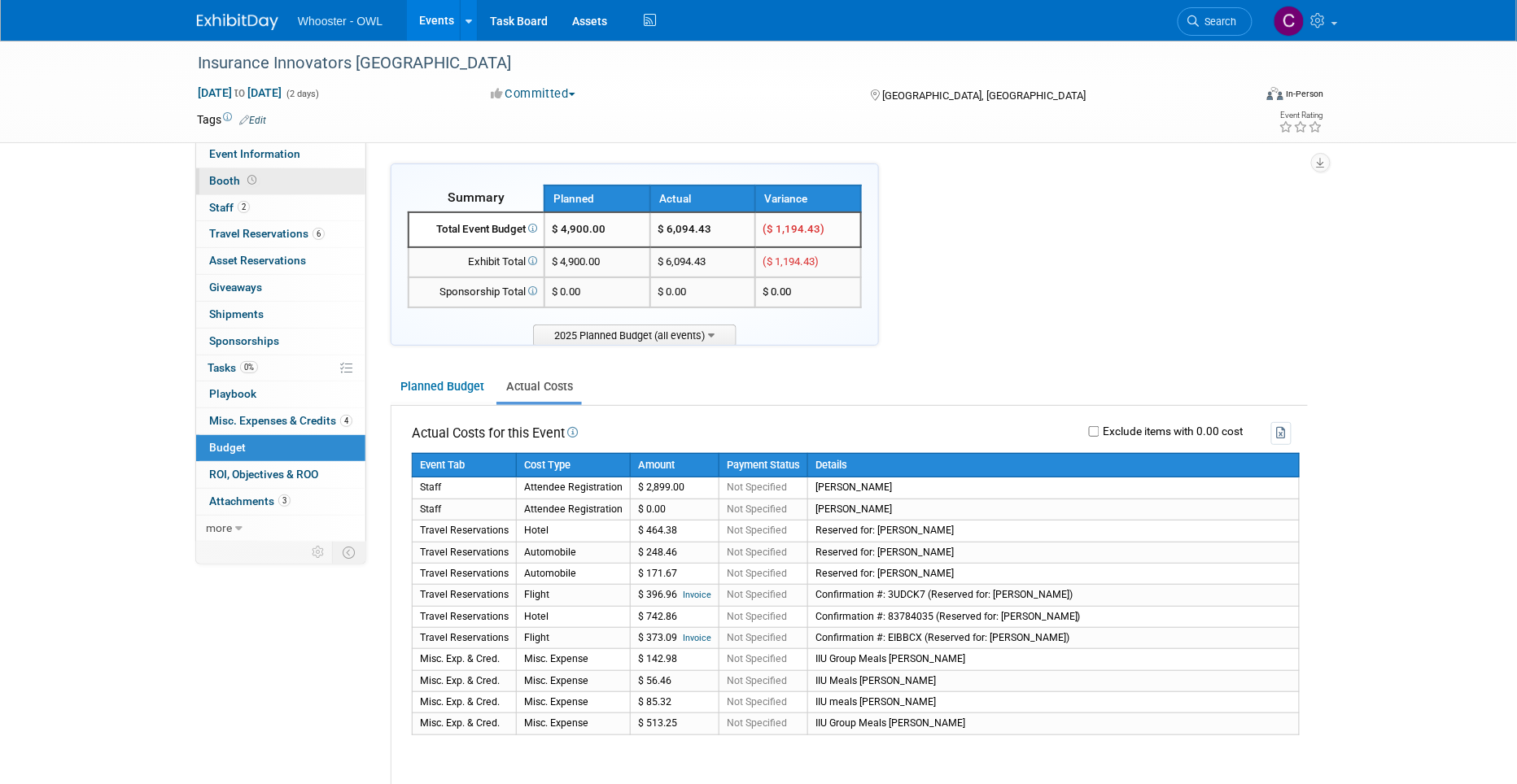
drag, startPoint x: 231, startPoint y: 175, endPoint x: 246, endPoint y: 190, distance: 21.2
click at [231, 175] on span "Booth" at bounding box center [235, 180] width 51 height 13
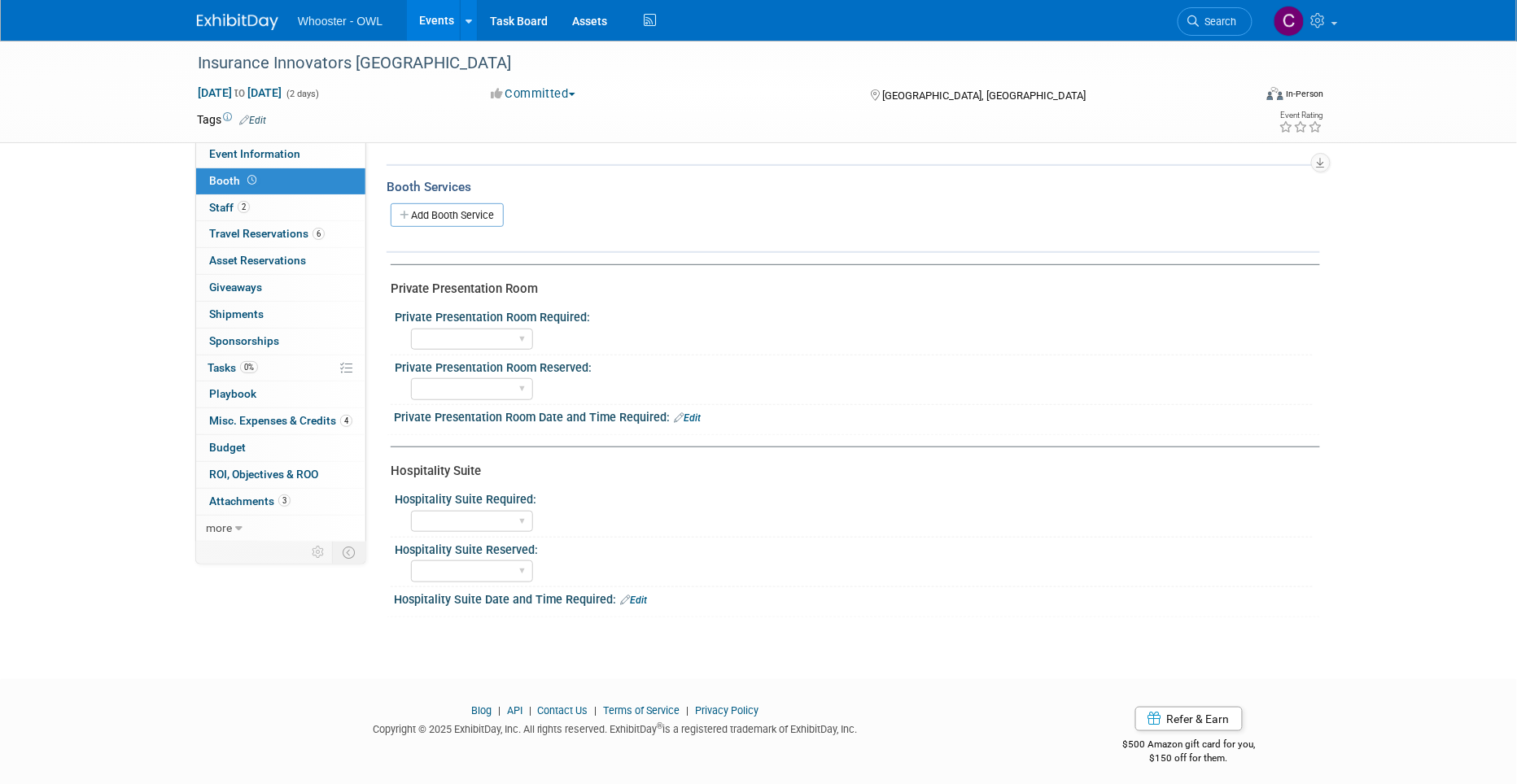
scroll to position [191, 0]
click at [244, 311] on span "Shipments 0" at bounding box center [236, 314] width 54 height 13
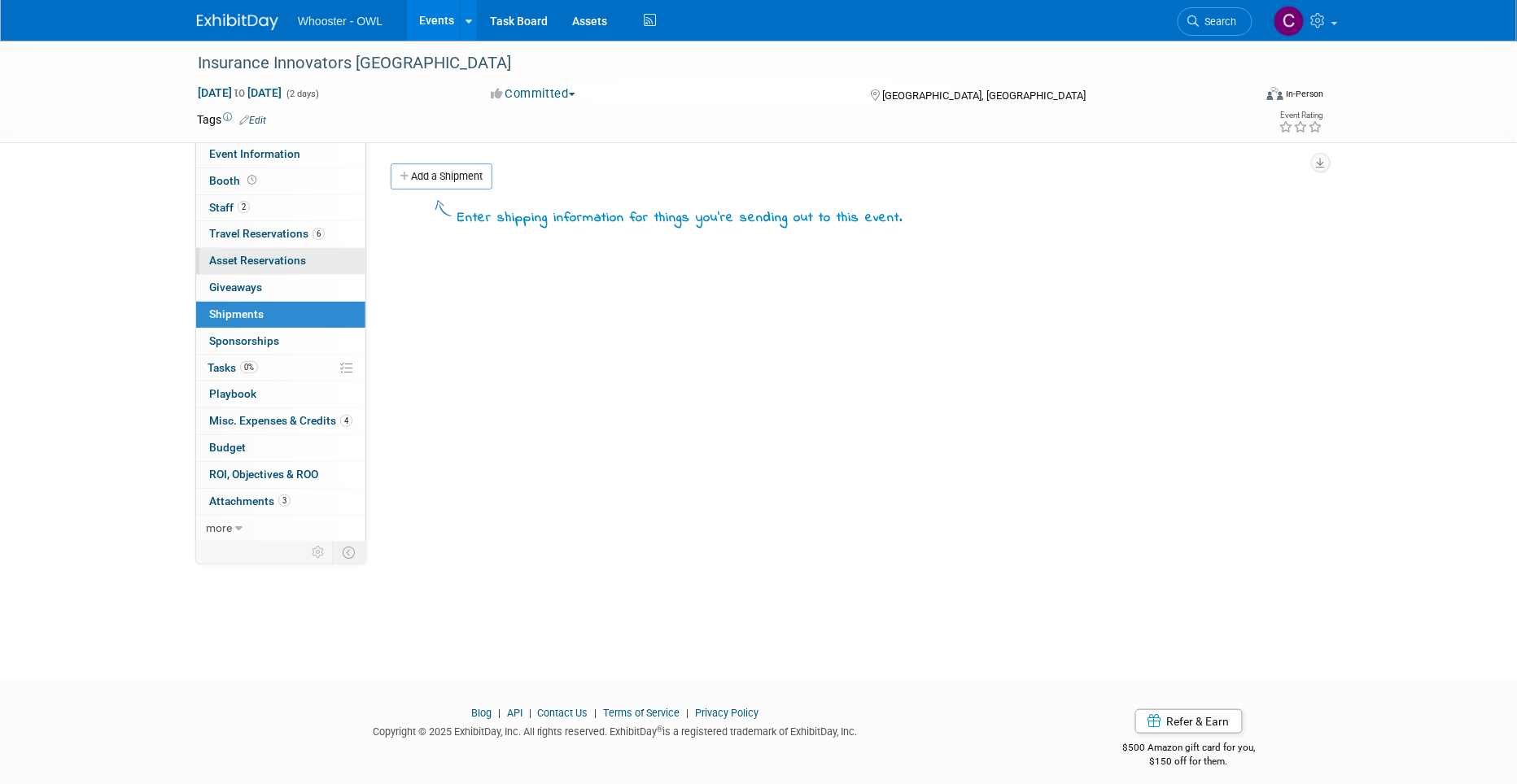
scroll to position [0, 0]
click at [254, 418] on span "Misc. Expenses & Credits 4" at bounding box center [281, 420] width 143 height 13
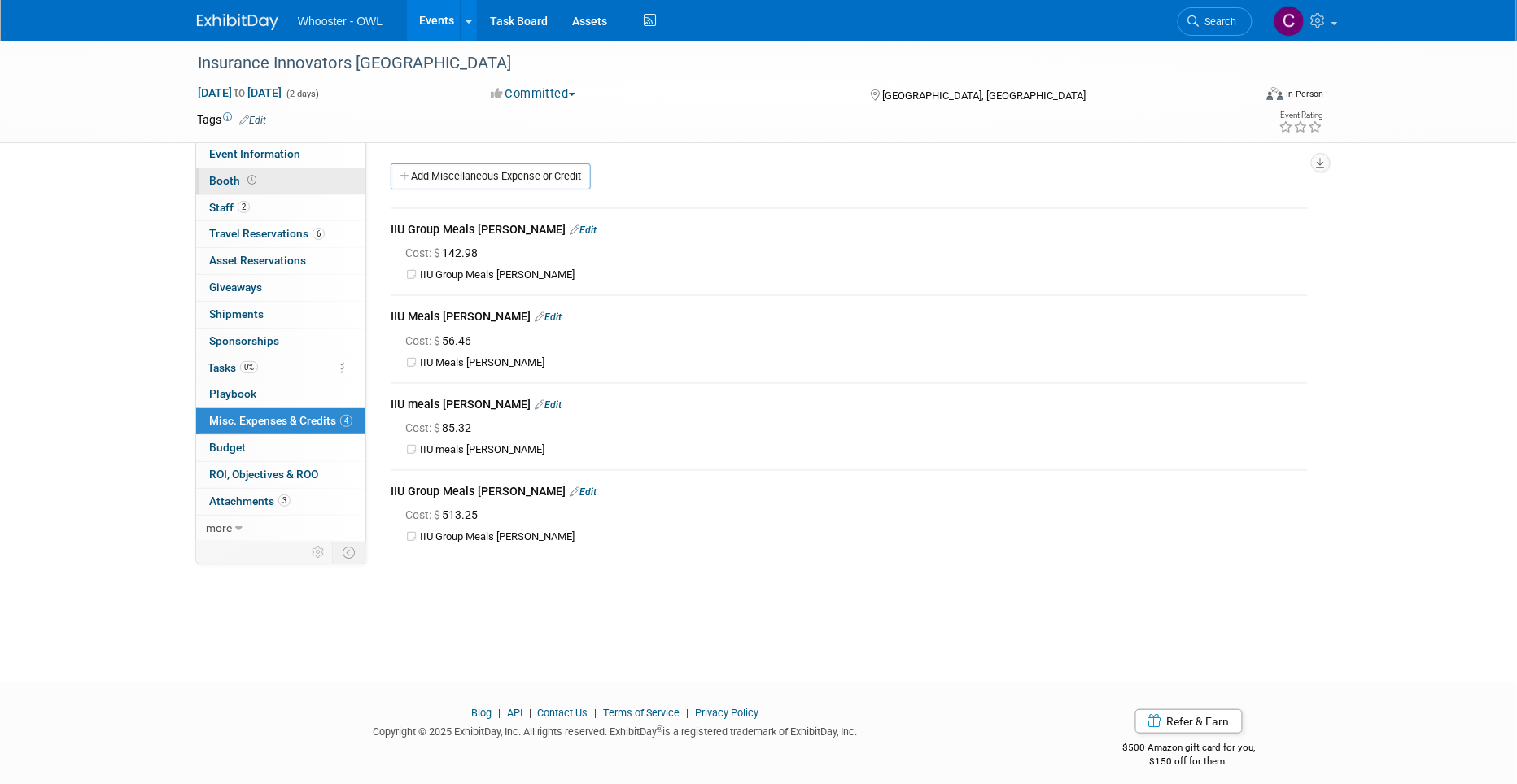
click at [234, 180] on span "Booth" at bounding box center [235, 180] width 51 height 13
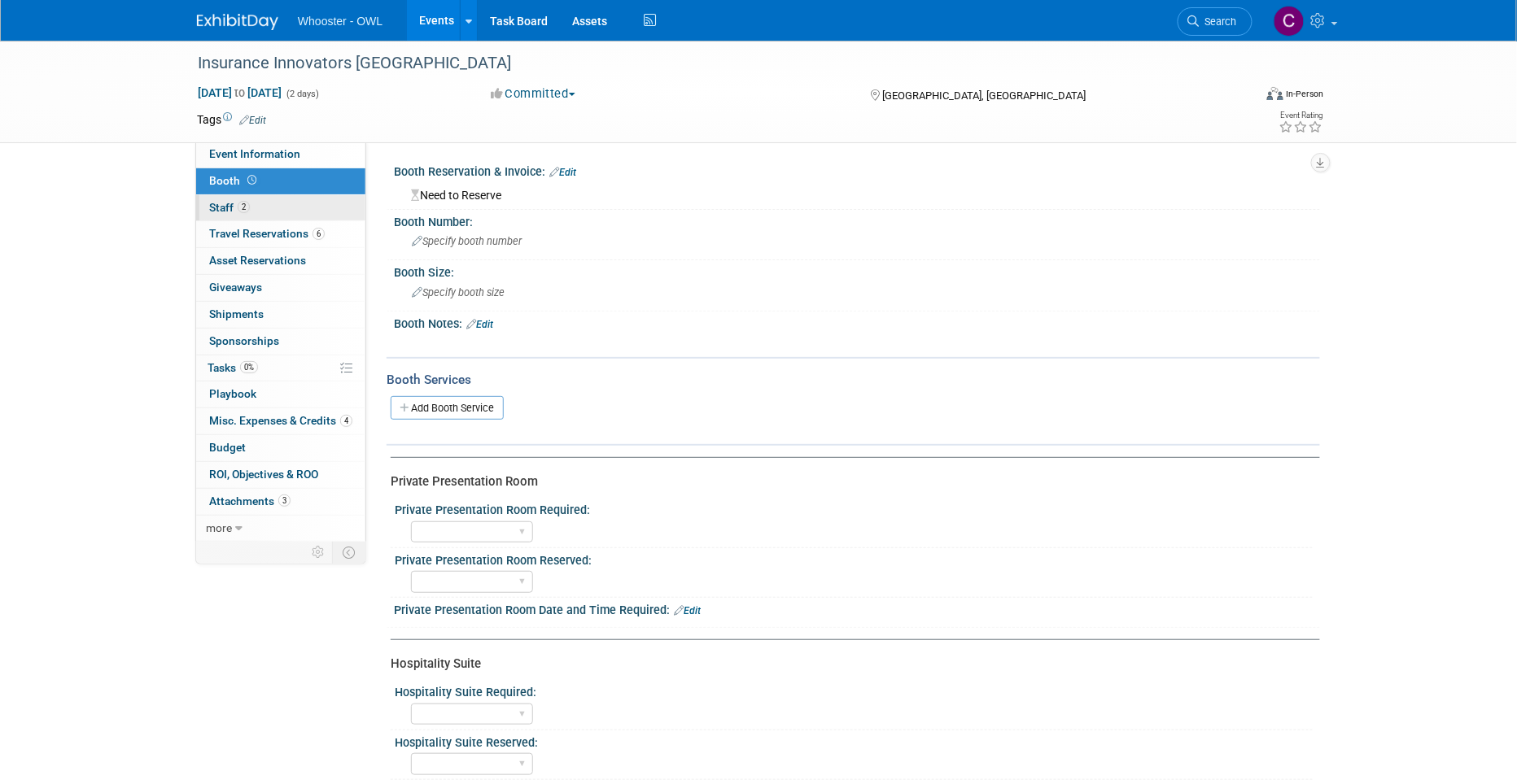
click at [212, 201] on span "Staff 2" at bounding box center [229, 207] width 41 height 13
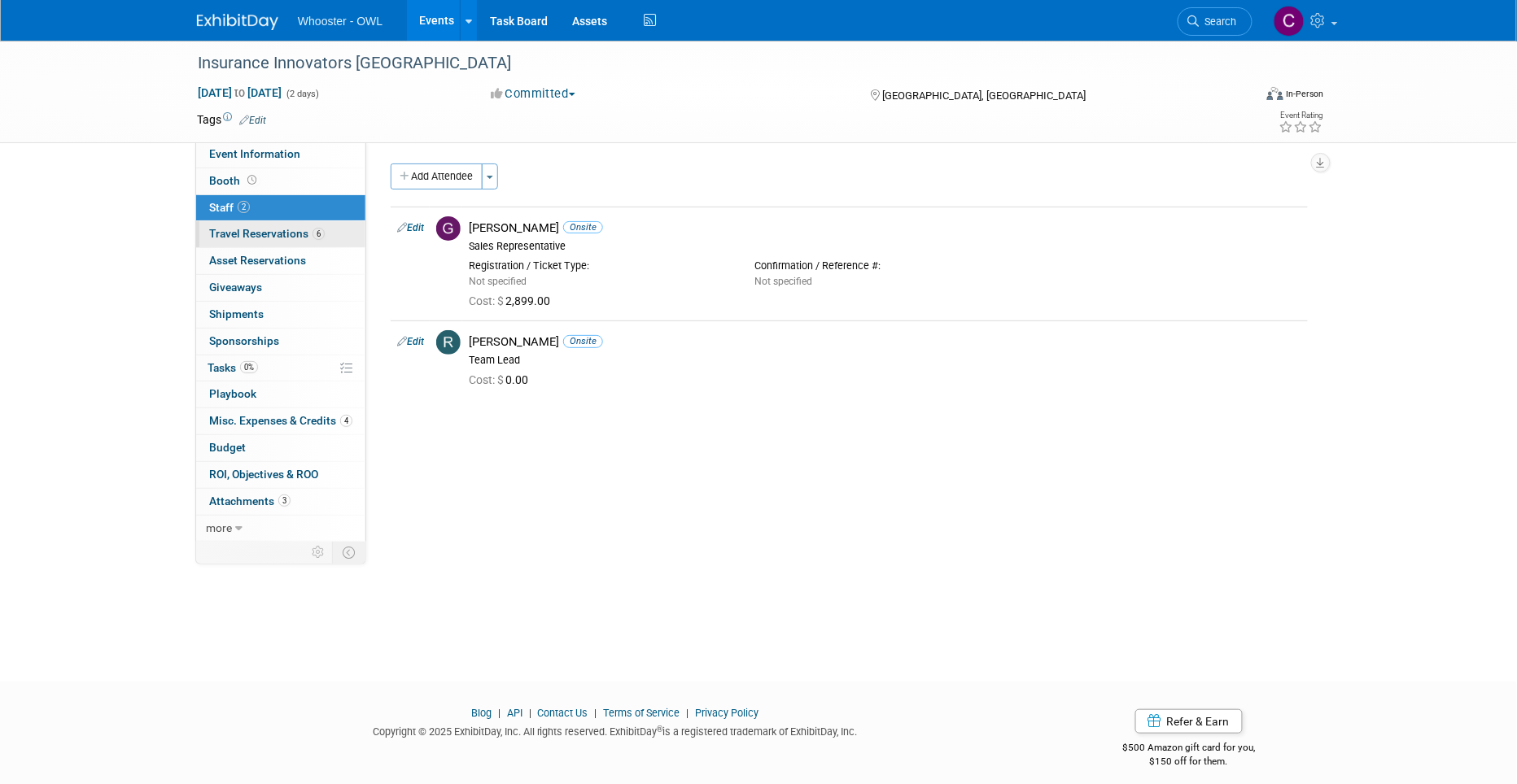
click at [272, 234] on span "Travel Reservations 6" at bounding box center [267, 234] width 116 height 13
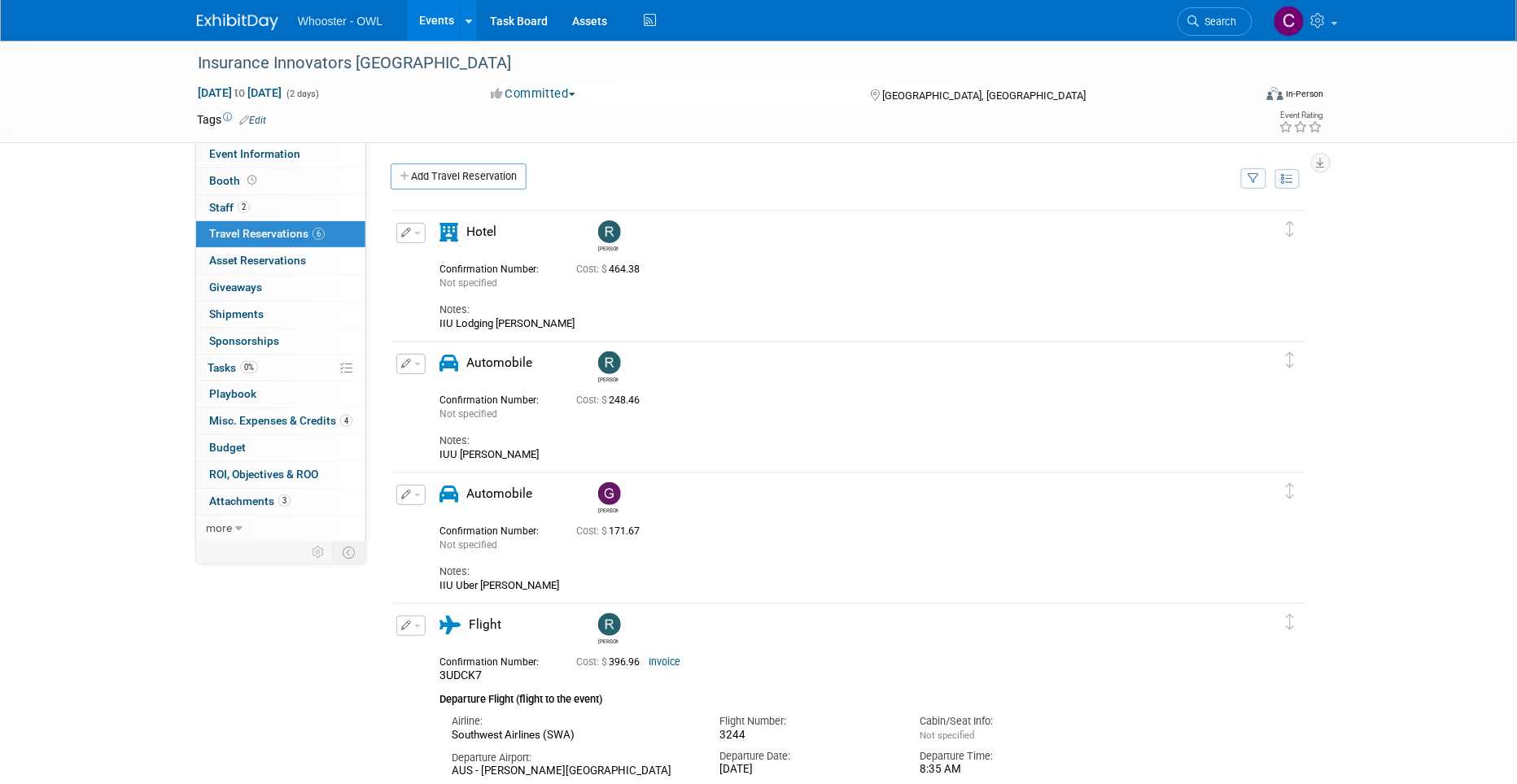
click at [429, 18] on link "Events" at bounding box center [437, 20] width 60 height 41
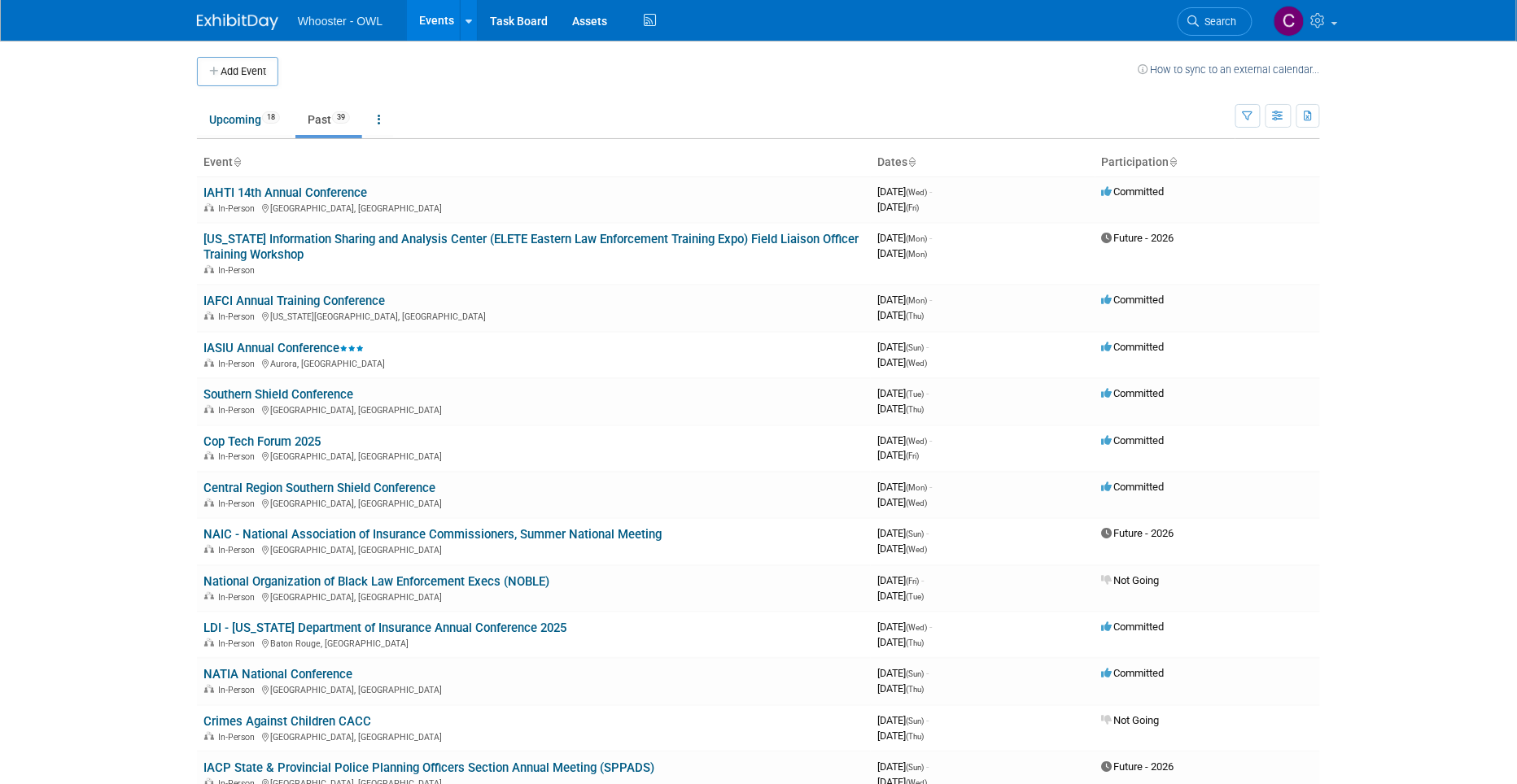
click at [228, 116] on link "Upcoming 18" at bounding box center [244, 120] width 95 height 31
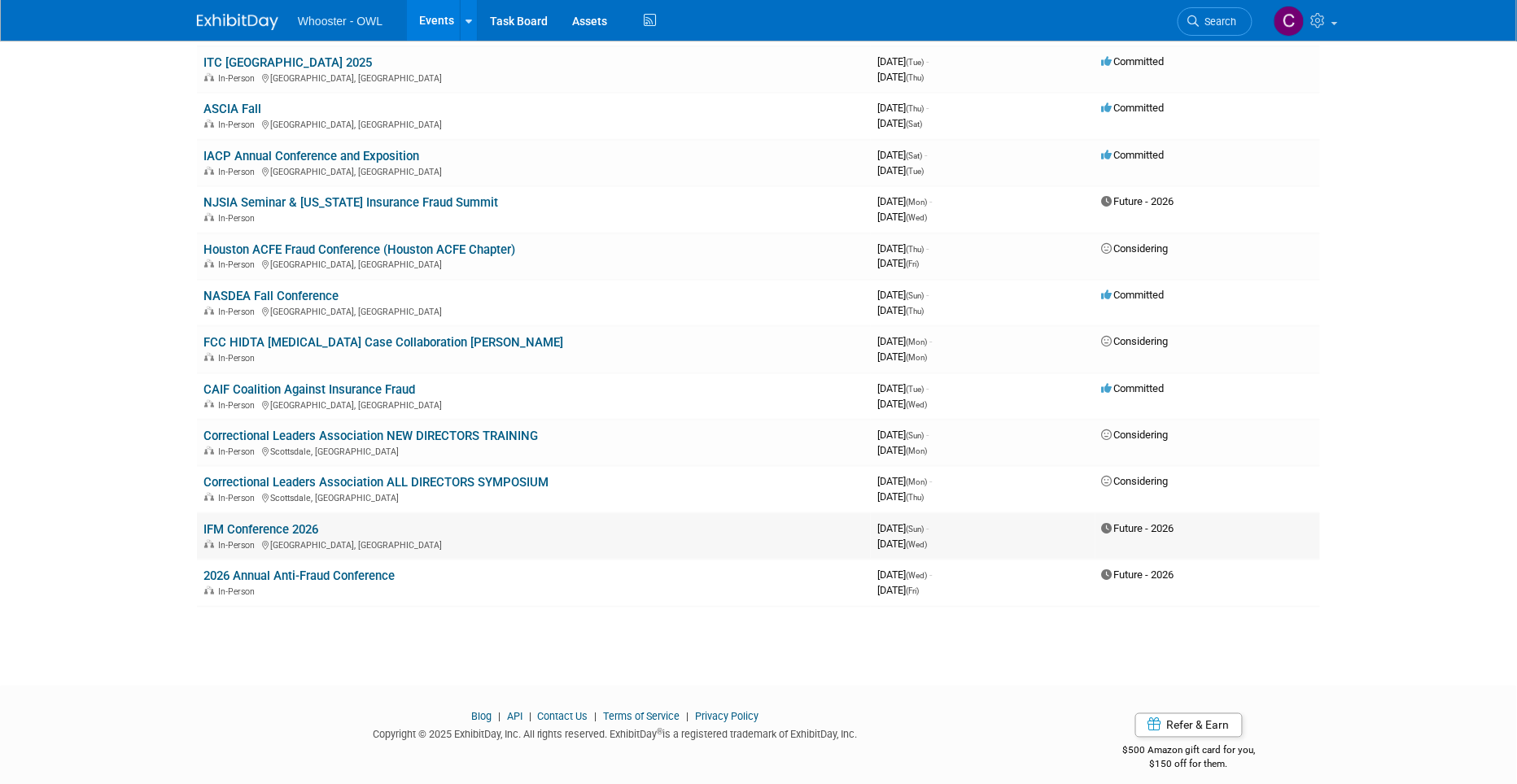
scroll to position [410, 1]
click at [293, 522] on link "IFM Conference 2026" at bounding box center [261, 530] width 115 height 14
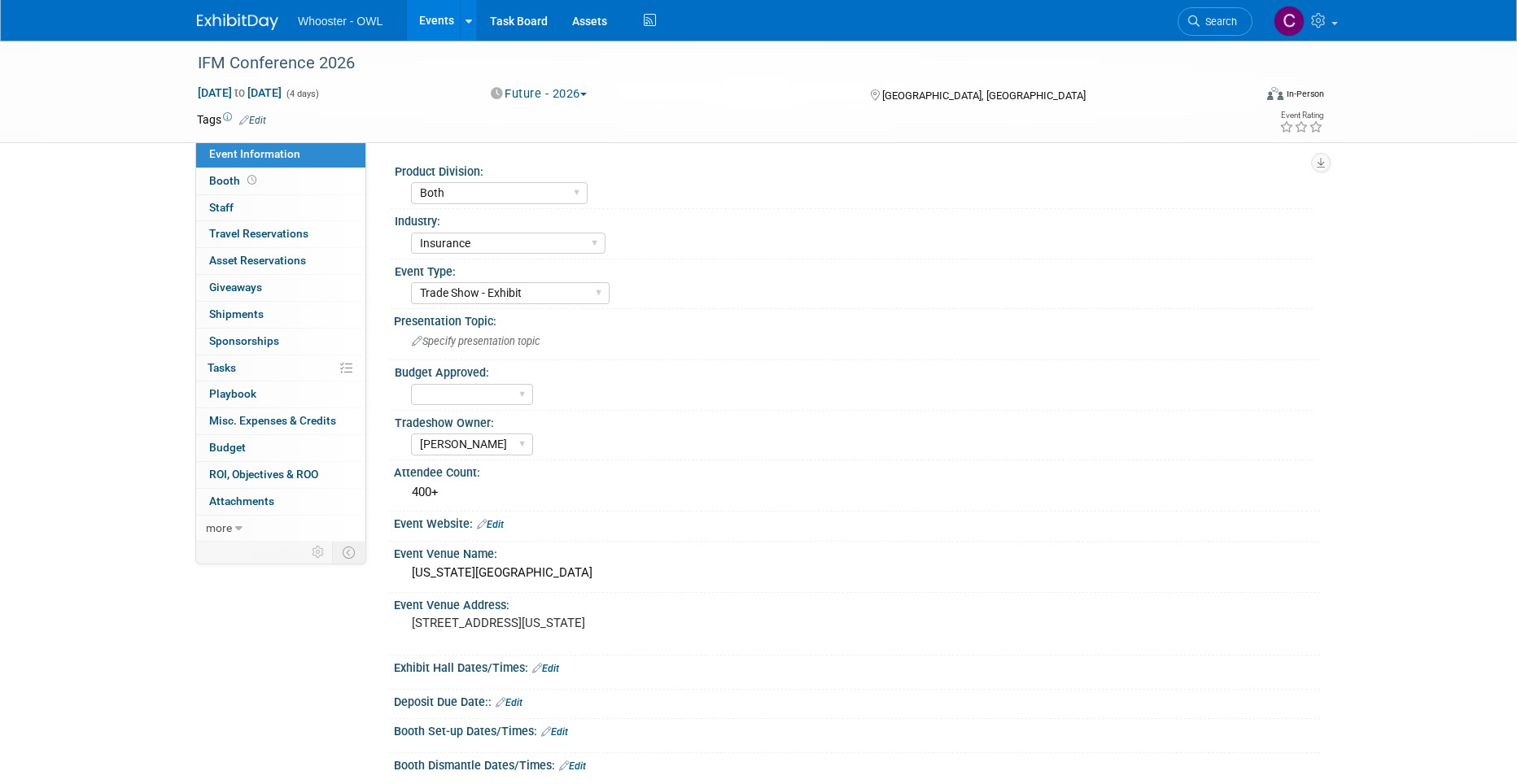
select select "Both"
select select "Insurance"
select select "Trade Show - Exhibit"
select select "[PERSON_NAME]"
click at [223, 176] on span "Booth" at bounding box center [235, 180] width 51 height 13
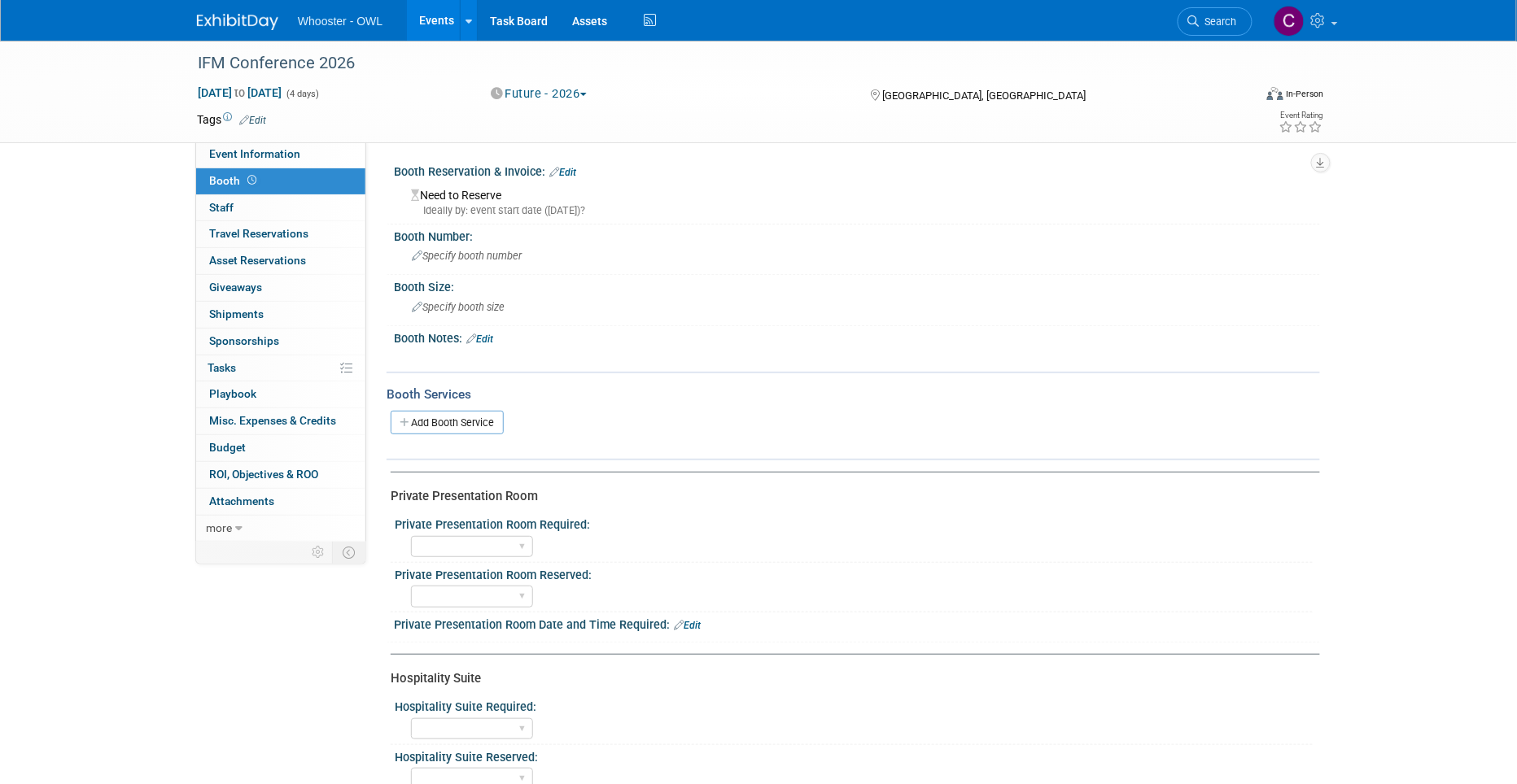
click at [489, 333] on link "Edit" at bounding box center [480, 339] width 27 height 12
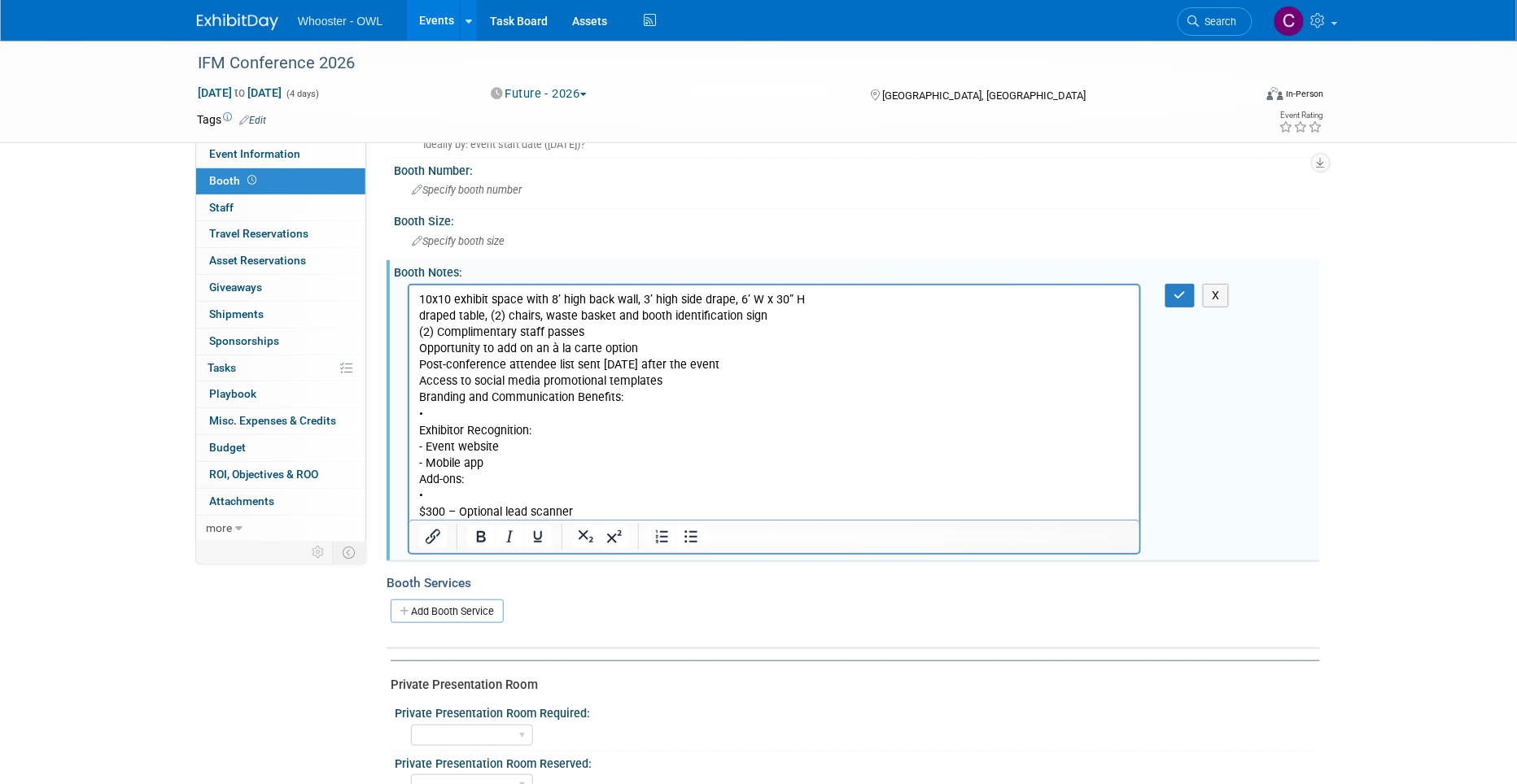
scroll to position [65, 0]
click at [1176, 291] on icon "button" at bounding box center [1179, 296] width 12 height 12
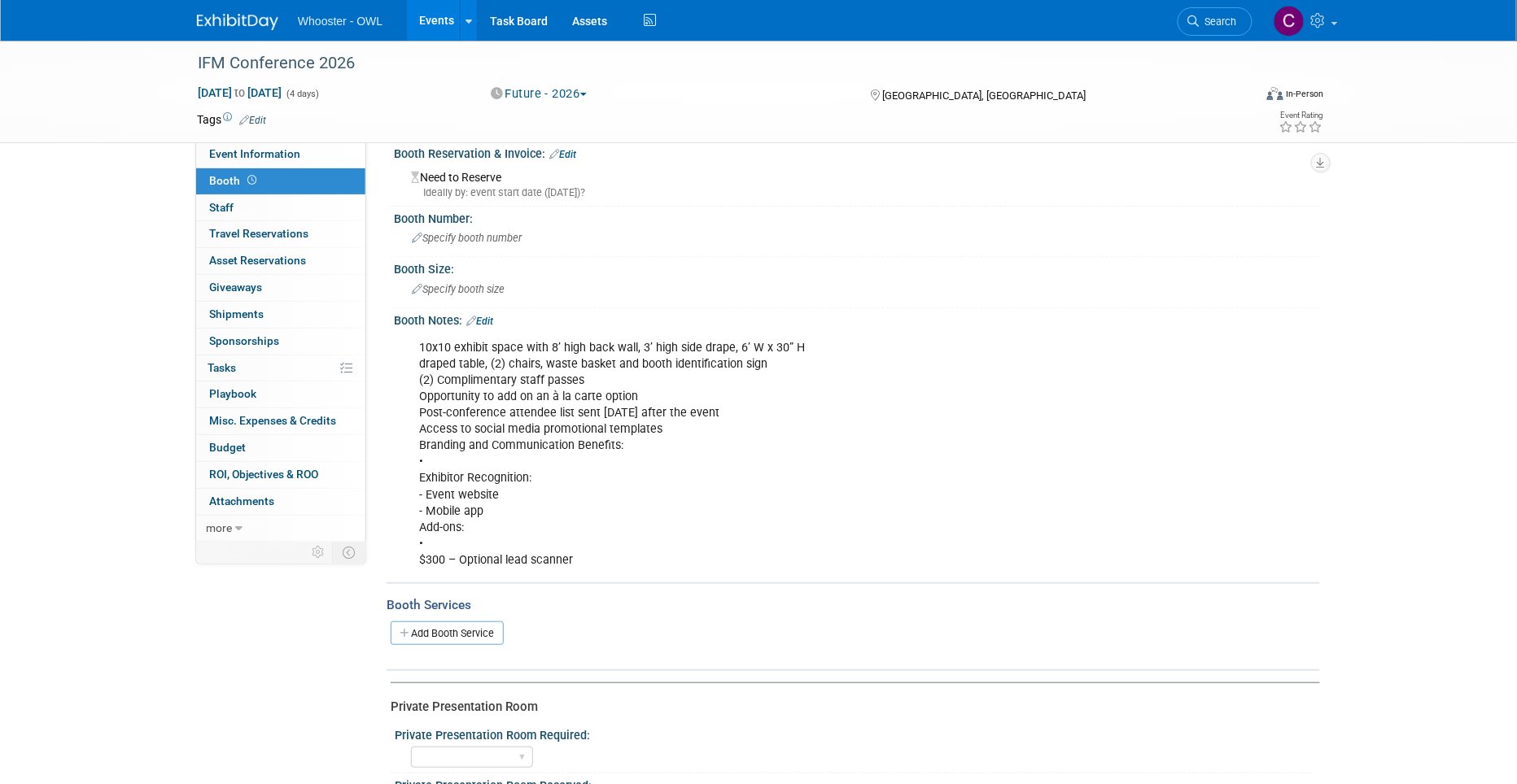
scroll to position [20, 0]
click at [448, 282] on span "Specify booth size" at bounding box center [458, 287] width 92 height 12
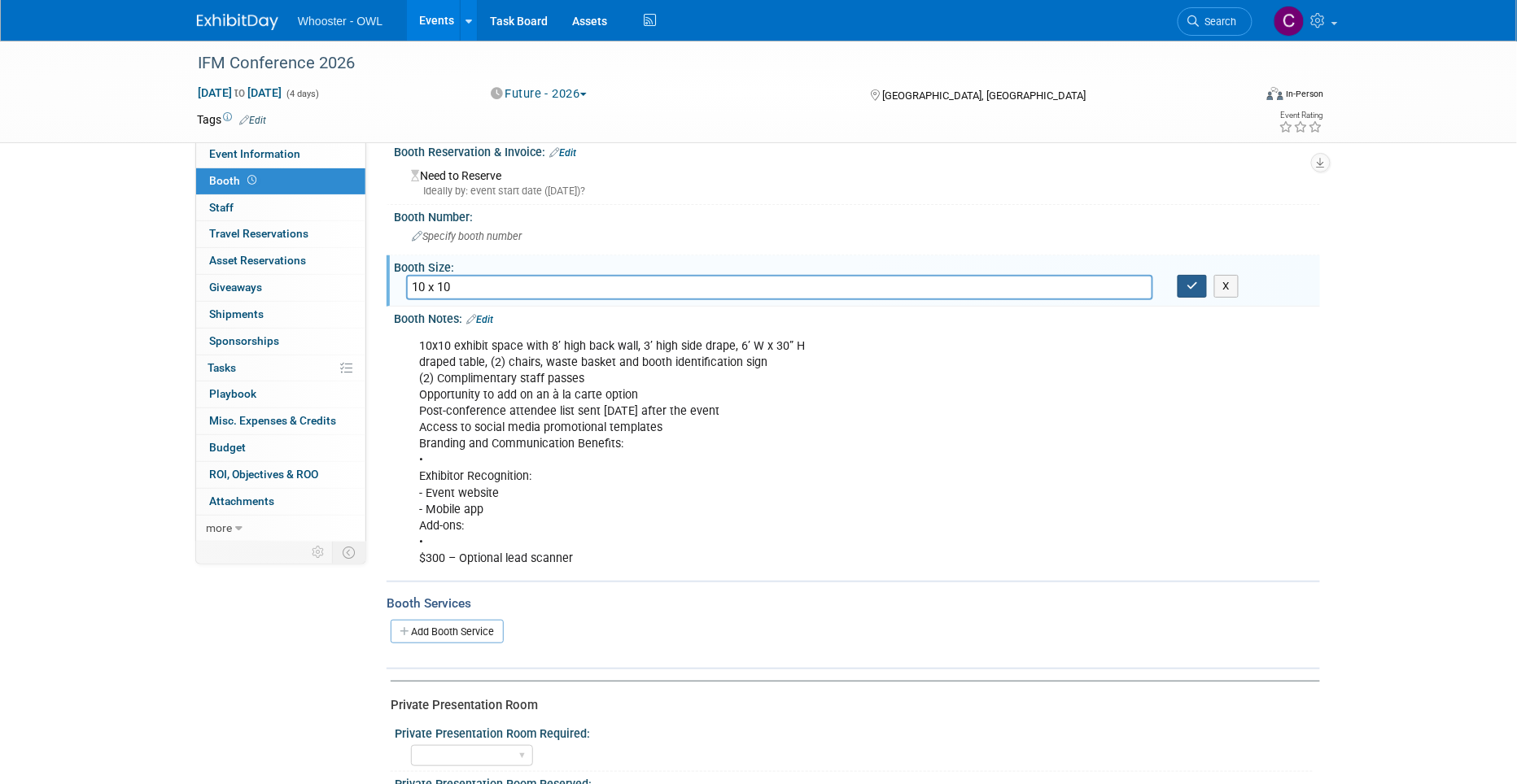
type input "10 x 10"
click at [1190, 284] on icon "button" at bounding box center [1192, 286] width 12 height 11
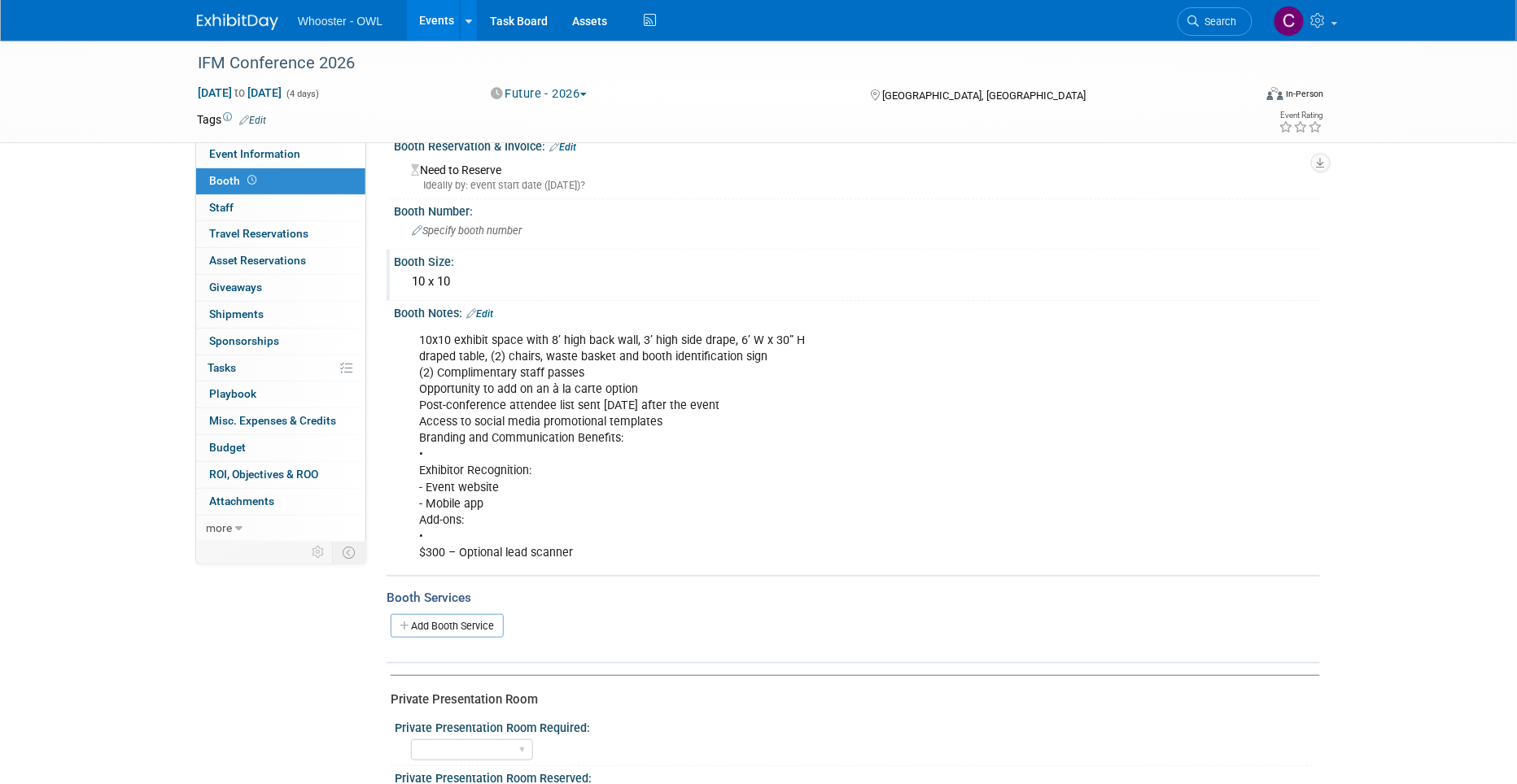
scroll to position [24, 0]
click at [211, 202] on span "Staff 0" at bounding box center [221, 207] width 24 height 13
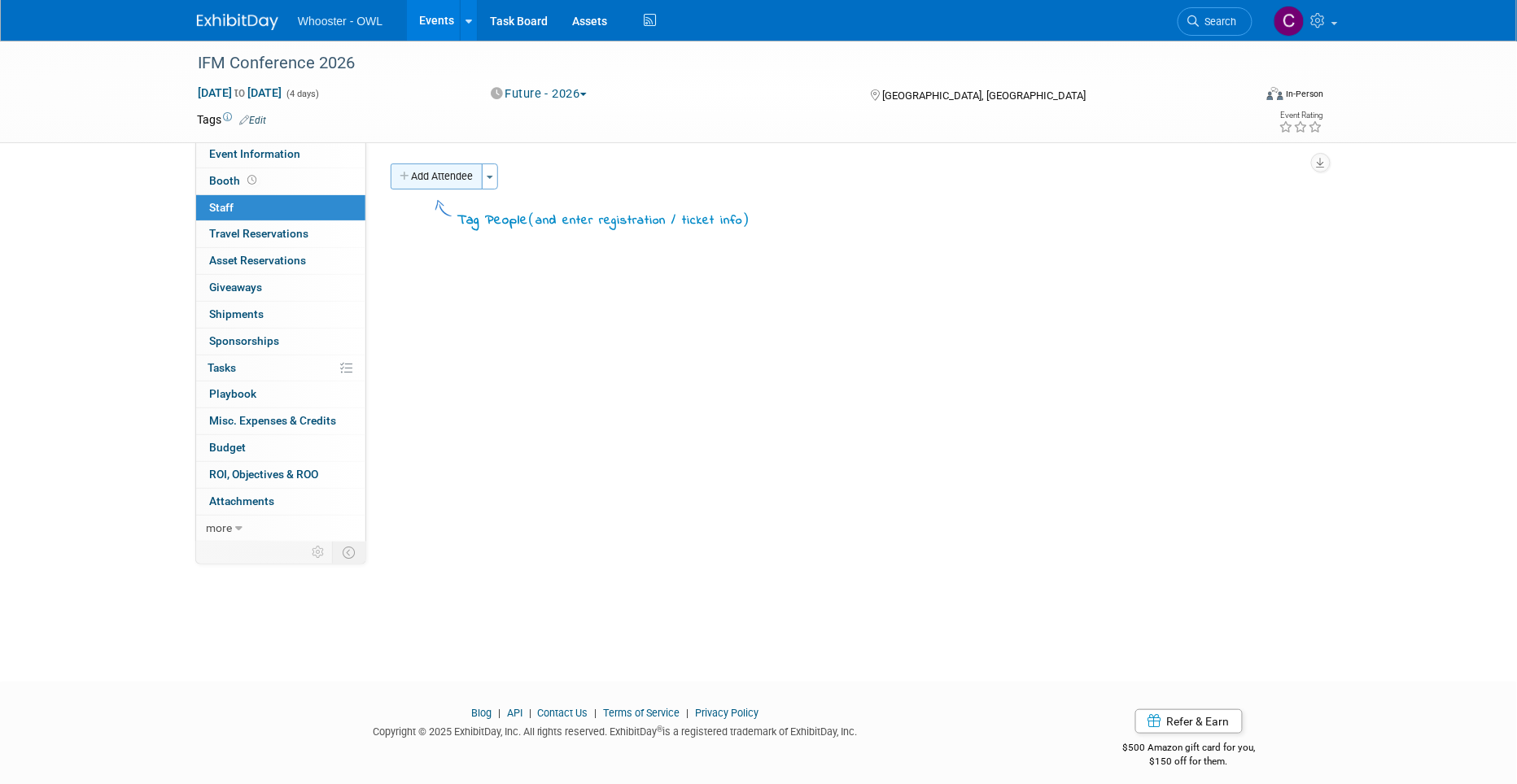
click at [441, 175] on button "Add Attendee" at bounding box center [437, 177] width 92 height 26
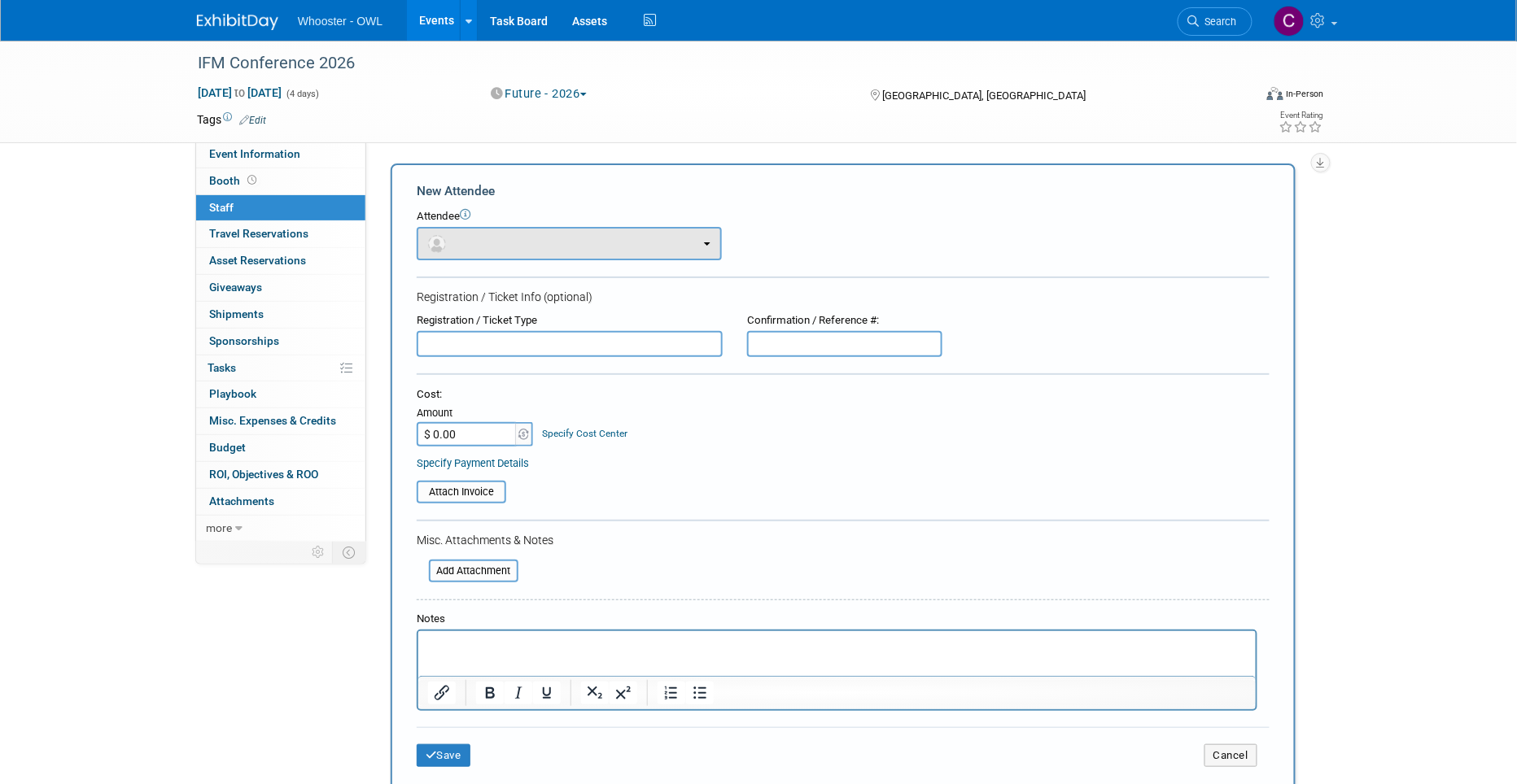
click at [494, 234] on button "button" at bounding box center [569, 244] width 305 height 33
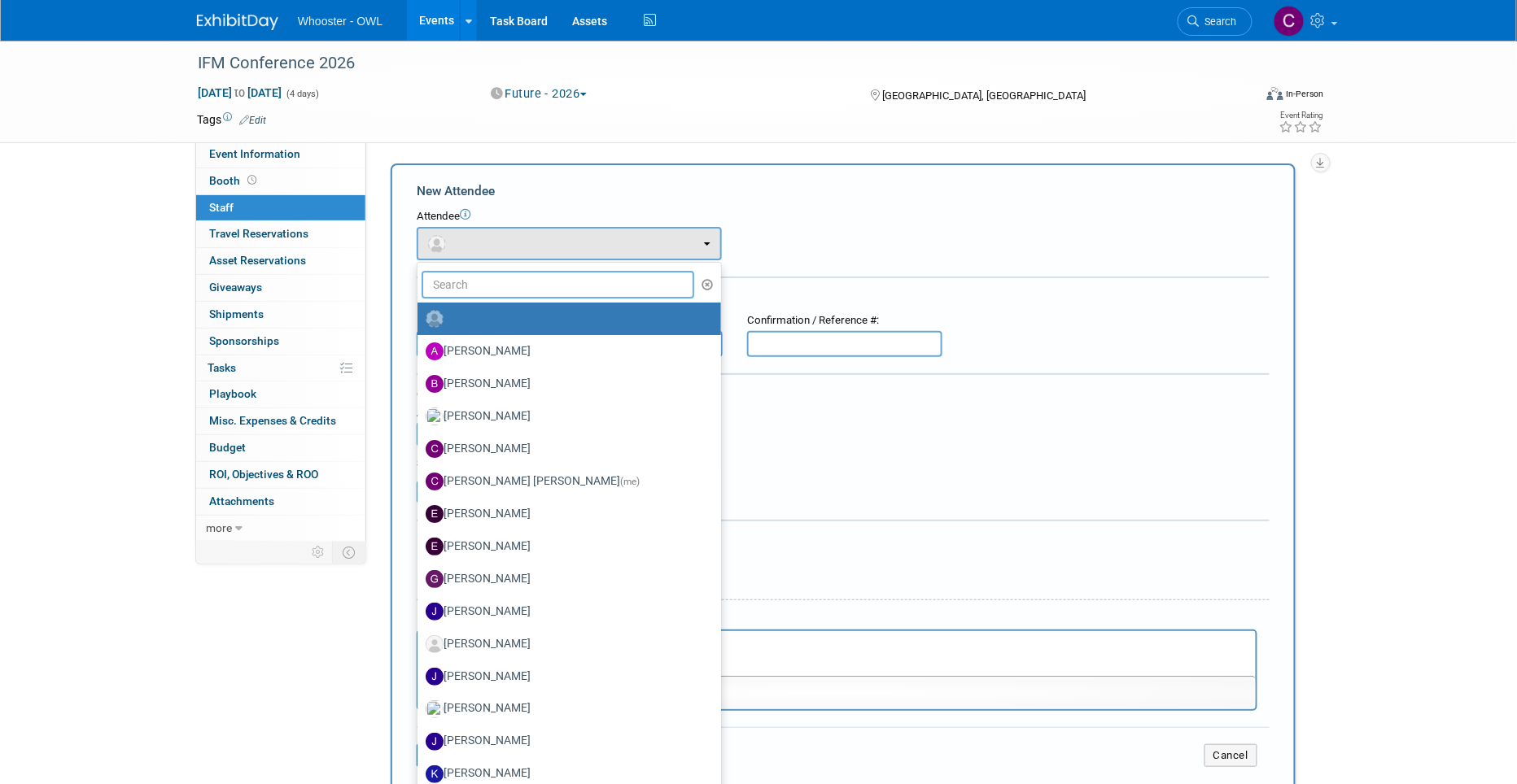
click at [469, 278] on input "text" at bounding box center [557, 284] width 273 height 28
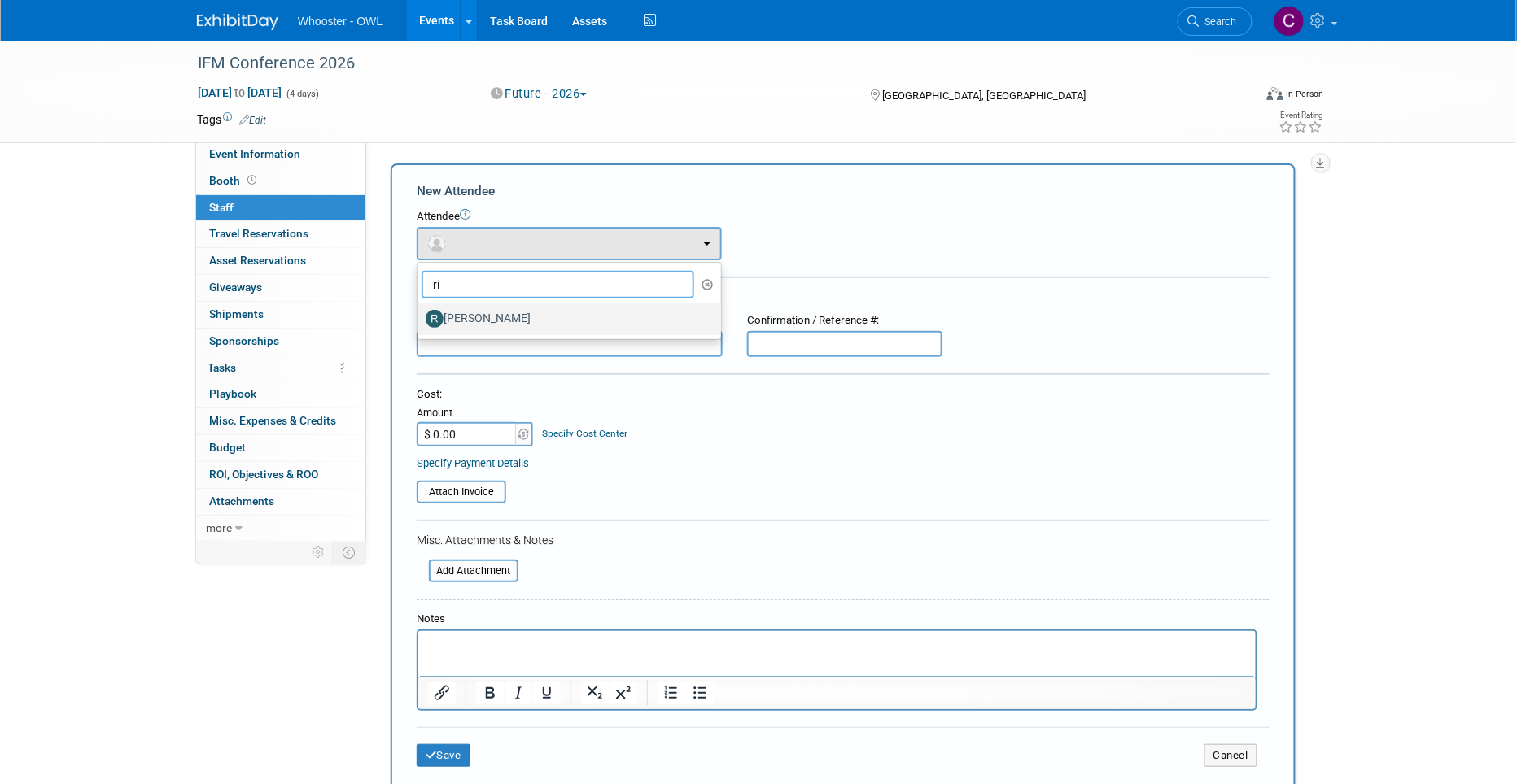
type input "ri"
click at [502, 315] on label "[PERSON_NAME]" at bounding box center [565, 319] width 279 height 26
click at [420, 315] on input "[PERSON_NAME]" at bounding box center [415, 317] width 11 height 11
select select "fa116537-70e2-4045-8ff3-0133632ada1a"
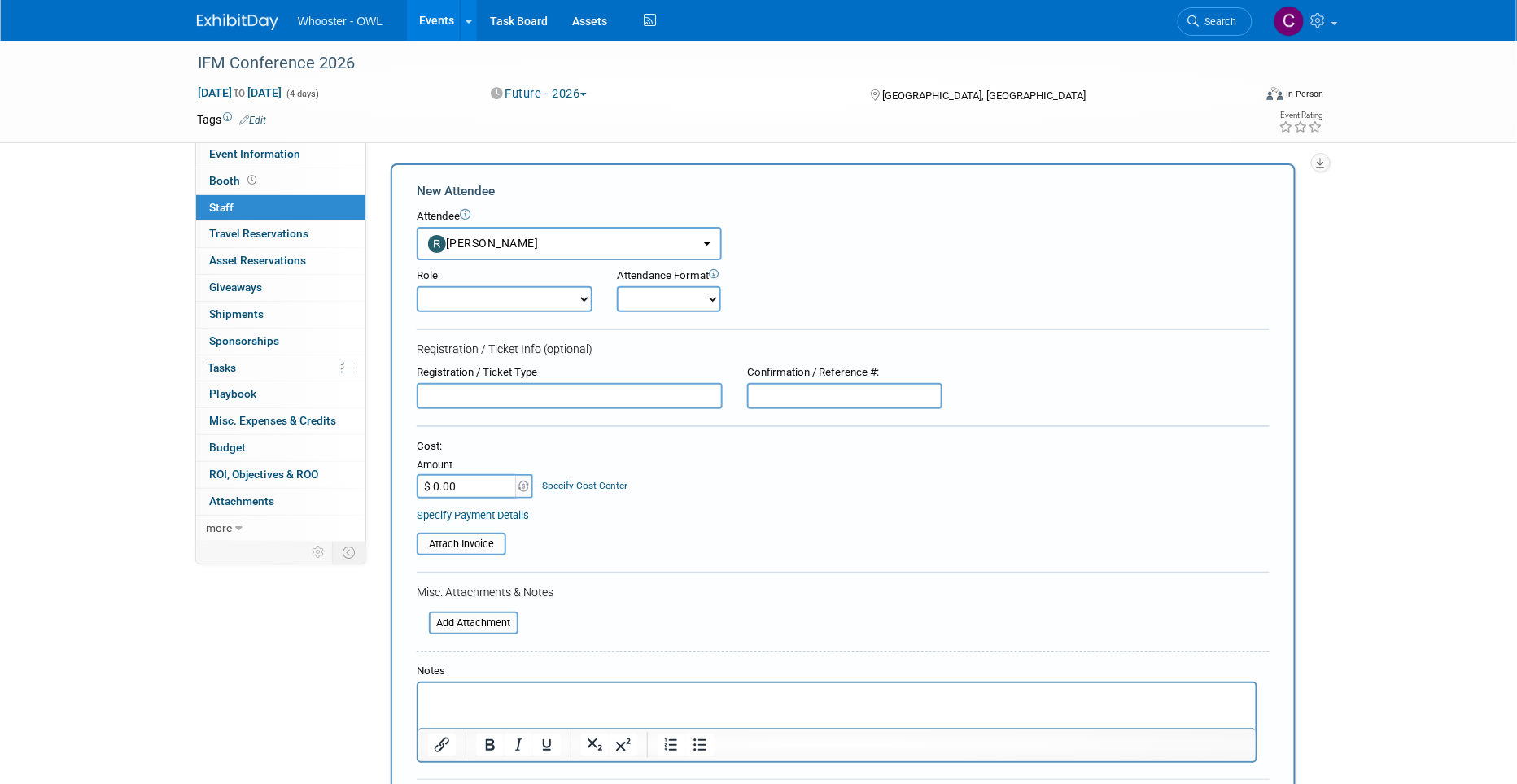
select select "2"
select select "1"
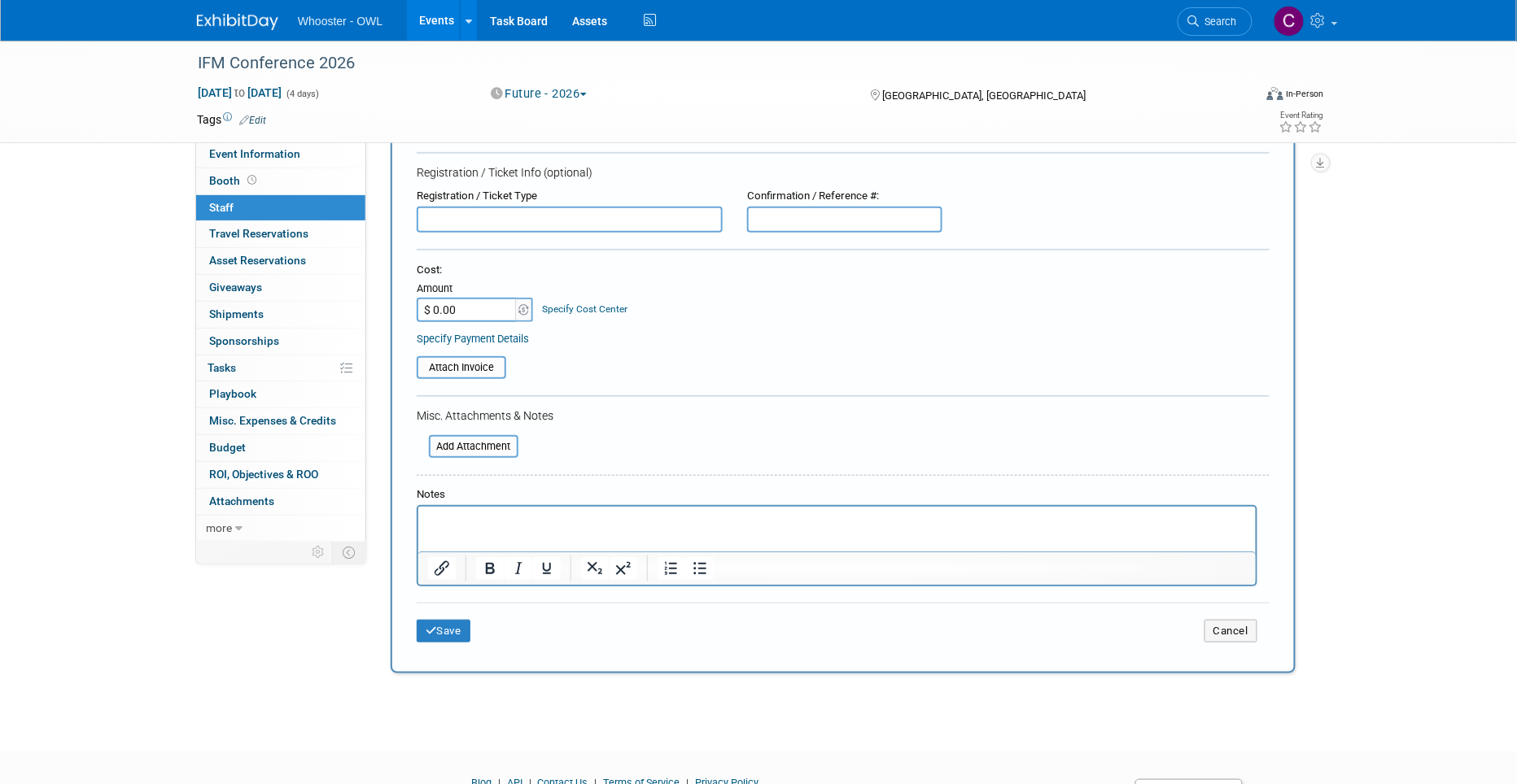
scroll to position [174, 0]
click at [444, 622] on button "Save" at bounding box center [443, 633] width 53 height 23
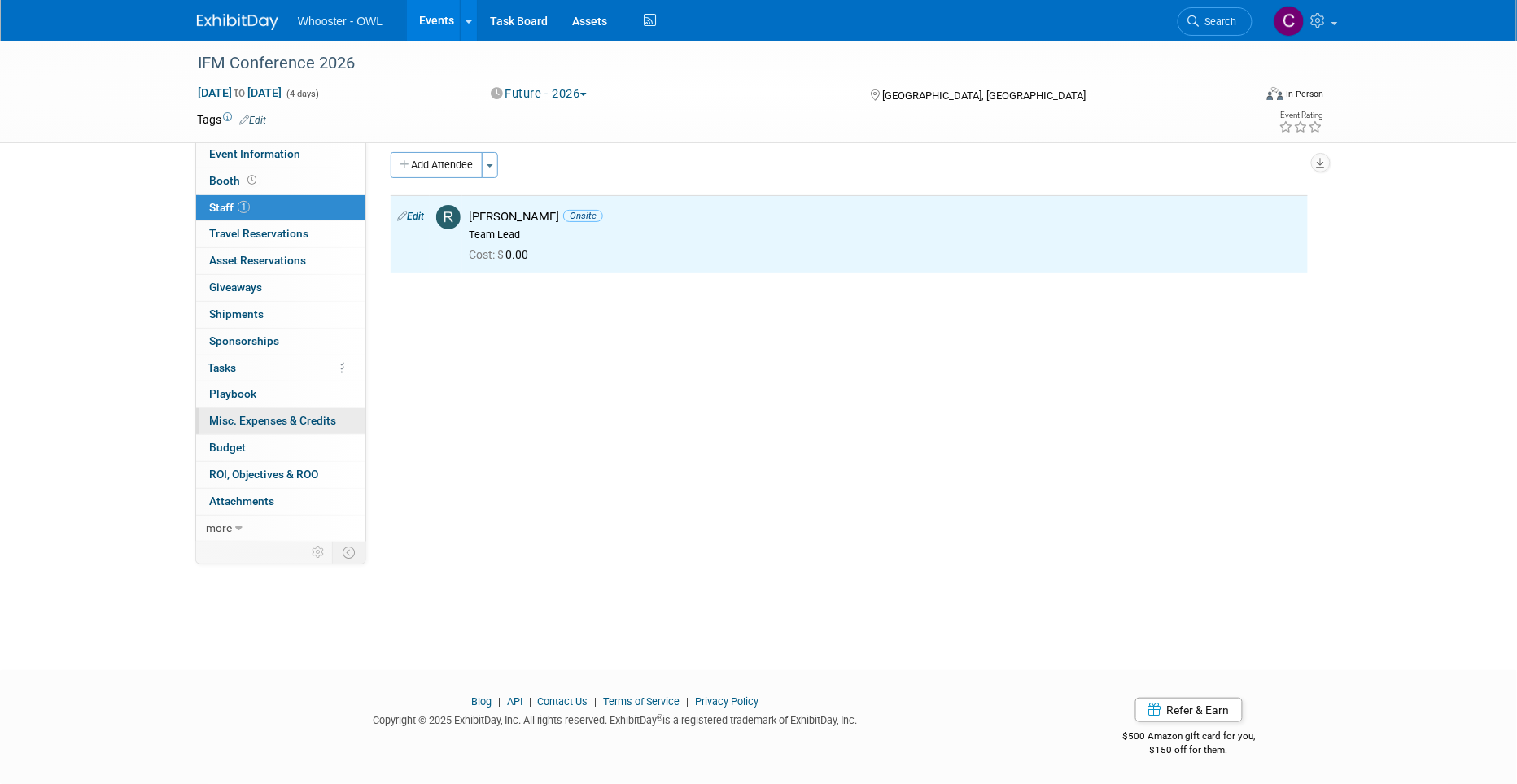
scroll to position [12, 0]
click at [447, 158] on button "Add Attendee" at bounding box center [437, 165] width 92 height 26
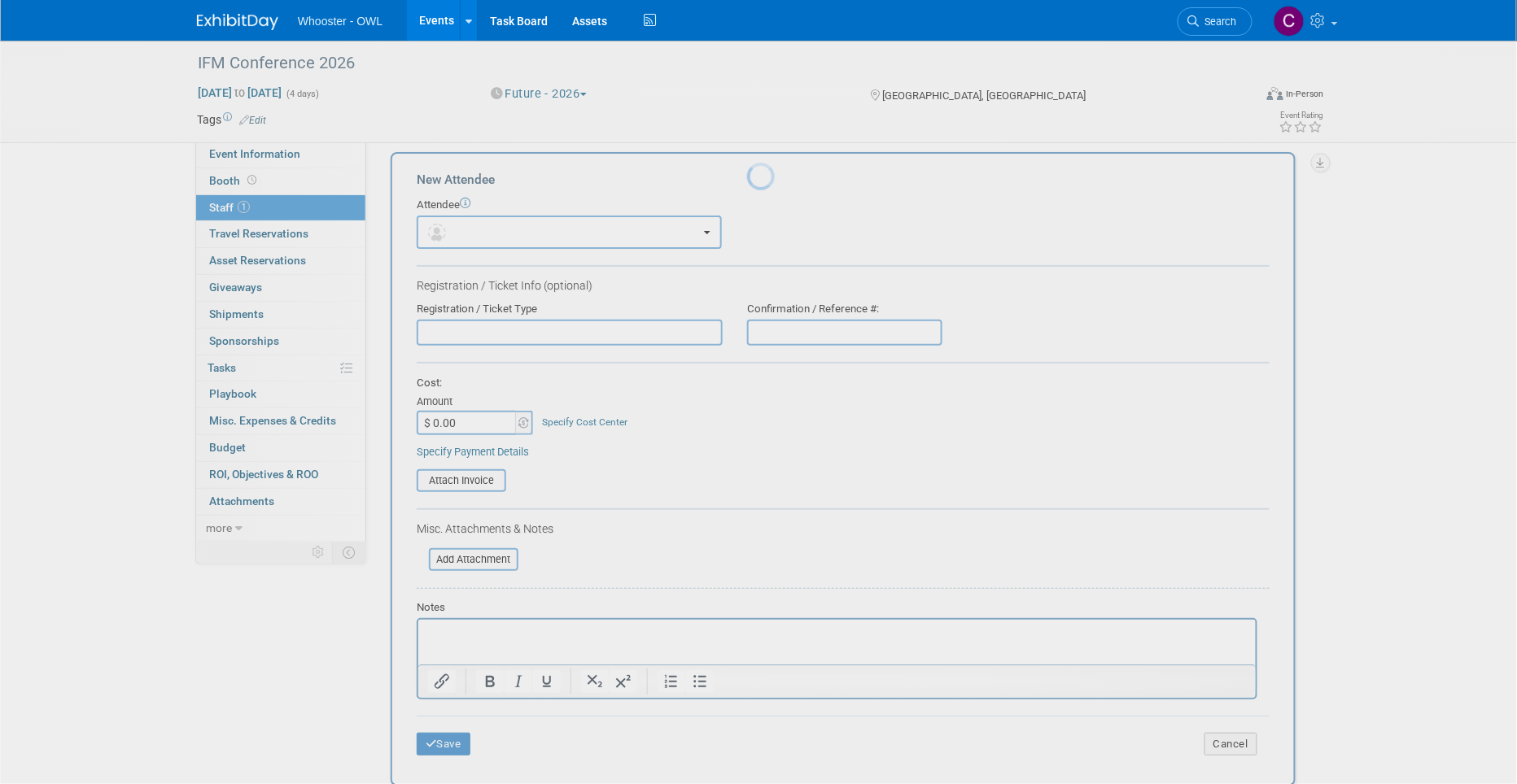
scroll to position [0, 0]
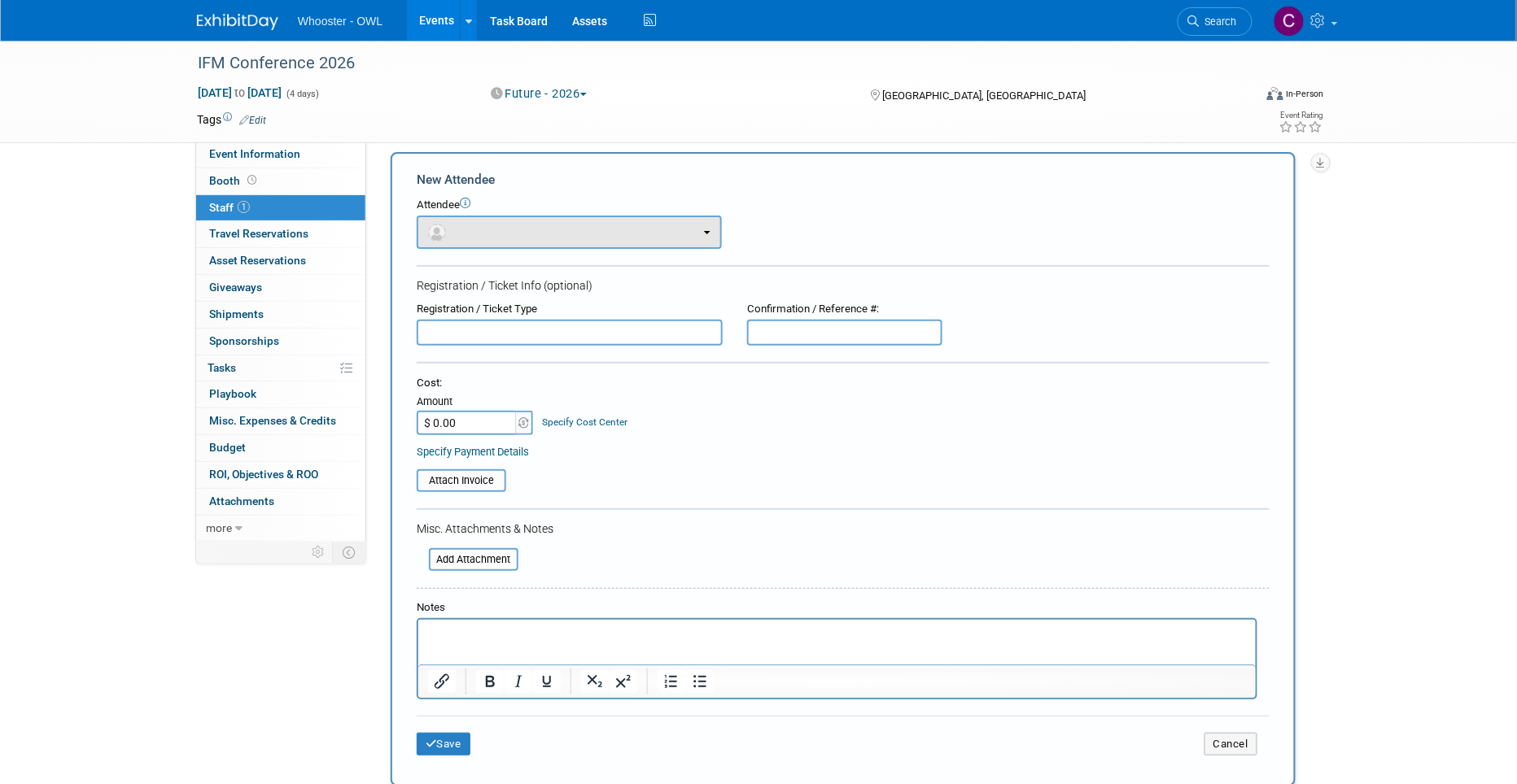
click at [473, 227] on button "button" at bounding box center [569, 232] width 305 height 33
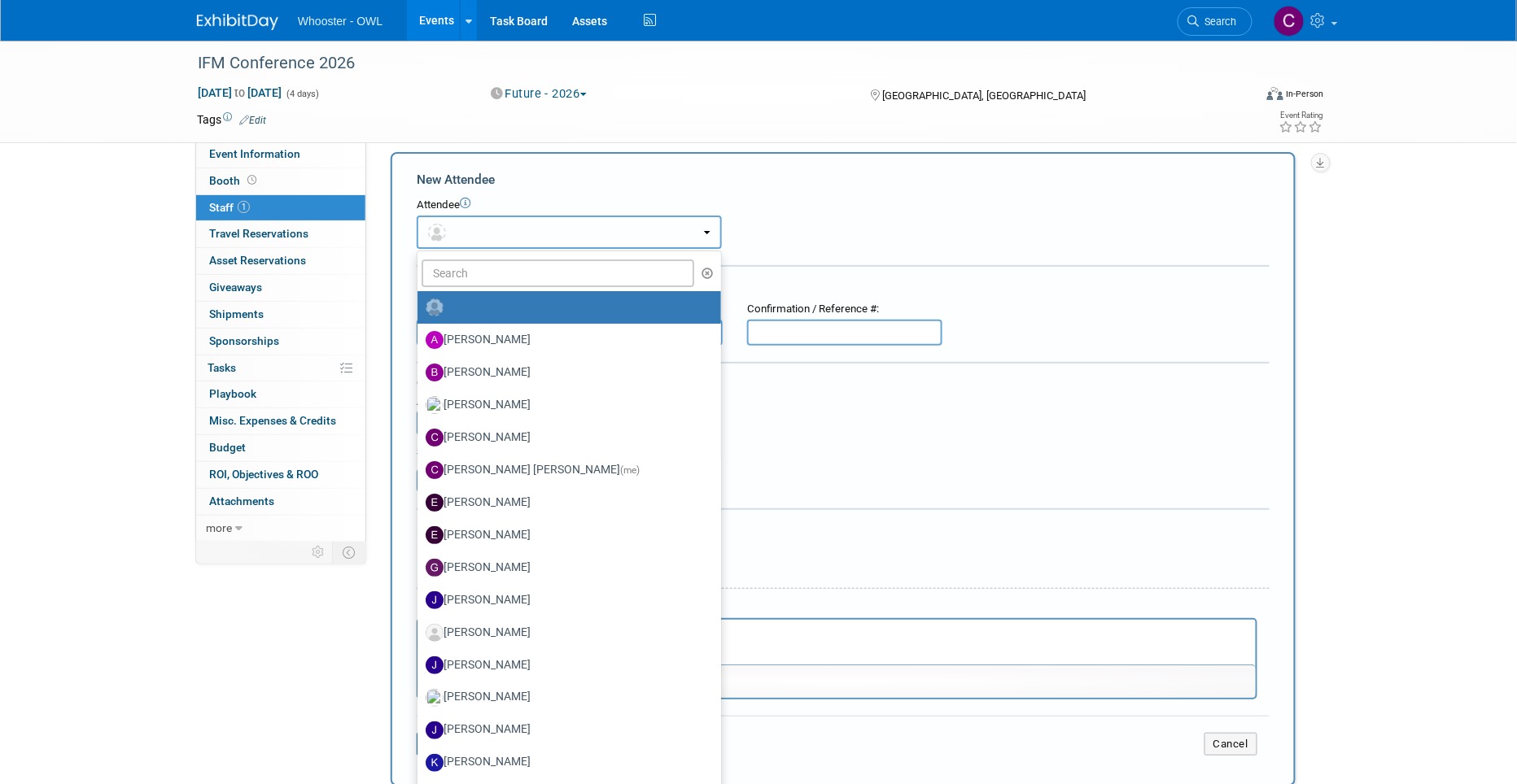
click at [470, 241] on button "button" at bounding box center [569, 232] width 305 height 33
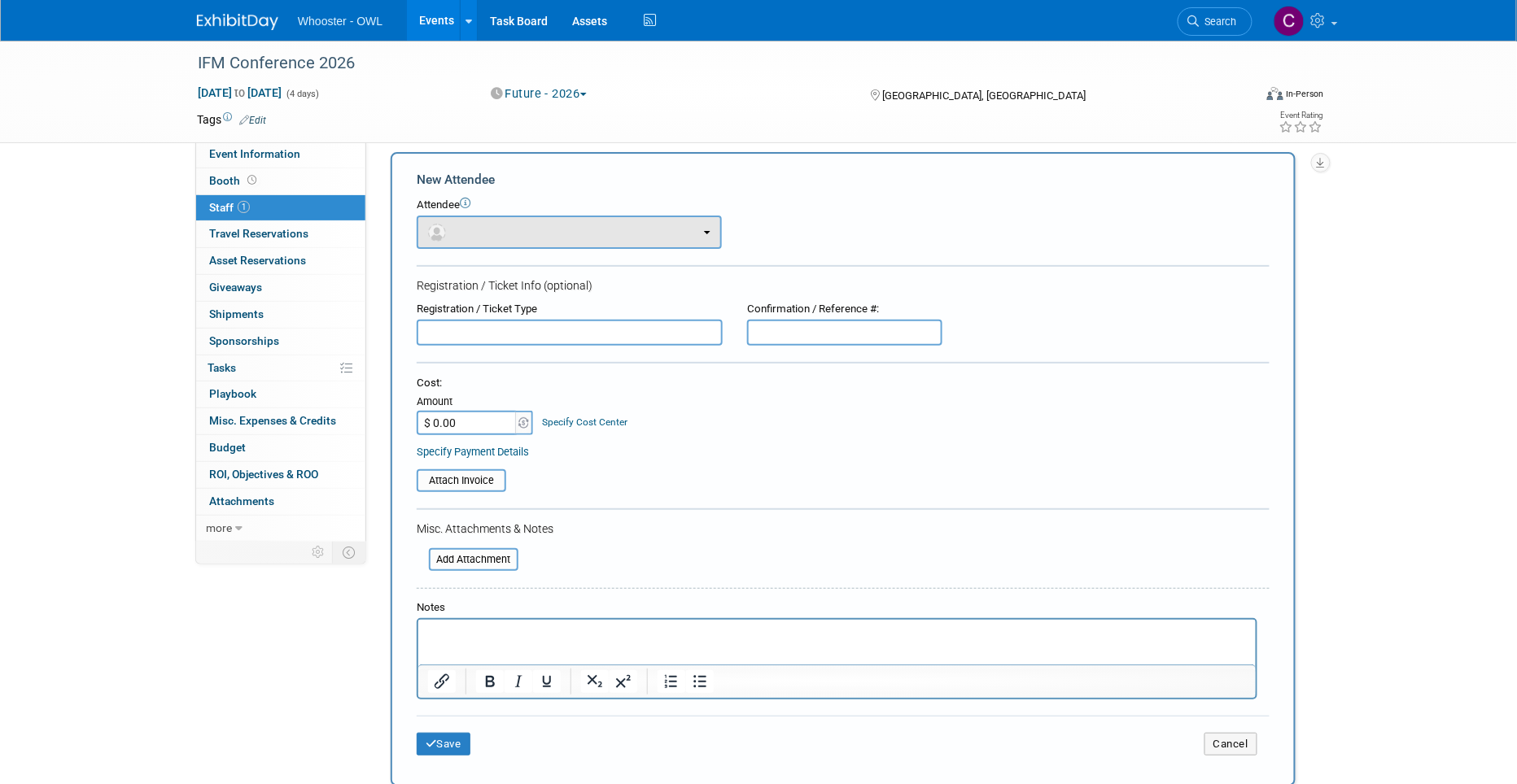
click at [468, 235] on button "button" at bounding box center [569, 232] width 305 height 33
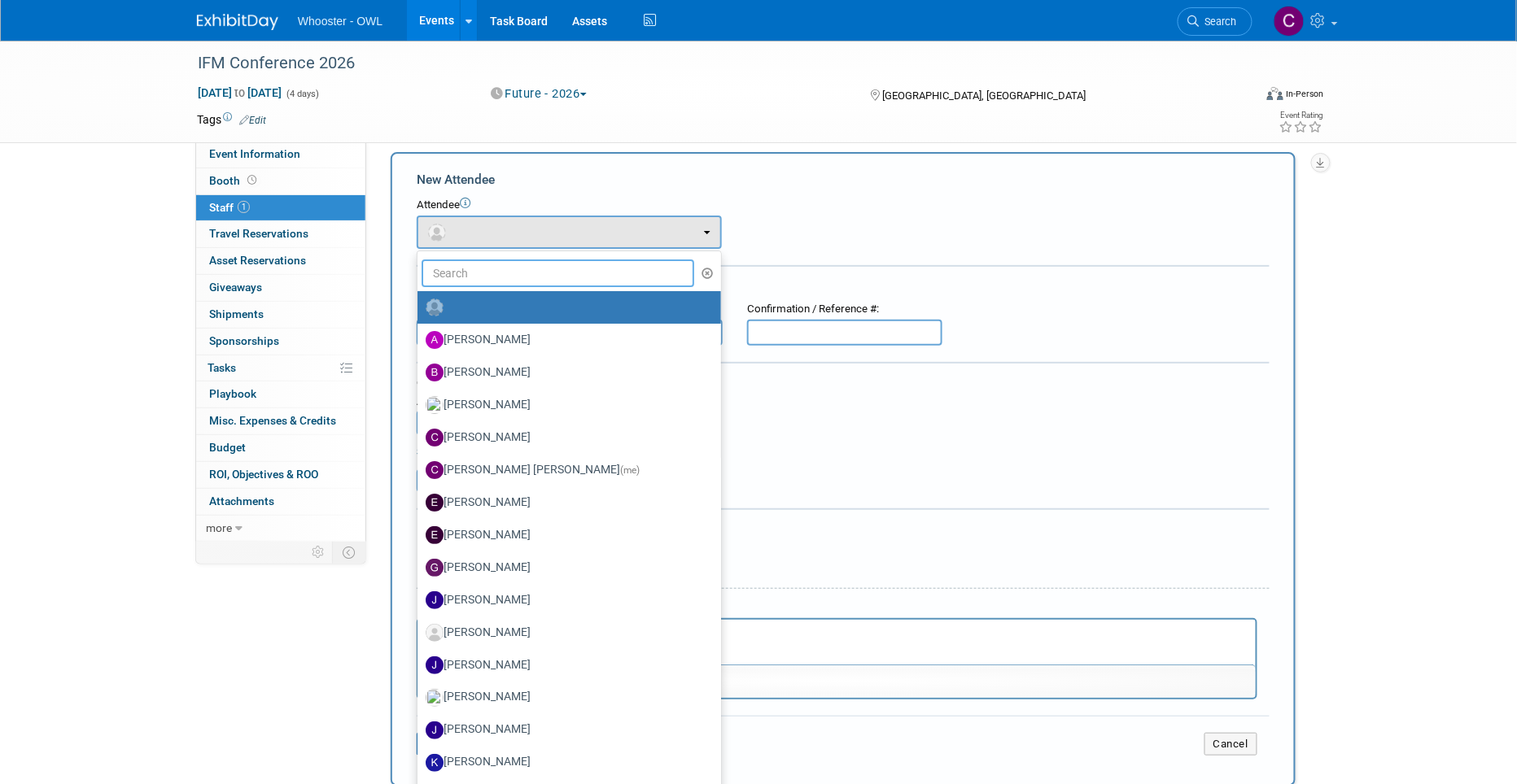
click at [475, 276] on input "text" at bounding box center [557, 273] width 273 height 28
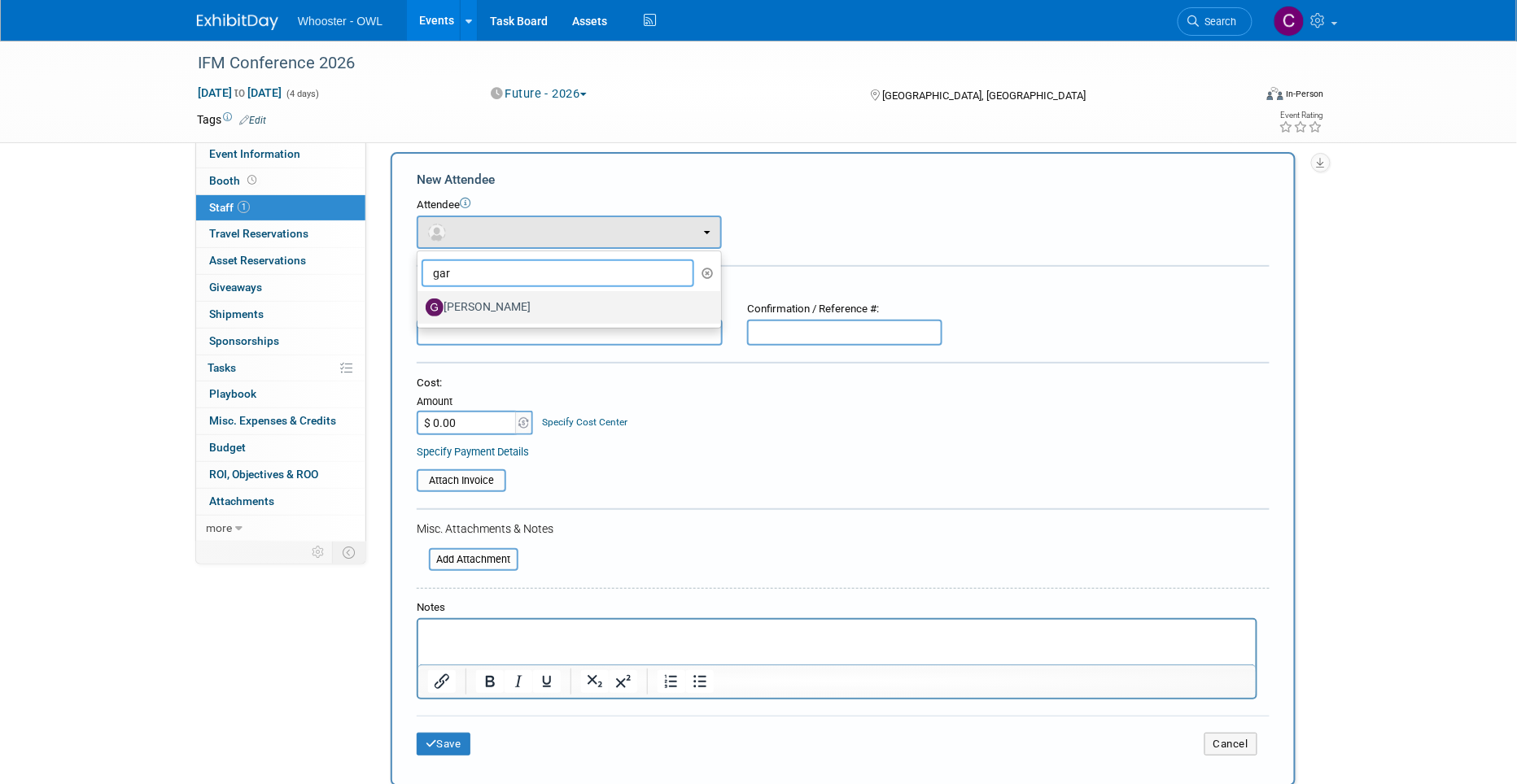
type input "gar"
click at [490, 305] on label "[PERSON_NAME]" at bounding box center [565, 307] width 279 height 26
click at [420, 305] on input "[PERSON_NAME]" at bounding box center [415, 306] width 11 height 11
select select "5cce4f18-03e5-425c-b679-399bb4cd2028"
select select "4"
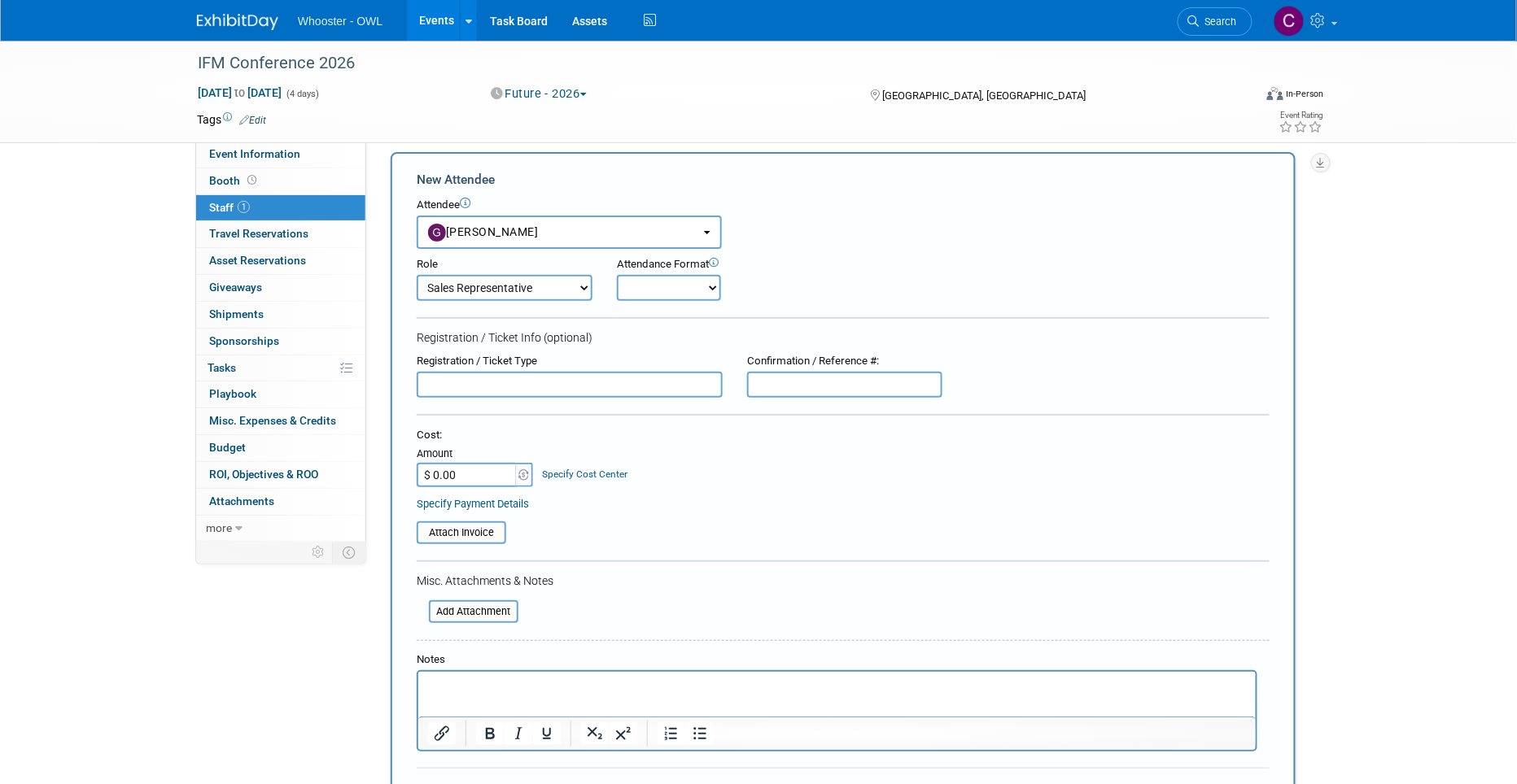
select select "1"
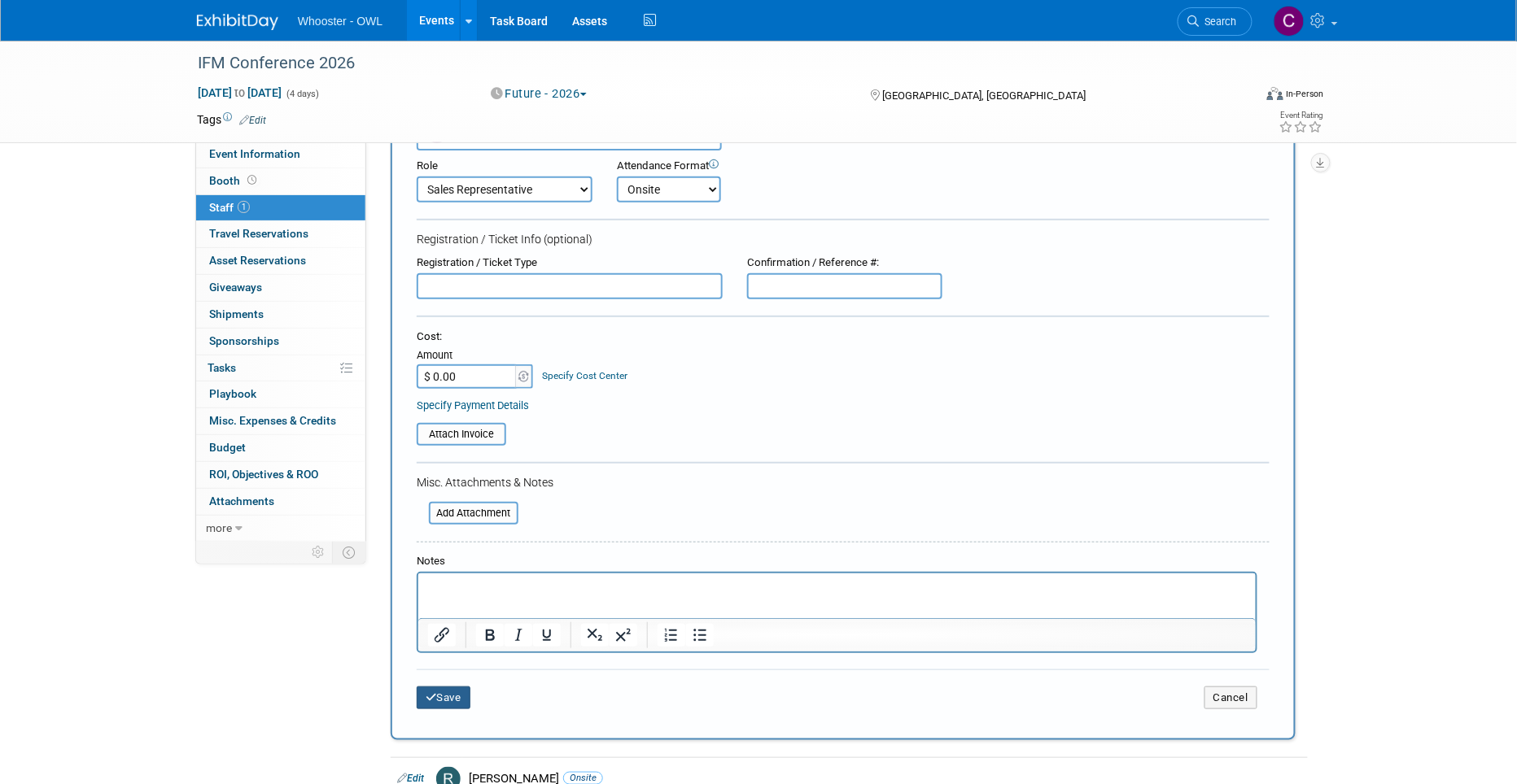
click at [445, 686] on button "Save" at bounding box center [443, 697] width 53 height 23
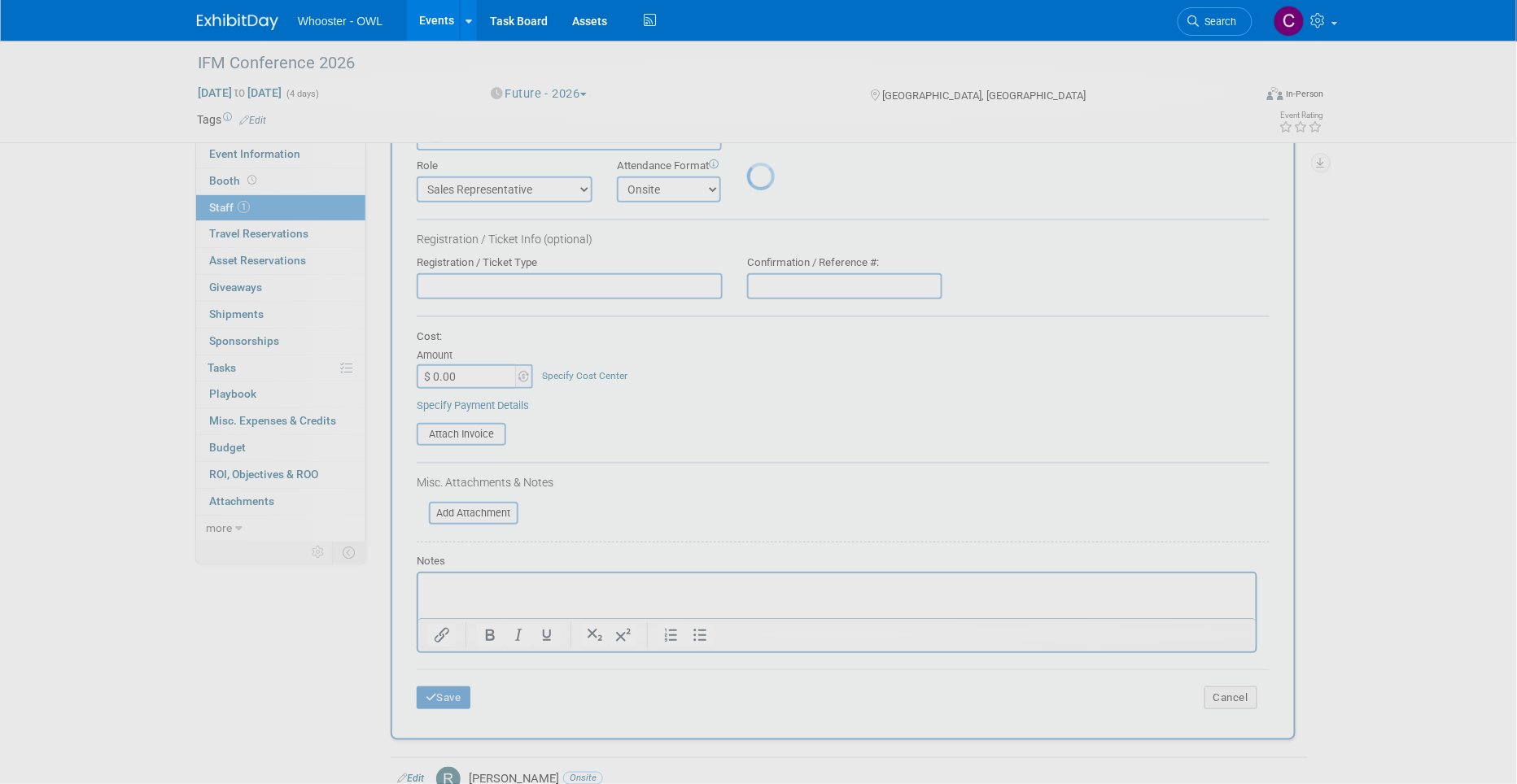
scroll to position [12, 0]
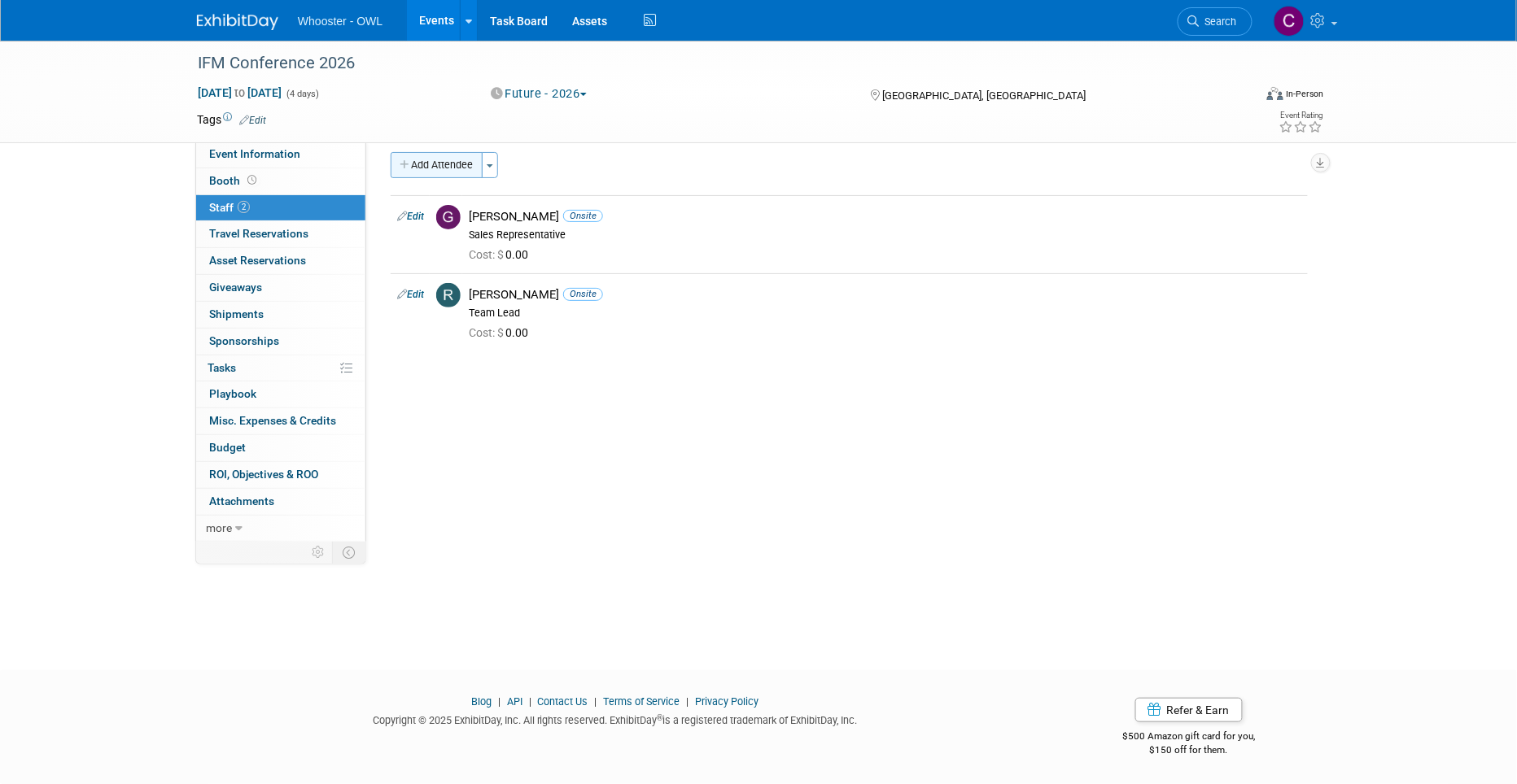
click at [449, 164] on button "Add Attendee" at bounding box center [437, 165] width 92 height 26
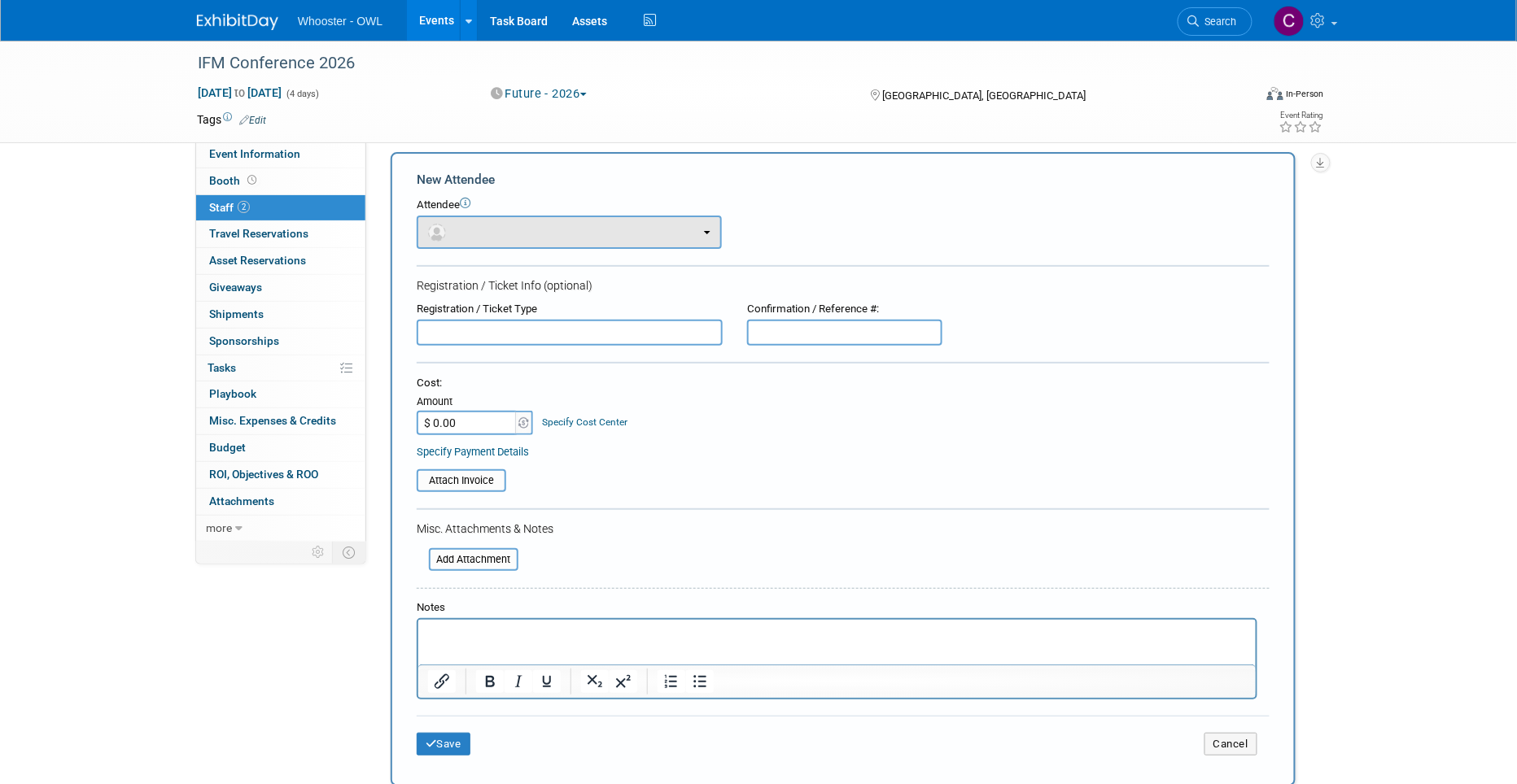
scroll to position [0, 0]
click at [468, 225] on button "button" at bounding box center [569, 232] width 305 height 33
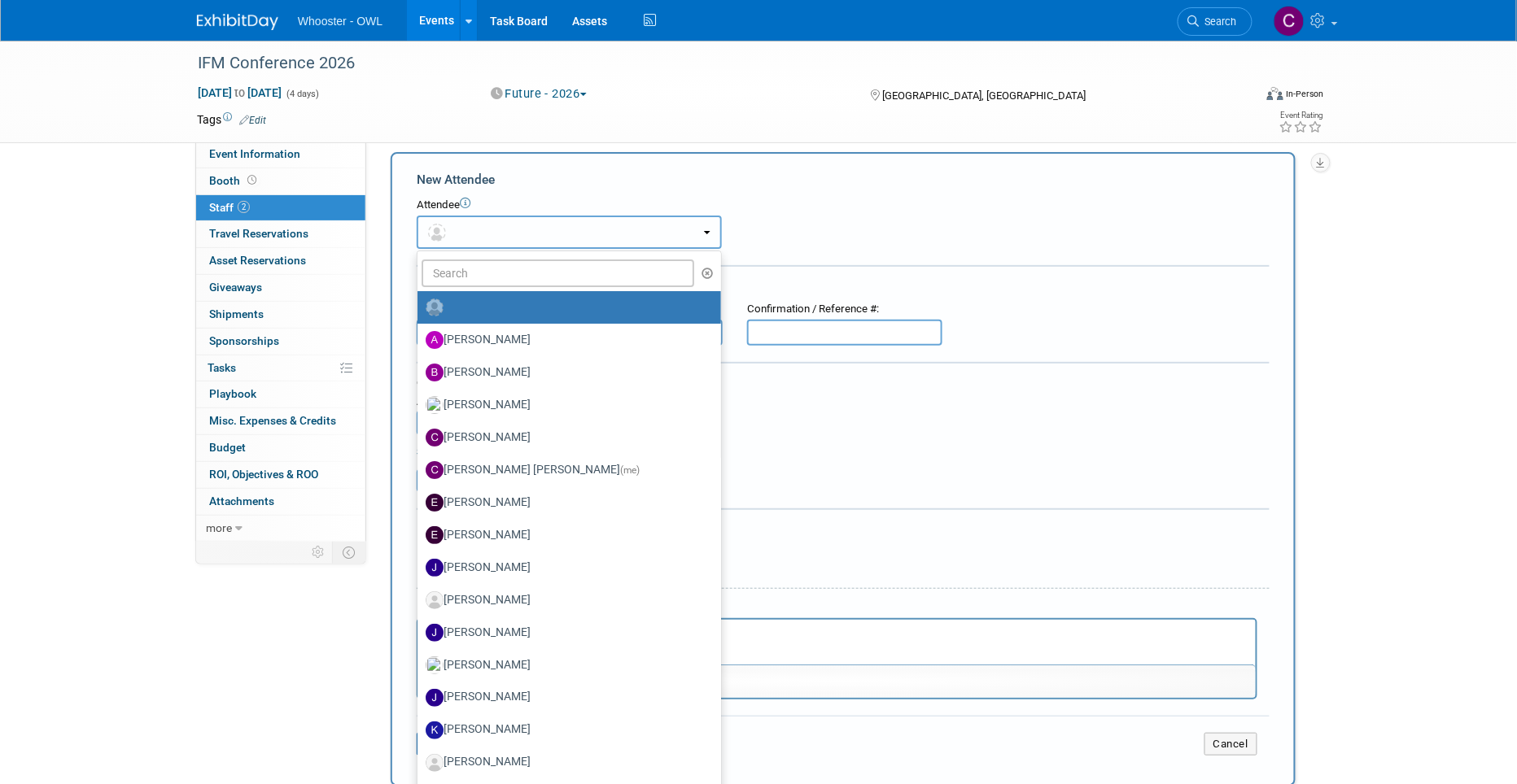
click at [468, 225] on button "button" at bounding box center [569, 232] width 305 height 33
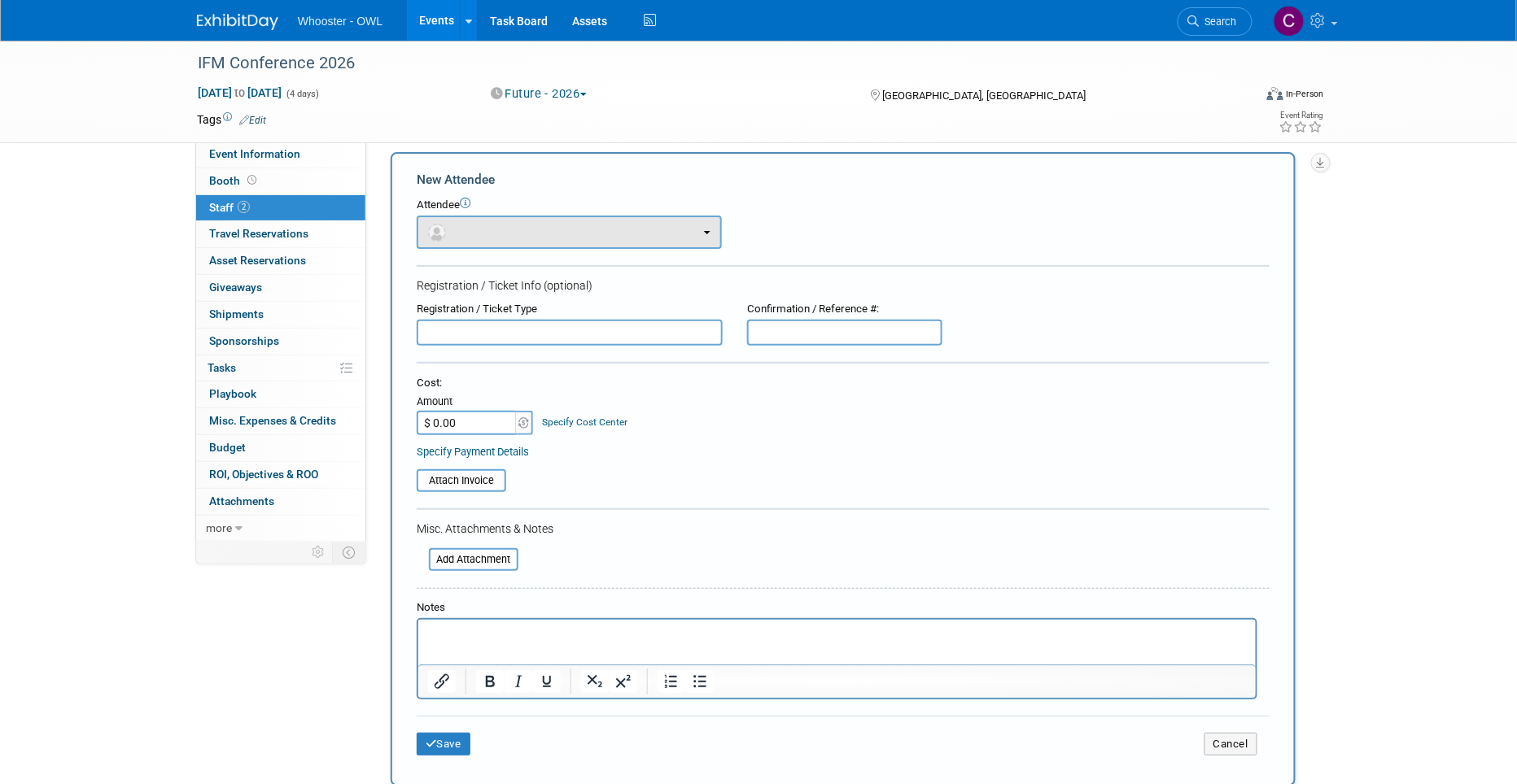
click at [468, 235] on button "button" at bounding box center [569, 232] width 305 height 33
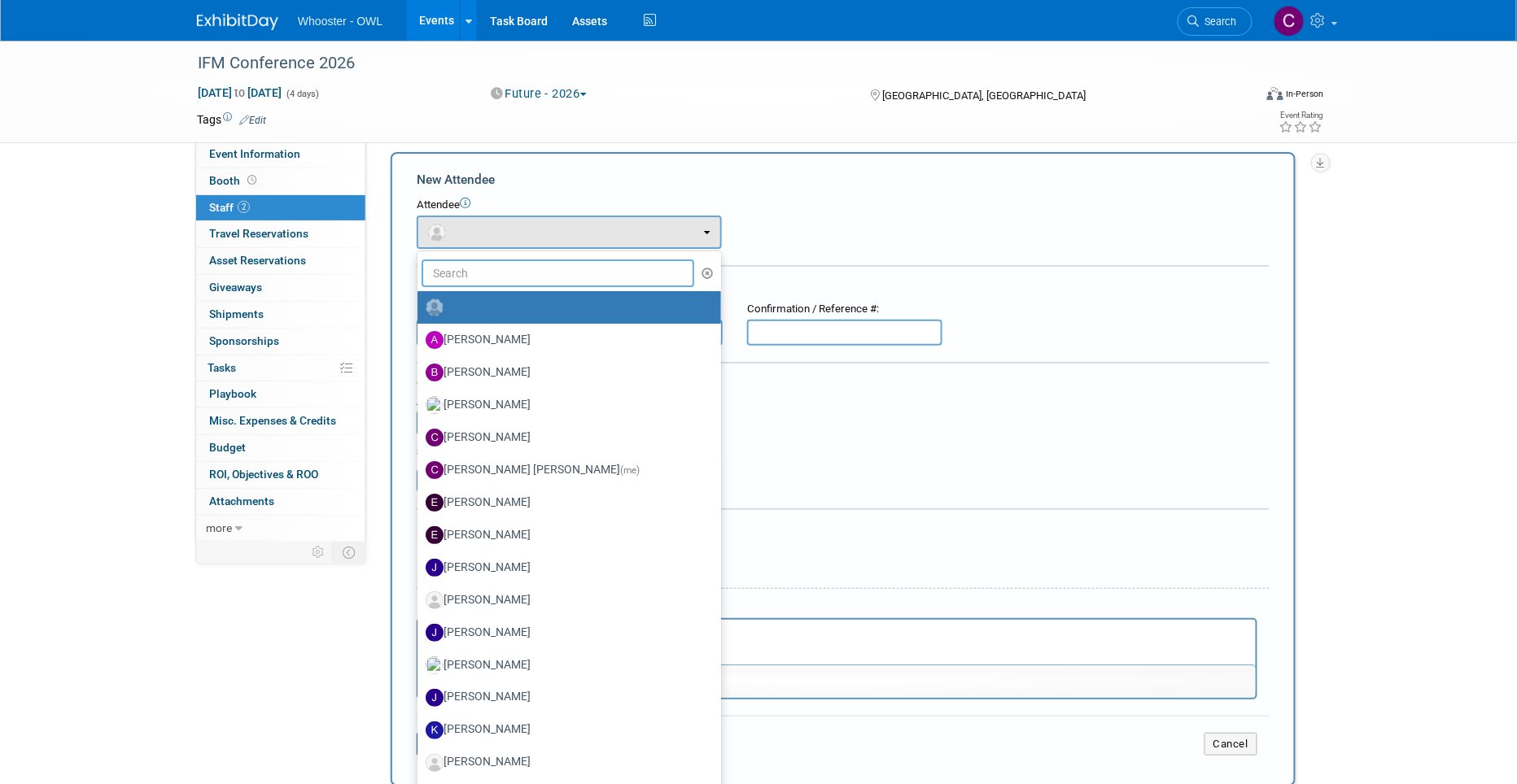
click at [474, 270] on input "text" at bounding box center [557, 273] width 273 height 28
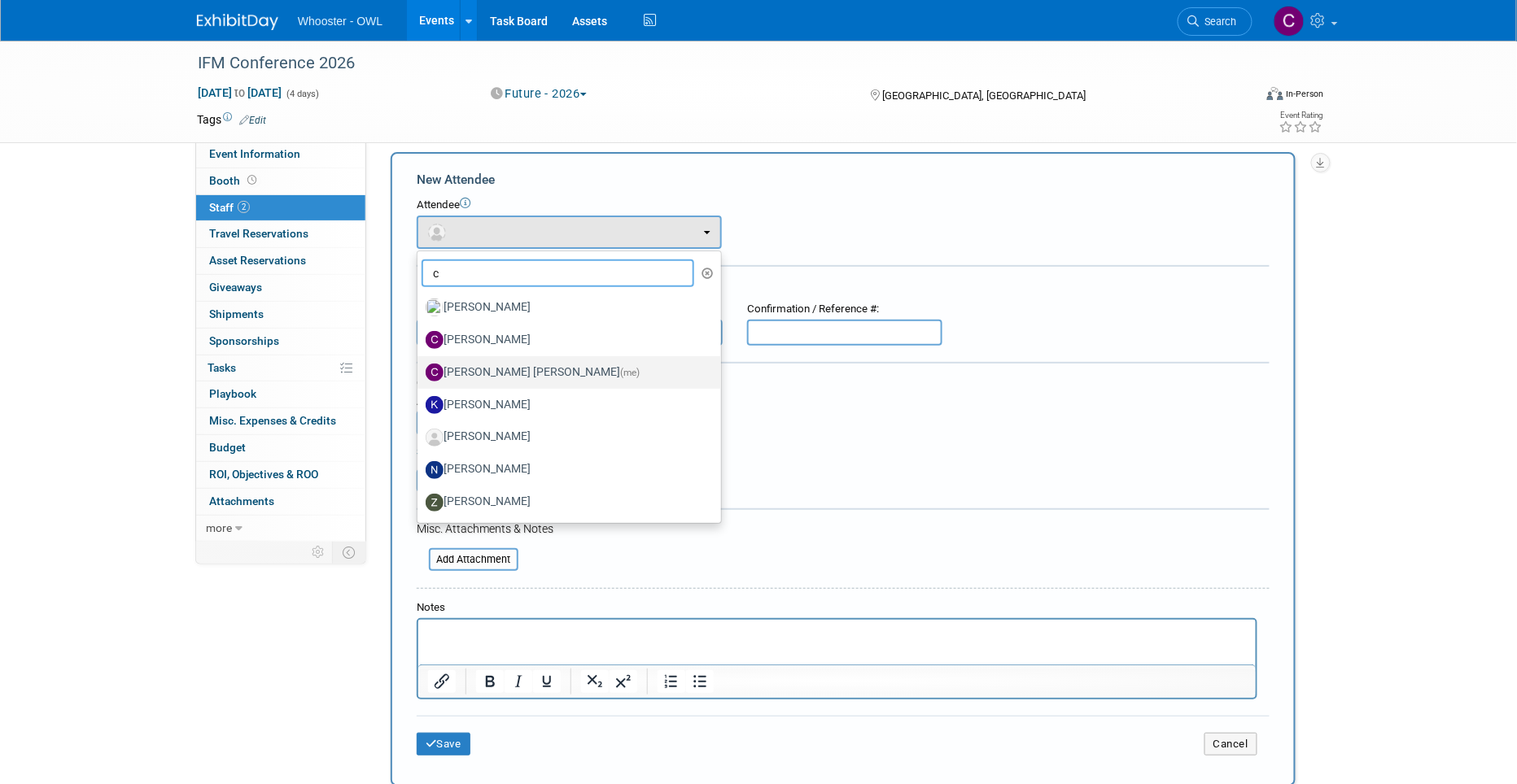
type input "c"
click at [527, 369] on label "[PERSON_NAME] [PERSON_NAME] (me)" at bounding box center [565, 372] width 279 height 26
click at [420, 369] on input "[PERSON_NAME] [PERSON_NAME] (me)" at bounding box center [415, 370] width 11 height 11
select select "6b4716de-3694-4a16-9d0e-82f3af8cc13b"
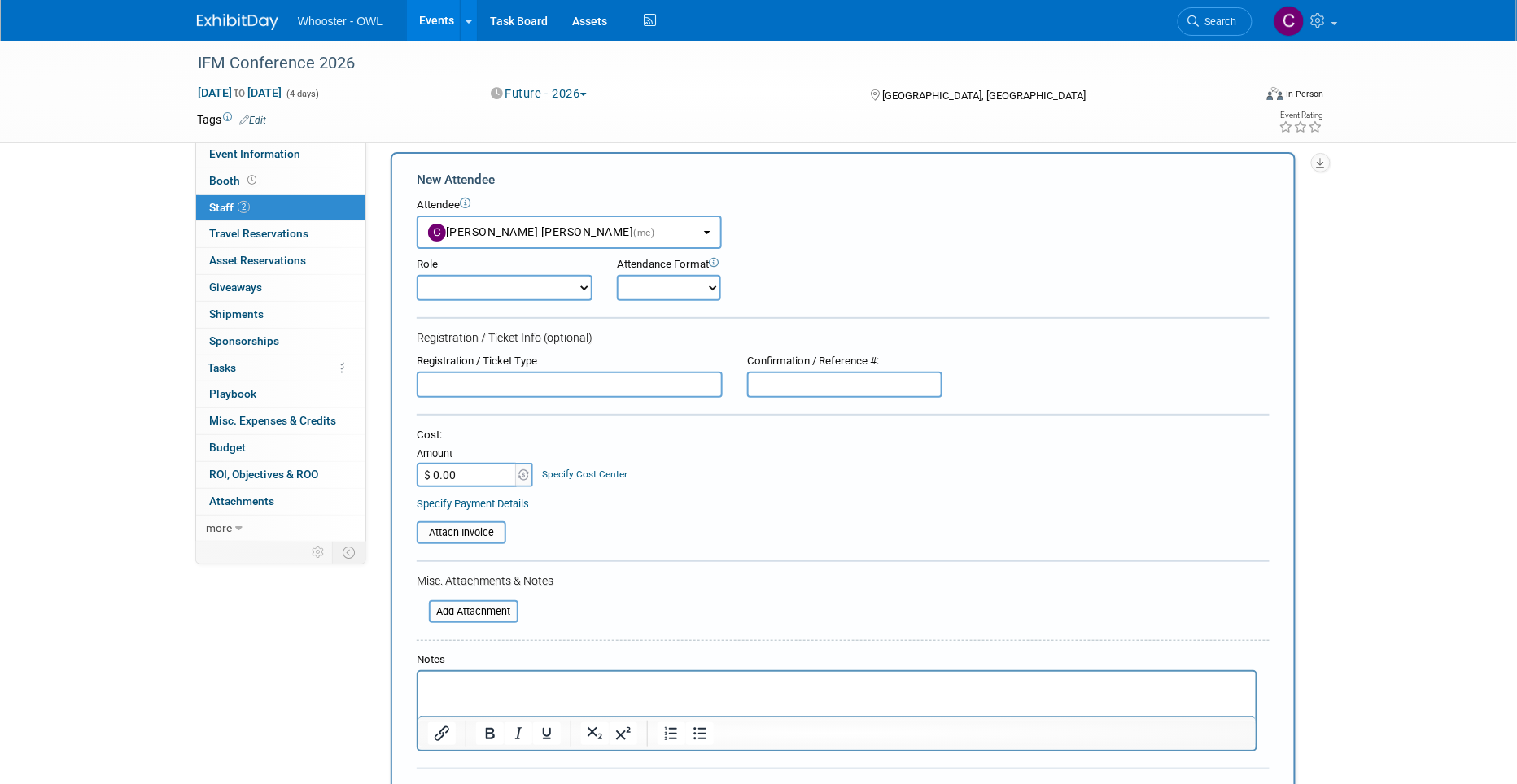
select select "6"
select select "1"
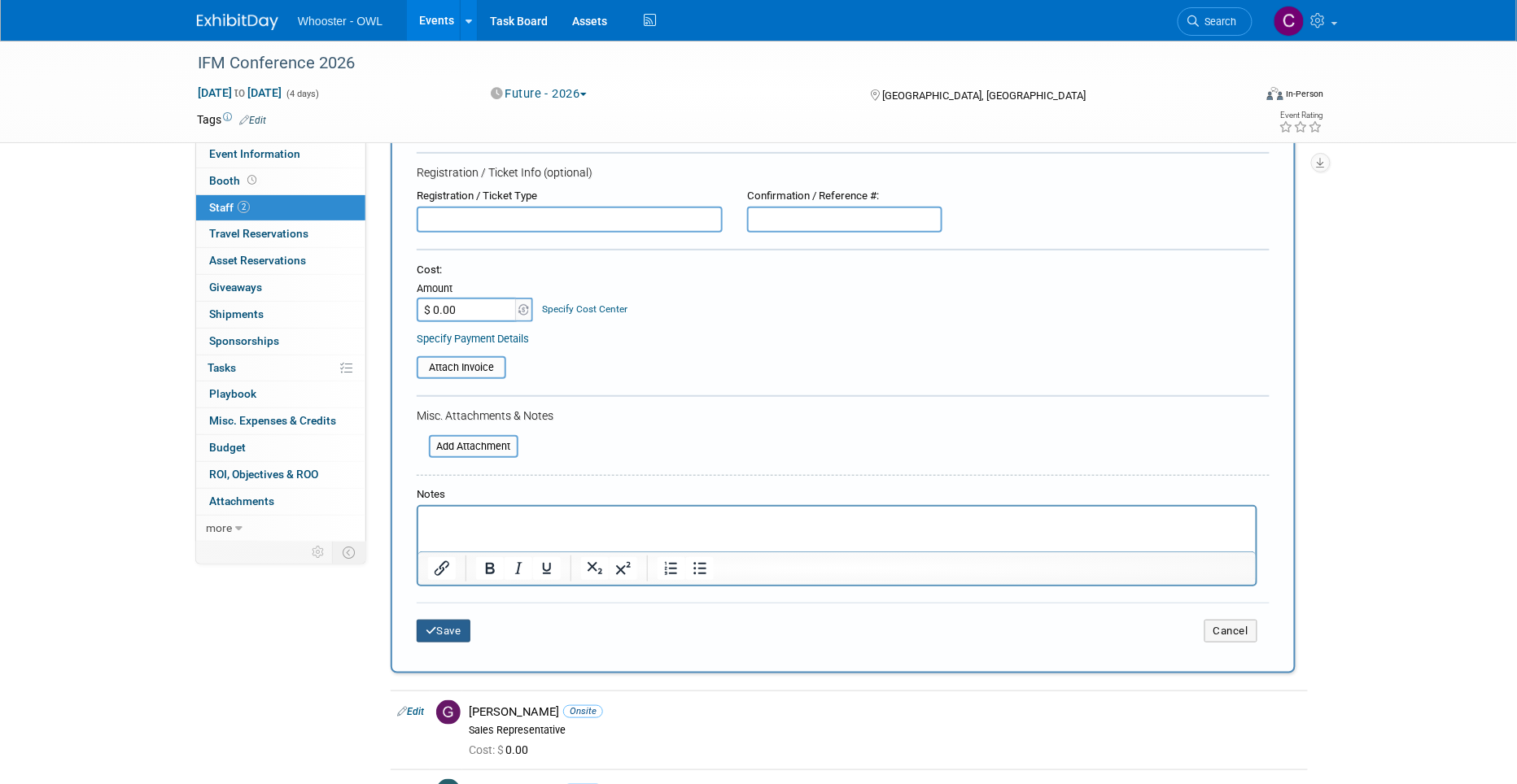
click at [452, 620] on button "Save" at bounding box center [443, 631] width 53 height 23
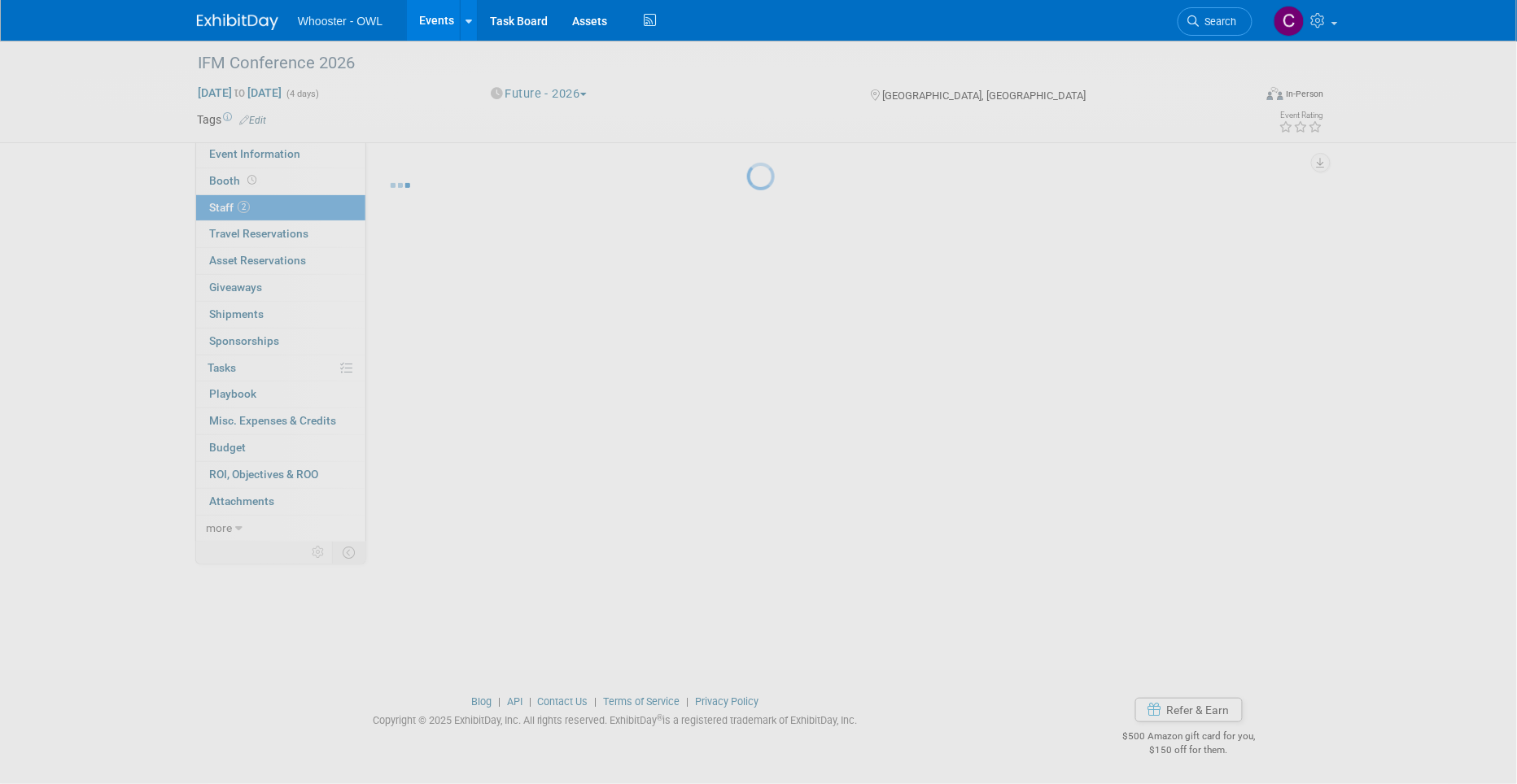
scroll to position [12, 0]
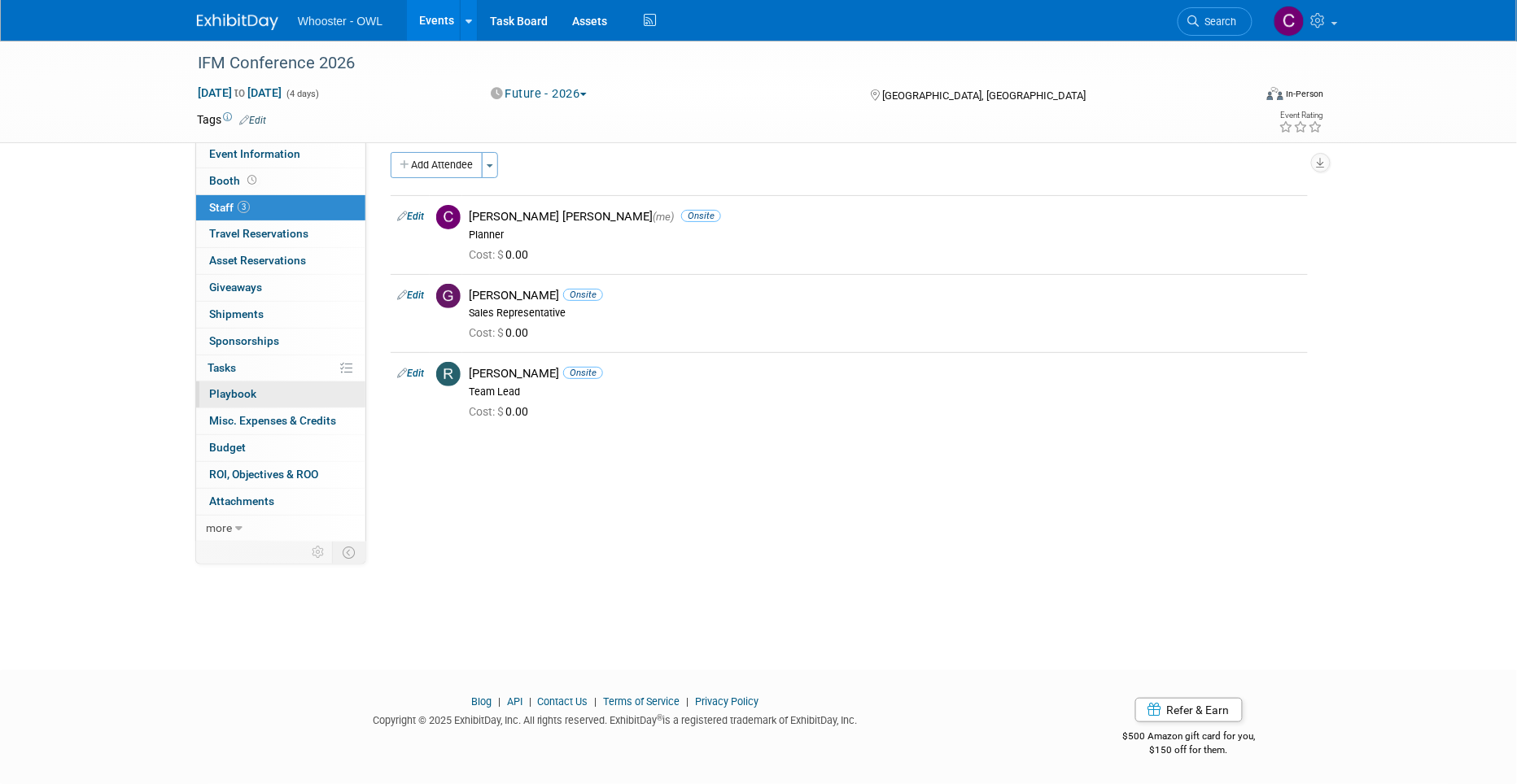
click at [246, 389] on span "Playbook 0" at bounding box center [233, 394] width 47 height 13
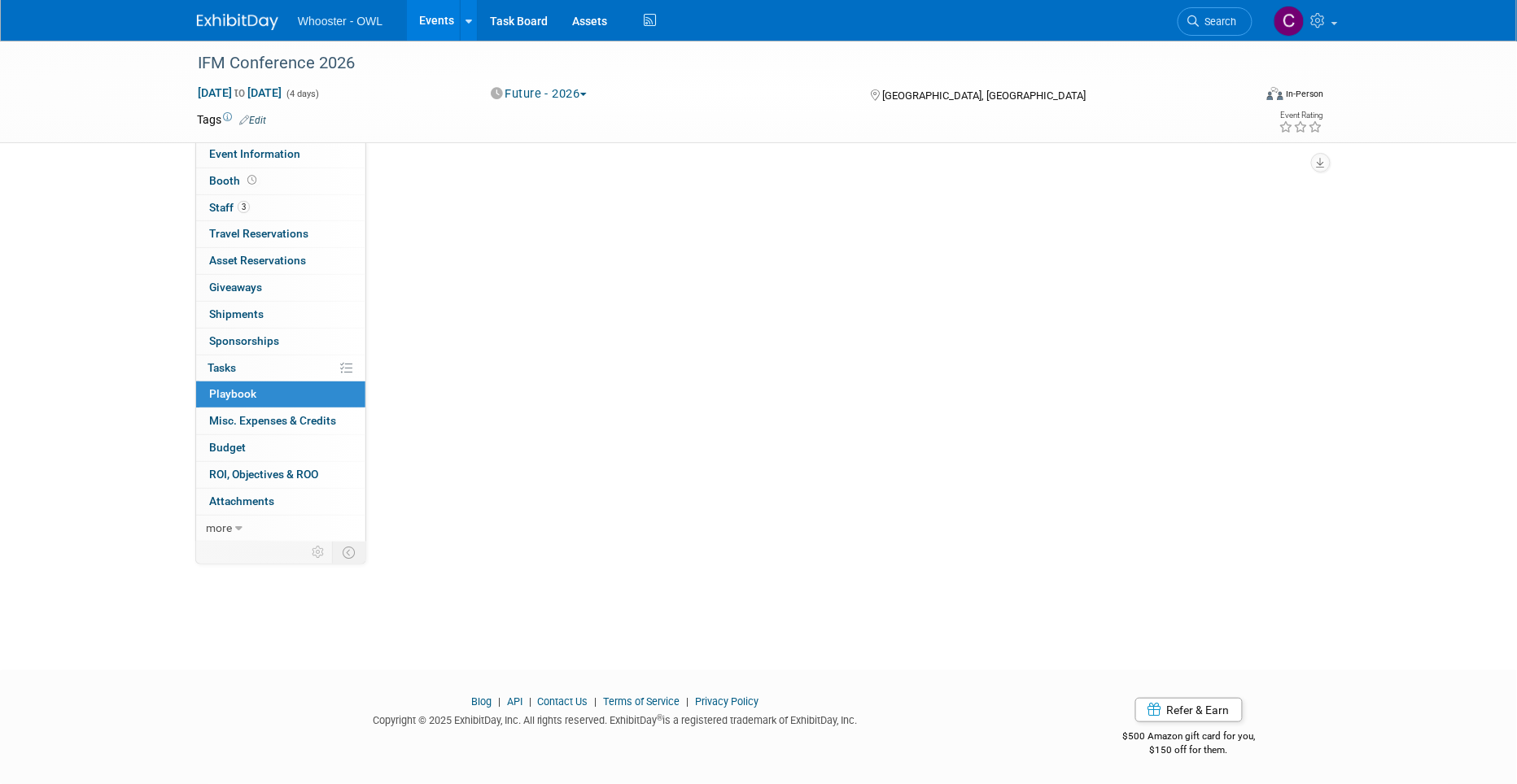
scroll to position [0, 0]
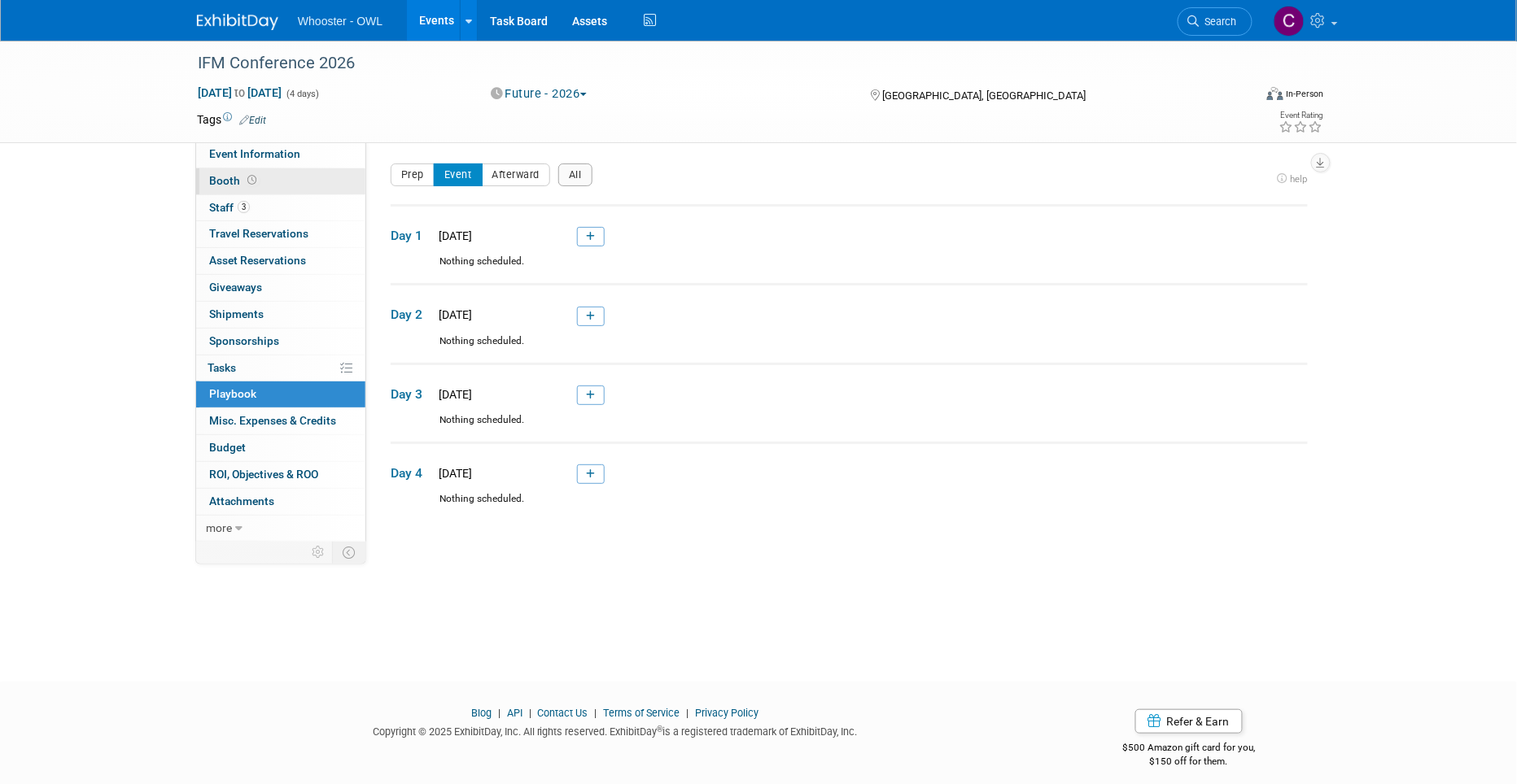
click at [231, 176] on span "Booth" at bounding box center [235, 180] width 51 height 13
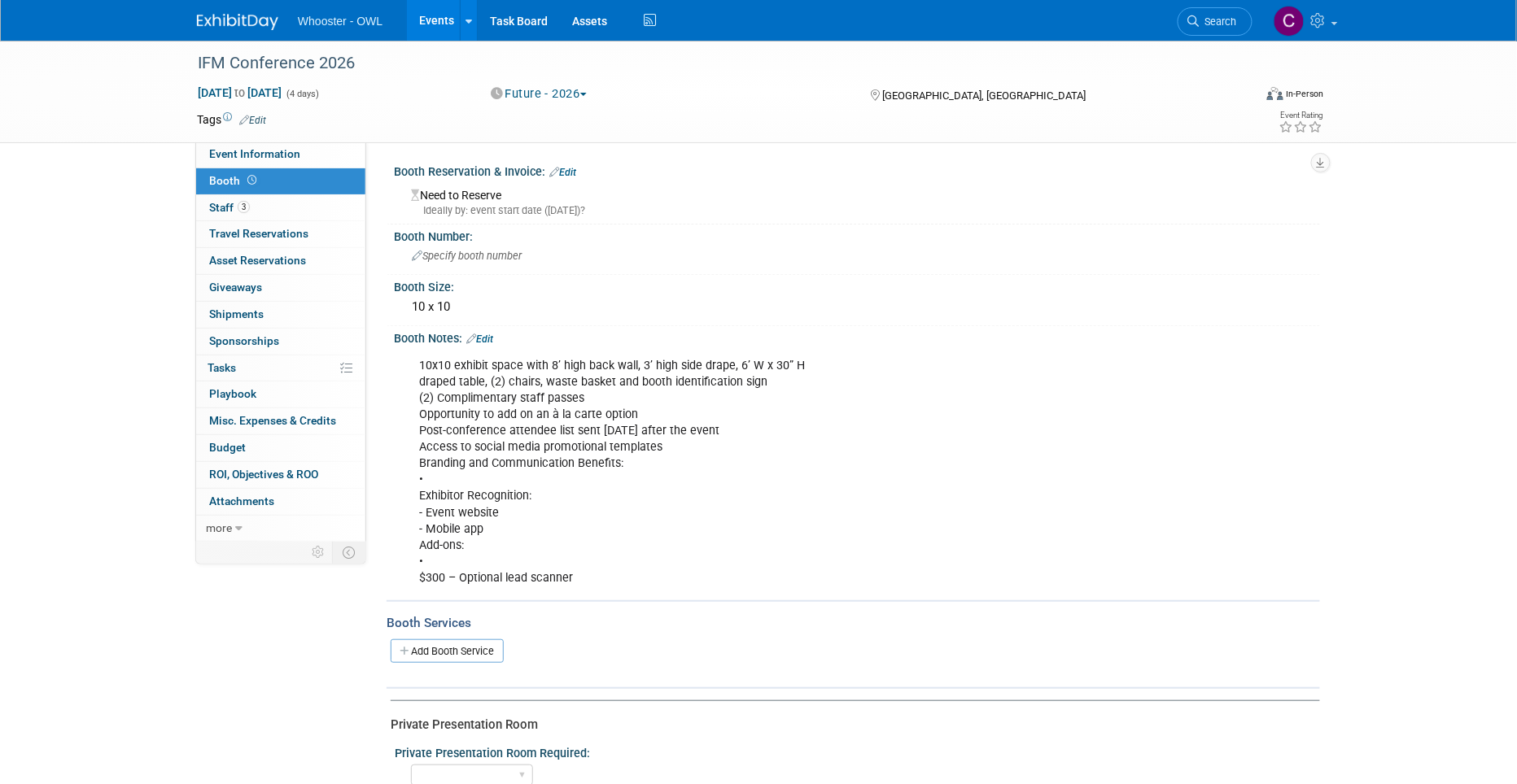
click at [568, 169] on link "Edit" at bounding box center [562, 172] width 27 height 12
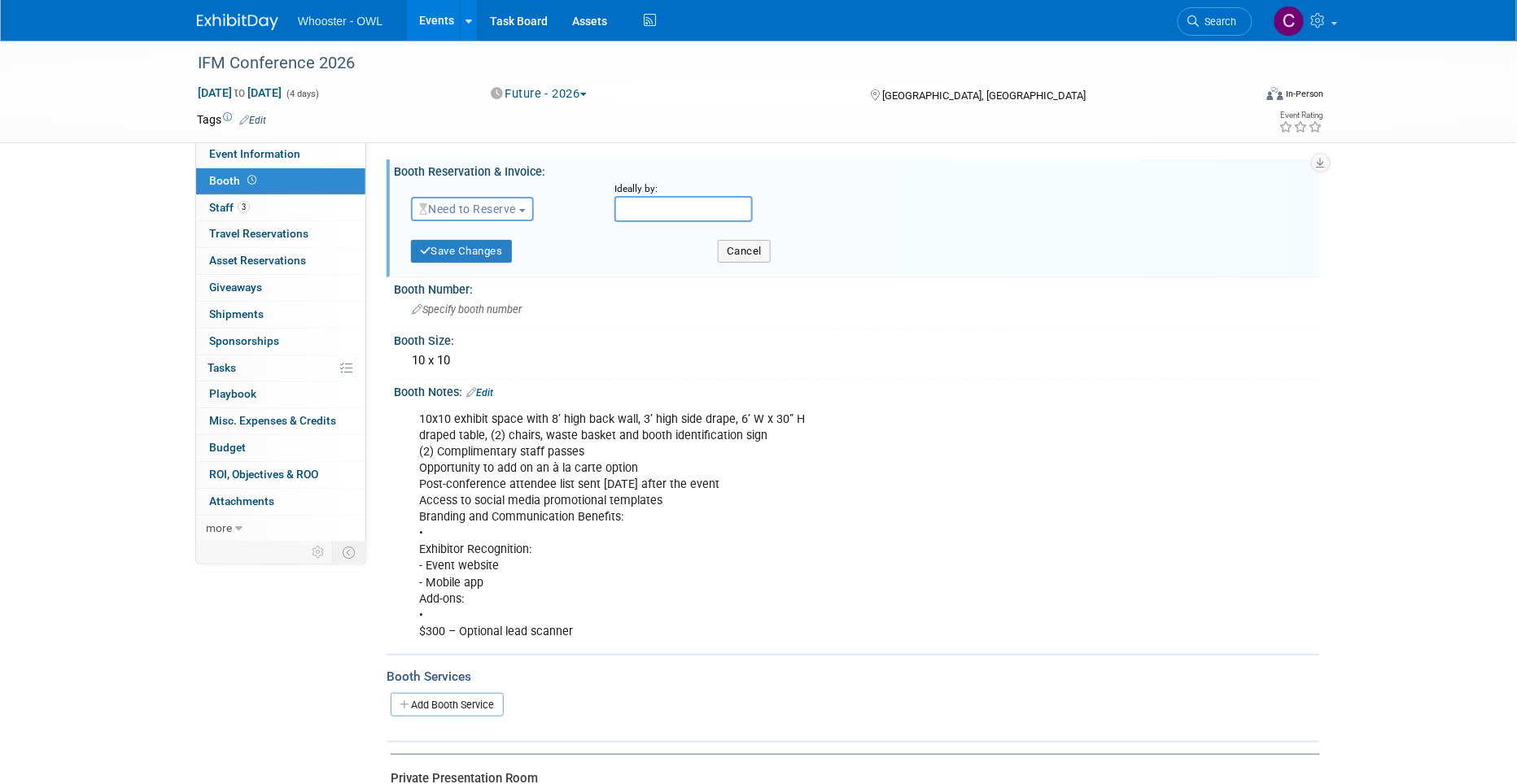
click at [497, 206] on span "Need to Reserve" at bounding box center [467, 209] width 97 height 13
click at [501, 231] on link "Need to Reserve" at bounding box center [499, 236] width 174 height 23
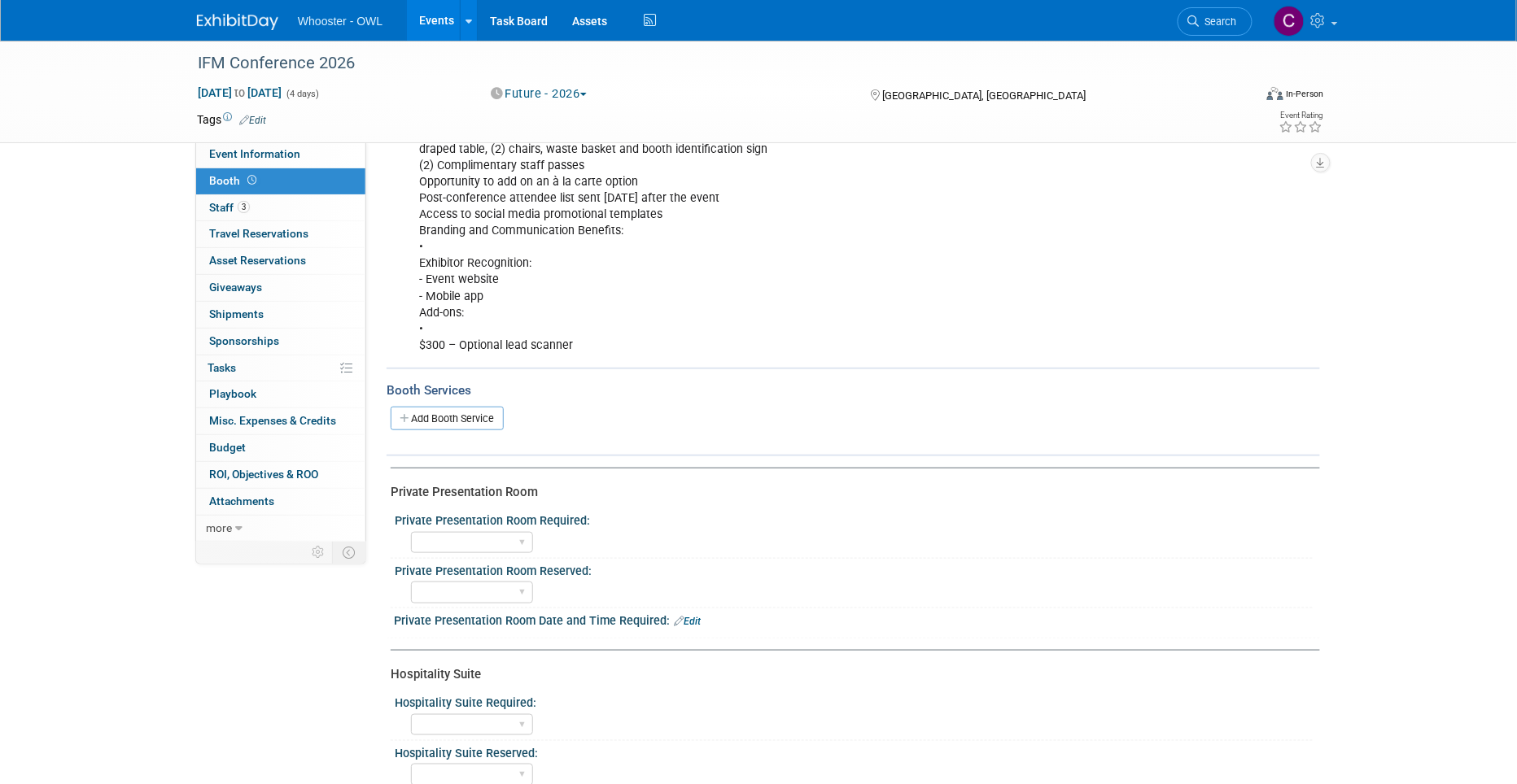
scroll to position [288, 0]
click at [239, 155] on span "Event Information" at bounding box center [254, 154] width 91 height 13
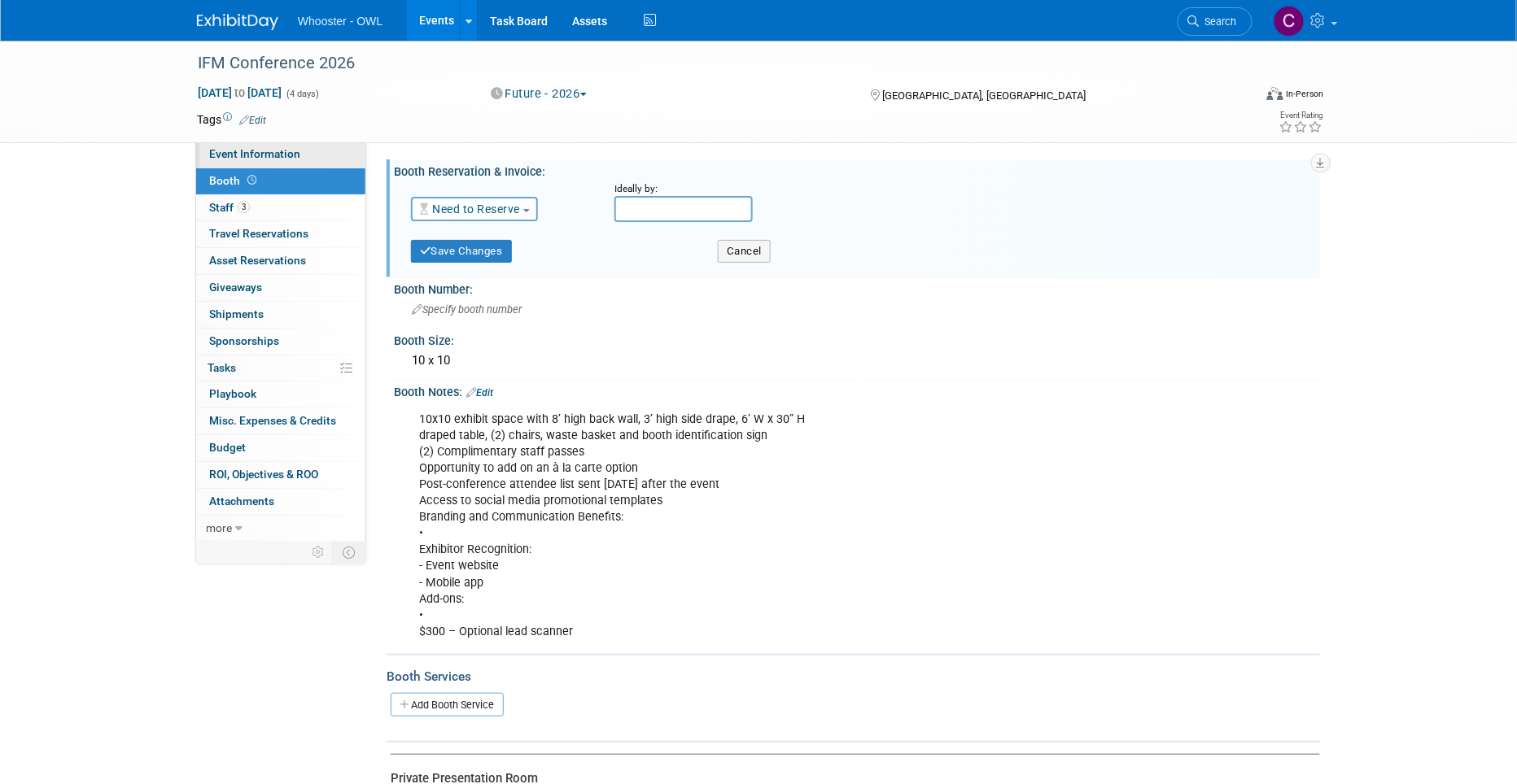
select select "Both"
select select "Insurance"
select select "Trade Show - Exhibit"
select select "[PERSON_NAME]"
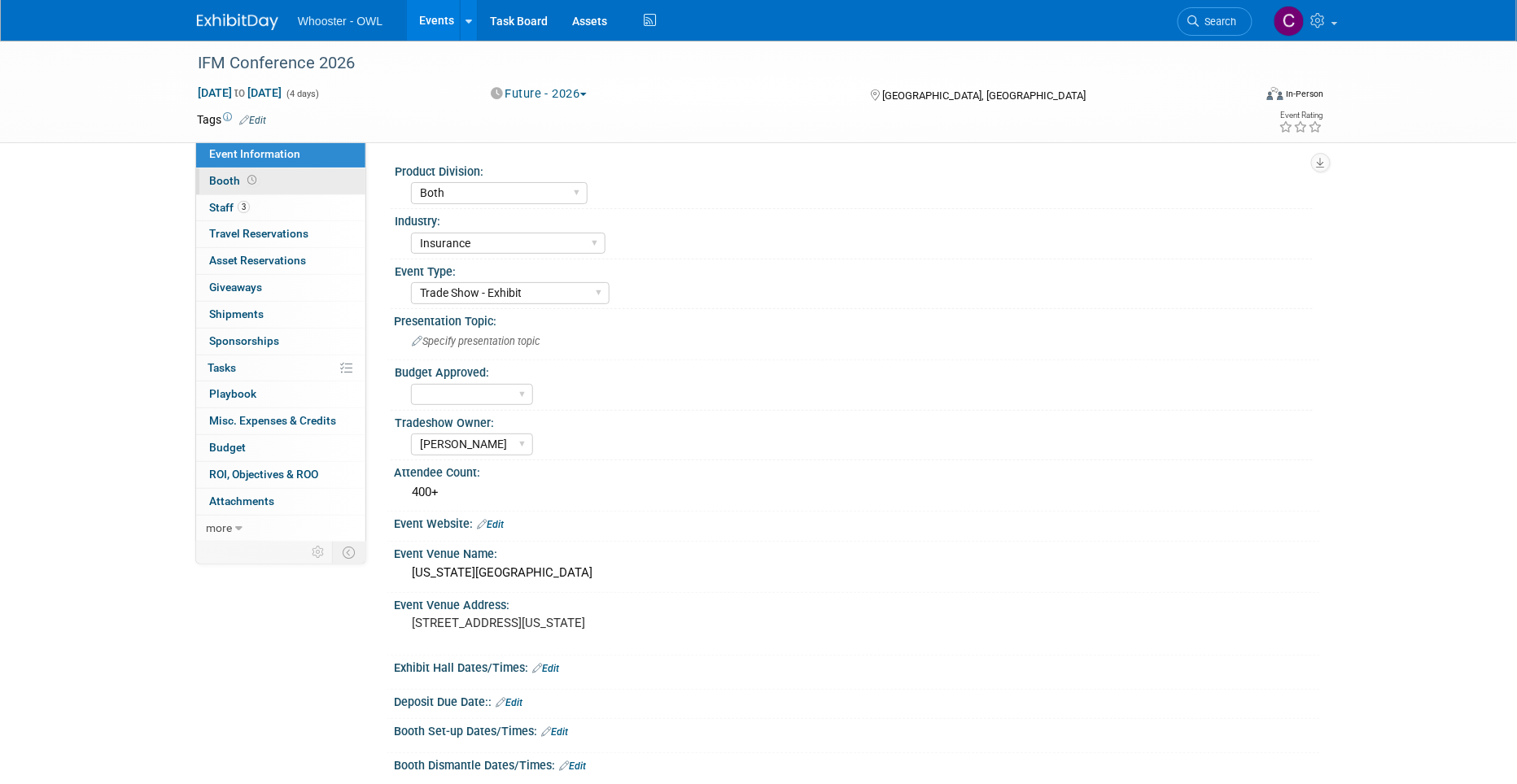
click at [218, 175] on span "Booth" at bounding box center [235, 180] width 51 height 13
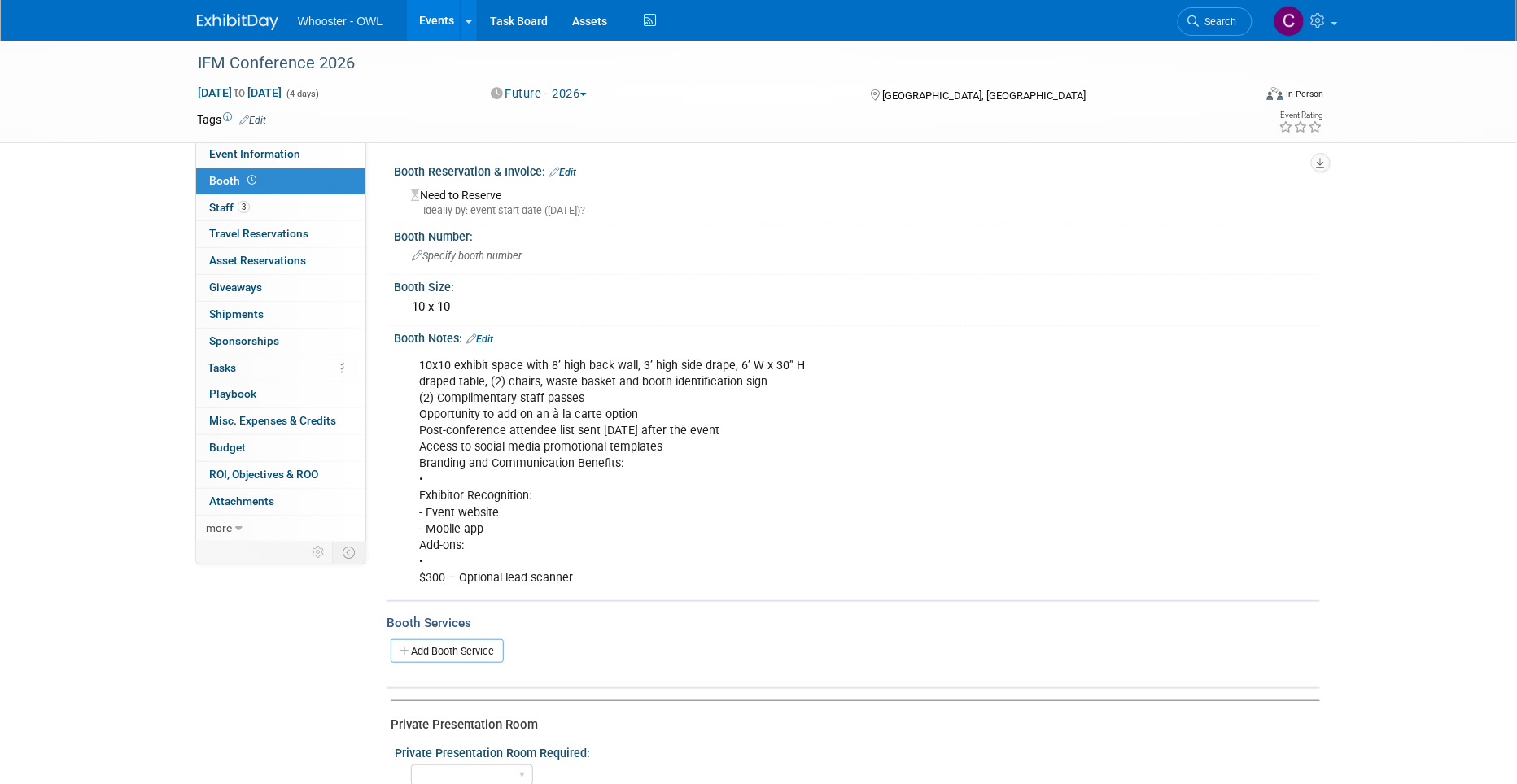
click at [422, 24] on link "Events" at bounding box center [437, 20] width 60 height 41
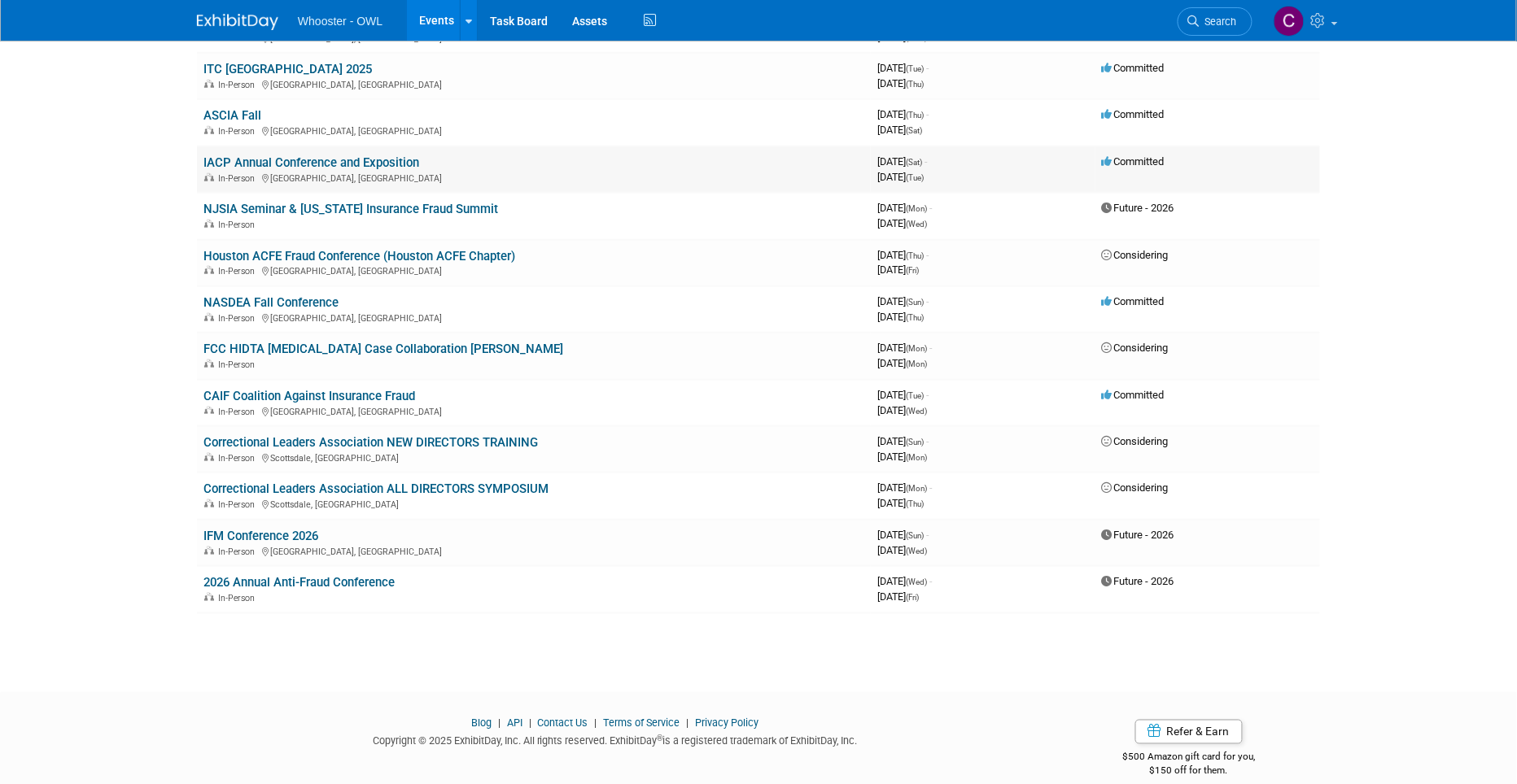
scroll to position [409, 0]
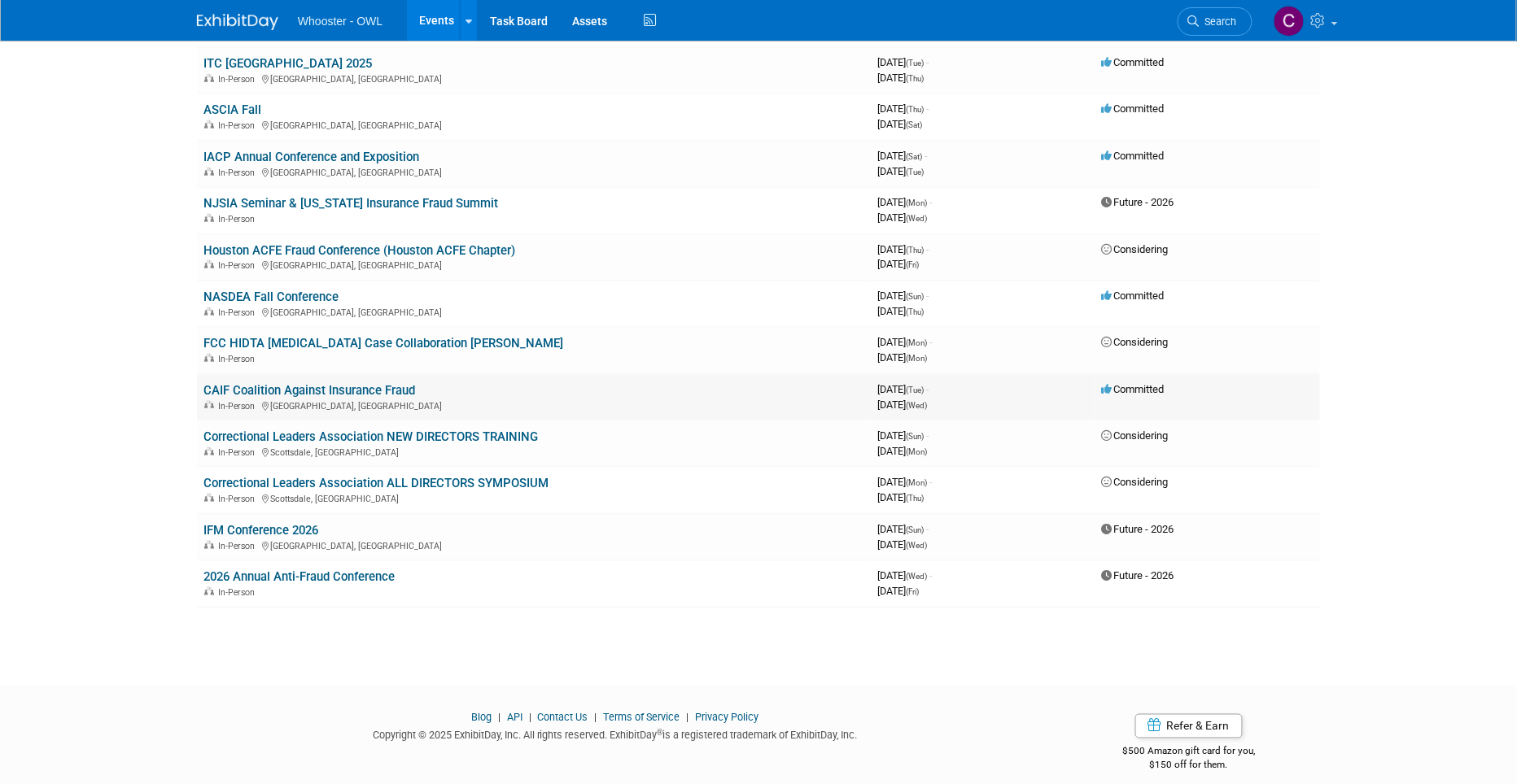
click at [308, 386] on link "CAIF Coalition Against Insurance Fraud" at bounding box center [310, 390] width 212 height 14
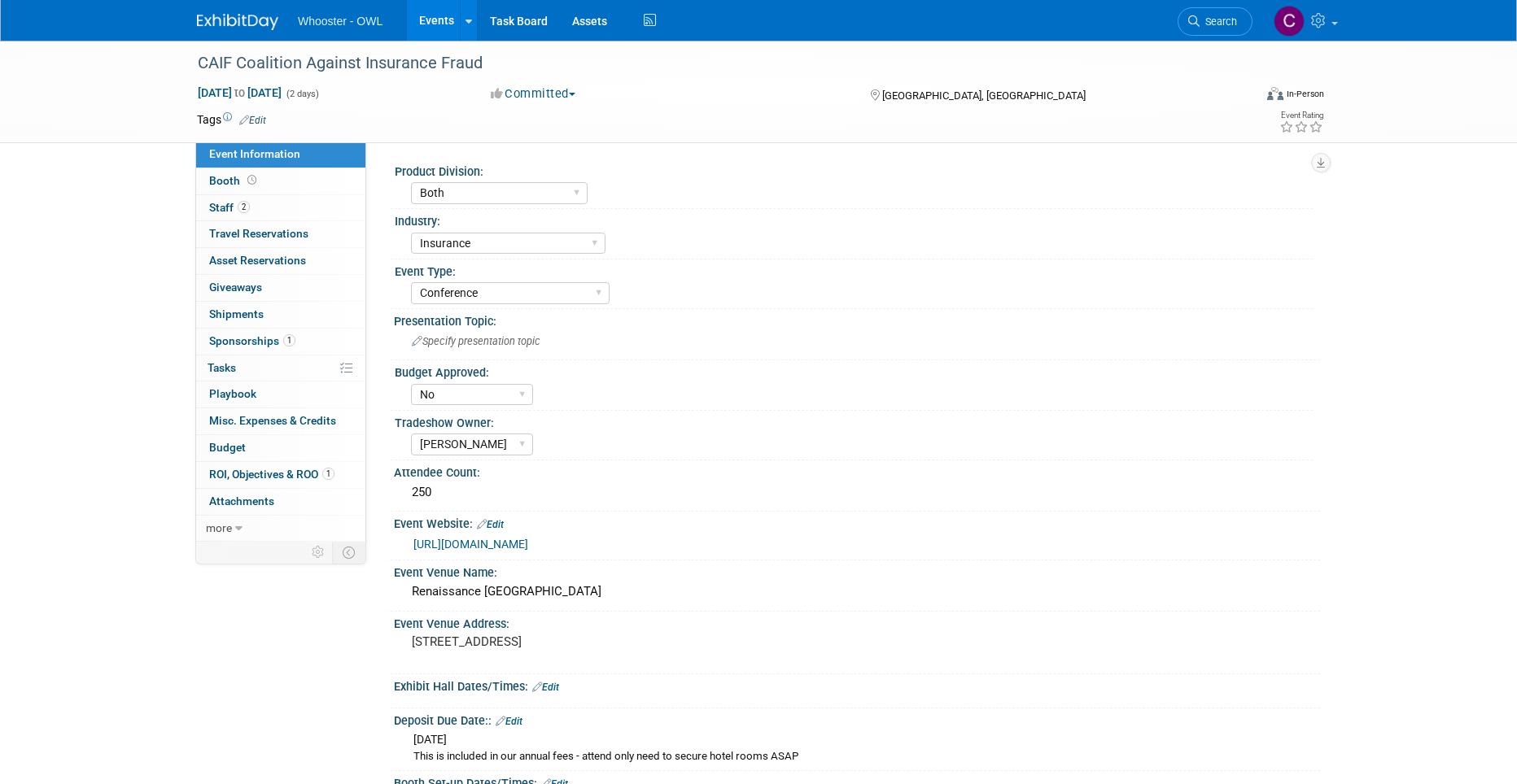
select select "Both"
select select "Insurance"
select select "Conference"
select select "No"
select select "[PERSON_NAME]"
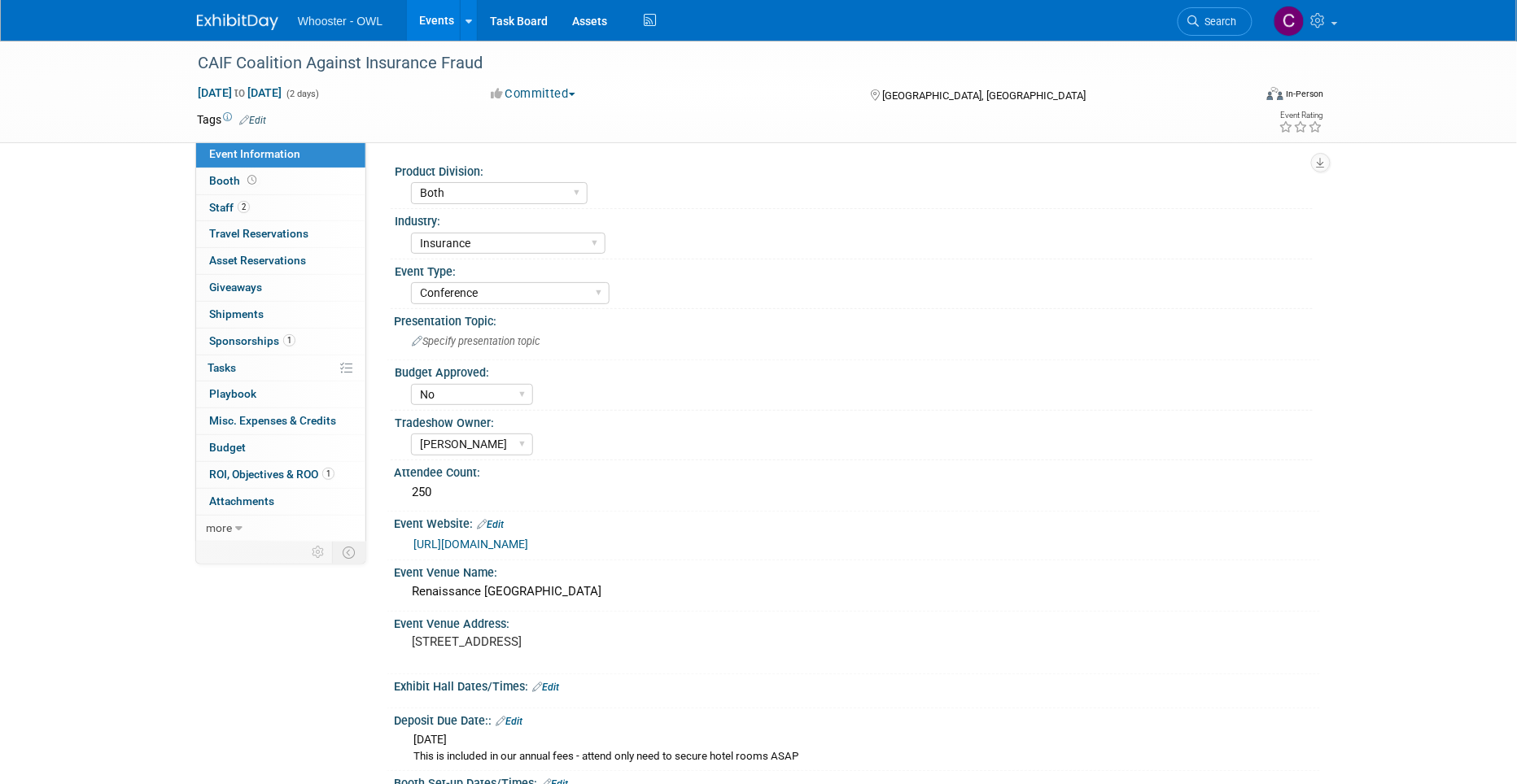
click at [448, 17] on link "Events" at bounding box center [437, 20] width 60 height 41
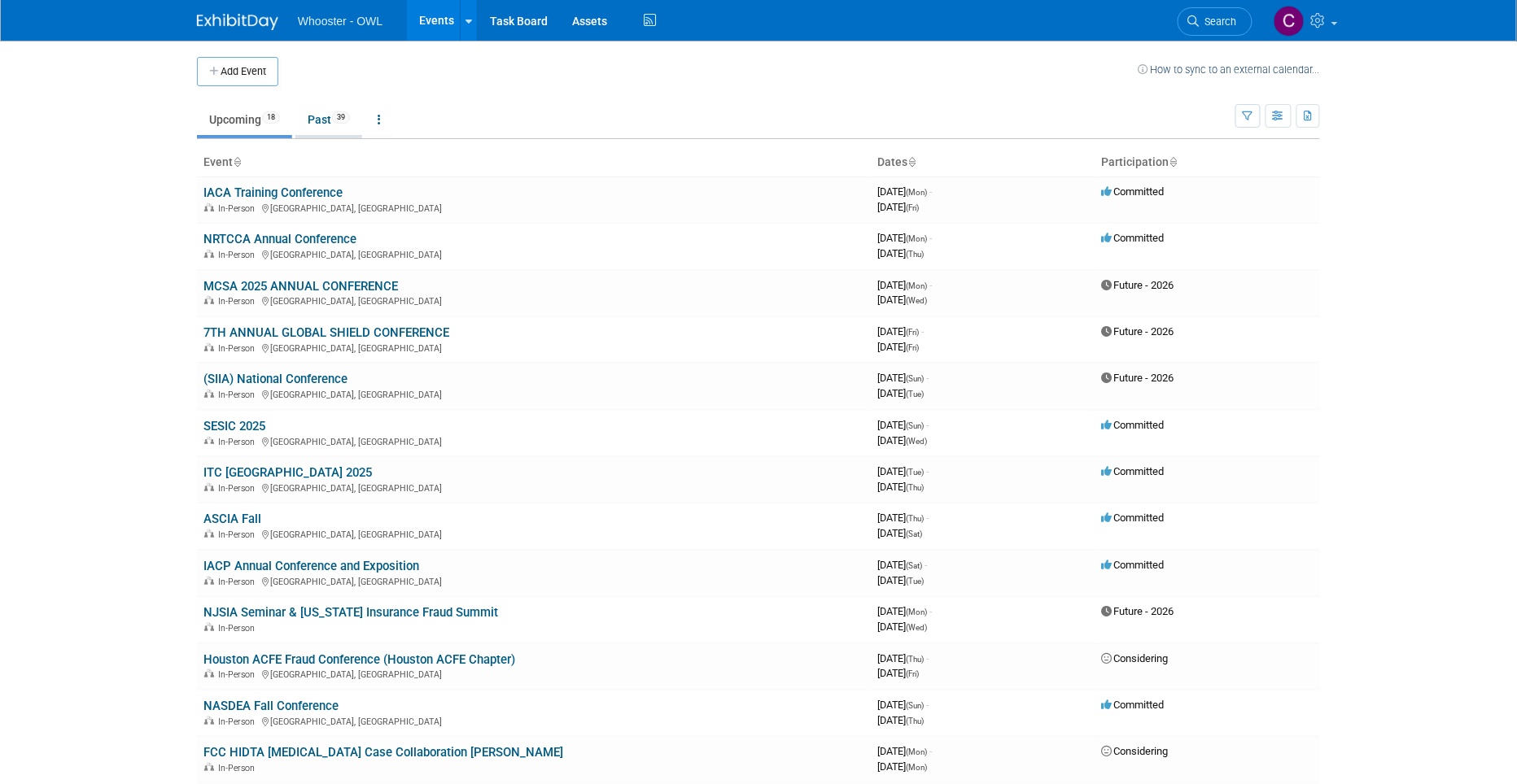
click at [322, 117] on link "Past 39" at bounding box center [329, 120] width 67 height 31
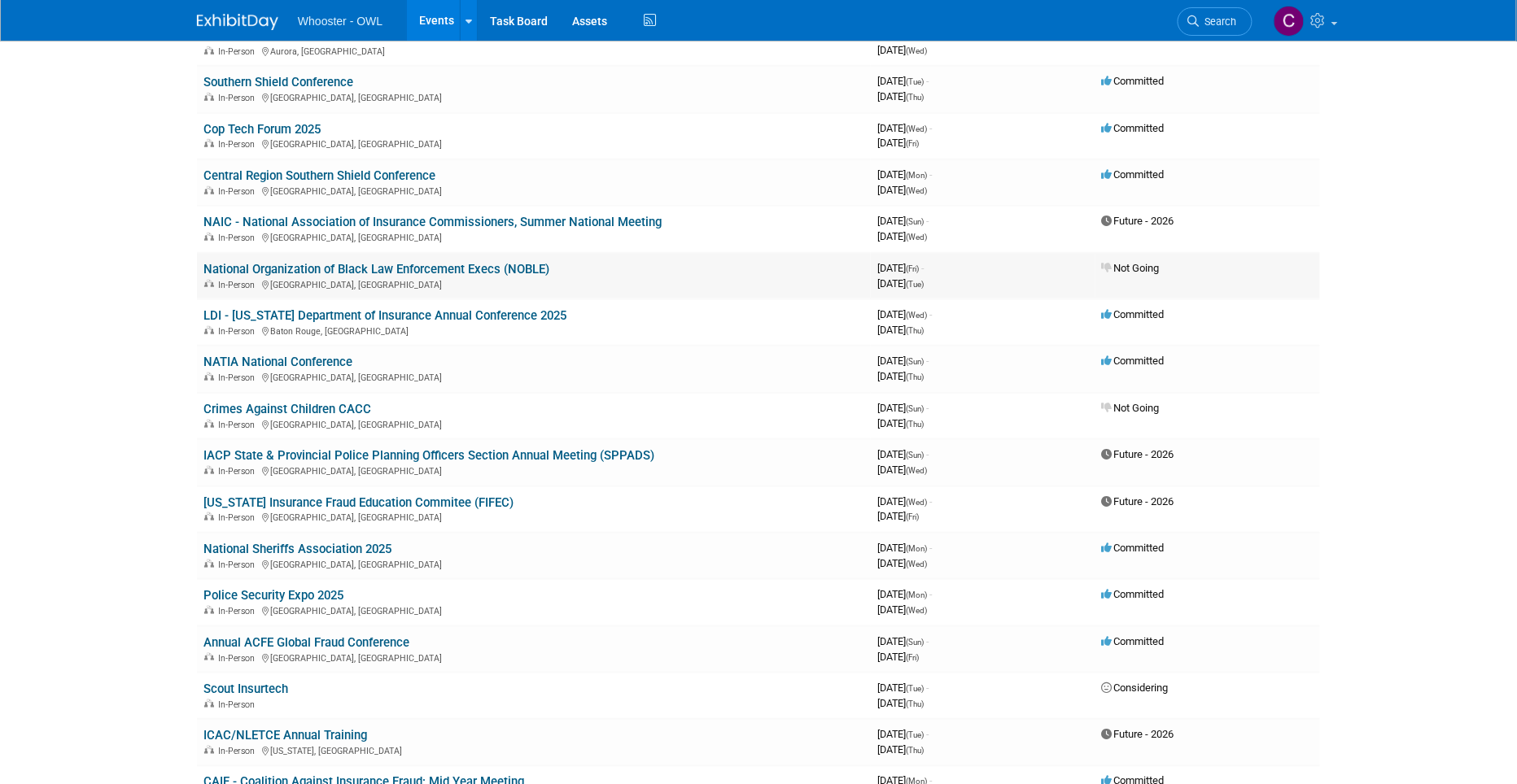
scroll to position [316, 0]
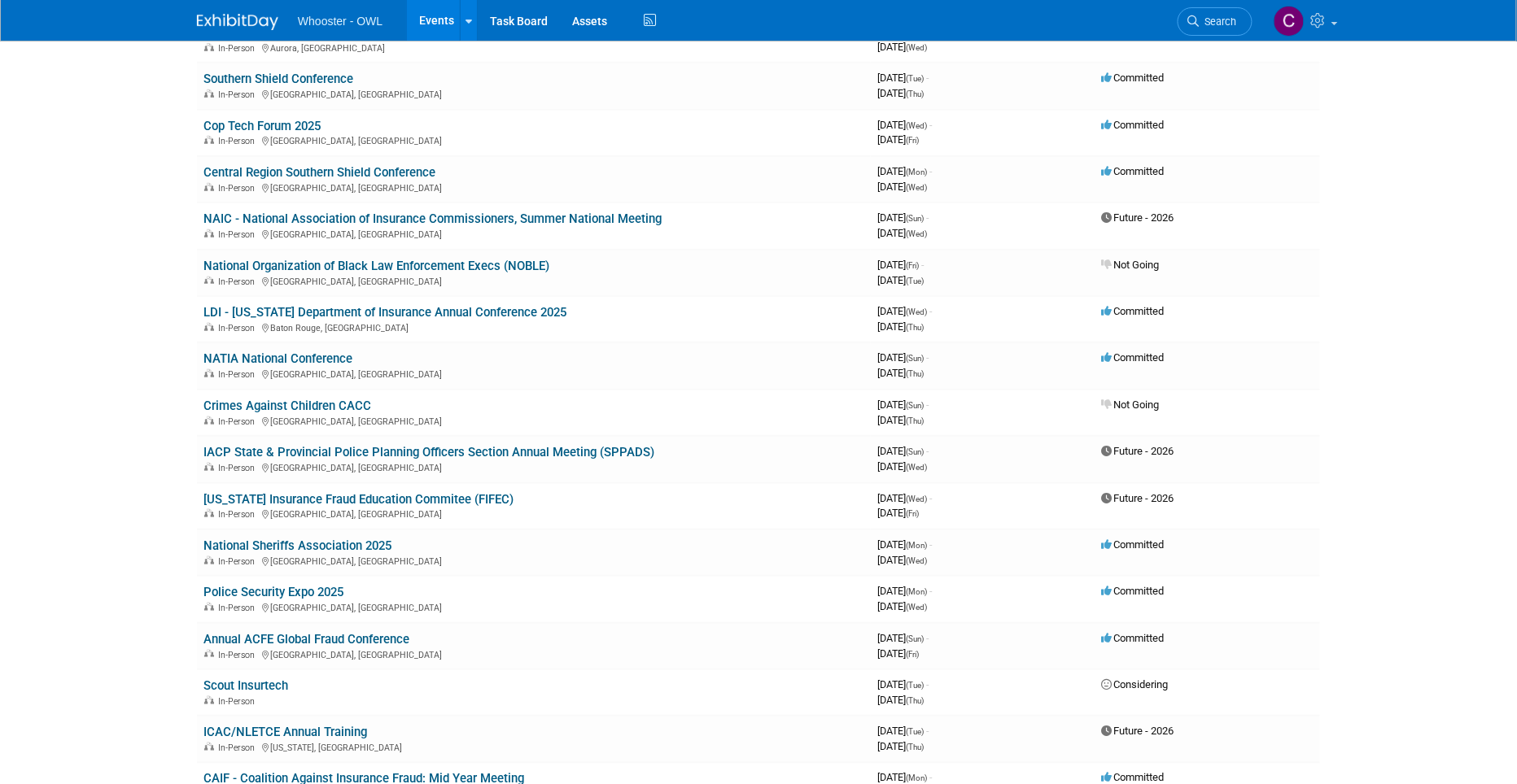
click at [366, 305] on link "LDI - [US_STATE] Department of Insurance Annual Conference 2025" at bounding box center [385, 312] width 363 height 14
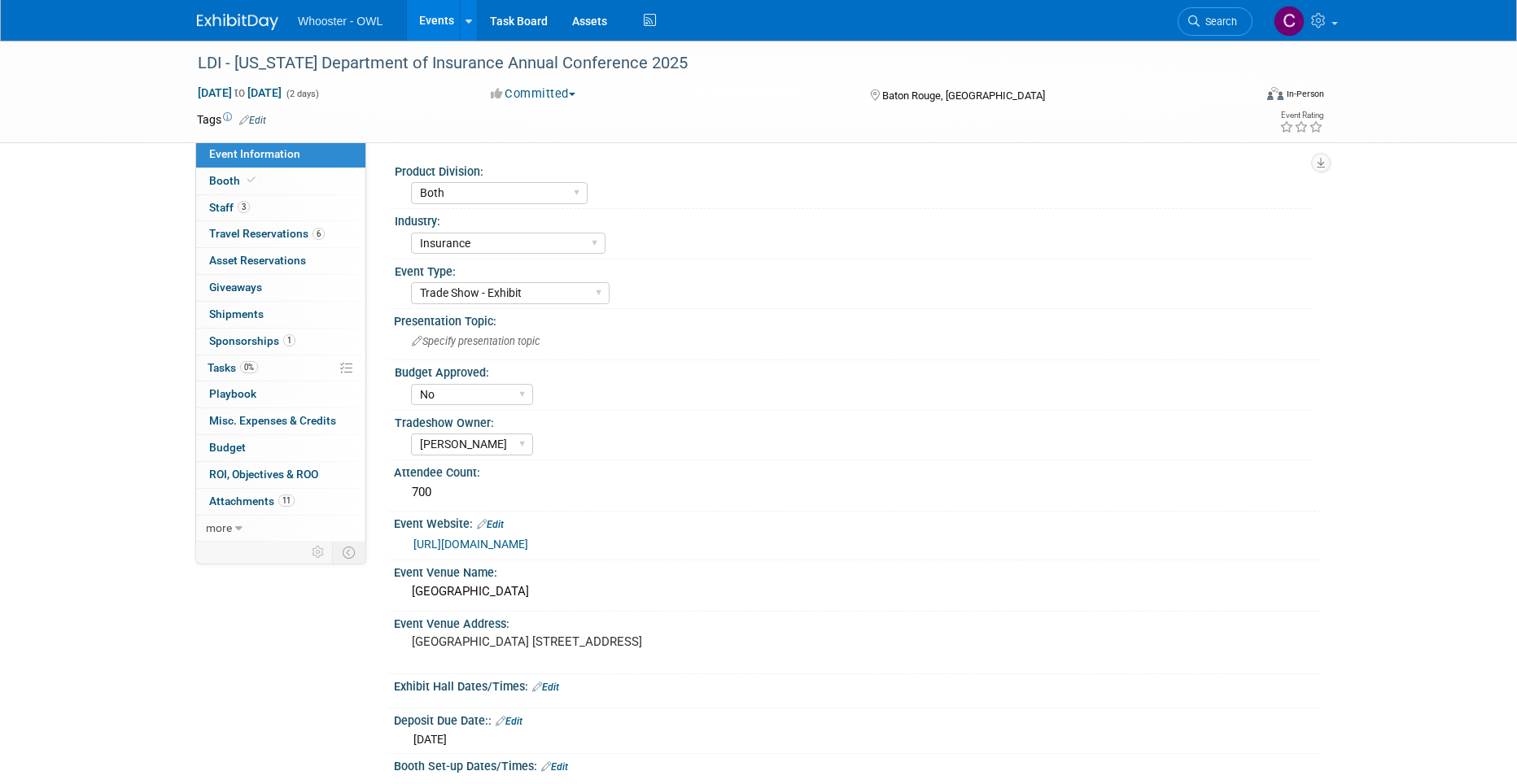
select select "Both"
select select "Insurance"
select select "Trade Show - Exhibit"
select select "No"
select select "[PERSON_NAME]"
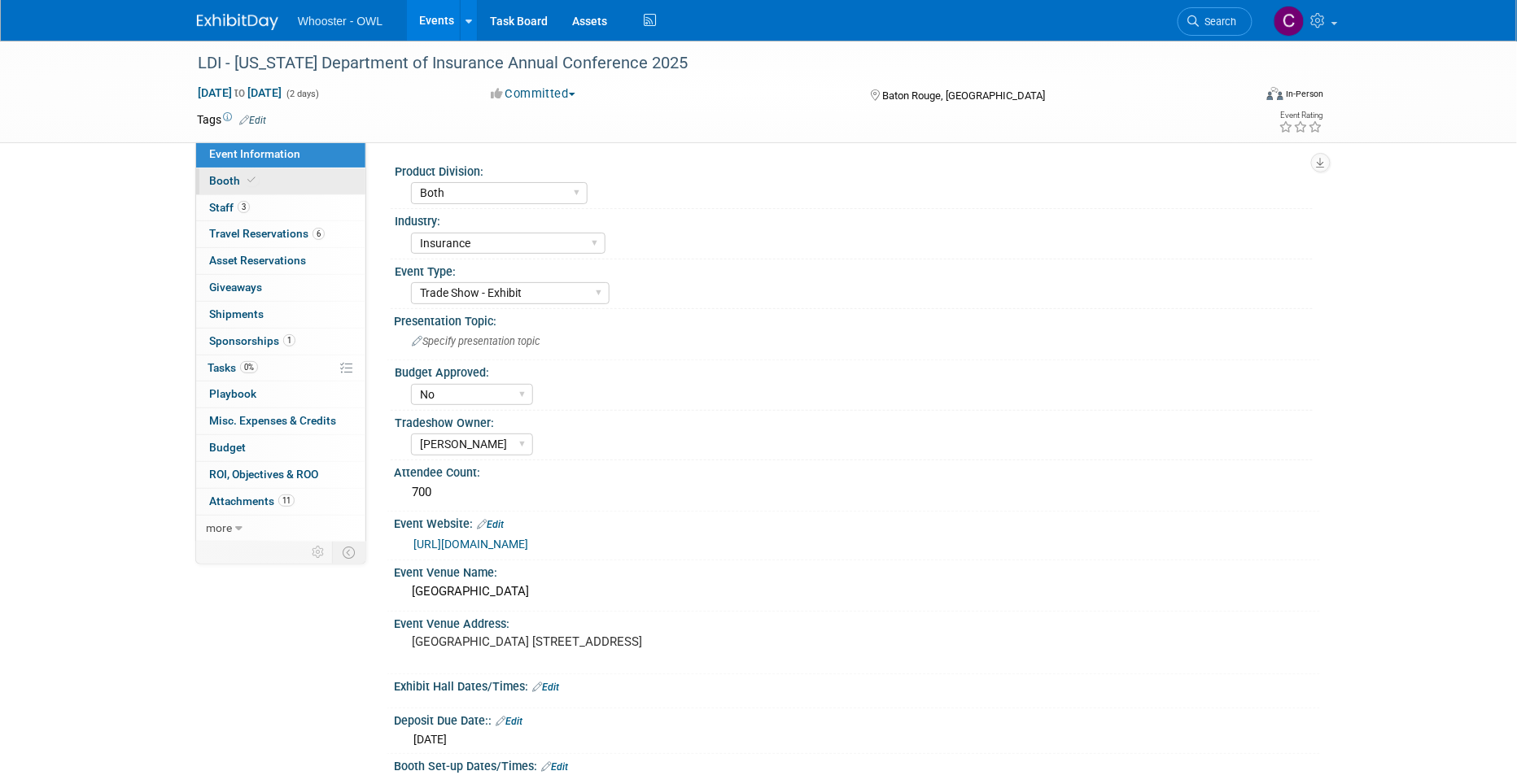
click at [226, 178] on span "Booth" at bounding box center [234, 180] width 50 height 13
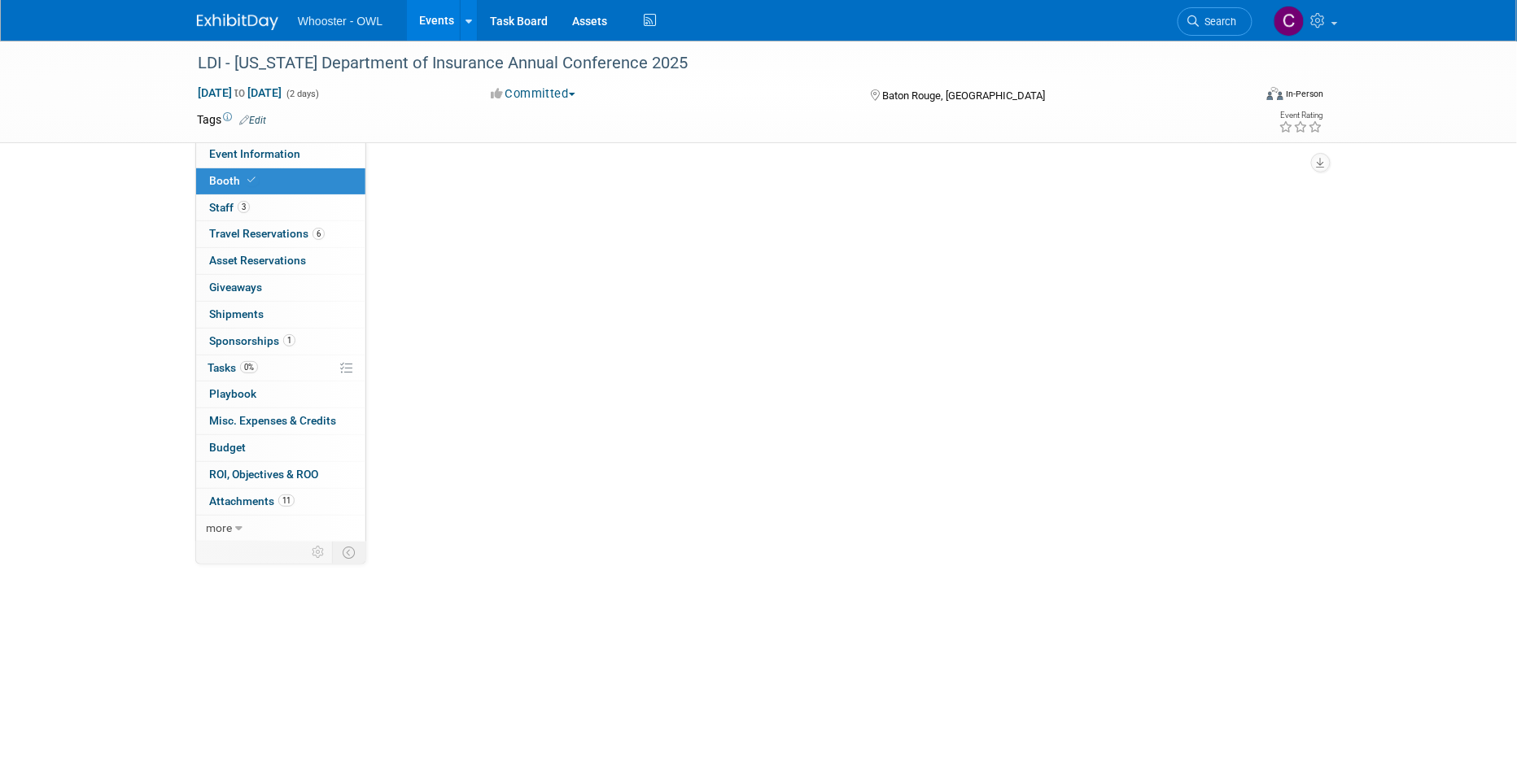
select select "No"
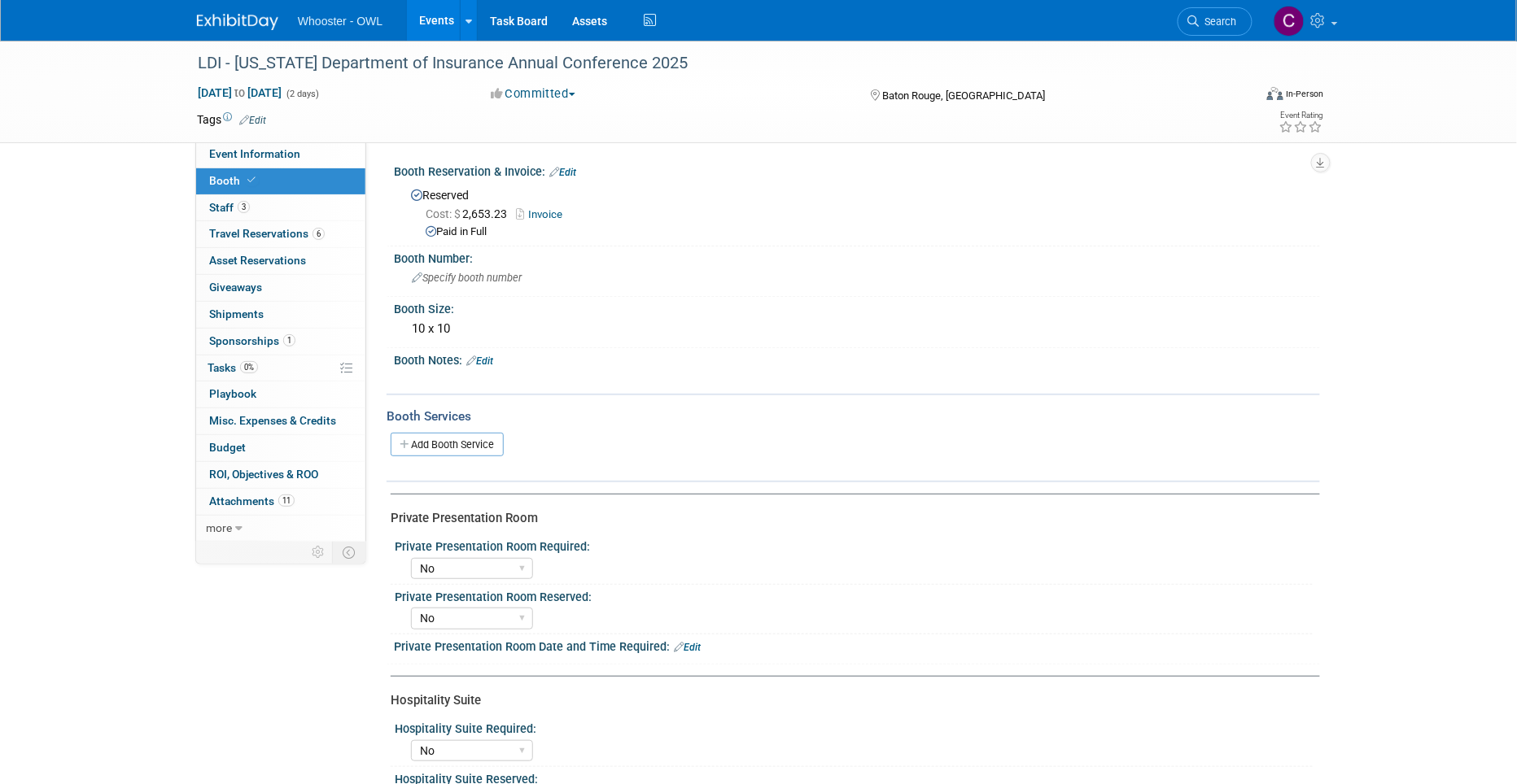
click at [441, 20] on link "Events" at bounding box center [437, 20] width 60 height 41
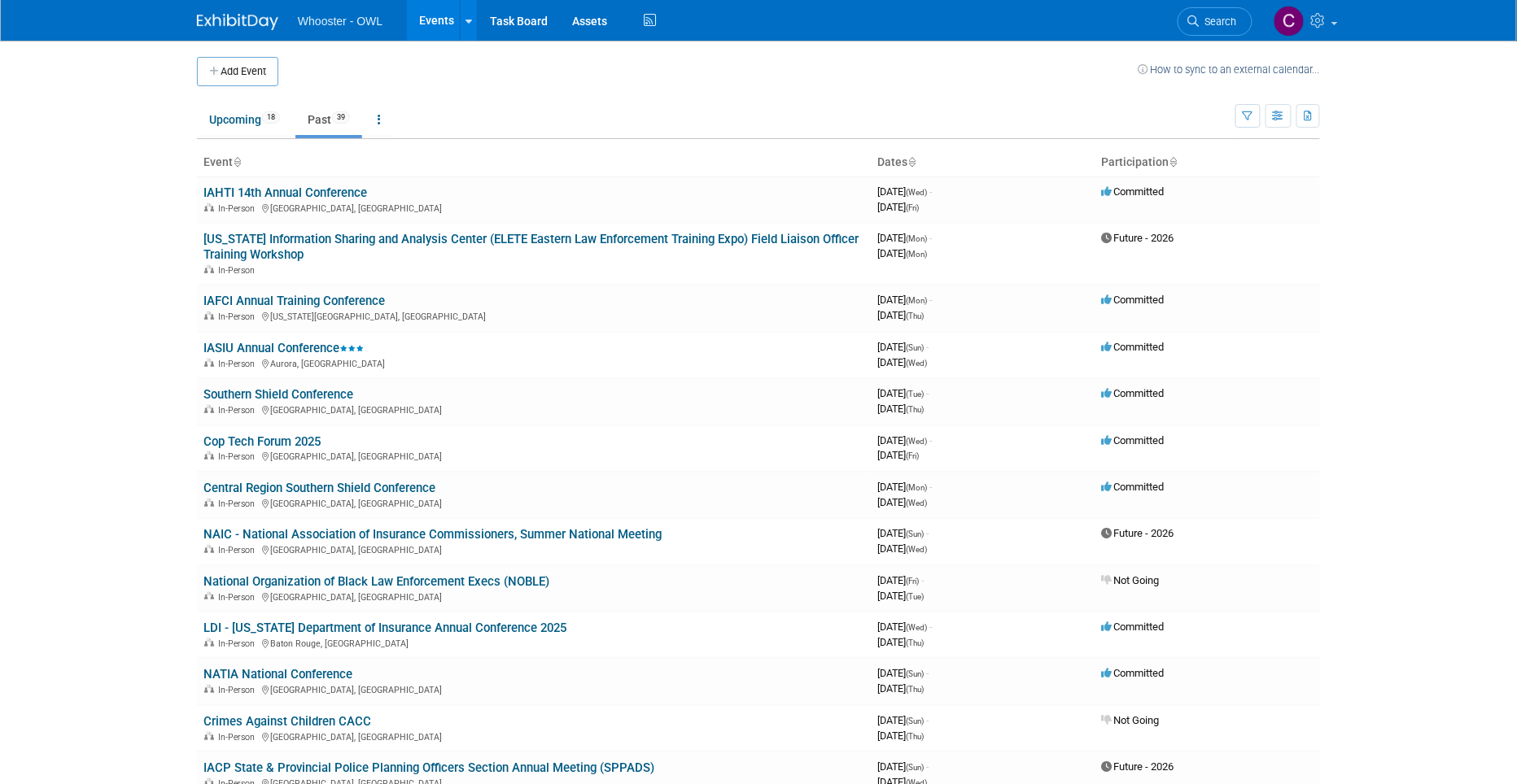
click at [226, 108] on link "Upcoming 18" at bounding box center [244, 120] width 95 height 31
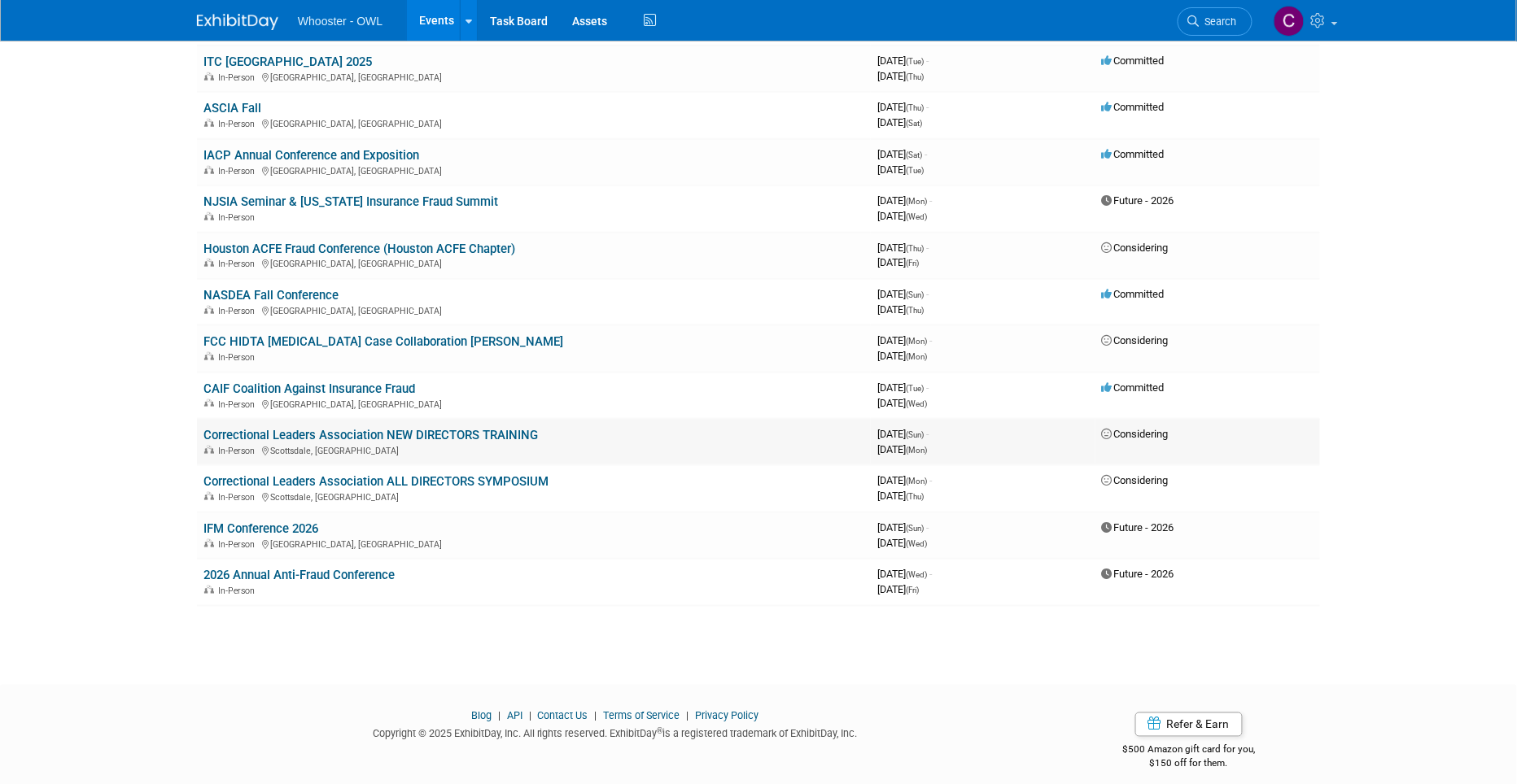
scroll to position [410, 0]
click at [245, 522] on link "IFM Conference 2026" at bounding box center [261, 530] width 115 height 14
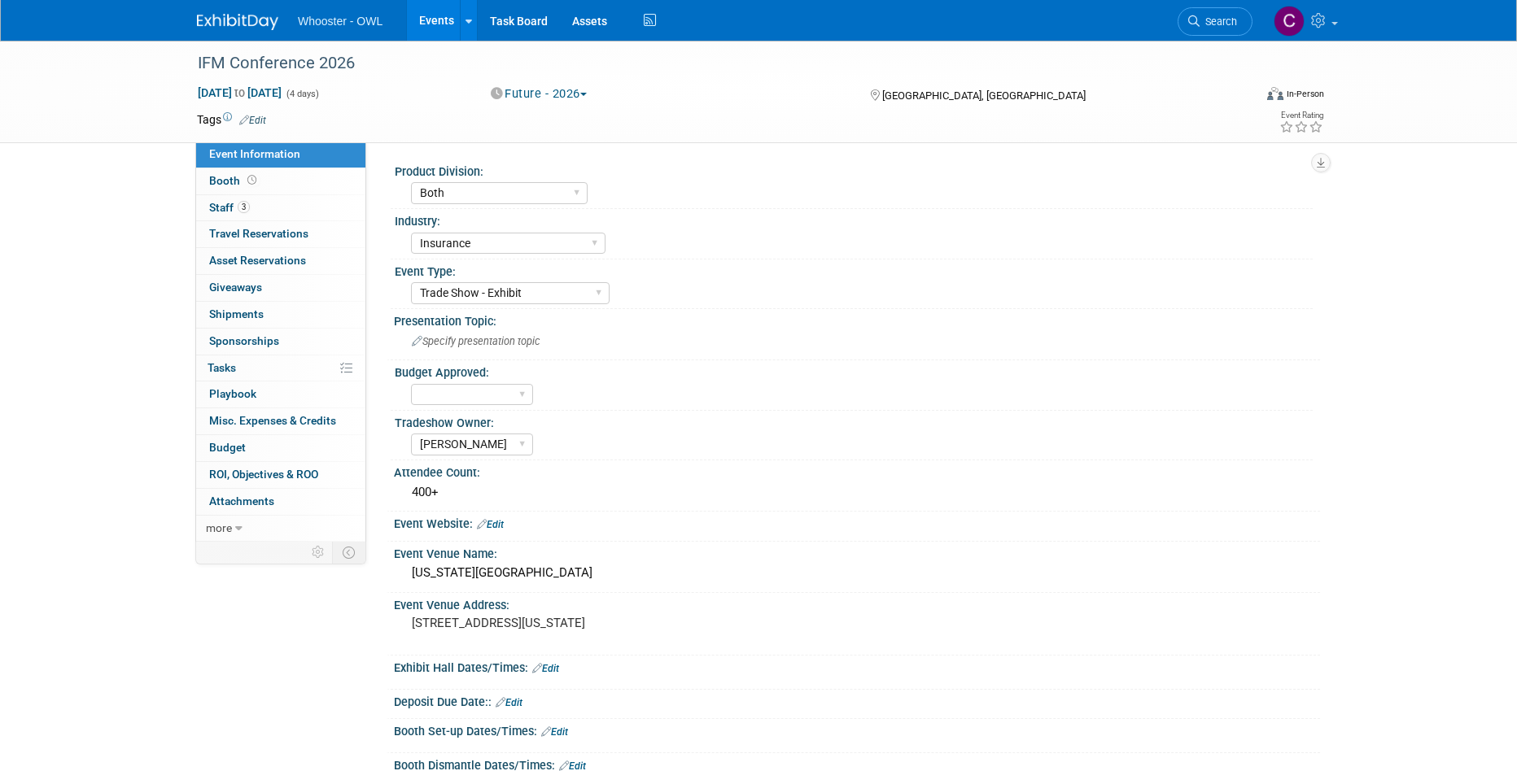
select select "Both"
select select "Insurance"
select select "Trade Show - Exhibit"
select select "[PERSON_NAME]"
click at [220, 443] on span "Budget" at bounding box center [227, 447] width 36 height 13
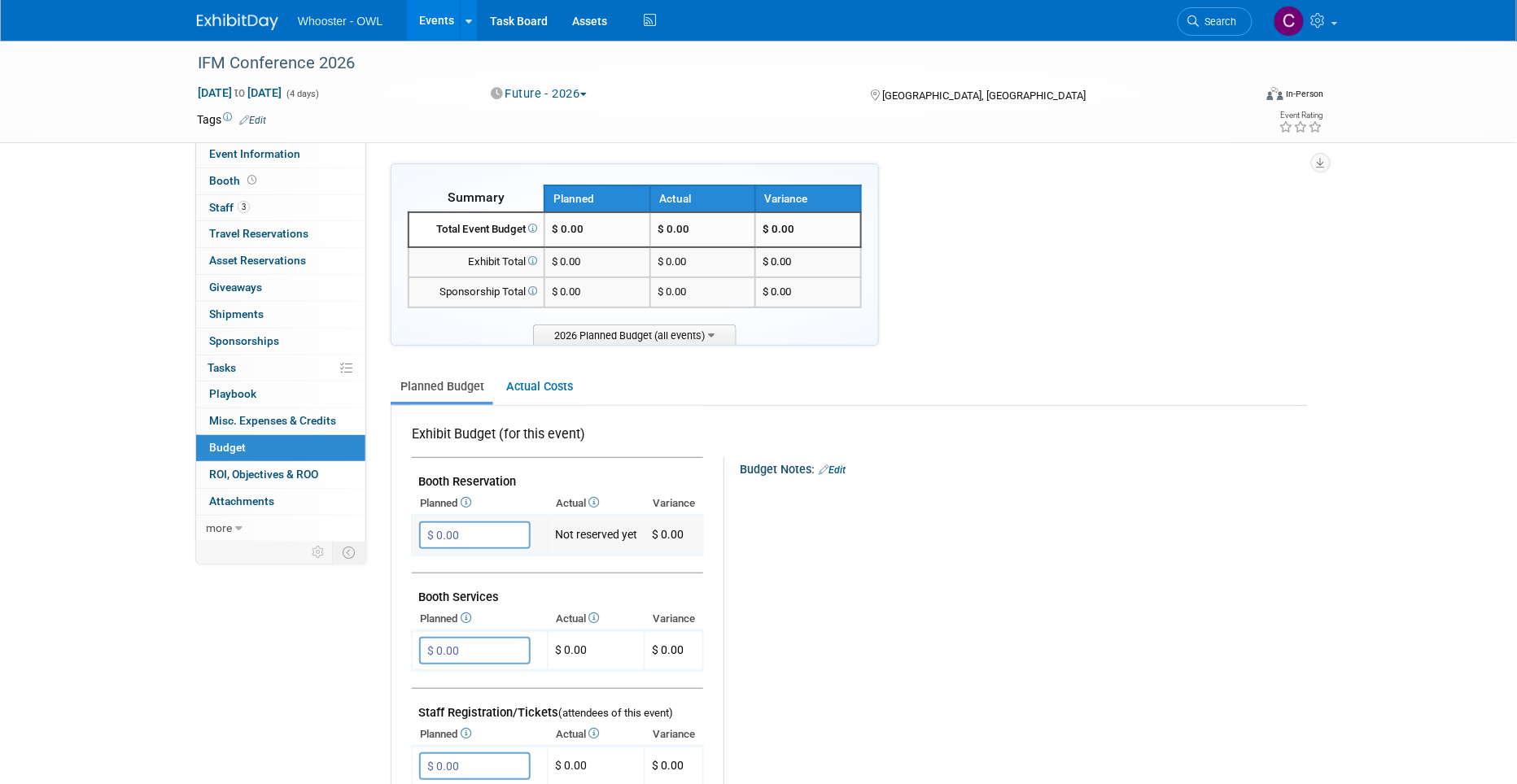
drag, startPoint x: 438, startPoint y: 533, endPoint x: 452, endPoint y: 539, distance: 15.2
click at [438, 533] on input "$ 0.00" at bounding box center [475, 535] width 111 height 28
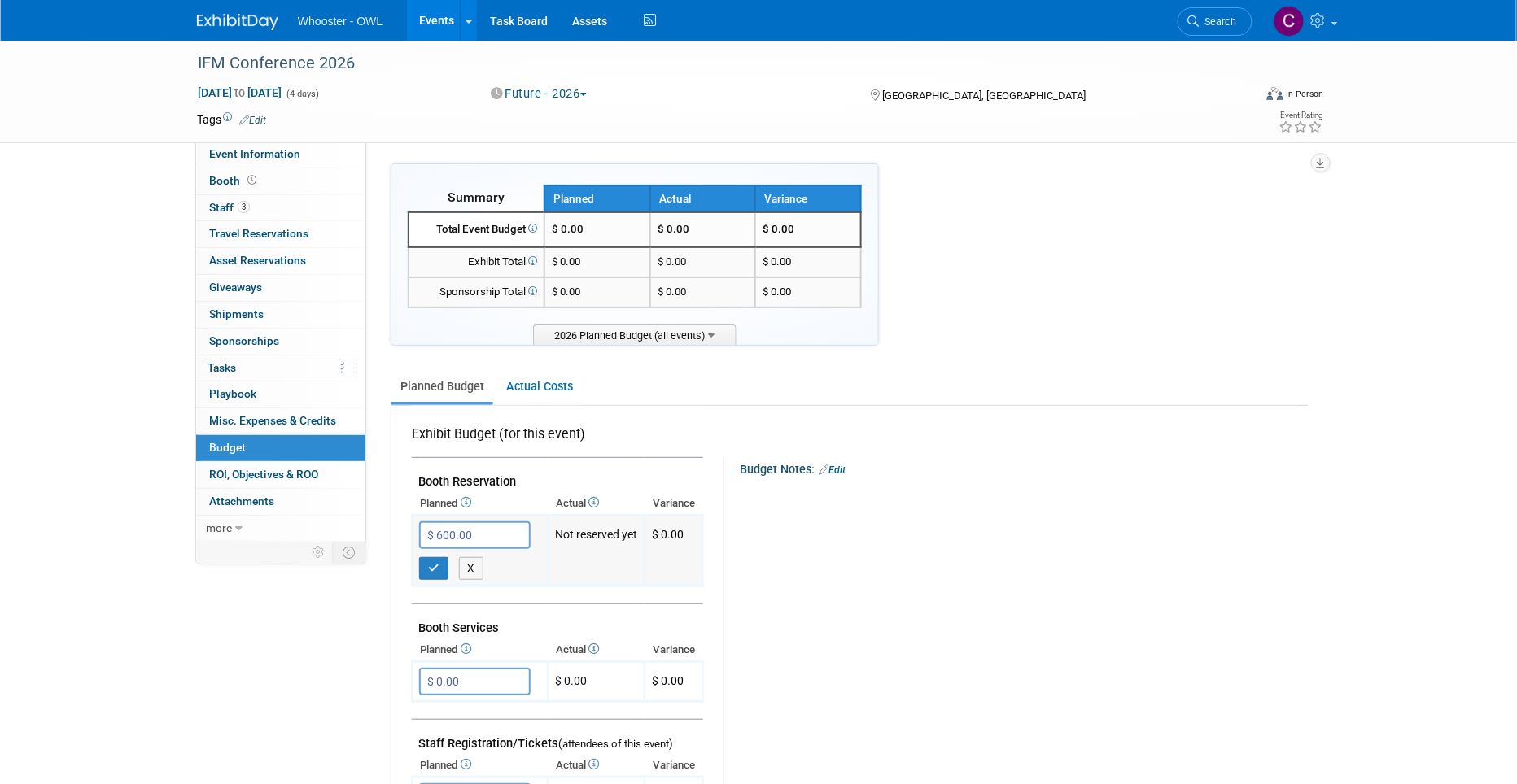
type input "$ 6,000.00"
click at [435, 563] on icon "button" at bounding box center [434, 569] width 12 height 11
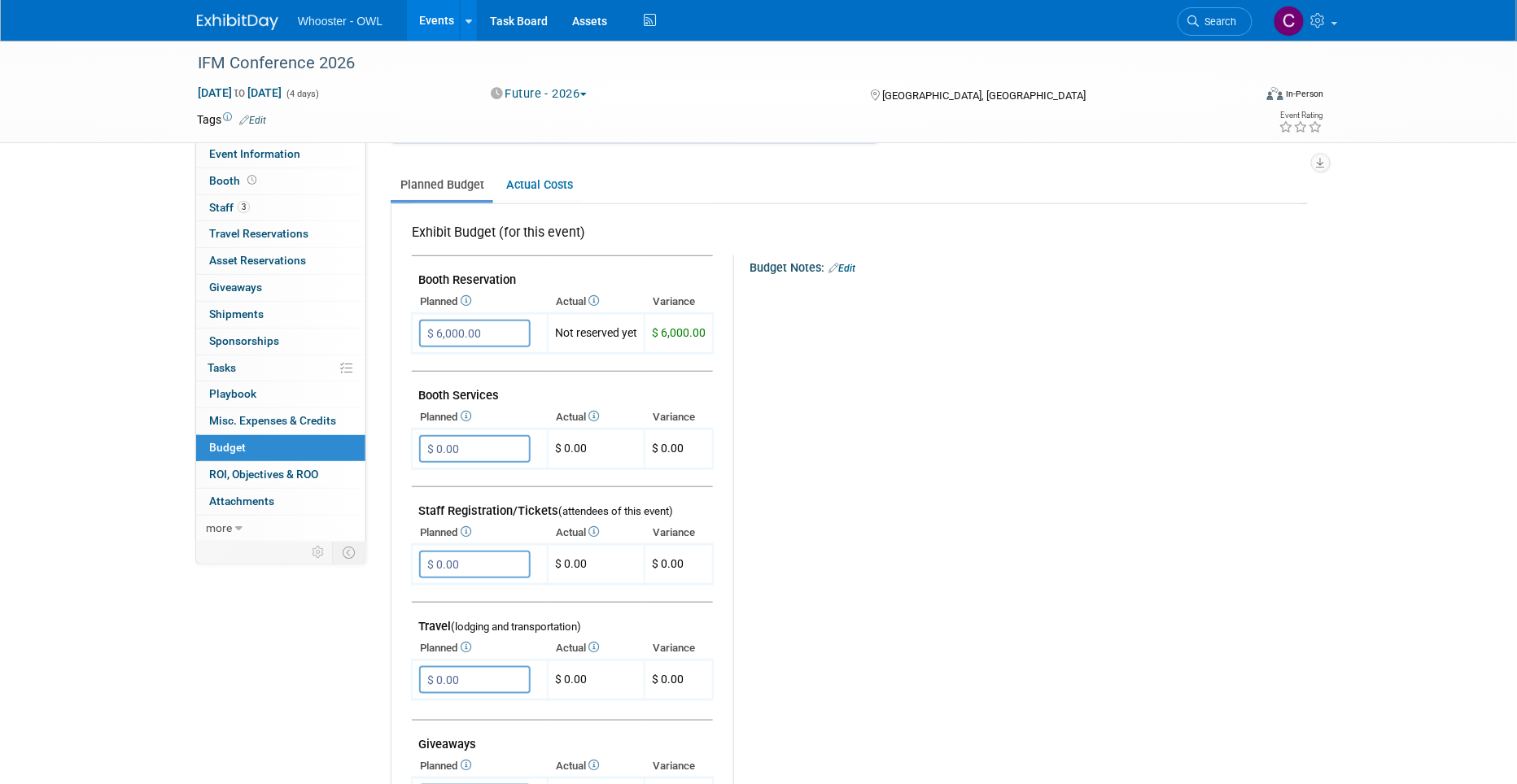
scroll to position [204, 0]
click at [440, 441] on input "$ 0.00" at bounding box center [475, 447] width 111 height 28
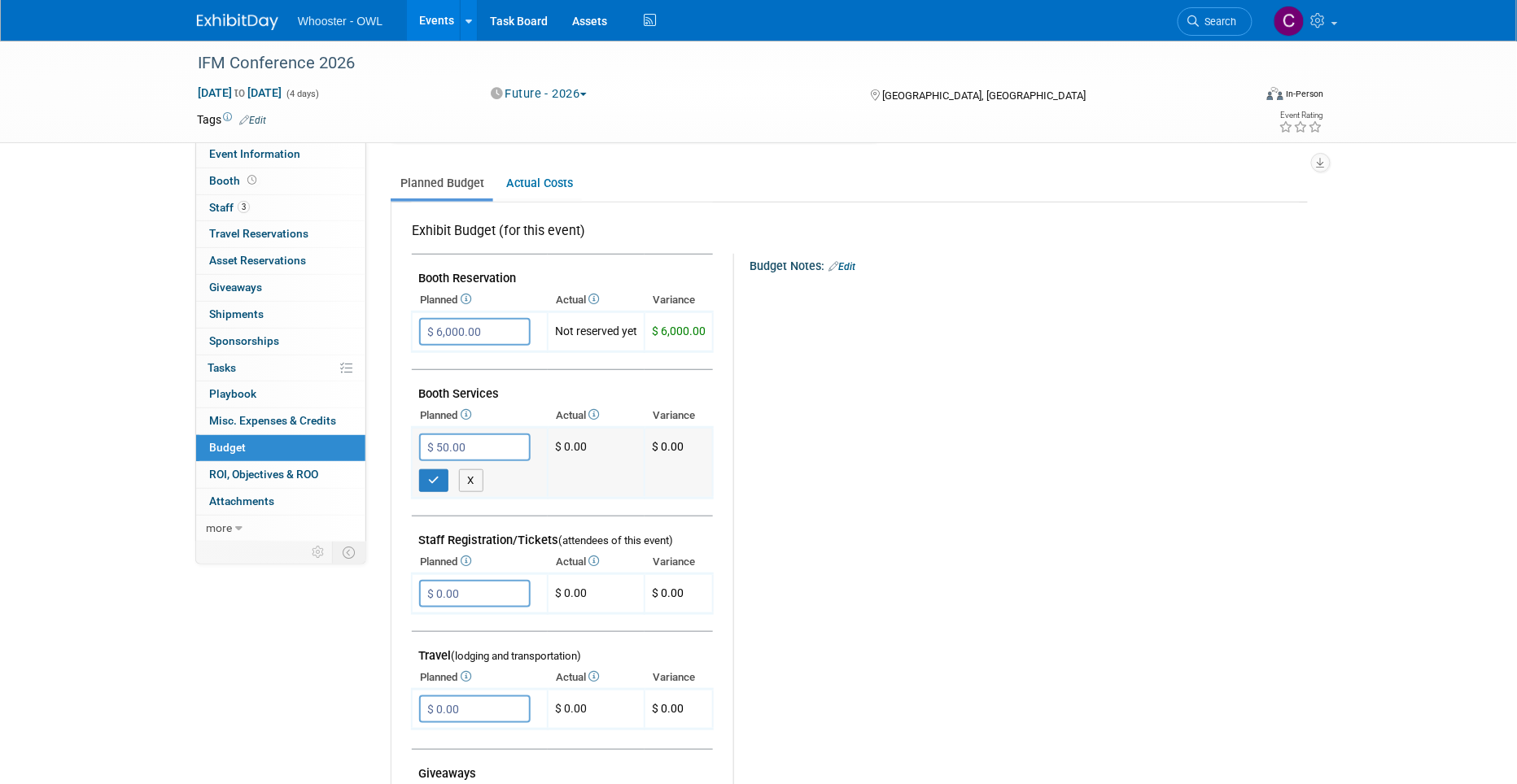
type input "$ 500.00"
click at [425, 470] on button "button" at bounding box center [434, 480] width 29 height 23
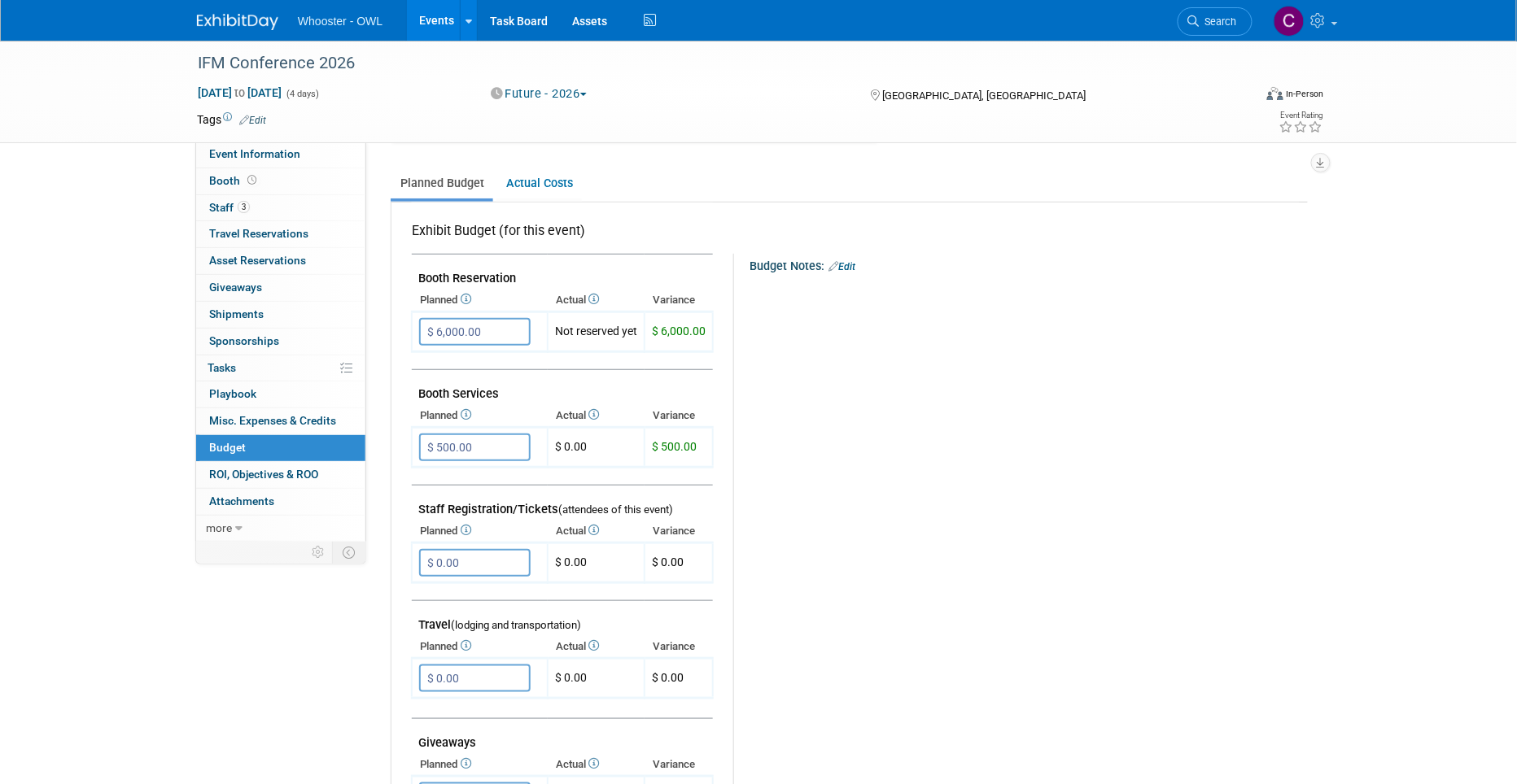
click at [431, 25] on link "Events" at bounding box center [437, 20] width 60 height 41
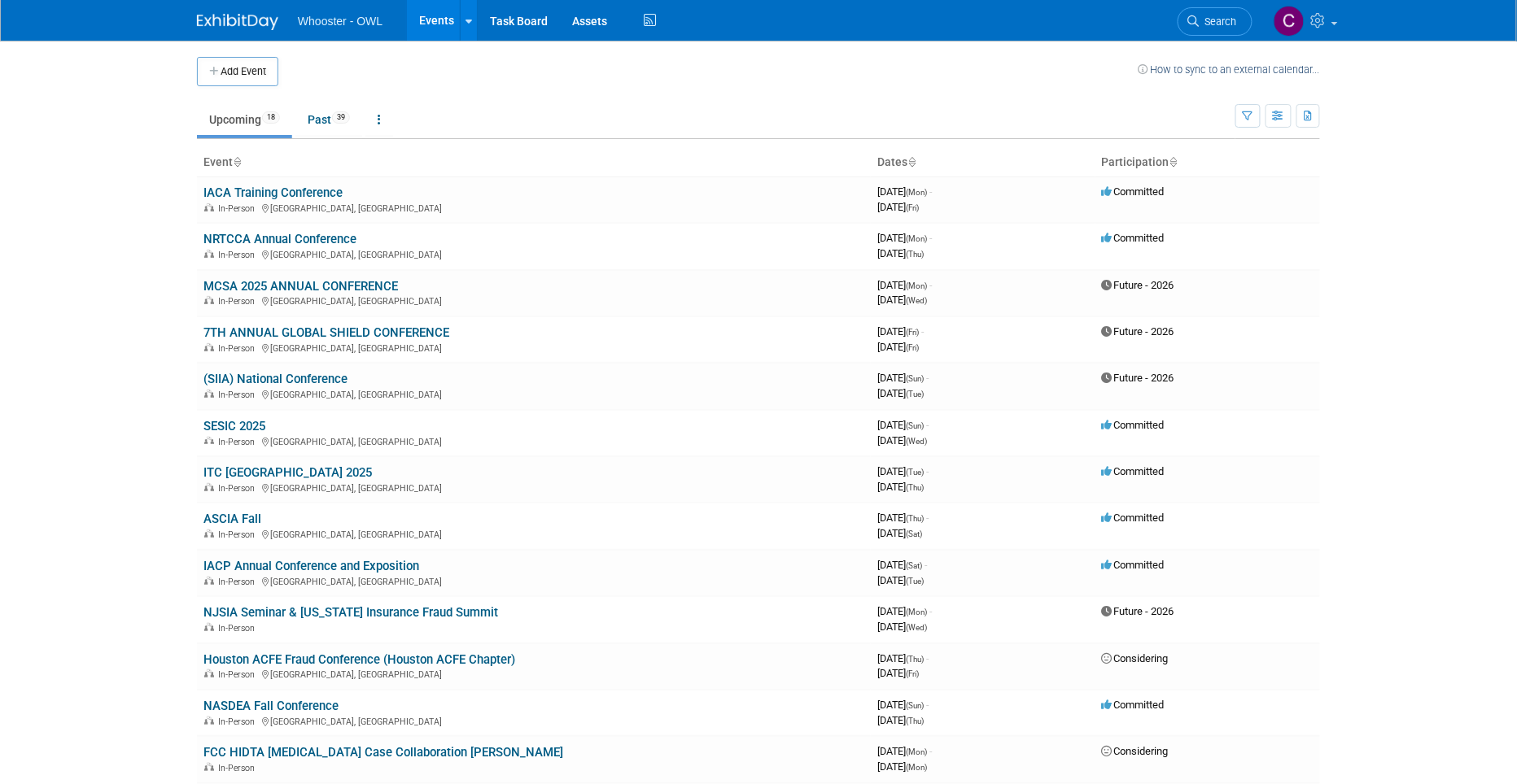
click at [324, 117] on link "Past 39" at bounding box center [329, 120] width 67 height 31
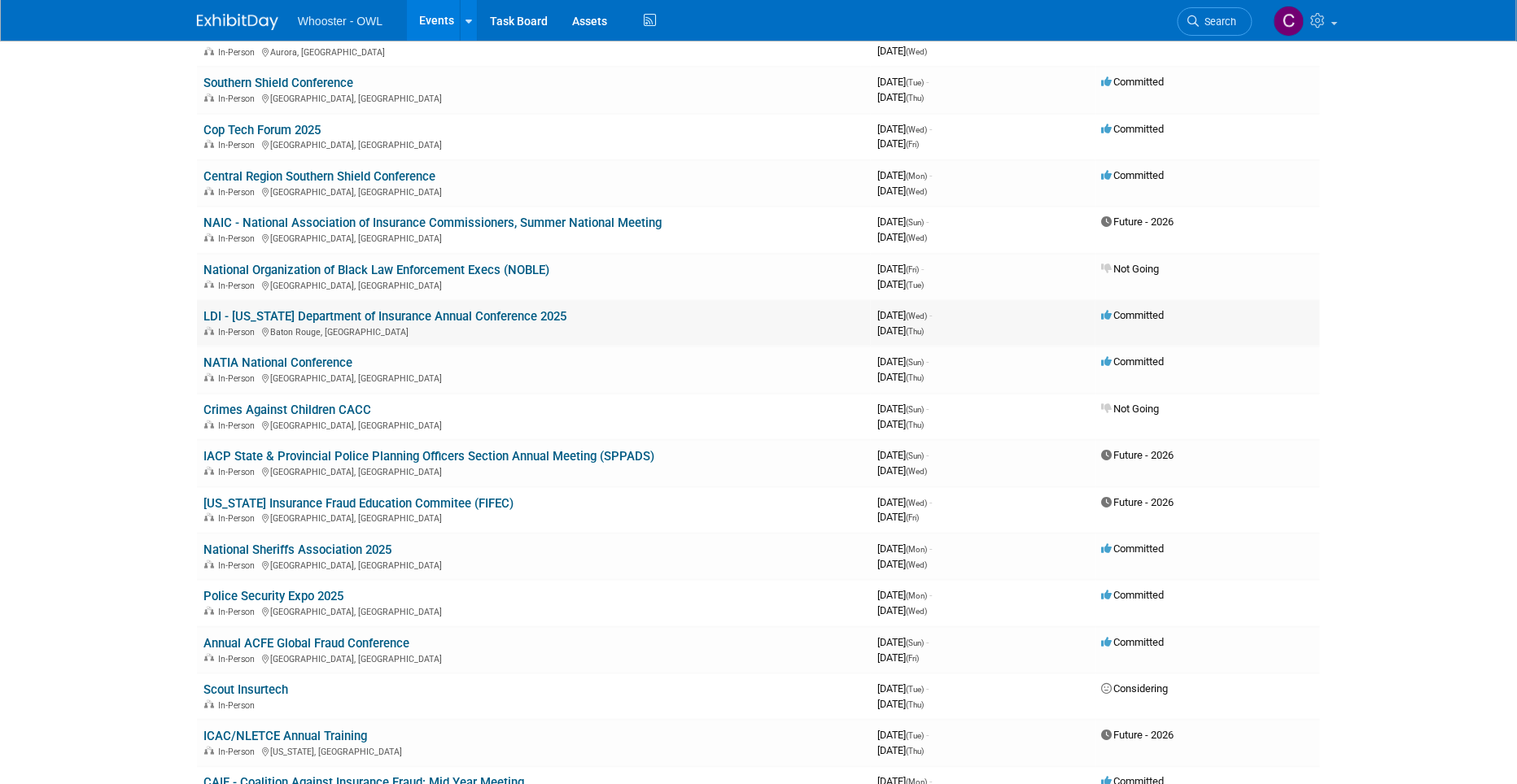
scroll to position [315, 0]
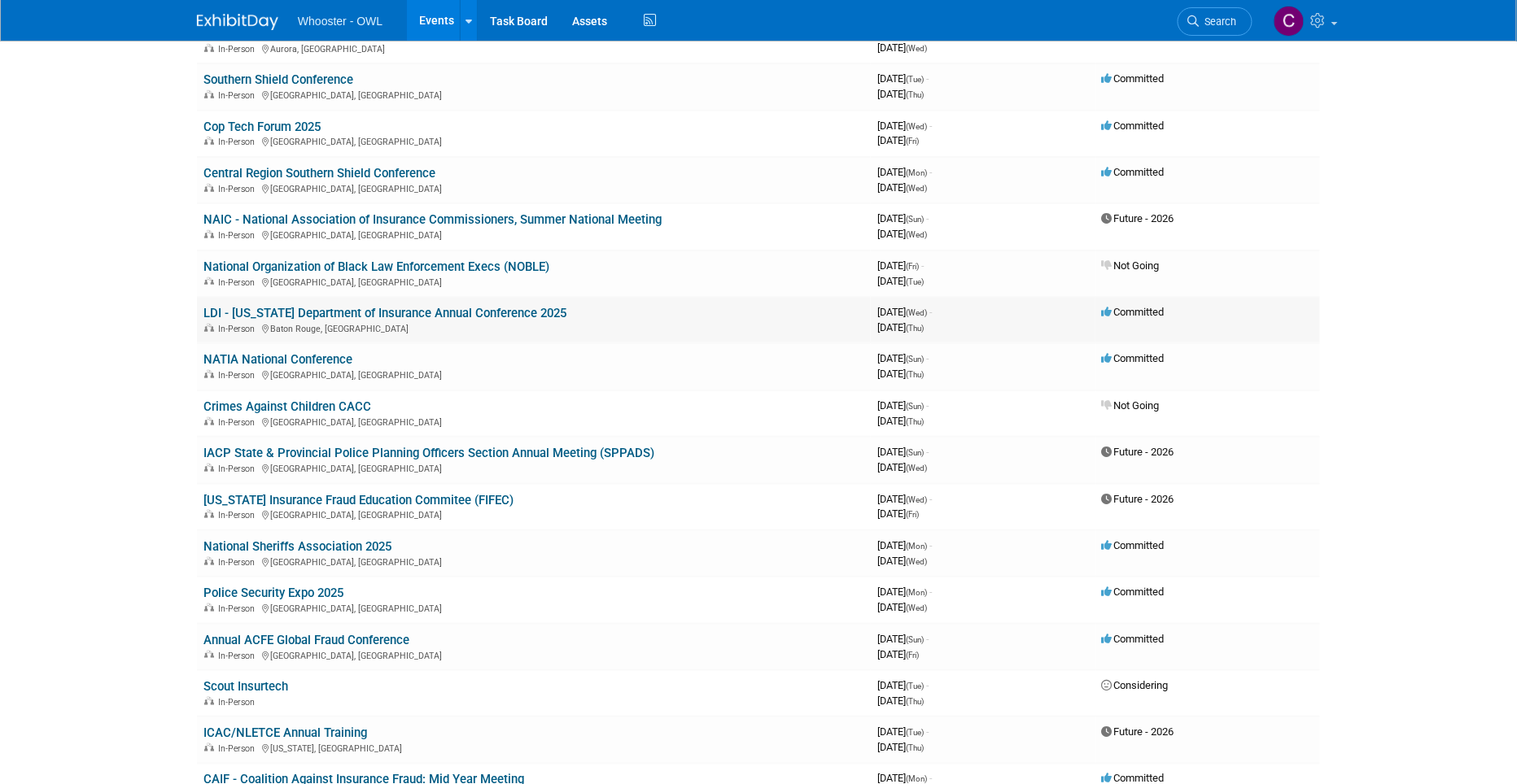
click at [437, 306] on link "LDI - [US_STATE] Department of Insurance Annual Conference 2025" at bounding box center [385, 313] width 363 height 14
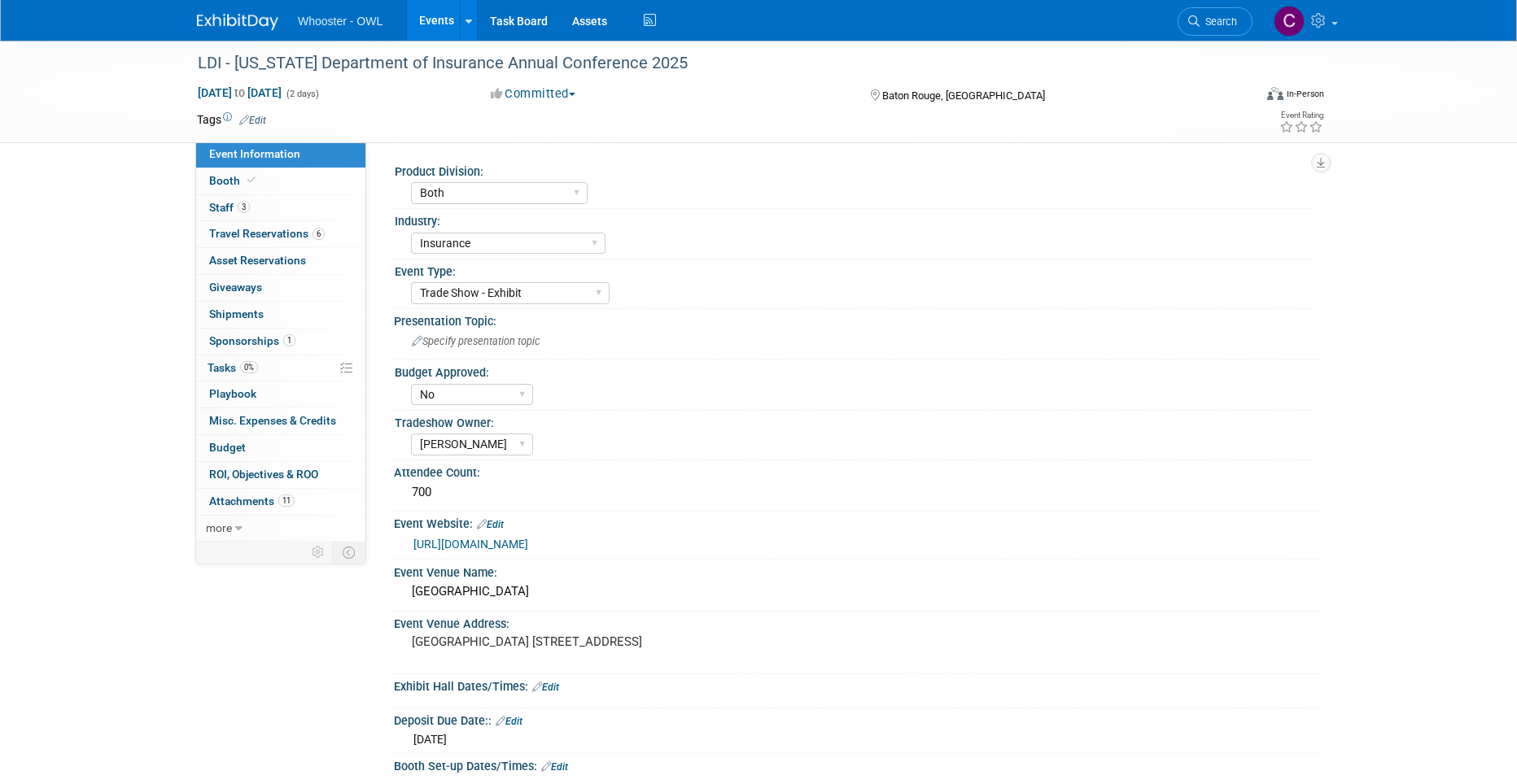
select select "Both"
select select "Insurance"
select select "Trade Show - Exhibit"
select select "No"
select select "[PERSON_NAME]"
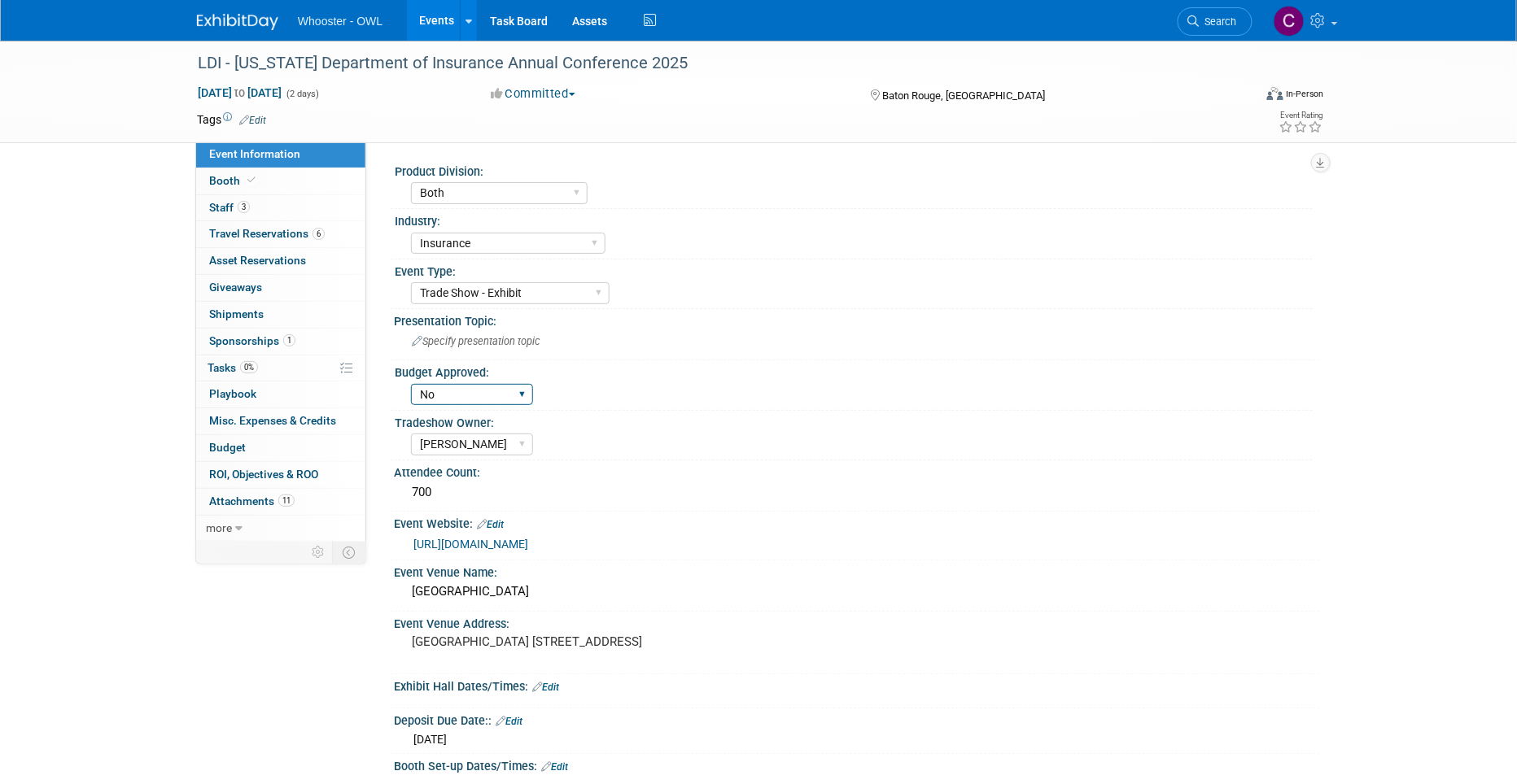
select select "Yes"
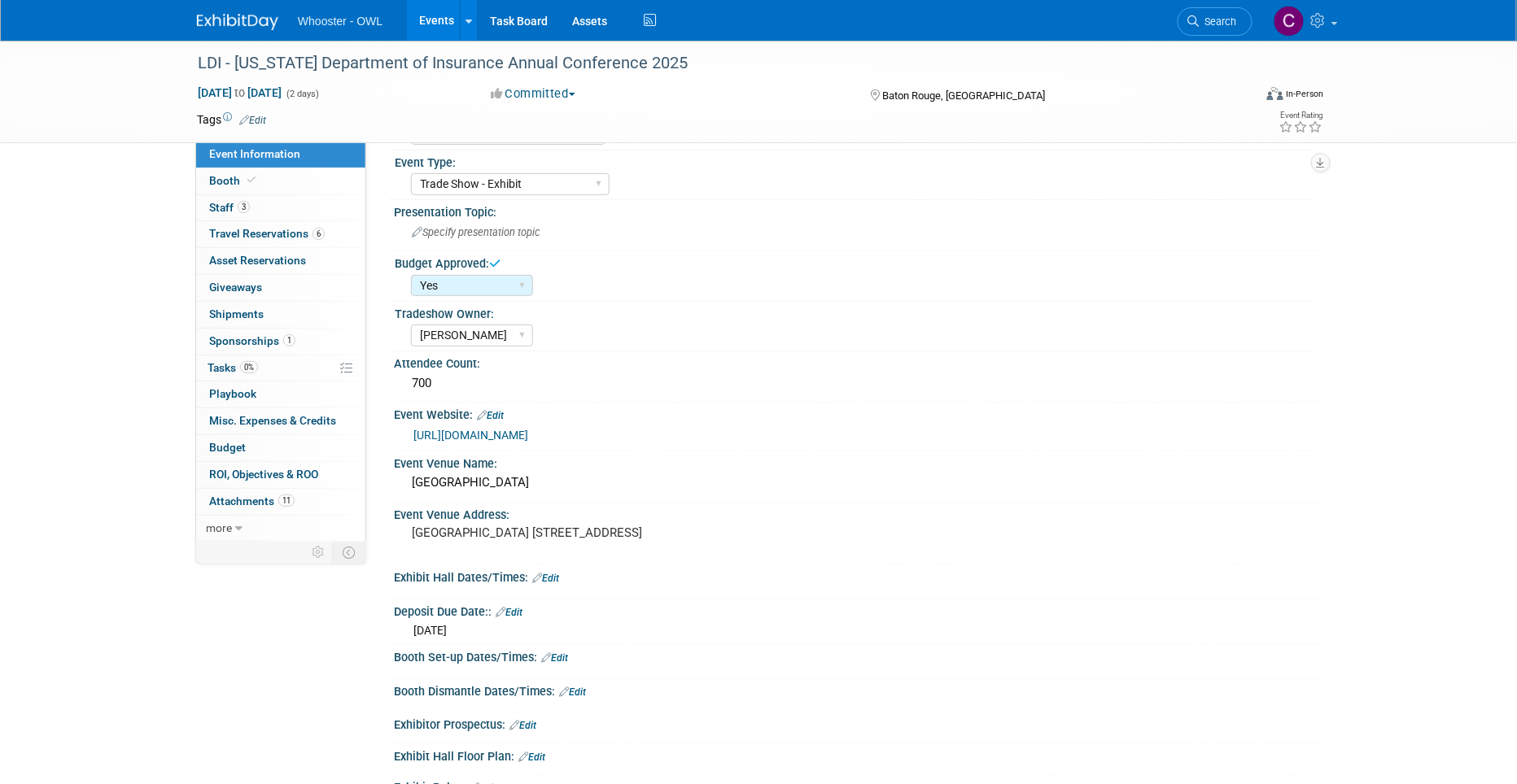
scroll to position [110, 0]
click at [223, 180] on span "Booth" at bounding box center [234, 180] width 50 height 13
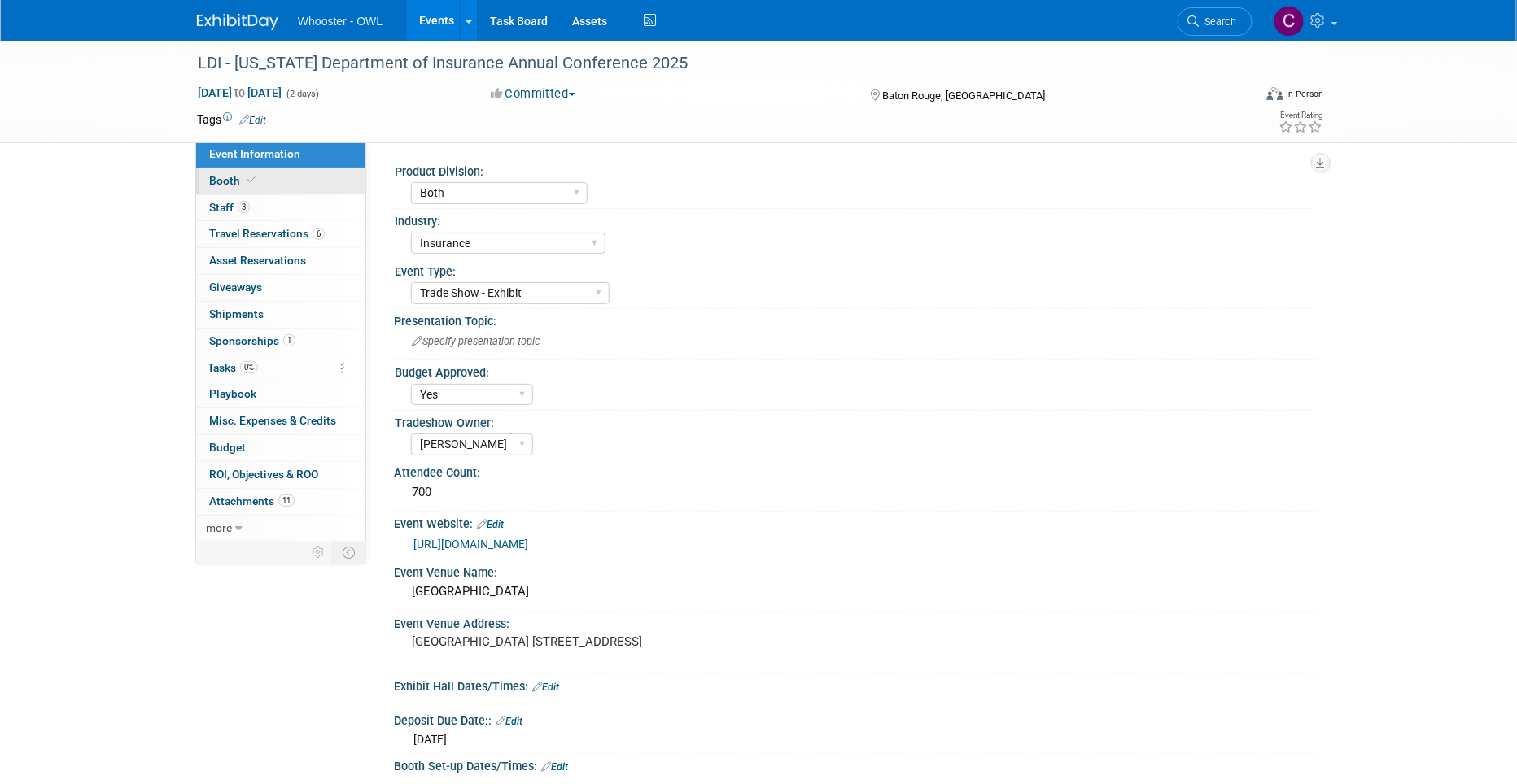
select select "No"
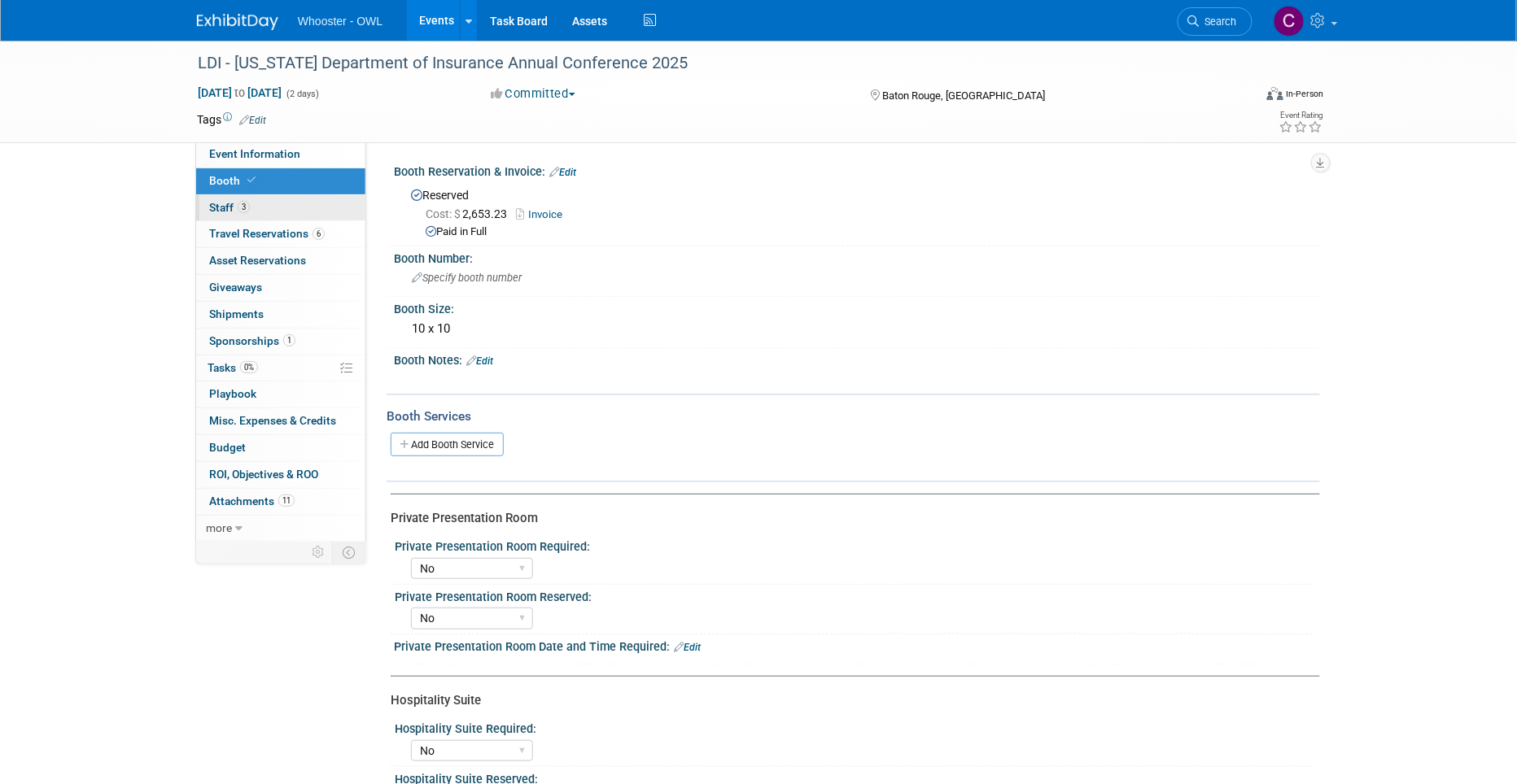
click at [227, 206] on span "Staff 3" at bounding box center [229, 207] width 41 height 13
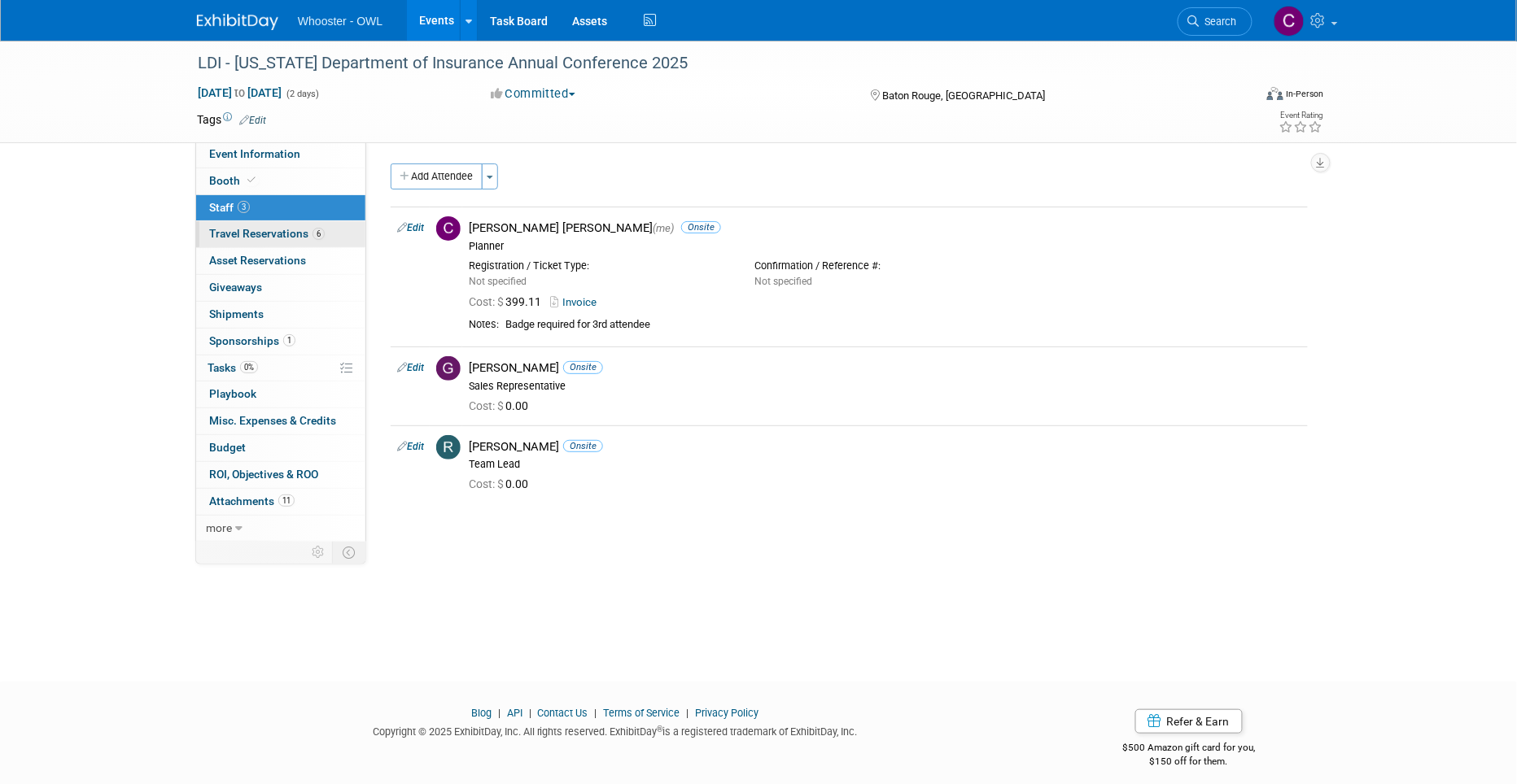
click at [264, 225] on link "6 Travel Reservations 6" at bounding box center [281, 234] width 169 height 26
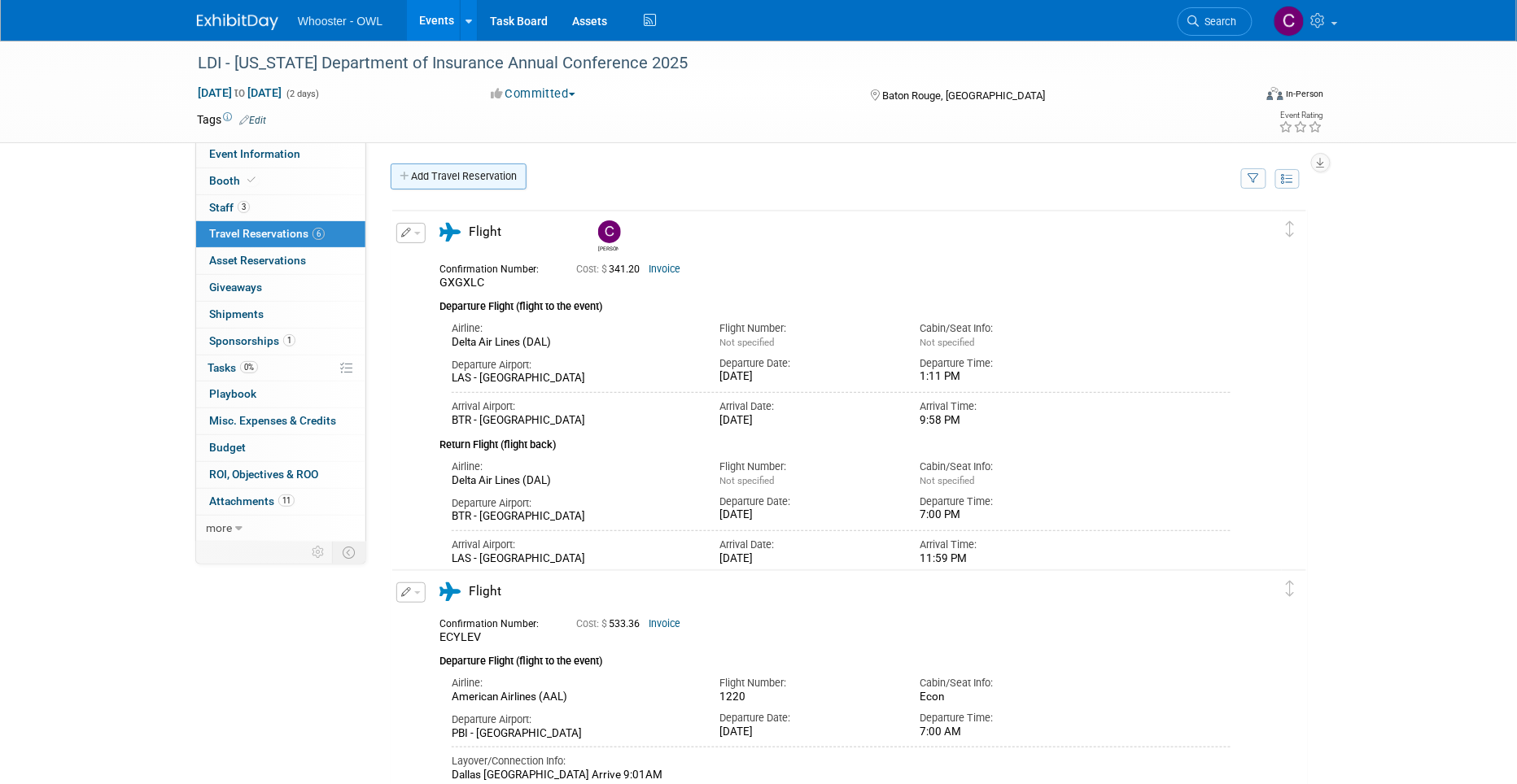
click at [444, 177] on link "Add Travel Reservation" at bounding box center [458, 177] width 136 height 26
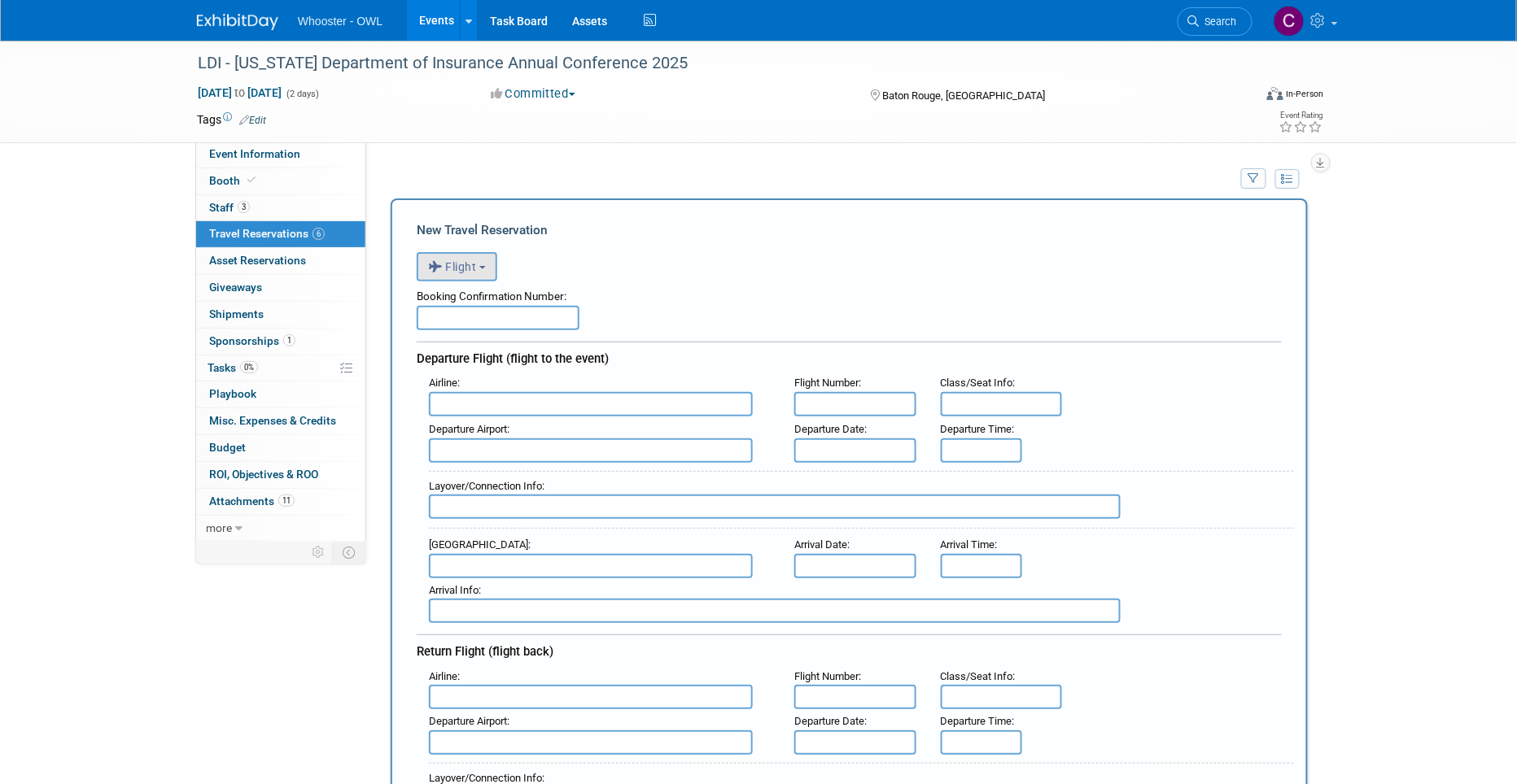
click at [456, 267] on span "Flight" at bounding box center [453, 266] width 49 height 13
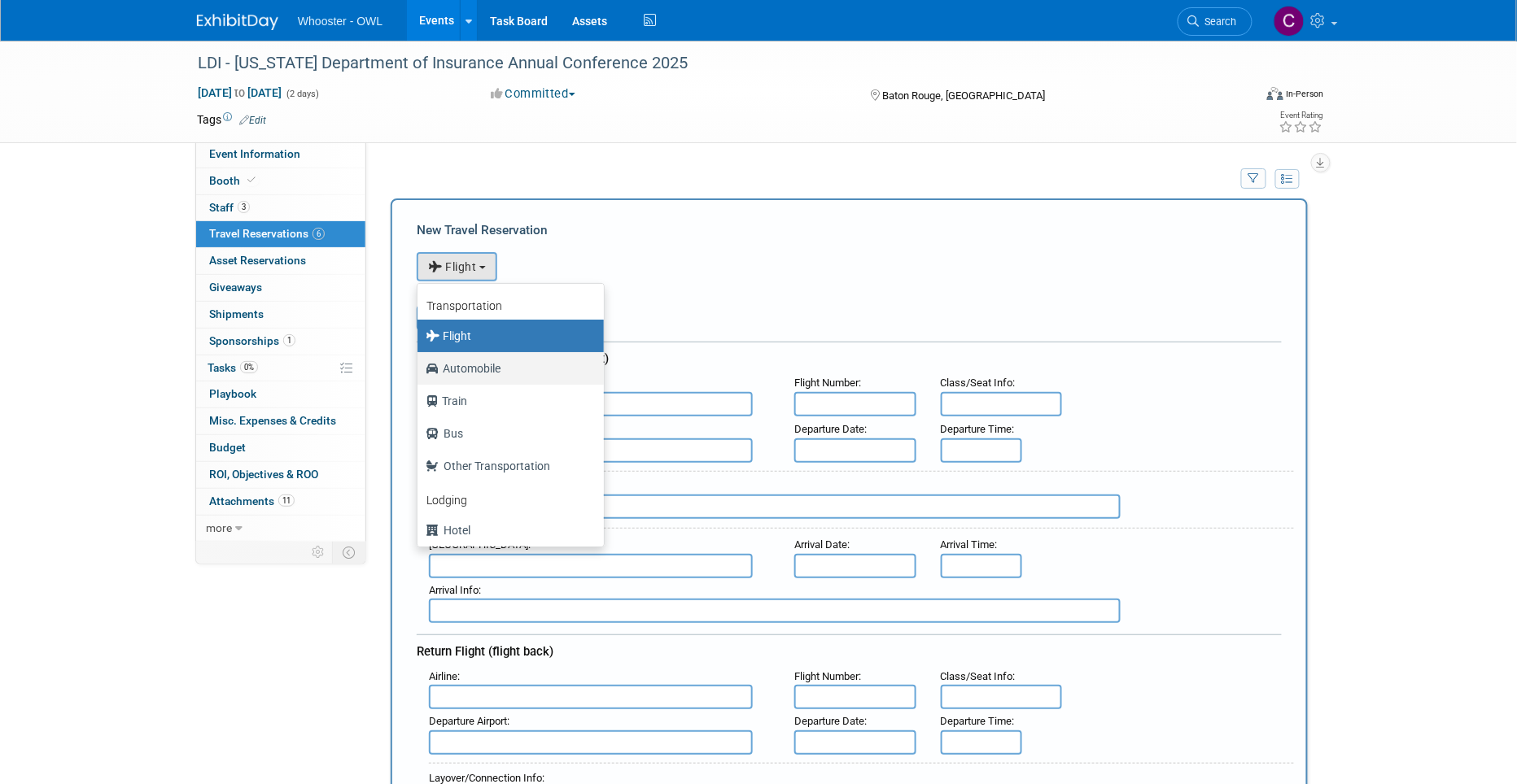
click at [475, 362] on label "Automobile" at bounding box center [506, 368] width 162 height 26
click at [420, 362] on input "Automobile" at bounding box center [415, 367] width 11 height 11
select select "4"
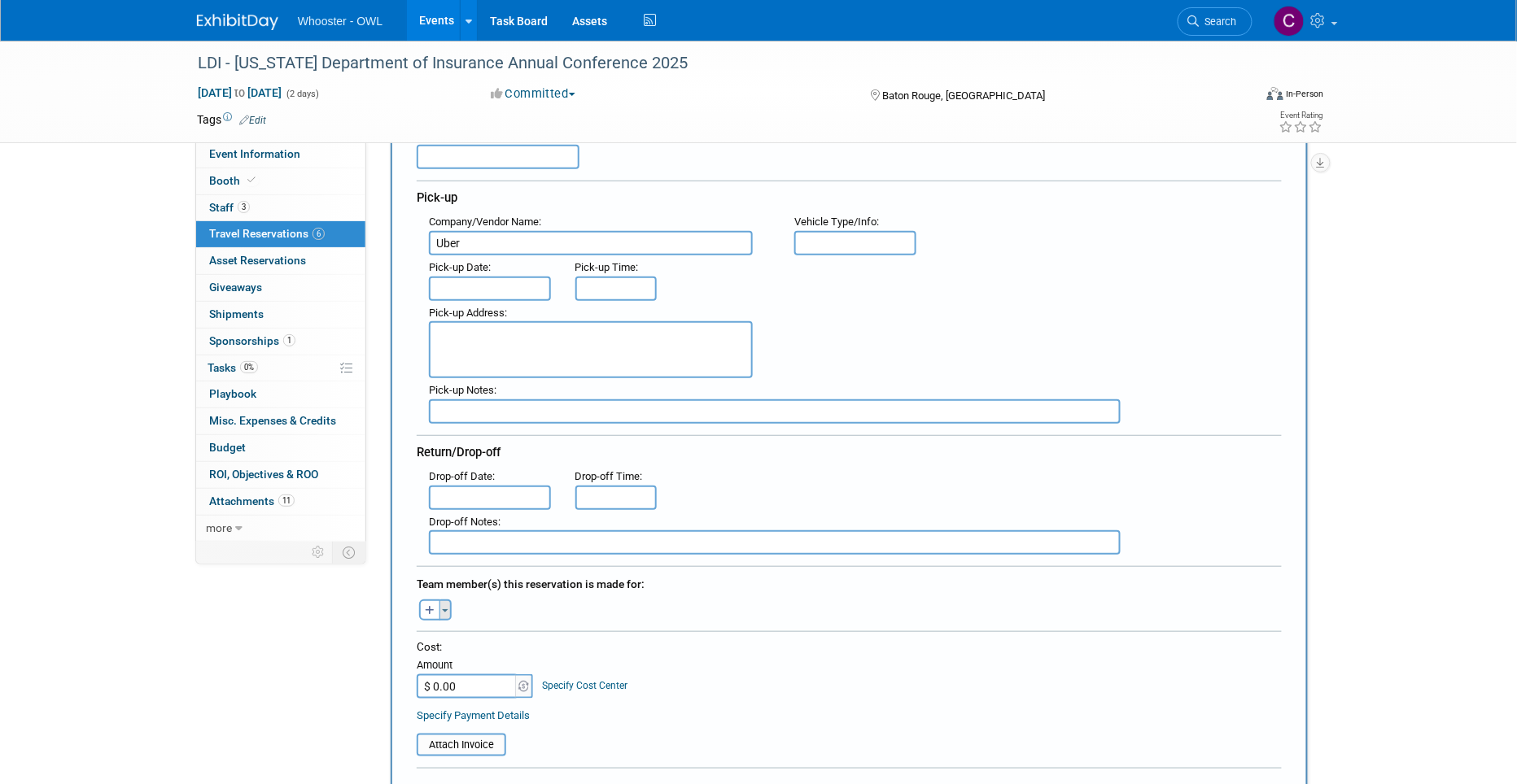
type input "Uber"
click at [445, 605] on button "Toggle Dropdown" at bounding box center [445, 609] width 12 height 21
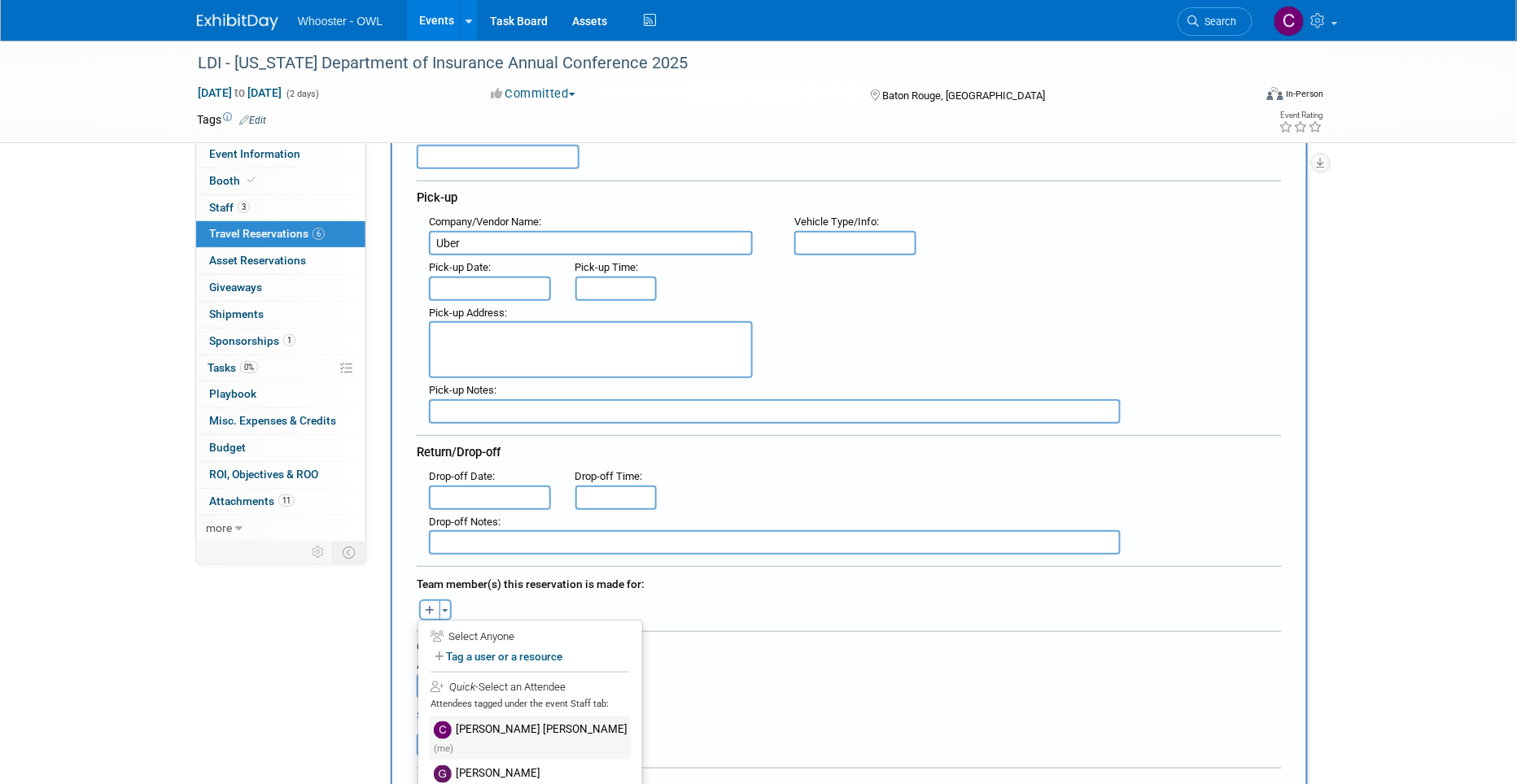
click at [487, 718] on label "Clare Louise Southcombe (me)" at bounding box center [530, 738] width 201 height 43
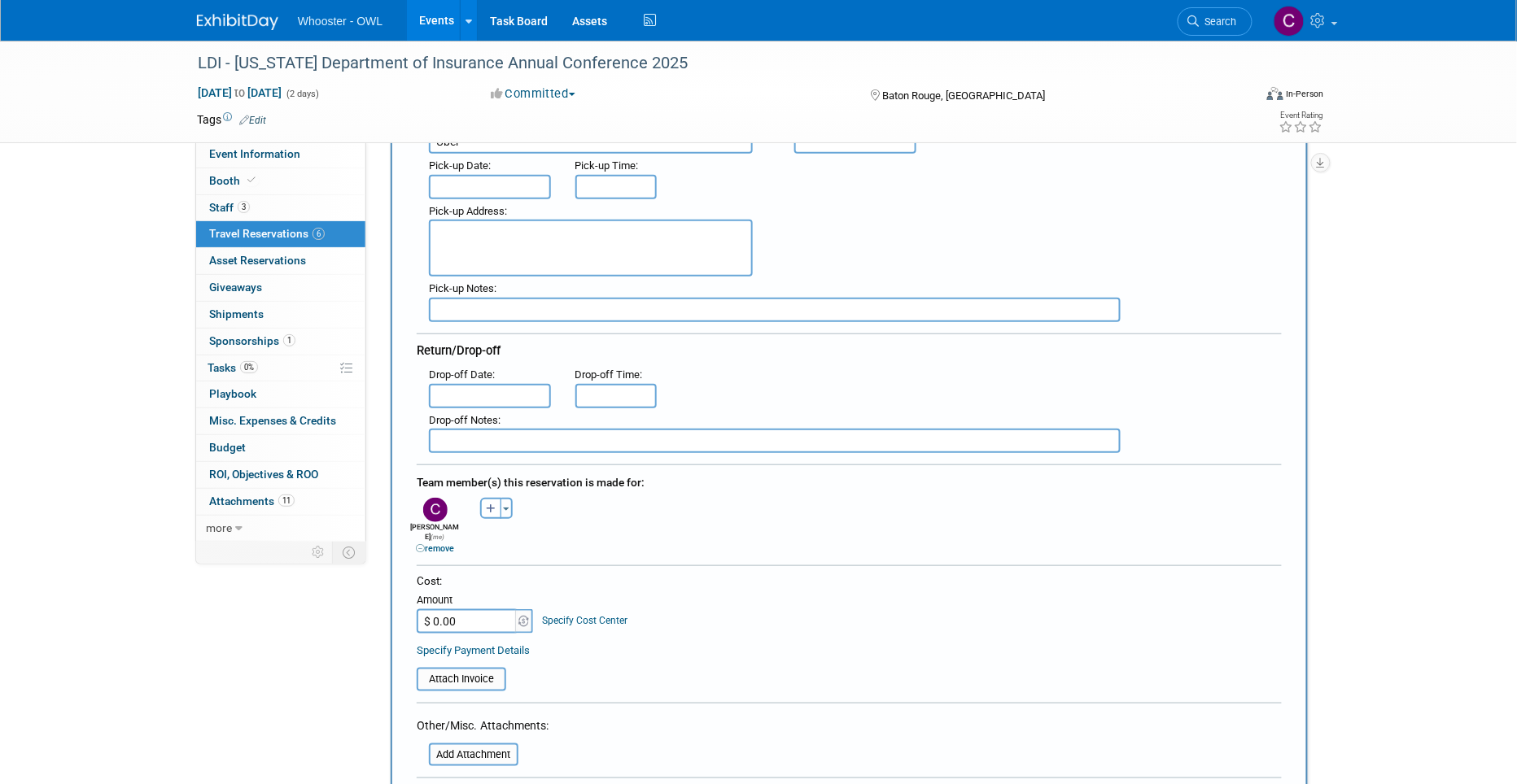
scroll to position [264, 0]
click at [470, 612] on input "$ 0.00" at bounding box center [467, 619] width 101 height 24
type input "$ 67.81"
click at [725, 682] on form "<i class="fas fa-plane" style="padding: 6px 4px 6px 1px;"></i> Flight <i class=…" at bounding box center [849, 473] width 865 height 989
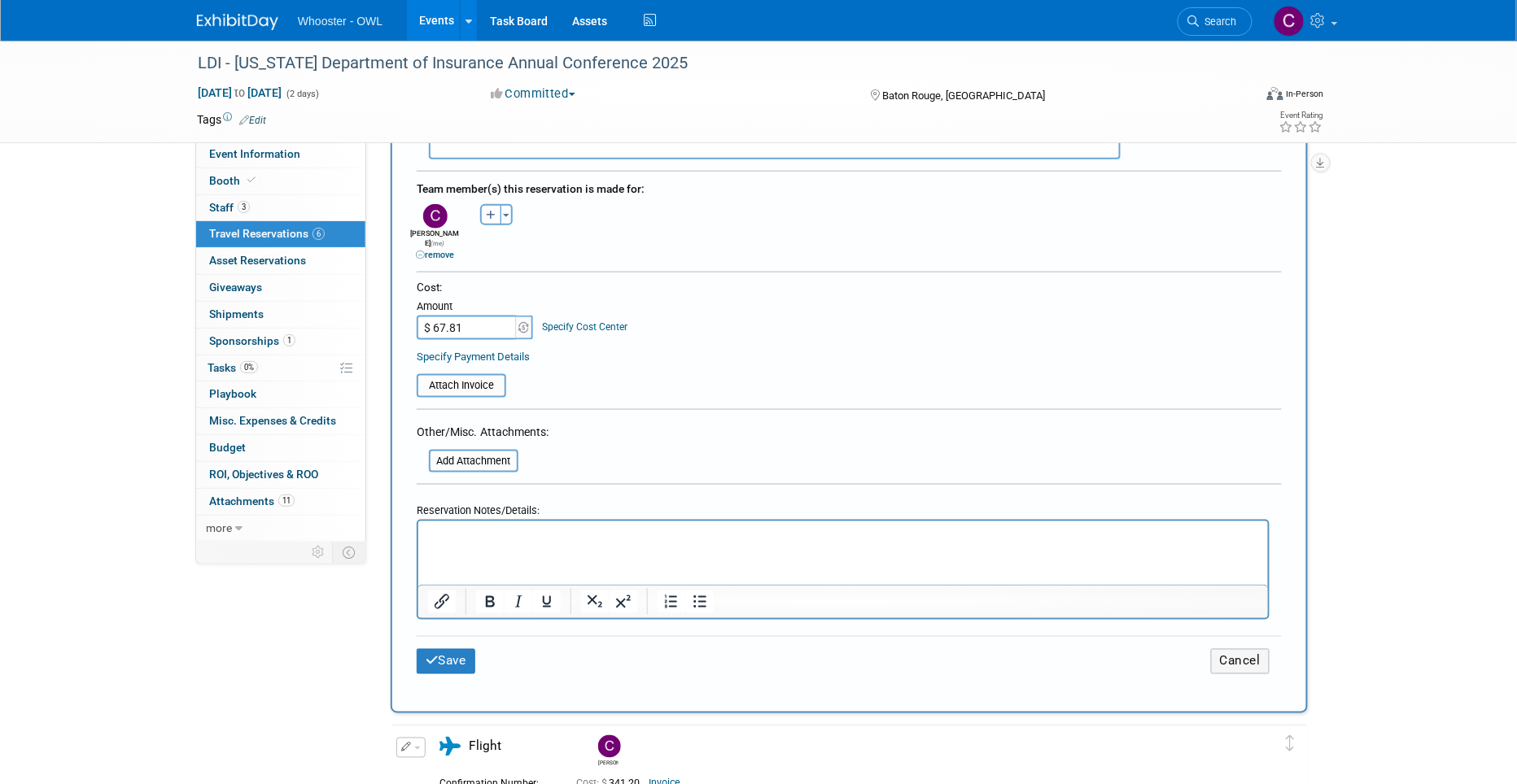
scroll to position [561, 0]
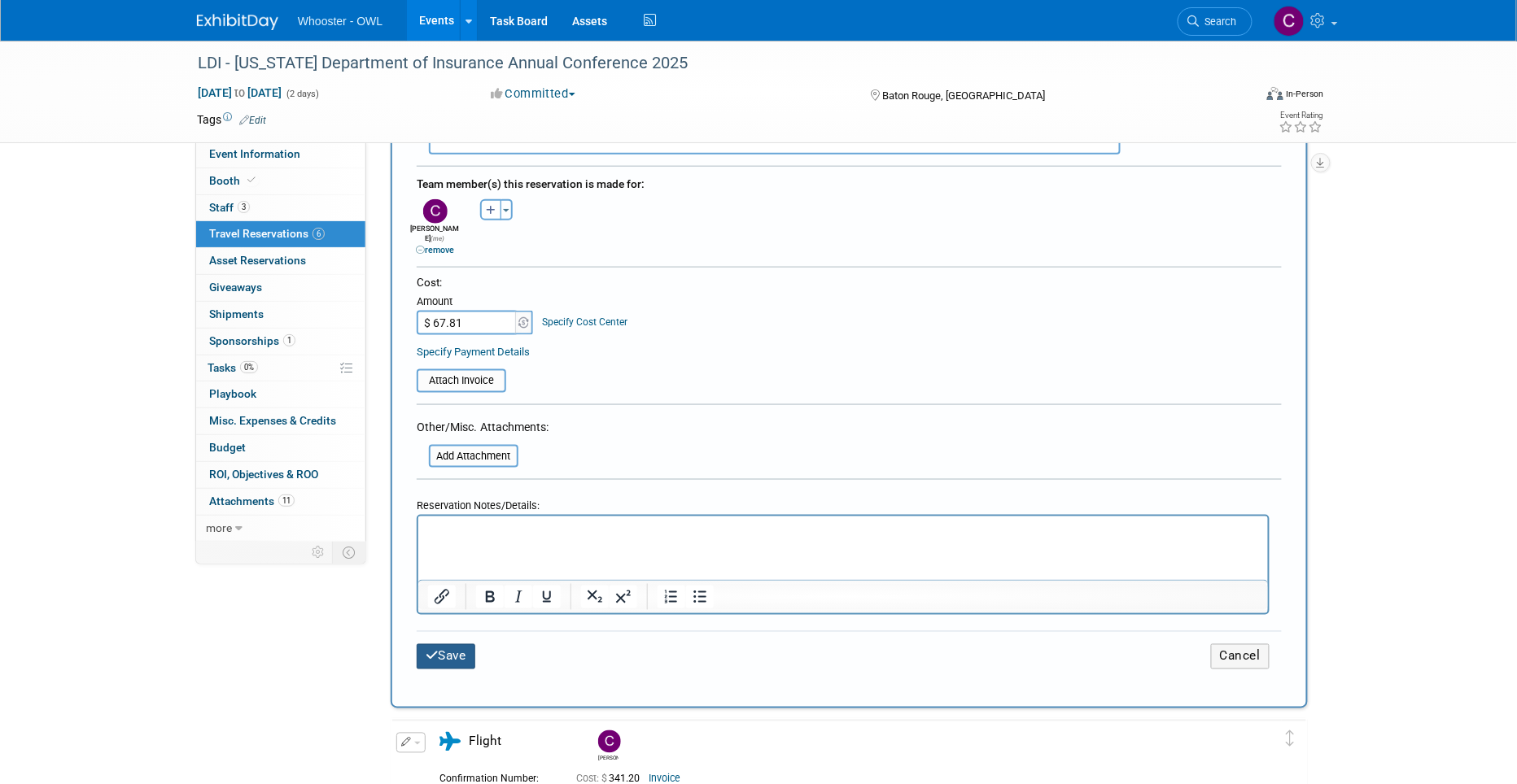
click at [445, 645] on button "Save" at bounding box center [446, 657] width 59 height 25
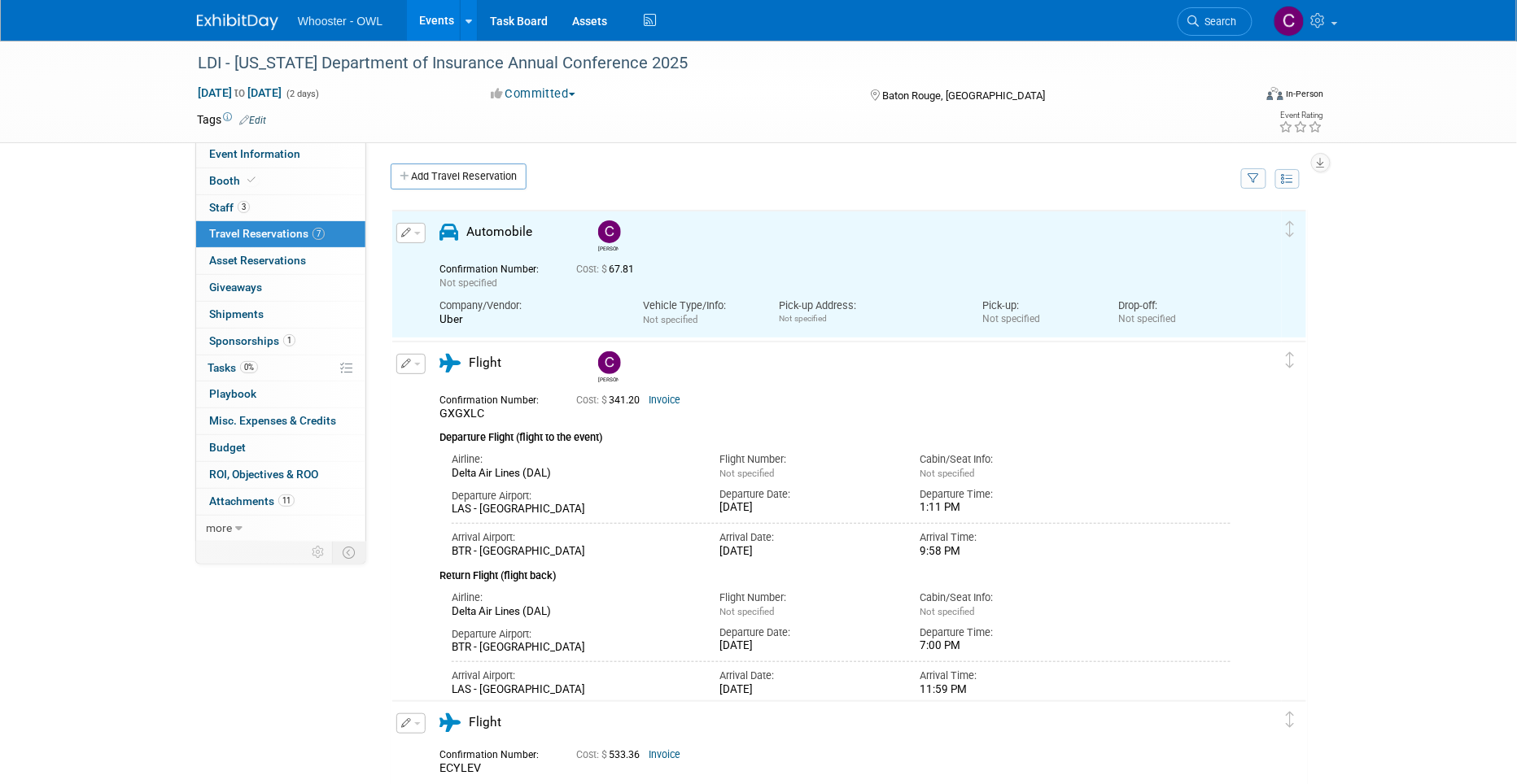
scroll to position [0, 0]
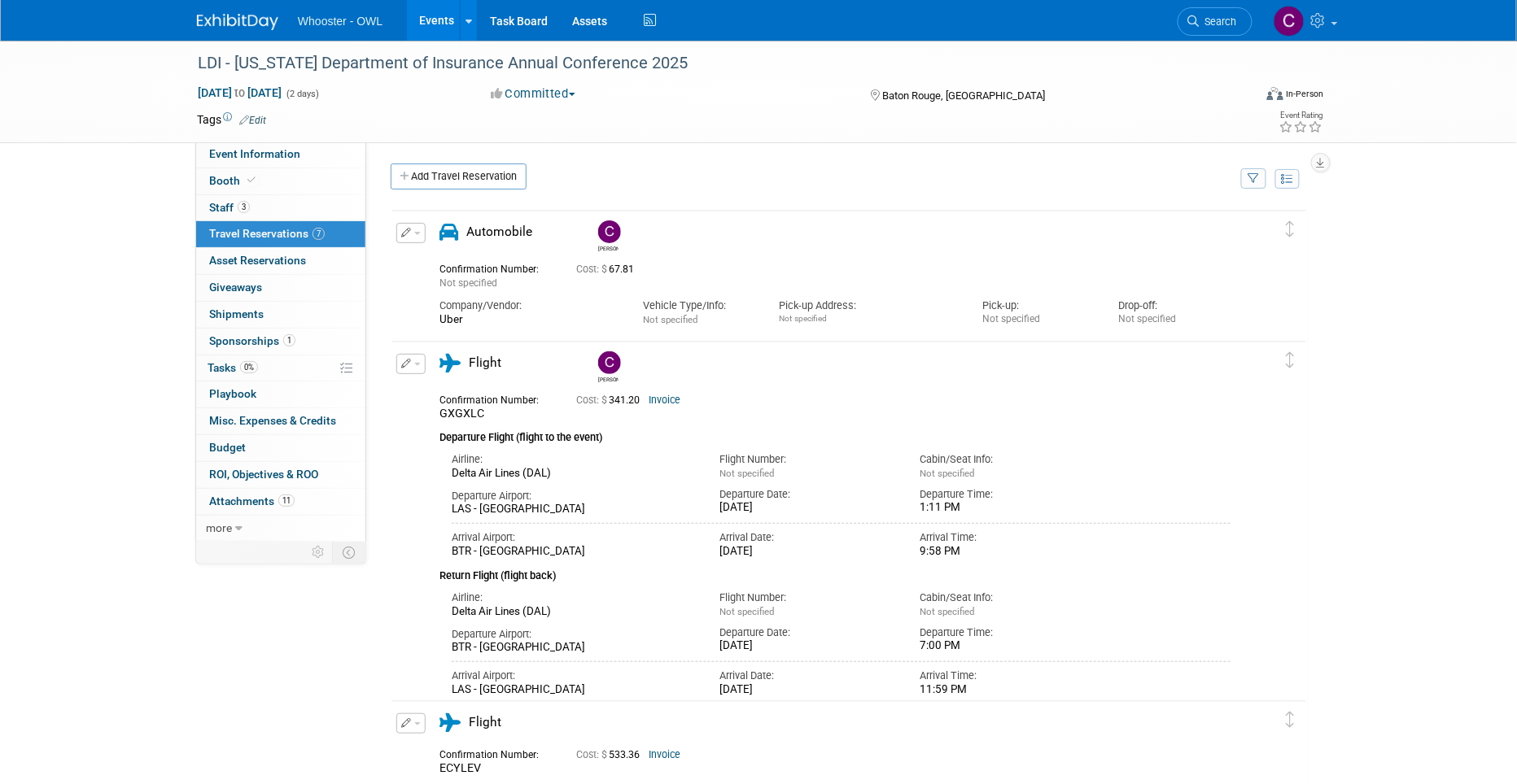
click at [408, 228] on icon "button" at bounding box center [407, 233] width 11 height 10
click at [444, 285] on span "Delete Reservation" at bounding box center [475, 288] width 101 height 13
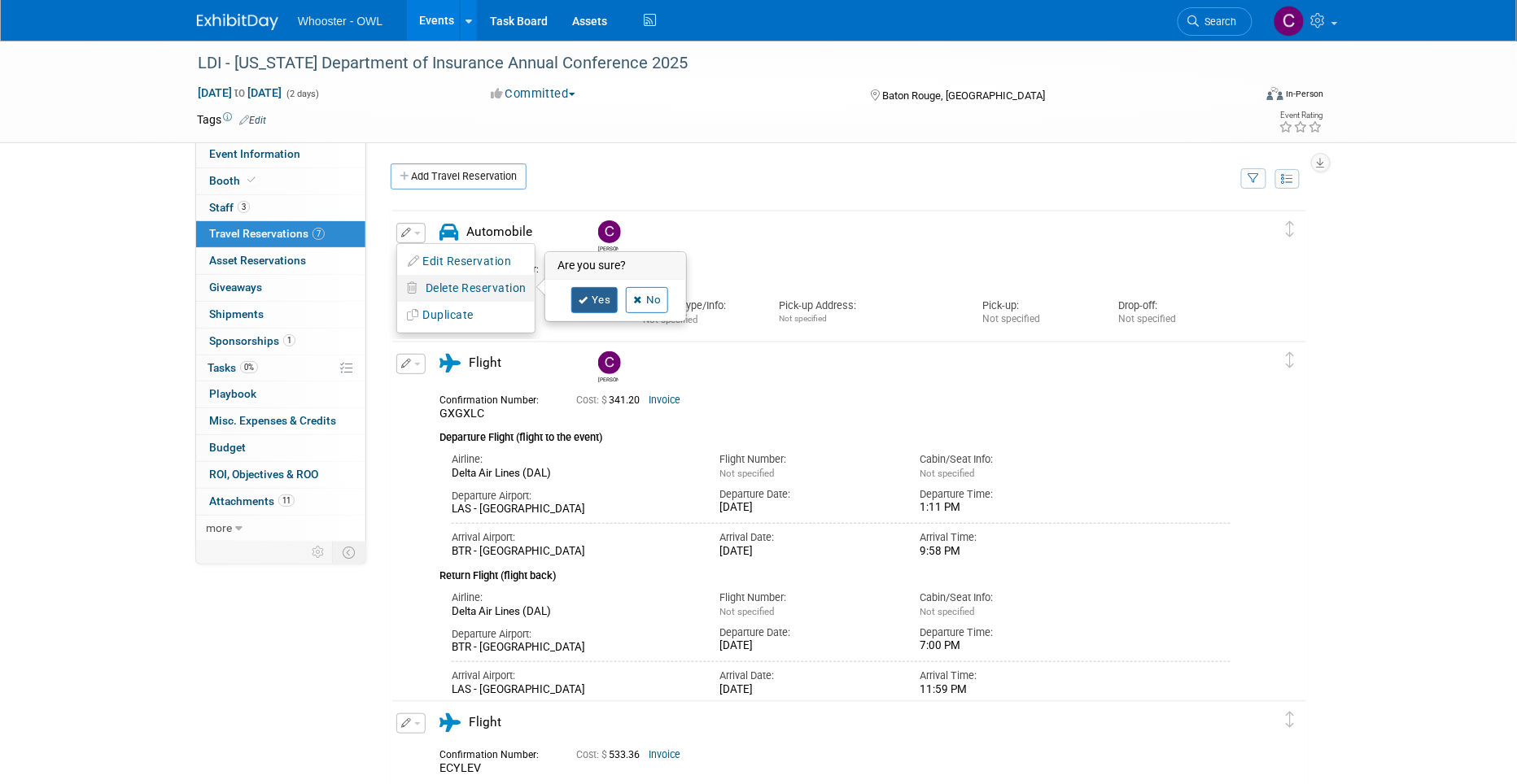
click at [595, 296] on link "Yes" at bounding box center [595, 300] width 47 height 26
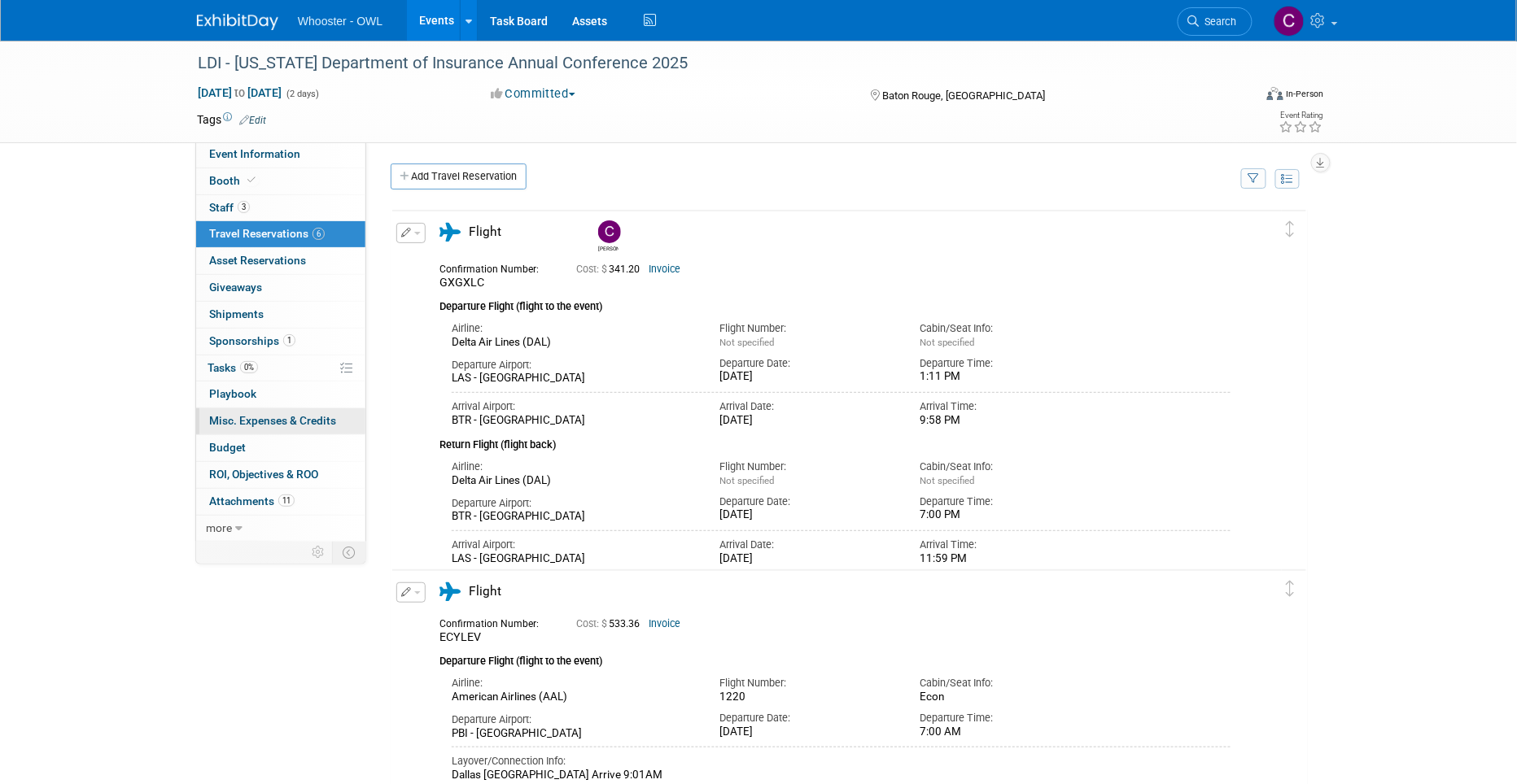
click at [244, 425] on span "Misc. Expenses & Credits 0" at bounding box center [273, 420] width 127 height 13
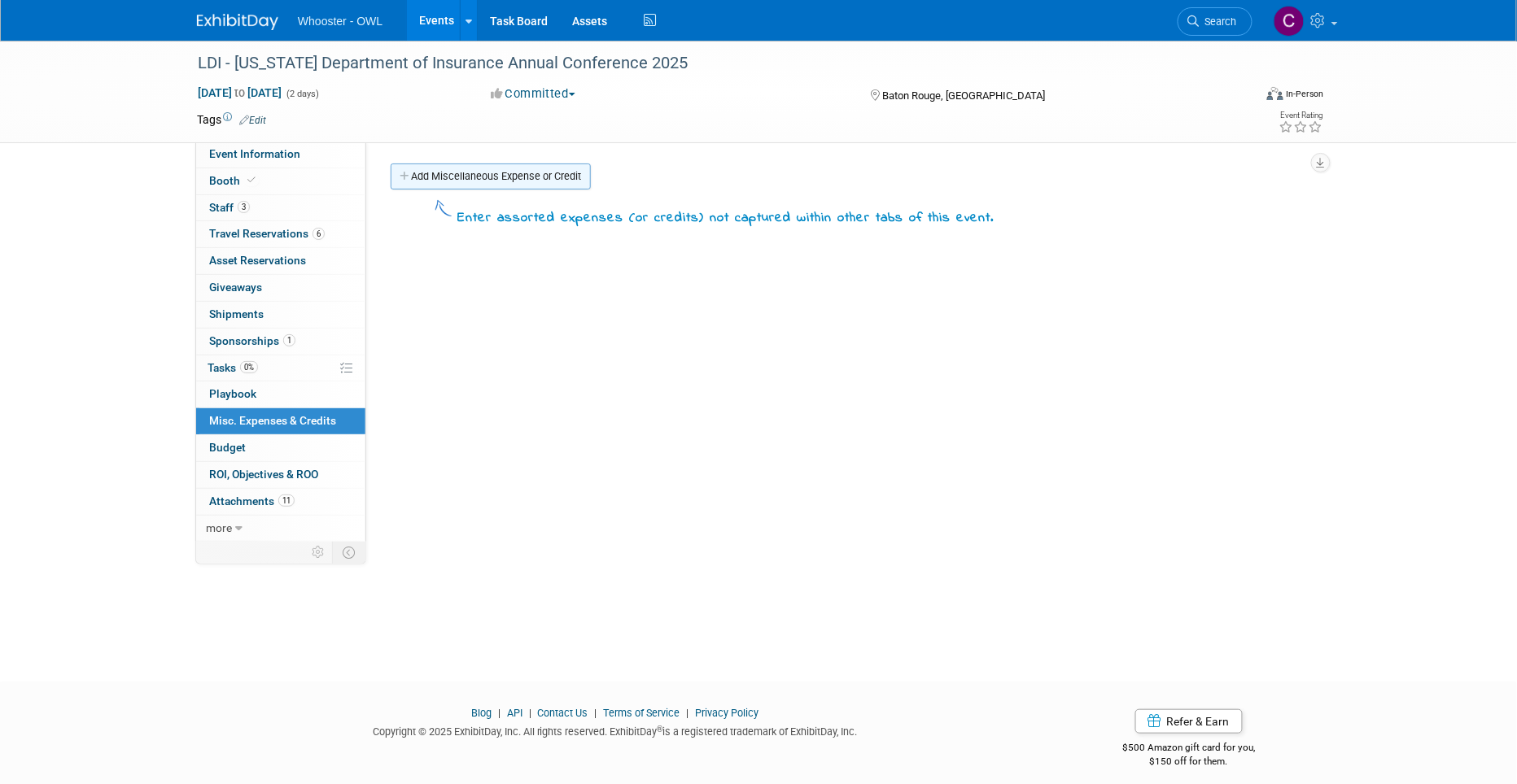
click at [489, 175] on link "Add Miscellaneous Expense or Credit" at bounding box center [490, 177] width 200 height 26
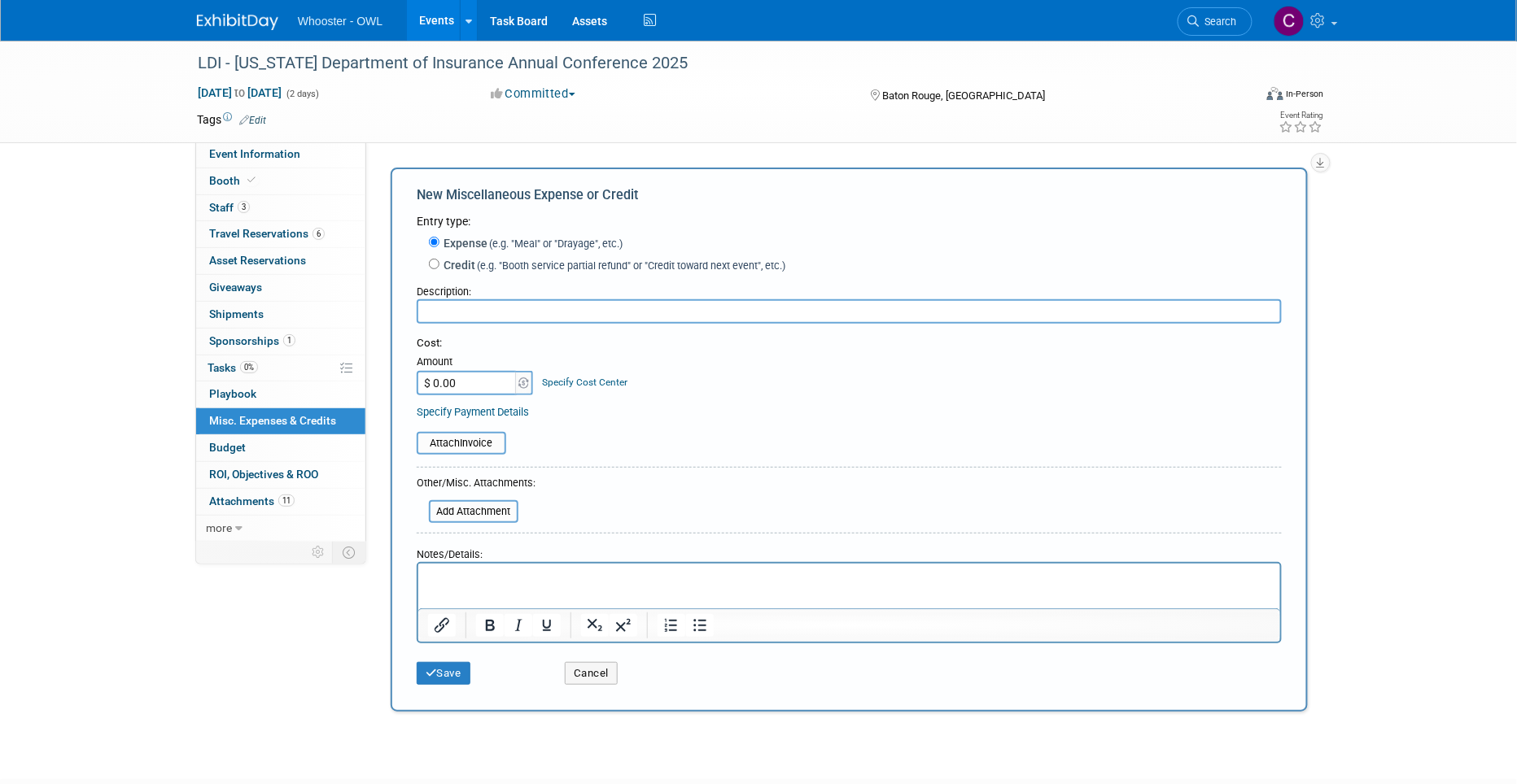
click at [470, 301] on input "text" at bounding box center [849, 311] width 865 height 24
type input "Uber"
click at [461, 376] on input "$ 0.00" at bounding box center [467, 383] width 101 height 24
type input "$ 67.21"
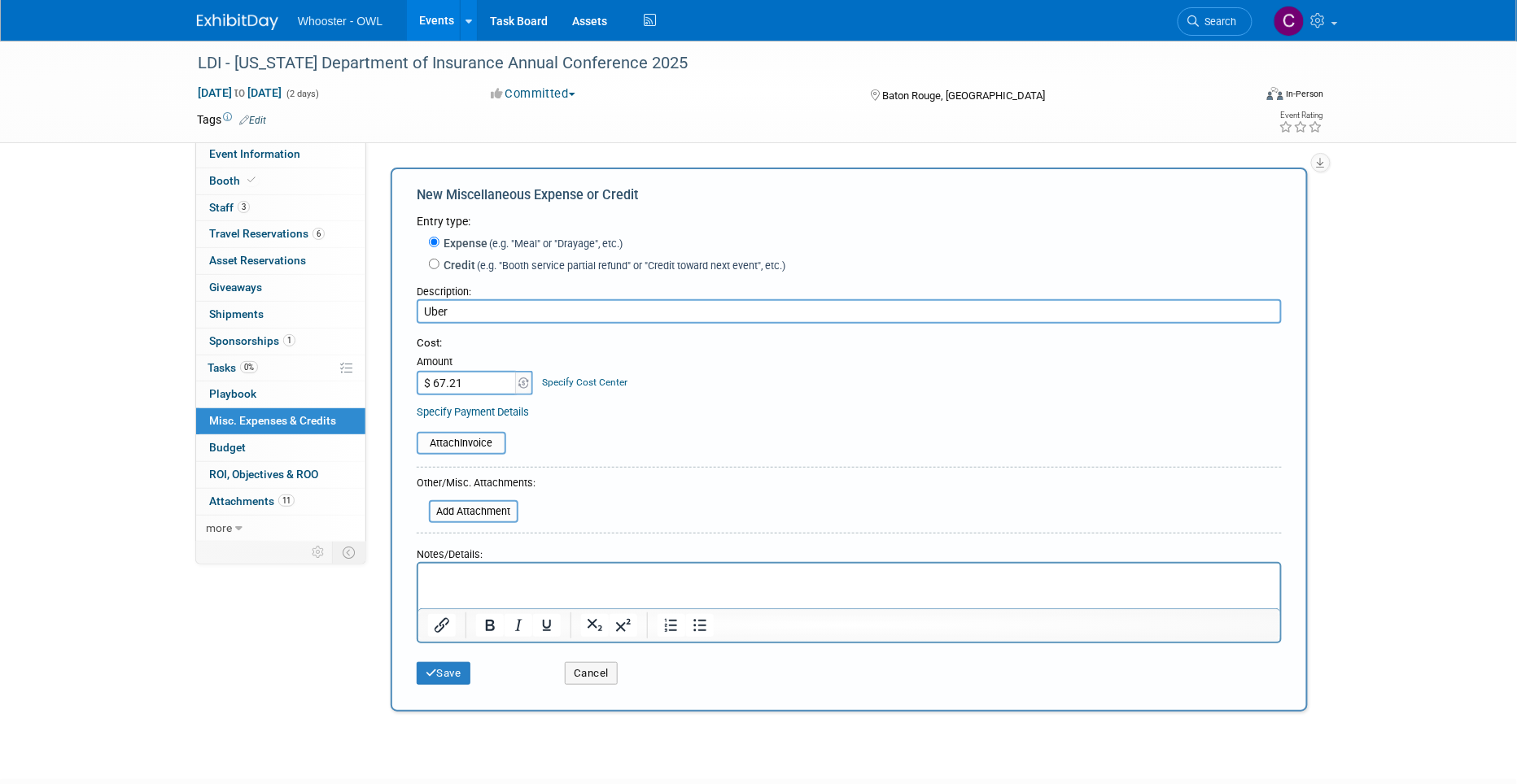
click at [446, 578] on p "Rich Text Area. Press ALT-0 for help." at bounding box center [849, 578] width 843 height 16
click at [441, 662] on button "Save" at bounding box center [443, 673] width 53 height 23
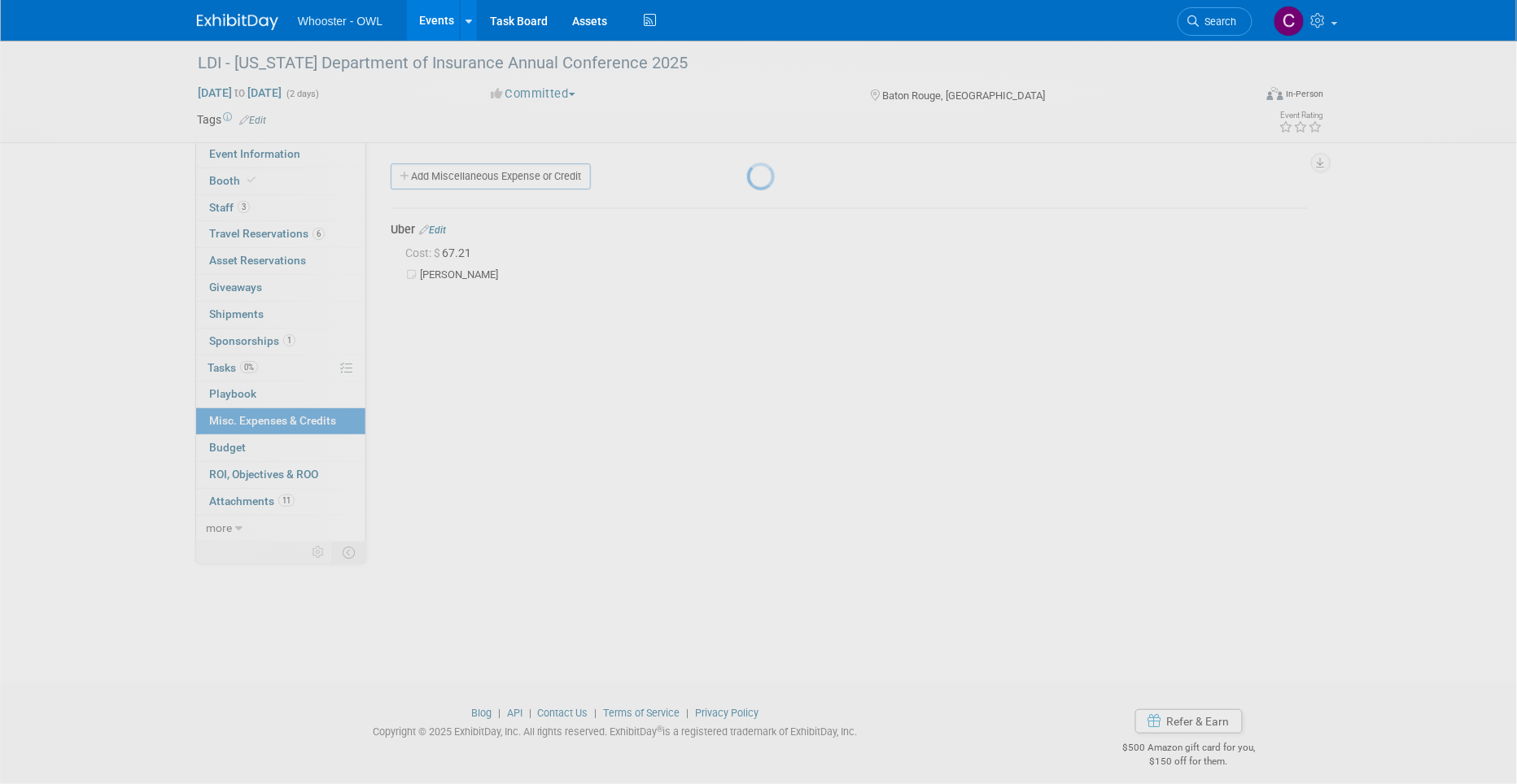
scroll to position [12, 0]
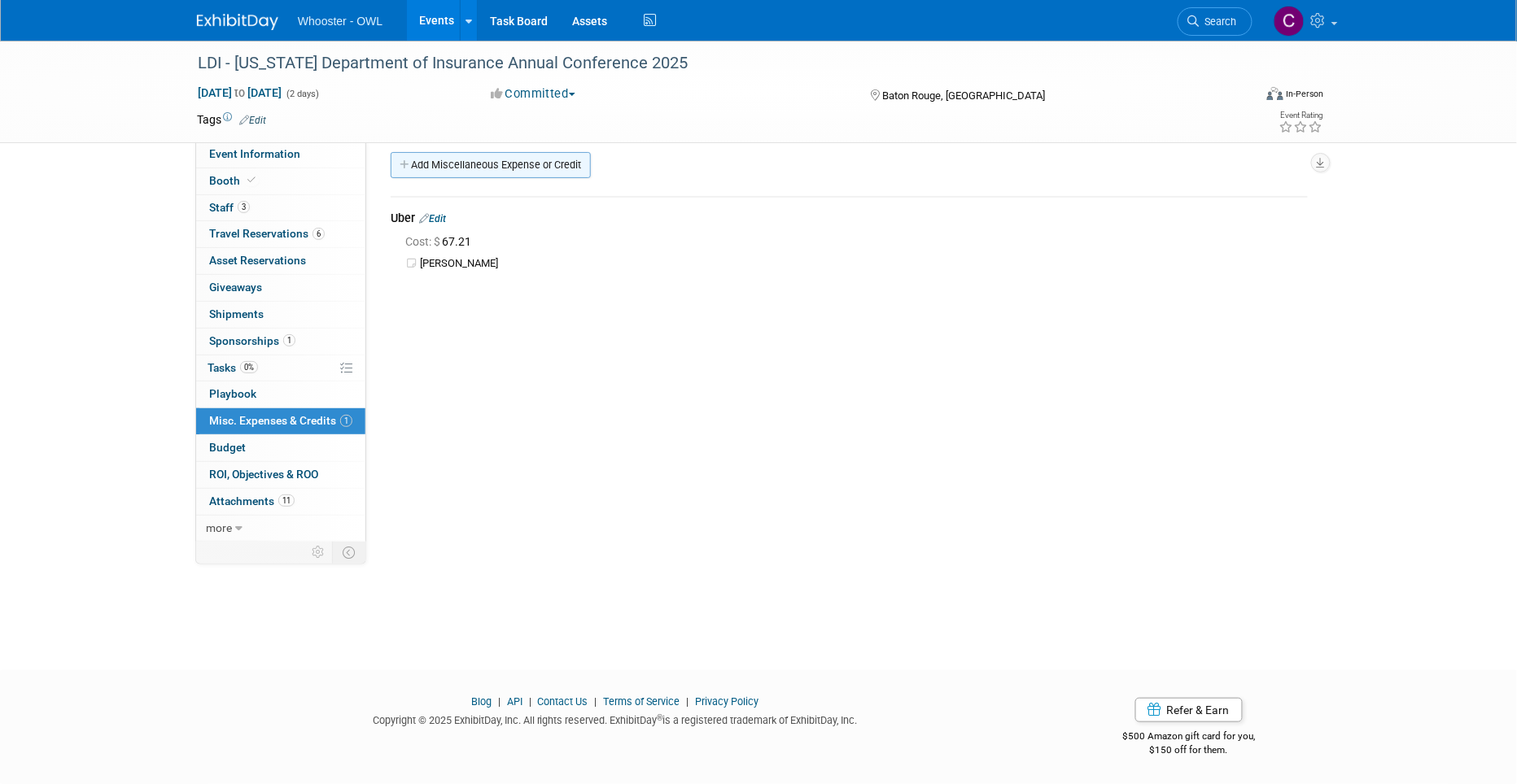
click at [486, 164] on link "Add Miscellaneous Expense or Credit" at bounding box center [490, 165] width 200 height 26
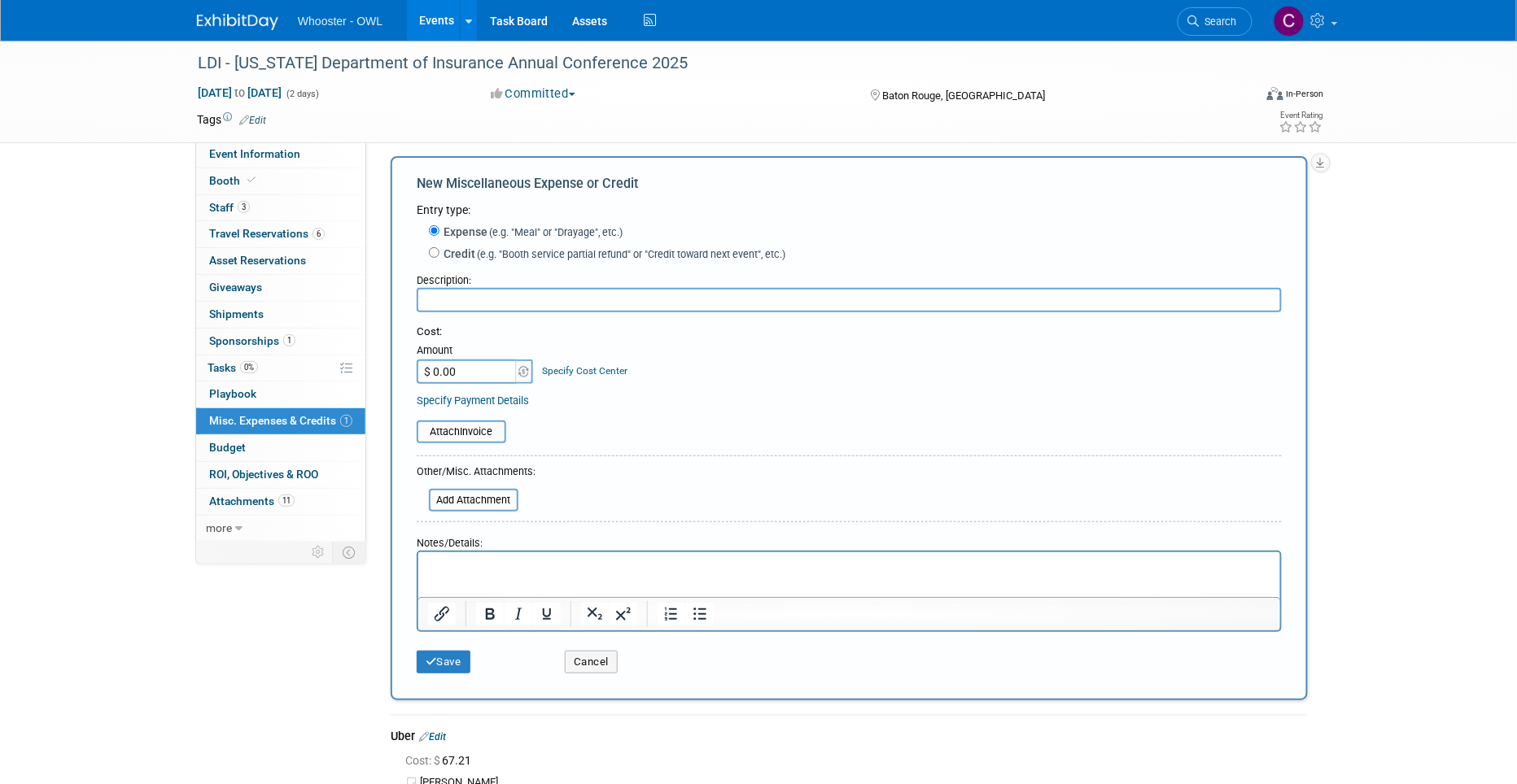
scroll to position [0, 0]
type input "Ambassador Services"
click at [433, 367] on input "$ 0.00" at bounding box center [467, 371] width 101 height 24
type input "$ 2,000.00"
click at [446, 562] on p "Rich Text Area. Press ALT-0 for help." at bounding box center [849, 567] width 843 height 16
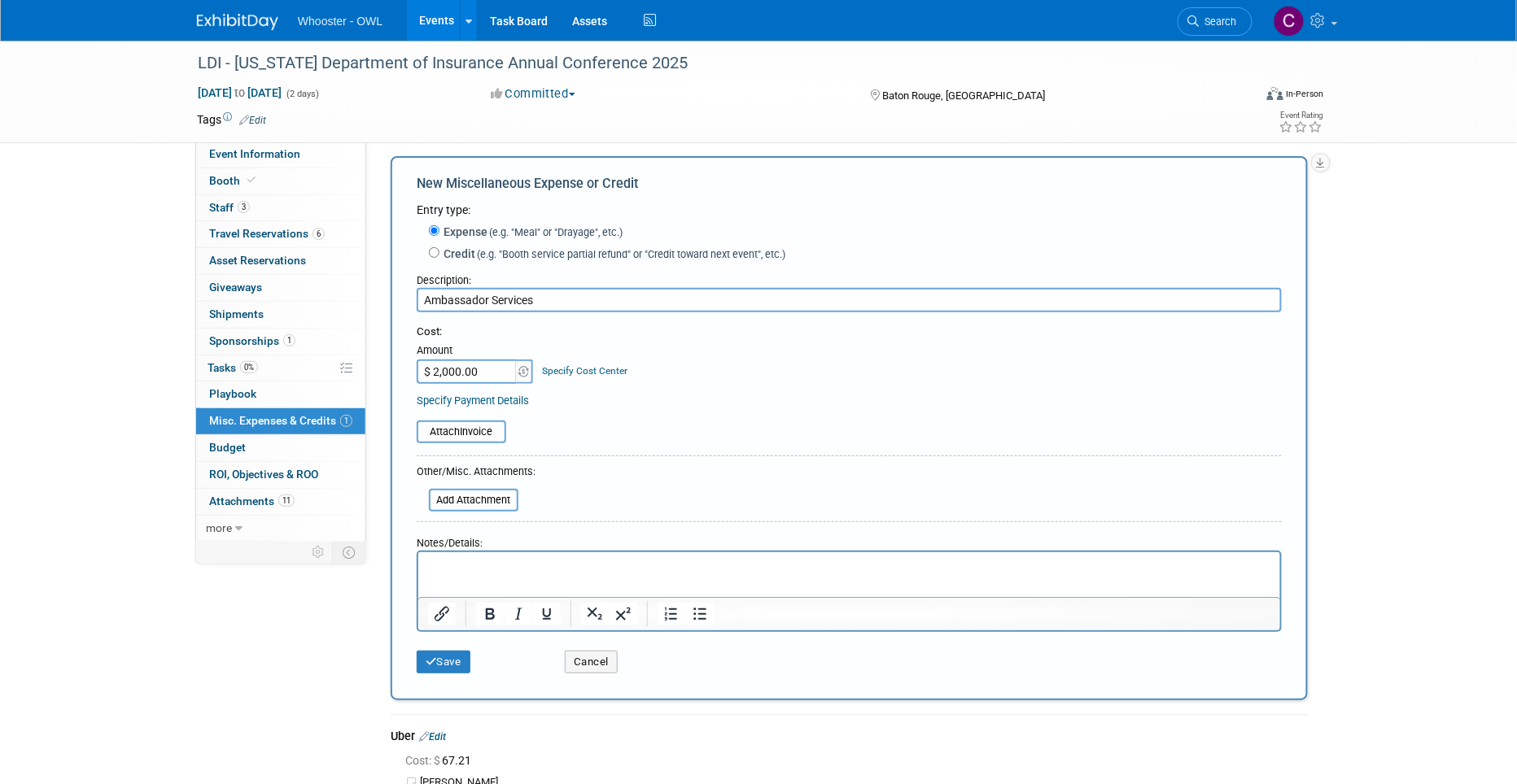
scroll to position [12, 0]
click at [452, 650] on button "Save" at bounding box center [443, 661] width 53 height 23
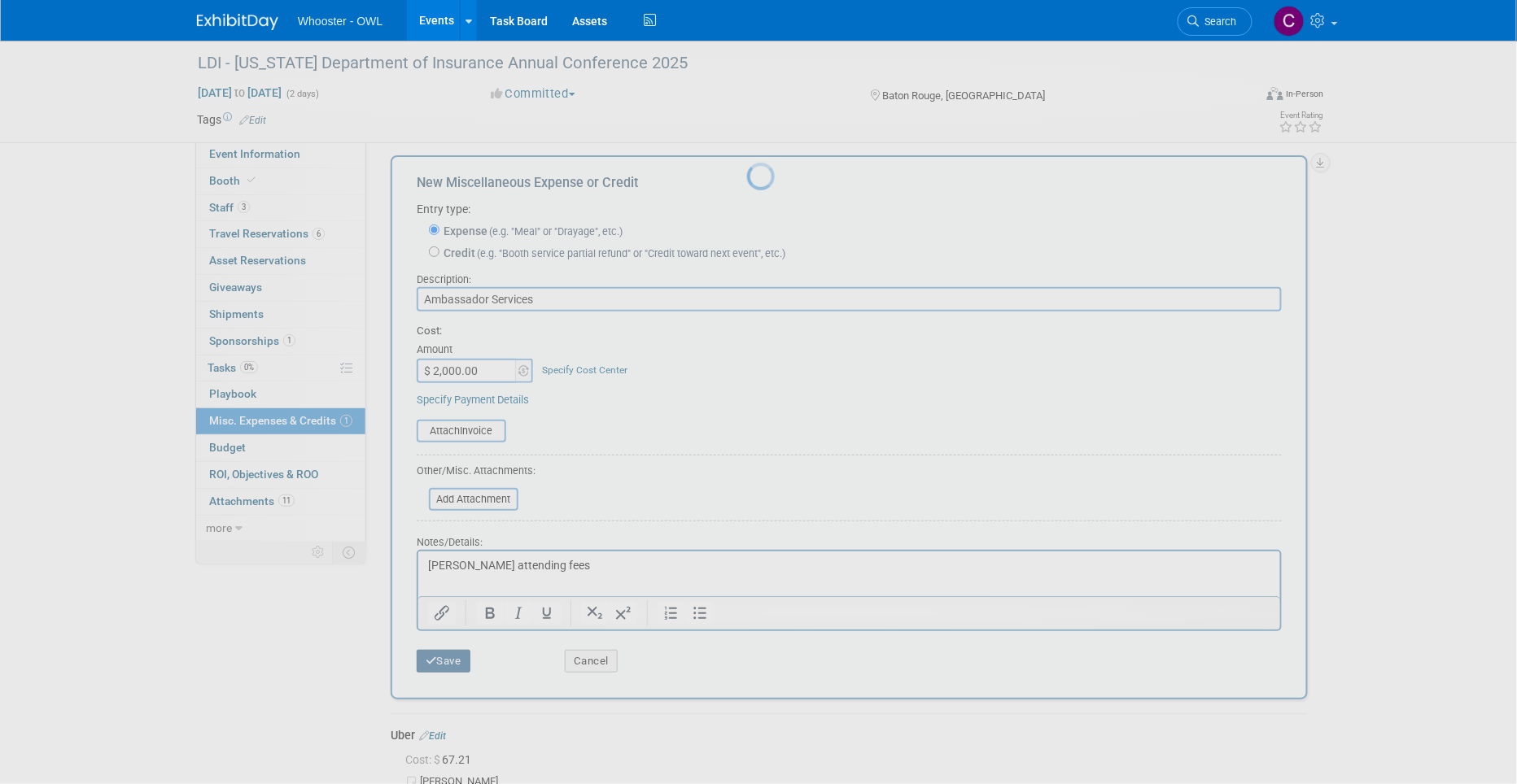
scroll to position [12, 0]
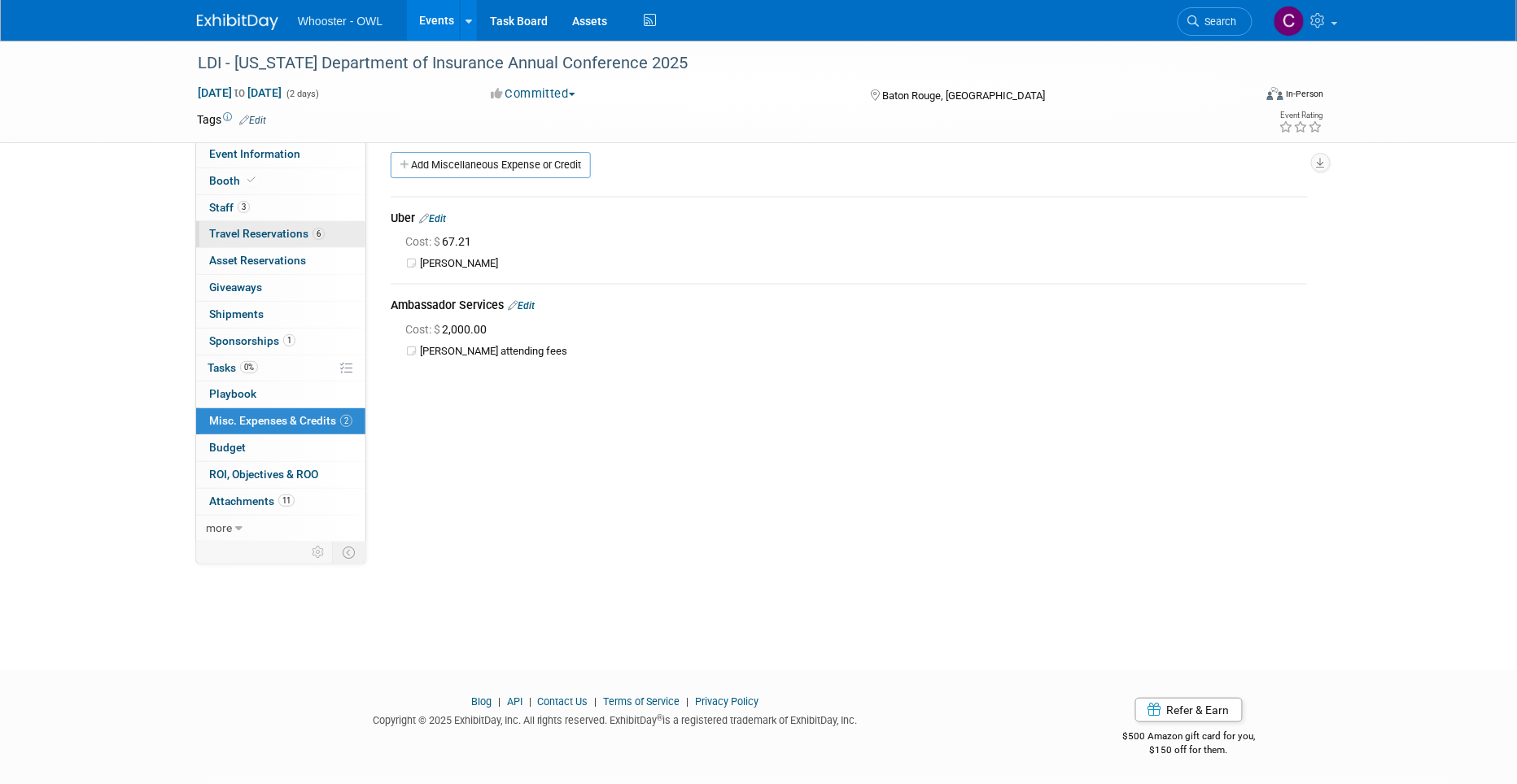
click at [251, 234] on span "Travel Reservations 6" at bounding box center [267, 234] width 116 height 13
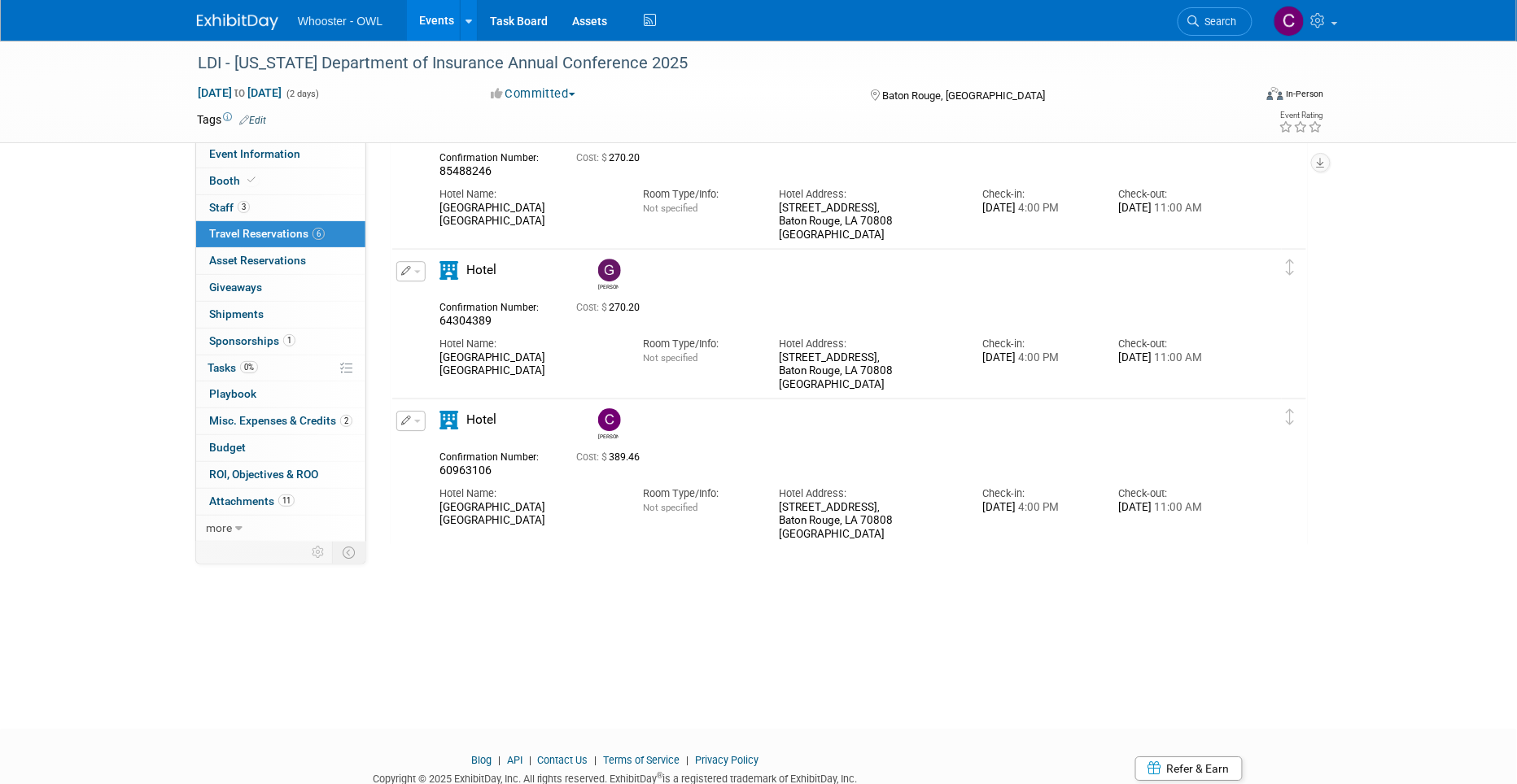
scroll to position [1477, 0]
click at [414, 419] on span "button" at bounding box center [417, 420] width 6 height 4
click at [433, 441] on button "Edit Reservation" at bounding box center [466, 448] width 138 height 24
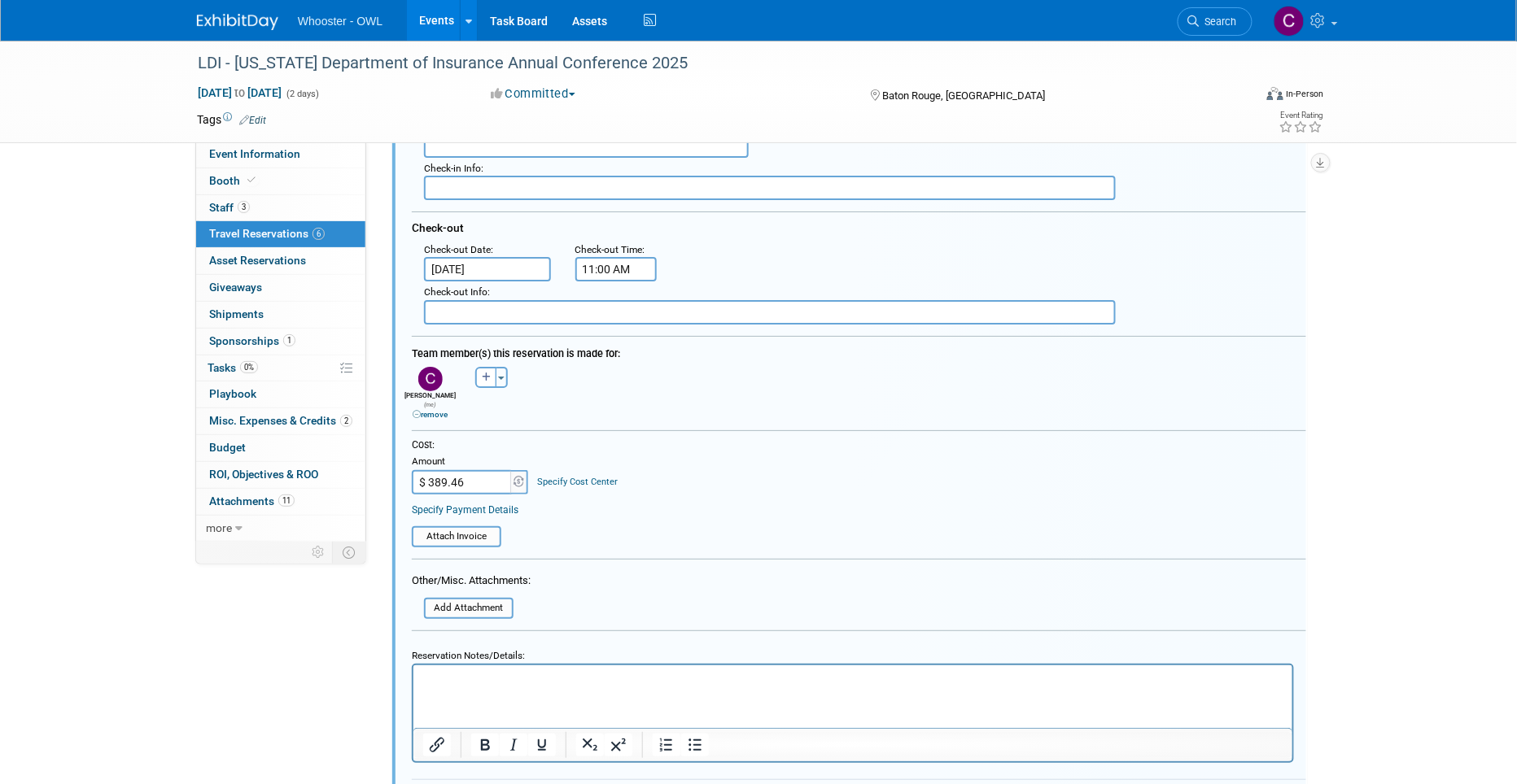
scroll to position [2020, 0]
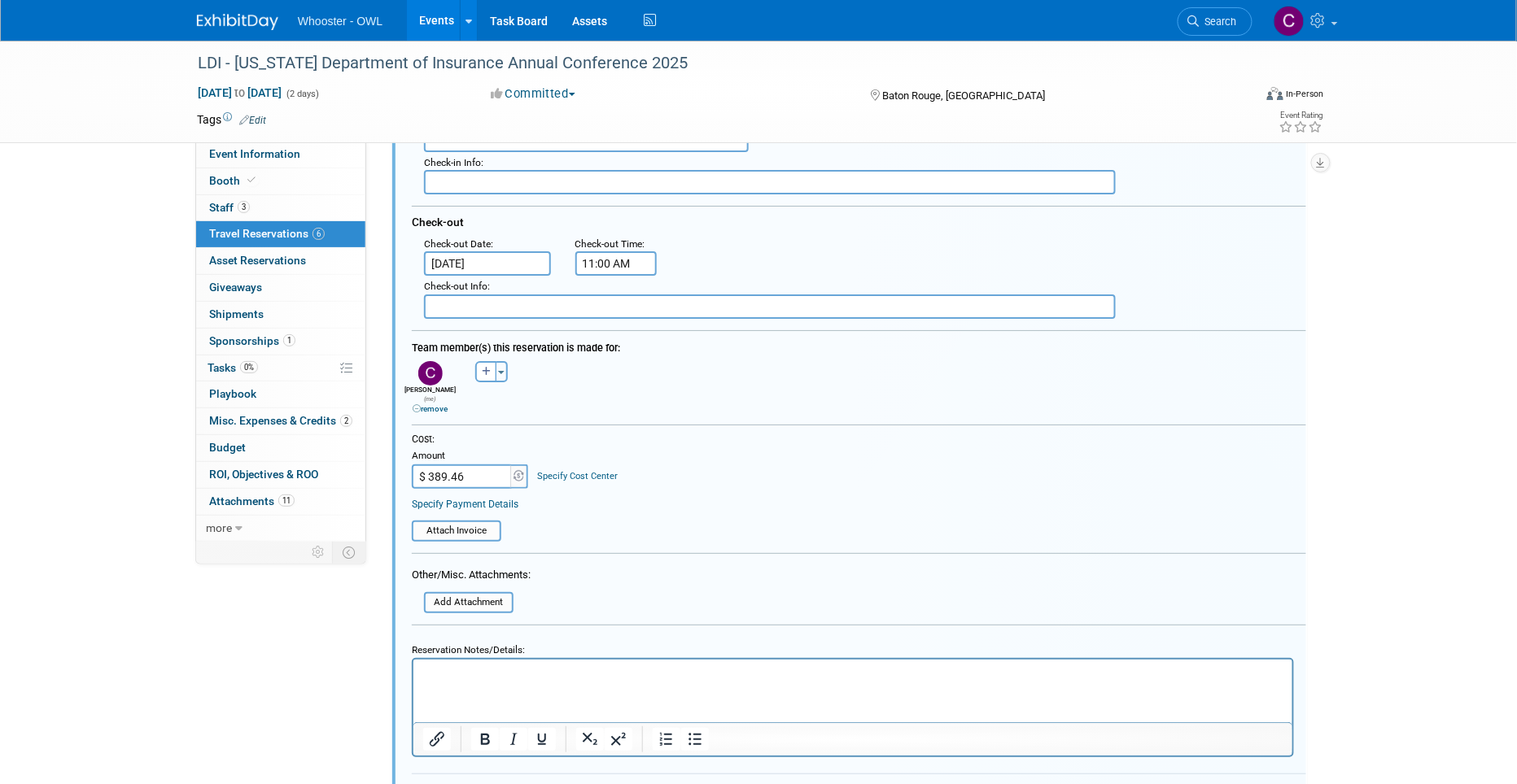
click at [466, 464] on input "$ 389.46" at bounding box center [463, 476] width 101 height 24
click at [725, 514] on table "Attach Invoice" at bounding box center [859, 524] width 894 height 36
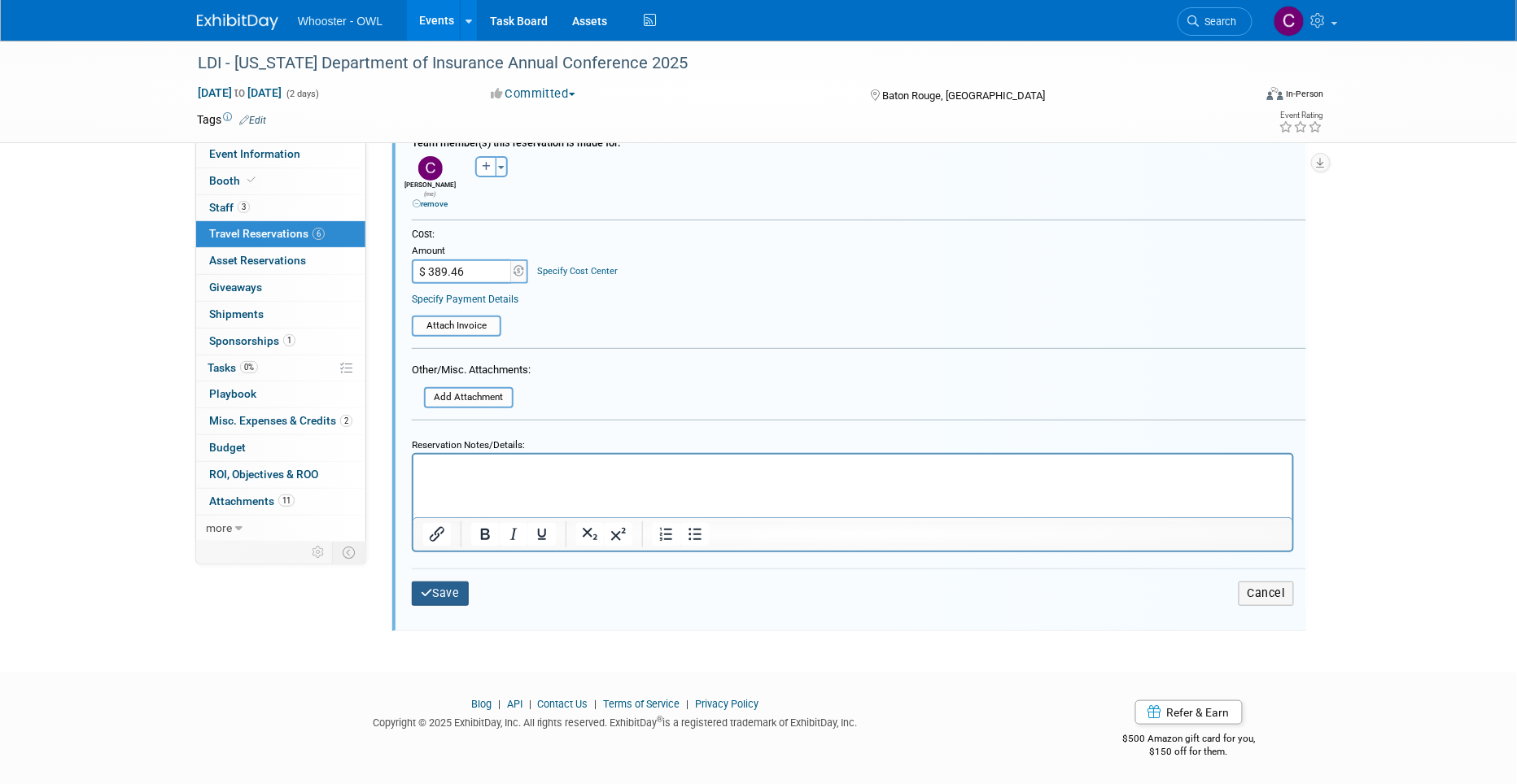
click at [447, 581] on button "Save" at bounding box center [440, 593] width 57 height 24
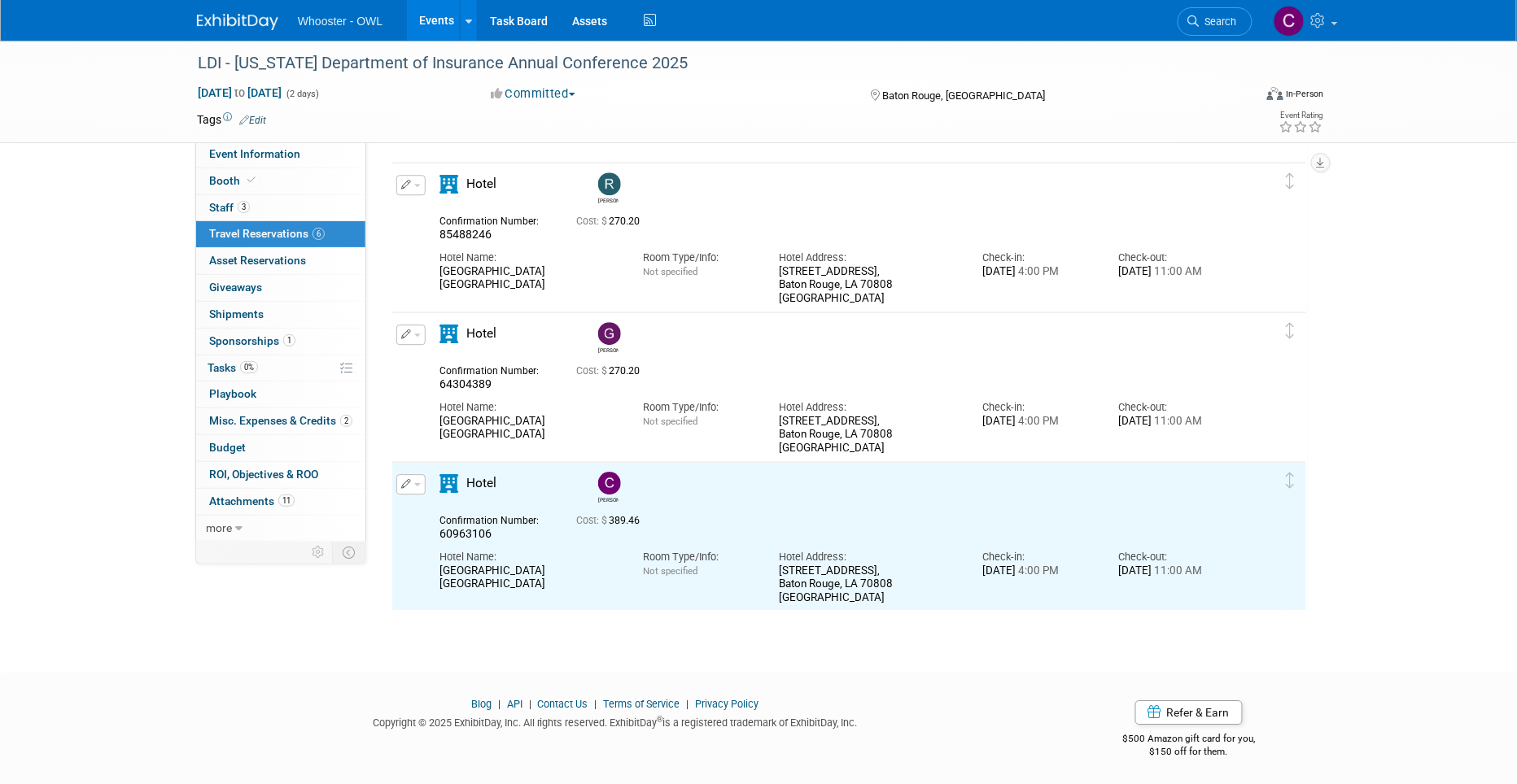
scroll to position [0, 0]
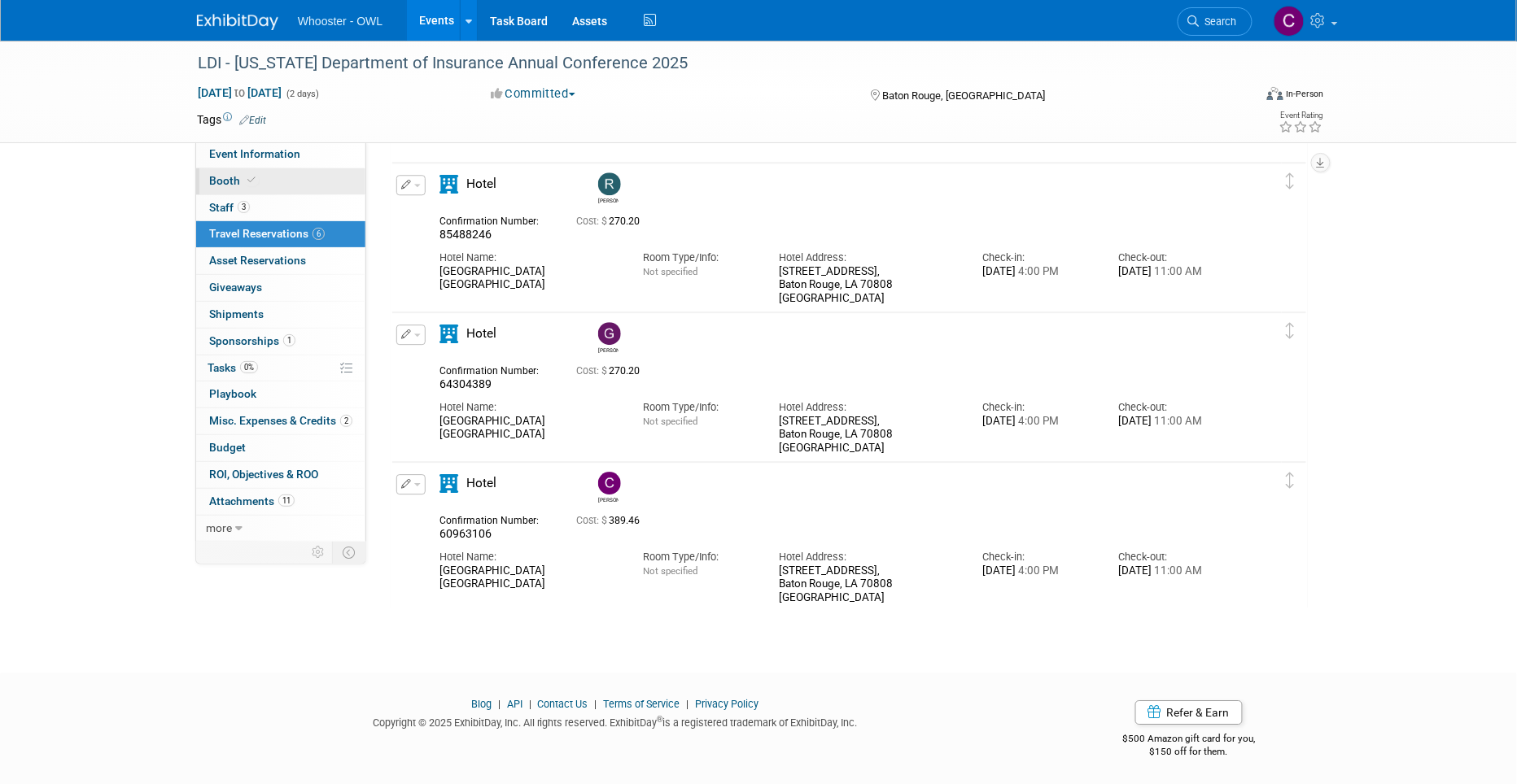
click at [227, 178] on span "Booth" at bounding box center [234, 180] width 50 height 13
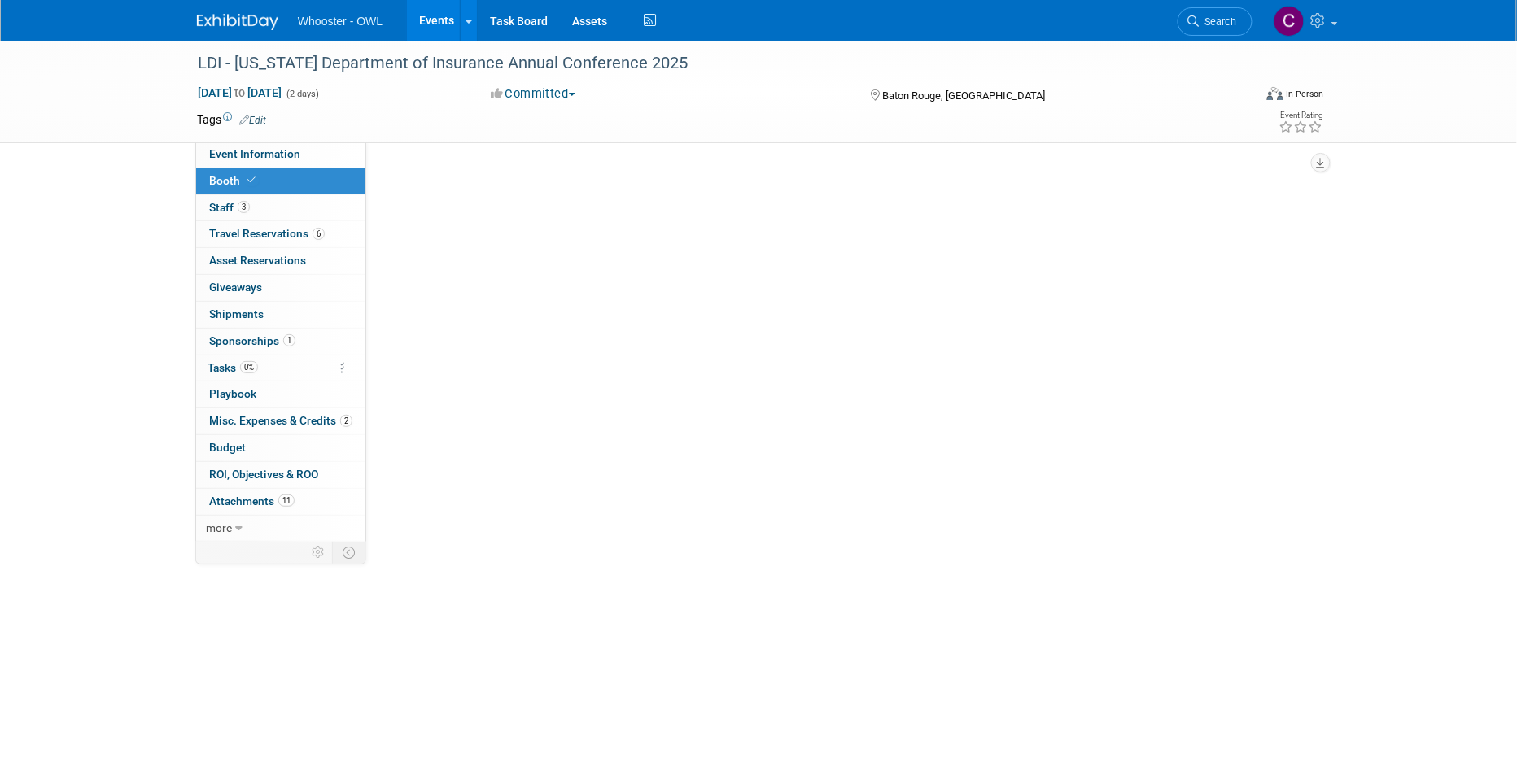
select select "No"
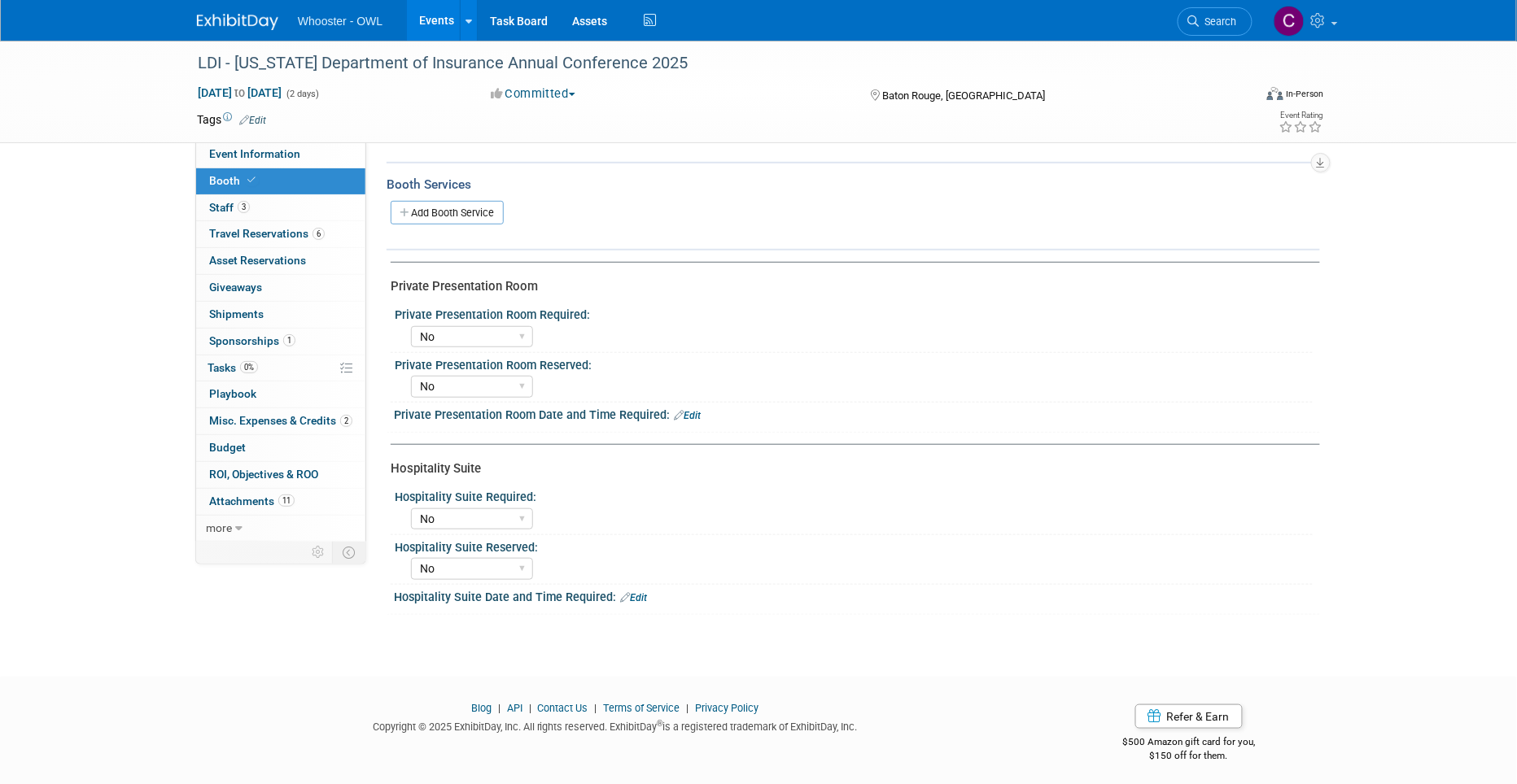
scroll to position [228, 0]
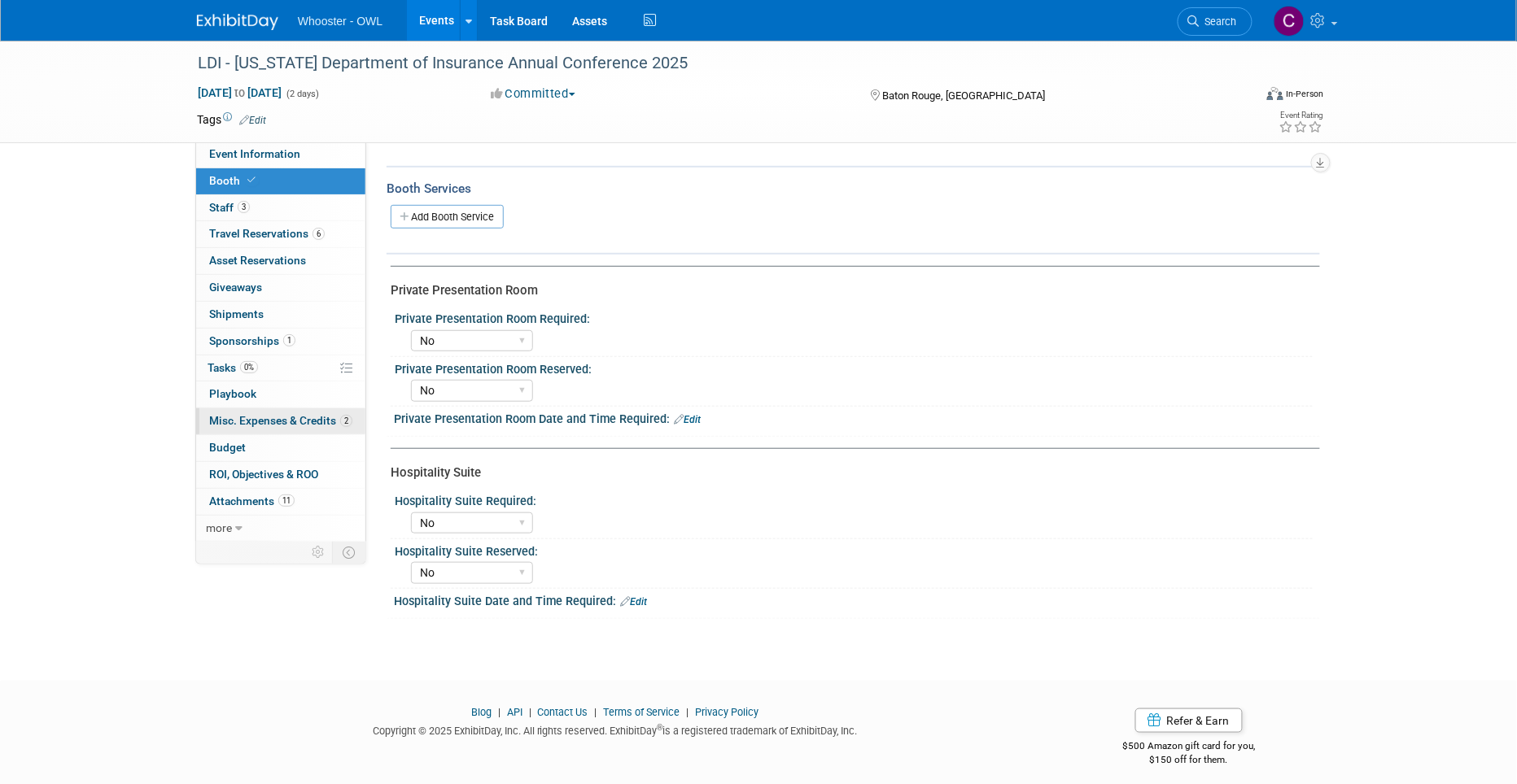
click at [279, 415] on span "Misc. Expenses & Credits 2" at bounding box center [281, 420] width 143 height 13
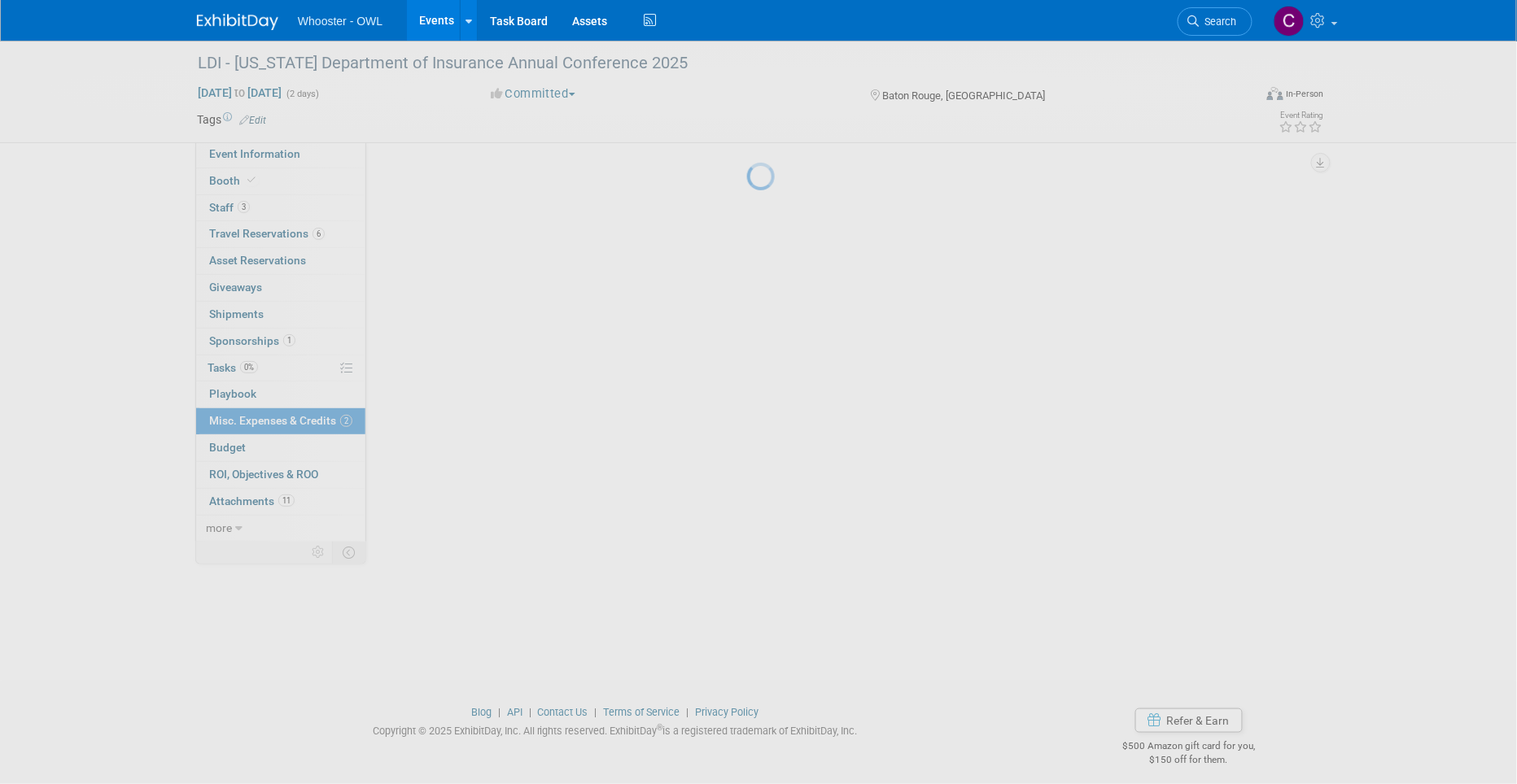
scroll to position [0, 0]
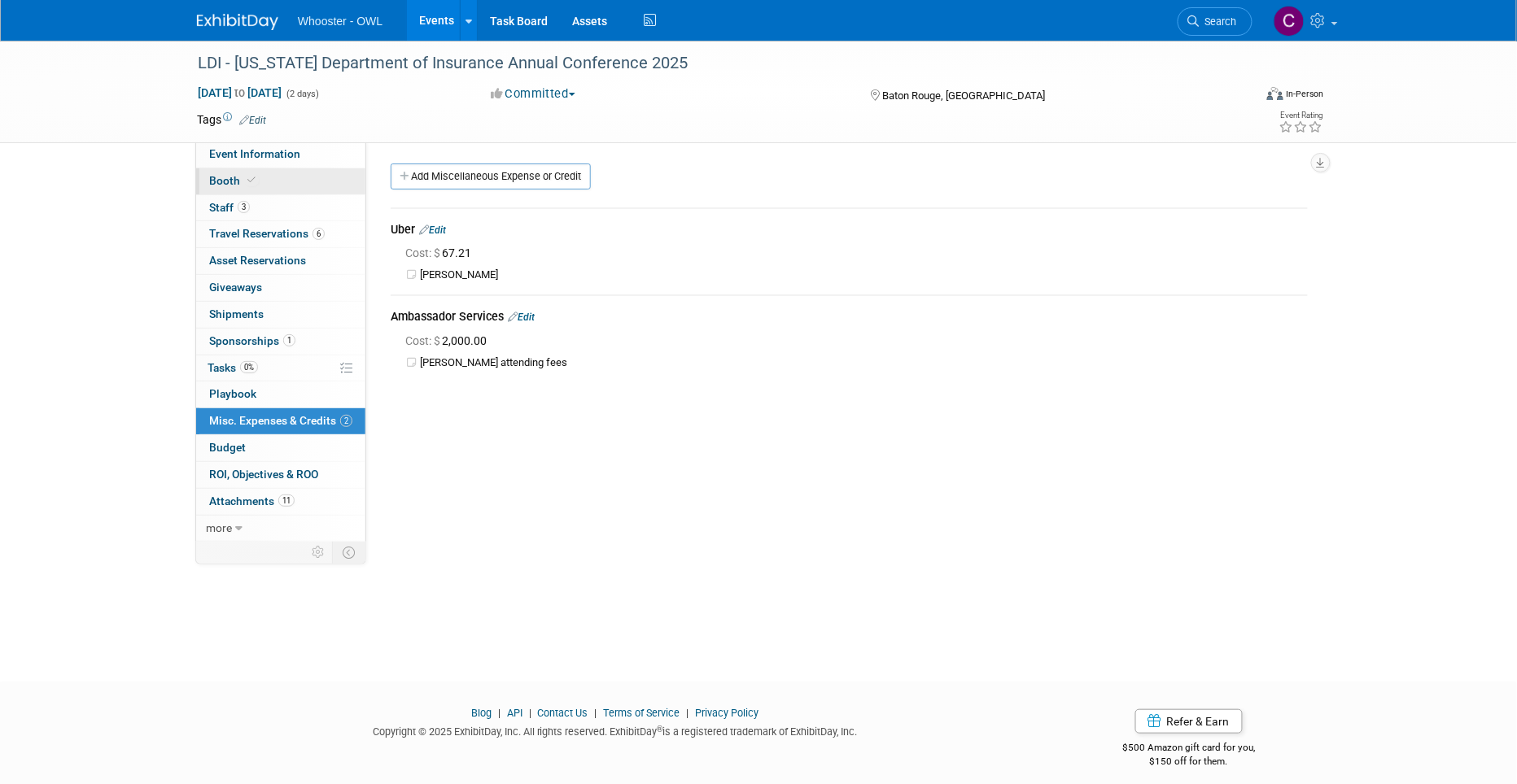
click at [223, 175] on span "Booth" at bounding box center [234, 180] width 50 height 13
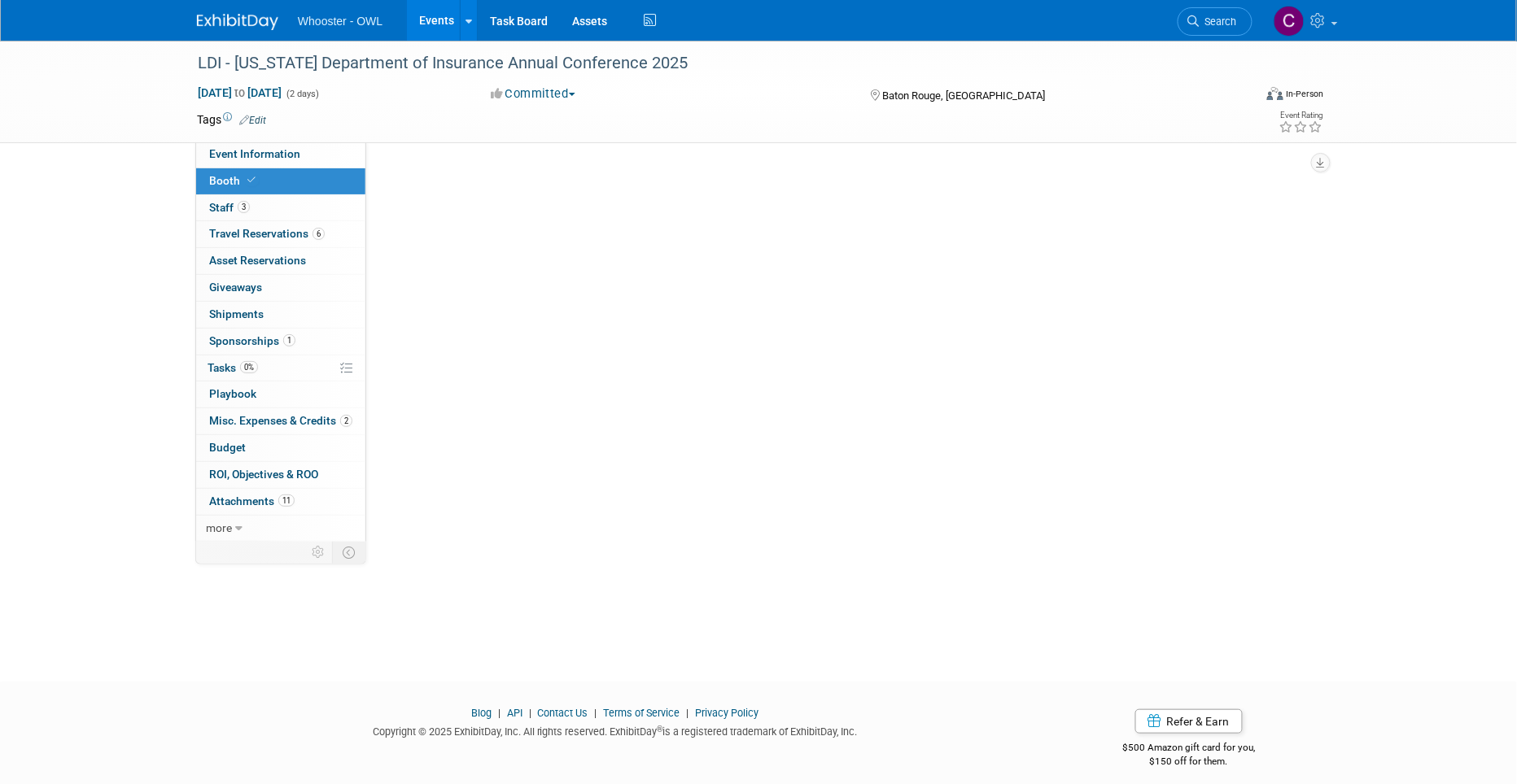
select select "No"
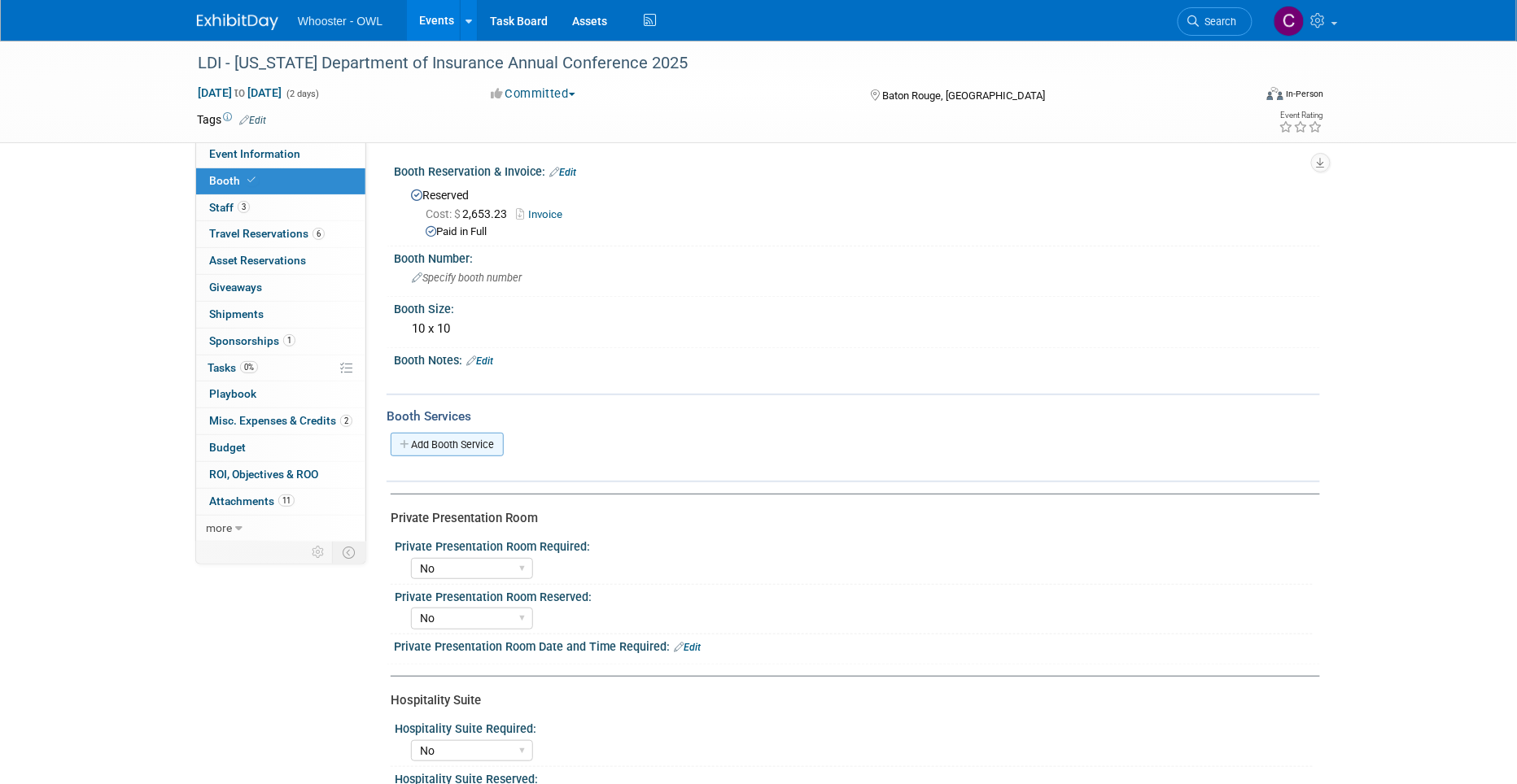
click at [440, 433] on link "Add Booth Service" at bounding box center [446, 445] width 113 height 24
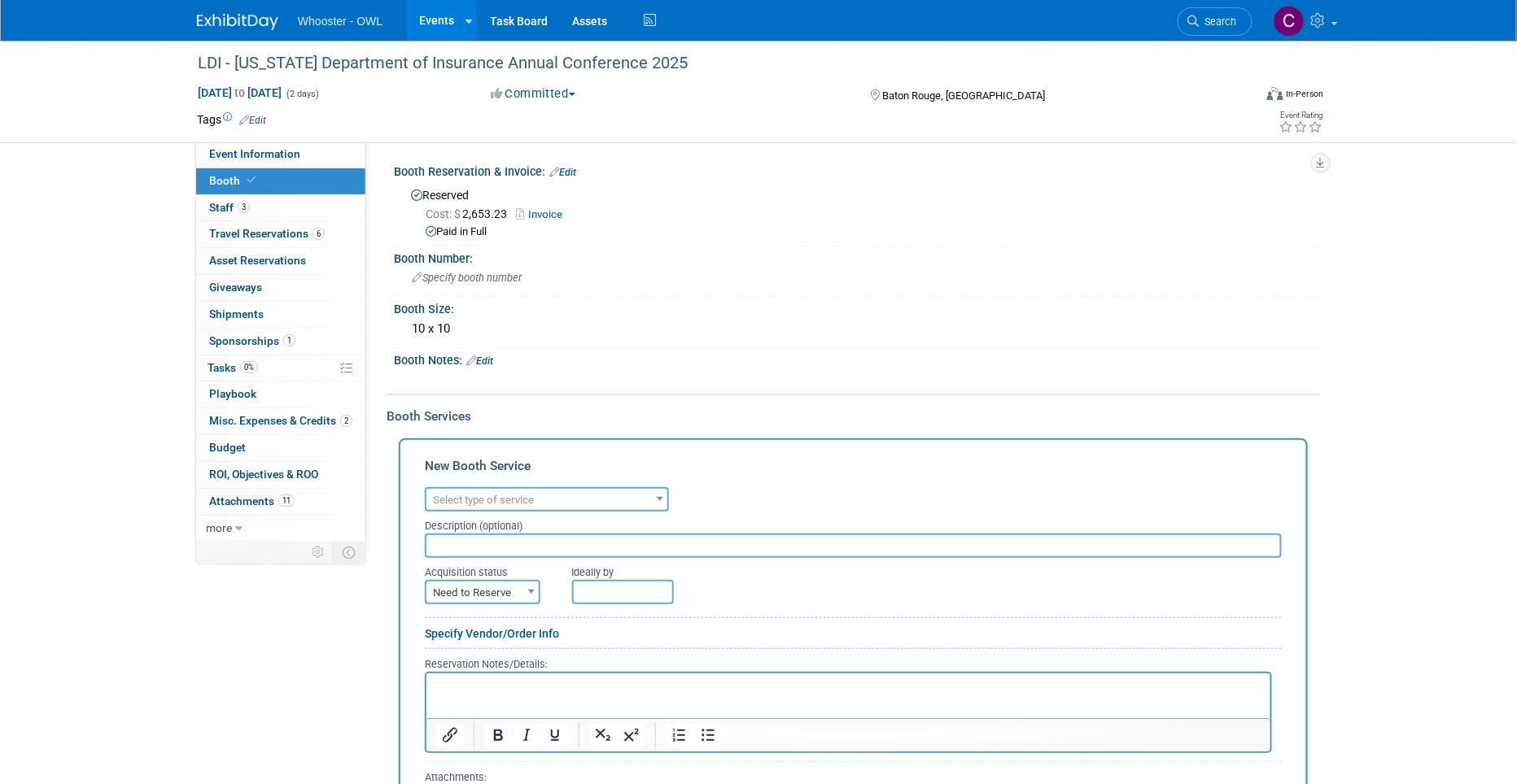
click at [544, 496] on span "Select type of service" at bounding box center [547, 500] width 241 height 23
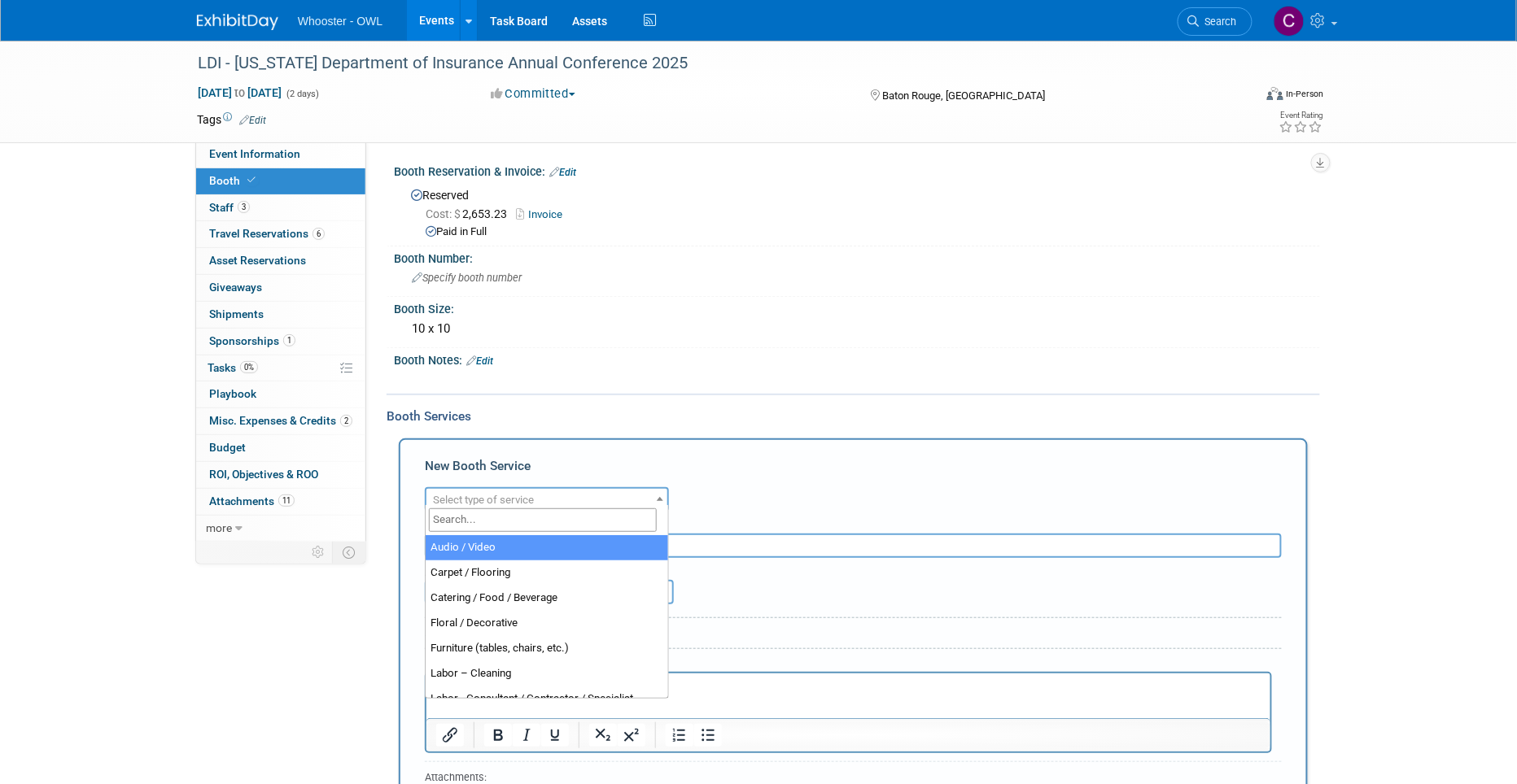
select select "2"
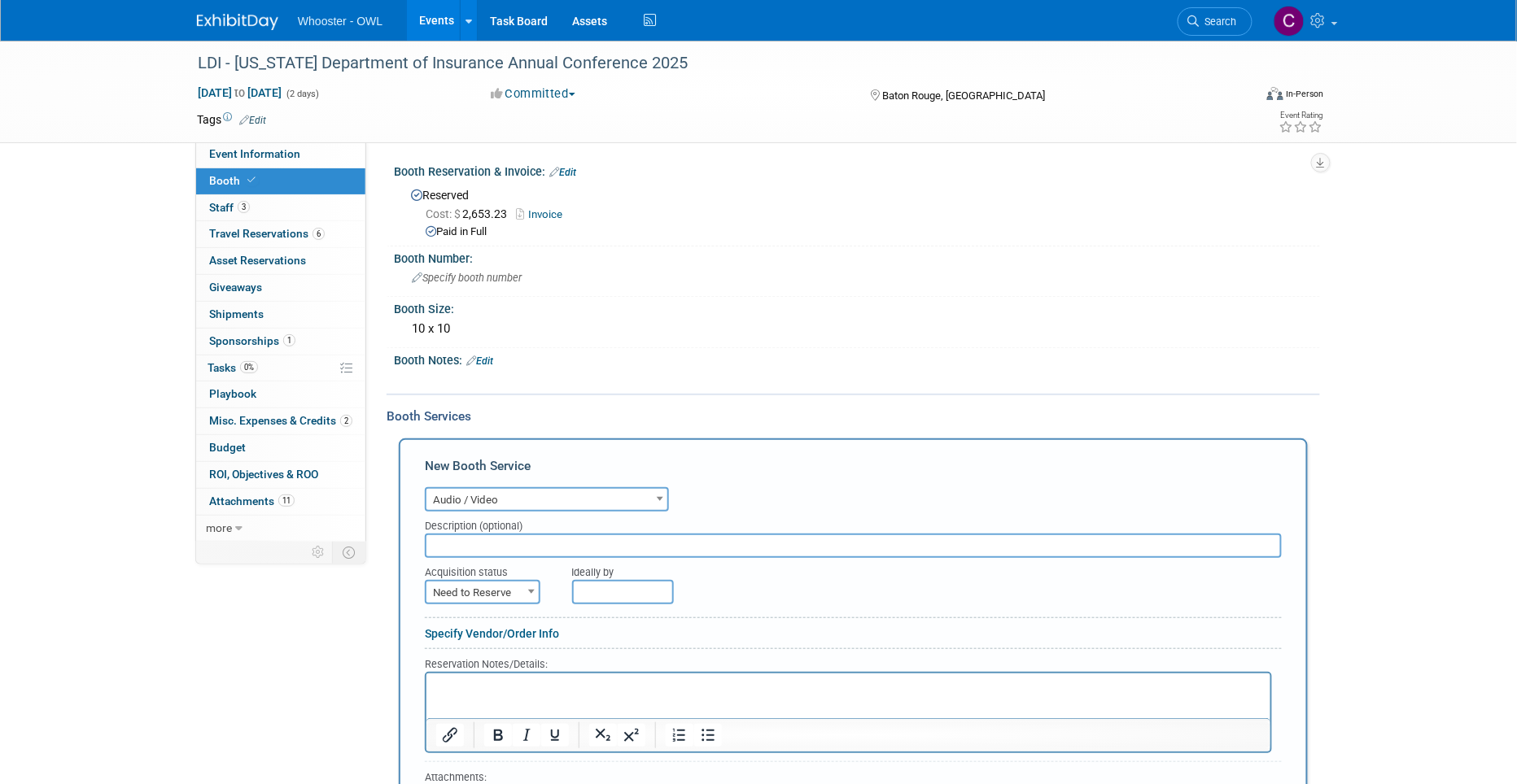
click at [492, 540] on input "text" at bounding box center [853, 545] width 857 height 24
type input "Monitor"
click at [484, 581] on span "Need to Reserve" at bounding box center [483, 592] width 112 height 23
drag, startPoint x: 492, startPoint y: 636, endPoint x: 598, endPoint y: 599, distance: 112.3
select select "2"
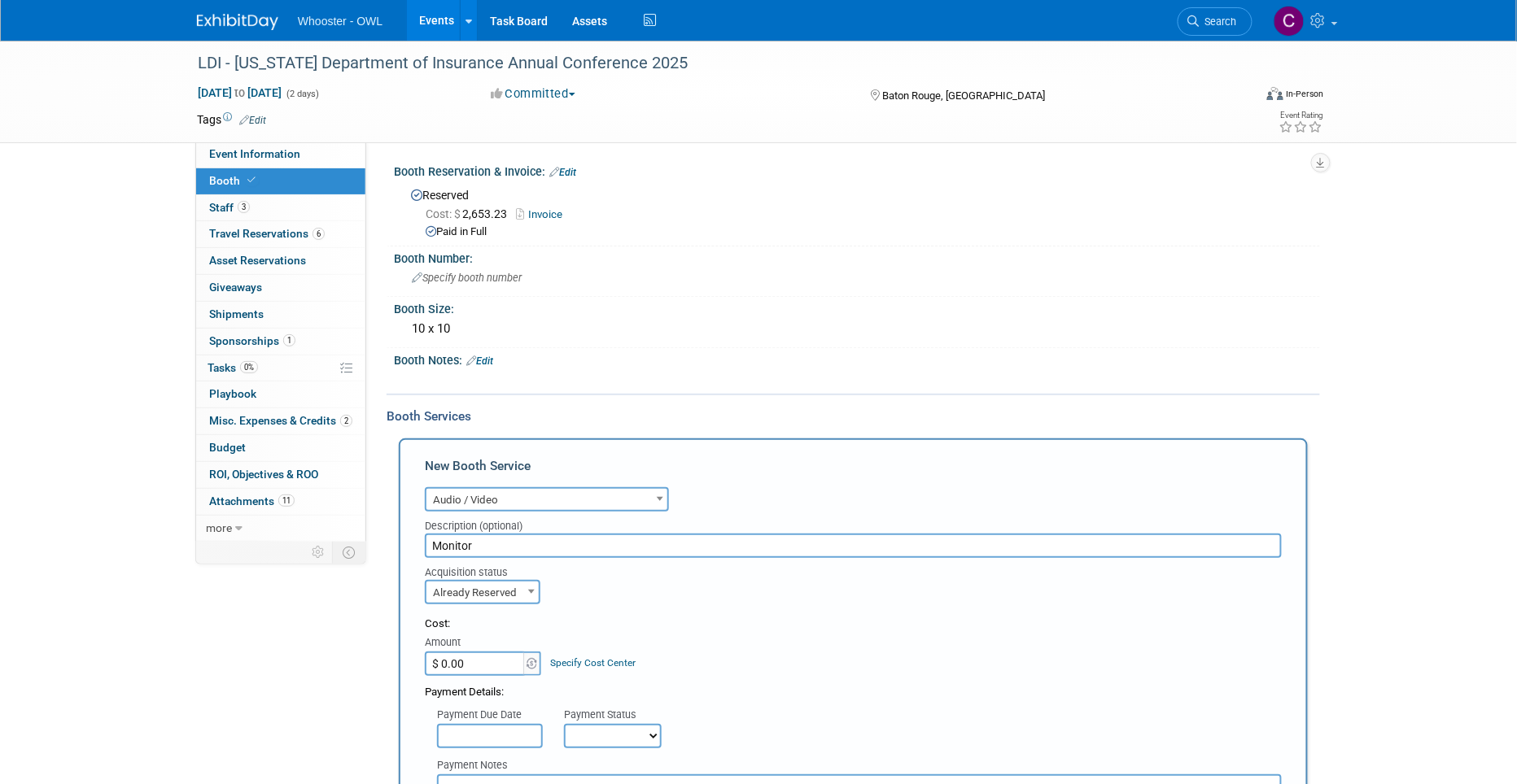
click at [469, 654] on input "$ 0.00" at bounding box center [475, 664] width 101 height 24
type input "$ 296.58"
click at [747, 676] on div "Payment Details:" at bounding box center [853, 688] width 857 height 24
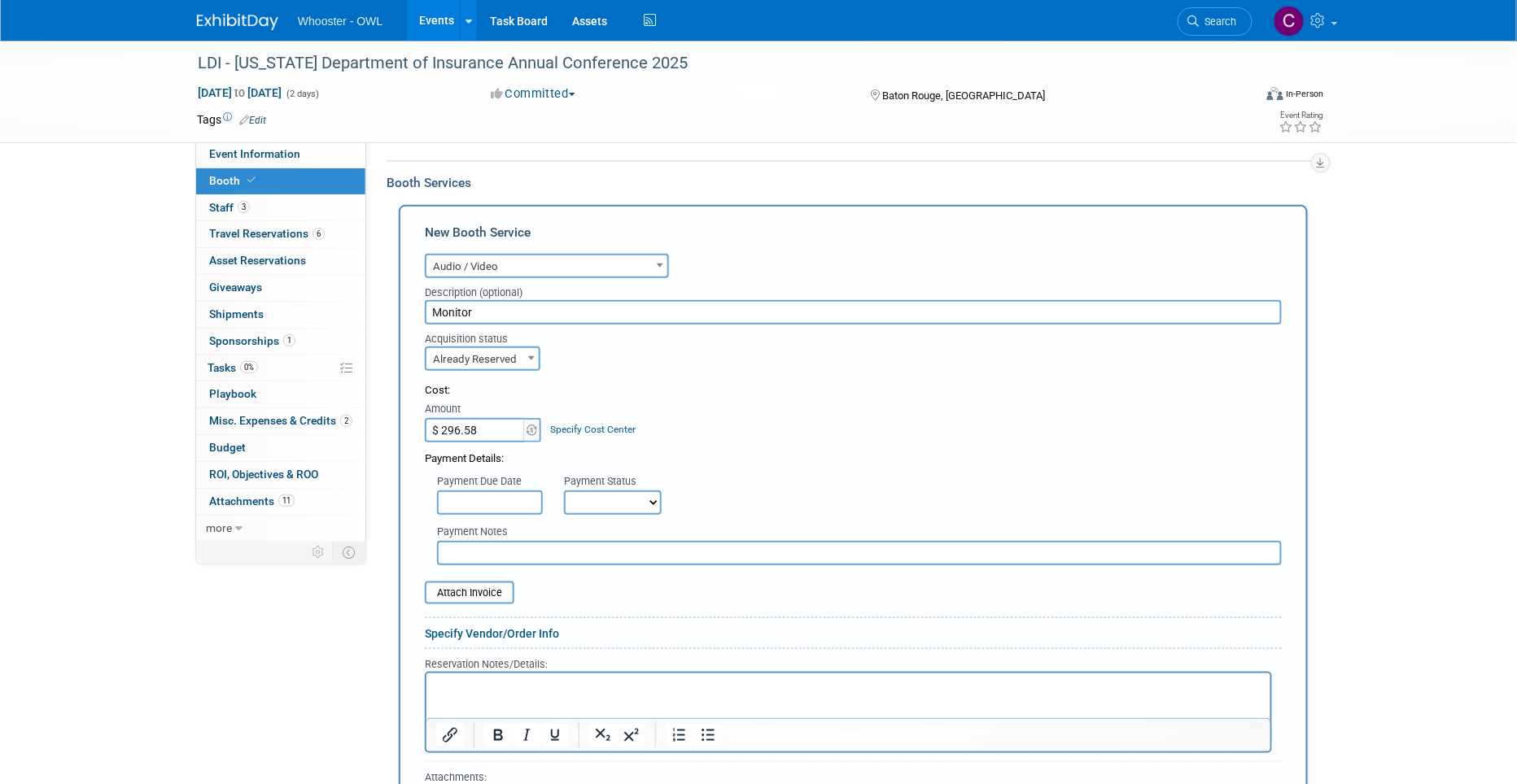
scroll to position [244, 0]
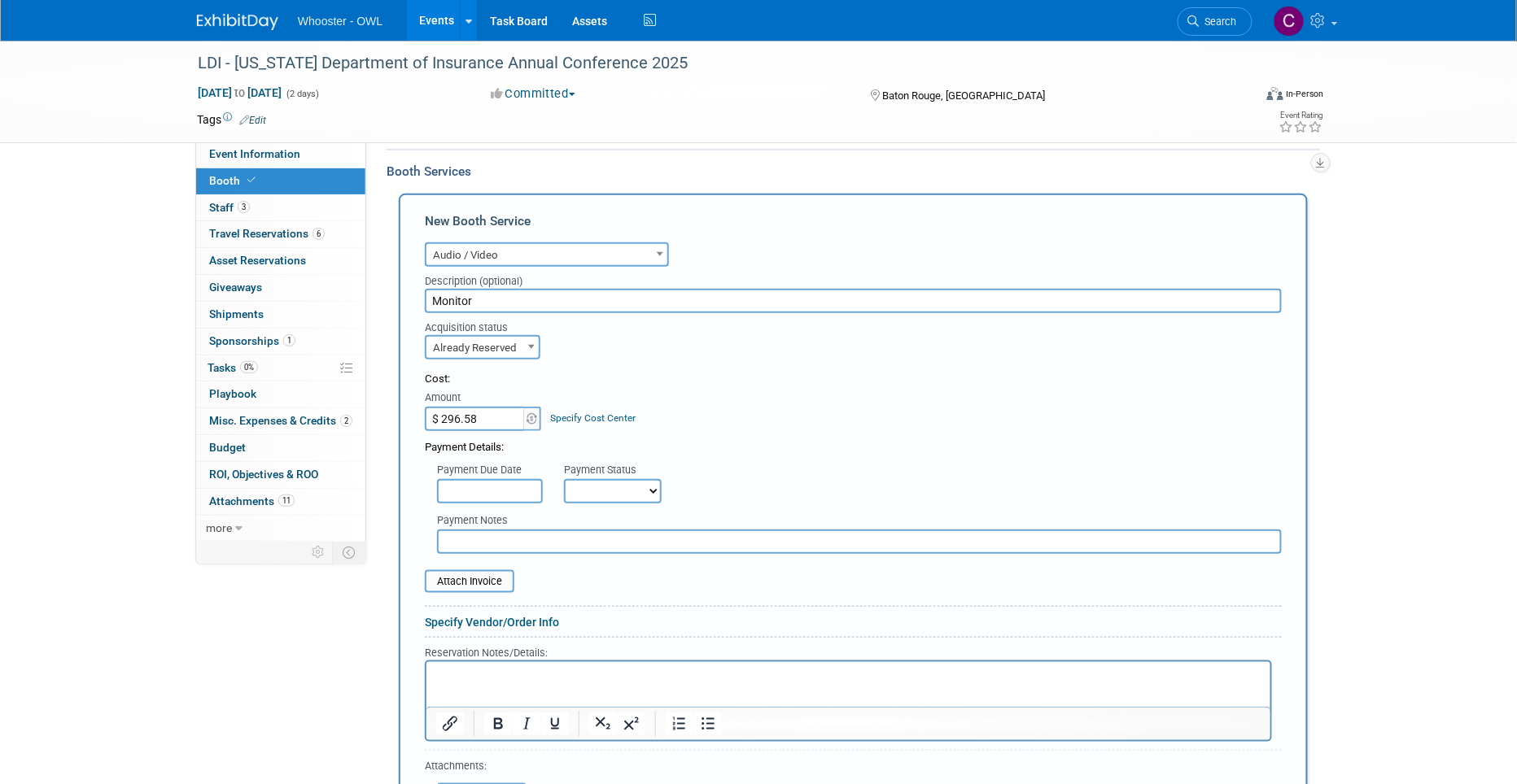
select select "1"
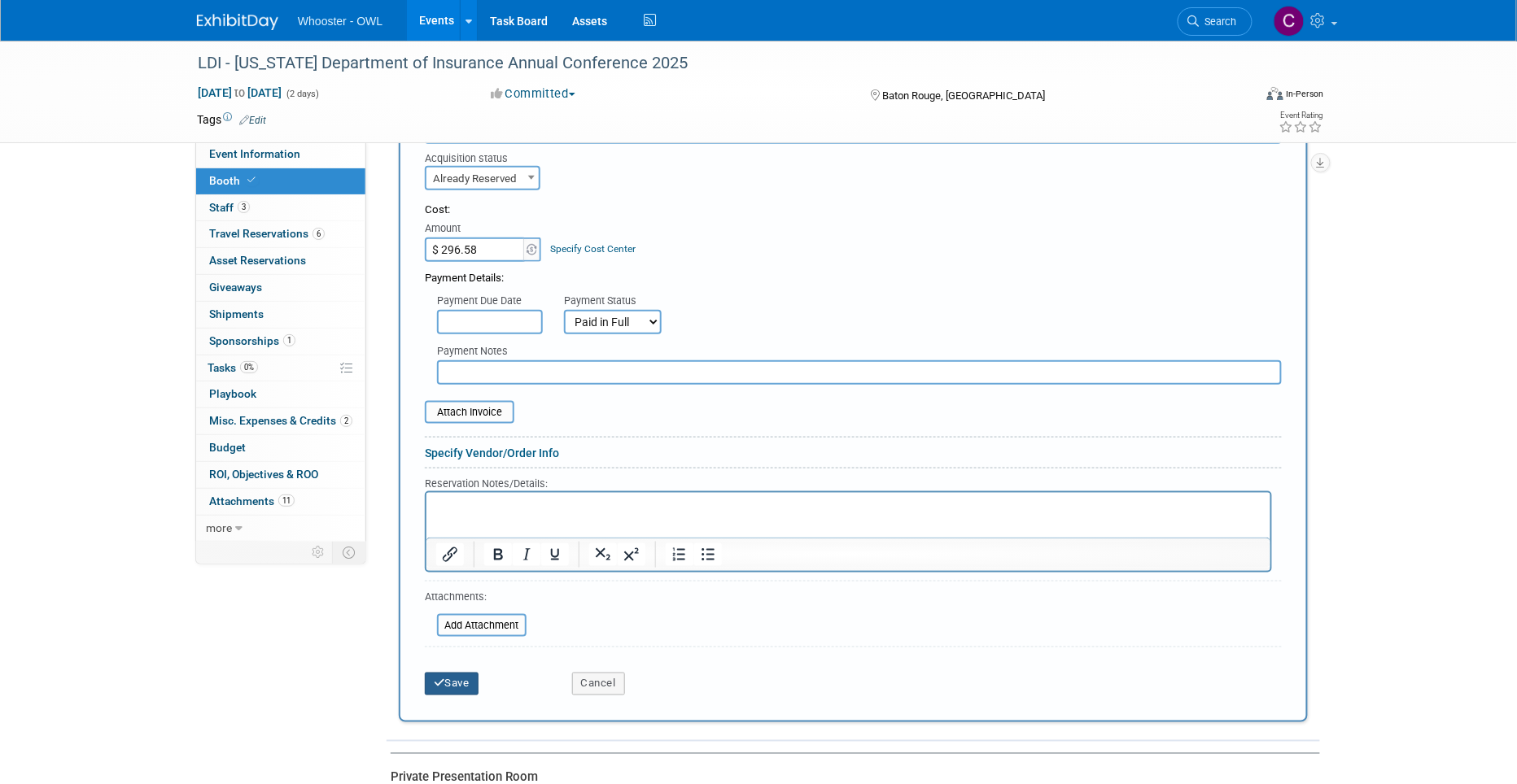
click at [458, 674] on button "Save" at bounding box center [451, 684] width 53 height 23
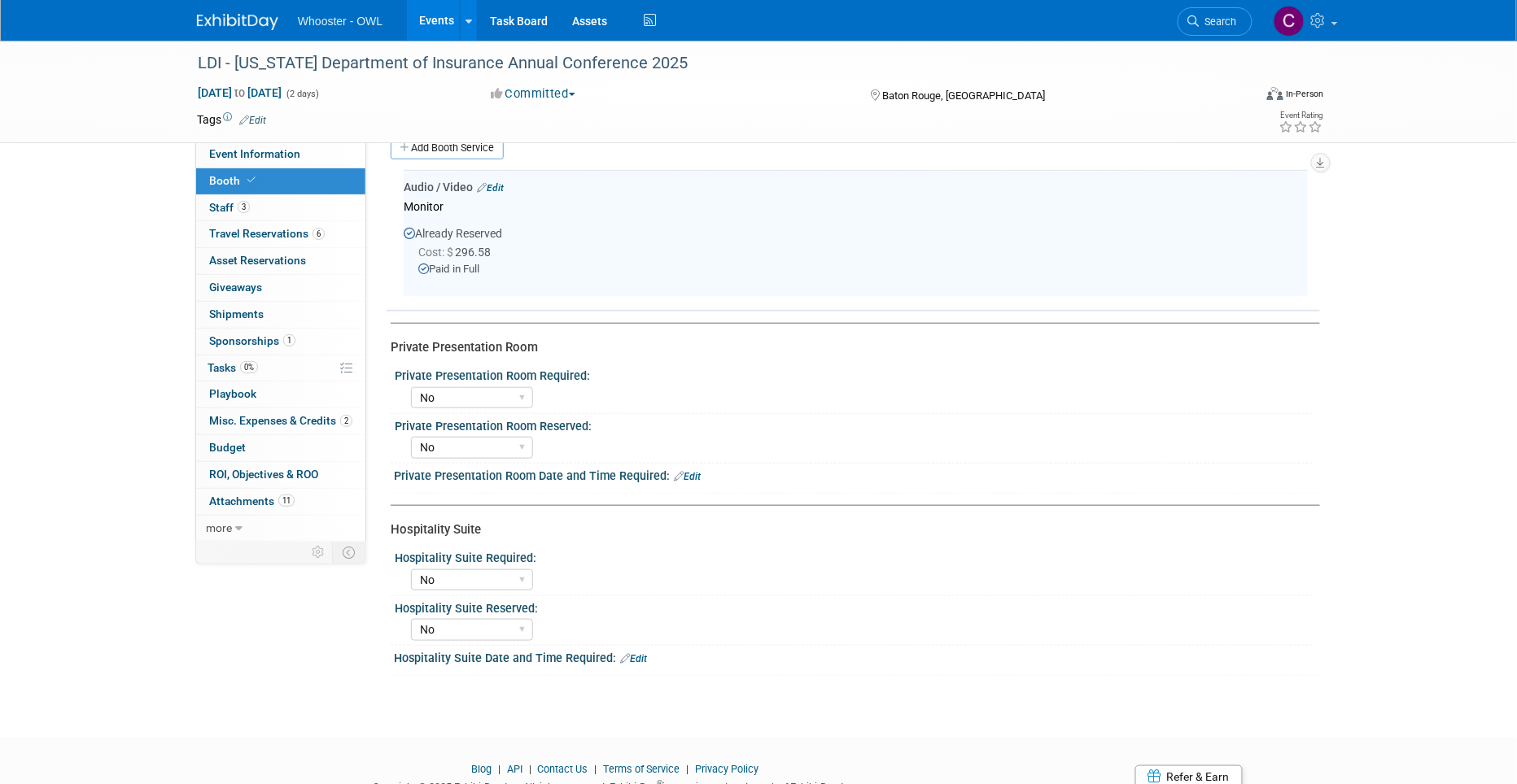
scroll to position [290, 0]
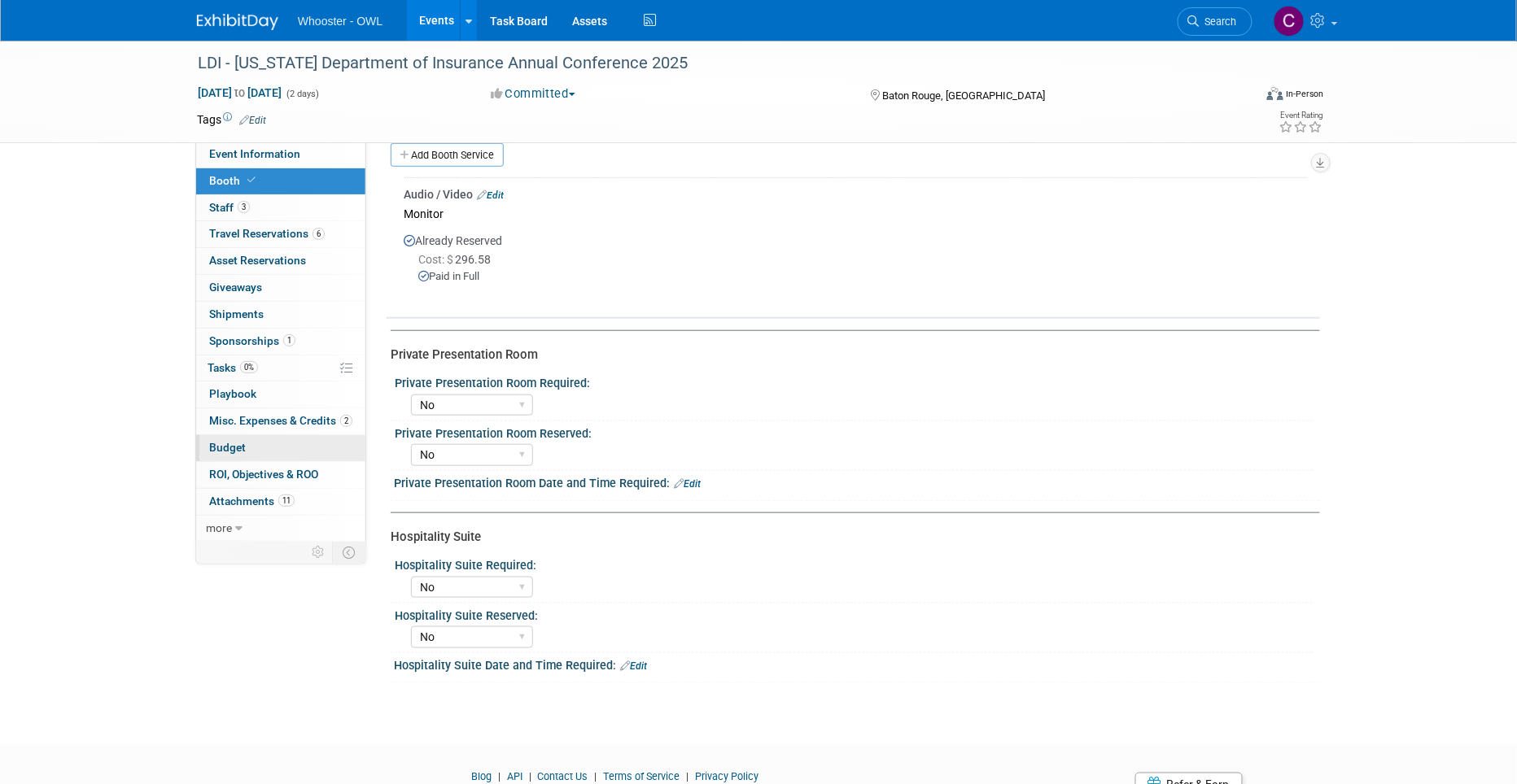
click at [220, 438] on link "Budget" at bounding box center [281, 448] width 169 height 26
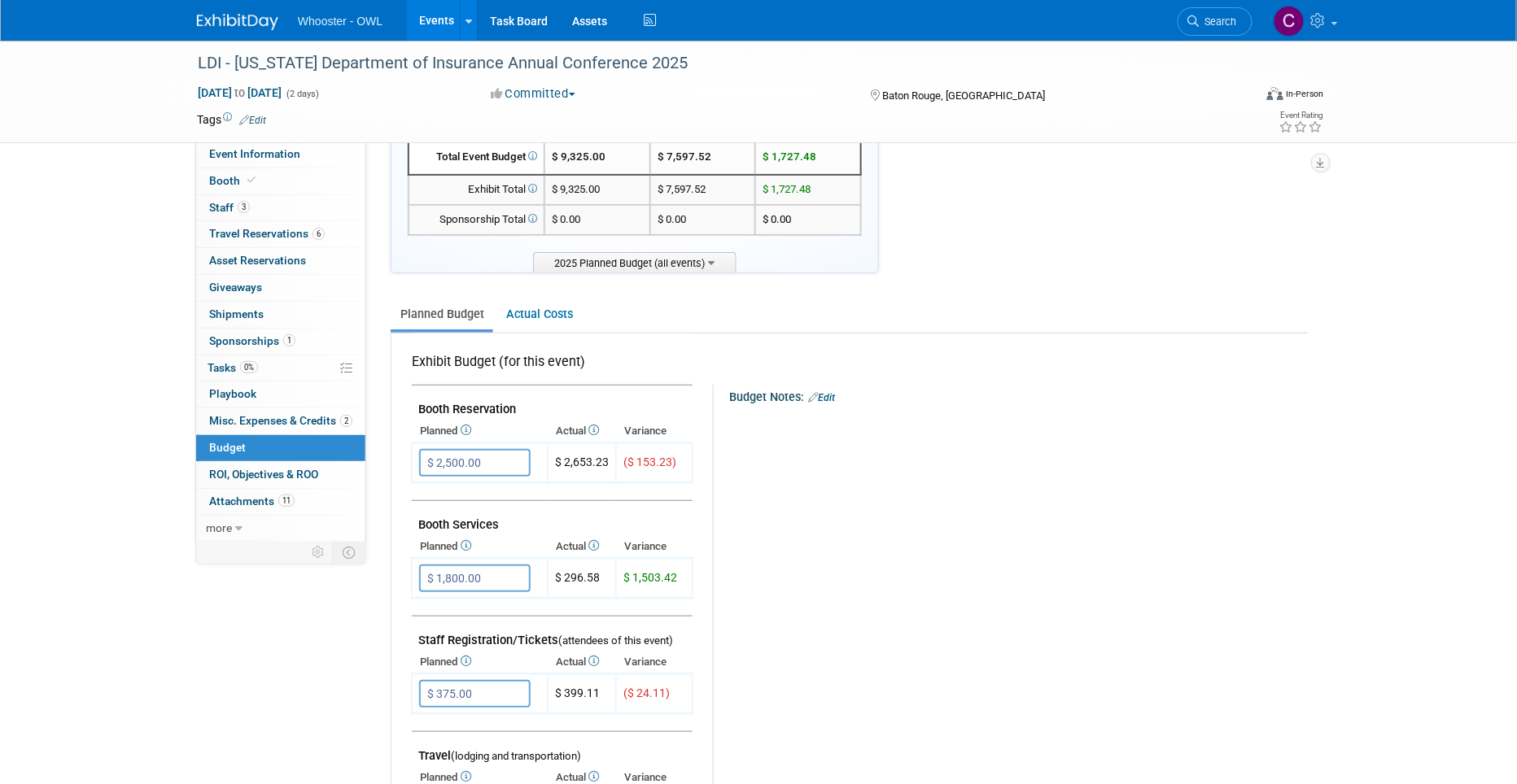
scroll to position [78, 0]
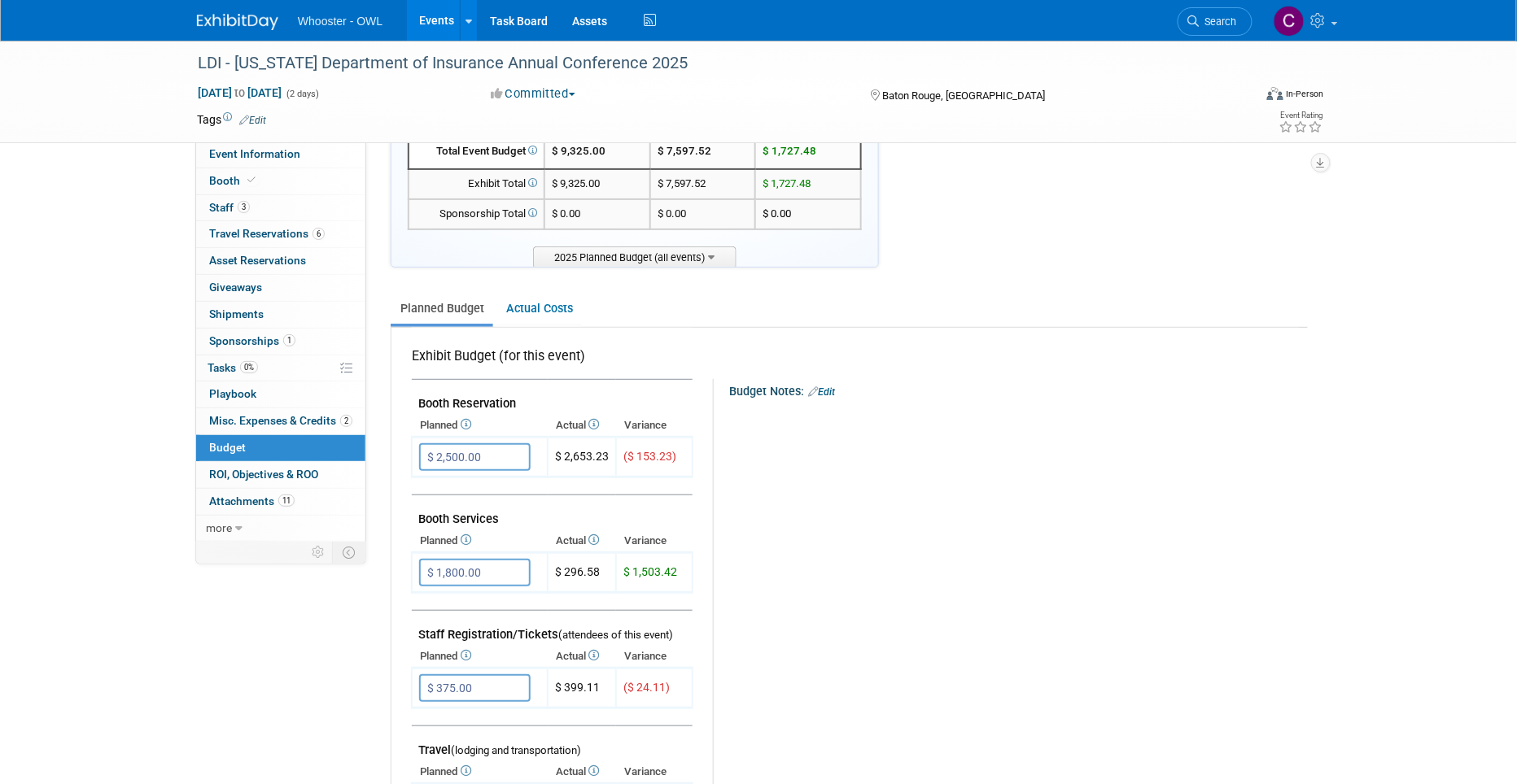
drag, startPoint x: 533, startPoint y: 299, endPoint x: 942, endPoint y: 354, distance: 412.7
click at [533, 300] on link "Actual Costs" at bounding box center [539, 308] width 85 height 30
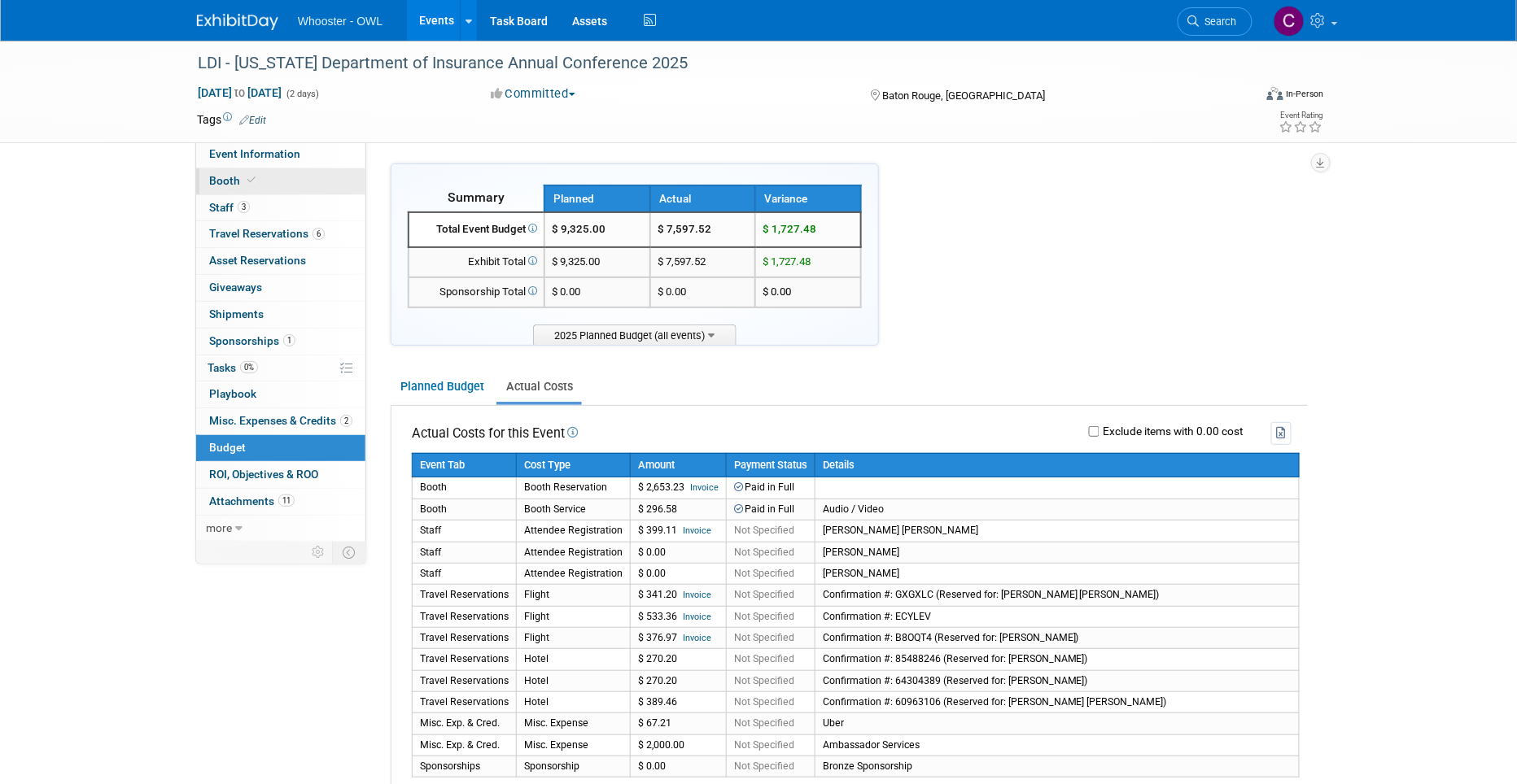
scroll to position [0, 0]
click at [220, 180] on span "Booth" at bounding box center [234, 180] width 50 height 13
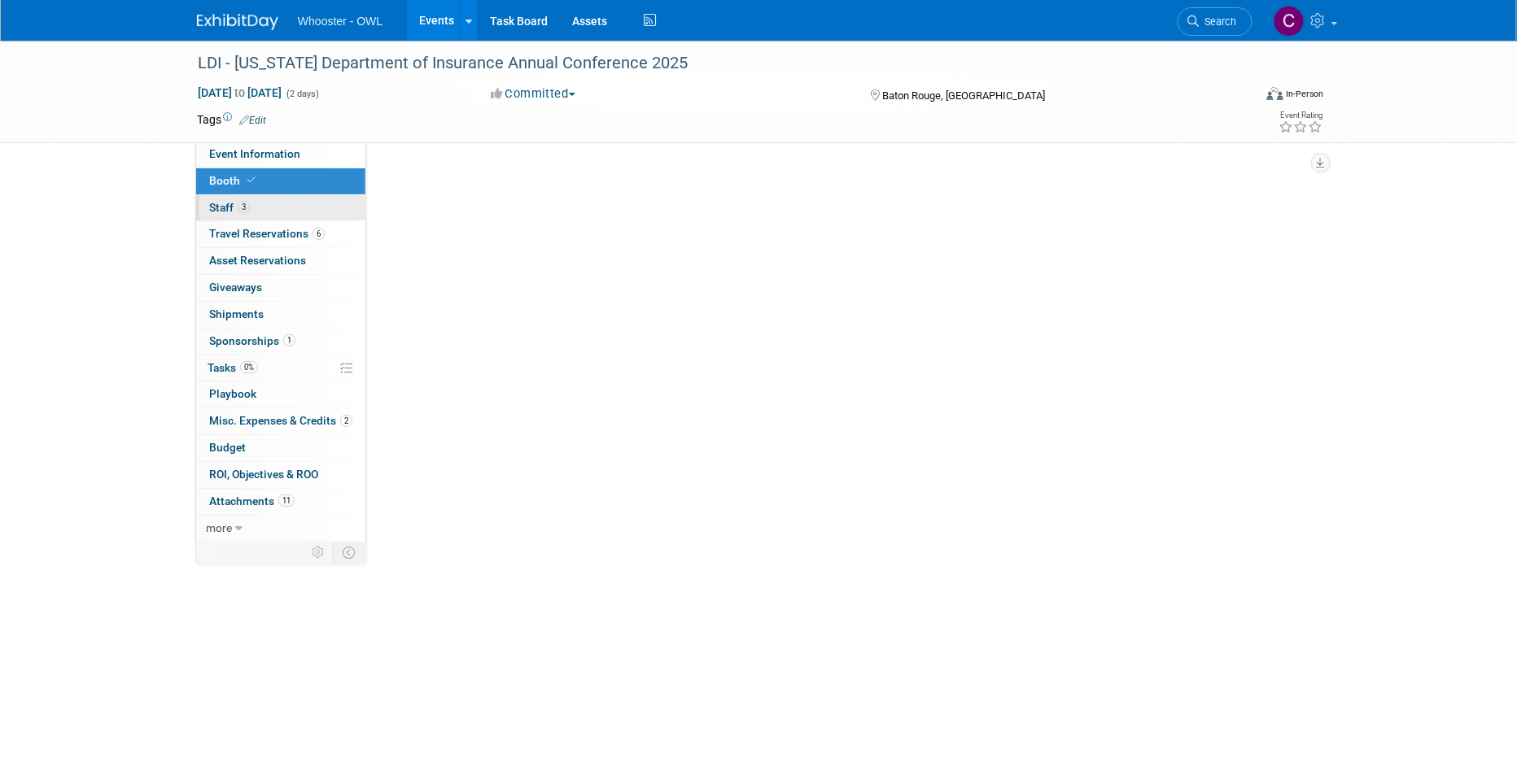
select select "No"
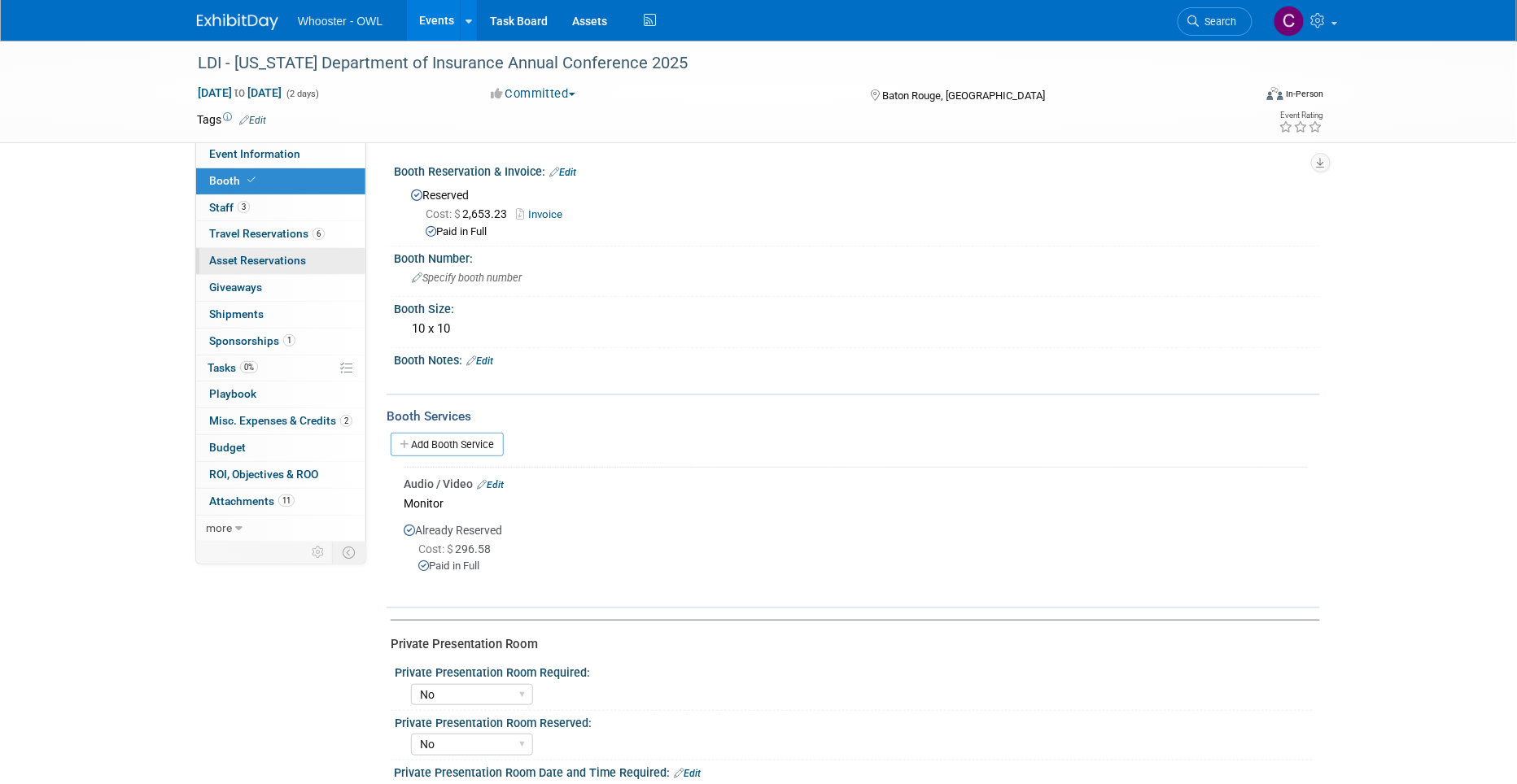
drag, startPoint x: 242, startPoint y: 227, endPoint x: 312, endPoint y: 261, distance: 77.8
click at [241, 227] on span "Travel Reservations 6" at bounding box center [267, 234] width 116 height 13
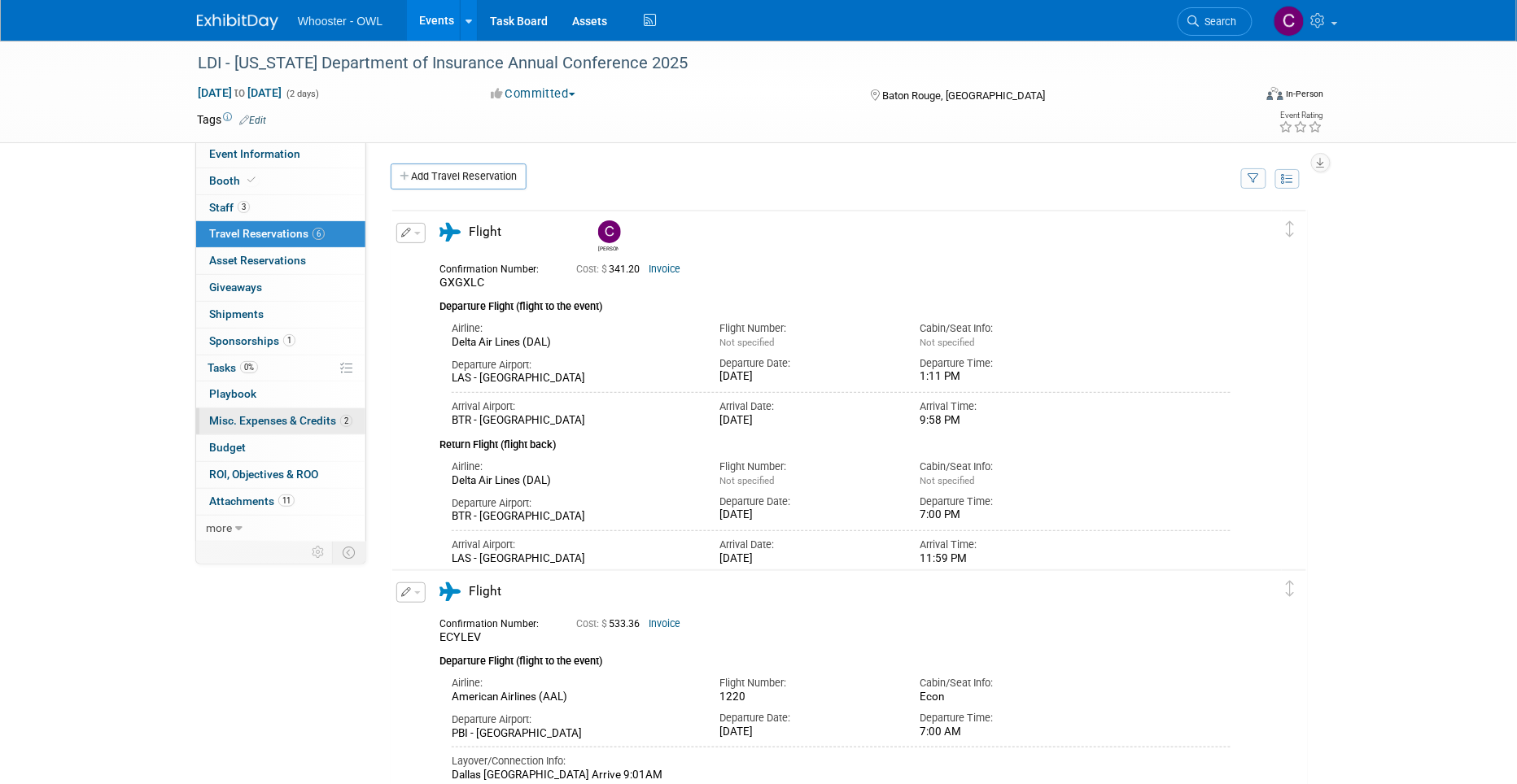
click at [268, 424] on span "Misc. Expenses & Credits 2" at bounding box center [281, 420] width 143 height 13
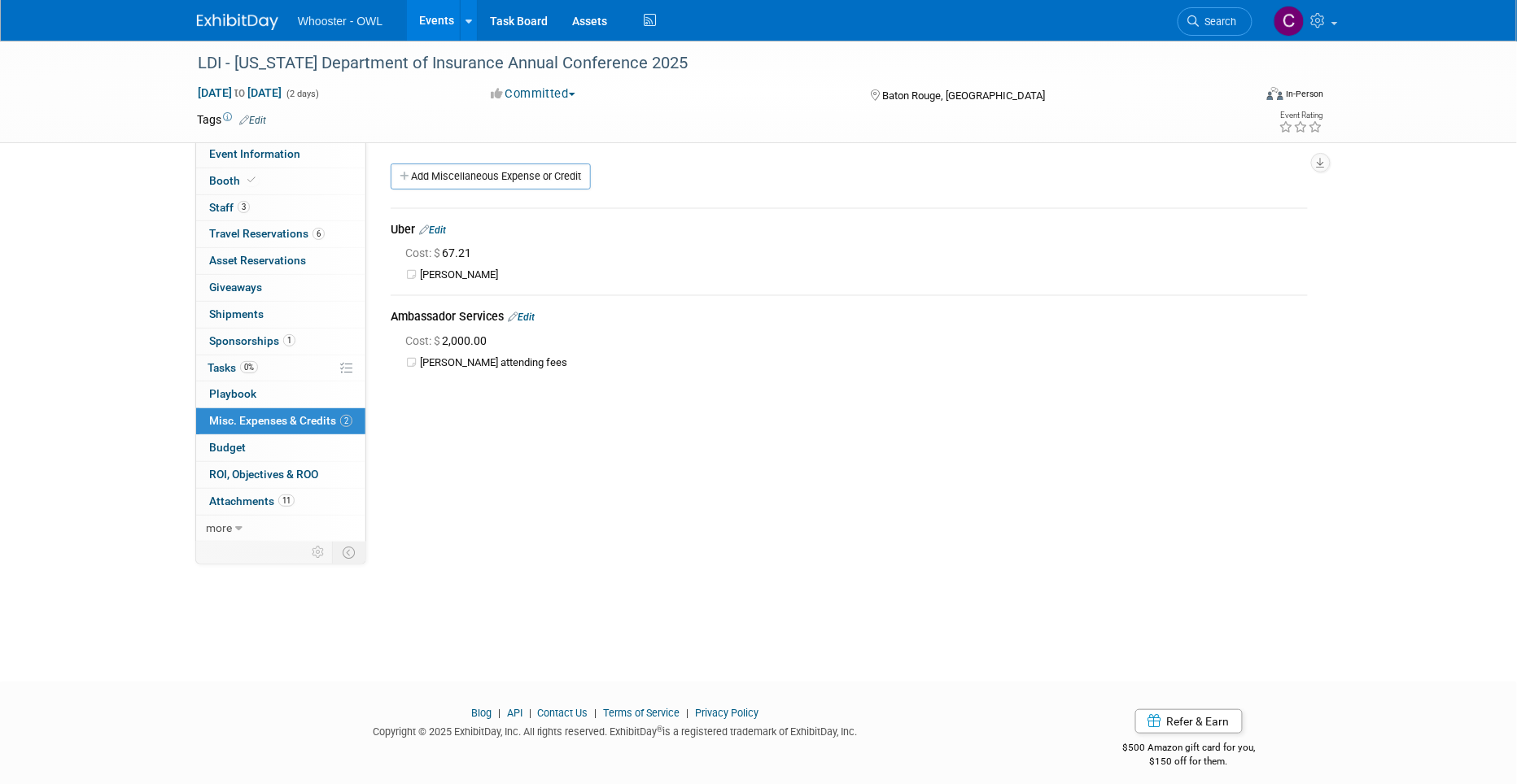
click at [442, 225] on link "Edit" at bounding box center [433, 230] width 27 height 12
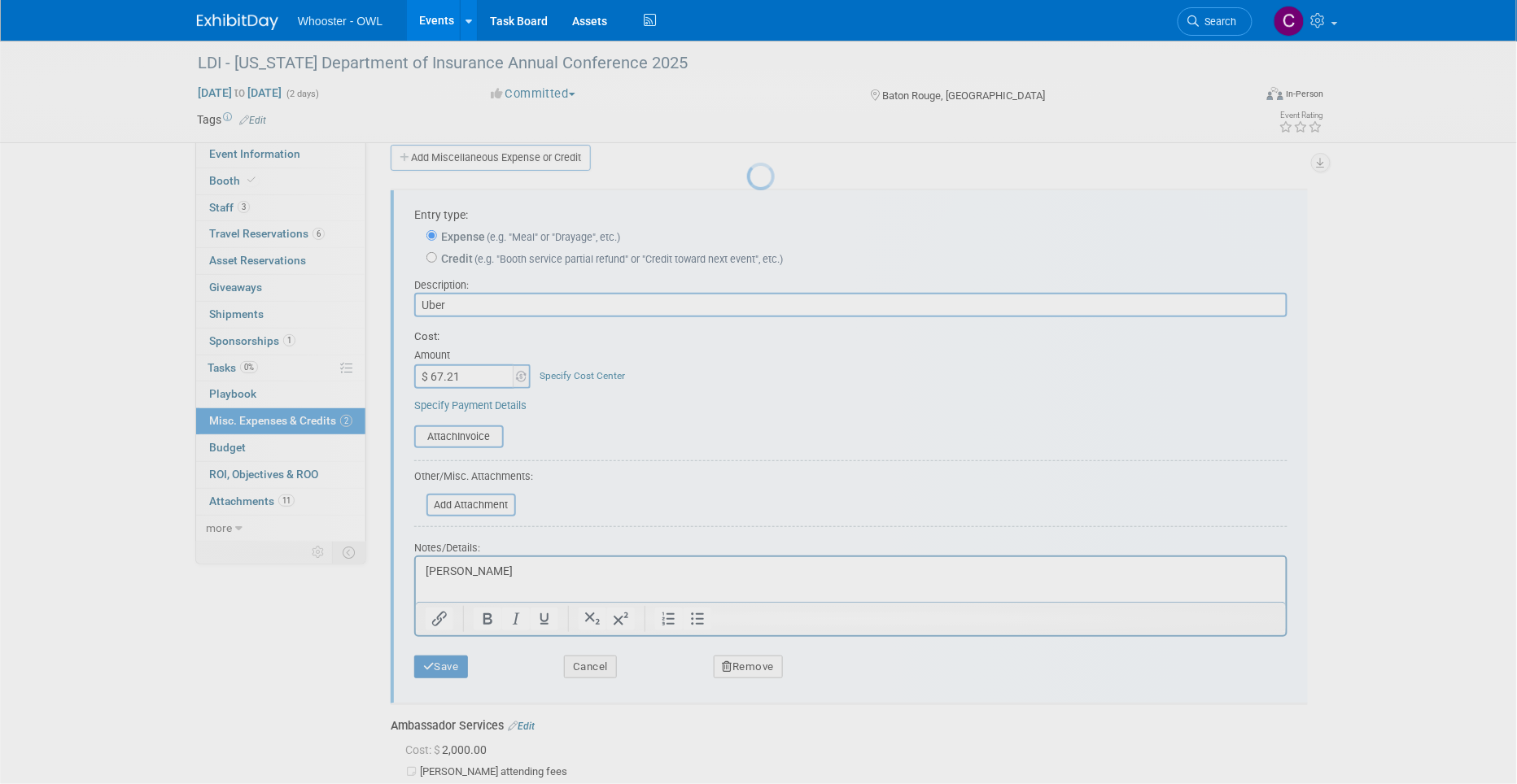
scroll to position [23, 0]
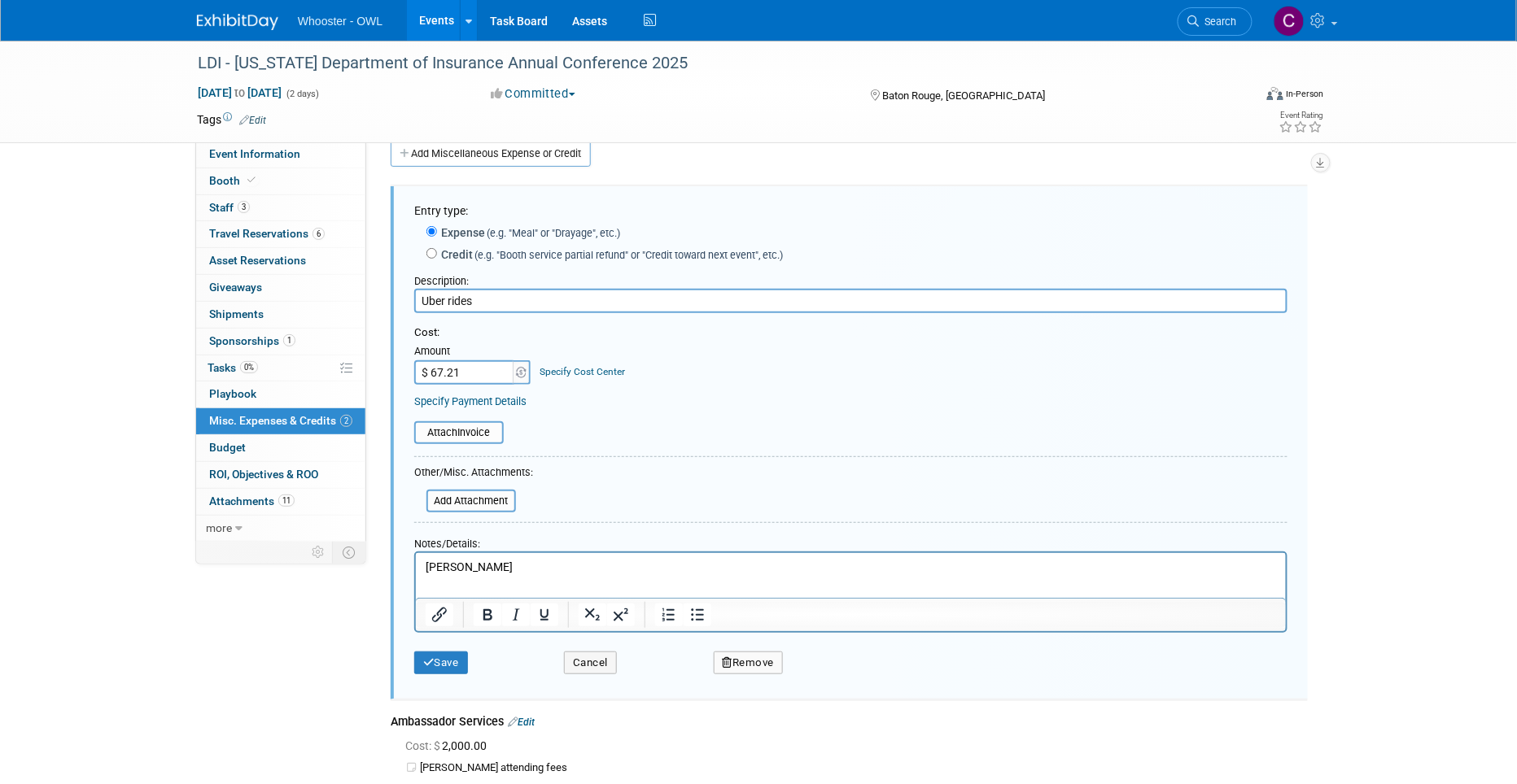
type input "Uber rides"
click at [469, 367] on input "$ 67.21" at bounding box center [465, 372] width 101 height 24
type input "$ 244.37"
click at [535, 569] on p "[PERSON_NAME]" at bounding box center [850, 568] width 851 height 16
click at [519, 566] on p "Clare Southcombe uber rides" at bounding box center [850, 568] width 851 height 16
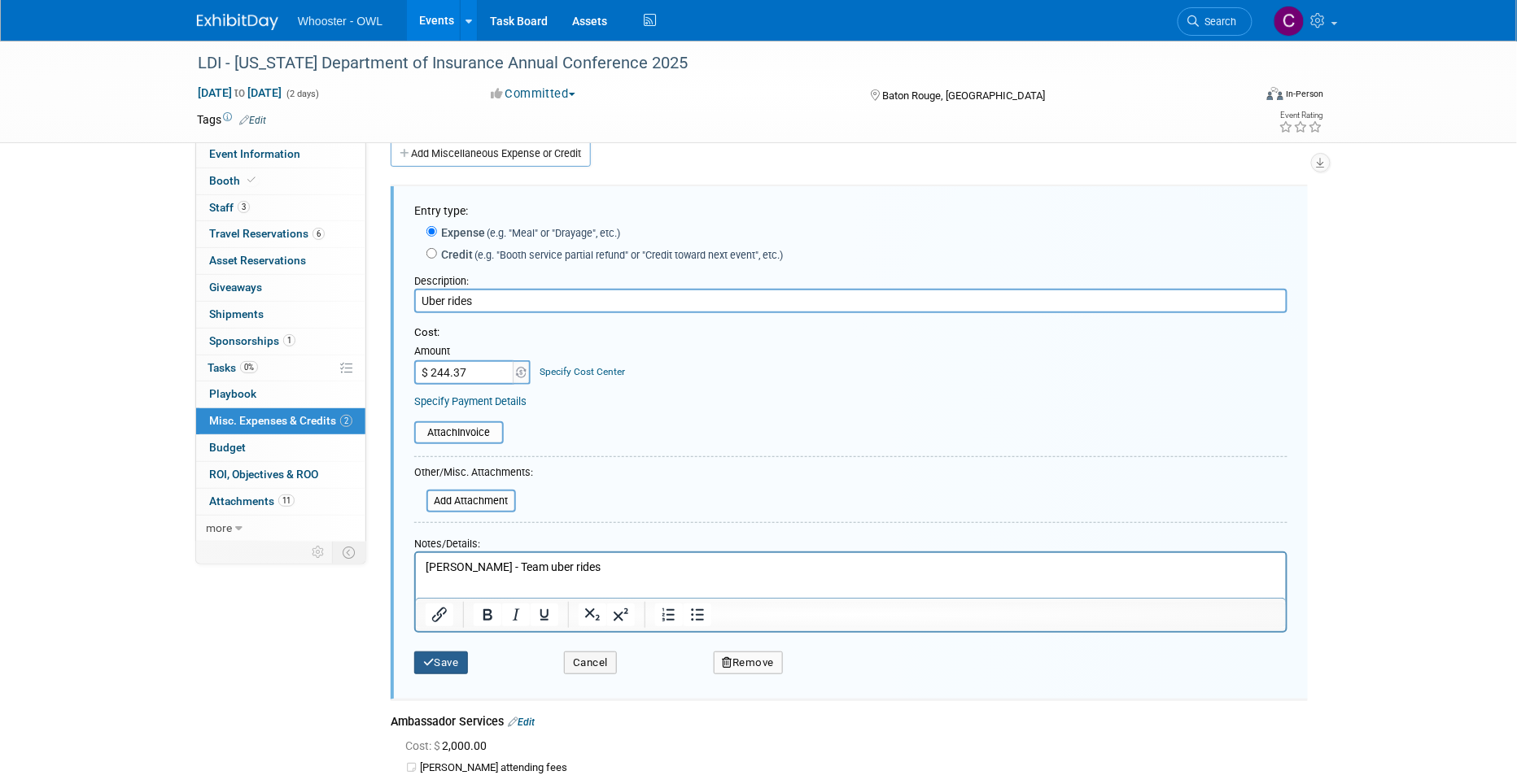
click at [449, 652] on button "Save" at bounding box center [440, 663] width 53 height 23
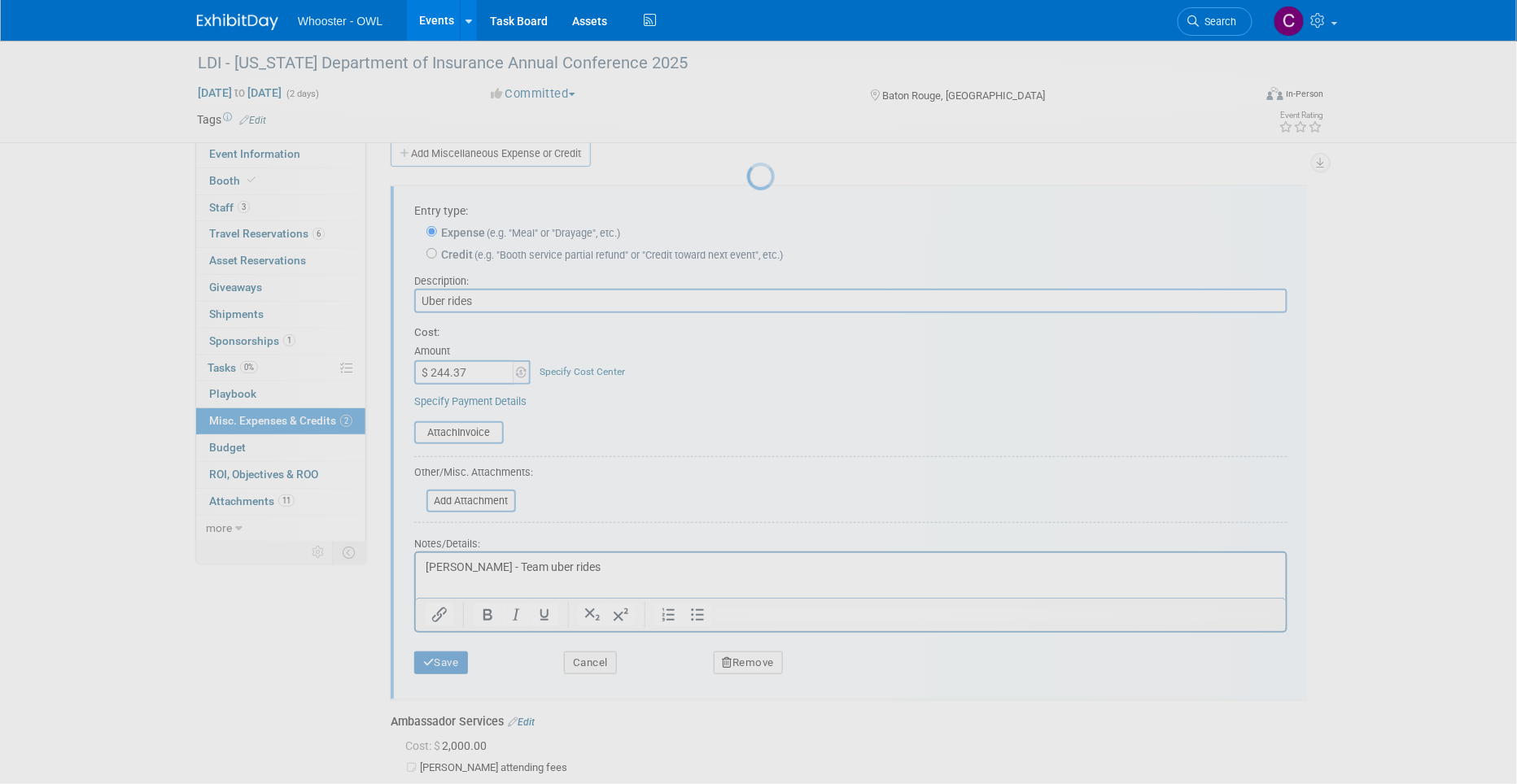
scroll to position [12, 0]
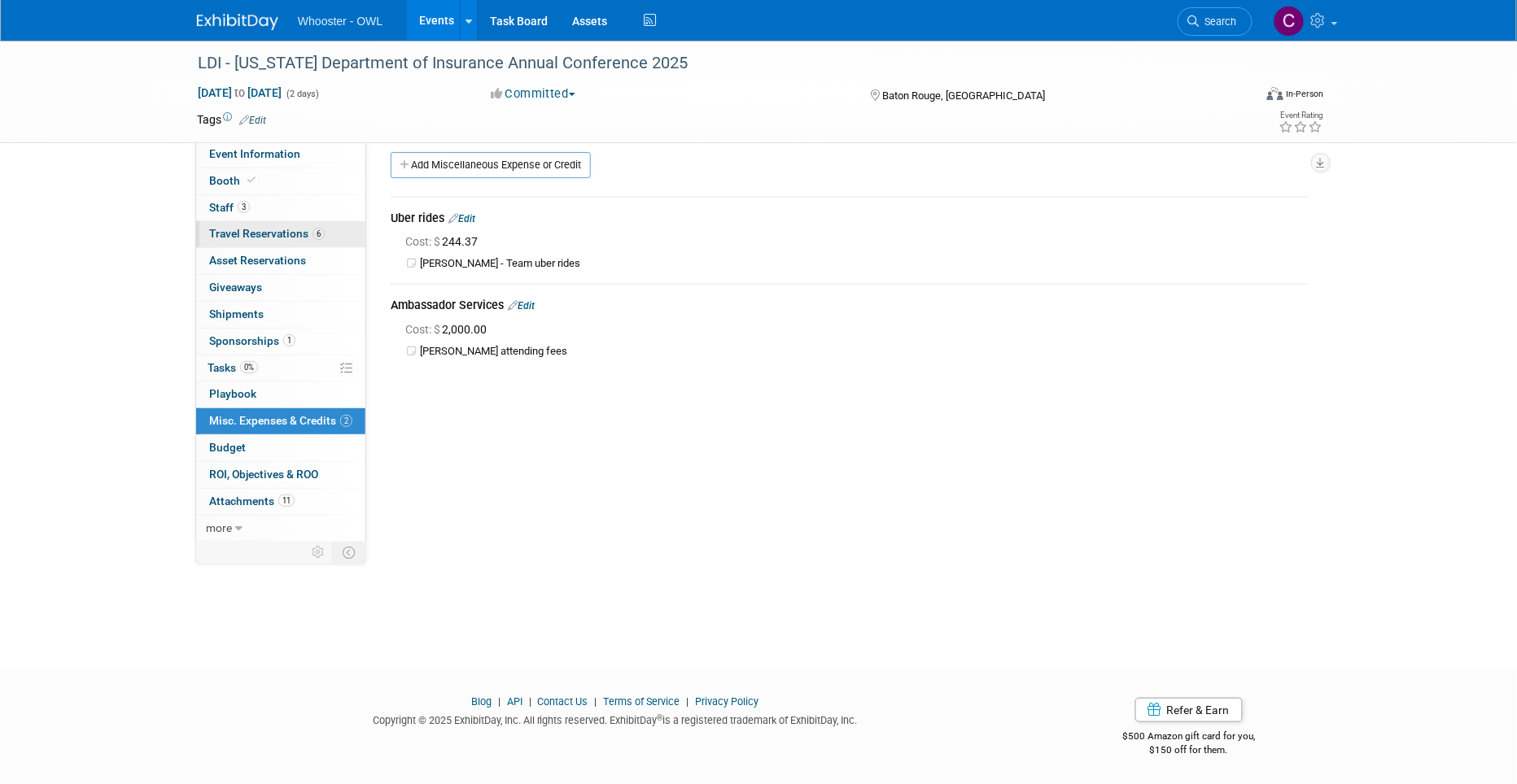
click at [267, 231] on span "Travel Reservations 6" at bounding box center [267, 234] width 116 height 13
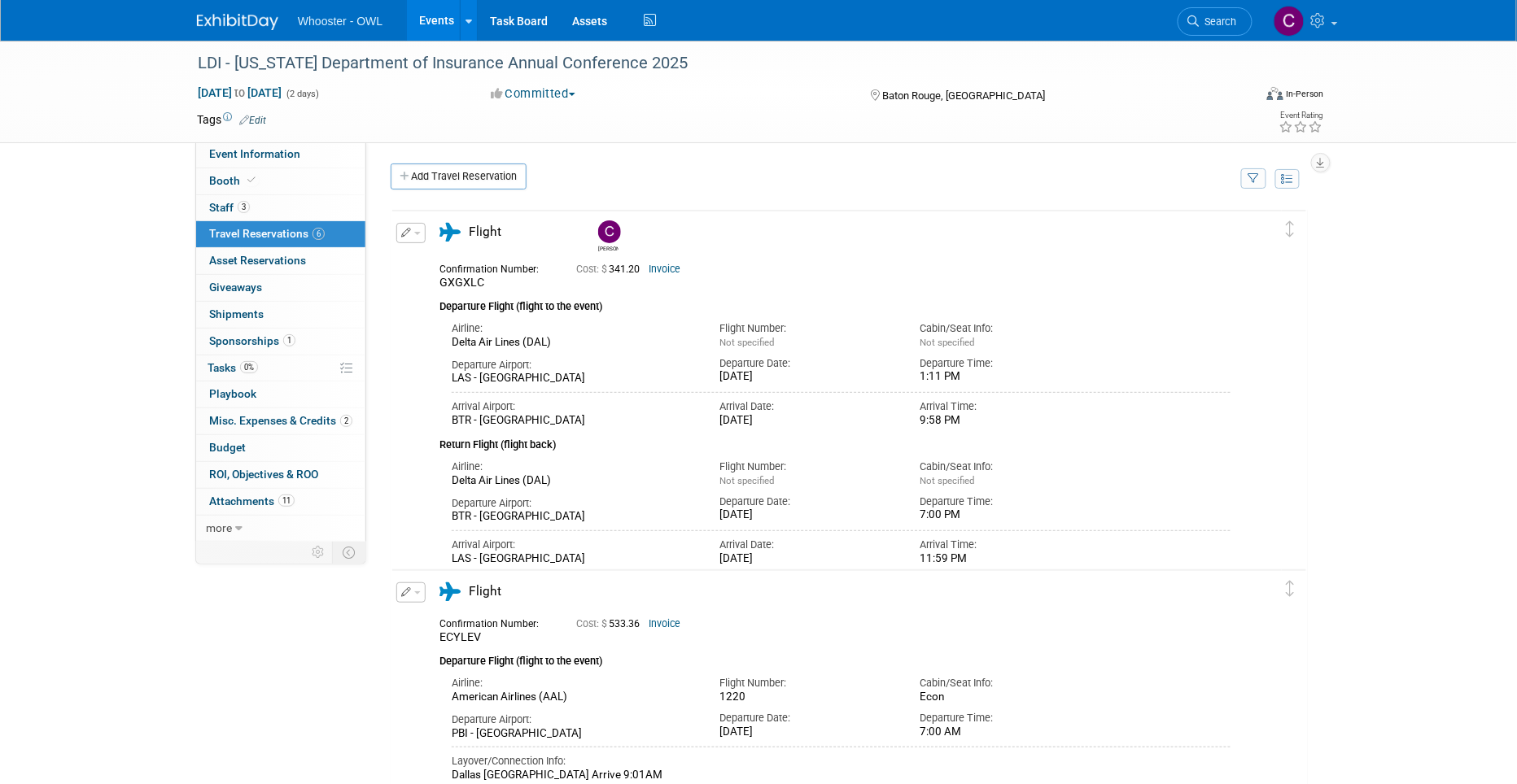
scroll to position [0, 0]
click at [241, 441] on span "Budget" at bounding box center [227, 447] width 36 height 13
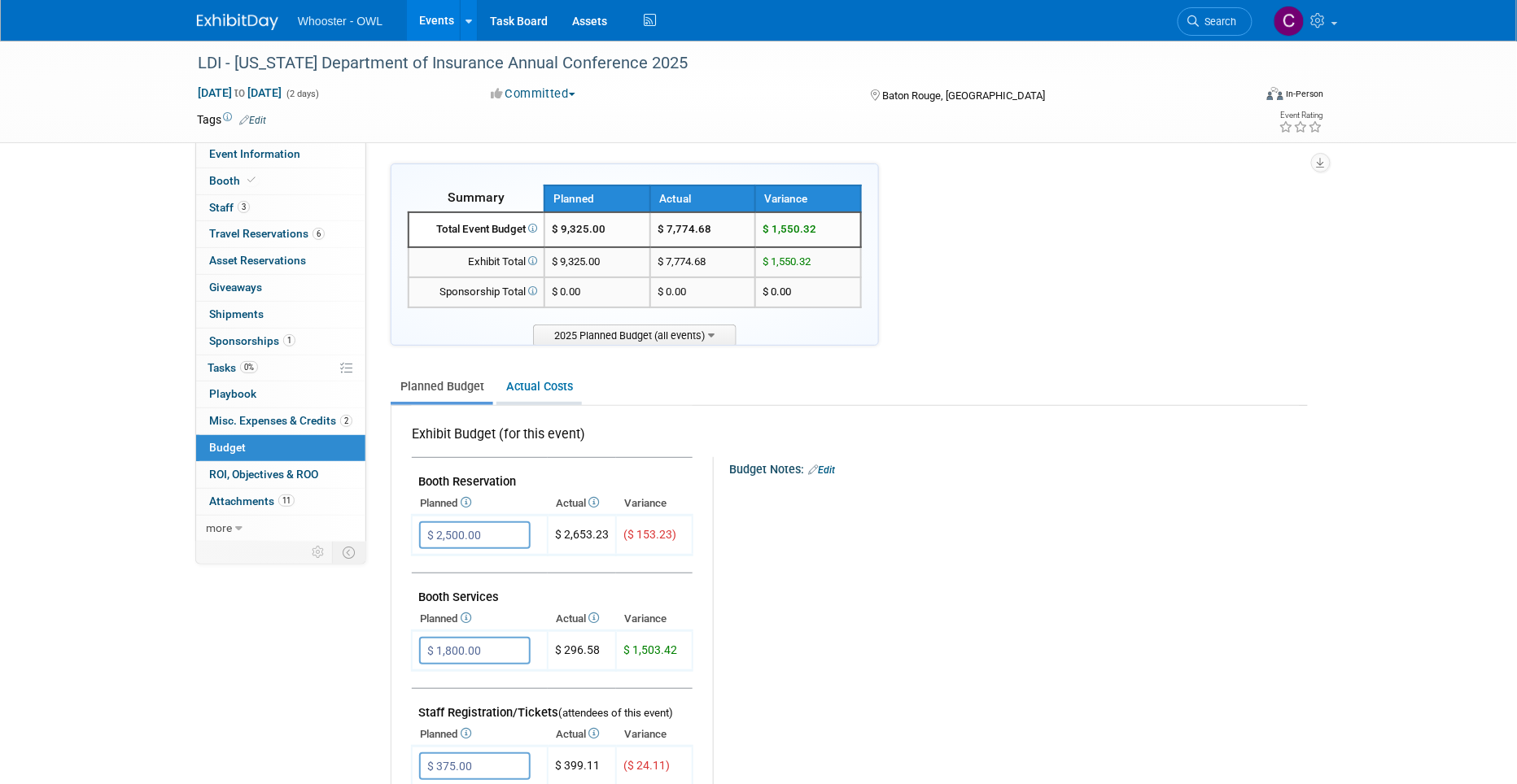
click at [531, 384] on link "Actual Costs" at bounding box center [539, 387] width 85 height 30
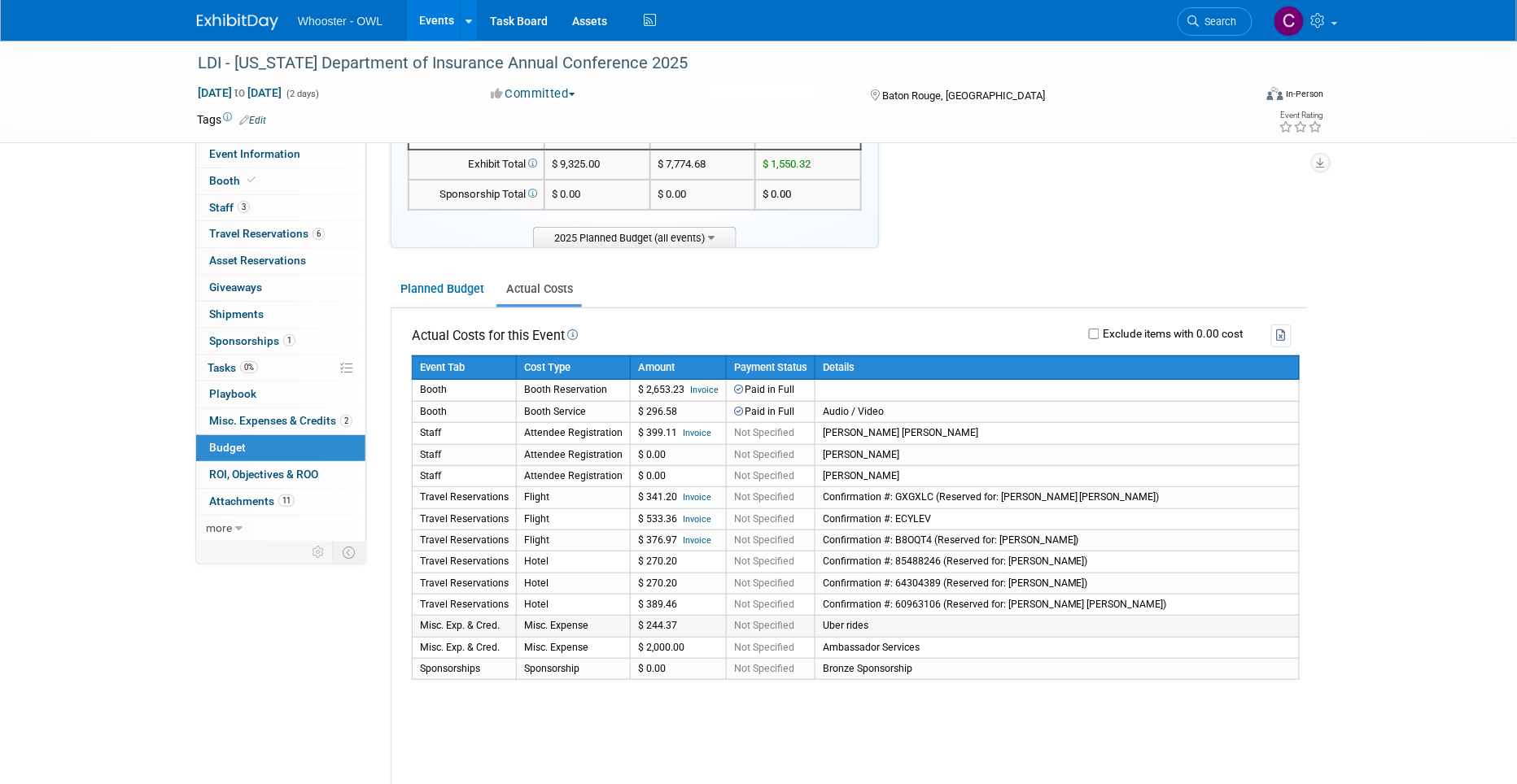
scroll to position [94, 0]
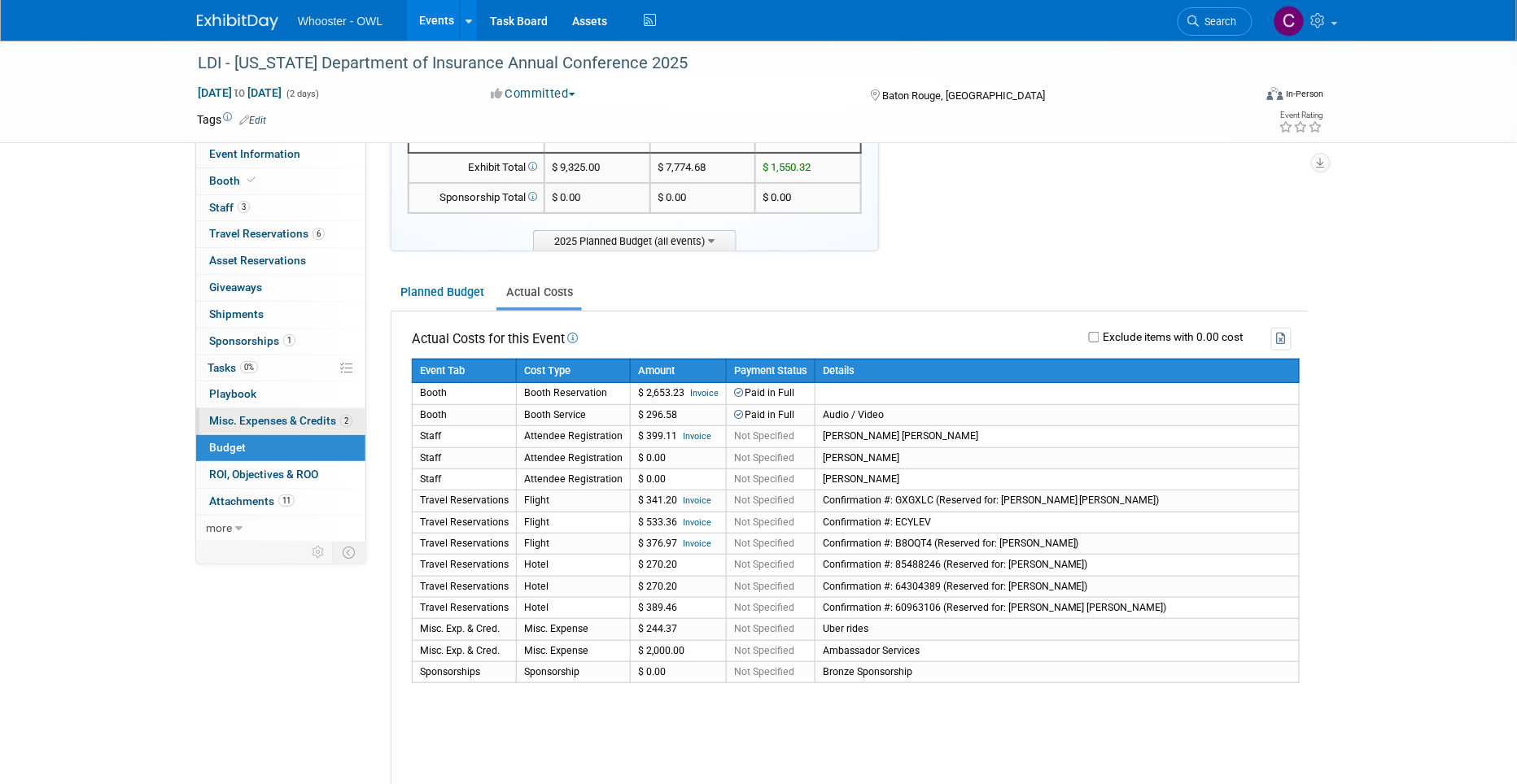
click at [276, 419] on span "Misc. Expenses & Credits 2" at bounding box center [281, 420] width 143 height 13
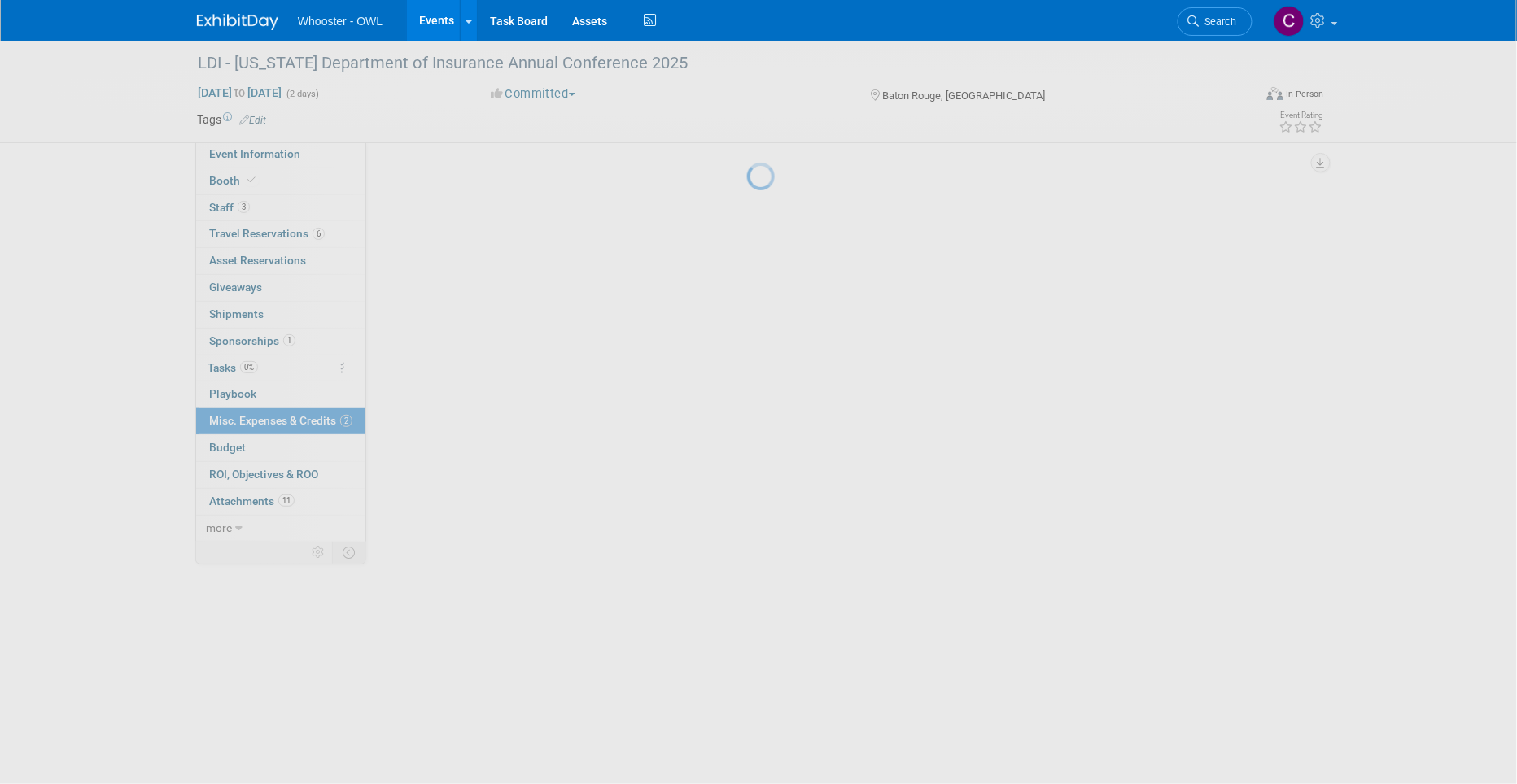
scroll to position [0, 0]
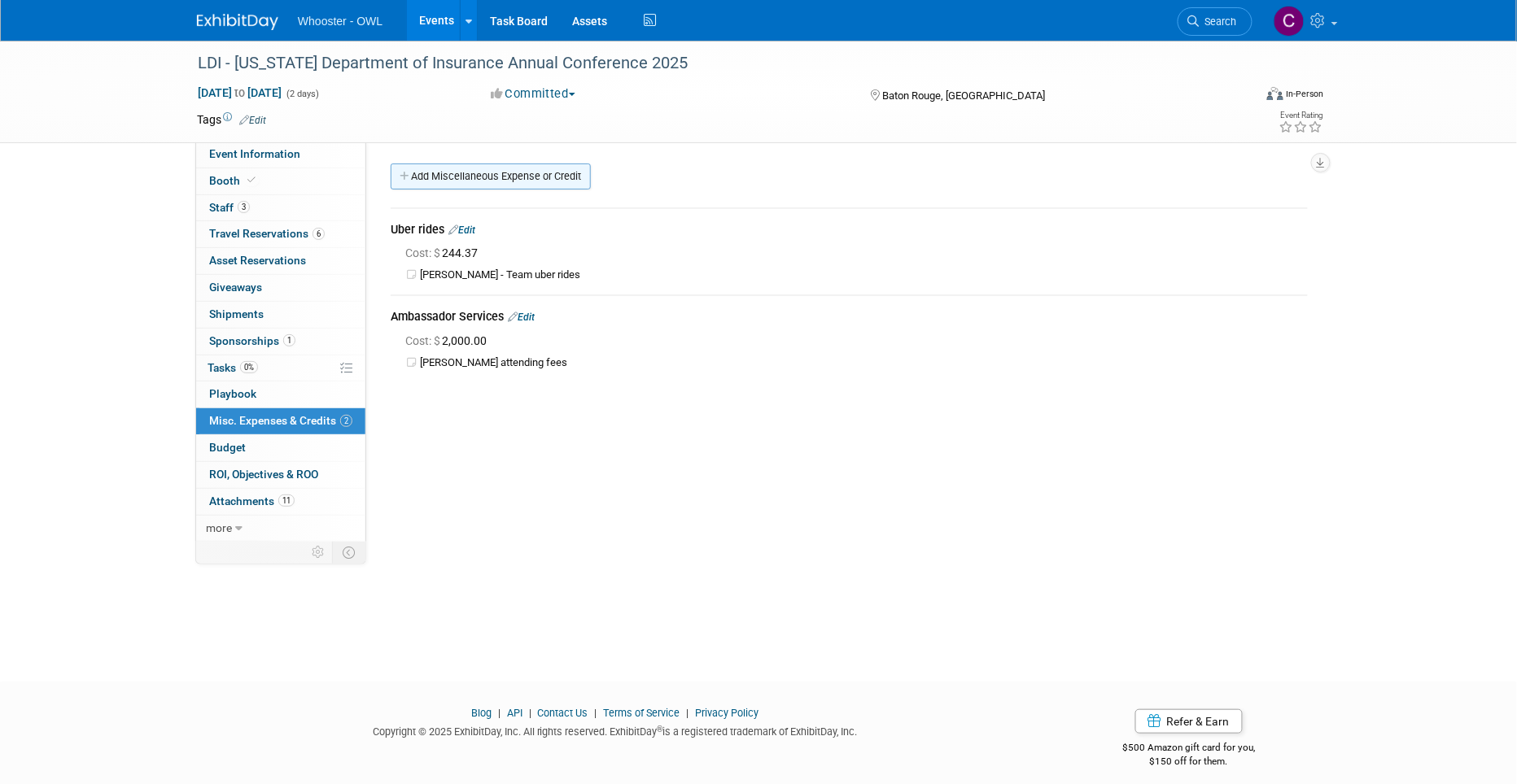
click at [473, 177] on link "Add Miscellaneous Expense or Credit" at bounding box center [490, 177] width 200 height 26
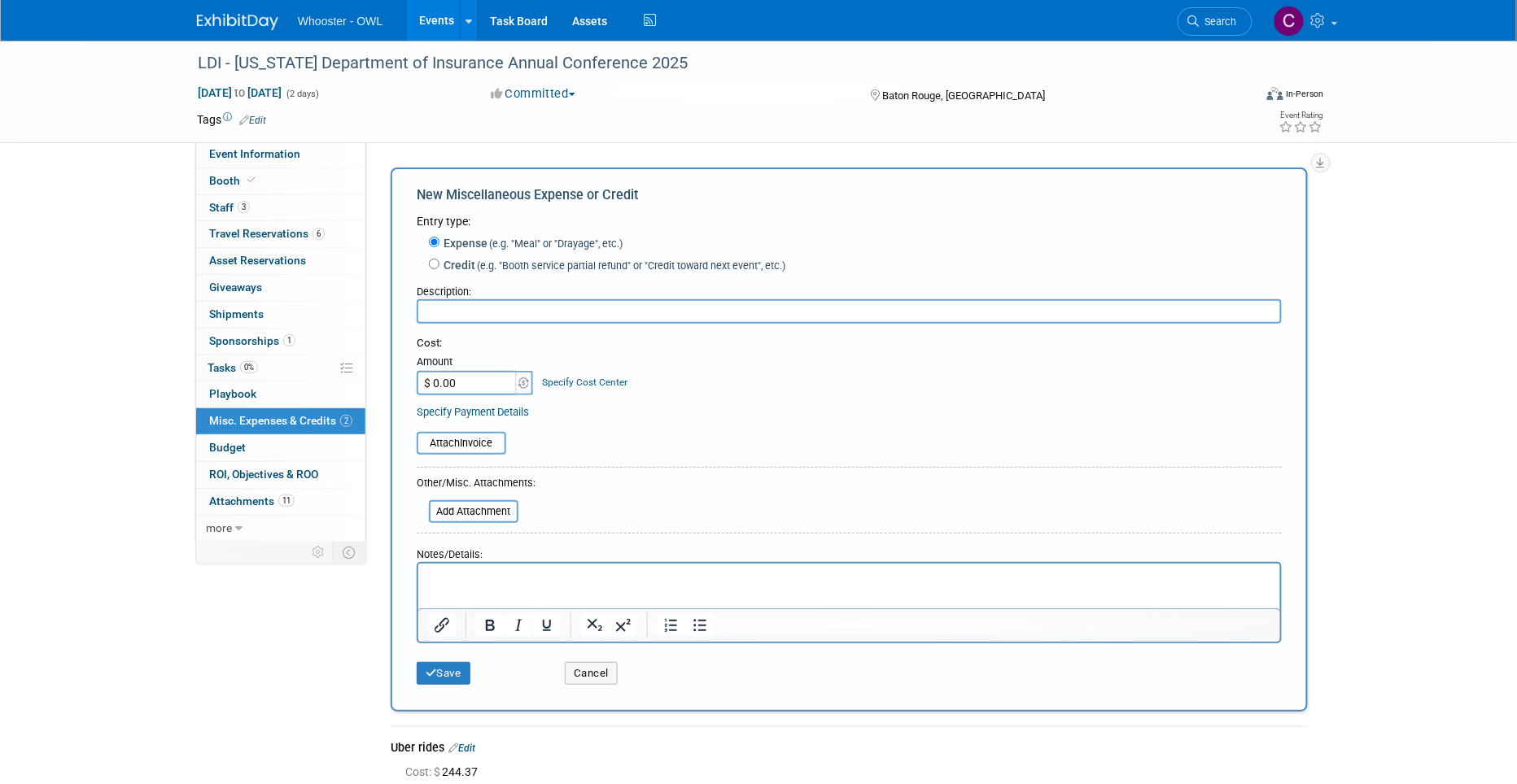
drag, startPoint x: 466, startPoint y: 141, endPoint x: 444, endPoint y: 148, distance: 23.1
click at [466, 141] on div "LDI - Louisiana Department of Insurance Annual Conference 2025 Aug 6, 2025 to A…" at bounding box center [758, 91] width 1517 height 102
click at [231, 180] on span "Booth" at bounding box center [234, 180] width 50 height 13
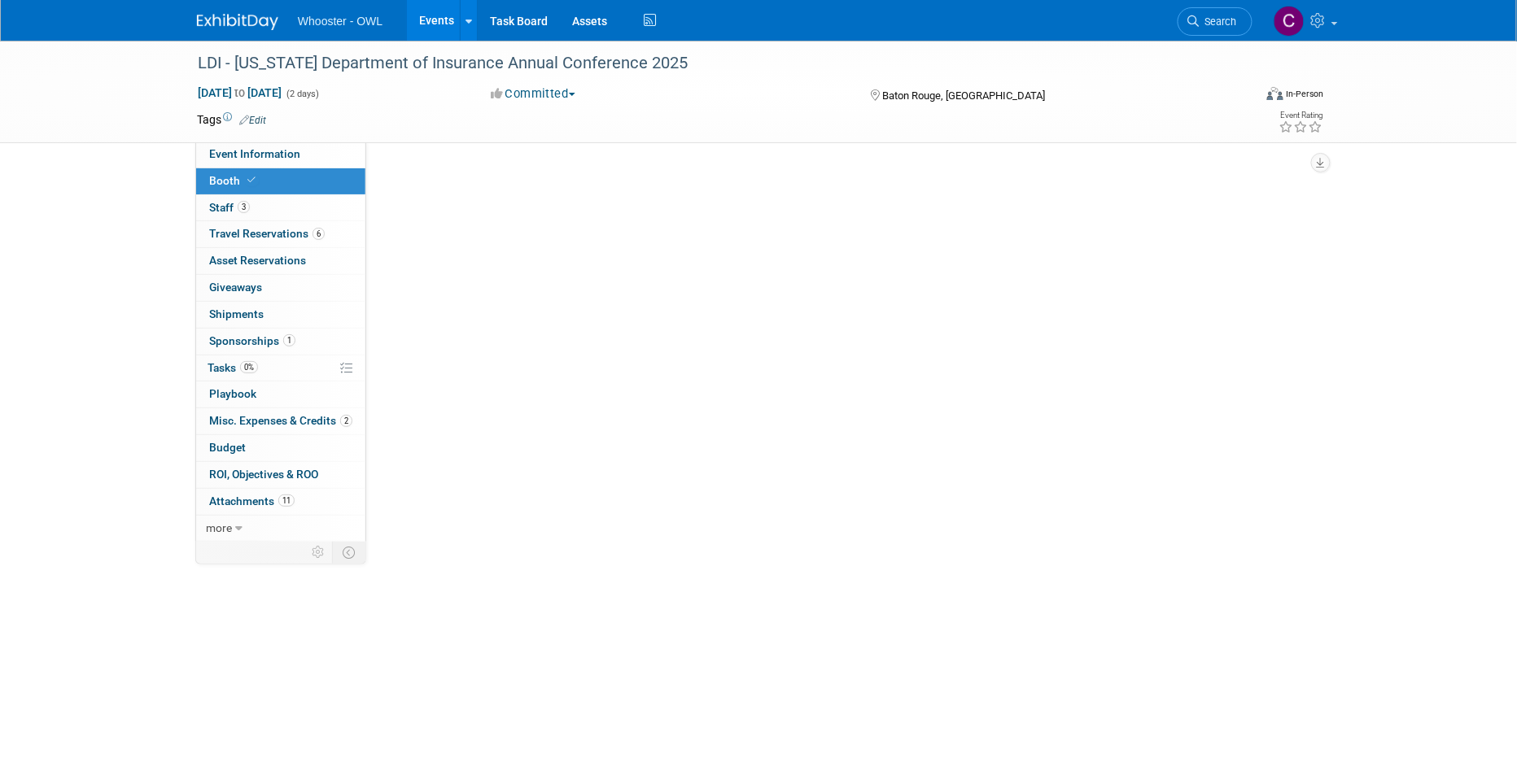
select select "No"
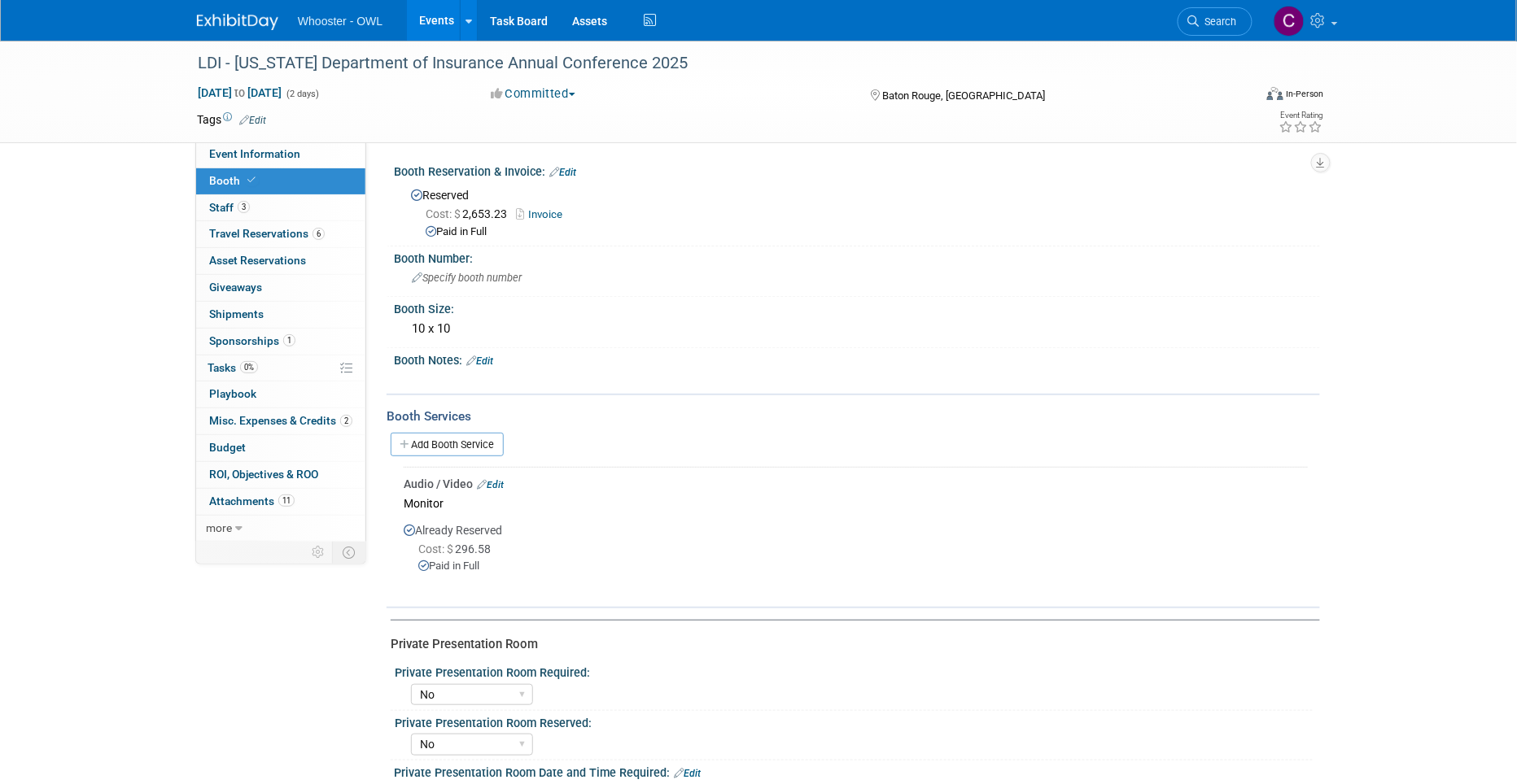
click at [458, 436] on link "Add Booth Service" at bounding box center [446, 445] width 113 height 24
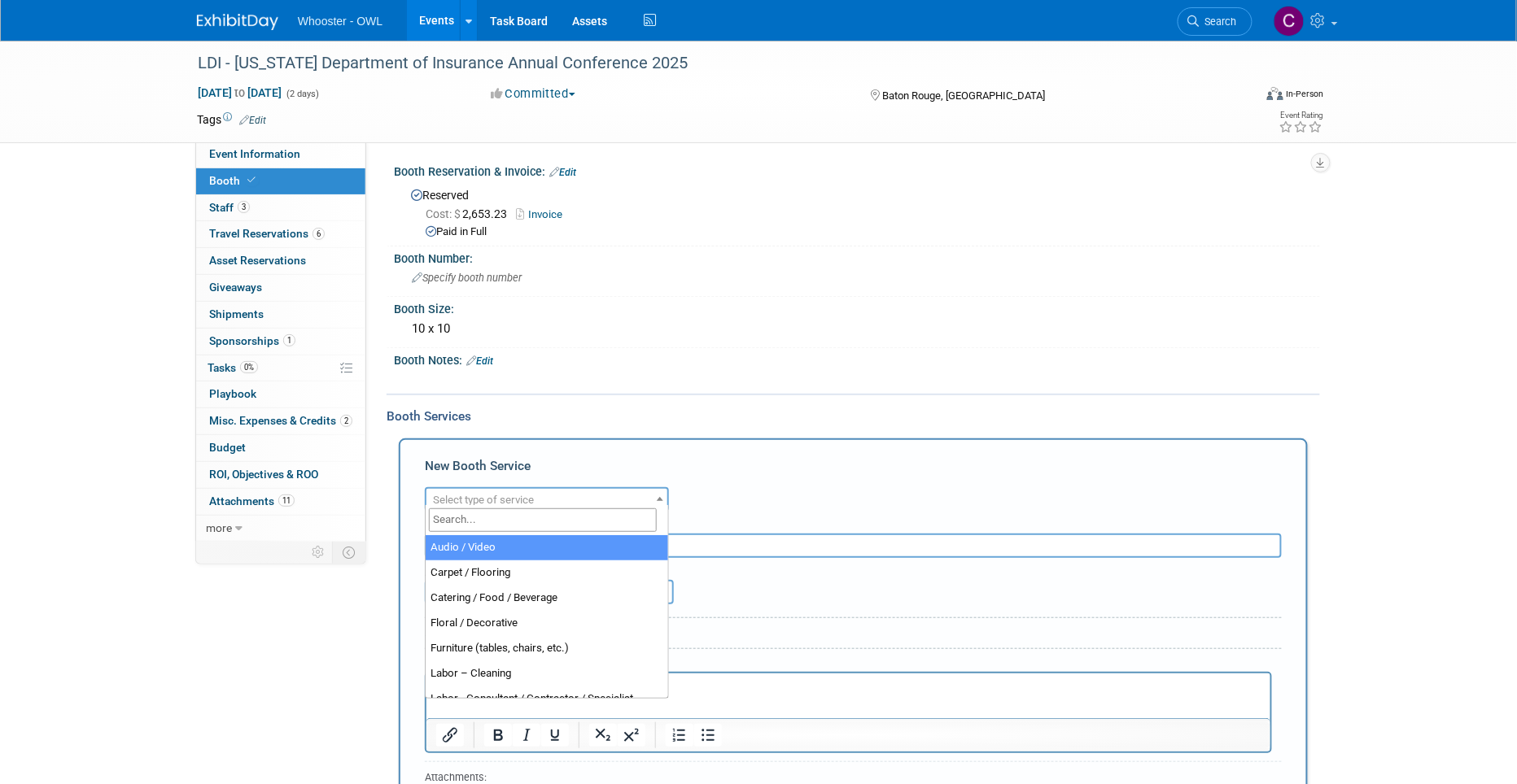
click at [516, 493] on span "Select type of service" at bounding box center [483, 499] width 101 height 12
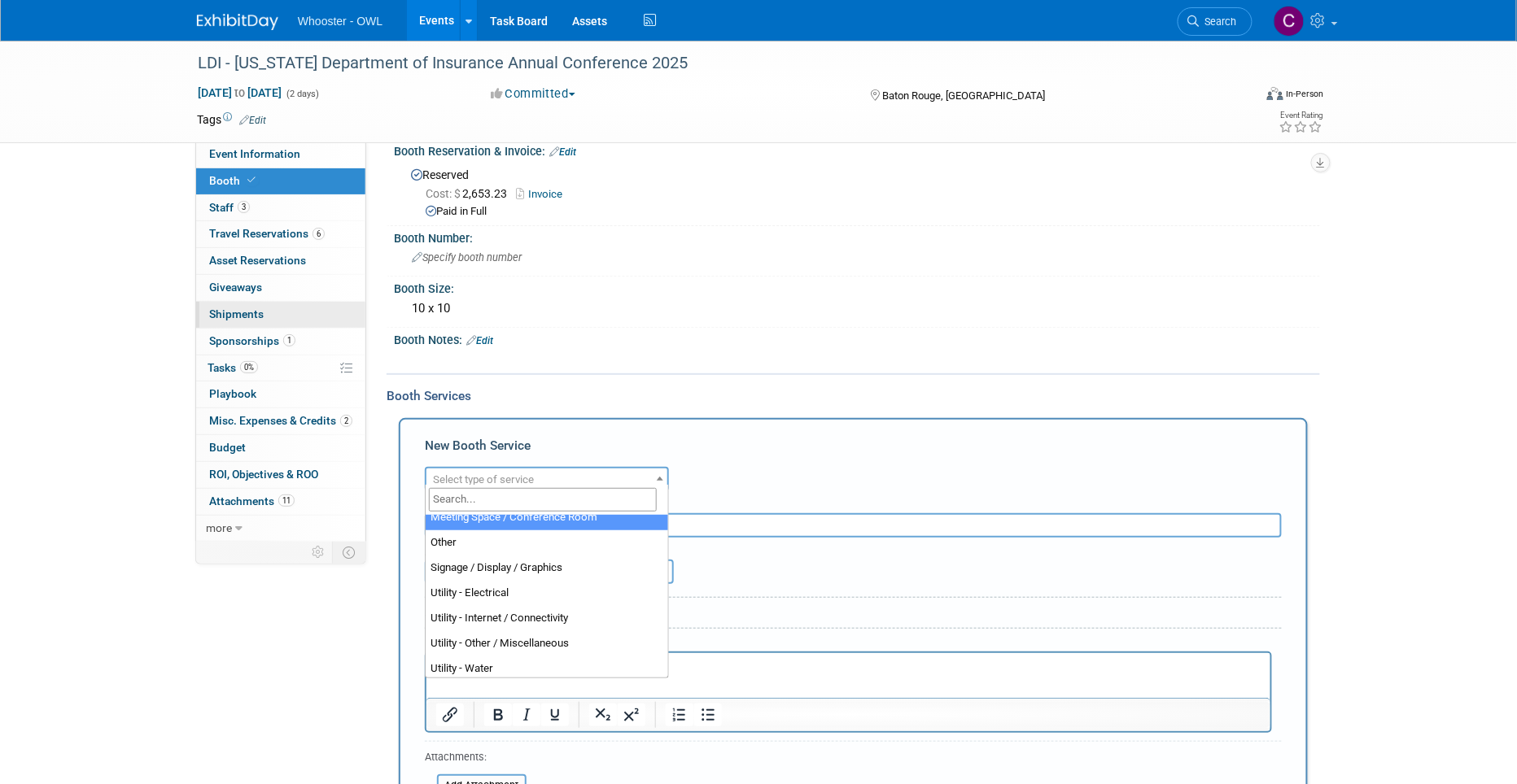
scroll to position [22, 0]
click at [245, 304] on link "0 Shipments 0" at bounding box center [281, 314] width 169 height 26
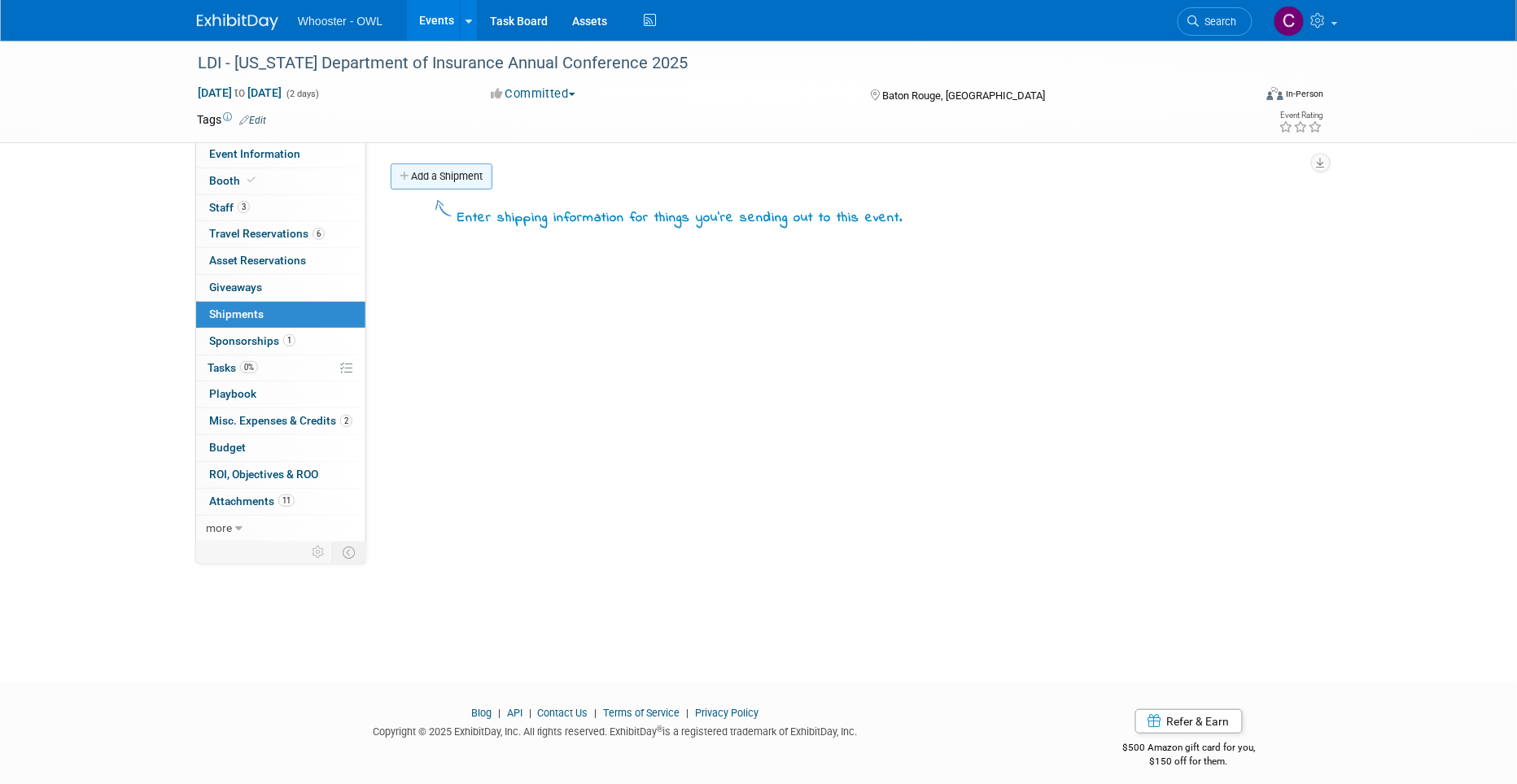
click at [440, 172] on link "Add a Shipment" at bounding box center [441, 177] width 101 height 26
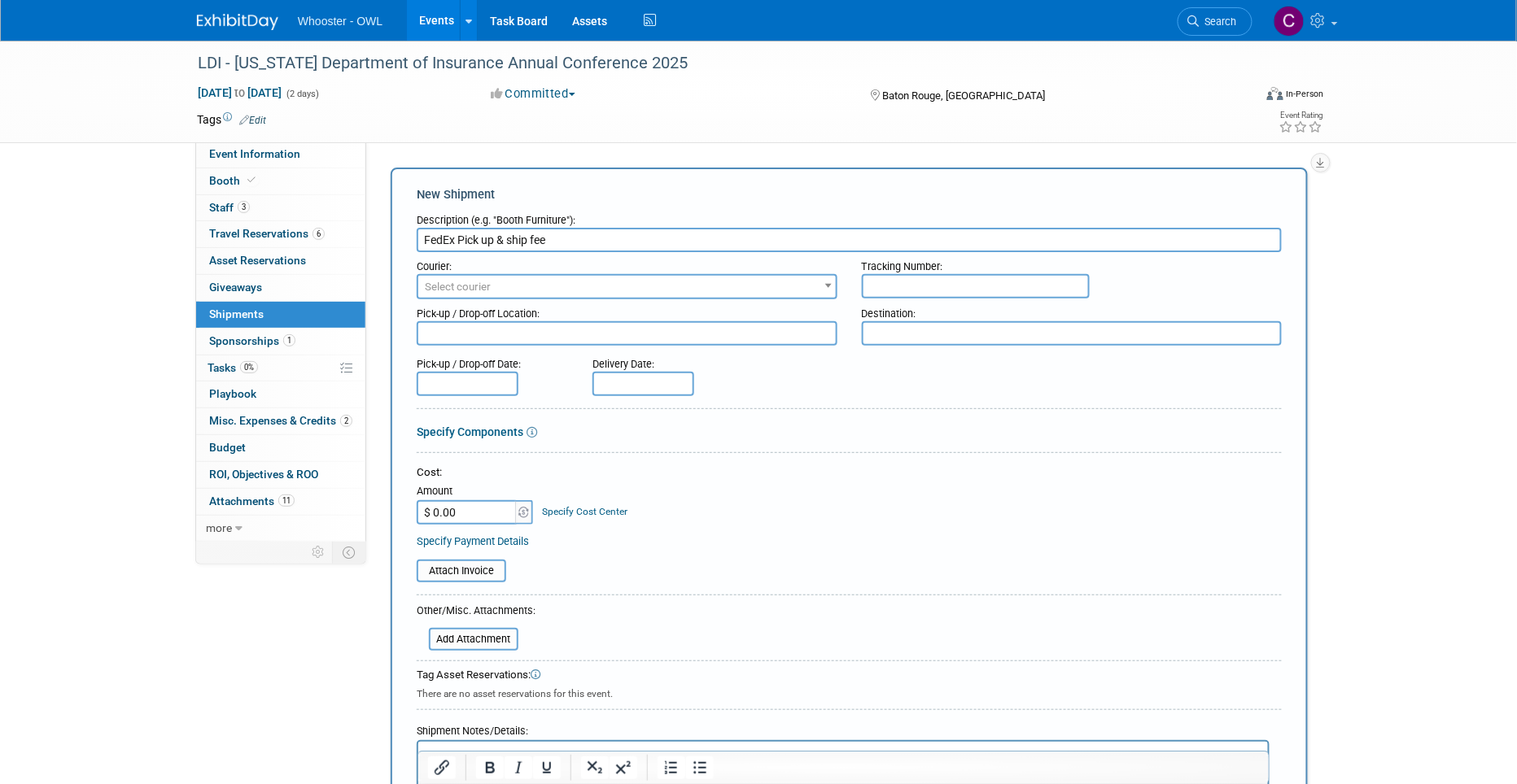
type input "FedEx Pick up & ship fee"
click at [462, 281] on span "Select courier" at bounding box center [457, 286] width 66 height 12
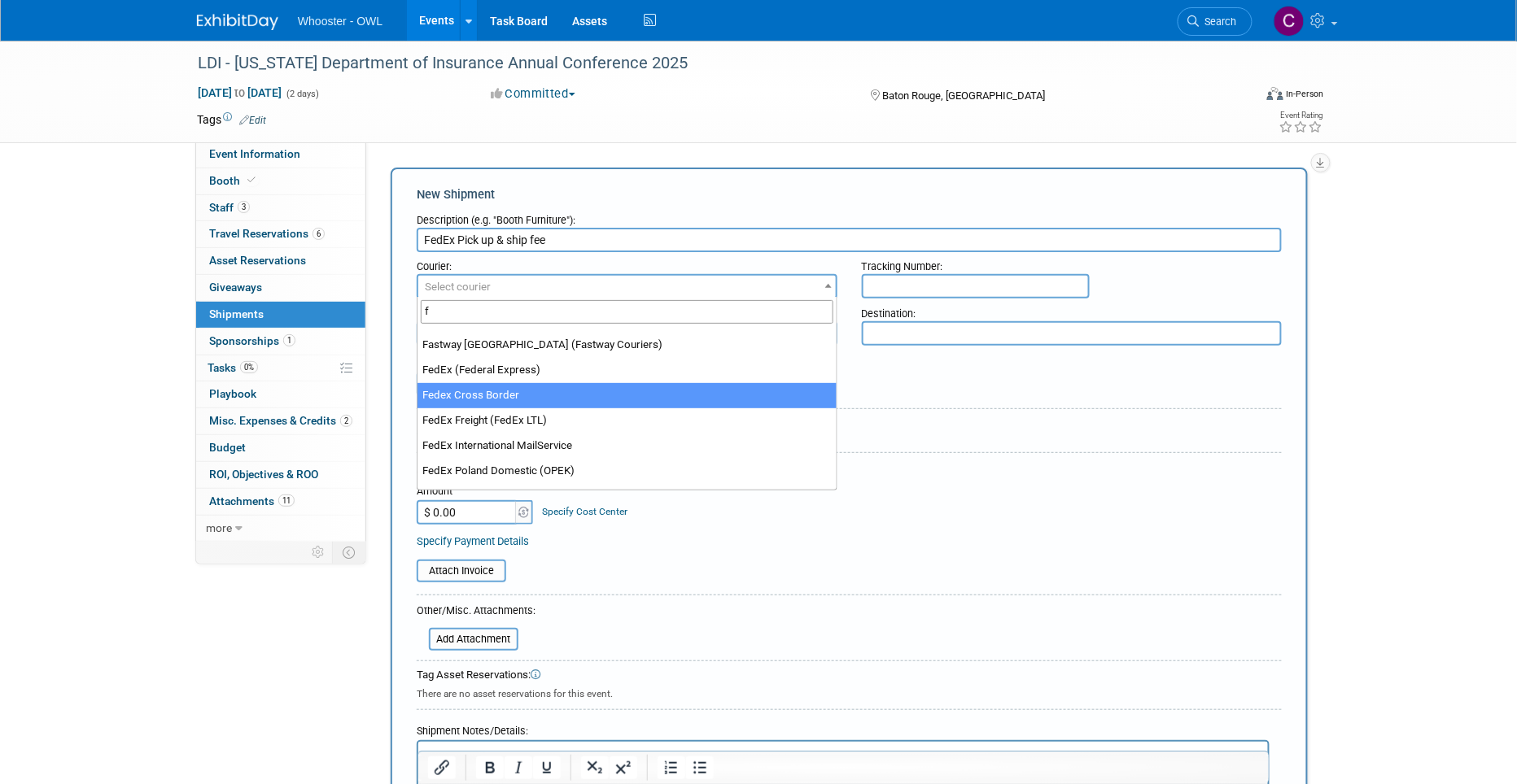
scroll to position [690, 0]
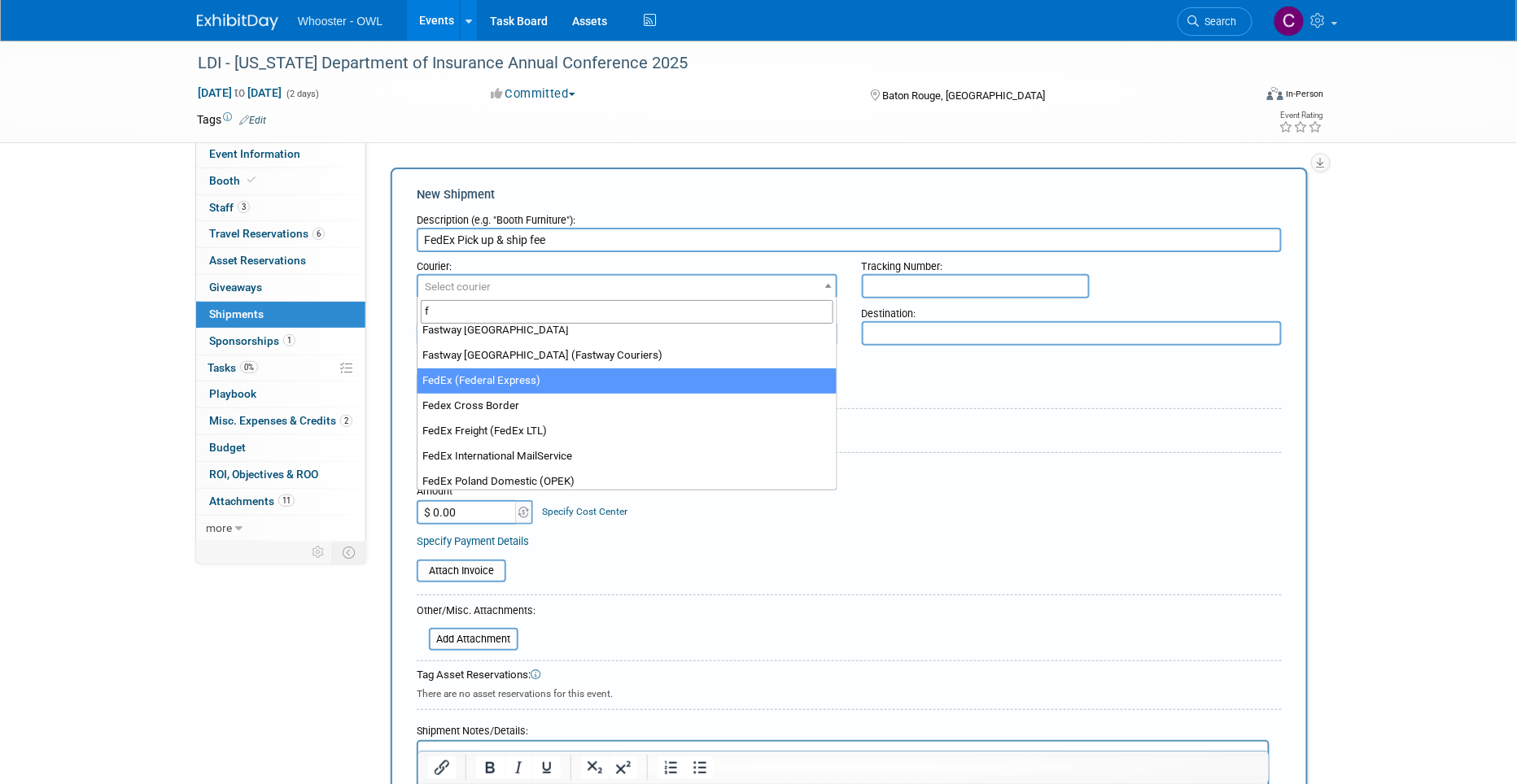
type input "f"
select select "206"
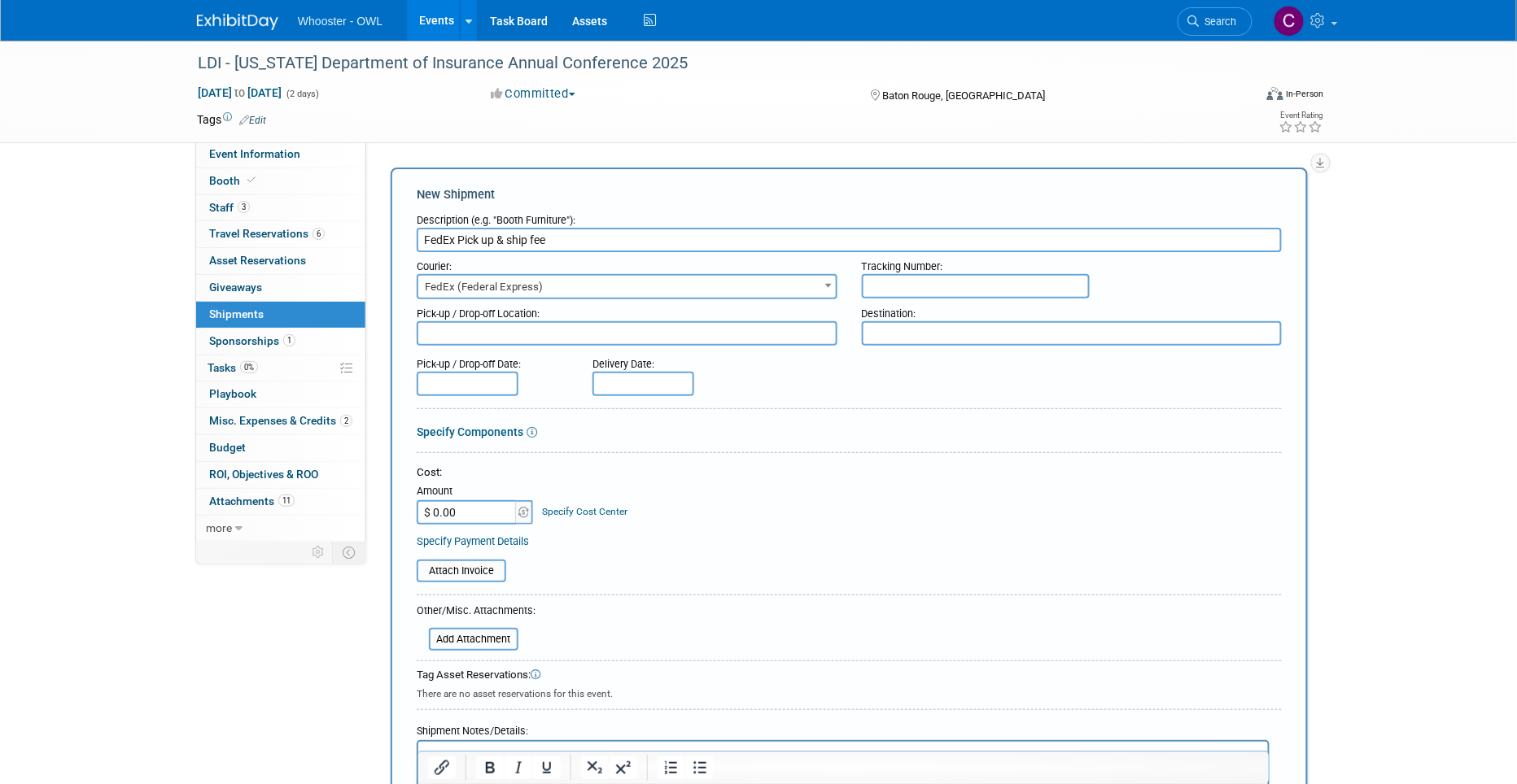
click at [460, 505] on input "$ 0.00" at bounding box center [467, 512] width 101 height 24
type input "$"
type input "$ 191.68"
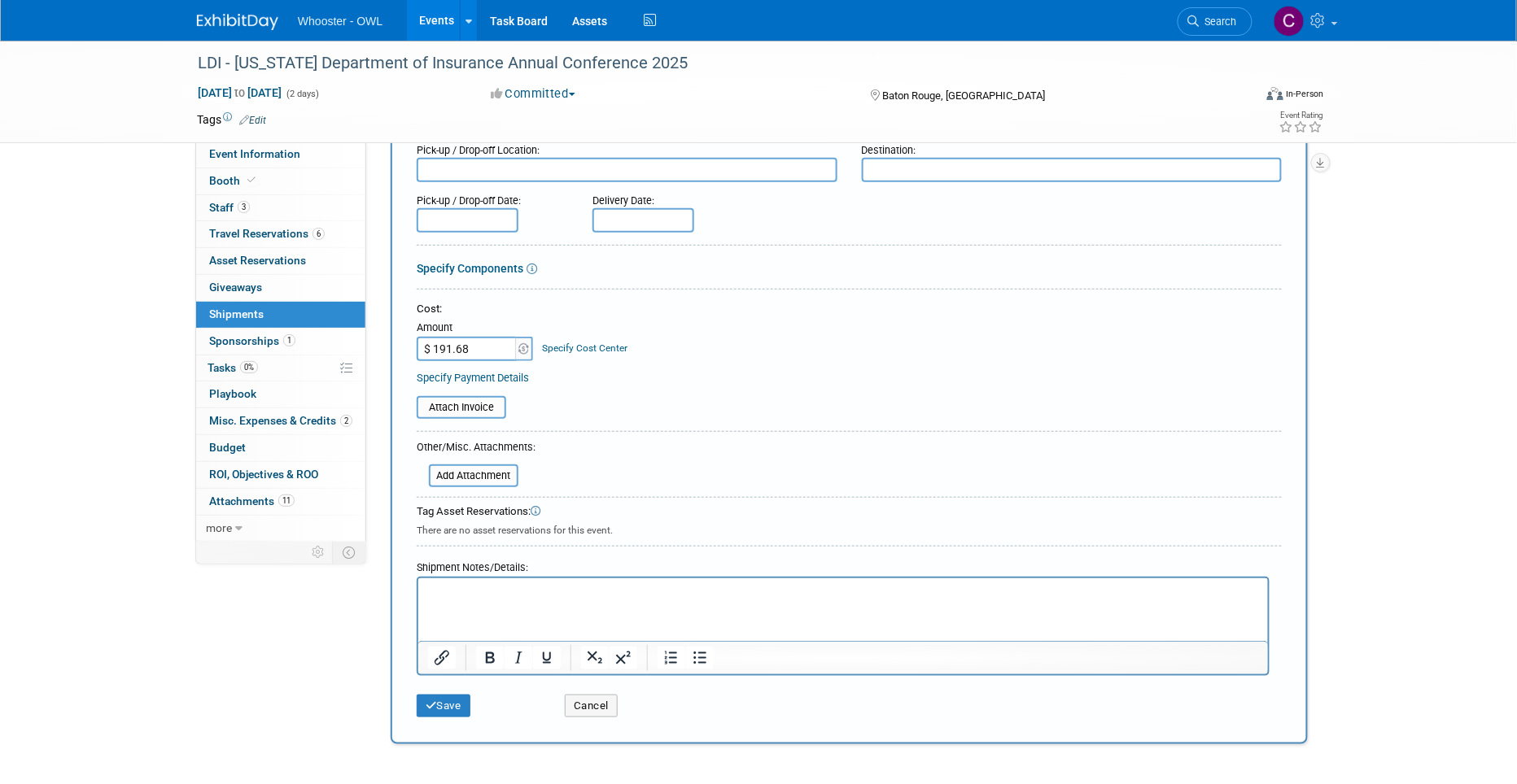
scroll to position [196, 0]
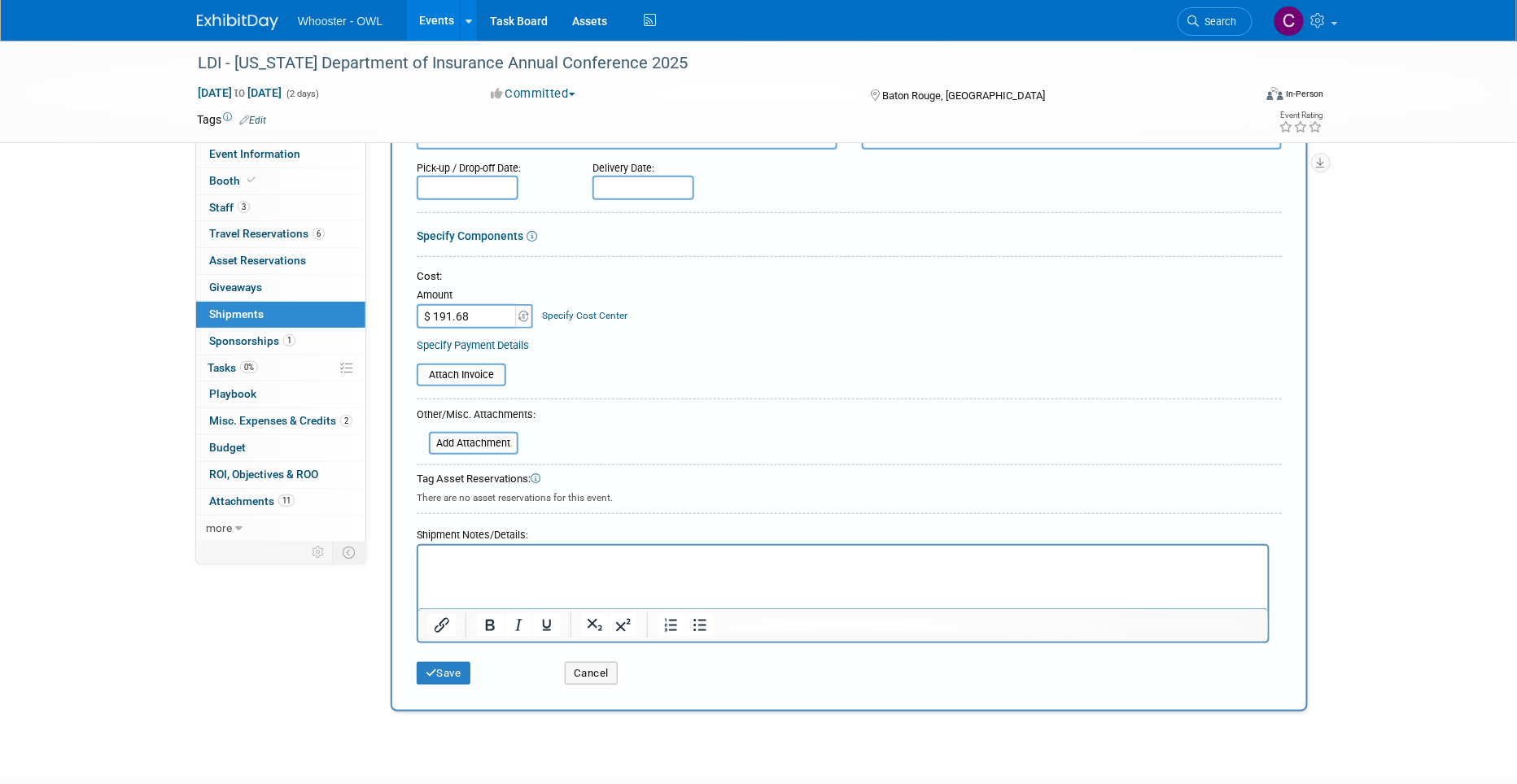
click at [468, 559] on p "Rich Text Area. Press ALT-0 for help." at bounding box center [842, 560] width 831 height 16
click at [447, 662] on button "Save" at bounding box center [443, 673] width 53 height 23
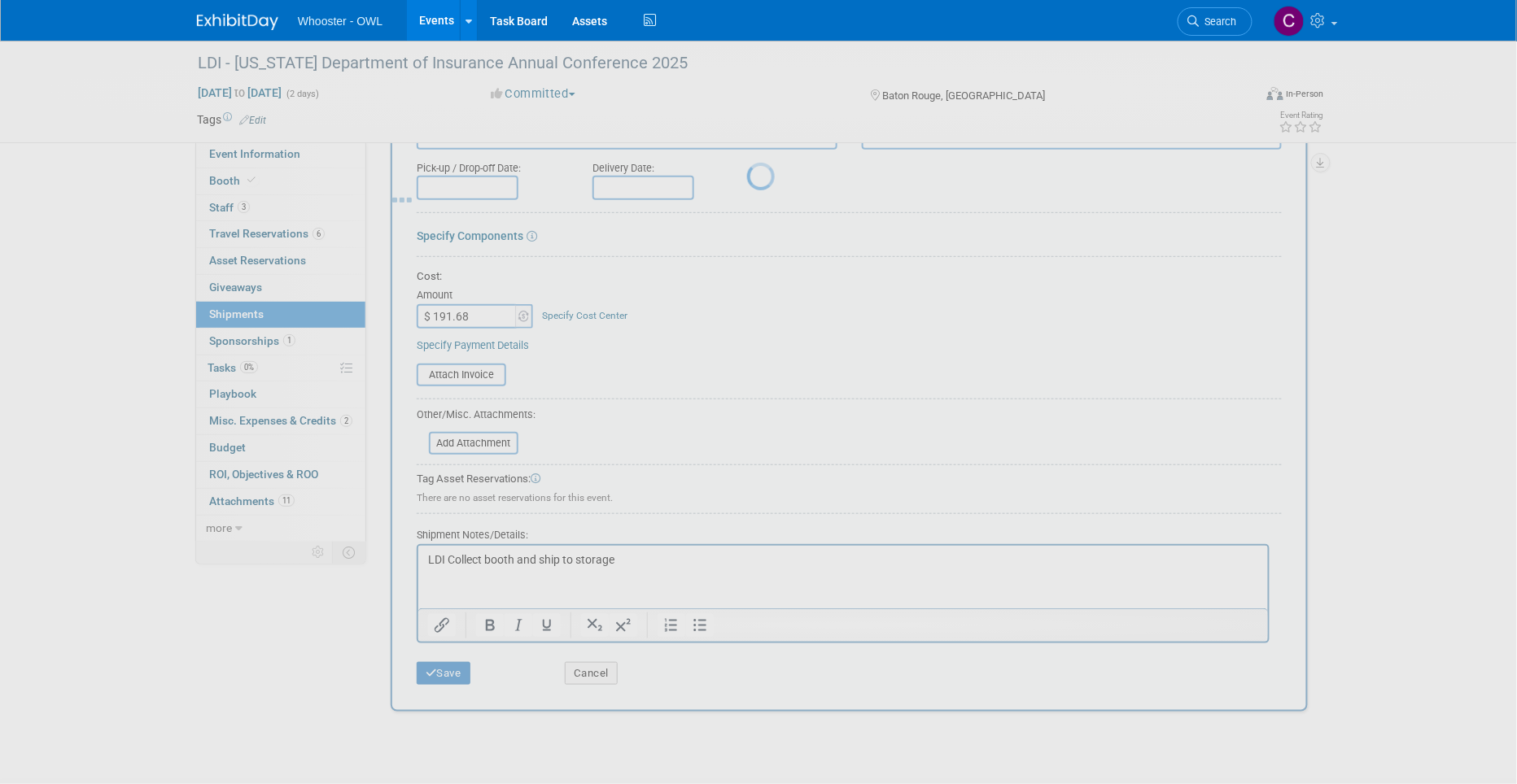
scroll to position [12, 0]
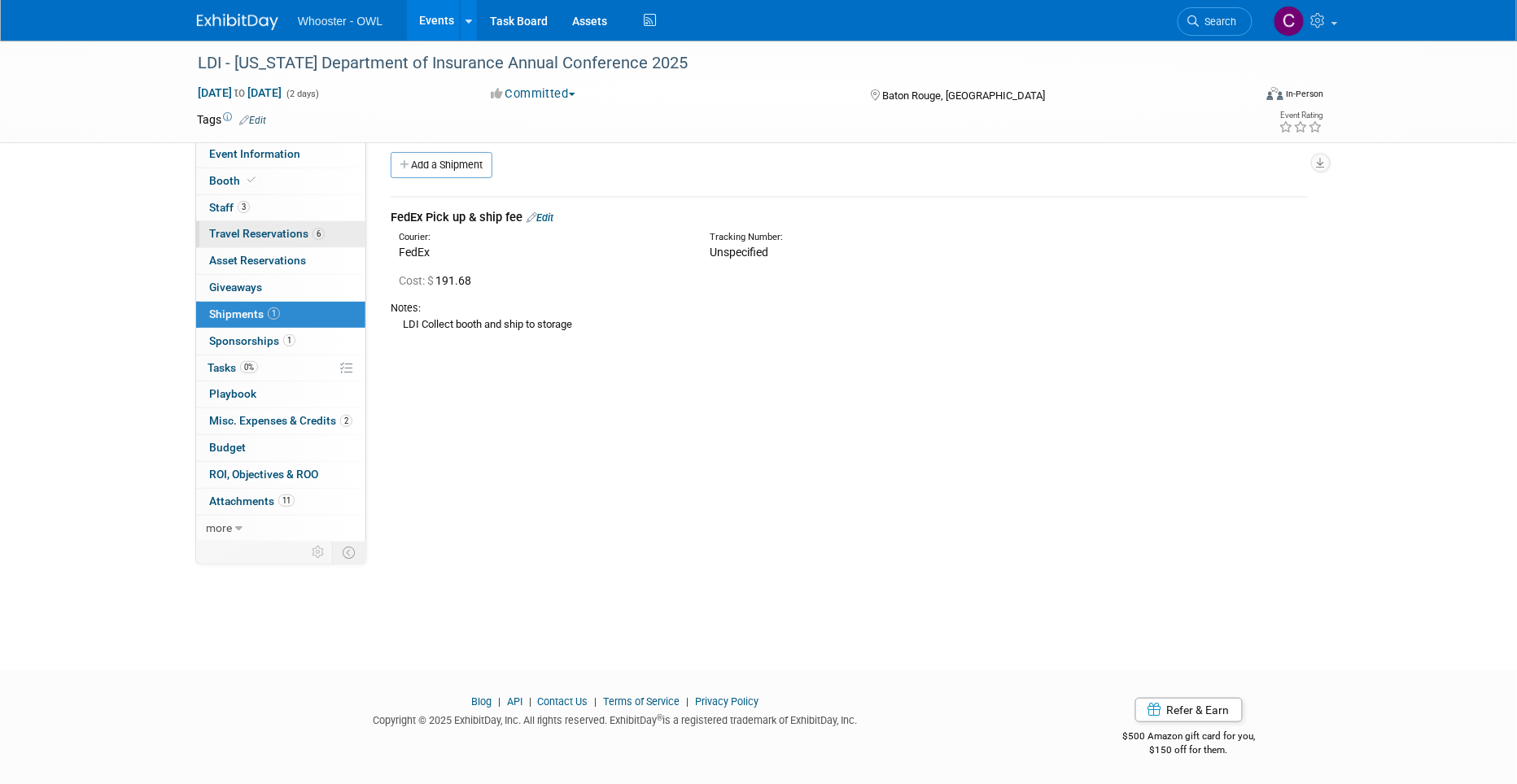
click at [241, 231] on span "Travel Reservations 6" at bounding box center [267, 234] width 116 height 13
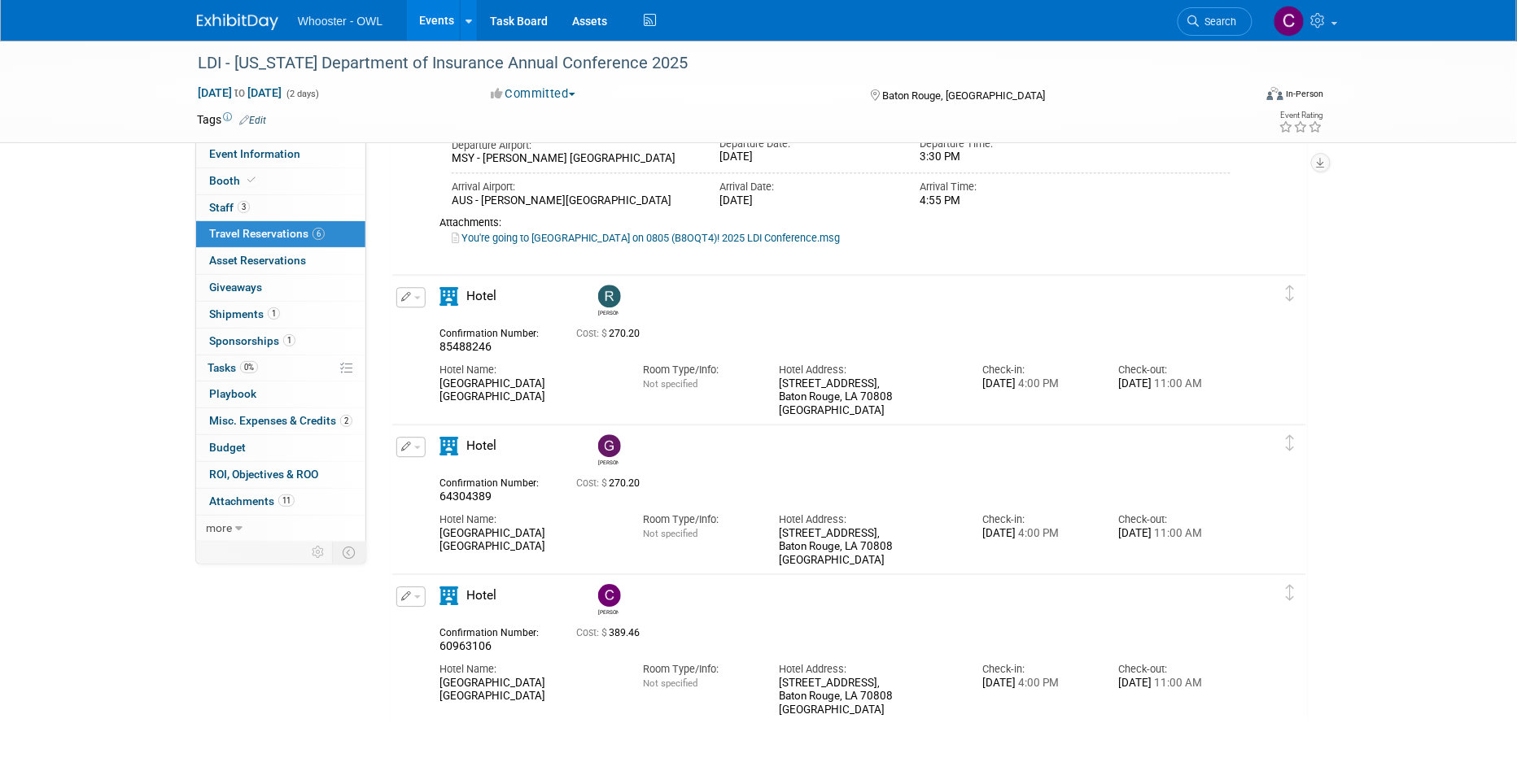
scroll to position [1310, 0]
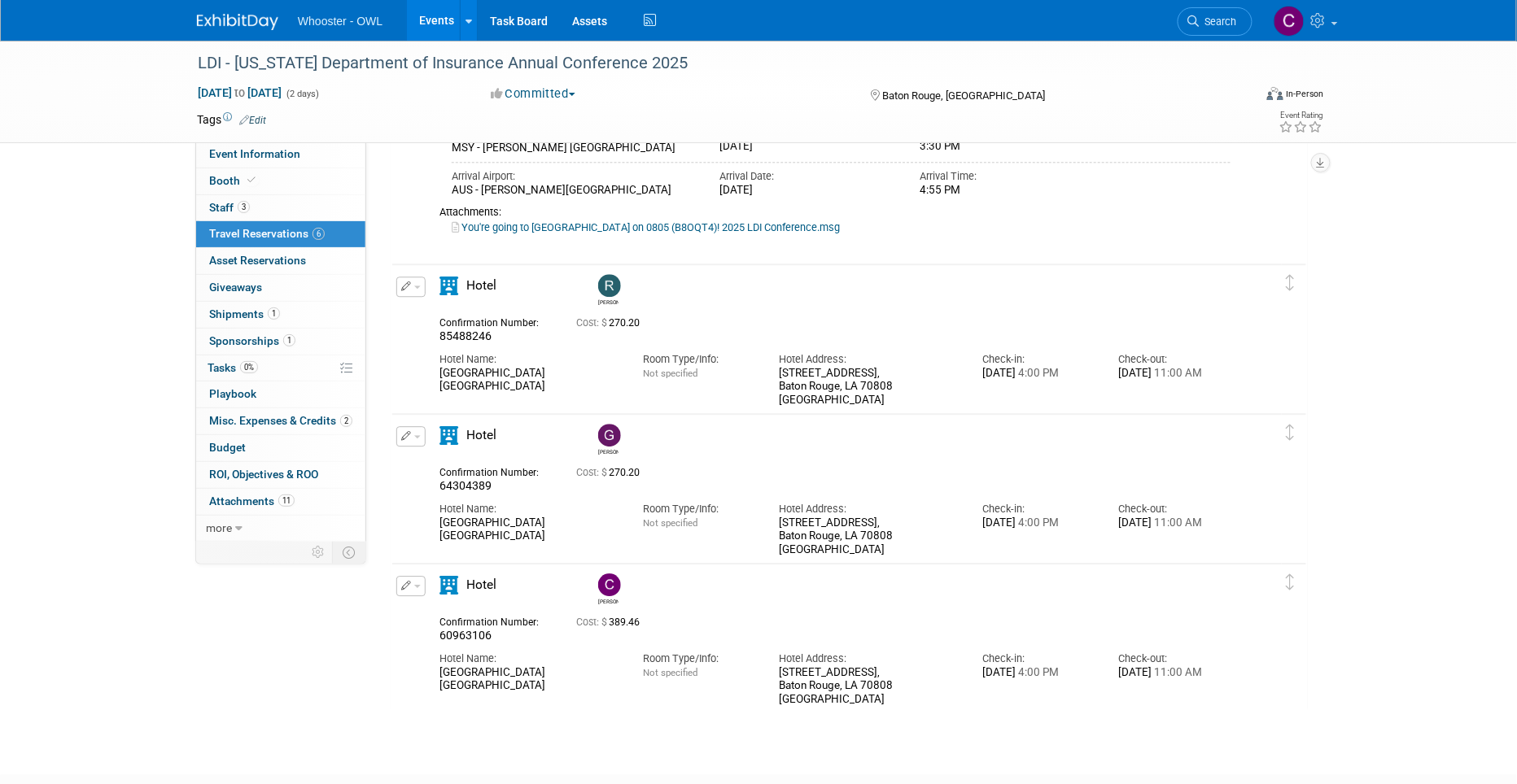
click at [416, 432] on button "button" at bounding box center [411, 436] width 29 height 20
click at [475, 463] on button "Edit Reservation" at bounding box center [466, 464] width 138 height 24
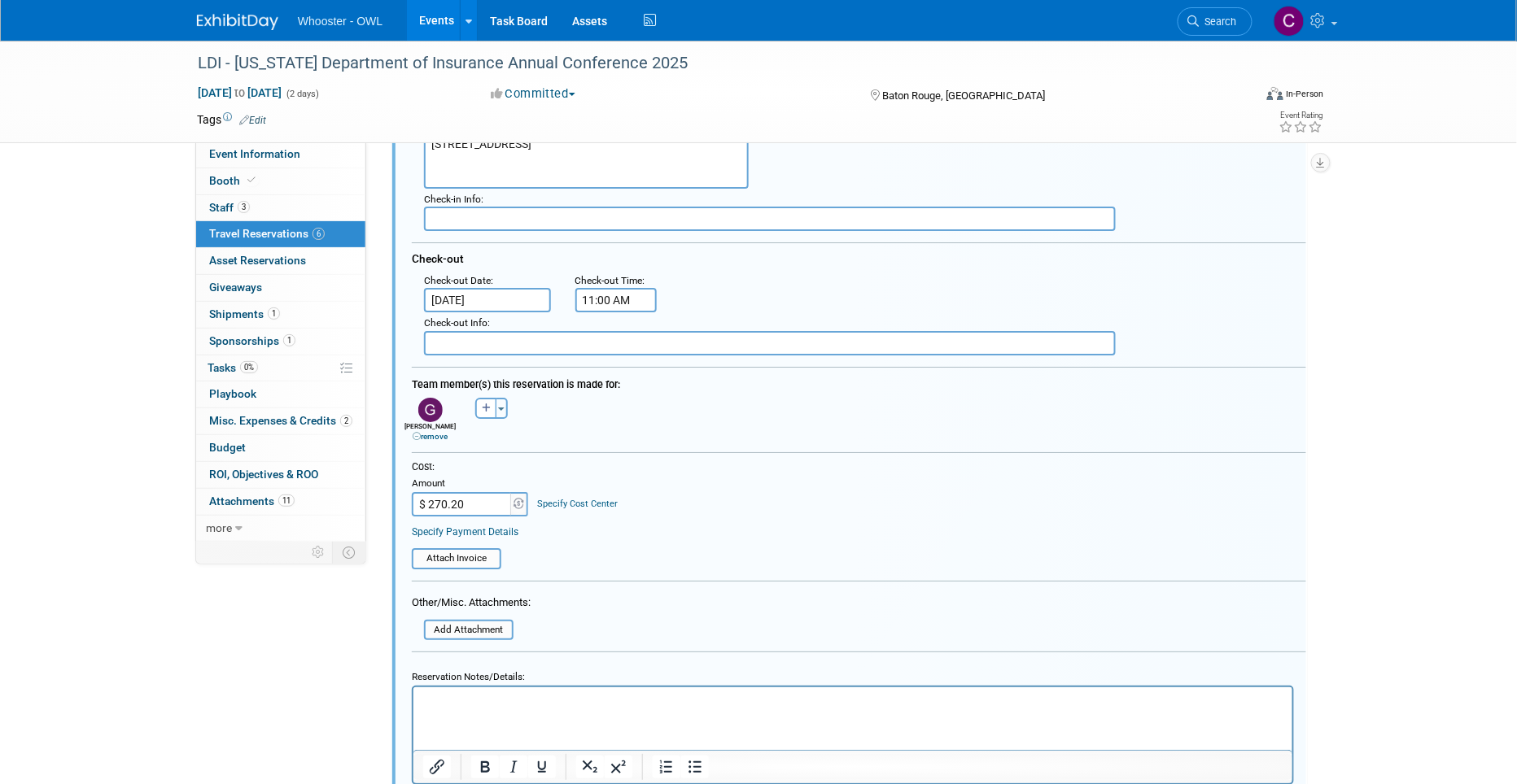
scroll to position [1840, 0]
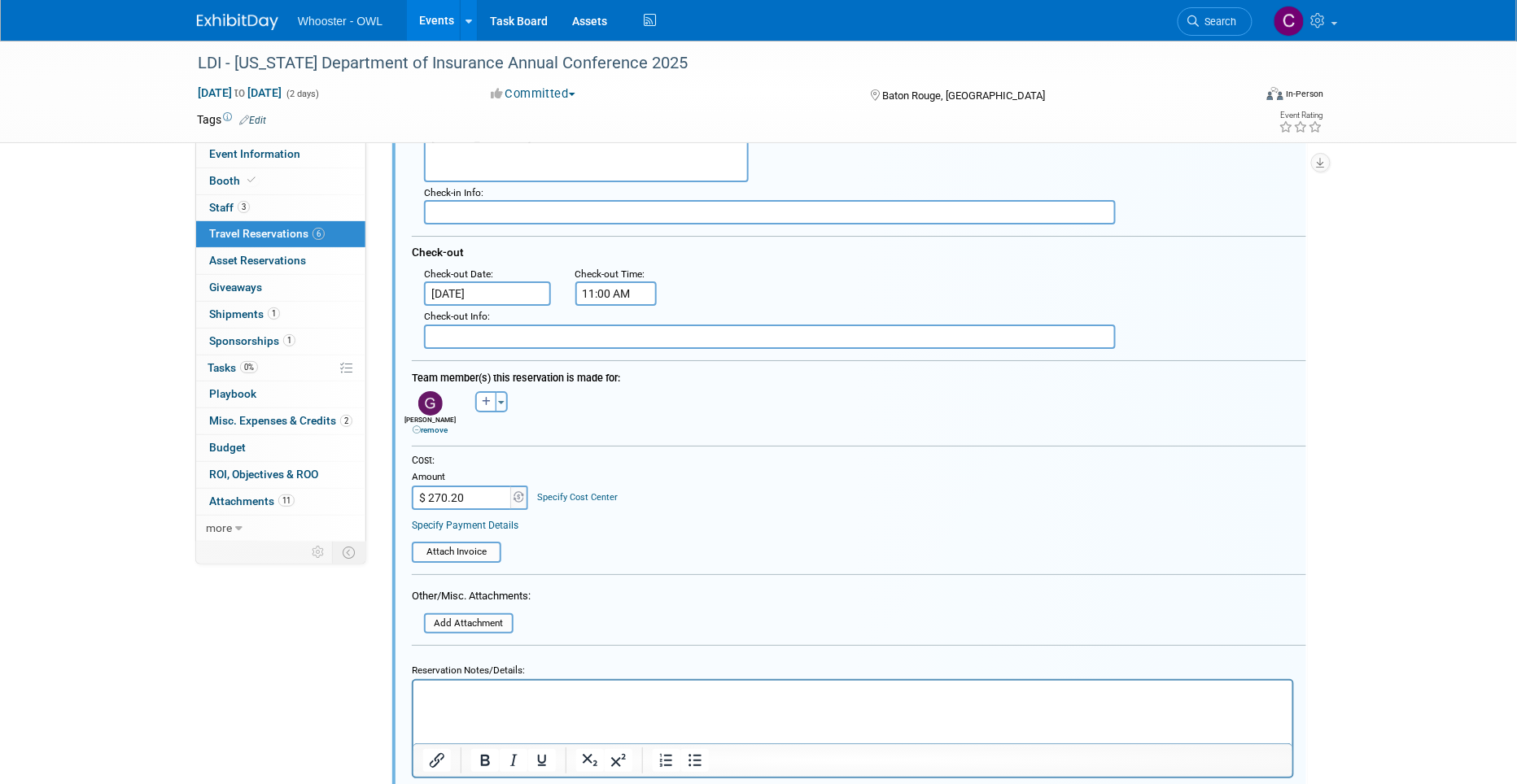
drag, startPoint x: 476, startPoint y: 485, endPoint x: 430, endPoint y: 484, distance: 46.0
click at [430, 485] on input "$ 270.20" at bounding box center [463, 497] width 101 height 24
type input "$ 405.30"
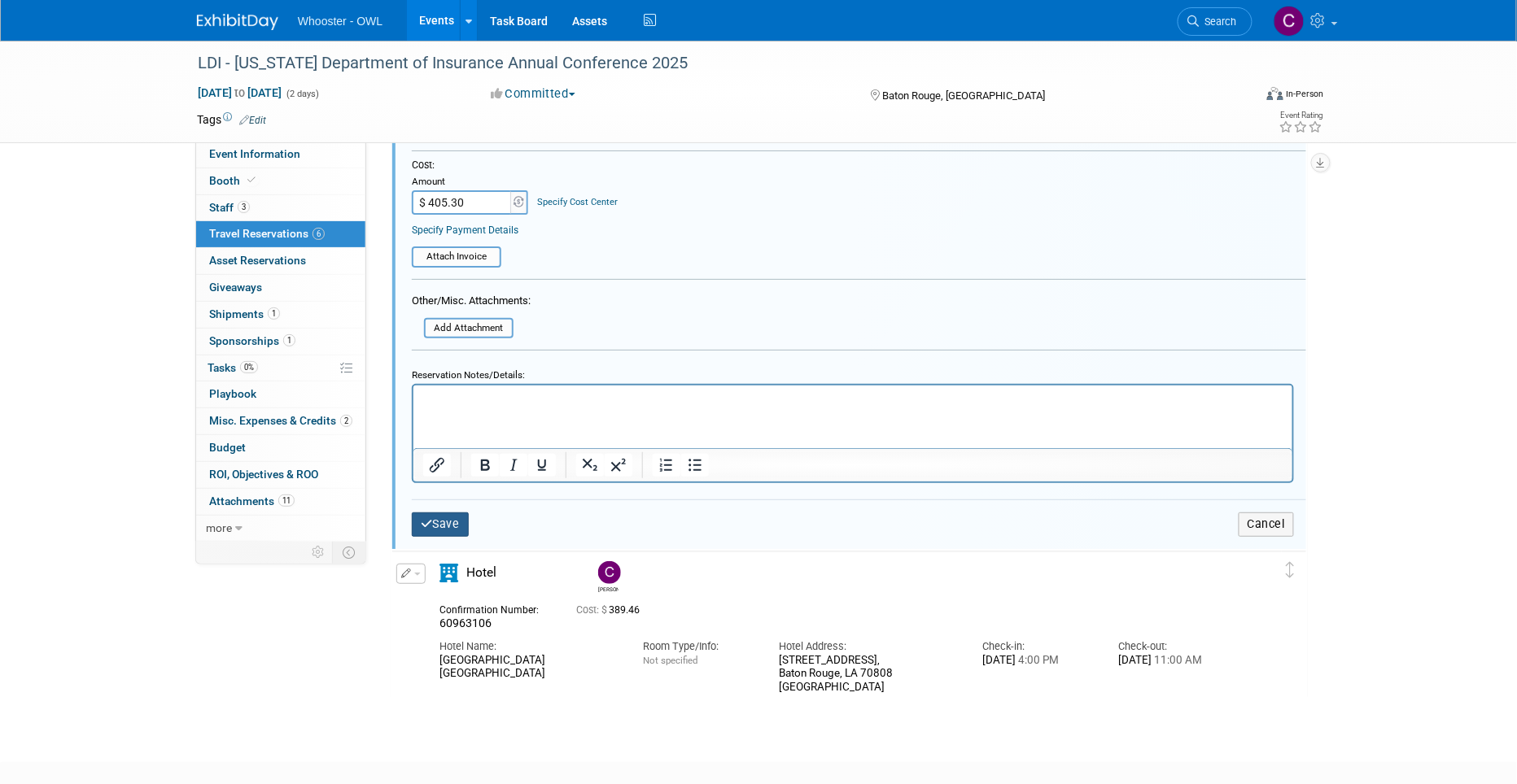
click at [443, 512] on button "Save" at bounding box center [440, 524] width 57 height 24
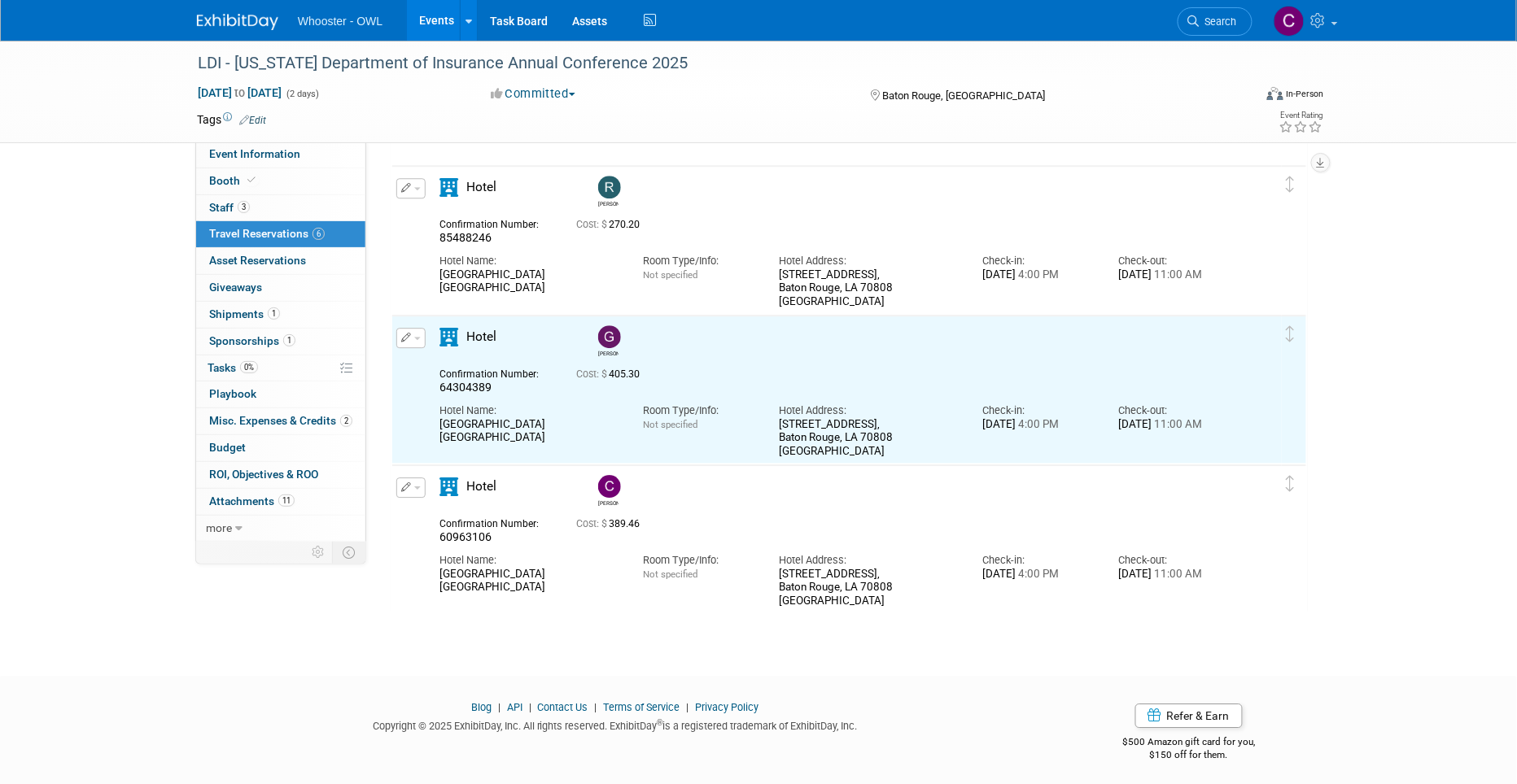
scroll to position [0, 0]
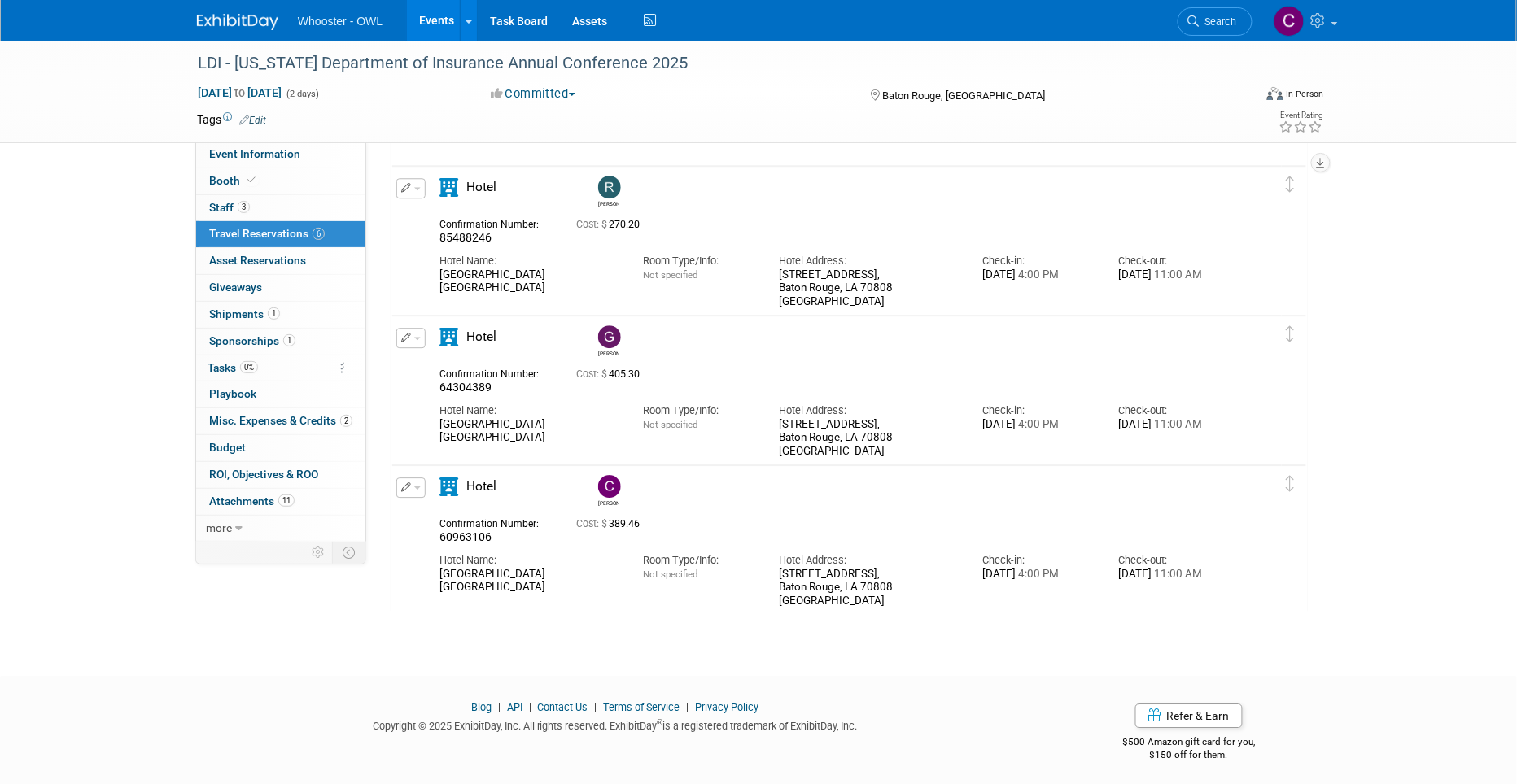
click at [268, 412] on link "2 Misc. Expenses & Credits 2" at bounding box center [281, 421] width 169 height 26
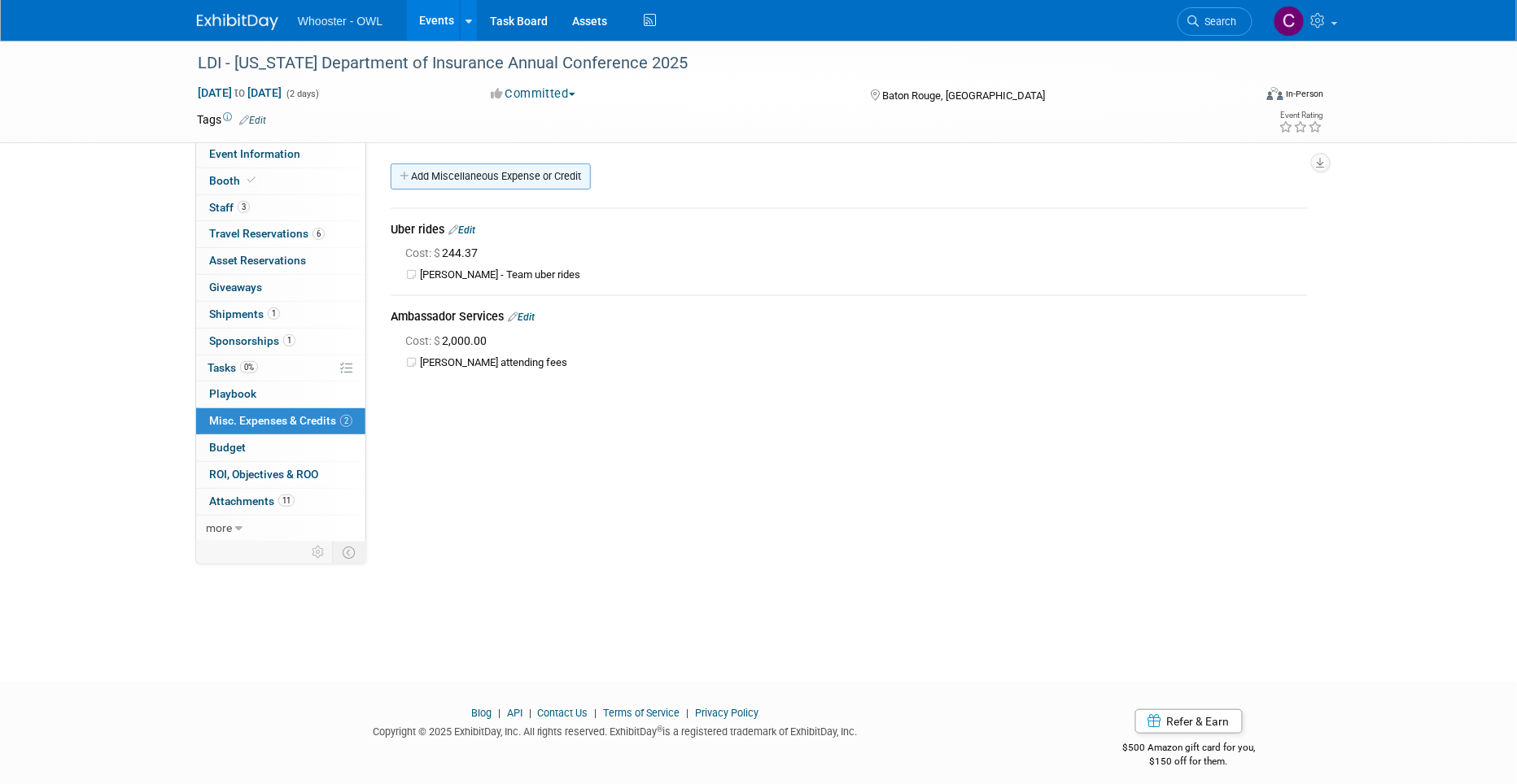
click at [464, 174] on link "Add Miscellaneous Expense or Credit" at bounding box center [490, 177] width 200 height 26
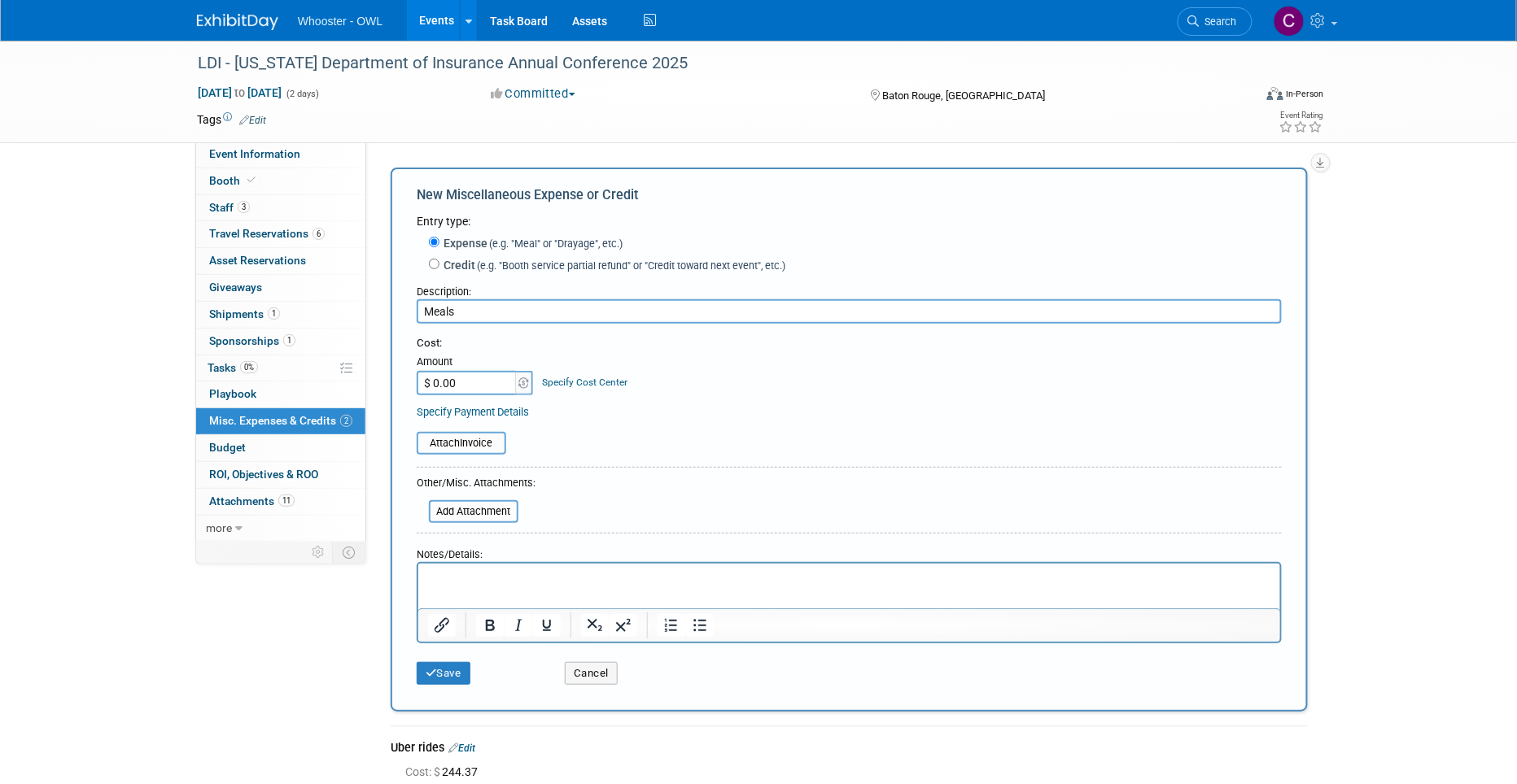
type input "Meals"
click at [460, 371] on input "$ 0.00" at bounding box center [467, 383] width 101 height 24
type input "$ 21.20"
click at [443, 578] on p "Rich Text Area. Press ALT-0 for help." at bounding box center [849, 578] width 843 height 16
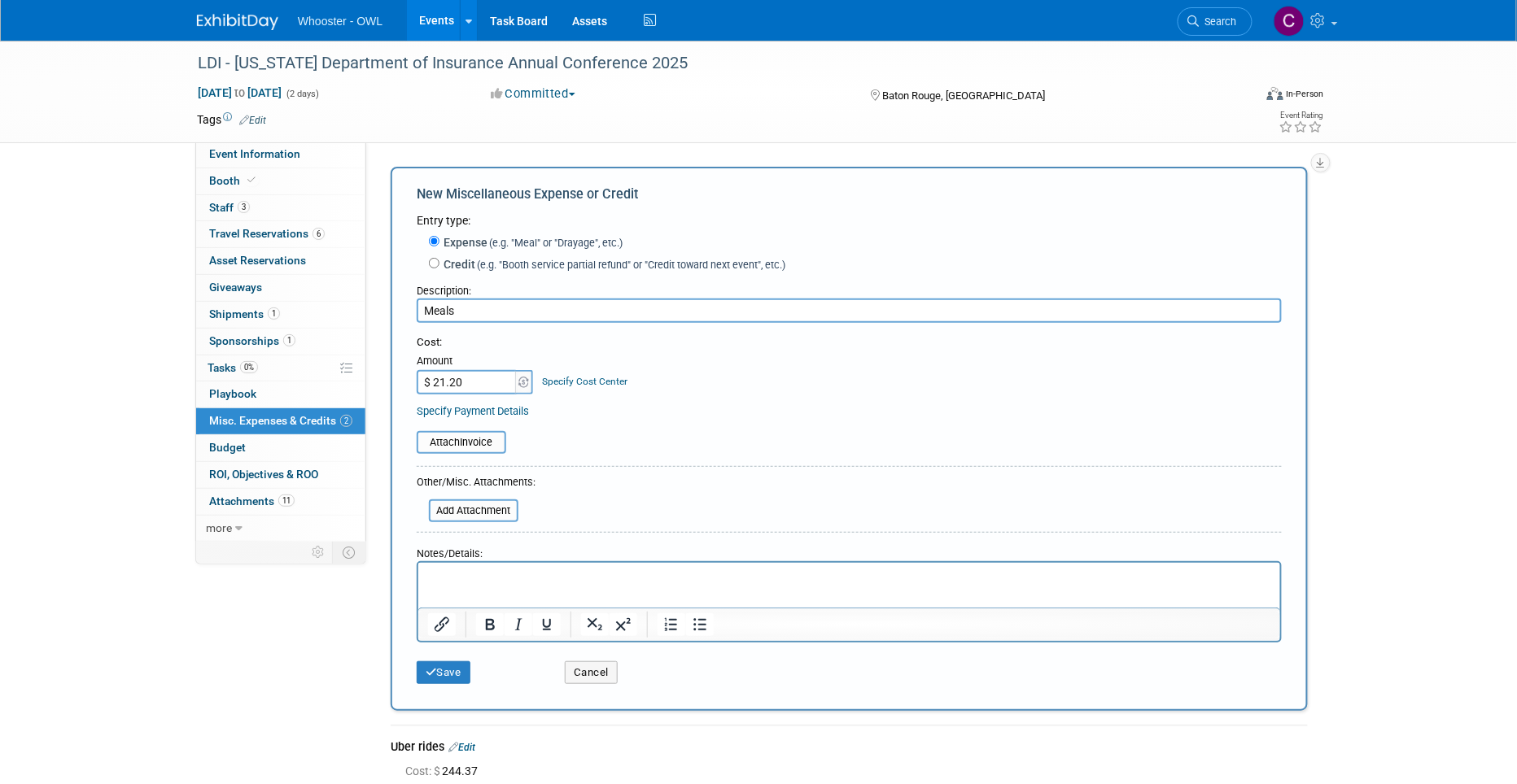
scroll to position [4, 0]
drag, startPoint x: 513, startPoint y: 578, endPoint x: 446, endPoint y: 573, distance: 67.2
click at [446, 573] on p "LDI Gary LFond" at bounding box center [849, 574] width 843 height 16
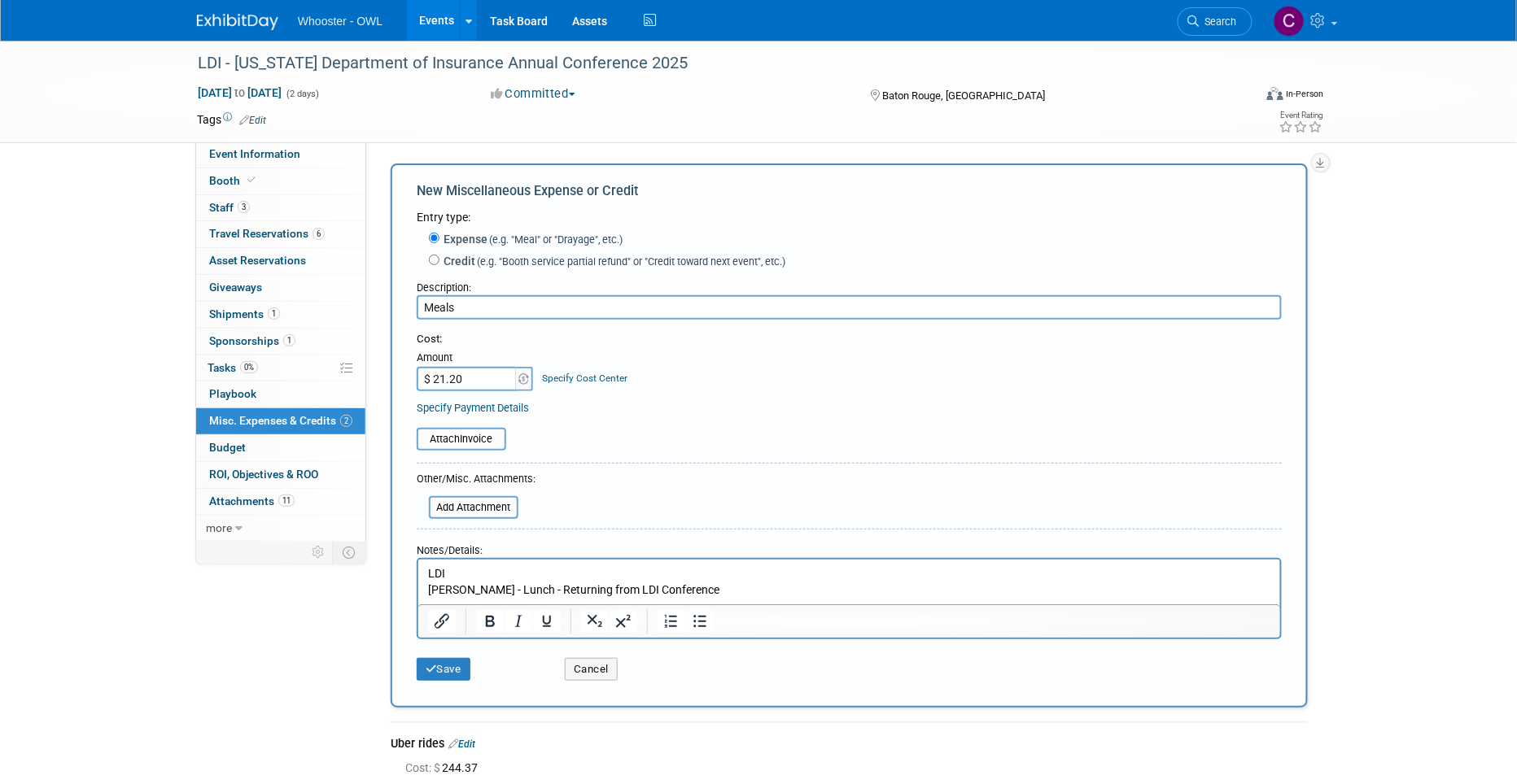
click at [424, 588] on html "LDI Gary LaFond - Lunch - Returning from LDI Conference" at bounding box center [848, 578] width 861 height 38
click at [453, 658] on button "Save" at bounding box center [443, 669] width 53 height 23
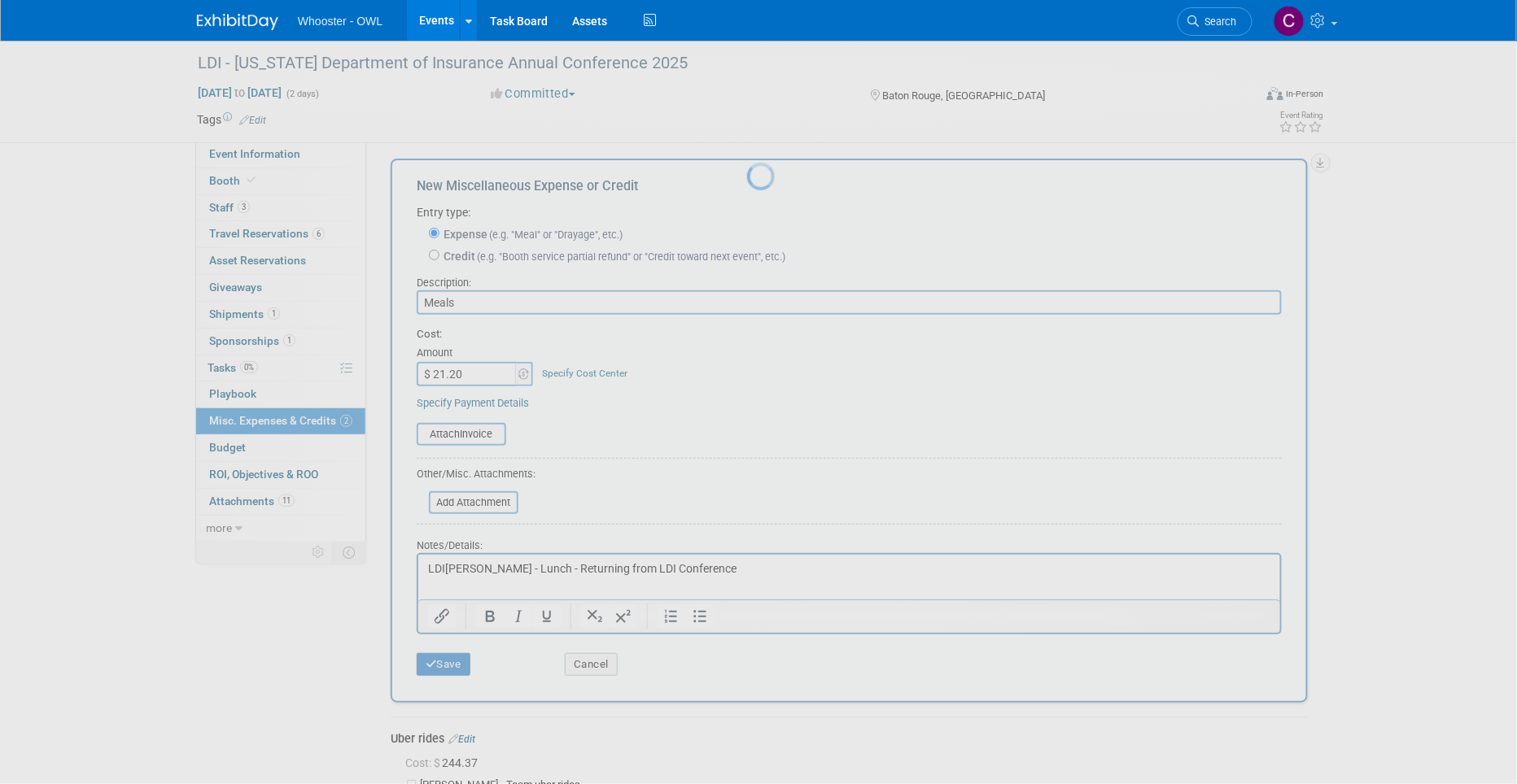
scroll to position [12, 0]
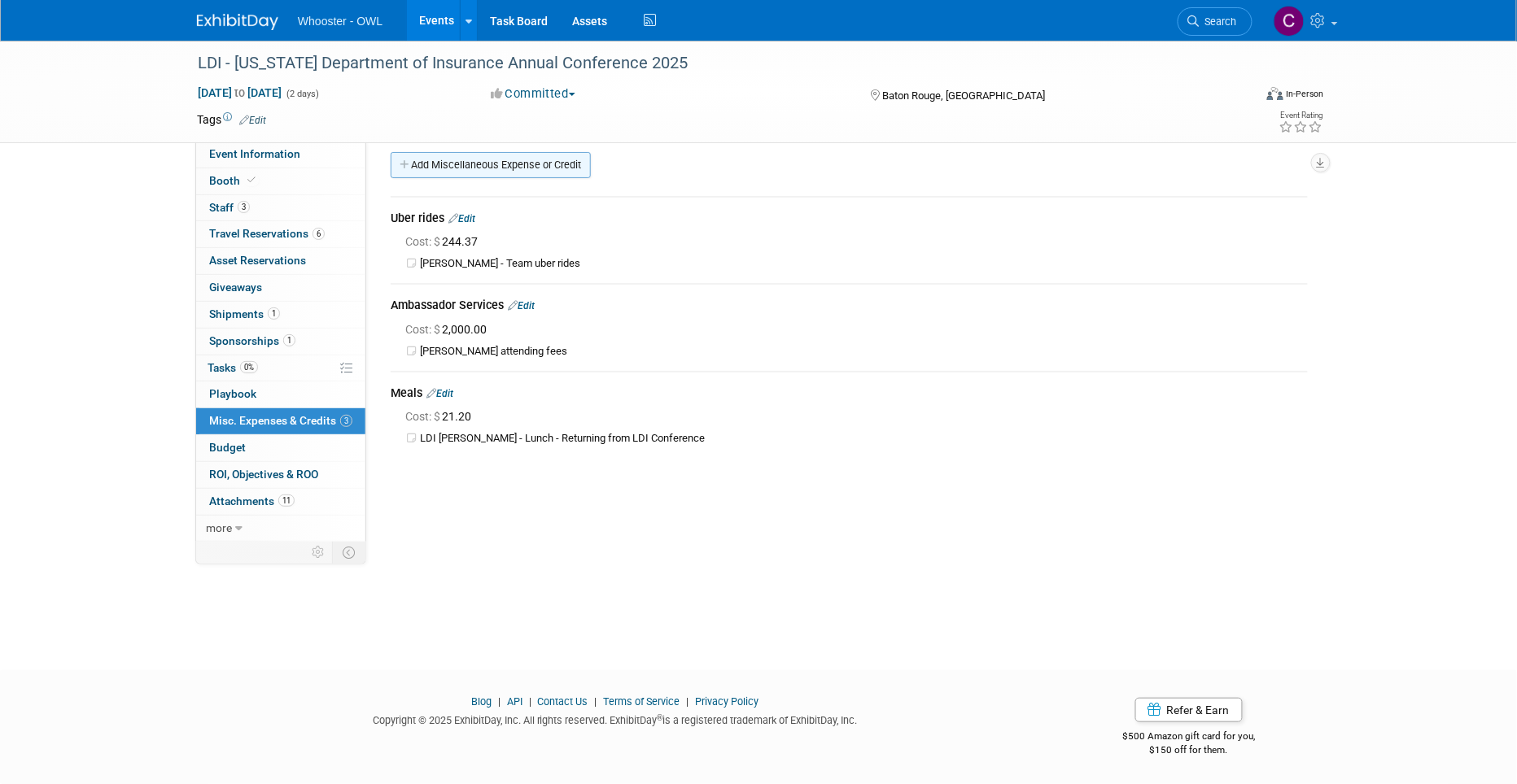
click at [477, 161] on link "Add Miscellaneous Expense or Credit" at bounding box center [490, 165] width 200 height 26
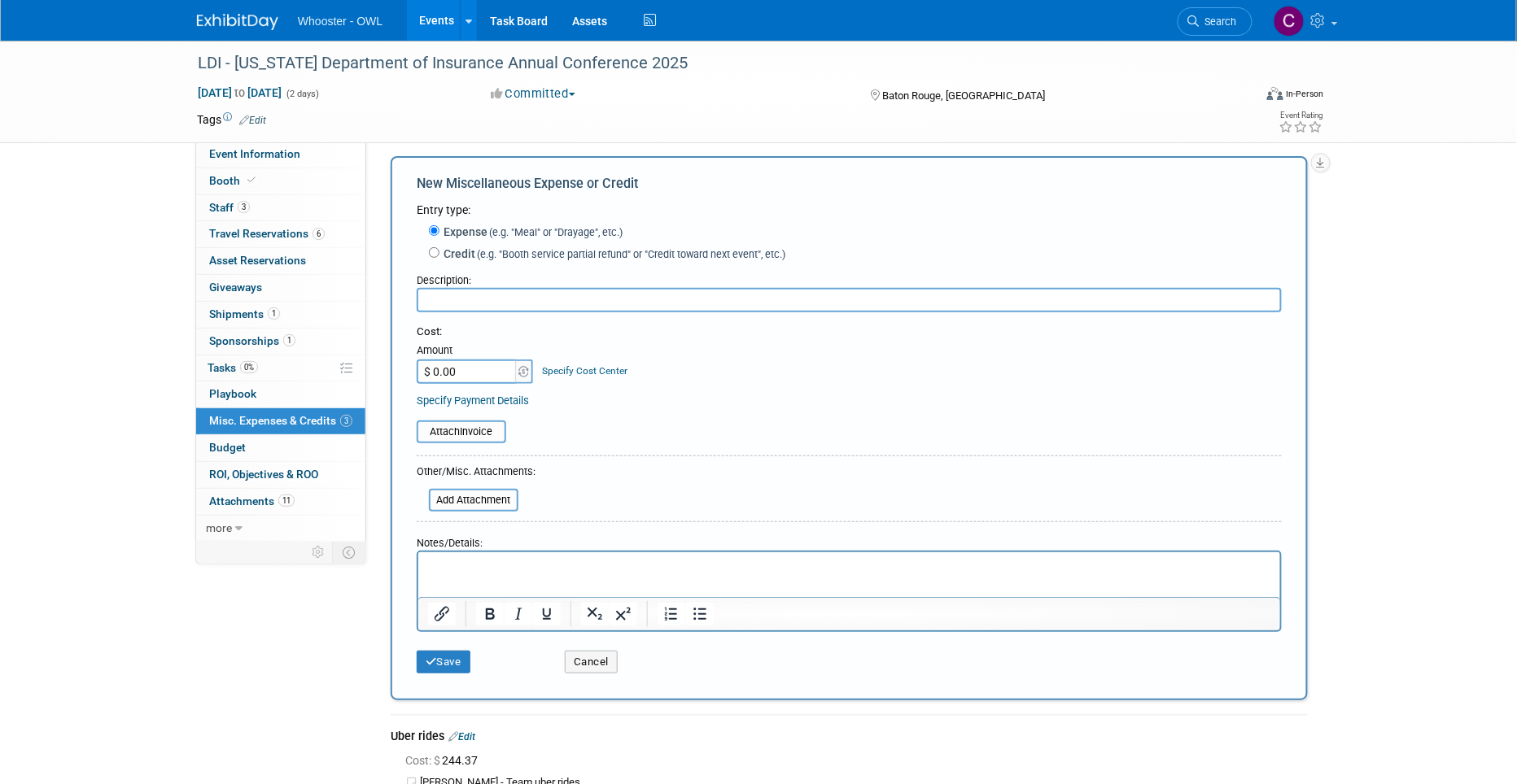
scroll to position [0, 0]
click at [453, 364] on input "$ 0.00" at bounding box center [467, 371] width 101 height 24
type input "$ 163.38"
click at [444, 564] on p "Rich Text Area. Press ALT-0 for help." at bounding box center [849, 567] width 843 height 16
click at [486, 288] on input "text" at bounding box center [849, 300] width 865 height 24
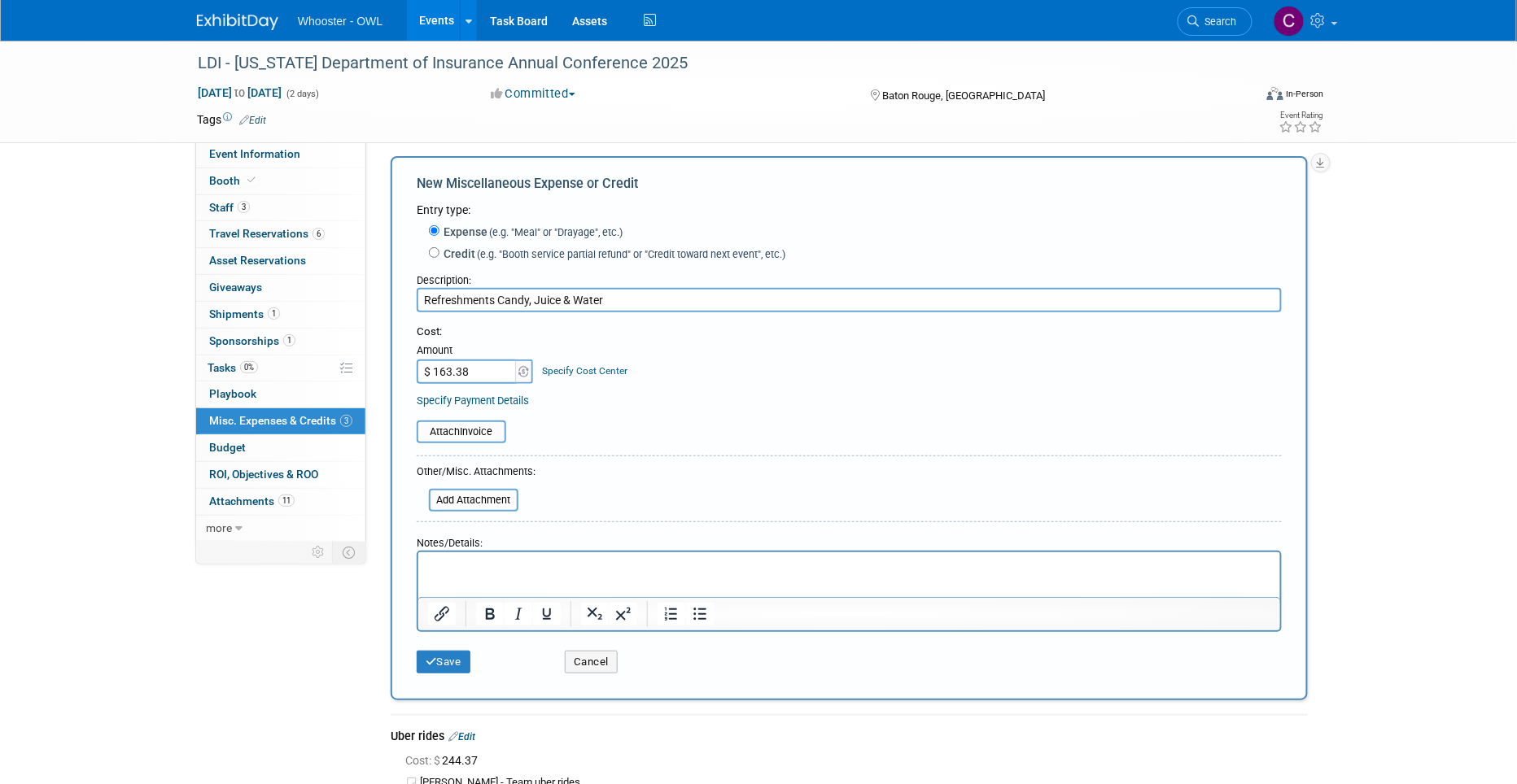
type input "Refreshments Candy, Juice & Water"
click at [445, 570] on p "Rich Text Area. Press ALT-0 for help." at bounding box center [849, 567] width 843 height 16
click at [452, 651] on button "Save" at bounding box center [443, 662] width 53 height 23
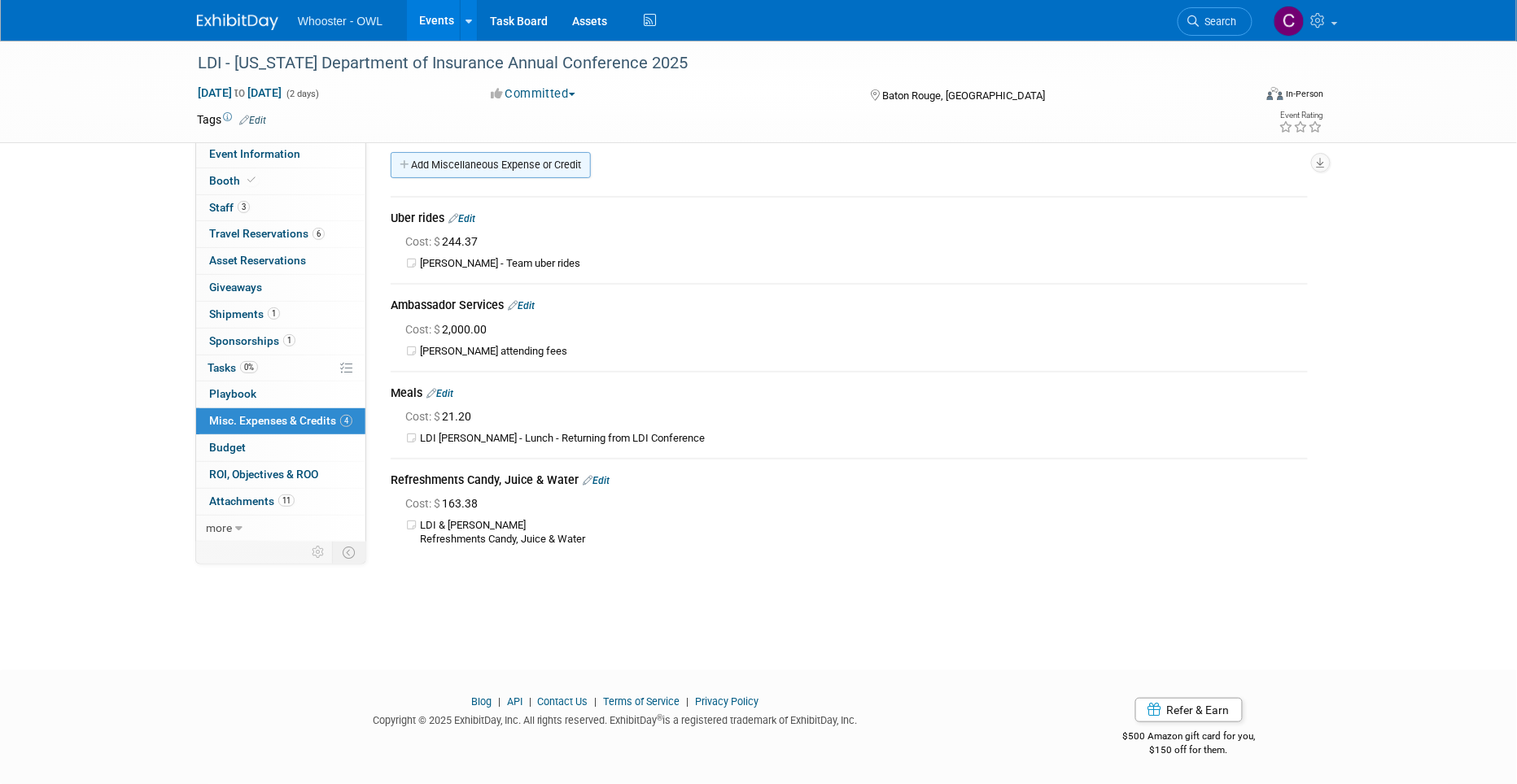
click at [506, 165] on link "Add Miscellaneous Expense or Credit" at bounding box center [490, 165] width 200 height 26
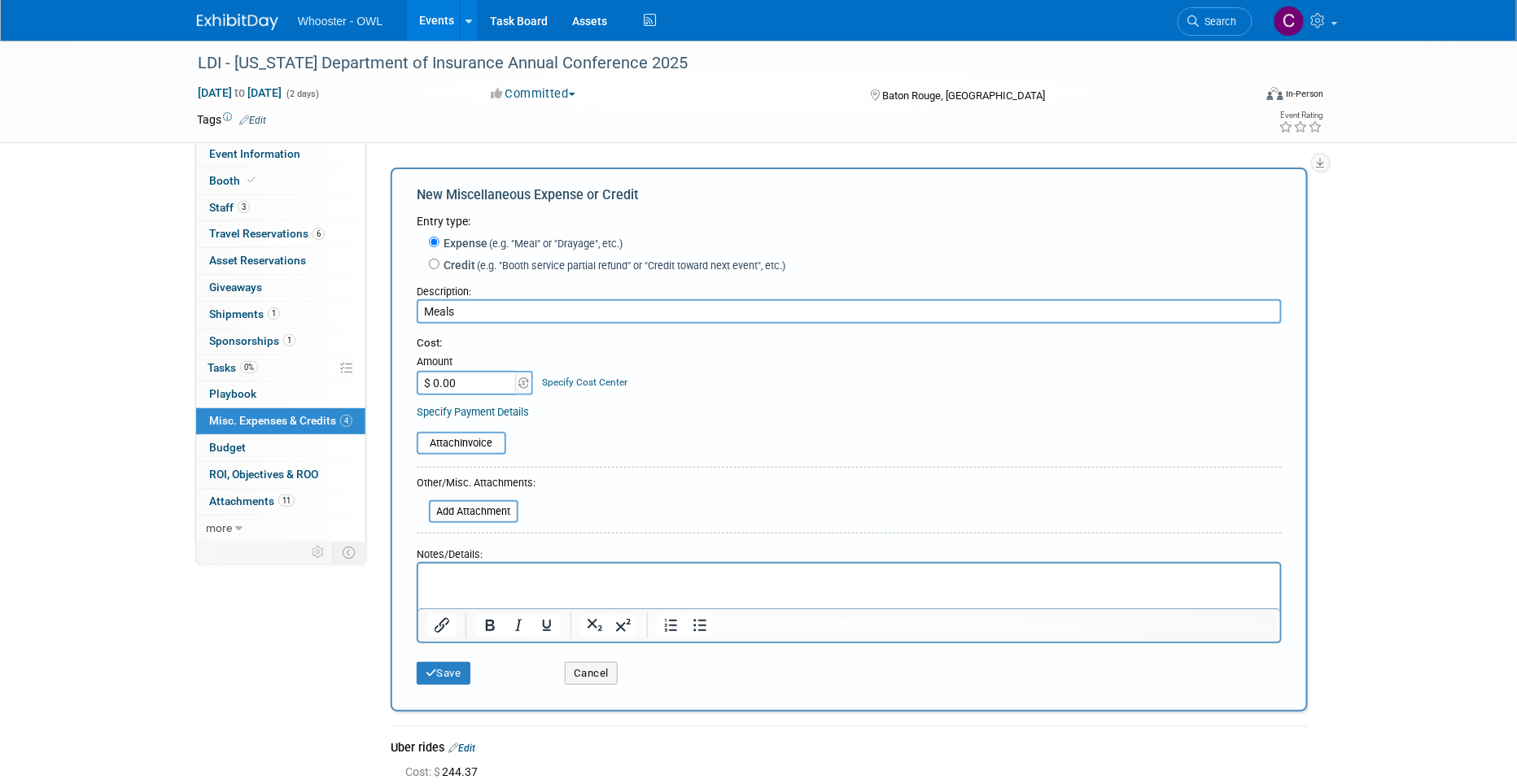
type input "Meals"
click at [480, 371] on input "$ 0.00" at bounding box center [467, 383] width 101 height 24
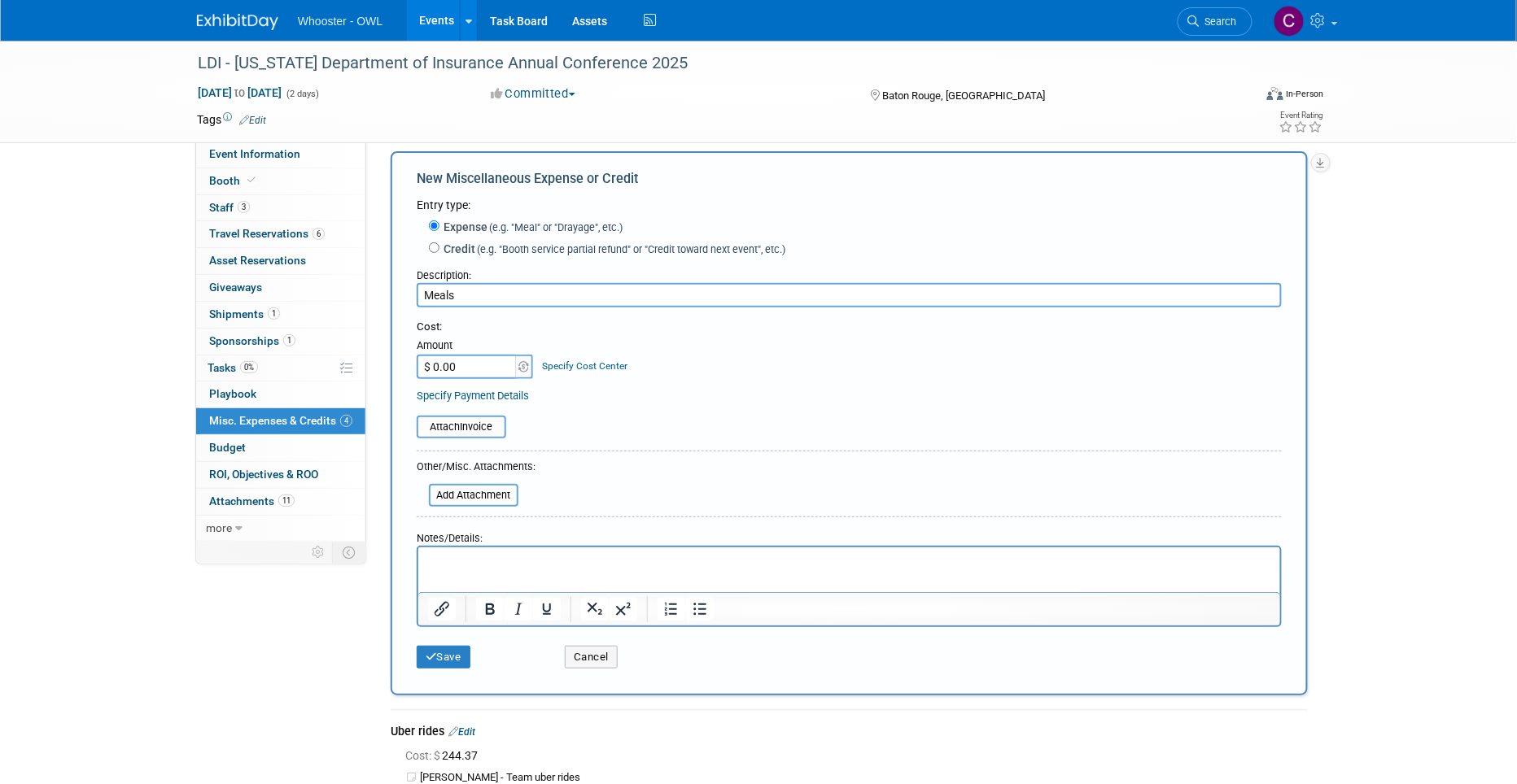
scroll to position [19, 0]
type input "$ 237.31"
click at [475, 558] on p "Rich Text Area. Press ALT-0 for help." at bounding box center [849, 559] width 843 height 16
click at [437, 644] on button "Save" at bounding box center [443, 655] width 53 height 23
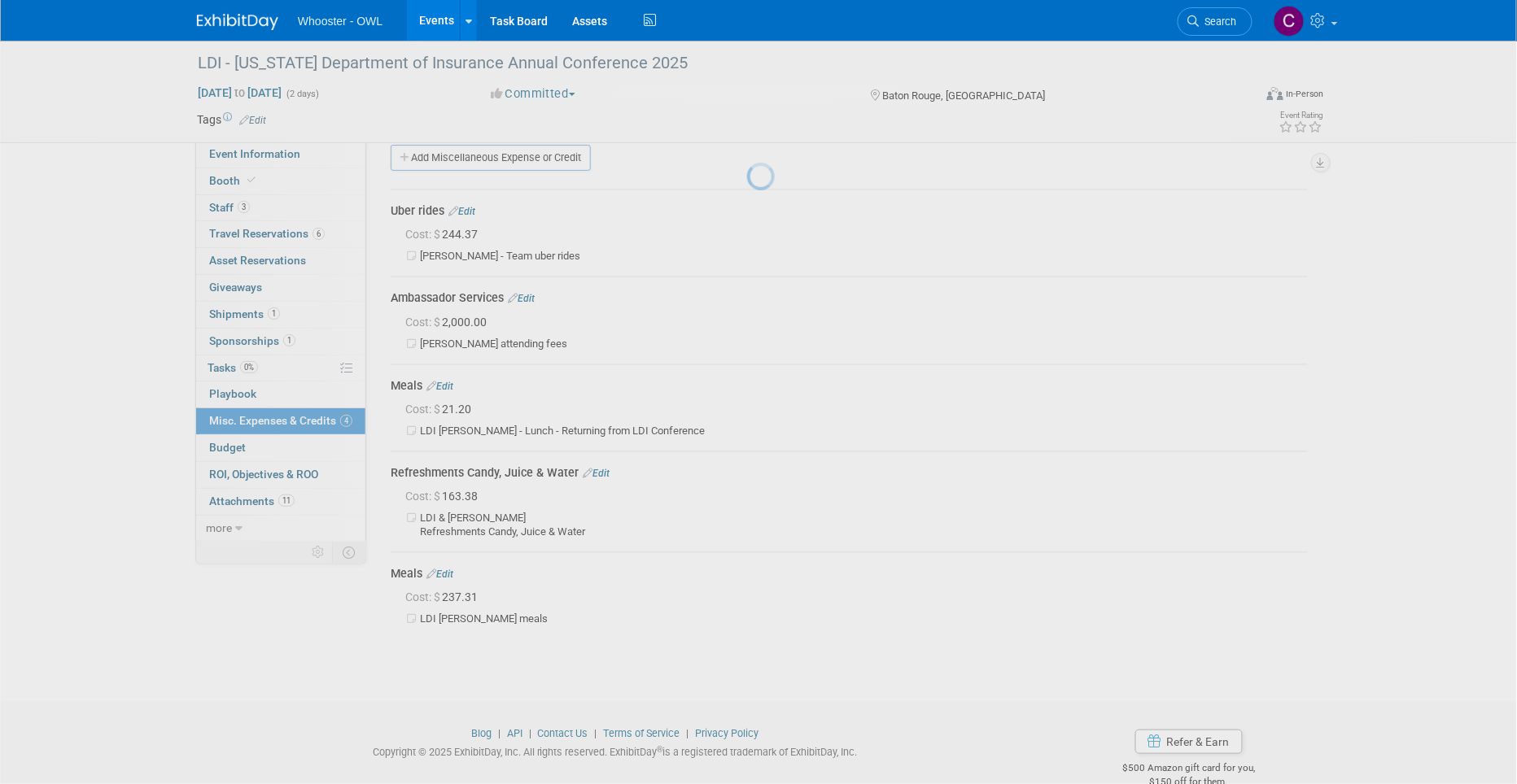
scroll to position [38, 0]
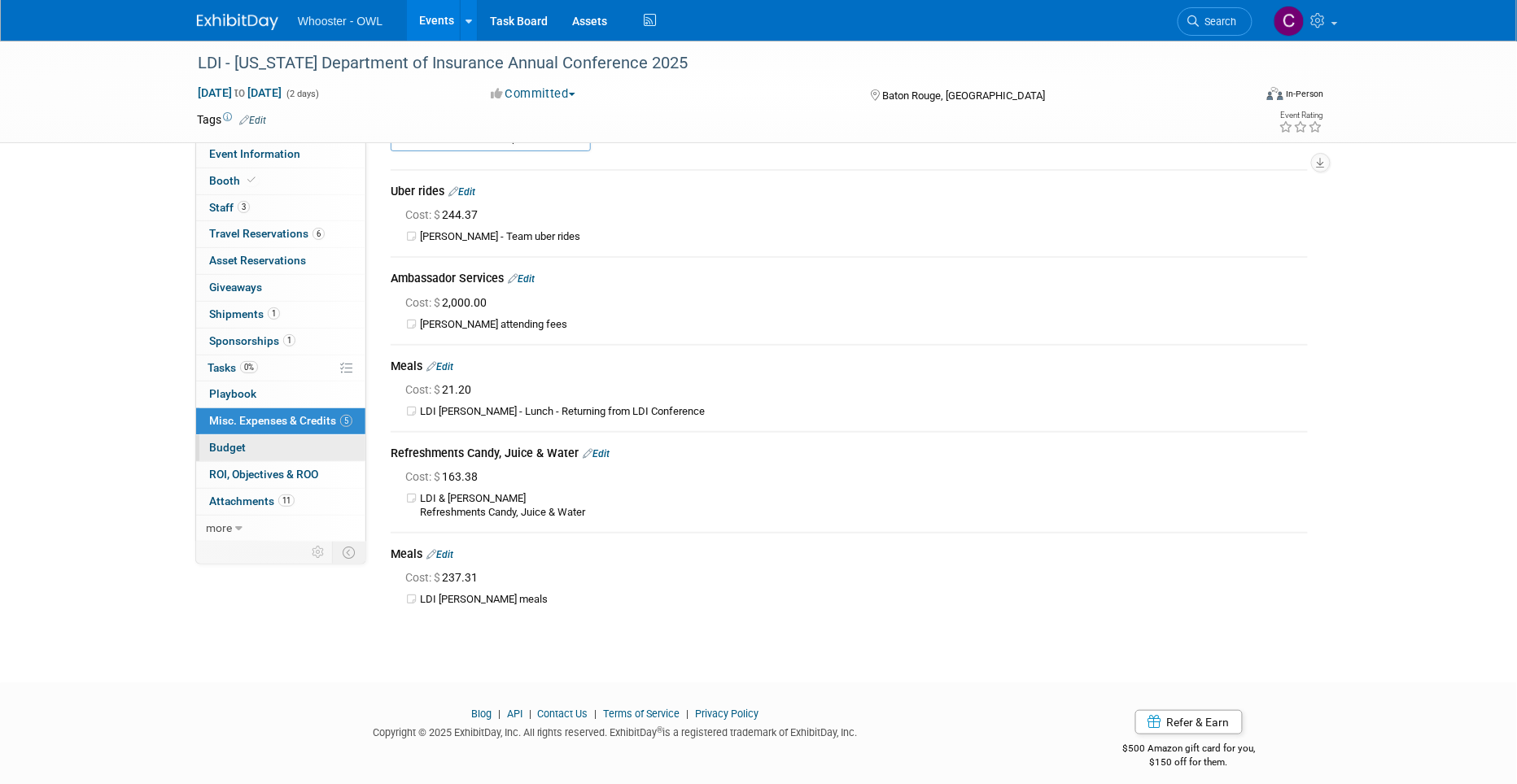
click at [242, 448] on span "Budget" at bounding box center [227, 447] width 36 height 13
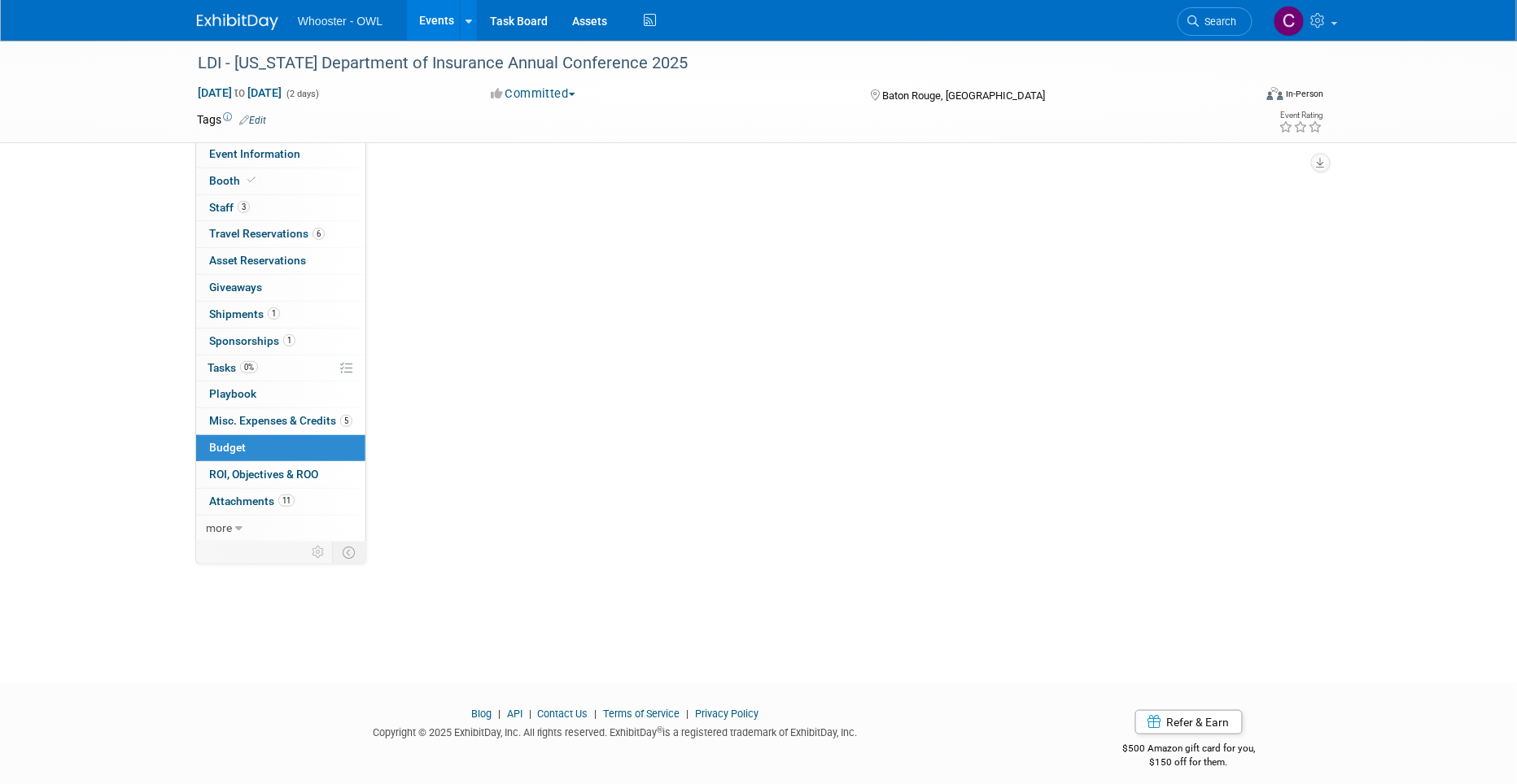
scroll to position [0, 0]
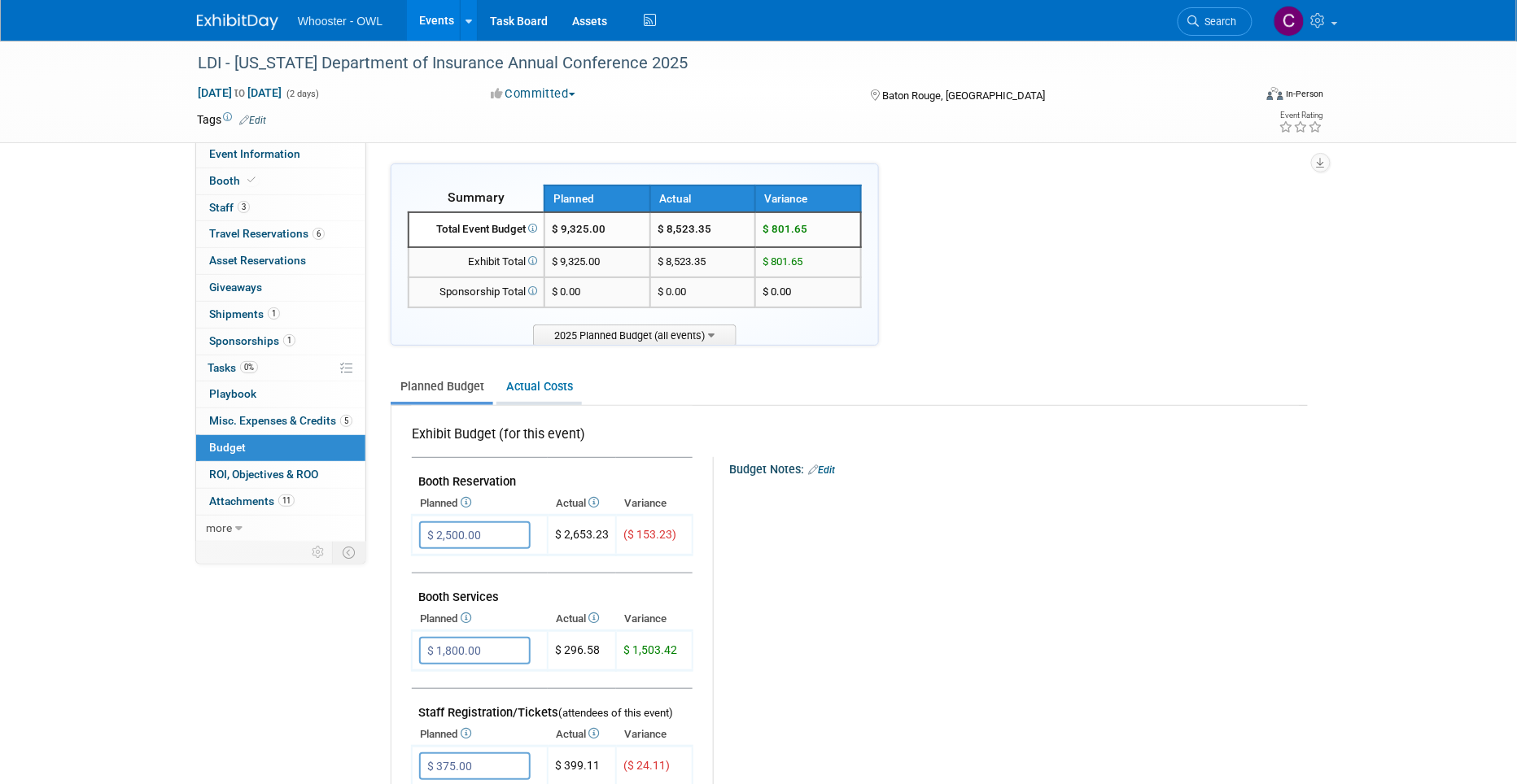
click at [540, 384] on link "Actual Costs" at bounding box center [539, 387] width 85 height 30
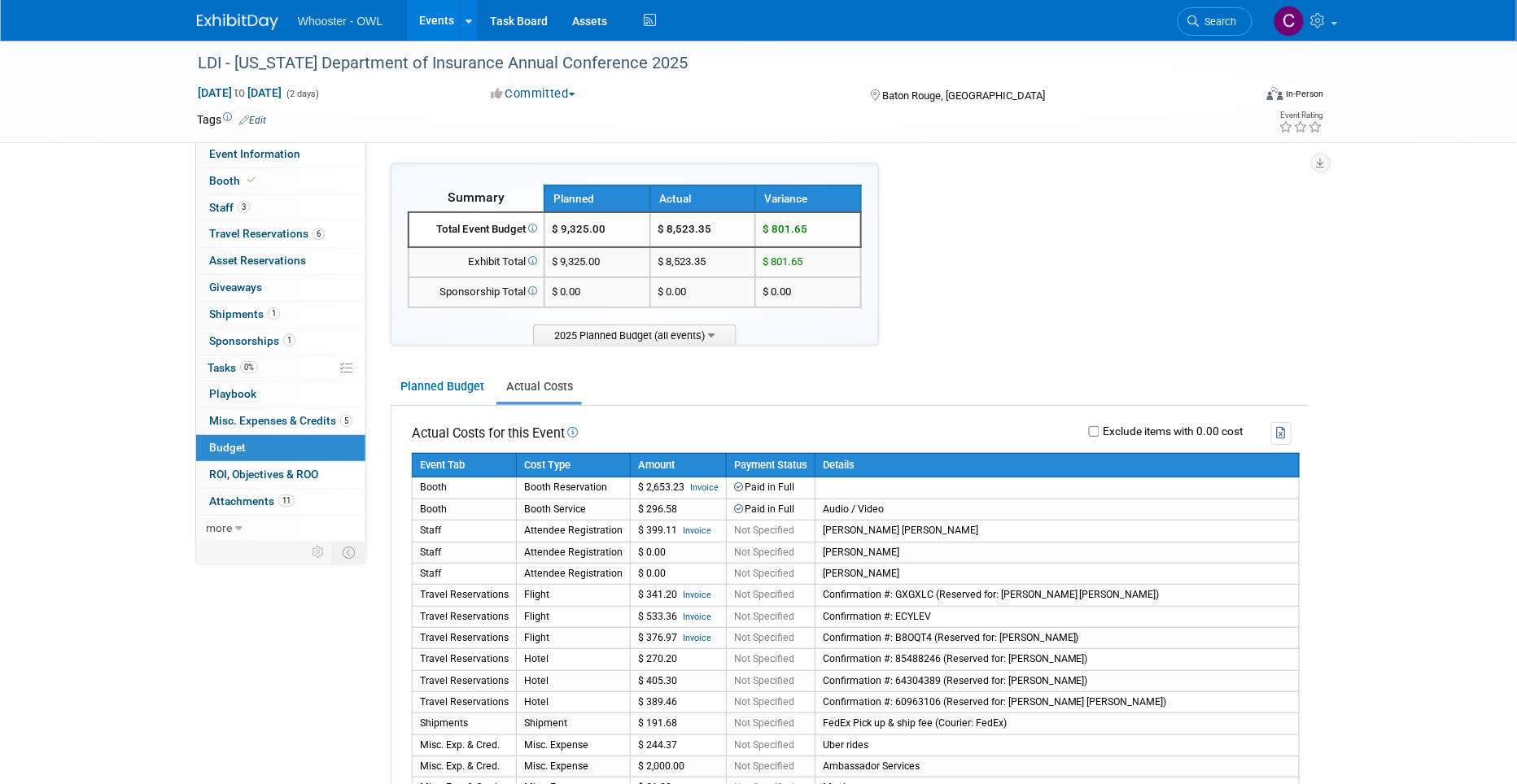
click at [445, 14] on link "Events" at bounding box center [437, 20] width 60 height 41
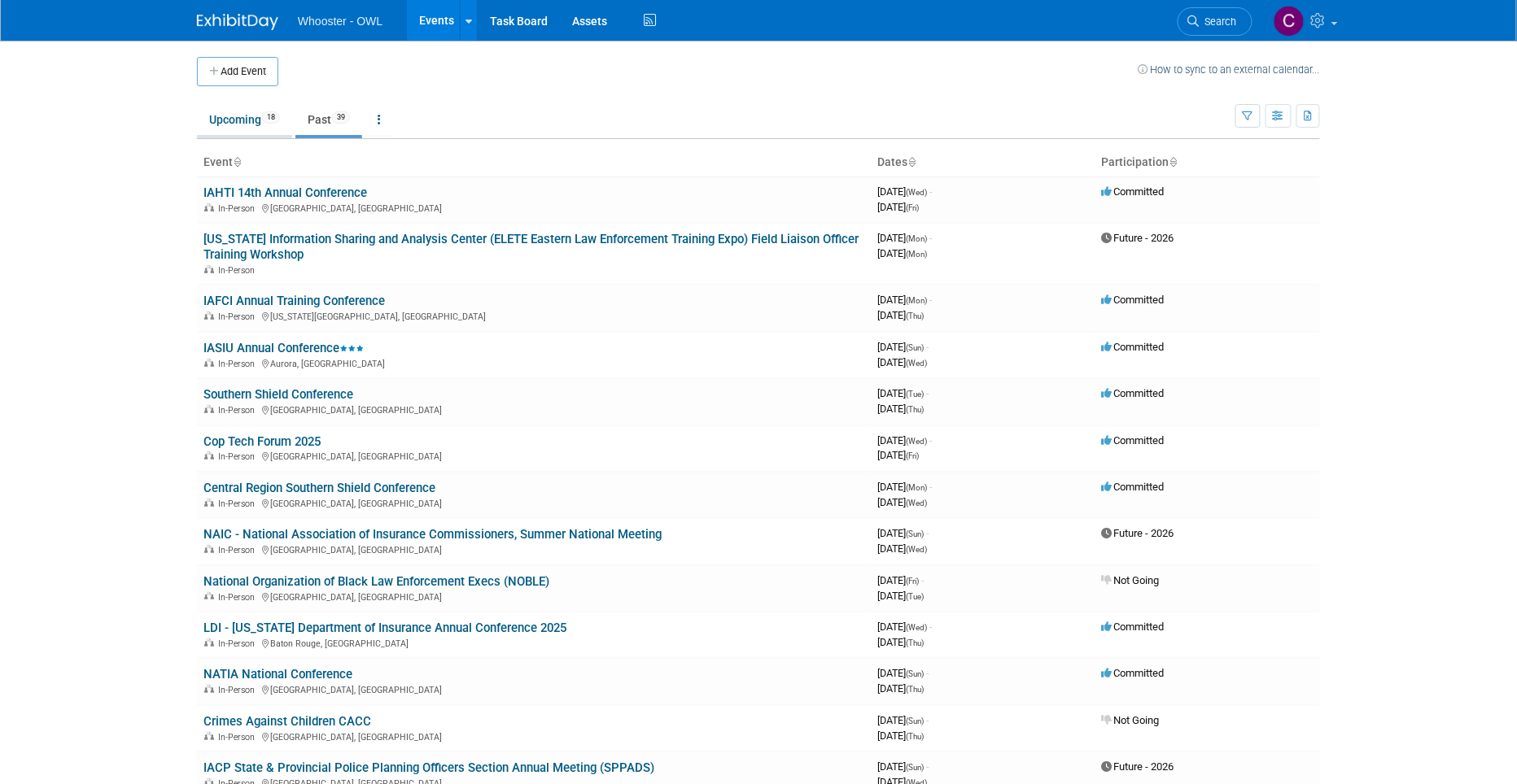
click at [242, 121] on link "Upcoming 18" at bounding box center [244, 120] width 95 height 31
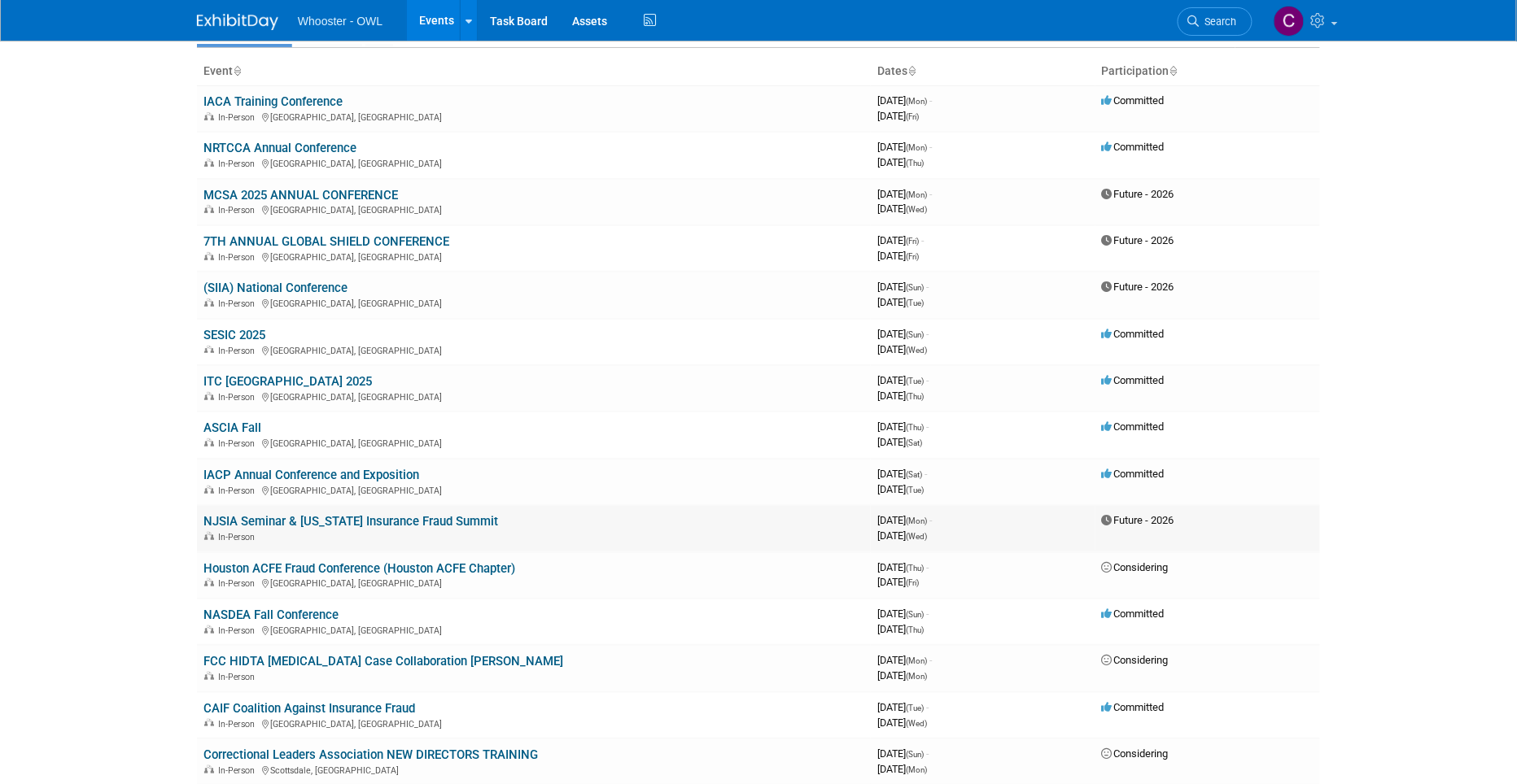
scroll to position [91, 0]
click at [283, 378] on link "ITC [GEOGRAPHIC_DATA] 2025" at bounding box center [288, 382] width 168 height 14
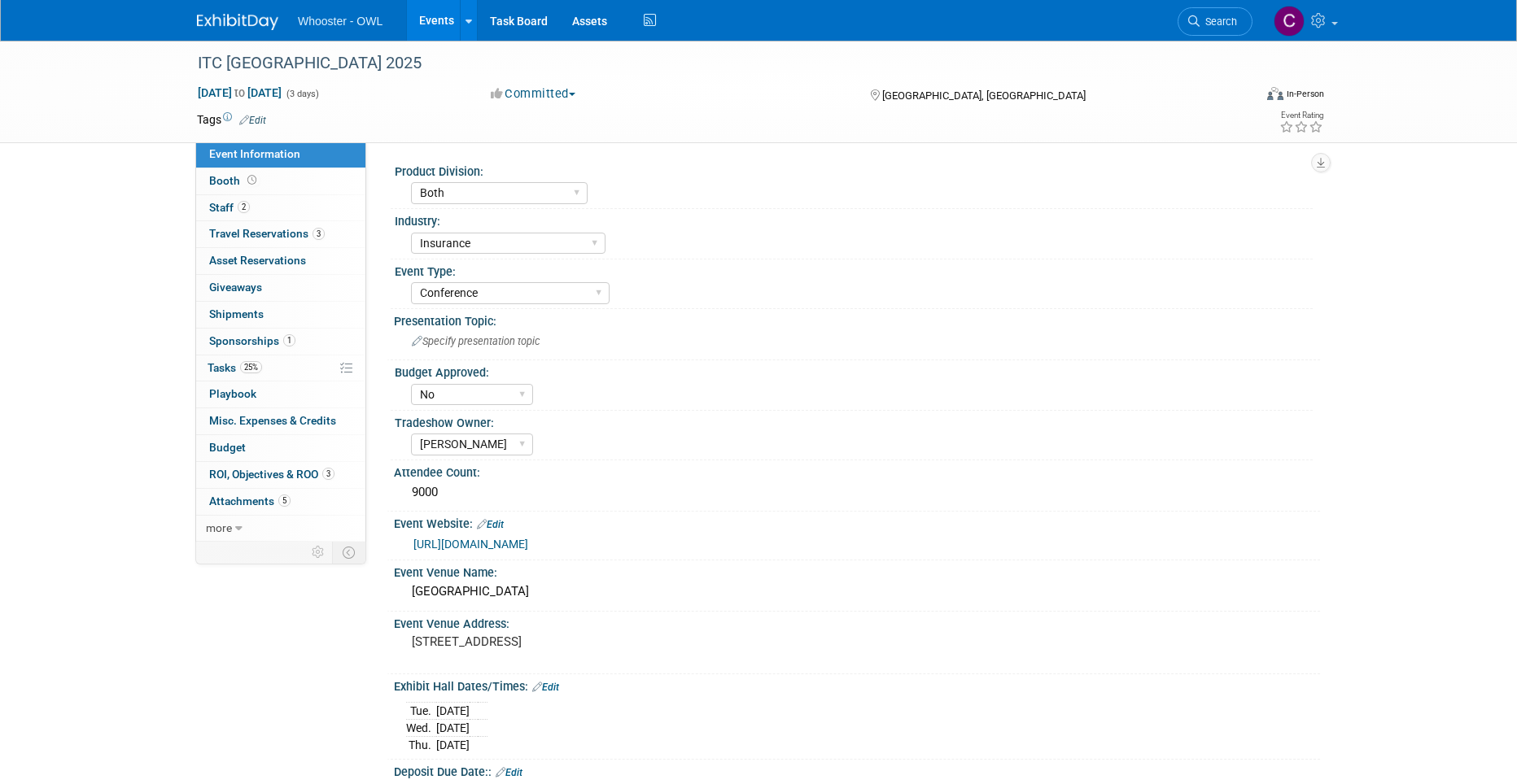
select select "Both"
select select "Insurance"
select select "Conference"
select select "No"
select select "[PERSON_NAME]"
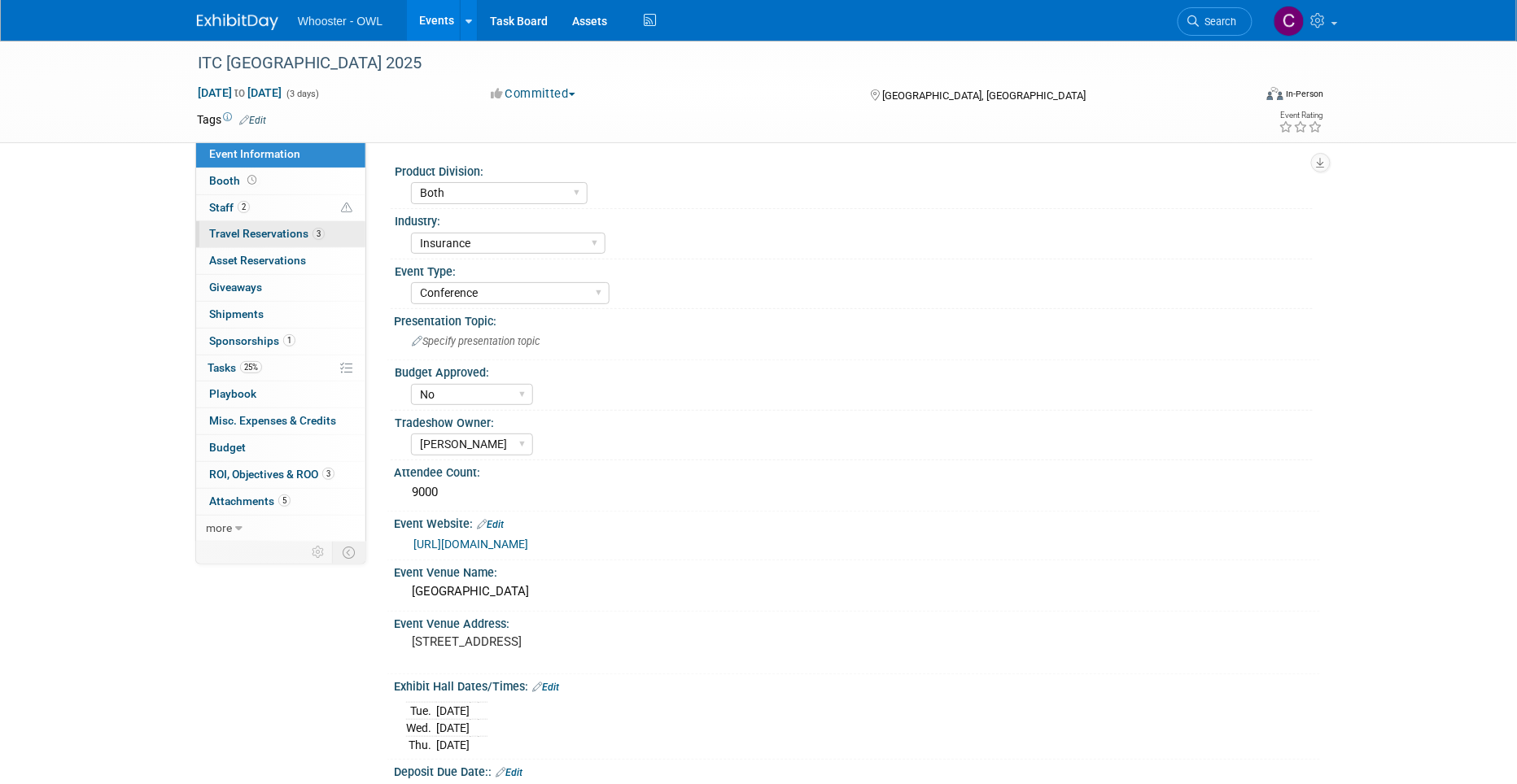
click at [254, 231] on span "Travel Reservations 3" at bounding box center [267, 234] width 116 height 13
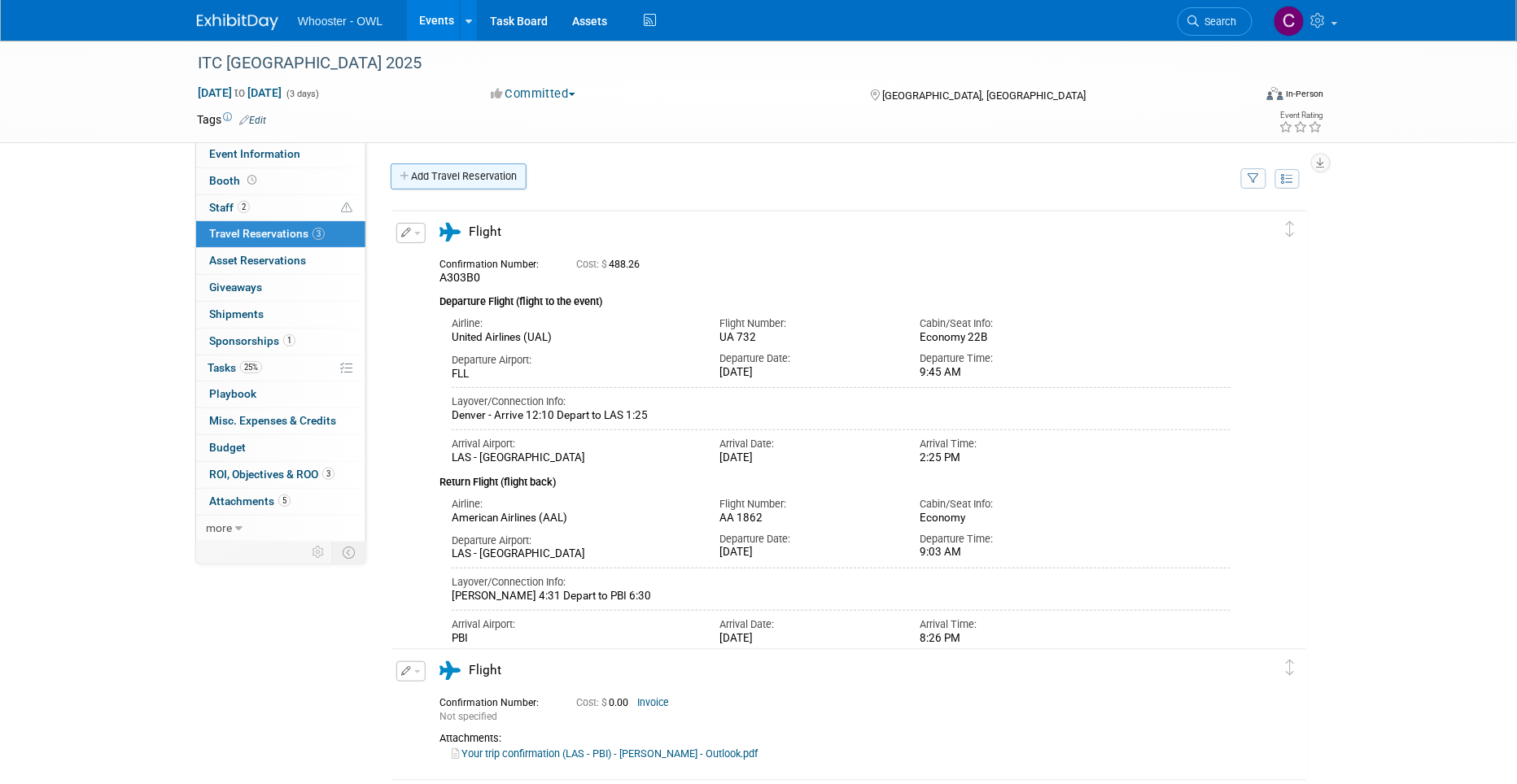
click at [463, 177] on link "Add Travel Reservation" at bounding box center [458, 177] width 136 height 26
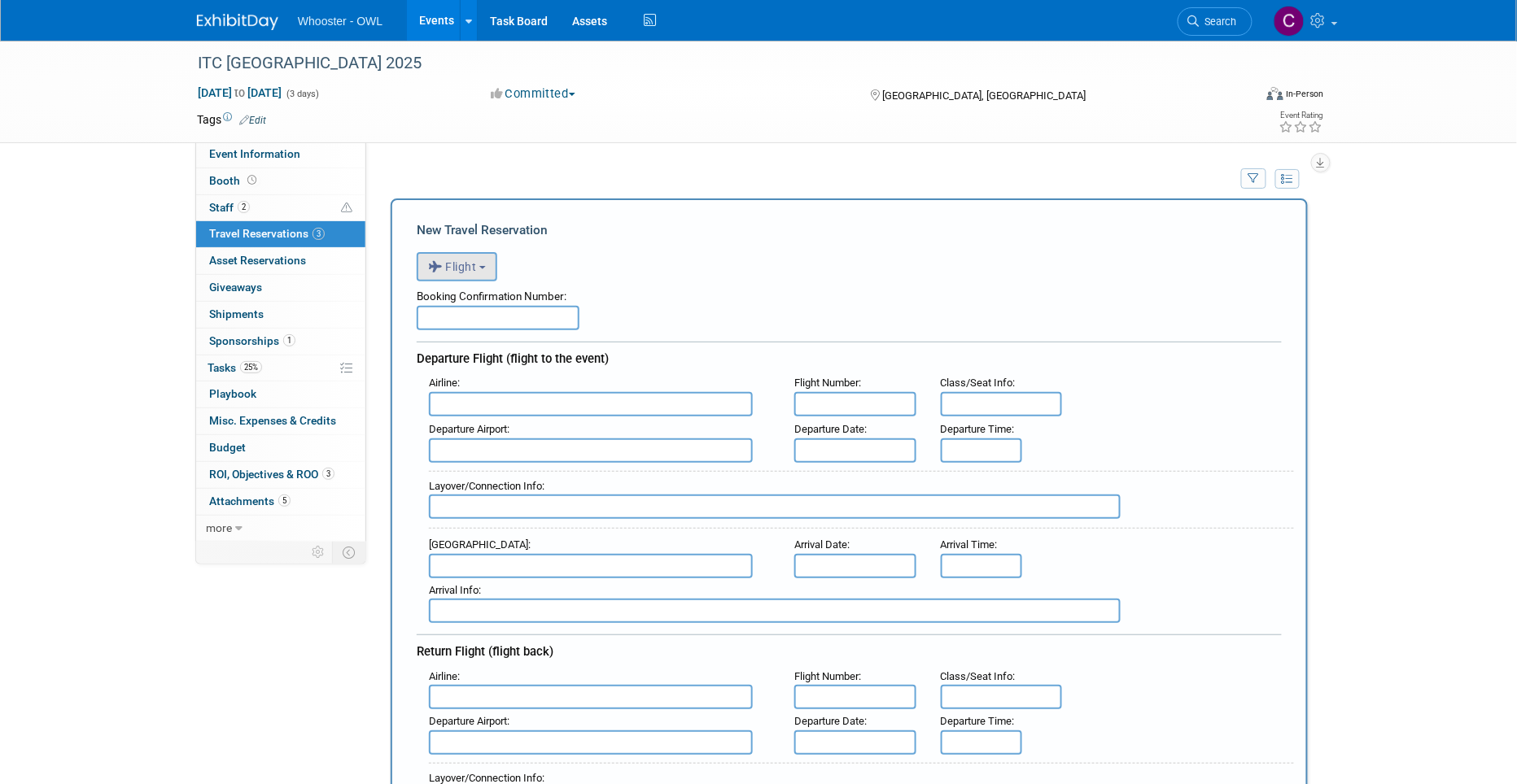
scroll to position [2, 1]
click at [476, 264] on span "Flight" at bounding box center [453, 265] width 49 height 13
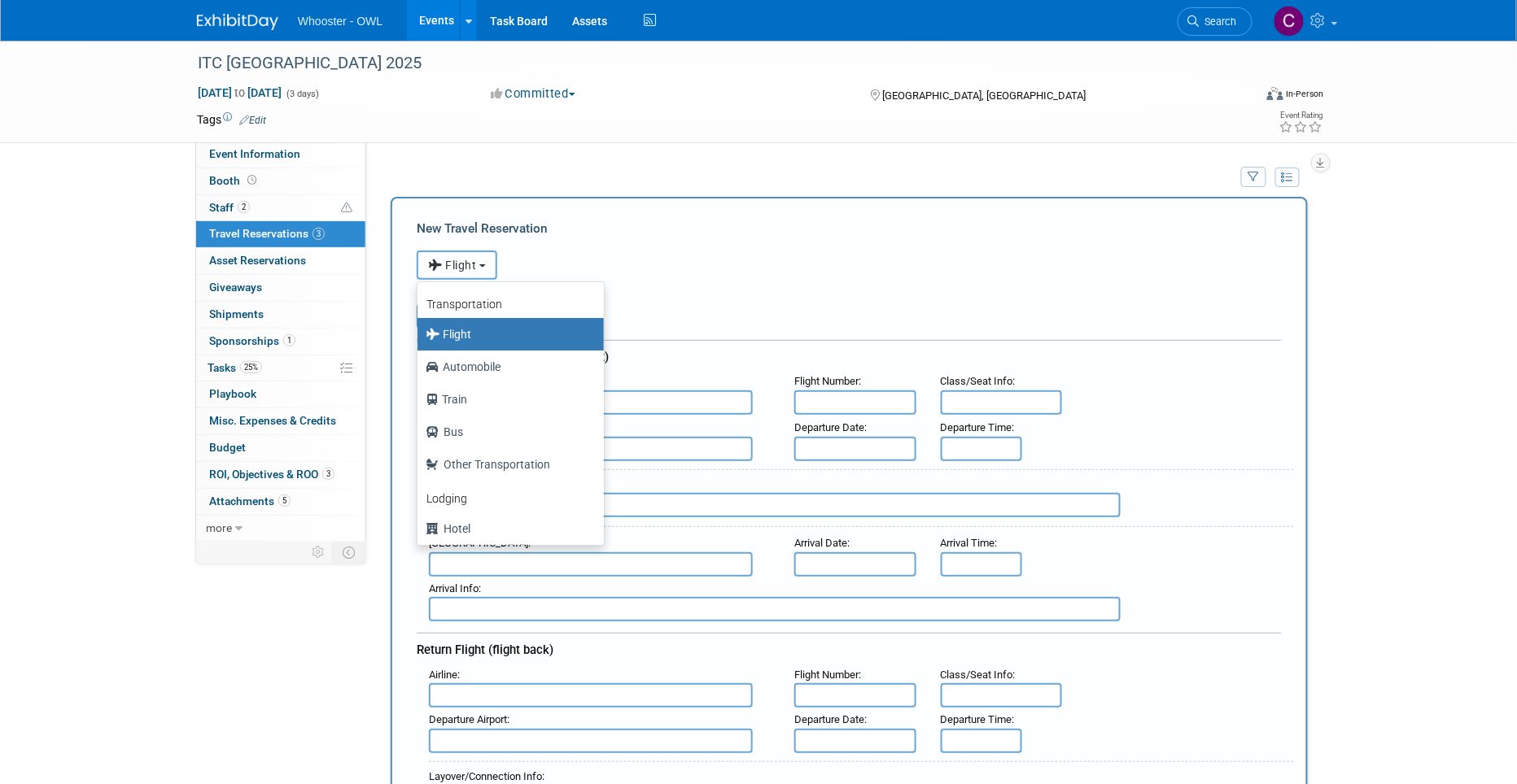
scroll to position [2, 0]
click at [459, 517] on label "Hotel" at bounding box center [506, 529] width 162 height 26
click at [420, 521] on input "Hotel" at bounding box center [415, 527] width 11 height 11
select select "6"
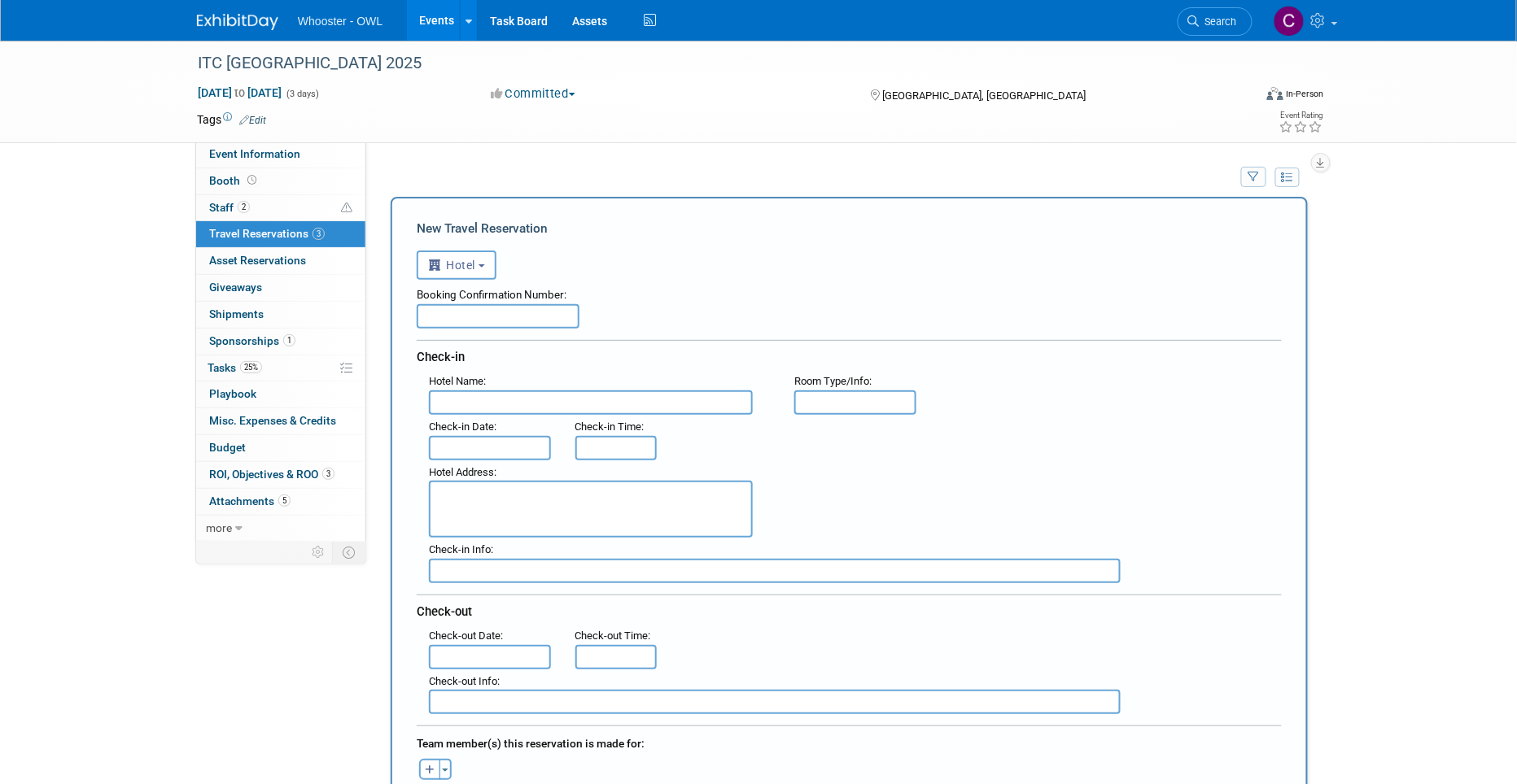
scroll to position [0, 0]
click at [445, 162] on div "Add Travel Reservation" at bounding box center [811, 164] width 850 height 4
click at [241, 207] on span "2" at bounding box center [243, 206] width 12 height 12
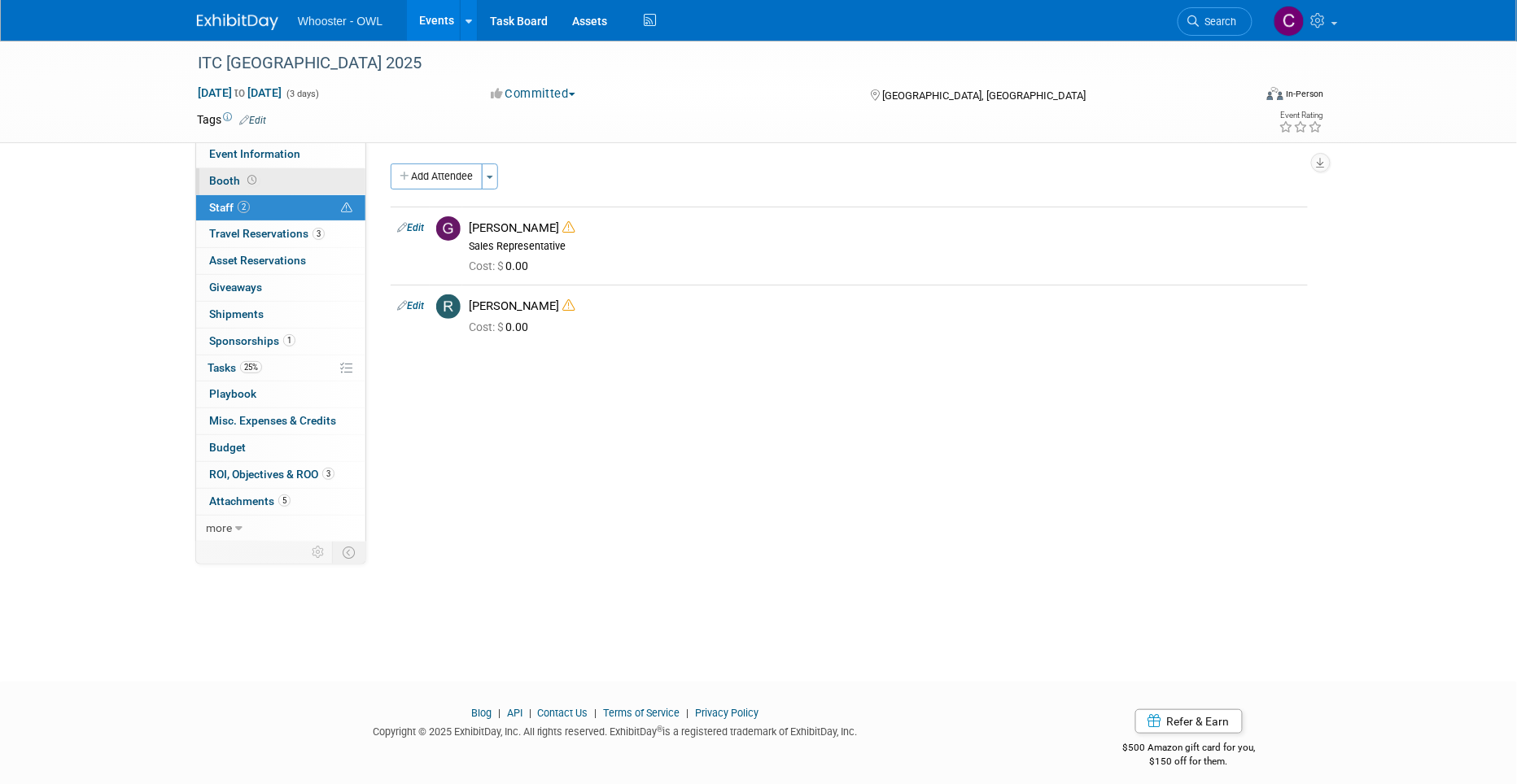
click at [247, 177] on icon at bounding box center [252, 180] width 9 height 9
